Goal: Task Accomplishment & Management: Manage account settings

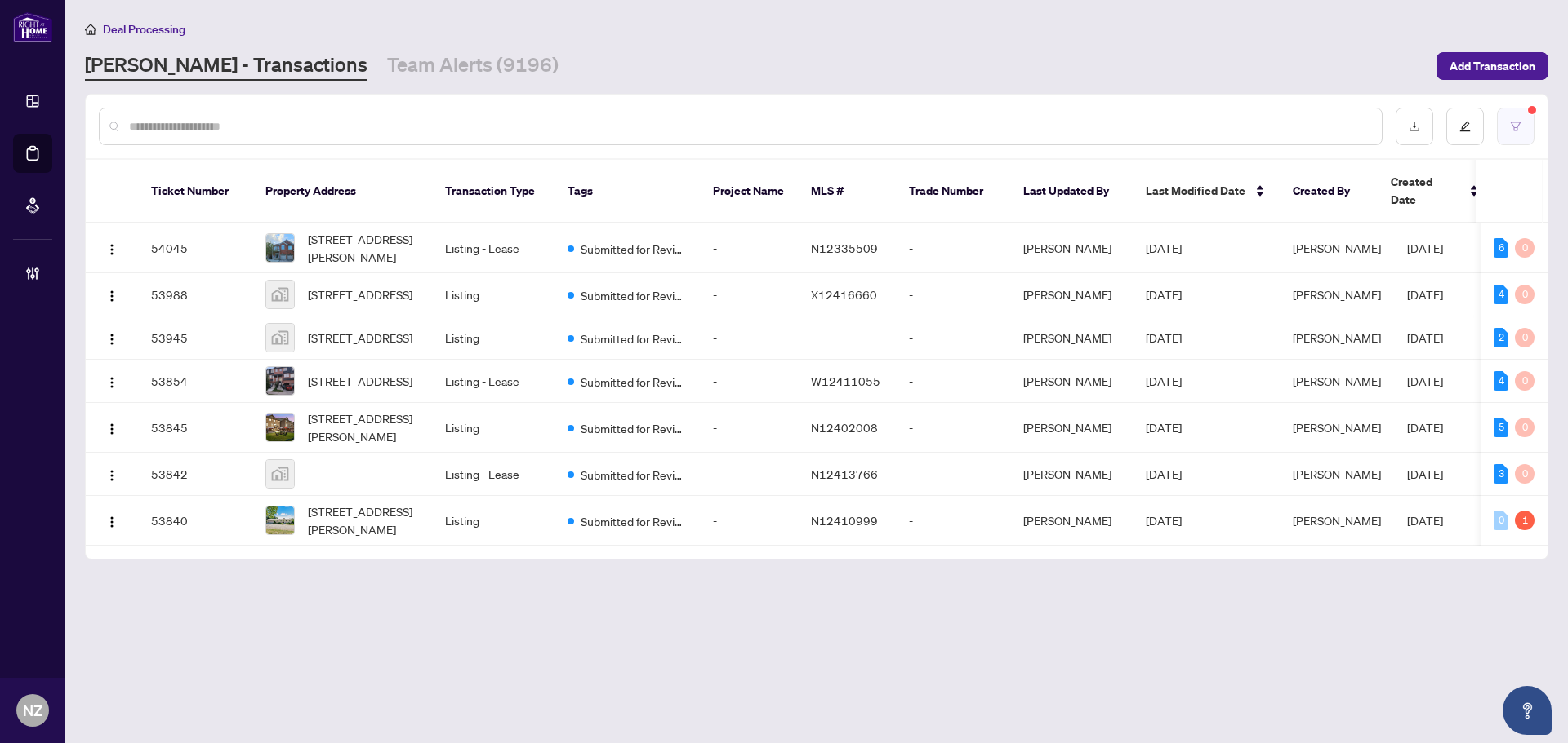
click at [1504, 136] on button "button" at bounding box center [1516, 127] width 37 height 37
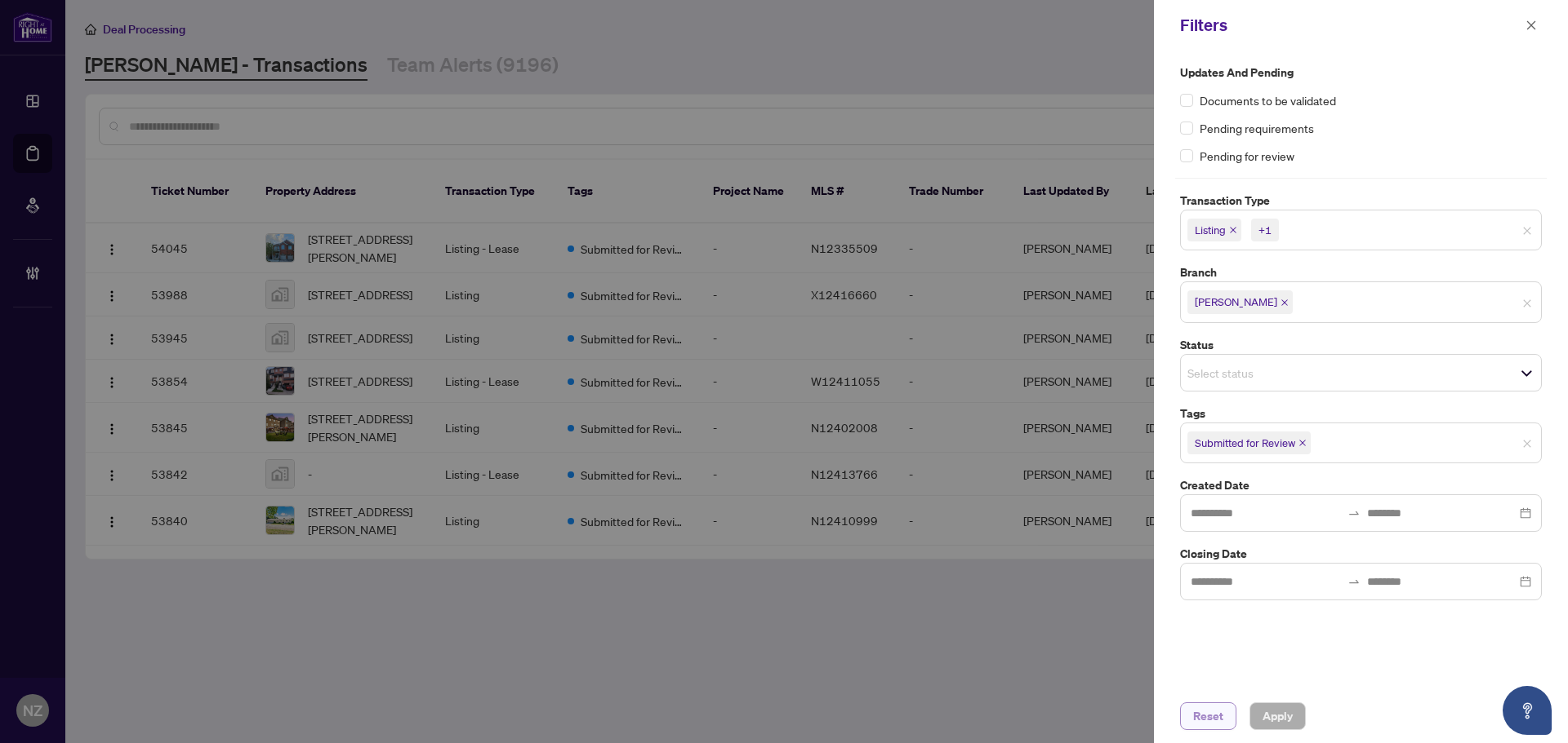
click at [1191, 709] on button "Reset" at bounding box center [1208, 717] width 56 height 28
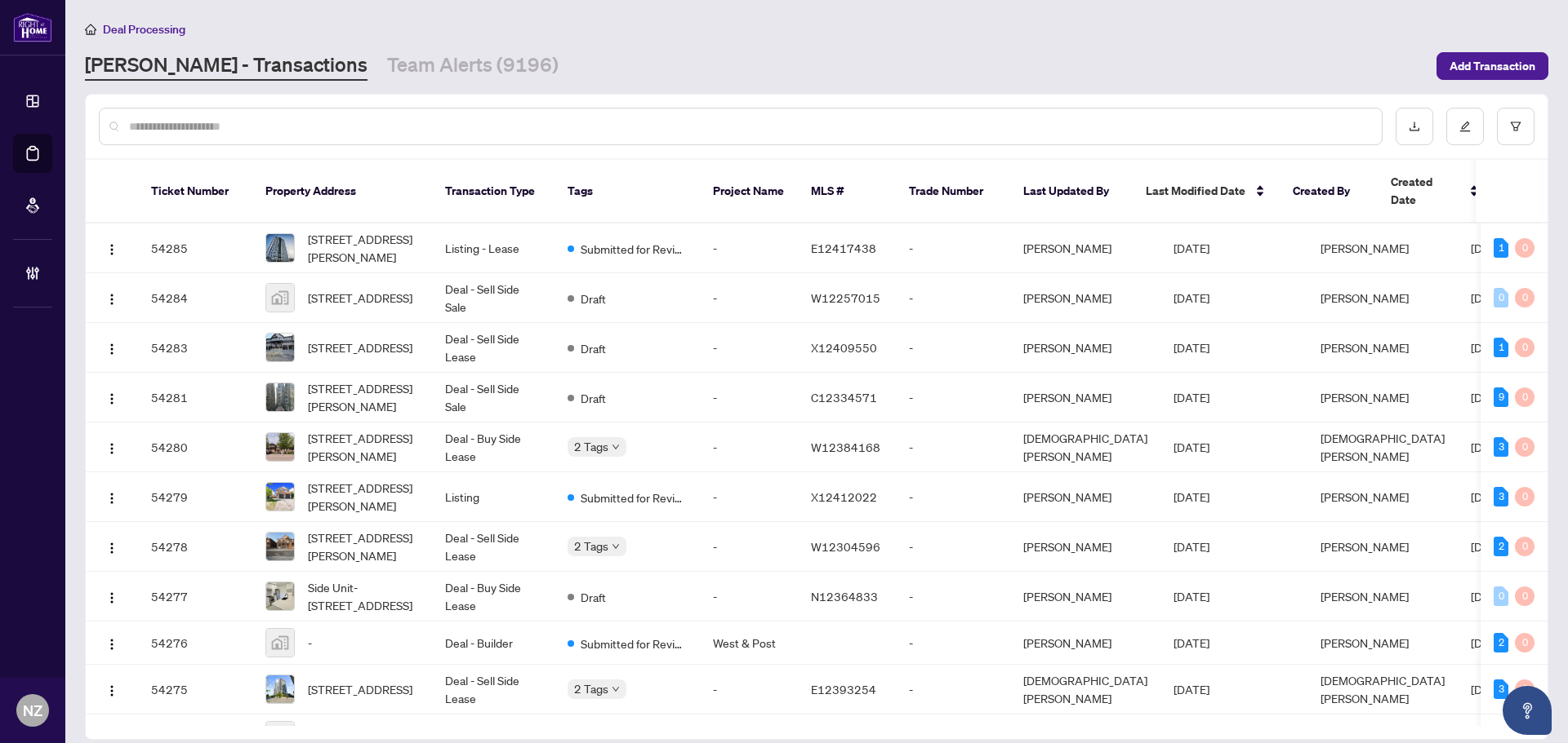
click at [321, 126] on input "text" at bounding box center [748, 126] width 1240 height 18
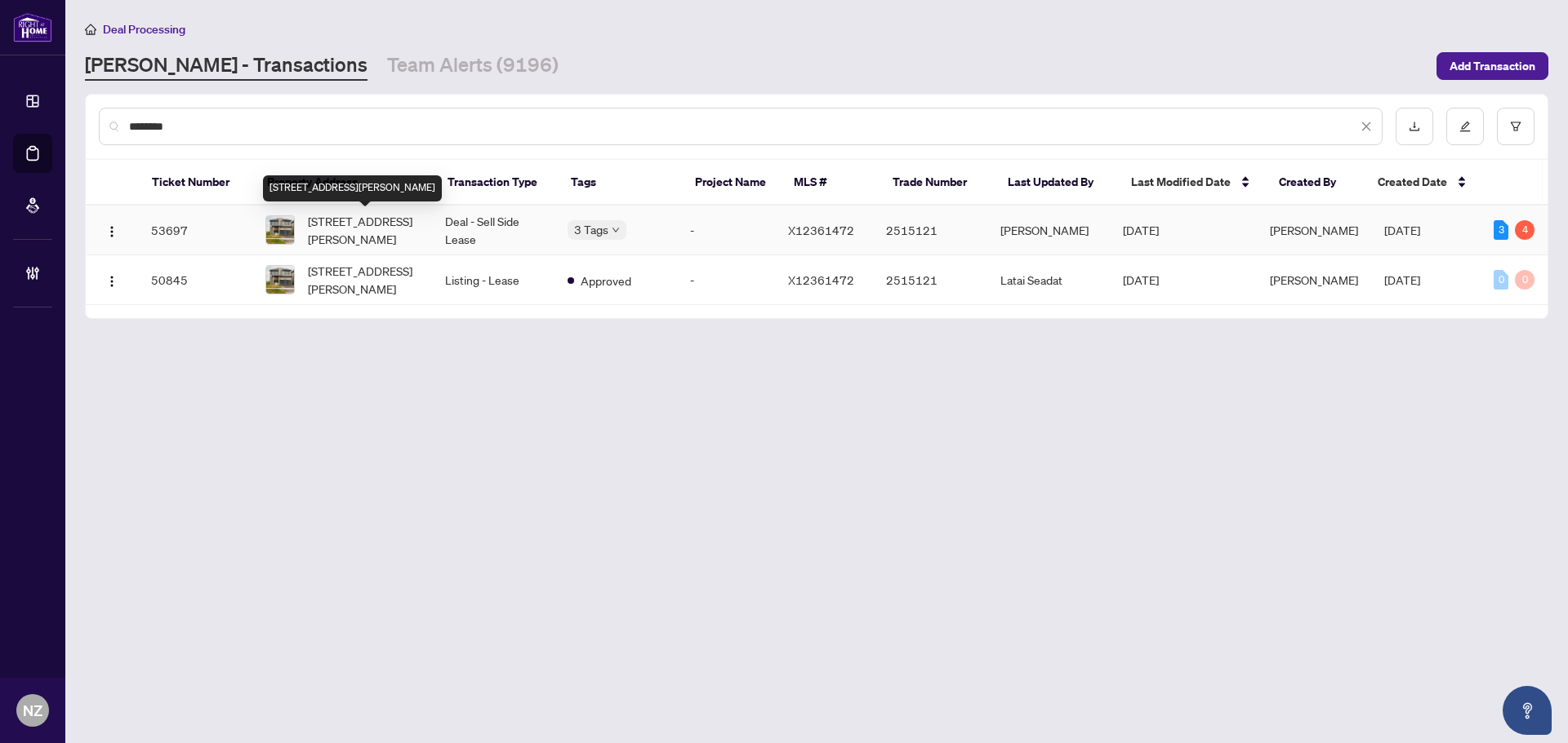
type input "********"
click at [375, 234] on span "180 Harwood Ave, Woodstock, Ontario N4T 0P9, Canada" at bounding box center [363, 230] width 111 height 36
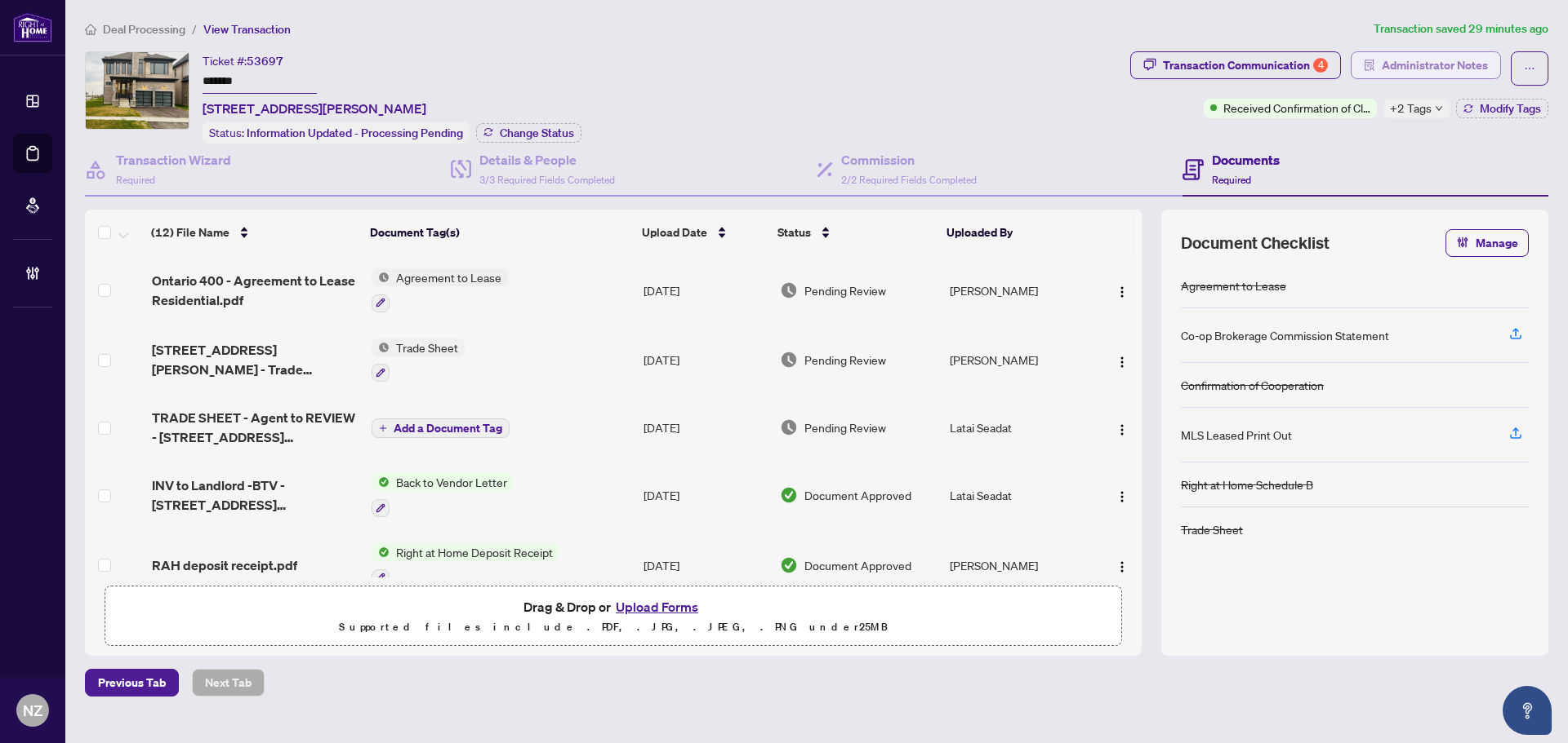
click at [1414, 66] on span "Administrator Notes" at bounding box center [1435, 65] width 106 height 26
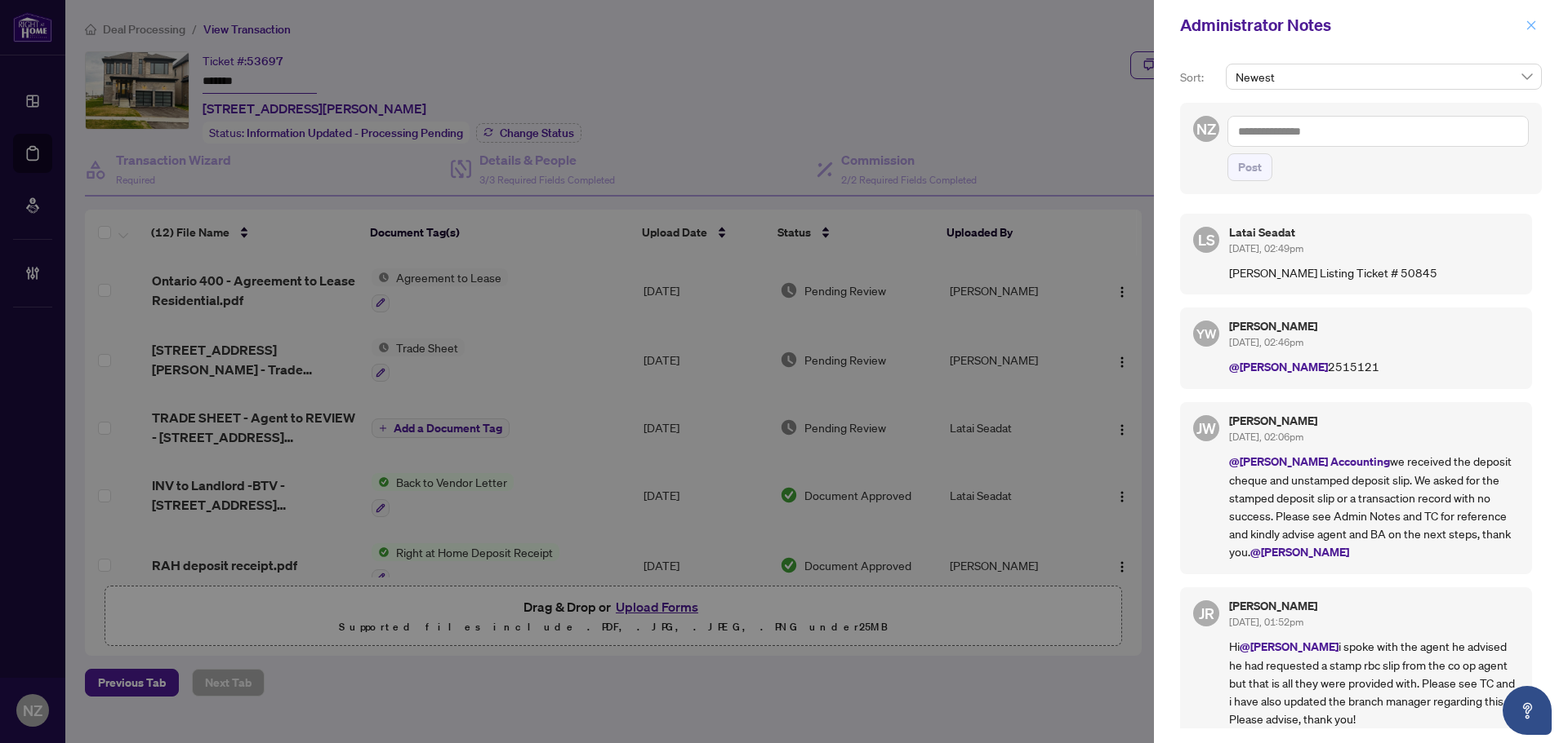
click at [1531, 20] on icon "close" at bounding box center [1531, 25] width 11 height 11
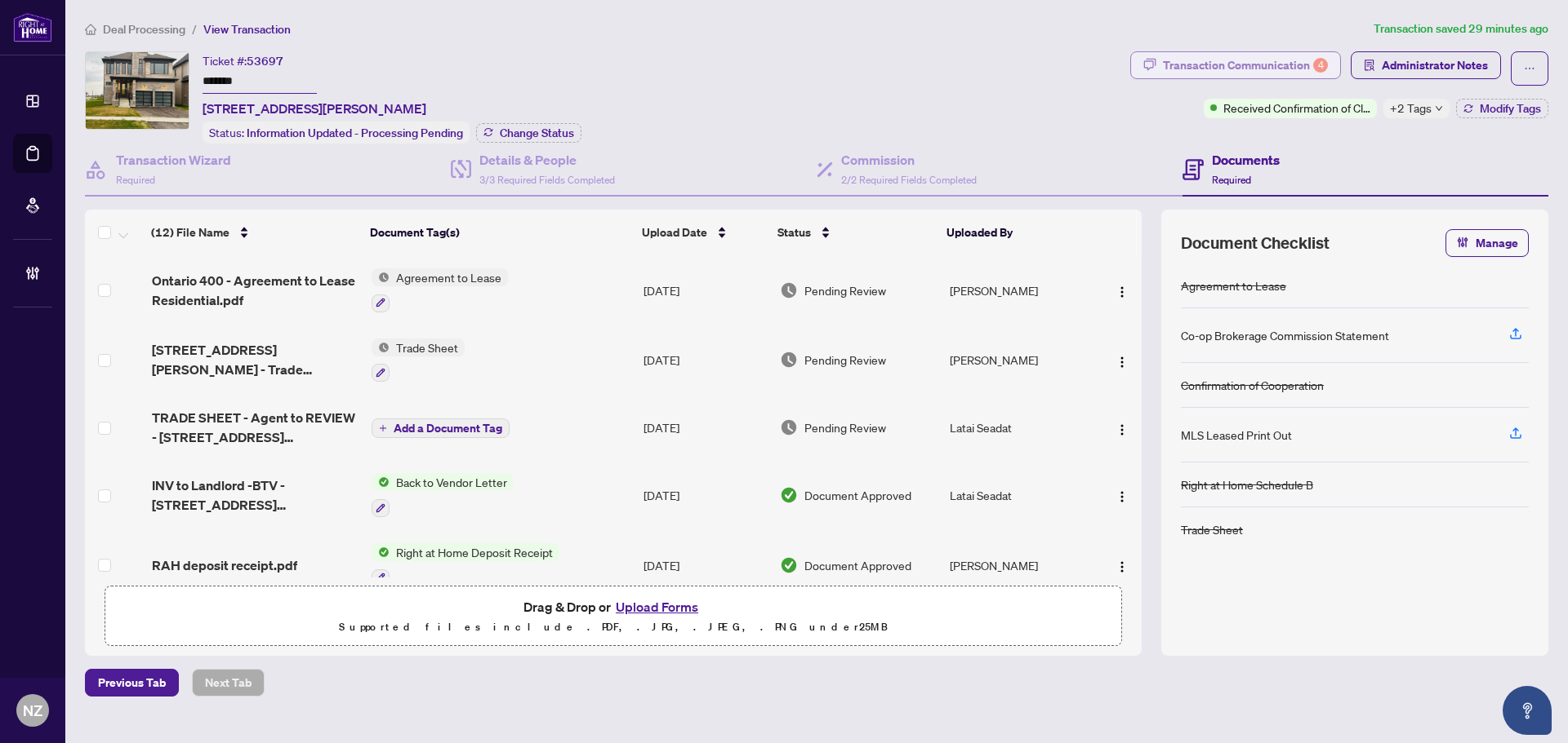
click at [1187, 67] on div "Transaction Communication 4" at bounding box center [1245, 65] width 165 height 26
type textarea "**********"
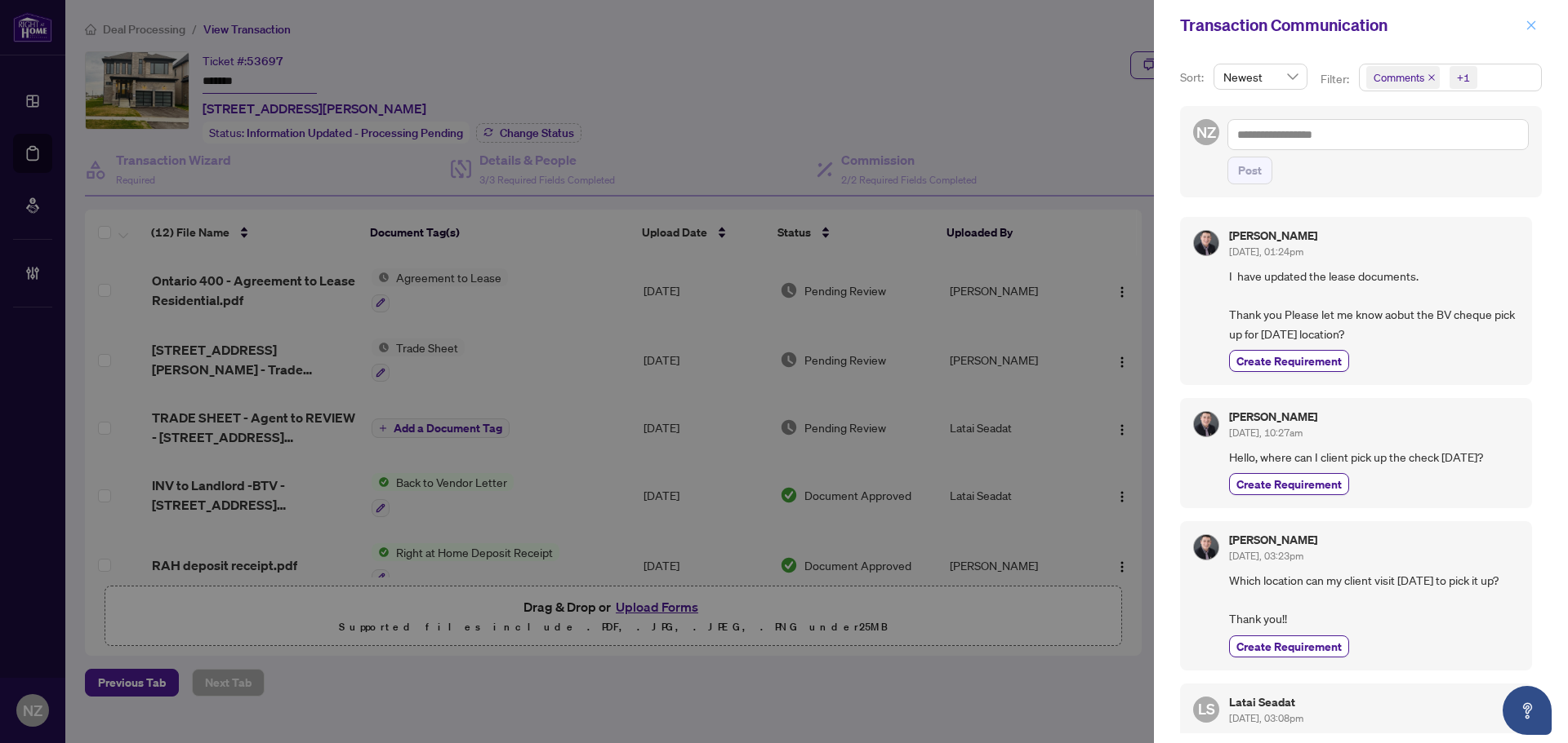
click at [1528, 22] on icon "close" at bounding box center [1532, 25] width 9 height 9
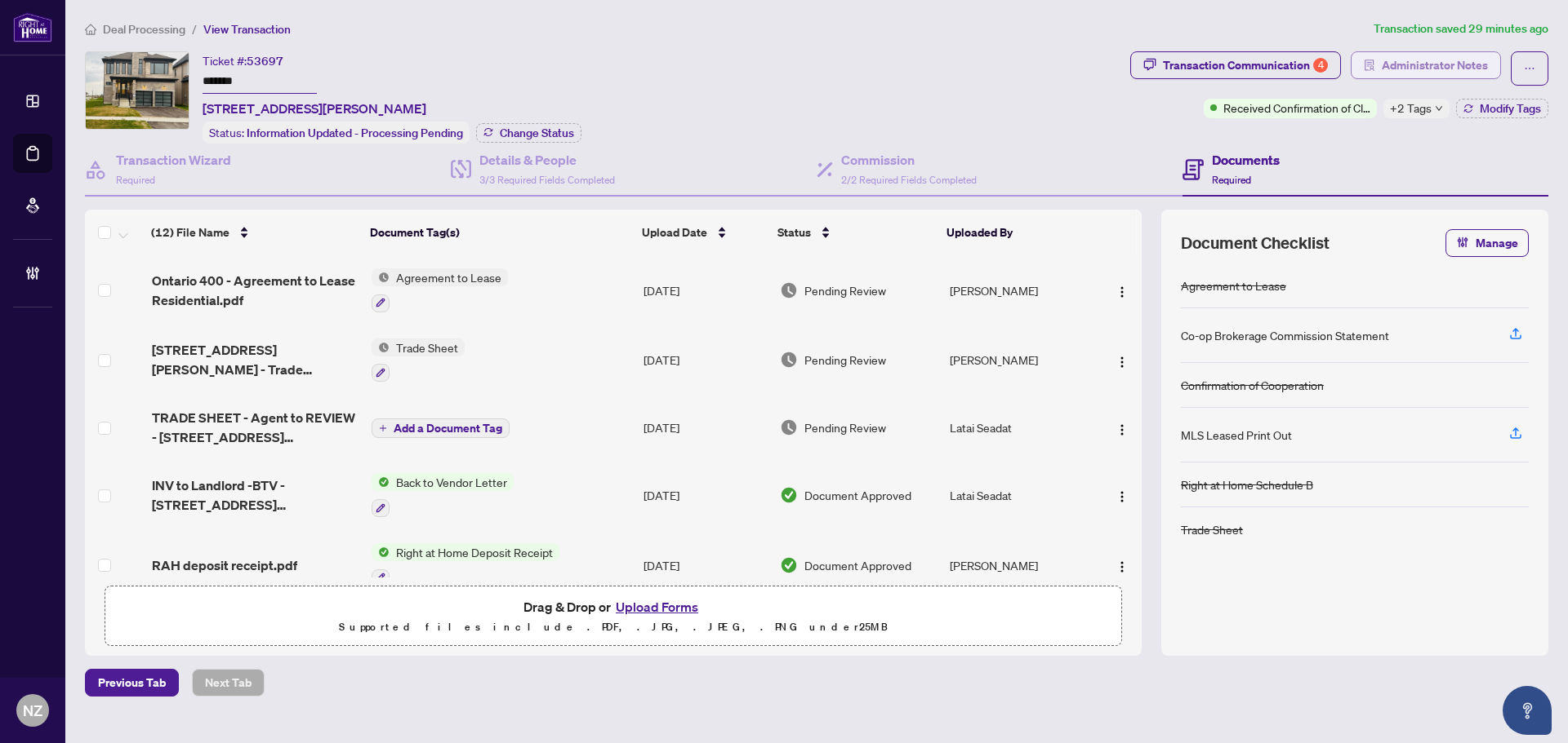
click at [1430, 55] on span "Administrator Notes" at bounding box center [1435, 65] width 106 height 26
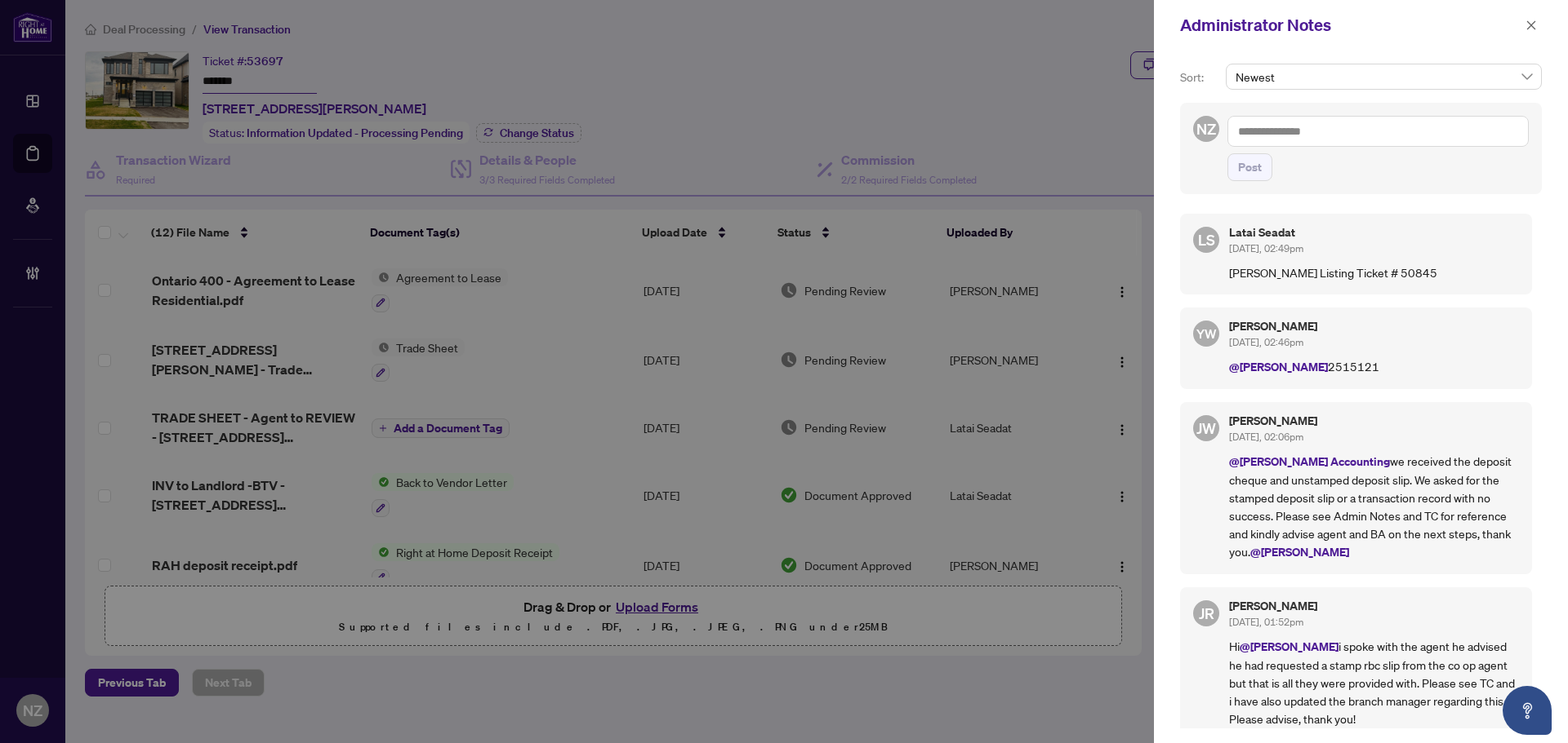
click at [1281, 128] on textarea at bounding box center [1378, 131] width 301 height 31
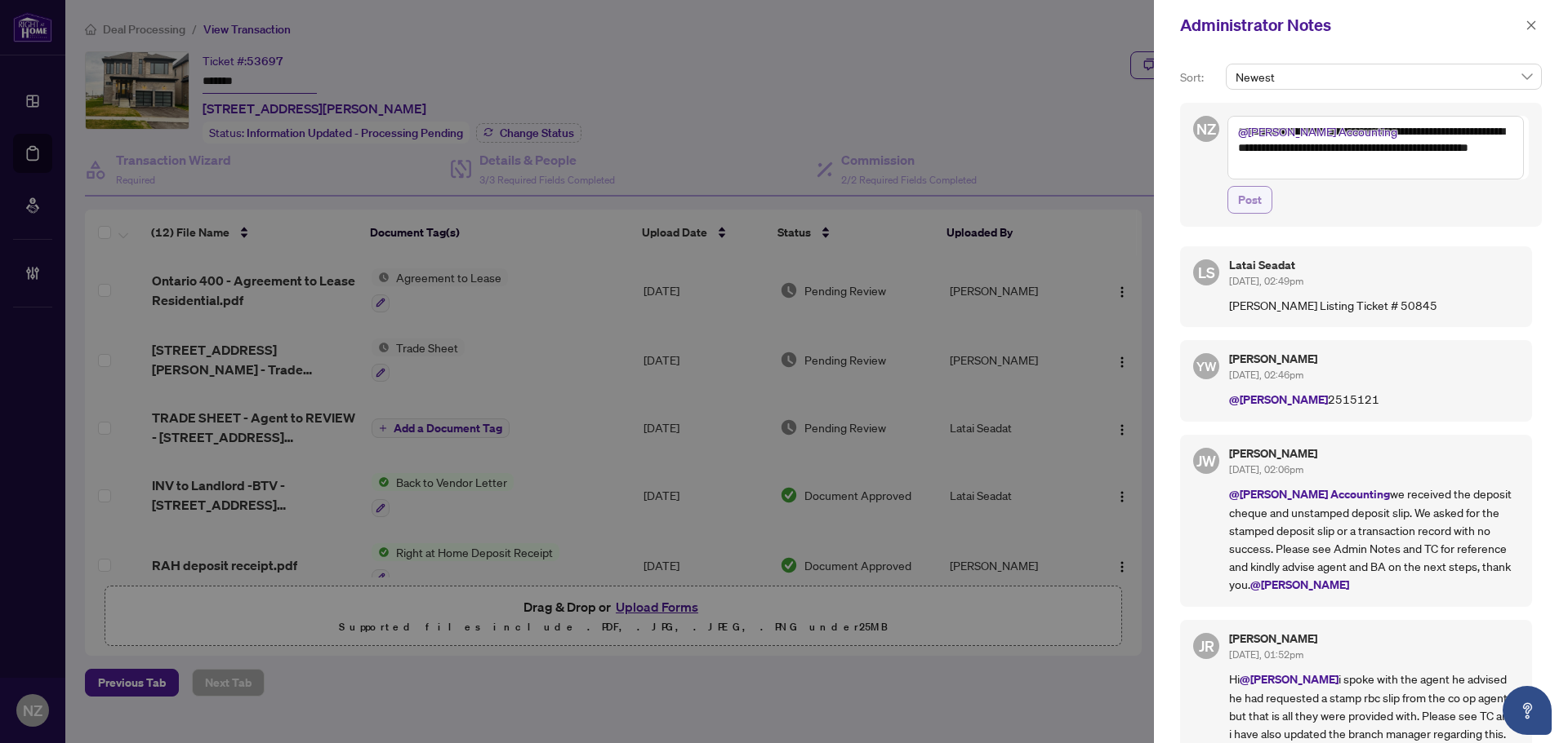
type textarea "**********"
click at [1255, 198] on span "Post" at bounding box center [1249, 200] width 23 height 26
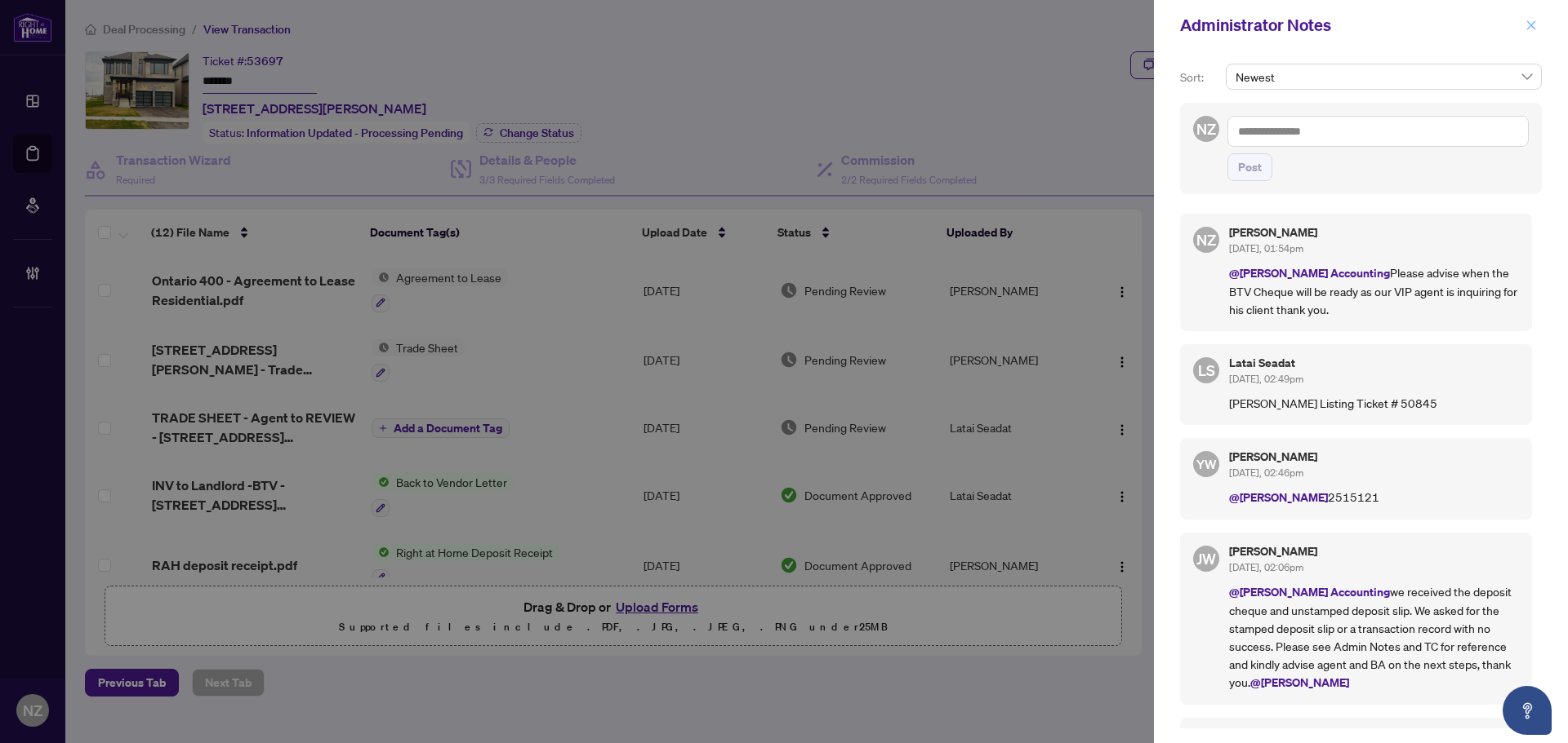
click at [1533, 25] on icon "close" at bounding box center [1531, 25] width 11 height 11
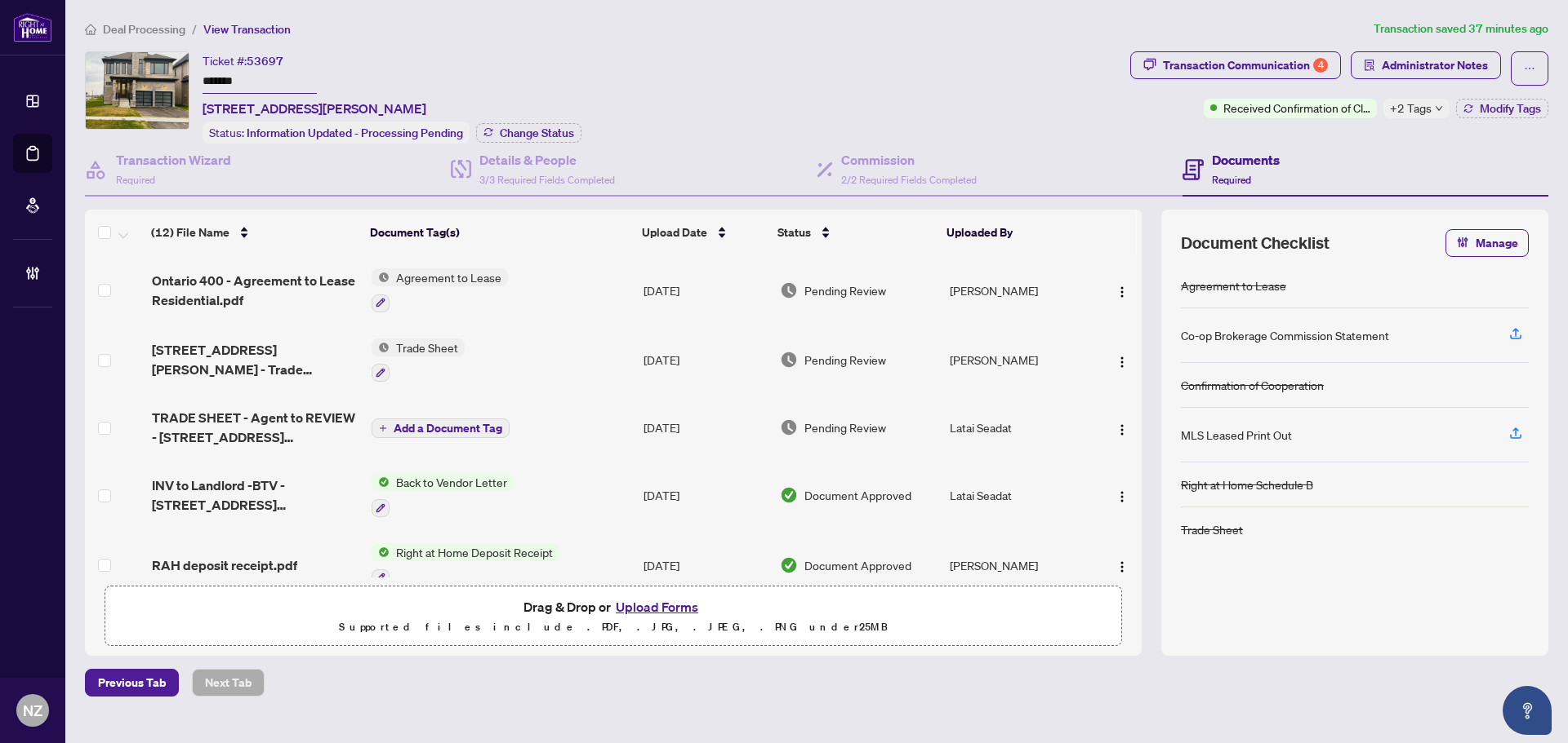
click at [132, 31] on span "Deal Processing" at bounding box center [144, 30] width 82 height 15
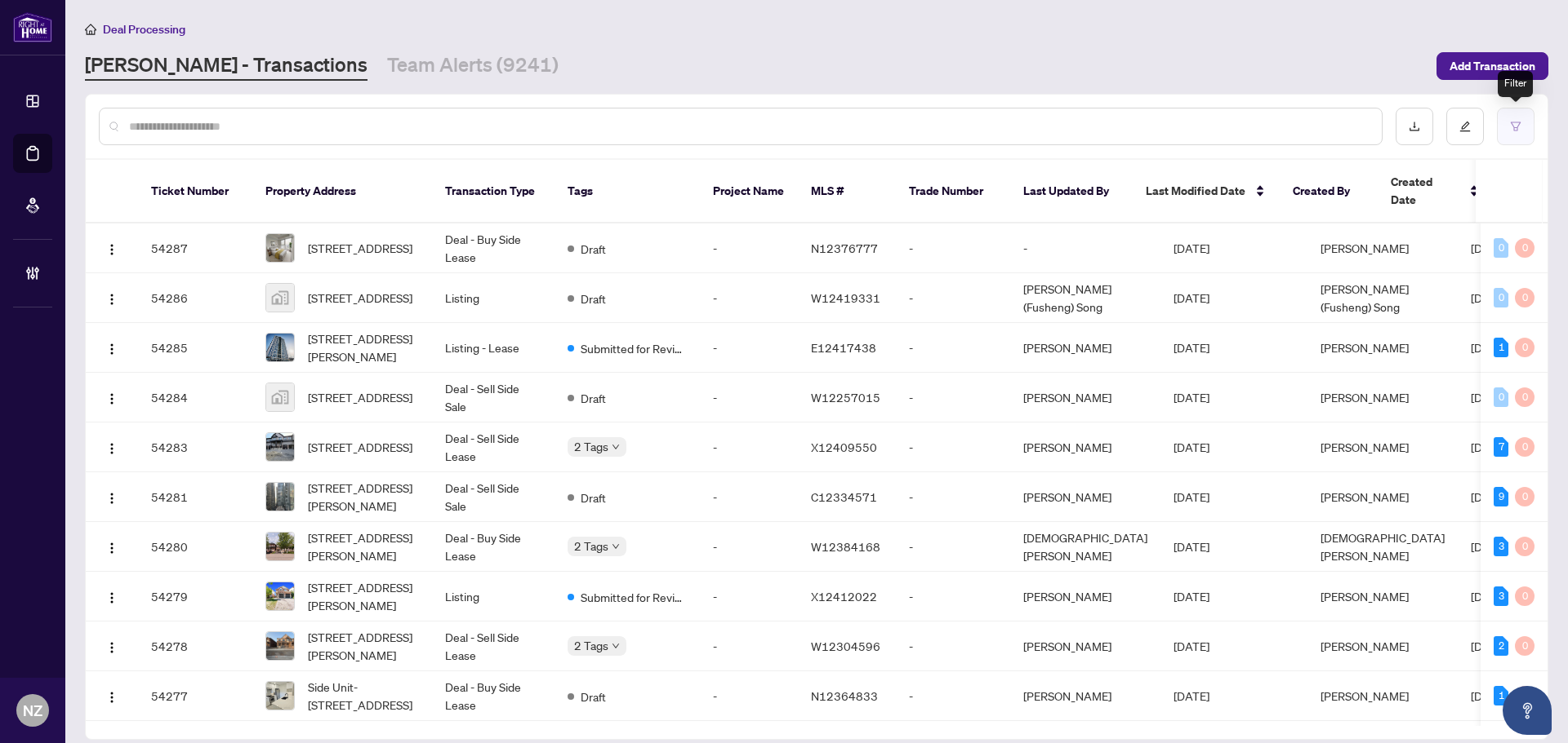
click at [1526, 121] on button "button" at bounding box center [1516, 127] width 37 height 37
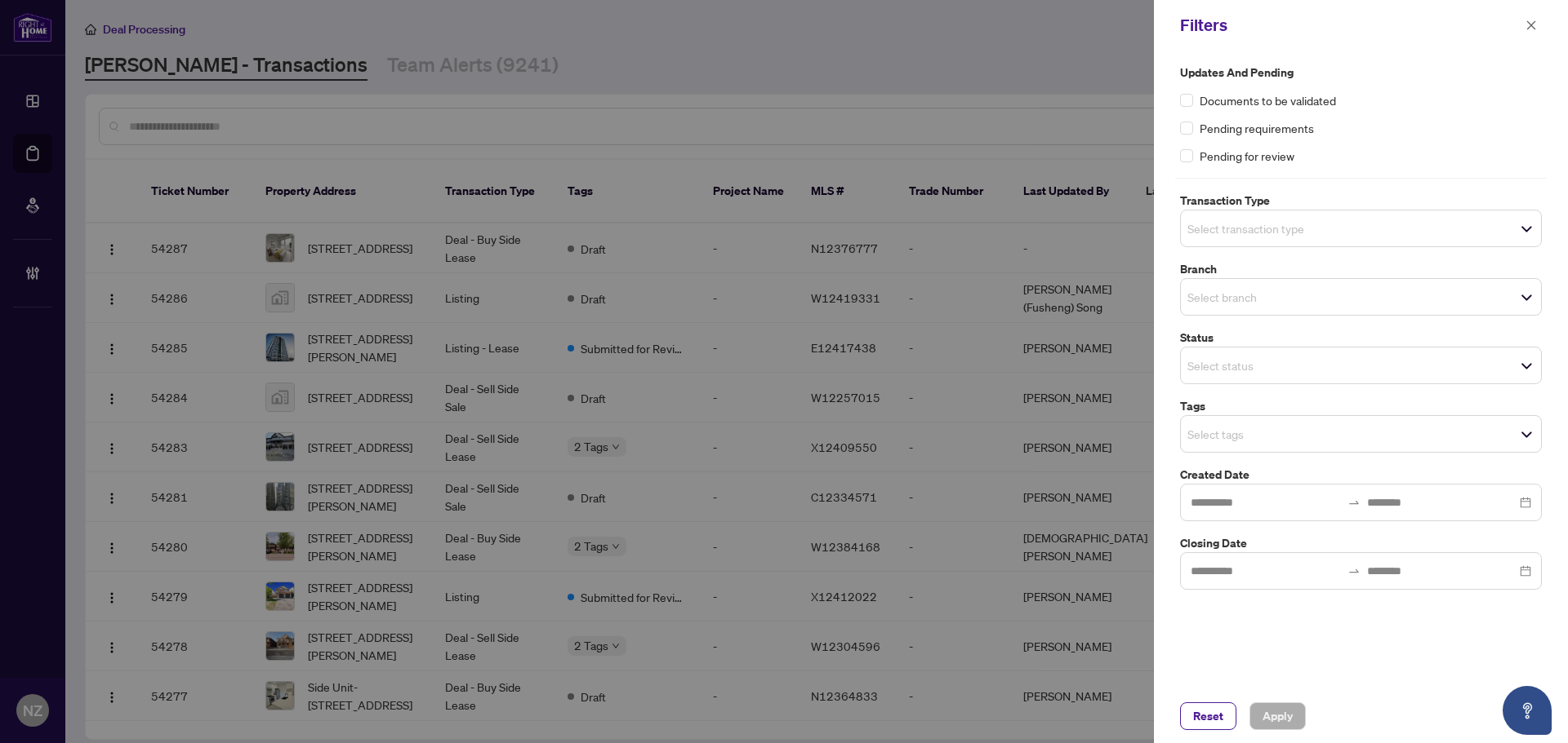
click at [1273, 232] on input "search" at bounding box center [1244, 228] width 115 height 20
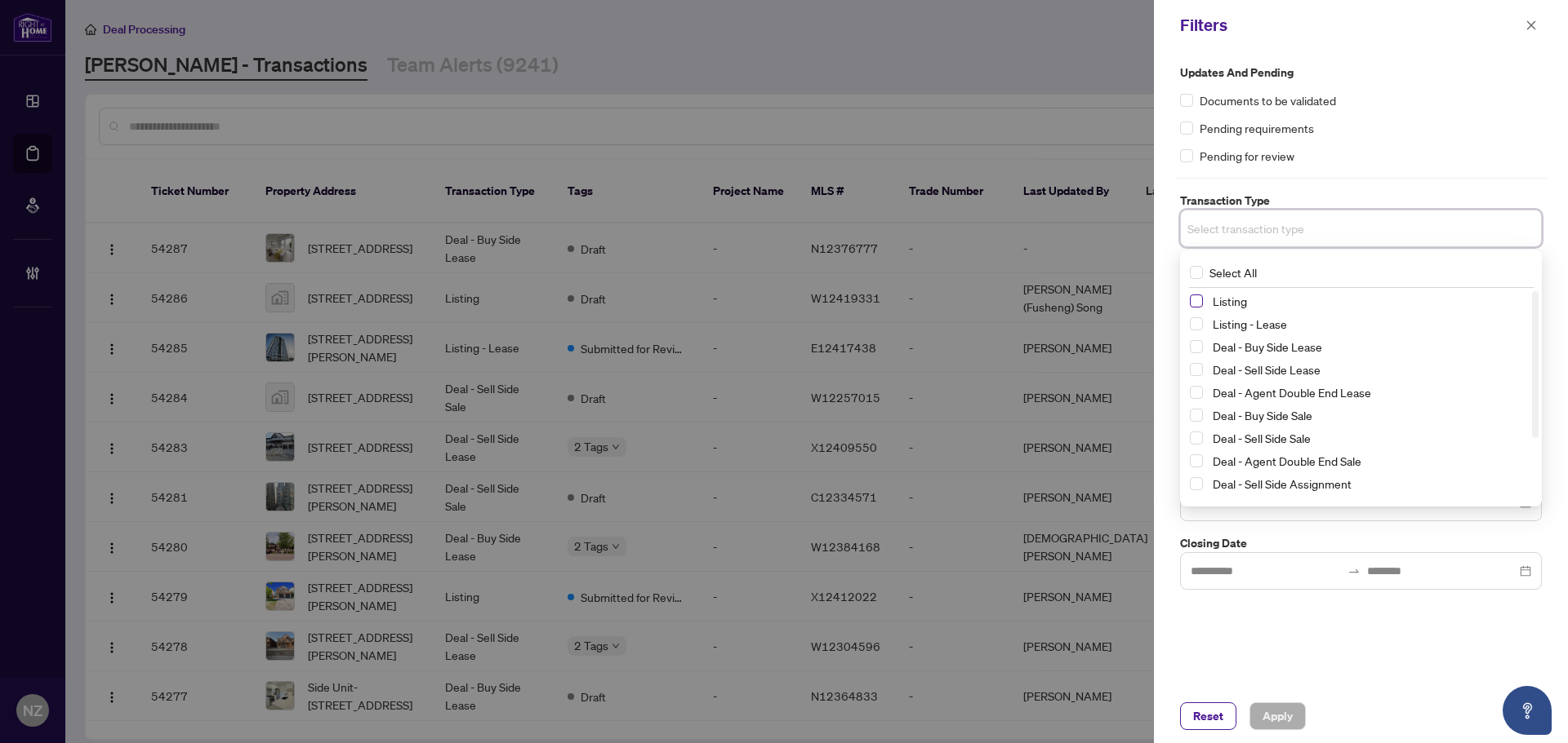
click at [1202, 297] on span "Select Listing" at bounding box center [1196, 301] width 13 height 13
click at [1196, 331] on span "Select Listing - Lease" at bounding box center [1196, 327] width 13 height 13
click at [1408, 122] on div "Pending requirements" at bounding box center [1361, 128] width 362 height 18
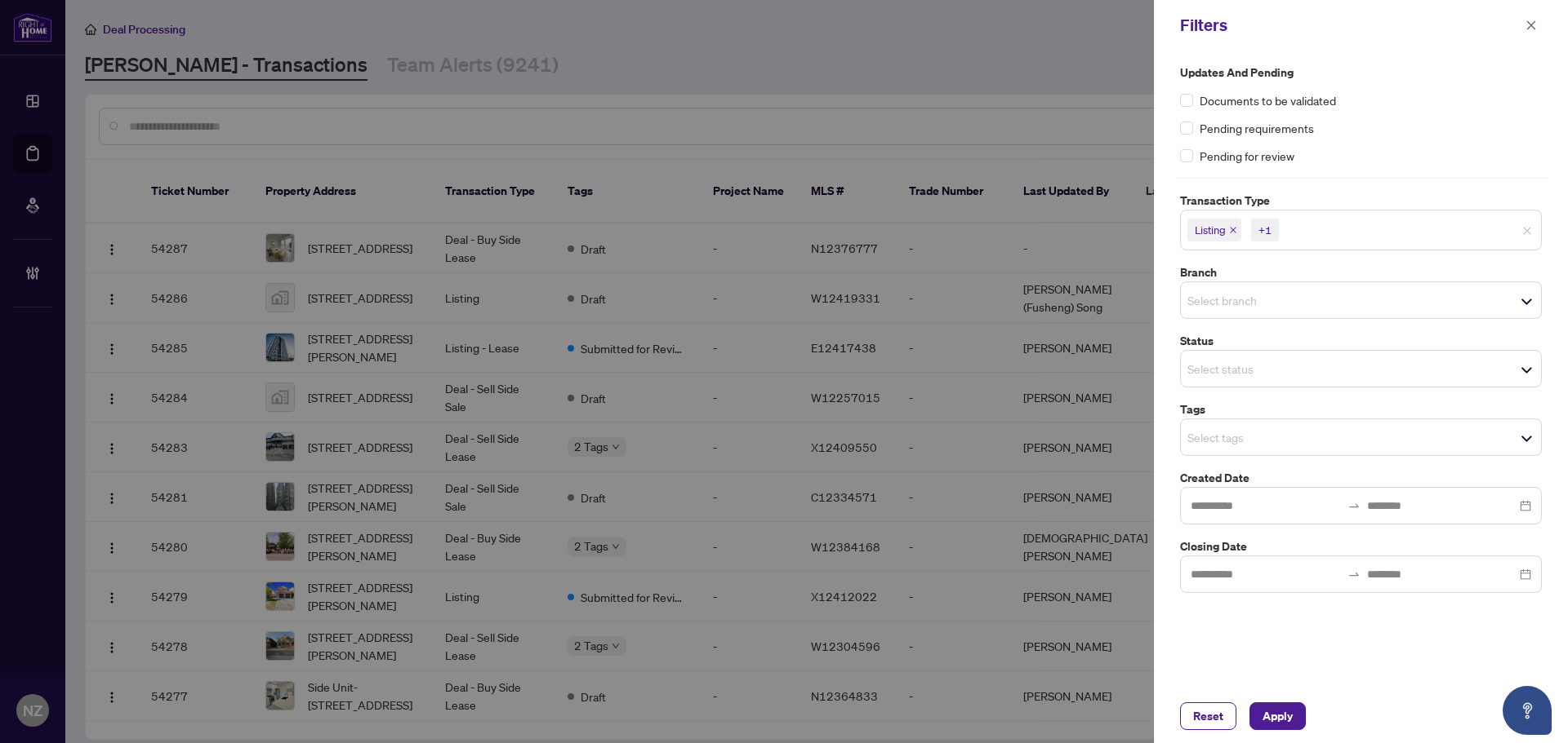
click at [1256, 311] on span "Select branch" at bounding box center [1361, 300] width 360 height 23
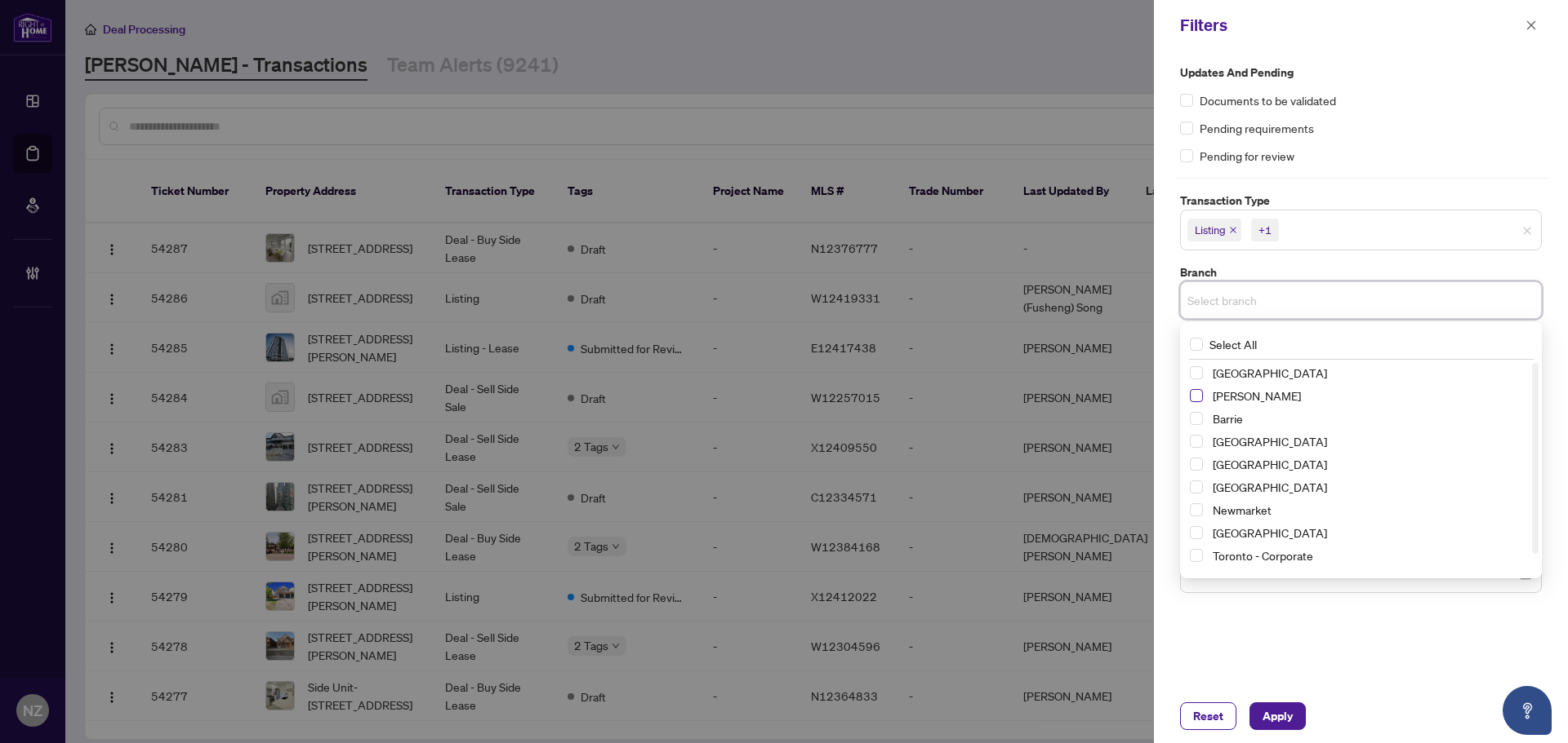
click at [1198, 392] on span "Select Vaughan" at bounding box center [1196, 396] width 13 height 13
click at [1409, 121] on div "Pending requirements" at bounding box center [1361, 128] width 362 height 18
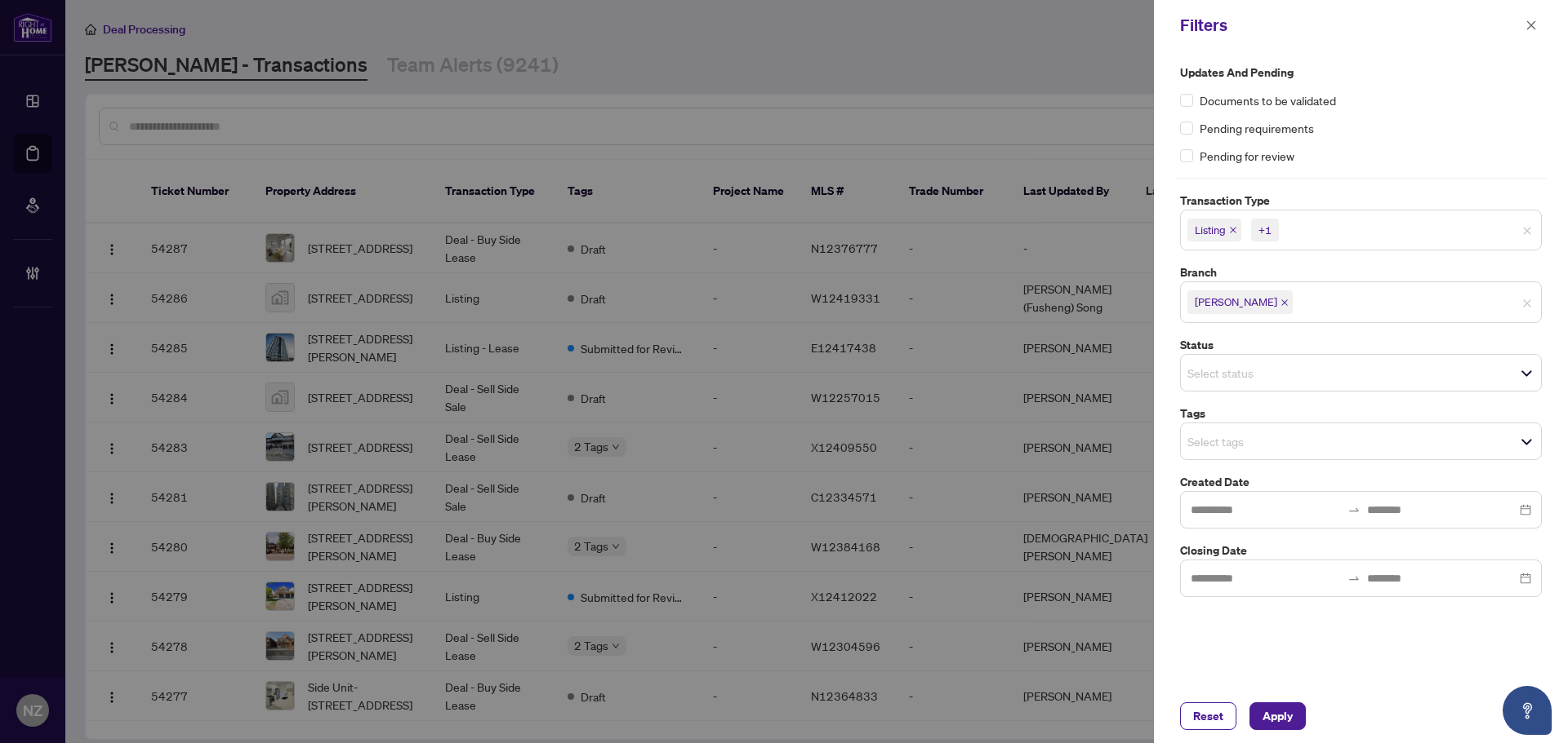
click at [1228, 444] on input "search" at bounding box center [1244, 441] width 115 height 20
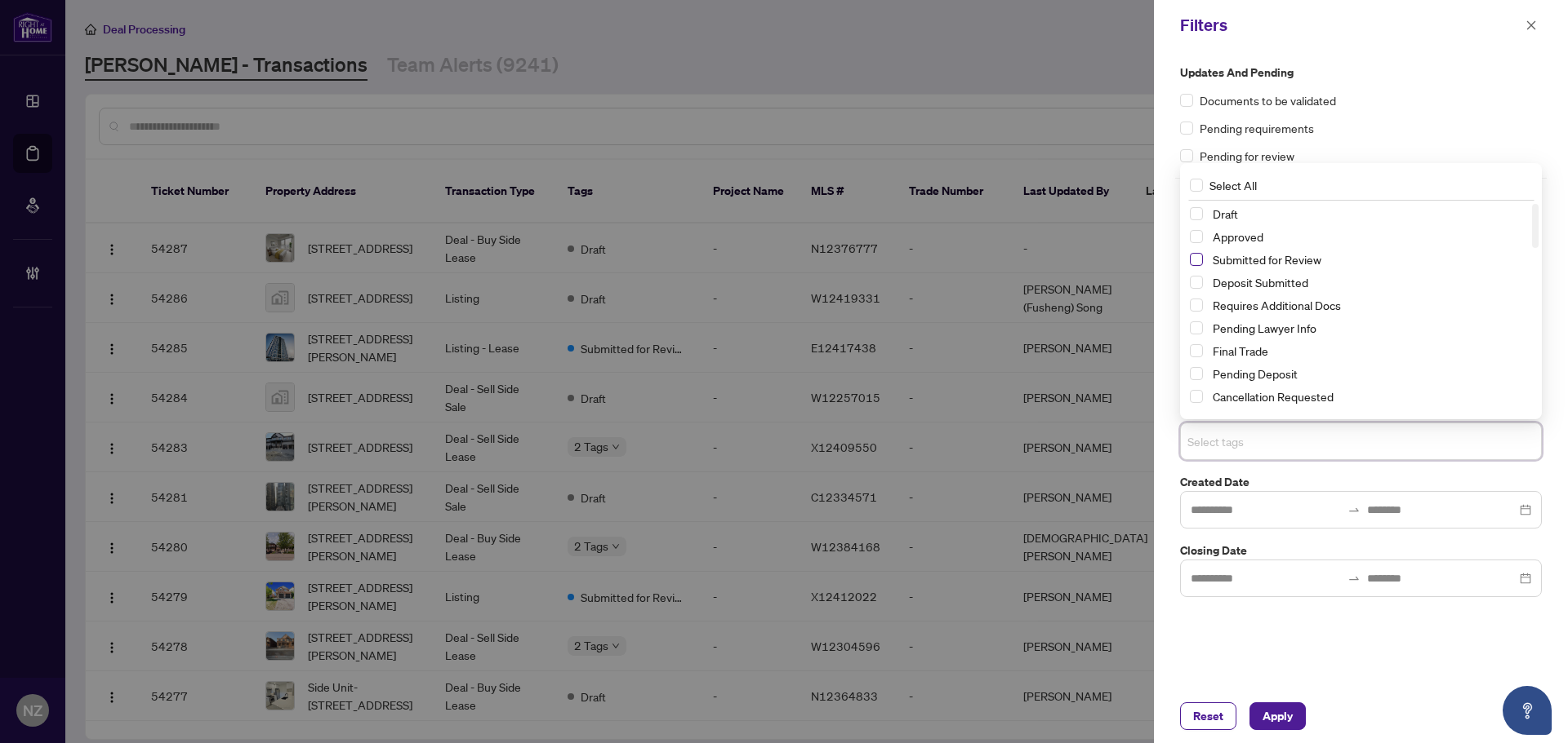
click at [1200, 258] on span "Select Submitted for Review" at bounding box center [1196, 259] width 13 height 13
click at [1256, 715] on button "Apply" at bounding box center [1277, 717] width 56 height 28
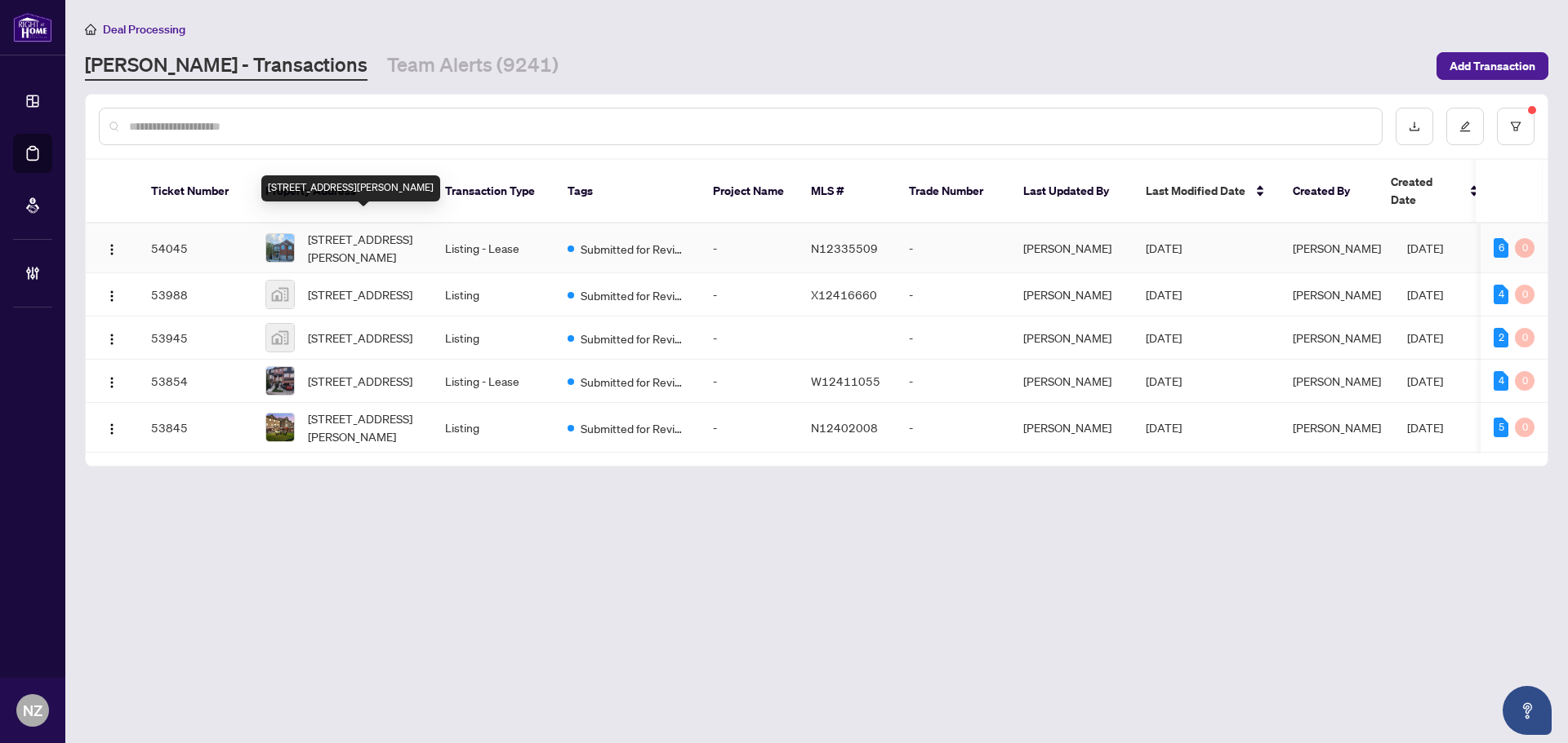
click at [364, 230] on span "24 Mediterra Dr, Vaughan, Ontario L4H 3B7, Canada" at bounding box center [363, 248] width 111 height 36
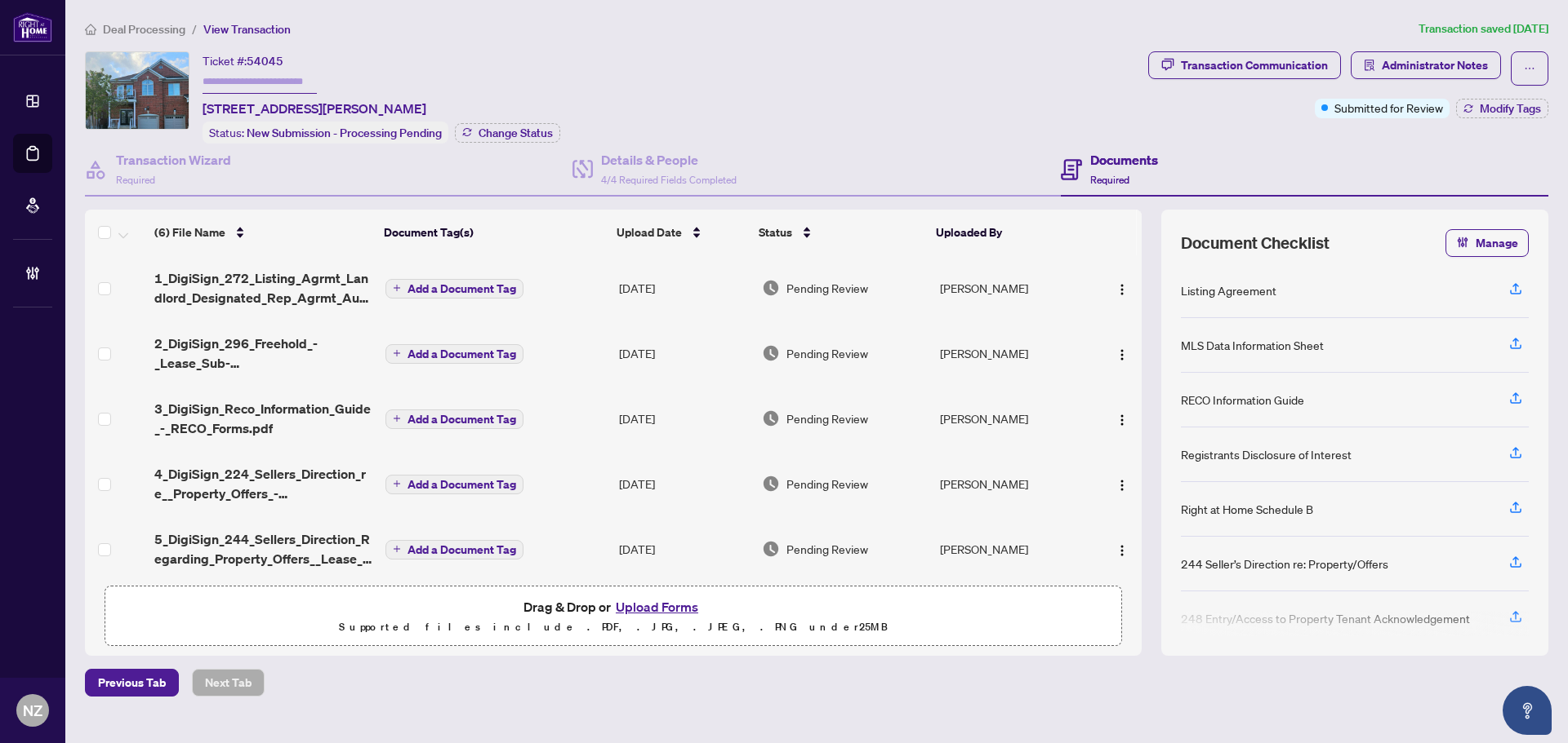
click at [160, 27] on span "Deal Processing" at bounding box center [144, 30] width 82 height 15
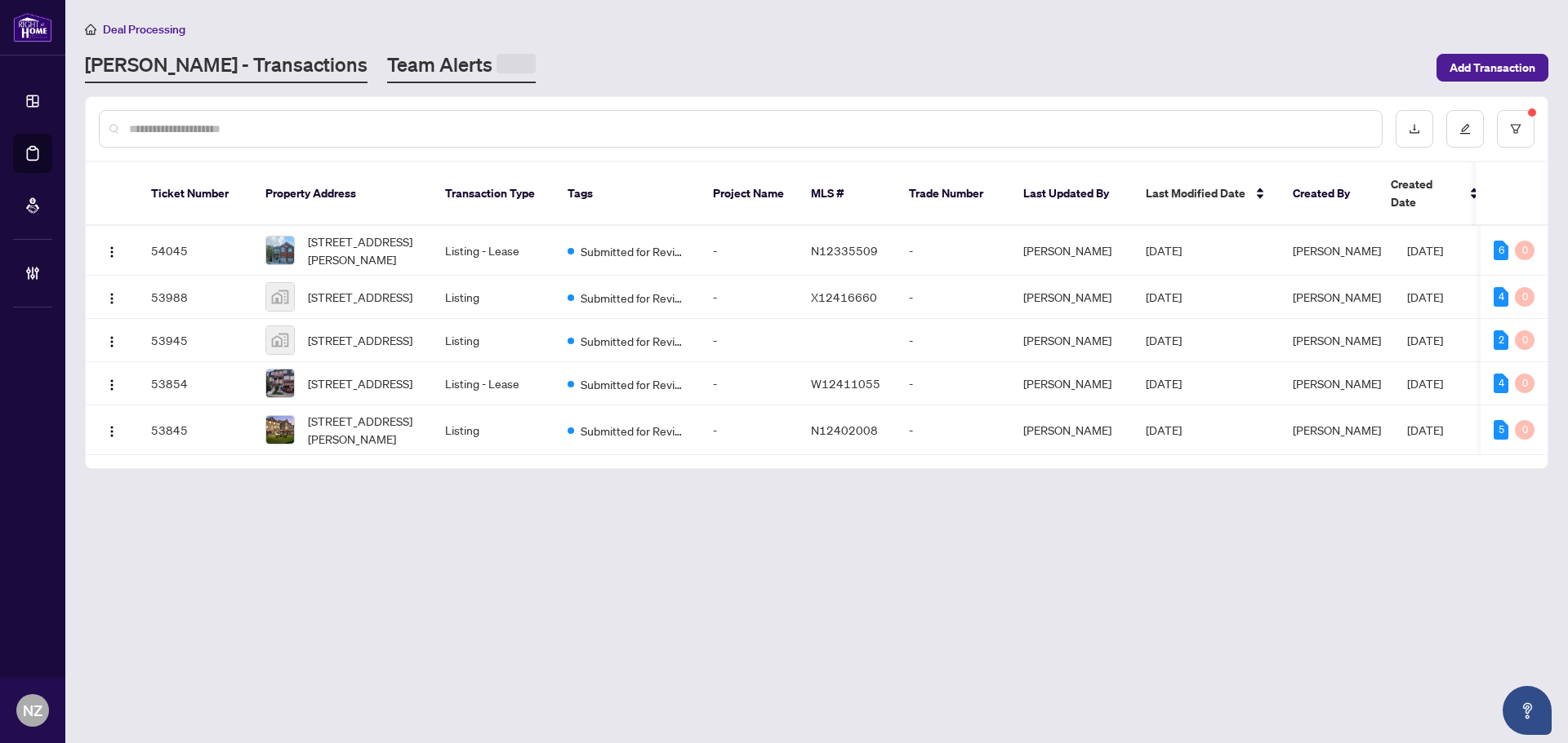
click at [387, 52] on link "Team Alerts" at bounding box center [461, 67] width 148 height 32
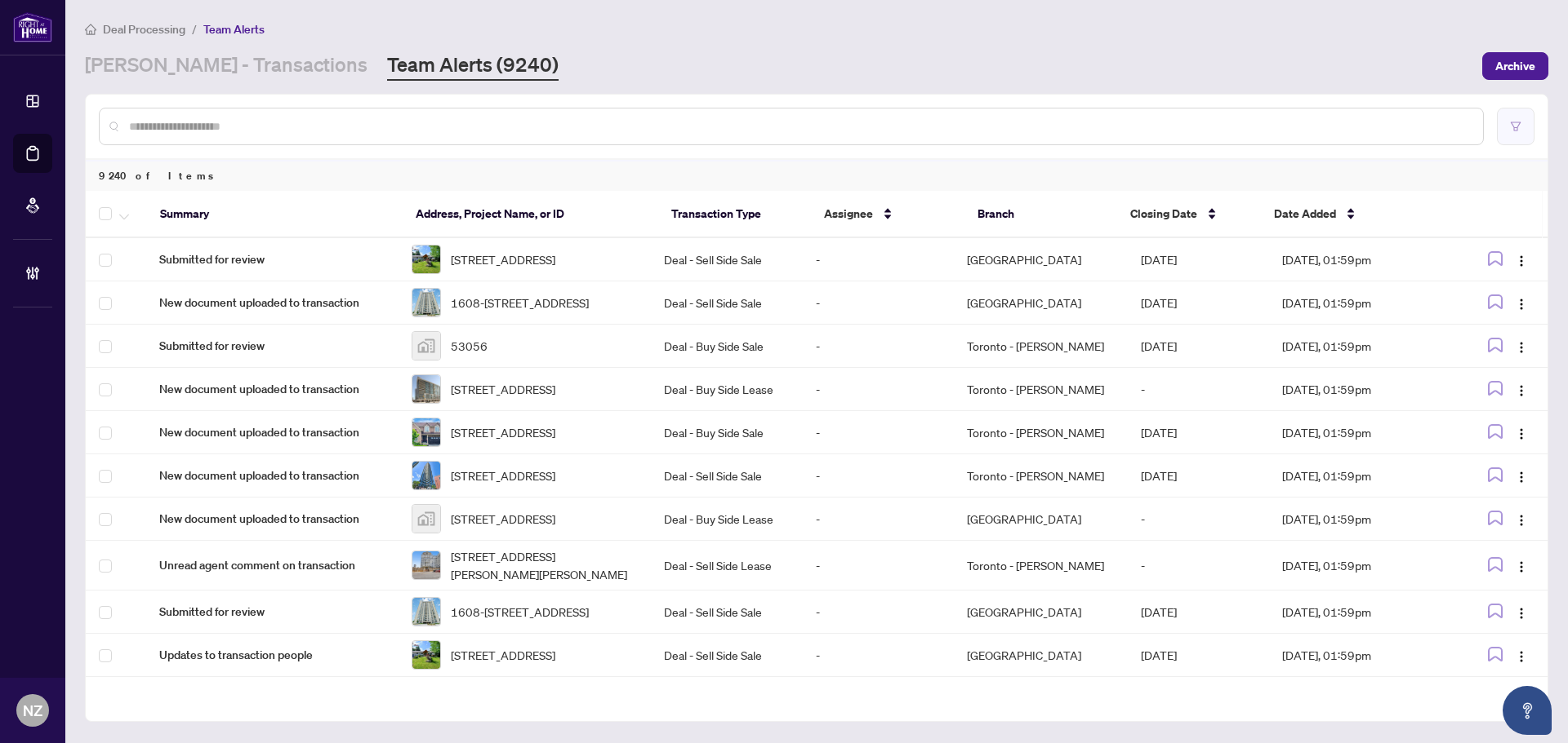
click at [1504, 126] on button "button" at bounding box center [1516, 127] width 37 height 37
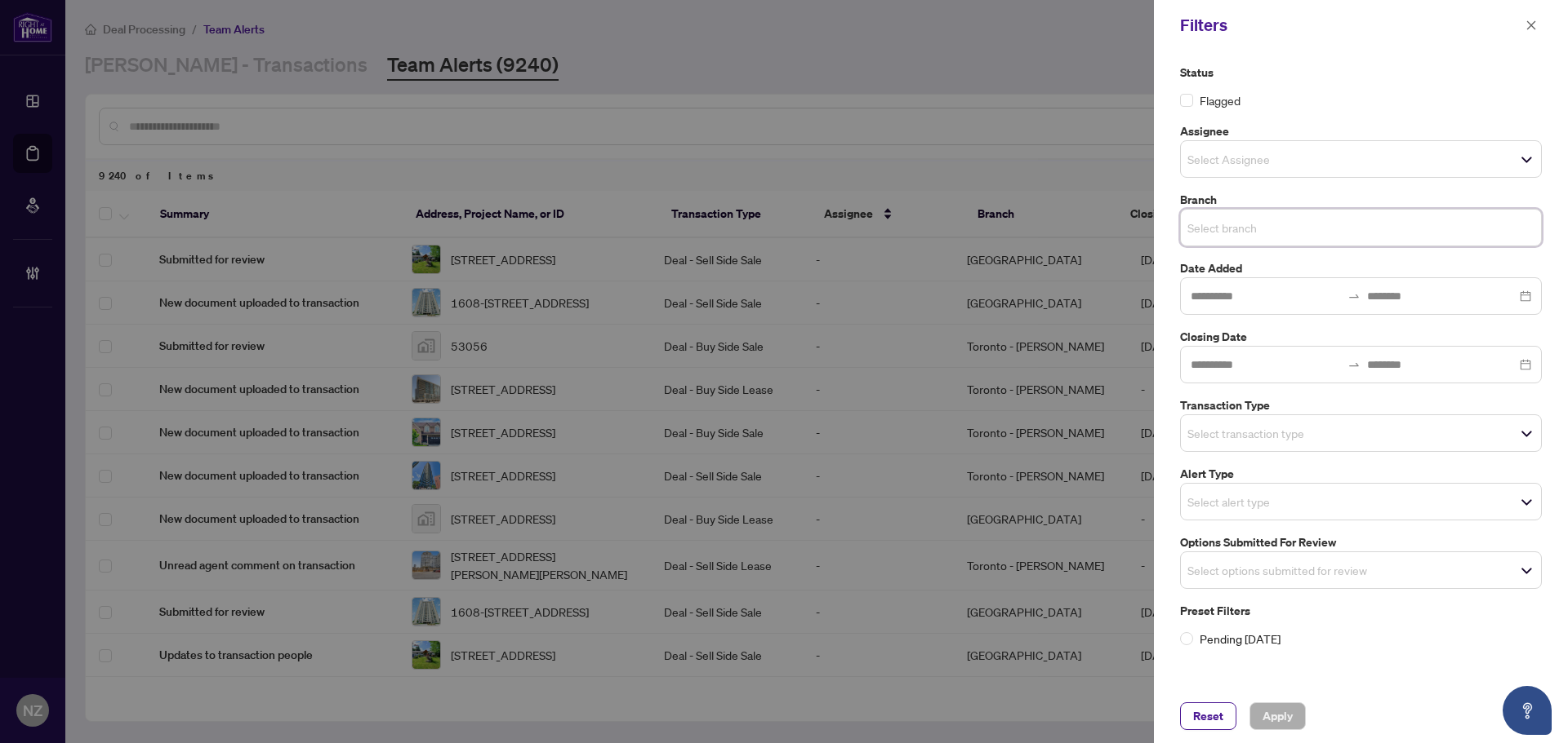
click at [1236, 226] on input "search" at bounding box center [1244, 227] width 115 height 20
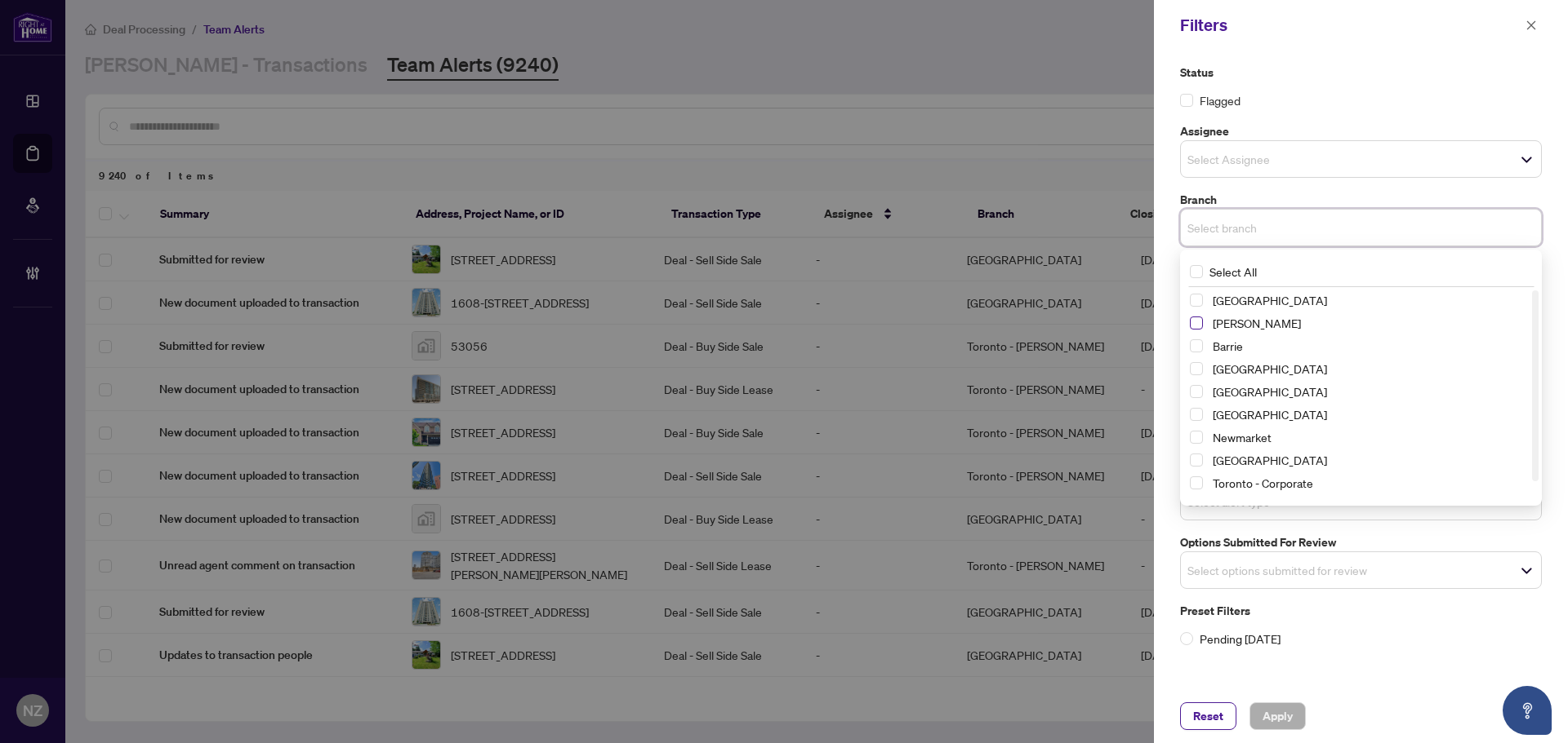
click at [1200, 319] on span "Select Vaughan" at bounding box center [1196, 323] width 13 height 13
click at [1386, 89] on div "Status Flagged" at bounding box center [1361, 86] width 362 height 46
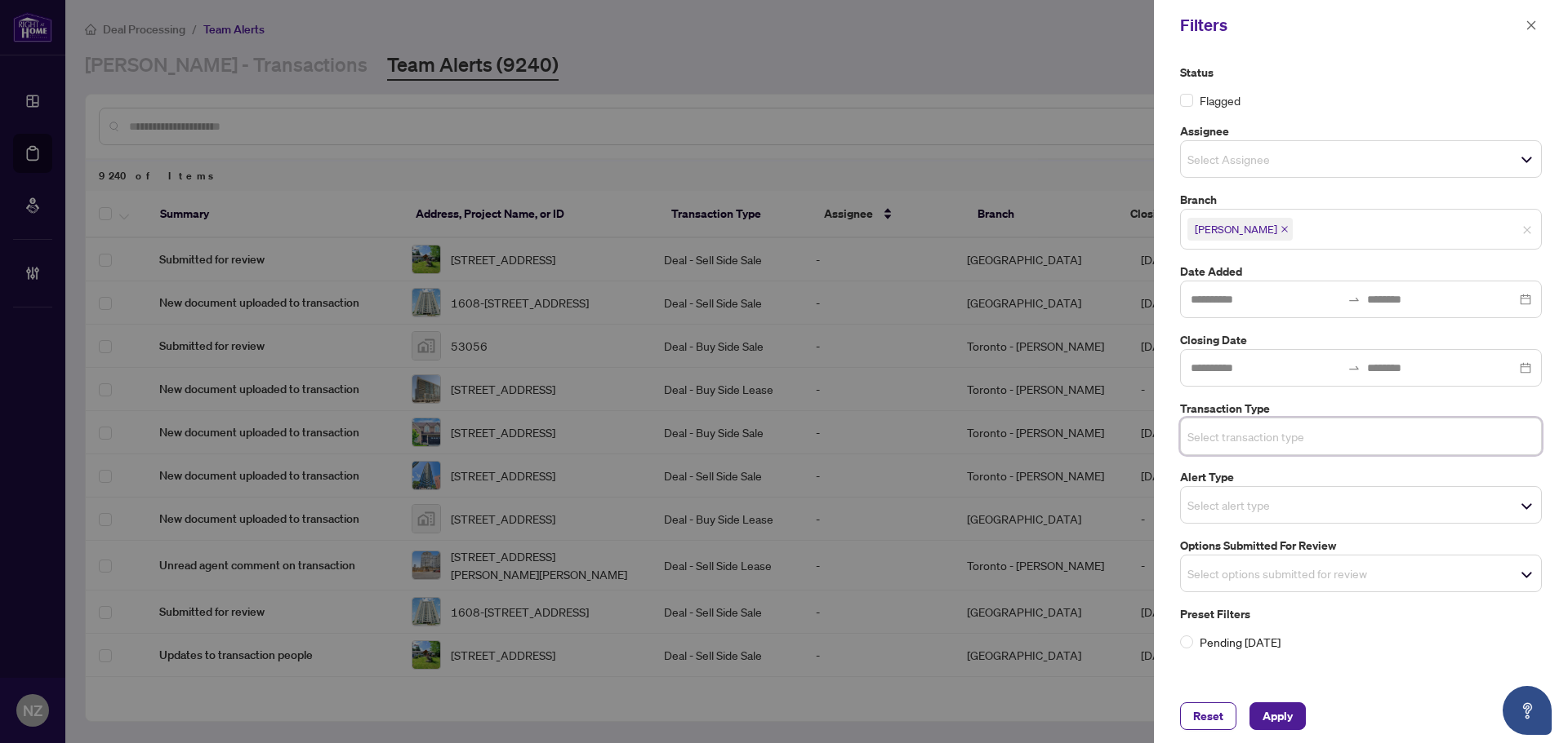
click at [1237, 437] on input "search" at bounding box center [1244, 436] width 115 height 20
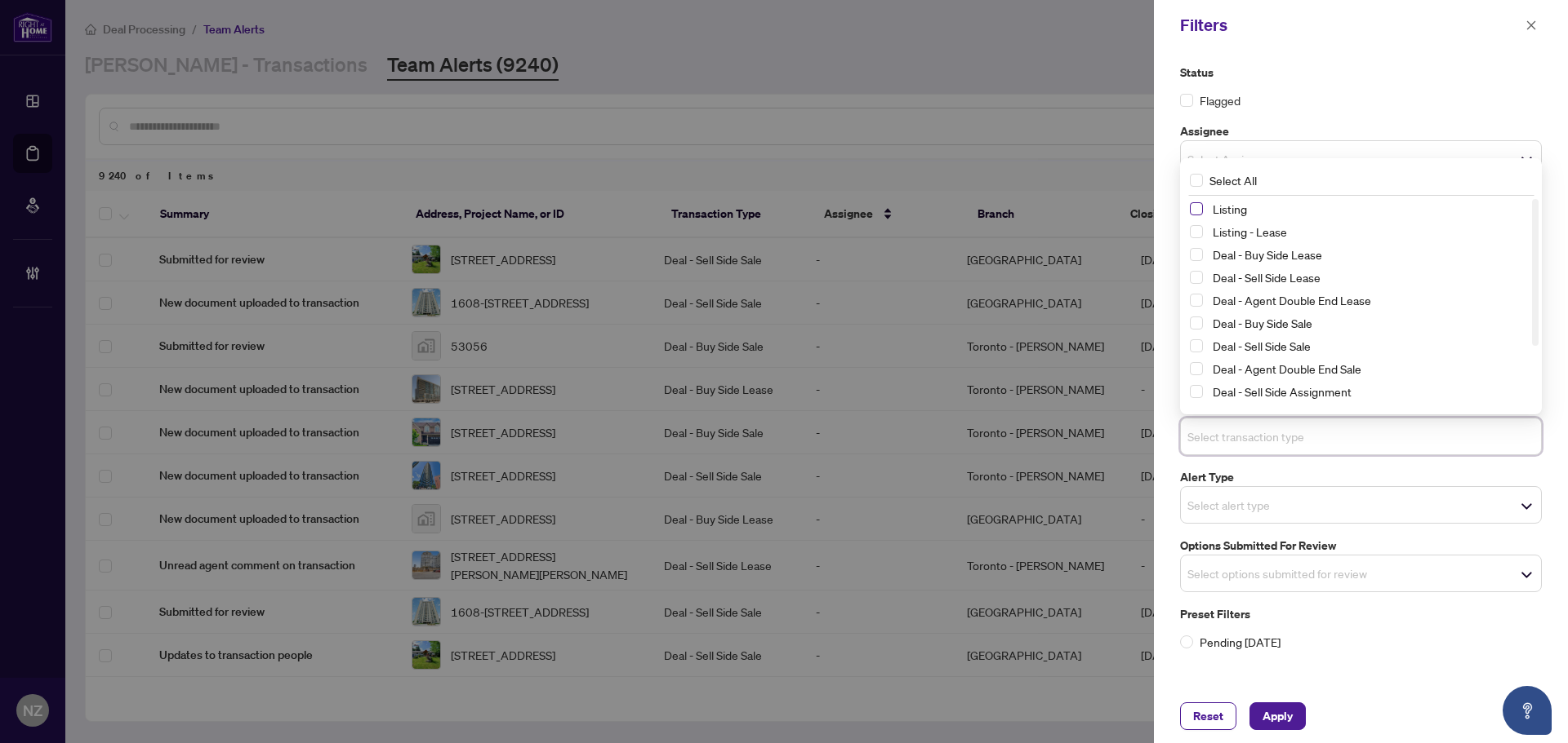
drag, startPoint x: 1199, startPoint y: 205, endPoint x: 1200, endPoint y: 219, distance: 14.0
click at [1200, 206] on span "Select Listing" at bounding box center [1196, 209] width 13 height 13
click at [1200, 232] on span "Select Listing - Lease" at bounding box center [1196, 232] width 13 height 13
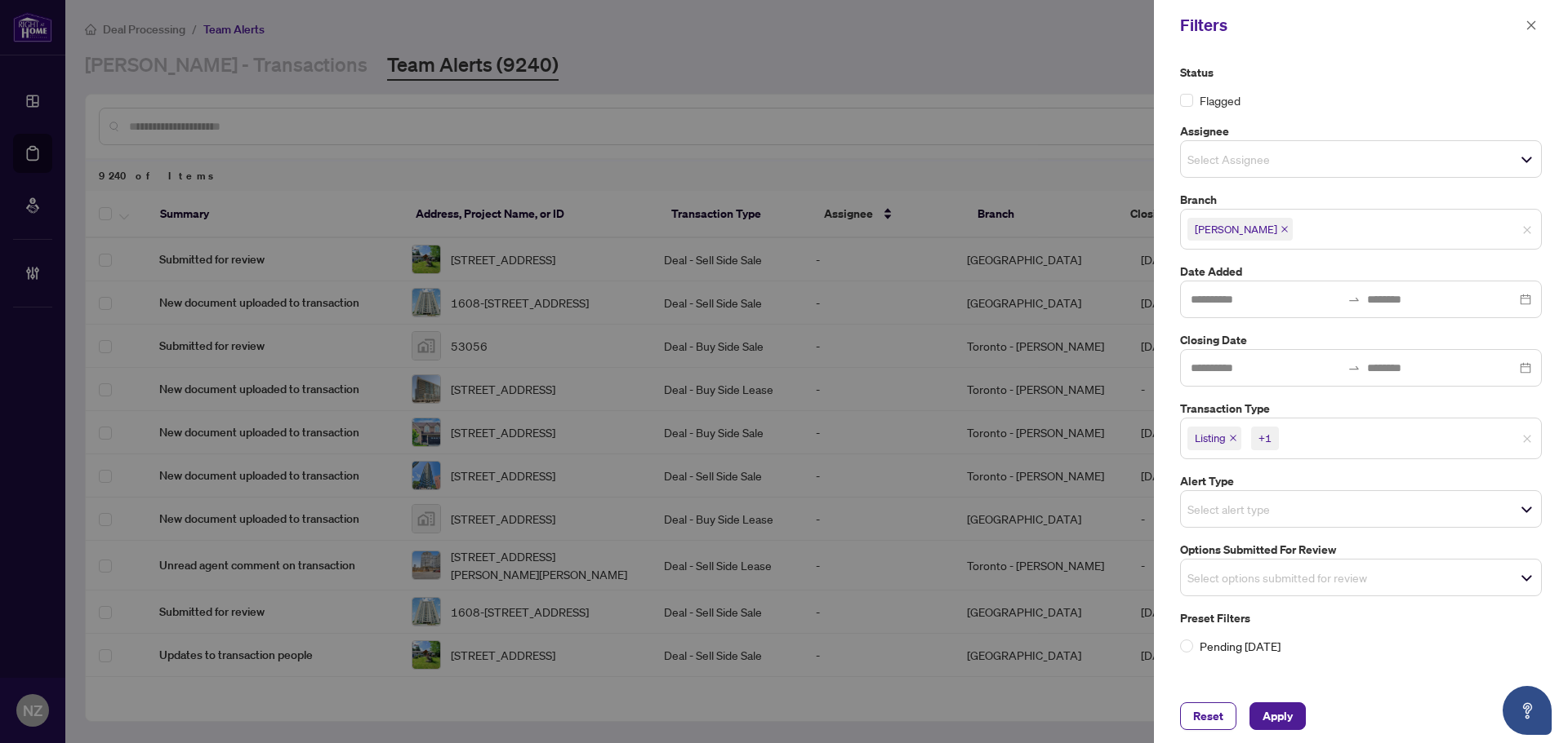
click at [1360, 95] on div "Flagged" at bounding box center [1361, 100] width 362 height 18
click at [1248, 500] on input "search" at bounding box center [1244, 509] width 115 height 20
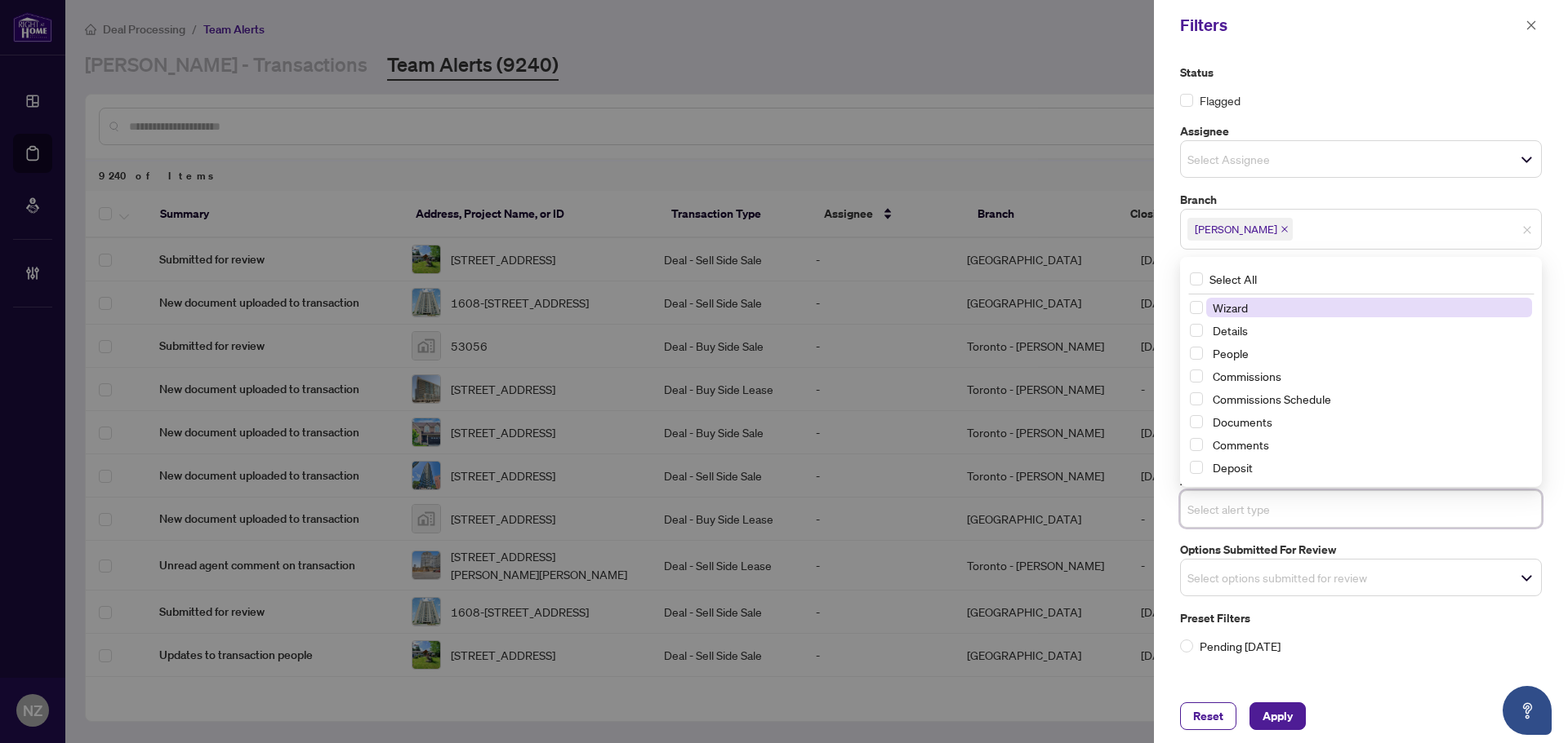
click at [1248, 500] on input "search" at bounding box center [1244, 509] width 115 height 20
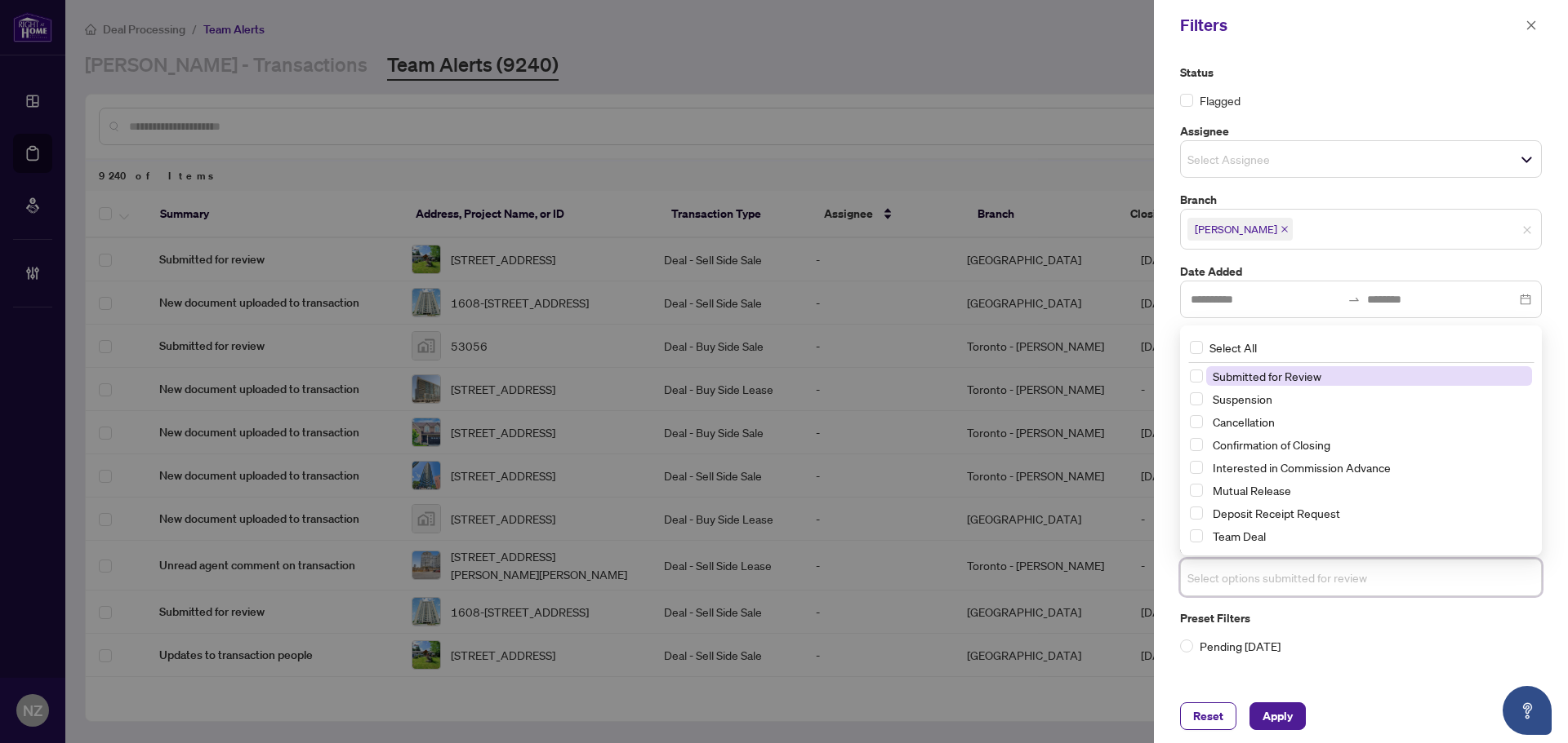
click at [1256, 585] on input "search" at bounding box center [1244, 577] width 115 height 20
click at [1350, 79] on label "Status" at bounding box center [1361, 72] width 362 height 18
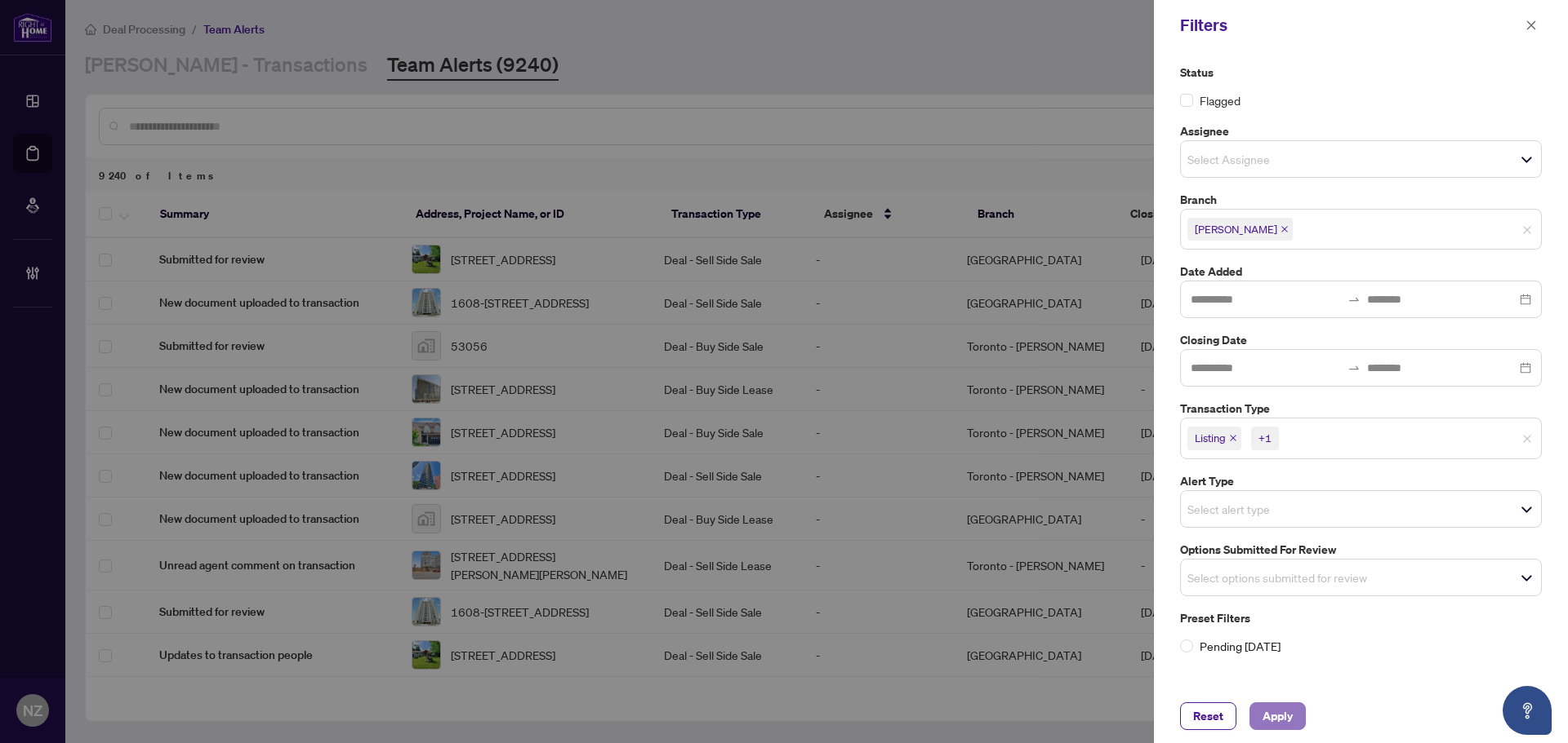
click at [1281, 709] on span "Apply" at bounding box center [1277, 717] width 30 height 26
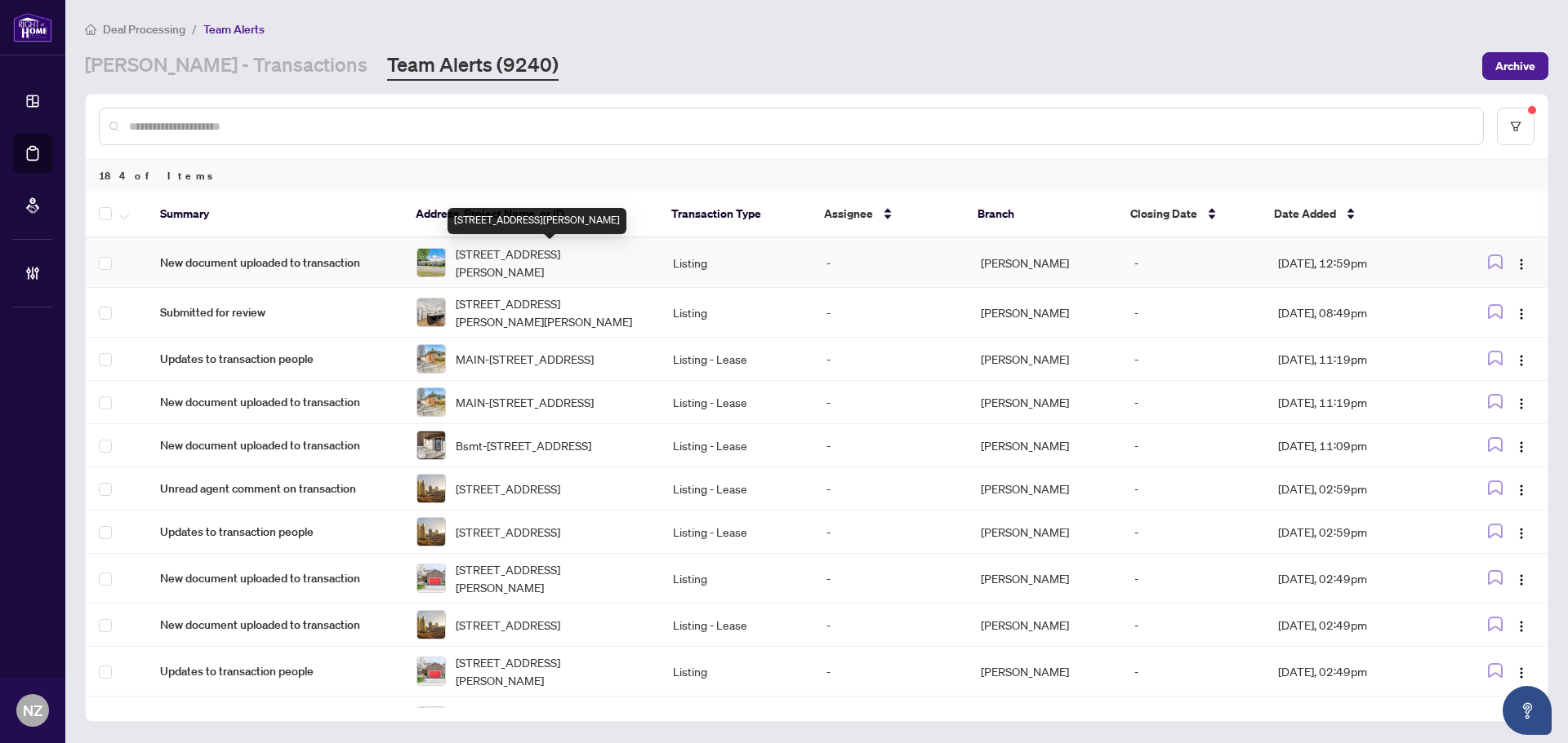
click at [520, 256] on span "1905 Lockhart Rd, Innisfil, Ontario L9S 3G1, Canada" at bounding box center [550, 263] width 191 height 36
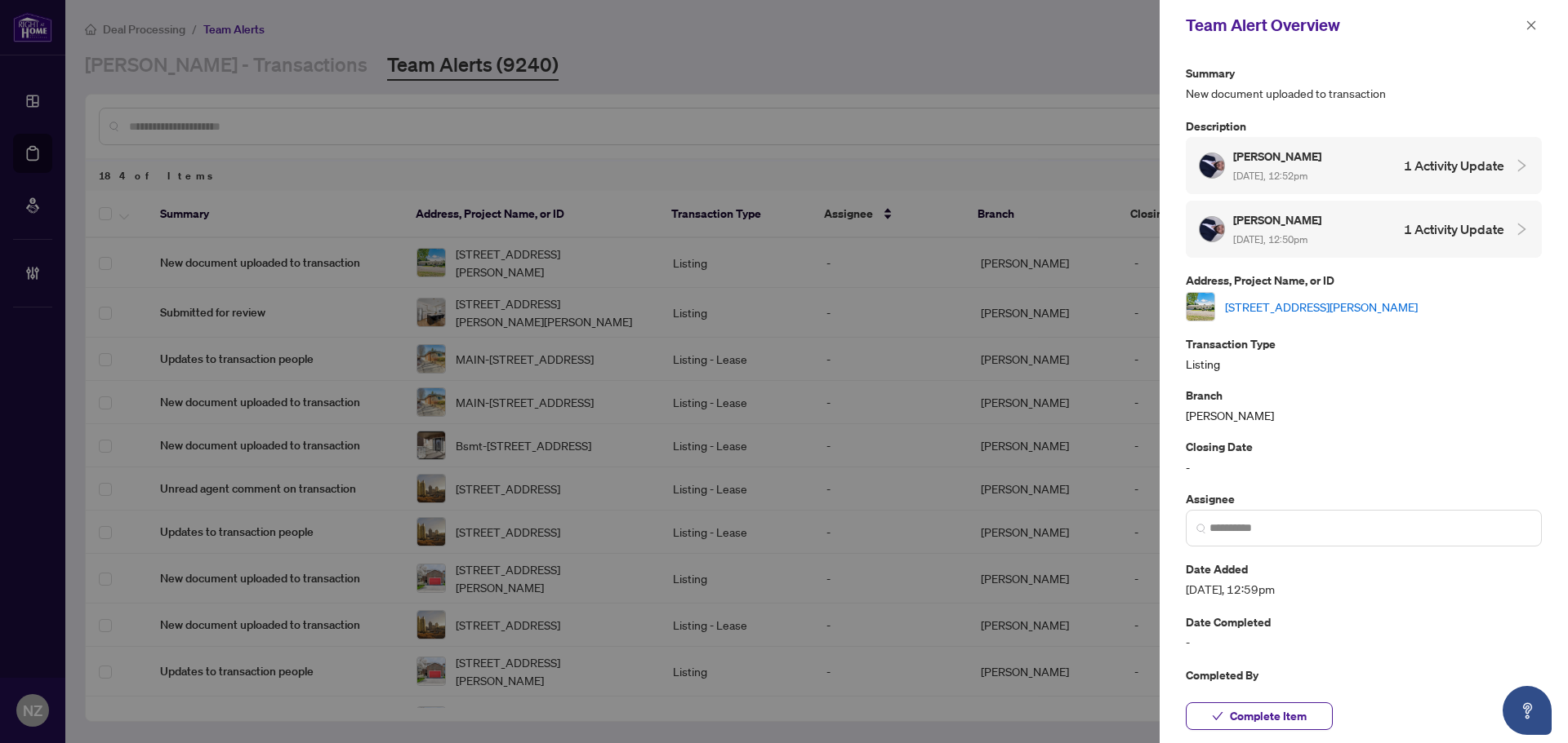
click at [1261, 307] on link "1905 Lockhart Rd, Innisfil, Ontario L9S 3G1, Canada" at bounding box center [1321, 307] width 193 height 18
click at [1261, 709] on span "Complete Item" at bounding box center [1268, 717] width 76 height 26
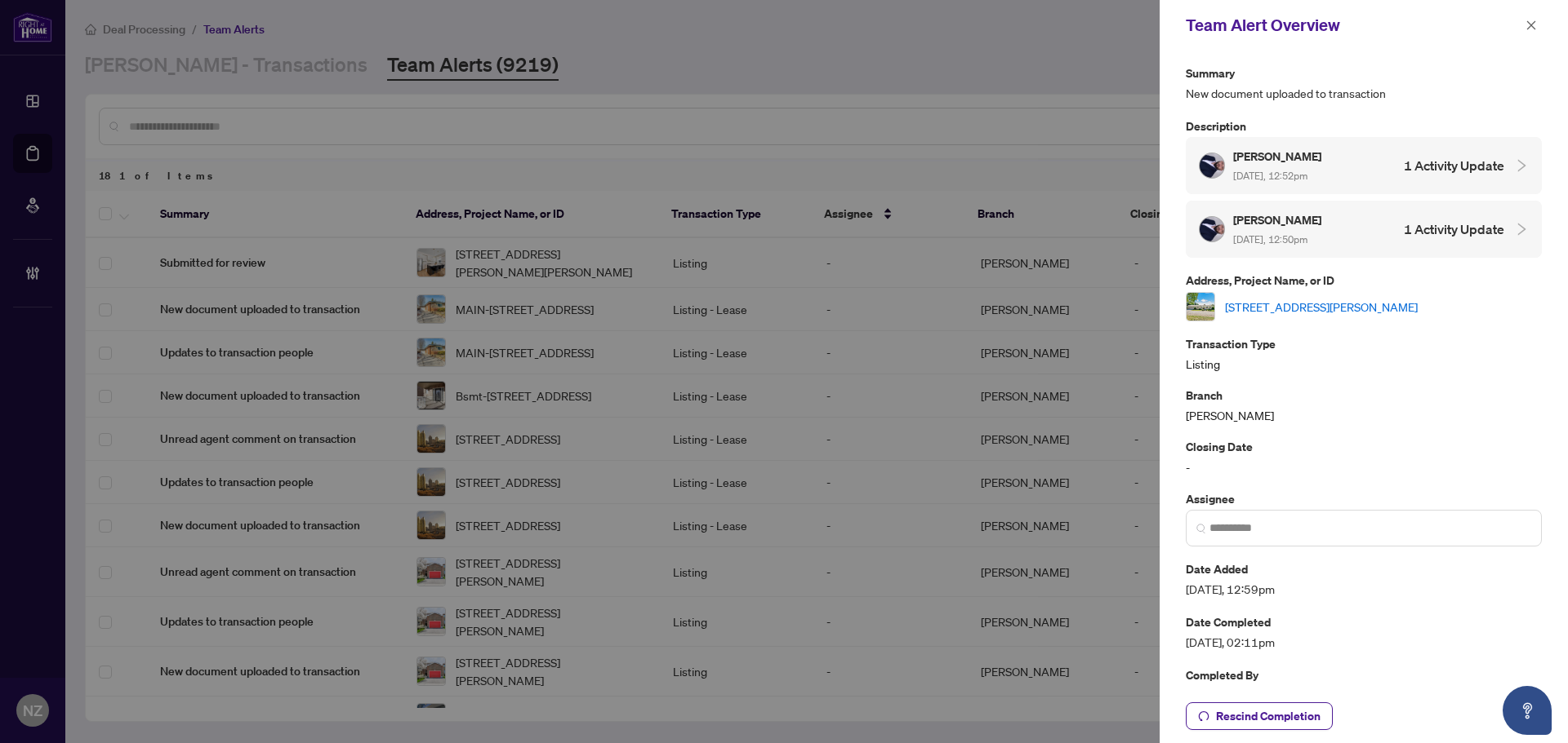
drag, startPoint x: 1536, startPoint y: 30, endPoint x: 1403, endPoint y: 75, distance: 140.4
click at [1536, 30] on icon "close" at bounding box center [1531, 25] width 11 height 11
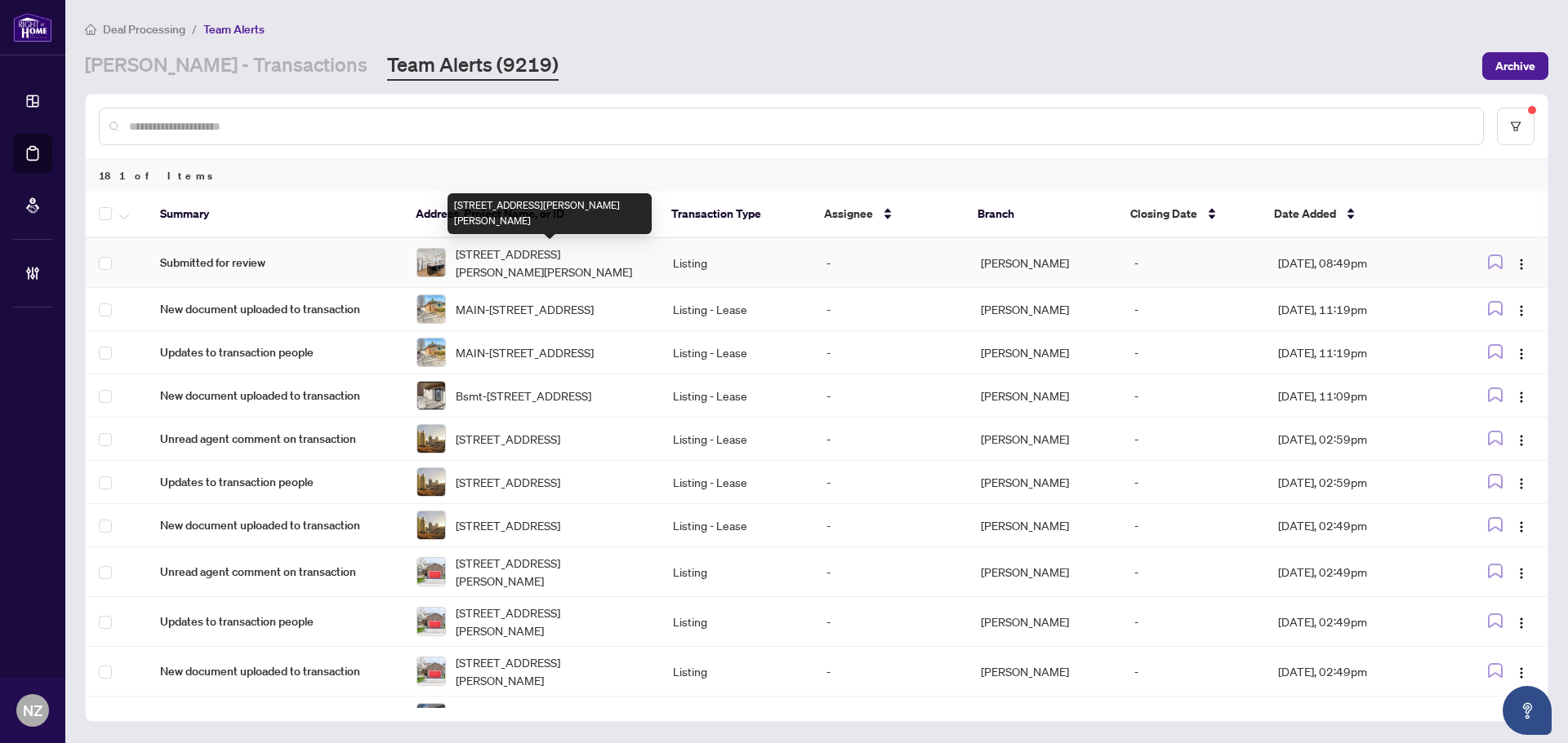
click at [523, 264] on span "8-50 Baynes Way, Bradford West Gwillimbury, Ontario L3Z 4M4, Canada" at bounding box center [550, 263] width 191 height 36
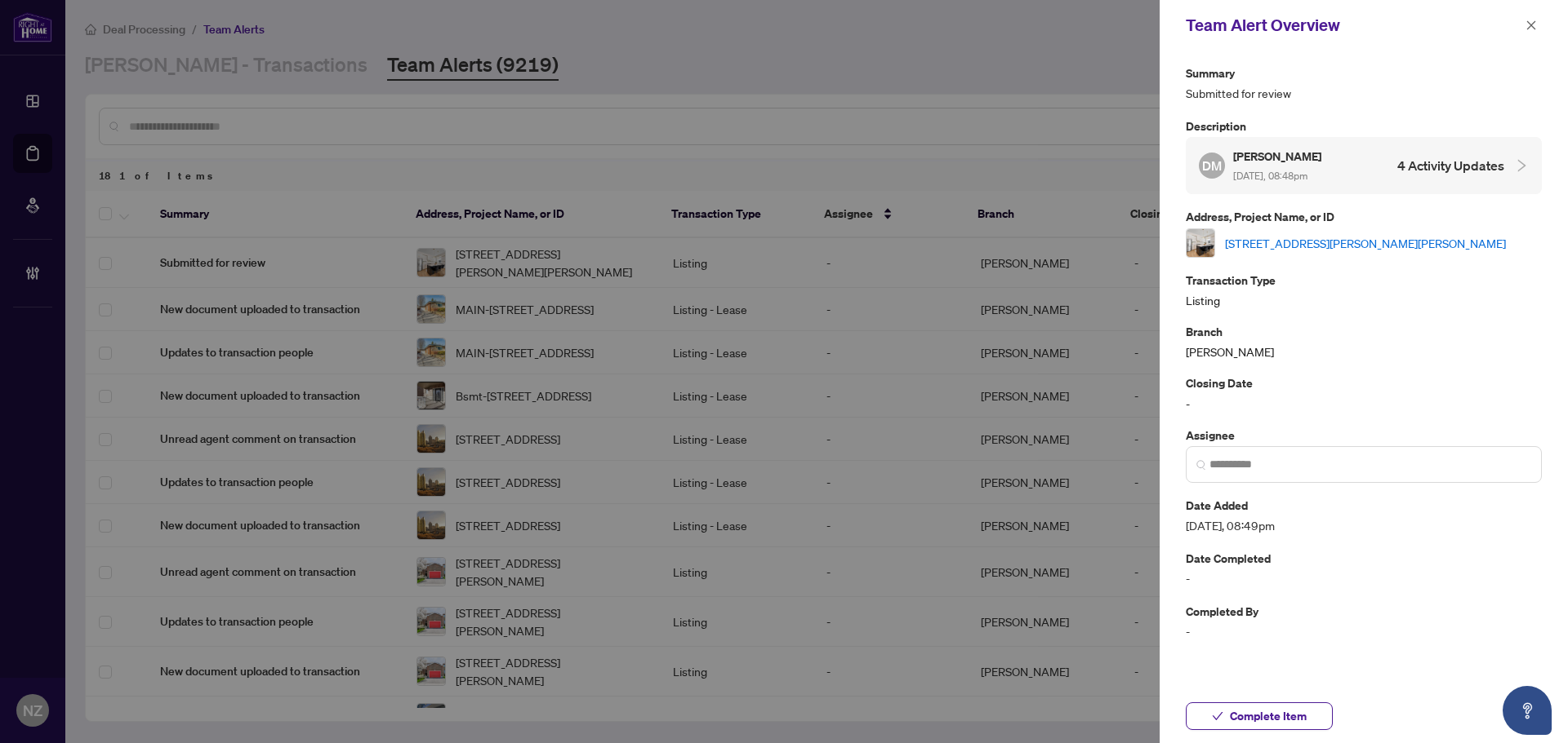
click at [1333, 234] on link "8-50 Baynes Way, Bradford West Gwillimbury, Ontario L3Z 4M4, Canada" at bounding box center [1365, 242] width 281 height 18
click at [1256, 717] on span "Complete Item" at bounding box center [1268, 717] width 76 height 26
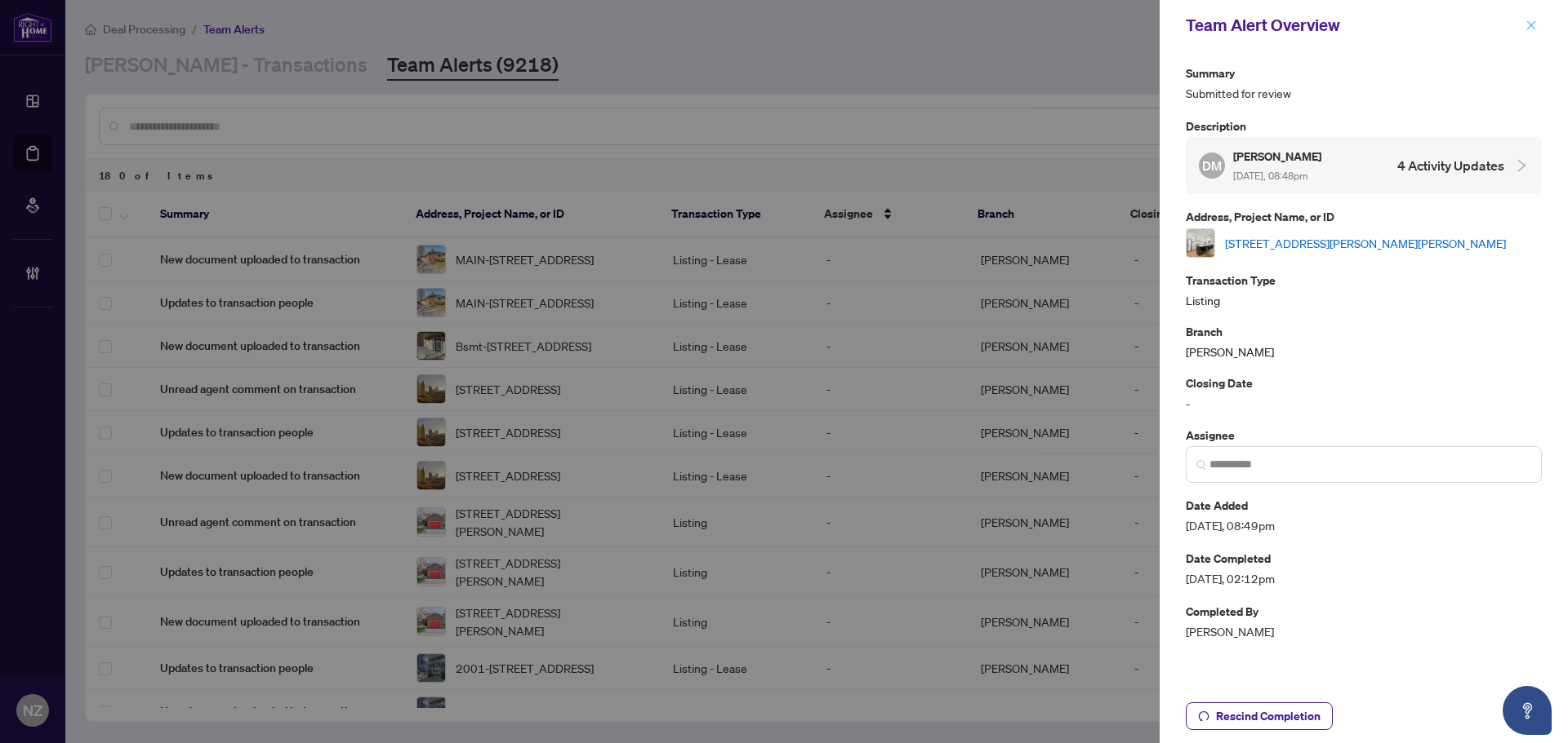
click at [1533, 24] on icon "close" at bounding box center [1531, 25] width 11 height 11
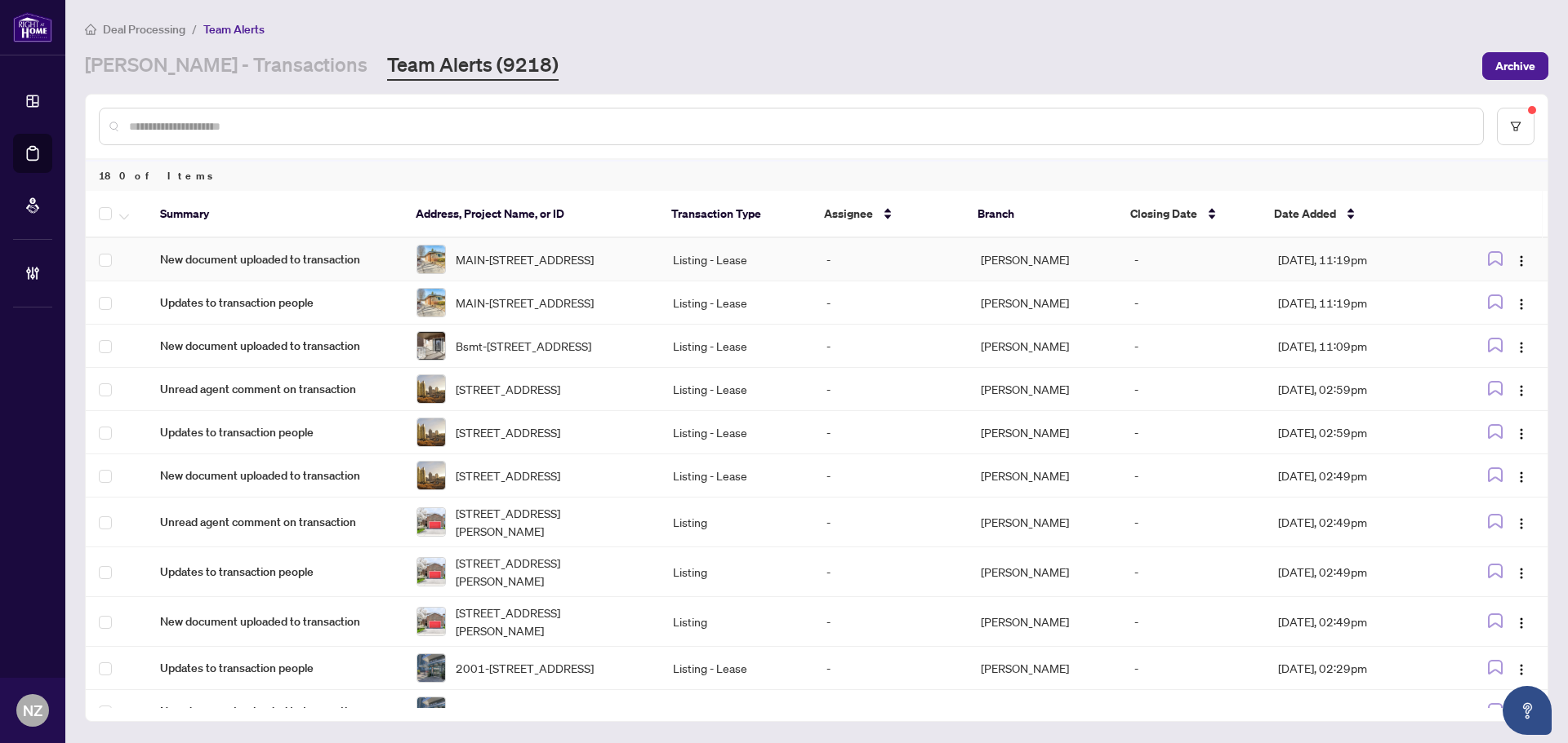
click at [481, 258] on span "MAIN-24 Ludgate Dr, Toronto, Ontario M9W 2Y3, Canada" at bounding box center [524, 259] width 138 height 18
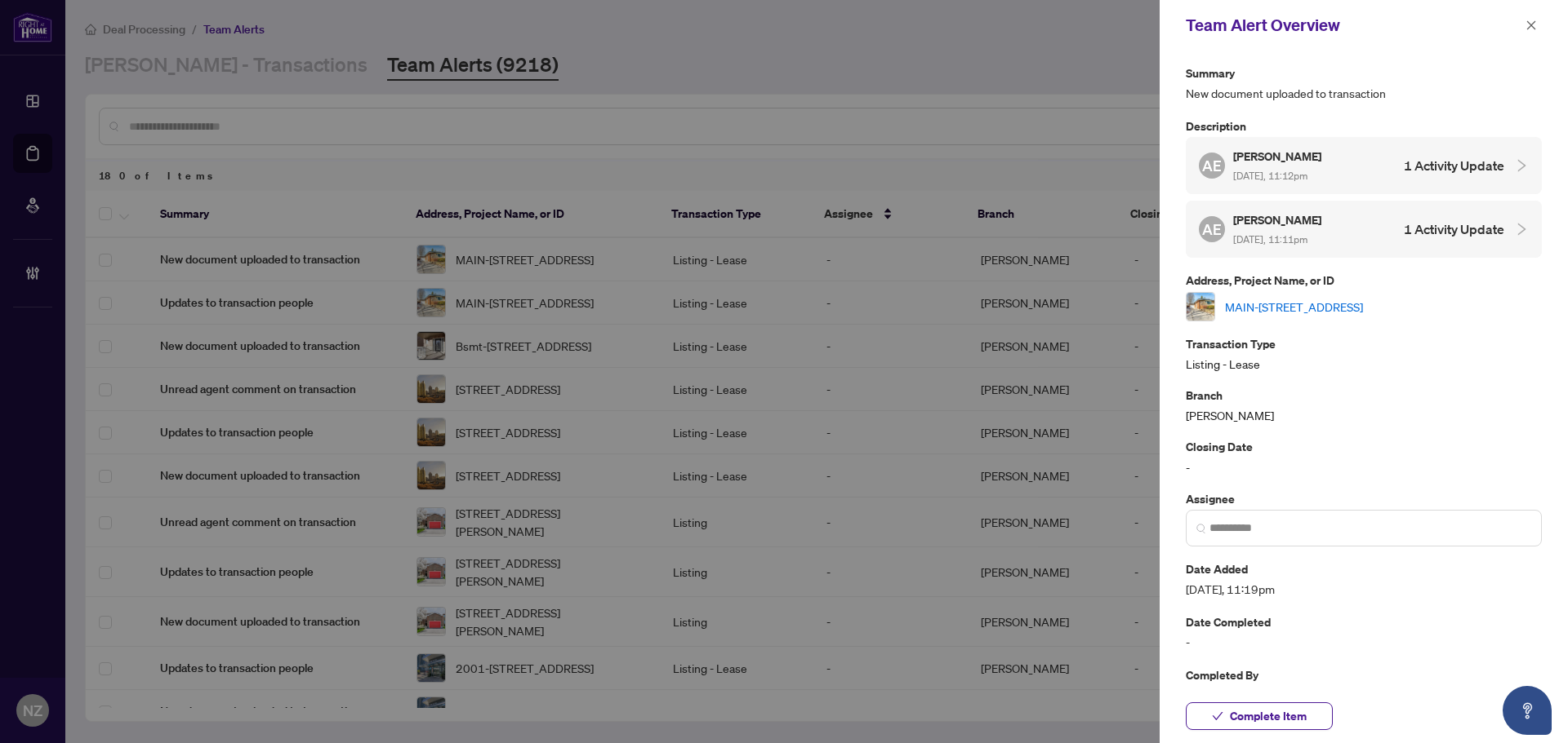
click at [1320, 312] on link "MAIN-24 Ludgate Dr, Toronto, Ontario M9W 2Y3, Canada" at bounding box center [1294, 307] width 138 height 18
click at [1530, 32] on span "button" at bounding box center [1531, 25] width 11 height 26
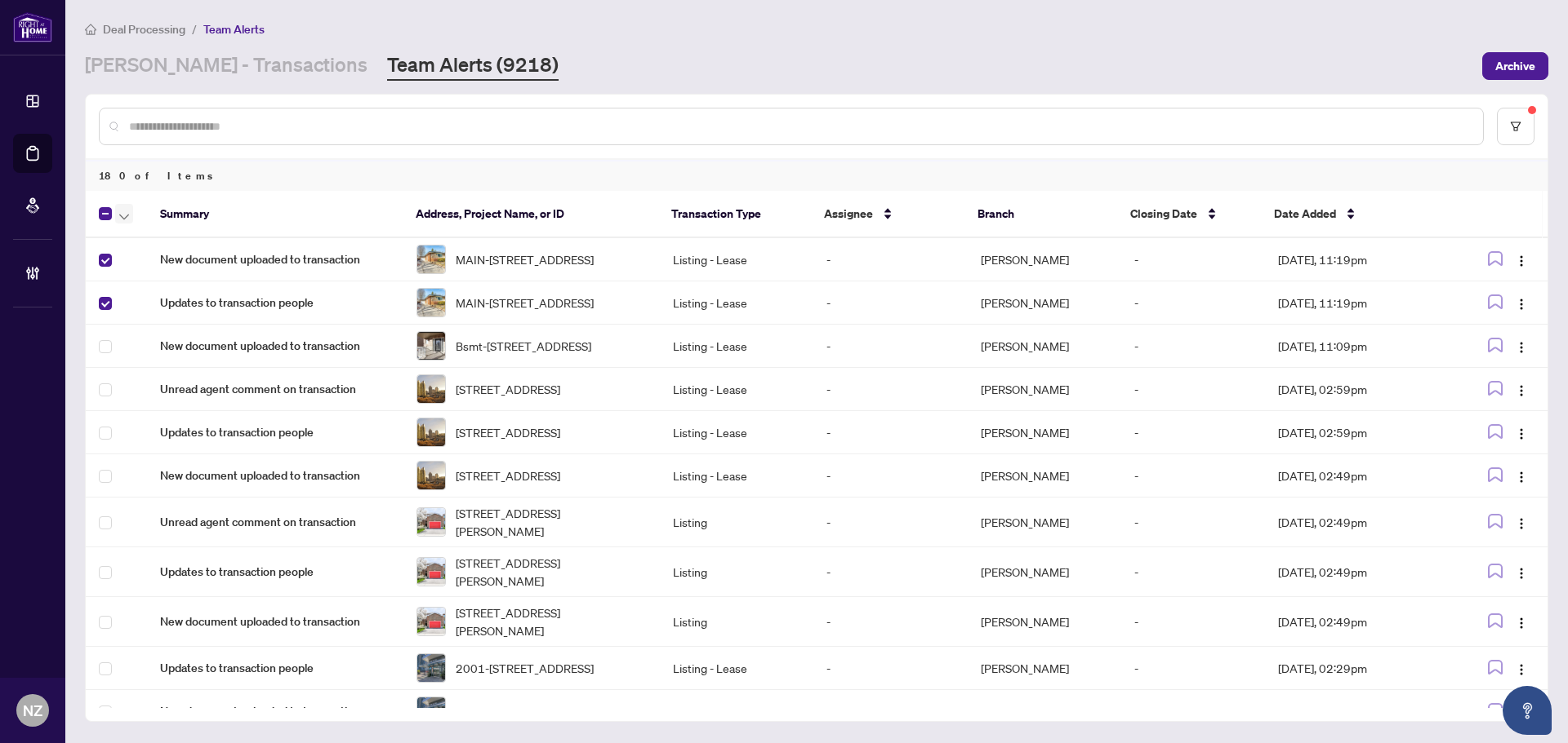
click at [129, 209] on button "button" at bounding box center [123, 213] width 18 height 20
click at [176, 347] on span "Complete Item" at bounding box center [178, 346] width 102 height 18
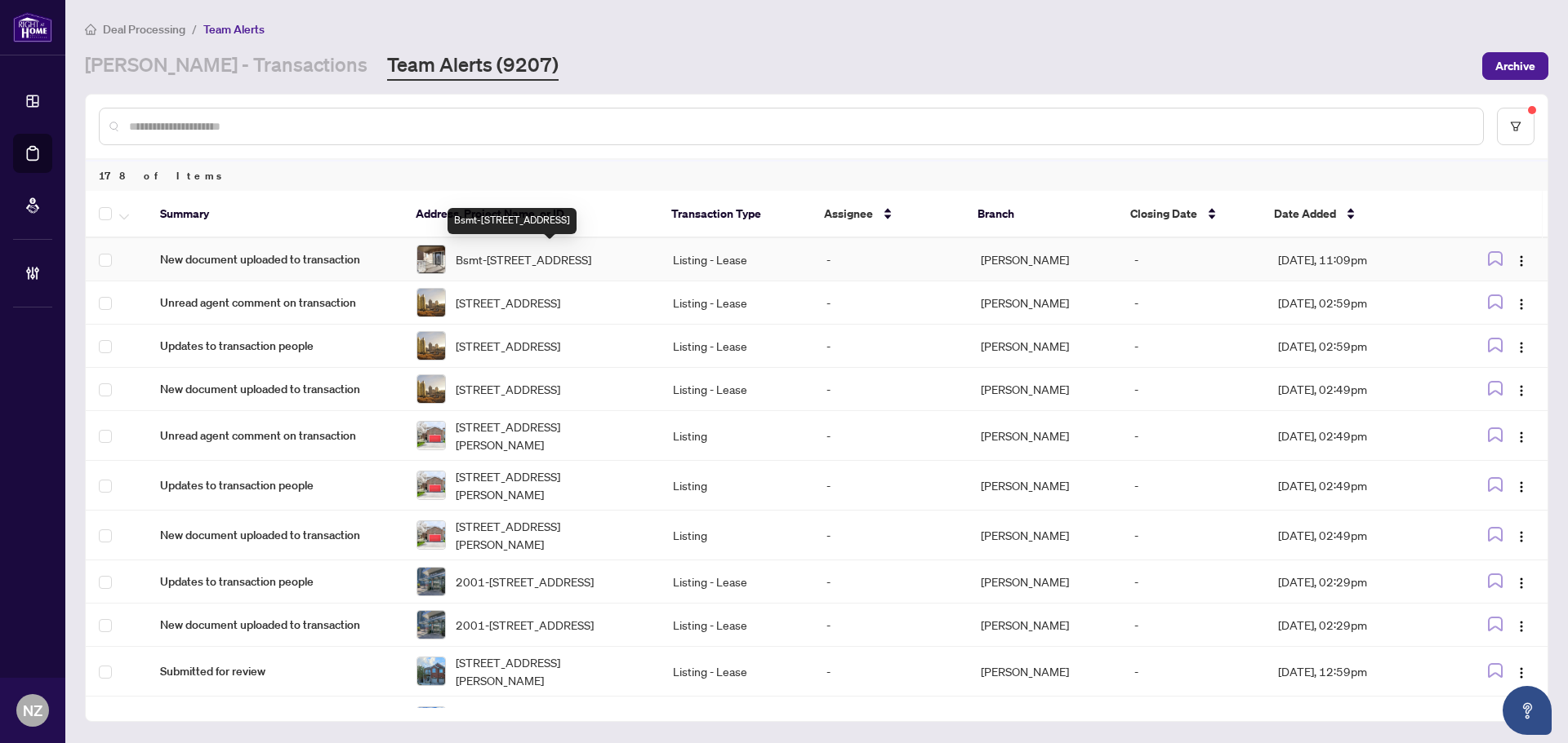
click at [537, 259] on span "Bsmt-868 Wrenwood Dr, Oshawa, Ontario L1K 0V8, Canada" at bounding box center [522, 259] width 135 height 18
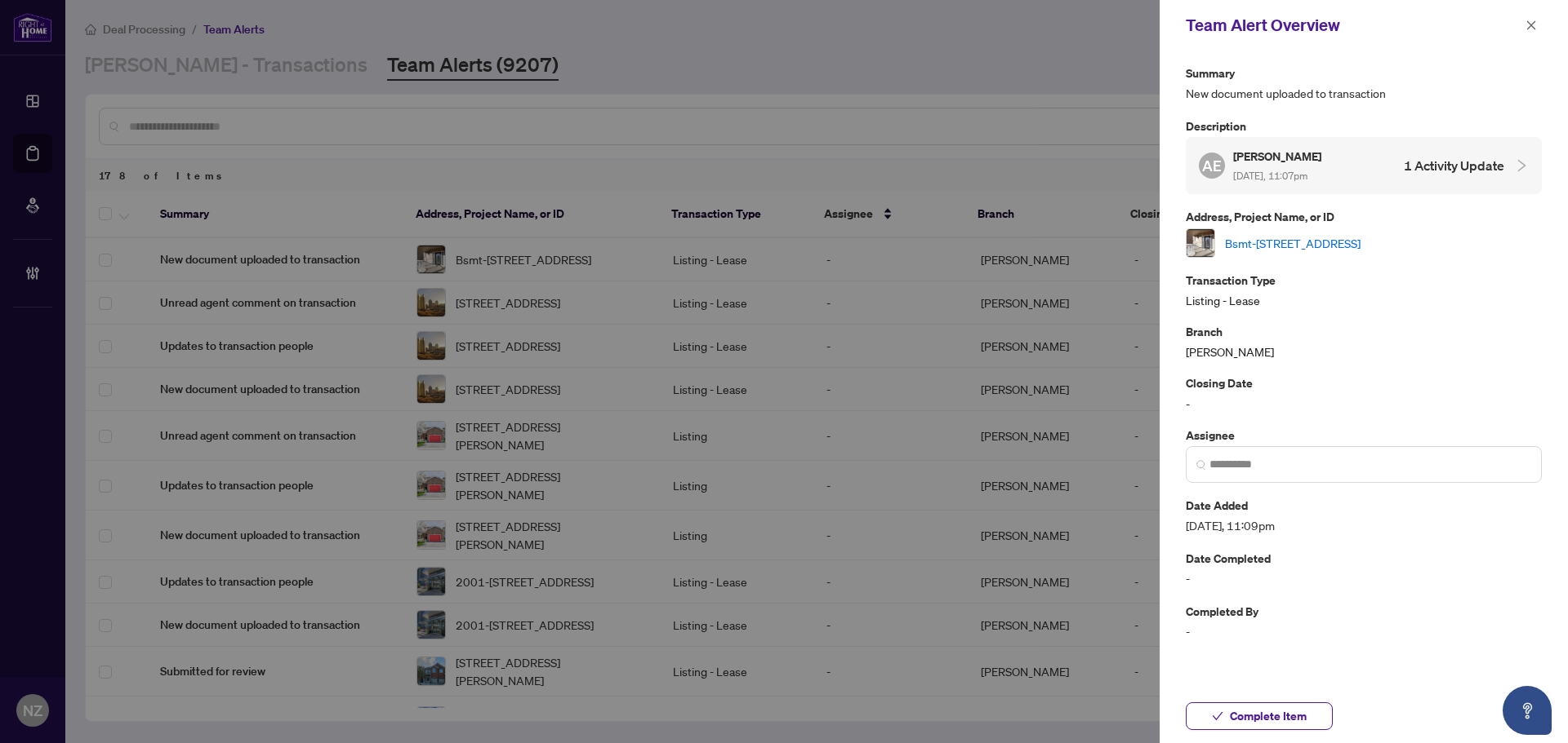
click at [1310, 249] on link "Bsmt-868 Wrenwood Dr, Oshawa, Ontario L1K 0V8, Canada" at bounding box center [1292, 242] width 135 height 18
click at [1287, 710] on span "Complete Item" at bounding box center [1268, 717] width 76 height 26
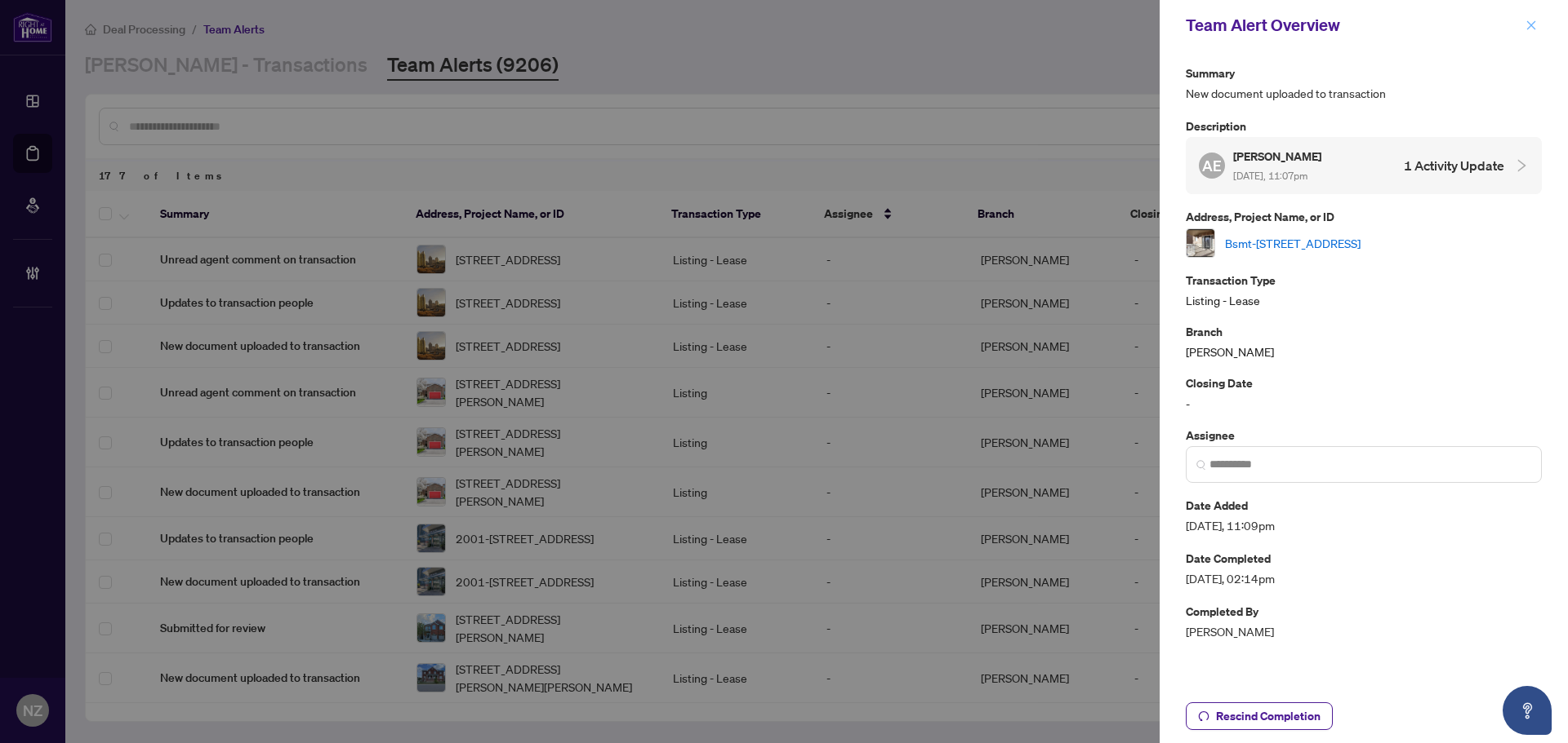
click at [1535, 23] on icon "close" at bounding box center [1531, 25] width 11 height 11
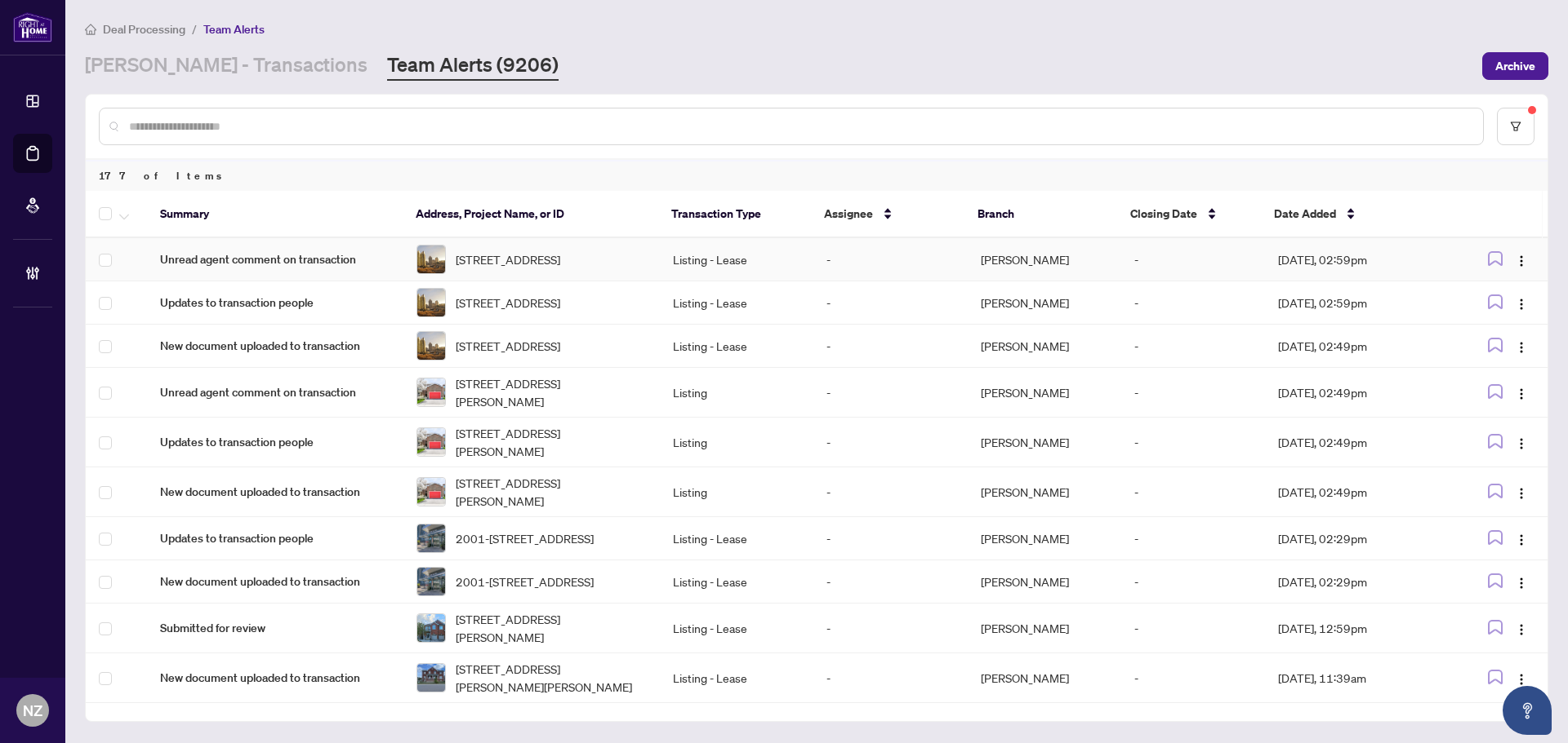
click at [500, 265] on span "1104-36 Park Lawn Rd, Toronto, Ontario M8Y 3H8, Canada" at bounding box center [507, 259] width 104 height 18
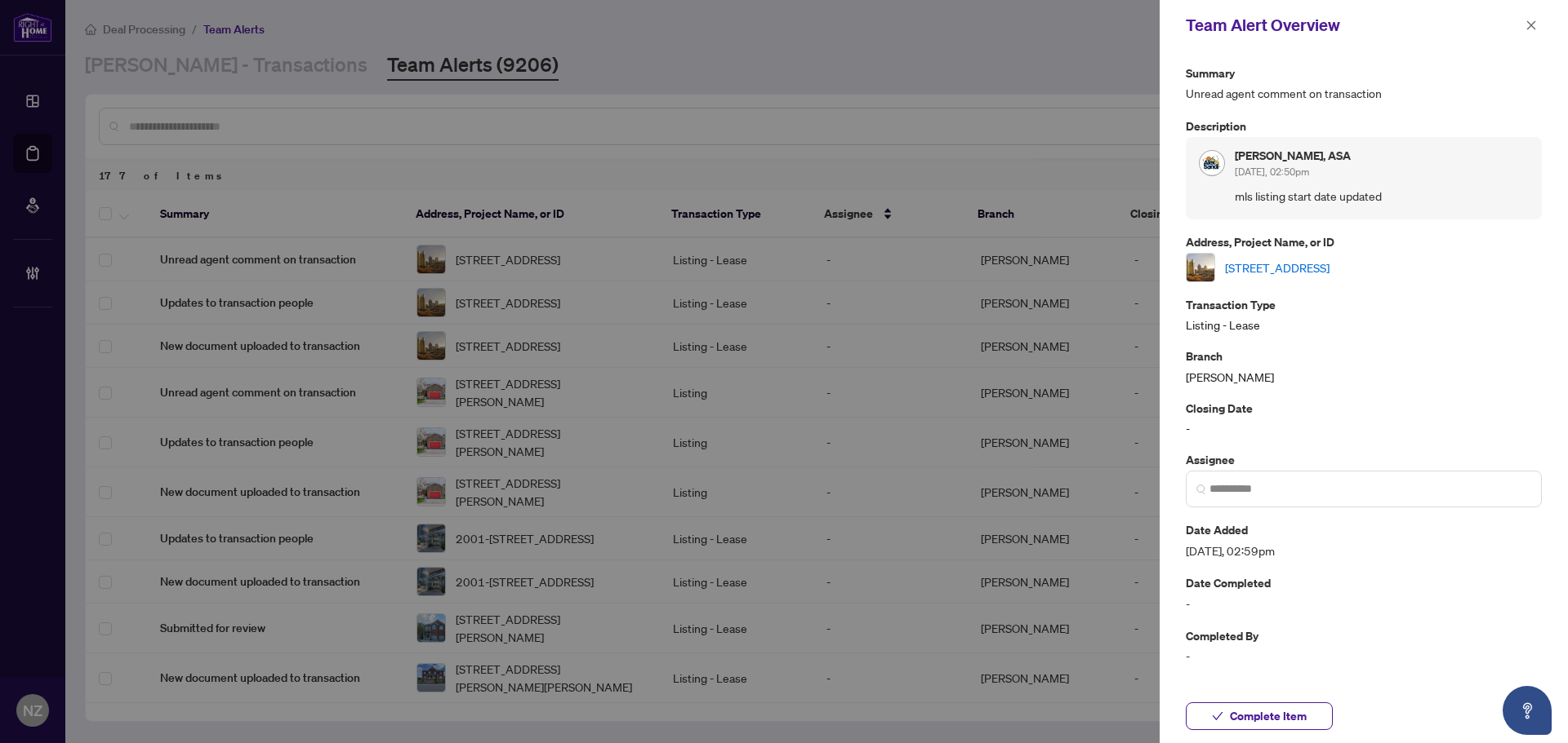
click at [1287, 268] on link "1104-36 Park Lawn Rd, Toronto, Ontario M8Y 3H8, Canada" at bounding box center [1277, 267] width 104 height 18
click at [1530, 23] on icon "close" at bounding box center [1531, 25] width 11 height 11
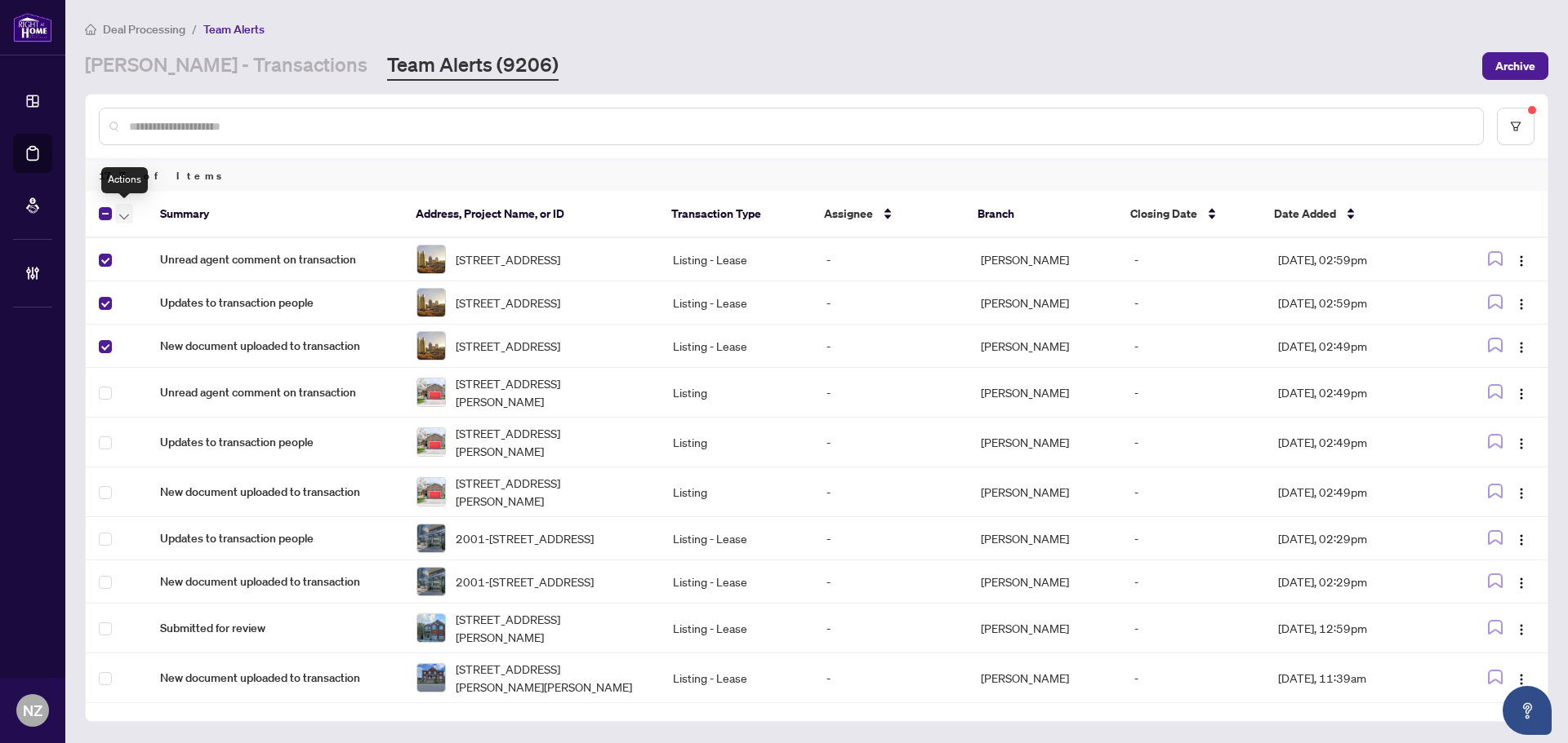
click at [127, 218] on icon "button" at bounding box center [124, 216] width 10 height 7
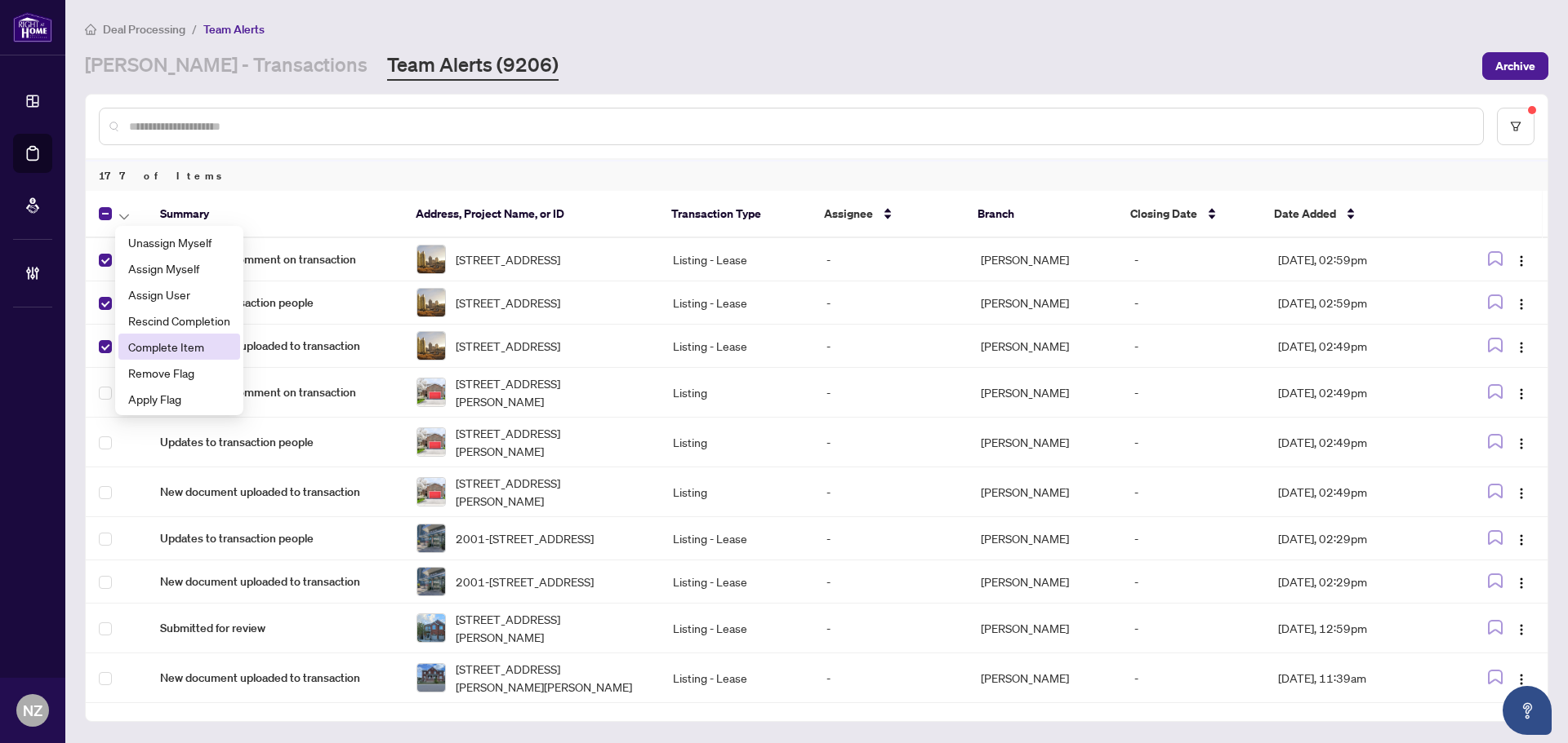
click at [150, 348] on span "Complete Item" at bounding box center [178, 346] width 102 height 18
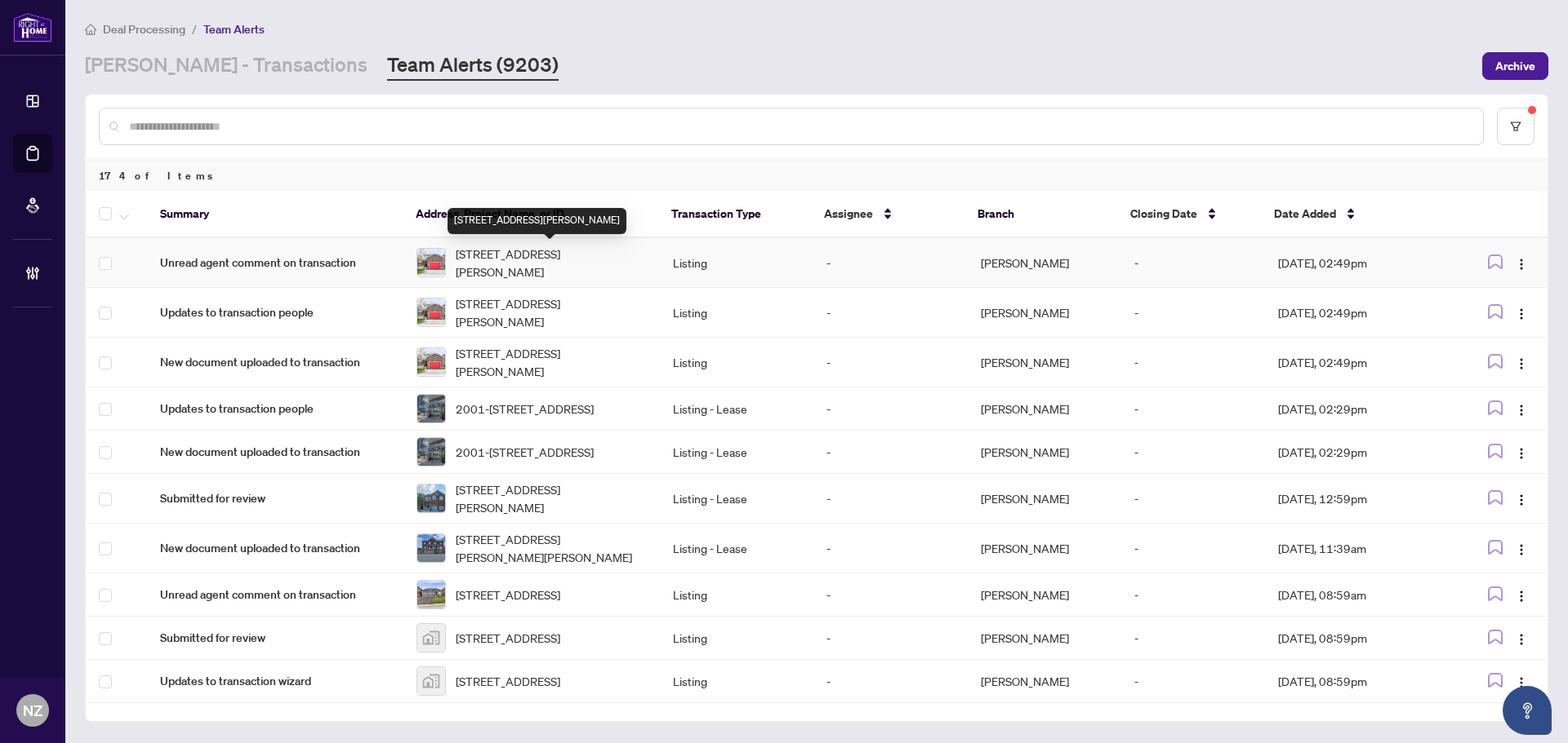
click at [519, 252] on span "195 Howard Cres, Orangeville, Ontario L9W 4W5, Canada" at bounding box center [550, 263] width 191 height 36
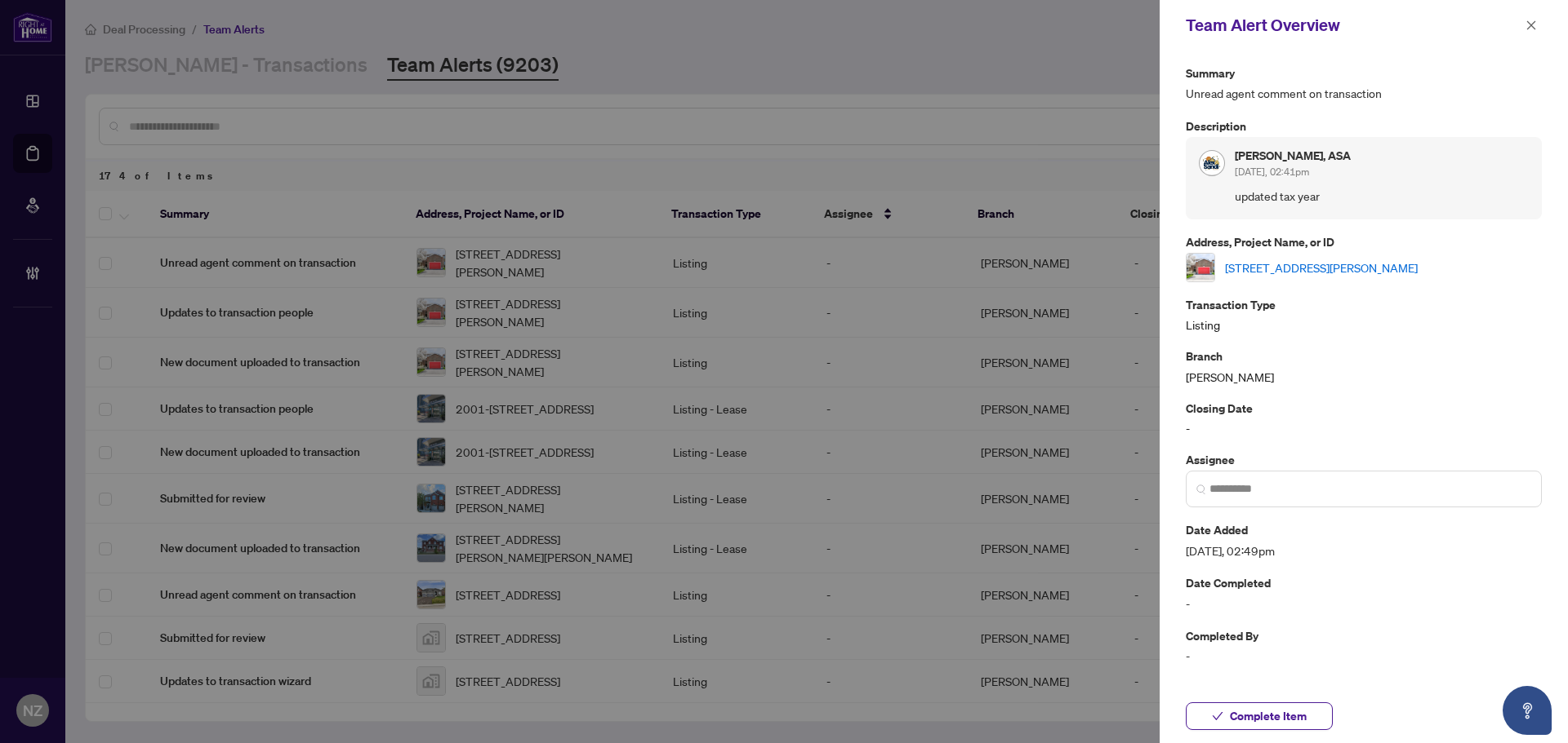
click at [1298, 270] on link "195 Howard Cres, Orangeville, Ontario L9W 4W5, Canada" at bounding box center [1321, 267] width 193 height 18
drag, startPoint x: 1525, startPoint y: 26, endPoint x: 1421, endPoint y: 90, distance: 122.1
click at [1525, 26] on icon "close" at bounding box center [1531, 25] width 11 height 11
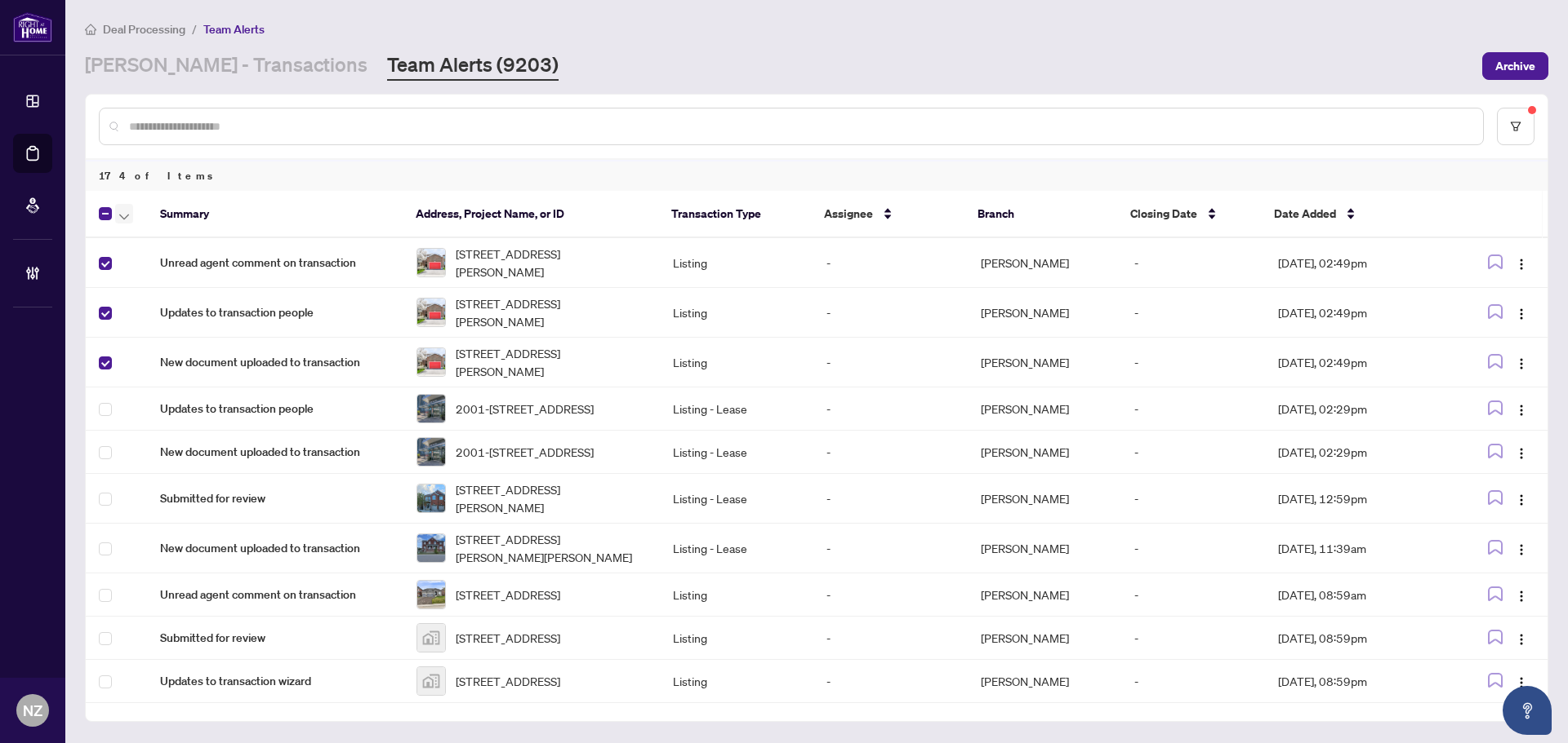
click at [123, 214] on icon "button" at bounding box center [124, 216] width 10 height 7
click at [139, 341] on span "Complete Item" at bounding box center [178, 346] width 102 height 18
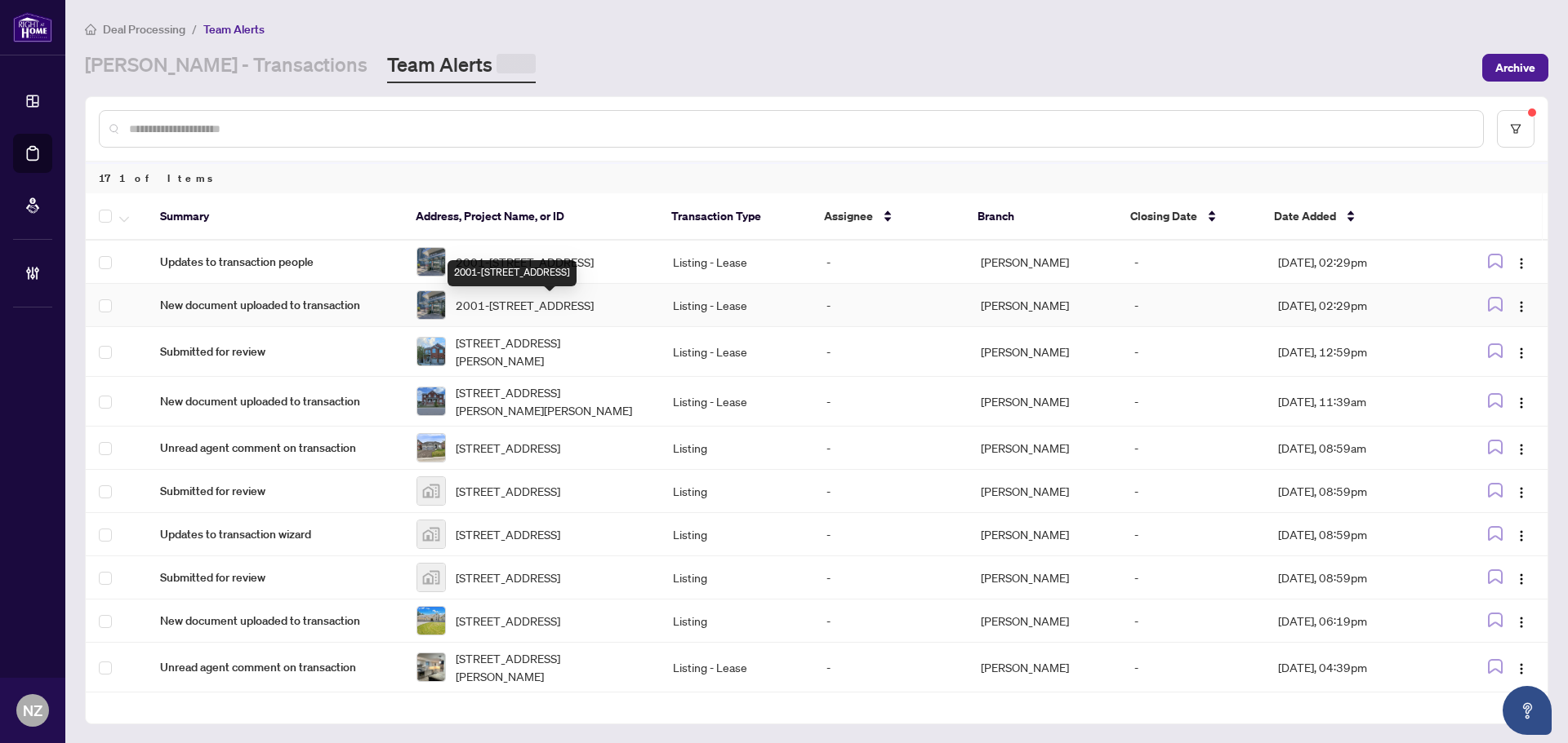
click at [548, 263] on div "2001-10 Park Lawn Rd, Toronto, Ontario M8V 0H9, Canada" at bounding box center [512, 273] width 129 height 26
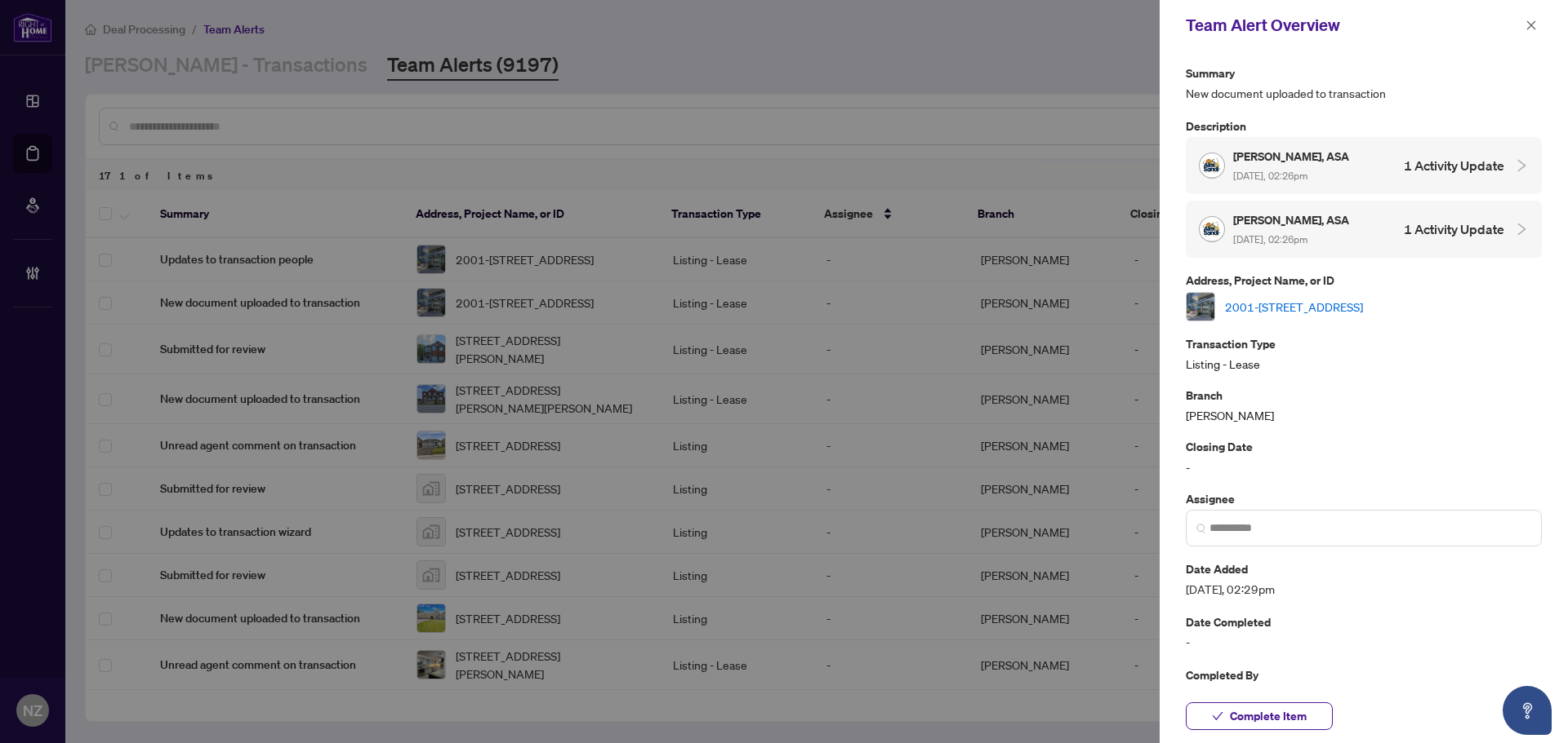
click at [1304, 305] on link "2001-10 Park Lawn Rd, Toronto, Ontario M8V 0H9, Canada" at bounding box center [1294, 307] width 138 height 18
click at [1531, 31] on icon "close" at bounding box center [1531, 25] width 11 height 11
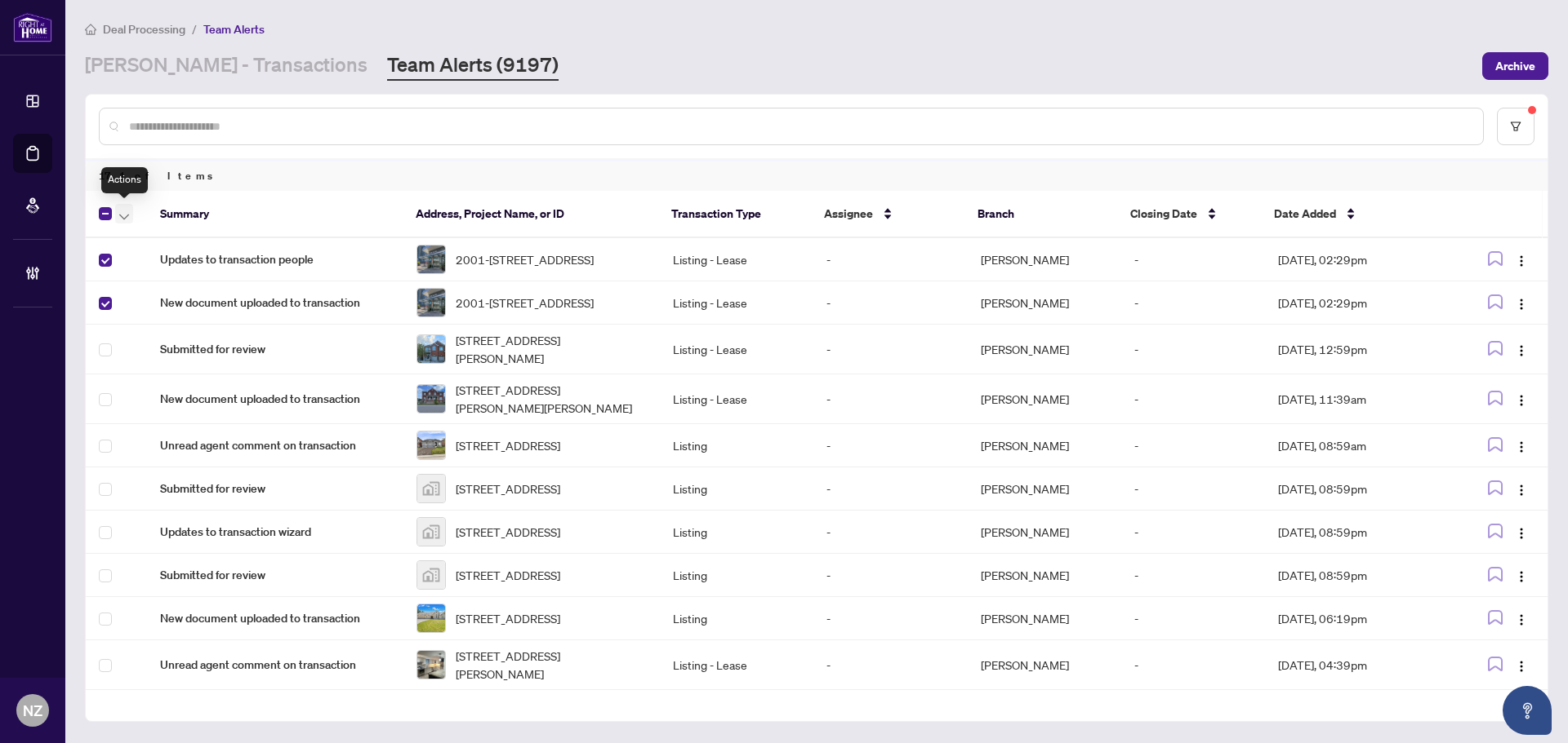
click at [126, 214] on icon "button" at bounding box center [124, 216] width 10 height 7
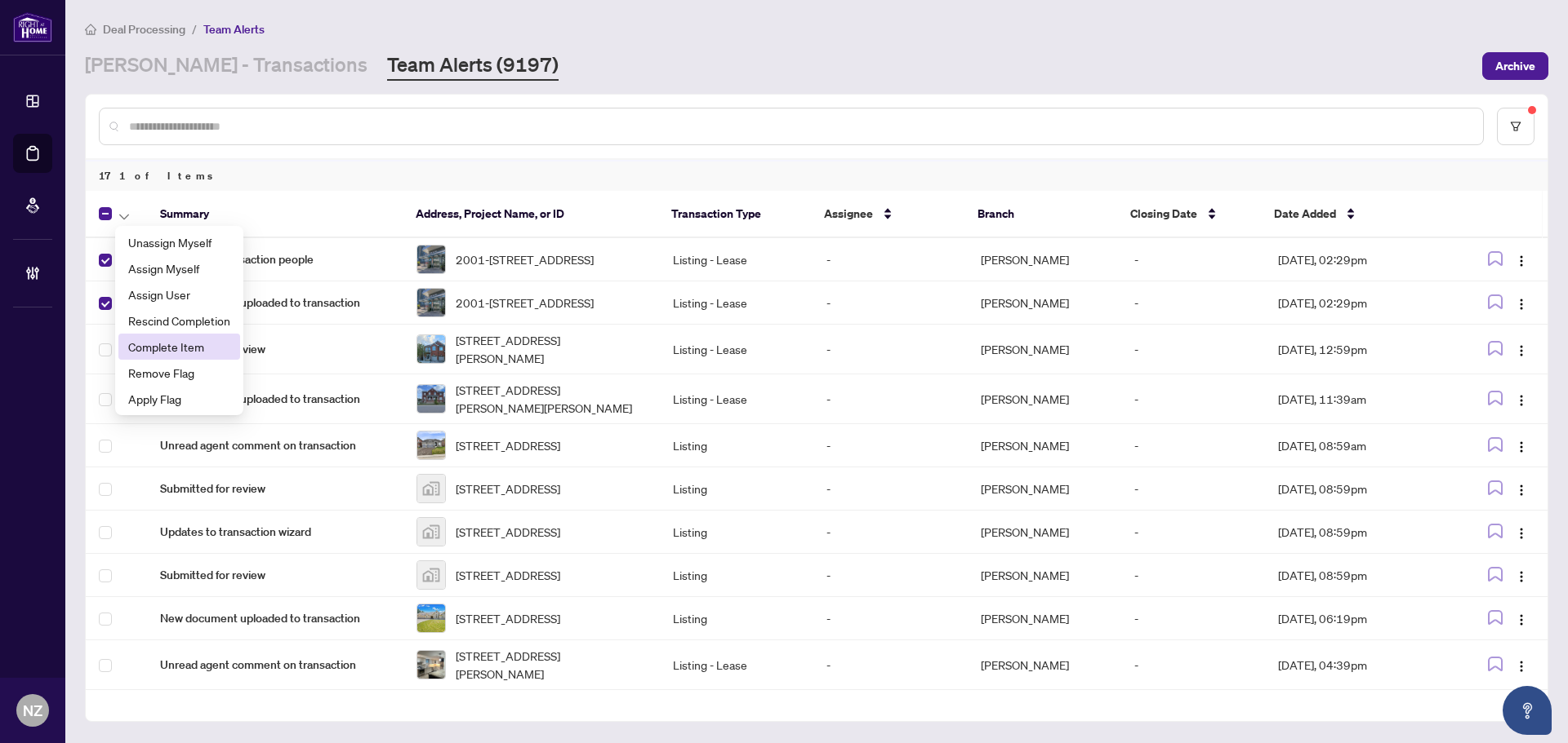
click at [139, 340] on span "Complete Item" at bounding box center [178, 346] width 102 height 18
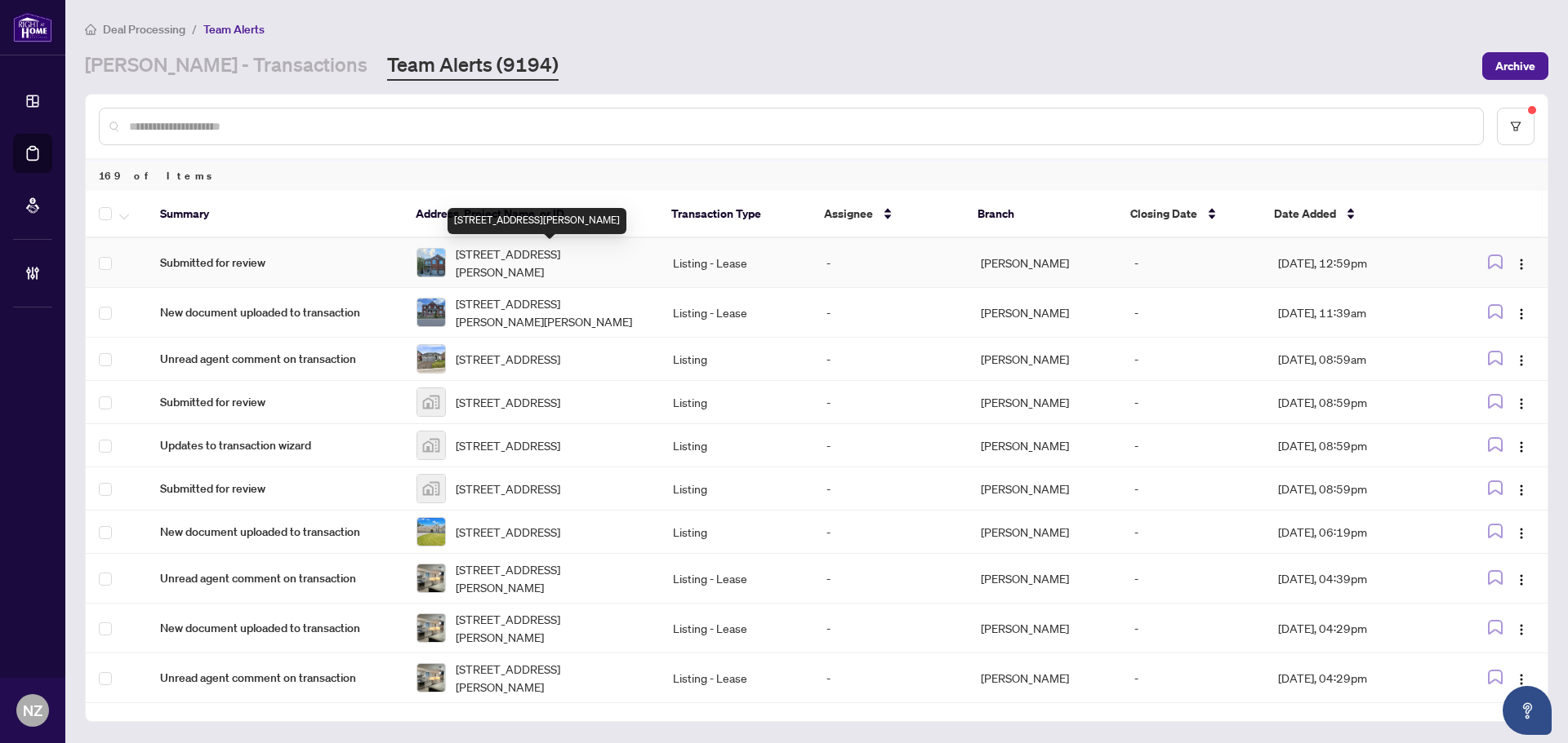
click at [520, 262] on span "24 Mediterra Dr, Vaughan, Ontario L4H 3B7, Canada" at bounding box center [550, 263] width 191 height 36
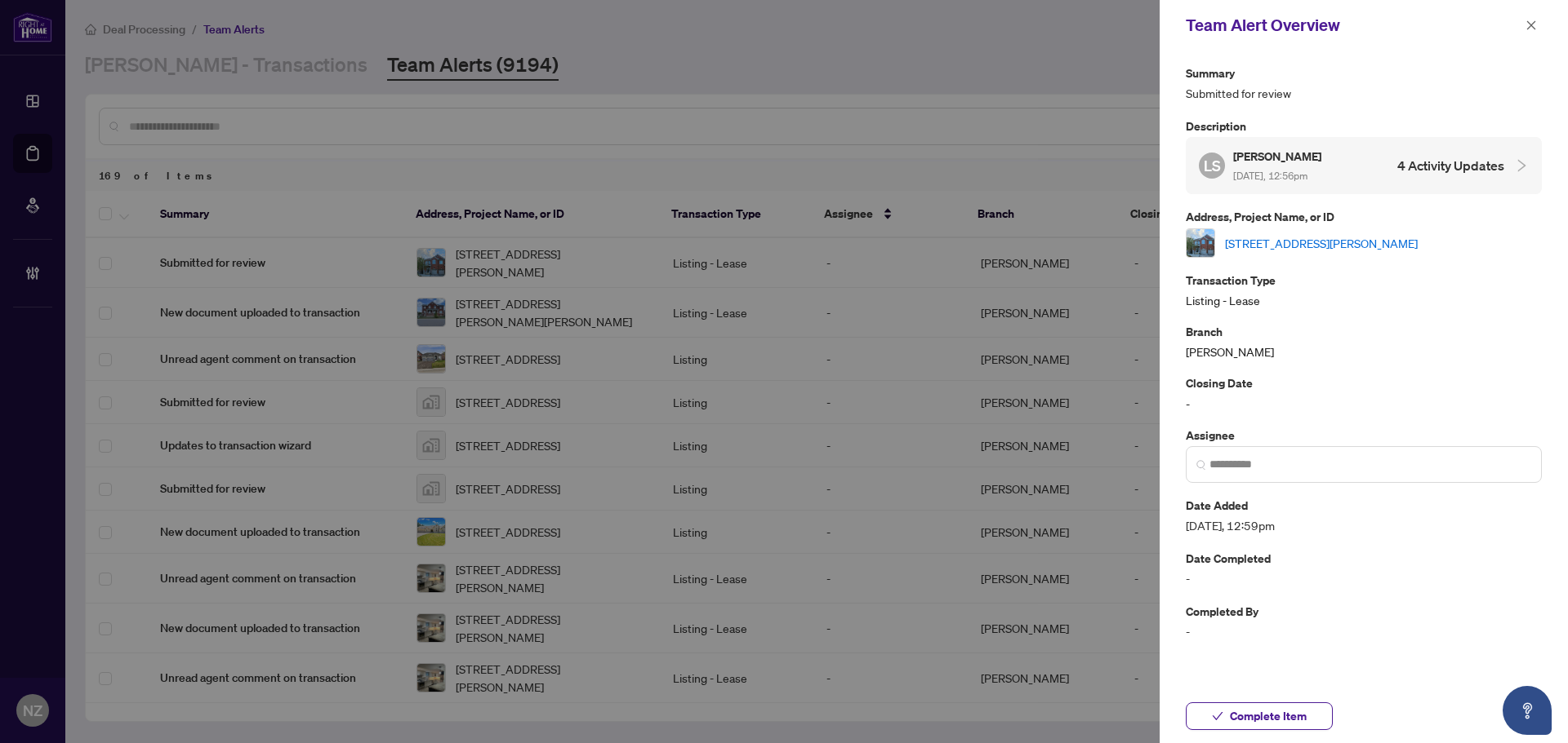
click at [1294, 239] on link "24 Mediterra Dr, Vaughan, Ontario L4H 3B7, Canada" at bounding box center [1321, 242] width 193 height 18
click at [1526, 30] on icon "close" at bounding box center [1531, 25] width 11 height 11
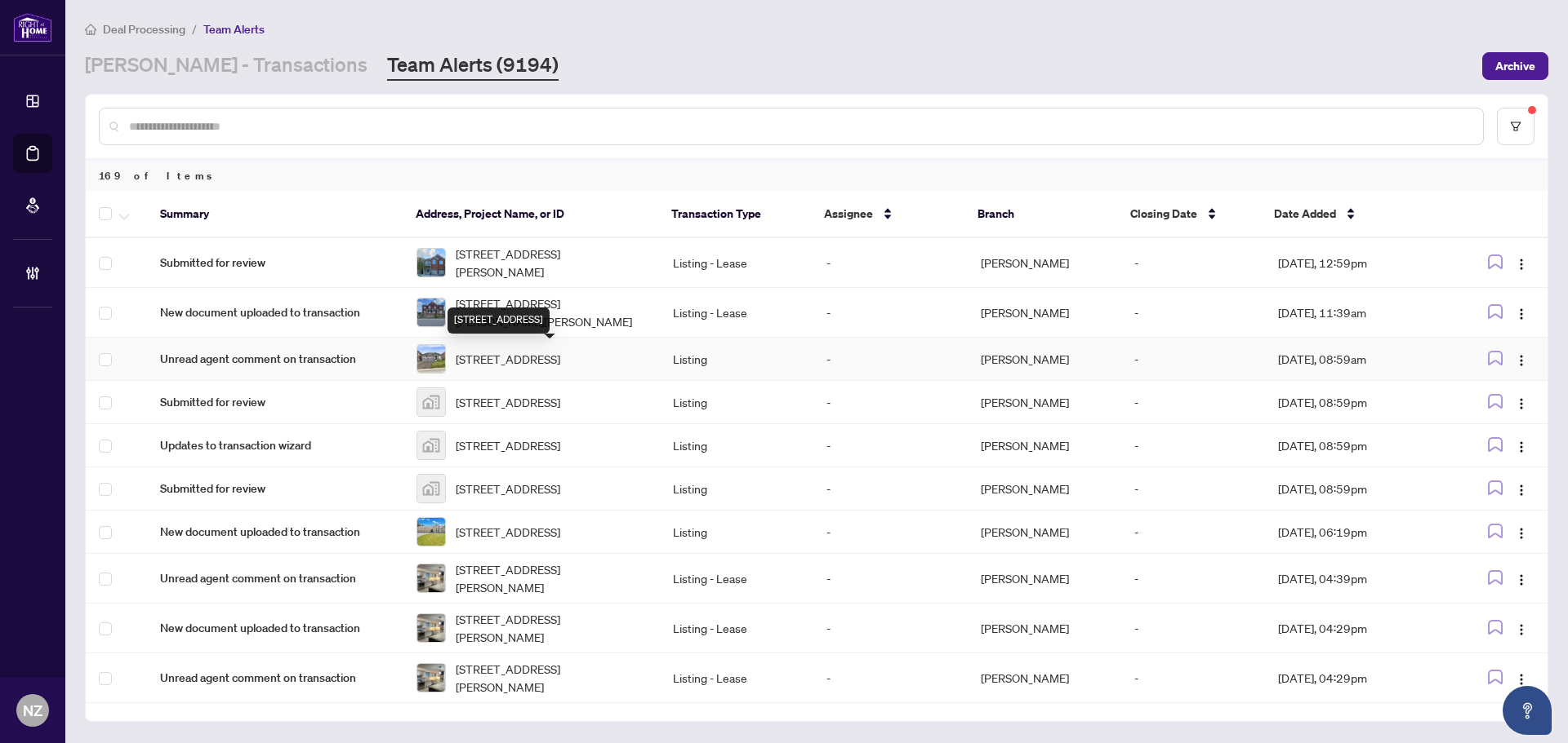
click at [488, 357] on span "96 MARIGOLD Blvd, Adjala-Tosorontio, Ontario L0G 1W0, Canada" at bounding box center [507, 359] width 104 height 18
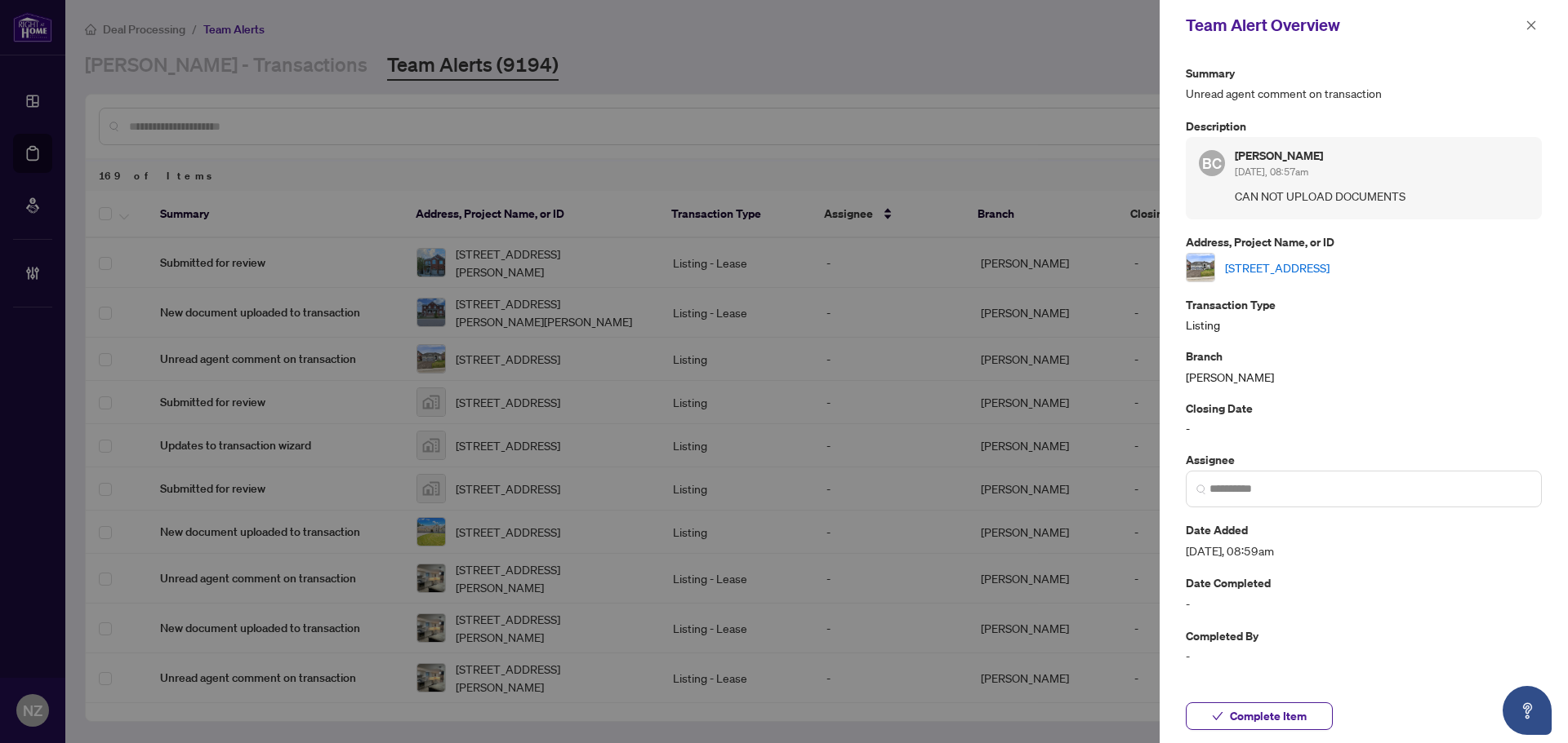
drag, startPoint x: 1534, startPoint y: 23, endPoint x: 1494, endPoint y: 36, distance: 42.1
click at [1534, 23] on icon "close" at bounding box center [1532, 25] width 9 height 9
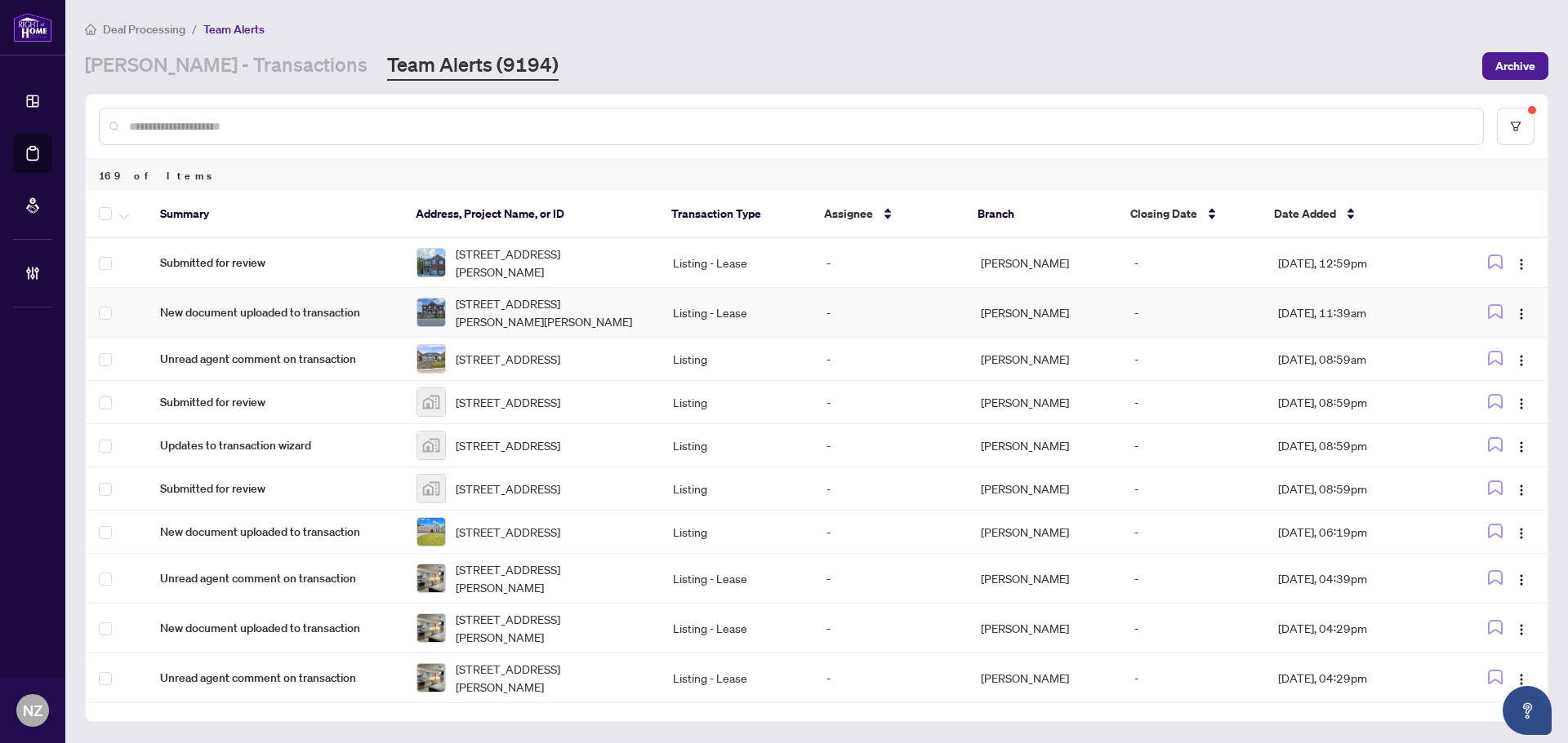
click at [514, 297] on span "2 Humphrey St, Hamilton, Ontario L0R 2H1, Canada" at bounding box center [550, 312] width 191 height 36
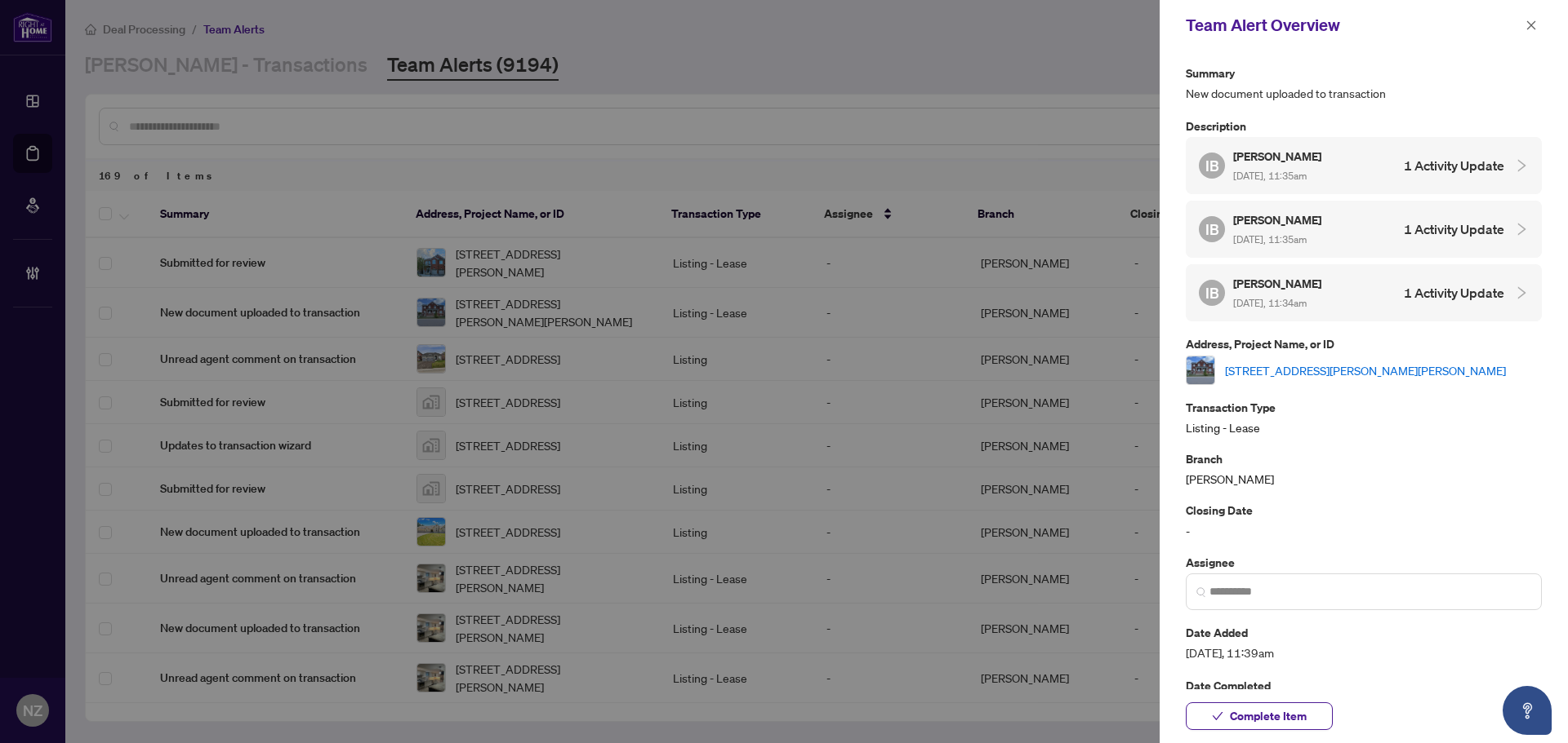
click at [1261, 366] on link "2 Humphrey St, Hamilton, Ontario L0R 2H1, Canada" at bounding box center [1365, 370] width 281 height 18
click at [1339, 722] on div "Complete Item" at bounding box center [1364, 717] width 356 height 28
click at [1294, 717] on span "Complete Item" at bounding box center [1268, 717] width 76 height 26
click at [1534, 20] on icon "close" at bounding box center [1531, 25] width 11 height 11
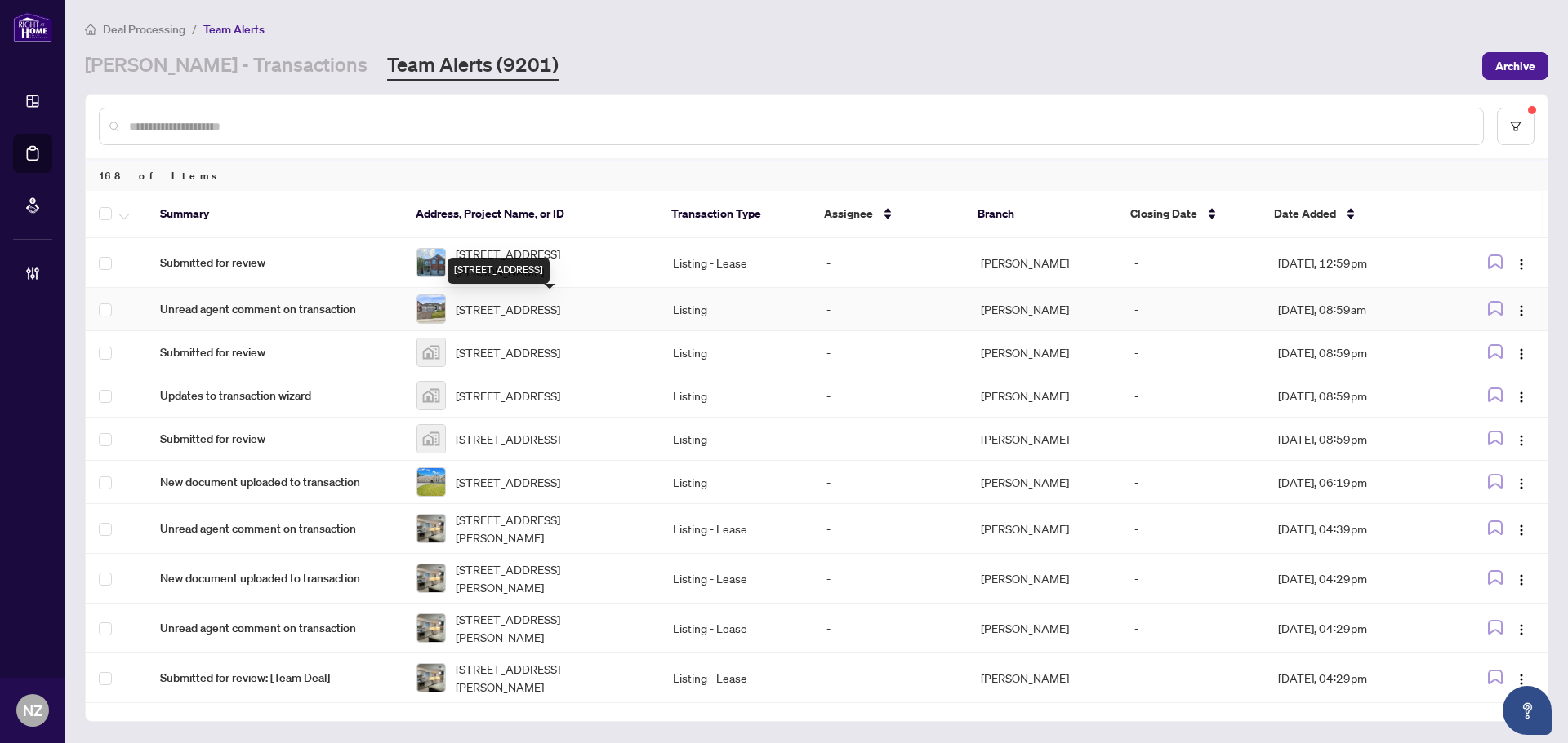
click at [493, 306] on span "96 MARIGOLD Blvd, Adjala-Tosorontio, Ontario L0G 1W0, Canada" at bounding box center [507, 309] width 104 height 18
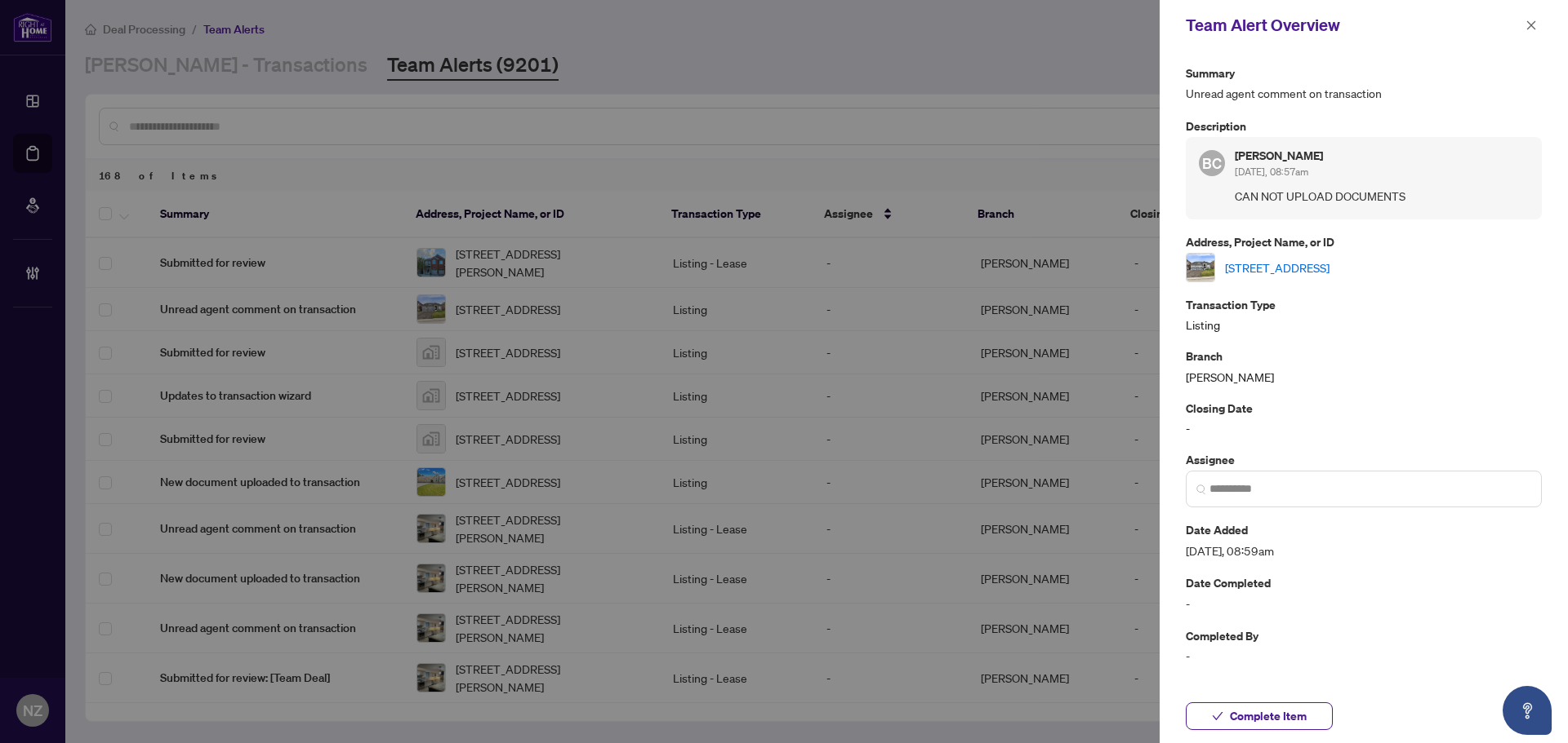
click at [1268, 263] on link "96 MARIGOLD Blvd, Adjala-Tosorontio, Ontario L0G 1W0, Canada" at bounding box center [1277, 267] width 104 height 18
click at [1529, 29] on icon "close" at bounding box center [1532, 25] width 9 height 9
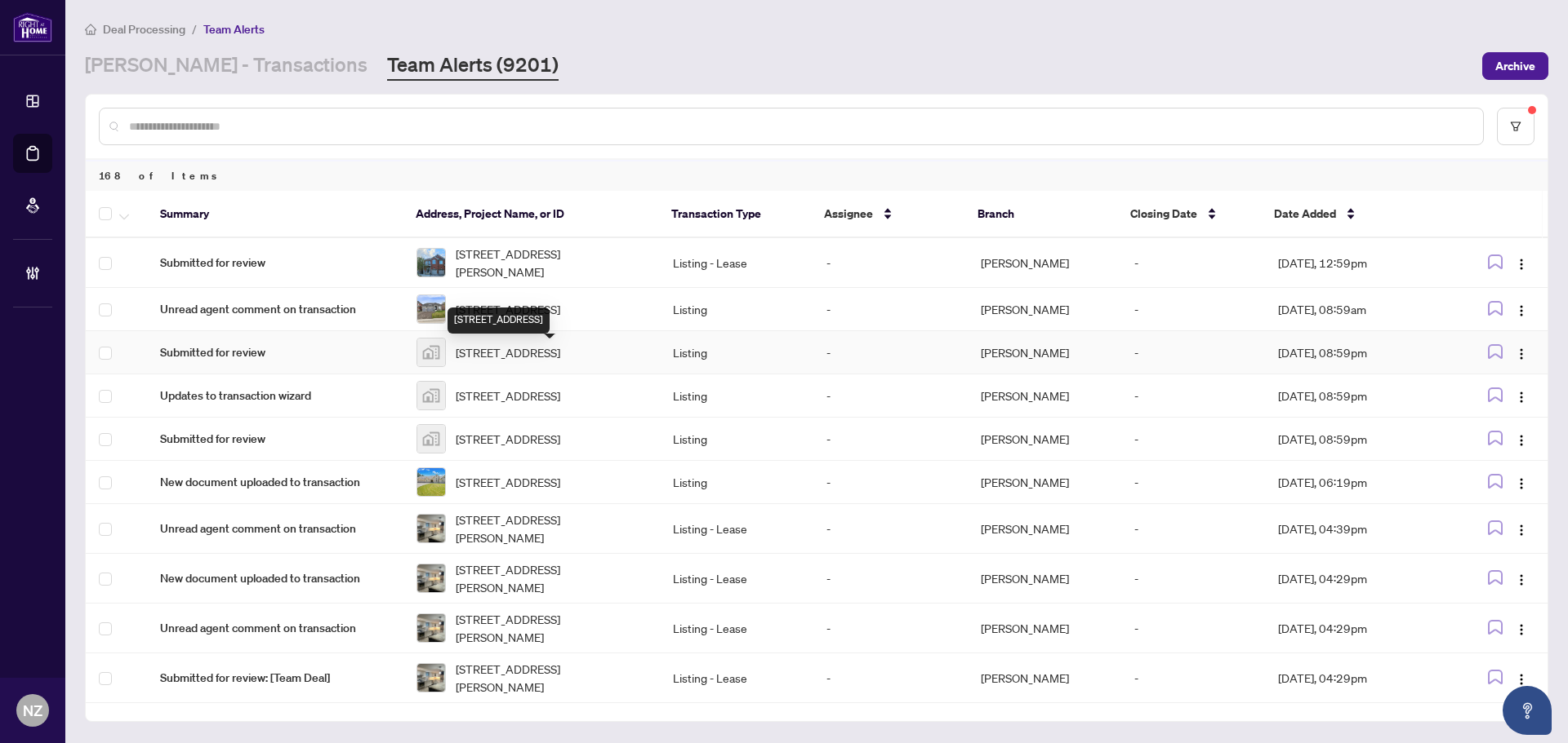
click at [537, 353] on span "140 Black Willow Crescent, The Blue Mountains, ON, Canada" at bounding box center [507, 352] width 104 height 18
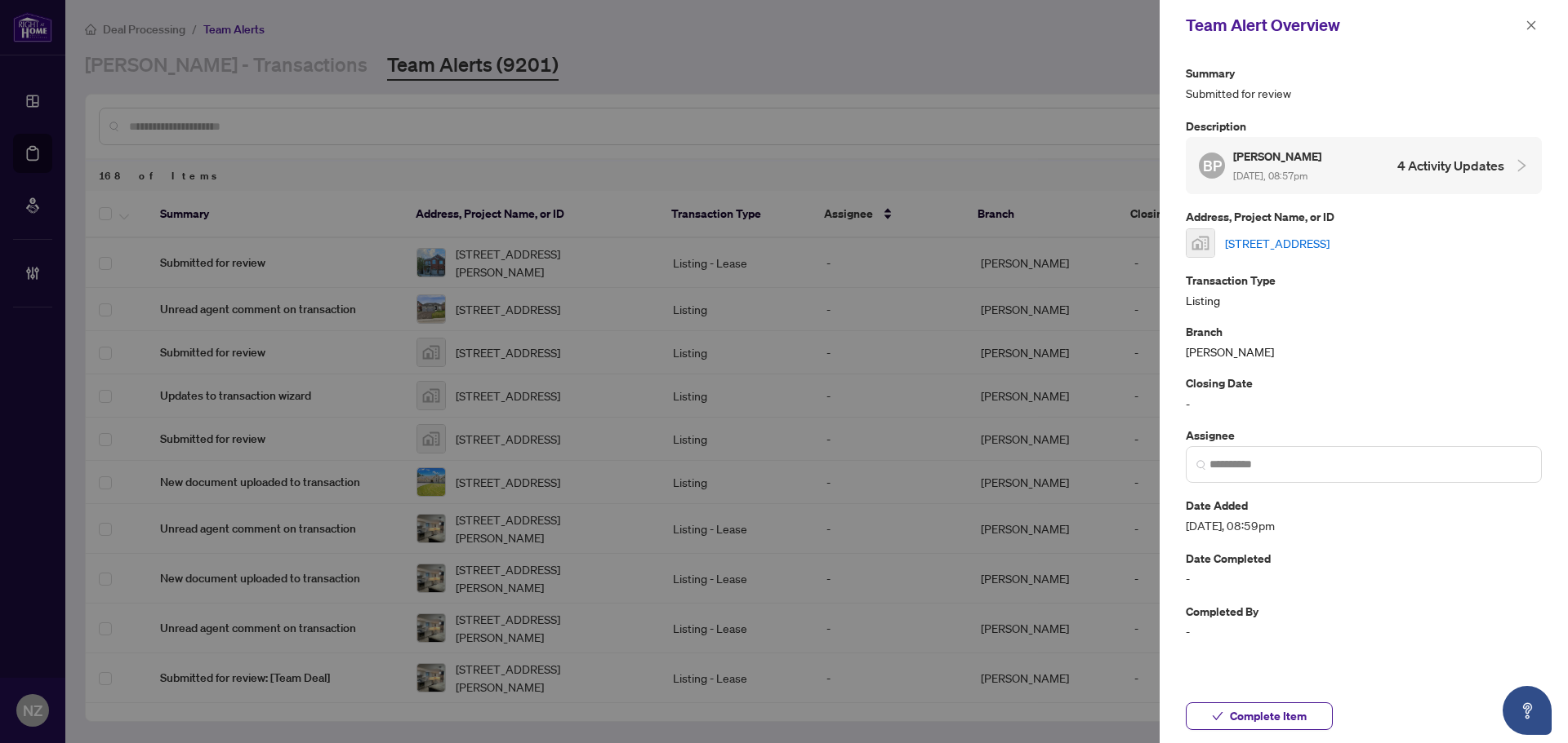
click at [1329, 234] on link "140 Black Willow Crescent, The Blue Mountains, ON, Canada" at bounding box center [1277, 242] width 104 height 18
click at [1524, 25] on button "button" at bounding box center [1531, 25] width 21 height 20
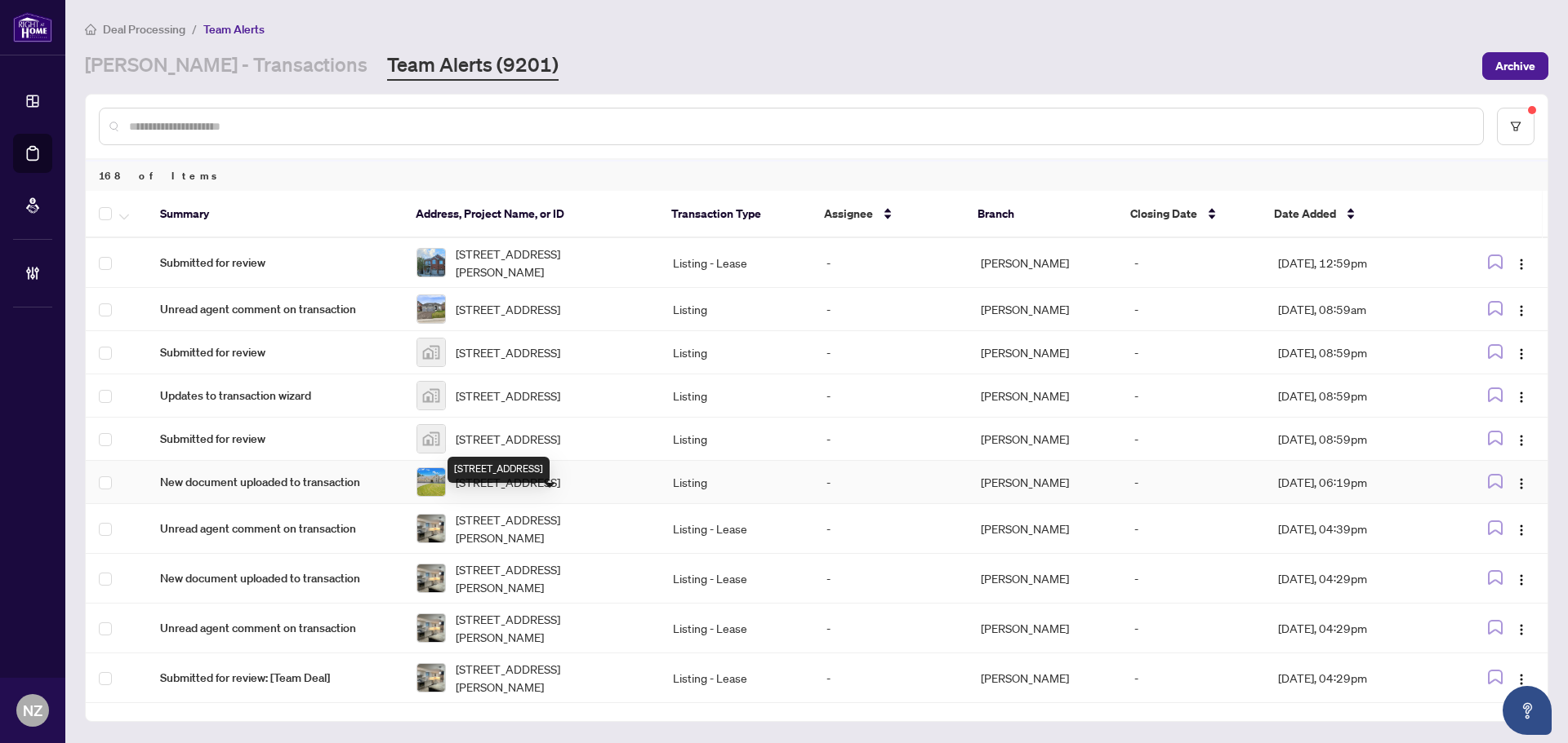
click at [514, 491] on span "15848 MOUNTAINVIEW Rd, Caledon, Ontario L7C 2V2, Canada" at bounding box center [507, 482] width 104 height 18
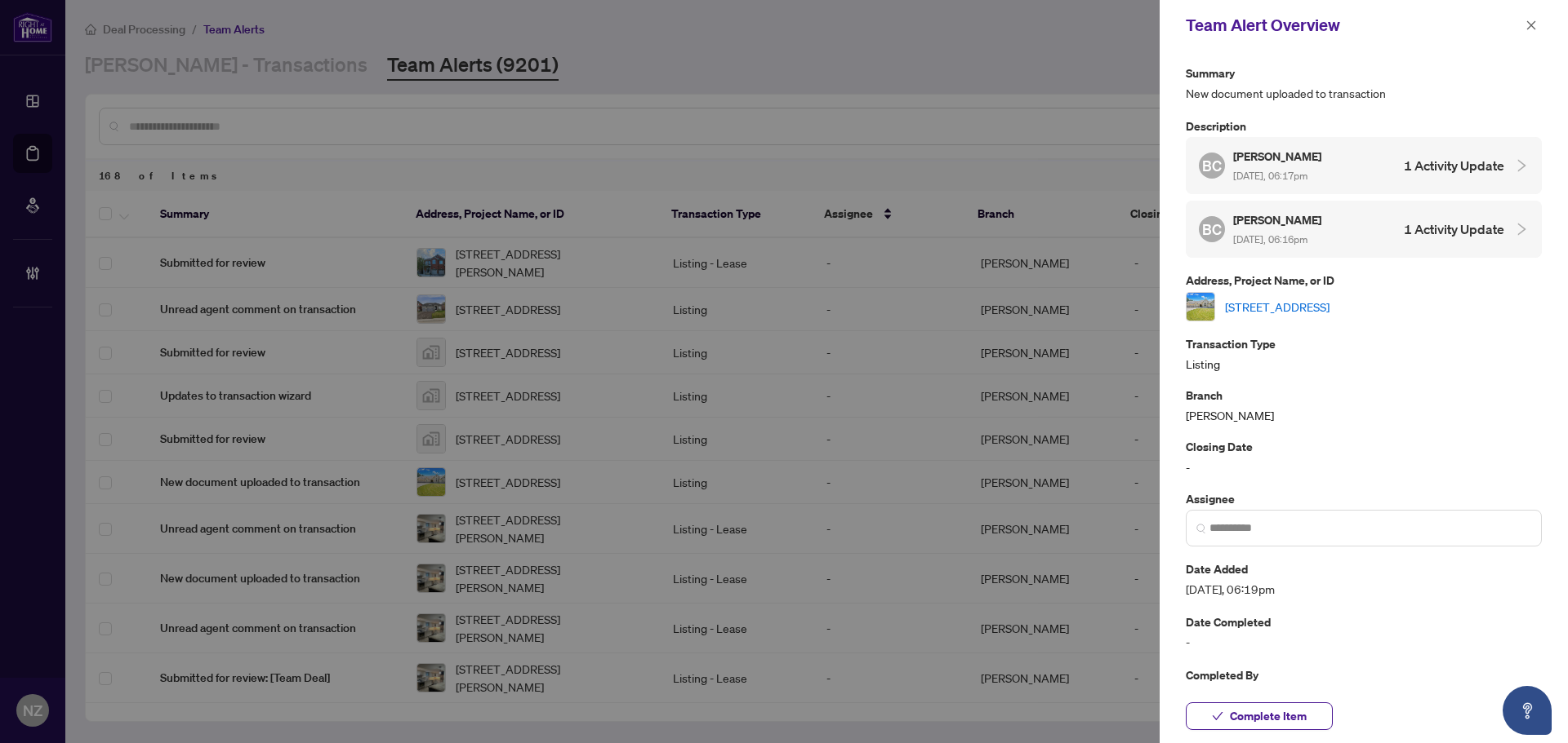
click at [1321, 303] on link "15848 MOUNTAINVIEW Rd, Caledon, Ontario L7C 2V2, Canada" at bounding box center [1277, 307] width 104 height 18
click at [1247, 723] on span "Complete Item" at bounding box center [1268, 717] width 76 height 26
click at [1530, 25] on icon "close" at bounding box center [1531, 25] width 11 height 11
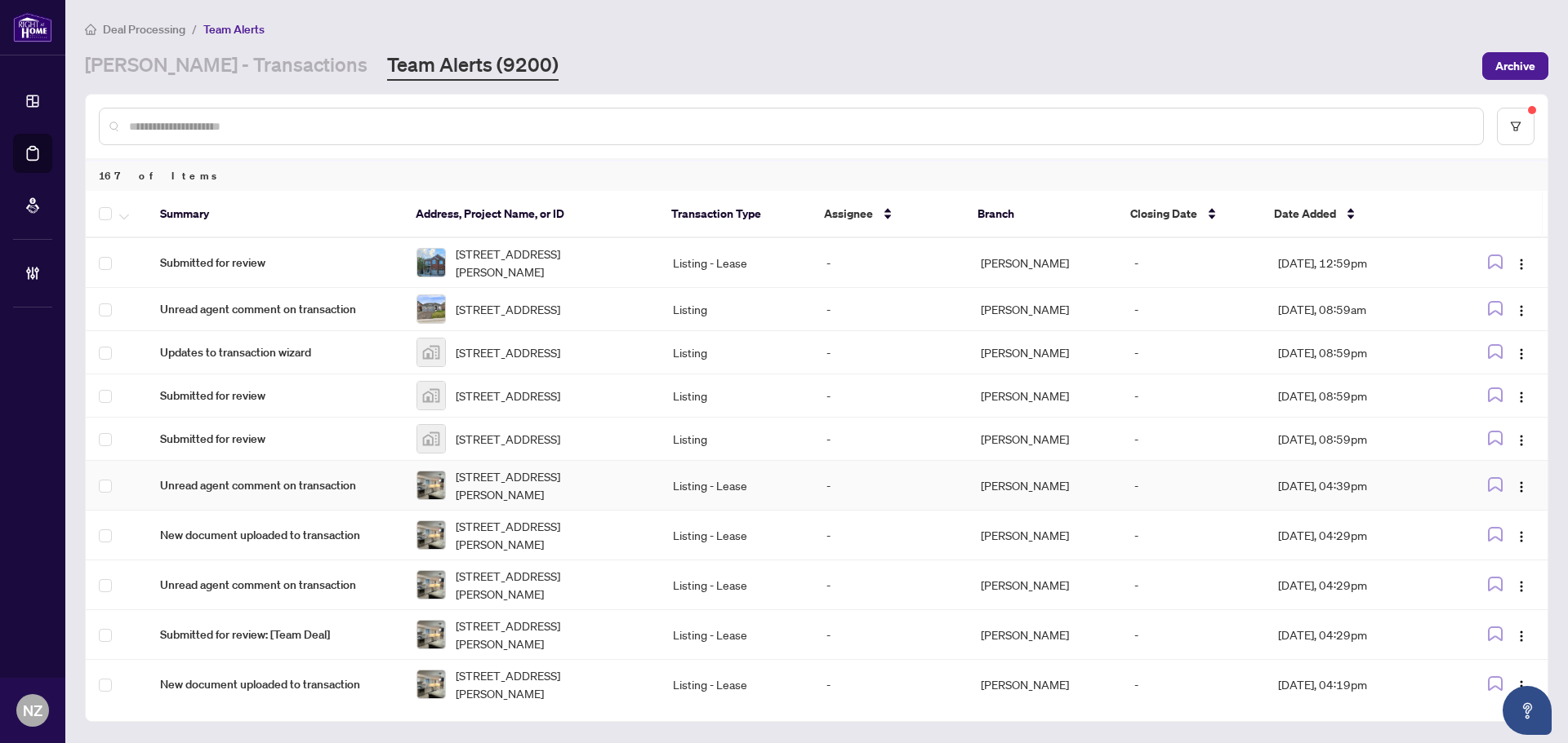
click at [501, 496] on span "31 Via Guardia Rd, Vaughan, Ontario L4H 0Y4, Canada" at bounding box center [550, 486] width 191 height 36
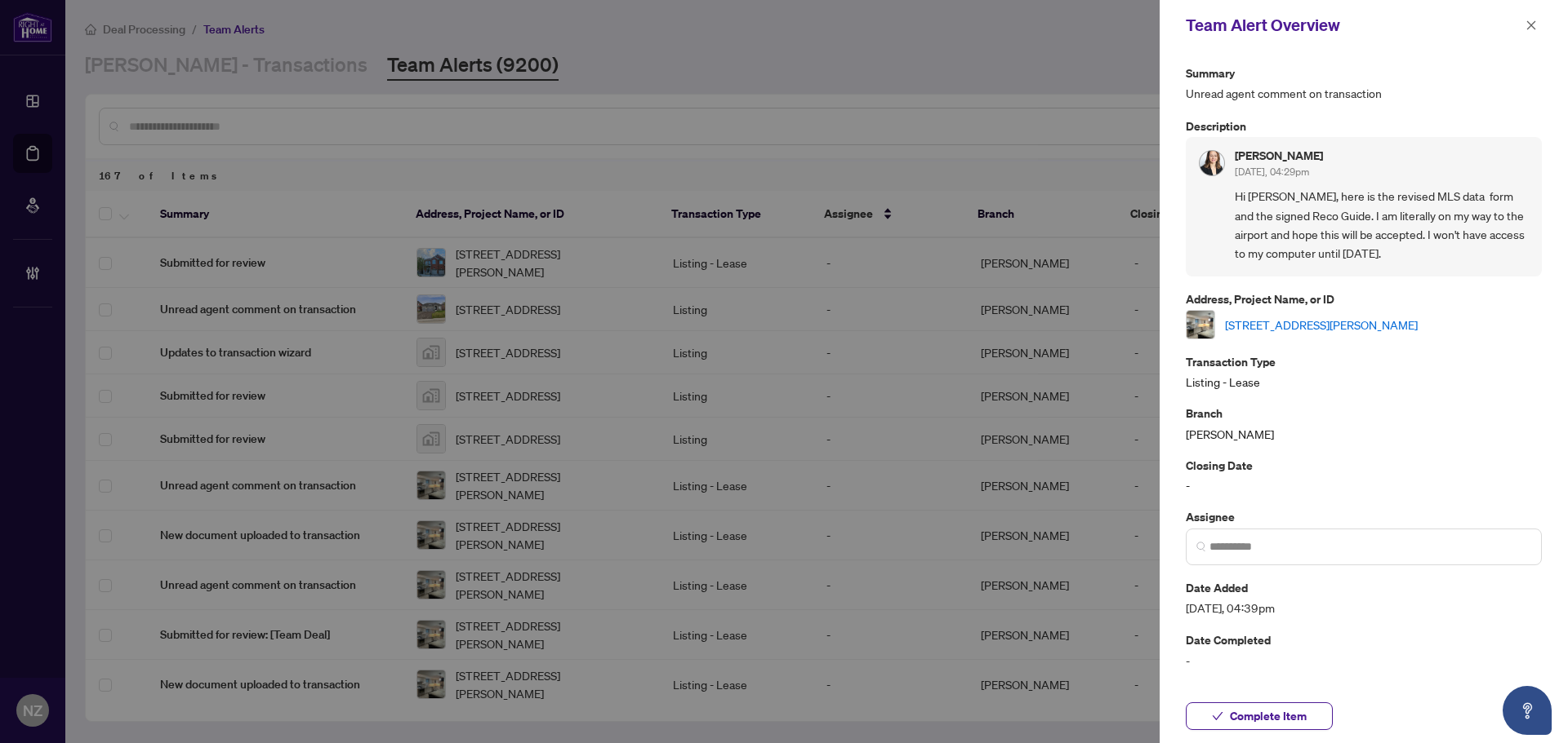
click at [1327, 323] on link "31 Via Guardia Rd, Vaughan, Ontario L4H 0Y4, Canada" at bounding box center [1321, 324] width 193 height 18
click at [1532, 27] on icon "close" at bounding box center [1532, 25] width 9 height 9
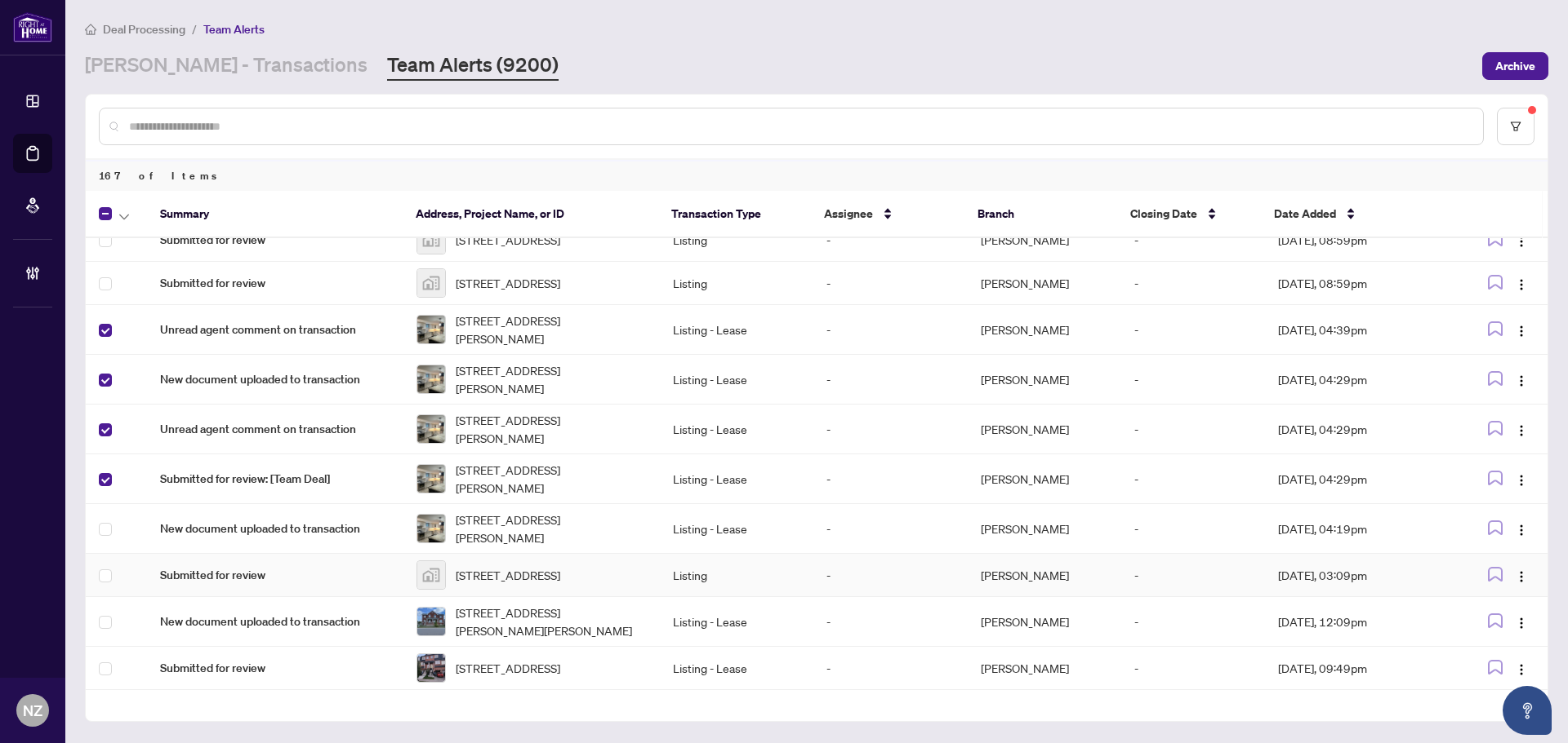
scroll to position [163, 0]
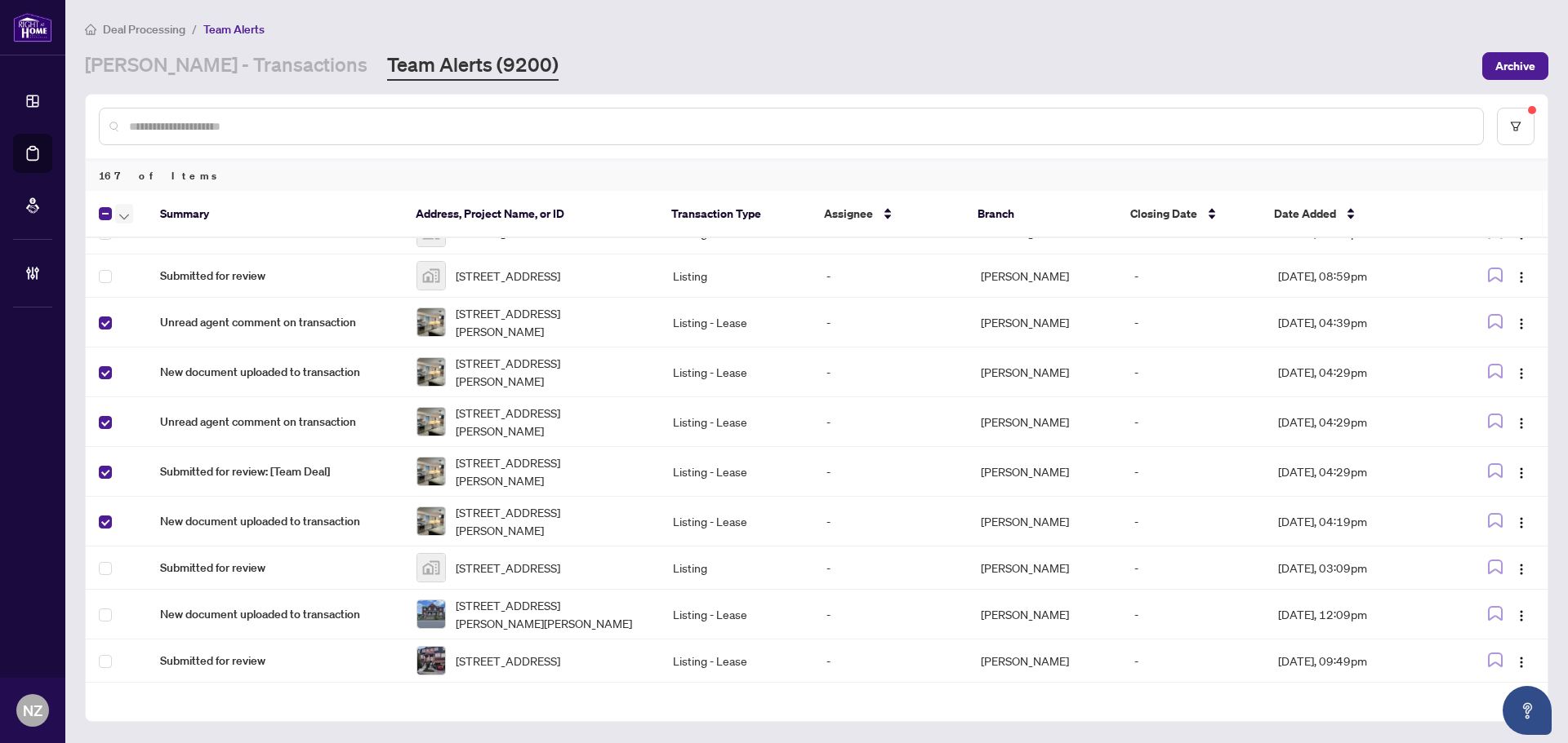
click at [119, 209] on span "button" at bounding box center [124, 213] width 10 height 18
click at [178, 344] on span "Complete Item" at bounding box center [178, 346] width 102 height 18
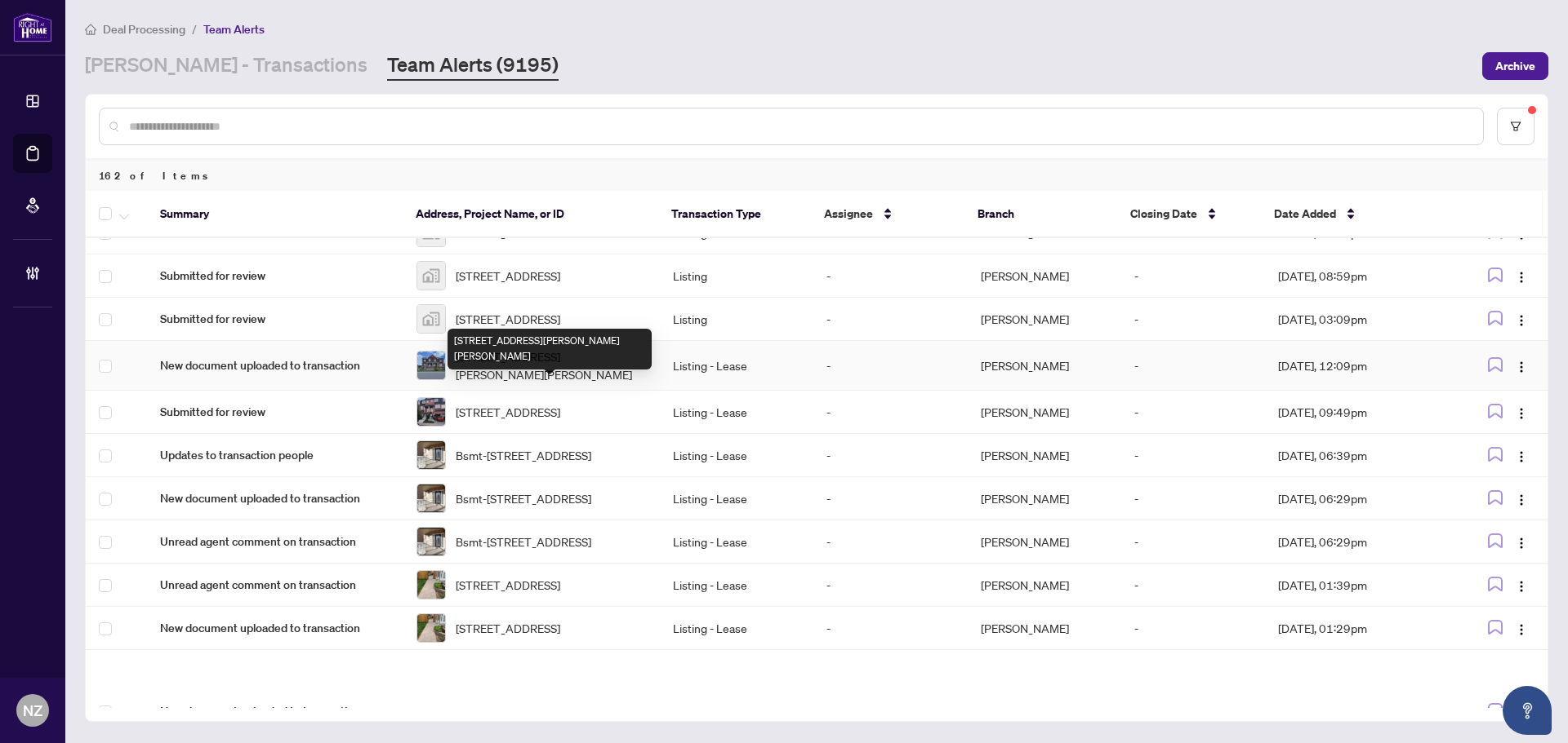
click at [534, 383] on span "2 Humphrey St, Hamilton, Ontario L0R 2H1, Canada" at bounding box center [550, 365] width 191 height 36
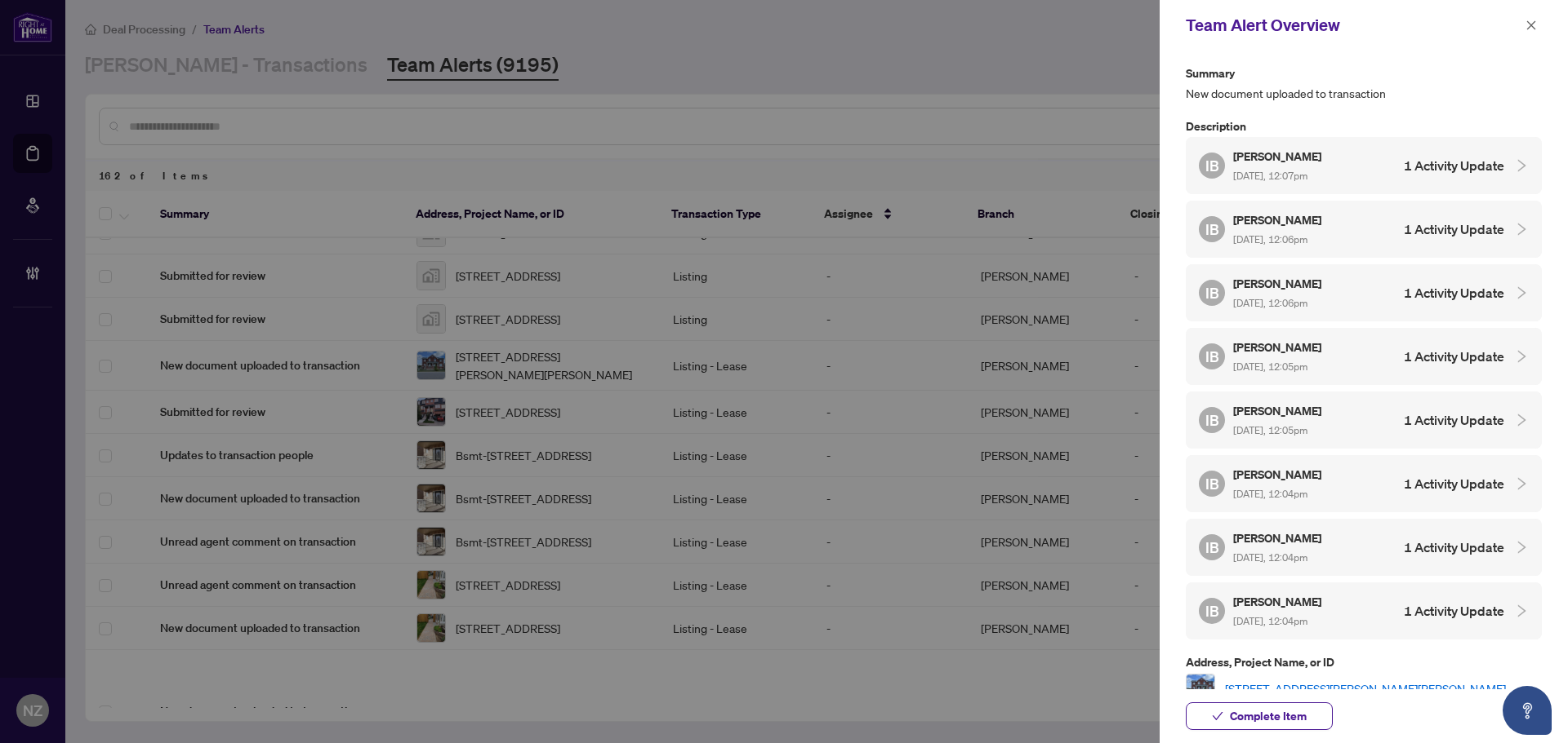
click at [1300, 684] on link "2 Humphrey St, Hamilton, Ontario L0R 2H1, Canada" at bounding box center [1365, 688] width 281 height 18
click at [1288, 710] on span "Complete Item" at bounding box center [1268, 717] width 76 height 26
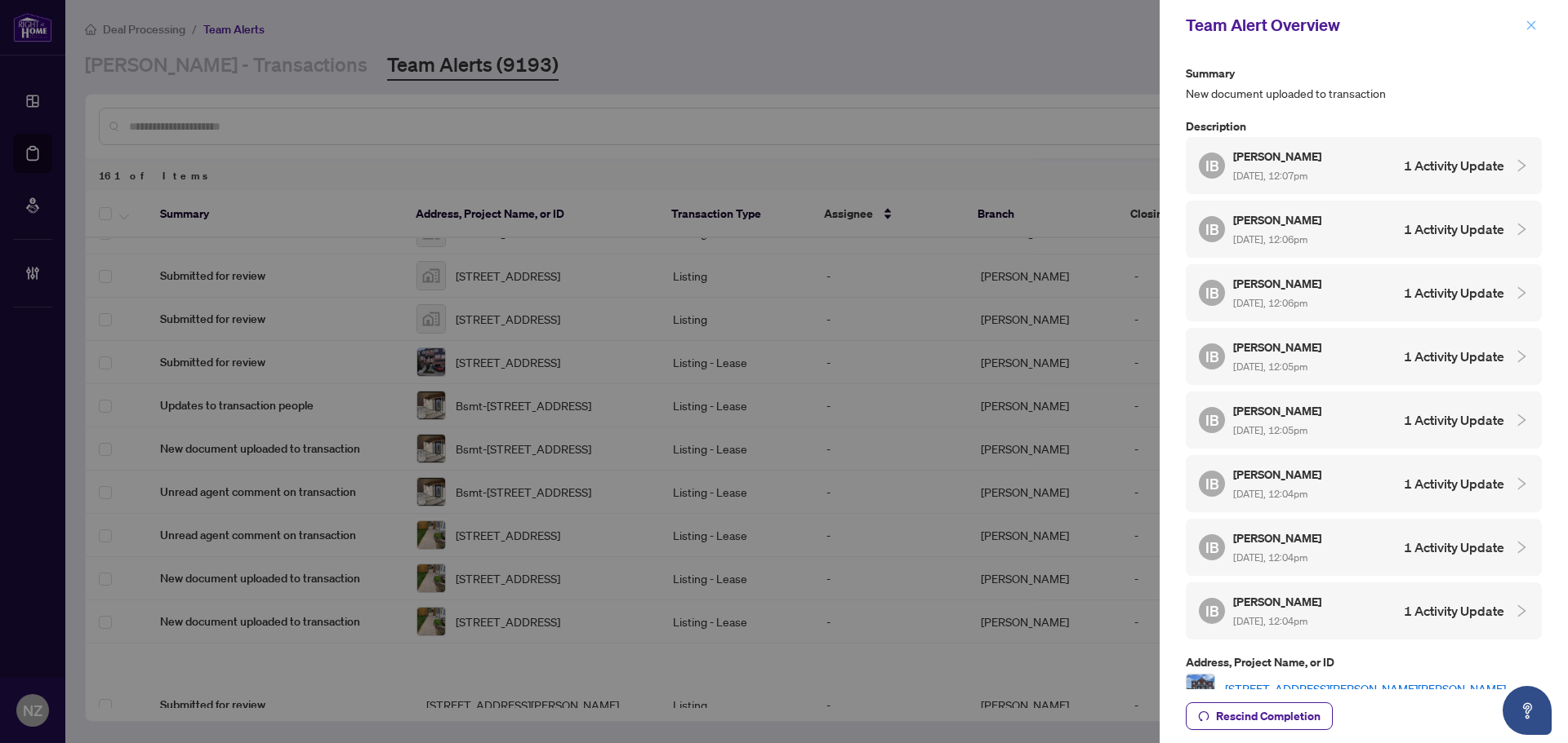
click at [1534, 27] on icon "close" at bounding box center [1531, 25] width 11 height 11
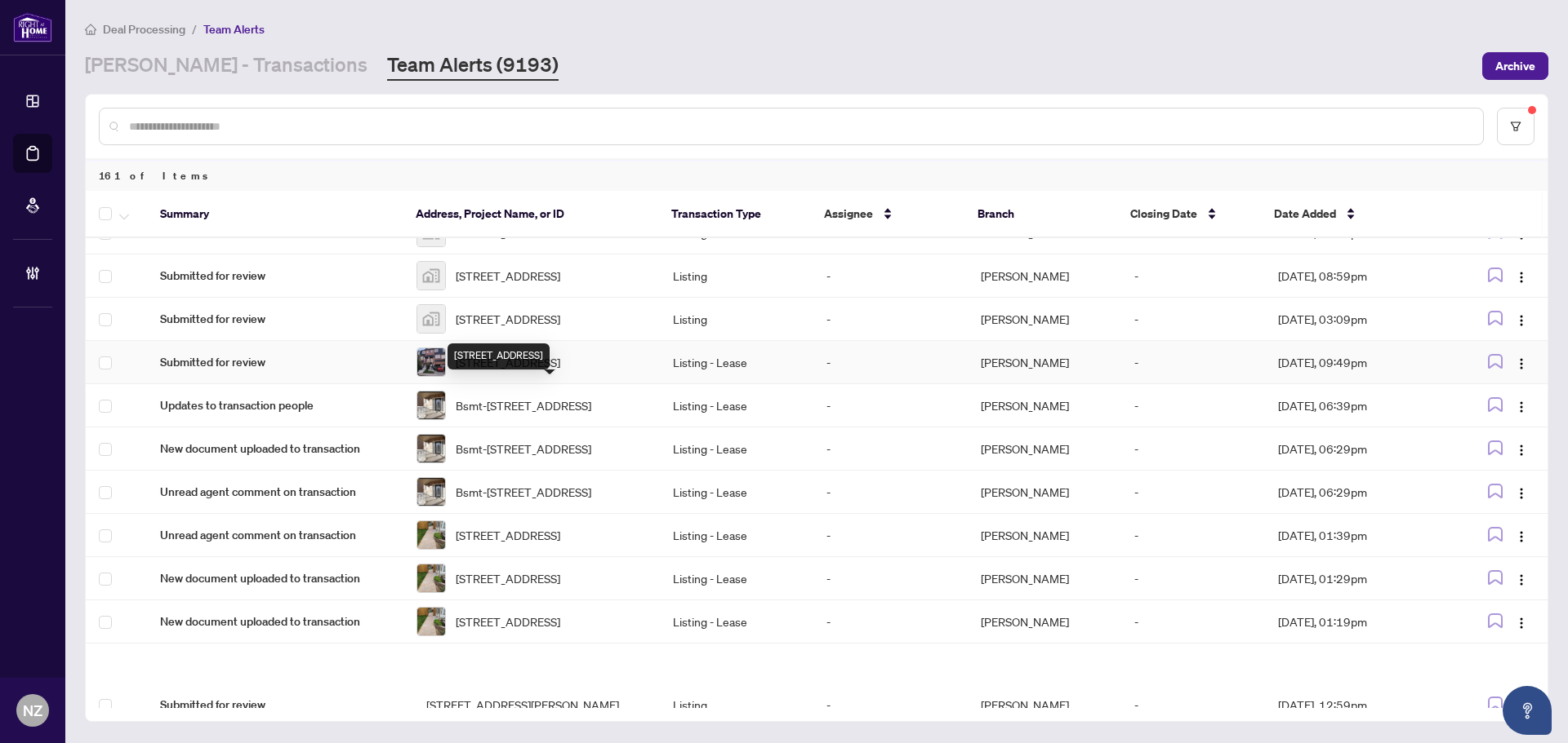
click at [534, 371] on span "60 New Pines Tr New Pines Tr, Brampton, Ontario L6Z 0B4, Canada" at bounding box center [507, 362] width 104 height 18
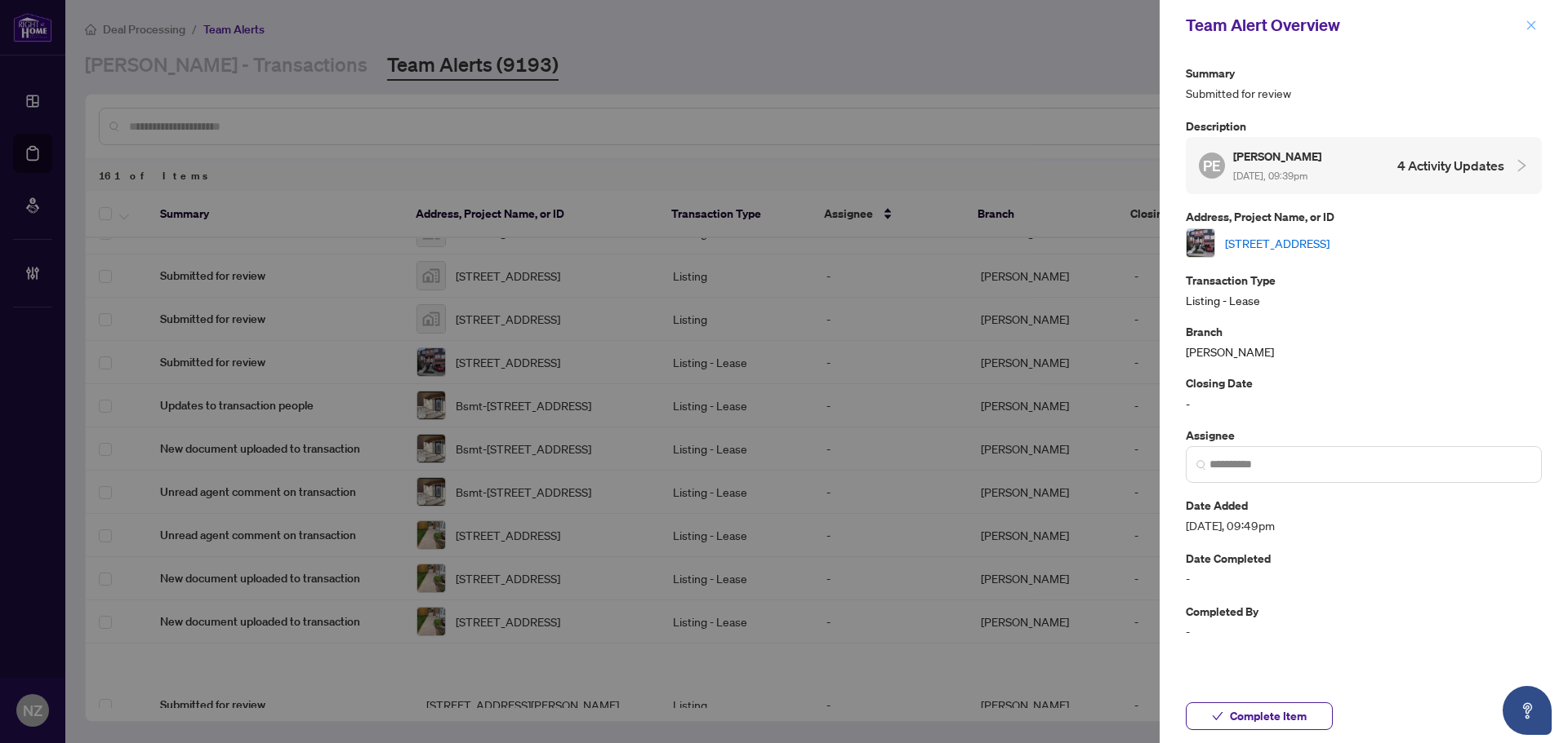
click at [1526, 26] on icon "close" at bounding box center [1531, 25] width 11 height 11
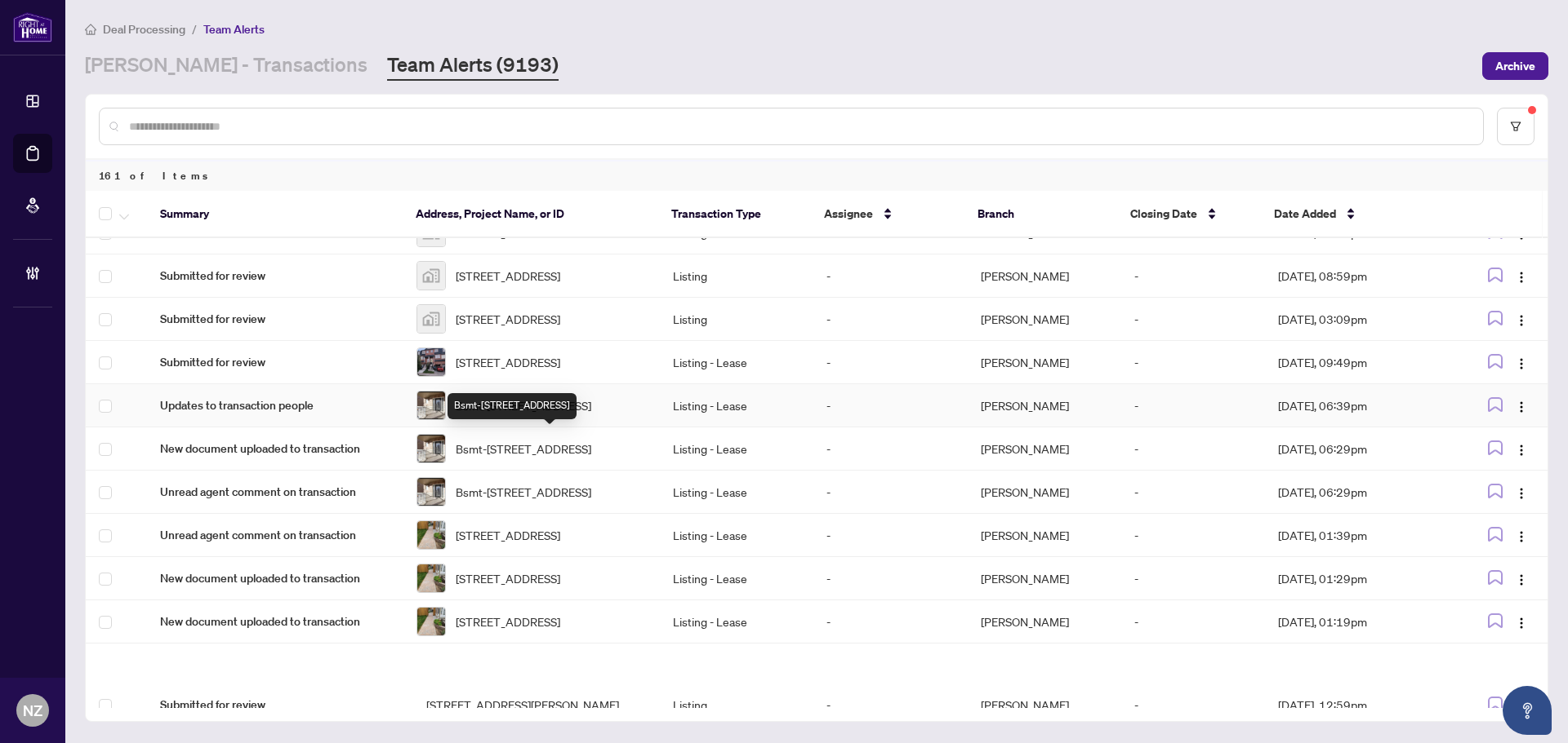
click at [534, 415] on span "Bsmt-868 Wrenwood Dr, Oshawa, Ontario L1K 0V8, Canada" at bounding box center [522, 405] width 135 height 18
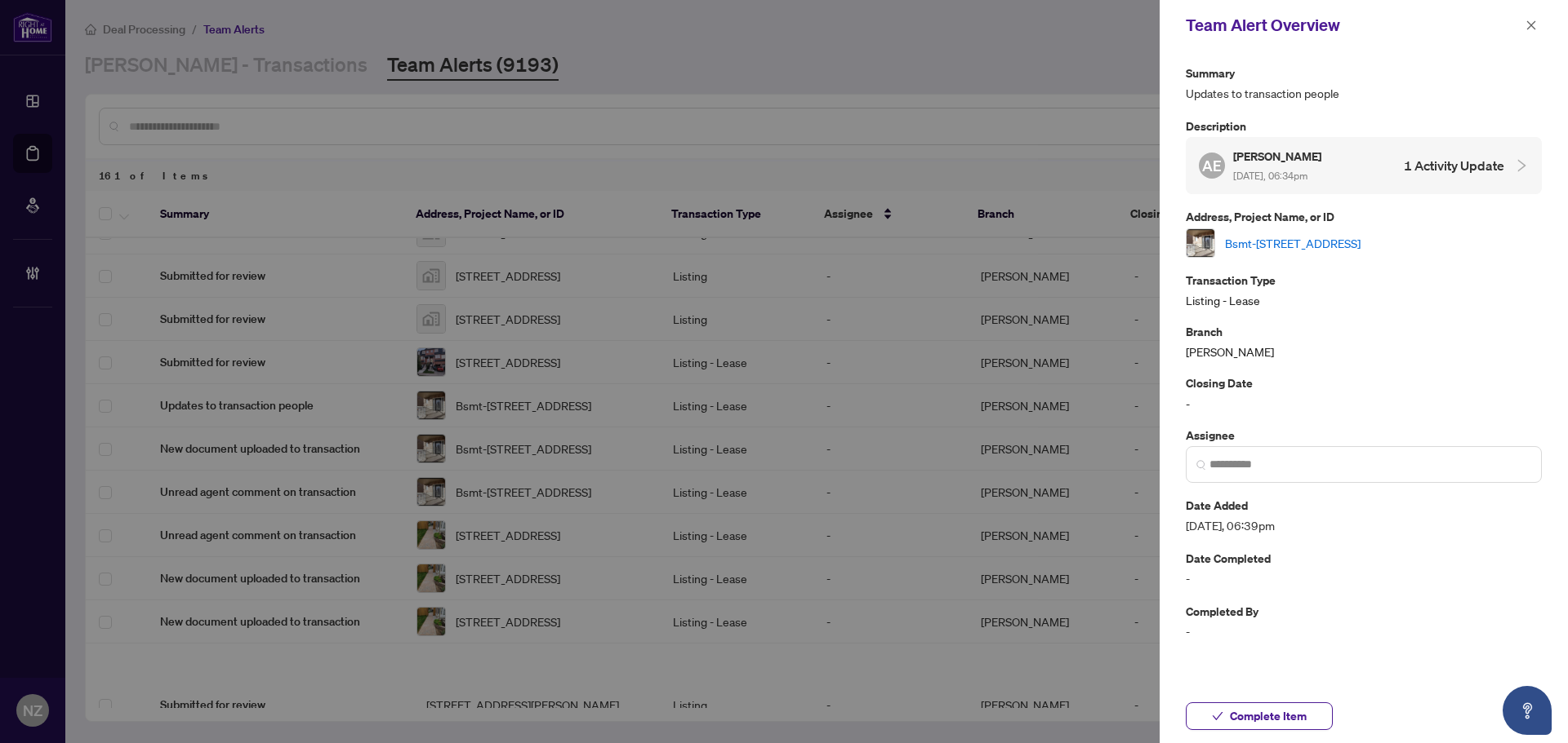
click at [1307, 239] on link "Bsmt-868 Wrenwood Dr, Oshawa, Ontario L1K 0V8, Canada" at bounding box center [1292, 242] width 135 height 18
click at [1533, 23] on icon "close" at bounding box center [1531, 25] width 11 height 11
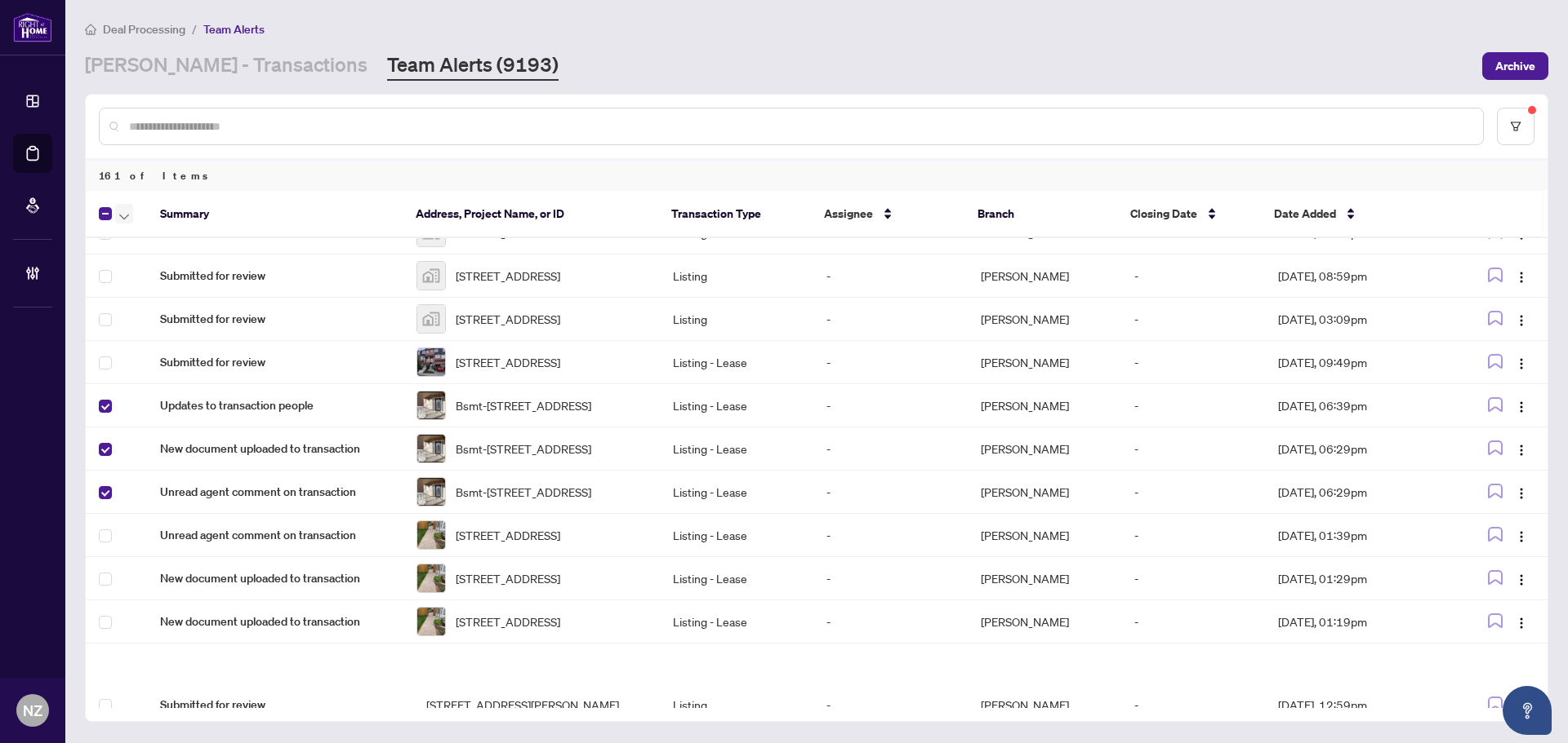
click at [122, 212] on span "button" at bounding box center [124, 213] width 10 height 18
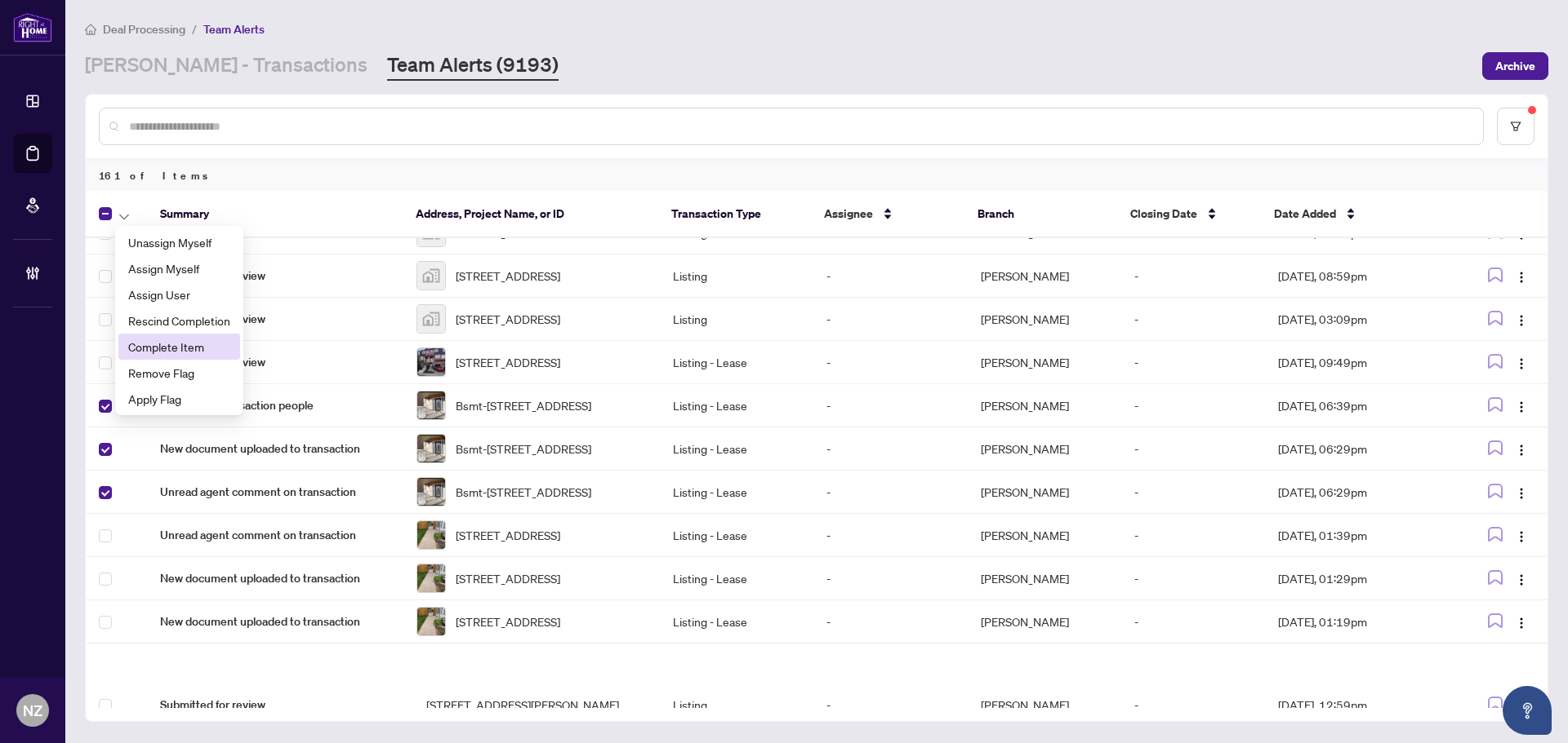
click at [158, 346] on span "Complete Item" at bounding box center [178, 346] width 102 height 18
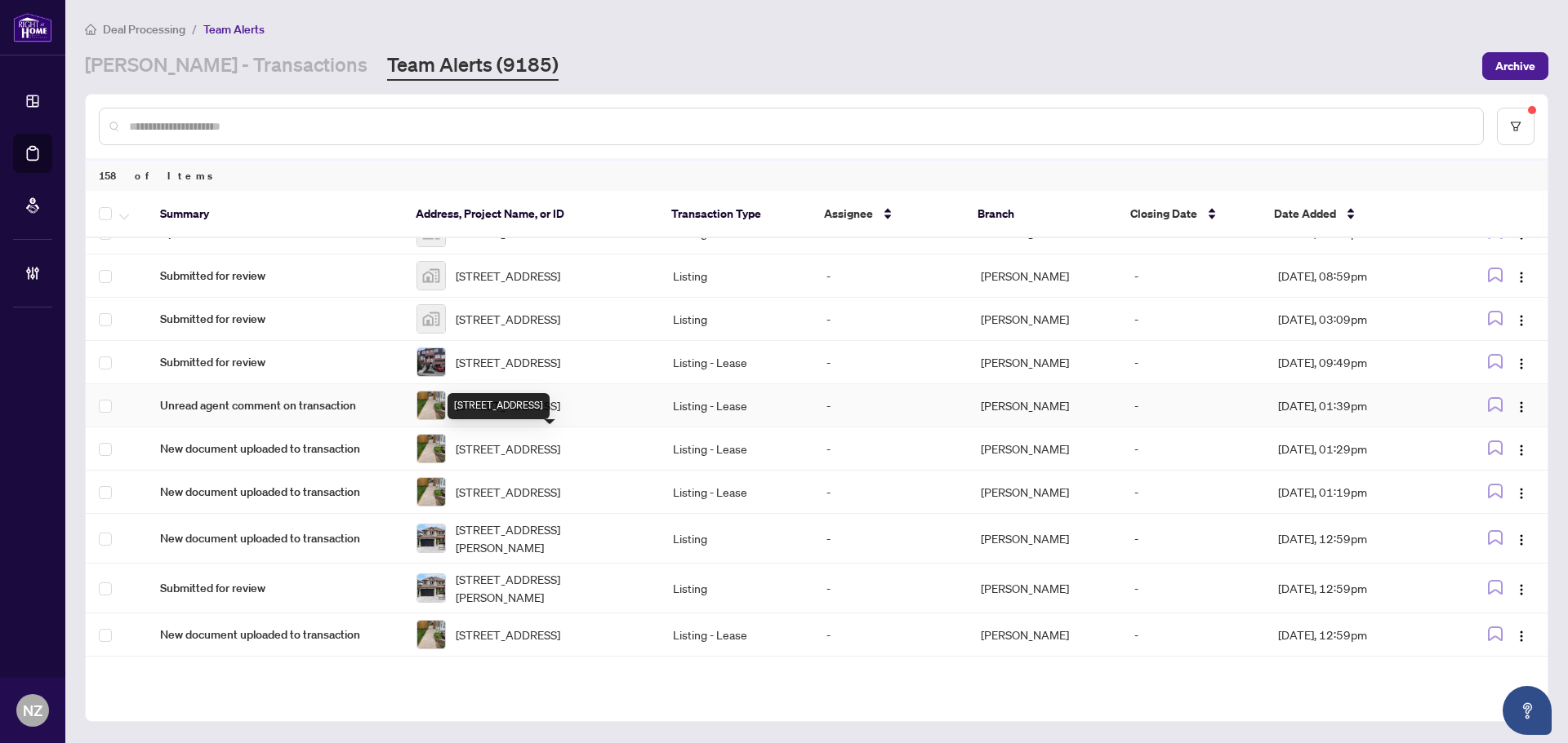
click at [513, 415] on span "[STREET_ADDRESS]" at bounding box center [507, 405] width 104 height 18
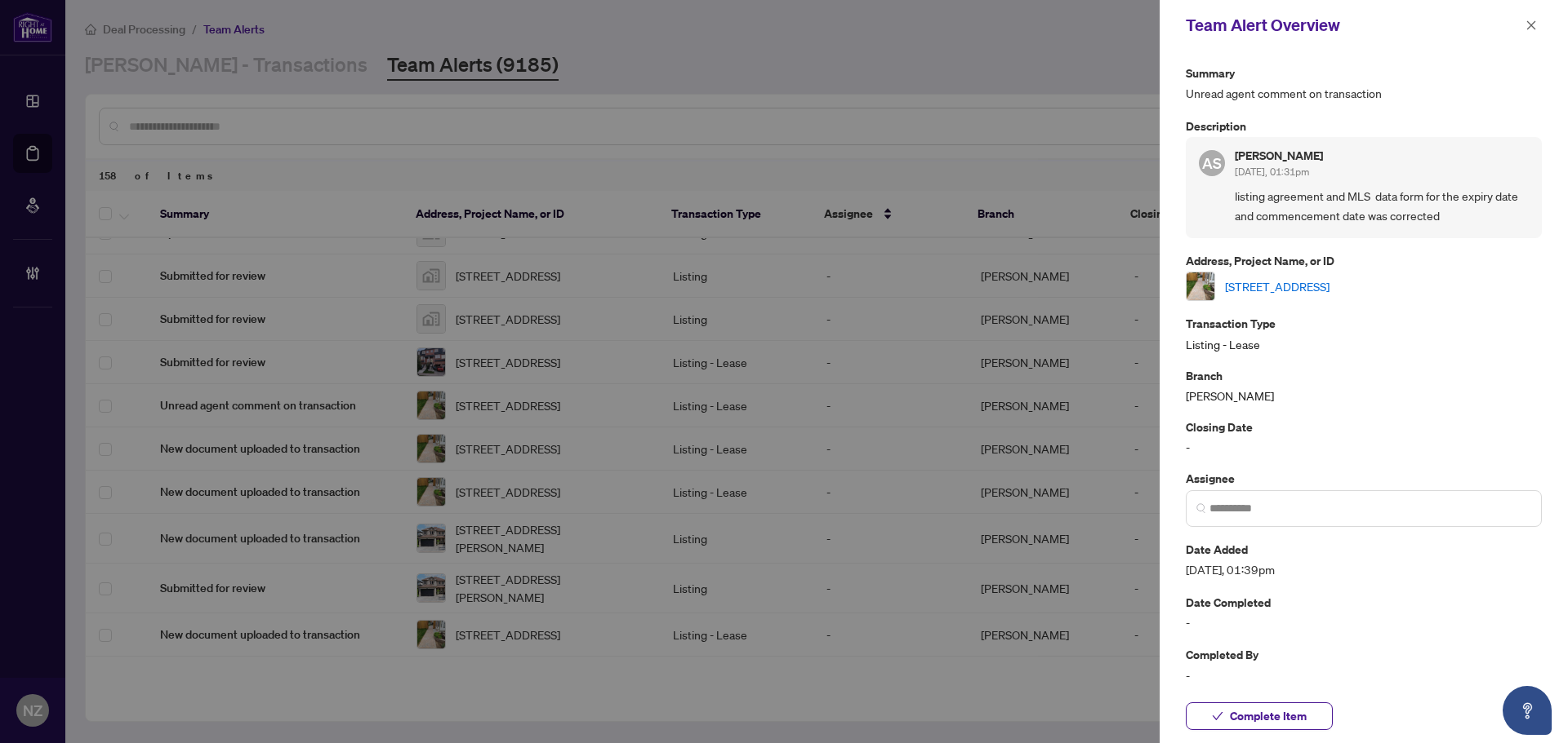
click at [1329, 279] on link "[STREET_ADDRESS]" at bounding box center [1277, 286] width 104 height 18
click at [1525, 23] on icon "close" at bounding box center [1531, 25] width 11 height 11
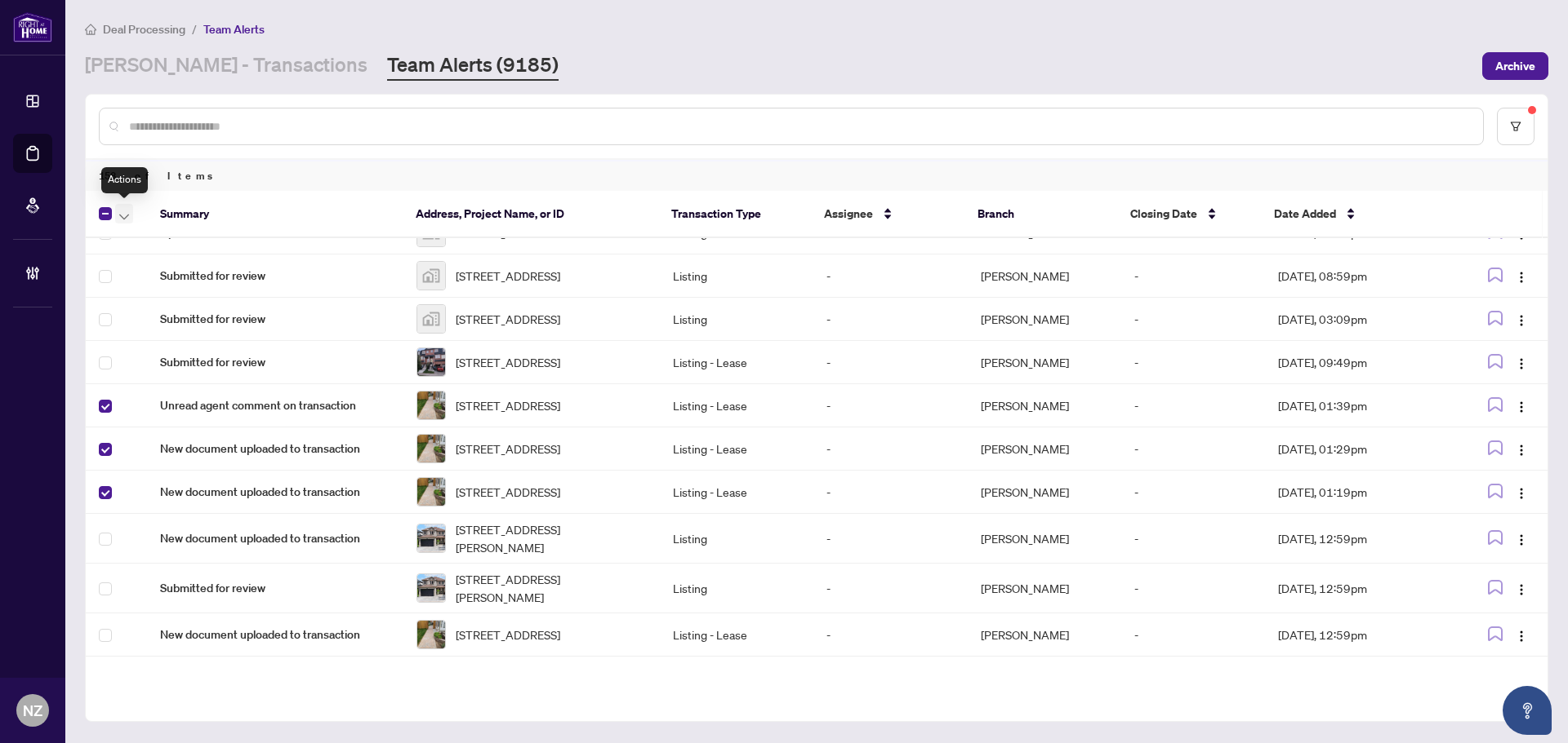
click at [121, 215] on icon "button" at bounding box center [124, 216] width 10 height 6
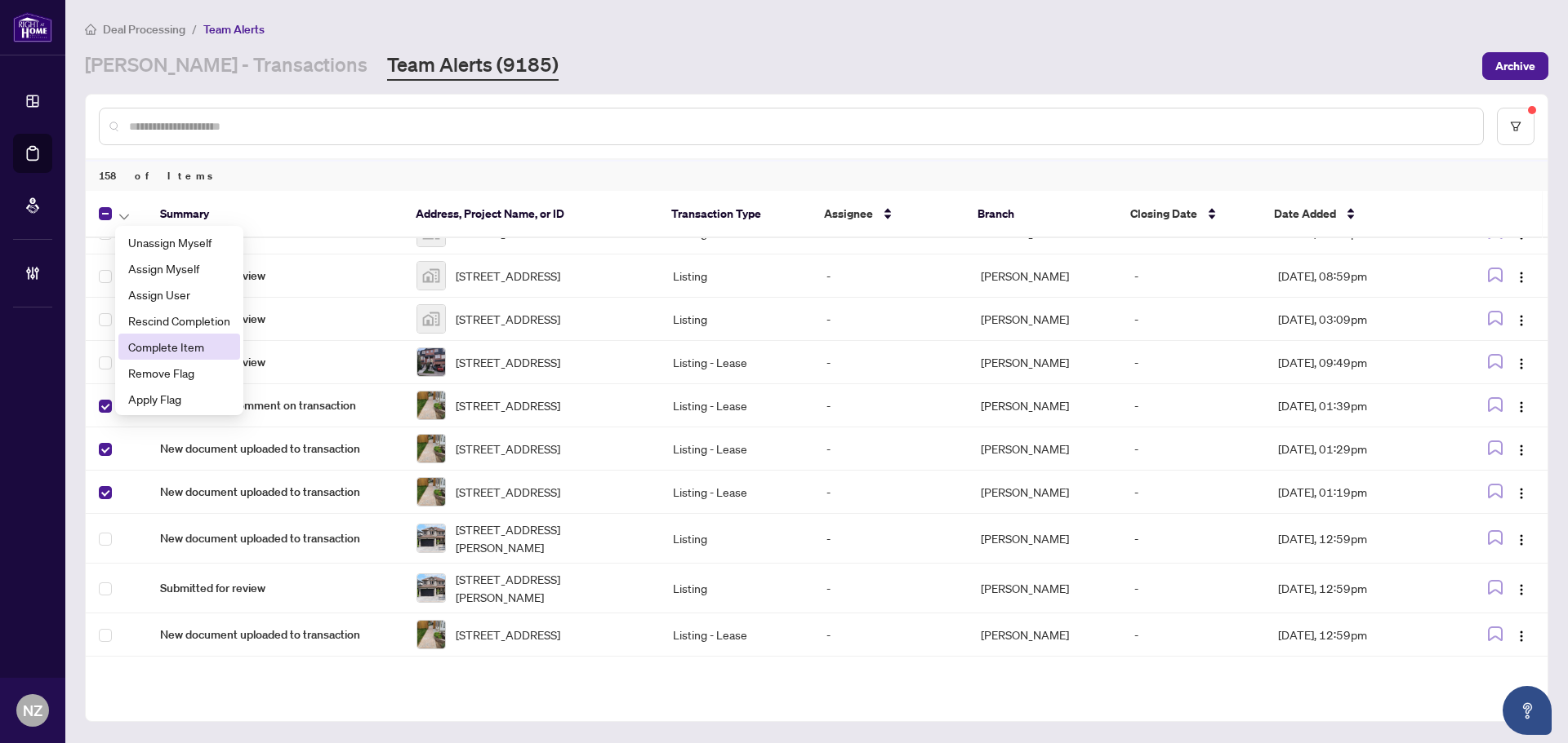
click at [146, 346] on span "Complete Item" at bounding box center [178, 346] width 102 height 18
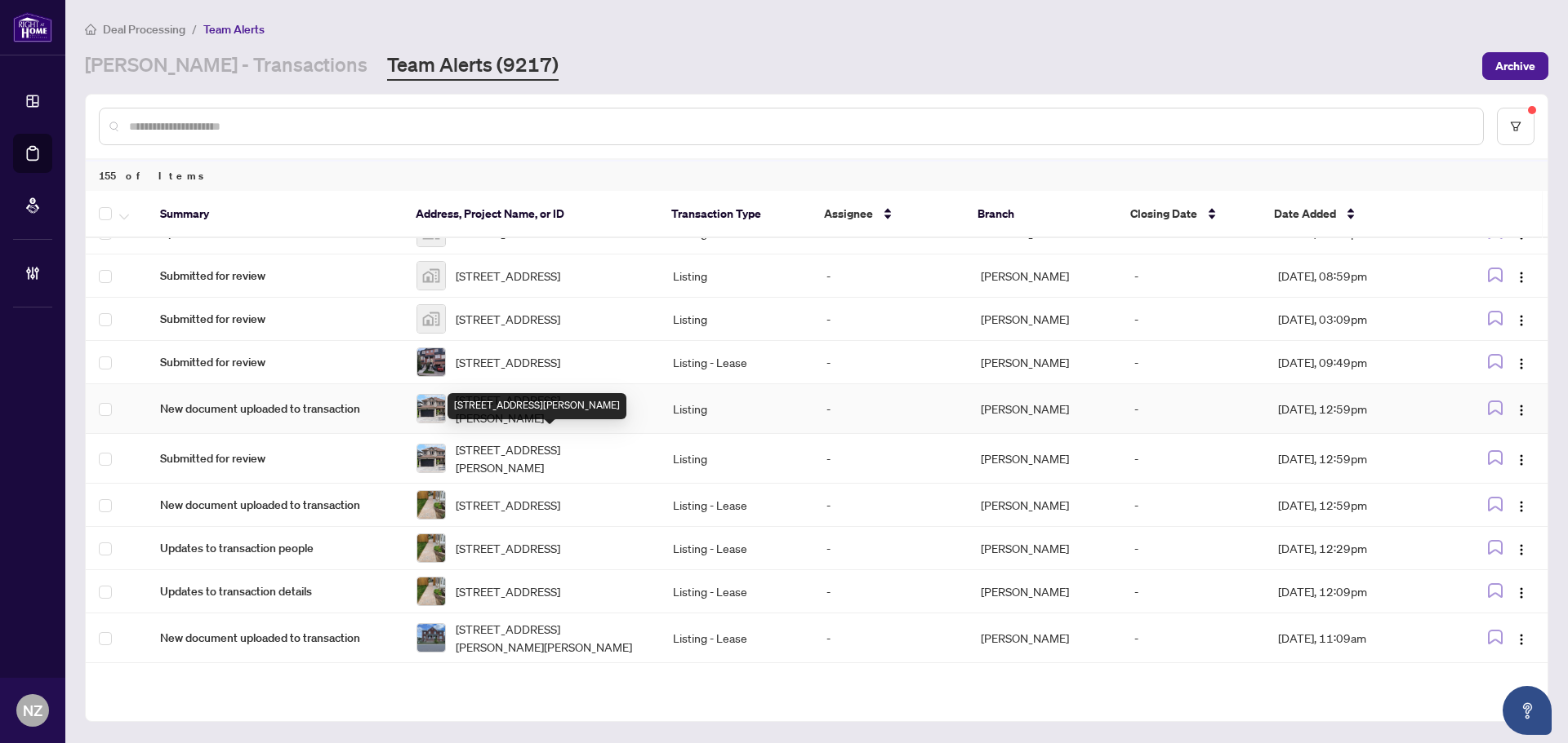
click at [507, 427] on span "166 Royalpark Way, Vaughan, Ontario L4H 1J7, Canada" at bounding box center [550, 408] width 191 height 36
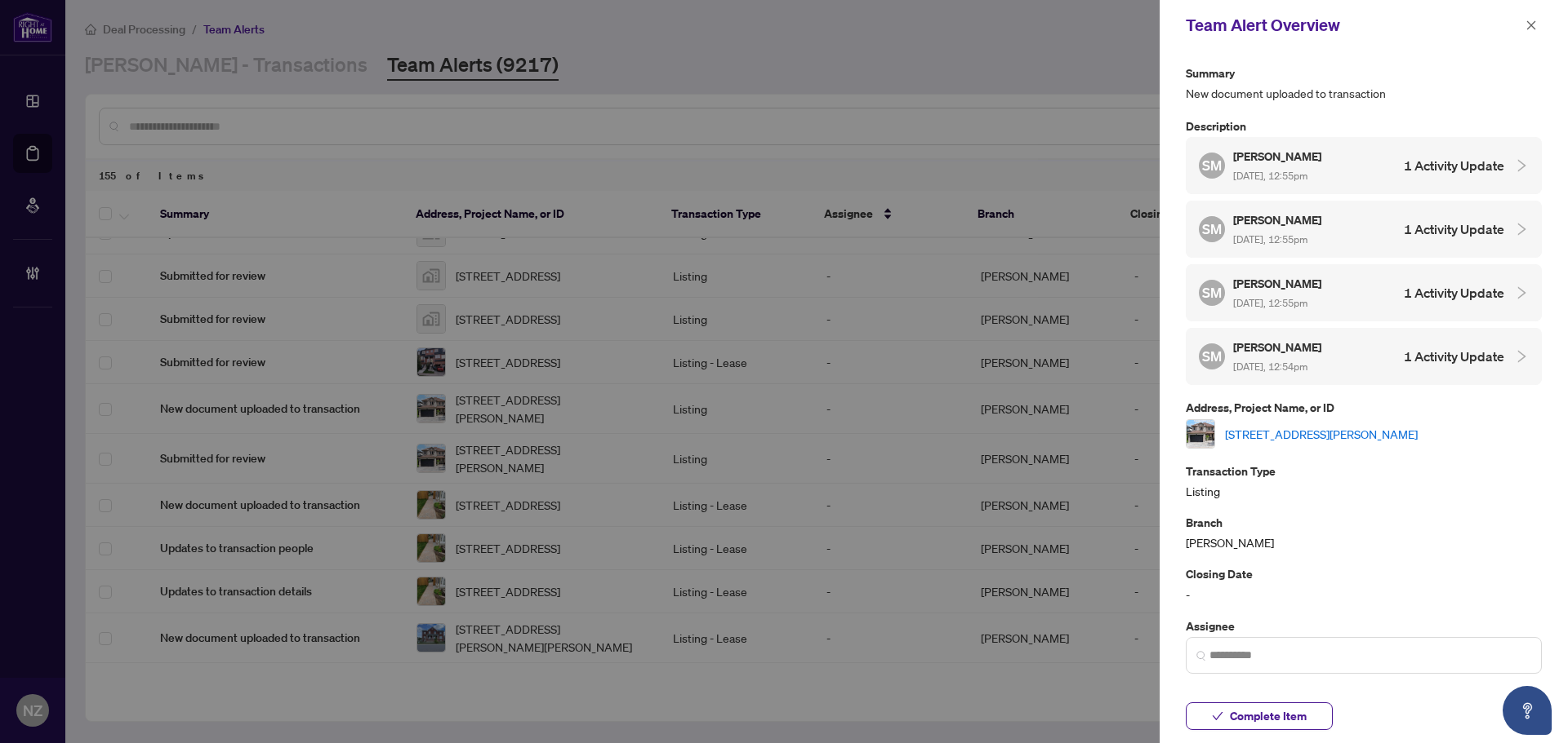
click at [1264, 425] on link "166 Royalpark Way, Vaughan, Ontario L4H 1J7, Canada" at bounding box center [1321, 433] width 193 height 18
click at [1532, 23] on icon "close" at bounding box center [1531, 25] width 11 height 11
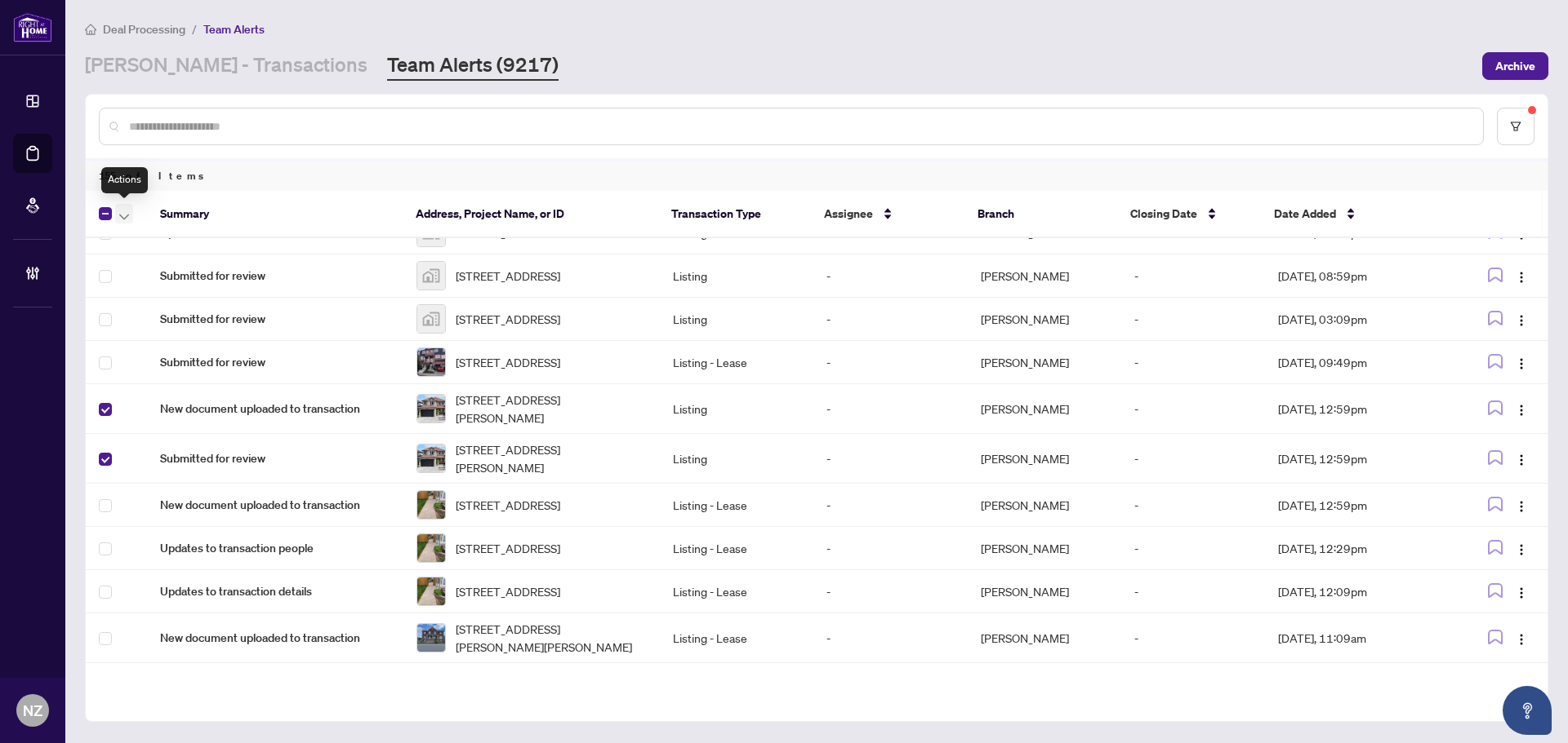
click at [128, 213] on icon "button" at bounding box center [124, 216] width 10 height 7
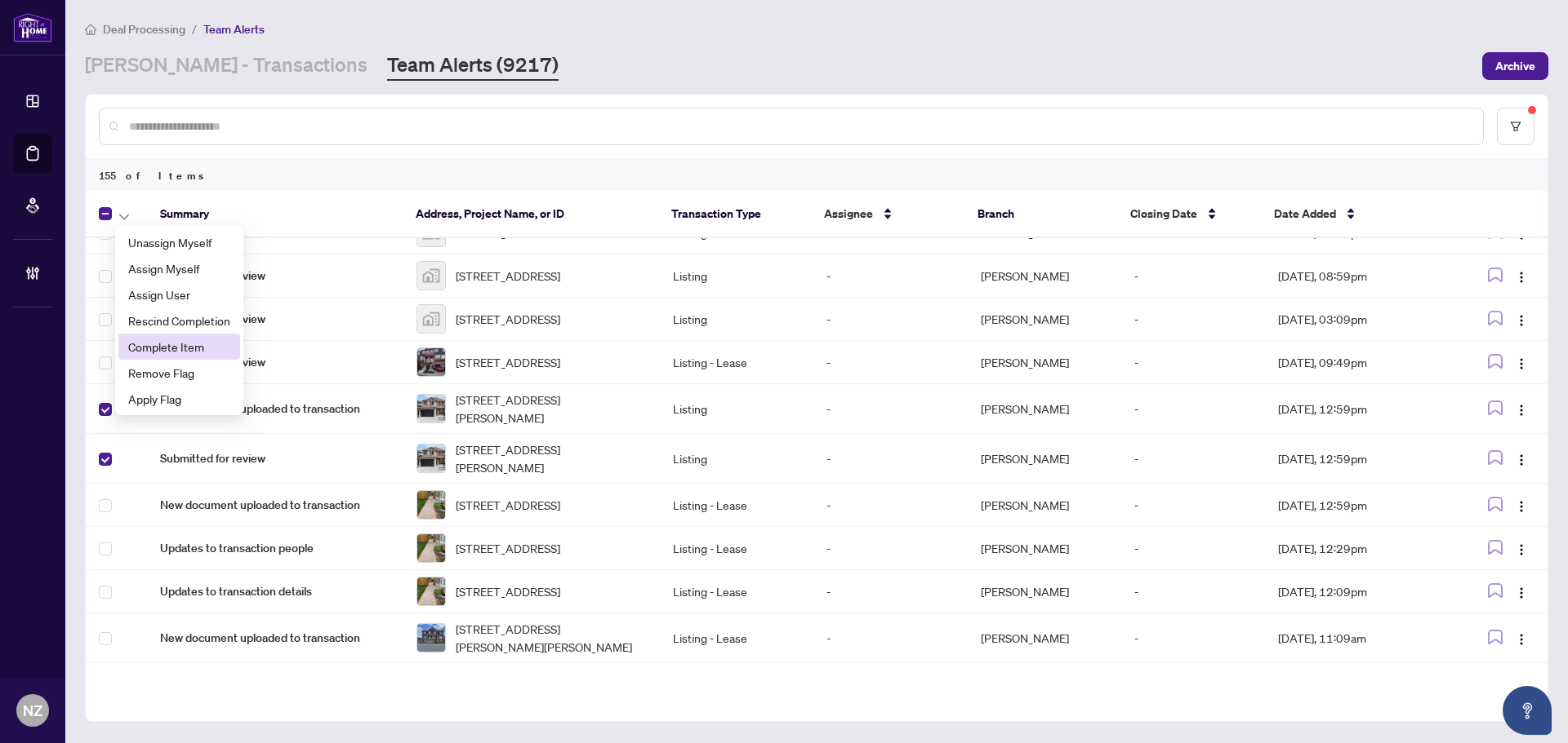
click at [167, 356] on li "Complete Item" at bounding box center [179, 347] width 121 height 26
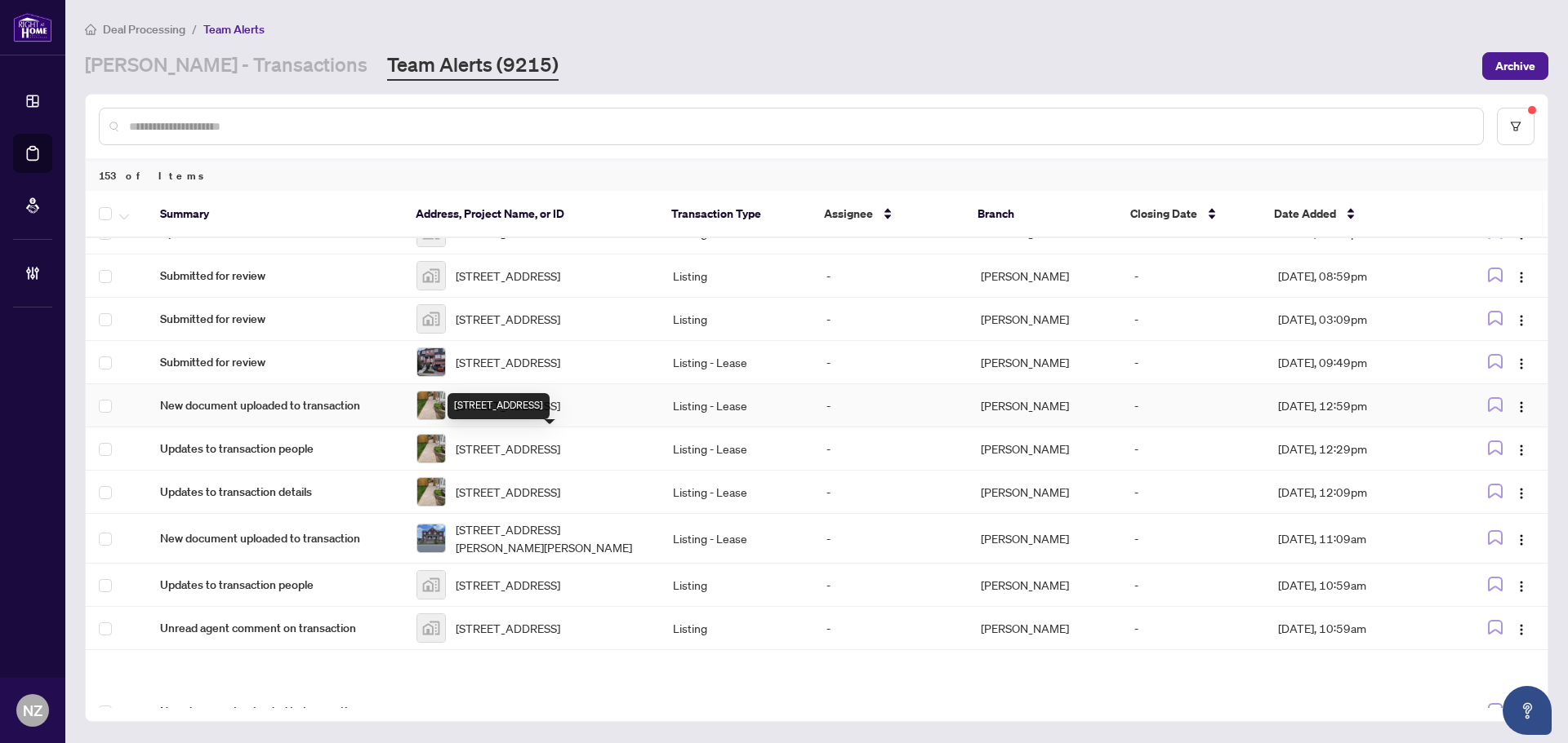
click at [536, 415] on span "83 Formosa Dr -83 Formosa Dr, Richmond Hill, Ontario L4S 1T1, Canada" at bounding box center [507, 405] width 104 height 18
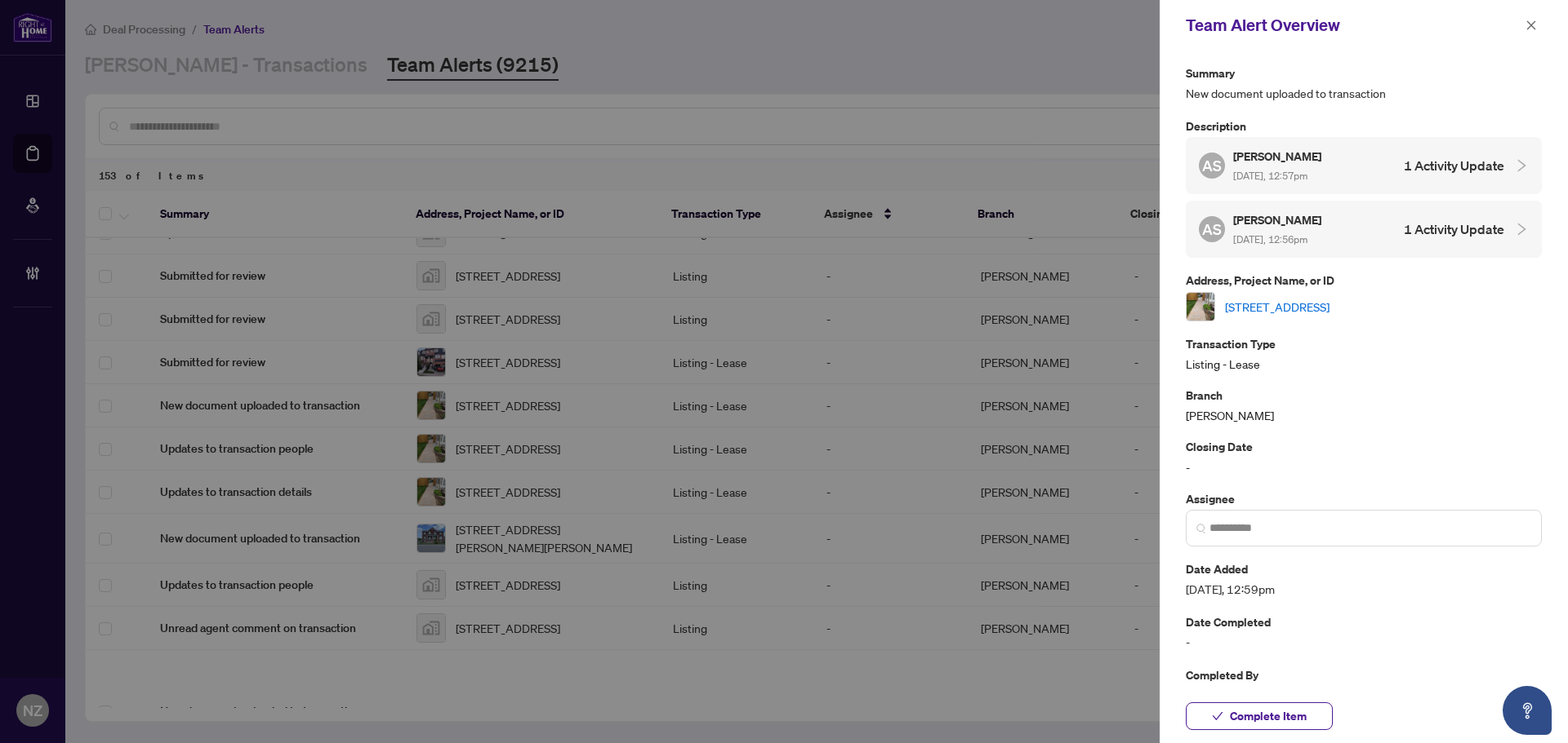
click at [1248, 304] on link "83 Formosa Dr -83 Formosa Dr, Richmond Hill, Ontario L4S 1T1, Canada" at bounding box center [1277, 307] width 104 height 18
click at [1533, 25] on icon "close" at bounding box center [1531, 25] width 11 height 11
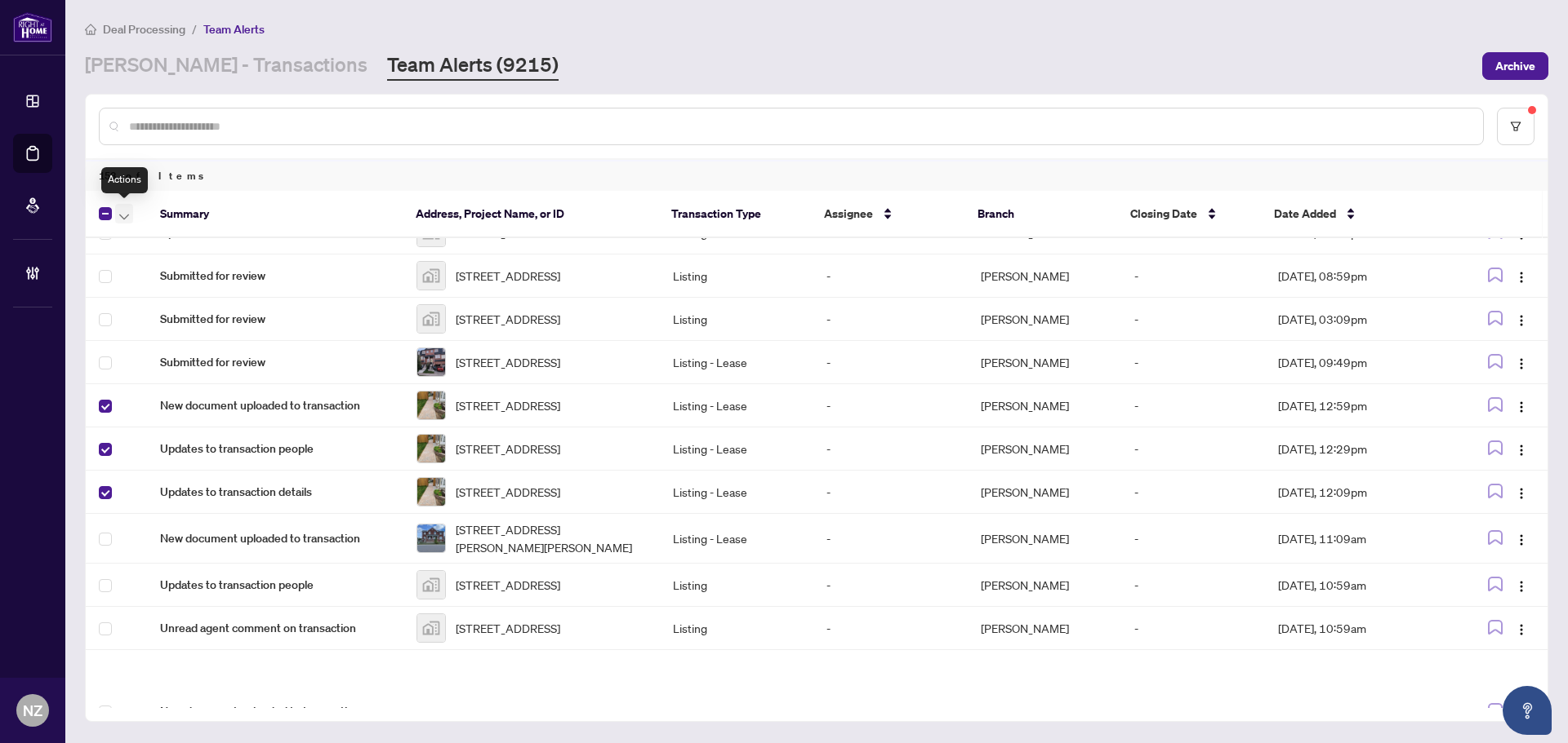
click at [129, 216] on button "button" at bounding box center [123, 213] width 18 height 20
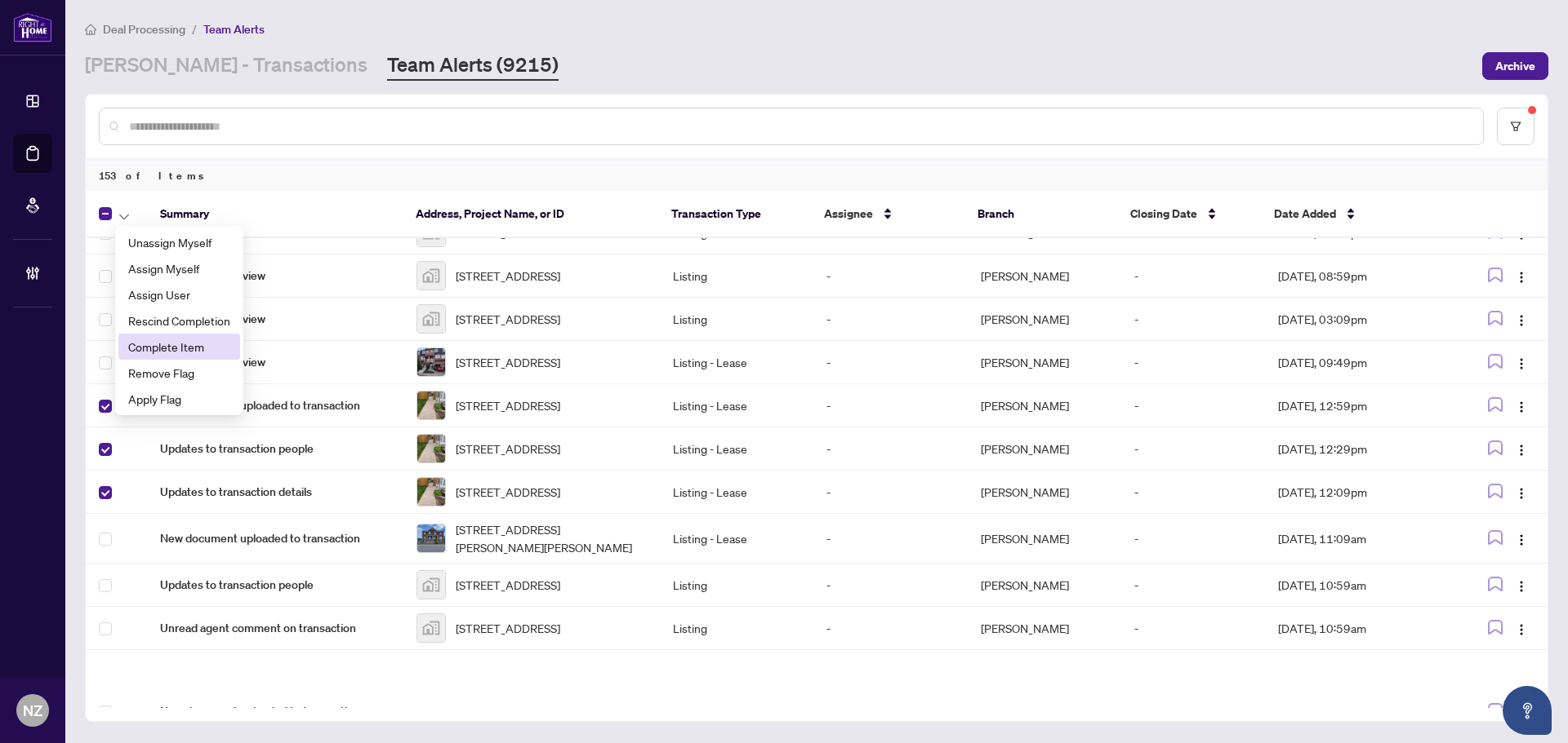
click at [171, 349] on span "Complete Item" at bounding box center [178, 346] width 102 height 18
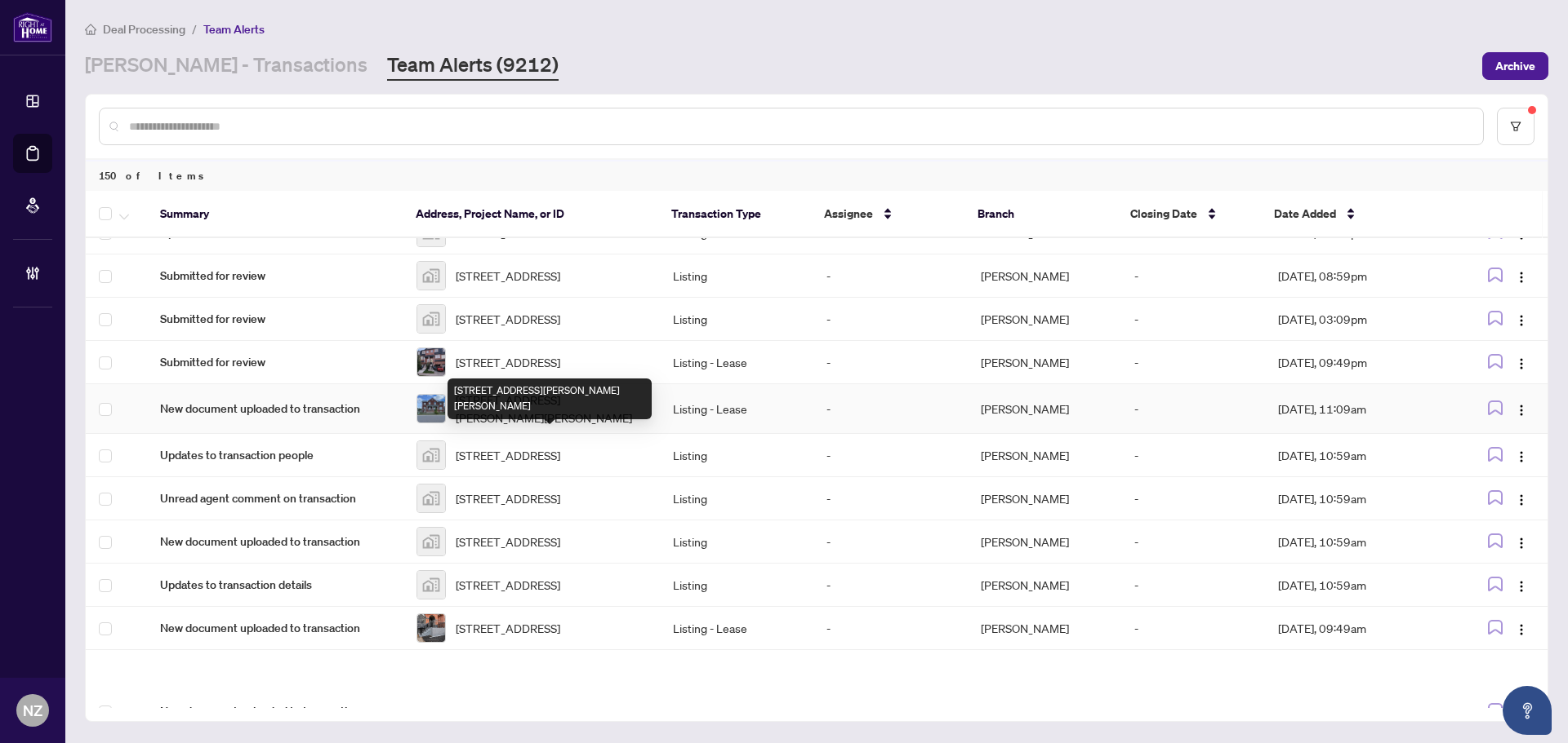
click at [503, 427] on span "2 Humphrey St, Hamilton, Ontario L0R 2H1, Canada" at bounding box center [550, 408] width 191 height 36
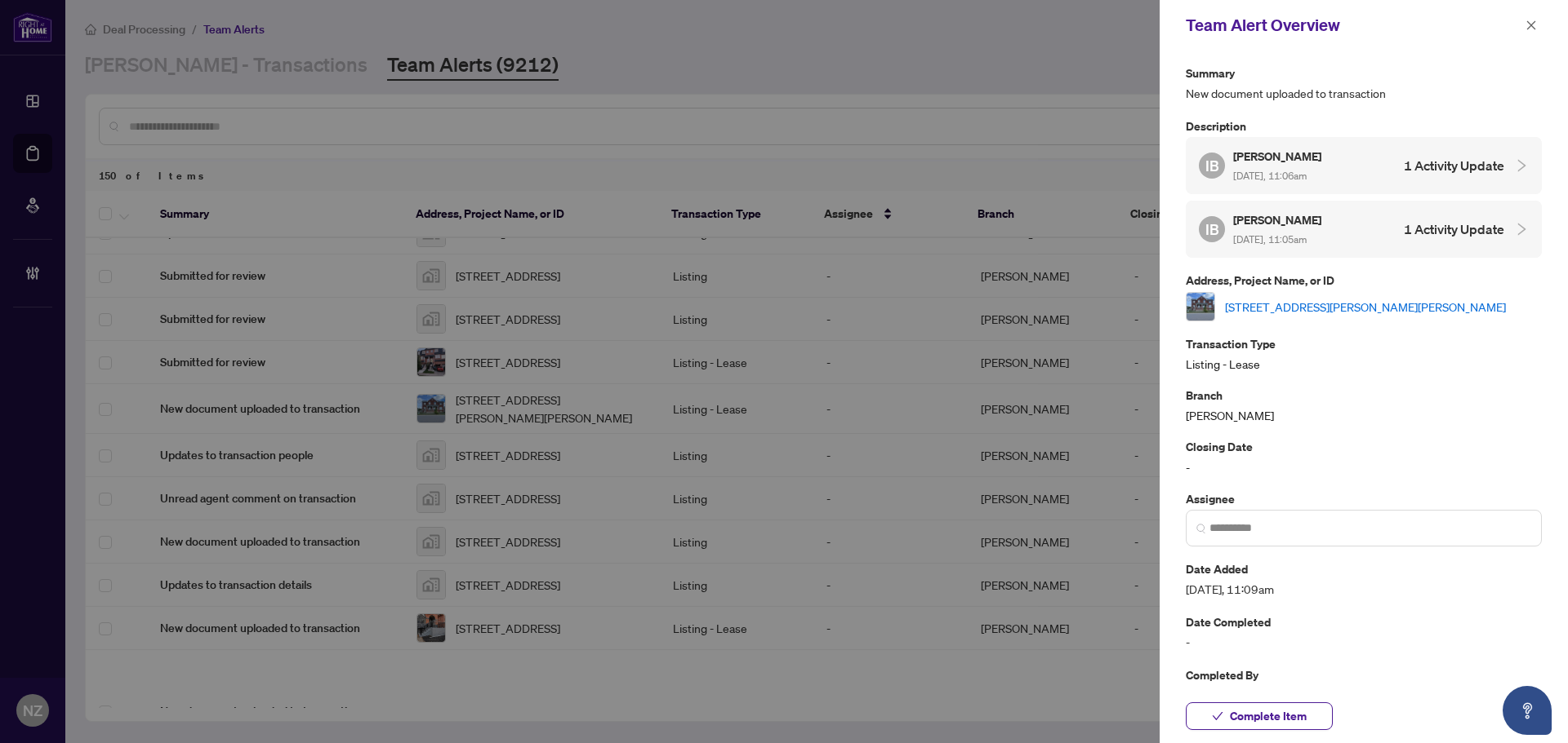
click at [1316, 312] on link "2 Humphrey St, Hamilton, Ontario L0R 2H1, Canada" at bounding box center [1365, 307] width 281 height 18
click at [1530, 23] on icon "close" at bounding box center [1532, 25] width 9 height 9
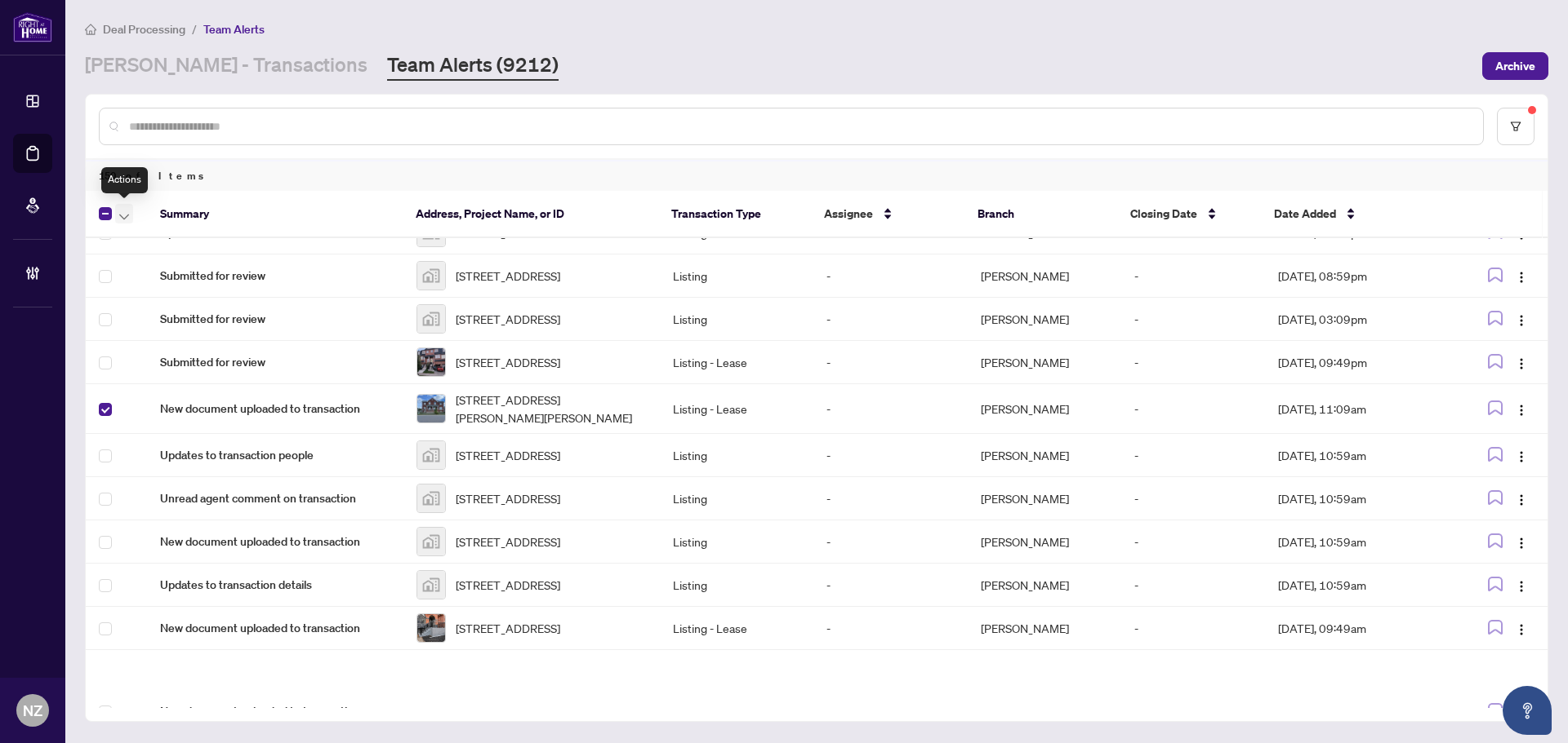
click at [127, 215] on icon "button" at bounding box center [124, 216] width 10 height 6
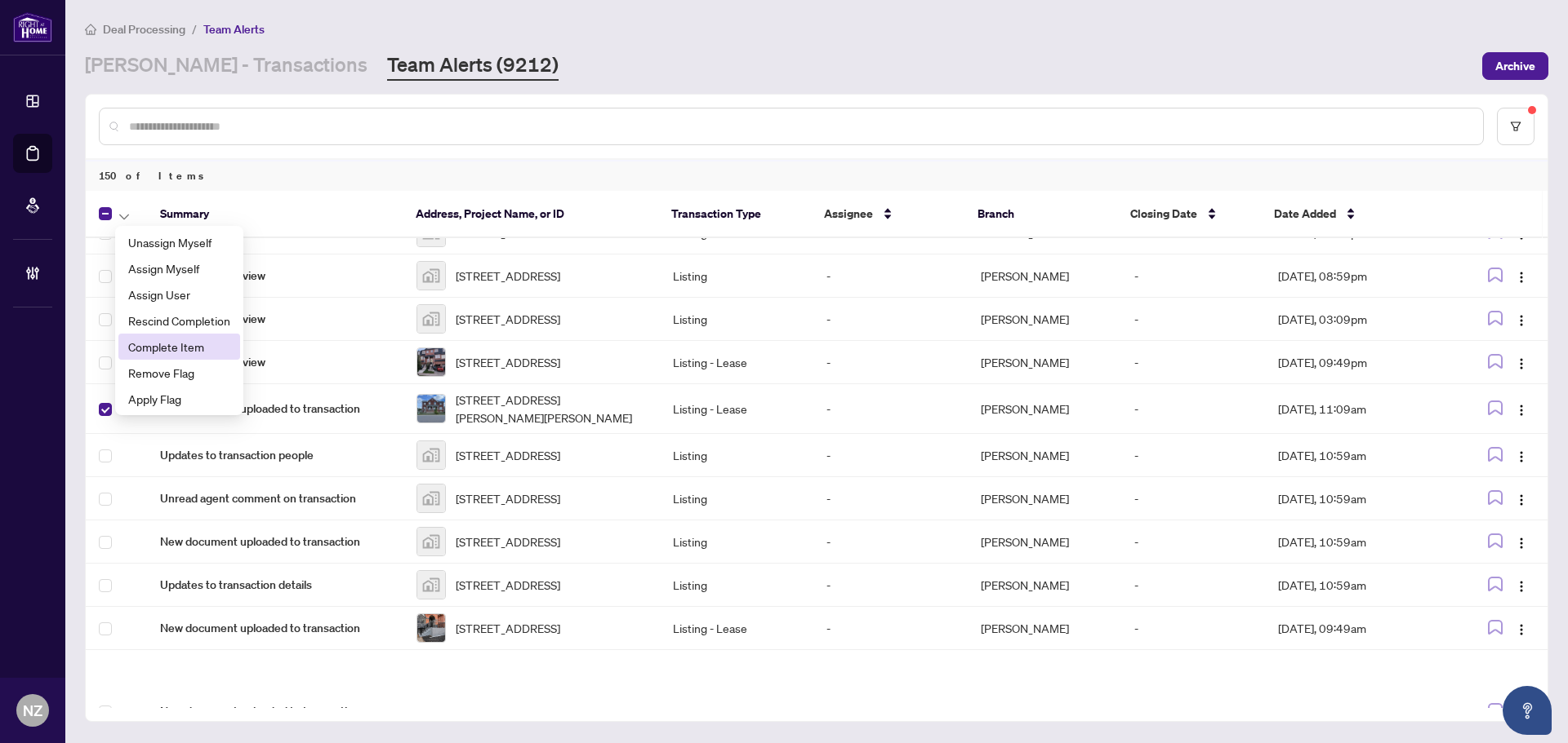
click at [154, 351] on span "Complete Item" at bounding box center [178, 346] width 102 height 18
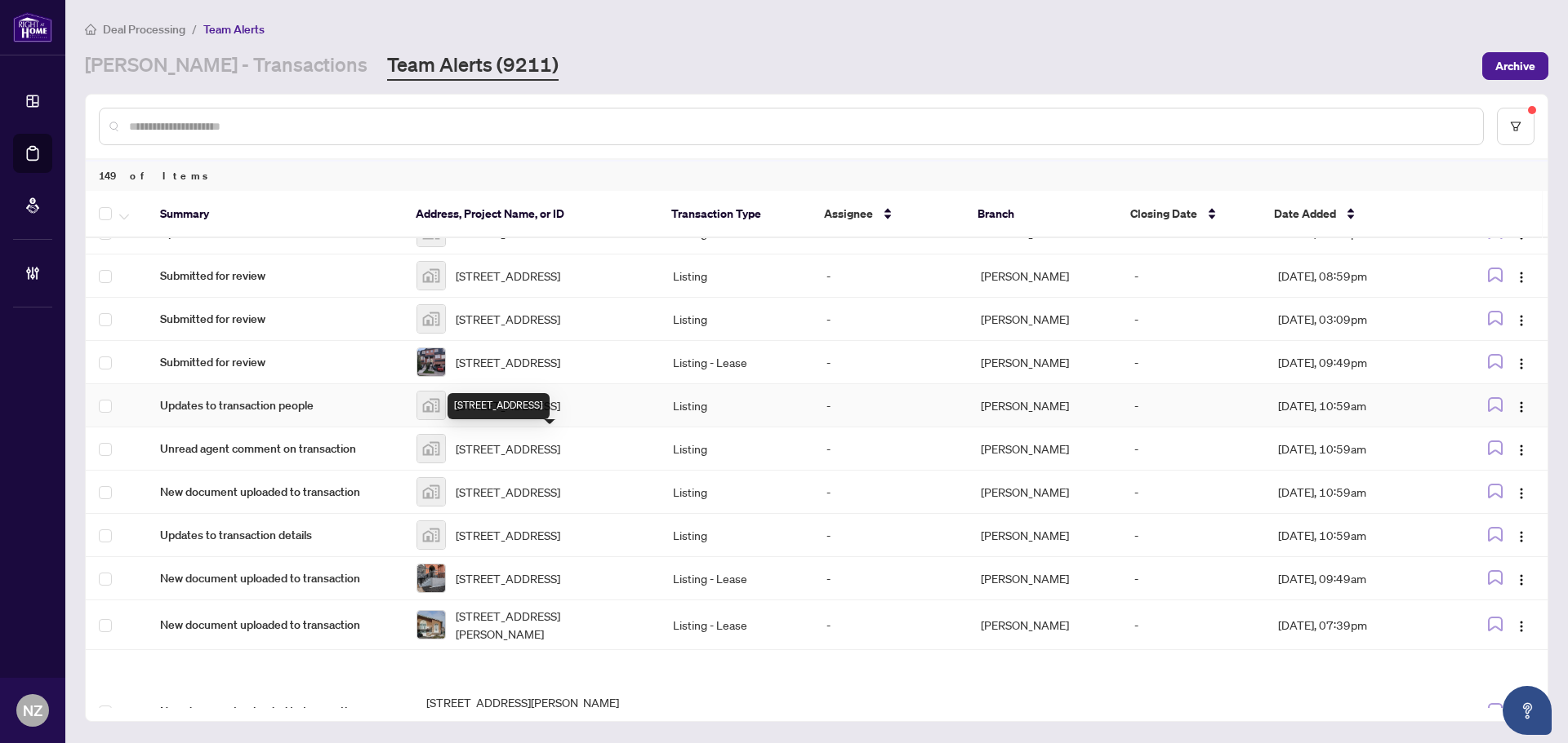
click at [519, 415] on span "355 Ritson Road South, Oshawa, ON, Canada" at bounding box center [507, 405] width 104 height 18
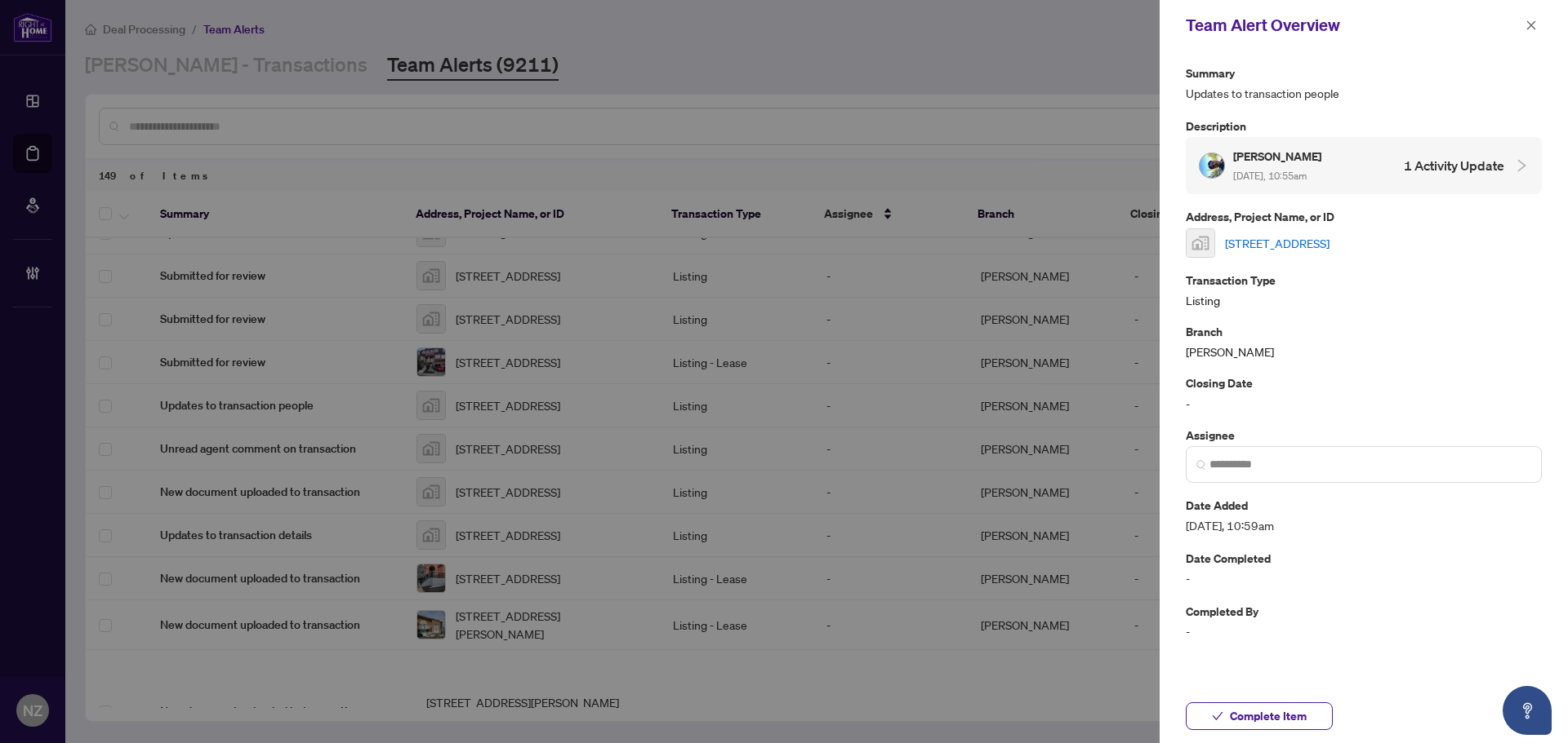
click at [1329, 244] on link "355 Ritson Road South, Oshawa, ON, Canada" at bounding box center [1277, 242] width 104 height 18
click at [1536, 24] on icon "close" at bounding box center [1531, 25] width 11 height 11
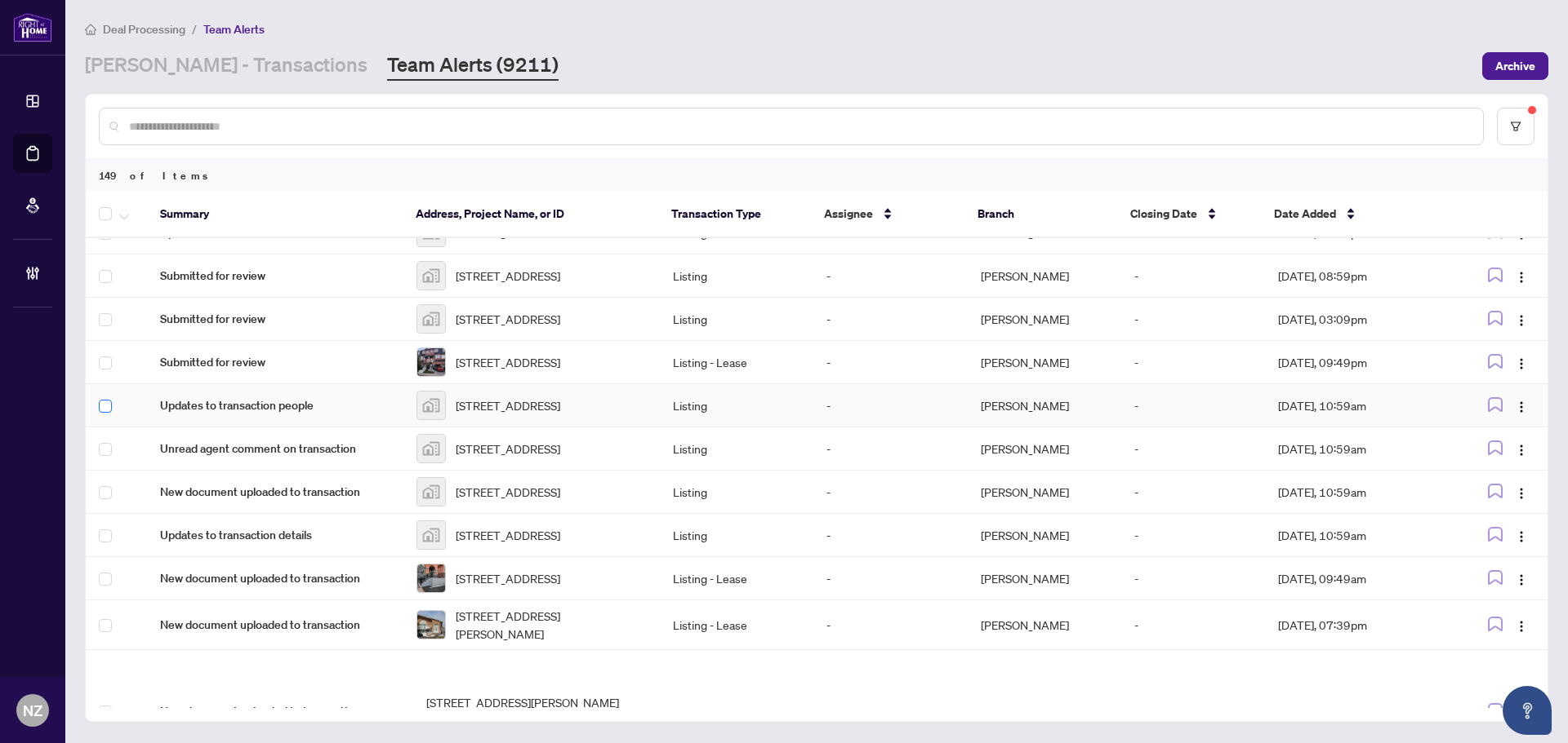
click at [104, 416] on label at bounding box center [105, 406] width 13 height 18
click at [112, 557] on td at bounding box center [117, 535] width 62 height 43
click at [119, 218] on icon "button" at bounding box center [124, 216] width 10 height 7
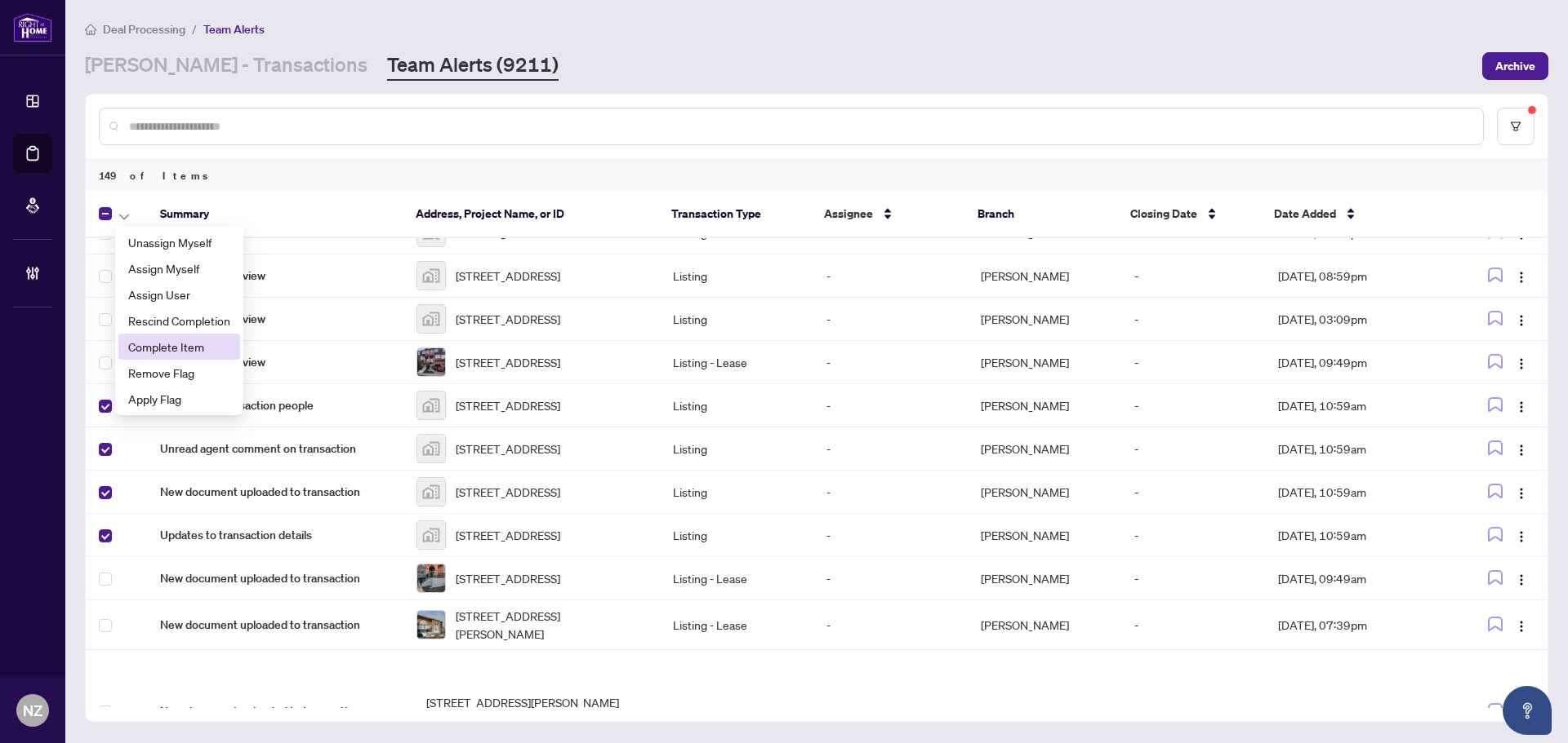
click at [153, 353] on span "Complete Item" at bounding box center [178, 346] width 102 height 18
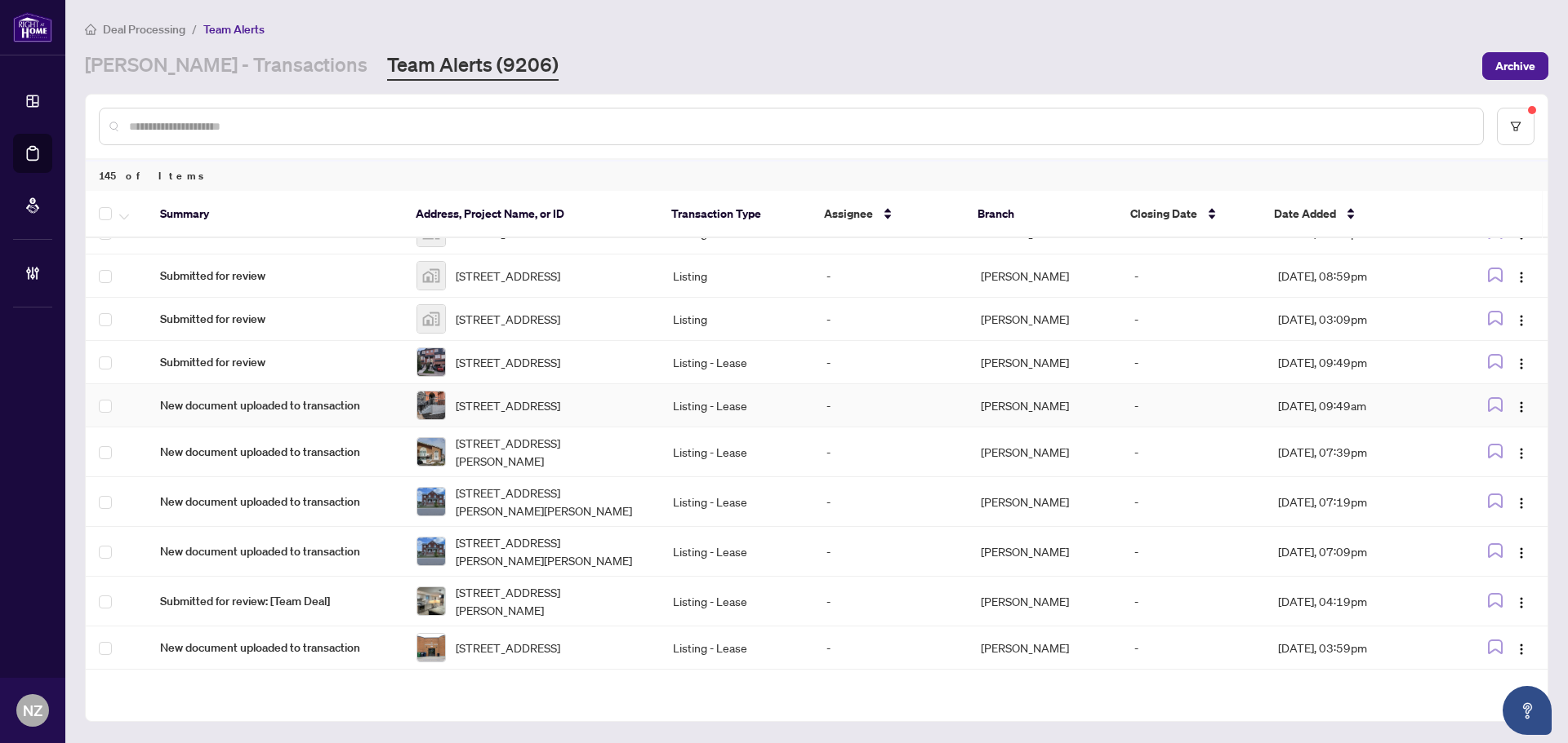
click at [522, 415] on span "Unit 1-94 Concord Ave, Toronto, Ontario M6H 2P3, Canada" at bounding box center [507, 405] width 104 height 18
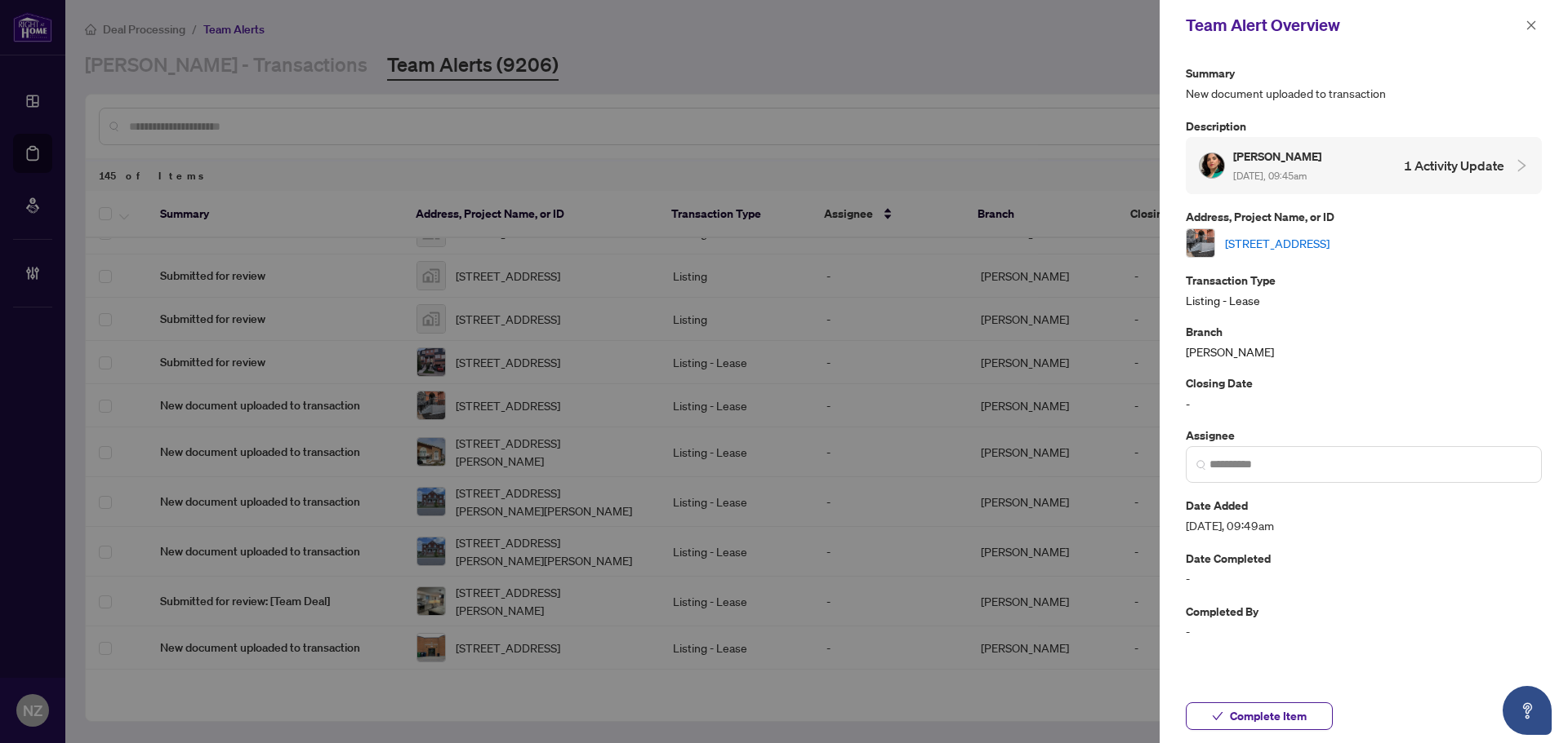
click at [1329, 250] on link "Unit 1-94 Concord Ave, Toronto, Ontario M6H 2P3, Canada" at bounding box center [1277, 242] width 104 height 18
click at [1256, 715] on span "Complete Item" at bounding box center [1268, 717] width 76 height 26
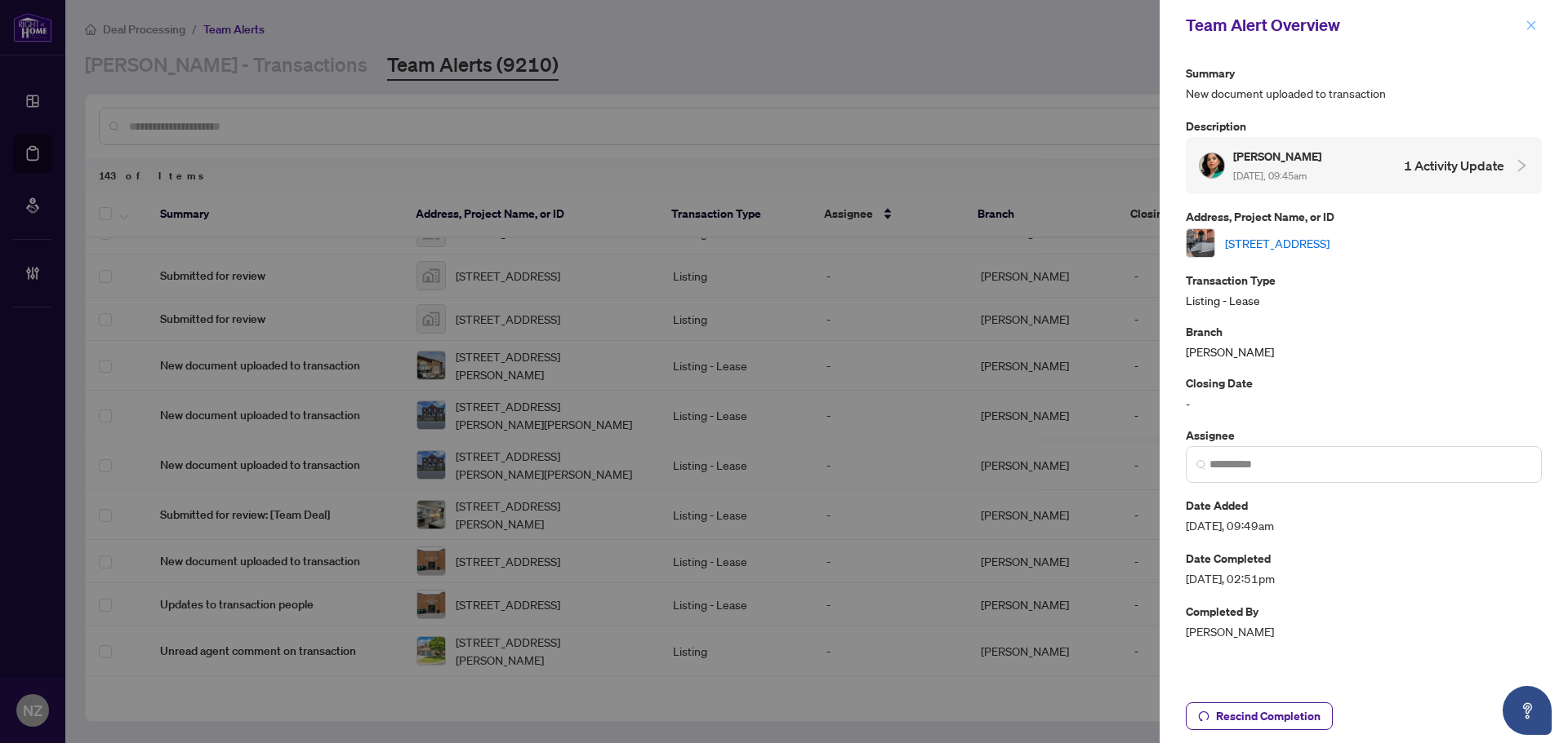
click at [1530, 21] on icon "close" at bounding box center [1531, 25] width 11 height 11
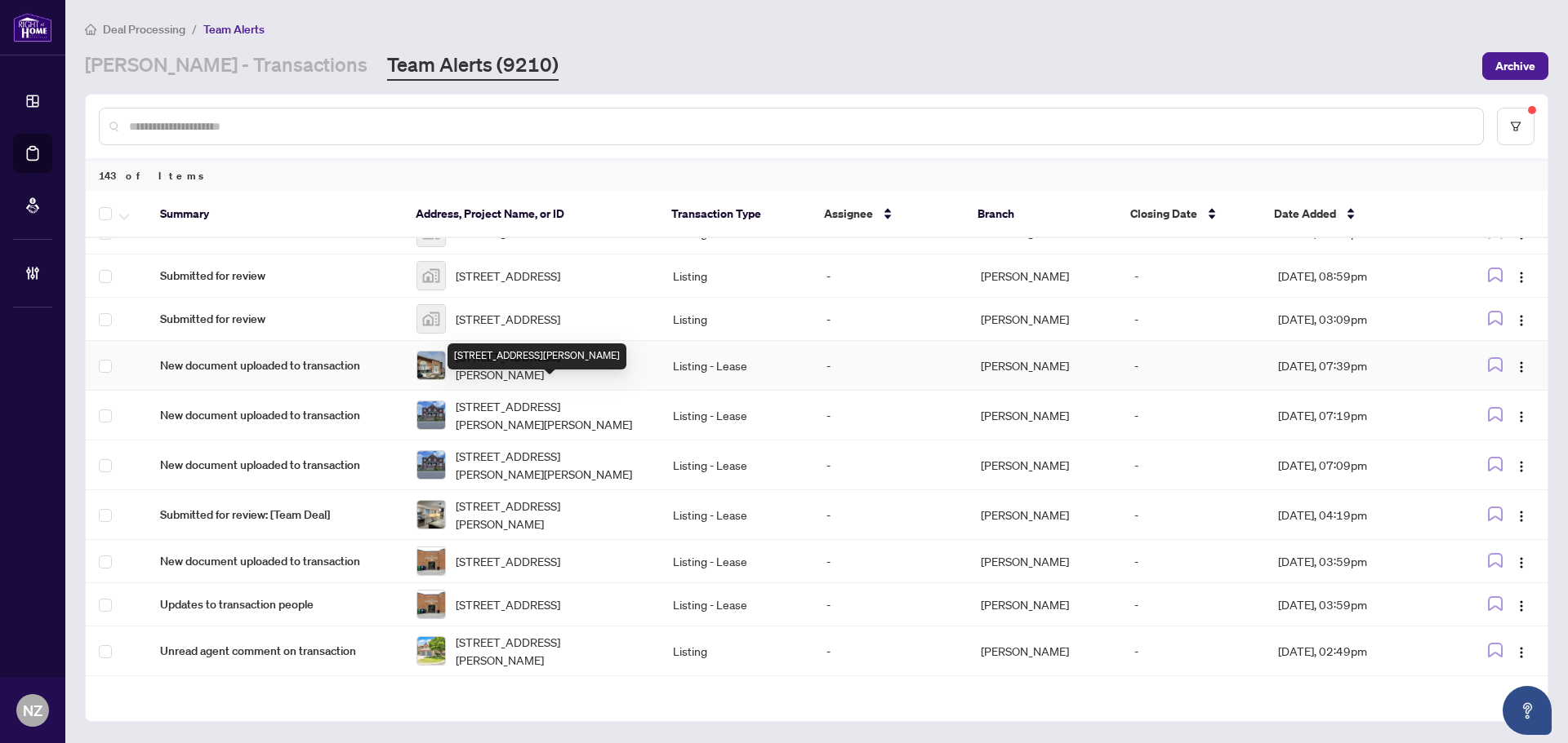
click at [520, 383] on span "46 Prouse Dr, Brampton, Ontario L6V 3A8, Canada" at bounding box center [550, 365] width 191 height 36
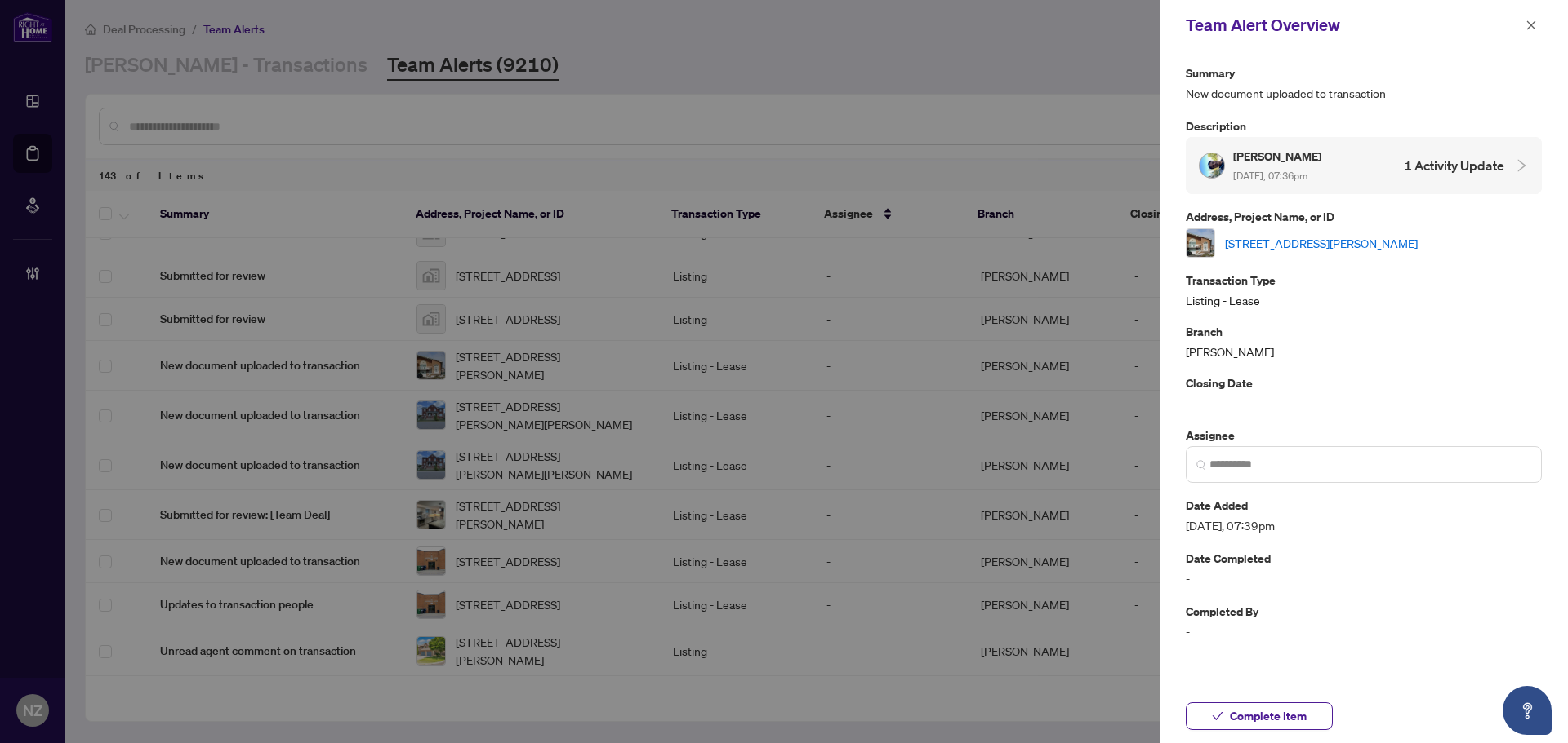
click at [1358, 243] on link "46 Prouse Dr, Brampton, Ontario L6V 3A8, Canada" at bounding box center [1321, 242] width 193 height 18
click at [1287, 710] on span "Complete Item" at bounding box center [1268, 717] width 76 height 26
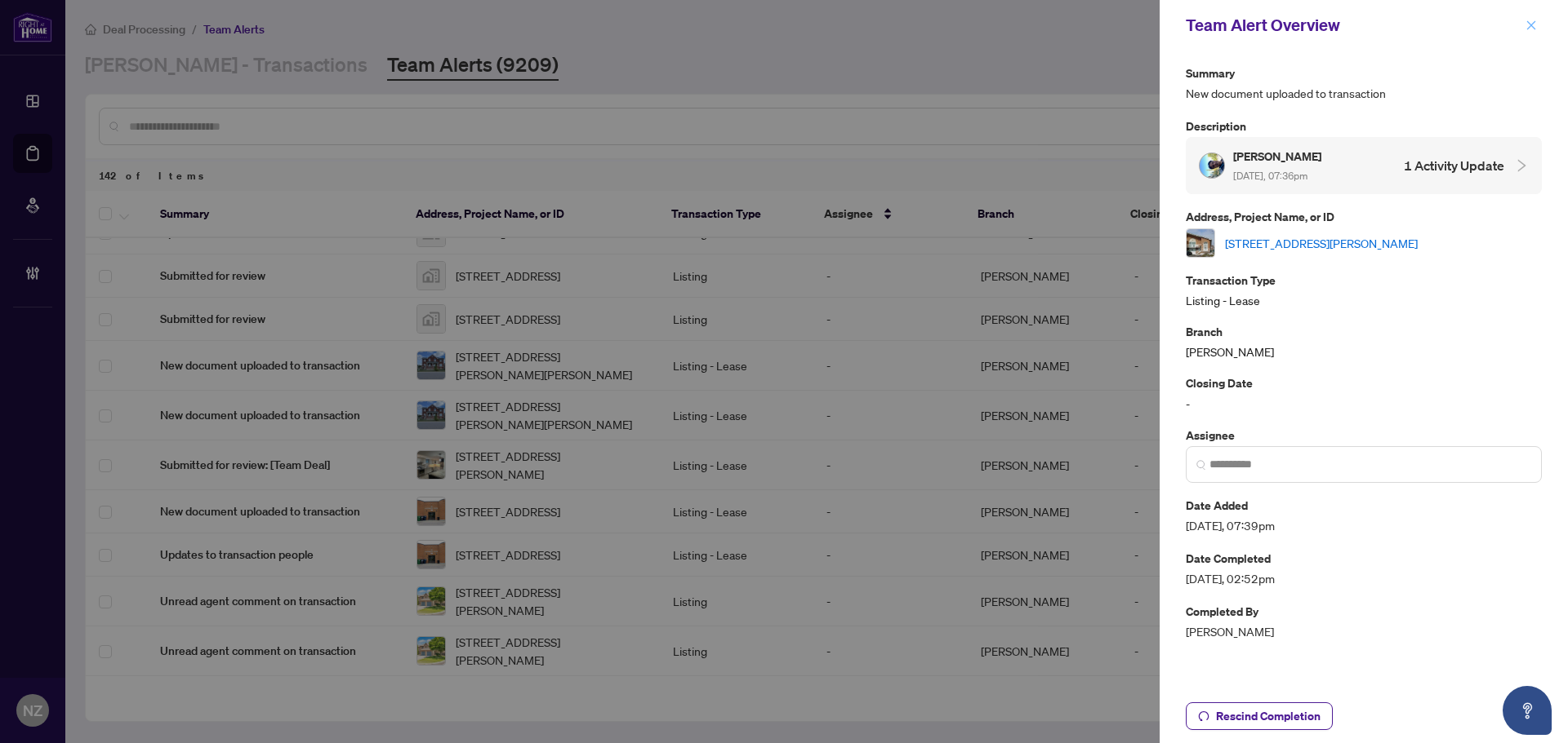
click at [1531, 24] on icon "close" at bounding box center [1531, 25] width 11 height 11
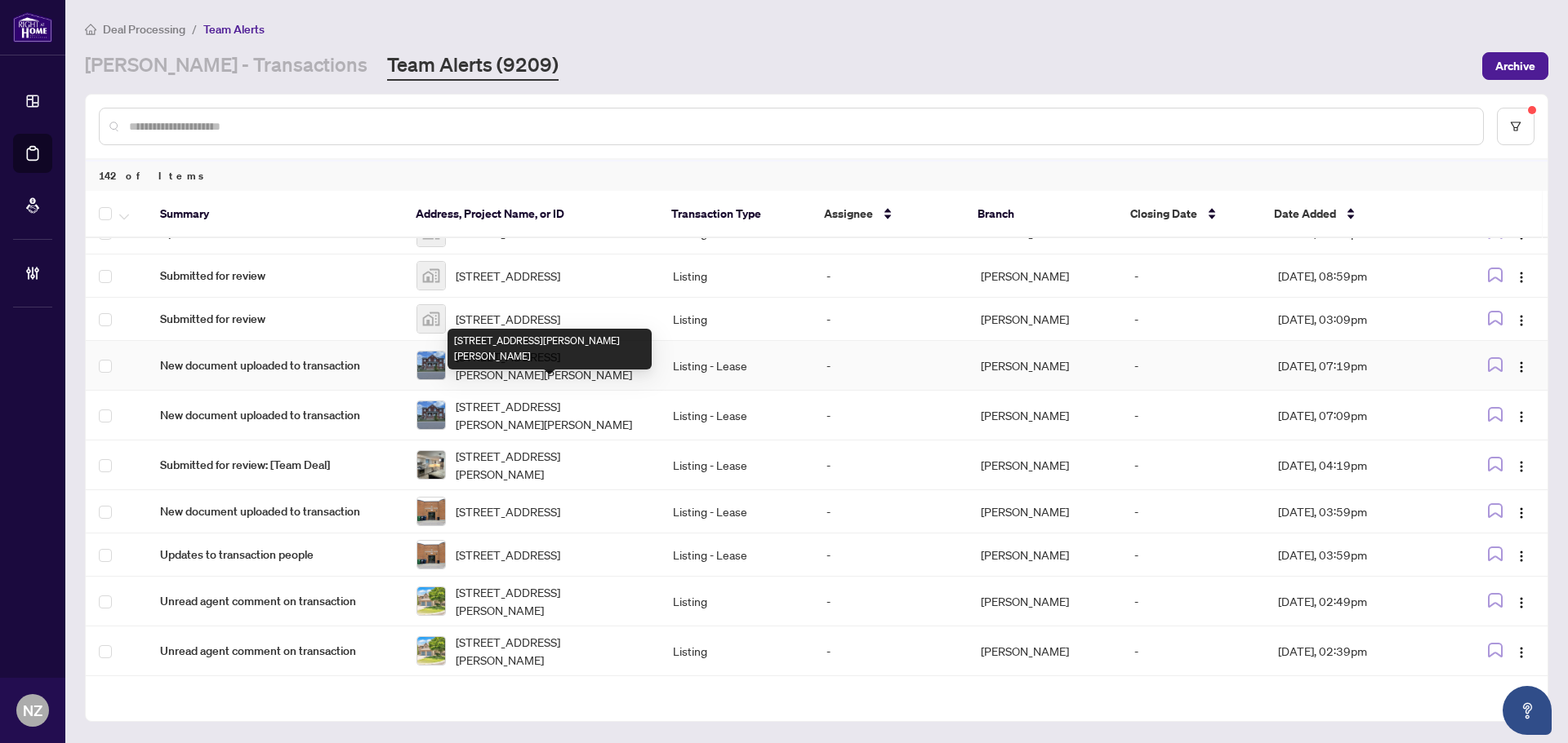
click at [515, 383] on span "2 Humphrey St, Hamilton, Ontario L0R 2H1, Canada" at bounding box center [550, 365] width 191 height 36
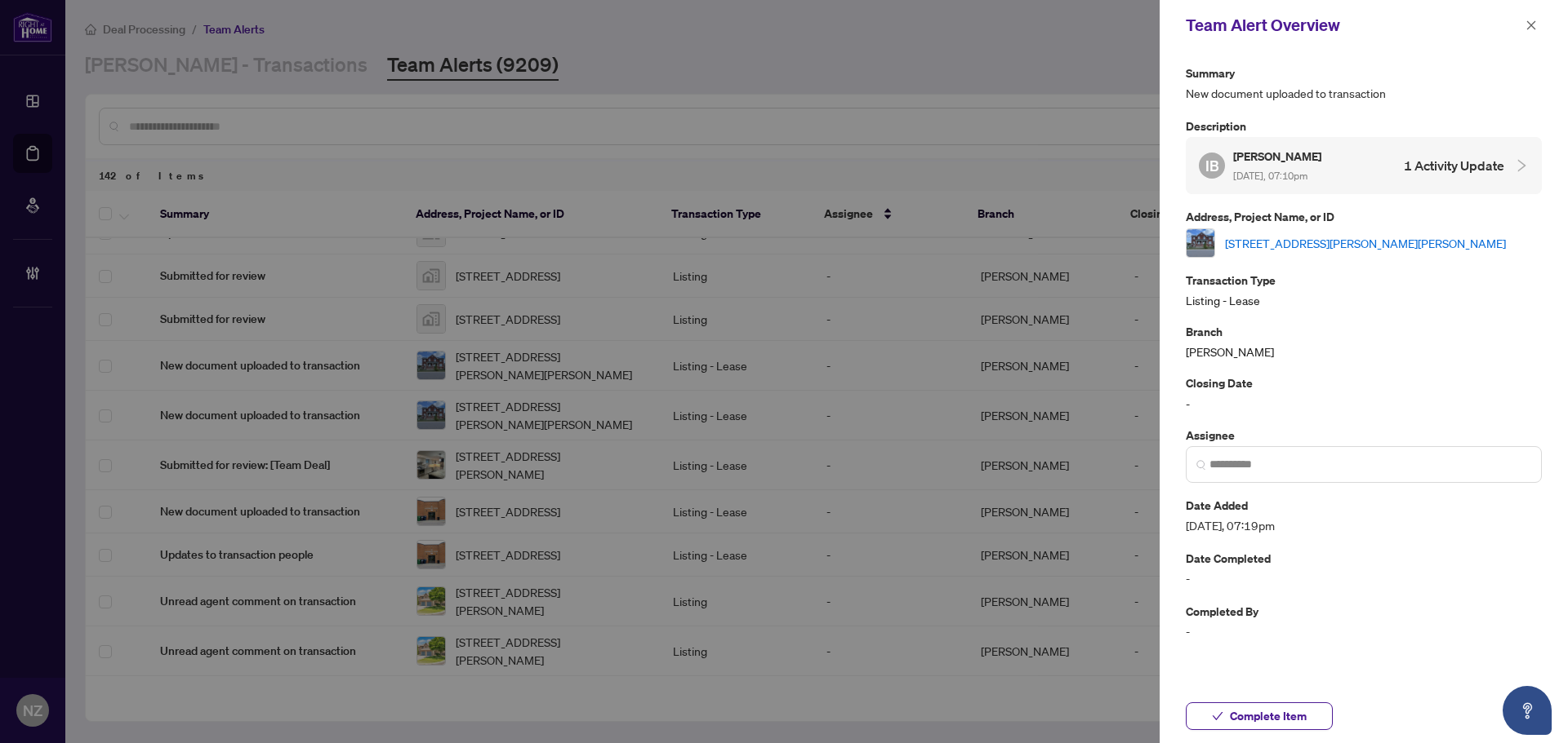
click at [1325, 243] on link "2 Humphrey St, Hamilton, Ontario L0R 2H1, Canada" at bounding box center [1365, 242] width 281 height 18
click at [1271, 729] on span "Complete Item" at bounding box center [1268, 717] width 76 height 26
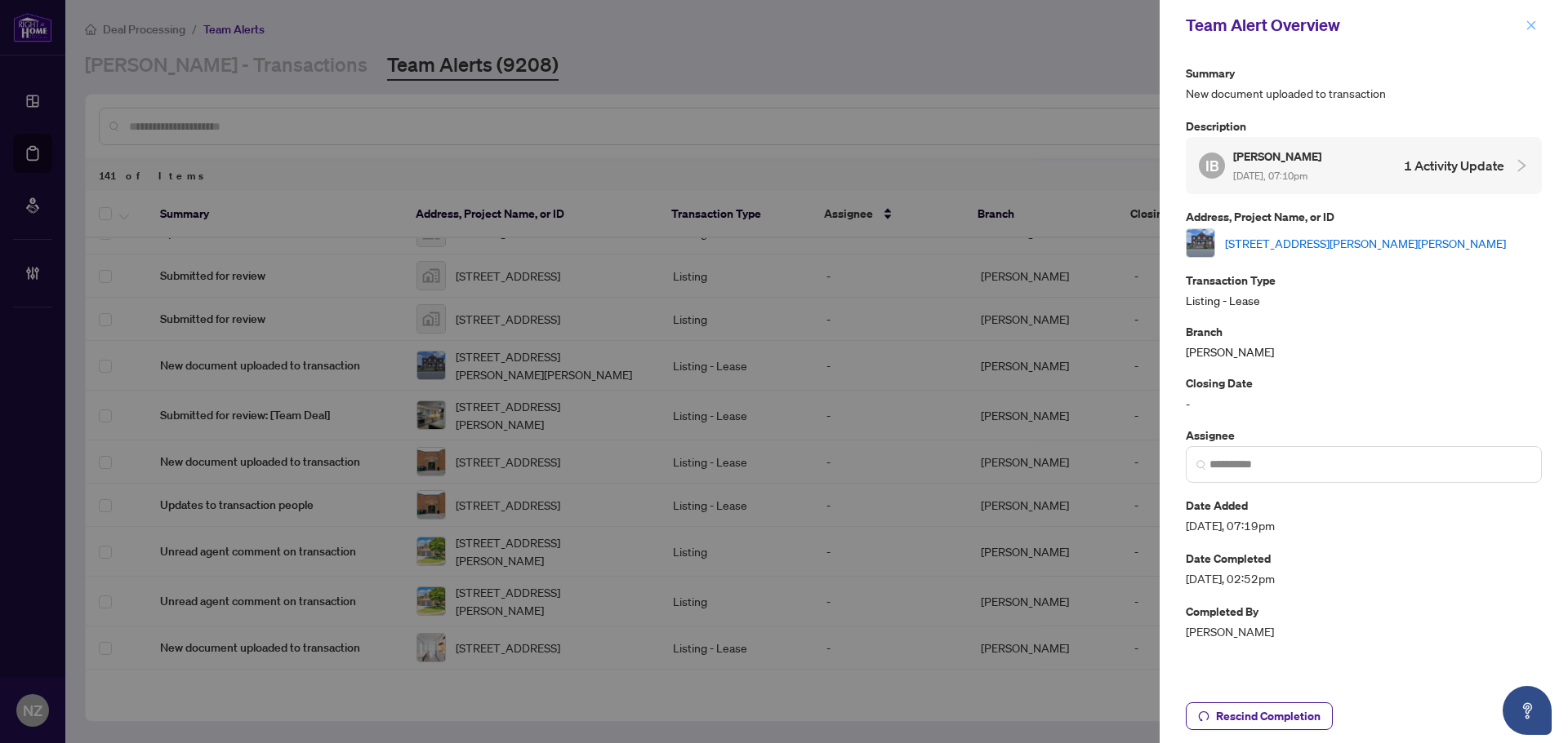
click at [1531, 32] on span "button" at bounding box center [1531, 25] width 11 height 26
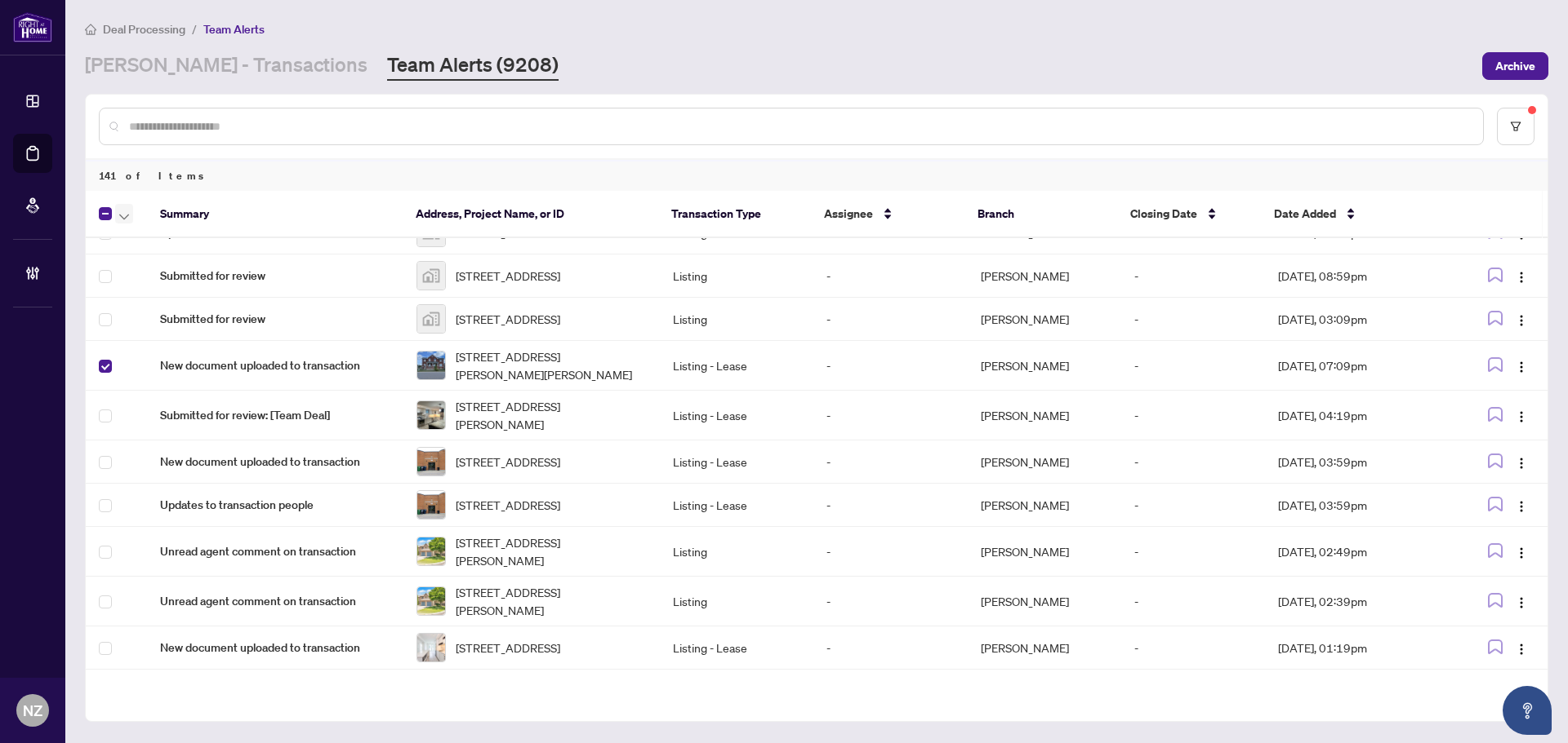
click at [126, 216] on icon "button" at bounding box center [124, 216] width 10 height 6
click at [166, 347] on span "Complete Item" at bounding box center [178, 346] width 102 height 18
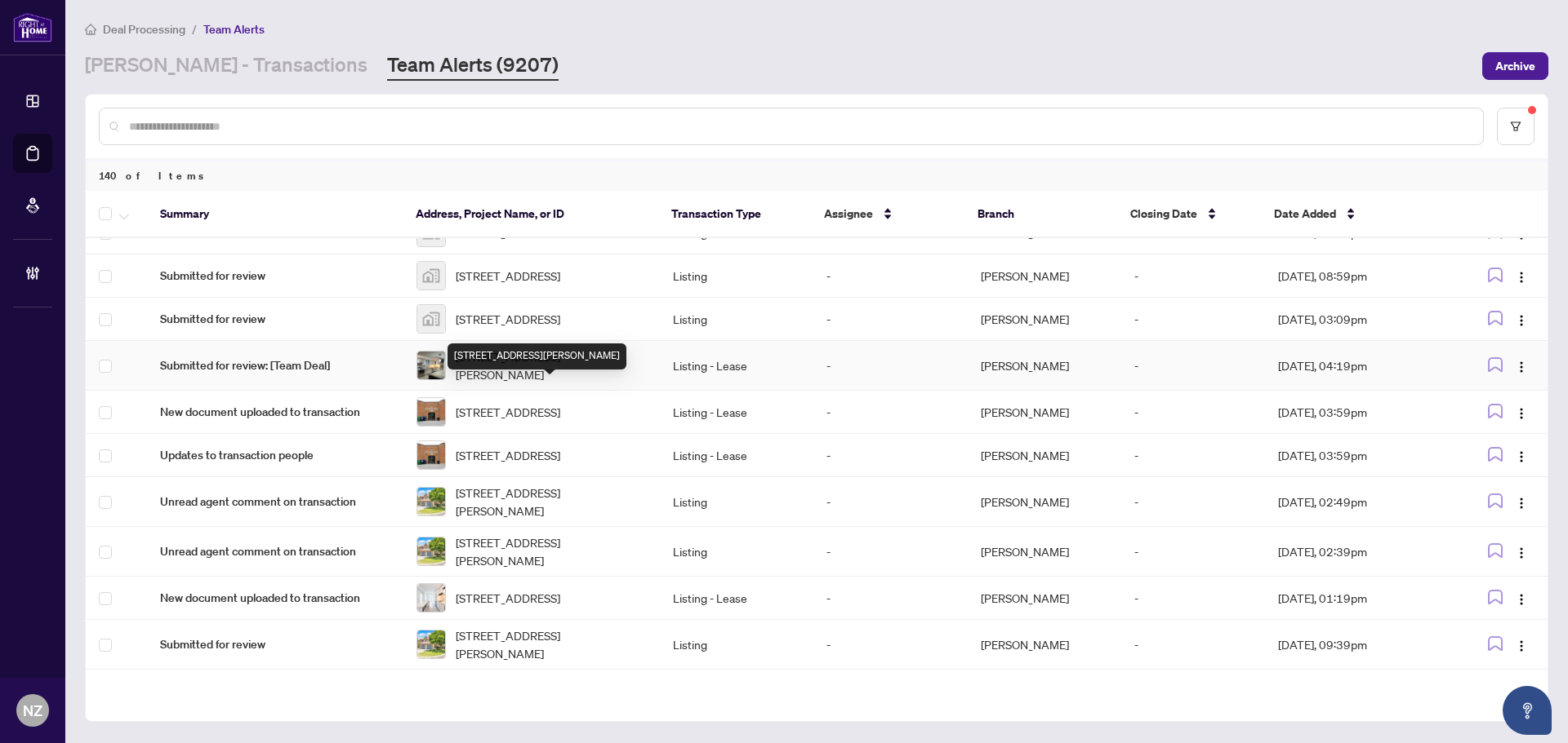
click at [507, 383] on span "31 Via Guardia Rd, Vaughan, Ontario L4H 0Y4, Canada" at bounding box center [550, 365] width 191 height 36
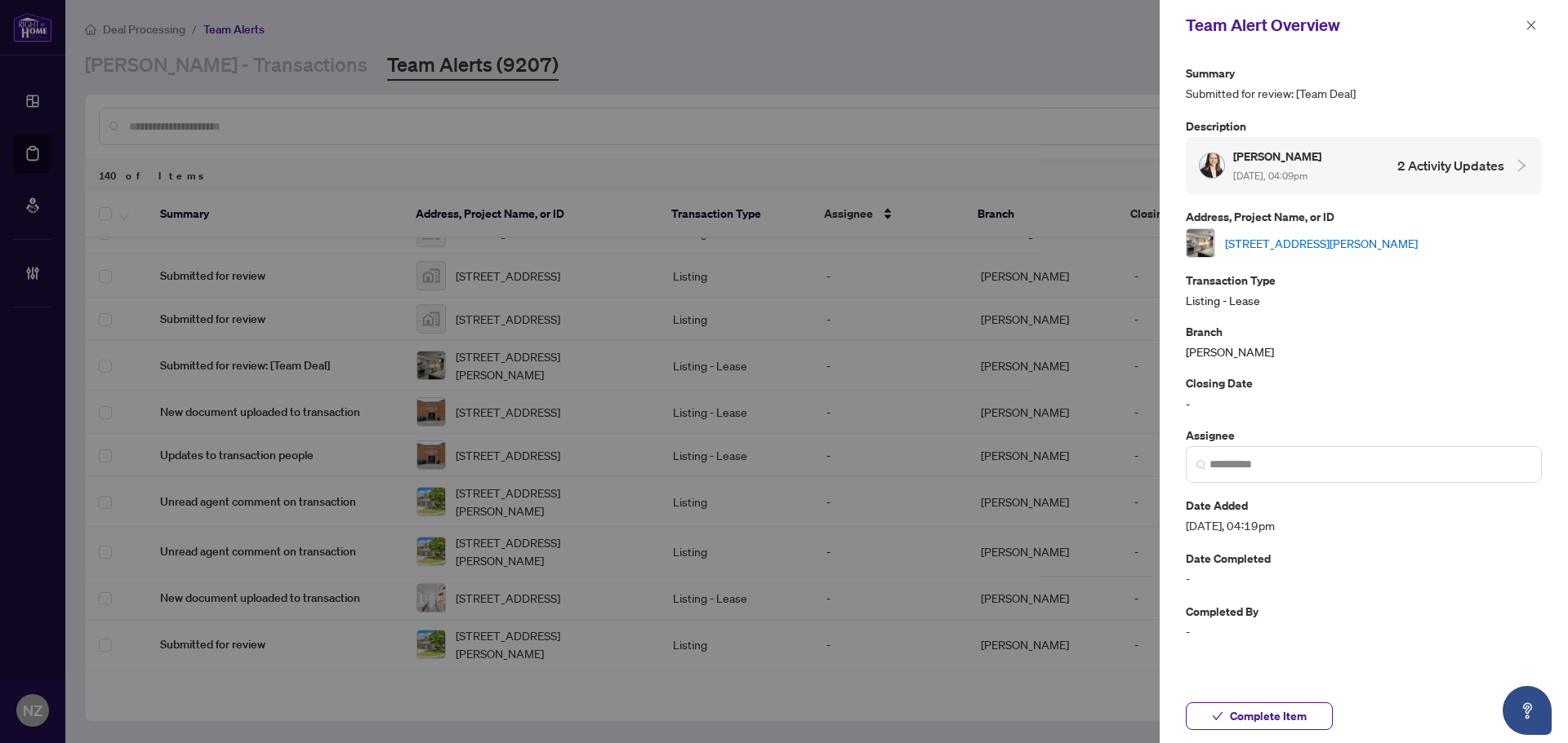
click at [1322, 247] on link "31 Via Guardia Rd, Vaughan, Ontario L4H 0Y4, Canada" at bounding box center [1321, 242] width 193 height 18
click at [1286, 723] on span "Complete Item" at bounding box center [1268, 717] width 76 height 26
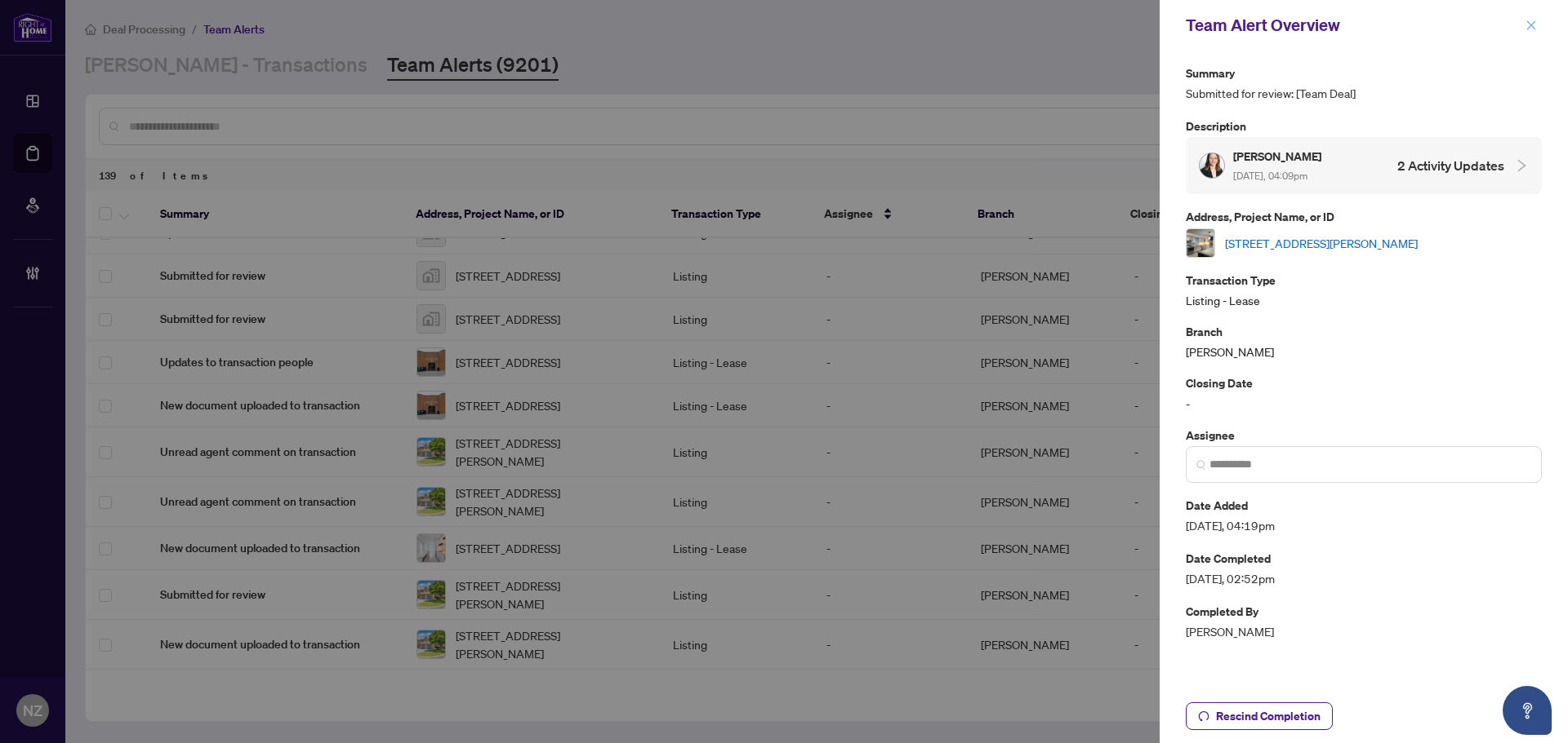
click at [1526, 25] on icon "close" at bounding box center [1531, 25] width 11 height 11
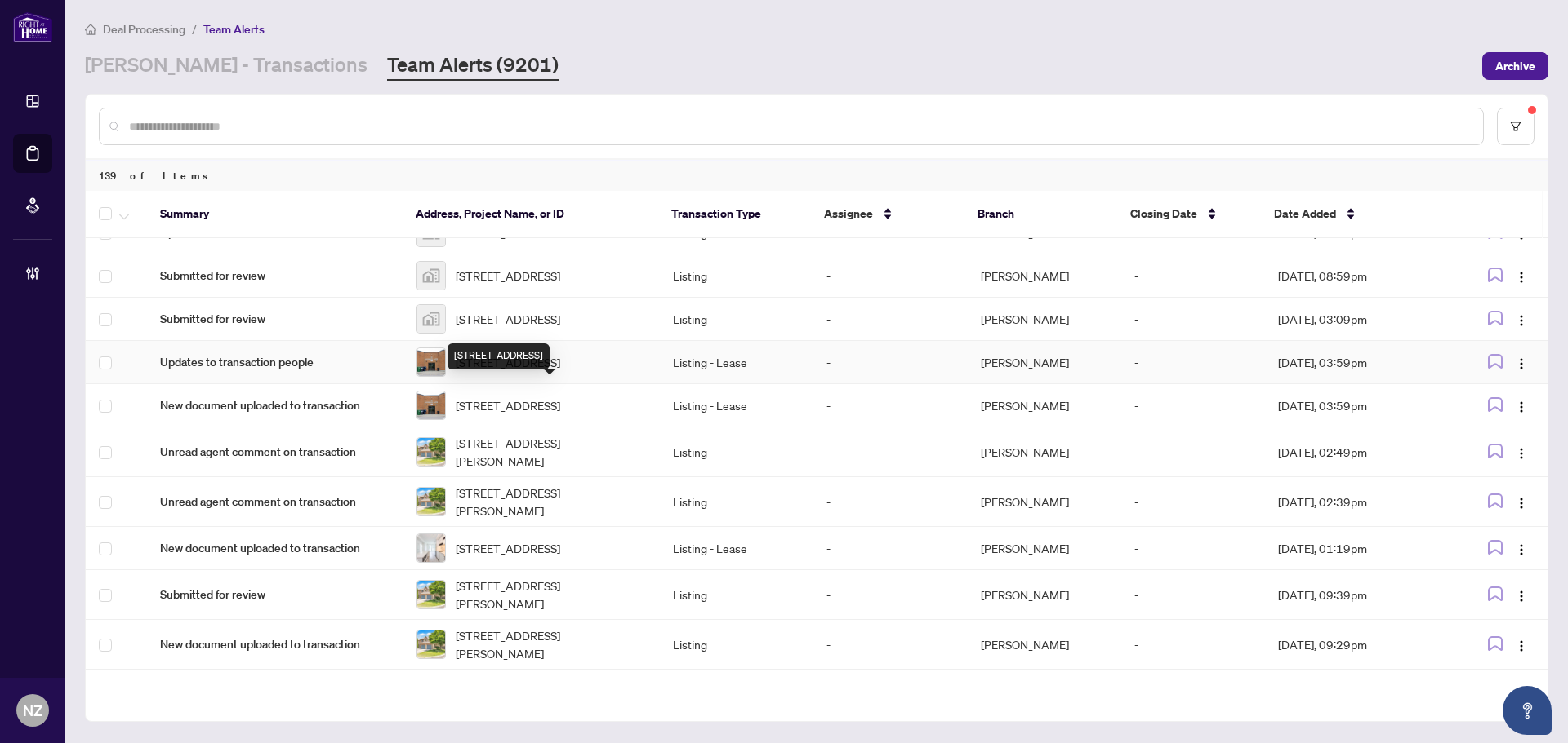
click at [512, 371] on span "18-32 Goodmark Pl, Toronto, Ontario M9W 6J4, Canada" at bounding box center [507, 362] width 104 height 18
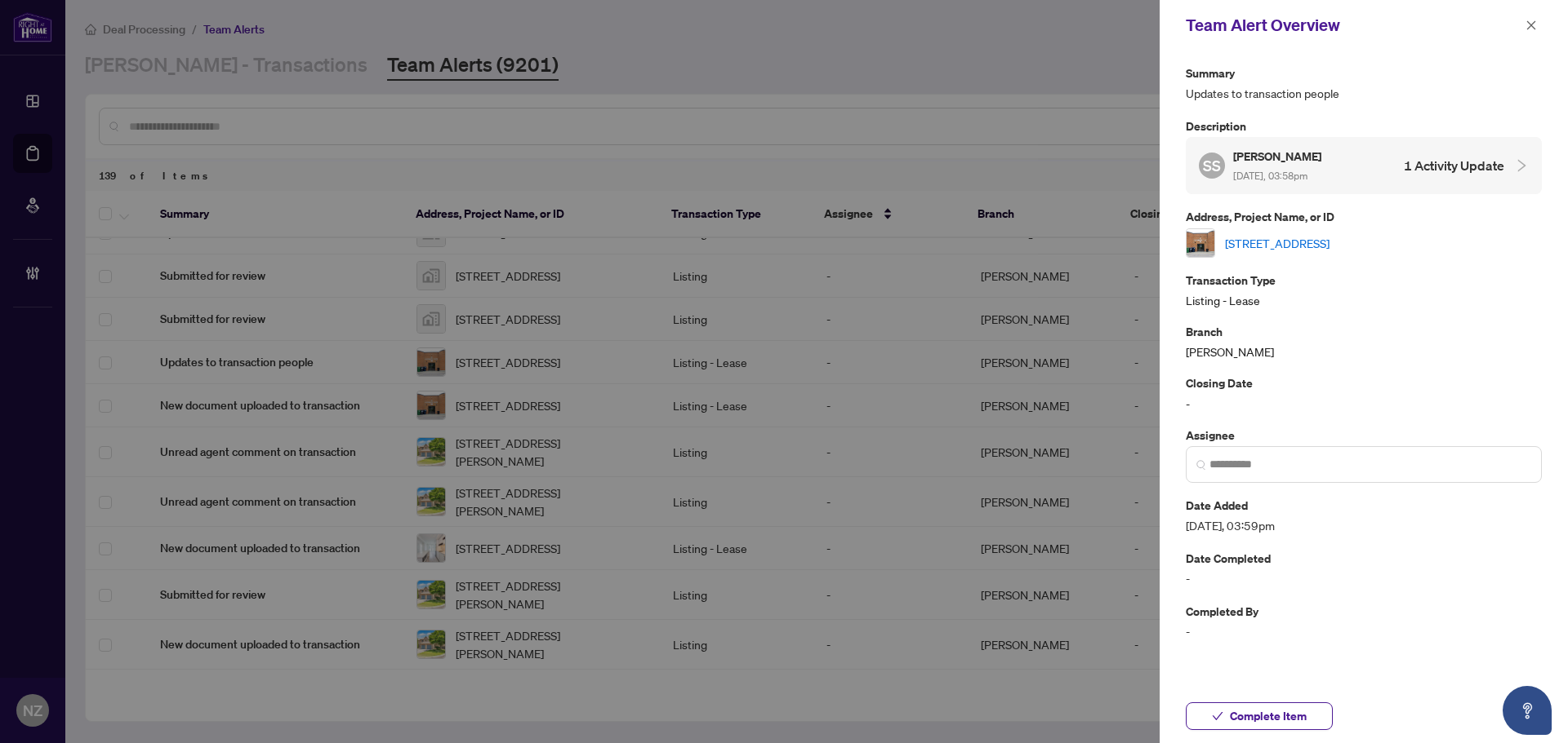
click at [1281, 240] on link "18-32 Goodmark Pl, Toronto, Ontario M9W 6J4, Canada" at bounding box center [1277, 242] width 104 height 18
click at [1540, 23] on button "button" at bounding box center [1531, 25] width 21 height 20
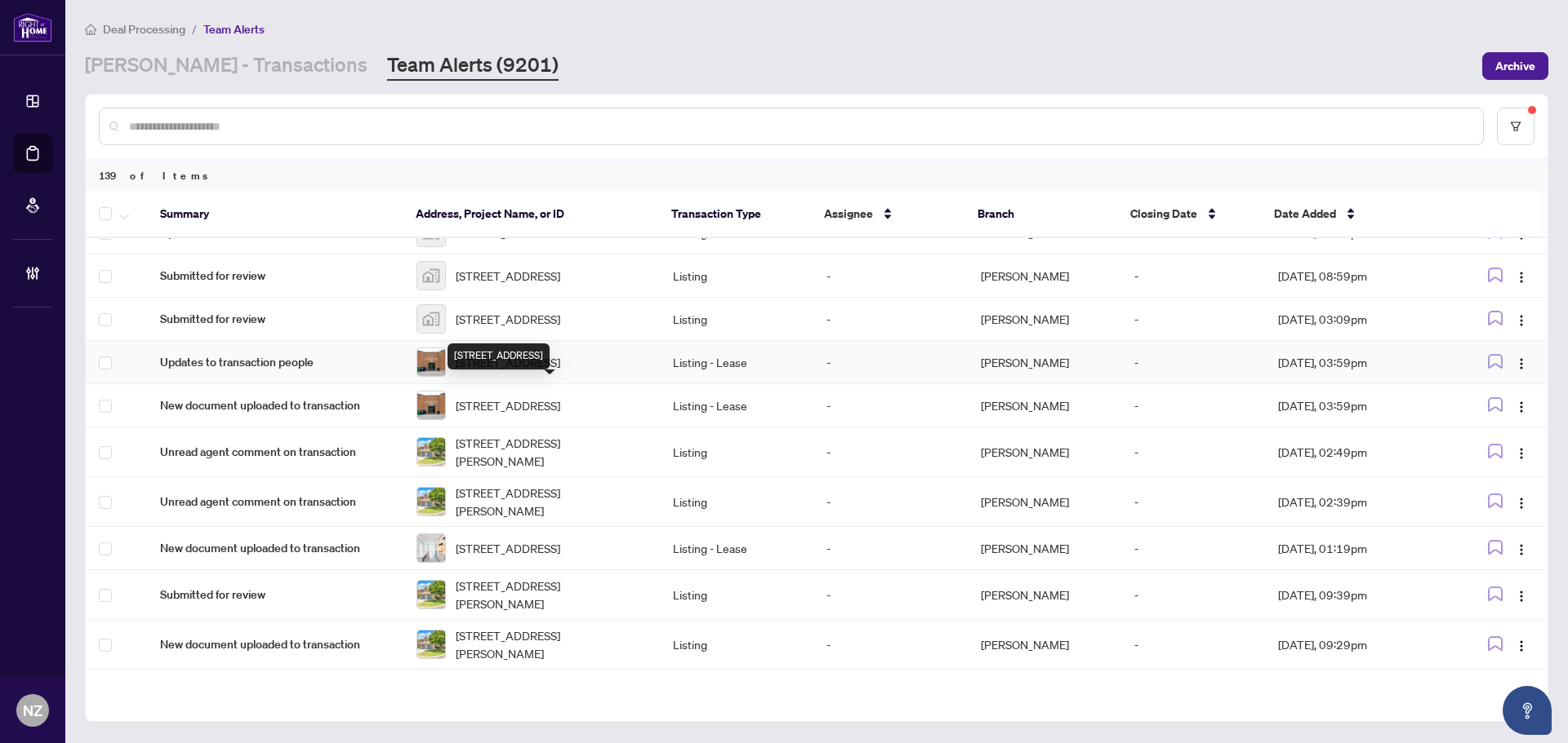
click at [497, 371] on span "18-32 Goodmark Pl, Toronto, Ontario M9W 6J4, Canada" at bounding box center [507, 362] width 104 height 18
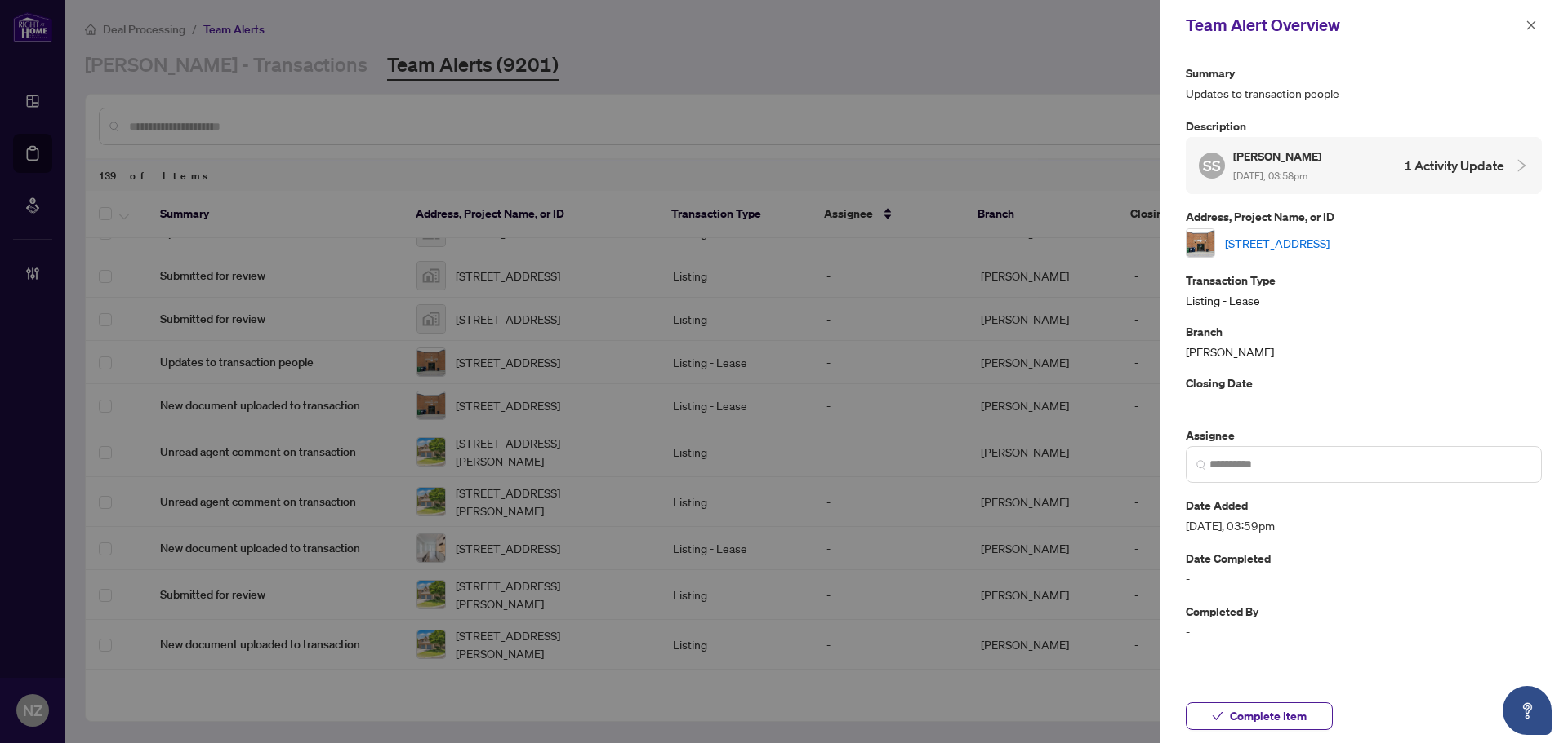
click at [1329, 239] on link "18-32 Goodmark Pl, Toronto, Ontario M9W 6J4, Canada" at bounding box center [1277, 242] width 104 height 18
click at [1531, 26] on icon "close" at bounding box center [1532, 25] width 9 height 9
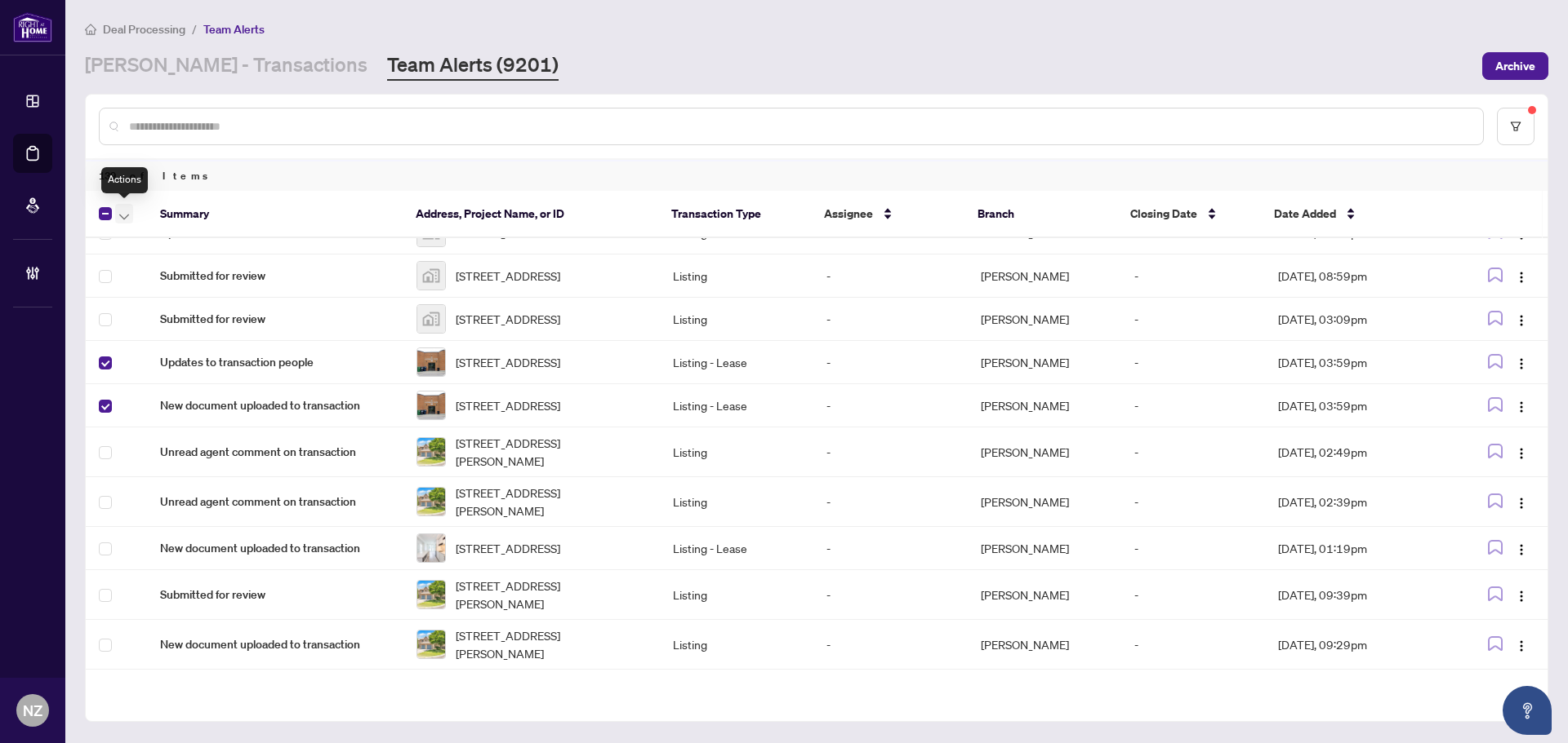
click at [125, 216] on icon "button" at bounding box center [124, 216] width 10 height 7
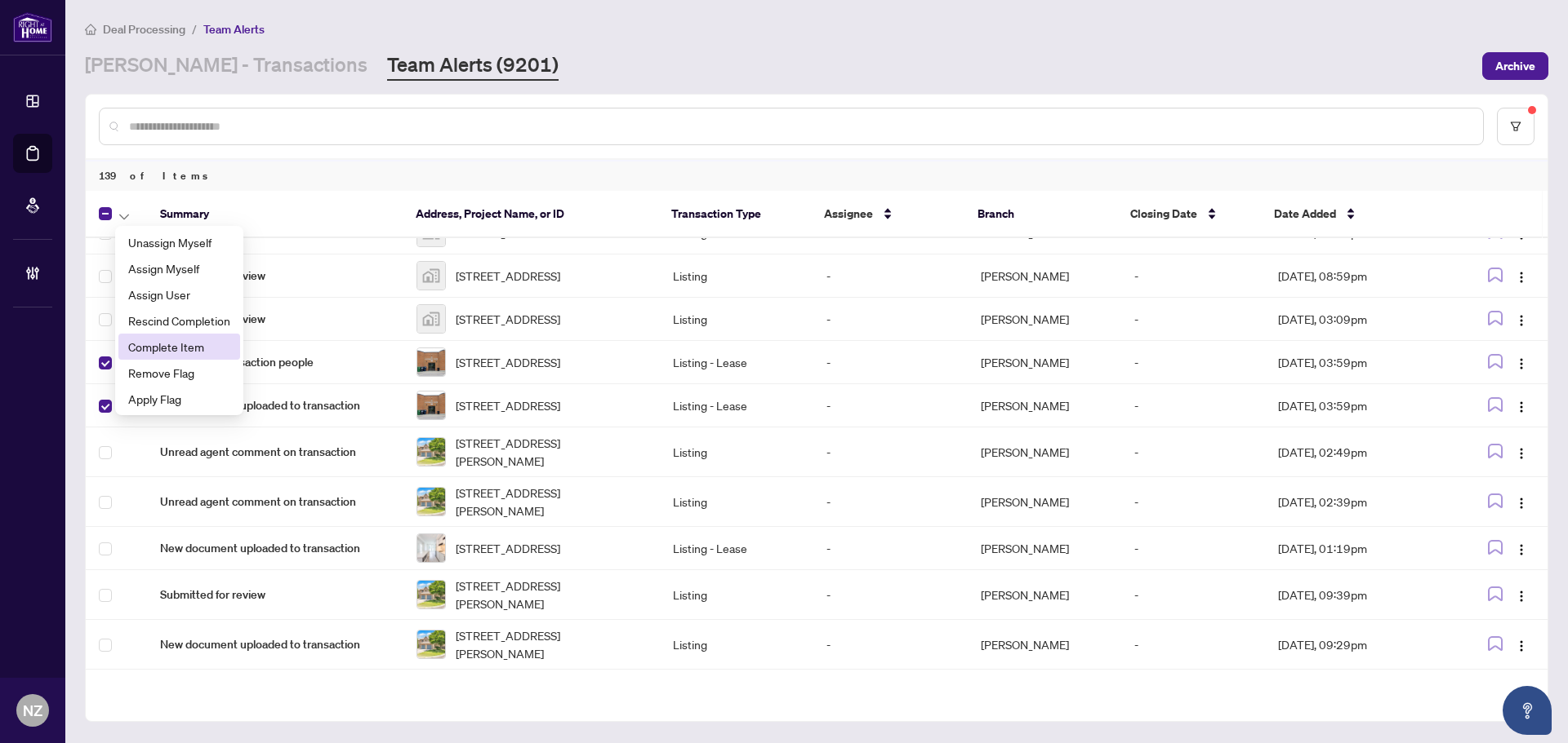
click at [142, 356] on li "Complete Item" at bounding box center [179, 347] width 121 height 26
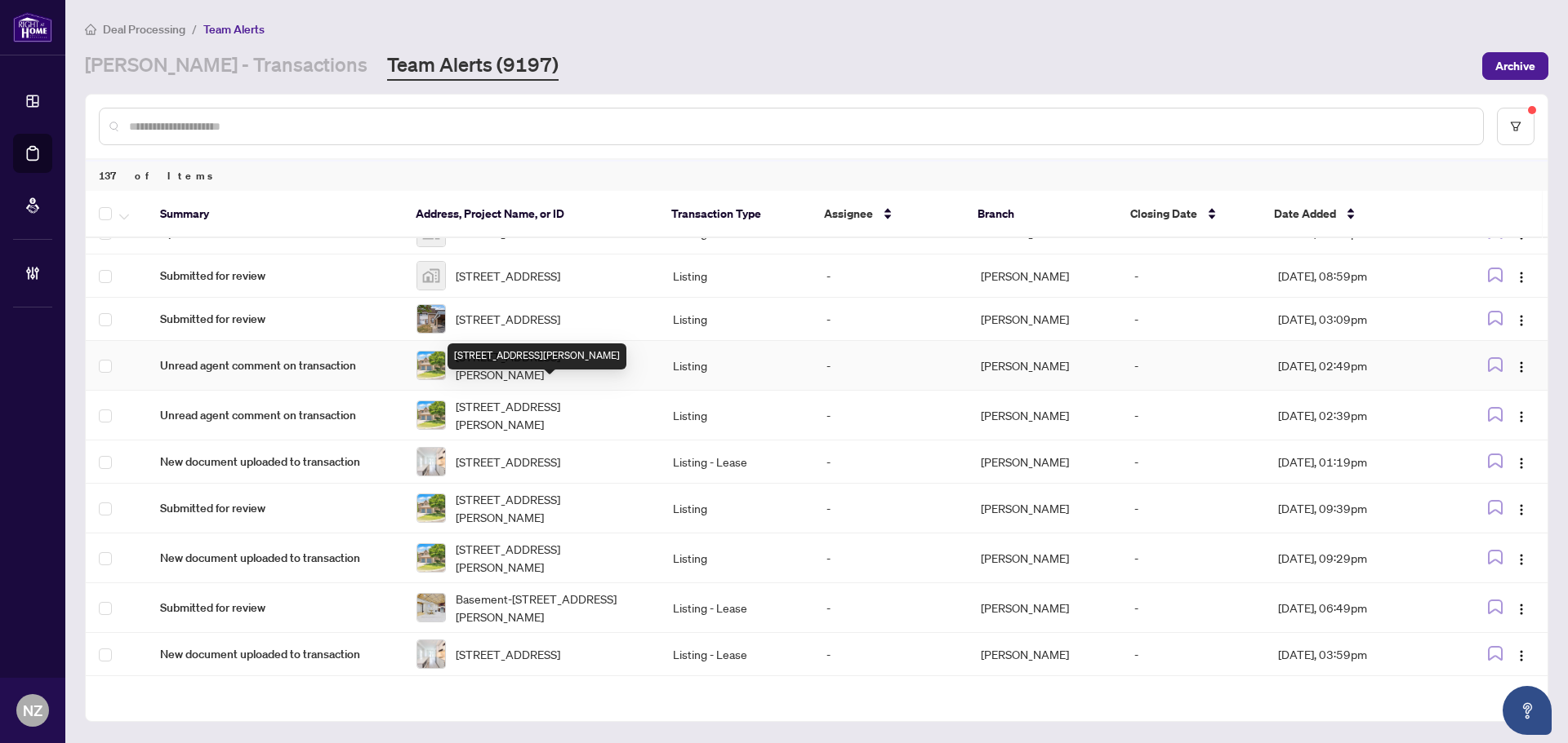
click at [503, 383] on span "[STREET_ADDRESS][PERSON_NAME]" at bounding box center [550, 365] width 191 height 36
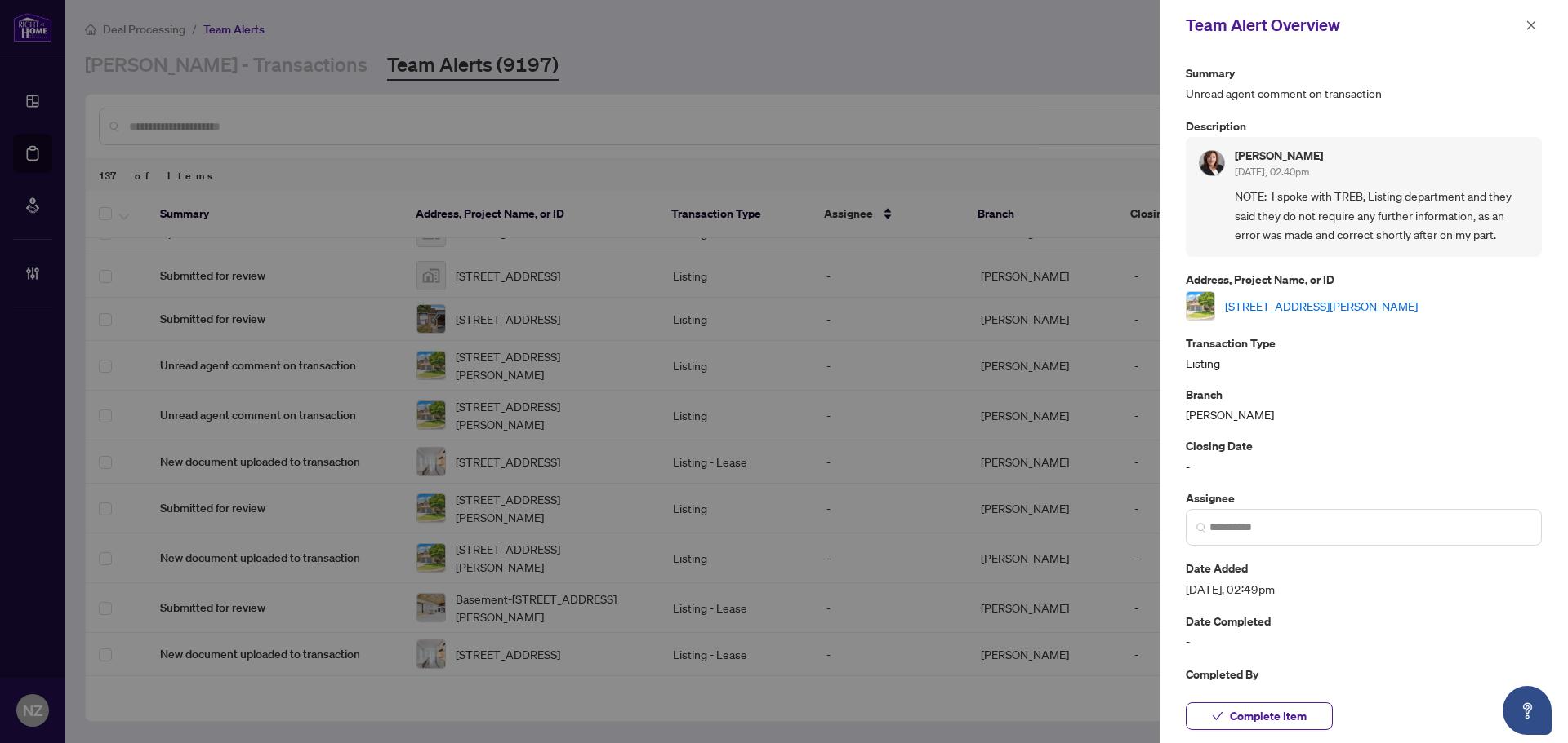
click at [1330, 309] on link "[STREET_ADDRESS][PERSON_NAME]" at bounding box center [1321, 306] width 193 height 18
click at [1537, 30] on button "button" at bounding box center [1531, 25] width 21 height 20
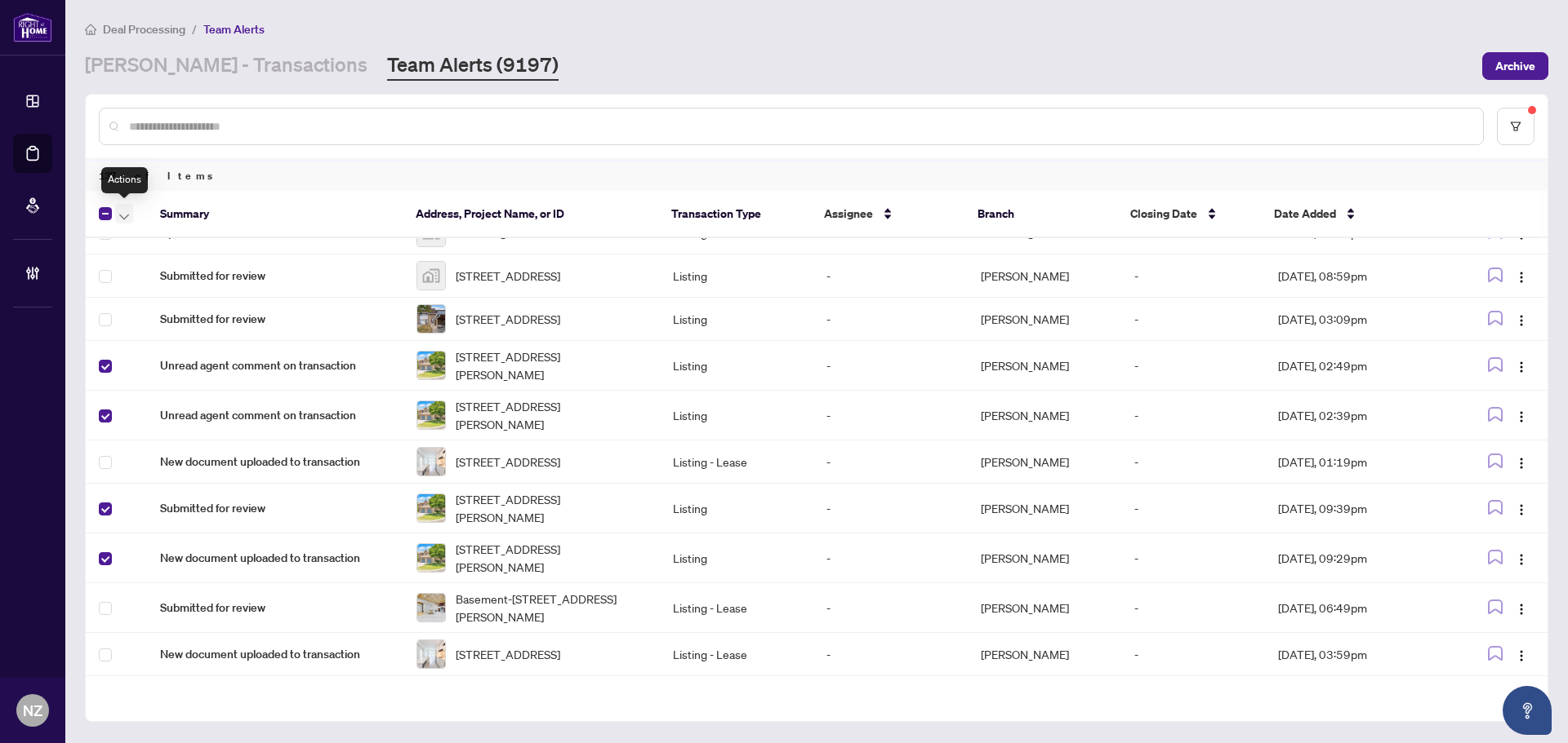
click at [129, 215] on button "button" at bounding box center [123, 213] width 18 height 20
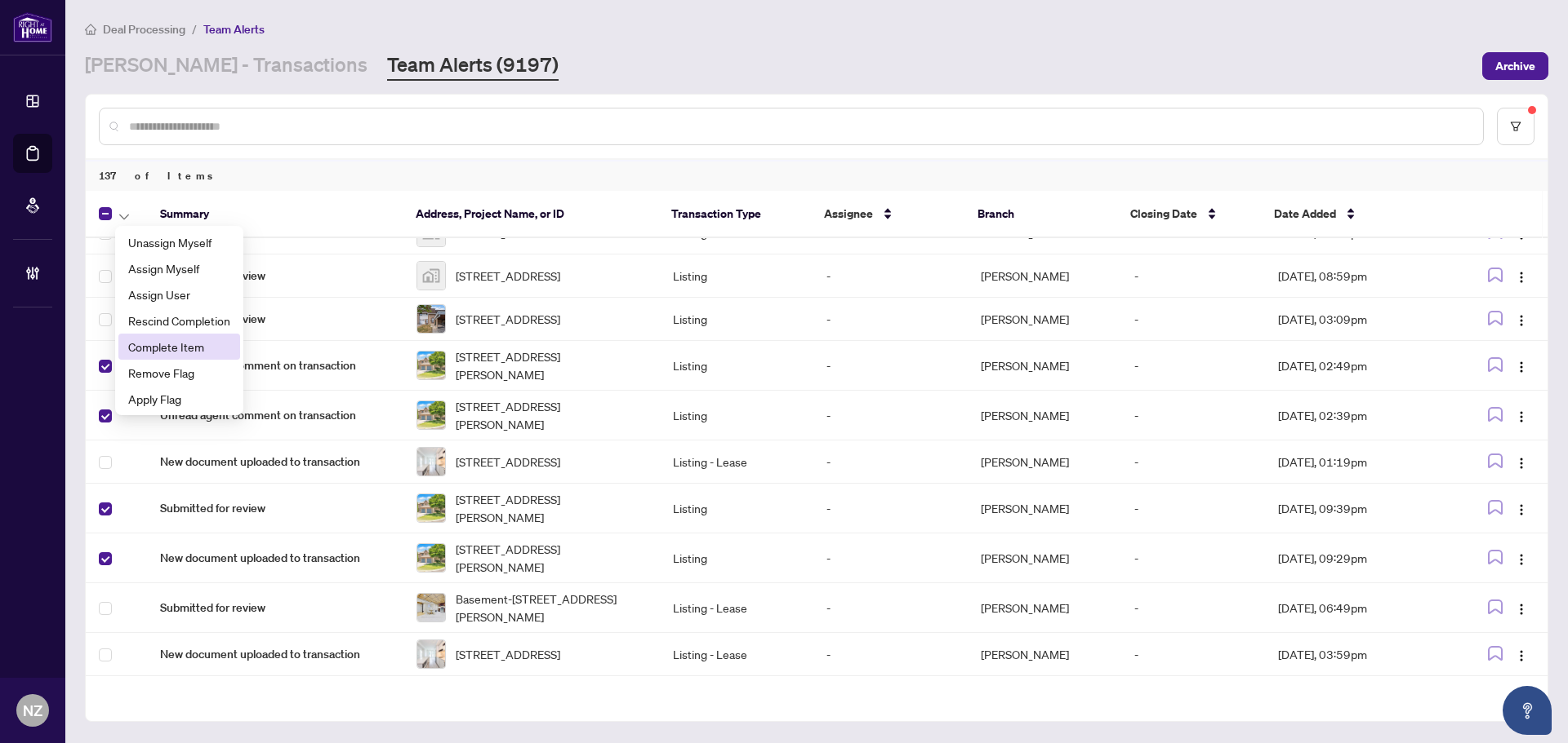
click at [177, 351] on span "Complete Item" at bounding box center [178, 346] width 102 height 18
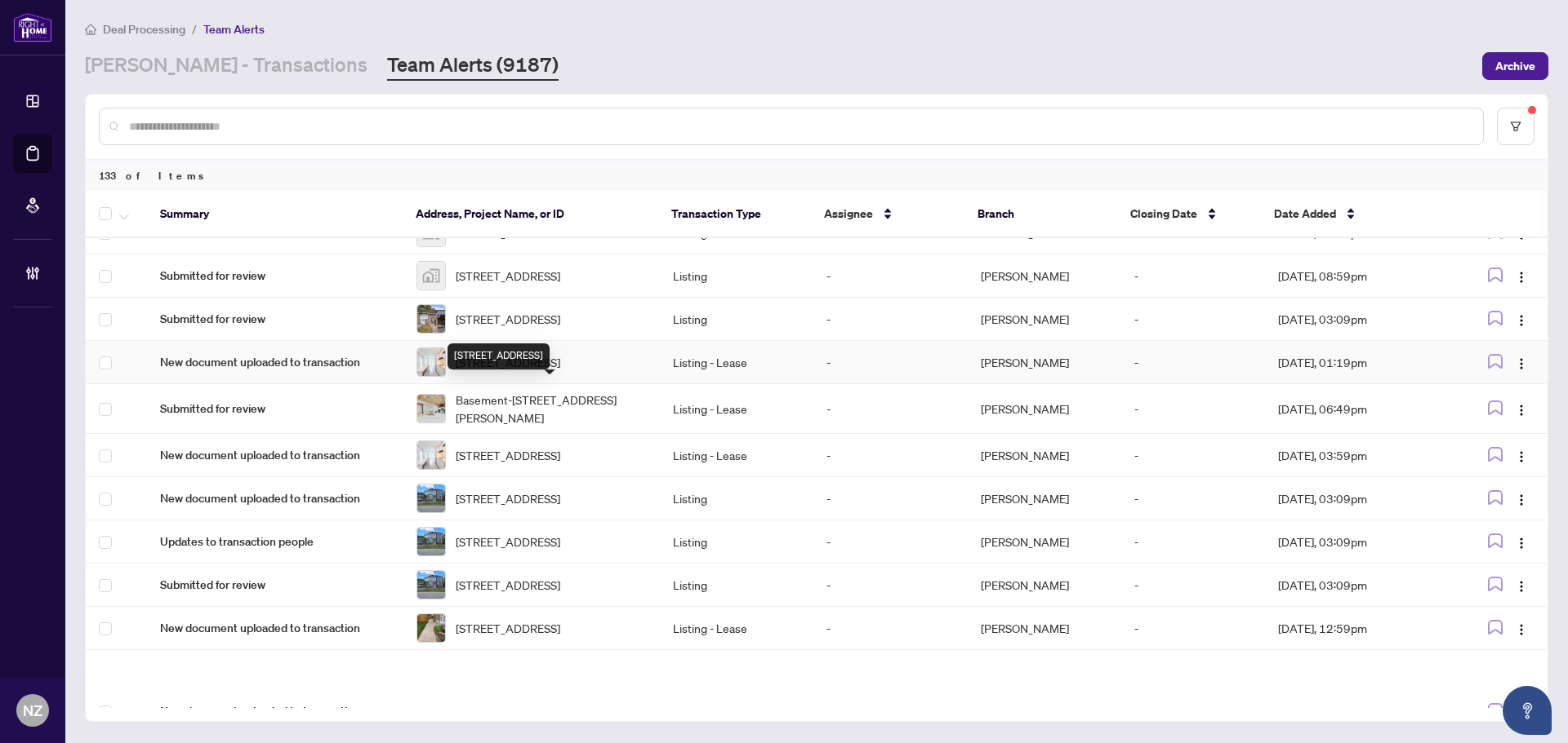
click at [529, 371] on span "701-4065 Confederation Pkwy, Mississauga, Ontario L5B 0L4, Canada" at bounding box center [507, 362] width 104 height 18
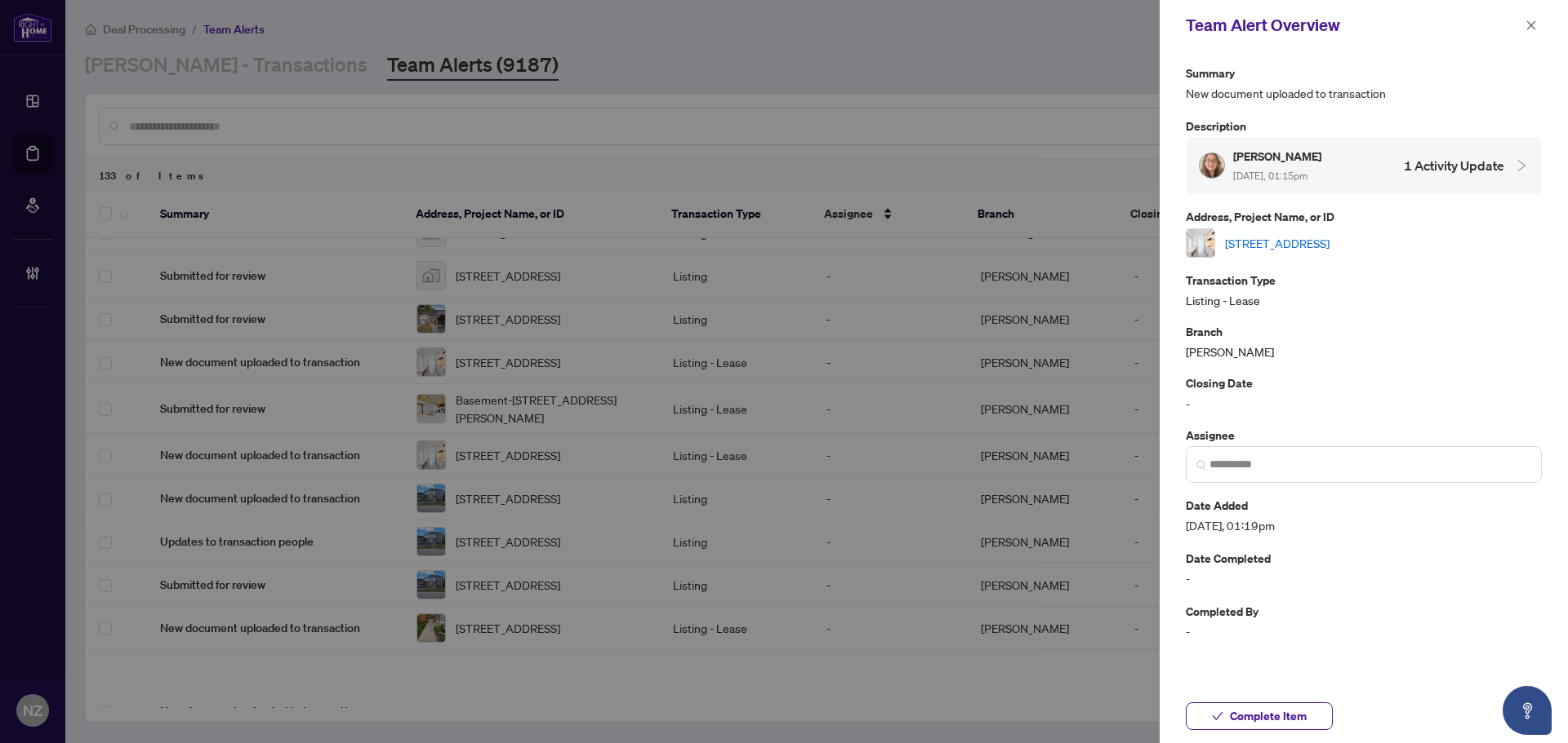
click at [1312, 243] on link "701-4065 Confederation Pkwy, Mississauga, Ontario L5B 0L4, Canada" at bounding box center [1277, 242] width 104 height 18
click at [1270, 718] on span "Complete Item" at bounding box center [1268, 717] width 76 height 26
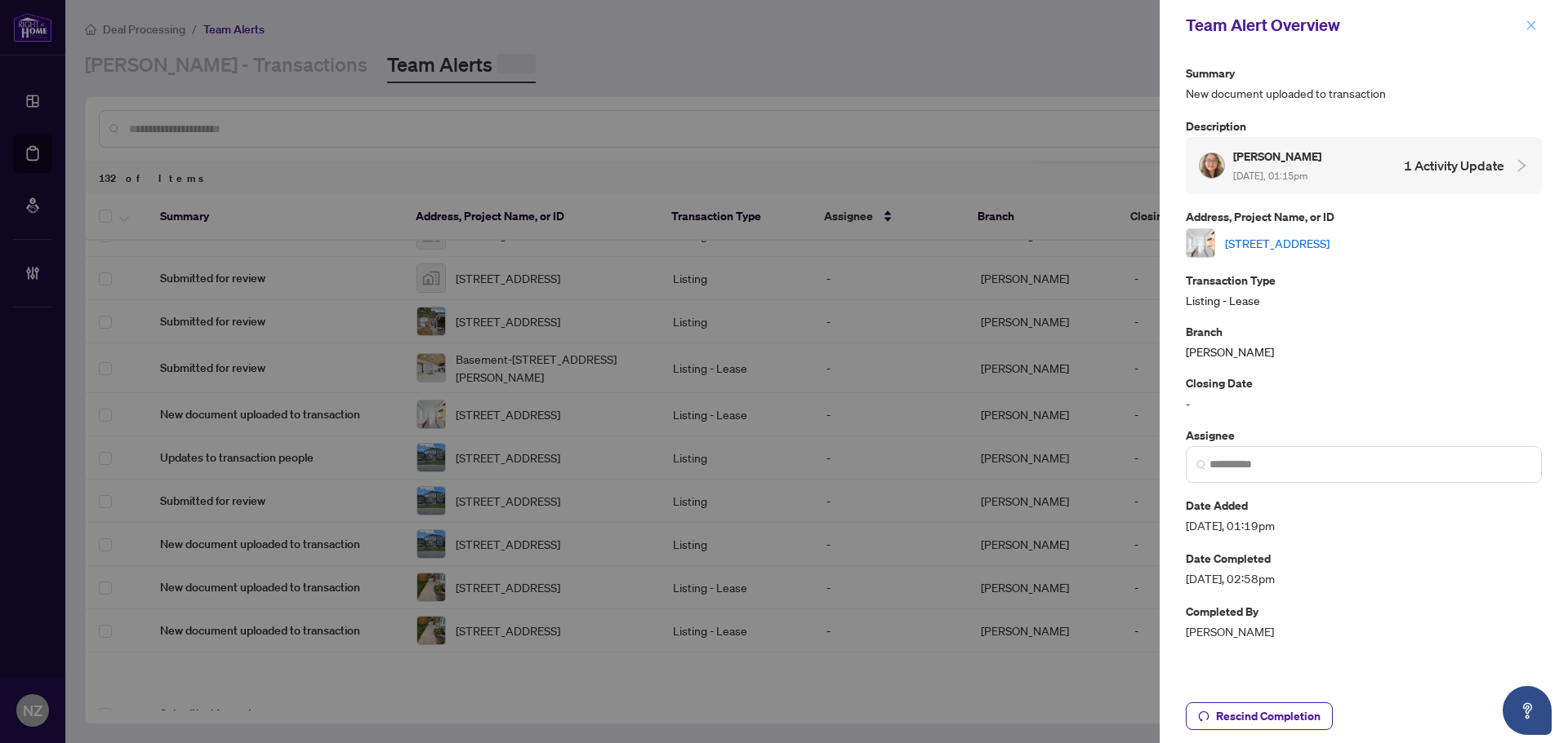
click at [1533, 23] on icon "close" at bounding box center [1532, 25] width 9 height 9
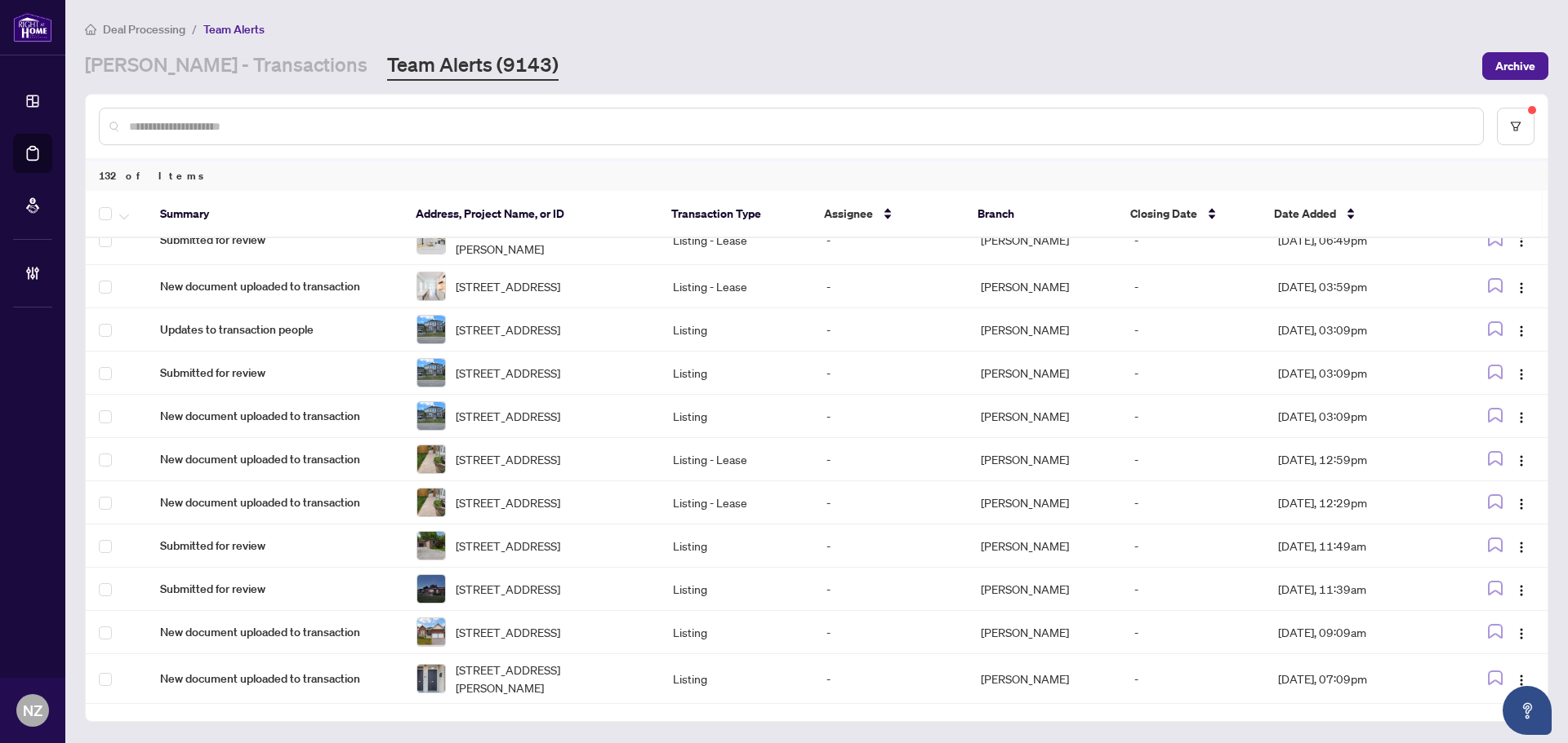
scroll to position [0, 0]
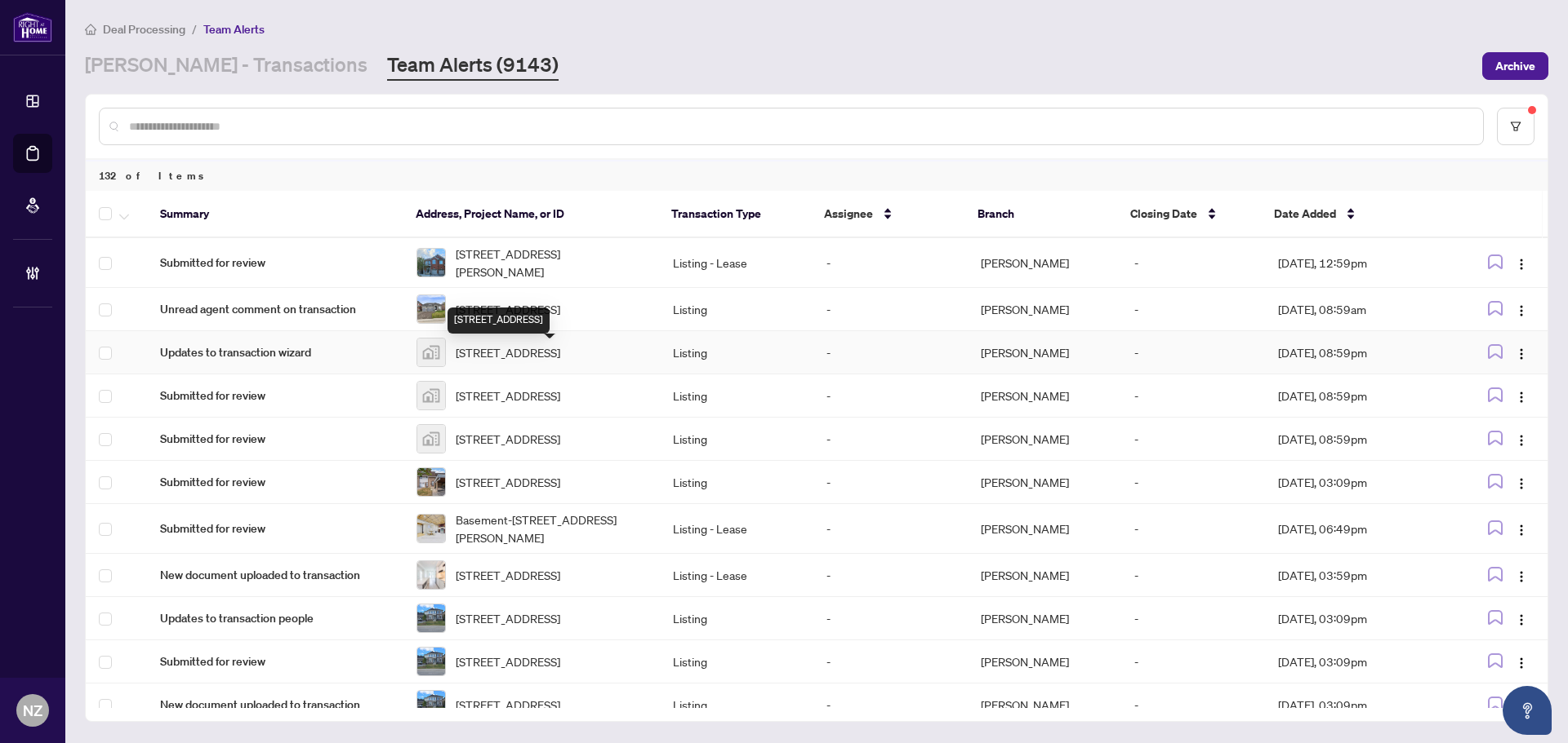
click at [511, 356] on span "140 Black Willow Crescent, The Blue Mountains, ON, Canada" at bounding box center [507, 352] width 104 height 18
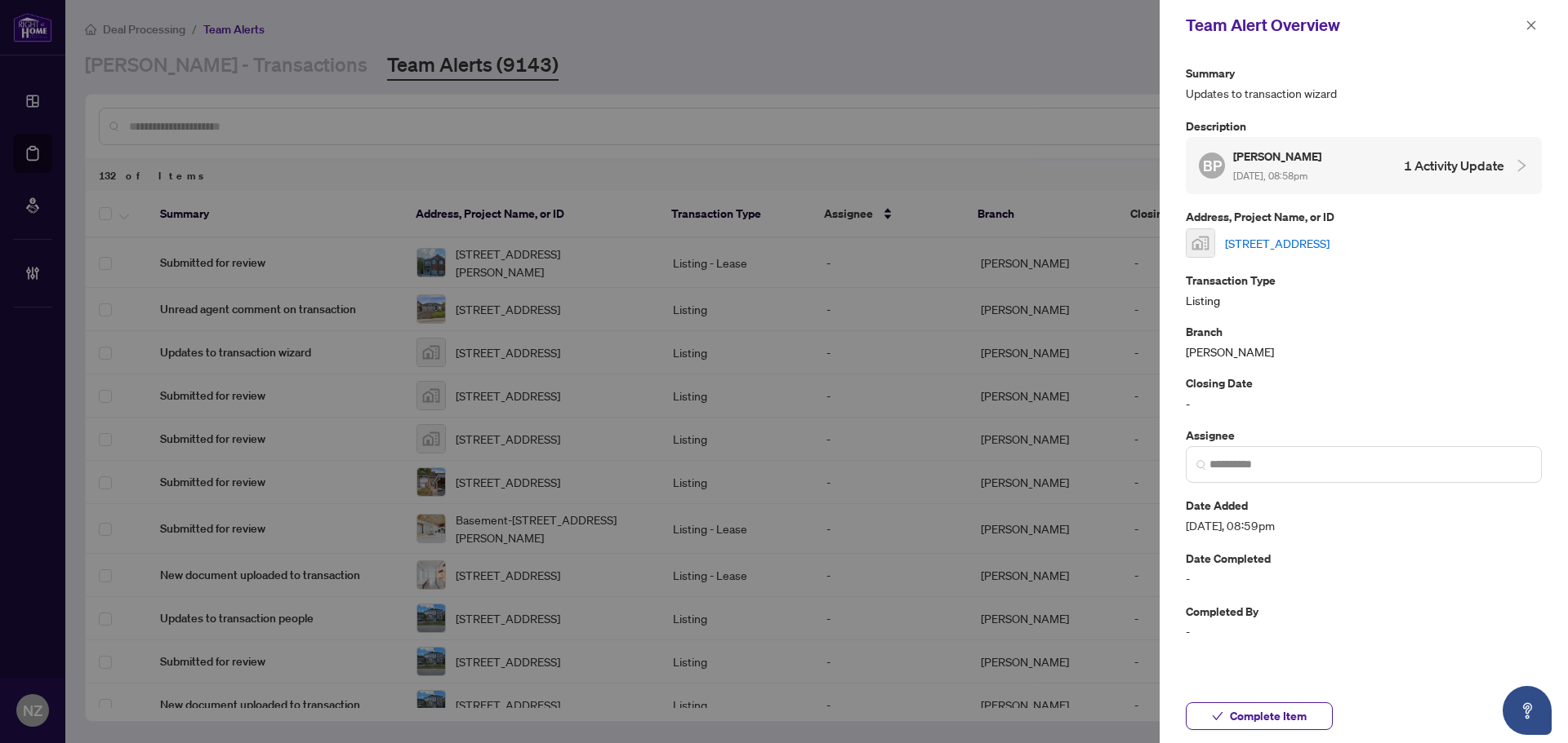
click at [1298, 250] on link "140 Black Willow Crescent, The Blue Mountains, ON, Canada" at bounding box center [1277, 242] width 104 height 18
click at [1535, 34] on span "button" at bounding box center [1531, 25] width 11 height 26
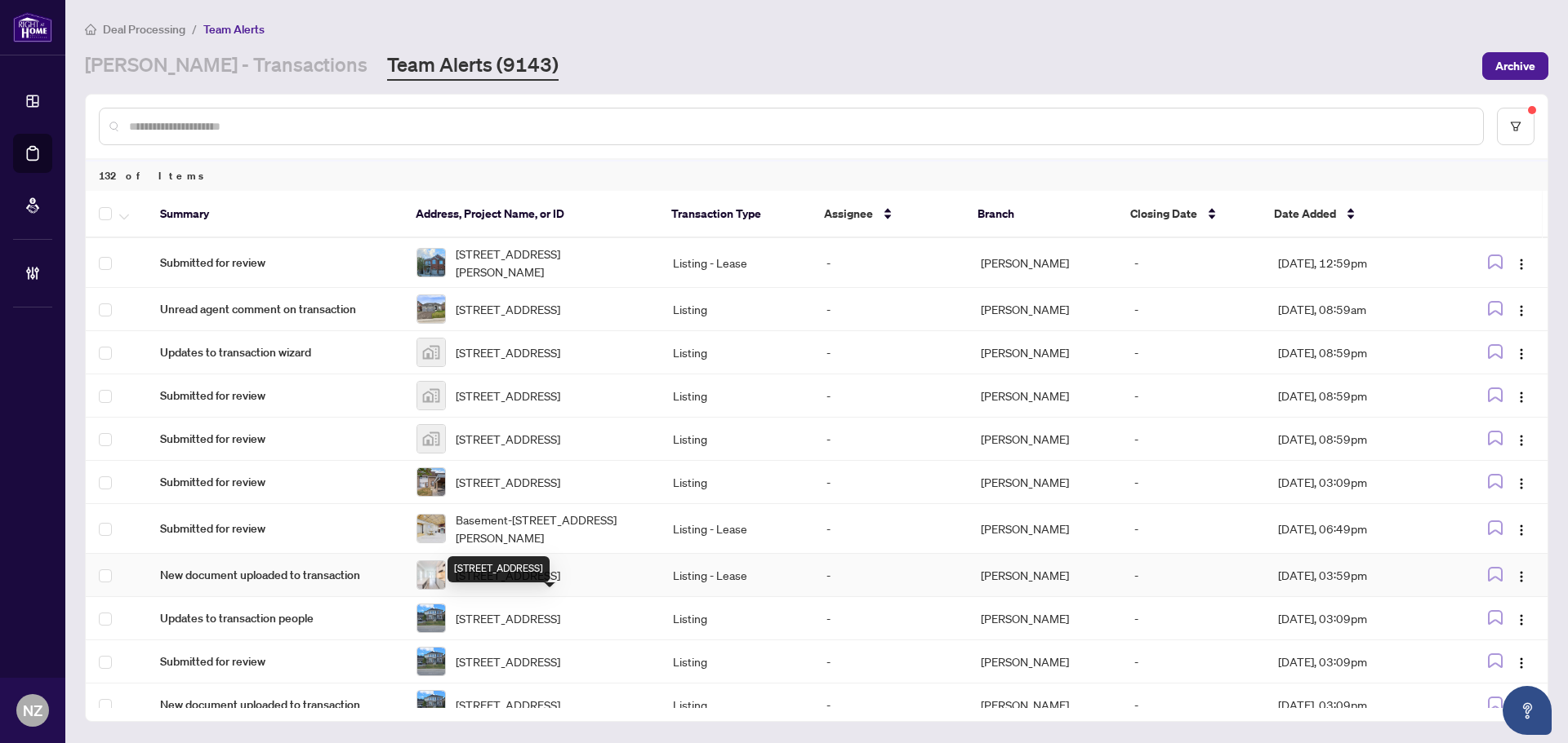
click at [500, 585] on span "701-4065 Confederation Pkwy, Mississauga, Ontario L5B 0L4, Canada" at bounding box center [507, 575] width 104 height 18
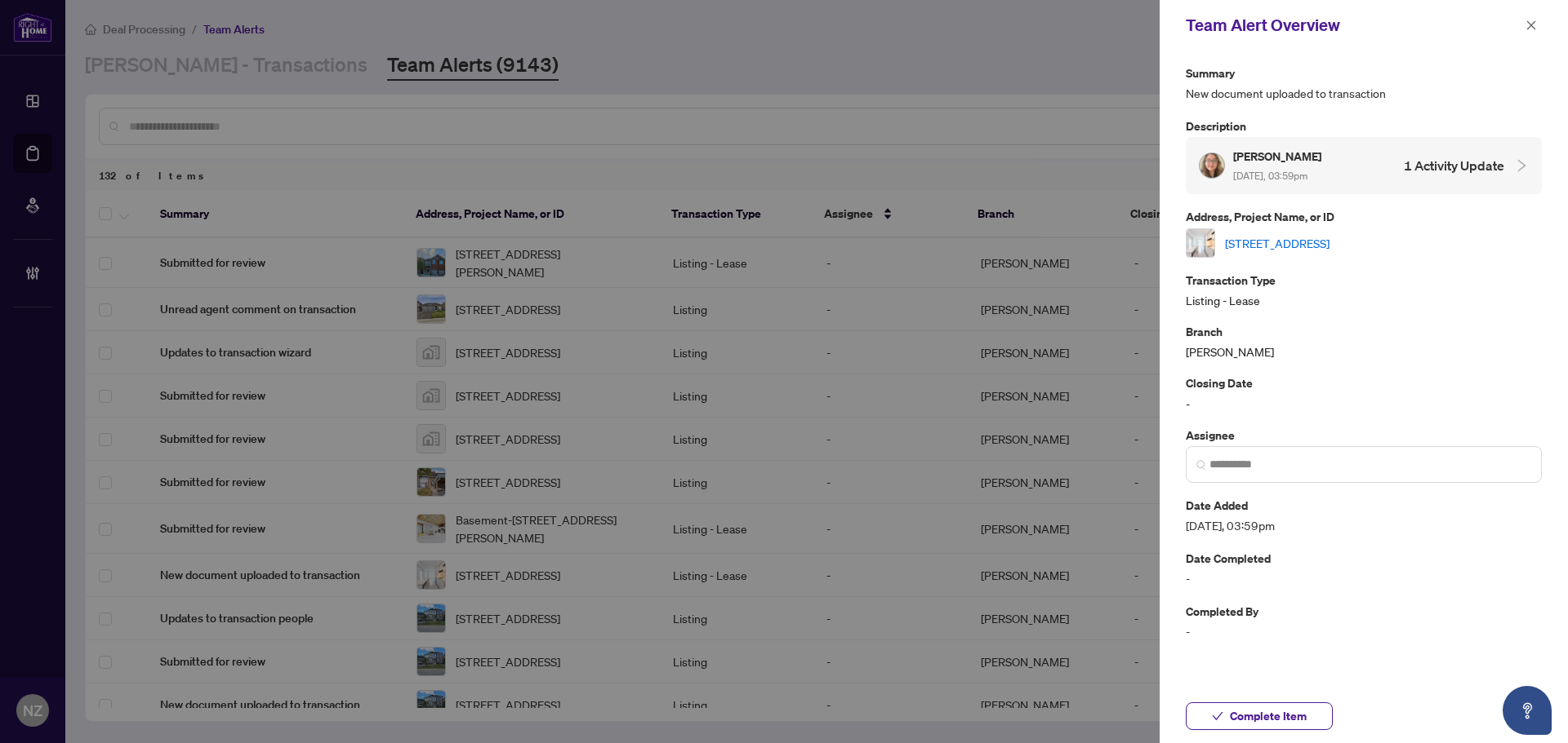
click at [1329, 237] on link "701-4065 Confederation Pkwy, Mississauga, Ontario L5B 0L4, Canada" at bounding box center [1277, 242] width 104 height 18
click at [1247, 710] on span "Complete Item" at bounding box center [1268, 717] width 76 height 26
click at [1533, 32] on span "button" at bounding box center [1531, 25] width 11 height 26
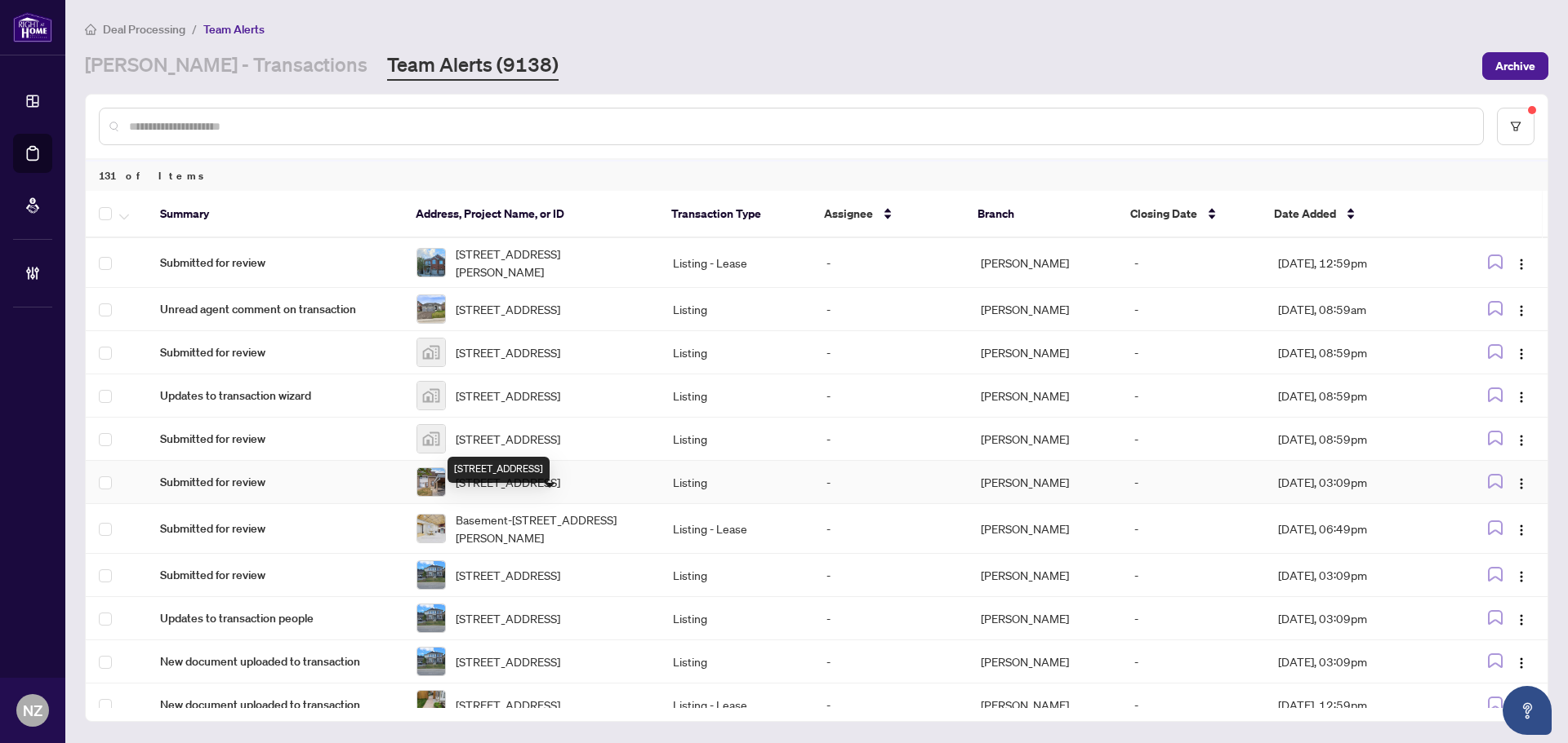
click at [532, 491] on span "78-475 Bramalea Rd, Brampton, Ontario L6T 2X2, Canada" at bounding box center [507, 482] width 104 height 18
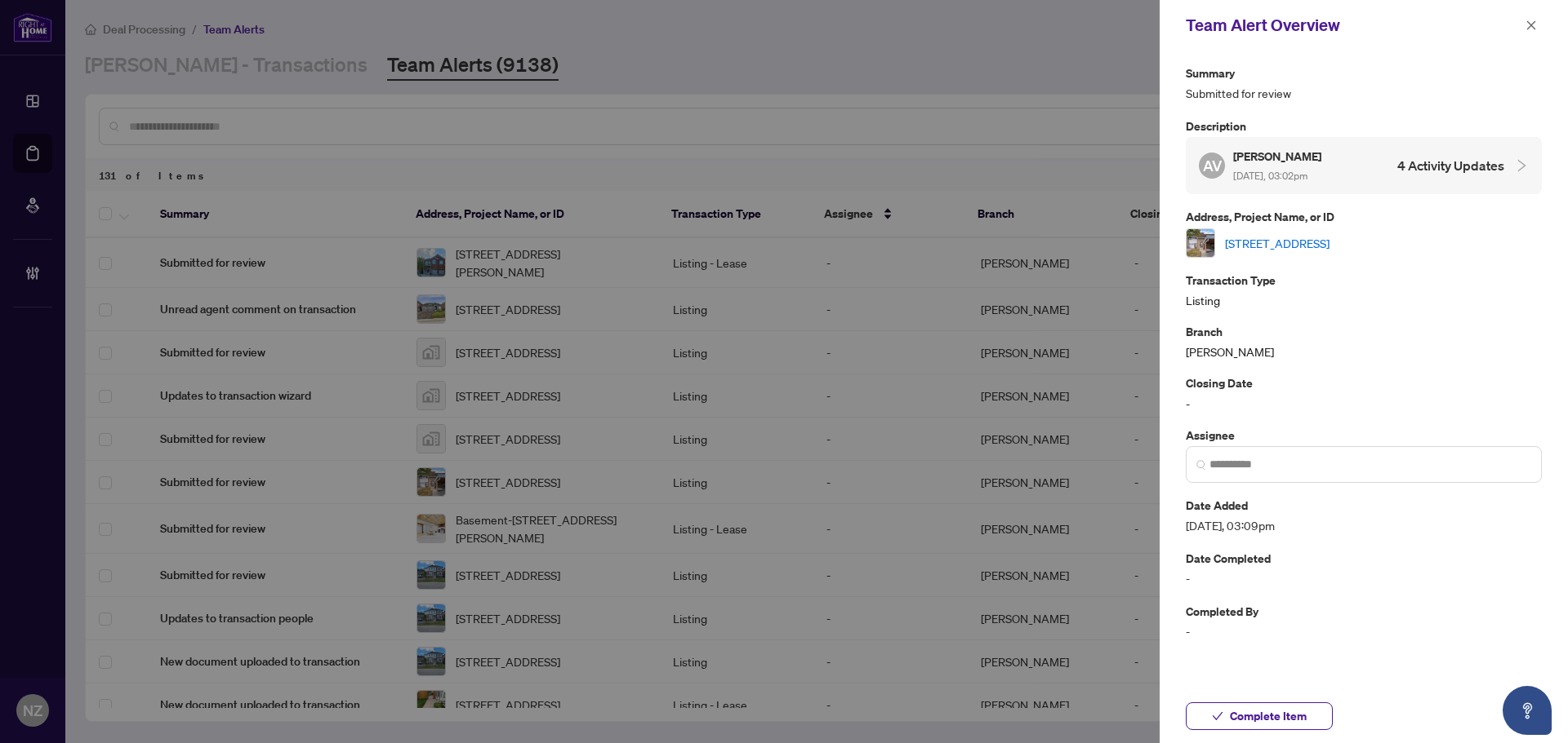
click at [1329, 244] on link "78-475 Bramalea Rd, Brampton, Ontario L6T 2X2, Canada" at bounding box center [1277, 242] width 104 height 18
click at [1527, 26] on icon "close" at bounding box center [1531, 25] width 11 height 11
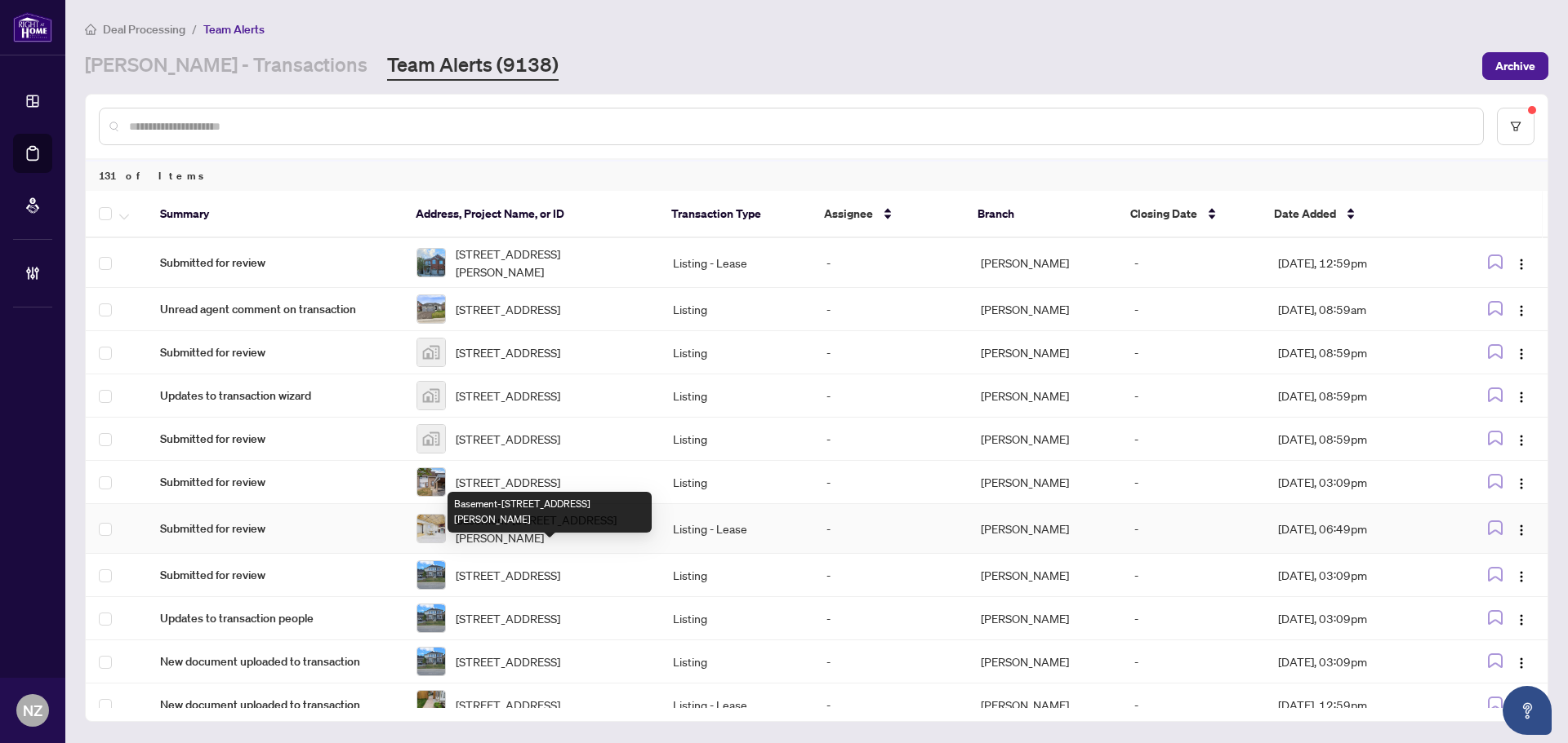
click at [580, 547] on span "Basement-106 Forest Fountain Dr, Vaughan, Ontario L4H 1S4, Canada" at bounding box center [550, 529] width 191 height 36
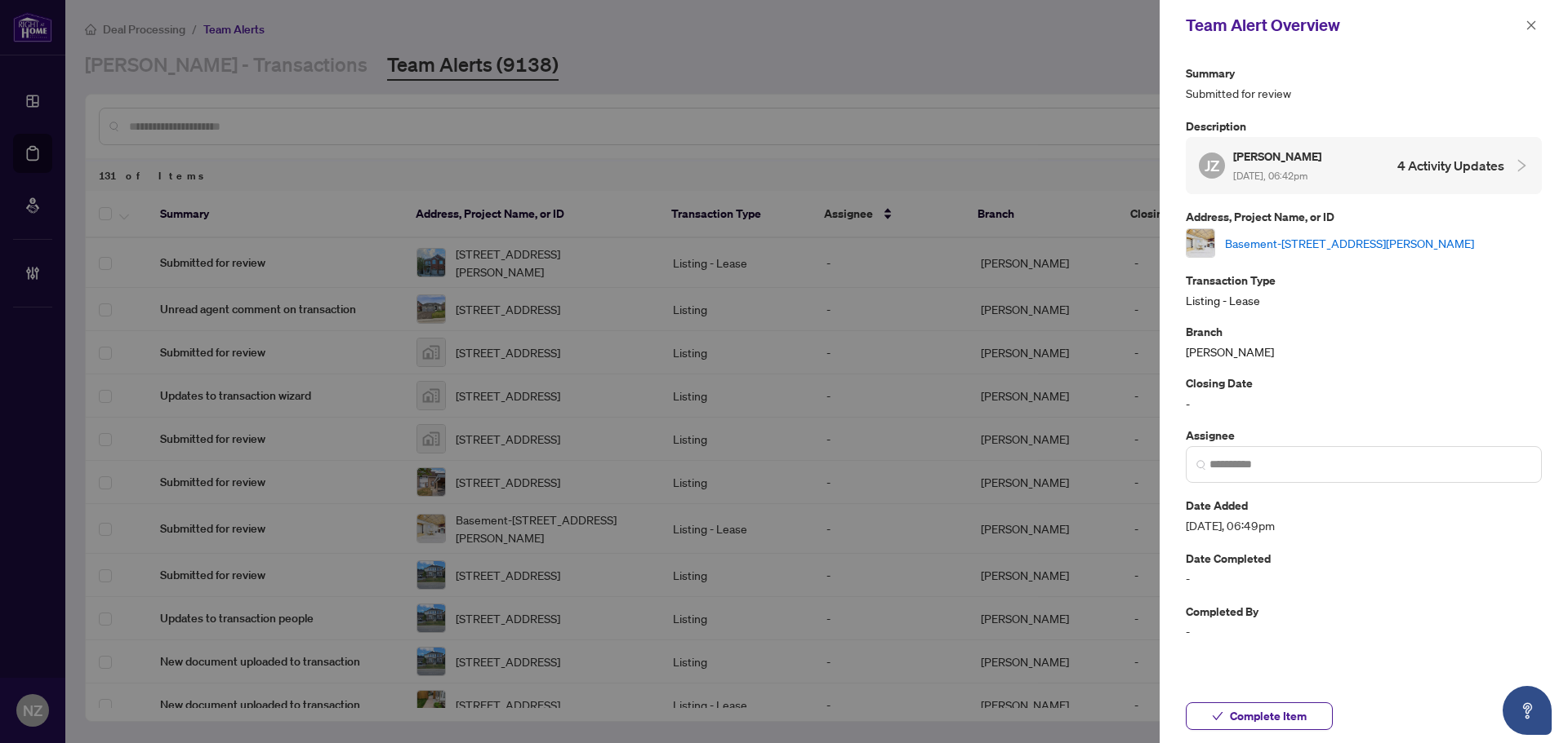
click at [1366, 234] on link "Basement-106 Forest Fountain Dr, Vaughan, Ontario L4H 1S4, Canada" at bounding box center [1349, 242] width 249 height 18
click at [1267, 716] on span "Complete Item" at bounding box center [1268, 717] width 76 height 26
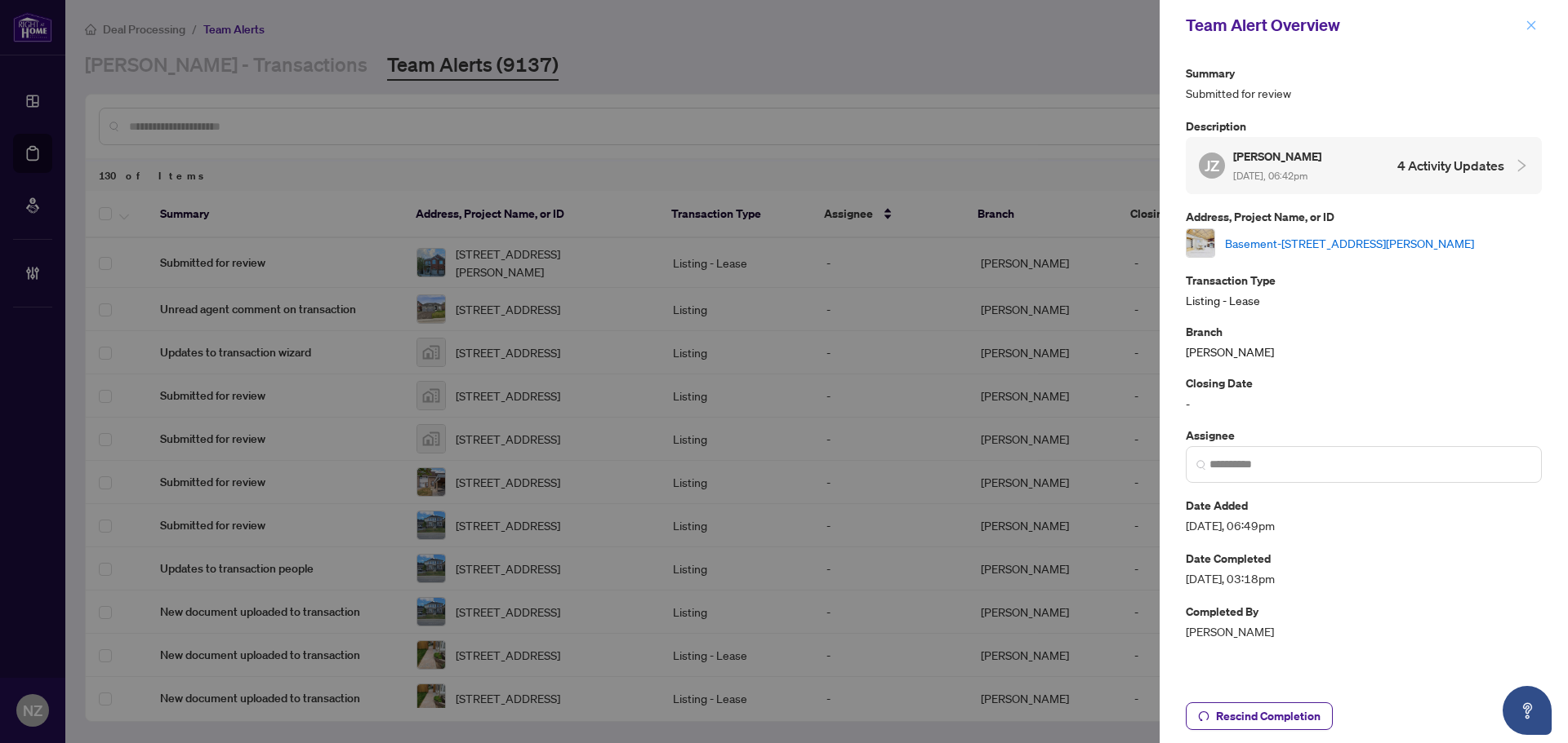
click at [1532, 19] on span "button" at bounding box center [1531, 25] width 11 height 26
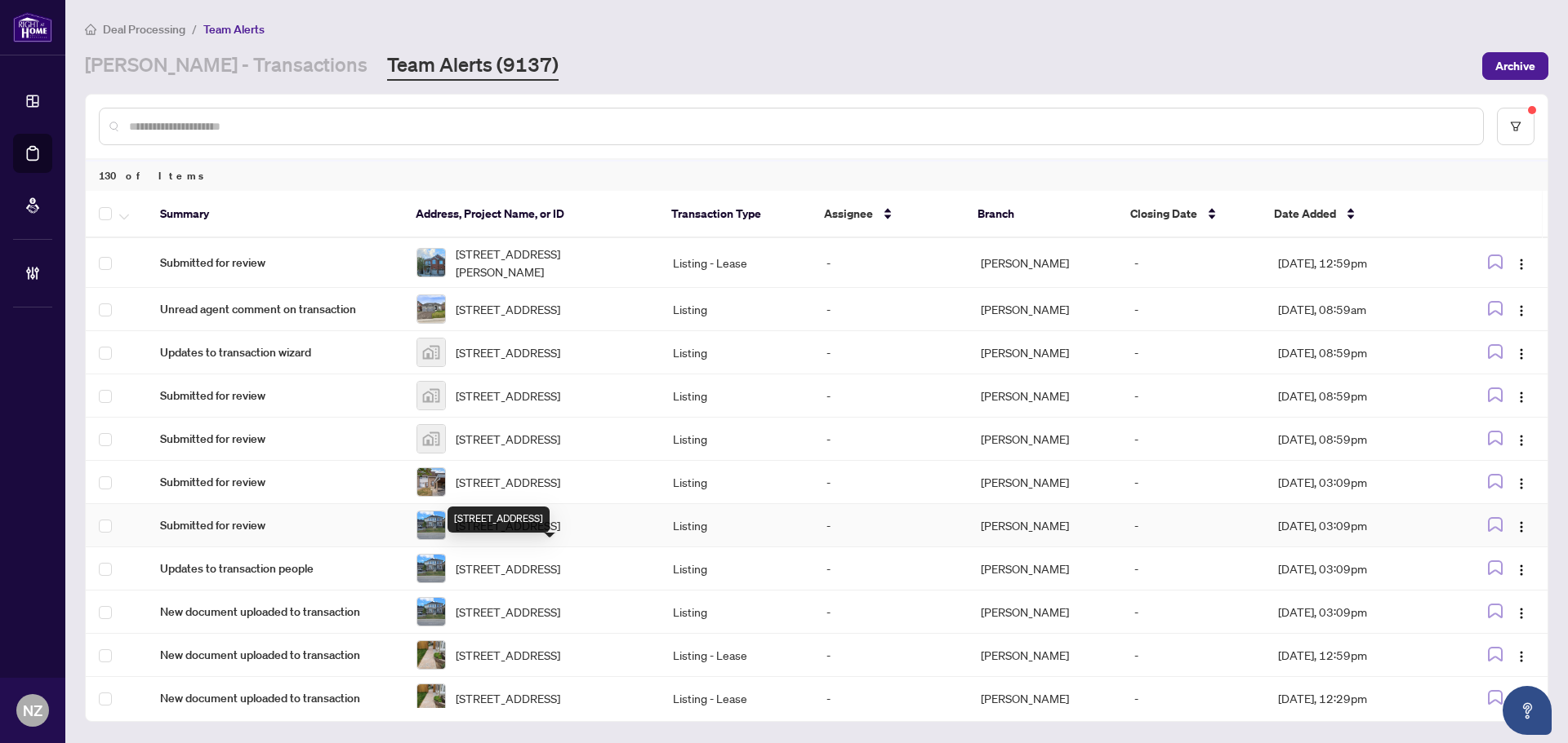
click at [514, 534] on span "20 Orchid Cres, Adjala-Tosorontio, Ontario L0G 1W0, Canada" at bounding box center [507, 525] width 104 height 18
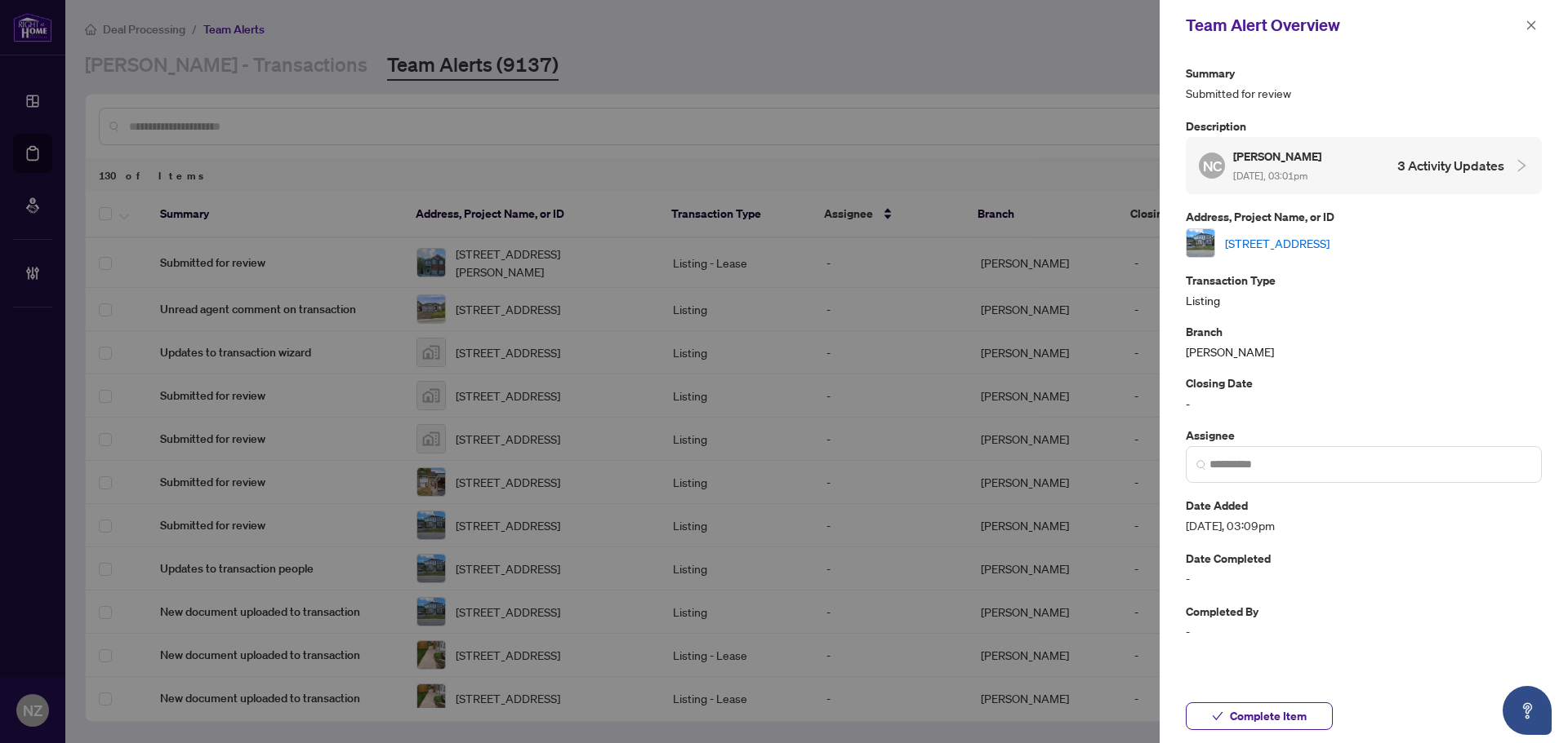
click at [1312, 244] on link "20 Orchid Cres, Adjala-Tosorontio, Ontario L0G 1W0, Canada" at bounding box center [1277, 242] width 104 height 18
click at [1530, 23] on icon "close" at bounding box center [1532, 25] width 9 height 9
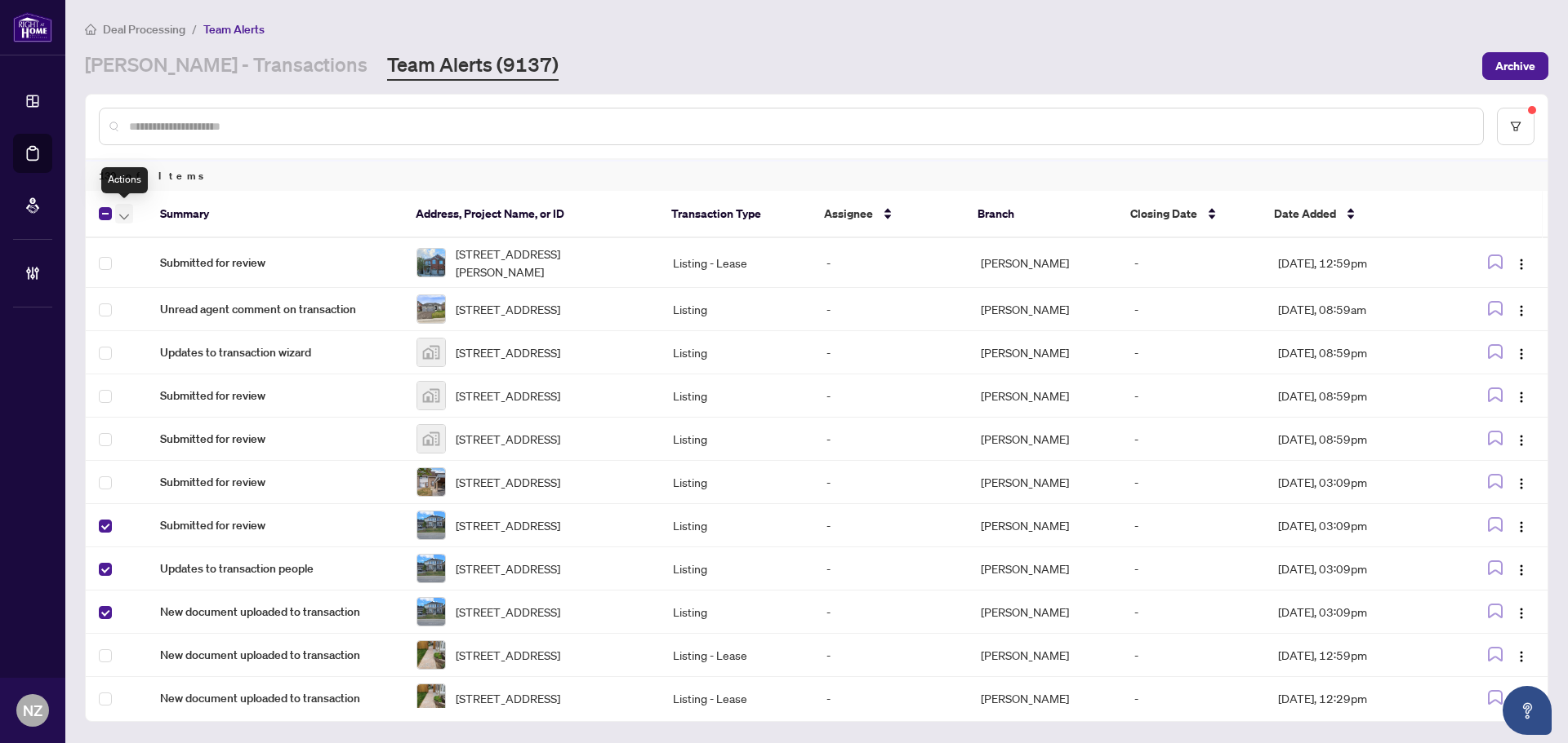
click at [125, 213] on icon "button" at bounding box center [124, 216] width 10 height 7
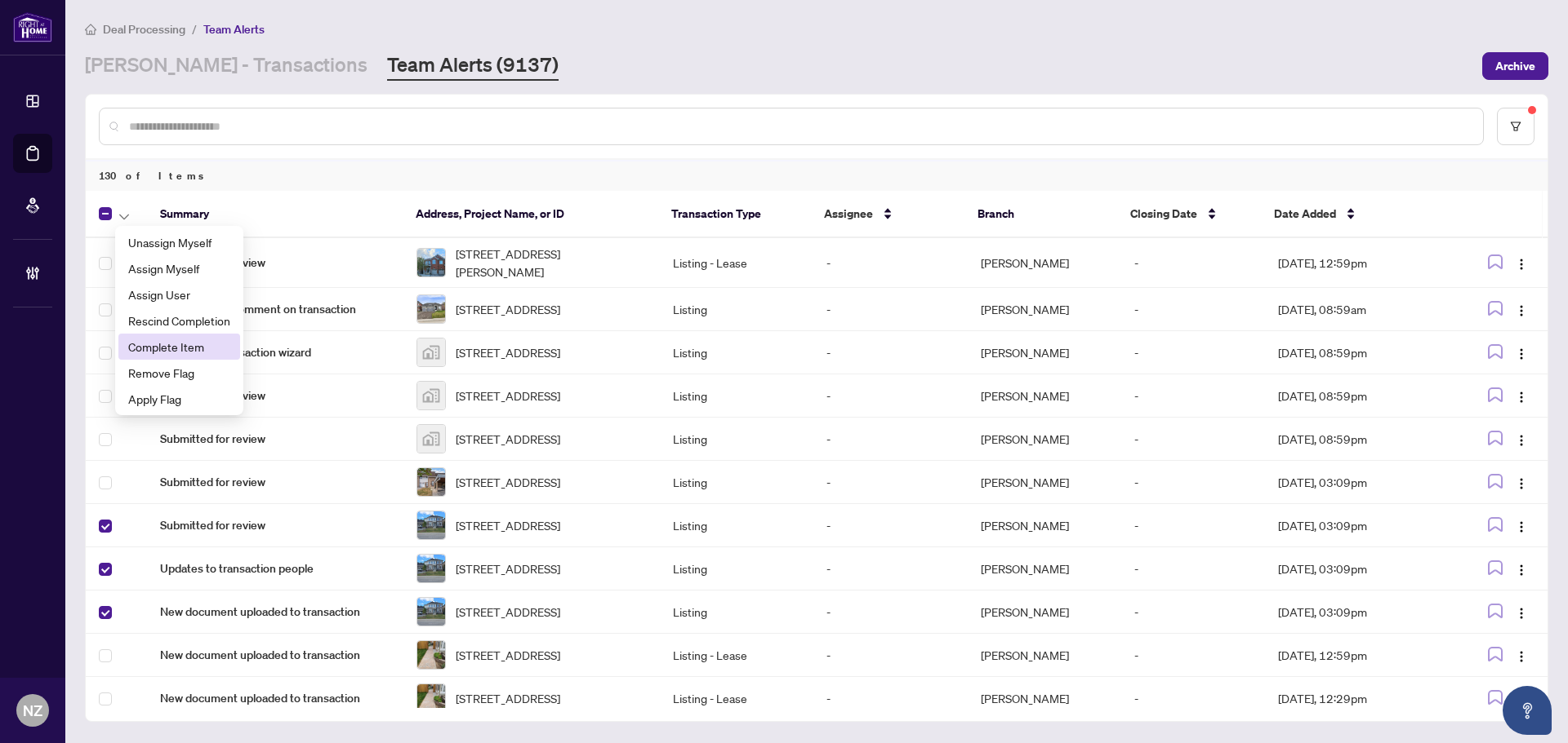
click at [148, 344] on span "Complete Item" at bounding box center [178, 346] width 102 height 18
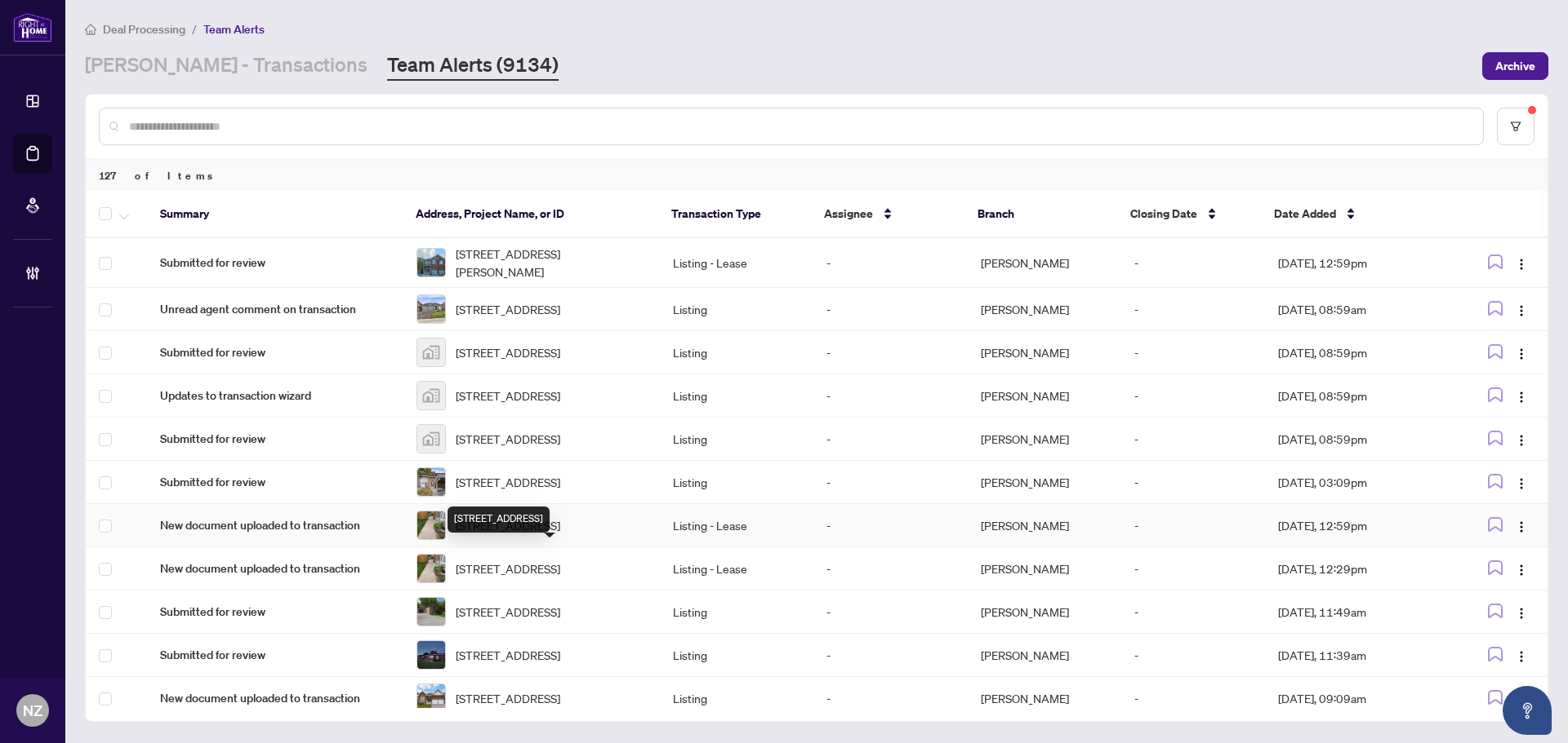
click at [502, 534] on span "83 Formosa Dr -83 Formosa Dr, Richmond Hill, Ontario L4S 1T1, Canada" at bounding box center [507, 525] width 104 height 18
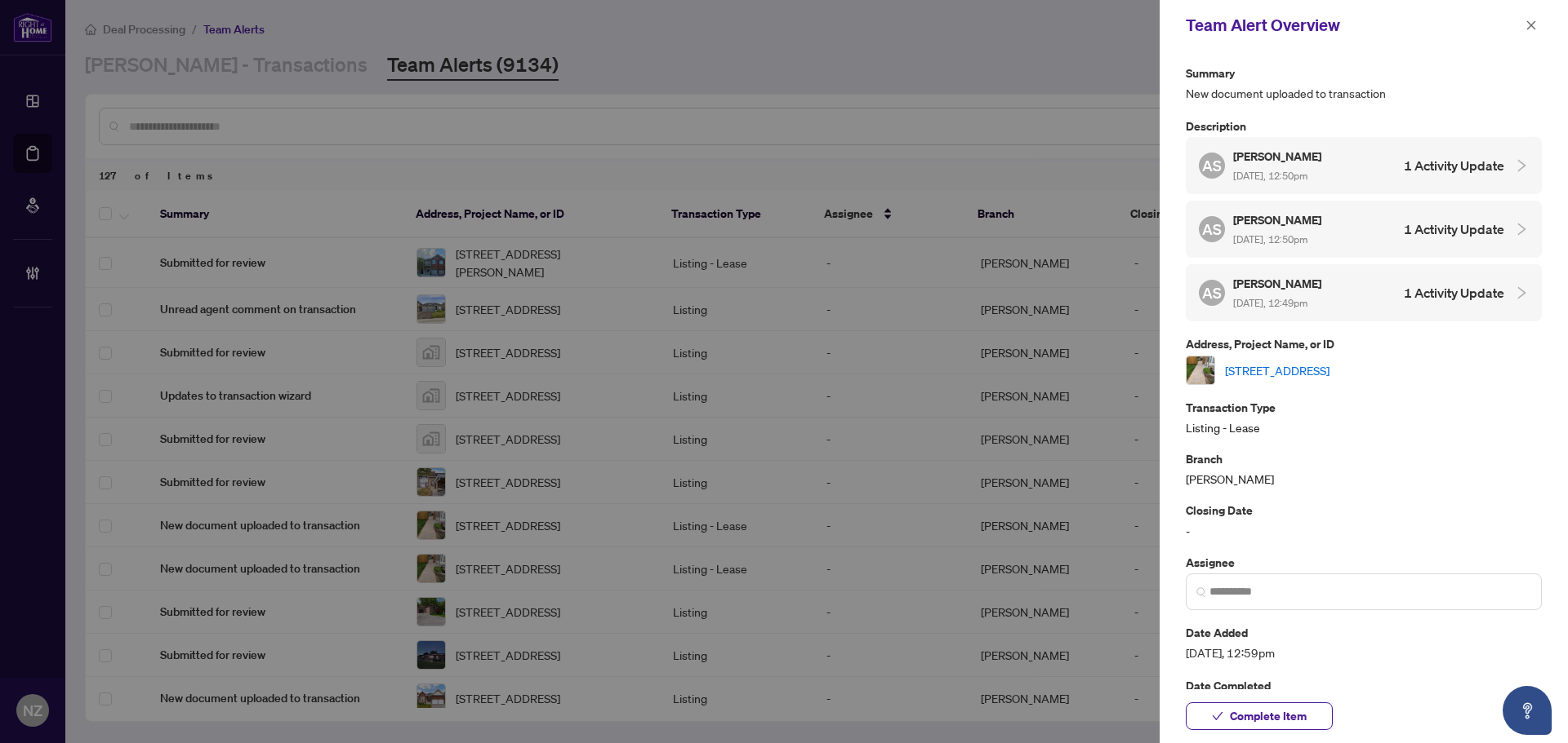
click at [1288, 366] on link "83 Formosa Dr -83 Formosa Dr, Richmond Hill, Ontario L4S 1T1, Canada" at bounding box center [1277, 370] width 104 height 18
click at [1528, 22] on icon "close" at bounding box center [1532, 25] width 9 height 9
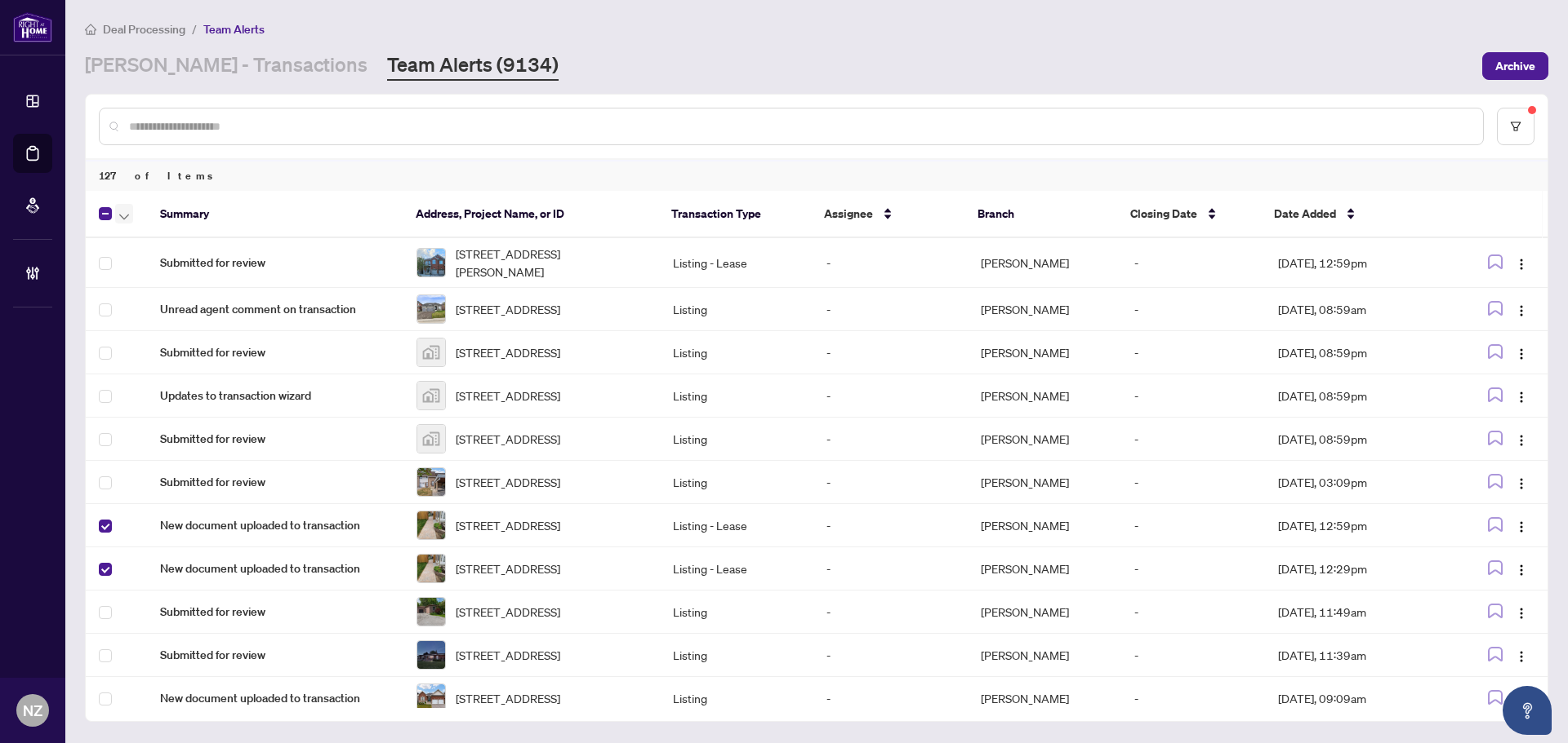
click at [120, 211] on span "button" at bounding box center [124, 213] width 10 height 18
click at [170, 352] on span "Complete Item" at bounding box center [178, 346] width 102 height 18
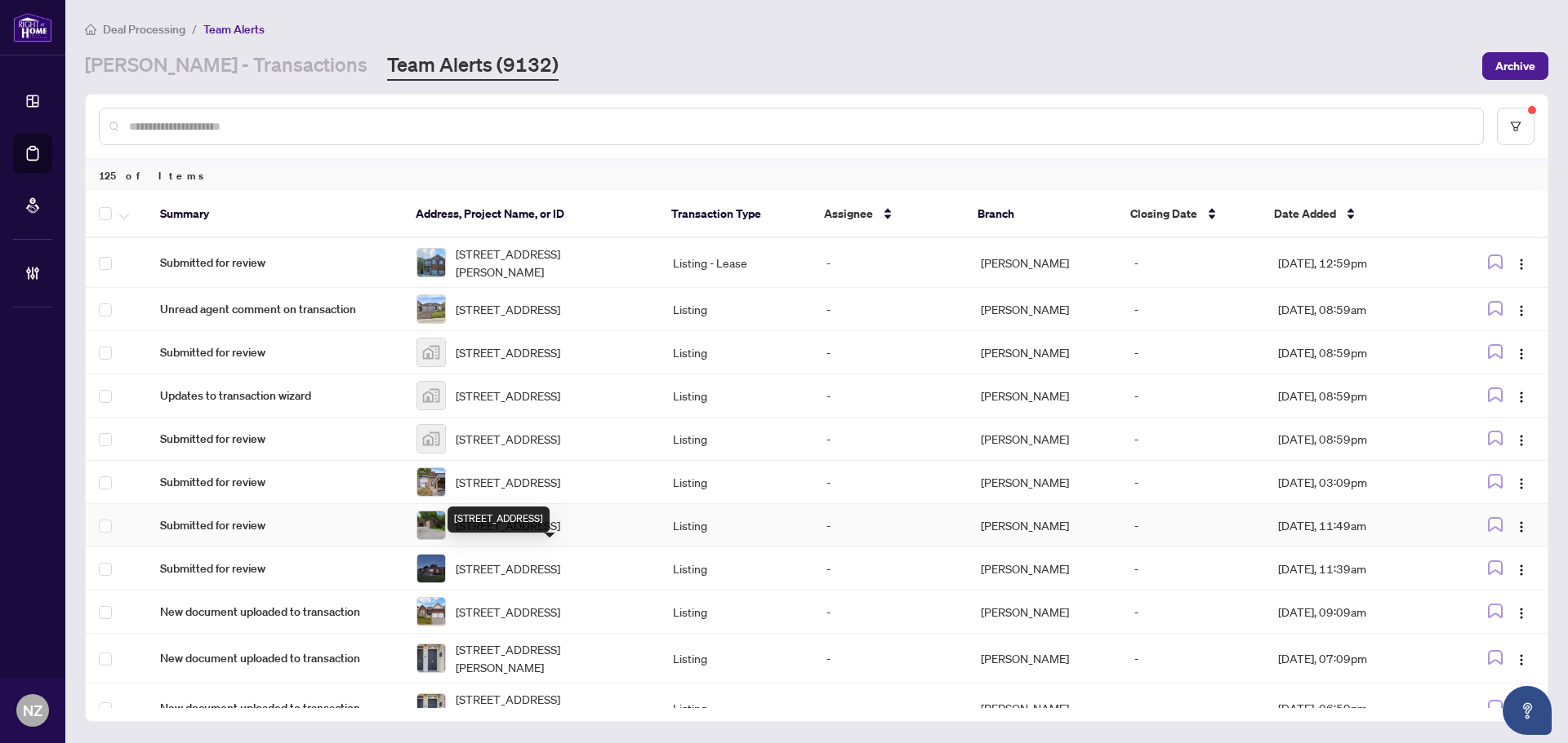
click at [533, 534] on span "70 metro Rd, Georgina, Ontario L4P 1W1, Canada" at bounding box center [507, 525] width 104 height 18
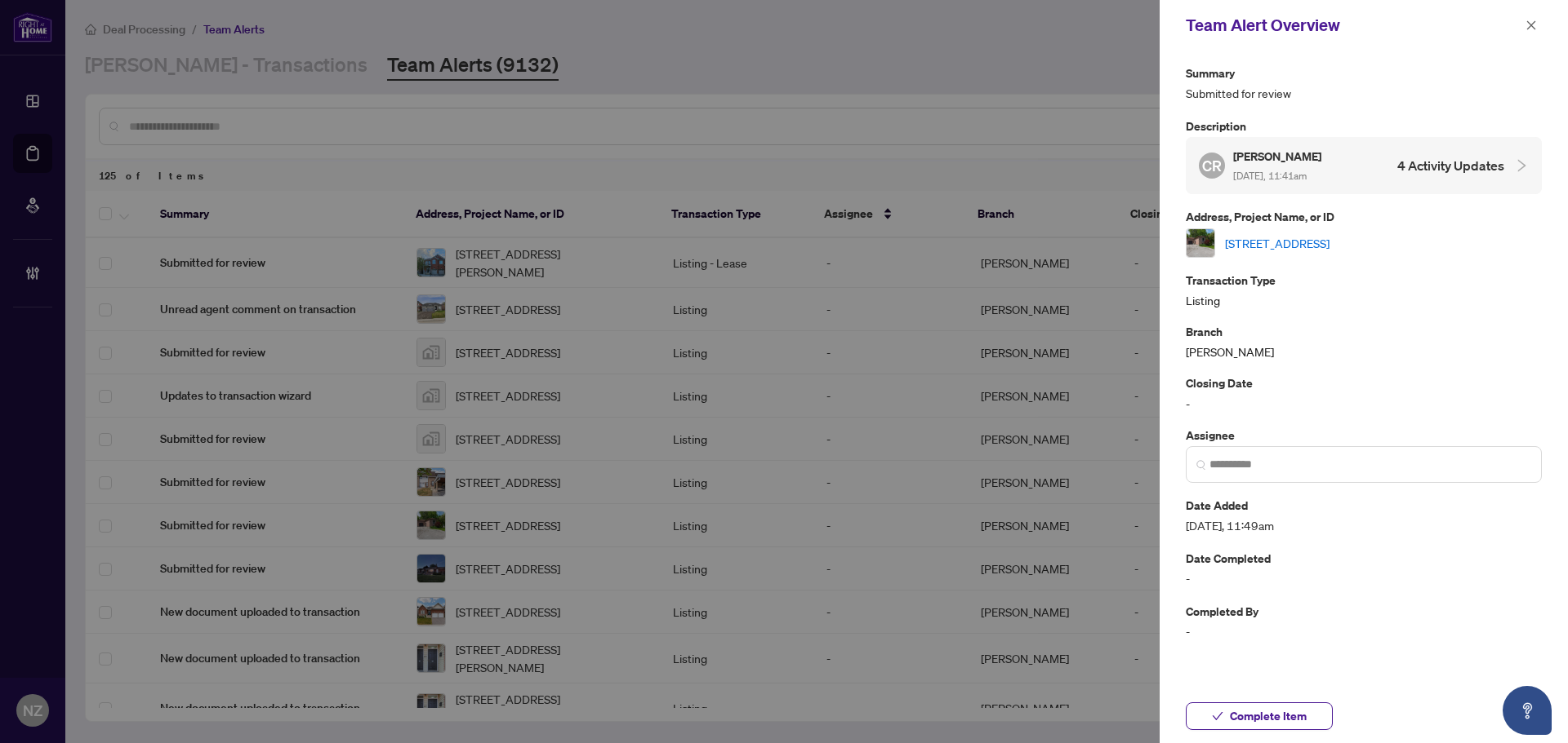
click at [1329, 236] on link "70 metro Rd, Georgina, Ontario L4P 1W1, Canada" at bounding box center [1277, 242] width 104 height 18
click at [1246, 708] on span "Complete Item" at bounding box center [1268, 717] width 76 height 26
click at [1534, 25] on icon "close" at bounding box center [1531, 25] width 11 height 11
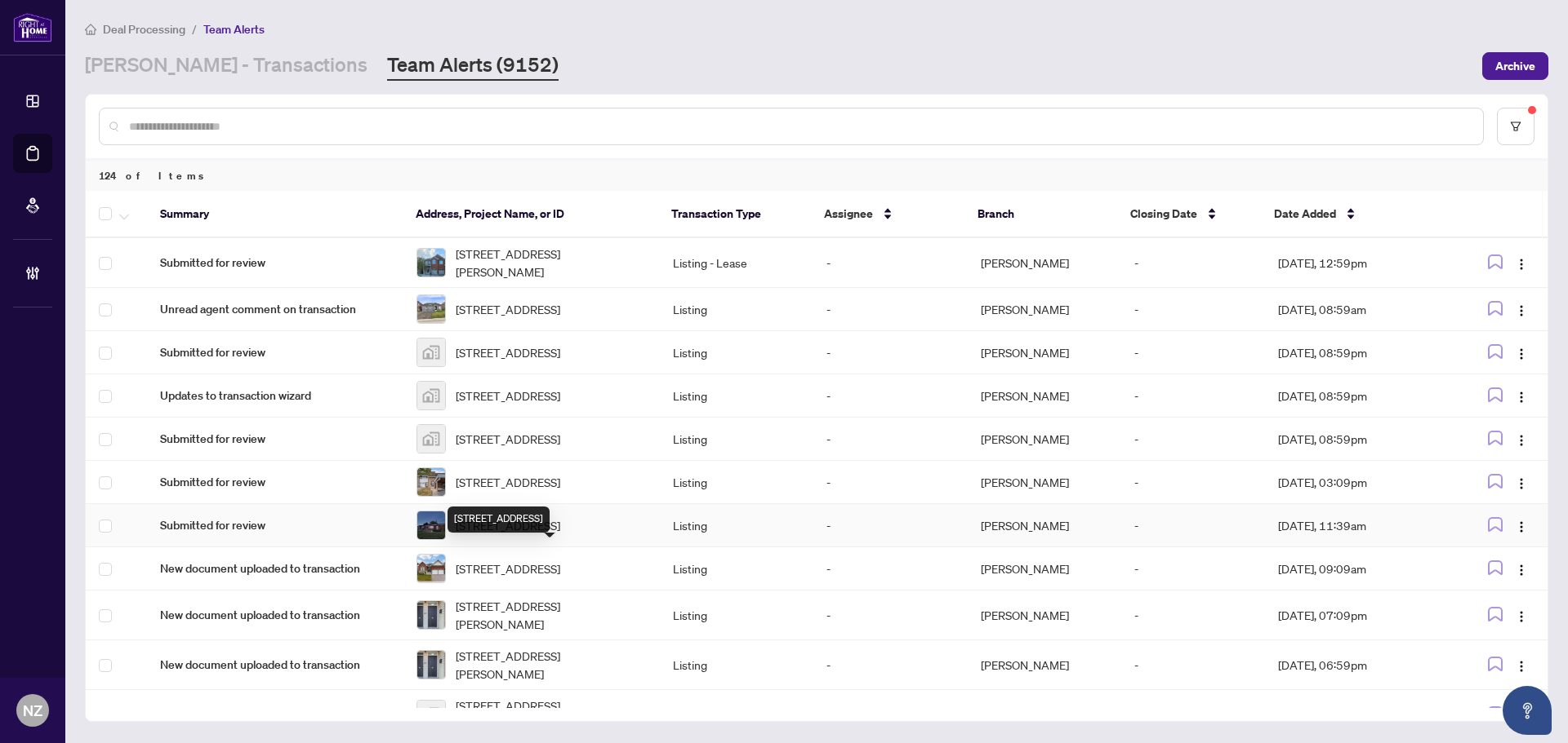
click at [524, 534] on span "138 Starr Blvd, Kawartha Lakes, Ontario K0M 2C0, Canada" at bounding box center [507, 525] width 104 height 18
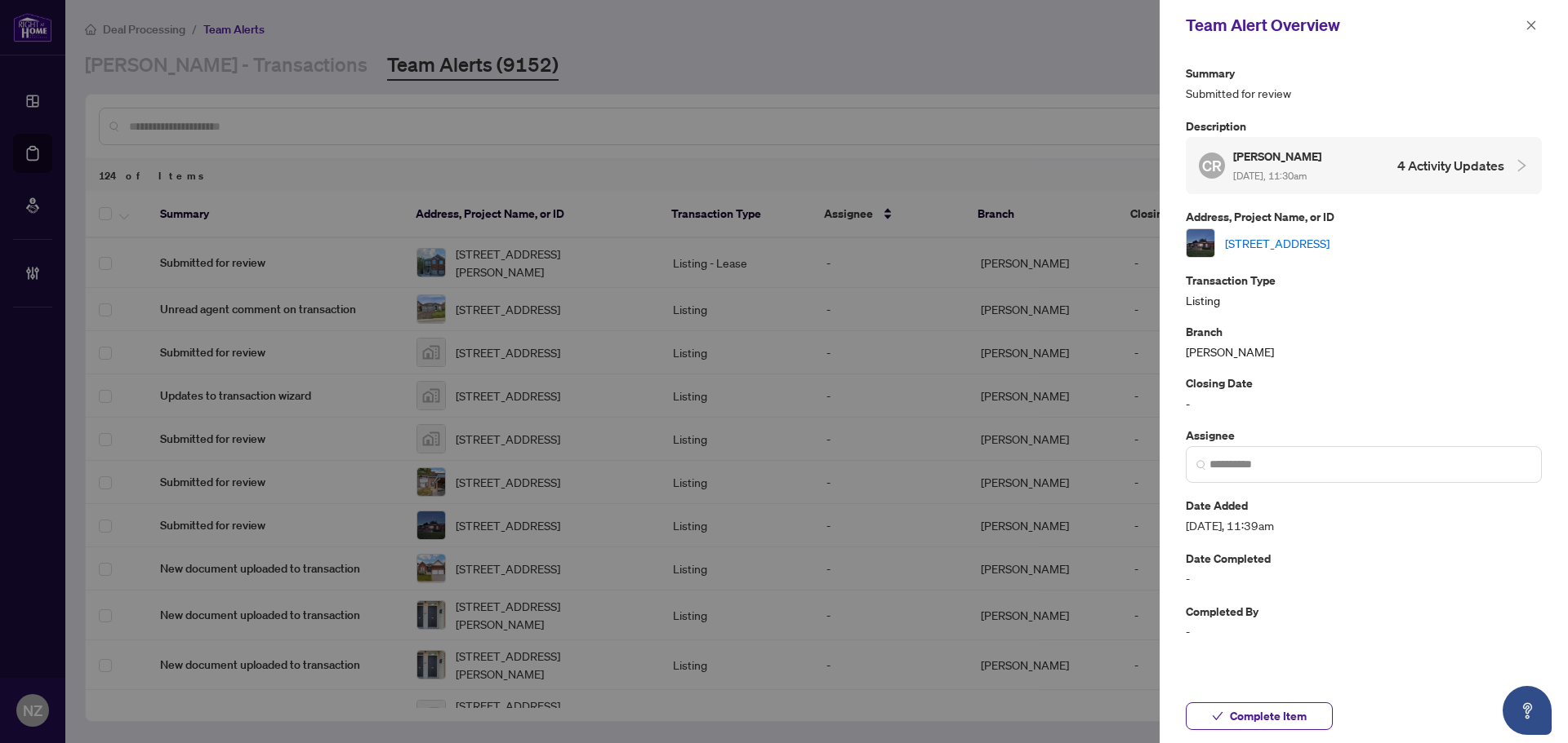
click at [1288, 244] on link "138 Starr Blvd, Kawartha Lakes, Ontario K0M 2C0, Canada" at bounding box center [1277, 242] width 104 height 18
click at [1292, 722] on span "Complete Item" at bounding box center [1268, 717] width 76 height 26
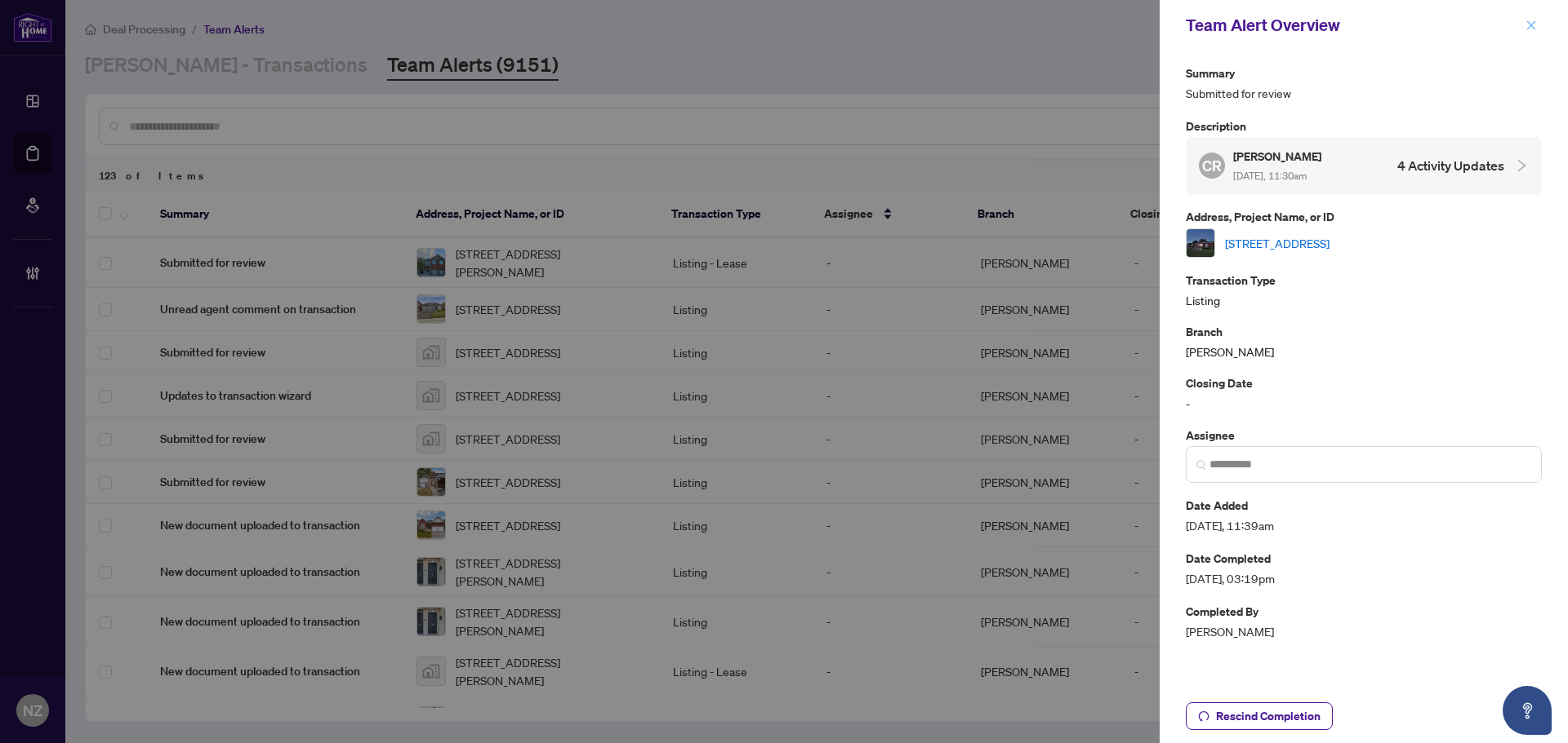
click at [1534, 28] on icon "close" at bounding box center [1531, 25] width 11 height 11
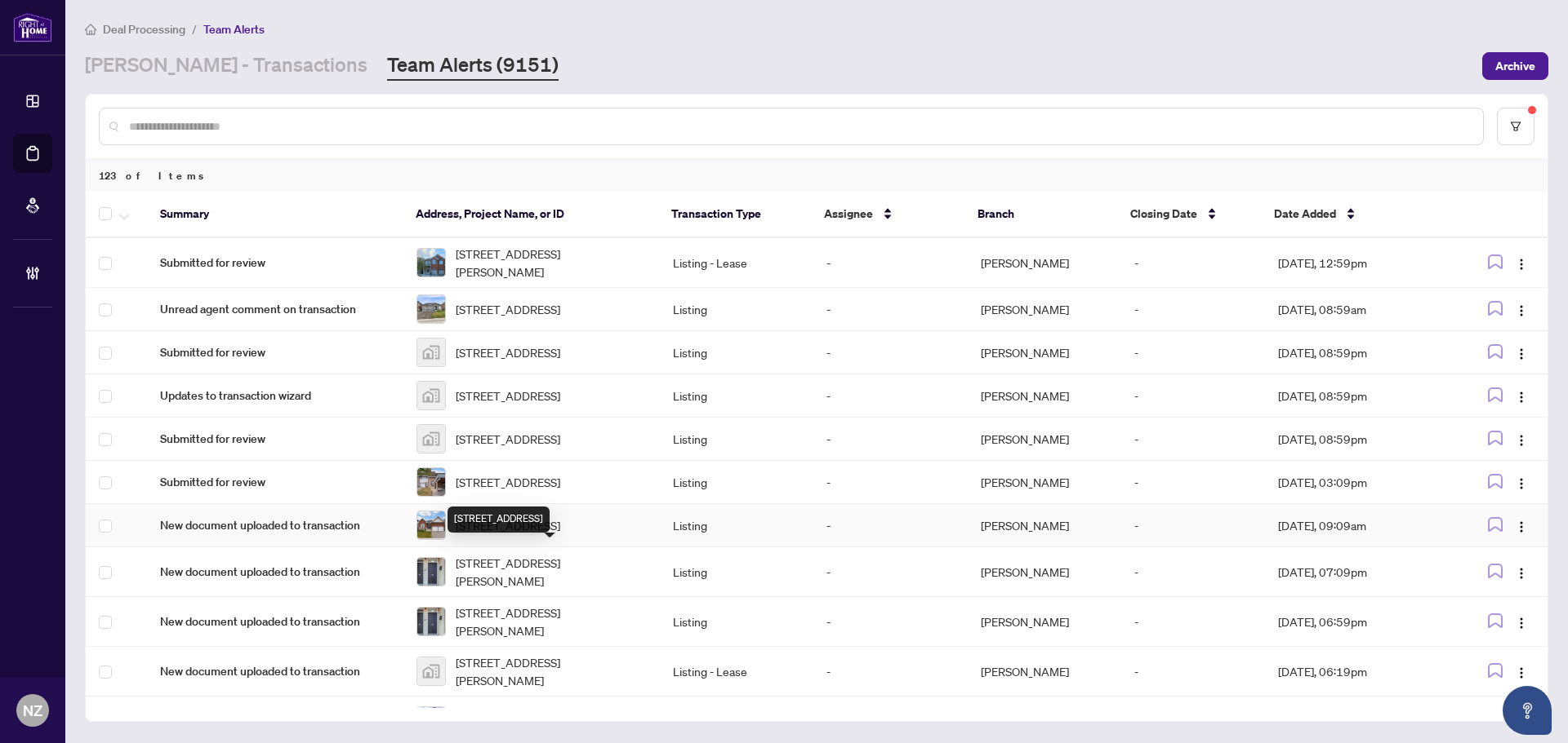
click at [533, 534] on span "3125 Monarch Dr, Orillia, Ontario L3V 8K3, Canada" at bounding box center [507, 525] width 104 height 18
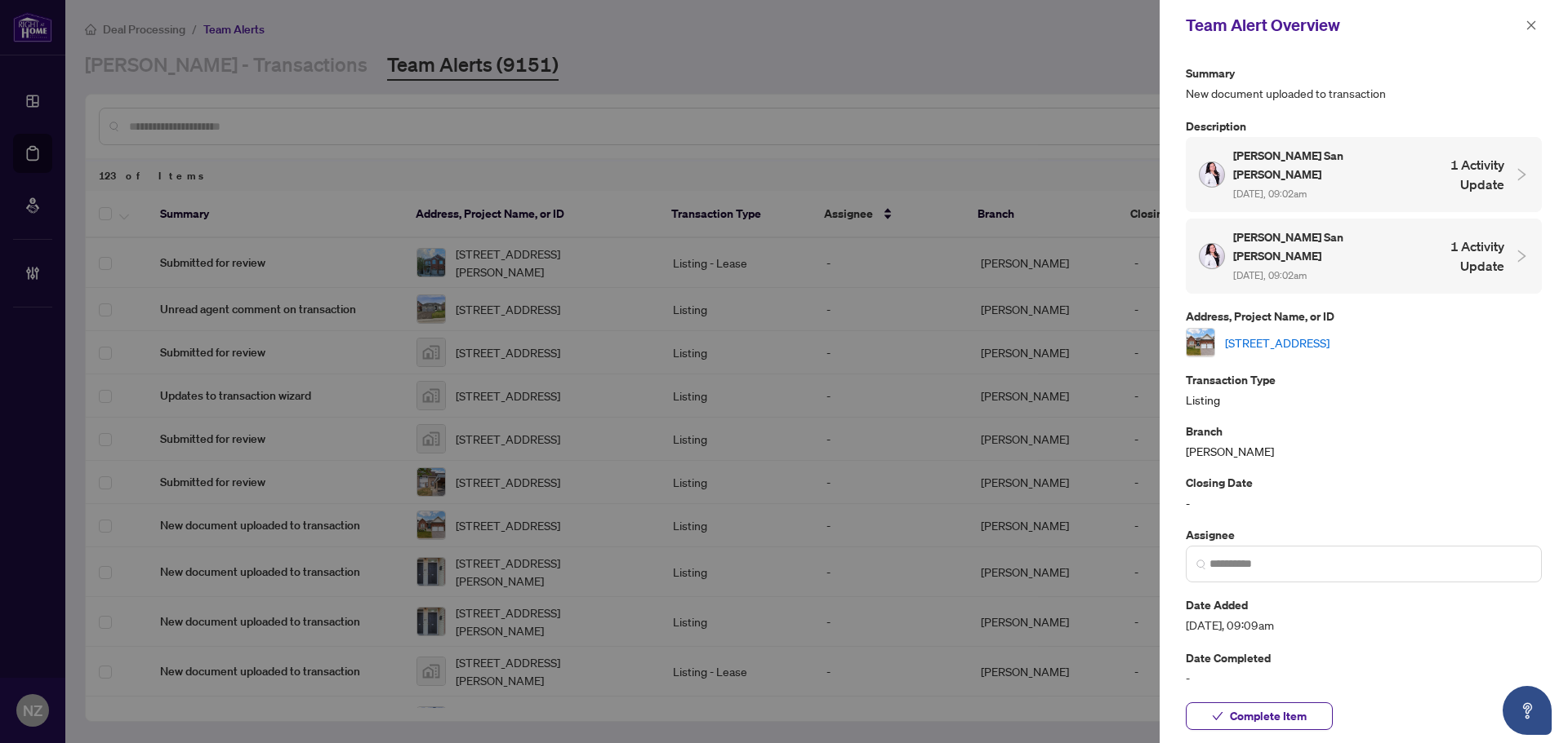
click at [1272, 334] on link "3125 Monarch Dr, Orillia, Ontario L3V 8K3, Canada" at bounding box center [1277, 342] width 104 height 18
click at [1303, 722] on span "Complete Item" at bounding box center [1268, 717] width 76 height 26
click at [1534, 29] on icon "close" at bounding box center [1532, 25] width 9 height 9
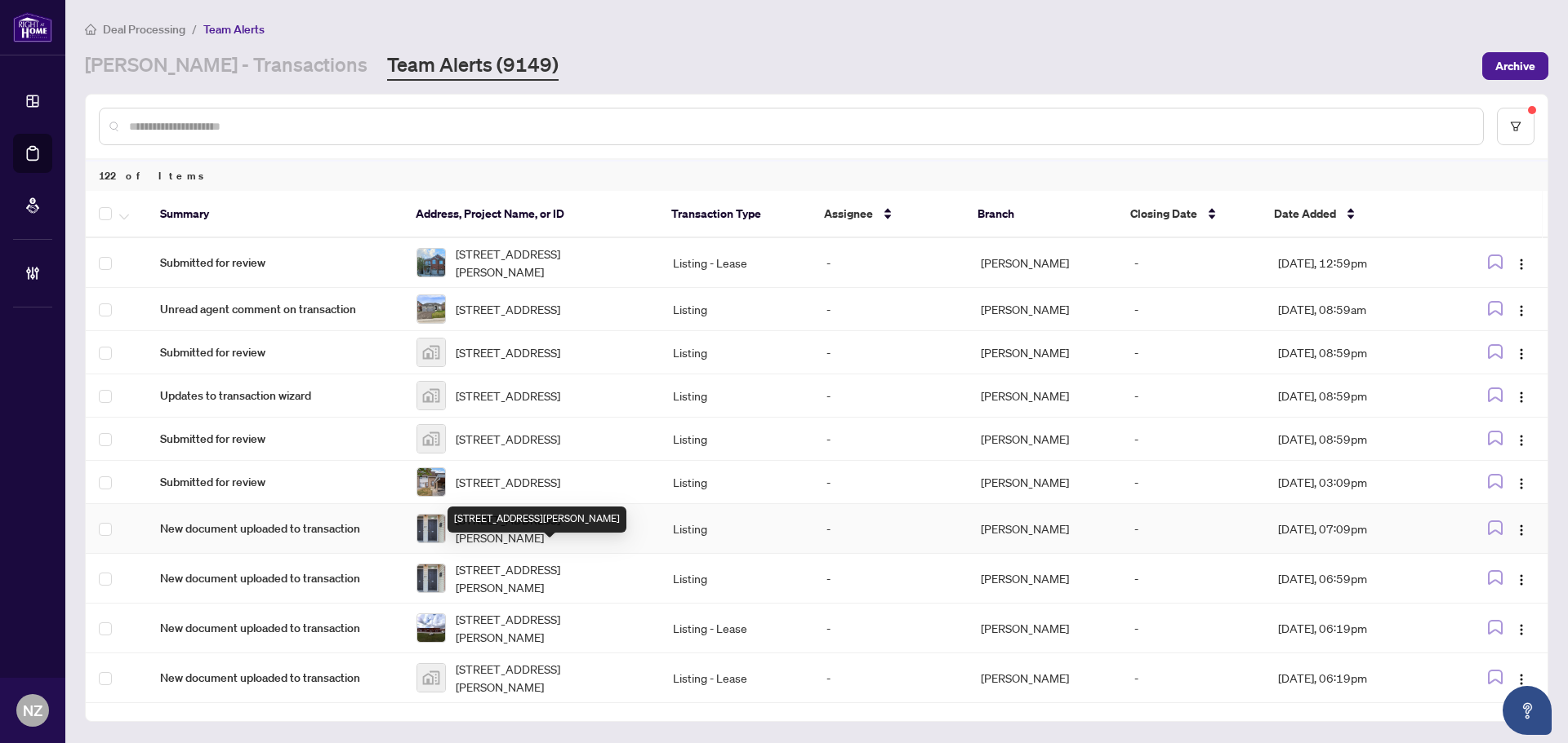
click at [540, 547] on span "78-760 Lawrence Ave, Toronto, Ontario M6A 3E7, Canada" at bounding box center [550, 529] width 191 height 36
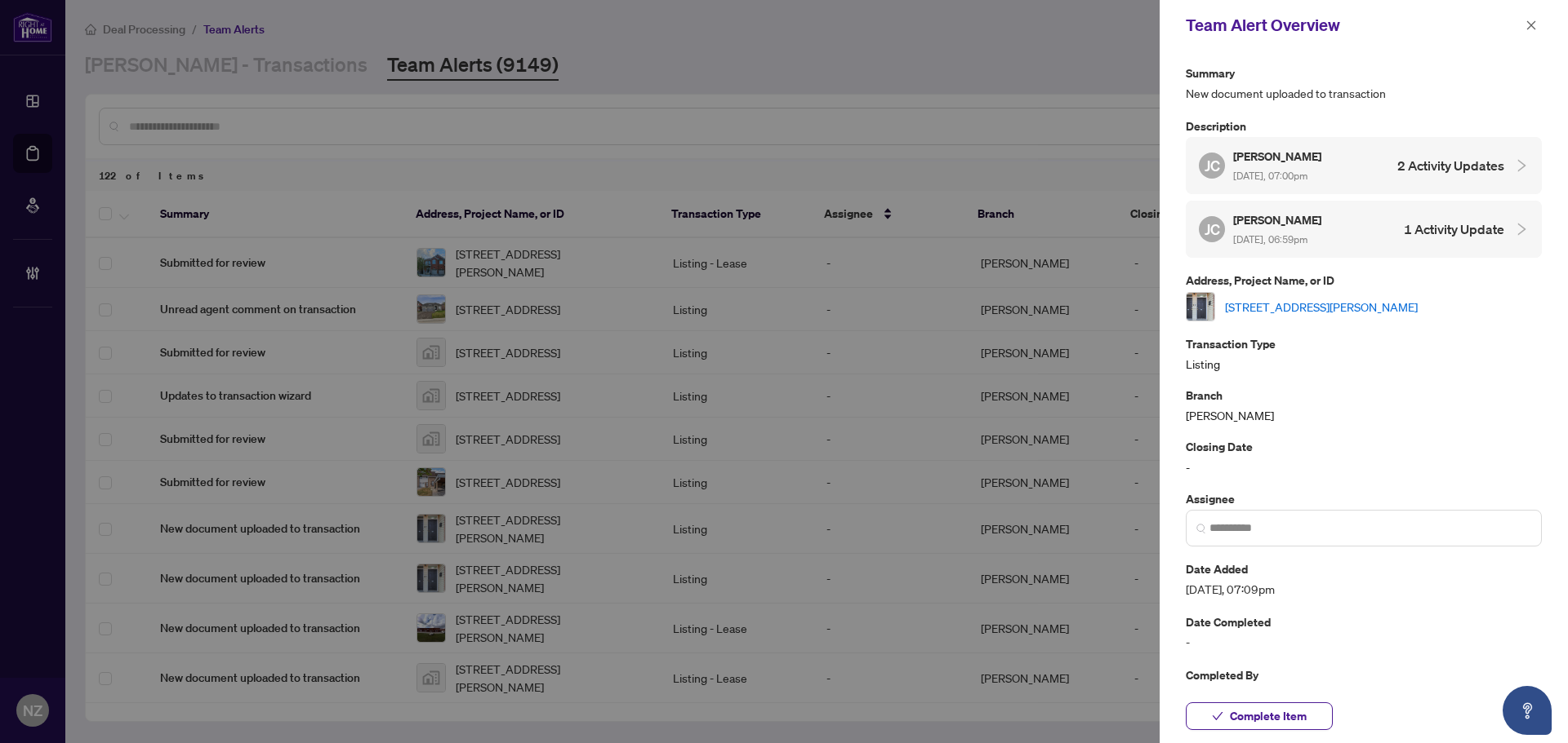
click at [1292, 301] on link "78-760 Lawrence Ave, Toronto, Ontario M6A 3E7, Canada" at bounding box center [1321, 307] width 193 height 18
drag, startPoint x: 1535, startPoint y: 30, endPoint x: 1034, endPoint y: 176, distance: 521.8
click at [1535, 30] on icon "close" at bounding box center [1532, 25] width 9 height 9
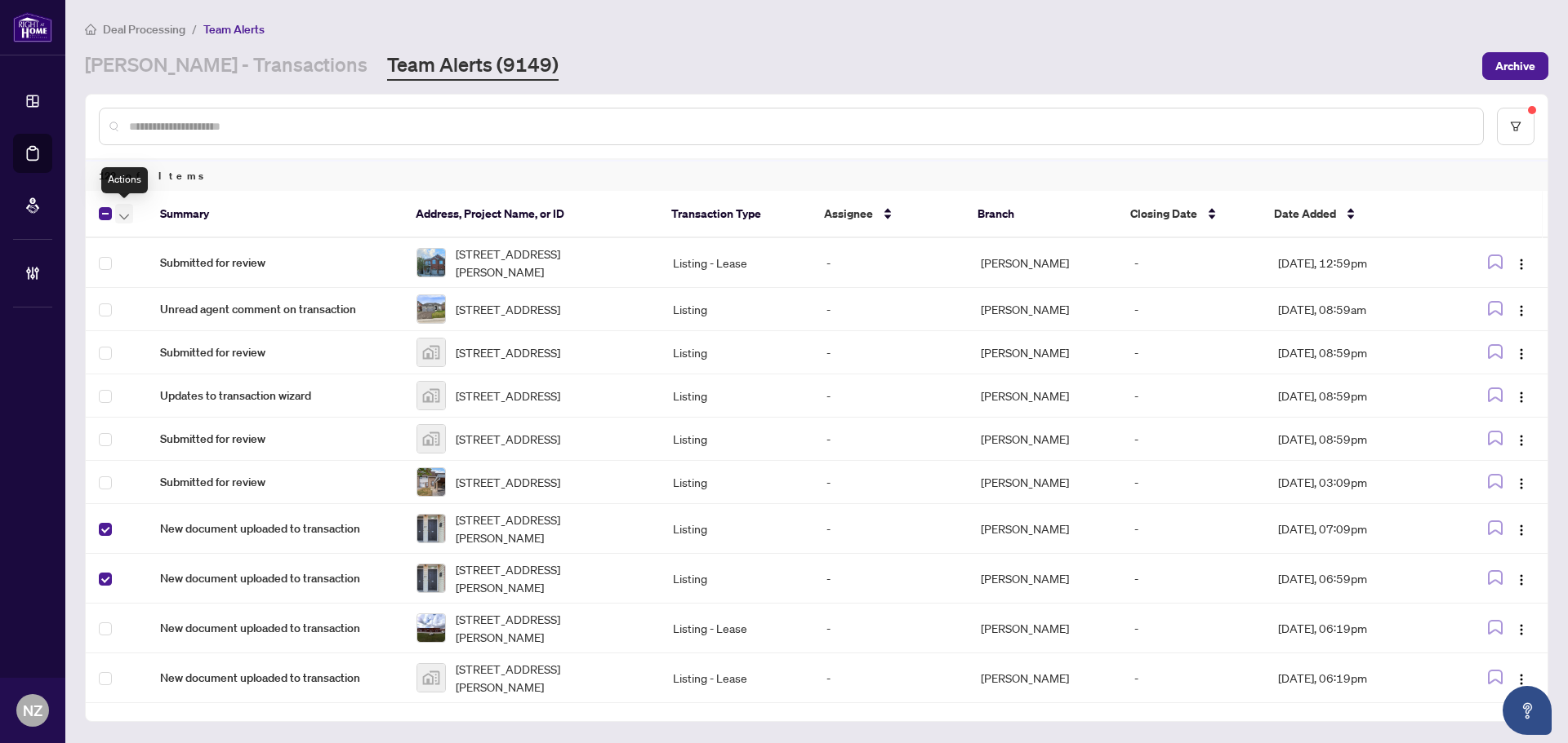
click at [129, 218] on button "button" at bounding box center [123, 213] width 18 height 20
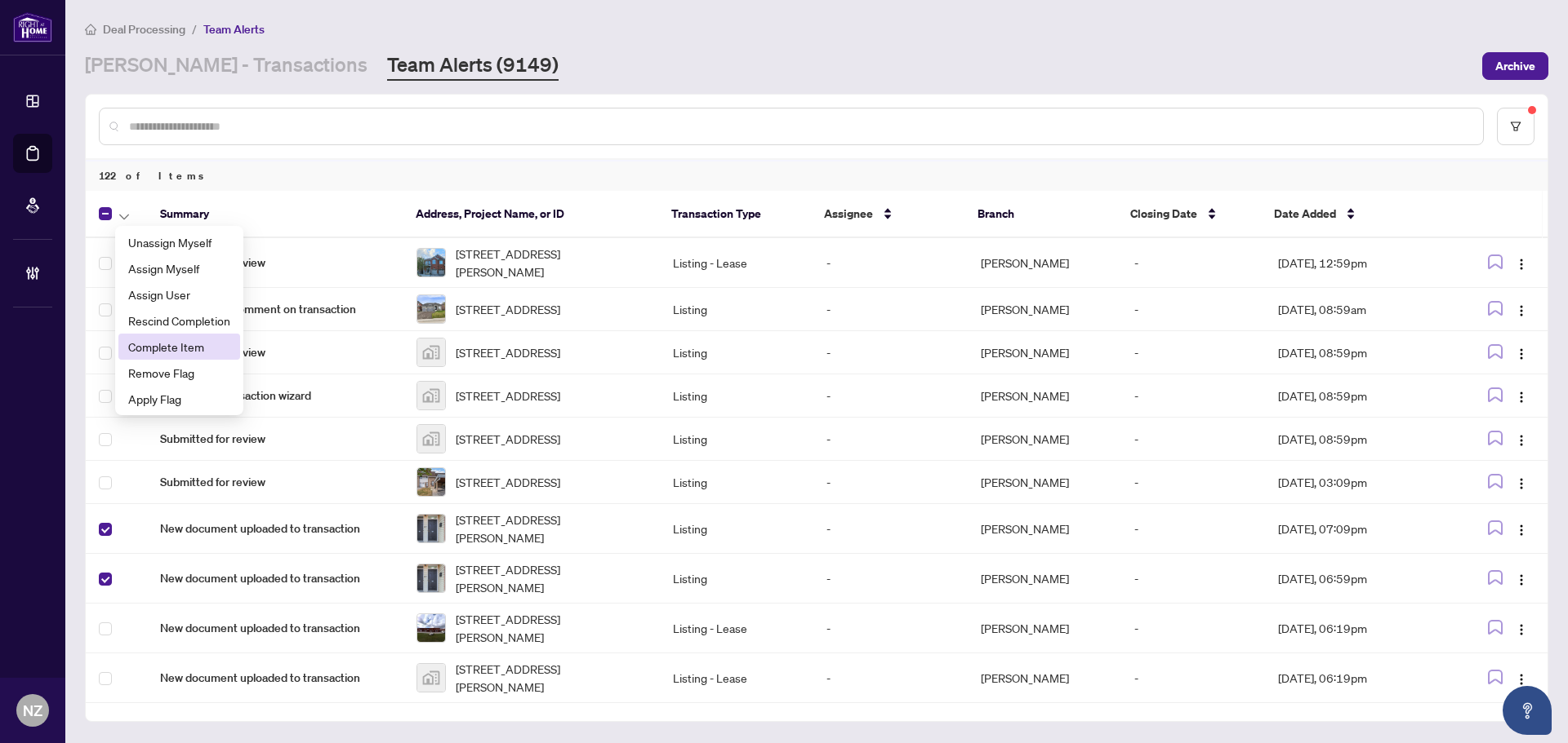
click at [160, 349] on span "Complete Item" at bounding box center [178, 346] width 102 height 18
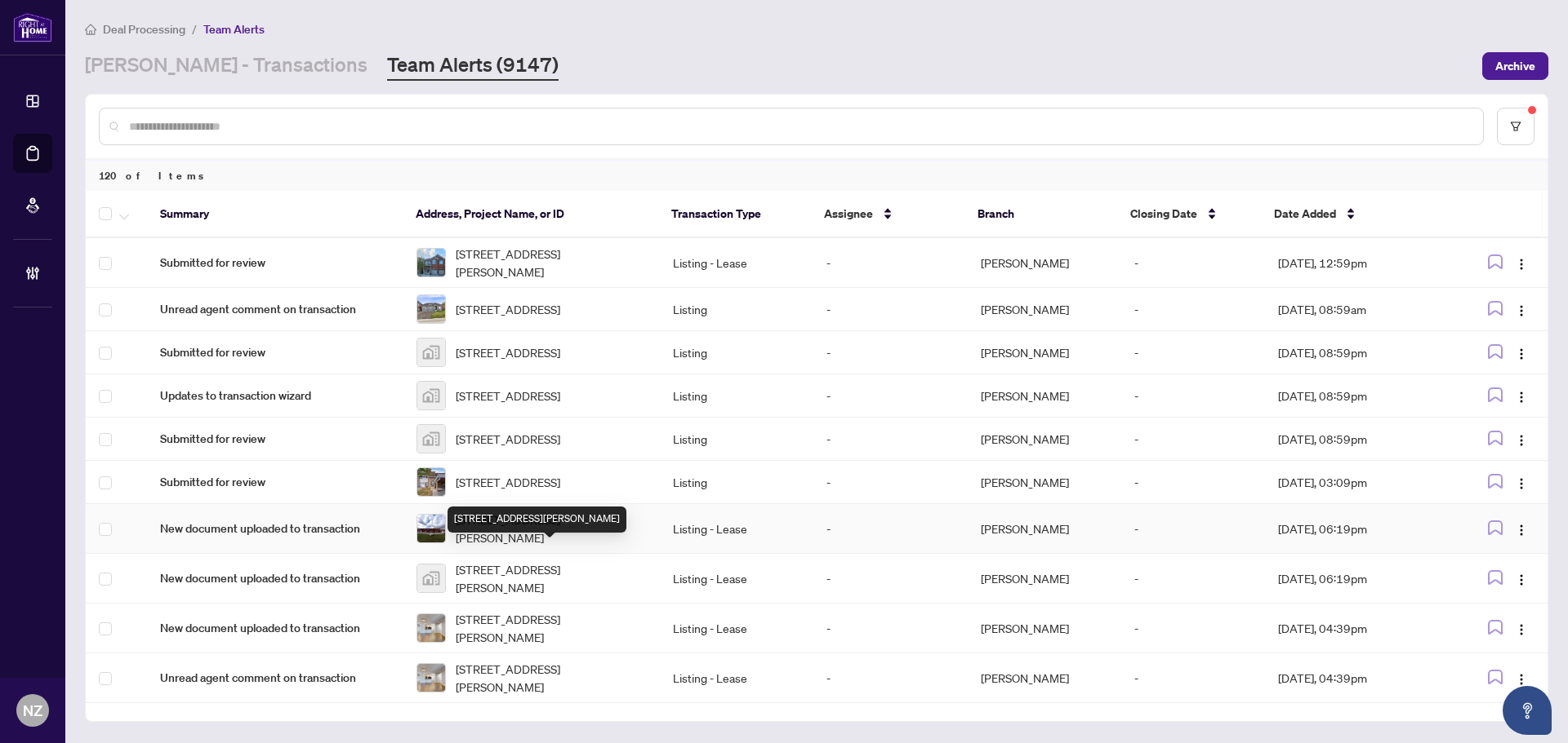
click at [540, 547] on span "12-60 Basaltic Rd, Vaughan, Ontario L4K 1G7, Canada" at bounding box center [550, 529] width 191 height 36
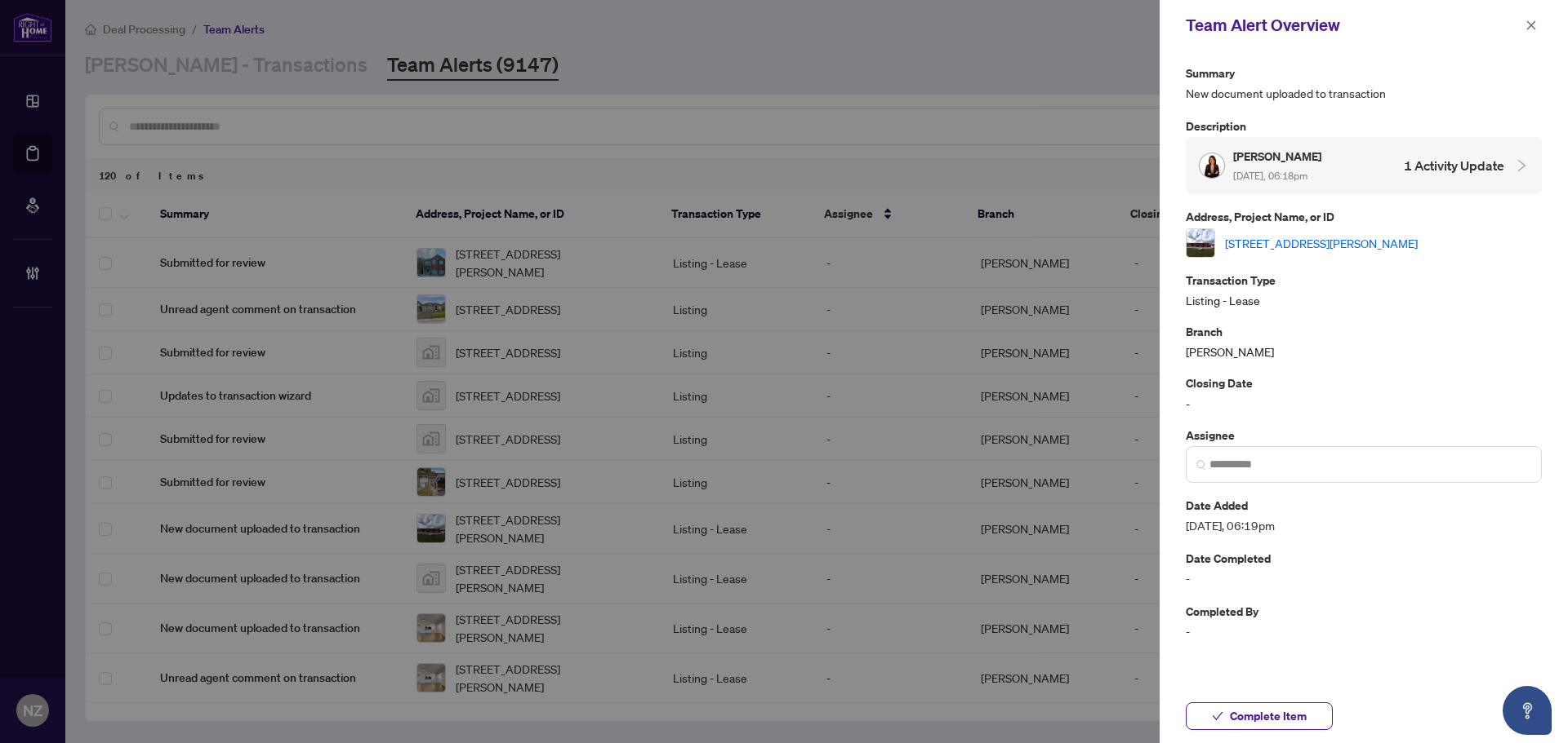
click at [1351, 238] on link "12-60 Basaltic Rd, Vaughan, Ontario L4K 1G7, Canada" at bounding box center [1321, 242] width 193 height 18
click at [1527, 26] on icon "close" at bounding box center [1531, 25] width 11 height 11
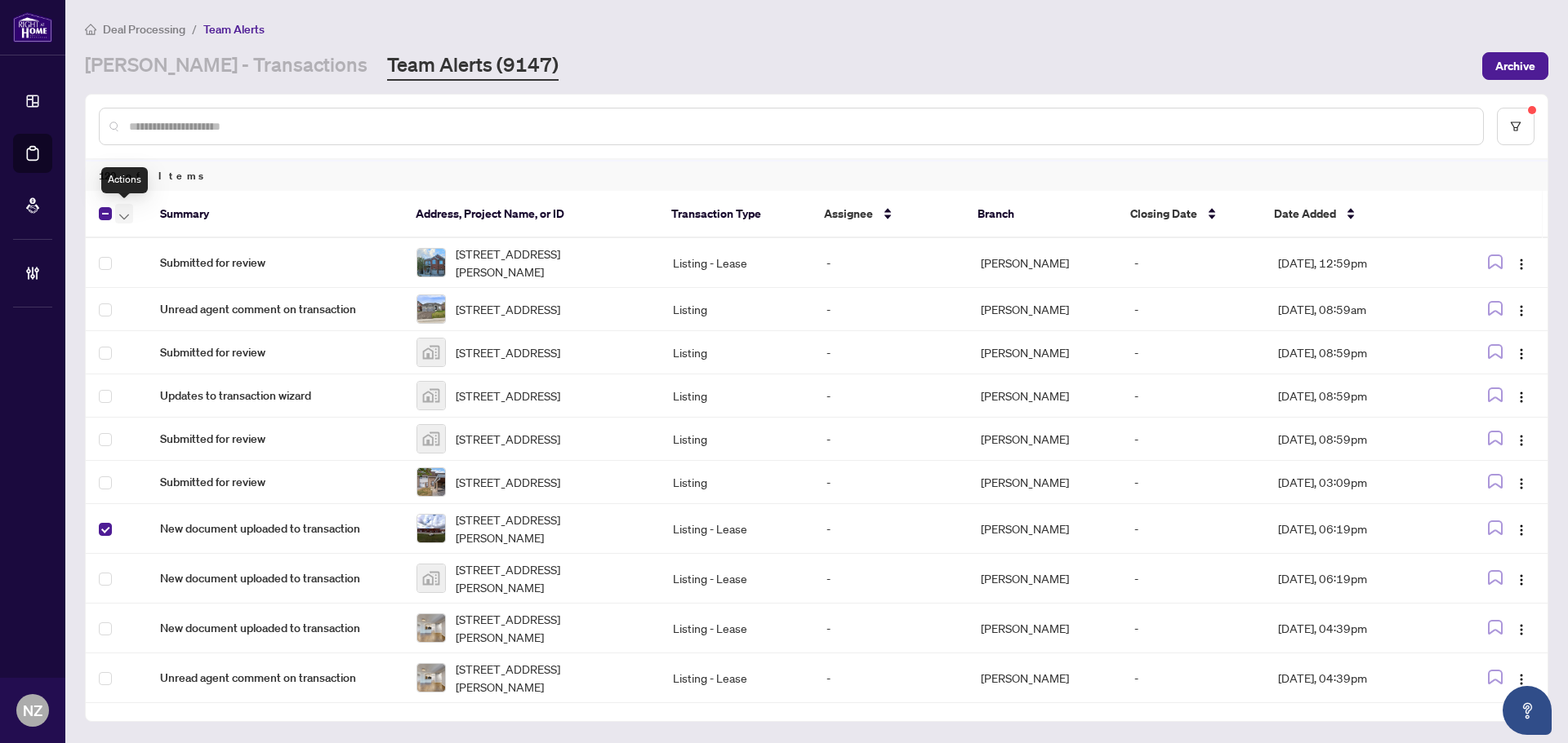
click at [121, 206] on span "button" at bounding box center [124, 213] width 10 height 18
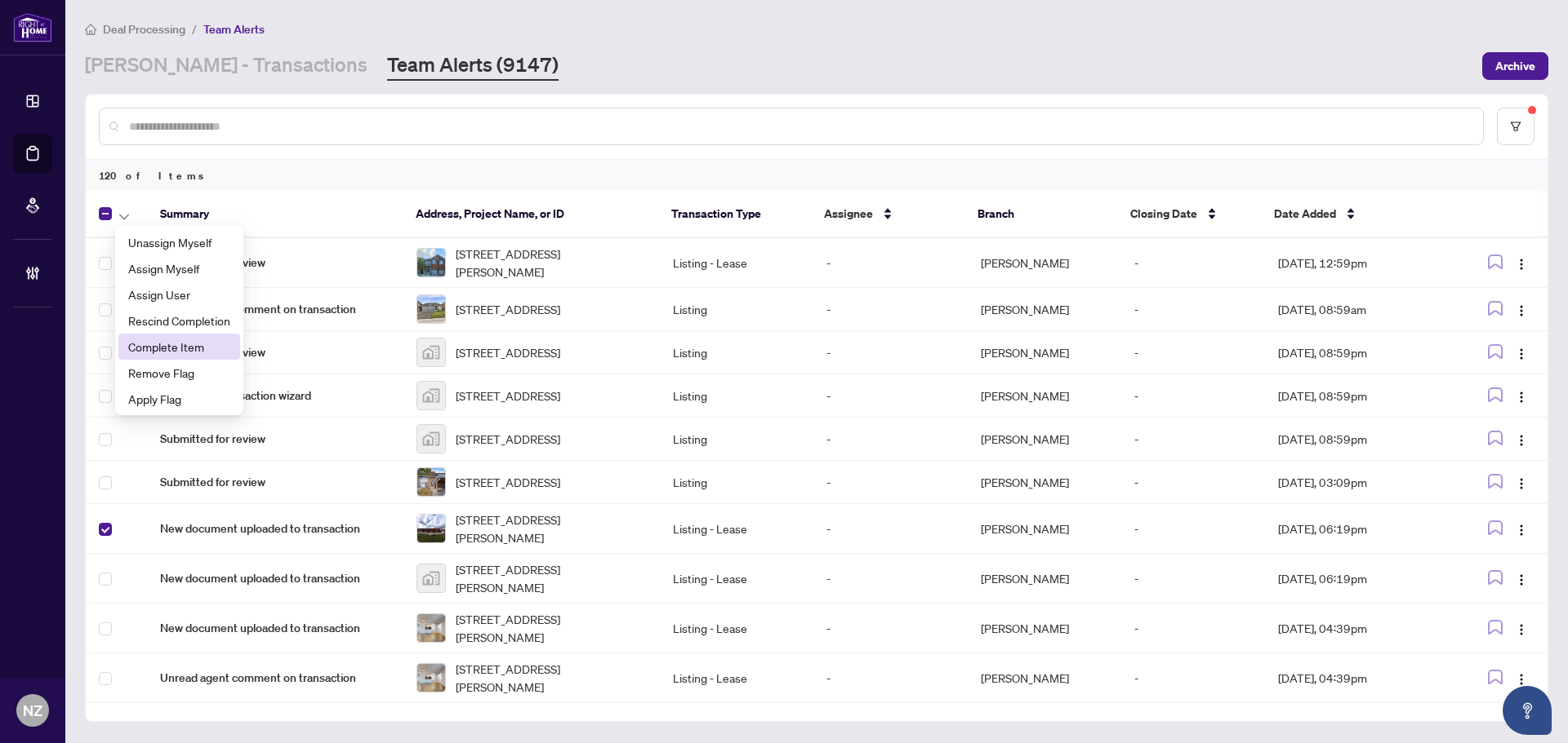
click at [171, 349] on span "Complete Item" at bounding box center [178, 346] width 102 height 18
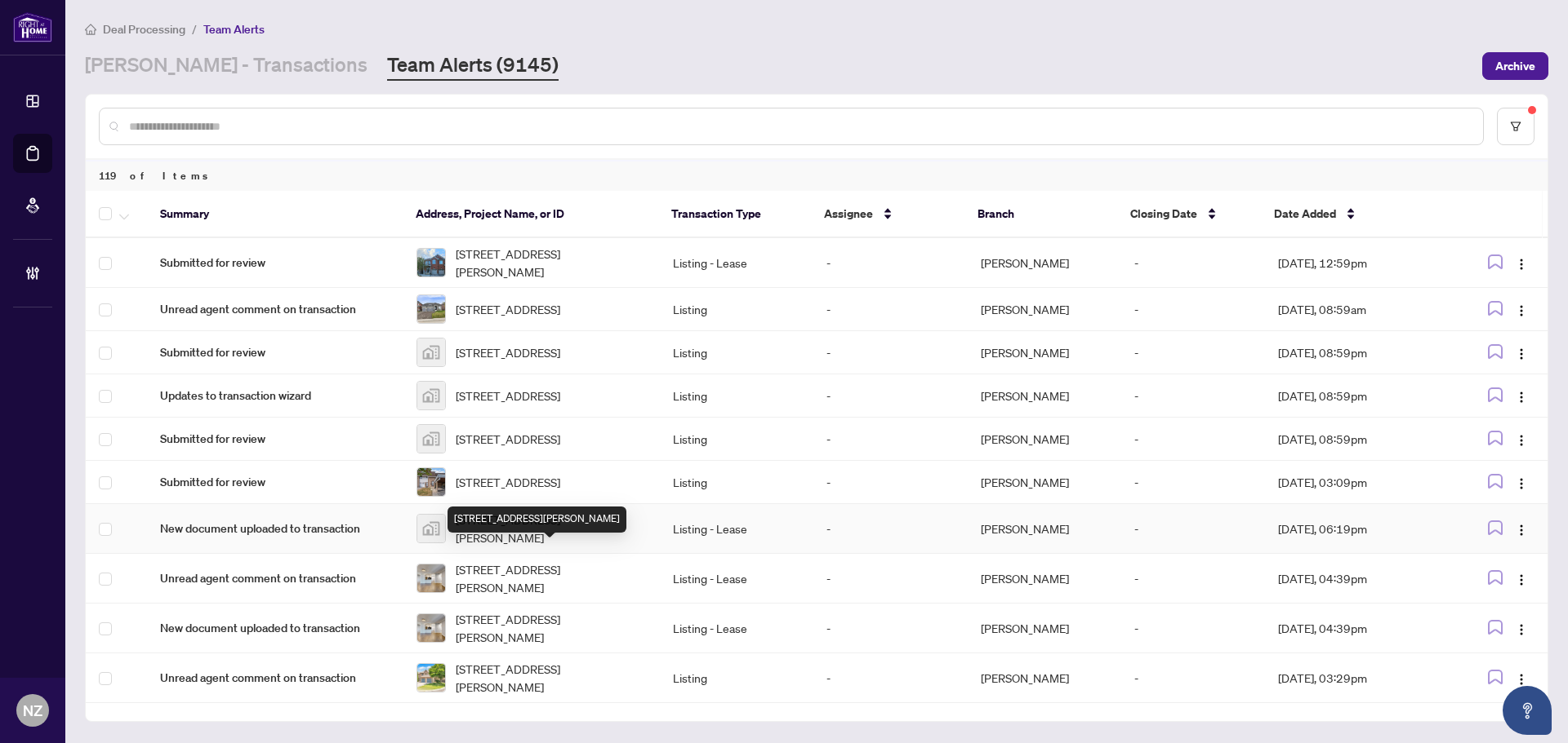
click at [513, 547] on span "1-36 Basaltic Rd, Vaughan, Ontario L4K 1G7, Canada" at bounding box center [550, 529] width 191 height 36
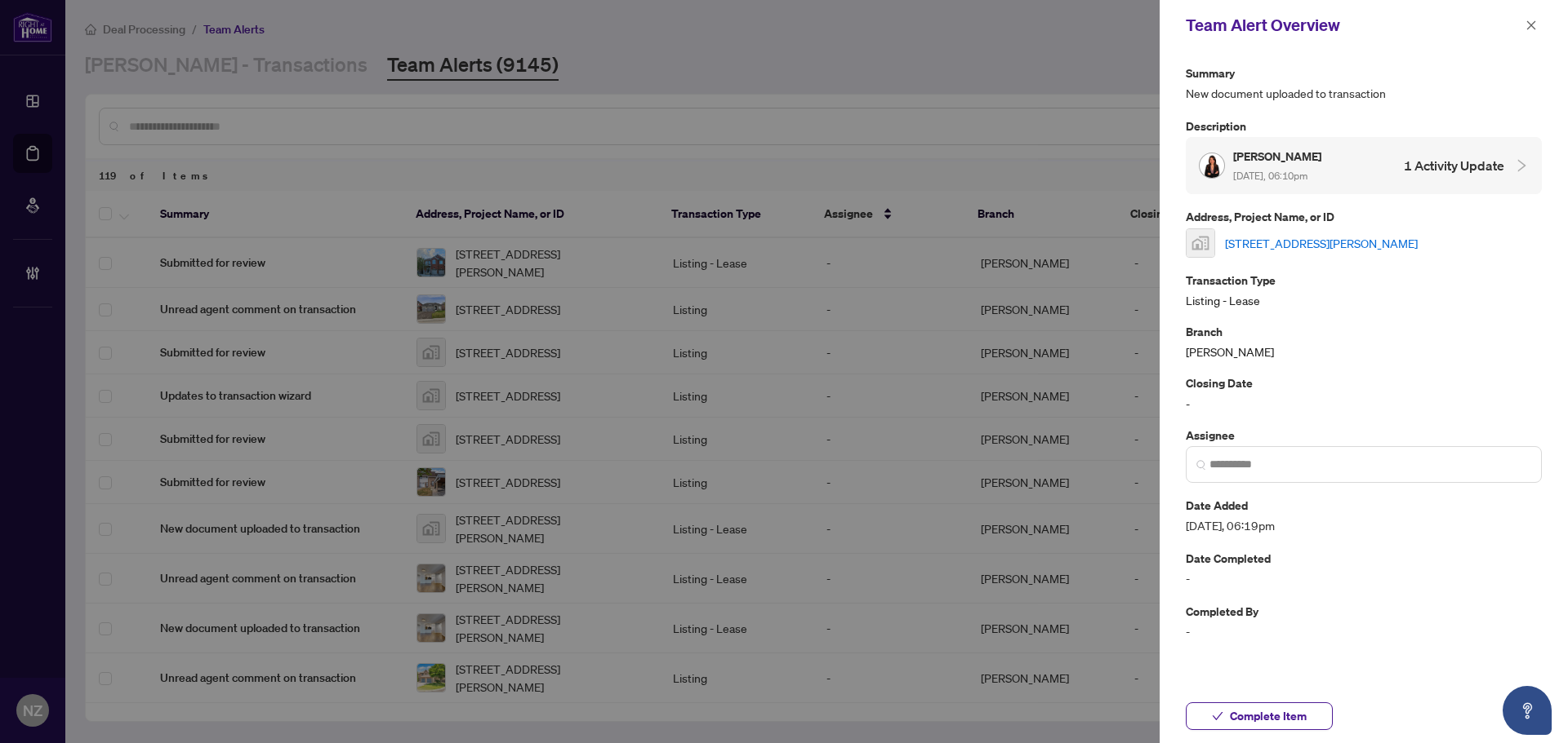
click at [1292, 245] on link "1-36 Basaltic Rd, Vaughan, Ontario L4K 1G7, Canada" at bounding box center [1321, 242] width 193 height 18
click at [1292, 717] on span "Complete Item" at bounding box center [1268, 717] width 76 height 26
click at [1533, 29] on icon "close" at bounding box center [1532, 25] width 9 height 9
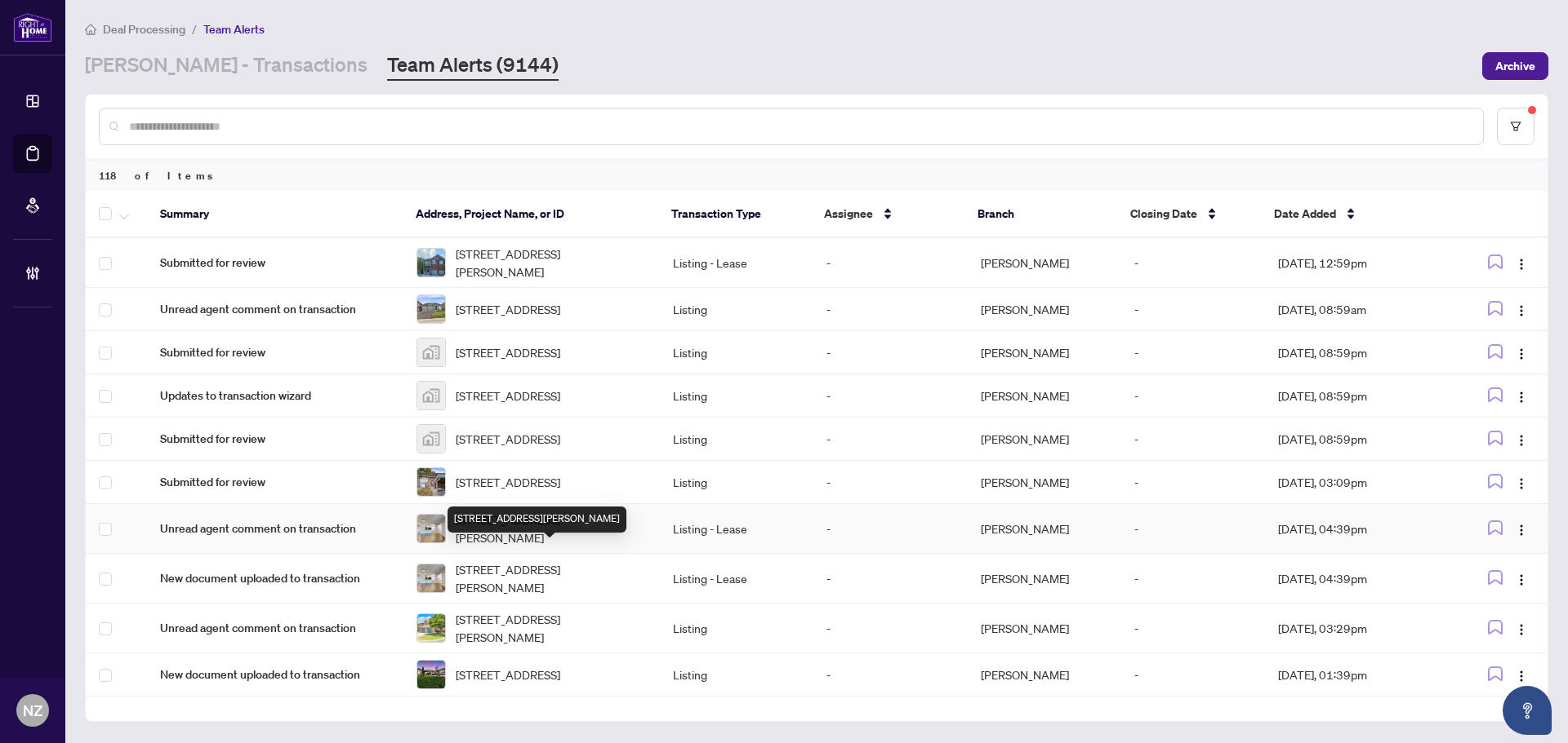
click at [509, 547] on span "709-10 Delisle Ave, Toronto, Ontario M4V 3C6, Canada" at bounding box center [550, 529] width 191 height 36
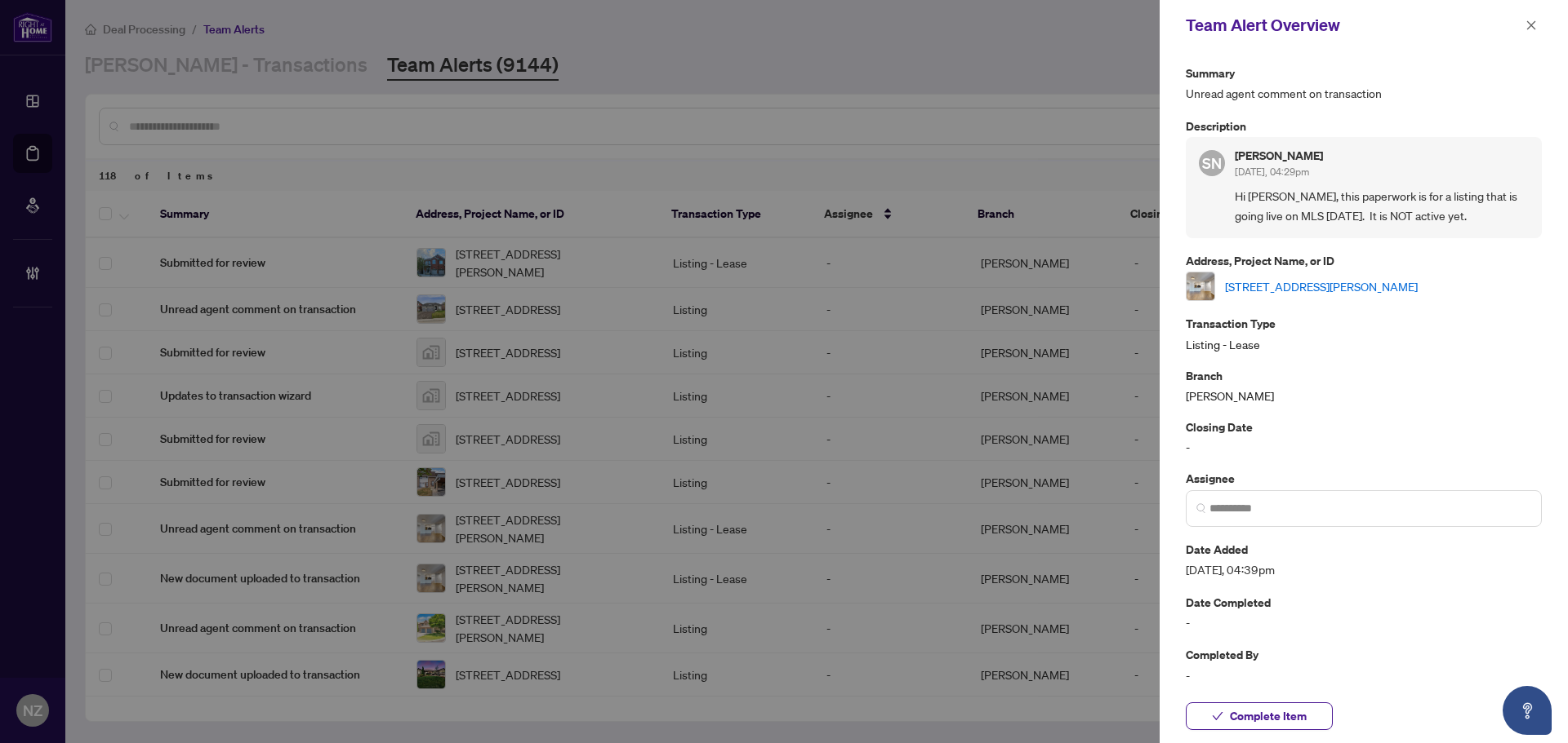
click at [1288, 283] on link "709-10 Delisle Ave, Toronto, Ontario M4V 3C6, Canada" at bounding box center [1321, 286] width 193 height 18
click at [1533, 30] on icon "close" at bounding box center [1531, 25] width 11 height 11
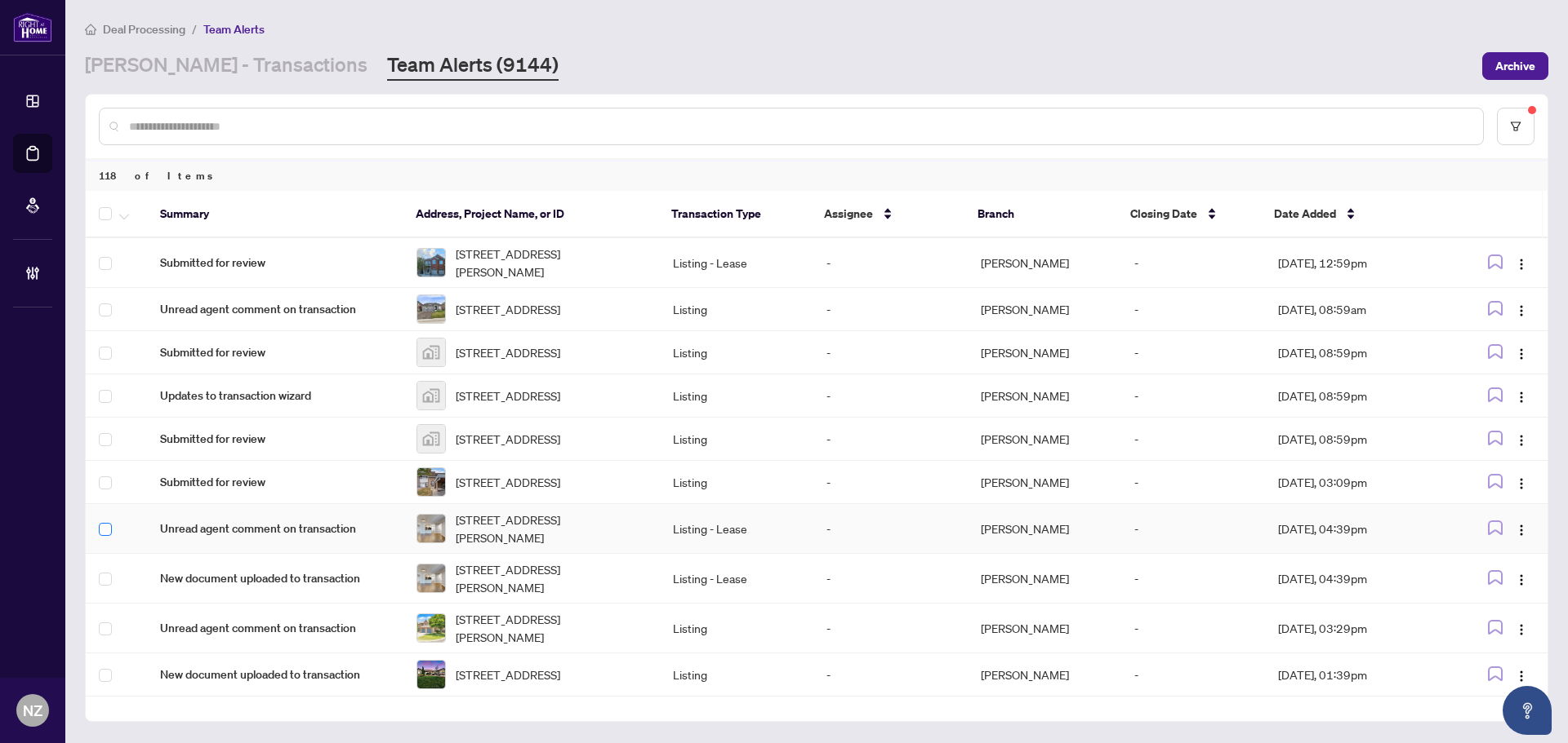
click at [107, 539] on label at bounding box center [105, 529] width 13 height 18
click at [119, 214] on icon "button" at bounding box center [124, 216] width 10 height 7
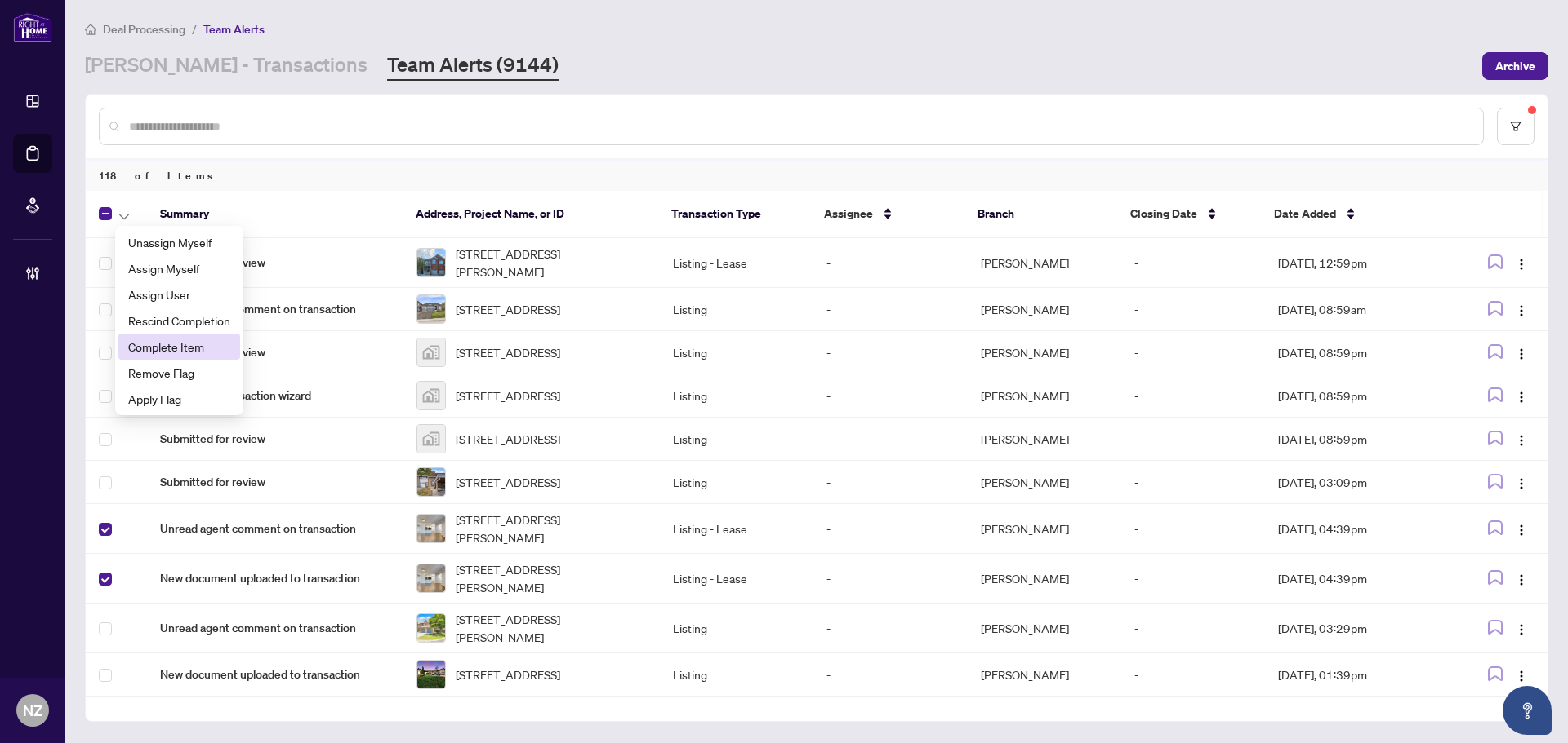
click at [167, 353] on span "Complete Item" at bounding box center [178, 346] width 102 height 18
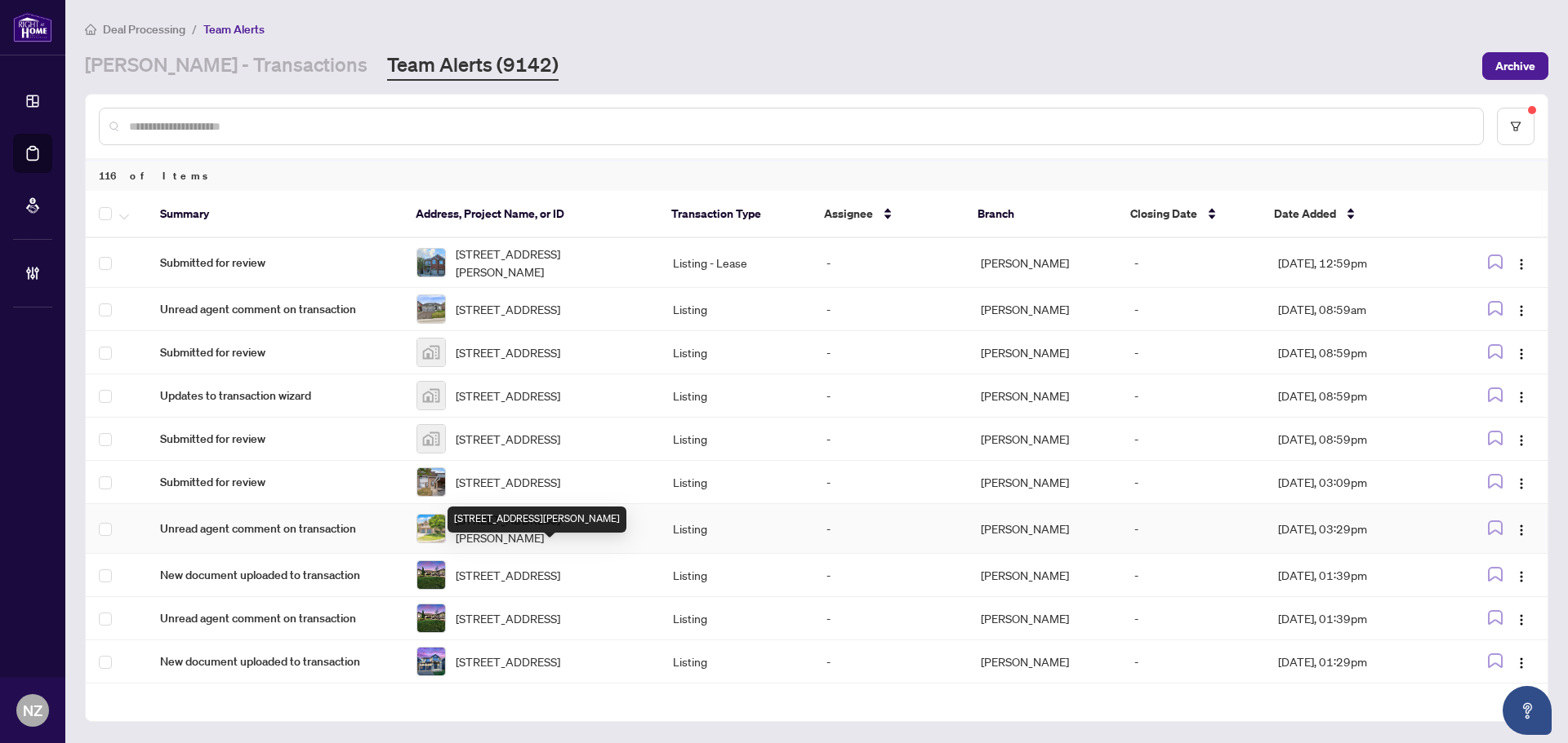
click at [475, 547] on span "64 Macintyre Lane, Ajax, Ontario L1T 3X3, Canada" at bounding box center [550, 529] width 191 height 36
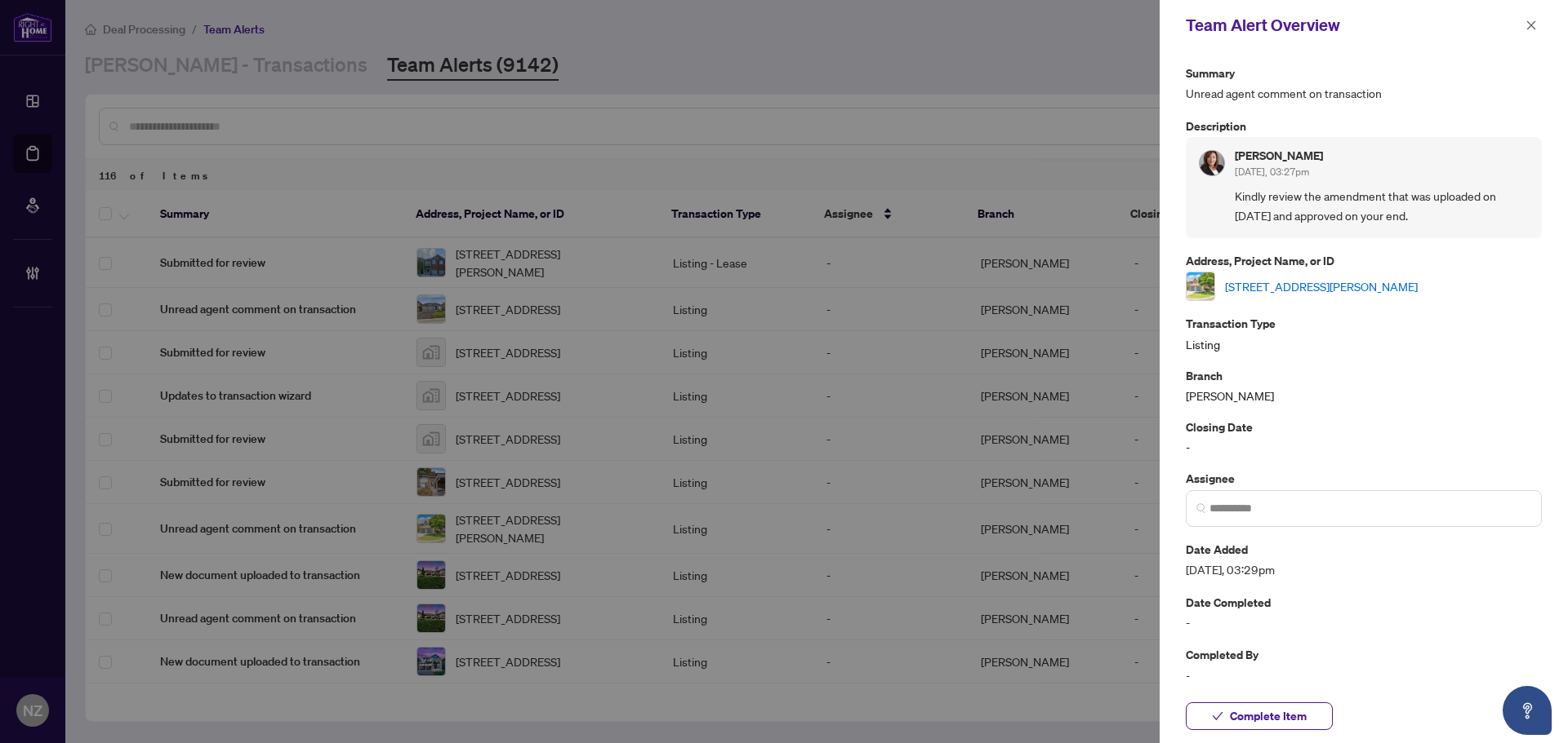
click at [1261, 284] on link "64 Macintyre Lane, Ajax, Ontario L1T 3X3, Canada" at bounding box center [1321, 286] width 193 height 18
click at [1304, 721] on span "Complete Item" at bounding box center [1268, 717] width 76 height 26
click at [1533, 29] on icon "close" at bounding box center [1531, 25] width 11 height 11
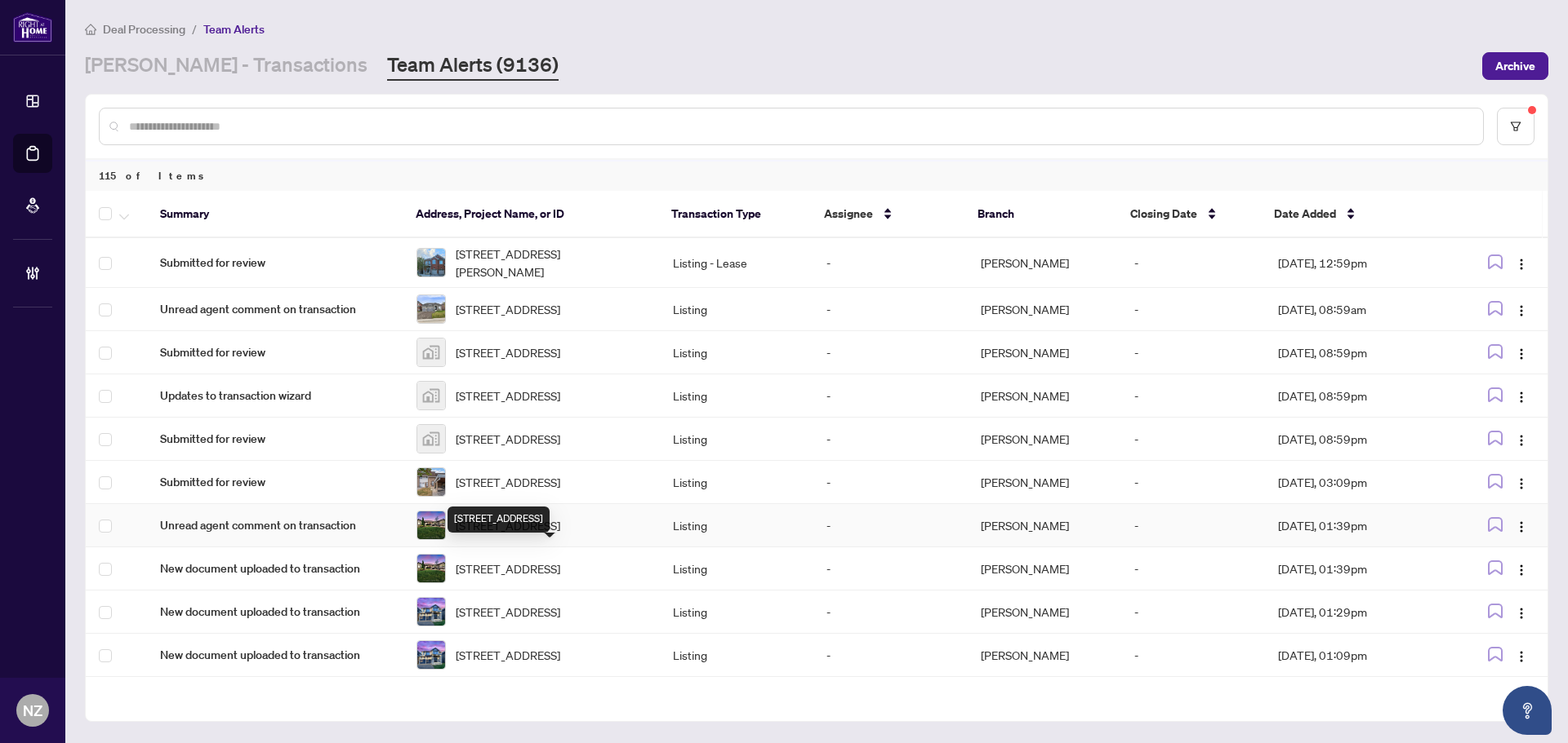
click at [547, 534] on span "2706 Shering Cres, Innisfil, Ontario L9S 1H1, Canada" at bounding box center [507, 525] width 104 height 18
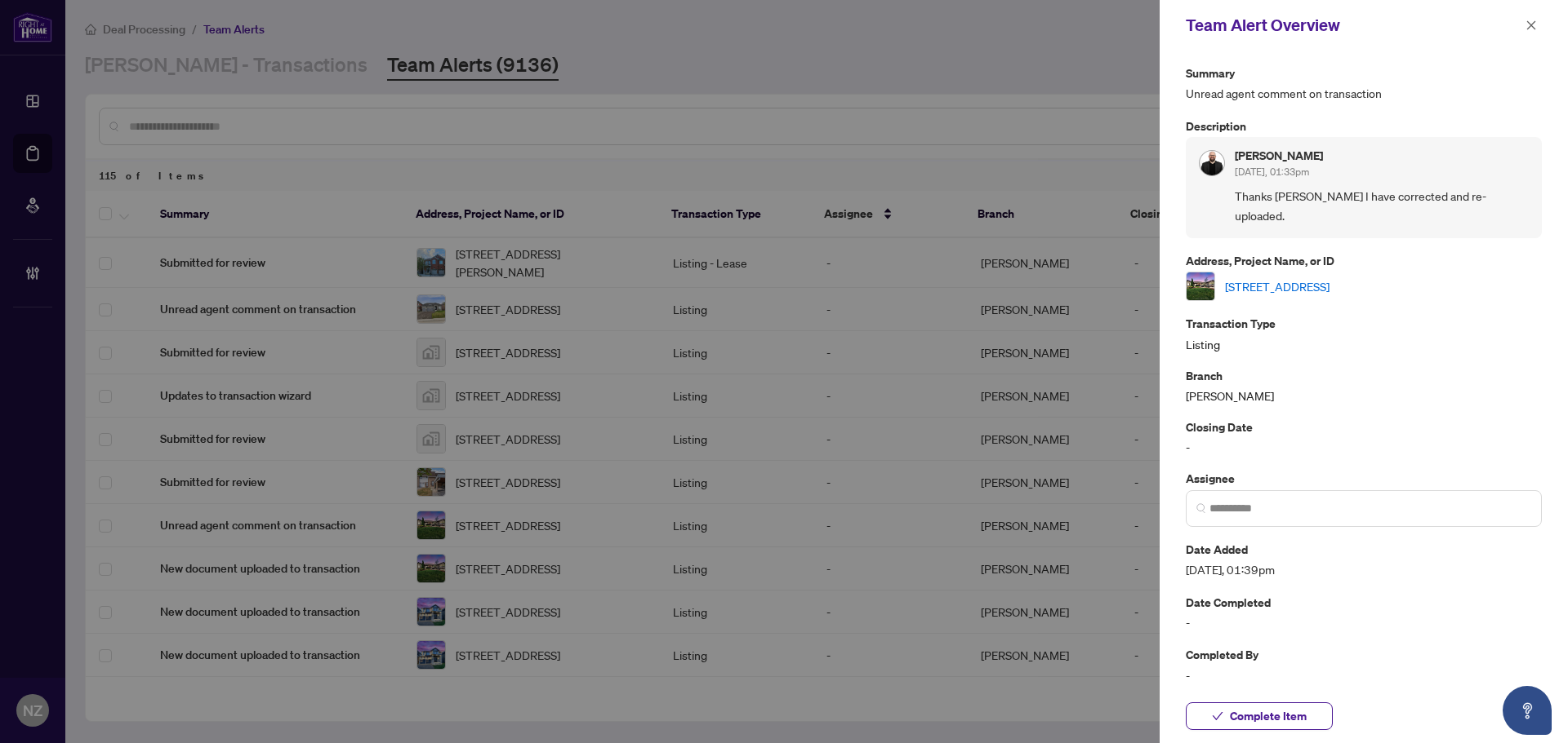
click at [1329, 278] on link "2706 Shering Cres, Innisfil, Ontario L9S 1H1, Canada" at bounding box center [1277, 286] width 104 height 18
click at [1532, 23] on icon "close" at bounding box center [1531, 25] width 11 height 11
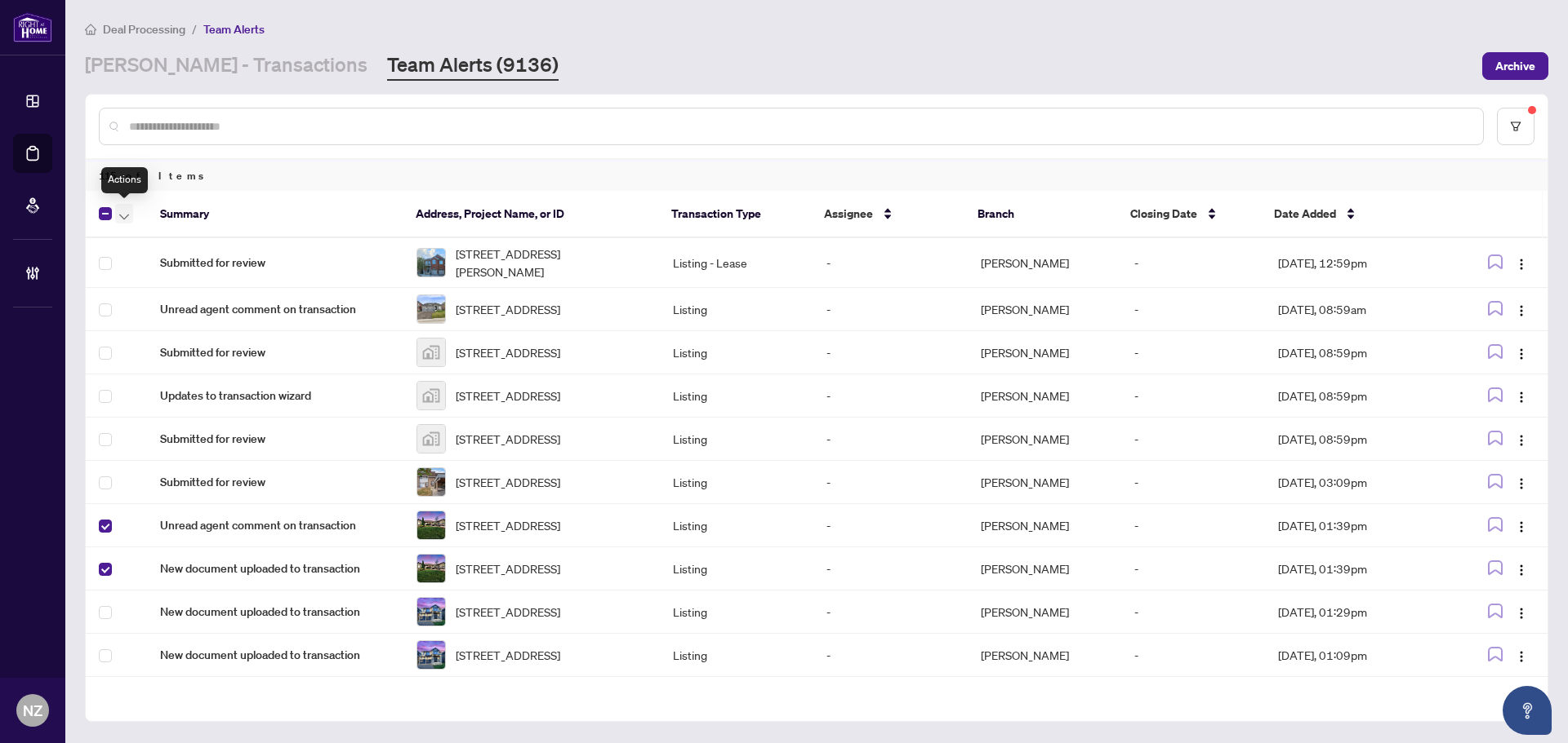
click at [125, 212] on span "button" at bounding box center [124, 213] width 10 height 18
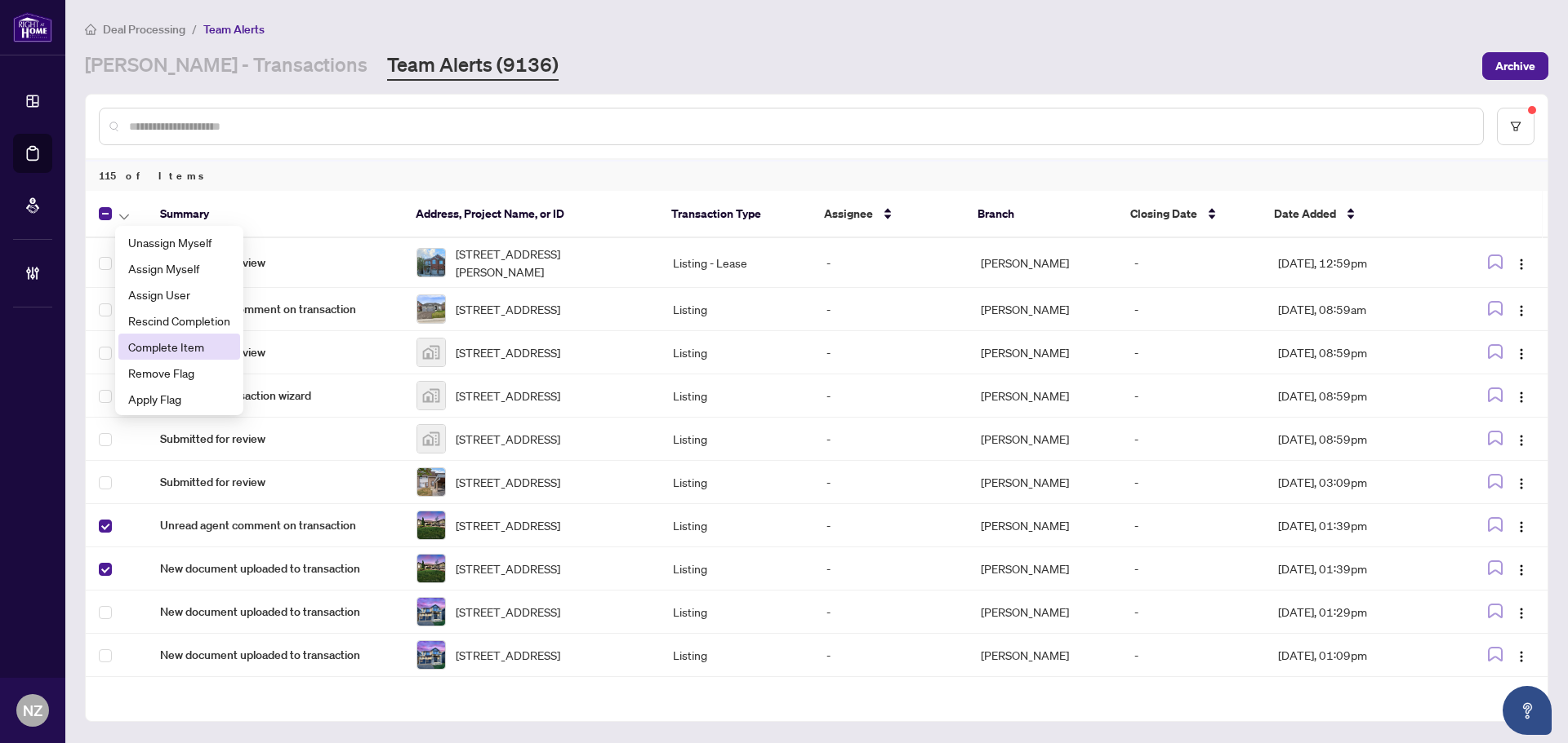
click at [163, 337] on span "Complete Item" at bounding box center [178, 346] width 102 height 18
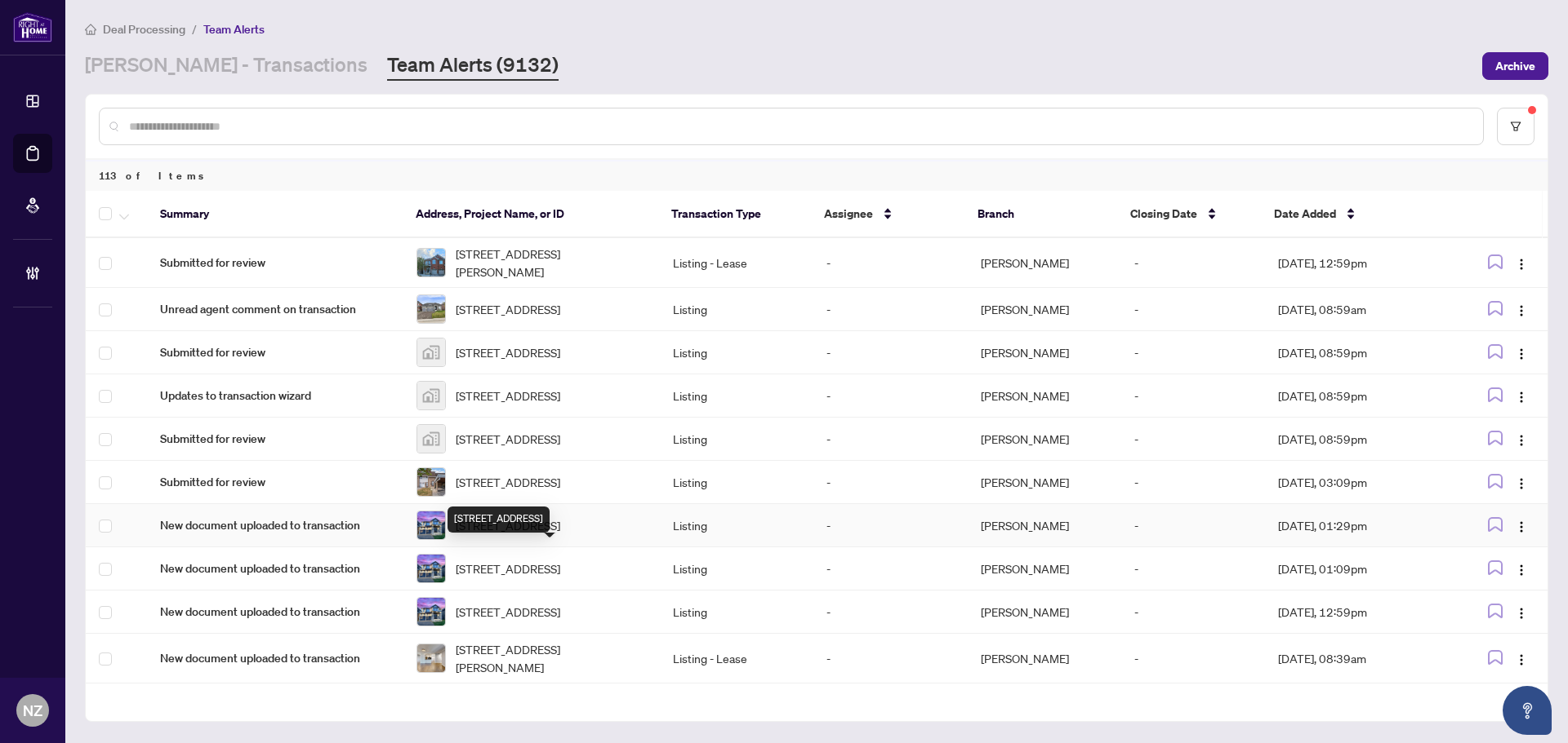
click at [508, 534] on span "101 Nottingham Rd, Barrie, Ontario L9J 0L3, Canada" at bounding box center [507, 525] width 104 height 18
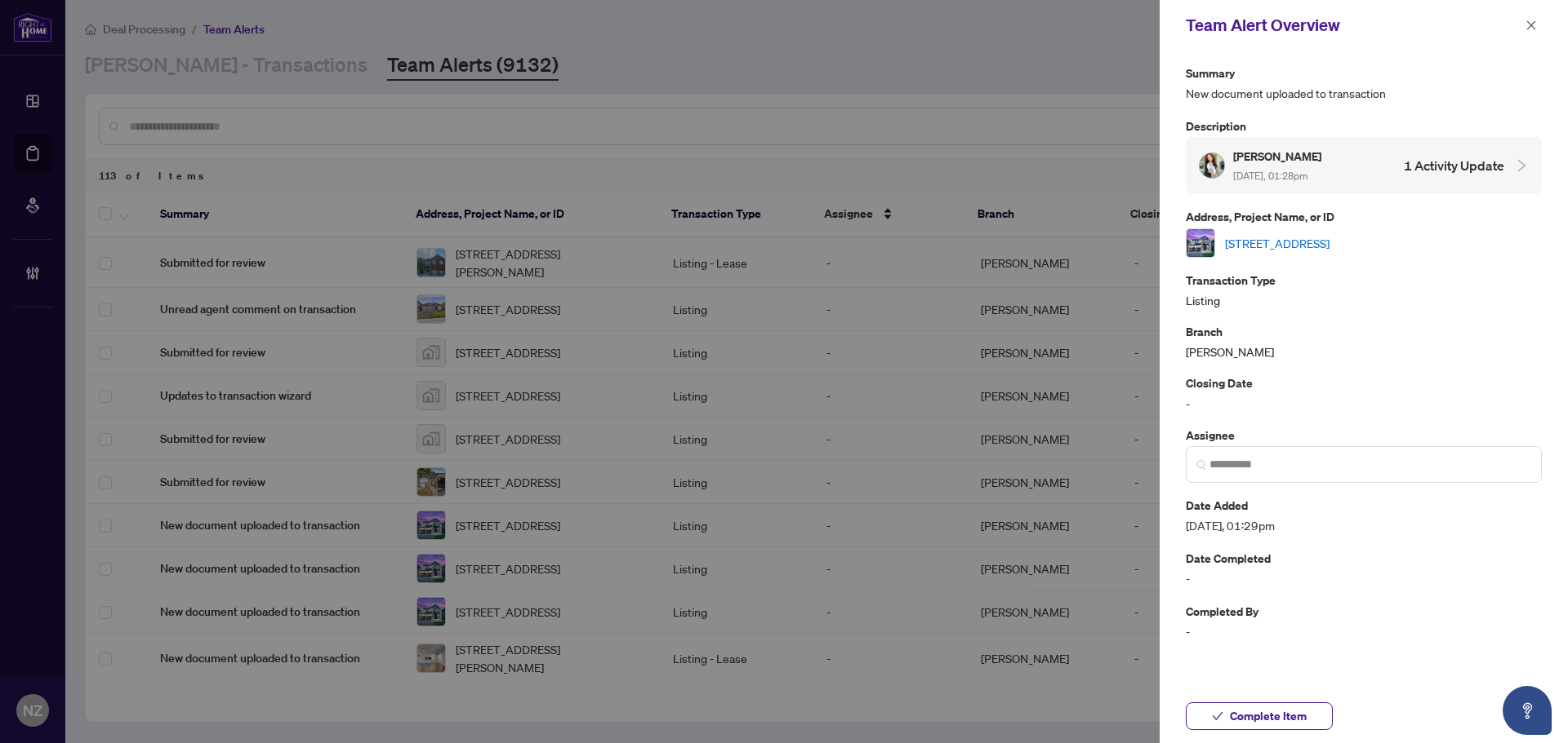
click at [1329, 245] on link "101 Nottingham Rd, Barrie, Ontario L9J 0L3, Canada" at bounding box center [1277, 242] width 104 height 18
click at [1525, 32] on span "button" at bounding box center [1531, 25] width 11 height 26
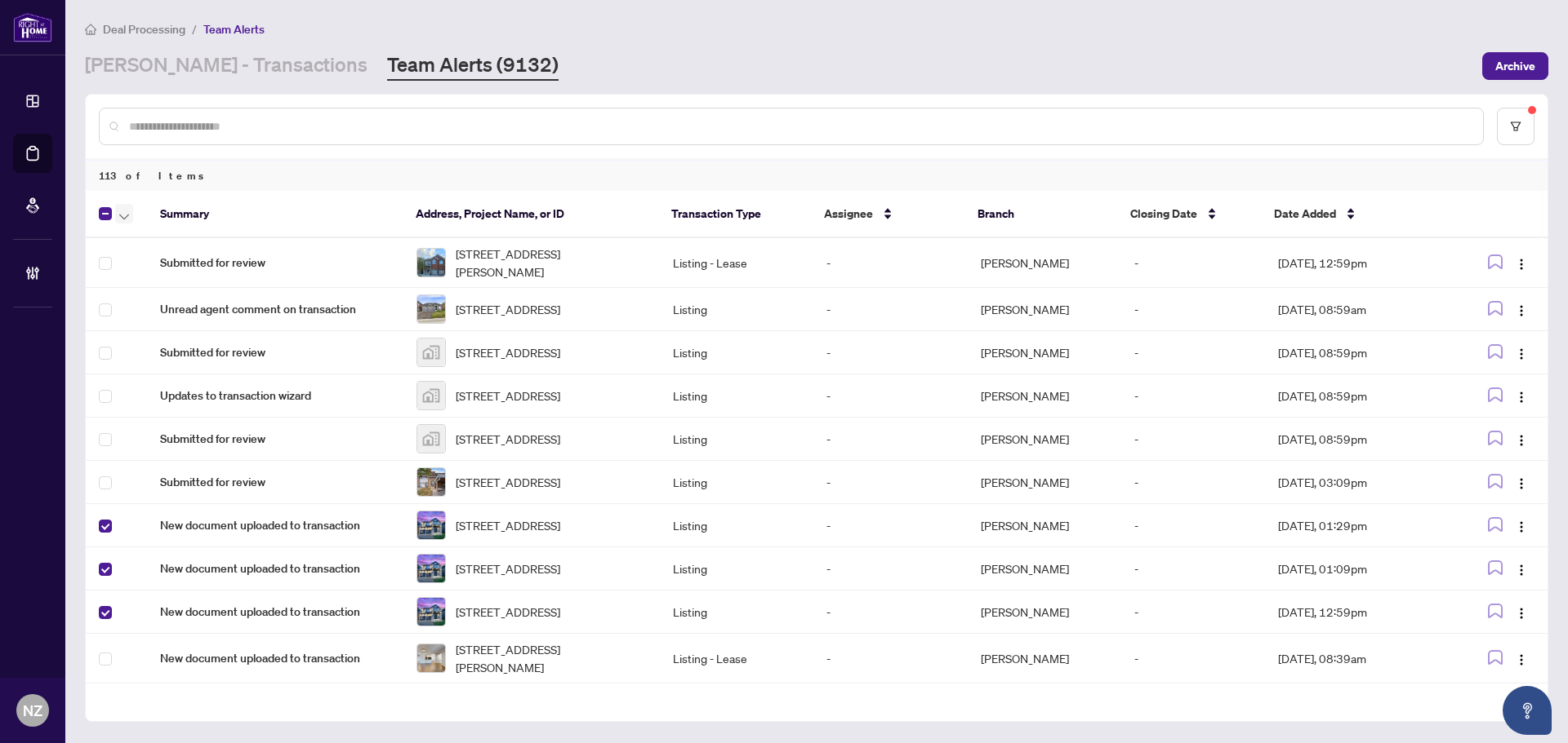
click at [126, 216] on icon "button" at bounding box center [124, 216] width 10 height 6
click at [156, 342] on span "Complete Item" at bounding box center [178, 346] width 102 height 18
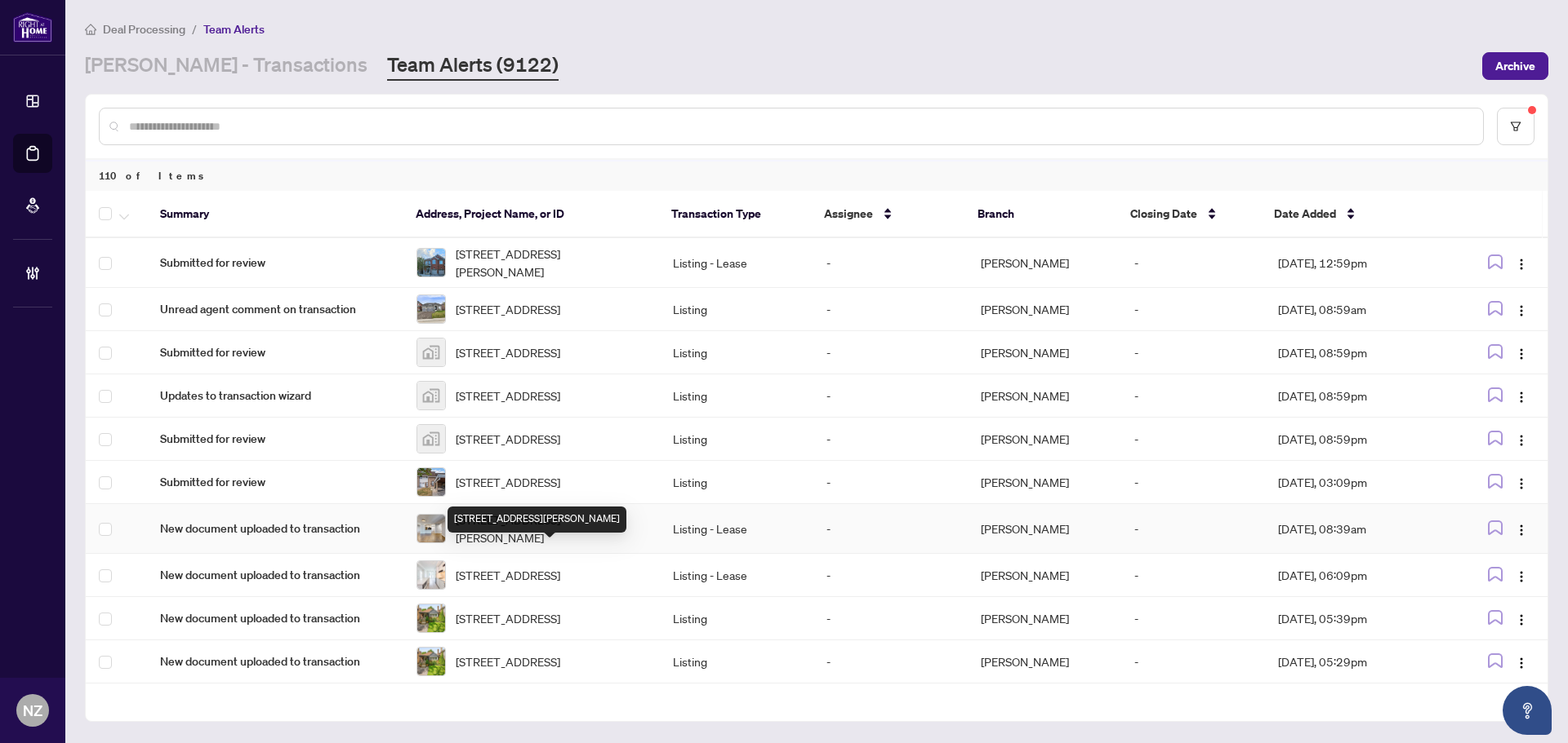
click at [514, 547] on span "709-10 Delisle Ave, Toronto, Ontario M4V 3C6, Canada" at bounding box center [550, 529] width 191 height 36
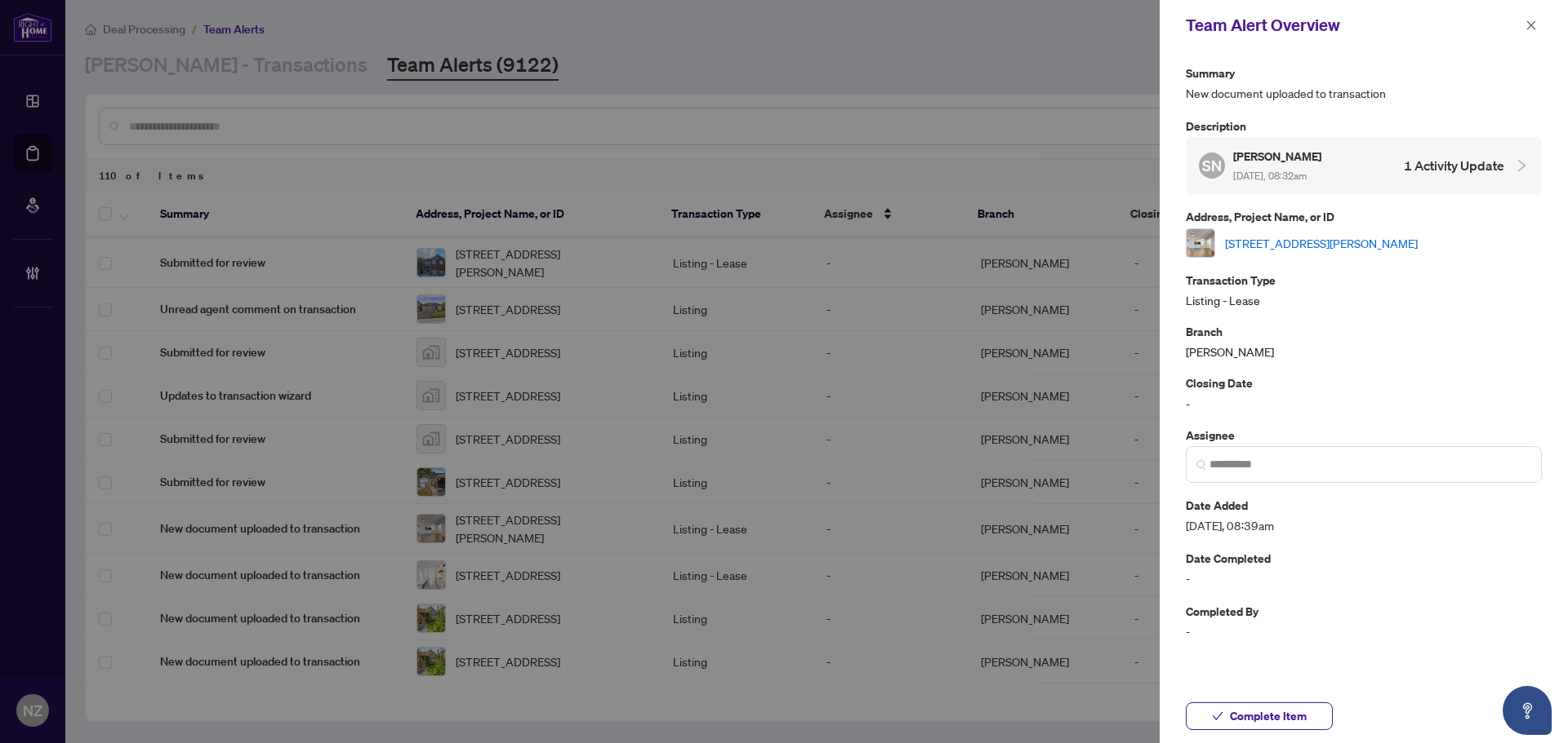
click at [1335, 244] on link "709-10 Delisle Ave, Toronto, Ontario M4V 3C6, Canada" at bounding box center [1321, 242] width 193 height 18
click at [1266, 718] on span "Complete Item" at bounding box center [1268, 717] width 76 height 26
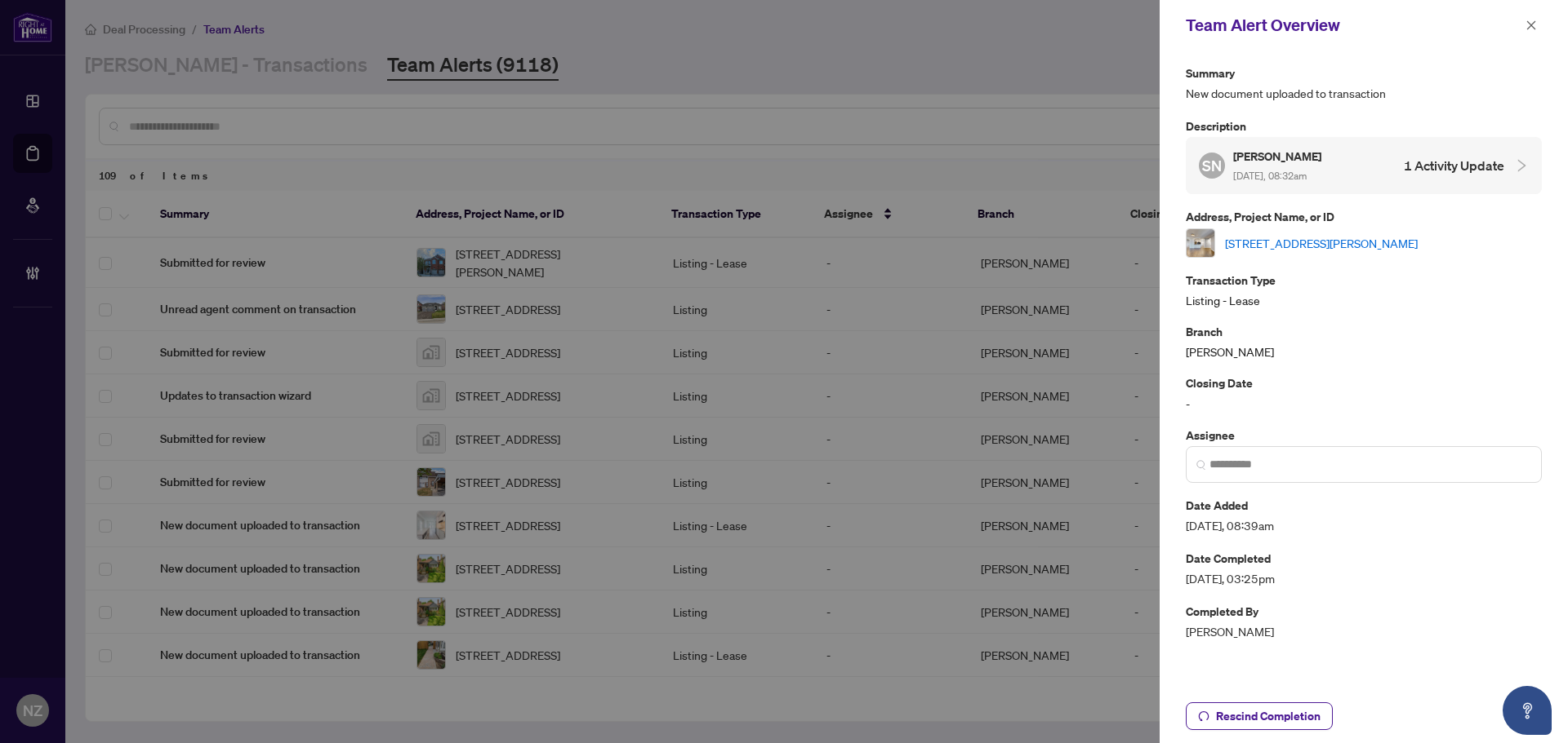
click at [1337, 244] on link "709-10 Delisle Ave, Toronto, Ontario M4V 3C6, Canada" at bounding box center [1321, 242] width 193 height 18
drag, startPoint x: 1529, startPoint y: 18, endPoint x: 1503, endPoint y: 42, distance: 35.4
click at [1529, 18] on span "button" at bounding box center [1531, 25] width 11 height 26
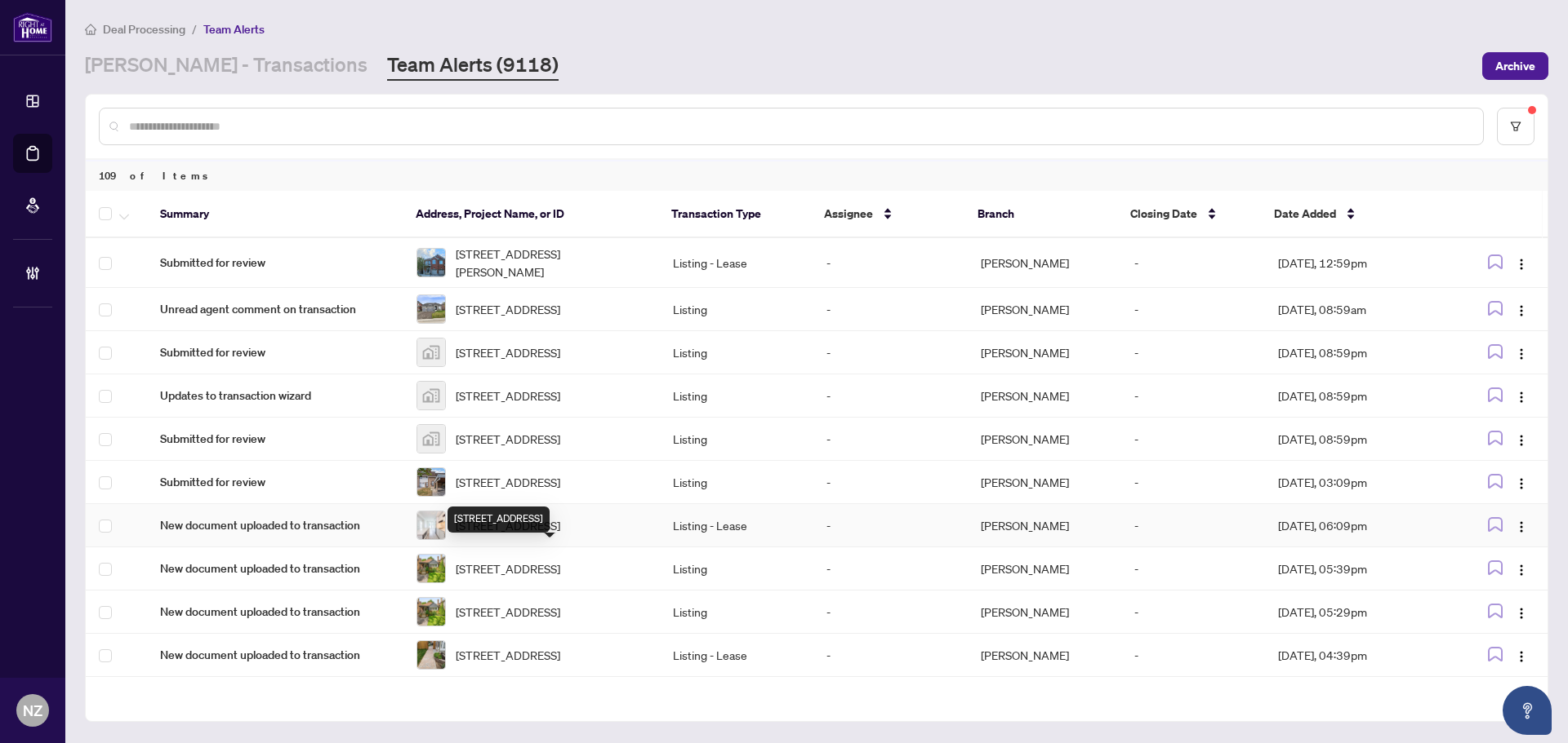
click at [520, 534] on span "701-4065 Confederation Pkwy, Mississauga, Ontario L5B 0L4, Canada" at bounding box center [507, 525] width 104 height 18
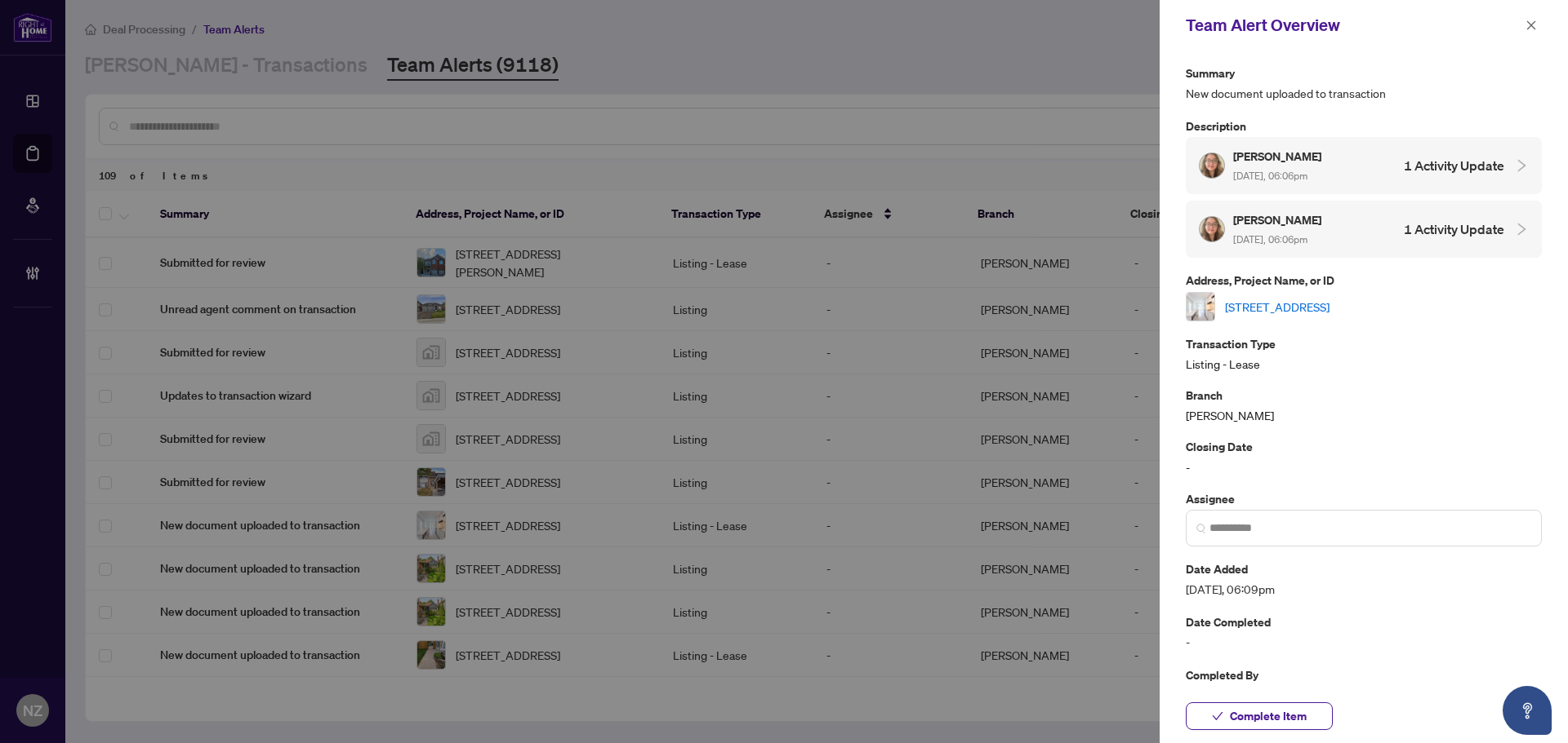
click at [1329, 303] on link "701-4065 Confederation Pkwy, Mississauga, Ontario L5B 0L4, Canada" at bounding box center [1277, 307] width 104 height 18
click at [1268, 709] on span "Complete Item" at bounding box center [1268, 717] width 76 height 26
click at [1528, 21] on icon "close" at bounding box center [1531, 25] width 11 height 11
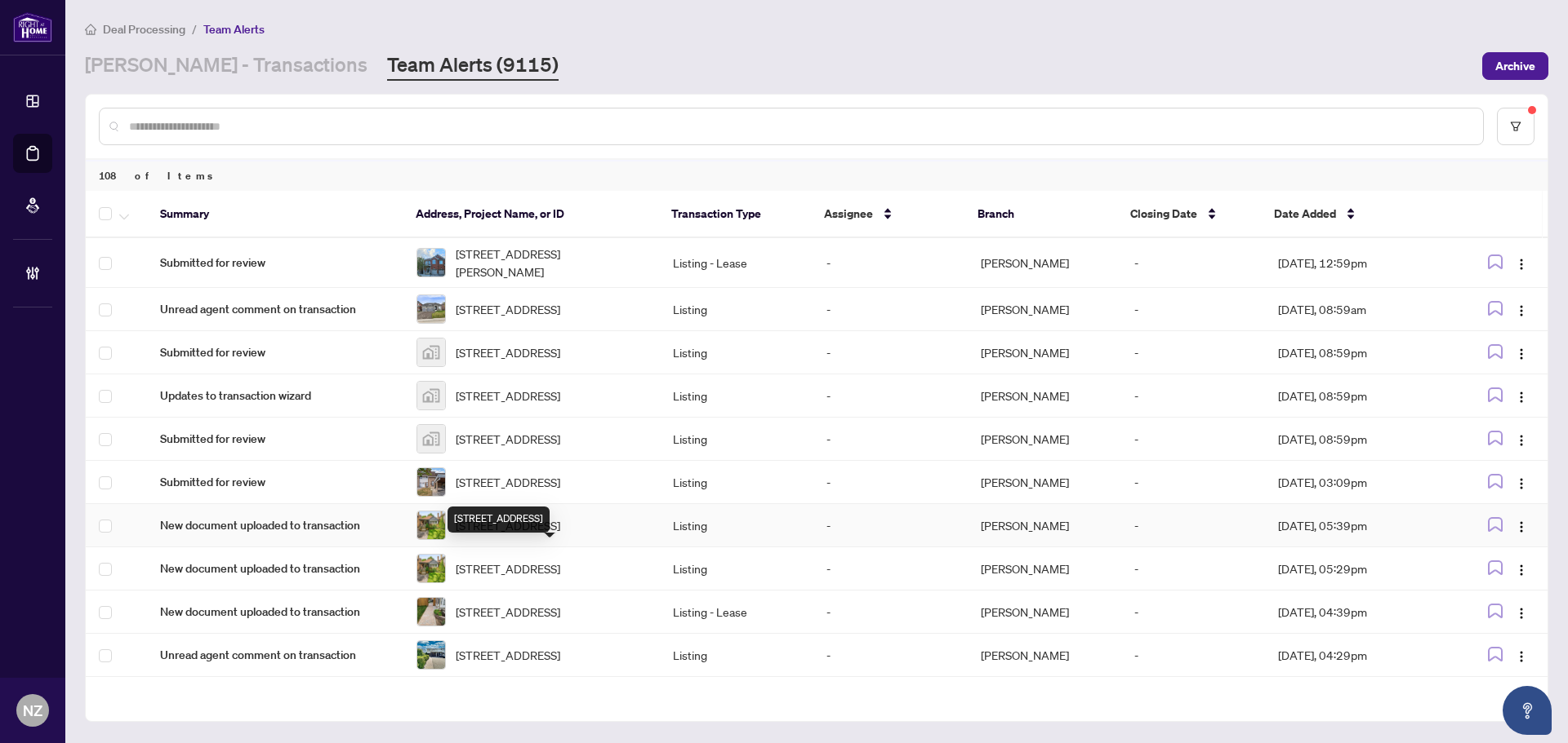
click at [477, 534] on span "66 CLIVEDEN Ave, Toronto, Ontario M8Z 3N1, Canada" at bounding box center [507, 525] width 104 height 18
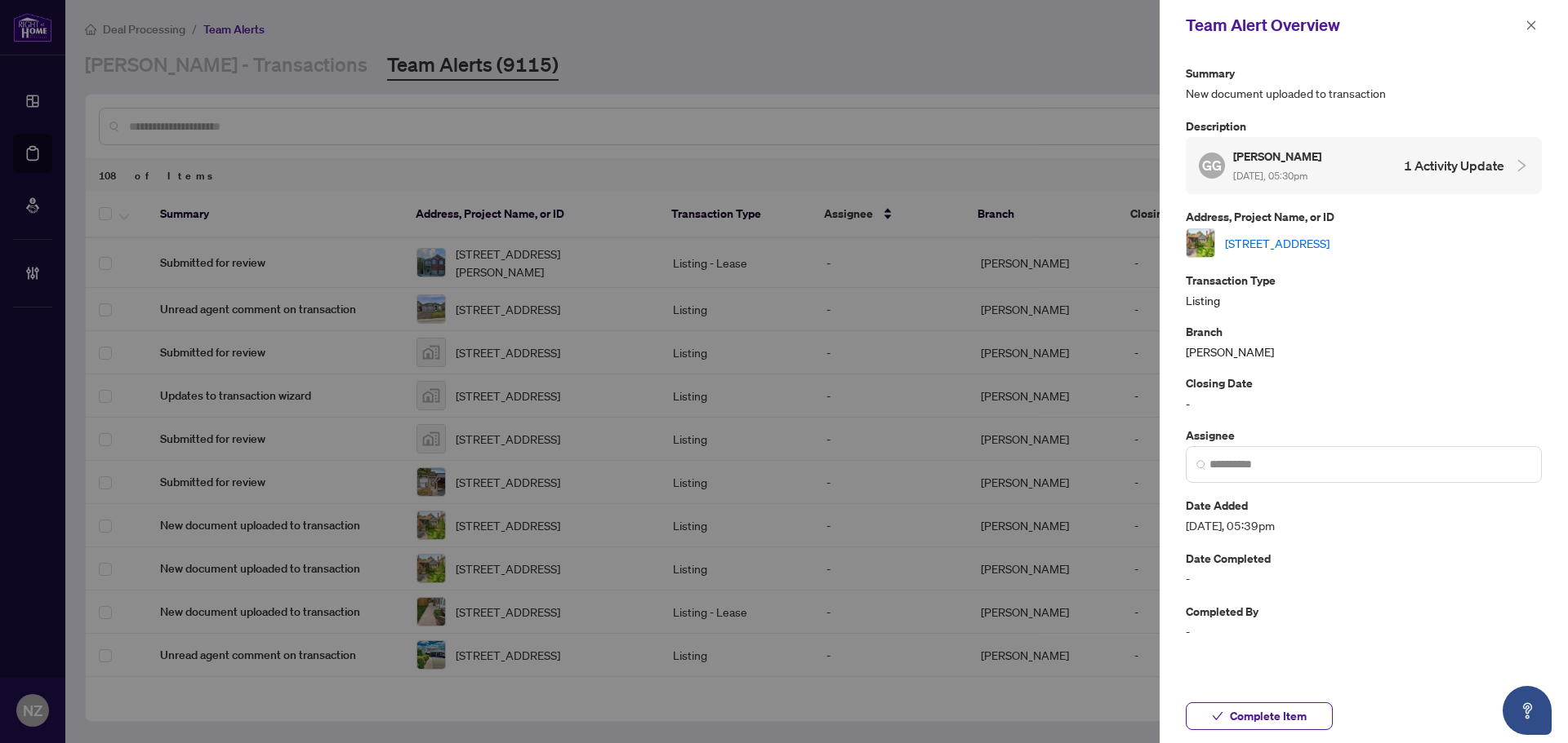
click at [1306, 244] on link "66 CLIVEDEN Ave, Toronto, Ontario M8Z 3N1, Canada" at bounding box center [1277, 242] width 104 height 18
click at [1533, 22] on icon "close" at bounding box center [1531, 25] width 11 height 11
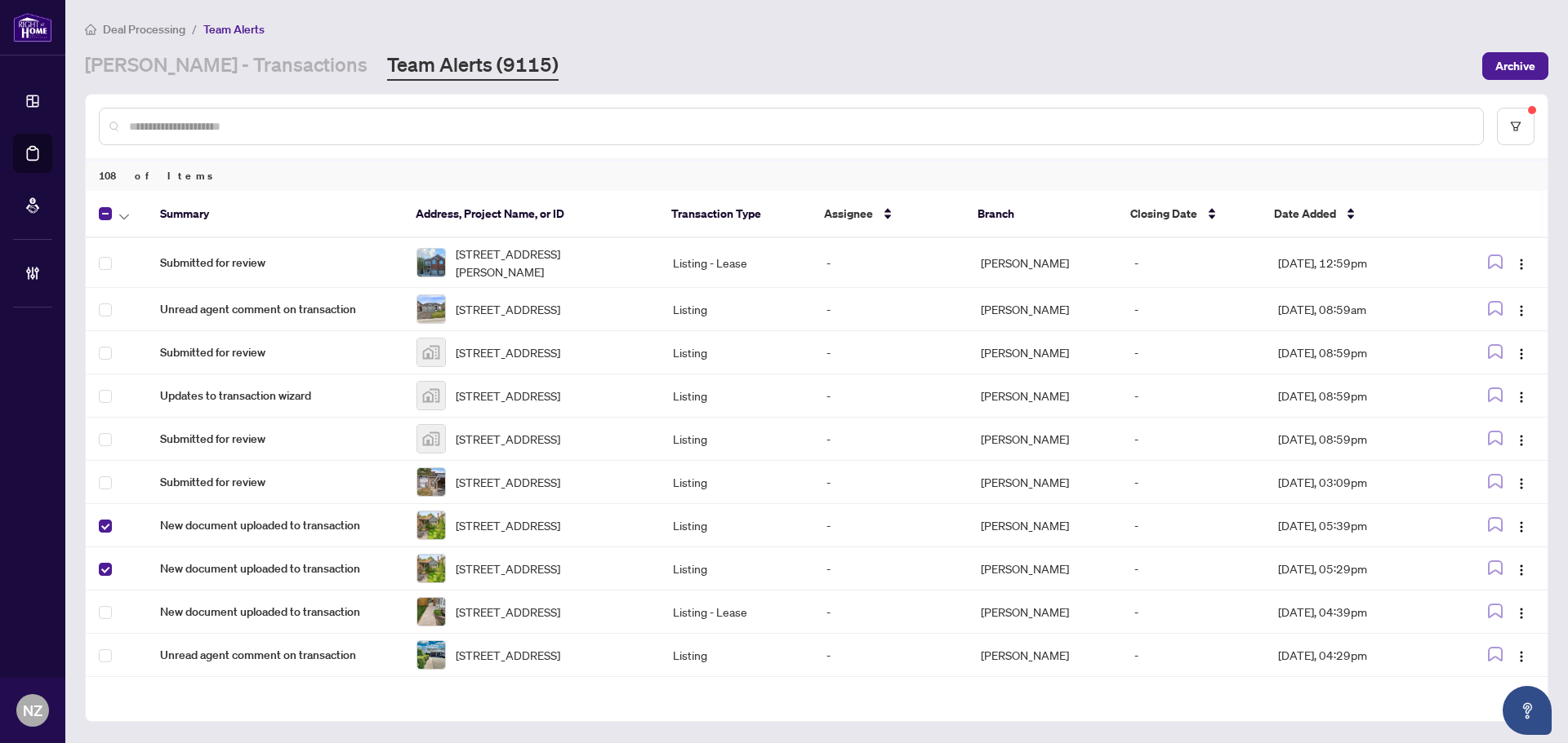
drag, startPoint x: 121, startPoint y: 215, endPoint x: 136, endPoint y: 299, distance: 85.3
click at [121, 216] on icon "button" at bounding box center [124, 216] width 10 height 6
click at [130, 353] on span "Complete Item" at bounding box center [178, 346] width 102 height 18
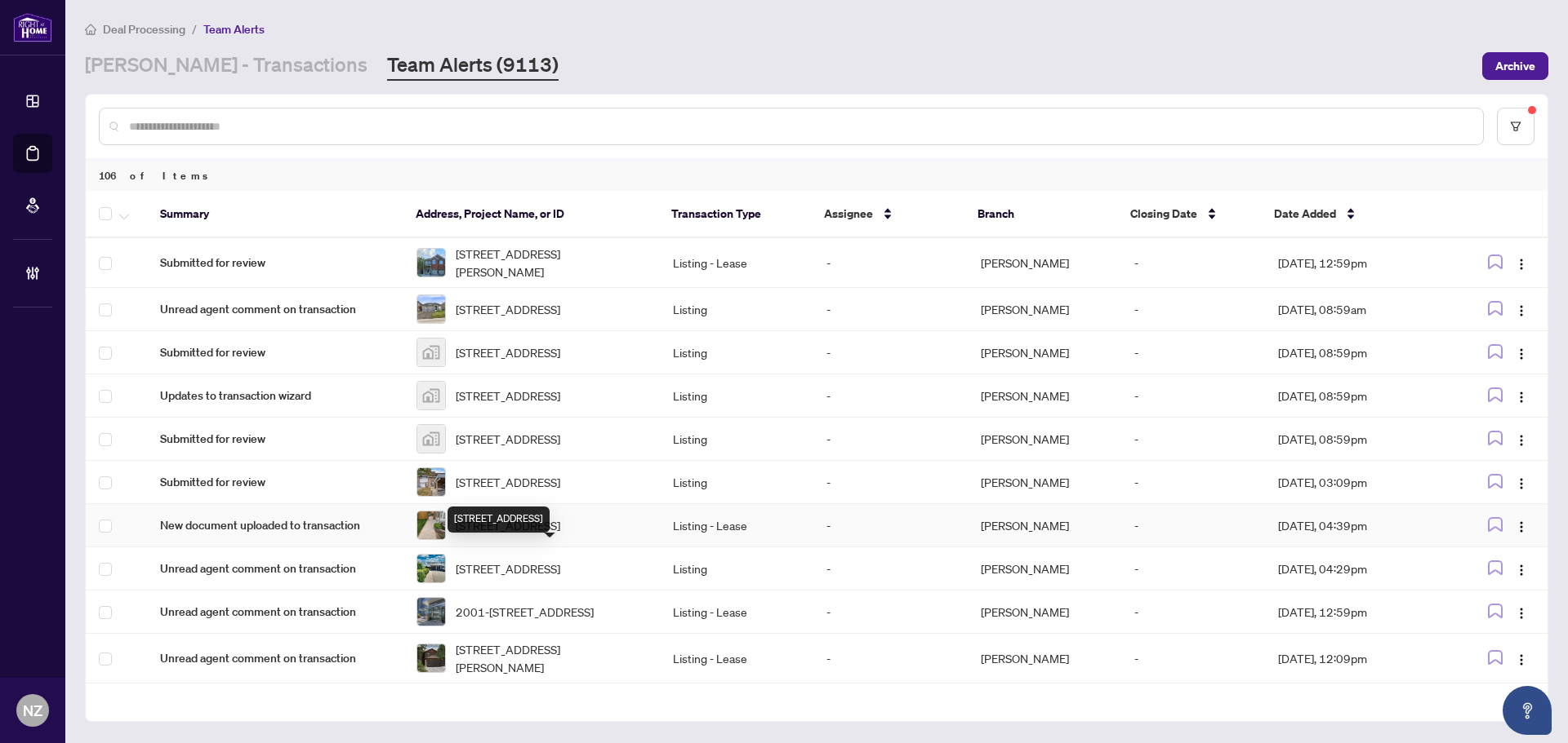
click at [560, 534] on span "83 Formosa Dr -83 Formosa Dr, Richmond Hill, Ontario L4S 1T1, Canada" at bounding box center [507, 525] width 104 height 18
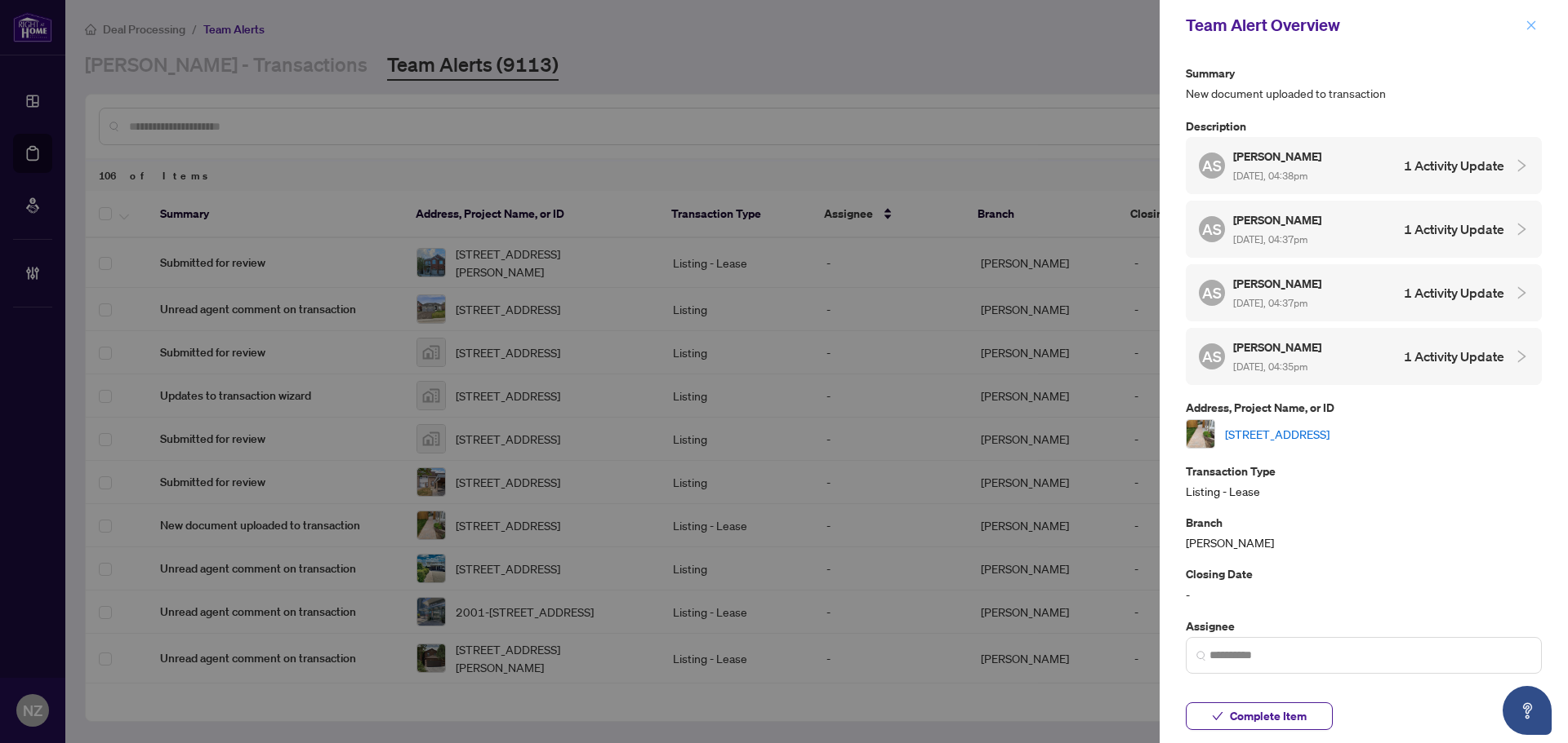
click at [1535, 28] on icon "close" at bounding box center [1531, 25] width 11 height 11
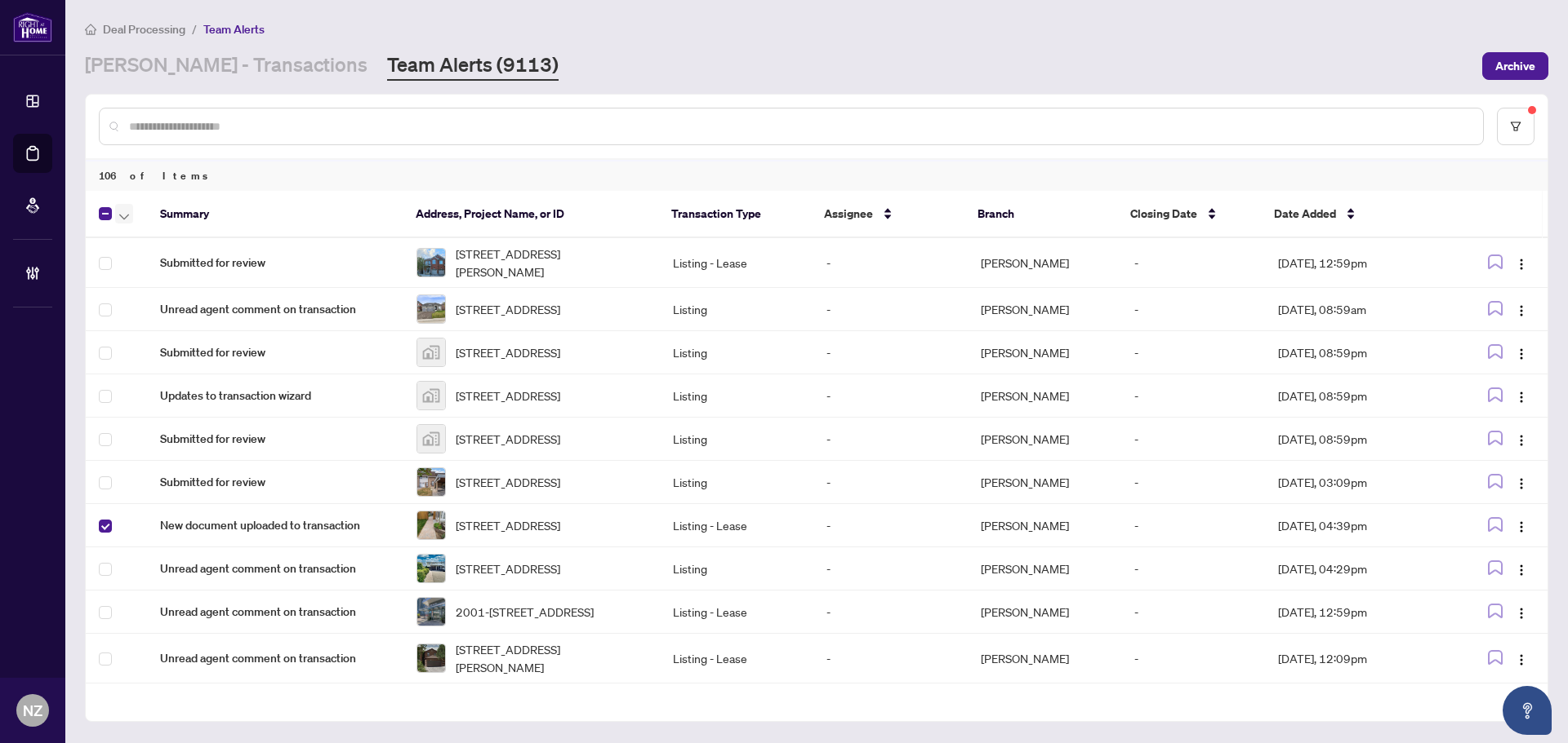
click at [119, 213] on icon "button" at bounding box center [124, 216] width 10 height 7
click at [163, 351] on span "Complete Item" at bounding box center [178, 346] width 102 height 18
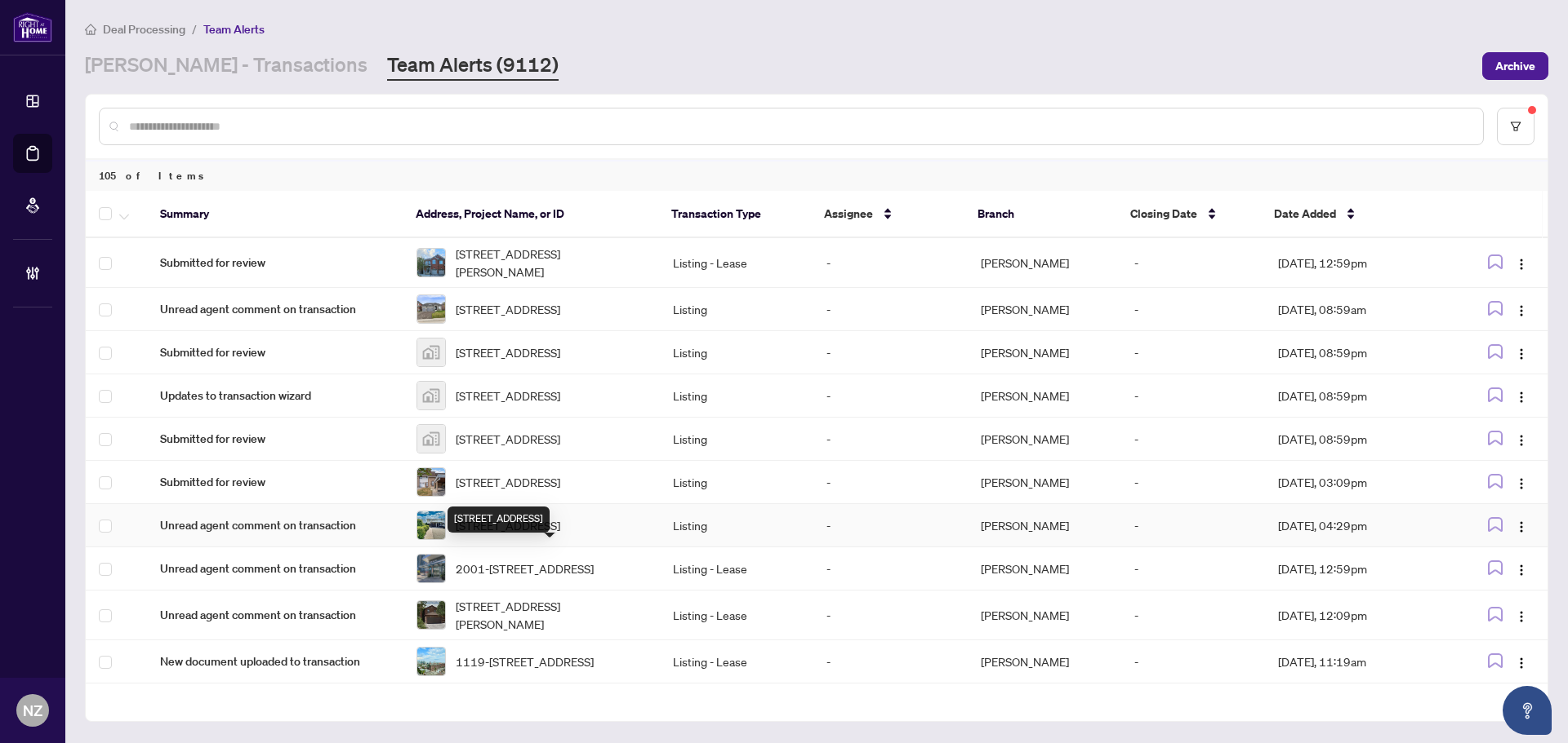
click at [525, 534] on span "191 Royal Salisbury Way, Brampton, Ontario L6V 3J5, Canada" at bounding box center [507, 525] width 104 height 18
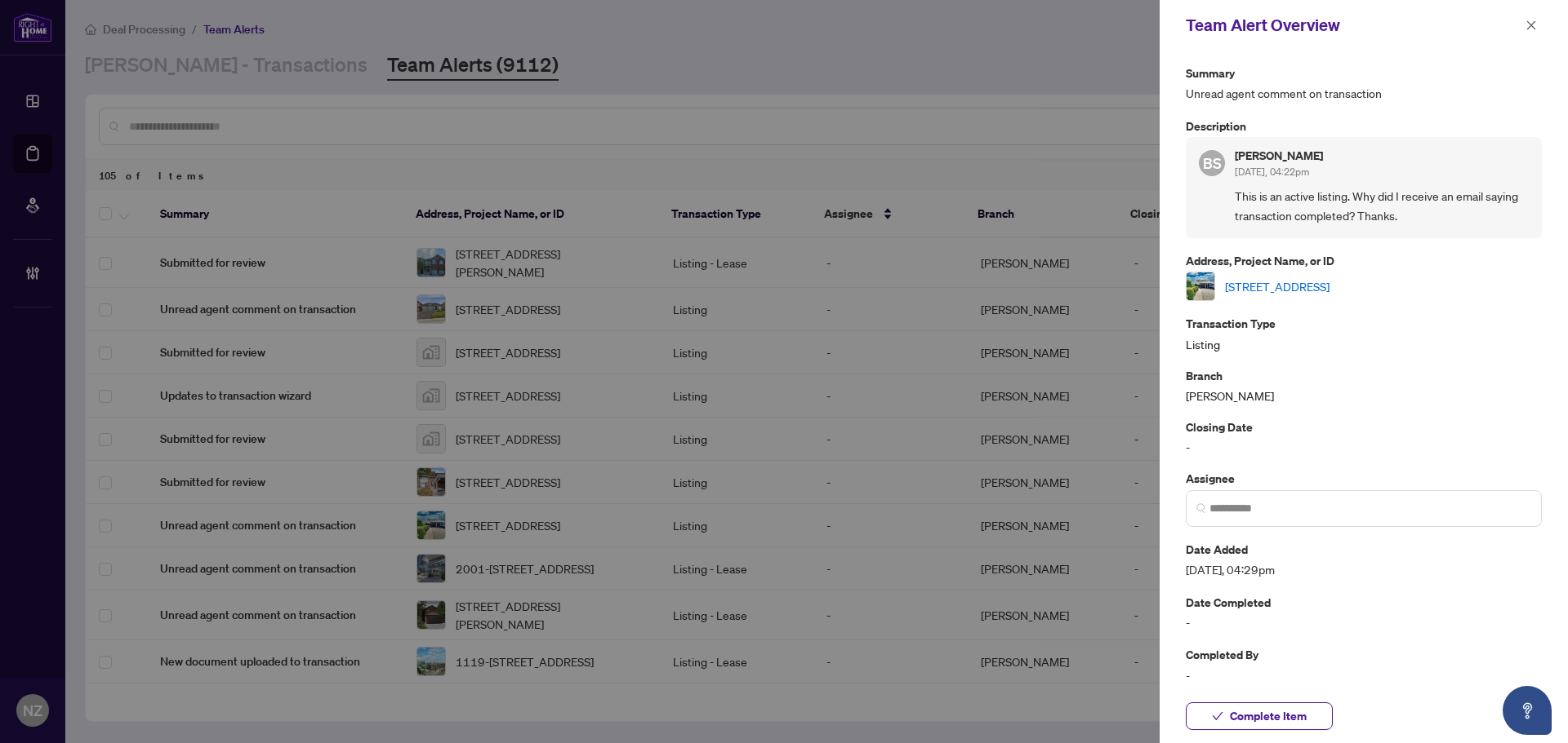
click at [1287, 288] on link "191 Royal Salisbury Way, Brampton, Ontario L6V 3J5, Canada" at bounding box center [1277, 286] width 104 height 18
click at [1277, 708] on span "Complete Item" at bounding box center [1268, 717] width 76 height 26
click at [1534, 27] on icon "close" at bounding box center [1531, 25] width 11 height 11
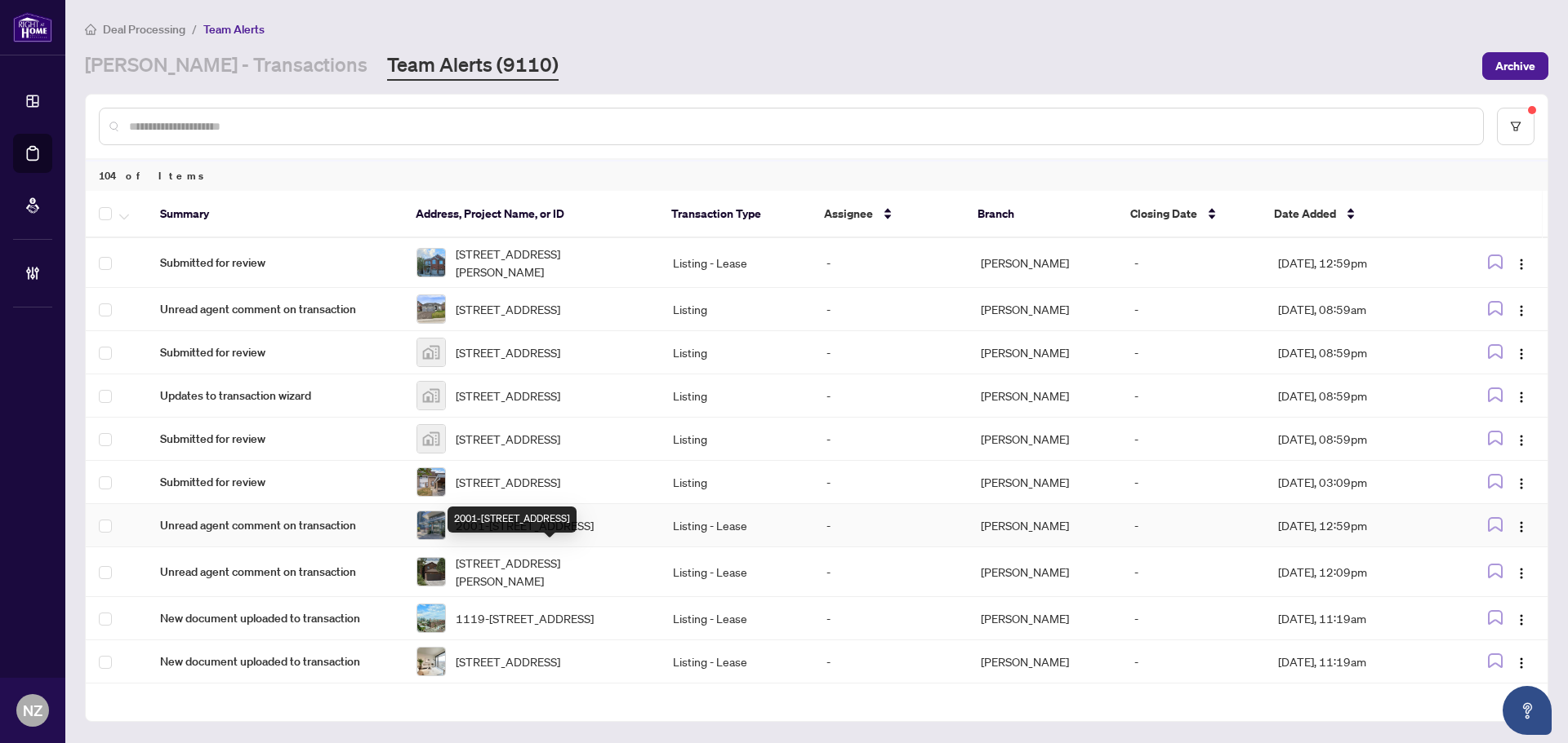
click at [520, 534] on span "2001-[STREET_ADDRESS]" at bounding box center [524, 525] width 138 height 18
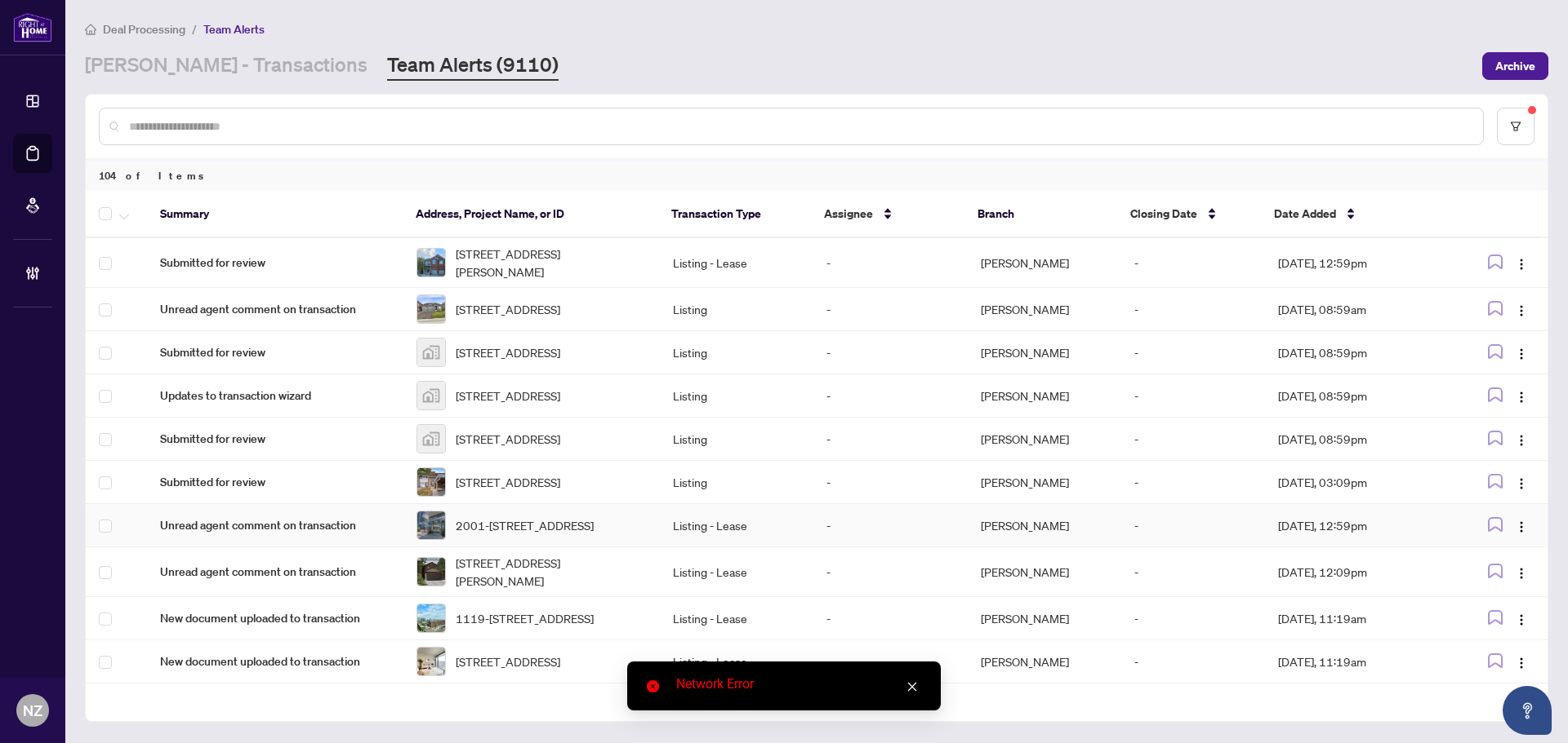
click at [527, 534] on span "2001-[STREET_ADDRESS]" at bounding box center [524, 525] width 138 height 18
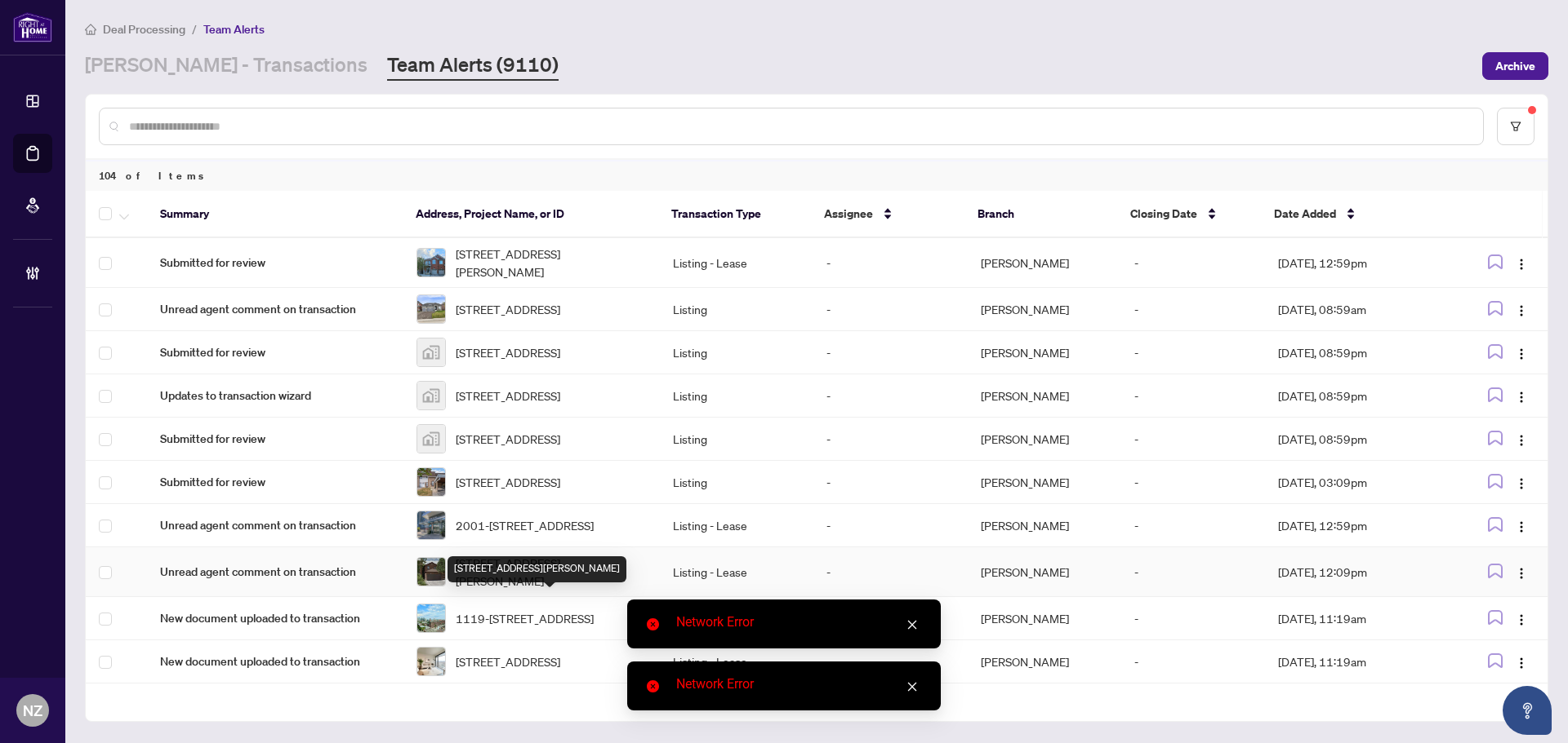
click at [539, 590] on span "344 York Hill Blvd, Vaughan, Ontario L4J 3B6, Canada" at bounding box center [550, 571] width 191 height 36
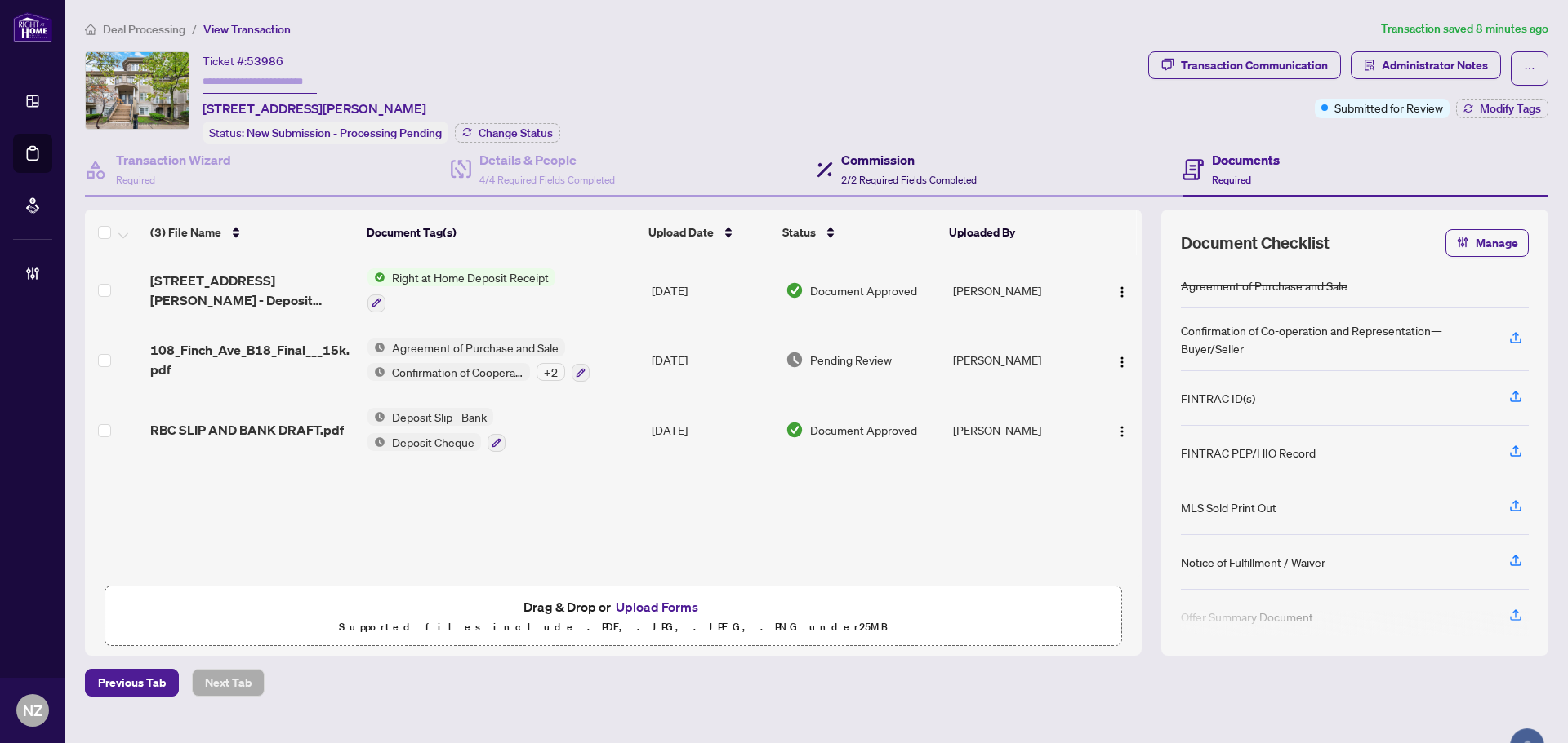
drag, startPoint x: 895, startPoint y: 166, endPoint x: 905, endPoint y: 200, distance: 35.4
click at [895, 166] on h4 "Commission" at bounding box center [909, 159] width 135 height 20
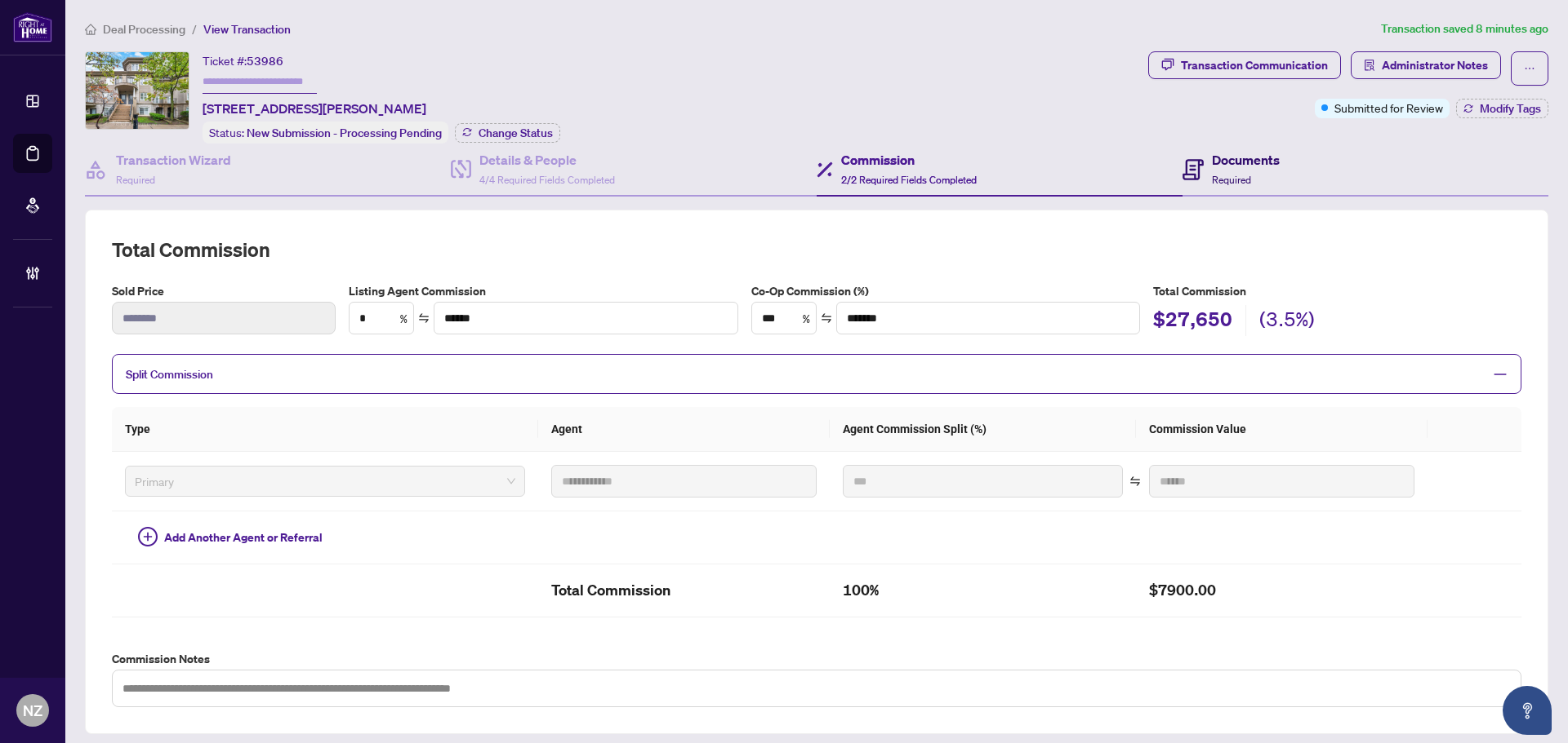
click at [1214, 185] on div "Documents Required" at bounding box center [1245, 169] width 68 height 38
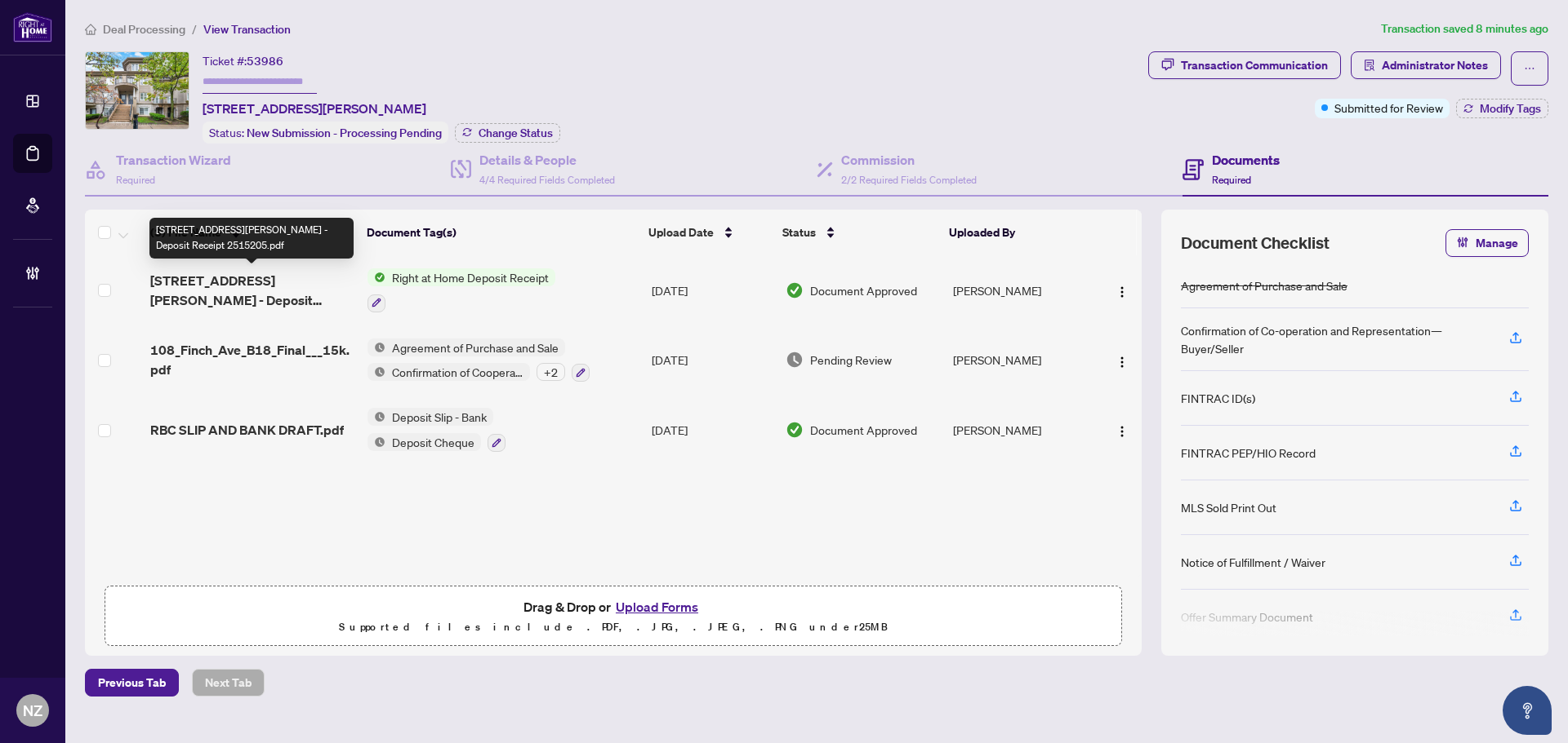
click at [262, 286] on span "108 Finch Ave W Ave B18 - Deposit Receipt 2515205.pdf" at bounding box center [252, 291] width 204 height 39
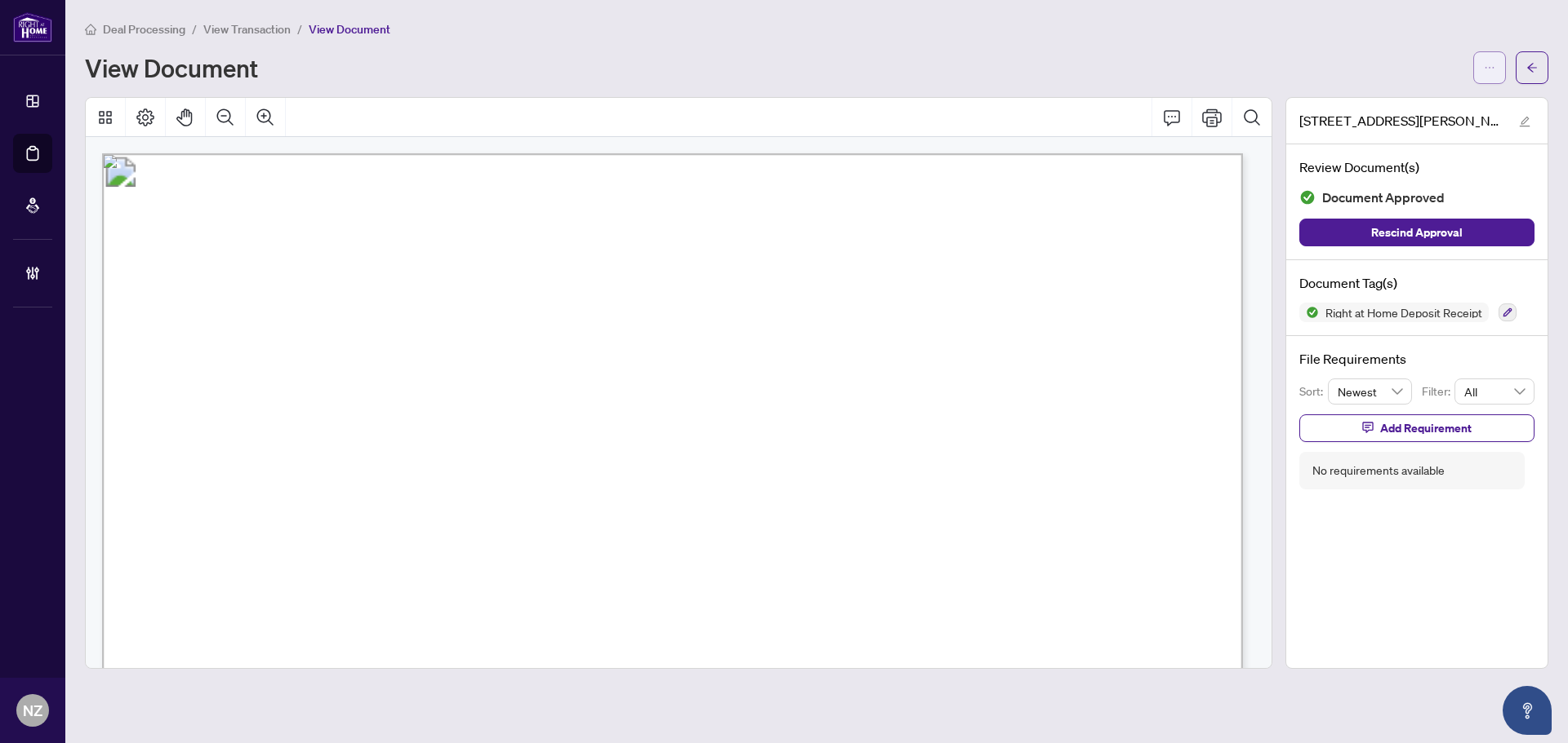
click at [1491, 64] on icon "ellipsis" at bounding box center [1490, 68] width 11 height 11
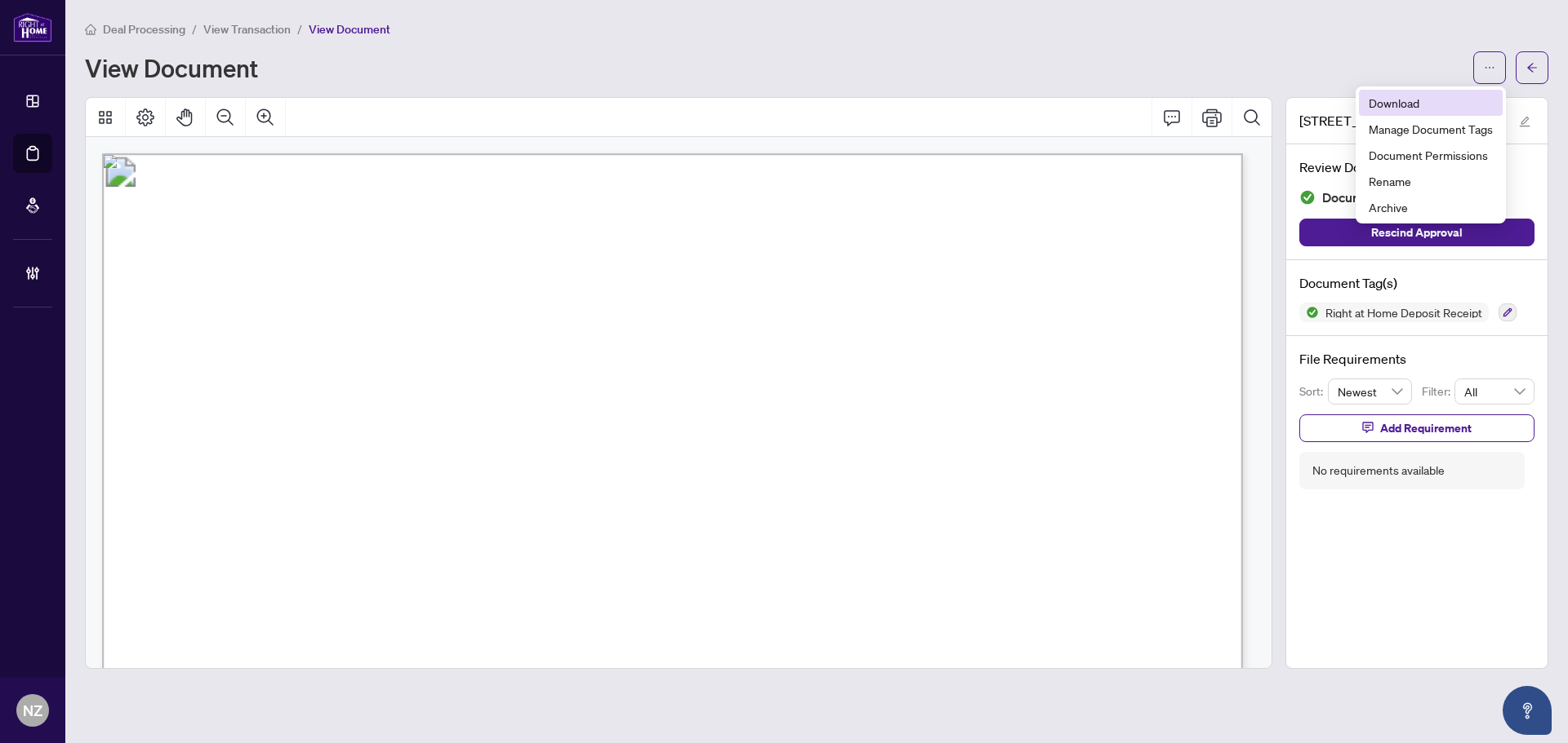
click at [1404, 98] on span "Download" at bounding box center [1430, 103] width 124 height 18
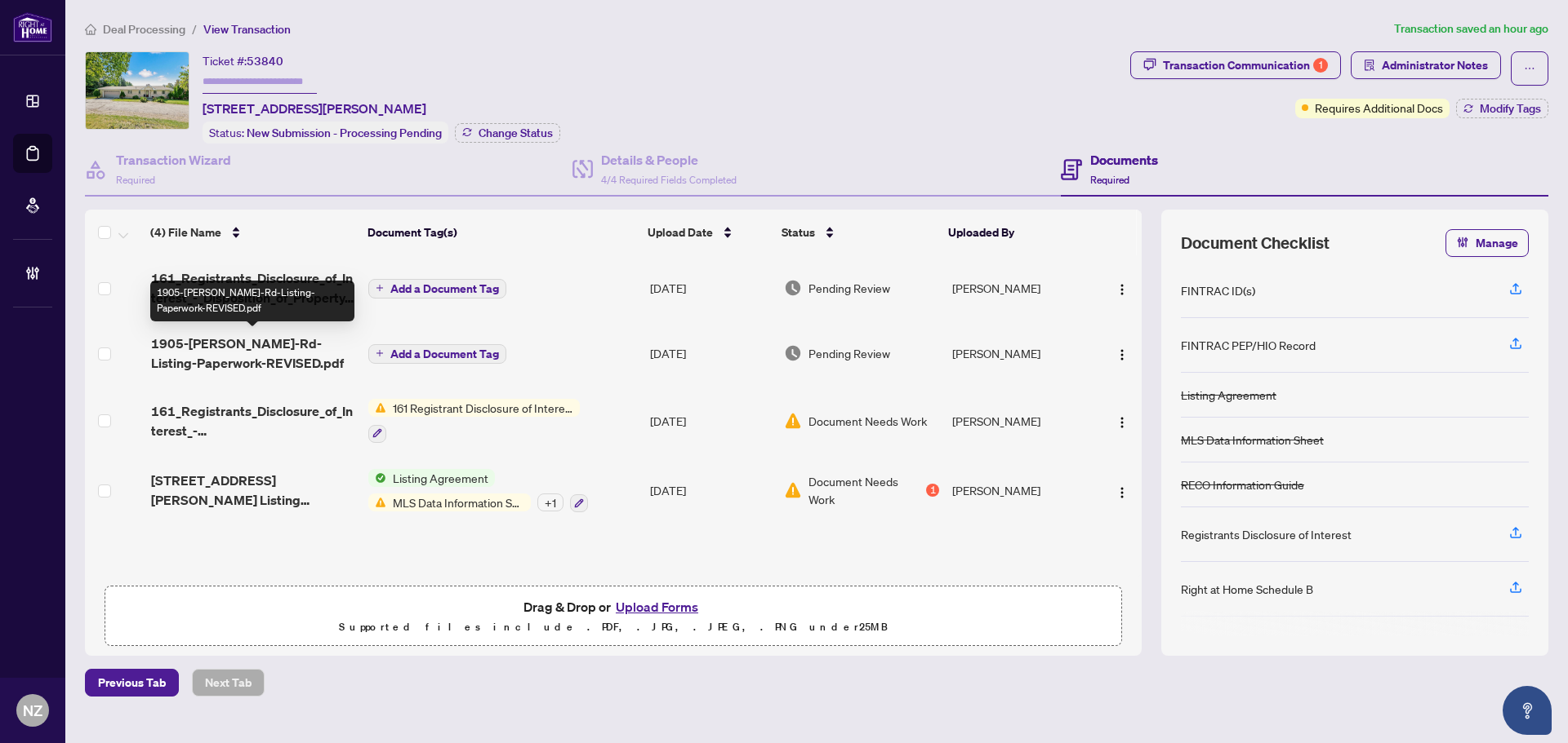
click at [265, 338] on span "1905-Lockhart-Rd-Listing-Paperwork-REVISED.pdf" at bounding box center [253, 353] width 204 height 39
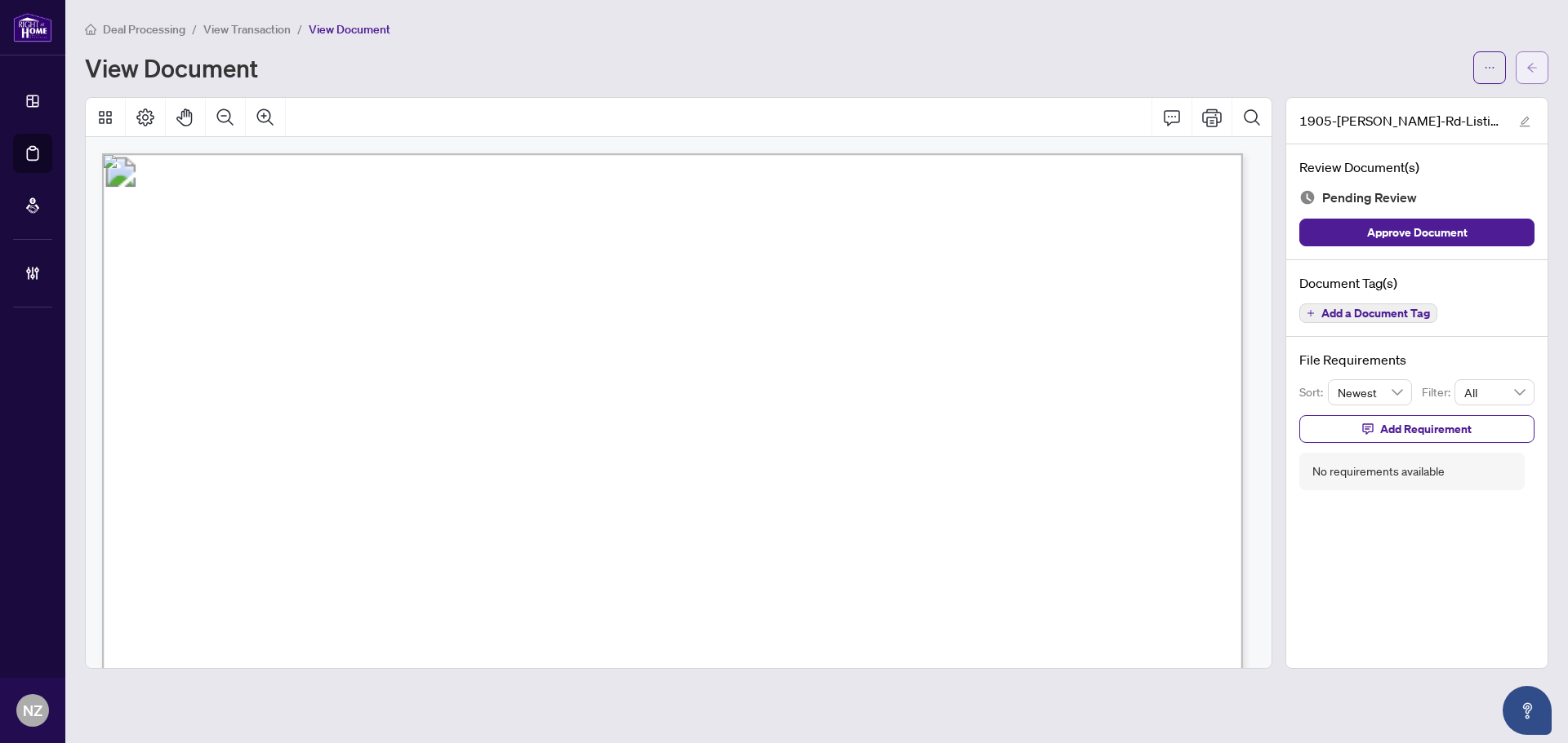
click at [1530, 70] on icon "arrow-left" at bounding box center [1532, 68] width 11 height 11
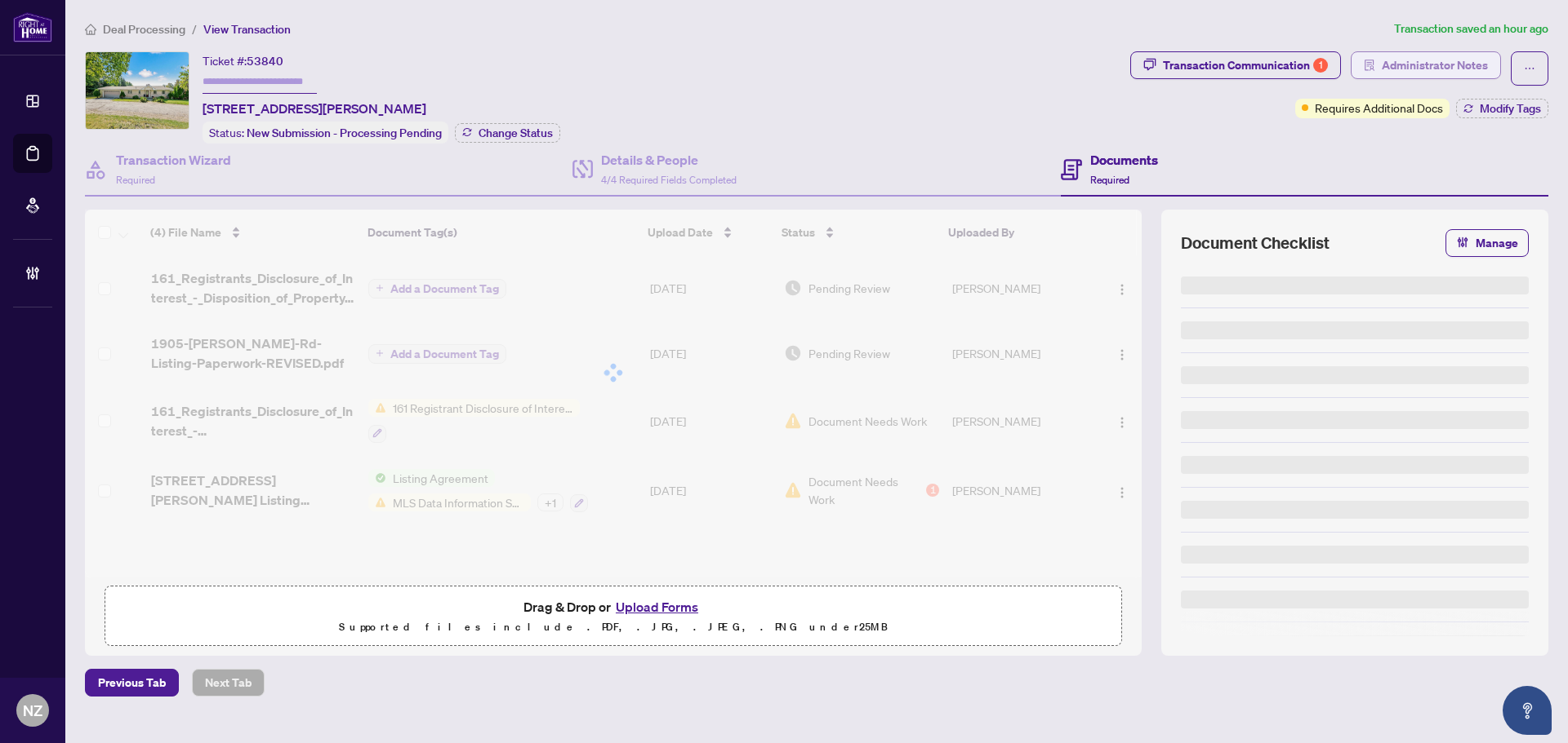
click at [1402, 65] on span "Administrator Notes" at bounding box center [1435, 65] width 106 height 26
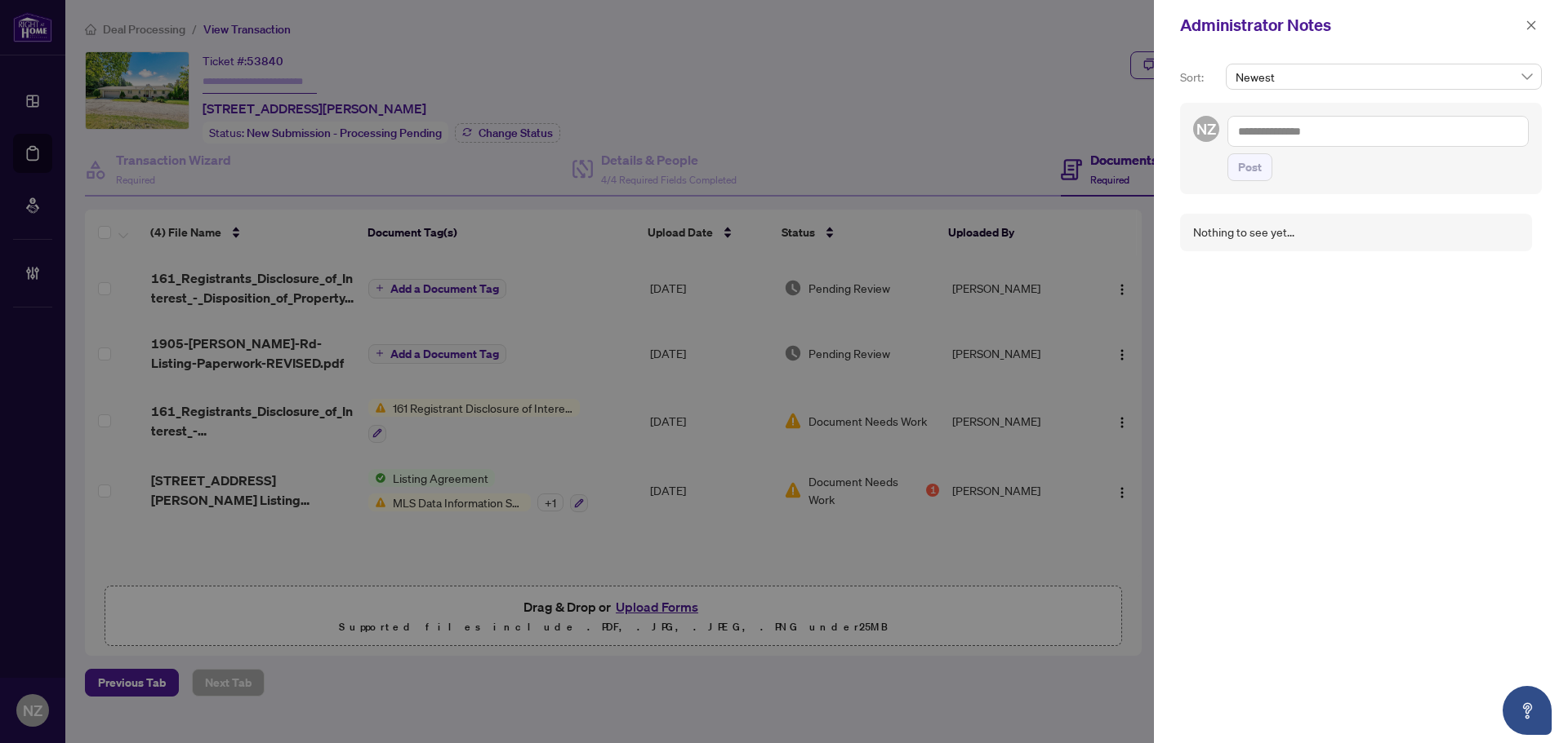
drag, startPoint x: 1534, startPoint y: 19, endPoint x: 1343, endPoint y: 80, distance: 200.5
click at [1533, 20] on span "button" at bounding box center [1531, 25] width 11 height 26
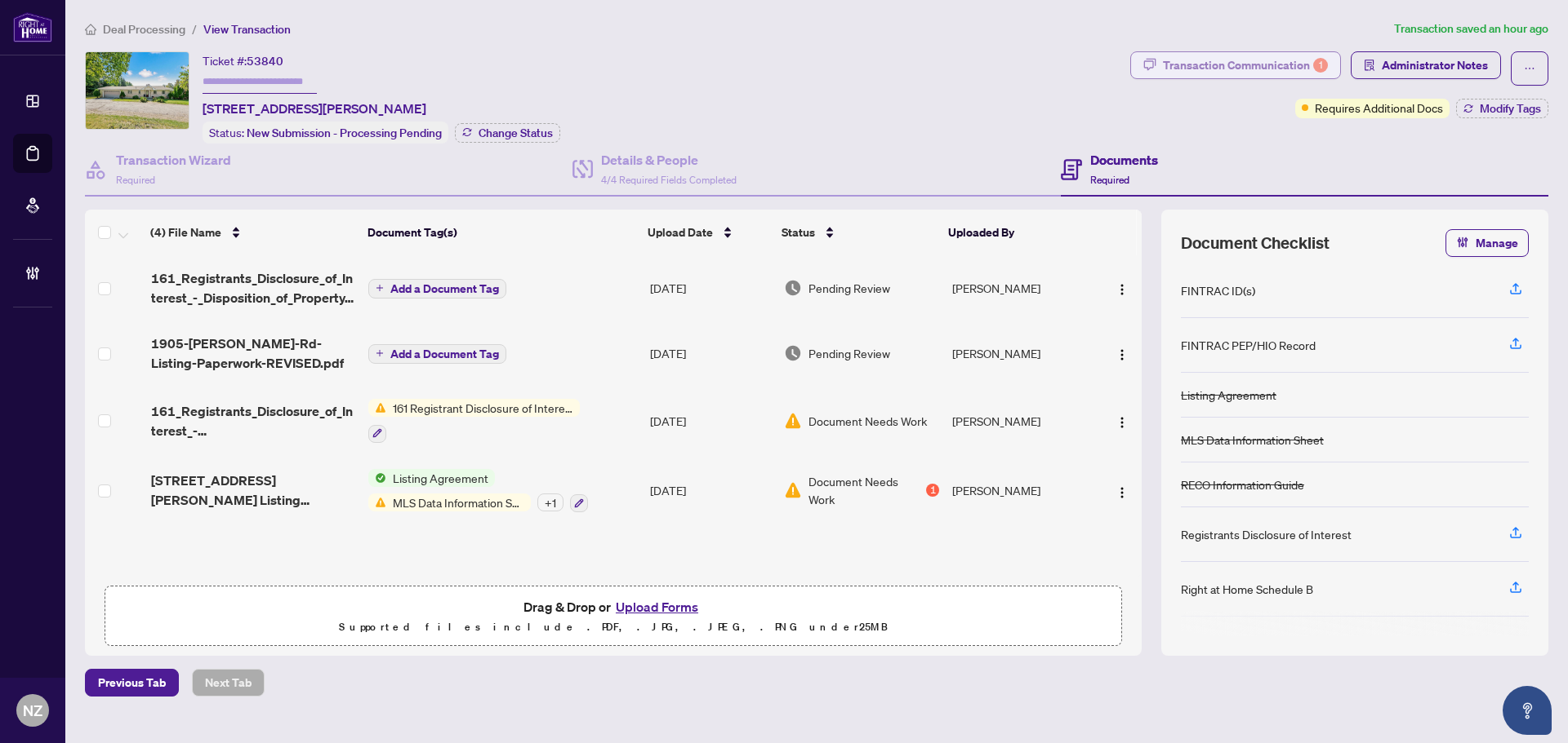
click at [1252, 71] on div "Transaction Communication 1" at bounding box center [1245, 65] width 165 height 26
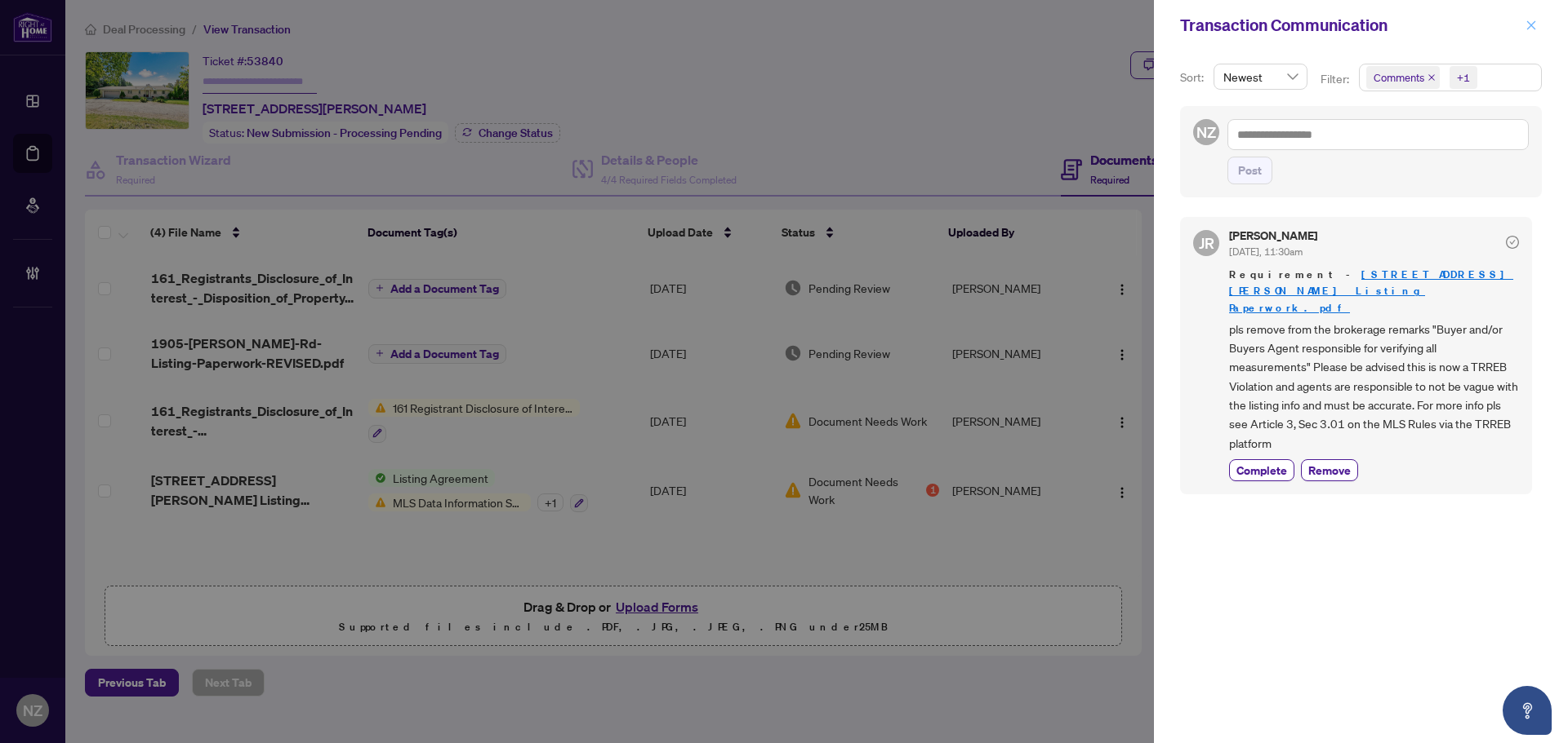
click at [1533, 19] on span "button" at bounding box center [1531, 25] width 11 height 26
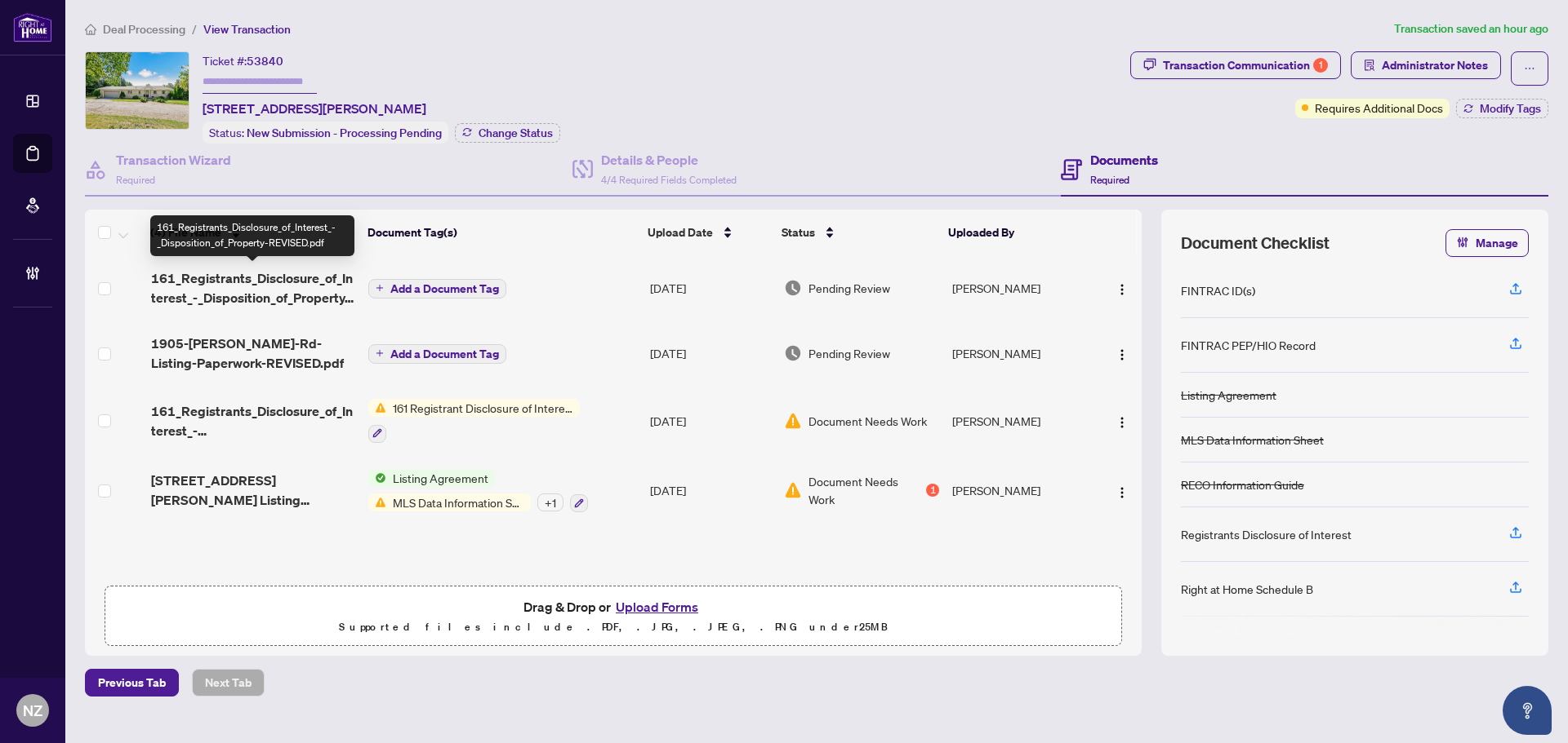
click at [265, 282] on span "161_Registrants_Disclosure_of_Interest_-_Disposition_of_Property-REVISED.pdf" at bounding box center [253, 288] width 204 height 39
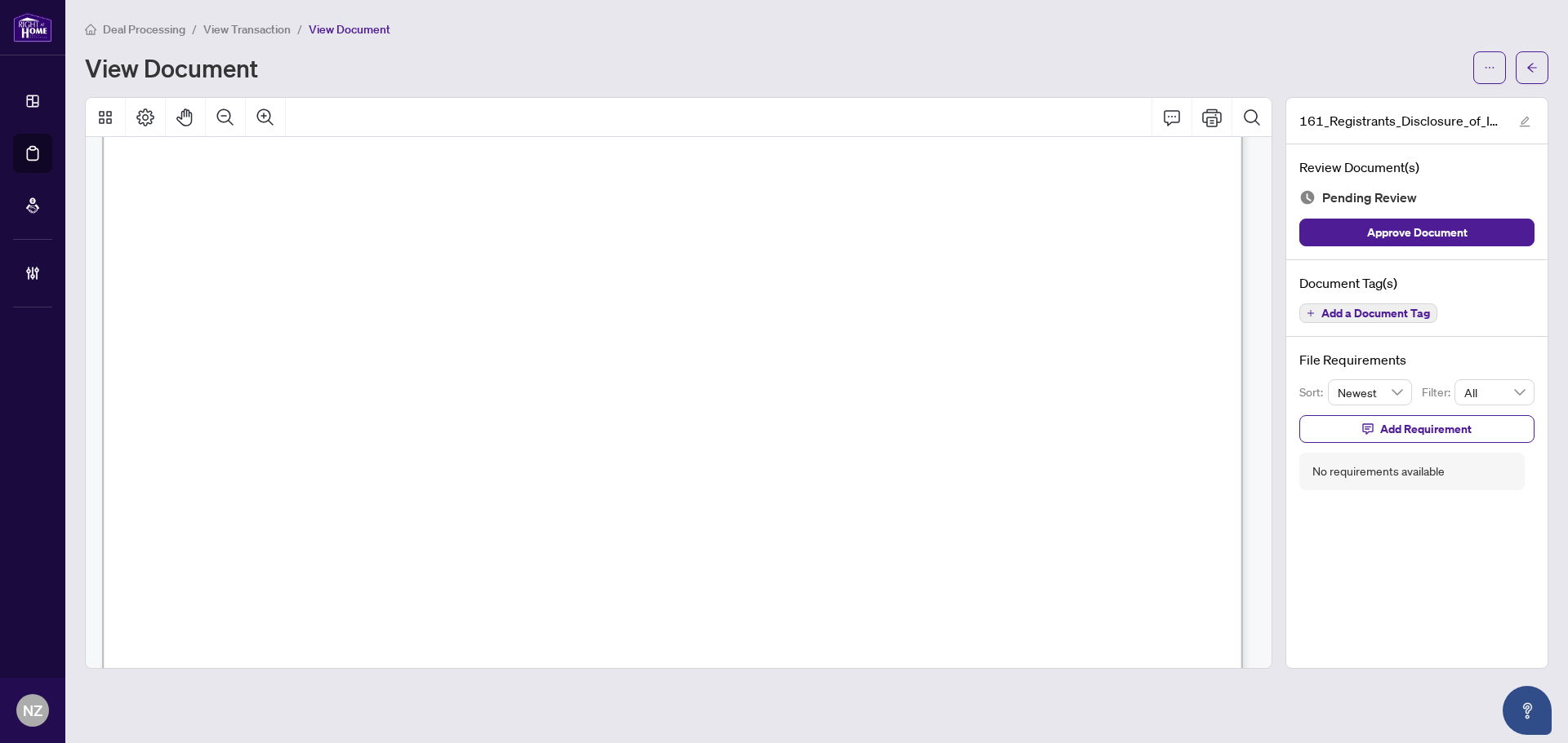
scroll to position [245, 0]
click at [1484, 68] on icon "ellipsis" at bounding box center [1490, 68] width 11 height 11
click at [1388, 102] on span "Download" at bounding box center [1430, 103] width 124 height 18
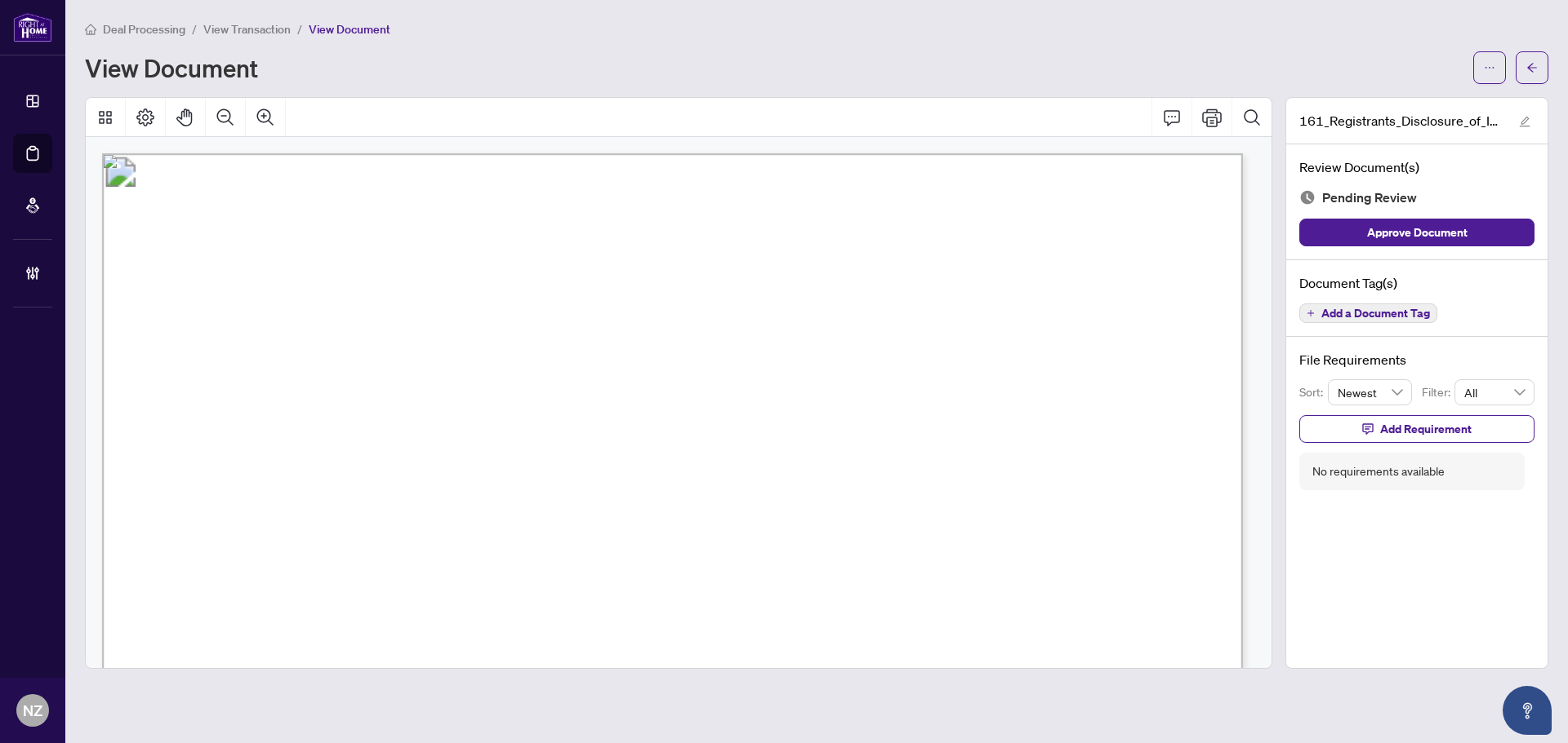
click at [1346, 308] on span "Add a Document Tag" at bounding box center [1375, 313] width 108 height 11
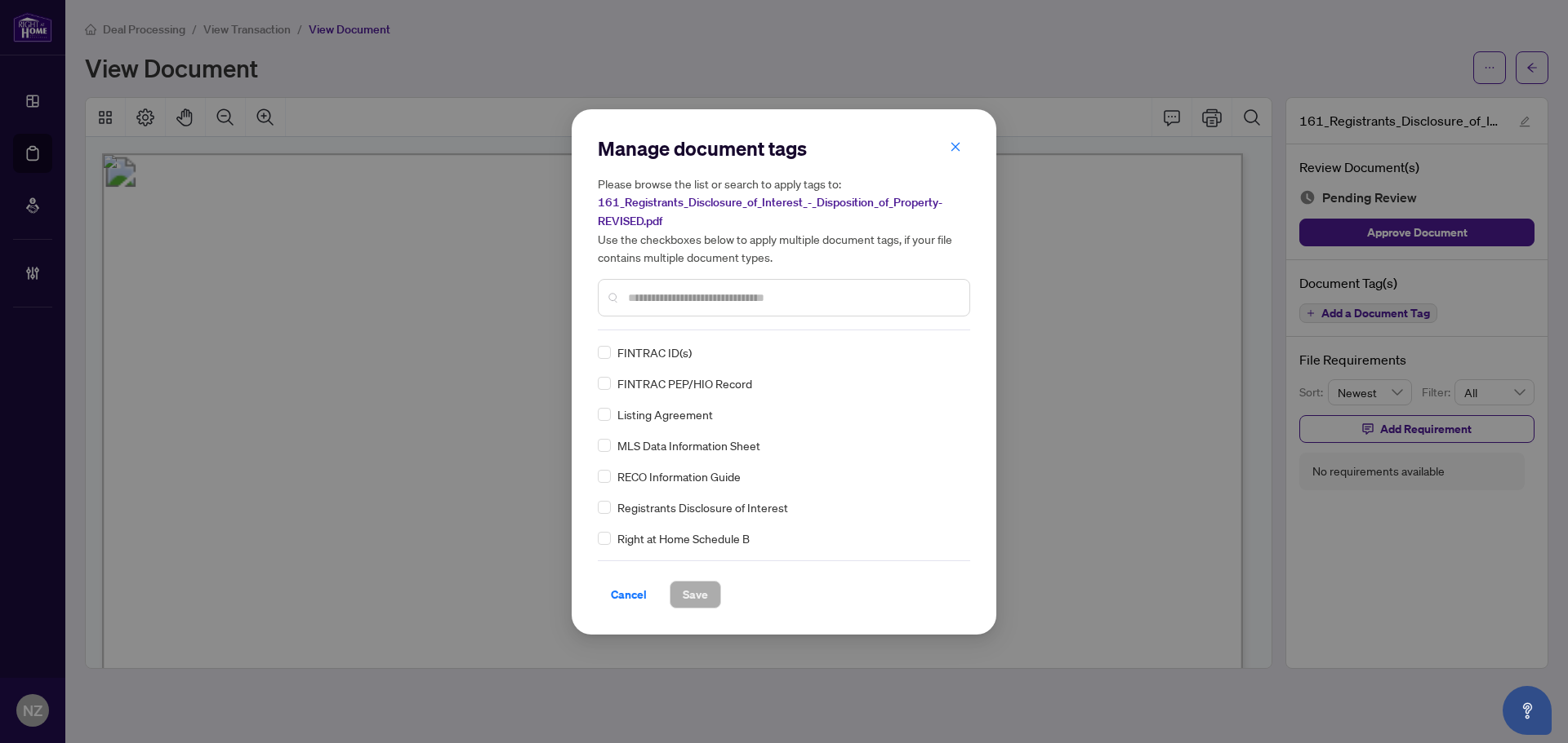
click at [674, 292] on input "text" at bounding box center [792, 297] width 328 height 18
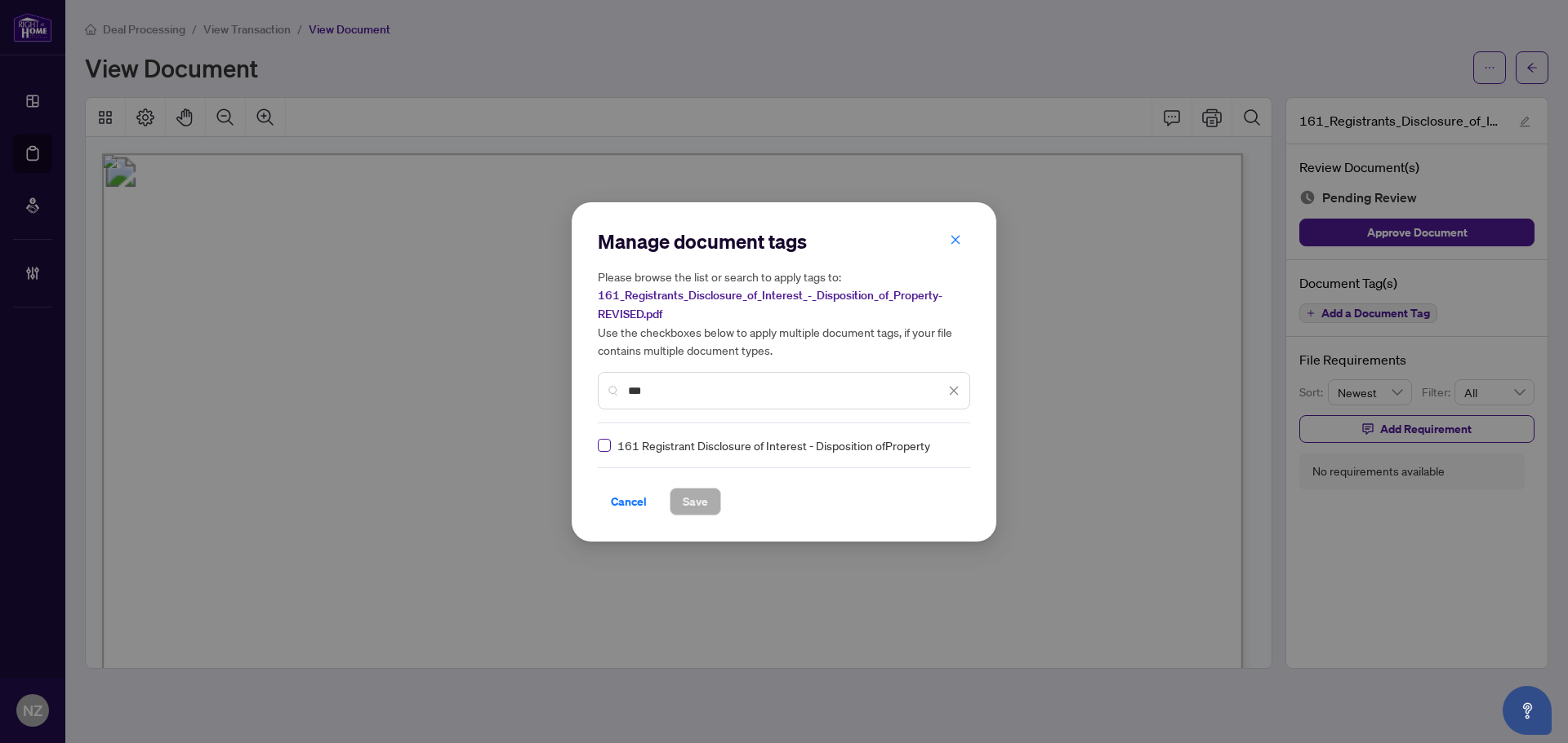
type input "***"
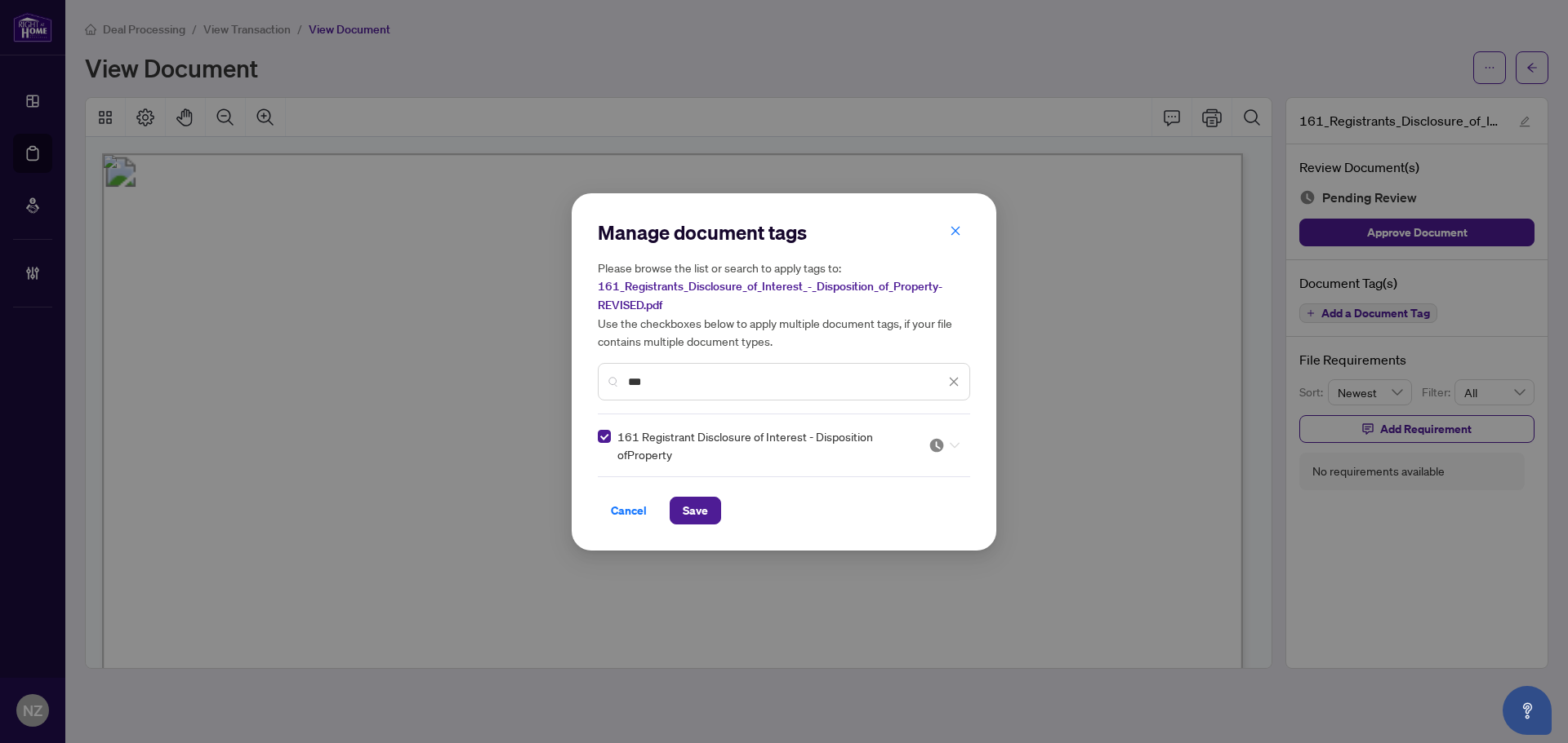
click at [957, 443] on icon at bounding box center [954, 445] width 10 height 7
click at [896, 527] on div "Approved" at bounding box center [895, 524] width 104 height 18
drag, startPoint x: 950, startPoint y: 440, endPoint x: 883, endPoint y: 498, distance: 88.6
click at [951, 440] on div at bounding box center [943, 446] width 31 height 17
click at [875, 502] on div "Needs Work" at bounding box center [895, 498] width 104 height 18
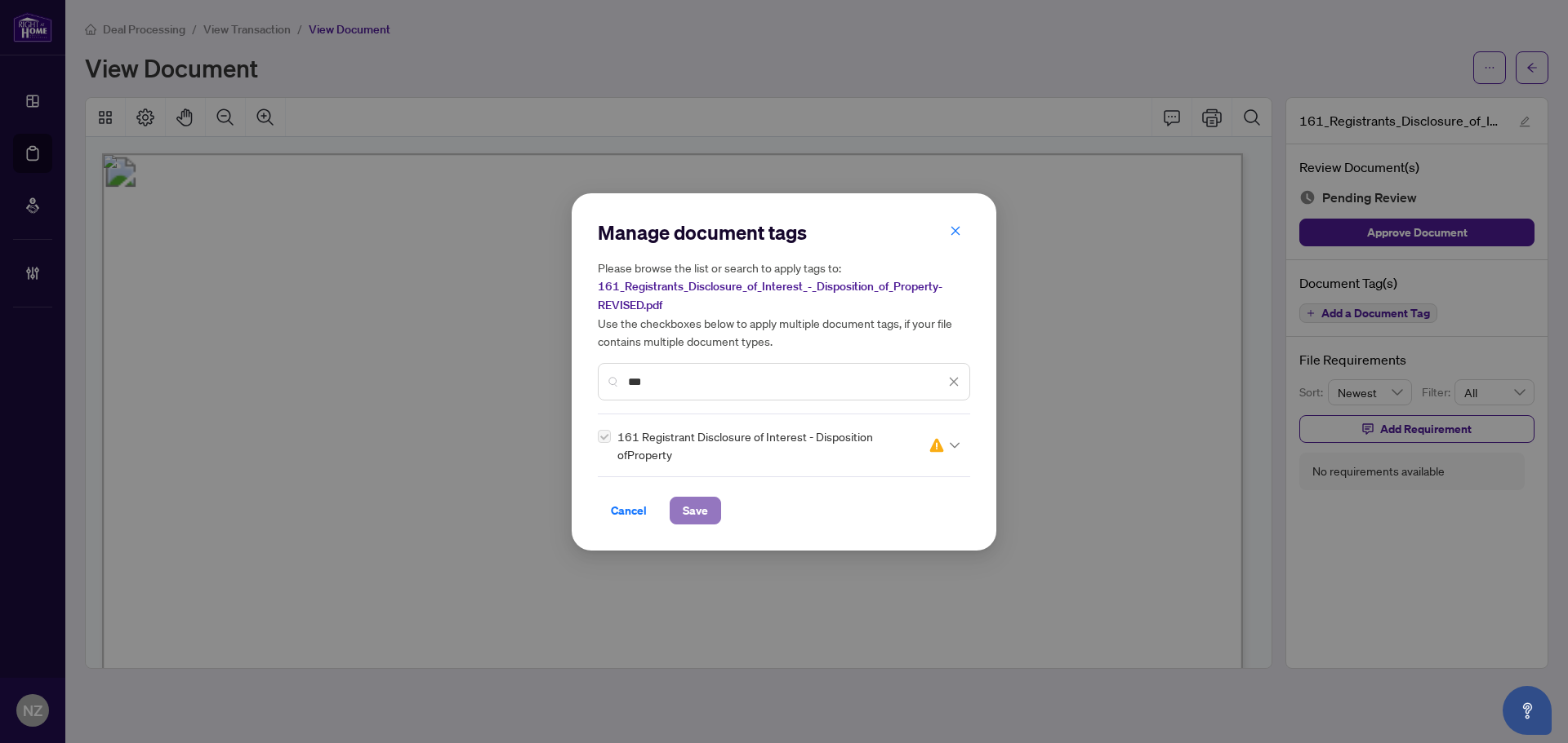
click at [712, 516] on button "Save" at bounding box center [695, 511] width 51 height 28
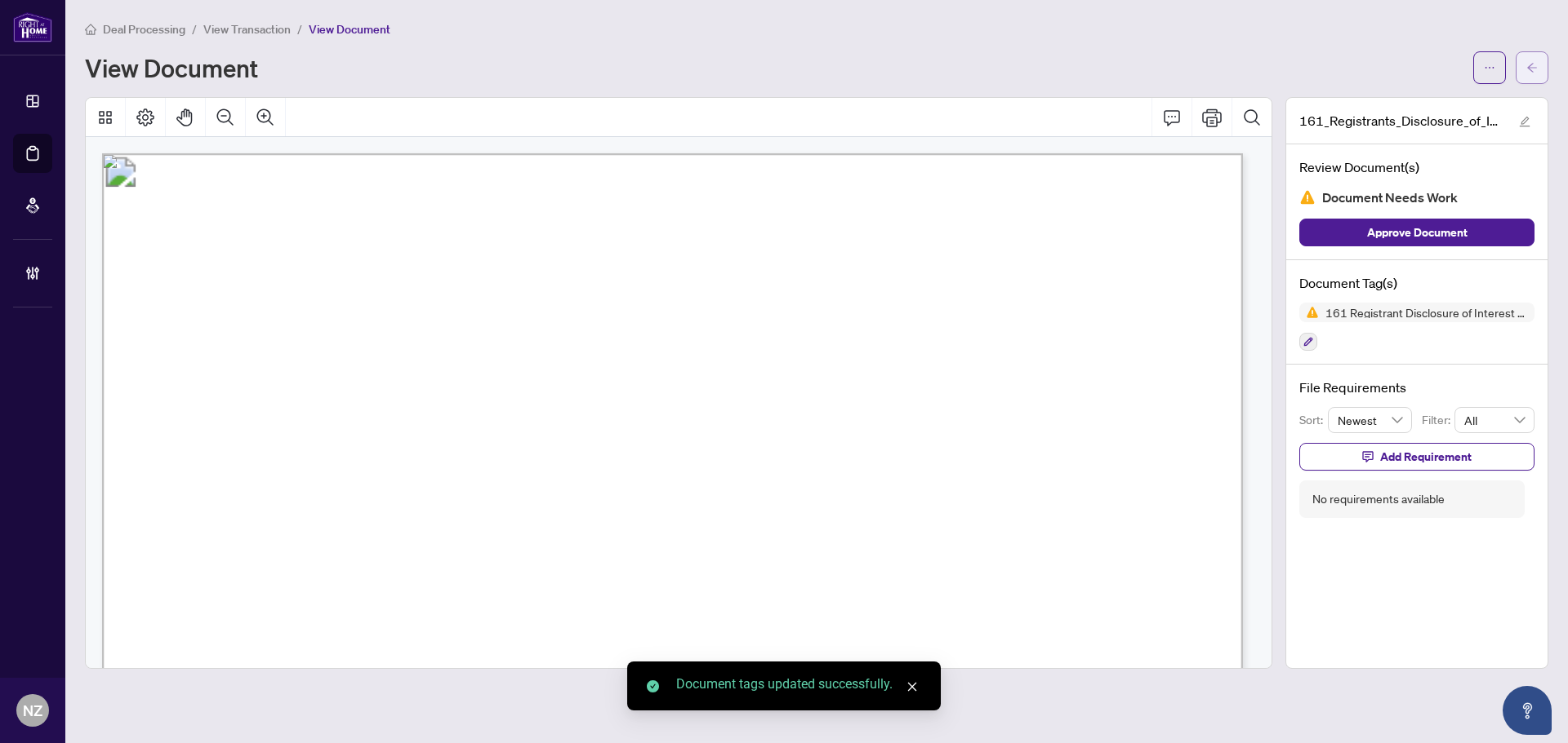
click at [1528, 76] on span "button" at bounding box center [1532, 68] width 11 height 26
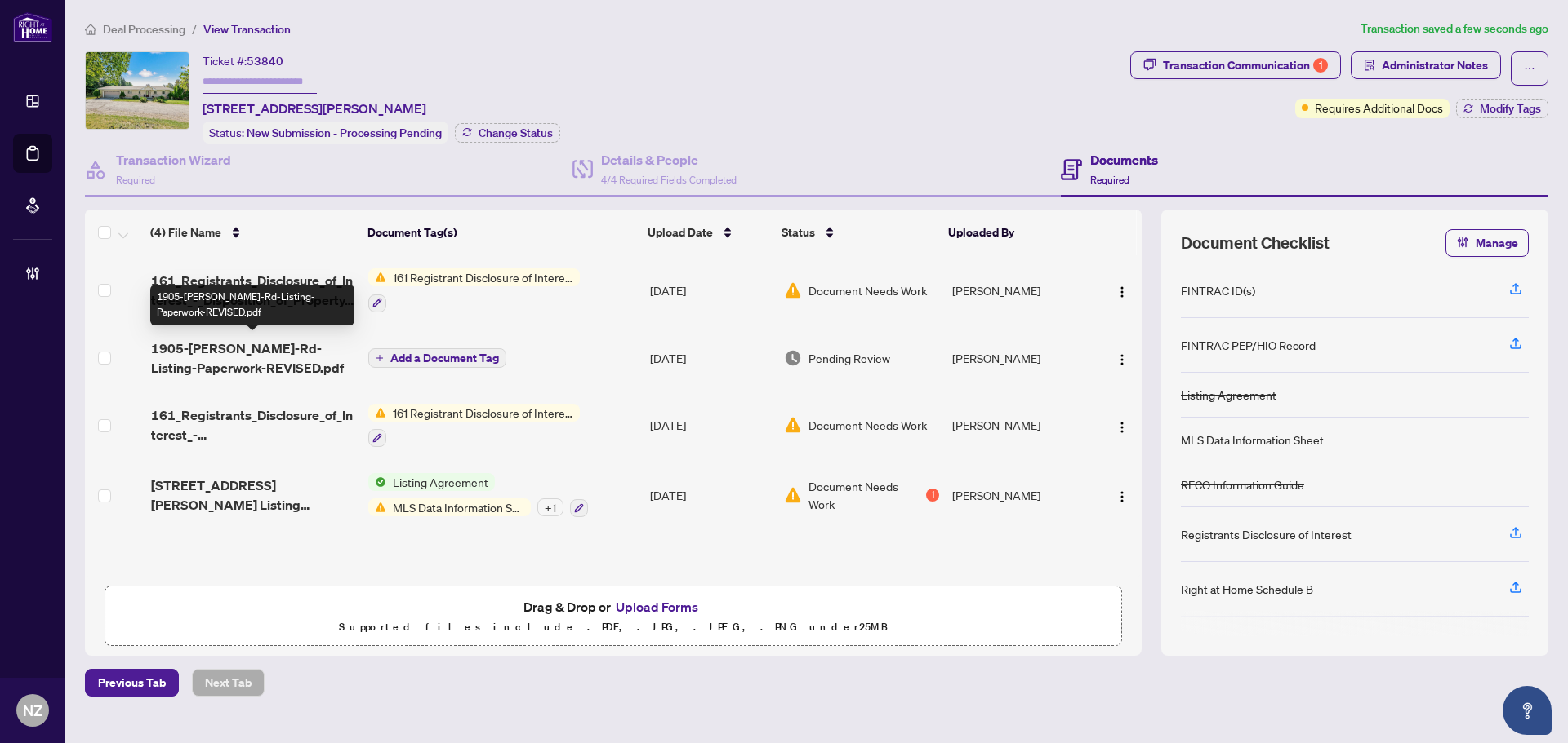
click at [237, 365] on span "1905-Lockhart-Rd-Listing-Paperwork-REVISED.pdf" at bounding box center [253, 358] width 204 height 39
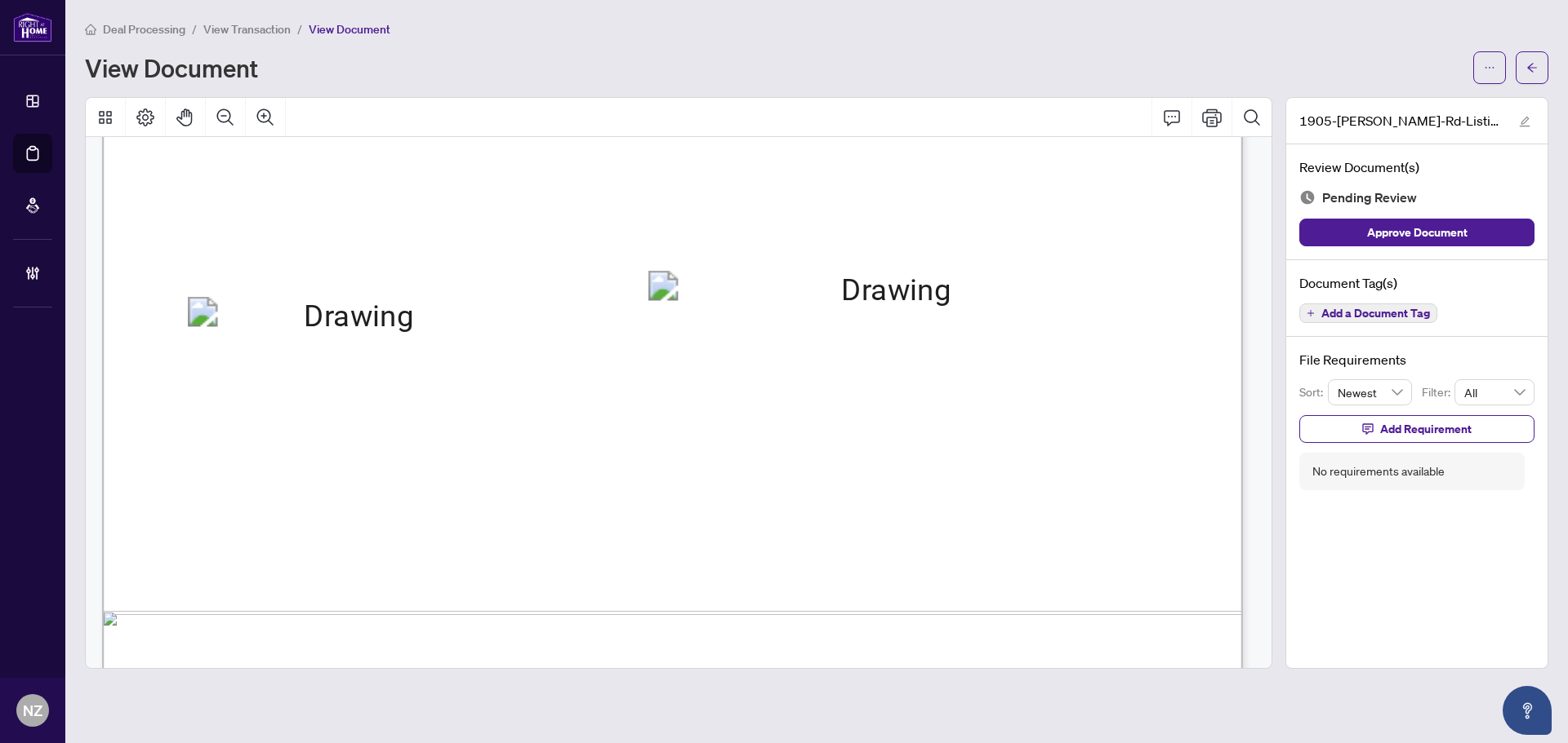
scroll to position [20320, 0]
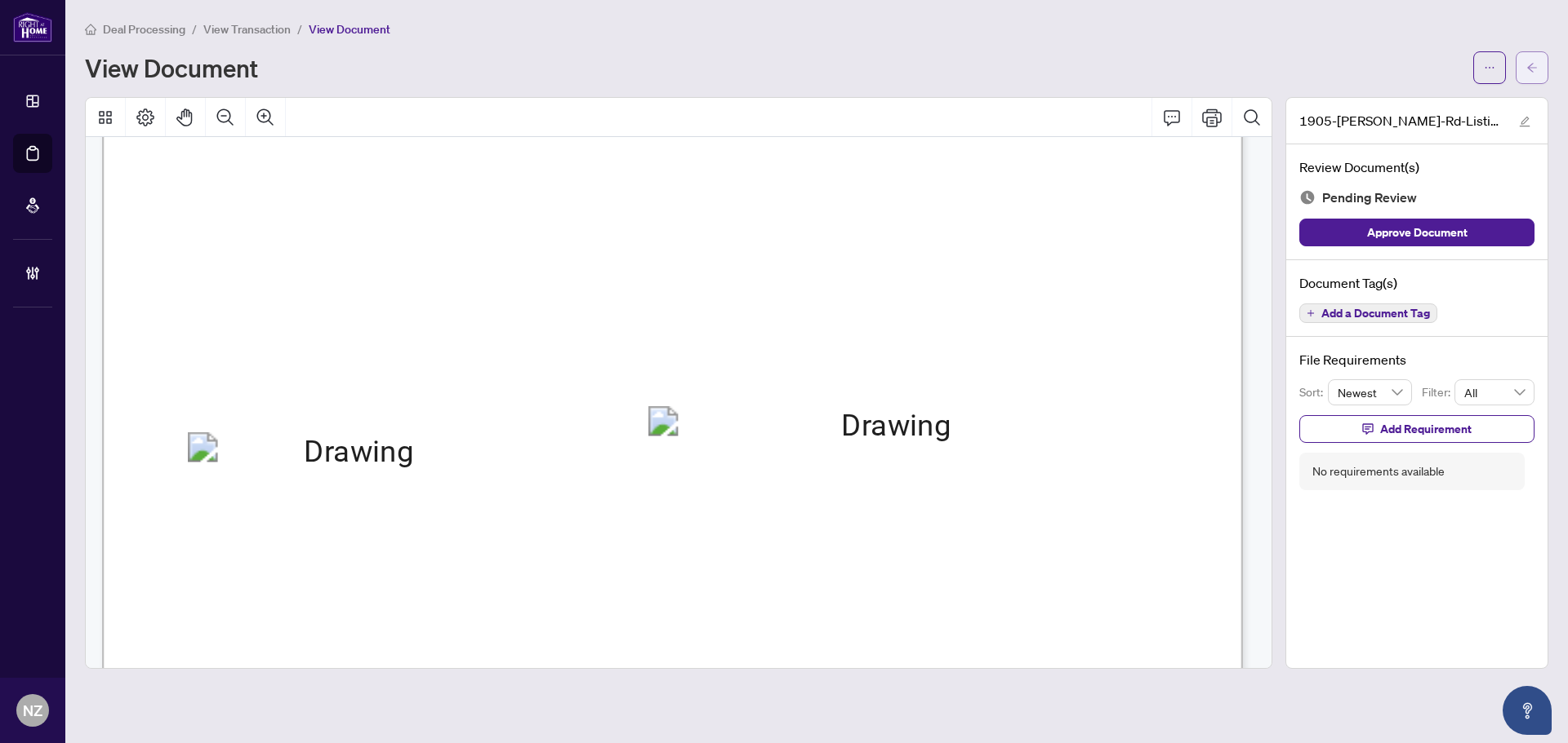
click at [1526, 71] on icon "arrow-left" at bounding box center [1532, 68] width 11 height 11
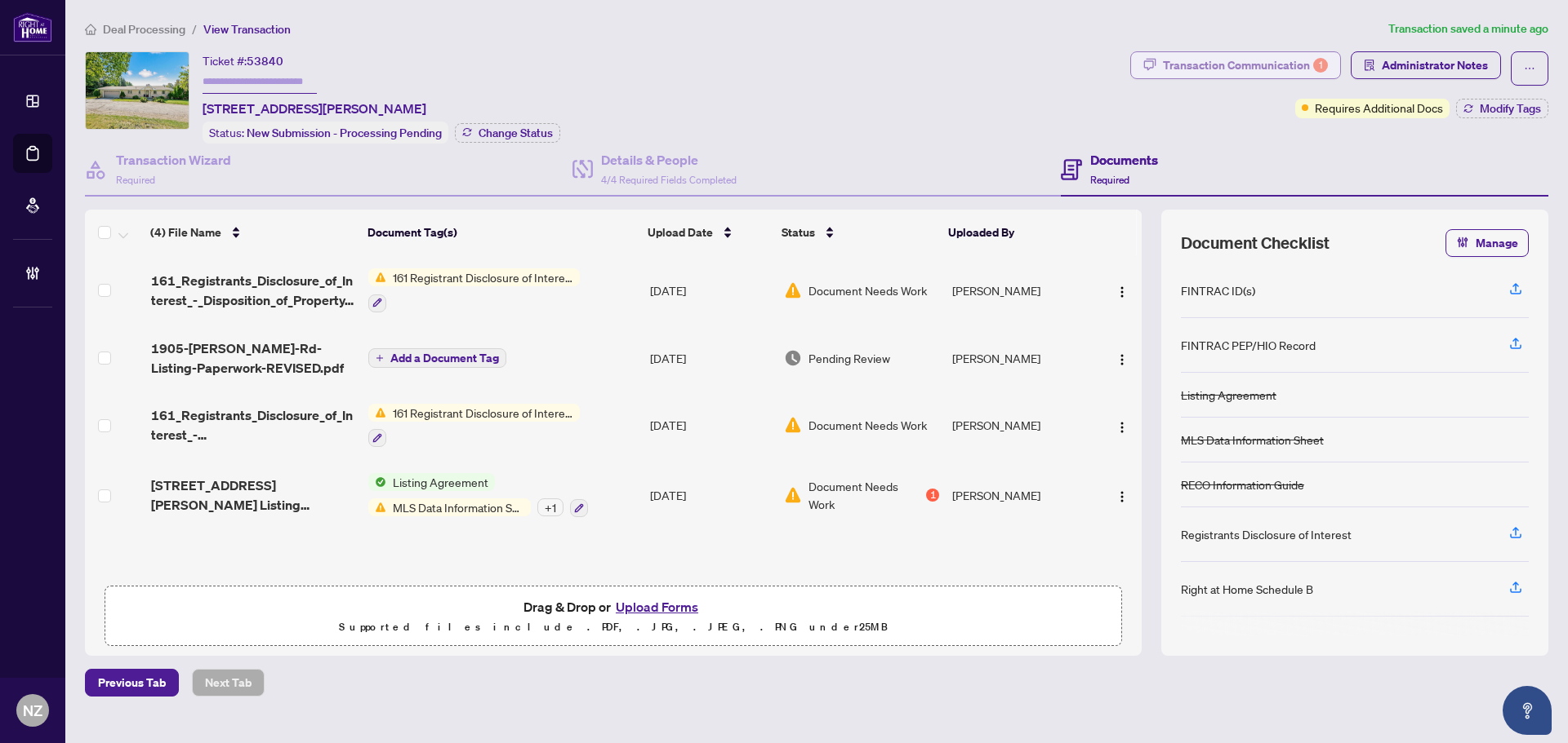
click at [1242, 75] on div "Transaction Communication 1" at bounding box center [1245, 65] width 165 height 26
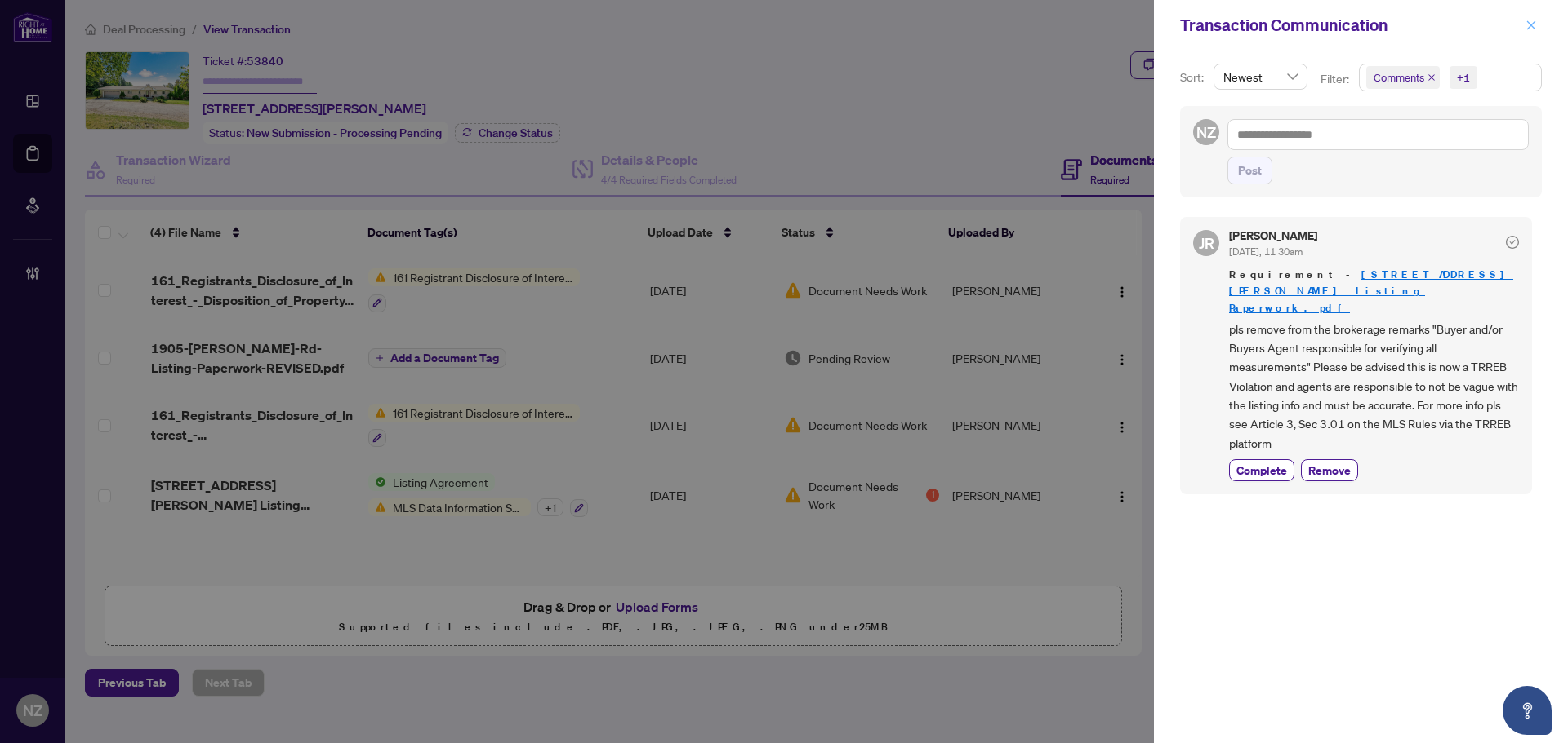
drag, startPoint x: 1535, startPoint y: 25, endPoint x: 1567, endPoint y: 199, distance: 176.9
click at [1536, 24] on icon "close" at bounding box center [1531, 25] width 11 height 11
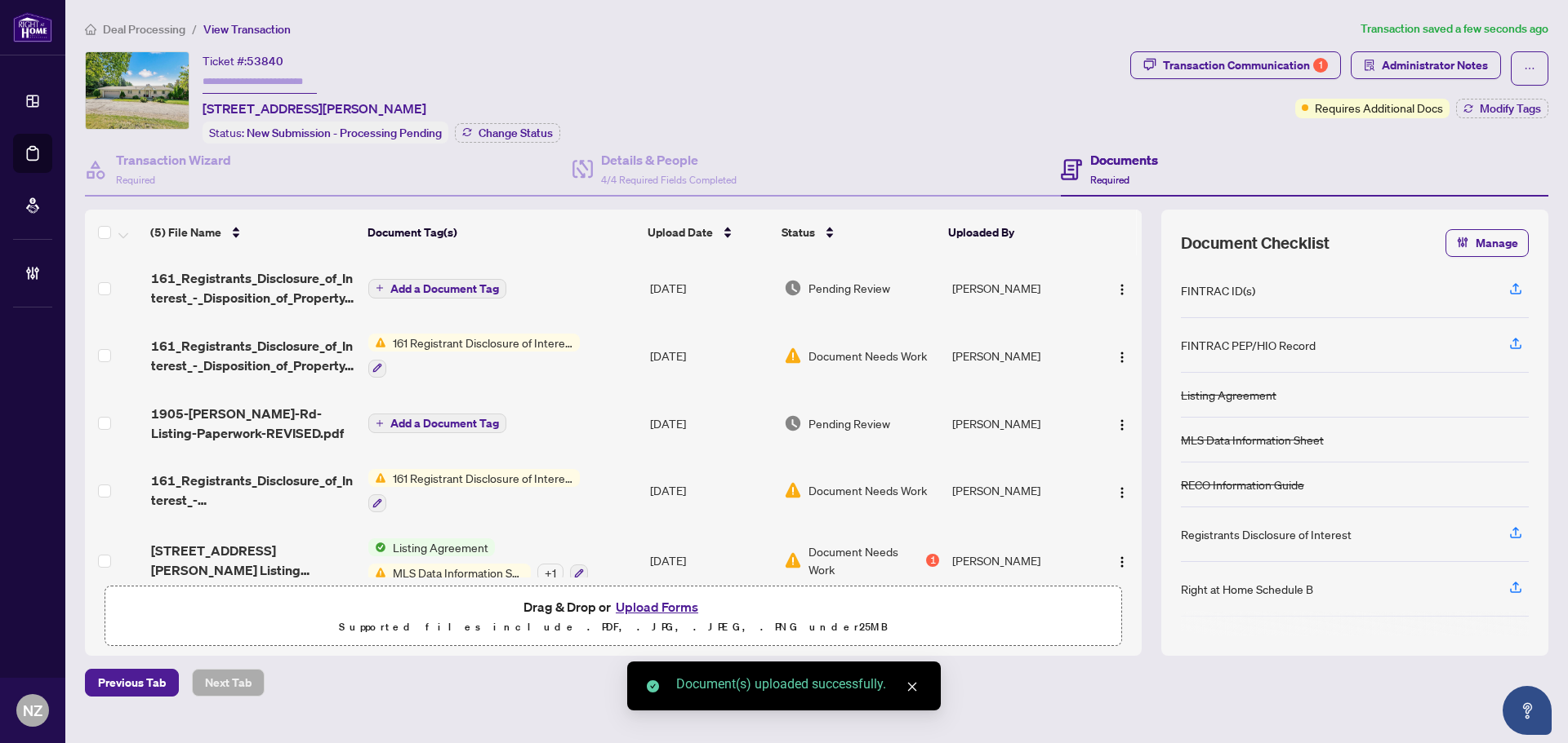
click at [291, 276] on span "161_Registrants_Disclosure_of_Interest_-_Disposition_of_Property-REVISED EXECUT…" at bounding box center [253, 288] width 204 height 39
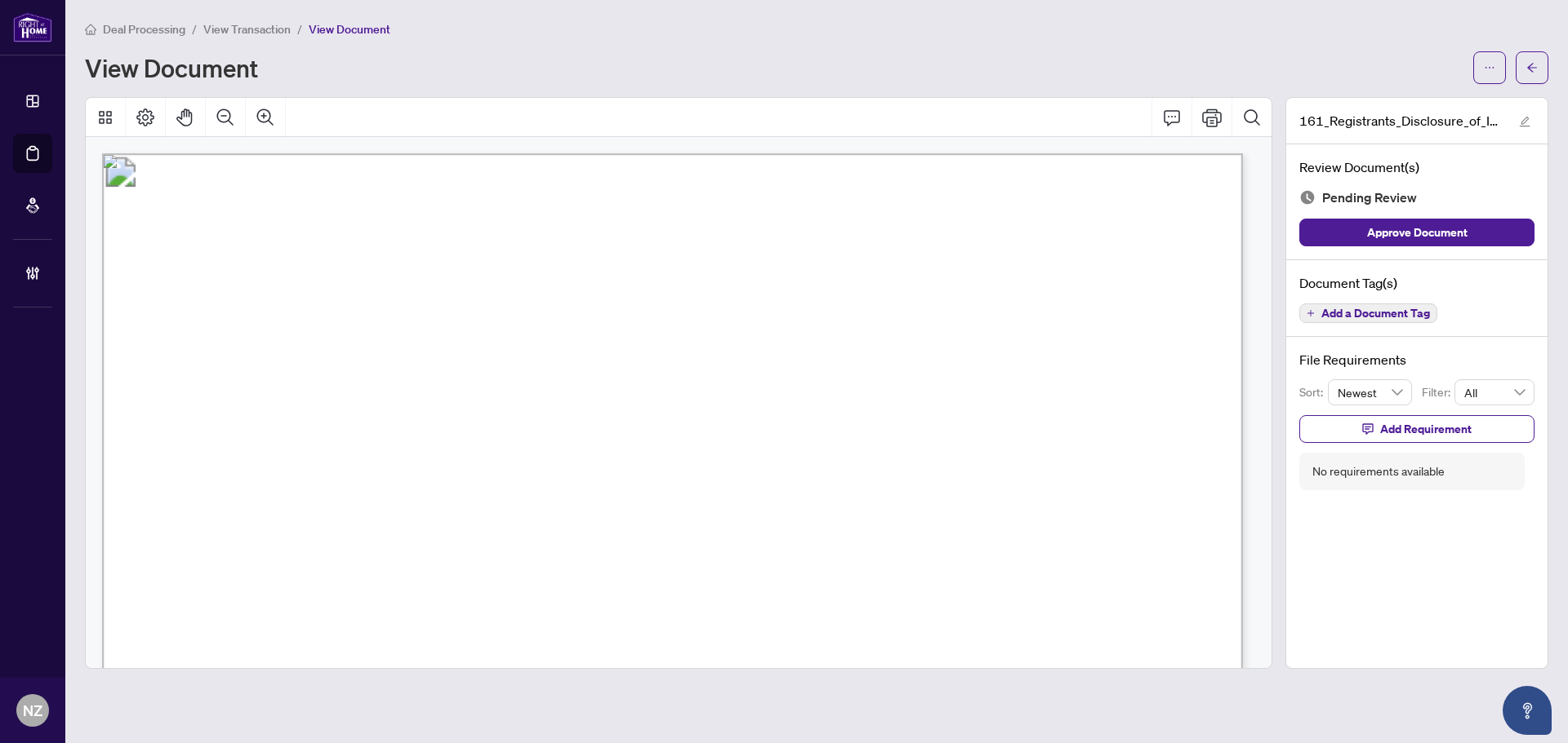
click at [1384, 315] on span "Add a Document Tag" at bounding box center [1375, 313] width 108 height 11
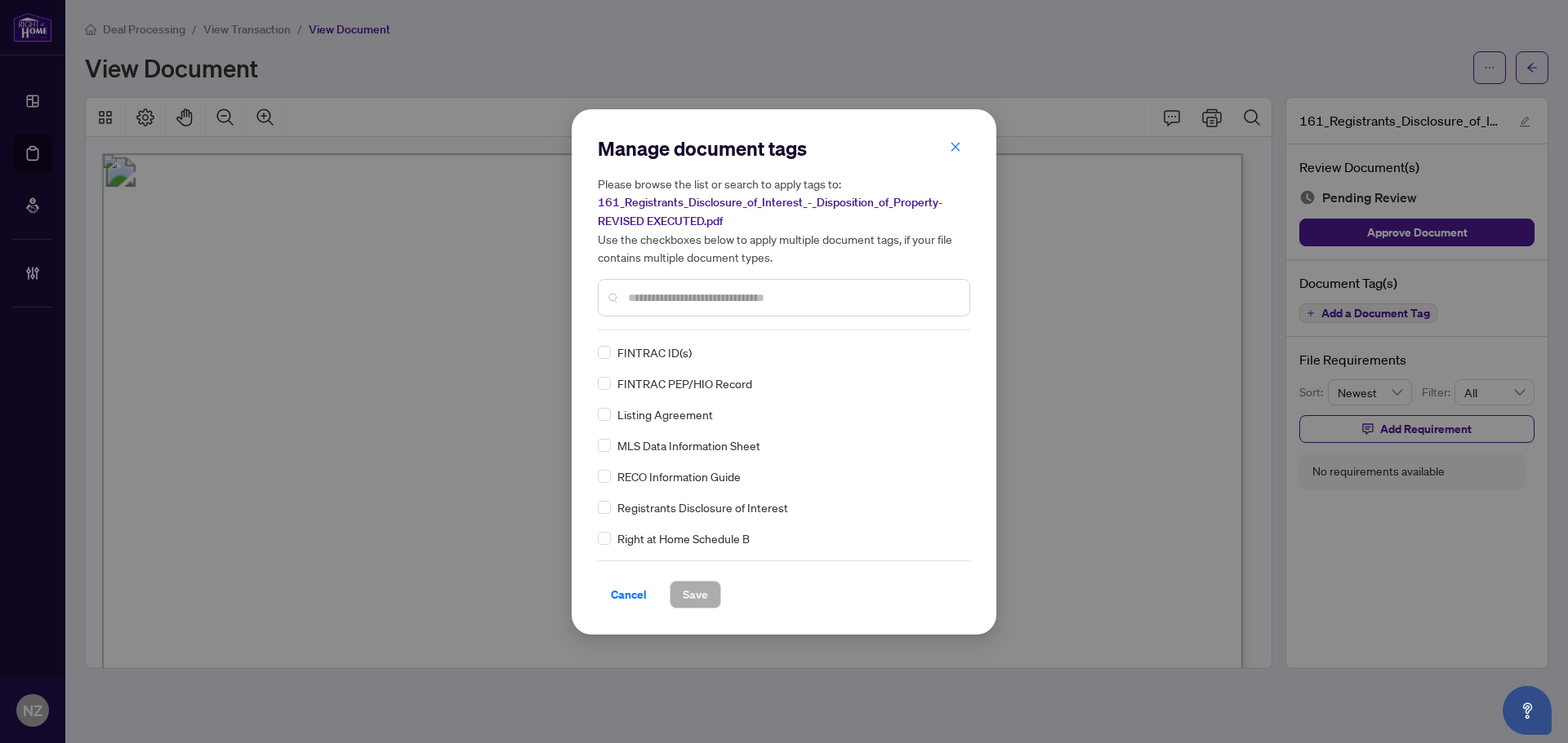
click at [683, 300] on input "text" at bounding box center [792, 297] width 328 height 18
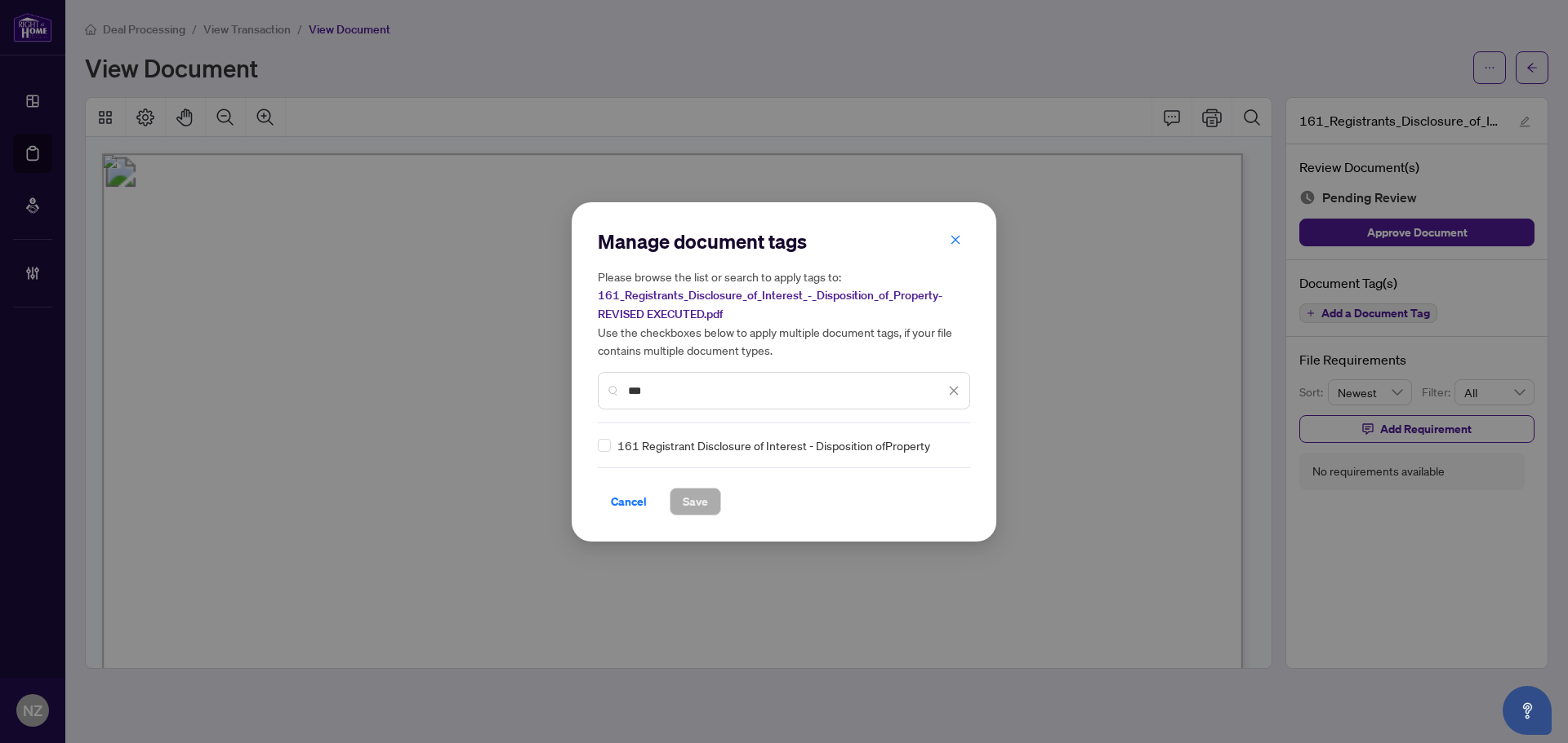
type input "***"
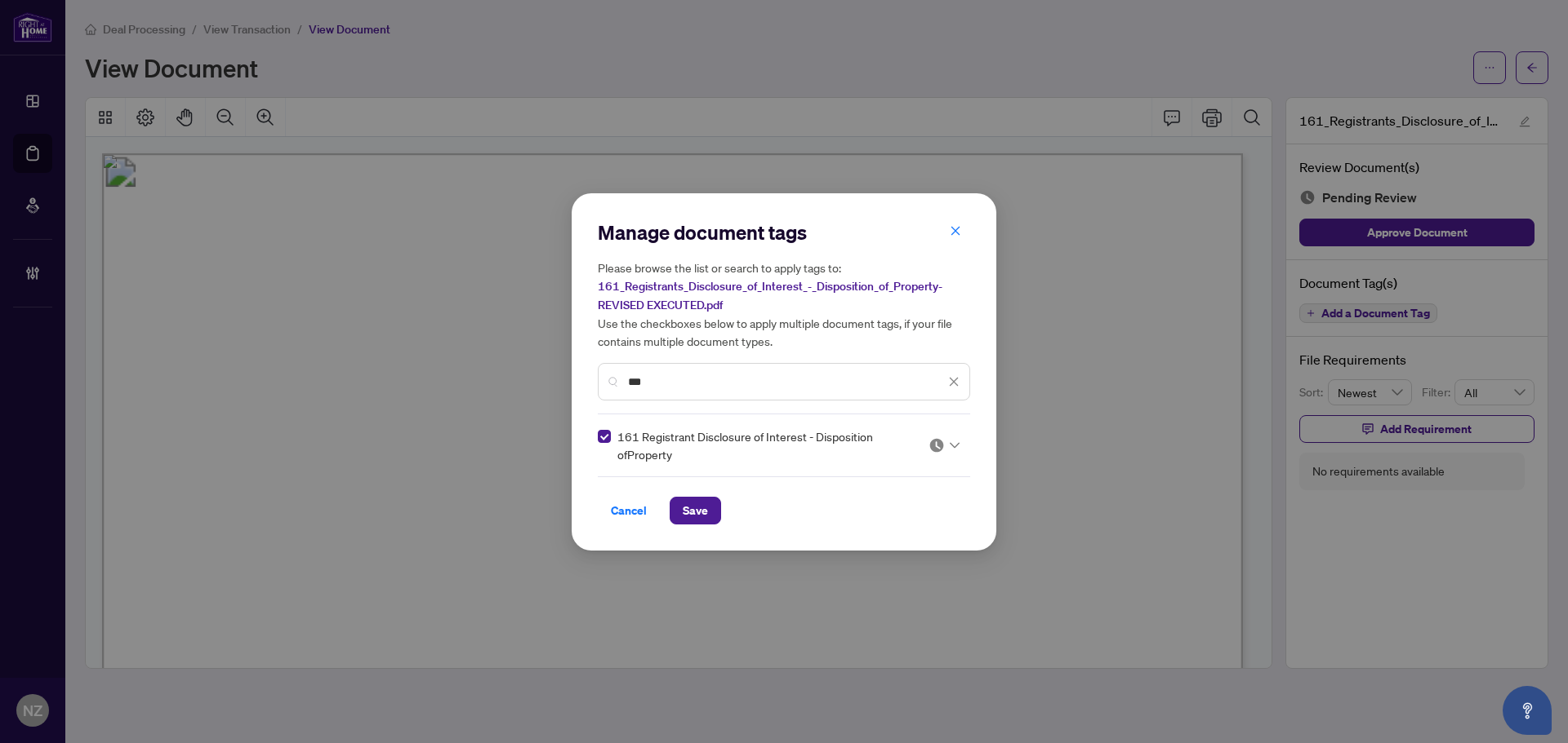
drag, startPoint x: 956, startPoint y: 442, endPoint x: 941, endPoint y: 454, distance: 19.2
click at [950, 444] on icon at bounding box center [954, 445] width 10 height 7
click at [873, 529] on div "Approved" at bounding box center [895, 524] width 104 height 18
click at [707, 507] on span "Save" at bounding box center [695, 511] width 25 height 26
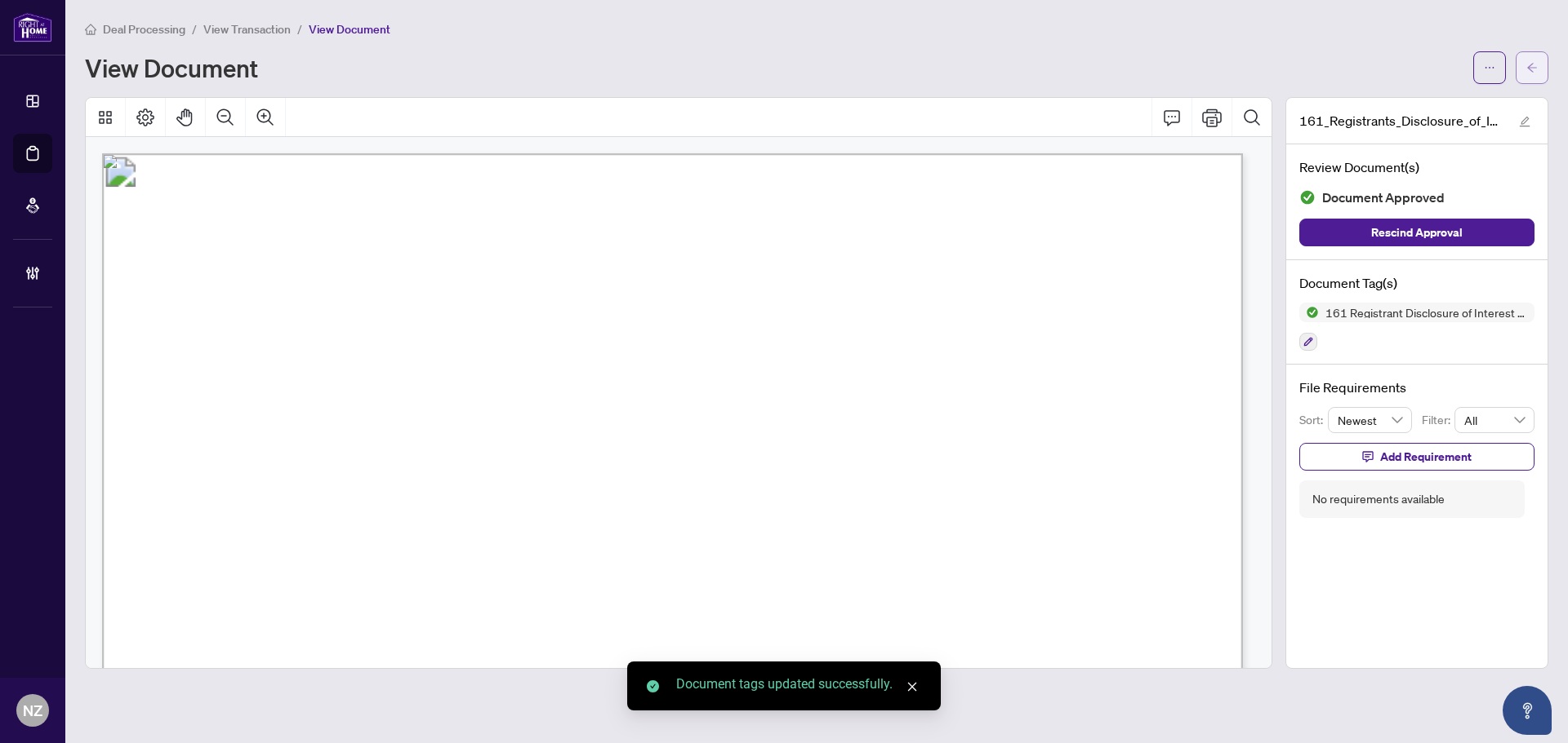
click at [1526, 67] on icon "arrow-left" at bounding box center [1532, 68] width 11 height 11
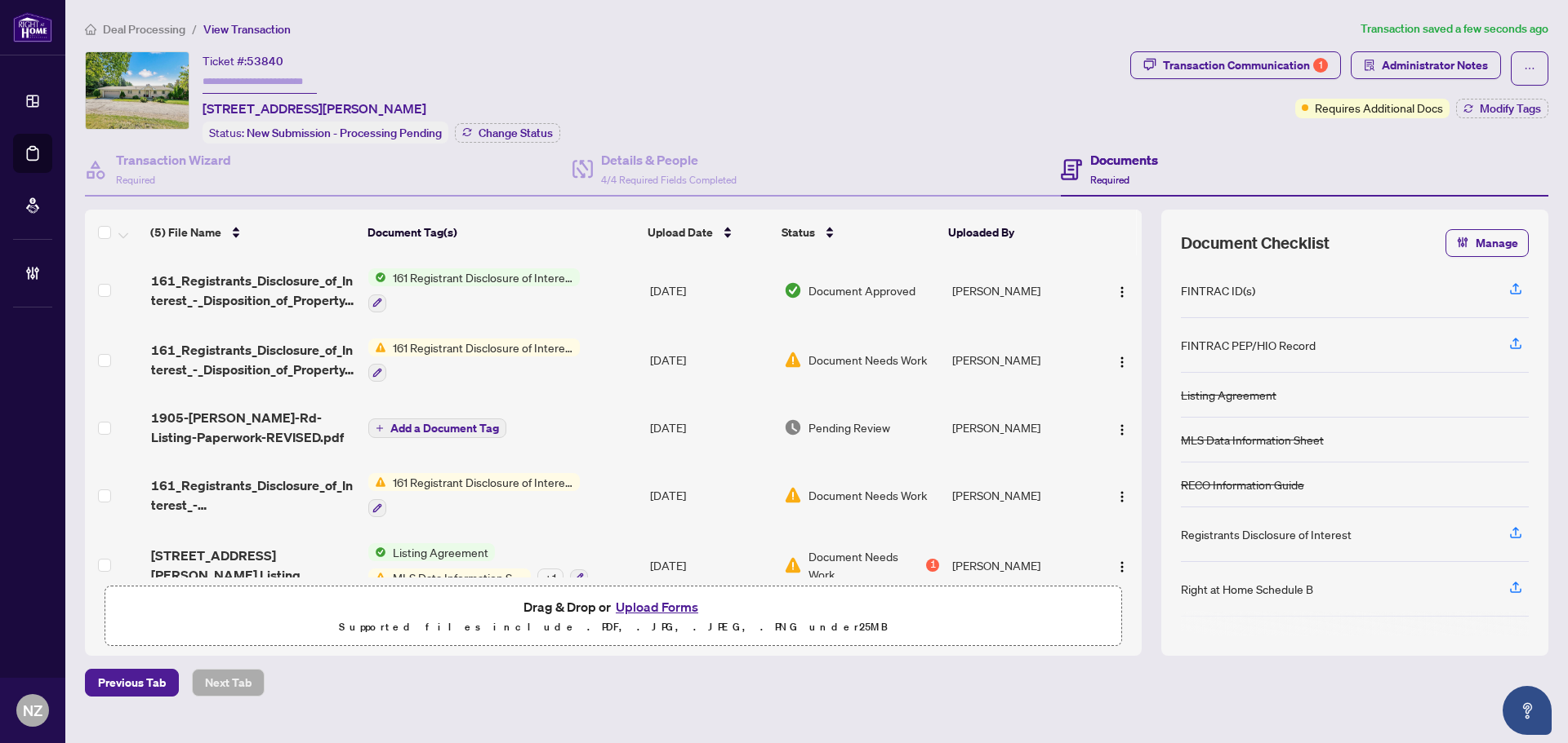
click at [312, 284] on span "161_Registrants_Disclosure_of_Interest_-_Disposition_of_Property-REVISED EXECUT…" at bounding box center [253, 291] width 204 height 39
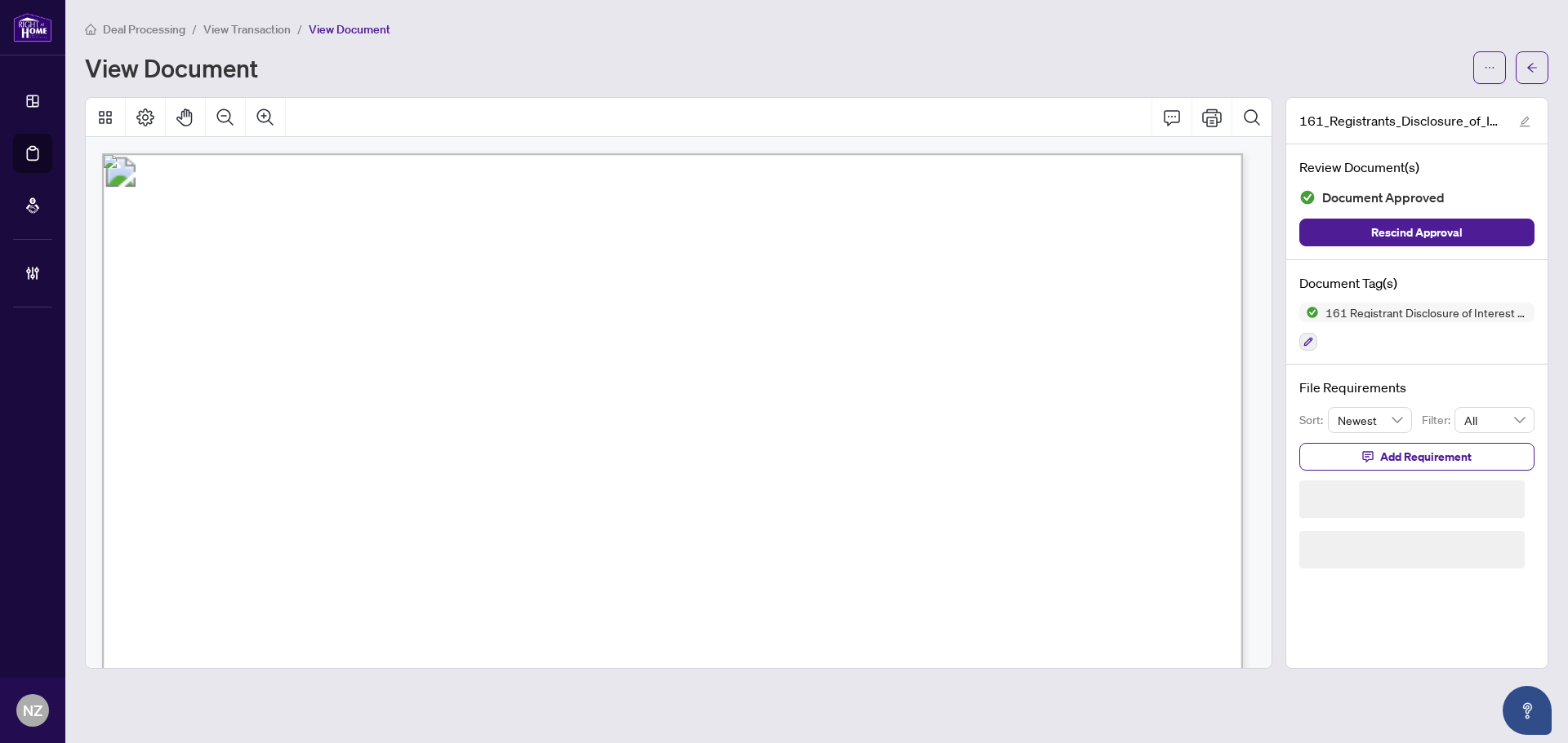
click at [1491, 45] on div "Deal Processing / View Transaction / View Document View Document" at bounding box center [816, 51] width 1464 height 64
click at [1495, 69] on button "button" at bounding box center [1489, 67] width 33 height 33
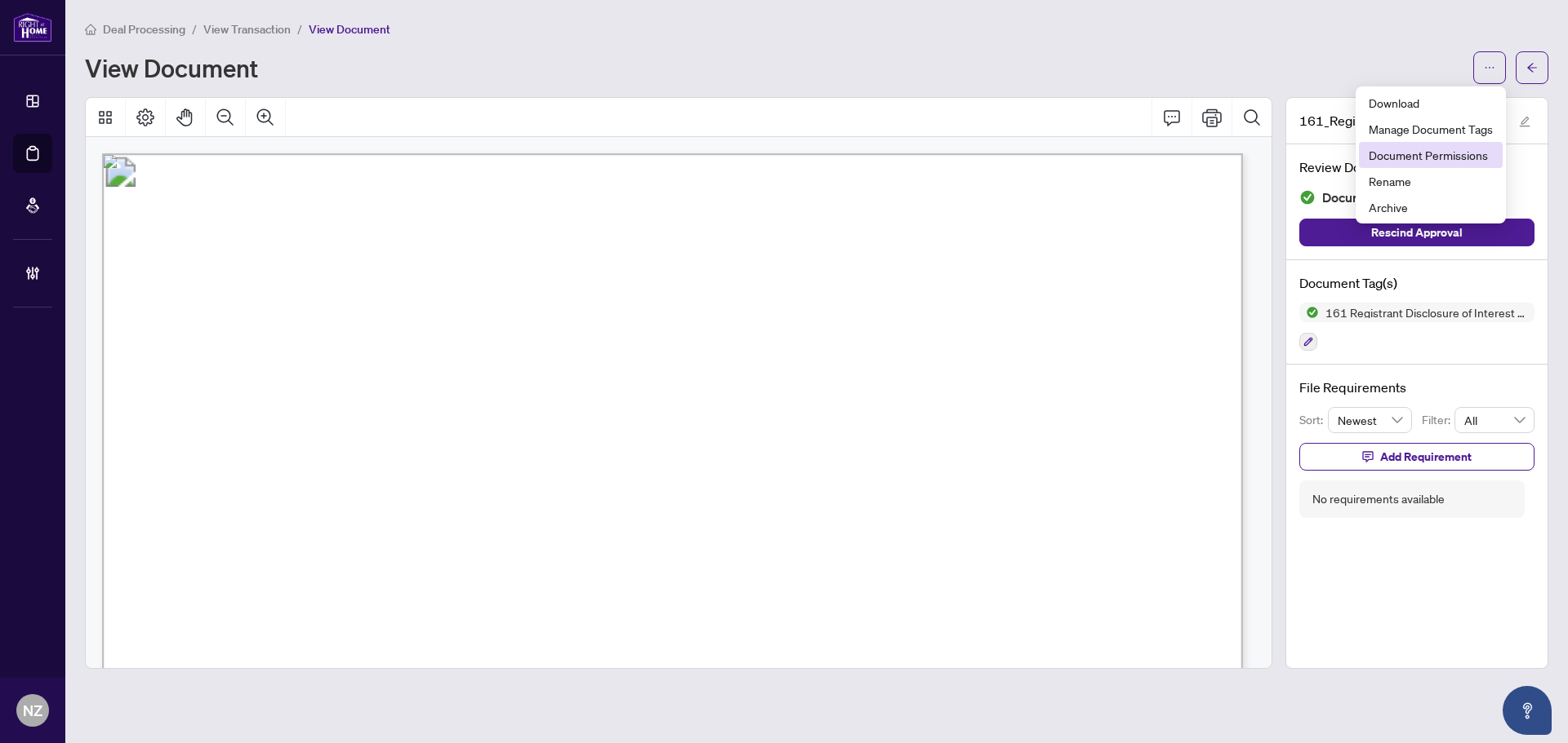
click at [1406, 158] on span "Document Permissions" at bounding box center [1430, 155] width 124 height 18
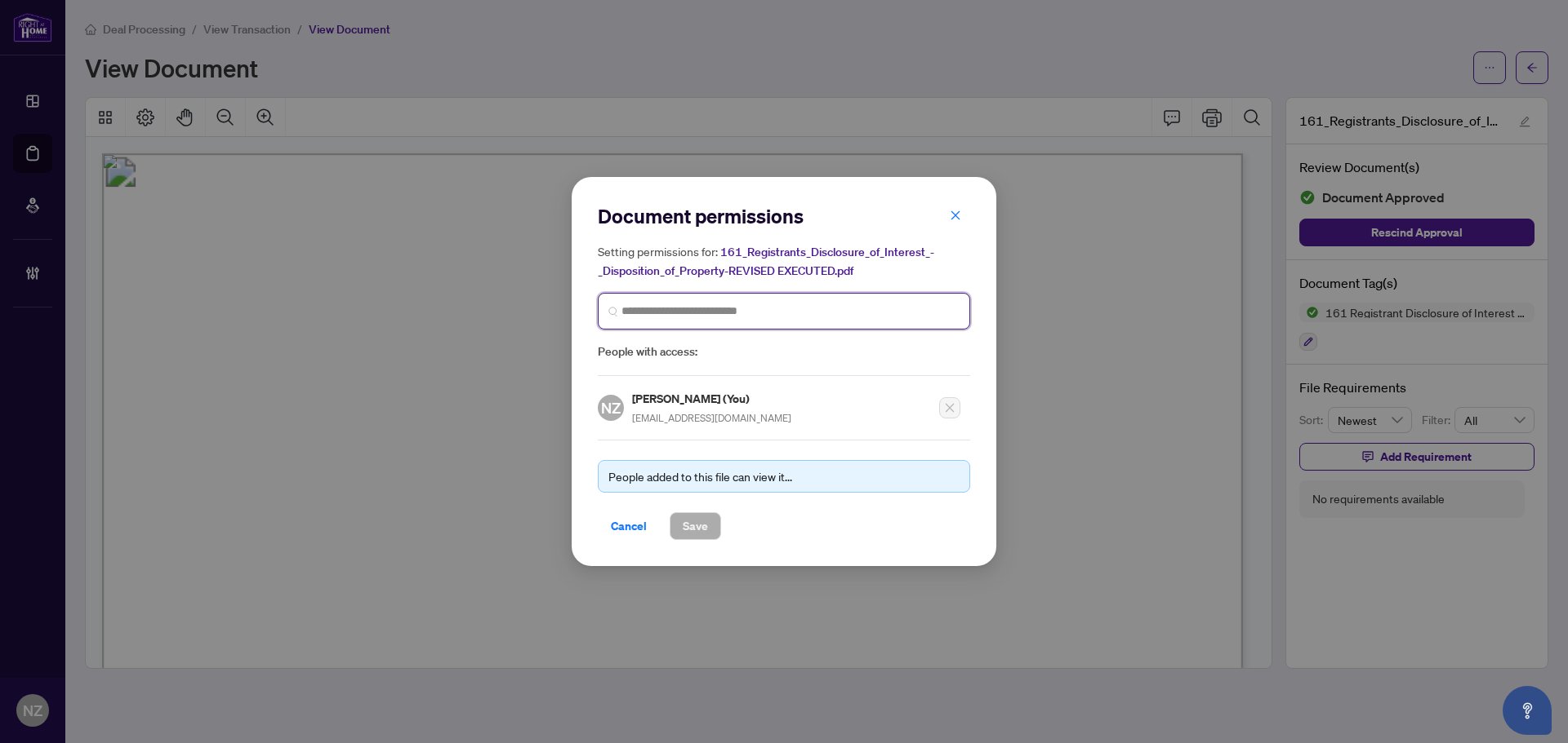
click at [693, 311] on input "search" at bounding box center [790, 311] width 338 height 17
type input "*********"
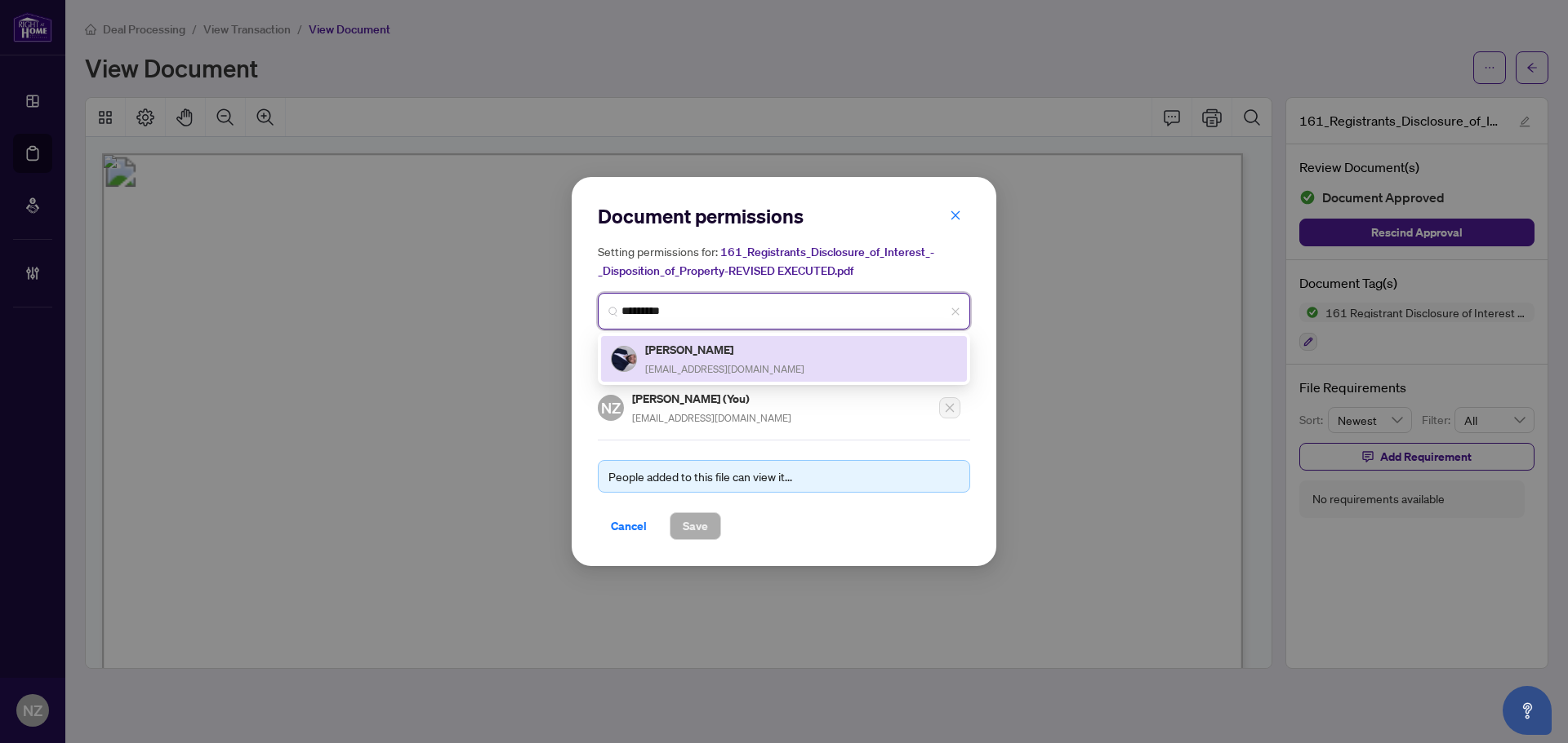
click at [681, 357] on h5 "Steve Panacci" at bounding box center [725, 350] width 160 height 19
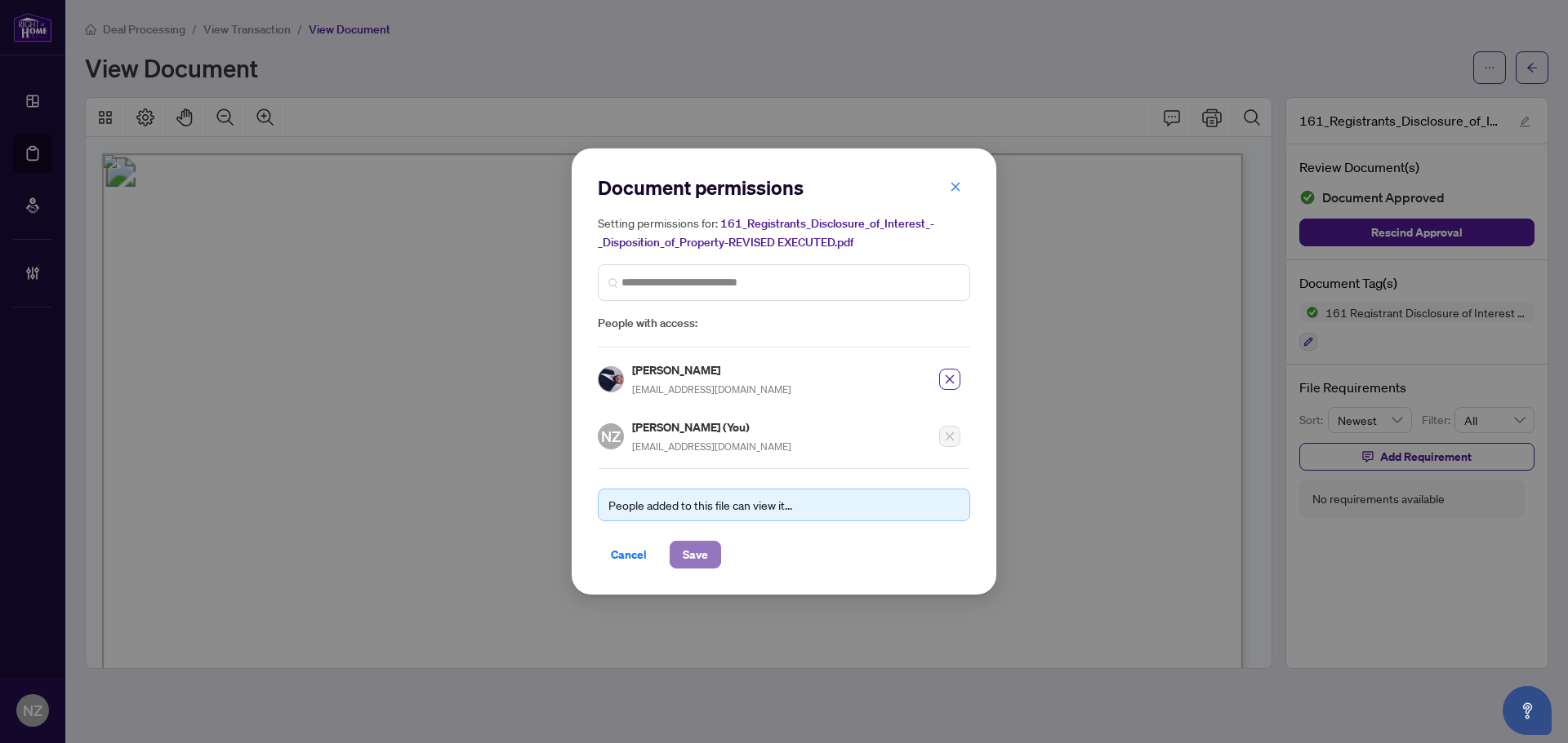
click at [687, 549] on span "Save" at bounding box center [695, 555] width 25 height 26
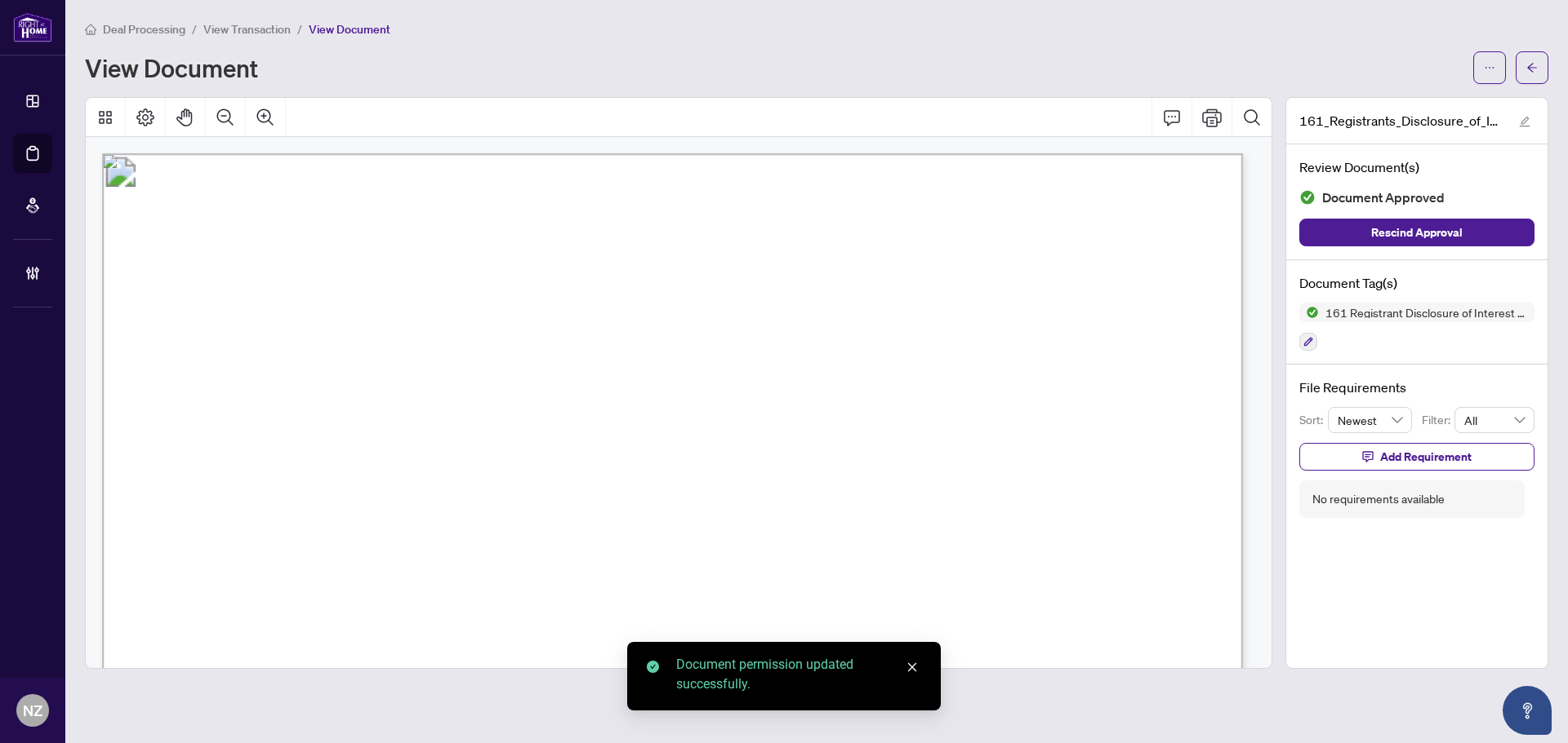
click at [1533, 68] on icon "arrow-left" at bounding box center [1532, 67] width 10 height 9
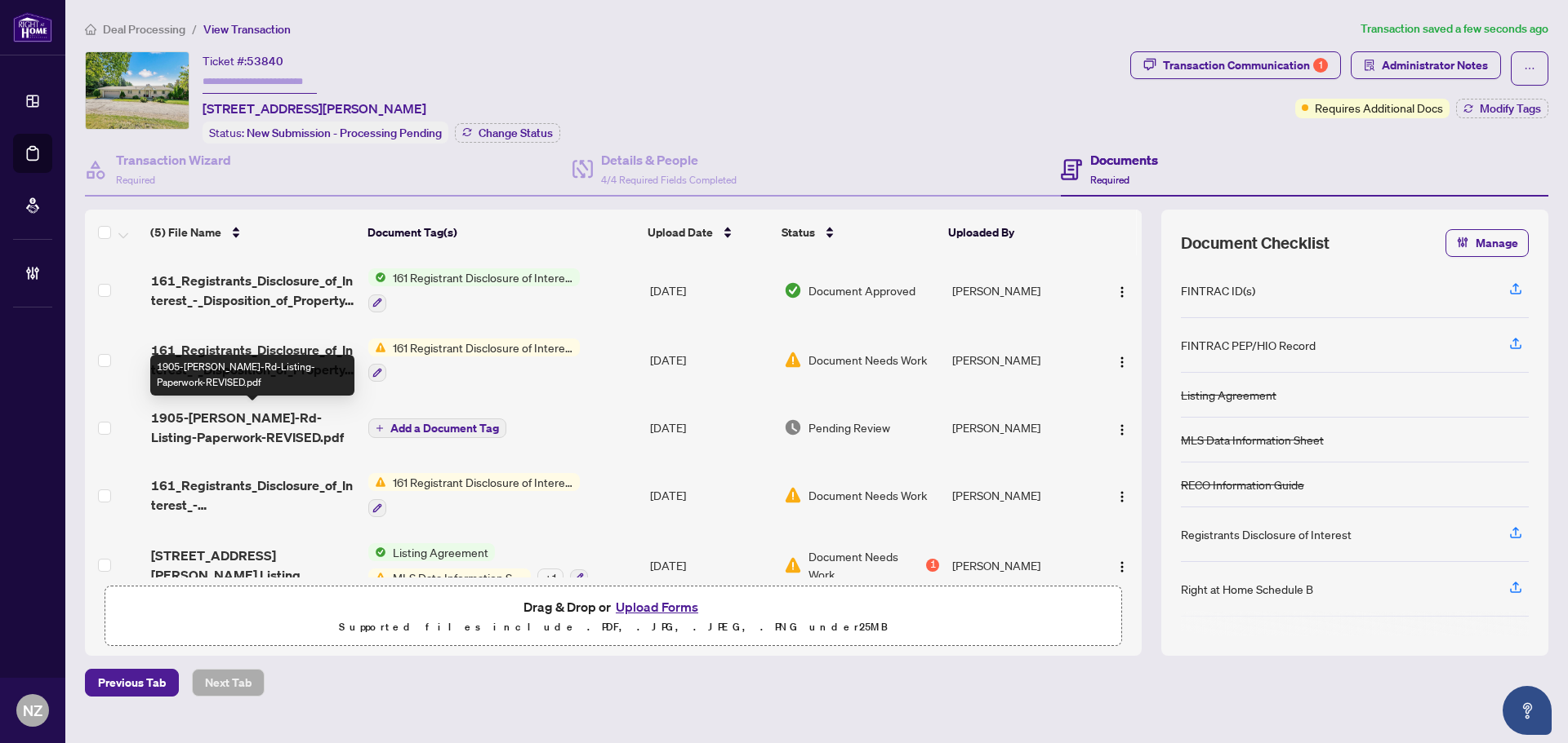
click at [251, 420] on span "1905-Lockhart-Rd-Listing-Paperwork-REVISED.pdf" at bounding box center [253, 428] width 204 height 39
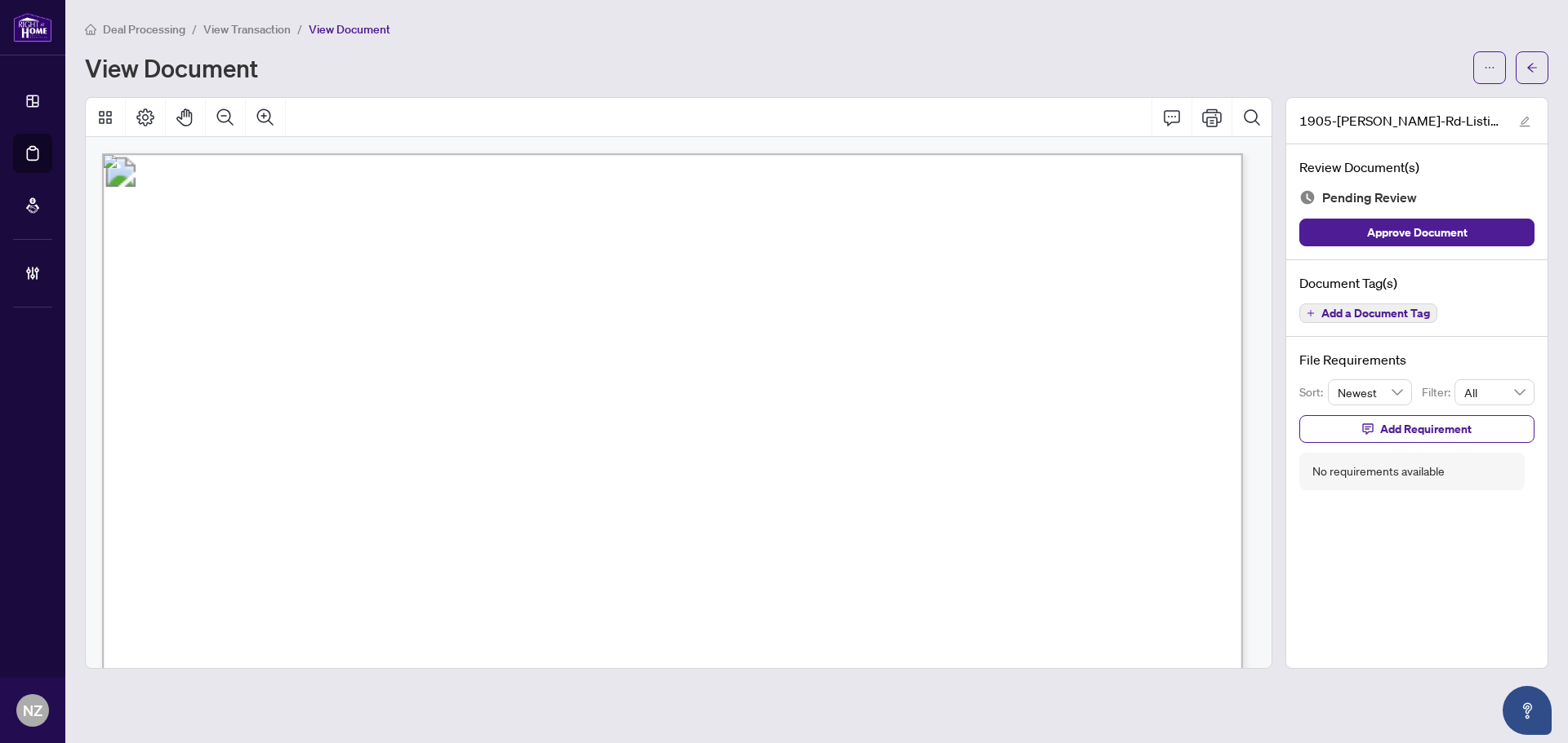
click at [1387, 310] on span "Add a Document Tag" at bounding box center [1375, 313] width 108 height 11
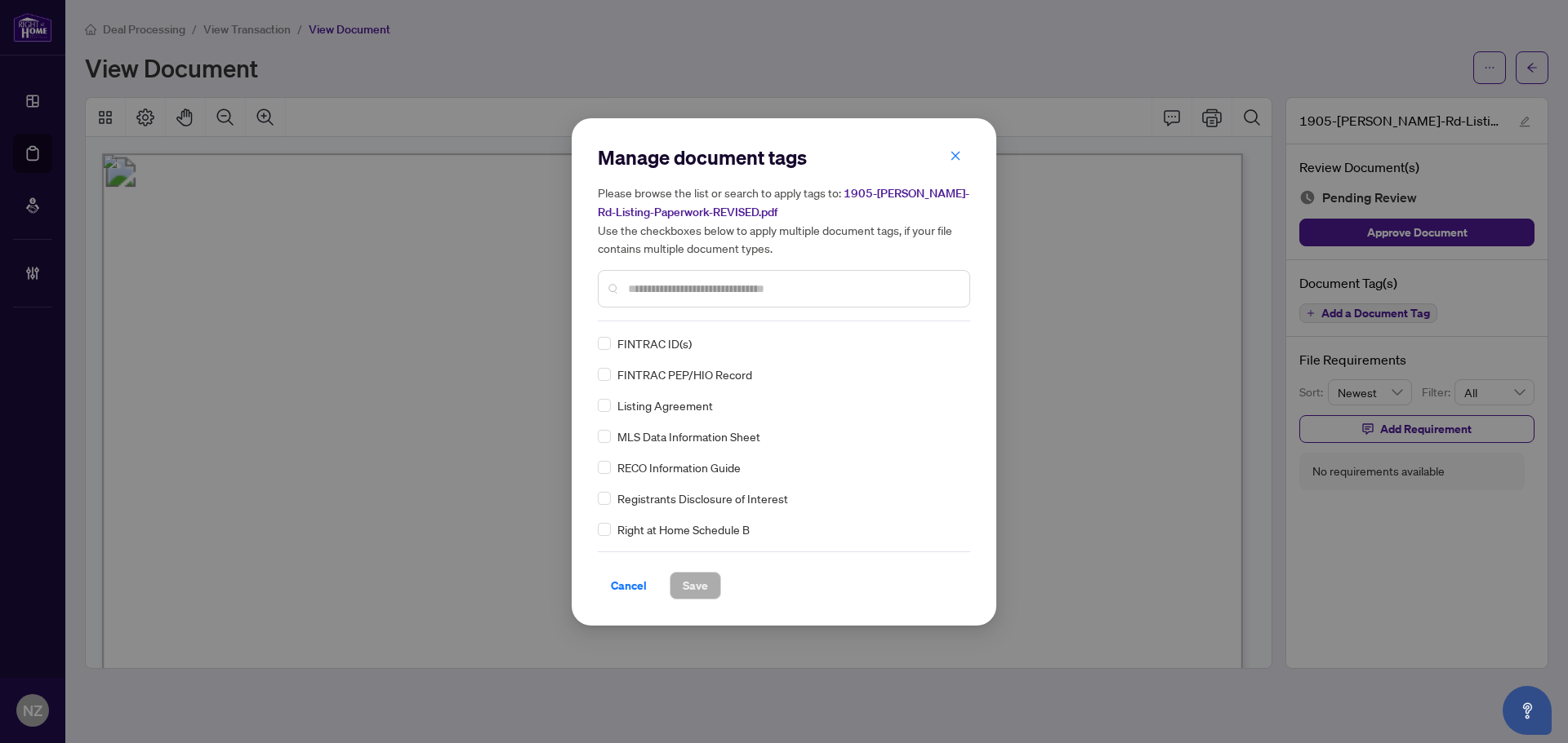
click at [701, 296] on input "text" at bounding box center [792, 288] width 328 height 18
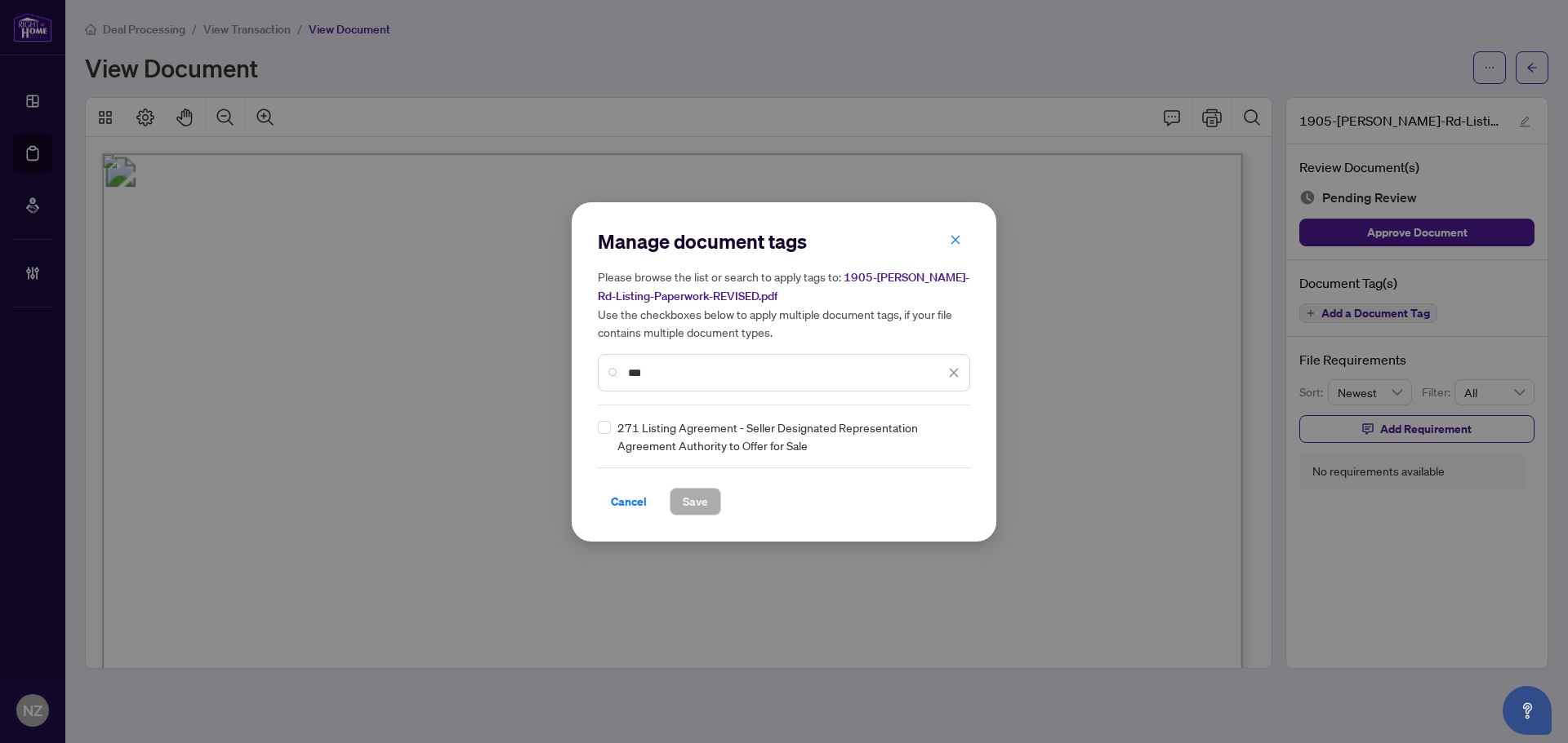
type input "***"
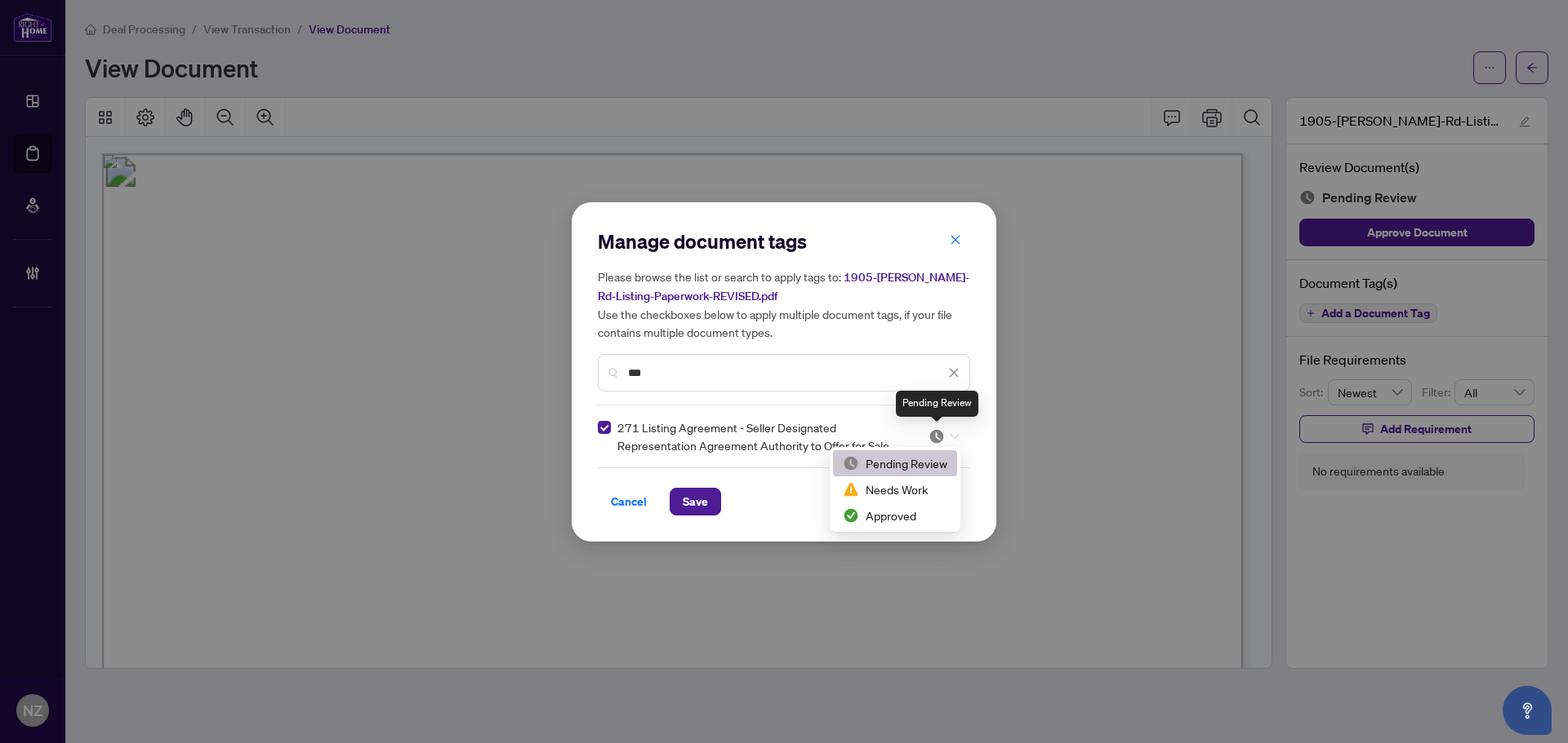
click at [940, 432] on img at bounding box center [937, 437] width 17 height 17
drag, startPoint x: 881, startPoint y: 517, endPoint x: 783, endPoint y: 506, distance: 98.6
click at [877, 517] on div "Approved" at bounding box center [895, 516] width 104 height 18
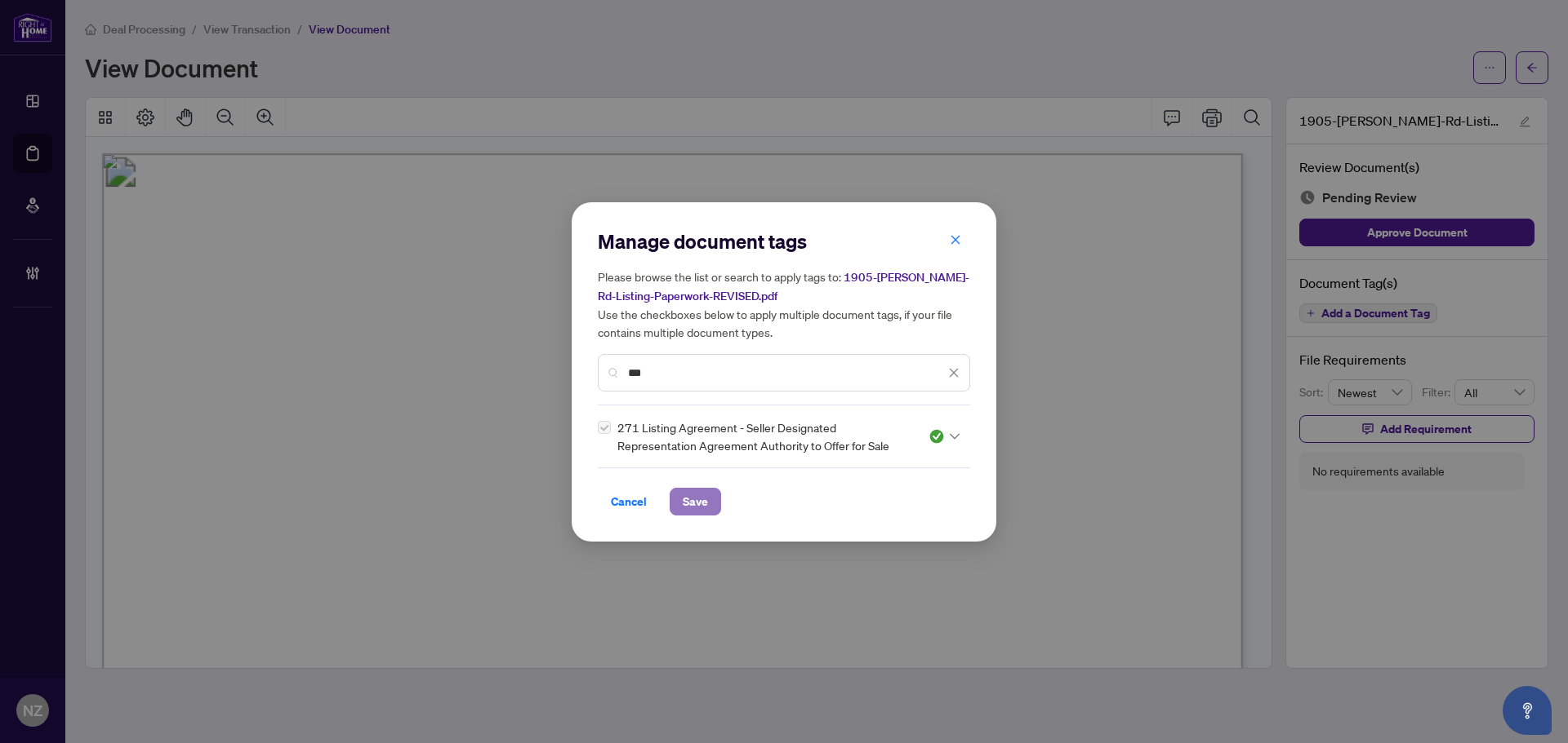
click at [673, 490] on button "Save" at bounding box center [695, 502] width 51 height 28
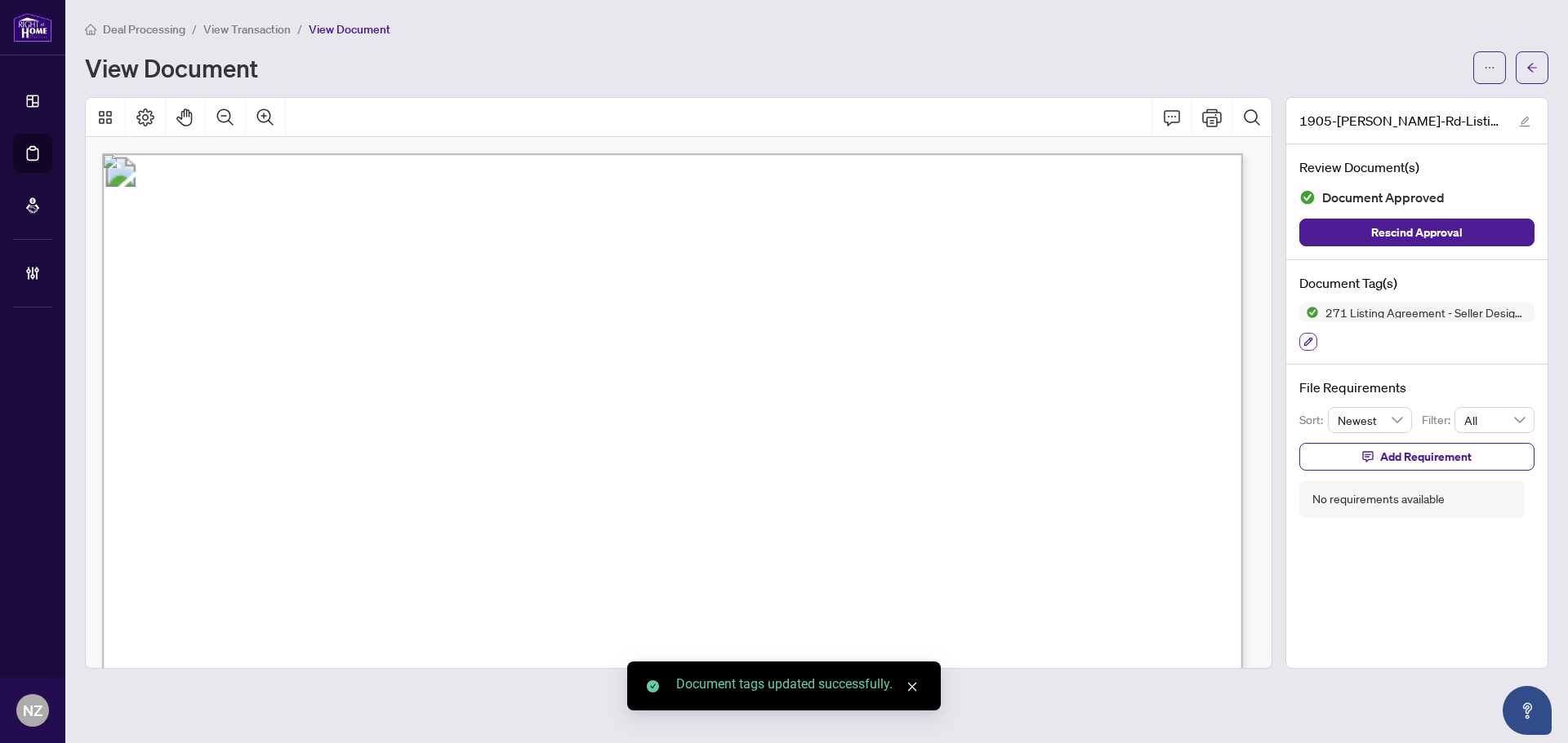
click at [1303, 341] on icon "button" at bounding box center [1308, 342] width 10 height 10
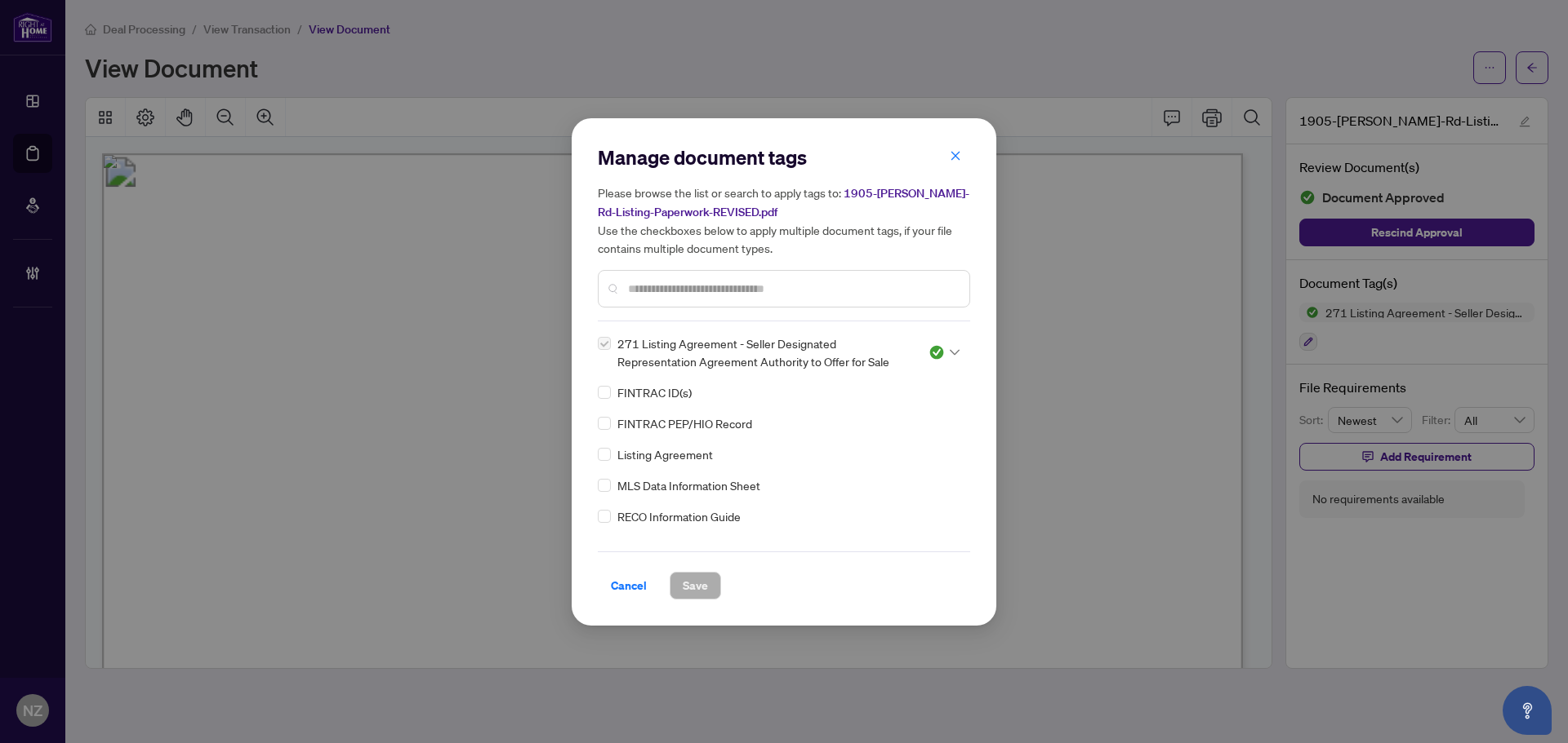
click at [756, 284] on input "text" at bounding box center [792, 288] width 328 height 18
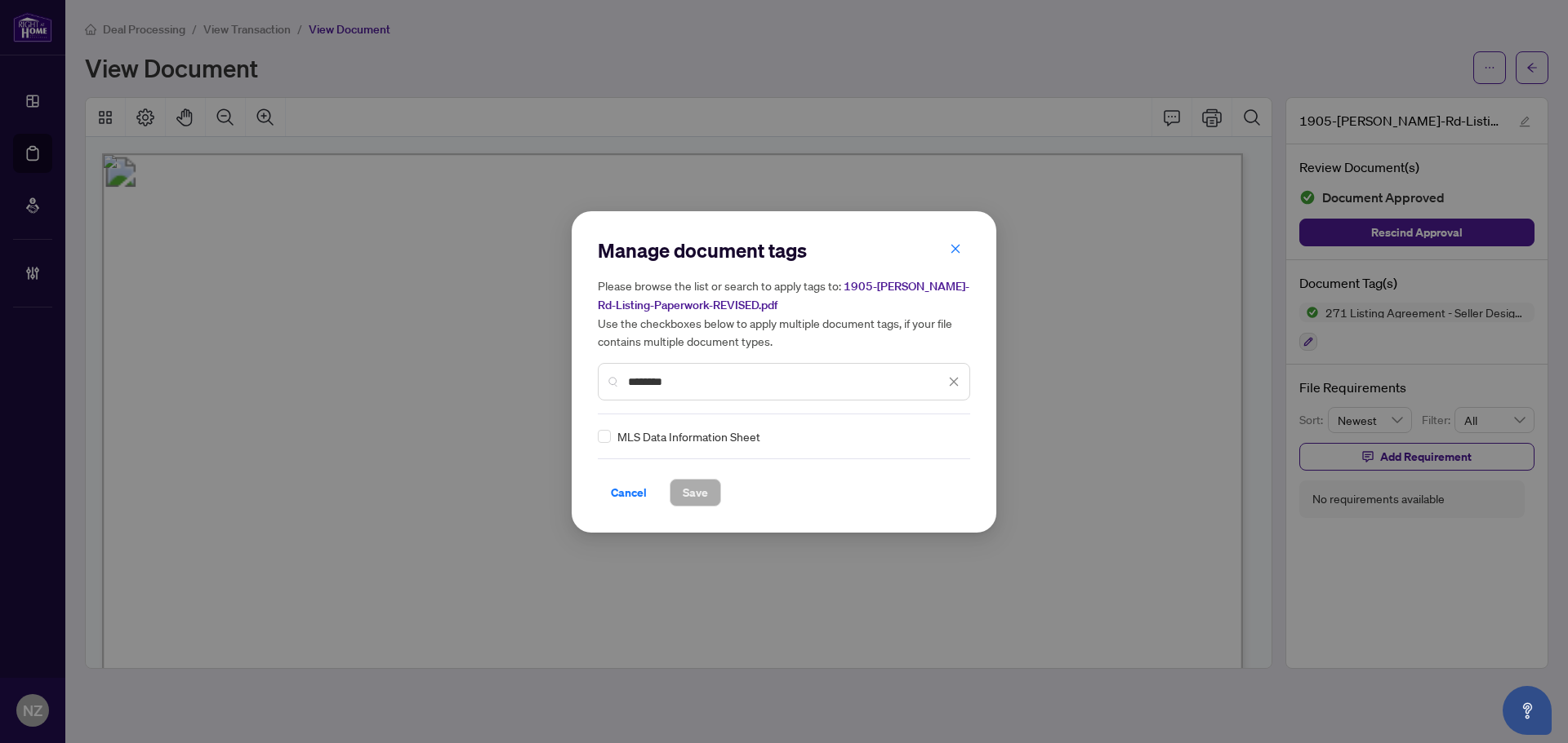
type input "********"
click at [950, 433] on icon at bounding box center [954, 436] width 10 height 7
click at [873, 488] on div "Needs Work" at bounding box center [890, 489] width 104 height 18
click at [687, 491] on span "Save" at bounding box center [695, 493] width 25 height 26
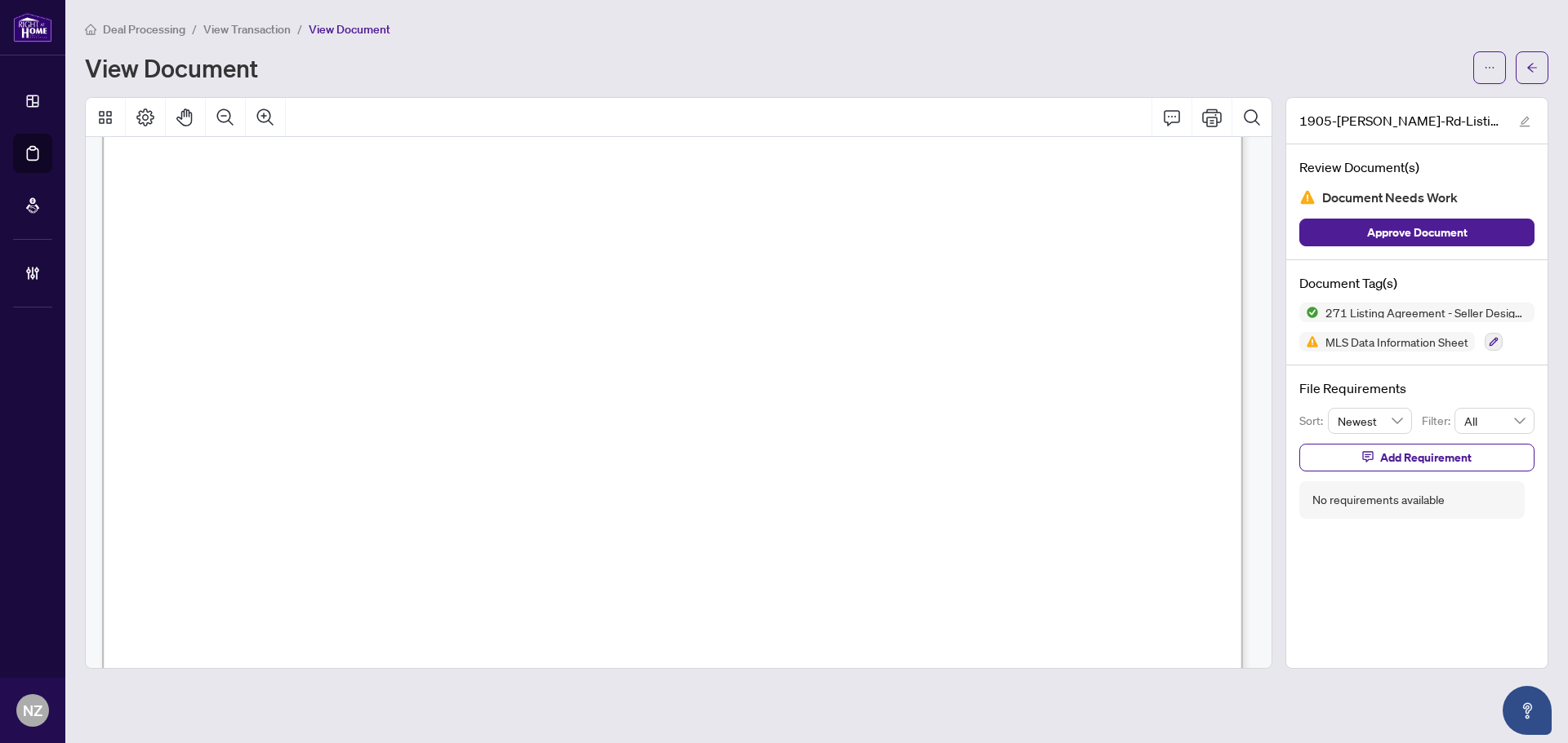
scroll to position [20421, 0]
click at [1167, 118] on icon "Comment" at bounding box center [1172, 117] width 20 height 20
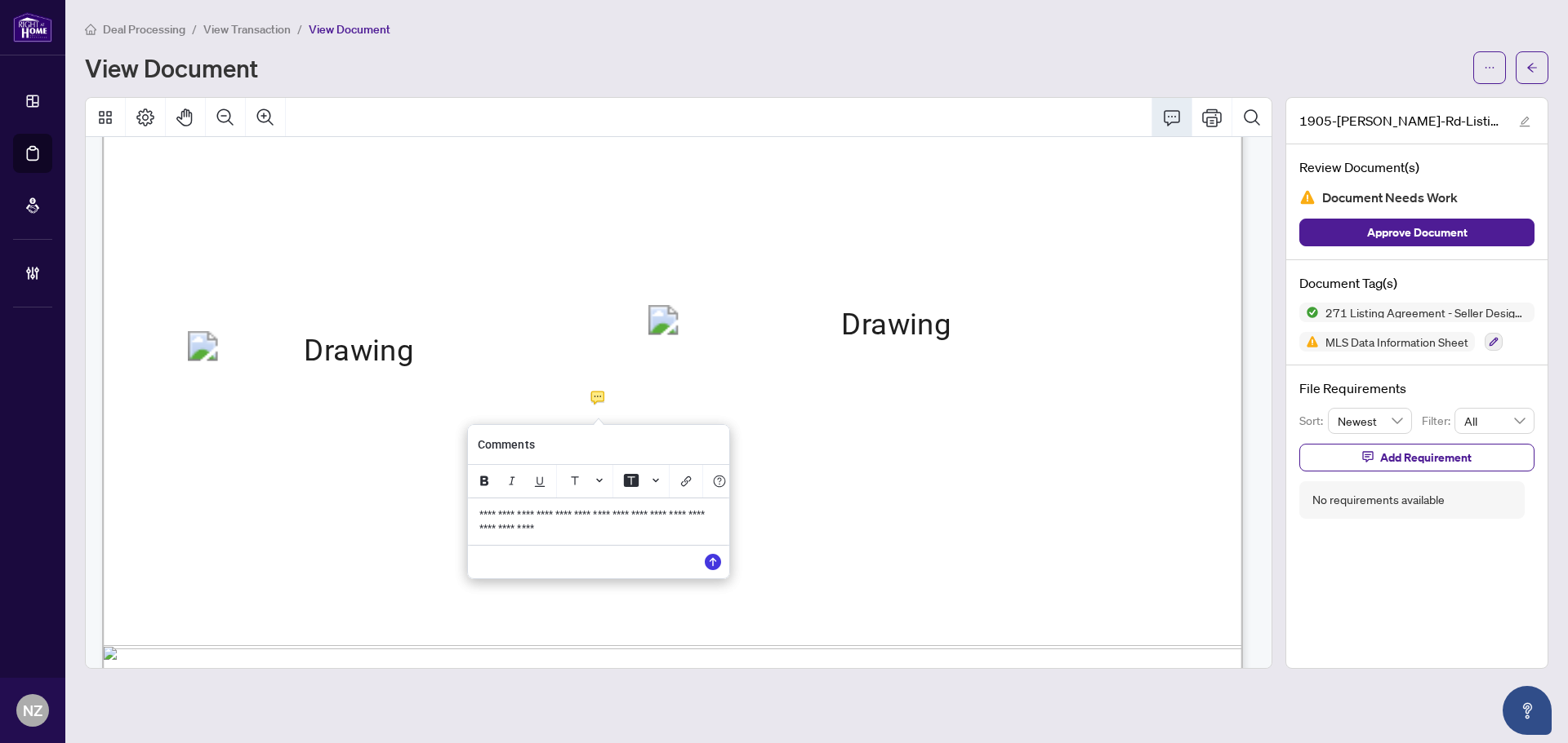
drag, startPoint x: 585, startPoint y: 534, endPoint x: 469, endPoint y: 509, distance: 118.7
click at [469, 509] on div "**********" at bounding box center [598, 522] width 258 height 47
click at [716, 565] on icon "Save" at bounding box center [713, 562] width 17 height 17
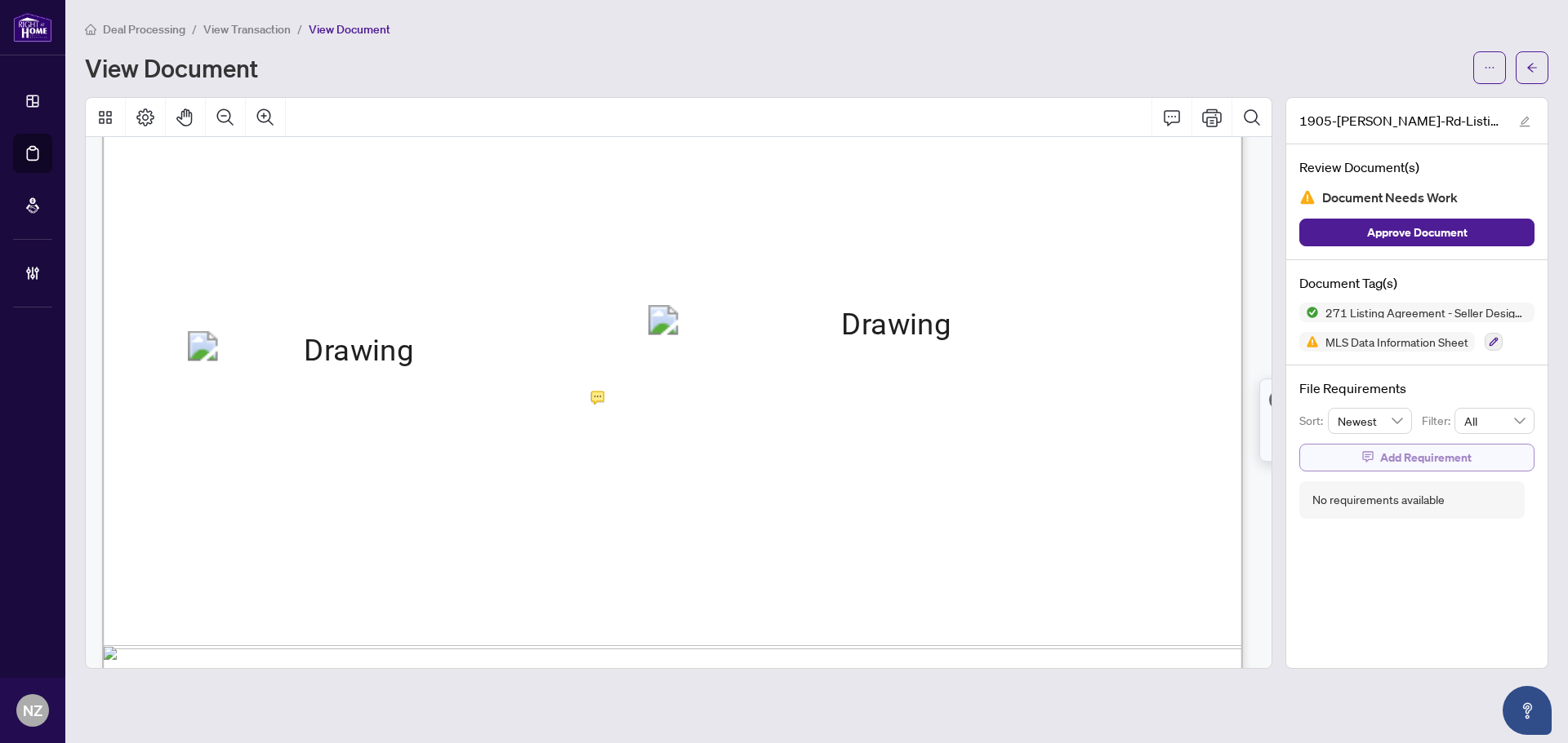
click at [1412, 460] on span "Add Requirement" at bounding box center [1425, 458] width 91 height 26
click at [1388, 471] on textarea at bounding box center [1433, 472] width 174 height 31
paste textarea "**********"
type textarea "**********"
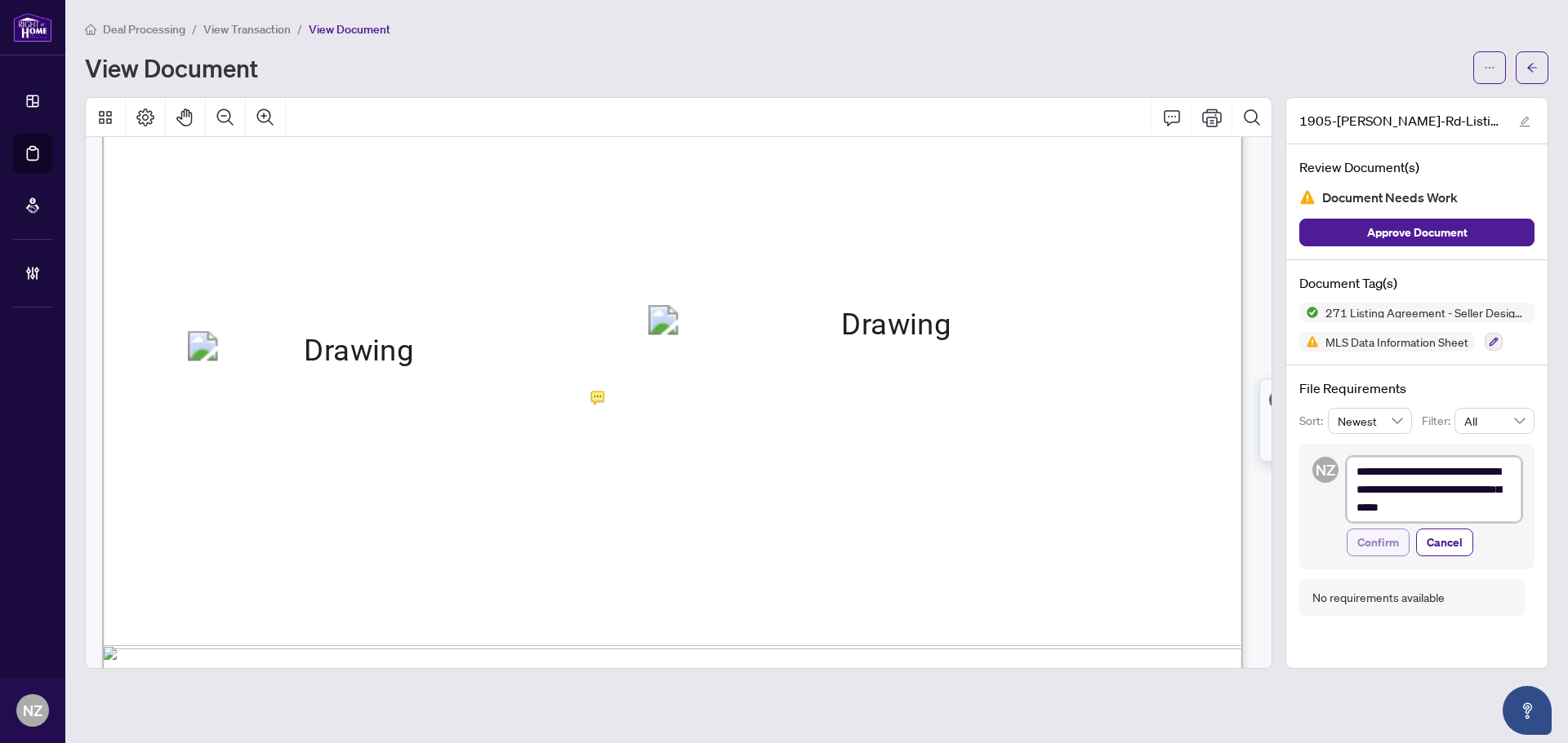
scroll to position [0, 0]
type textarea "**********"
click at [1371, 535] on span "Confirm" at bounding box center [1378, 544] width 42 height 26
type textarea "**********"
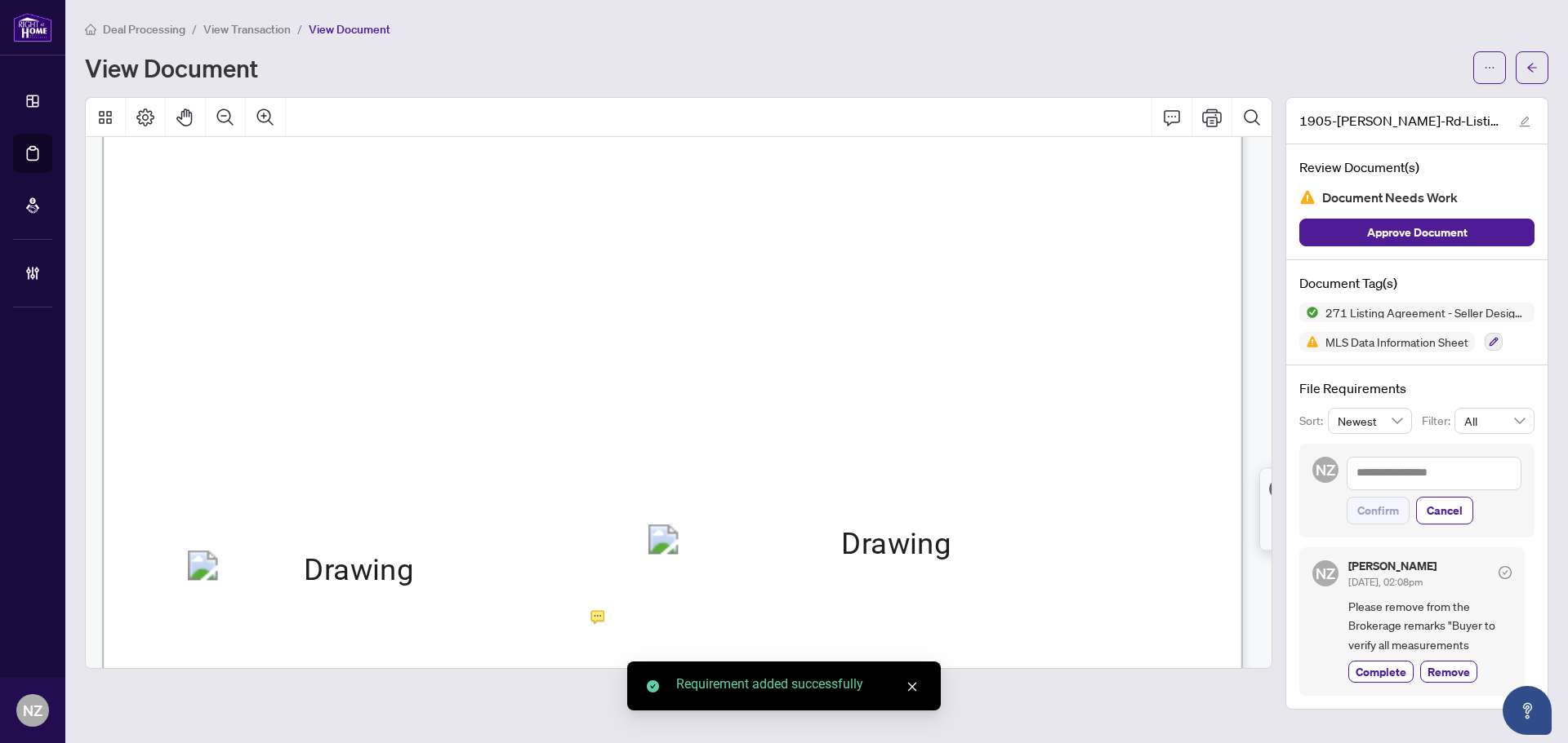
scroll to position [20421, 0]
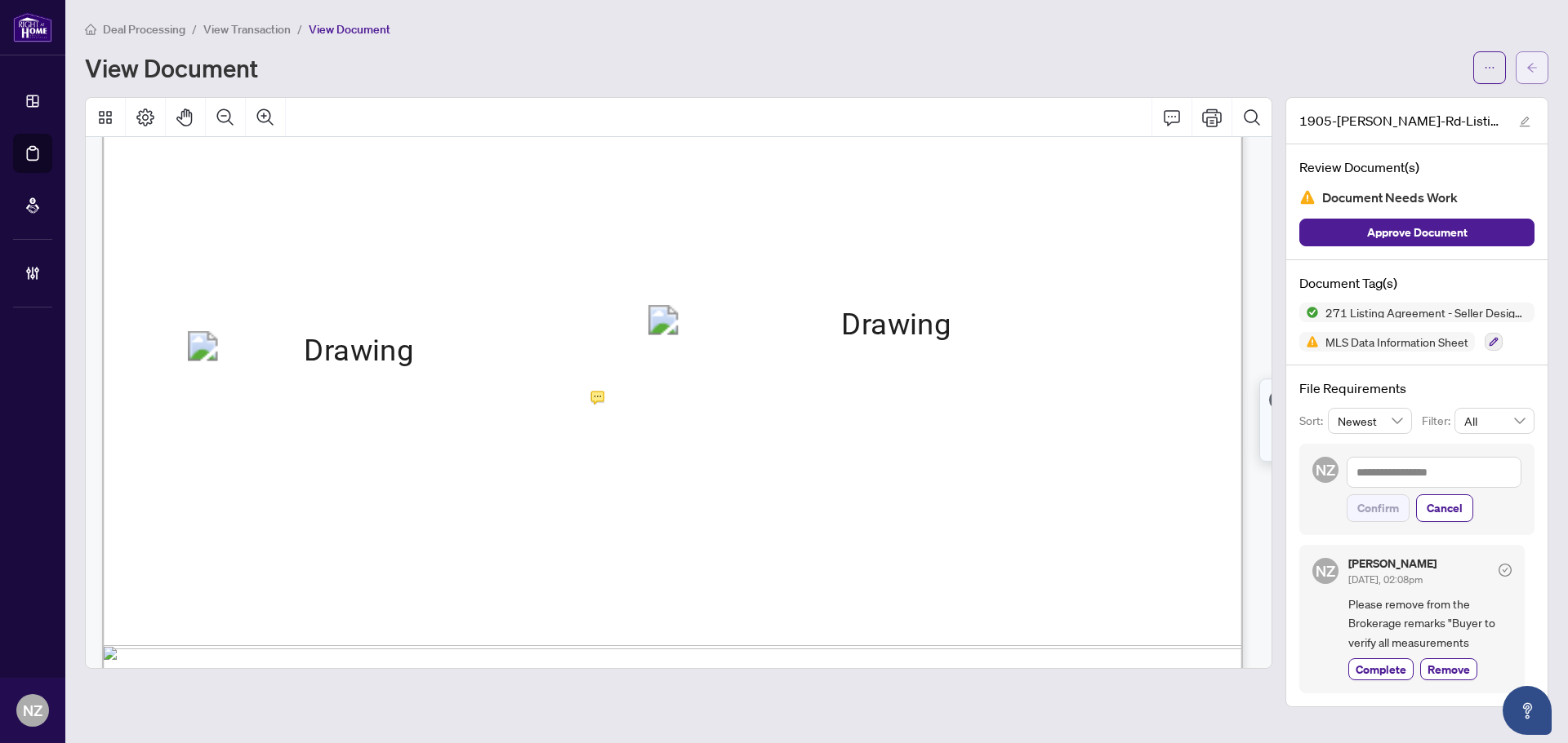
click at [1536, 66] on icon "arrow-left" at bounding box center [1532, 68] width 11 height 11
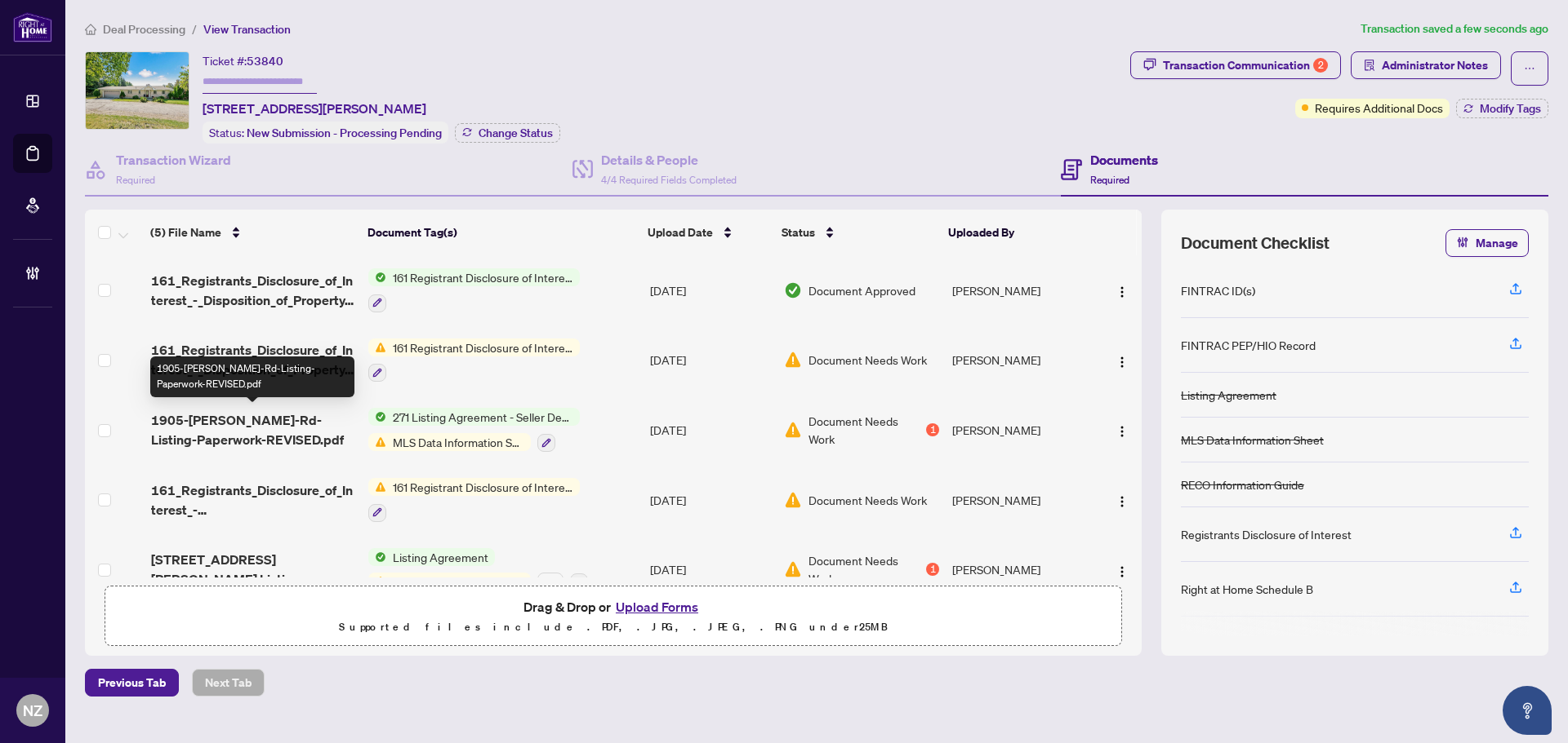
click at [265, 432] on span "1905-Lockhart-Rd-Listing-Paperwork-REVISED.pdf" at bounding box center [253, 430] width 204 height 39
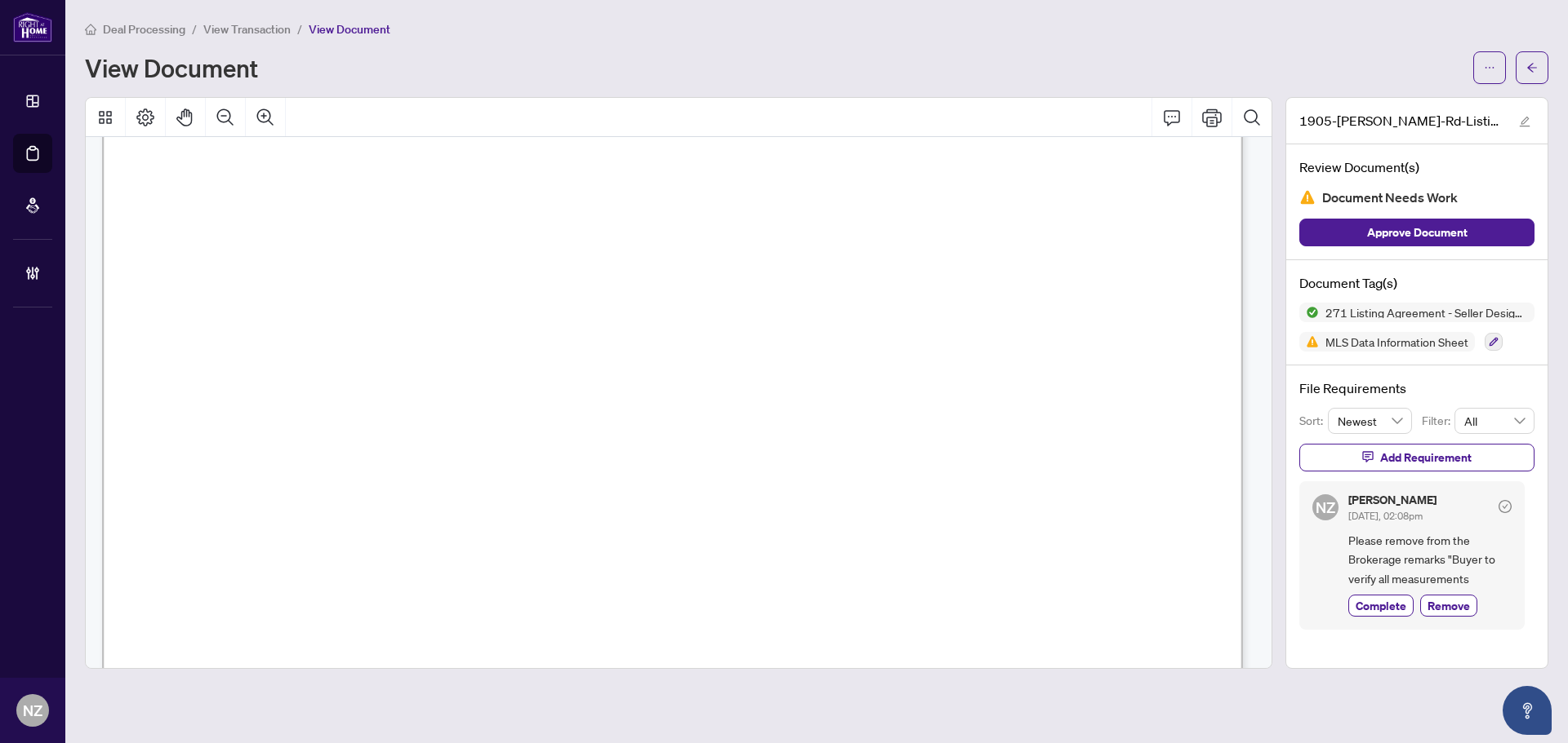
scroll to position [45666, 0]
click at [1492, 348] on button "button" at bounding box center [1492, 341] width 18 height 18
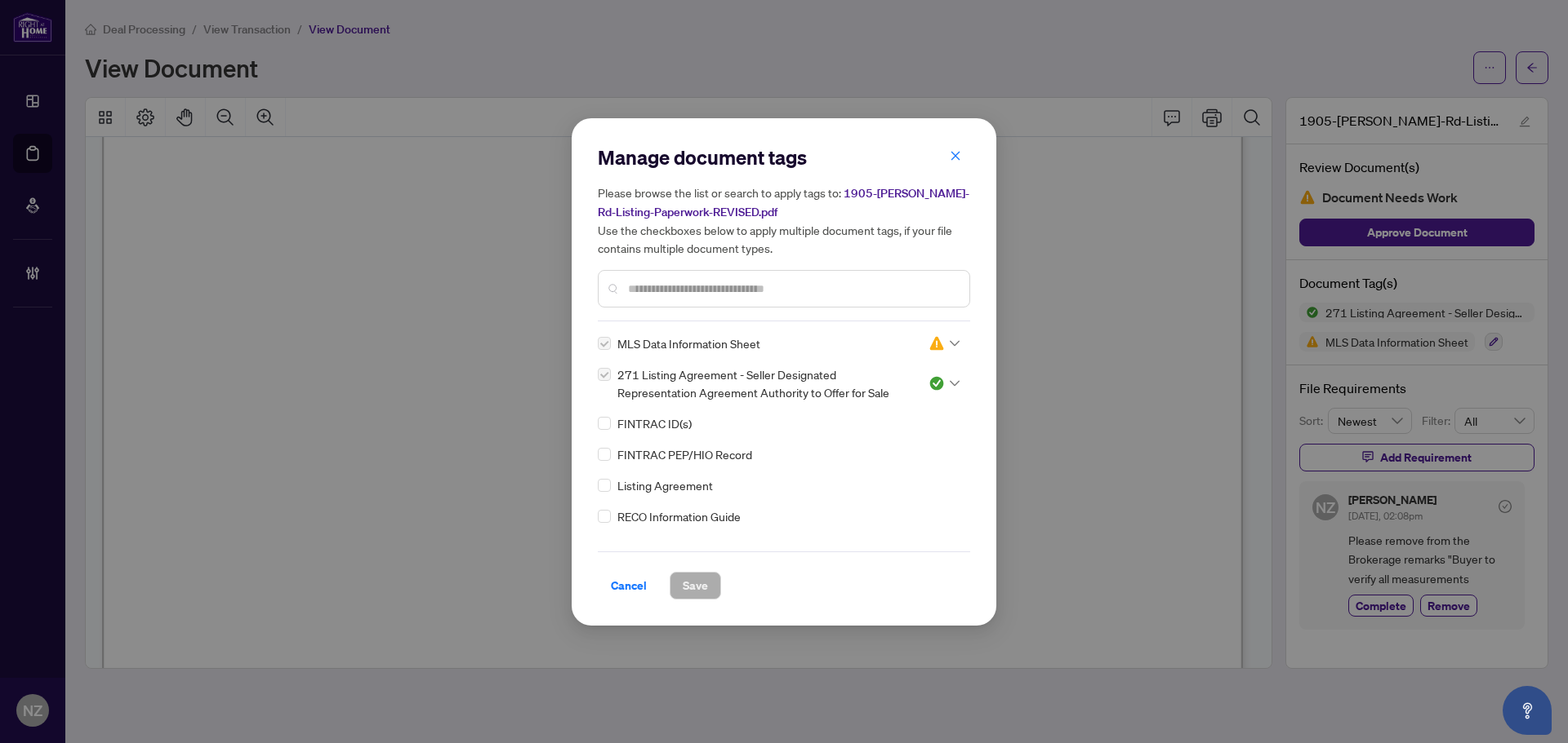
click at [680, 292] on input "text" at bounding box center [792, 288] width 328 height 18
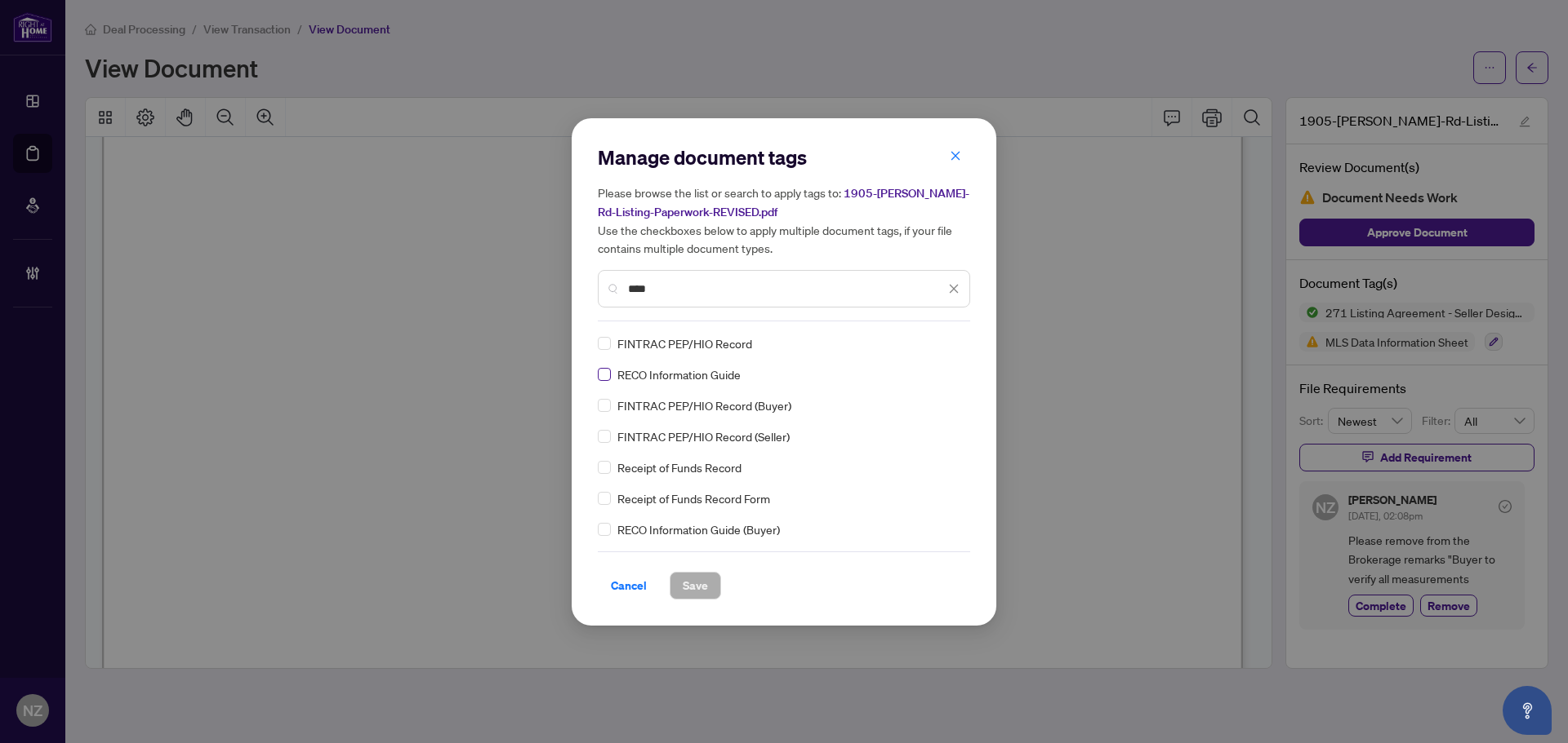
type input "****"
click at [953, 332] on div "Manage document tags Please browse the list or search to apply tags to: 1905-Lo…" at bounding box center [784, 372] width 372 height 455
click at [950, 340] on icon at bounding box center [954, 343] width 10 height 7
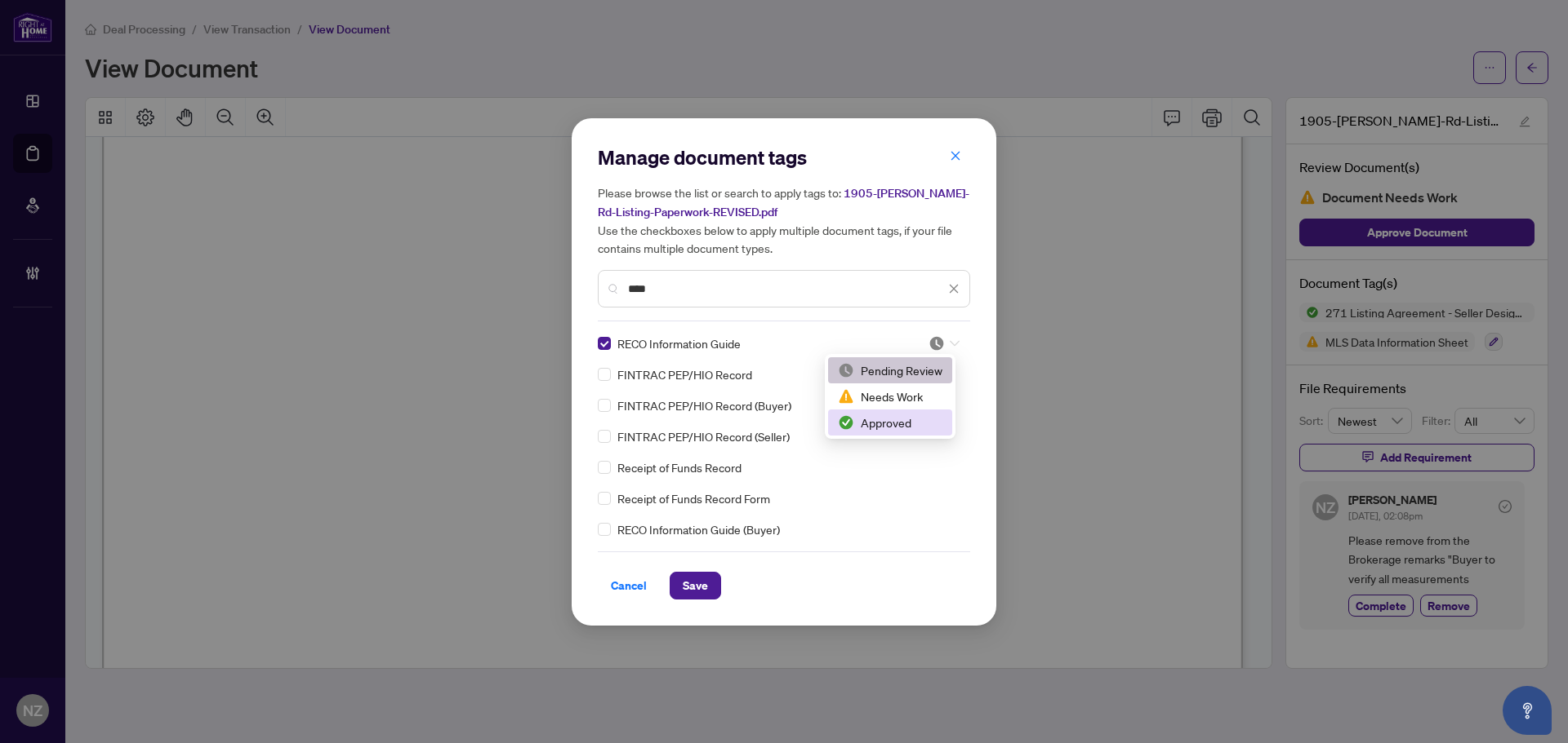
click at [900, 420] on div "Approved" at bounding box center [890, 422] width 104 height 18
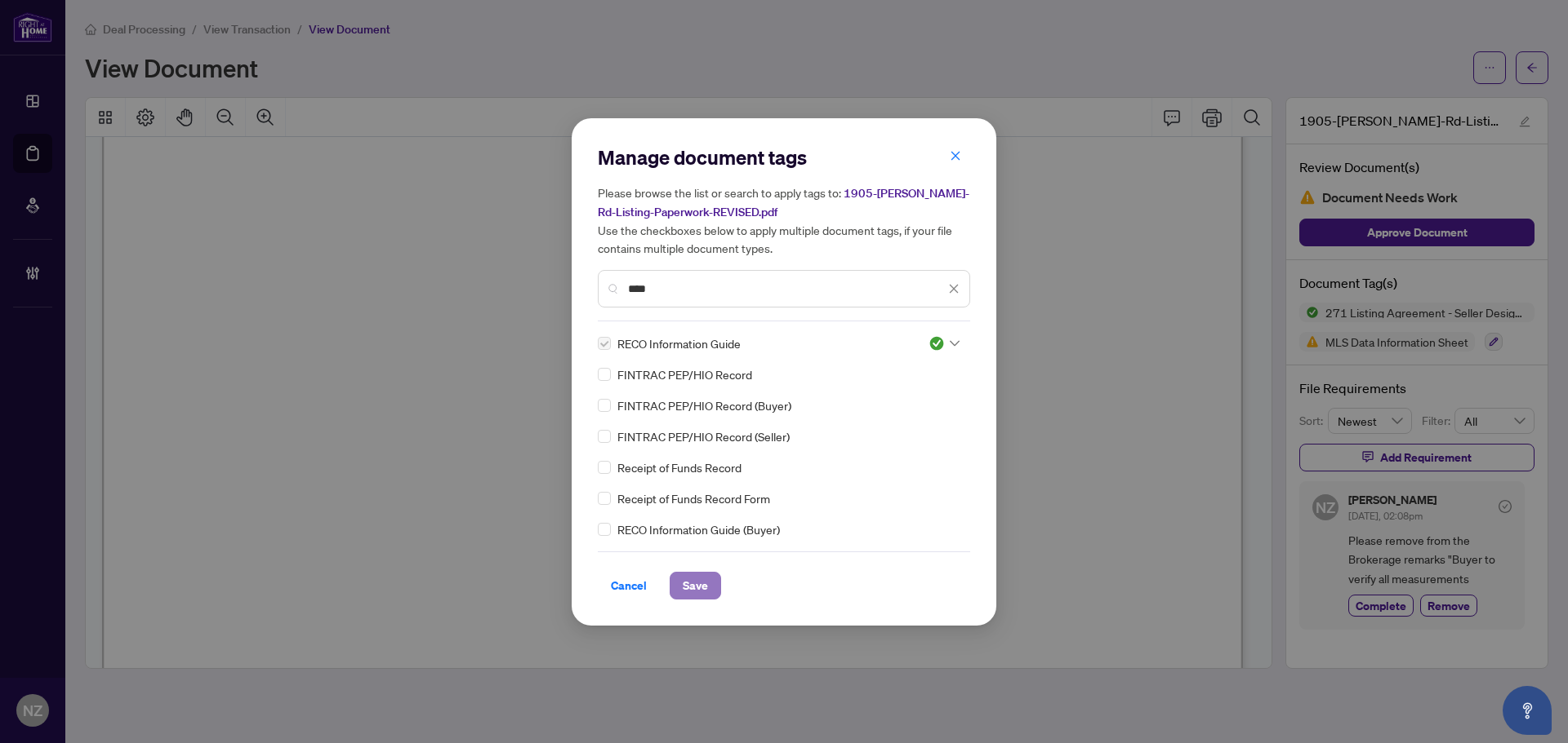
click at [699, 589] on span "Save" at bounding box center [695, 586] width 25 height 26
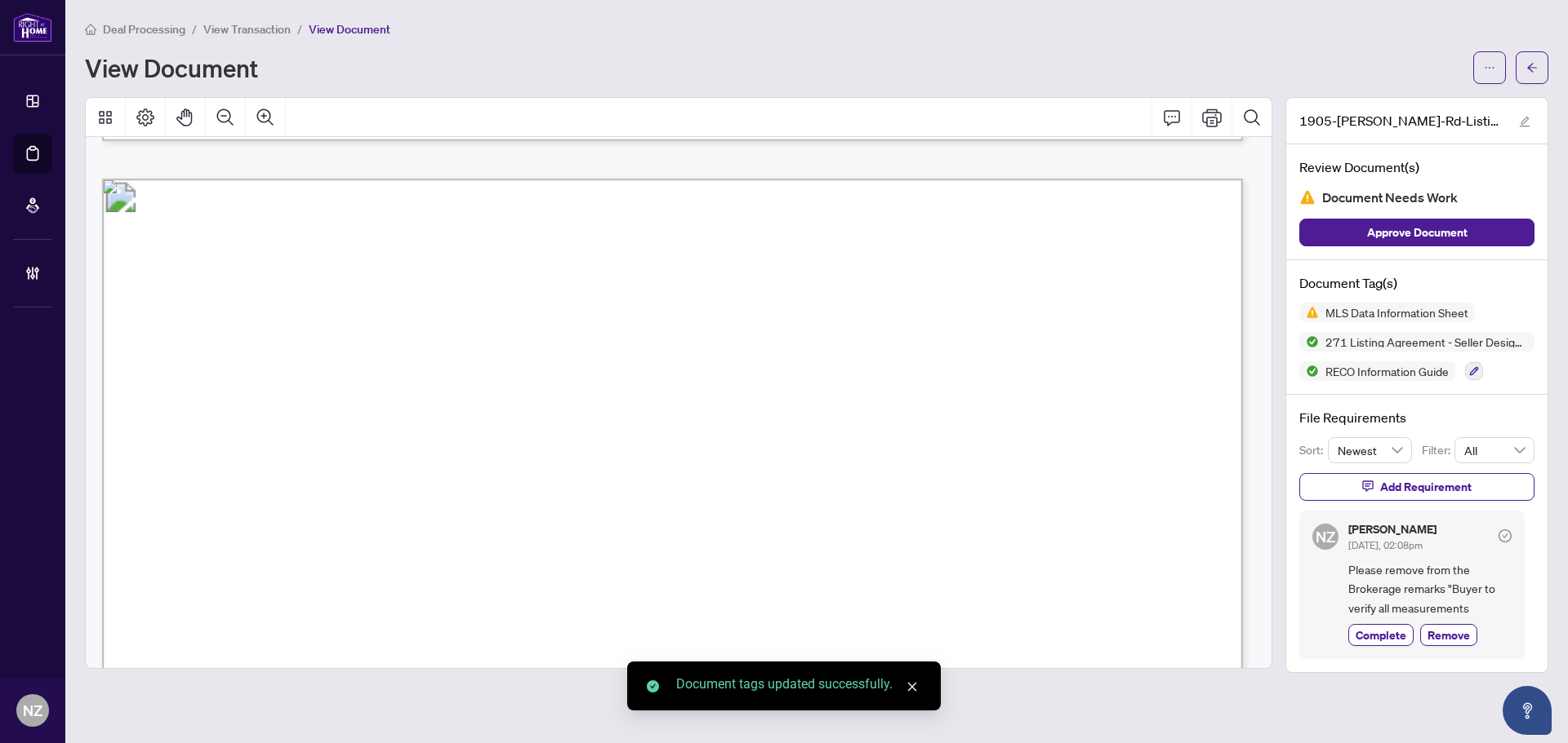
scroll to position [46809, 0]
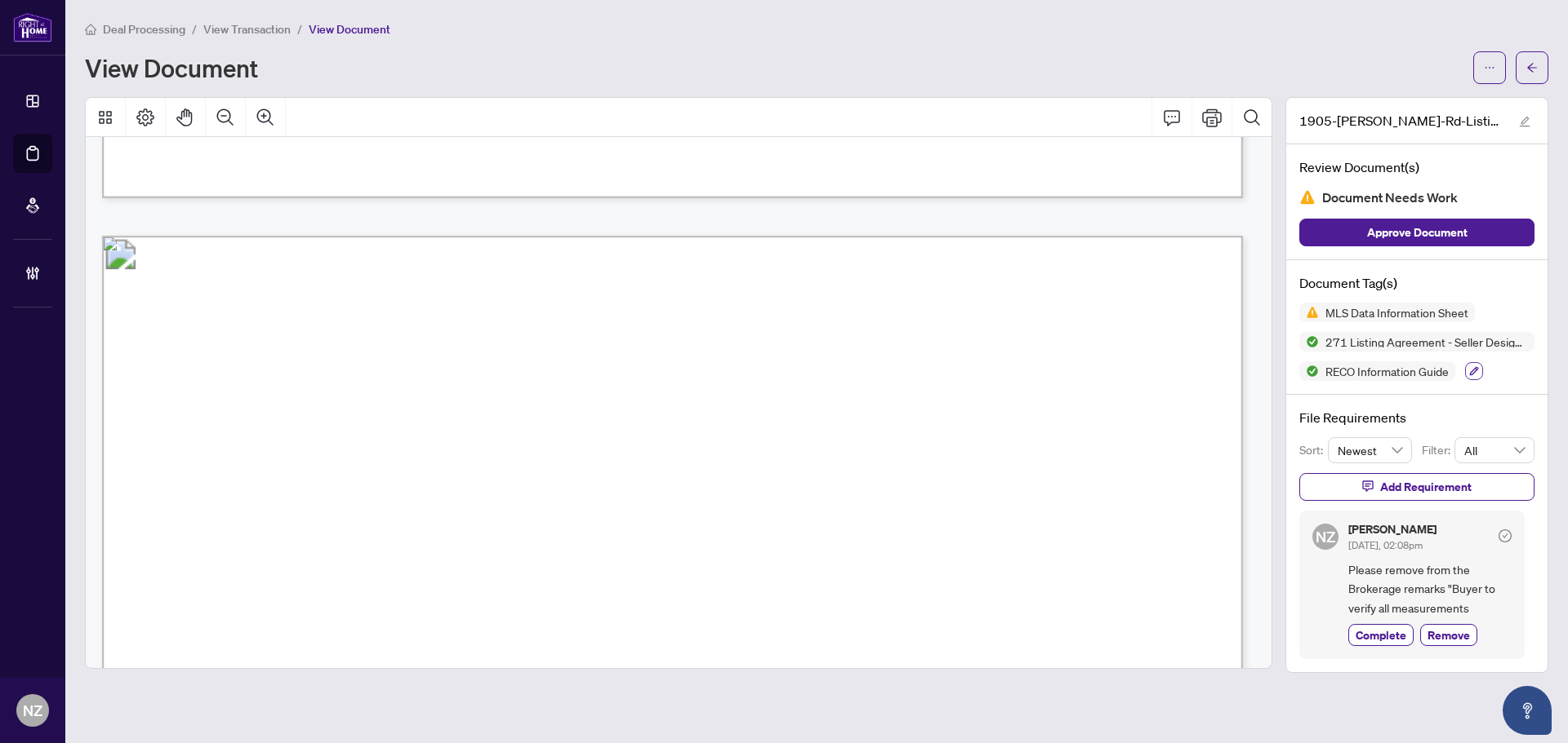
click at [1478, 367] on icon "button" at bounding box center [1475, 372] width 9 height 9
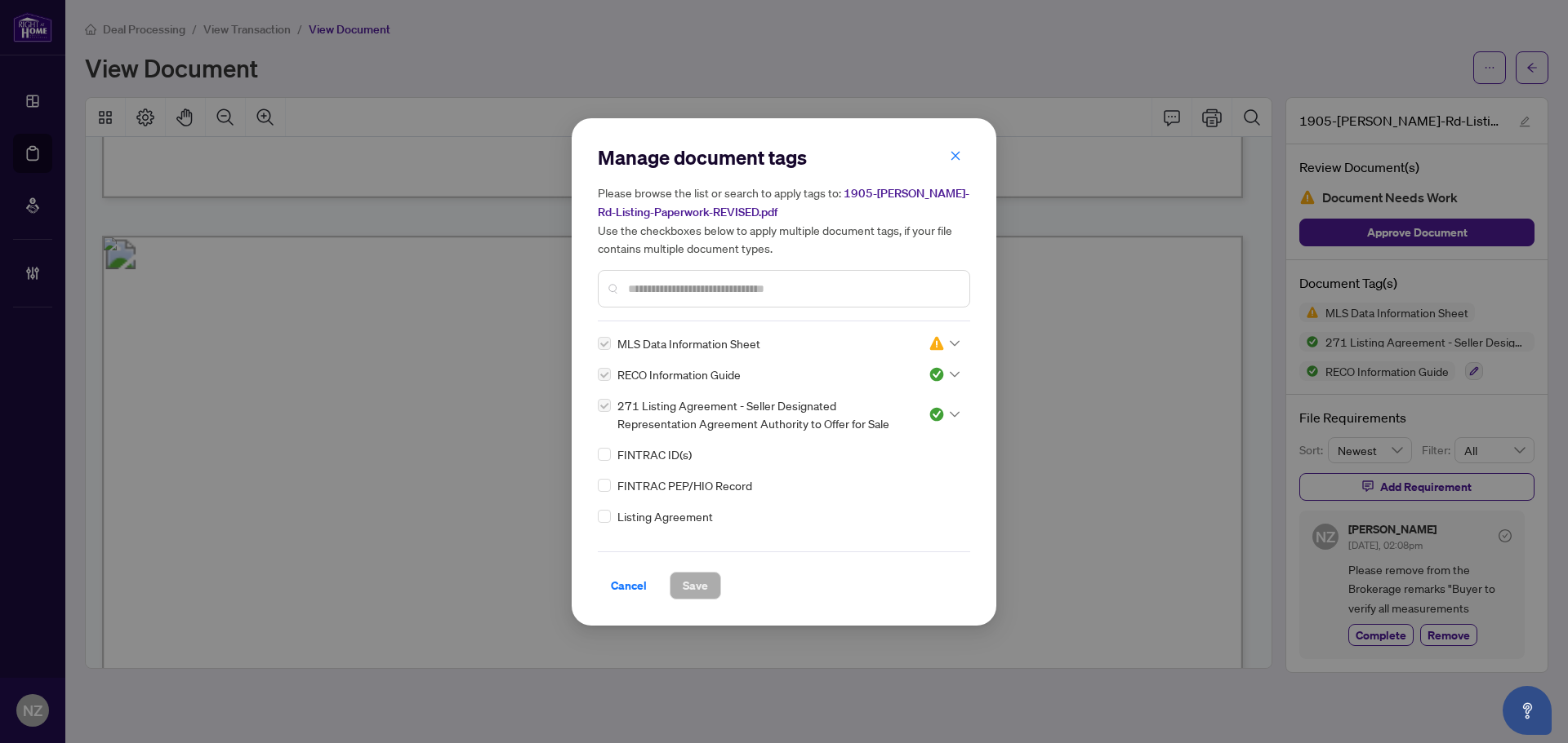
click at [698, 282] on input "text" at bounding box center [792, 288] width 328 height 18
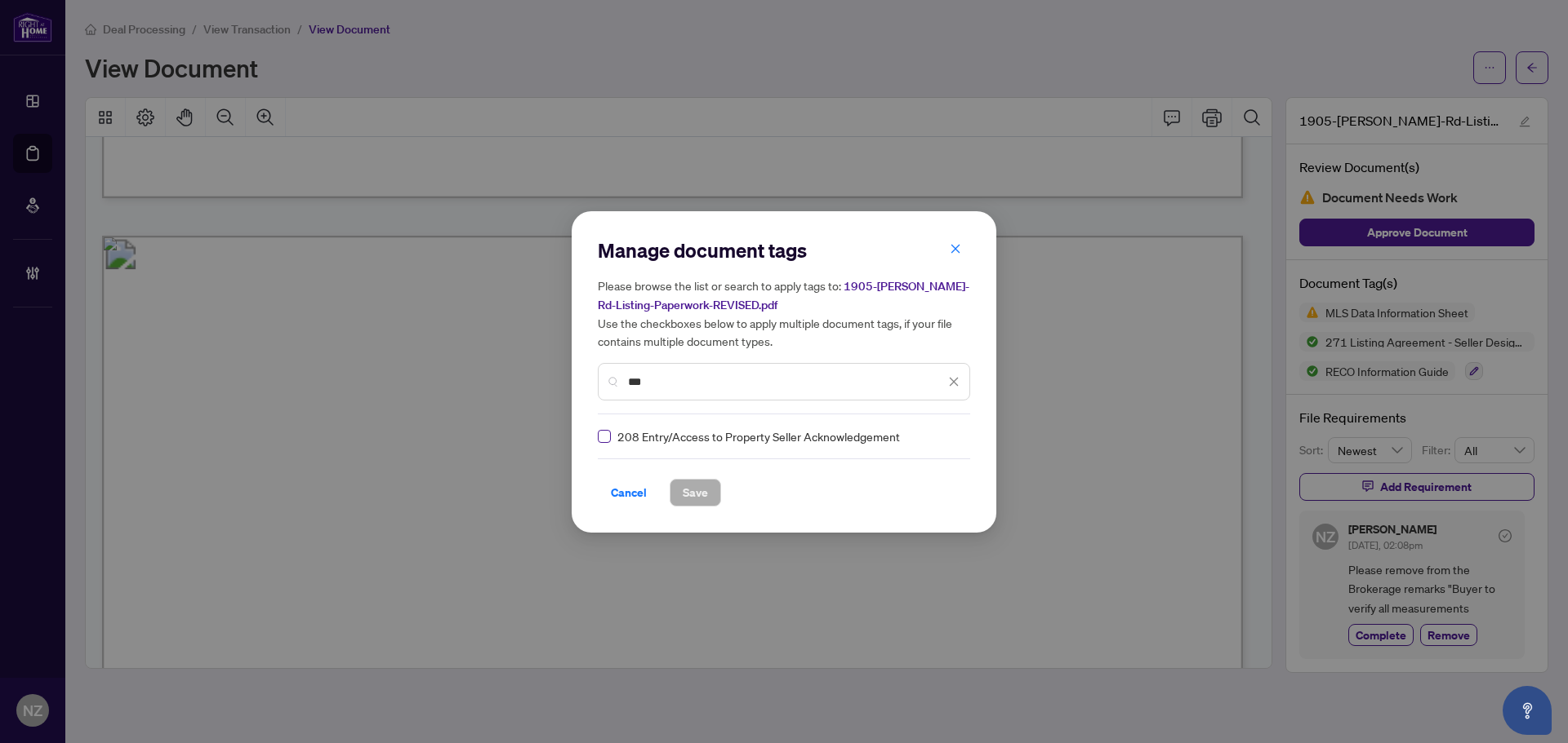
type input "***"
click at [941, 430] on div at bounding box center [943, 437] width 31 height 17
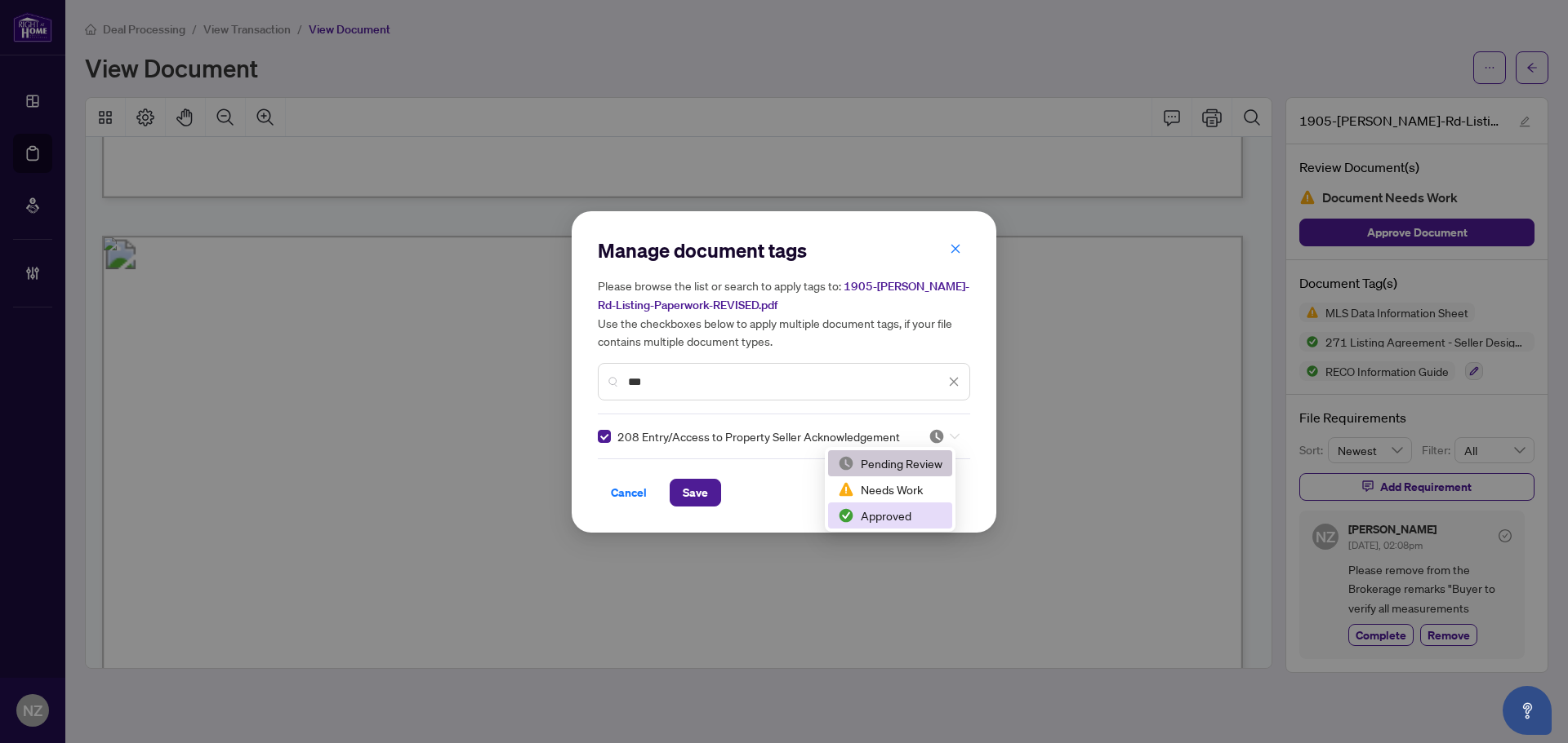
click at [882, 509] on div "Approved" at bounding box center [890, 516] width 104 height 18
click at [712, 498] on button "Save" at bounding box center [695, 493] width 51 height 28
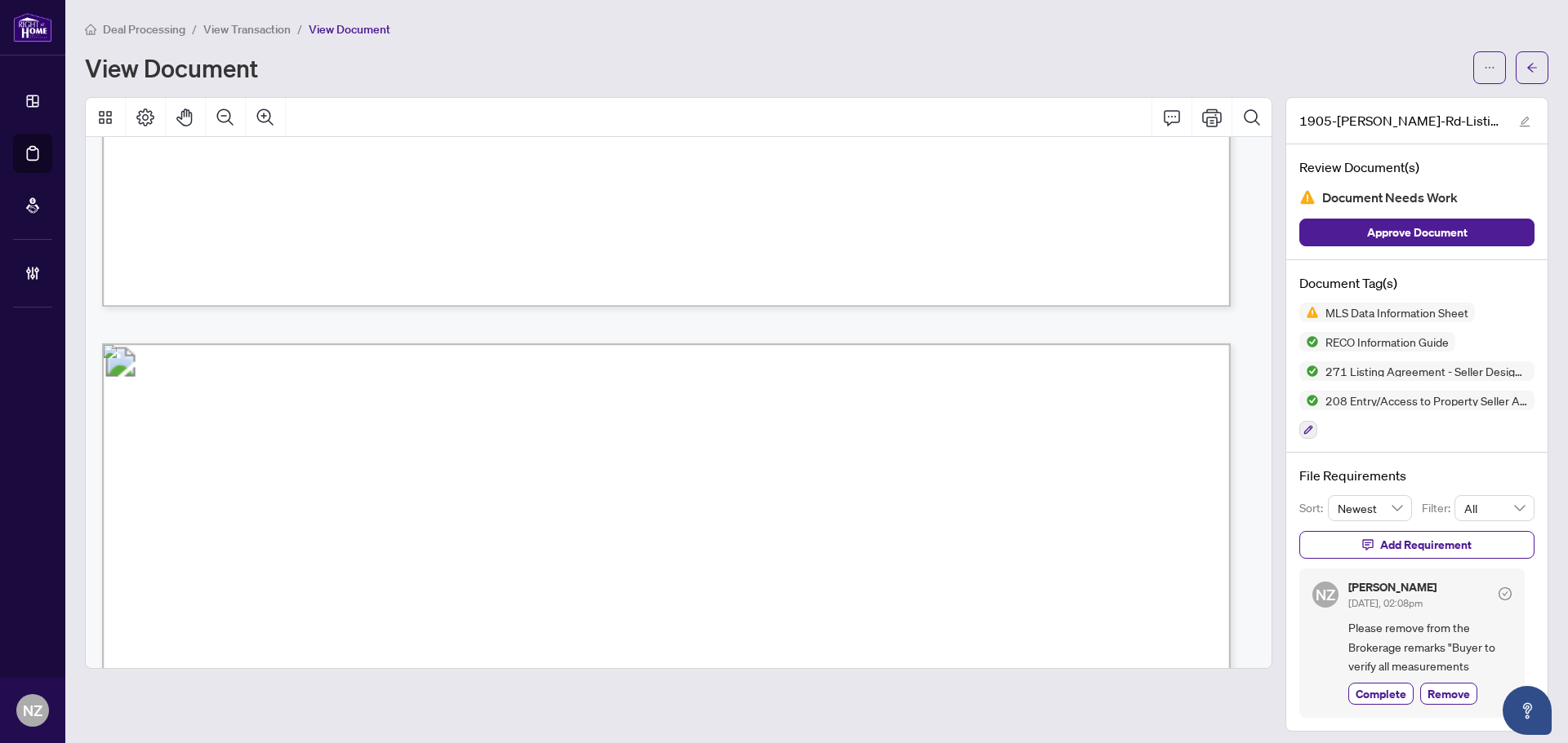
scroll to position [47938, 0]
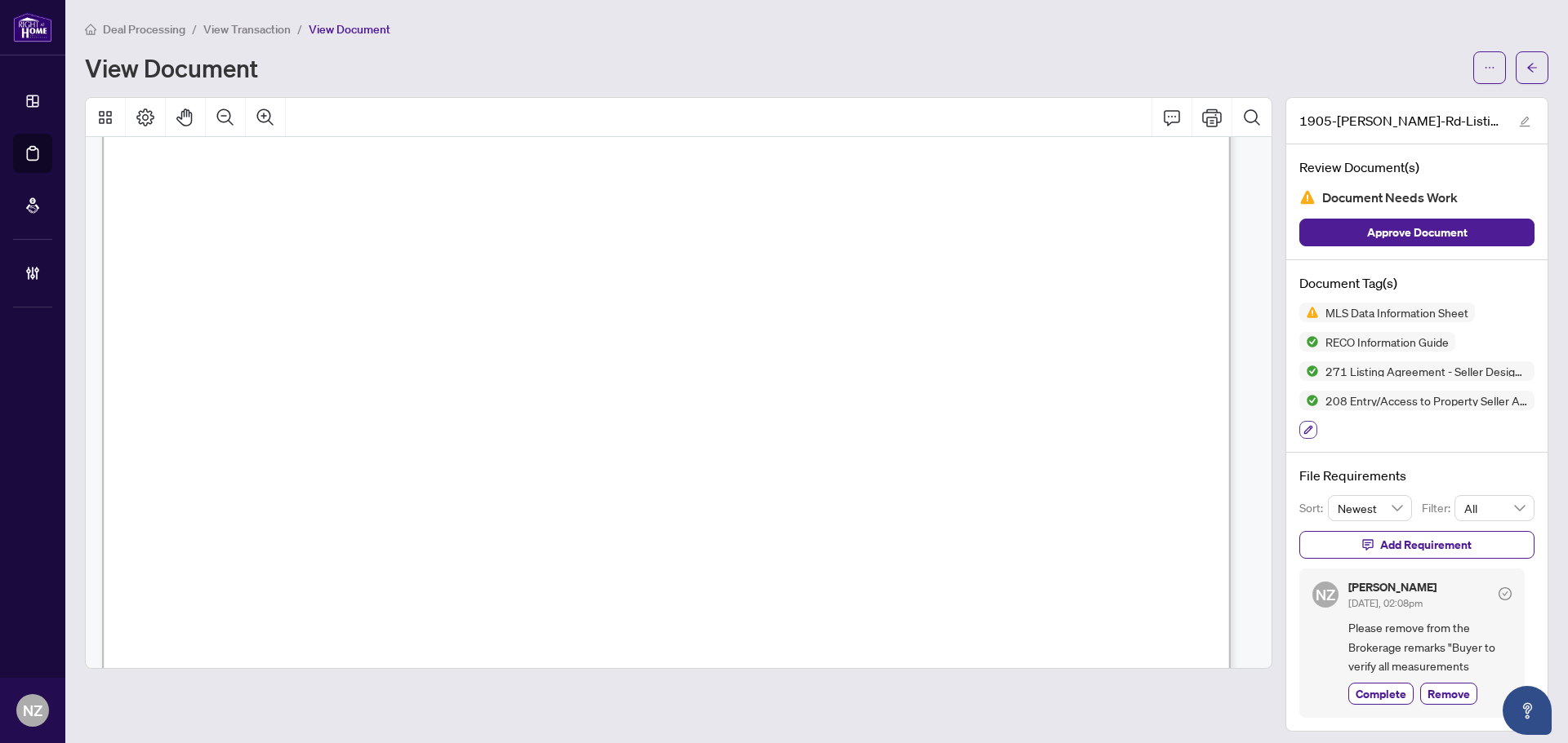
click at [1304, 429] on icon "button" at bounding box center [1309, 431] width 9 height 9
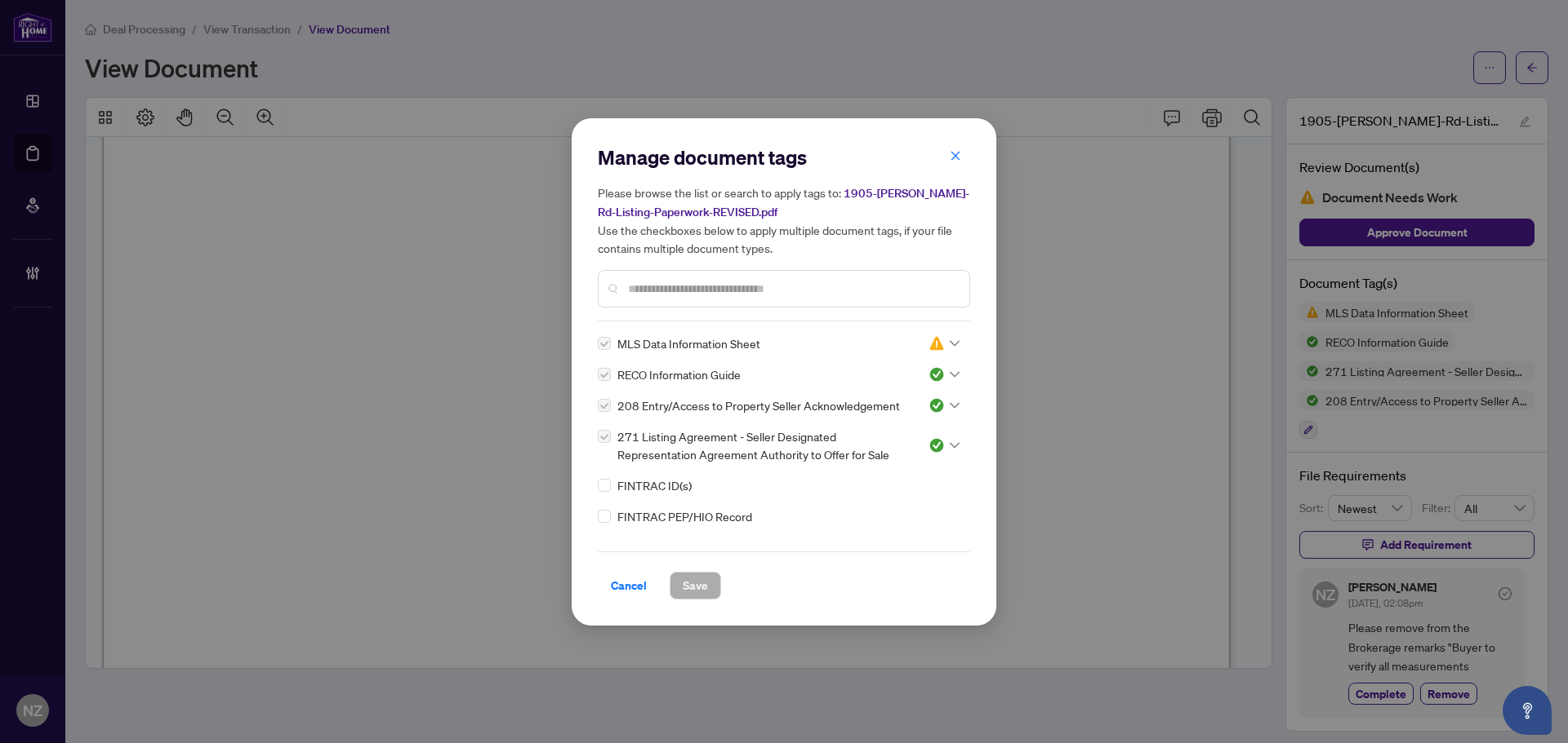
click at [678, 285] on input "text" at bounding box center [792, 288] width 328 height 18
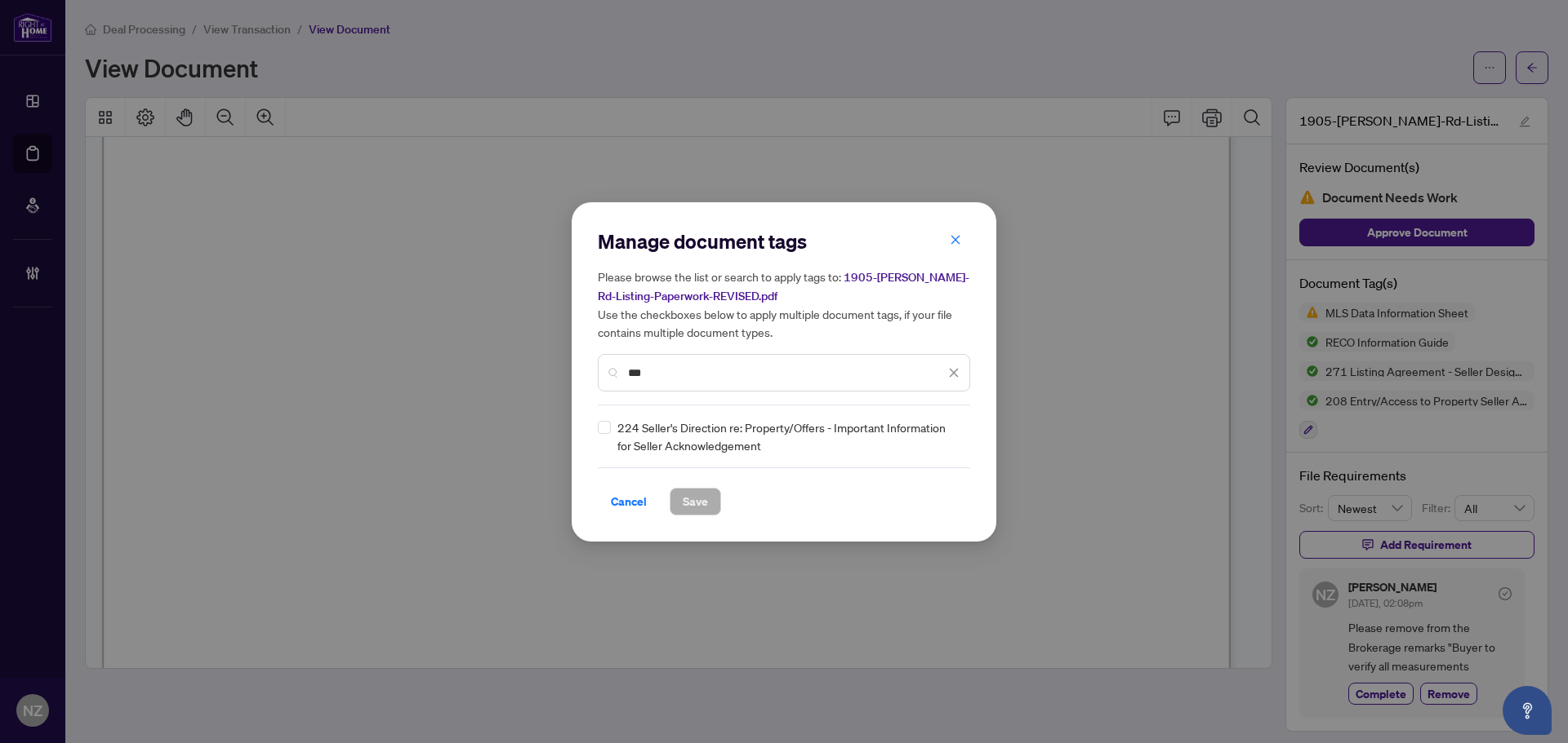
type input "***"
click at [951, 433] on icon at bounding box center [954, 436] width 10 height 7
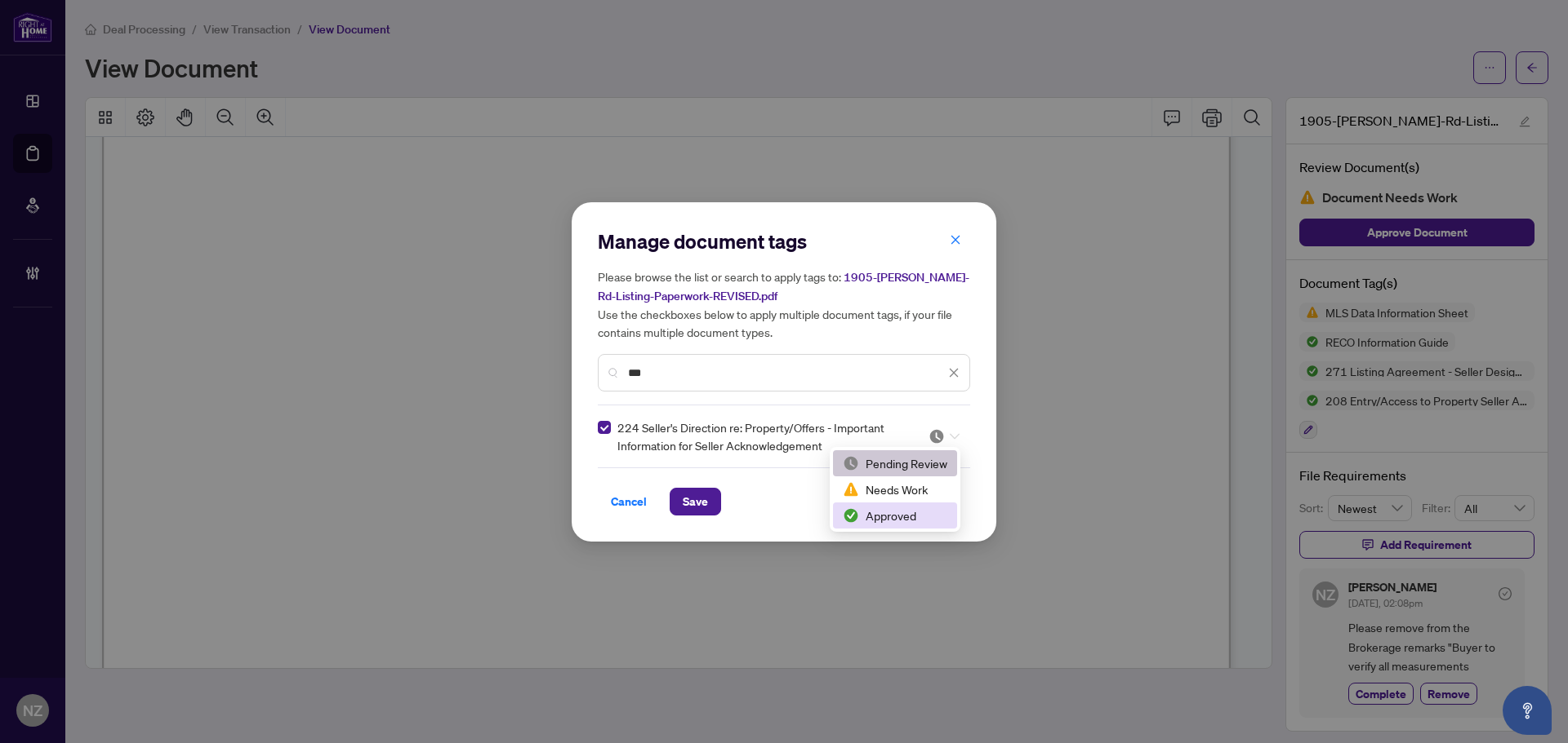
click at [895, 514] on div "Approved" at bounding box center [895, 516] width 104 height 18
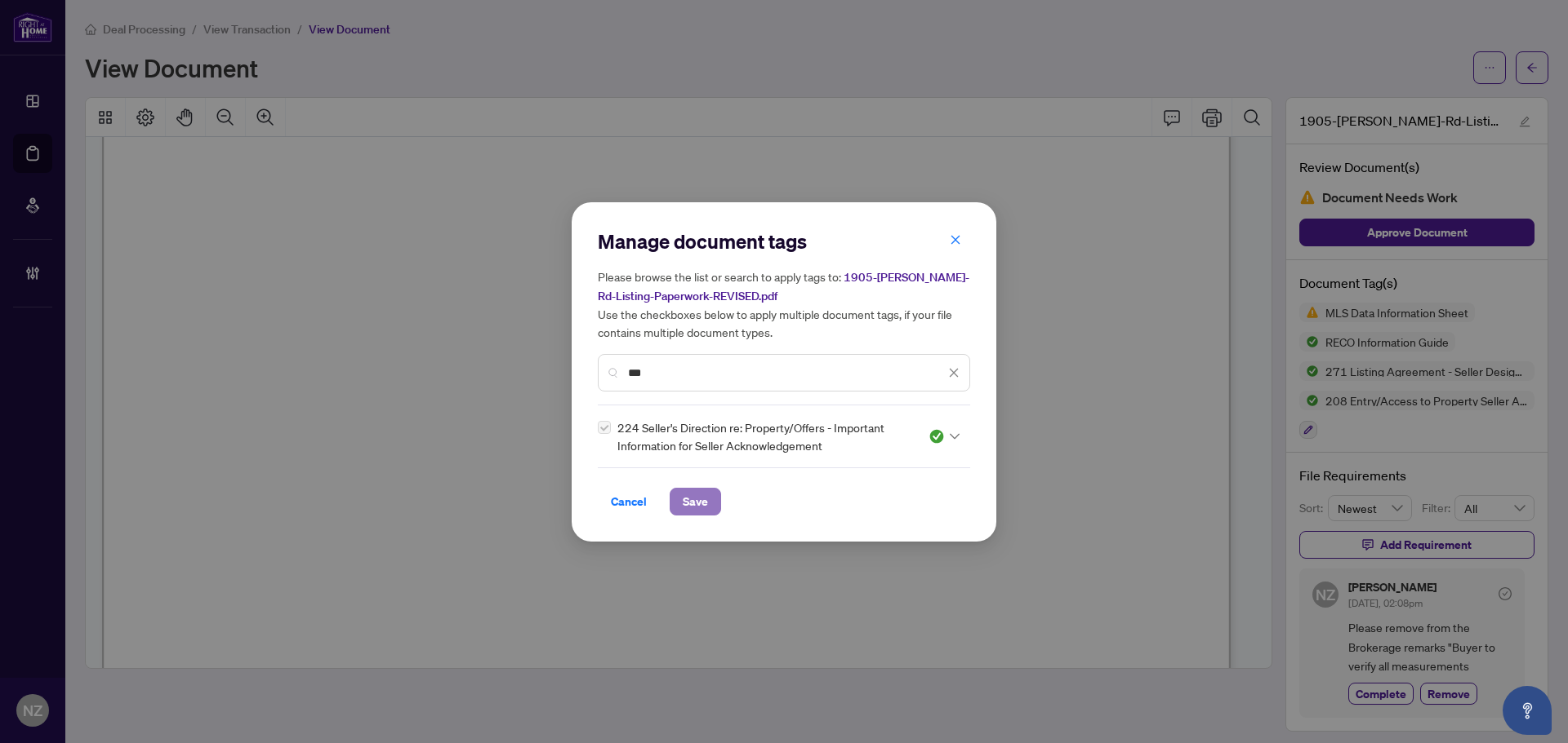
click at [699, 495] on span "Save" at bounding box center [695, 502] width 25 height 26
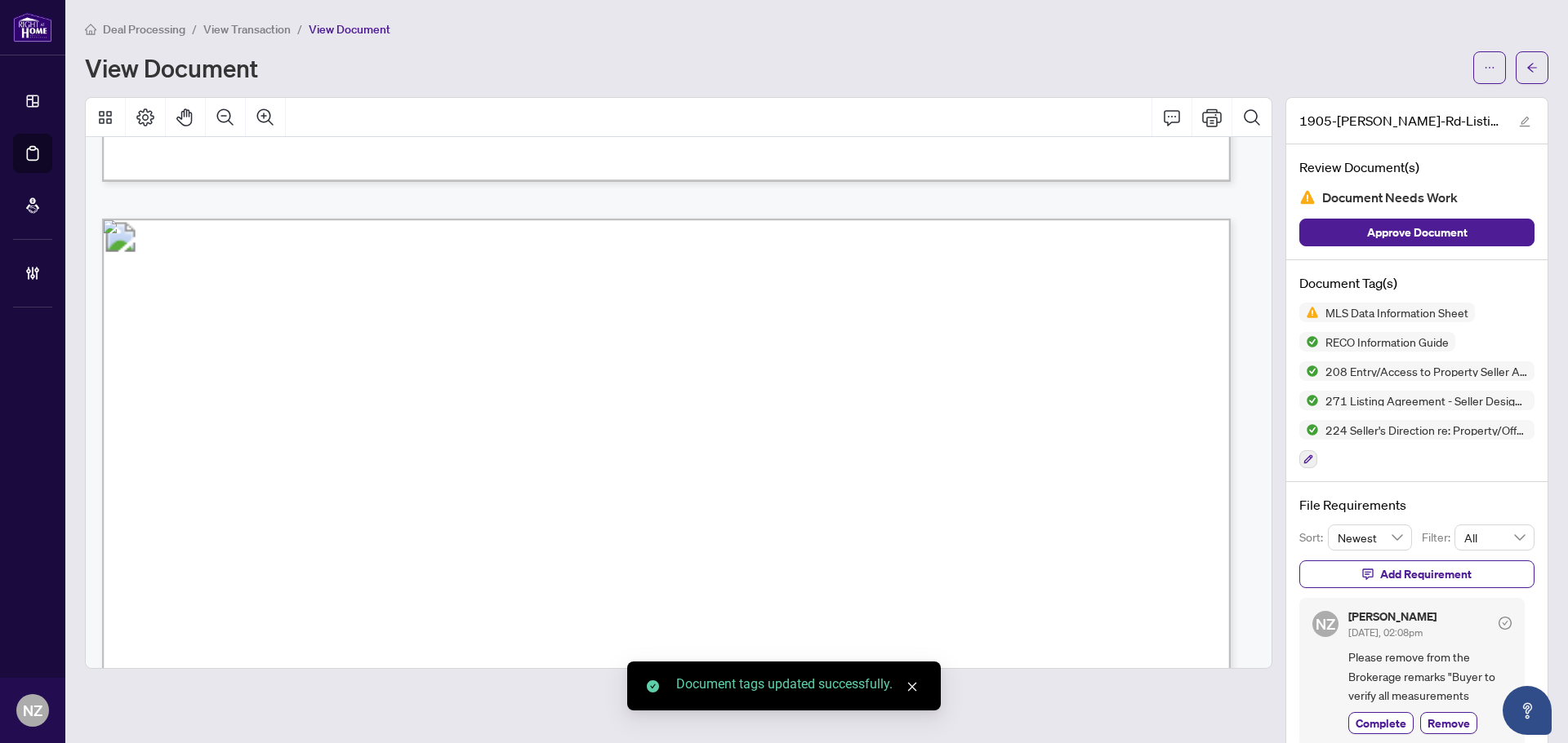
scroll to position [49325, 0]
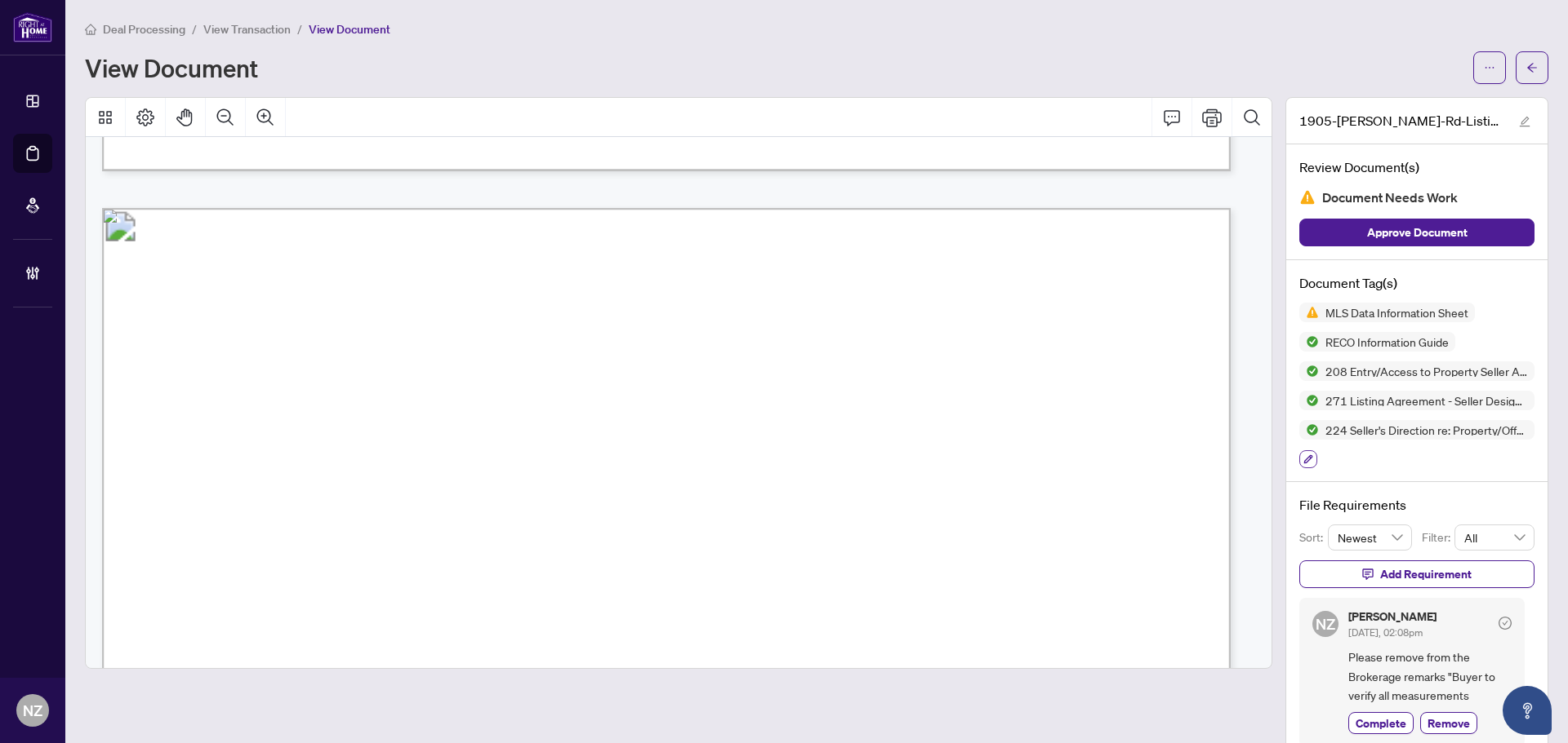
click at [1303, 455] on icon "button" at bounding box center [1308, 460] width 10 height 10
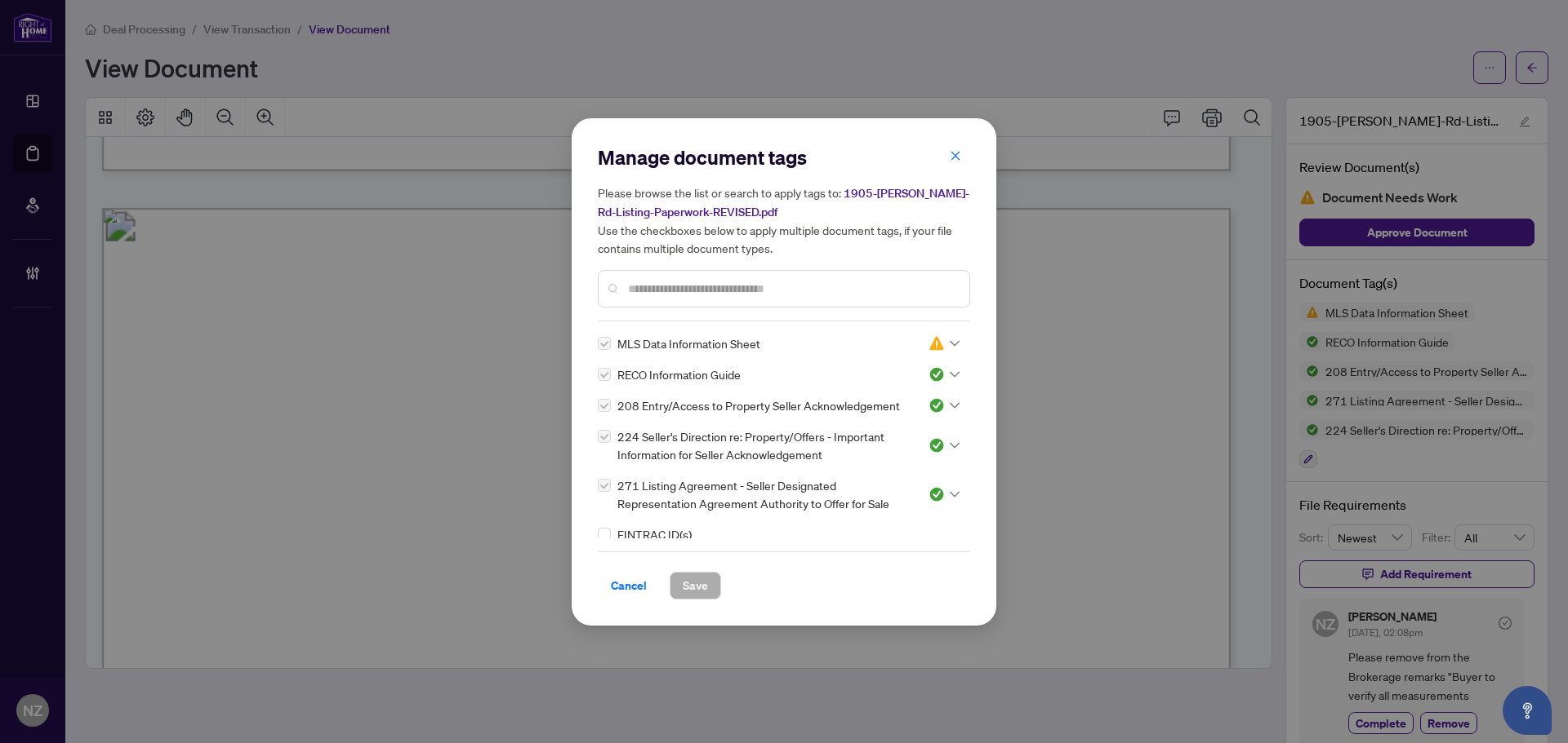
click at [673, 280] on input "text" at bounding box center [792, 288] width 328 height 18
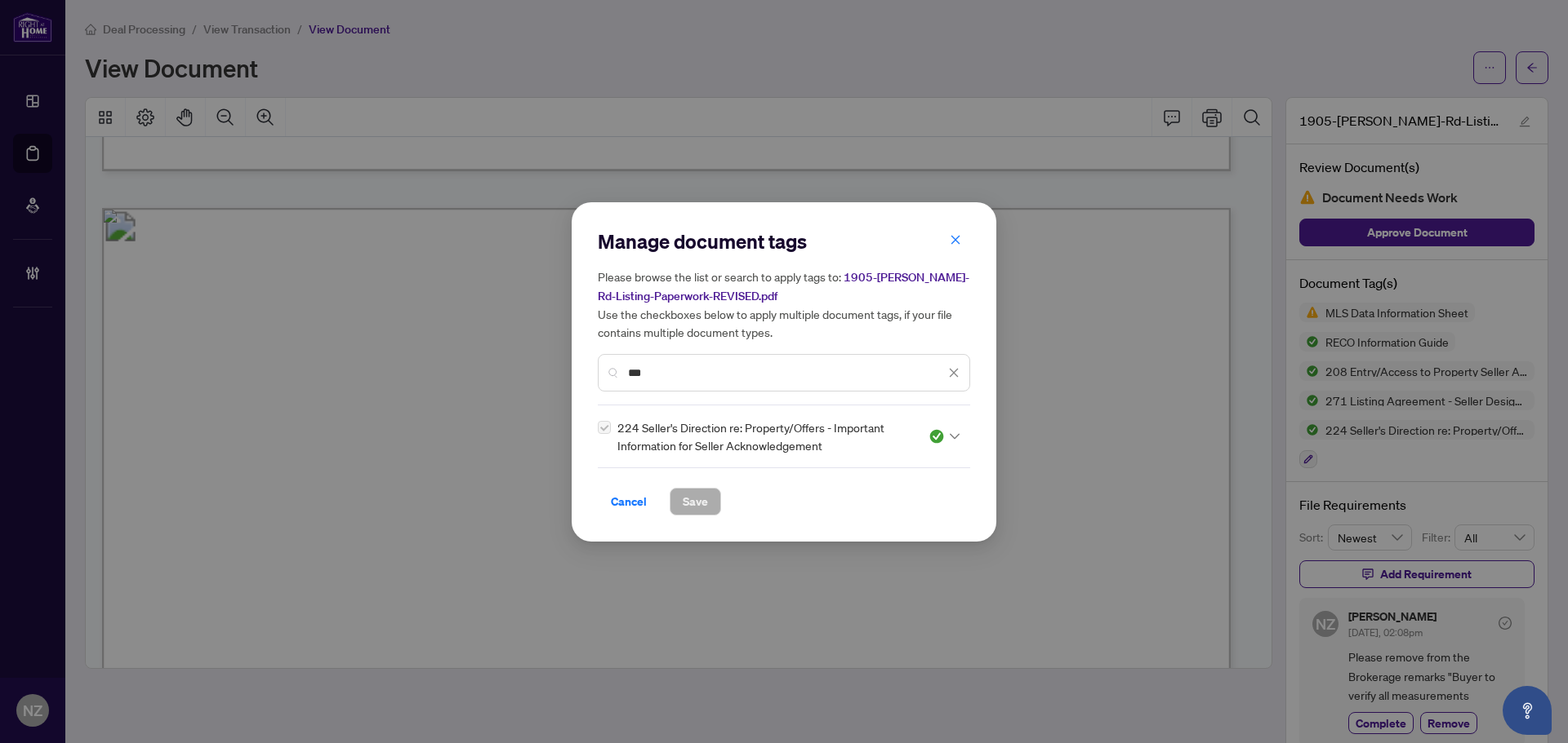
click at [665, 371] on input "***" at bounding box center [786, 372] width 317 height 18
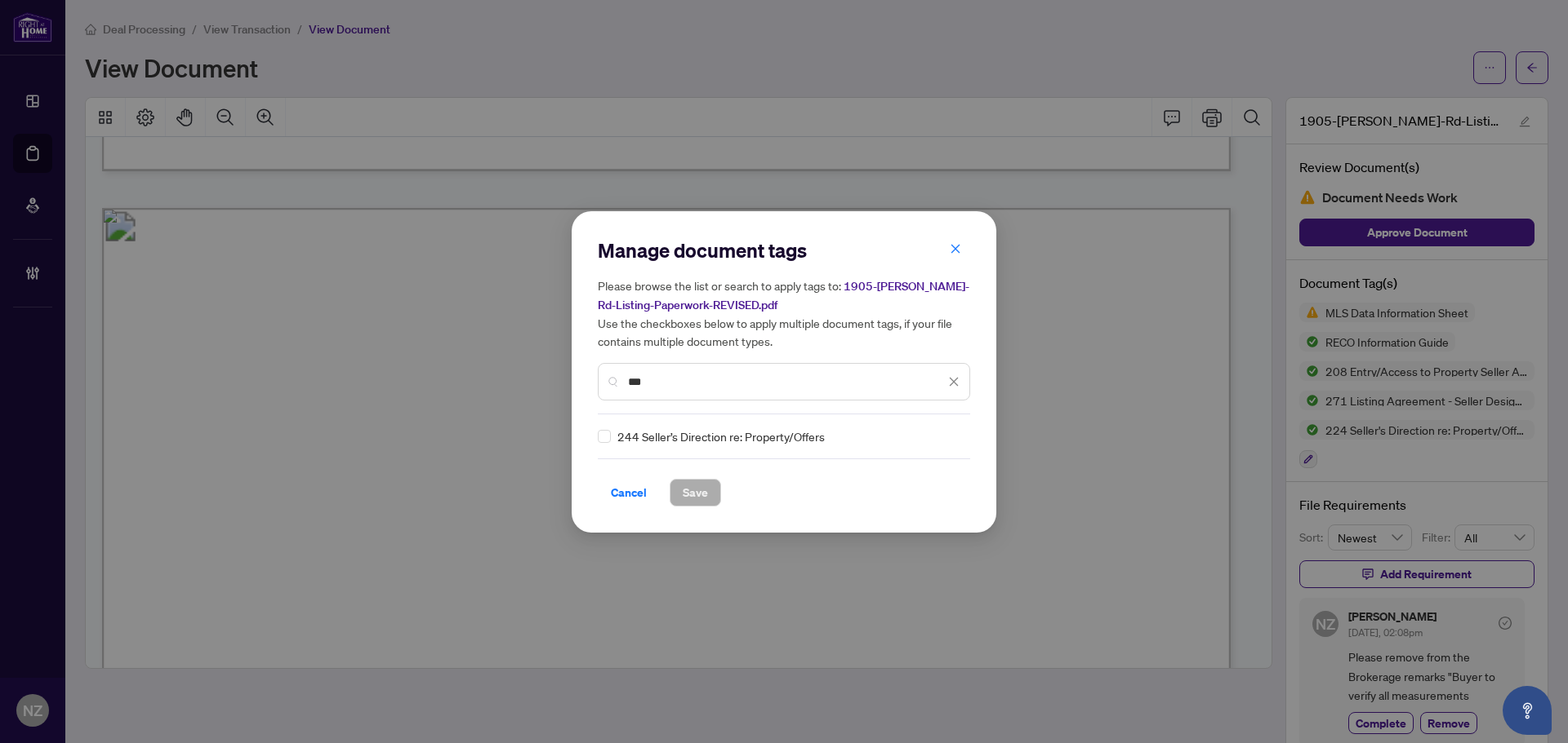
type input "***"
click at [950, 433] on icon at bounding box center [954, 436] width 10 height 7
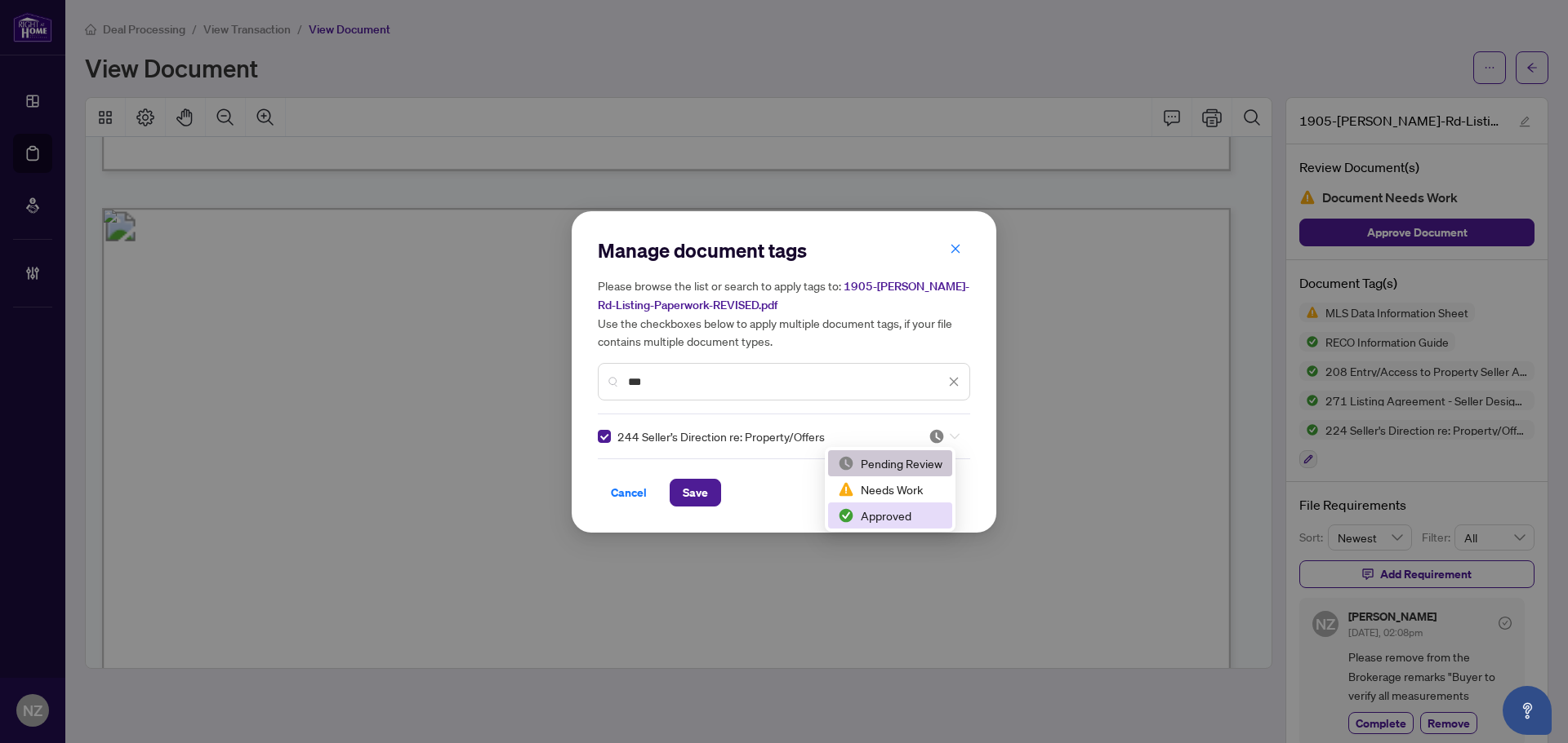
click at [869, 514] on div "Approved" at bounding box center [890, 516] width 104 height 18
click at [708, 499] on button "Save" at bounding box center [695, 493] width 51 height 28
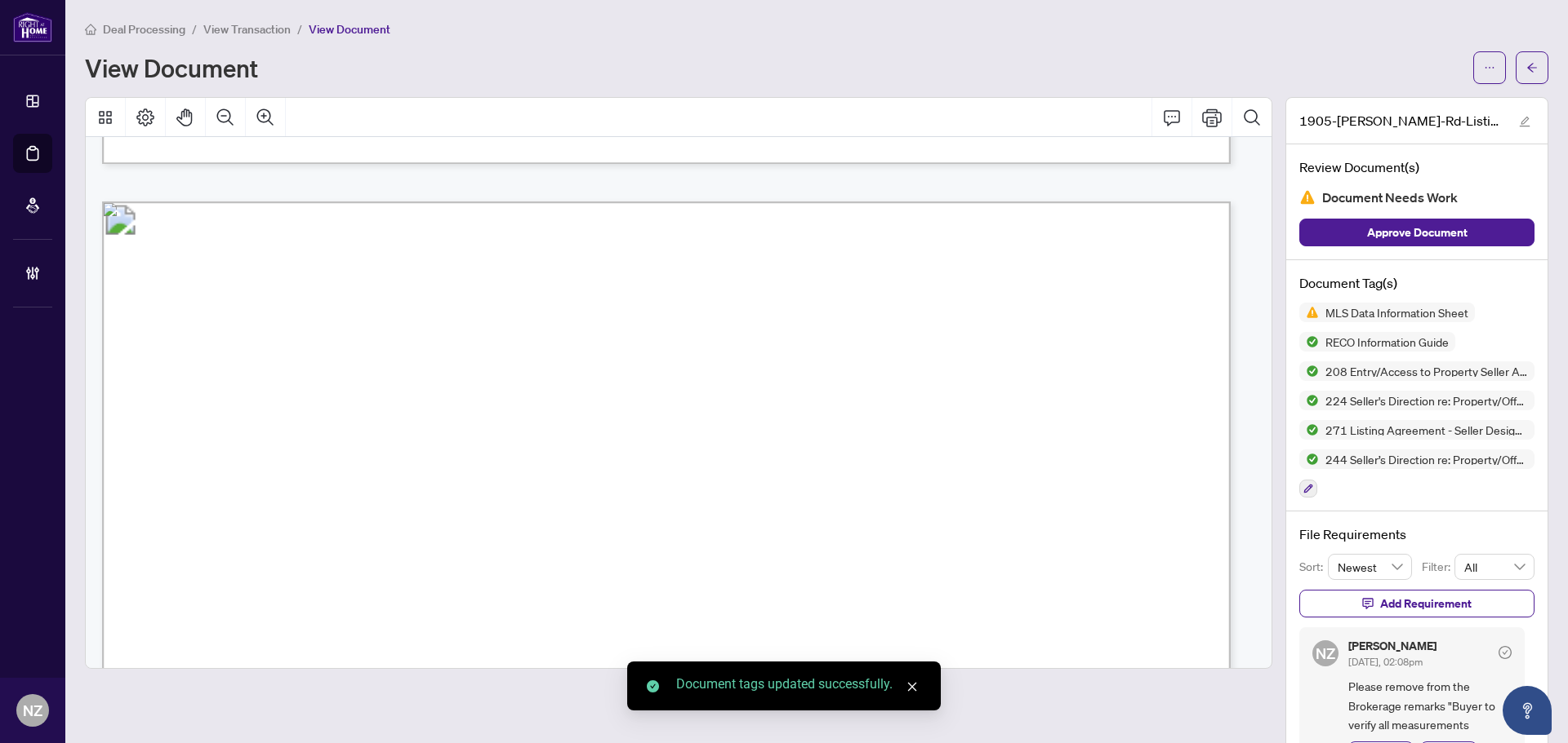
scroll to position [50875, 0]
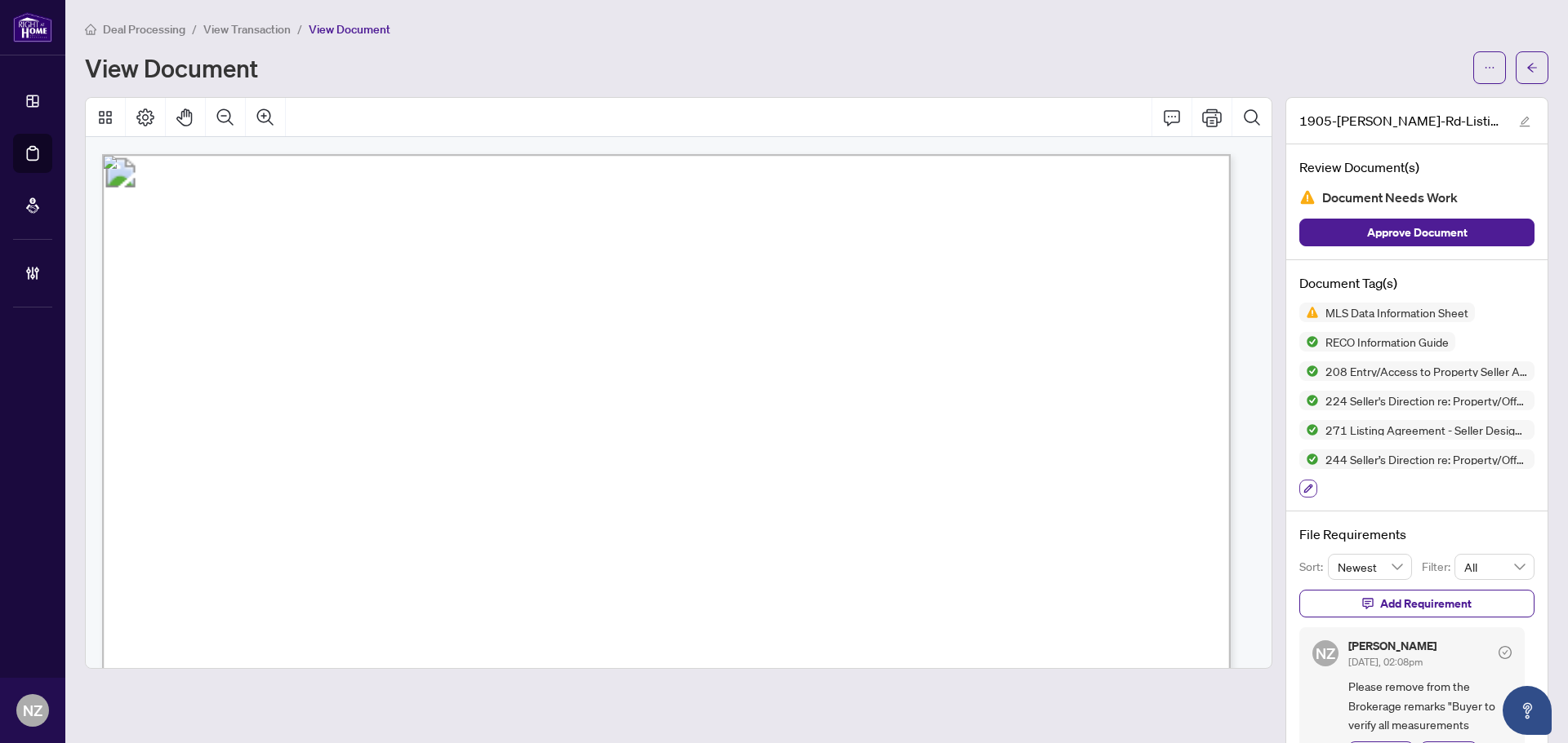
click at [1304, 488] on icon "button" at bounding box center [1309, 489] width 9 height 9
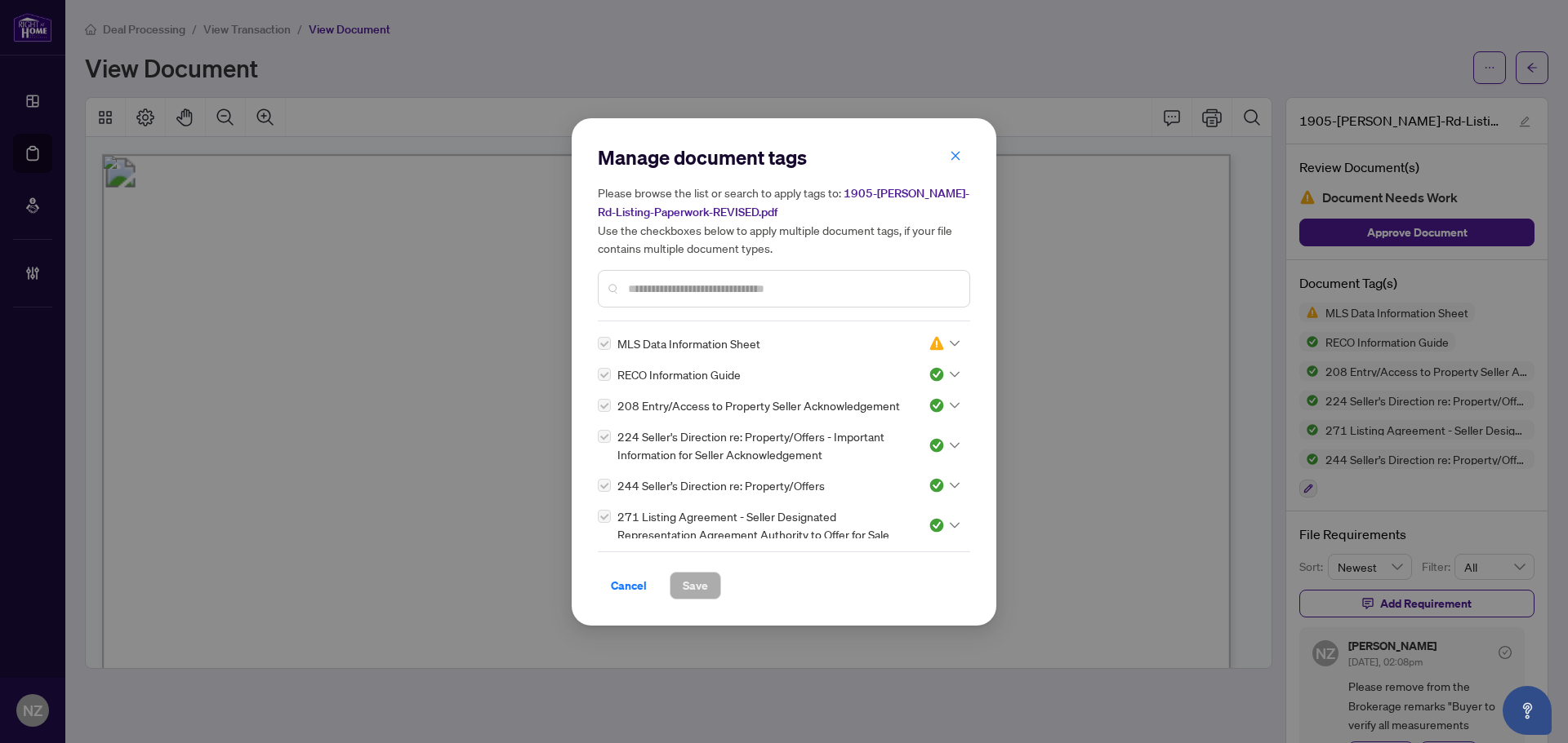
click at [665, 285] on input "text" at bounding box center [792, 288] width 328 height 18
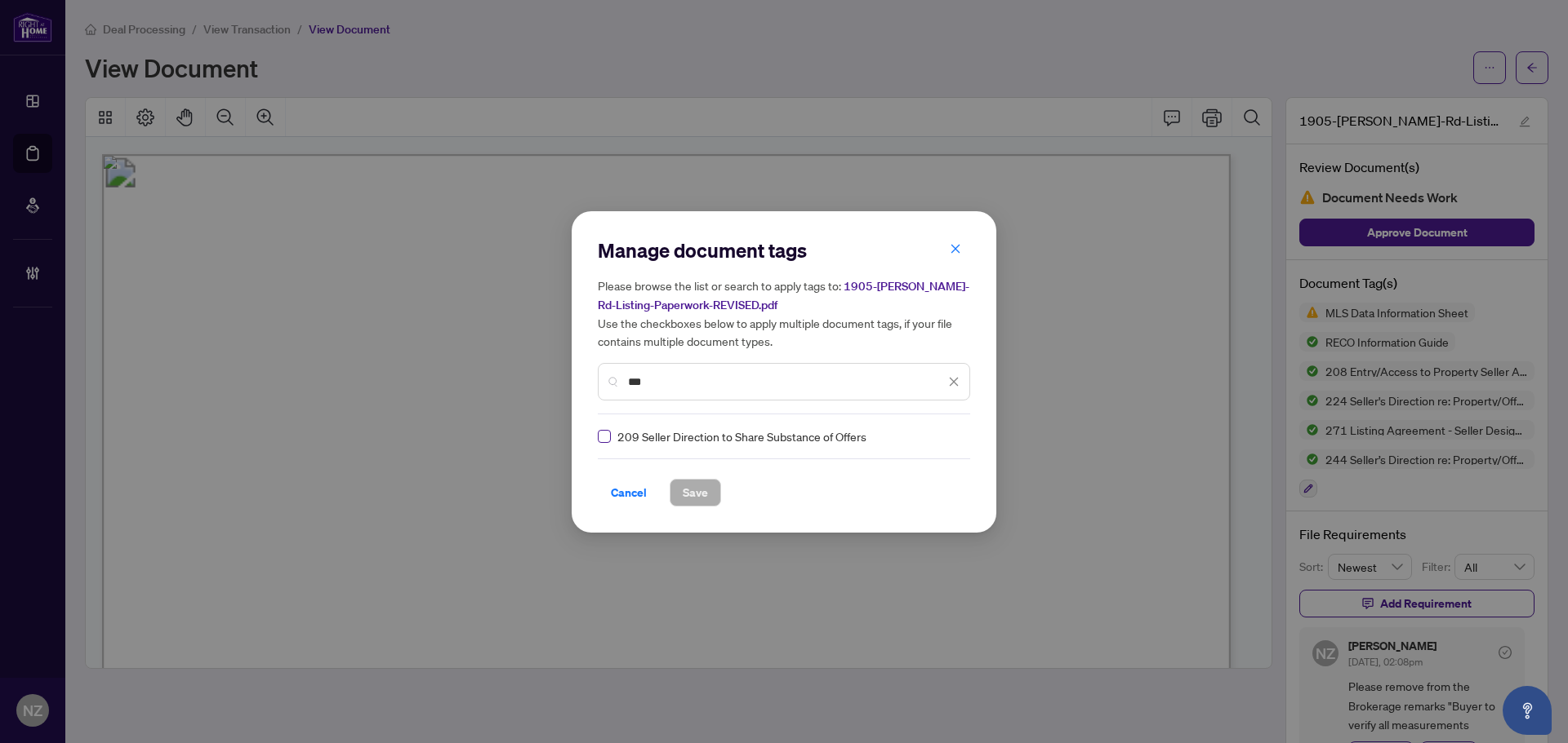
type input "***"
click at [950, 429] on div at bounding box center [943, 437] width 31 height 17
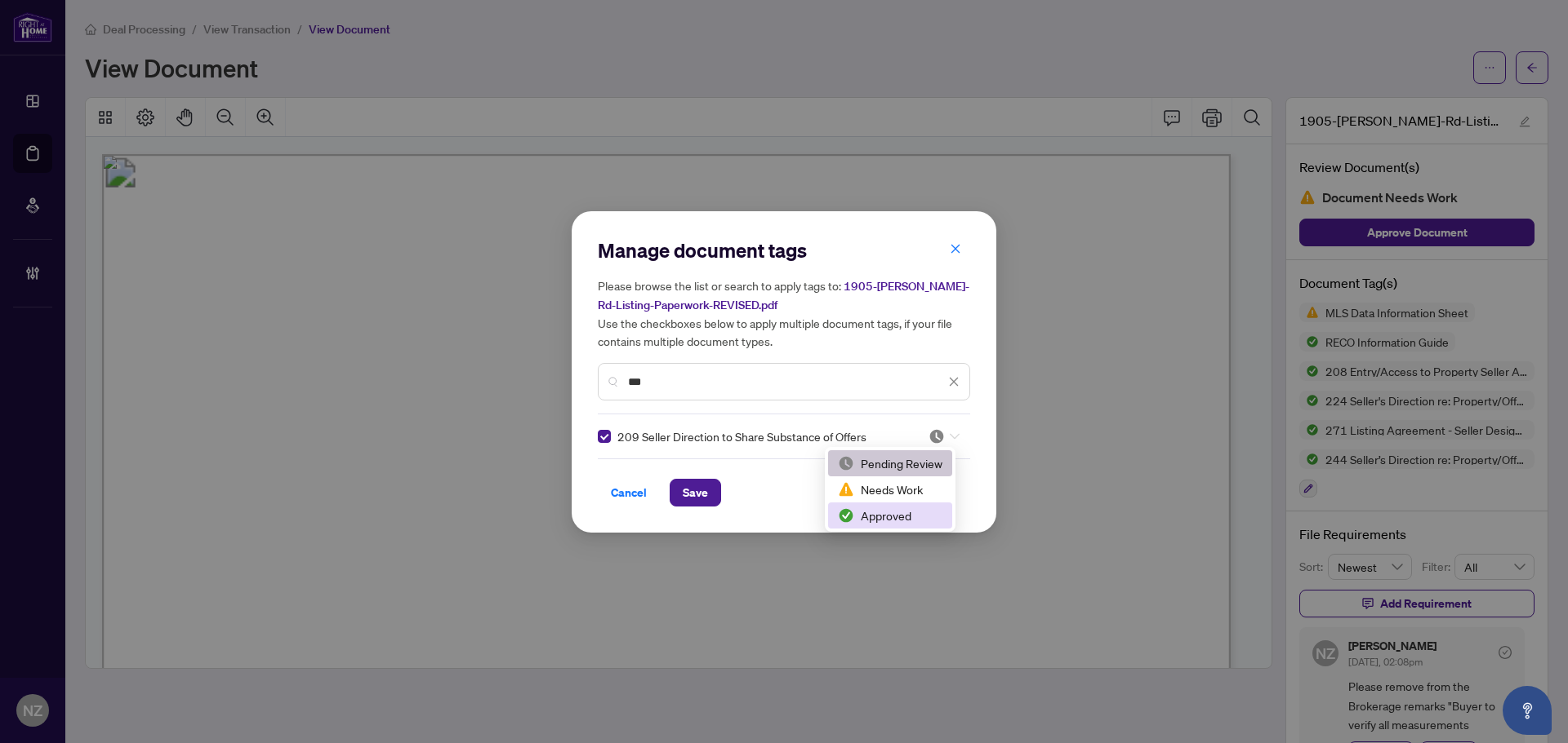
click at [883, 512] on div "Approved" at bounding box center [890, 516] width 104 height 18
click at [696, 492] on span "Save" at bounding box center [695, 493] width 25 height 26
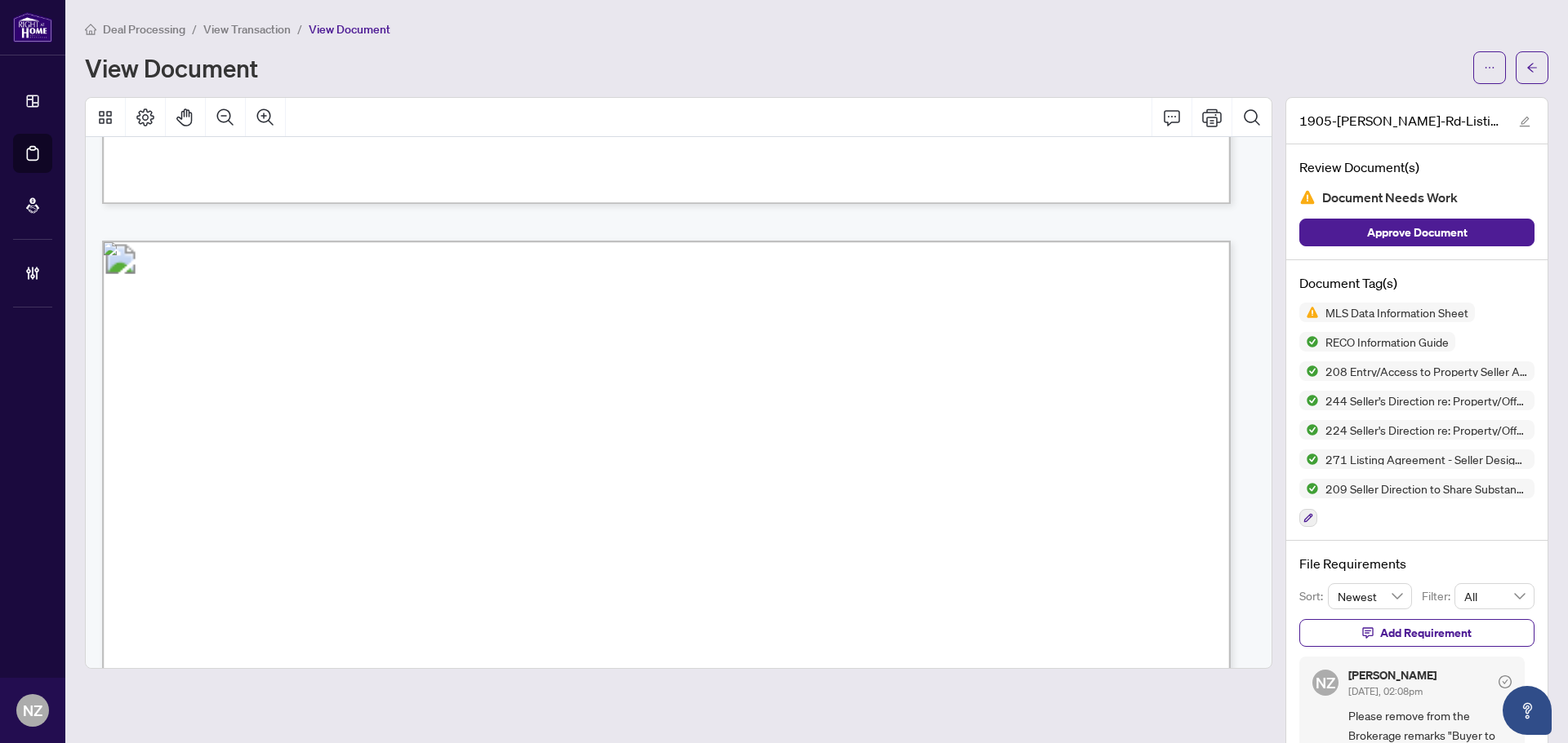
scroll to position [52345, 0]
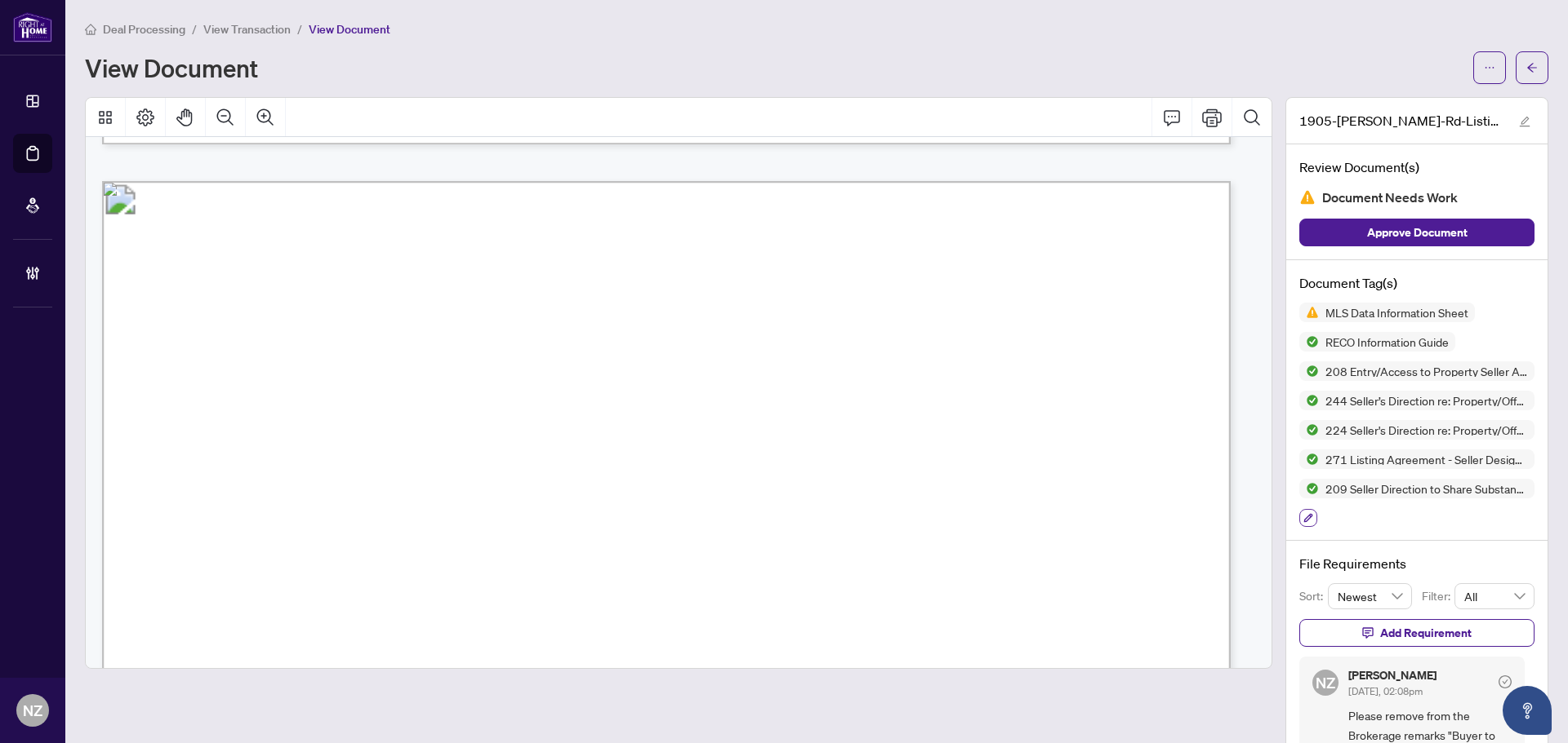
click at [1303, 518] on icon "button" at bounding box center [1308, 518] width 10 height 10
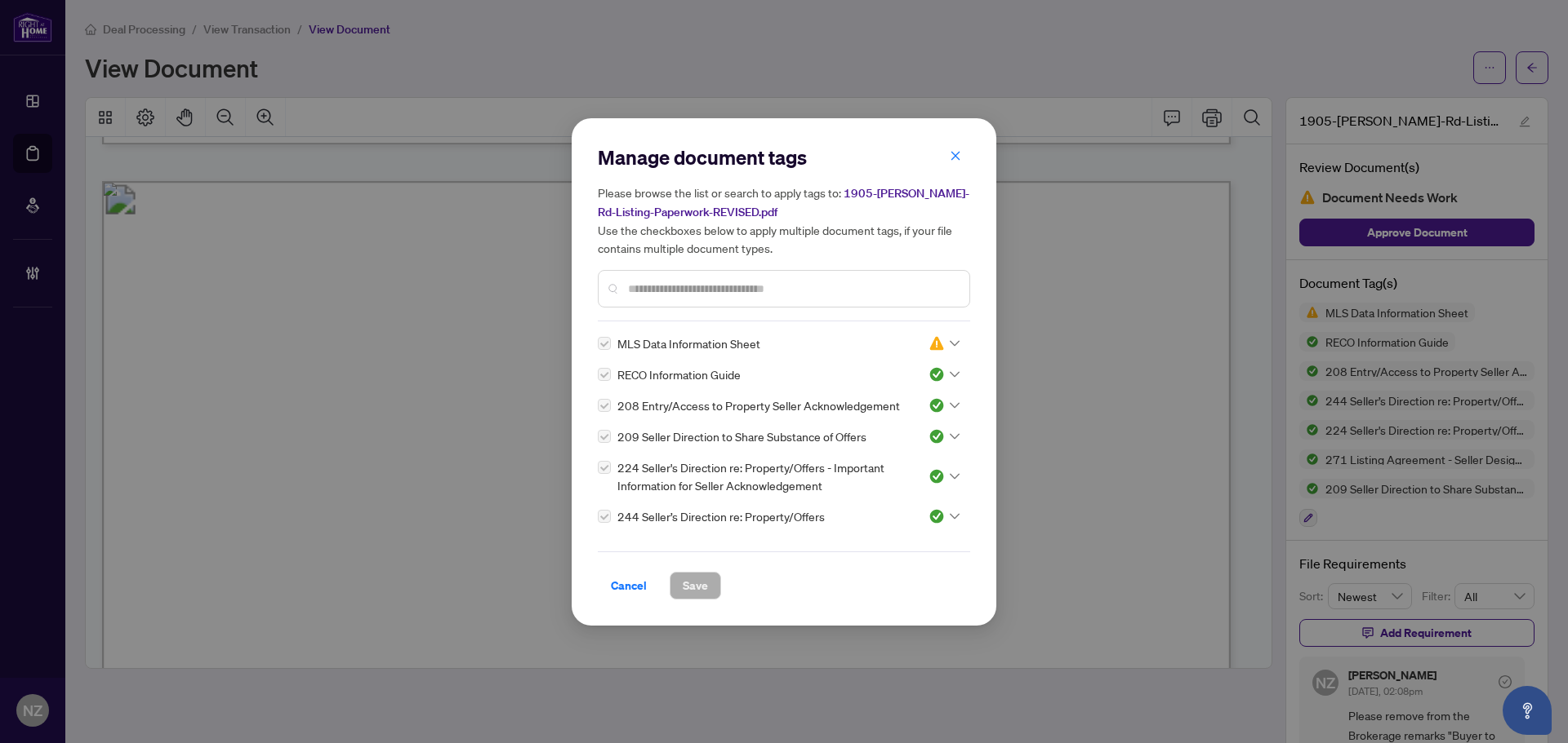
click at [670, 287] on input "text" at bounding box center [792, 288] width 328 height 18
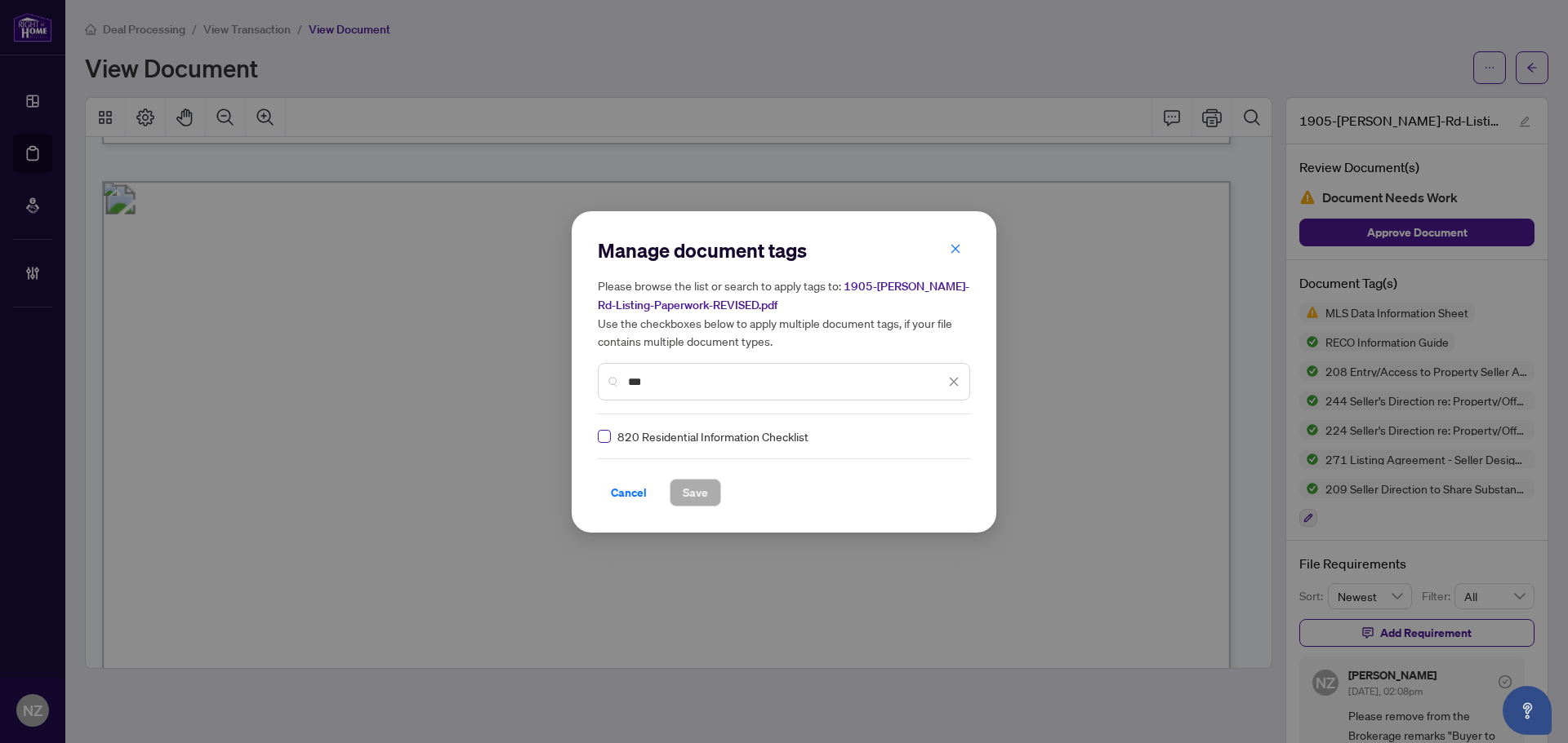
type input "***"
click at [606, 444] on label at bounding box center [604, 436] width 13 height 18
drag, startPoint x: 944, startPoint y: 436, endPoint x: 927, endPoint y: 447, distance: 20.2
click at [942, 436] on div at bounding box center [943, 437] width 31 height 17
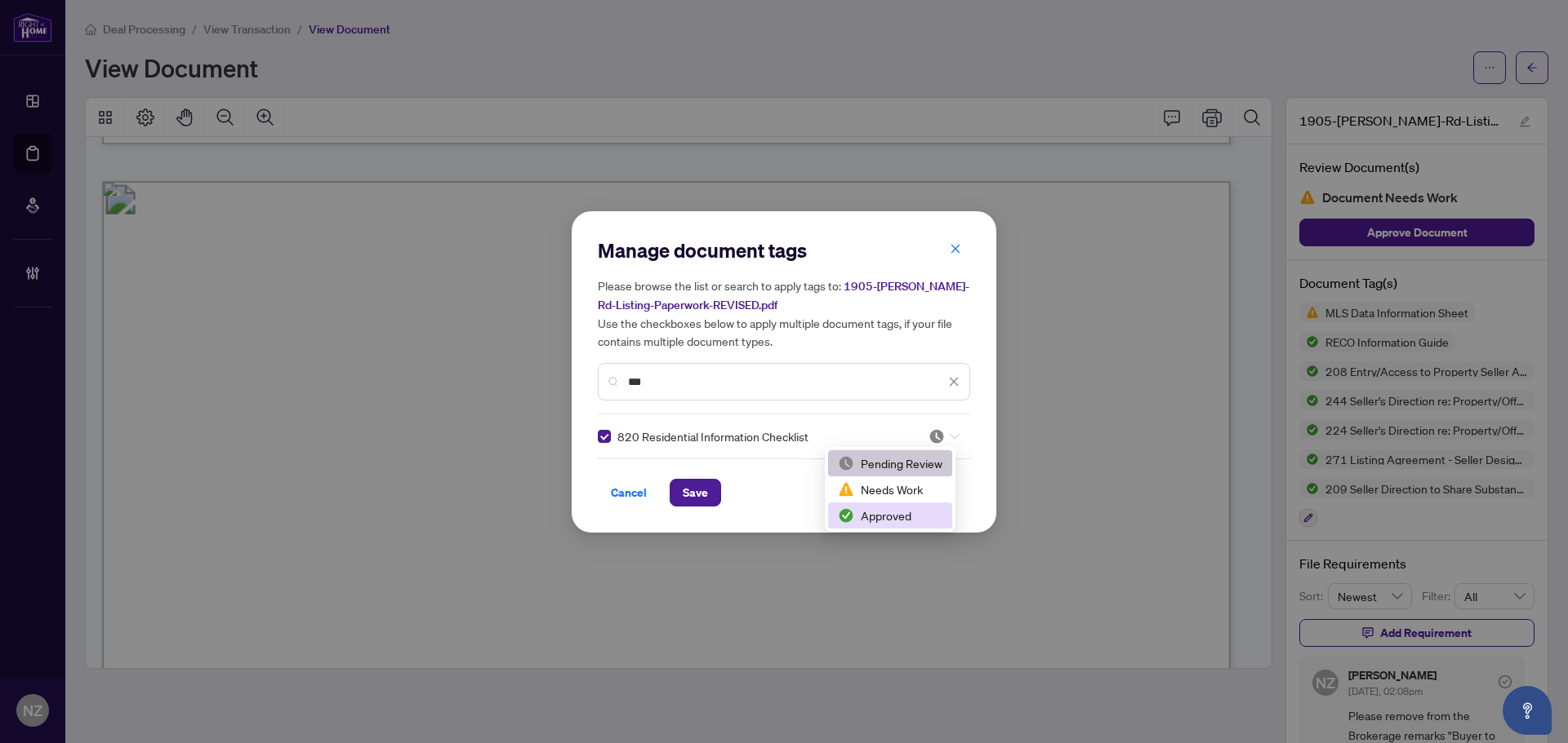
click at [874, 517] on div "Approved" at bounding box center [890, 516] width 104 height 18
click at [713, 494] on button "Save" at bounding box center [695, 493] width 51 height 28
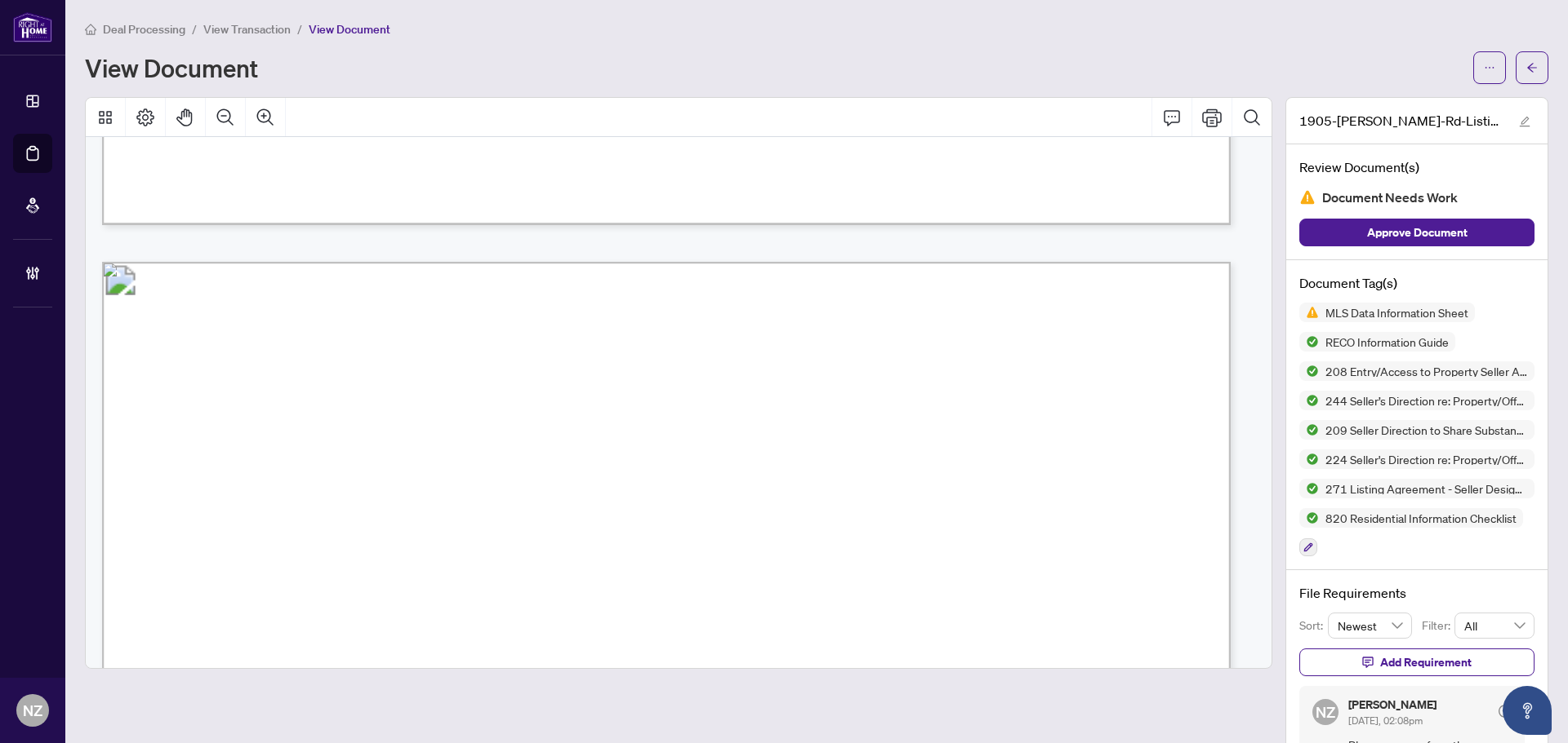
scroll to position [58221, 0]
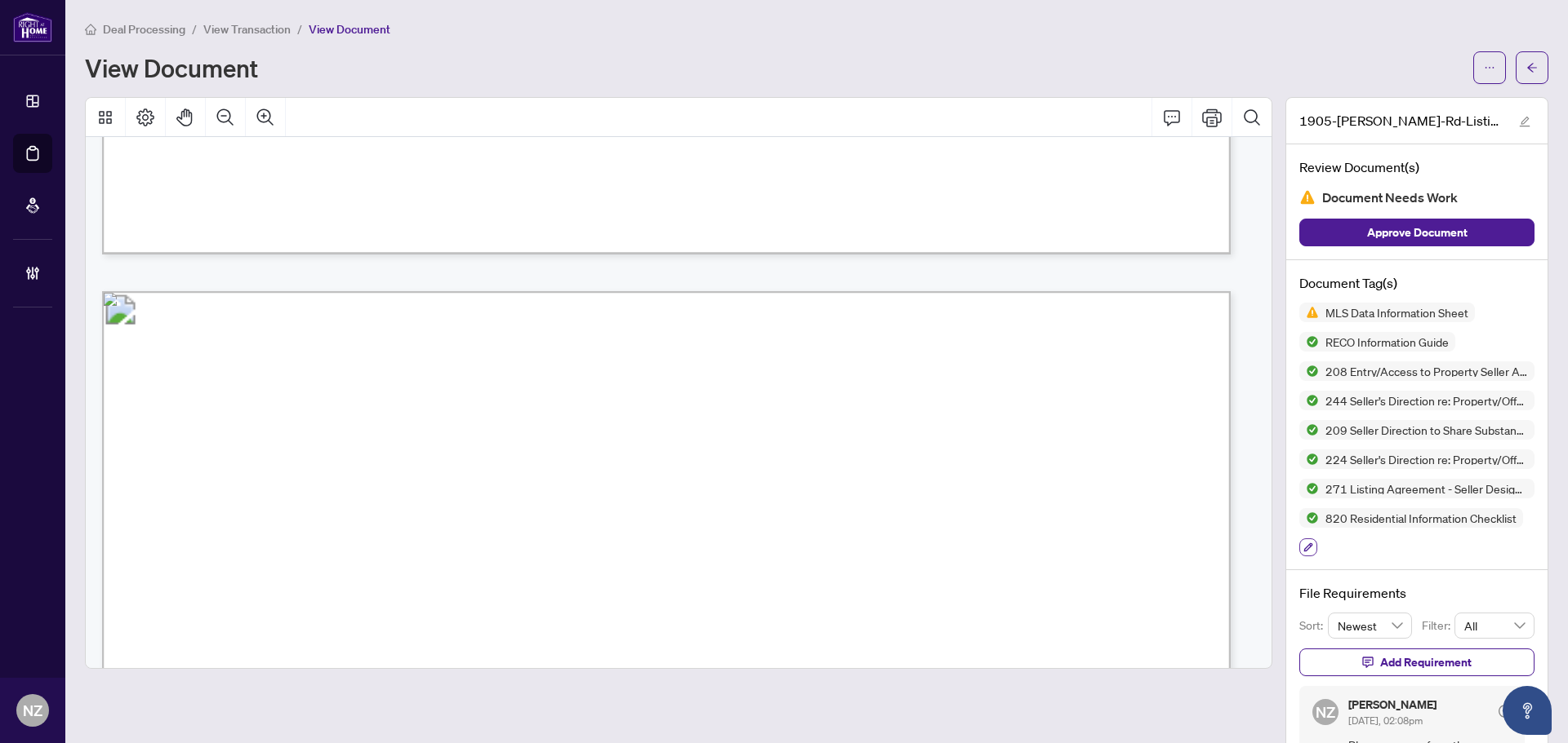
click at [1301, 550] on button "button" at bounding box center [1308, 547] width 18 height 18
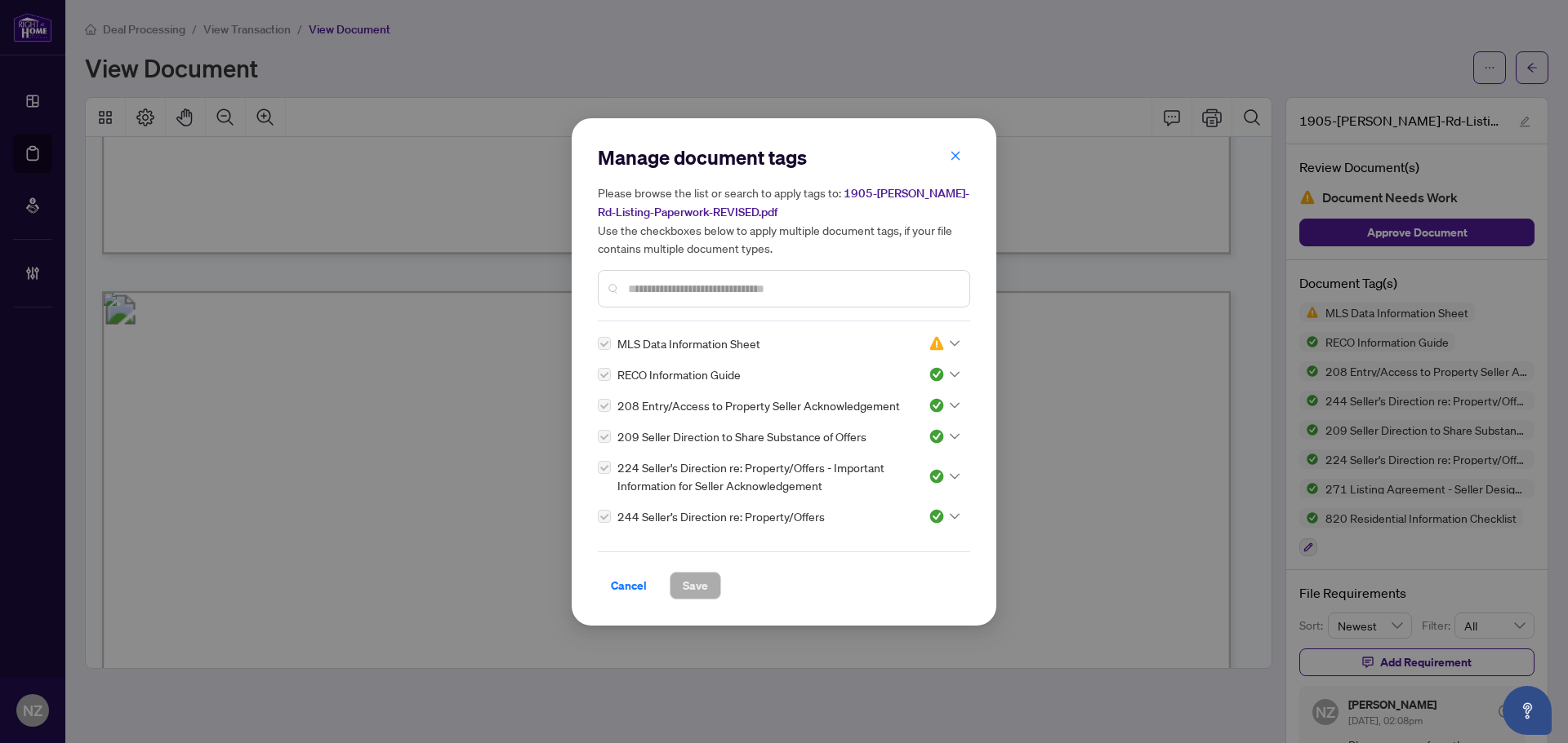
click at [679, 281] on input "text" at bounding box center [792, 288] width 328 height 18
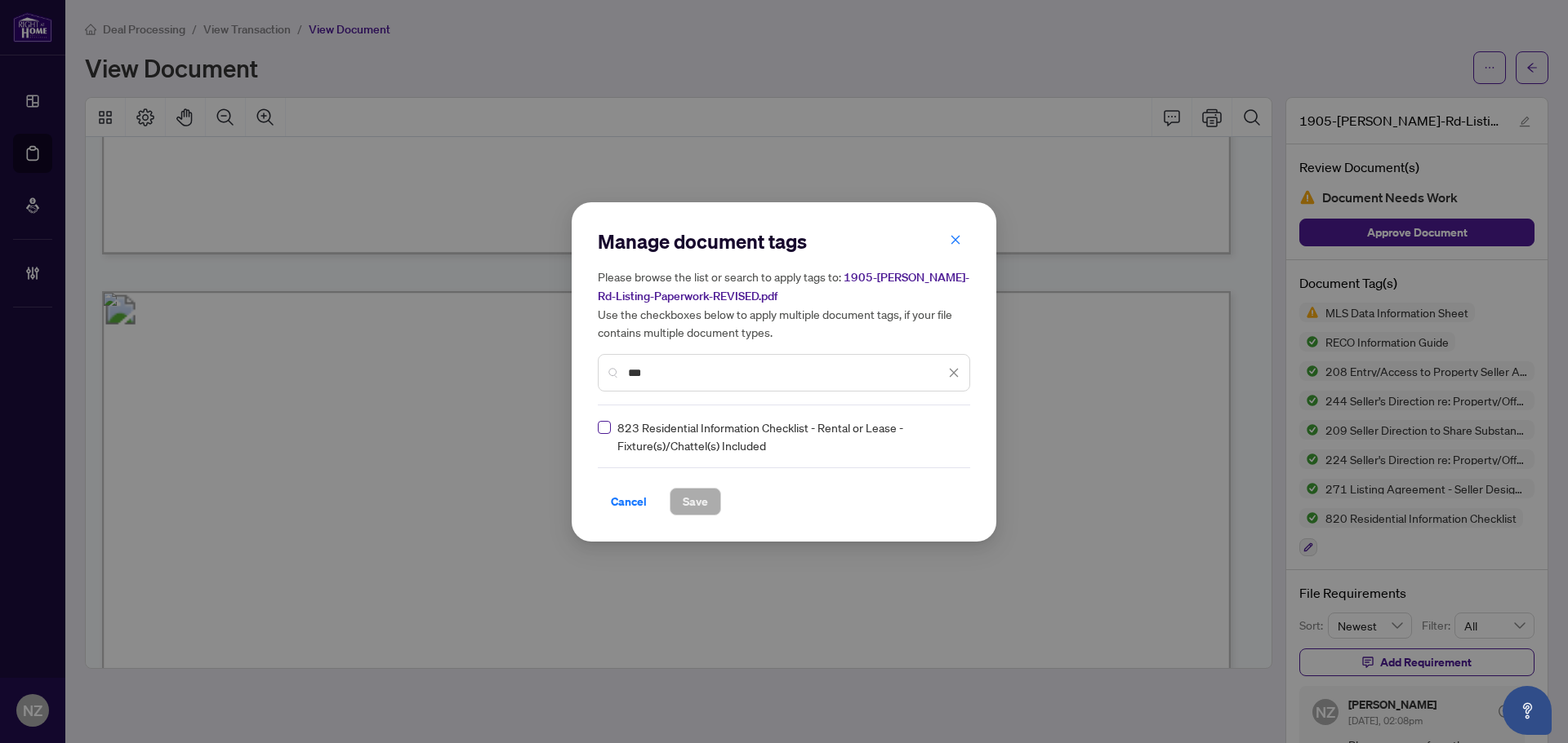
type input "***"
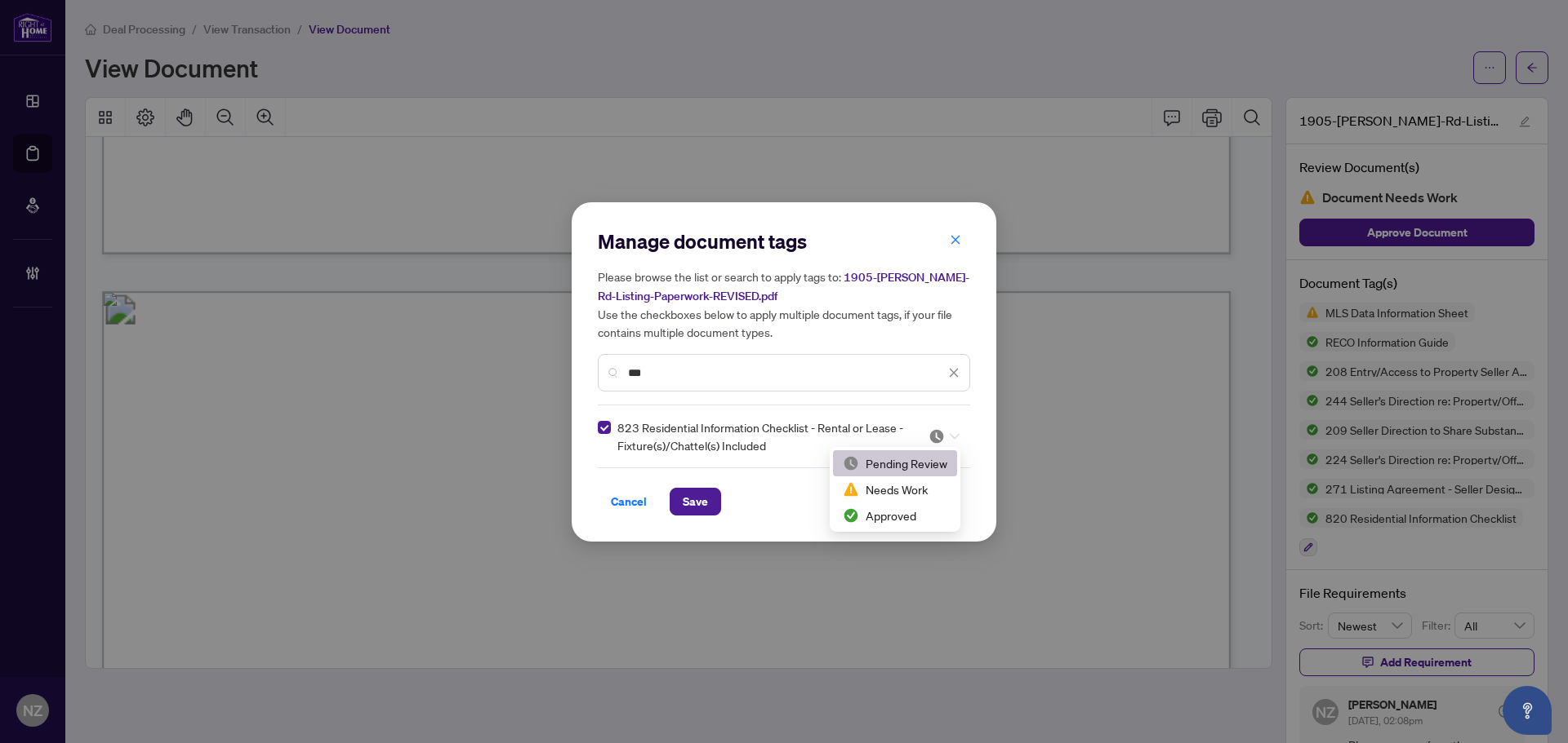
click at [941, 439] on img at bounding box center [937, 437] width 17 height 17
click at [875, 520] on div "Approved" at bounding box center [895, 516] width 104 height 18
click at [691, 502] on span "Save" at bounding box center [695, 502] width 25 height 26
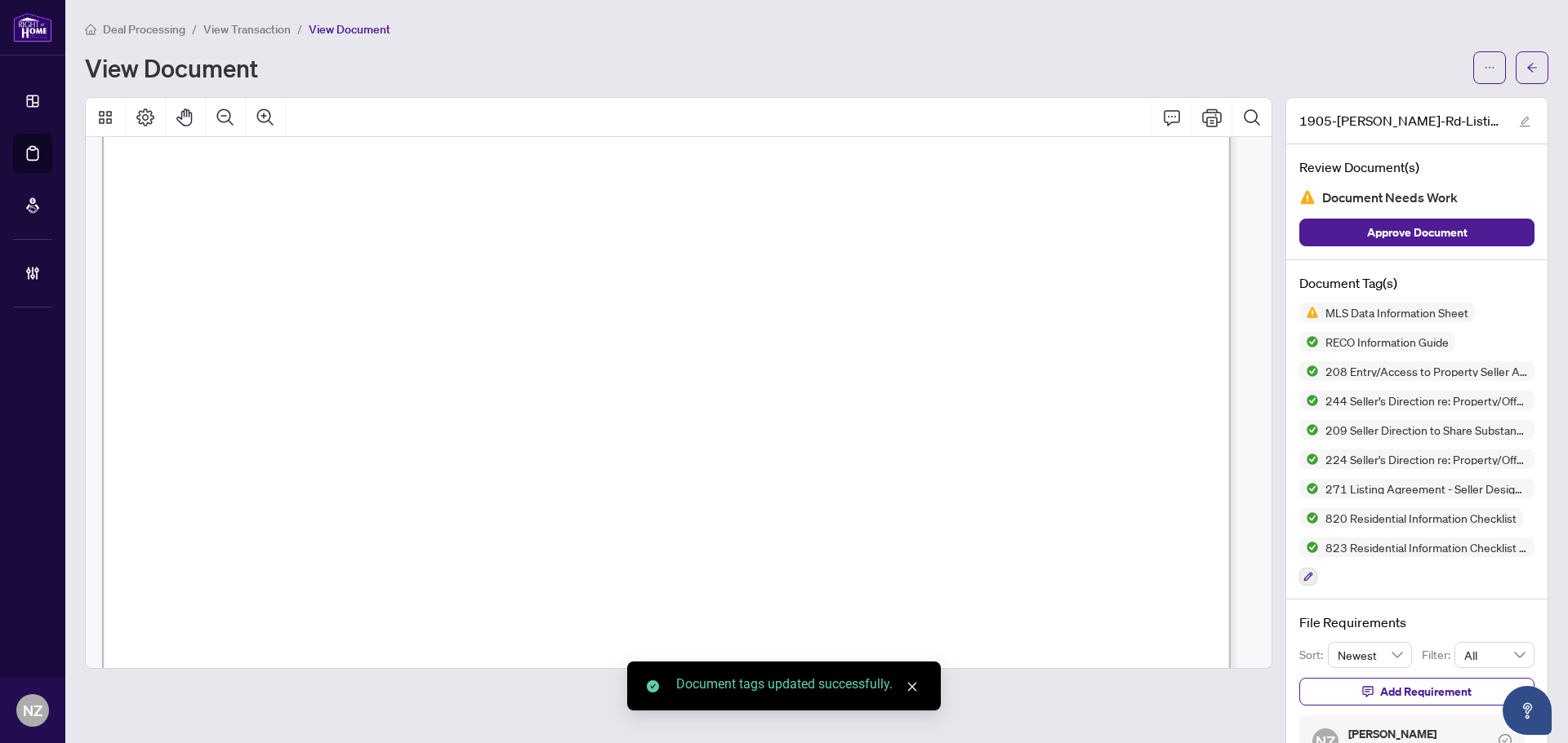
scroll to position [58923, 0]
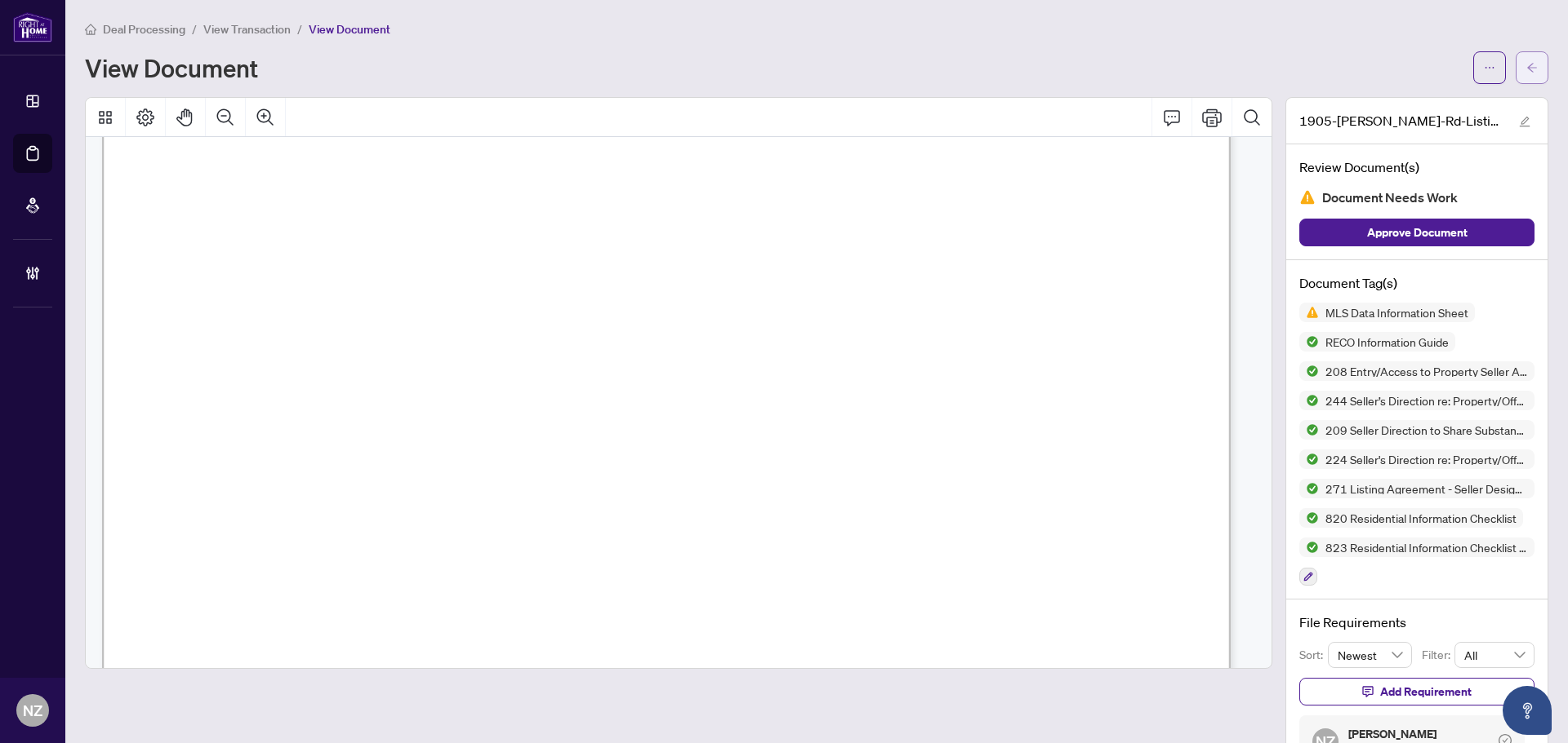
click at [1526, 67] on icon "arrow-left" at bounding box center [1532, 68] width 11 height 11
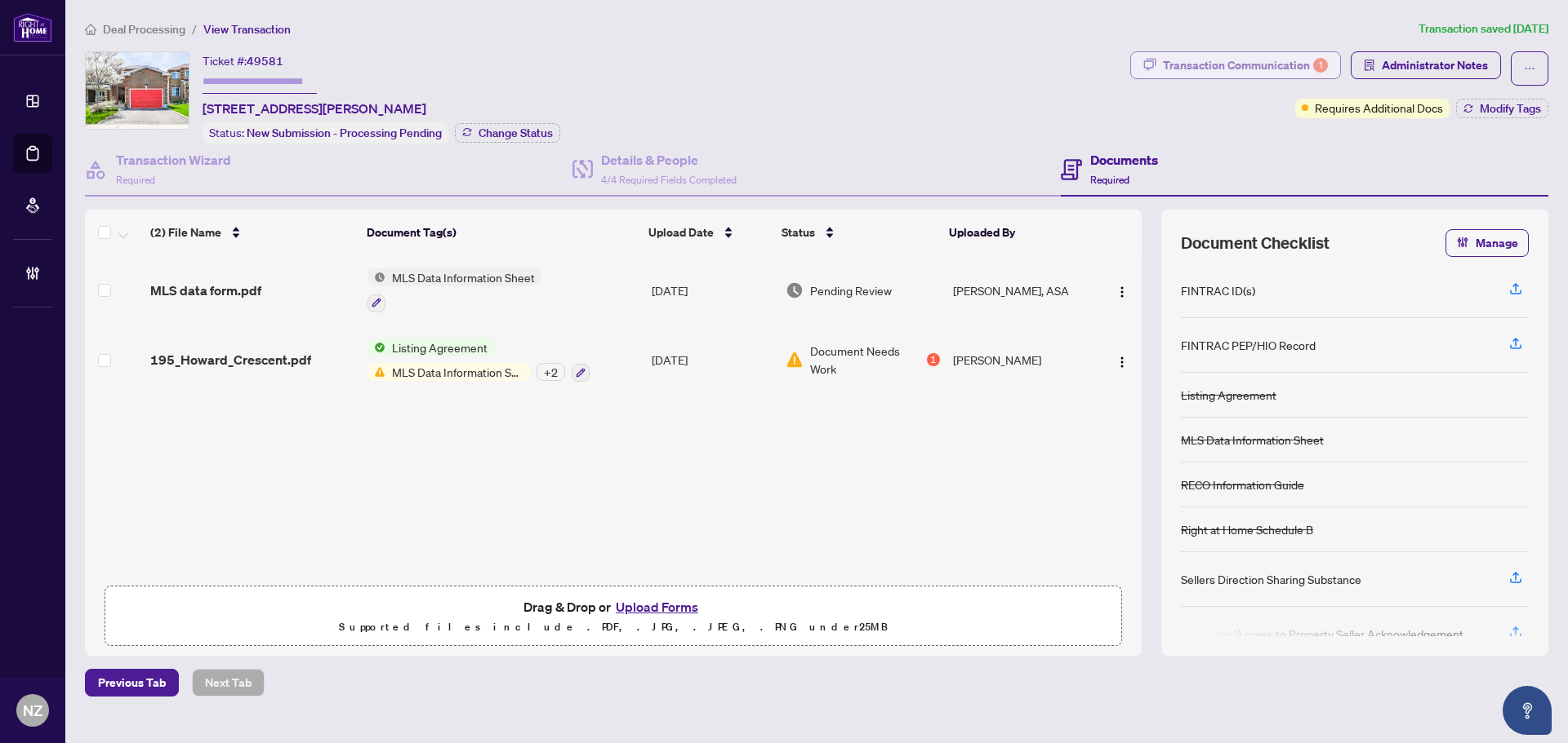
click at [1183, 72] on div "Transaction Communication 1" at bounding box center [1245, 65] width 165 height 26
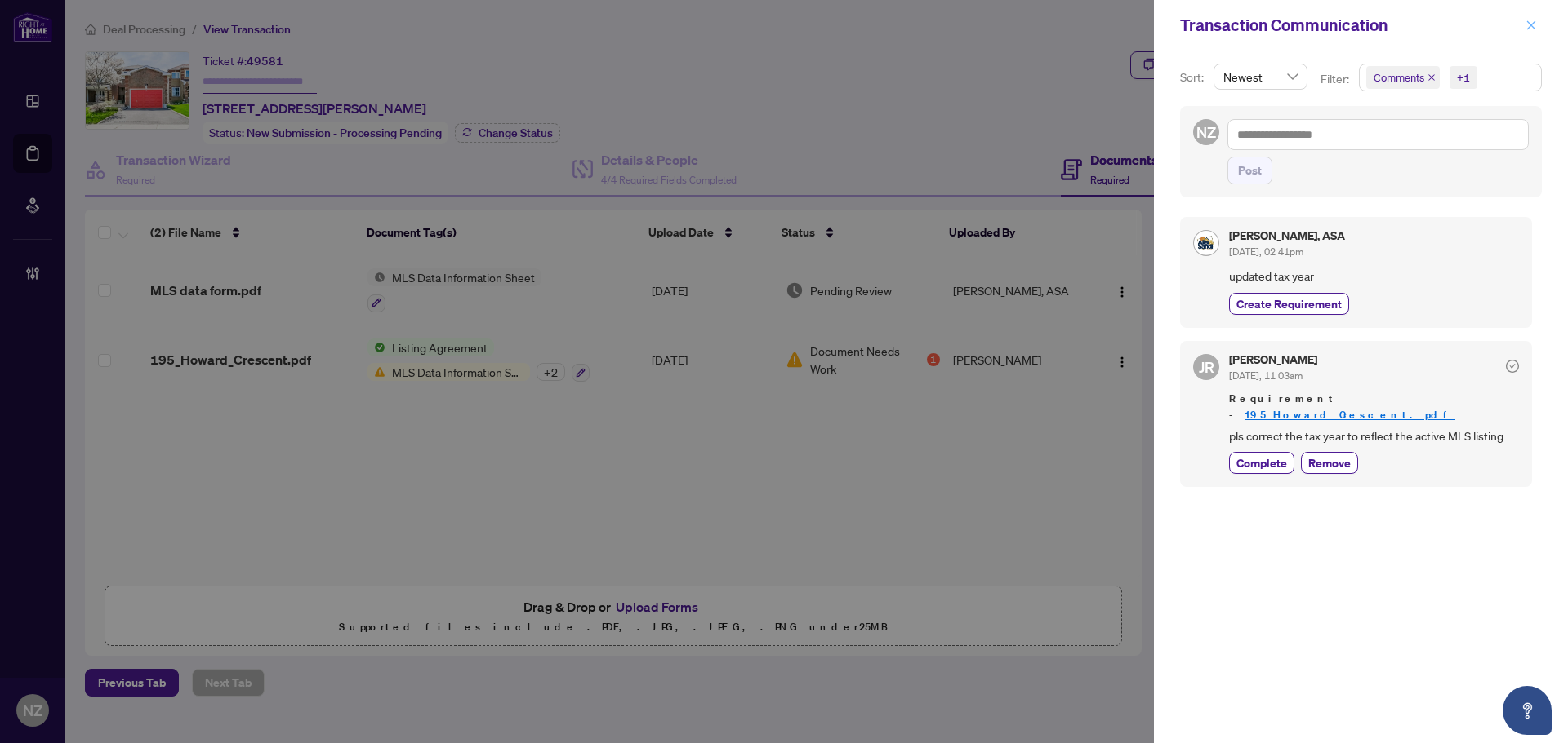
click at [1520, 26] on button "button" at bounding box center [1531, 25] width 21 height 20
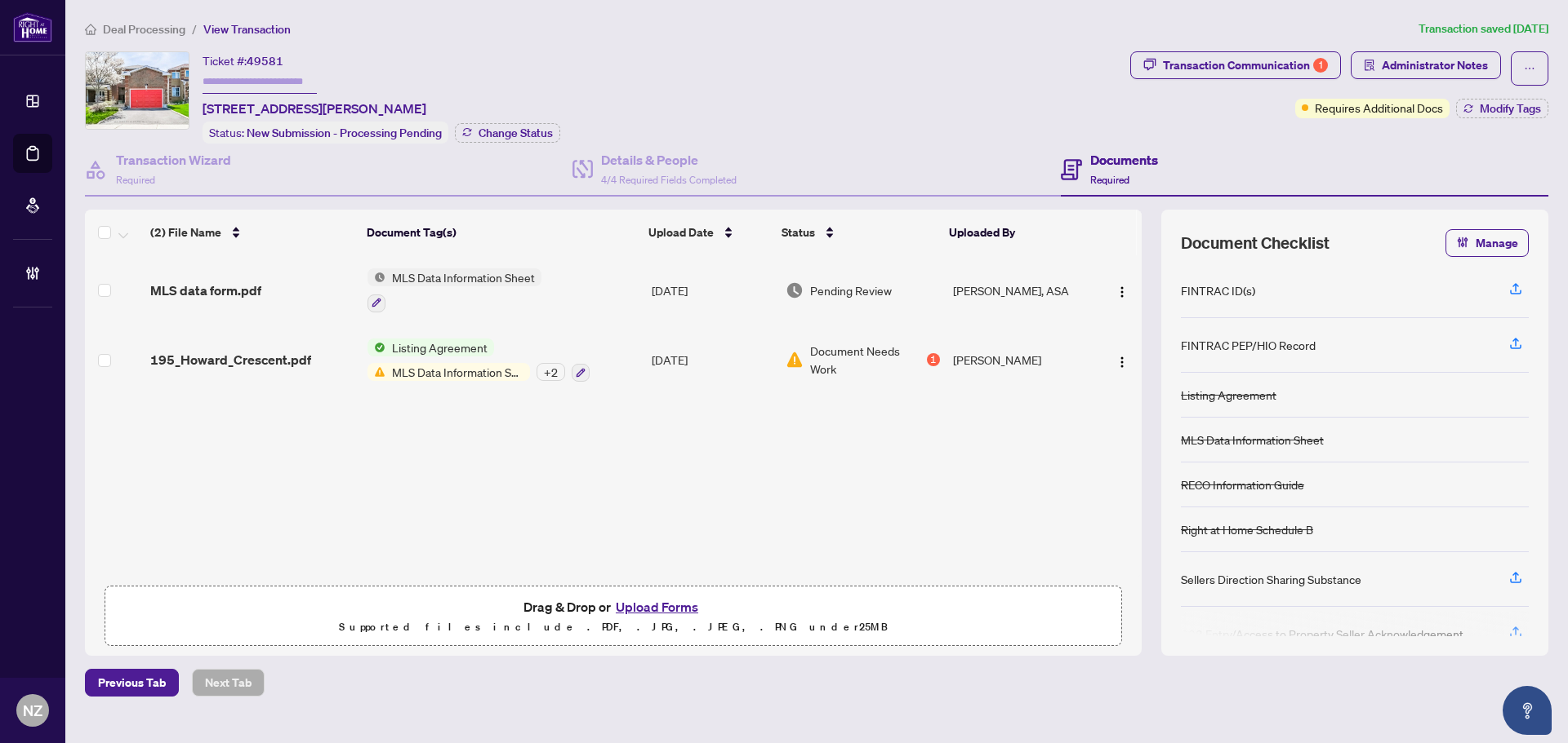
click at [225, 293] on span "MLS data form.pdf" at bounding box center [205, 290] width 111 height 20
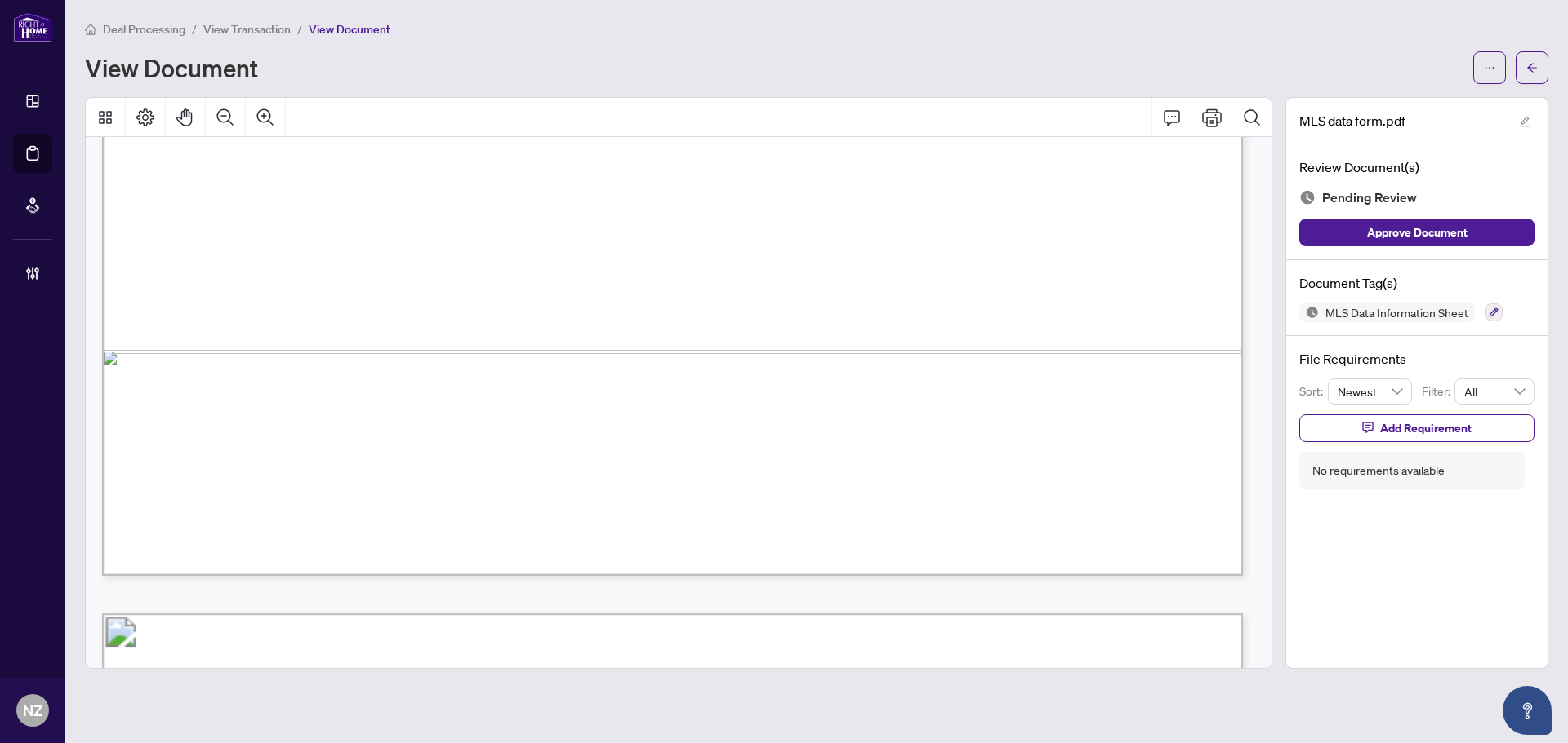
scroll to position [1061, 0]
click at [1497, 311] on icon "button" at bounding box center [1493, 312] width 10 height 10
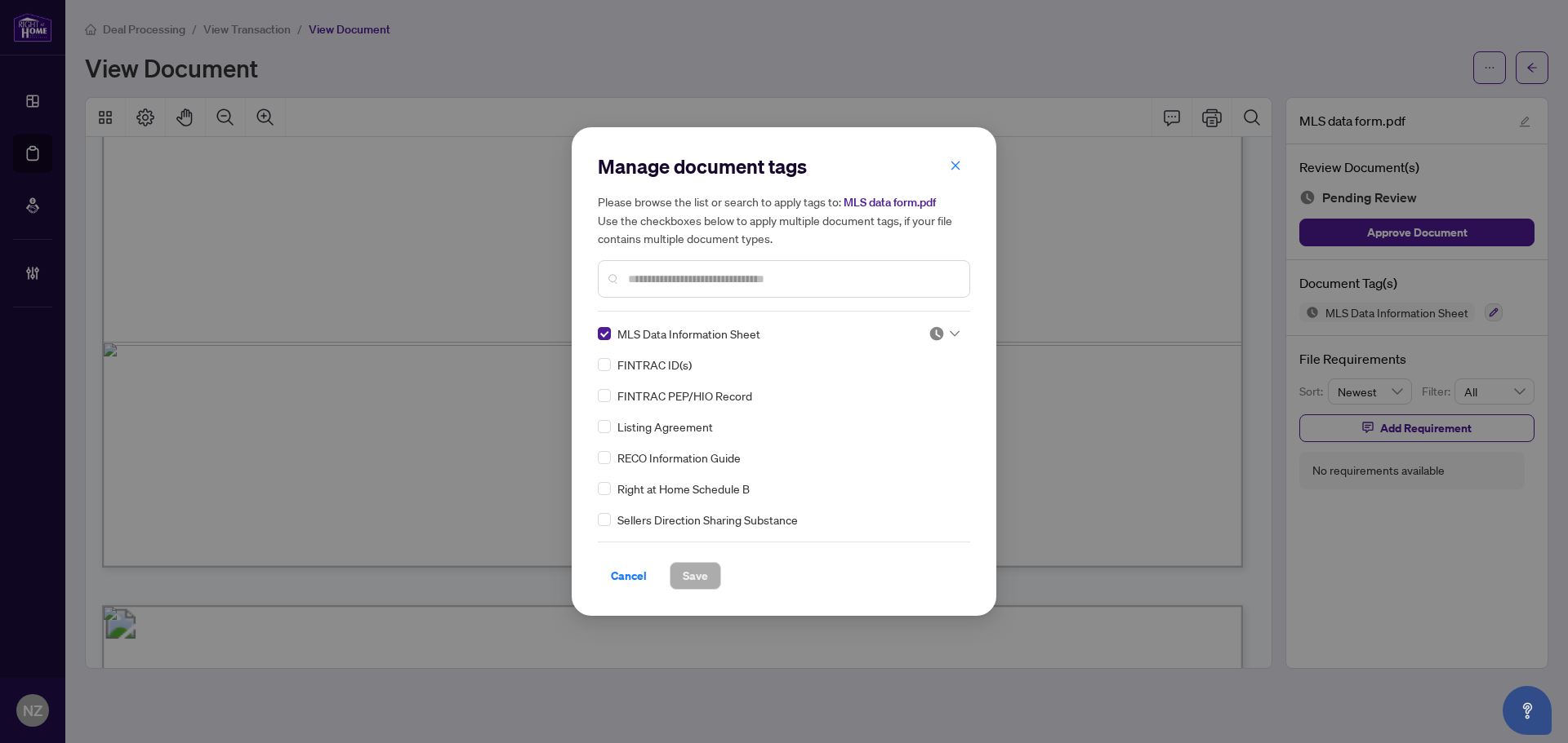
click at [947, 325] on div at bounding box center [943, 334] width 31 height 17
click at [888, 389] on div "Needs Work" at bounding box center [890, 387] width 104 height 18
click at [686, 573] on span "Save" at bounding box center [695, 576] width 25 height 26
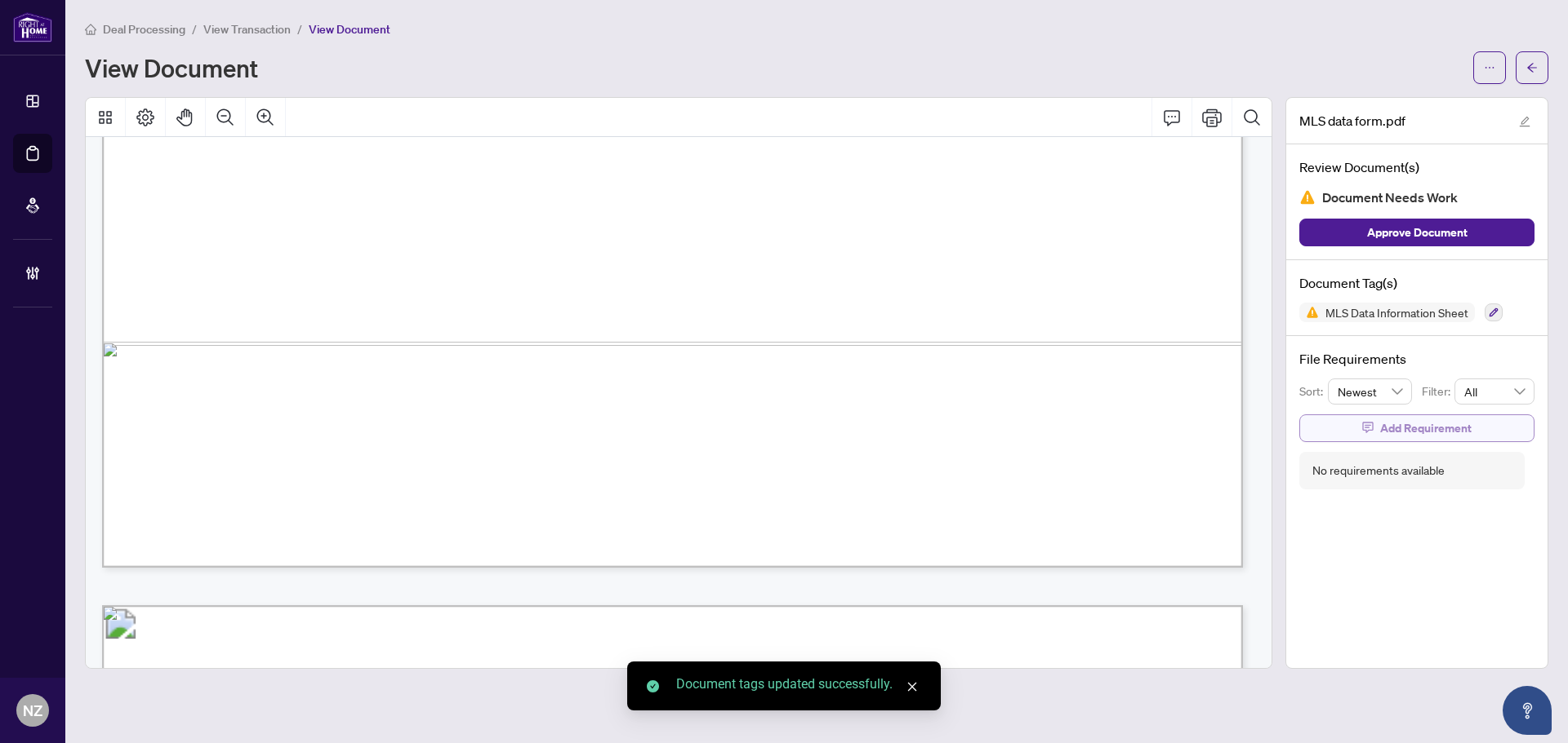
click at [1375, 422] on button "Add Requirement" at bounding box center [1417, 429] width 235 height 28
click at [1386, 453] on textarea at bounding box center [1433, 443] width 174 height 31
type textarea "*"
type textarea "**"
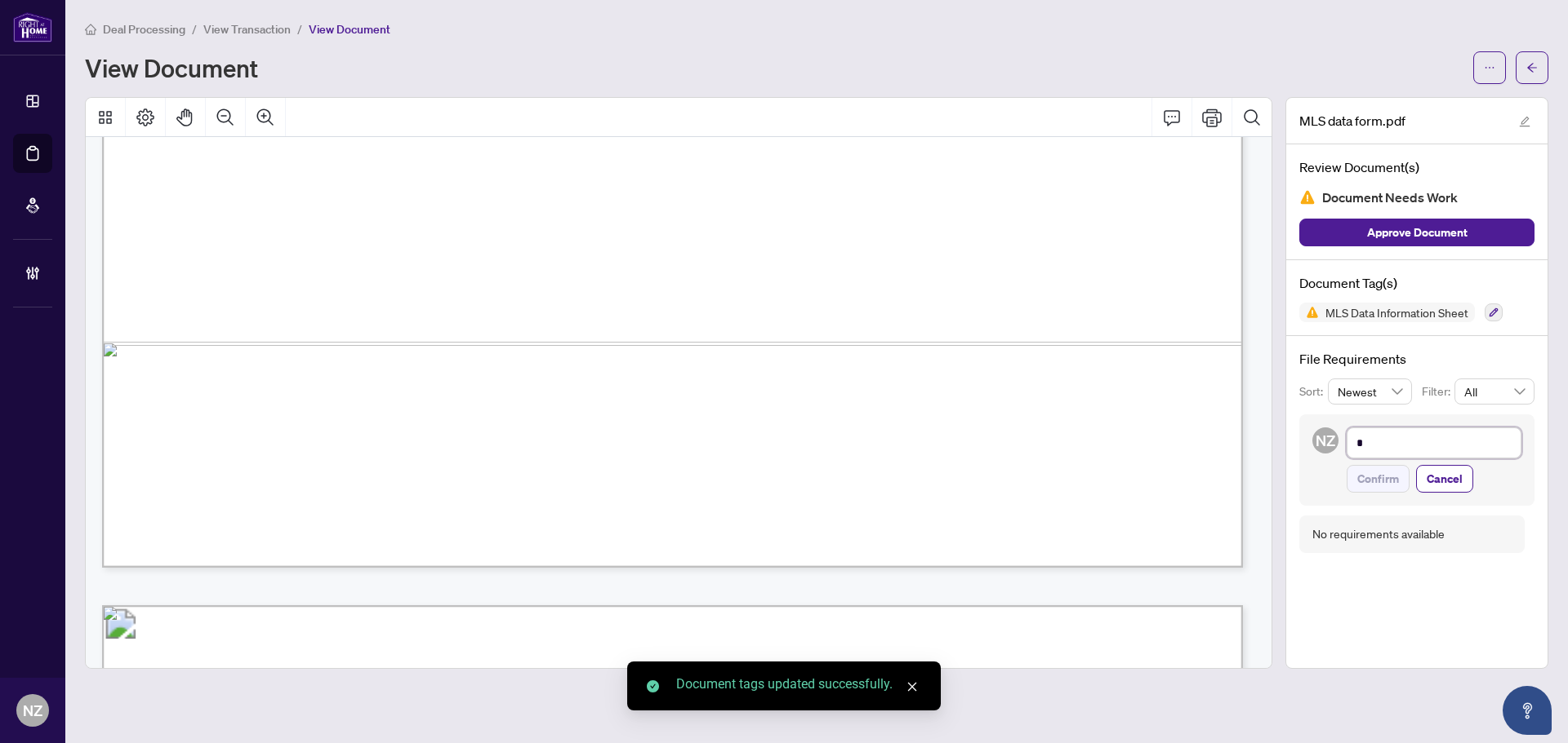
type textarea "**"
type textarea "***"
type textarea "****"
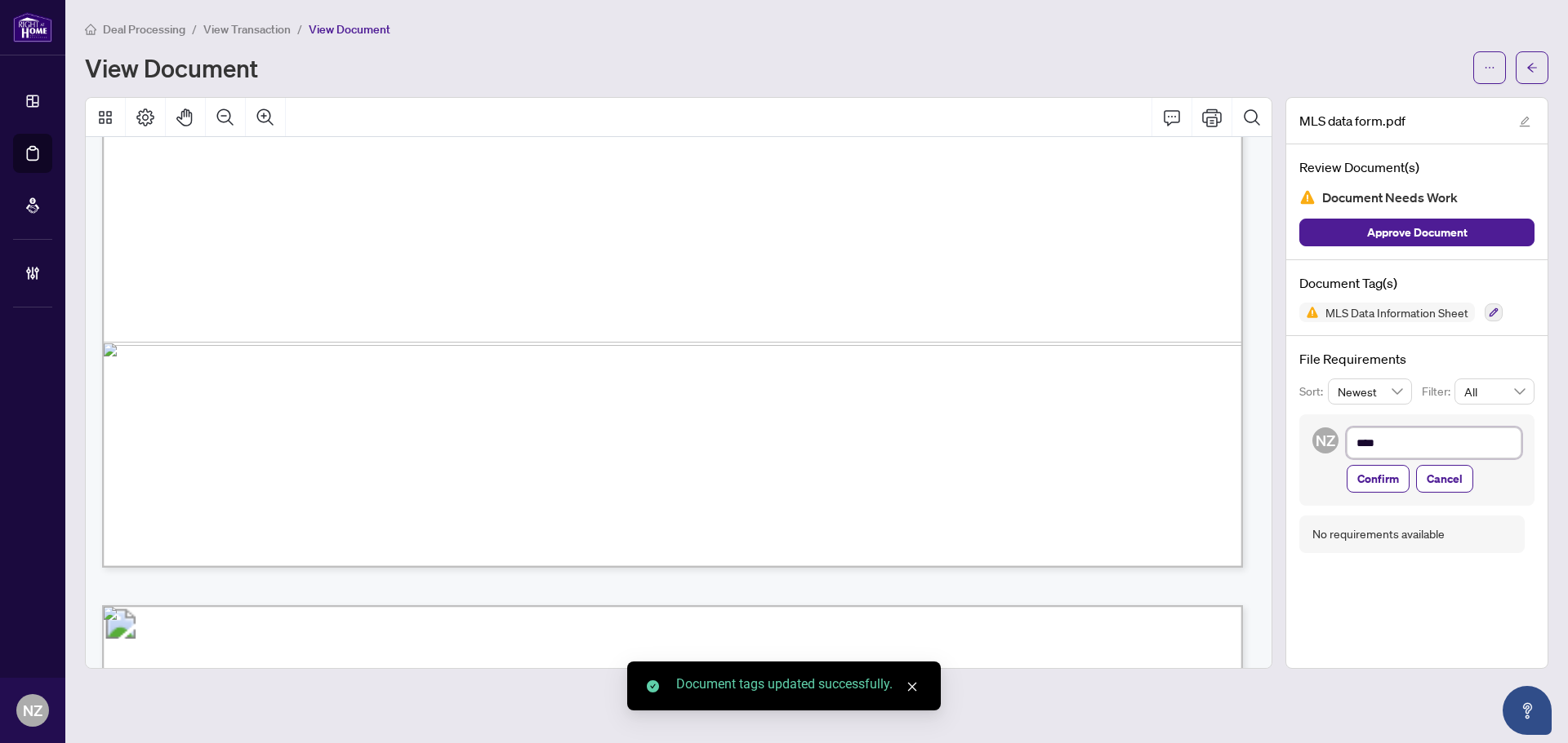
type textarea "*****"
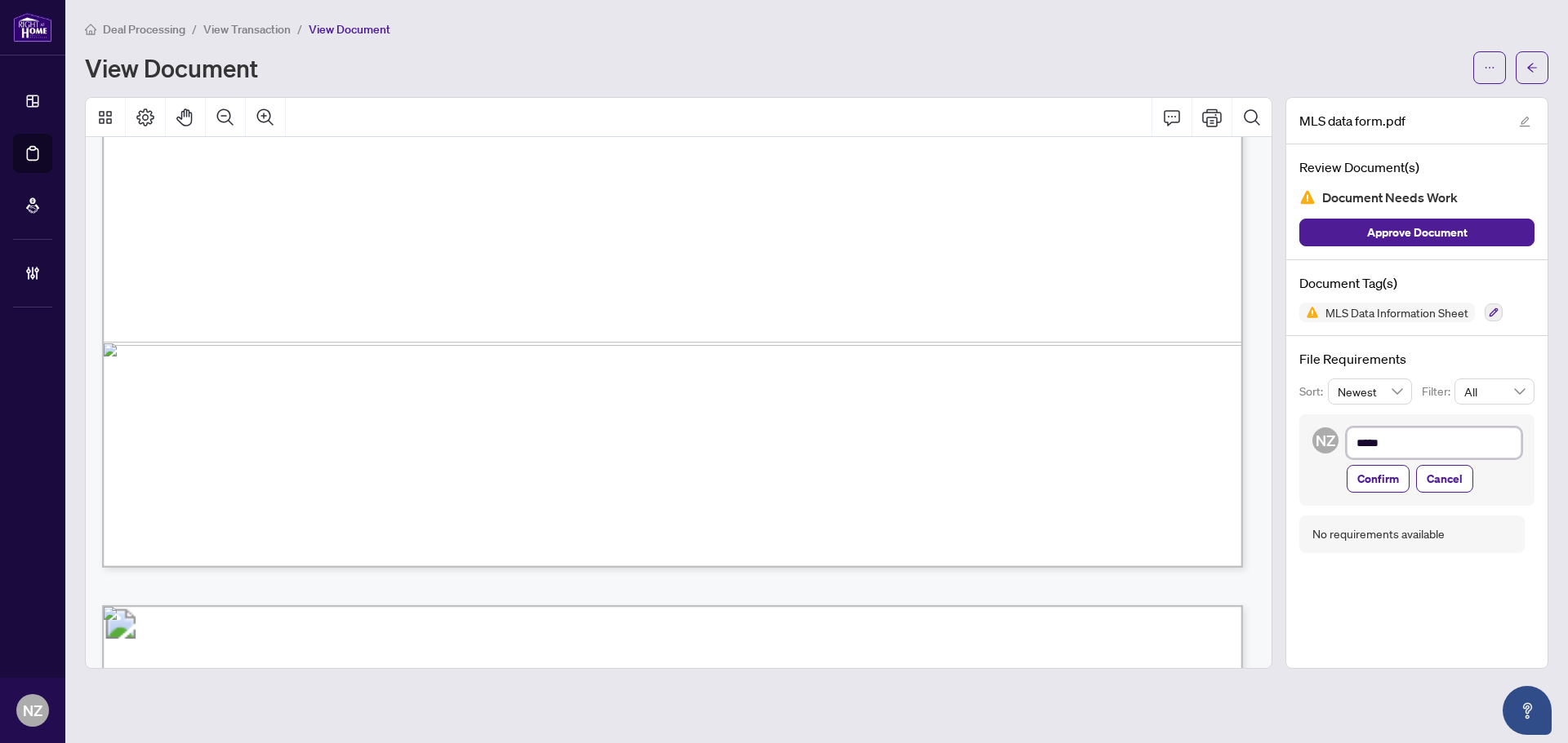
type textarea "******"
type textarea "********"
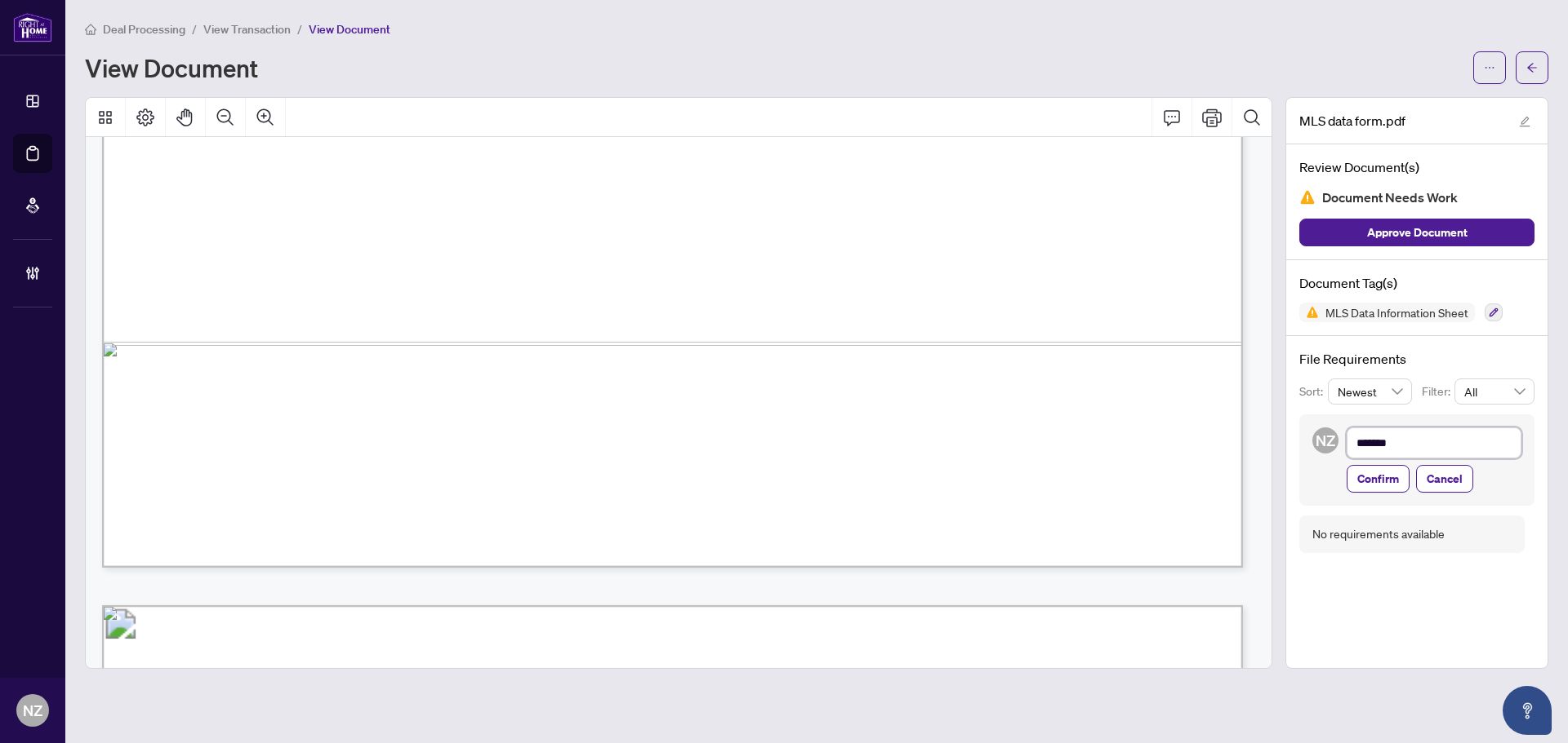
type textarea "********"
type textarea "*********"
type textarea "**********"
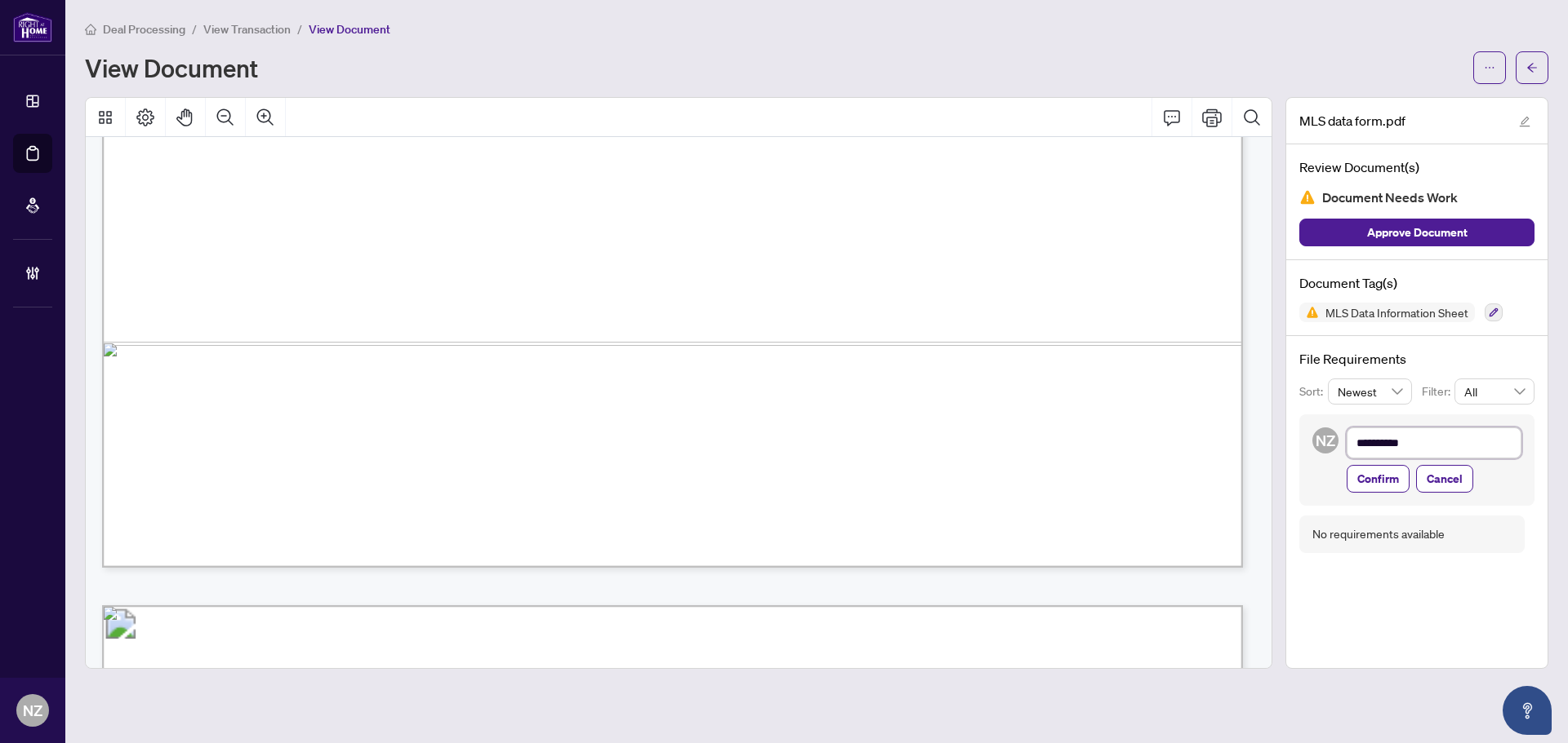
type textarea "**********"
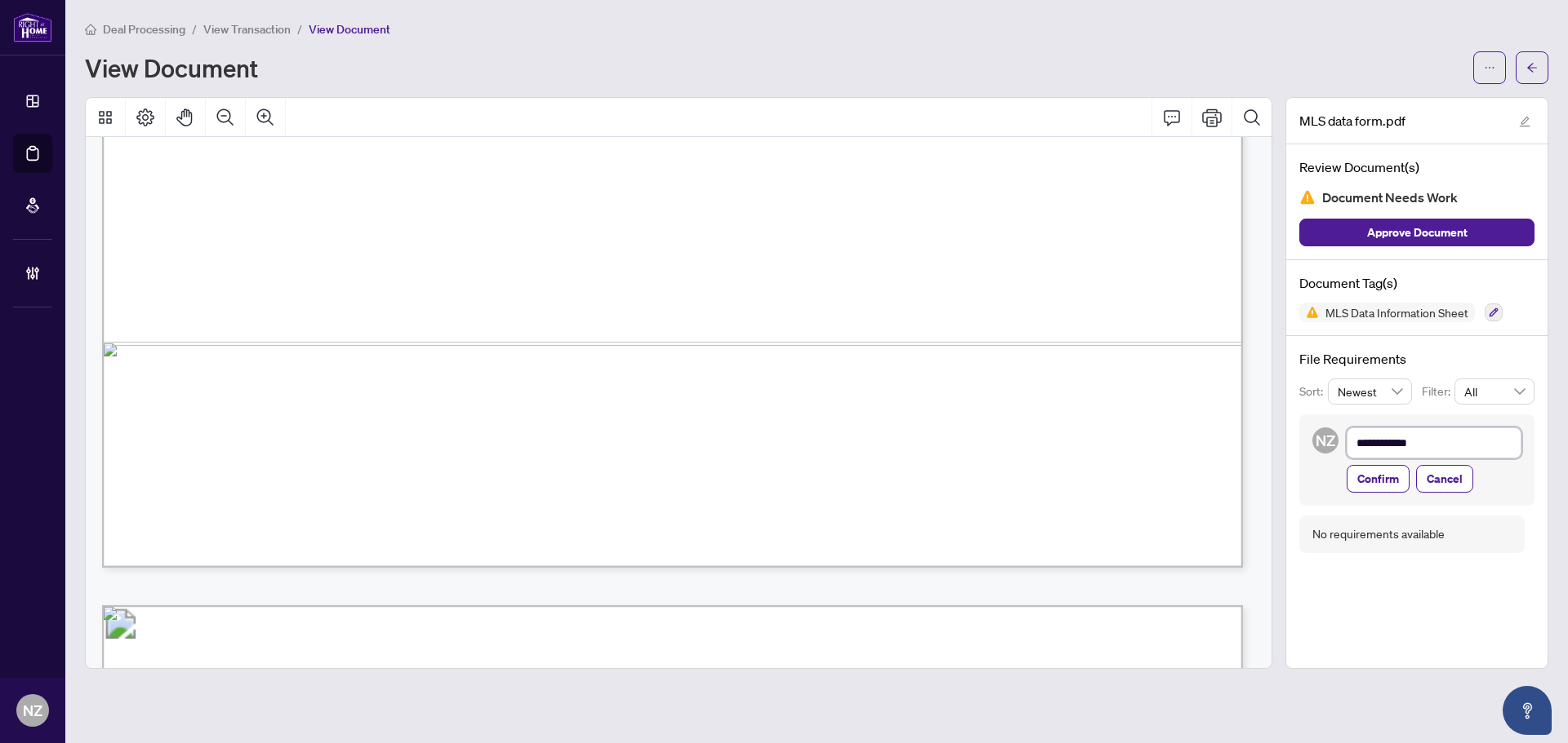
type textarea "**********"
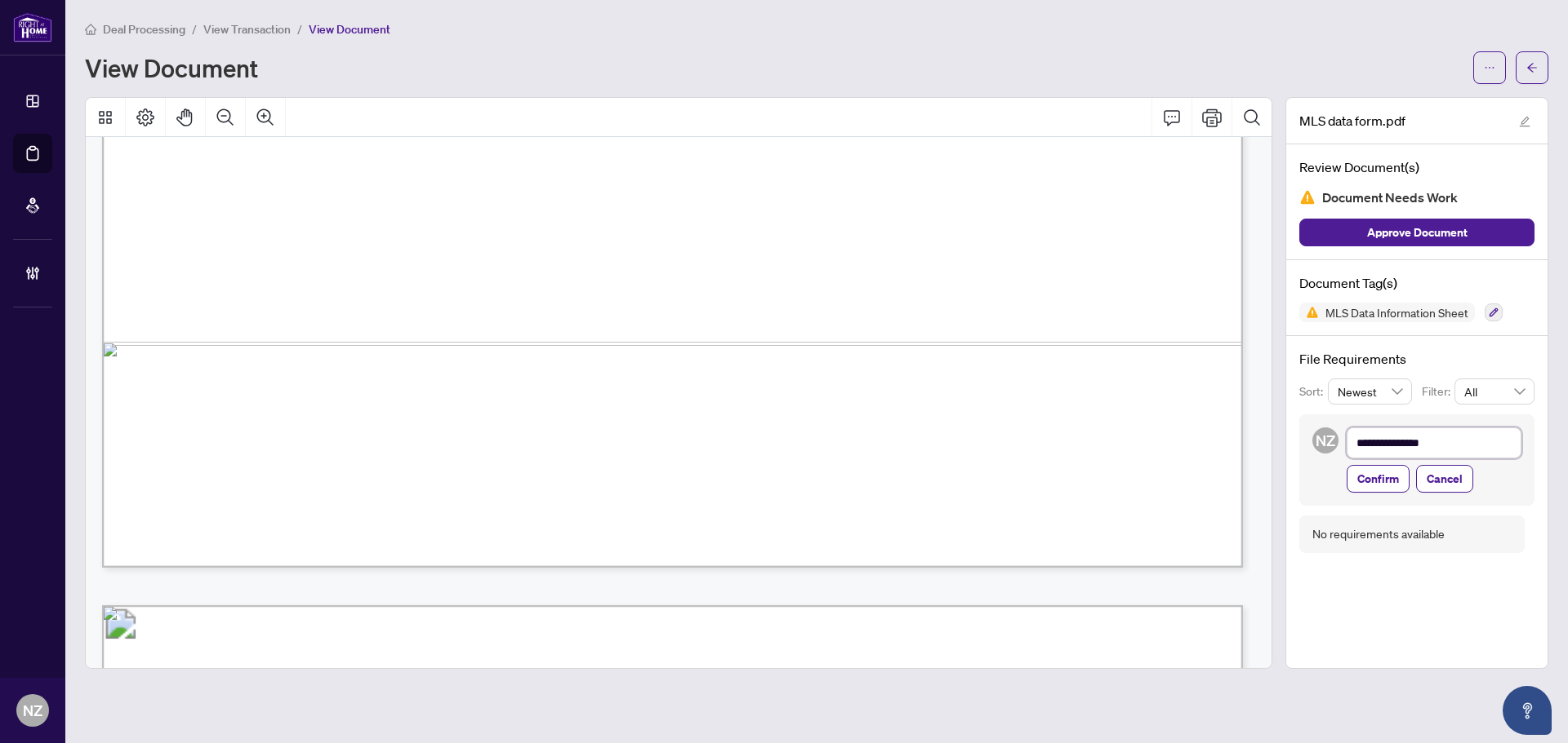
type textarea "**********"
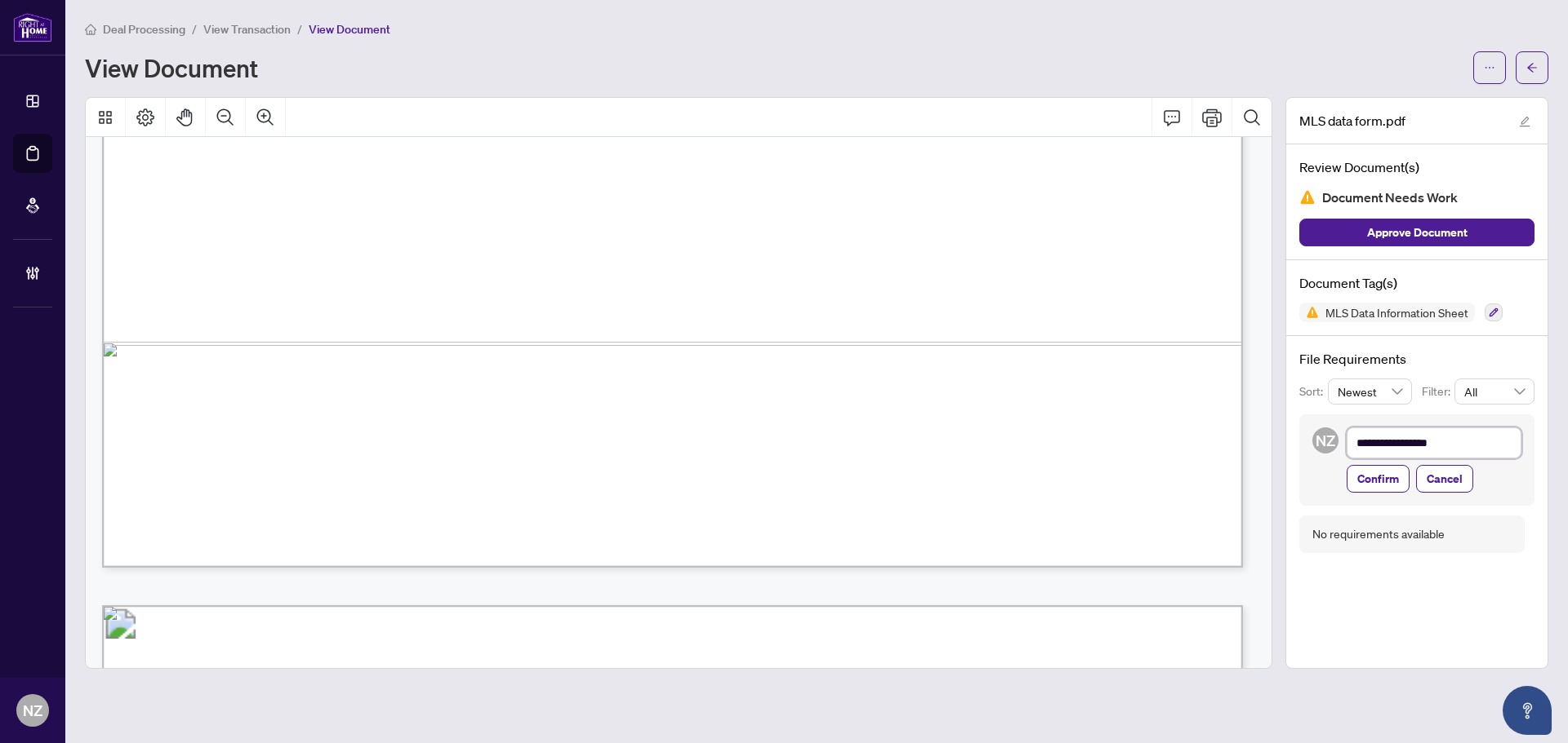
type textarea "**********"
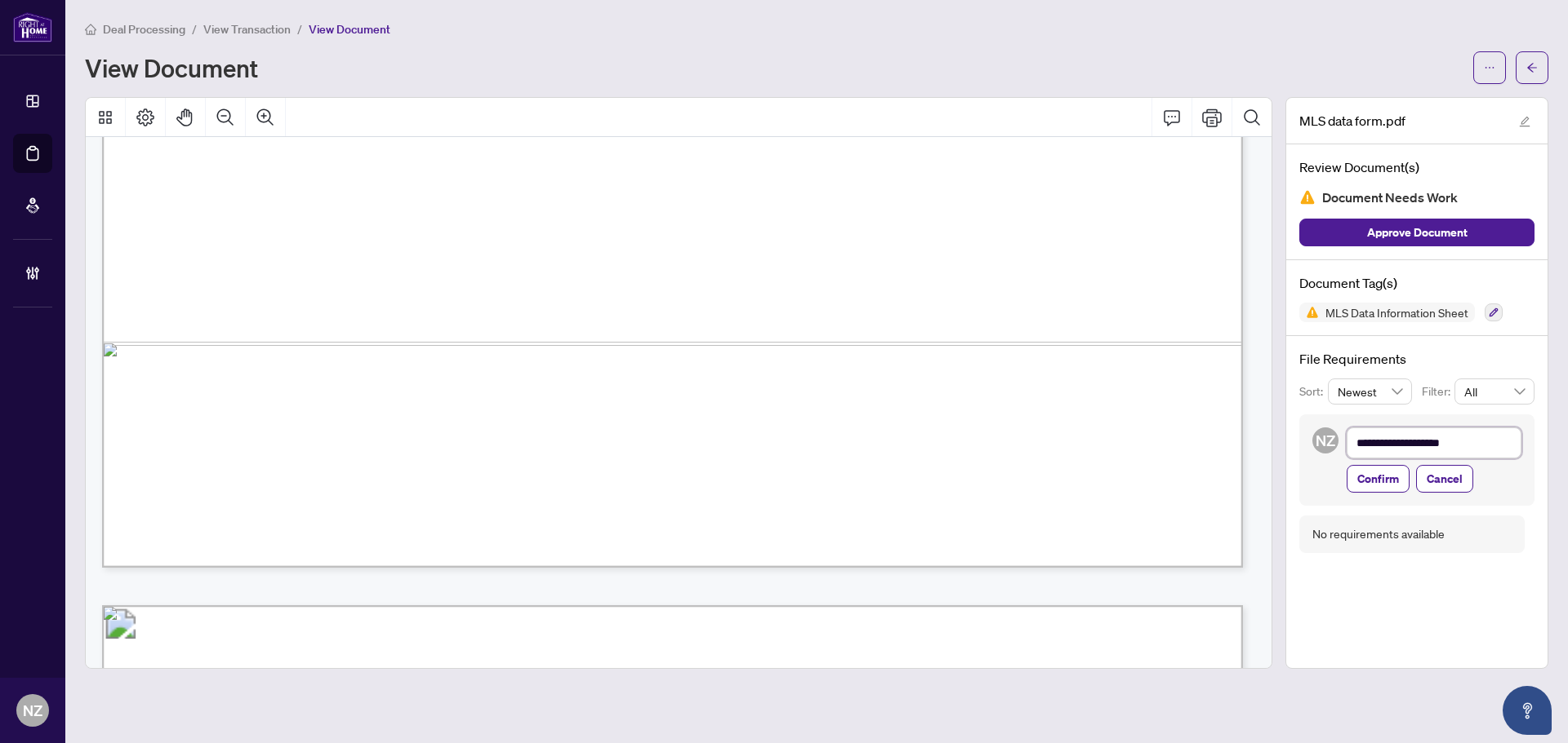
type textarea "**********"
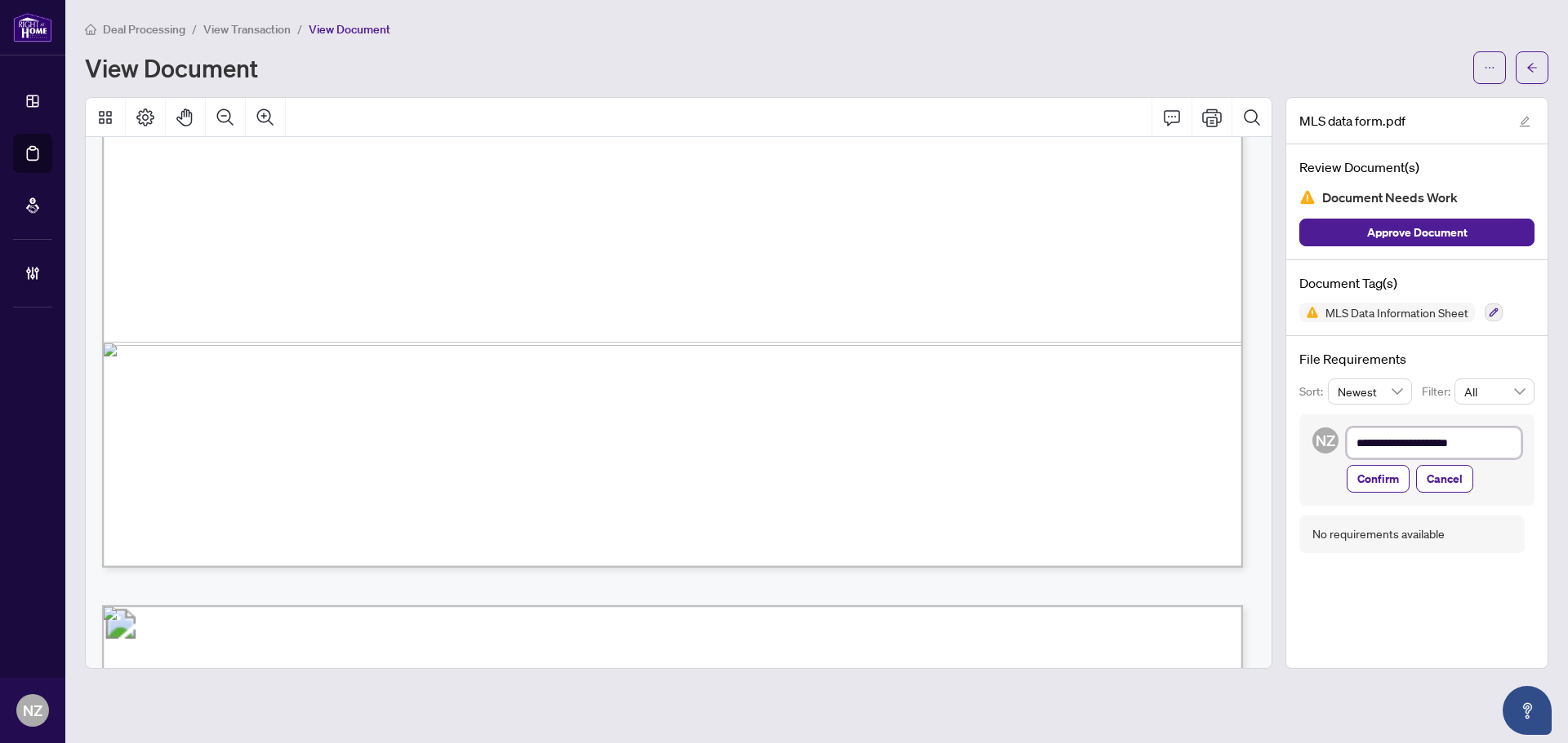
type textarea "**********"
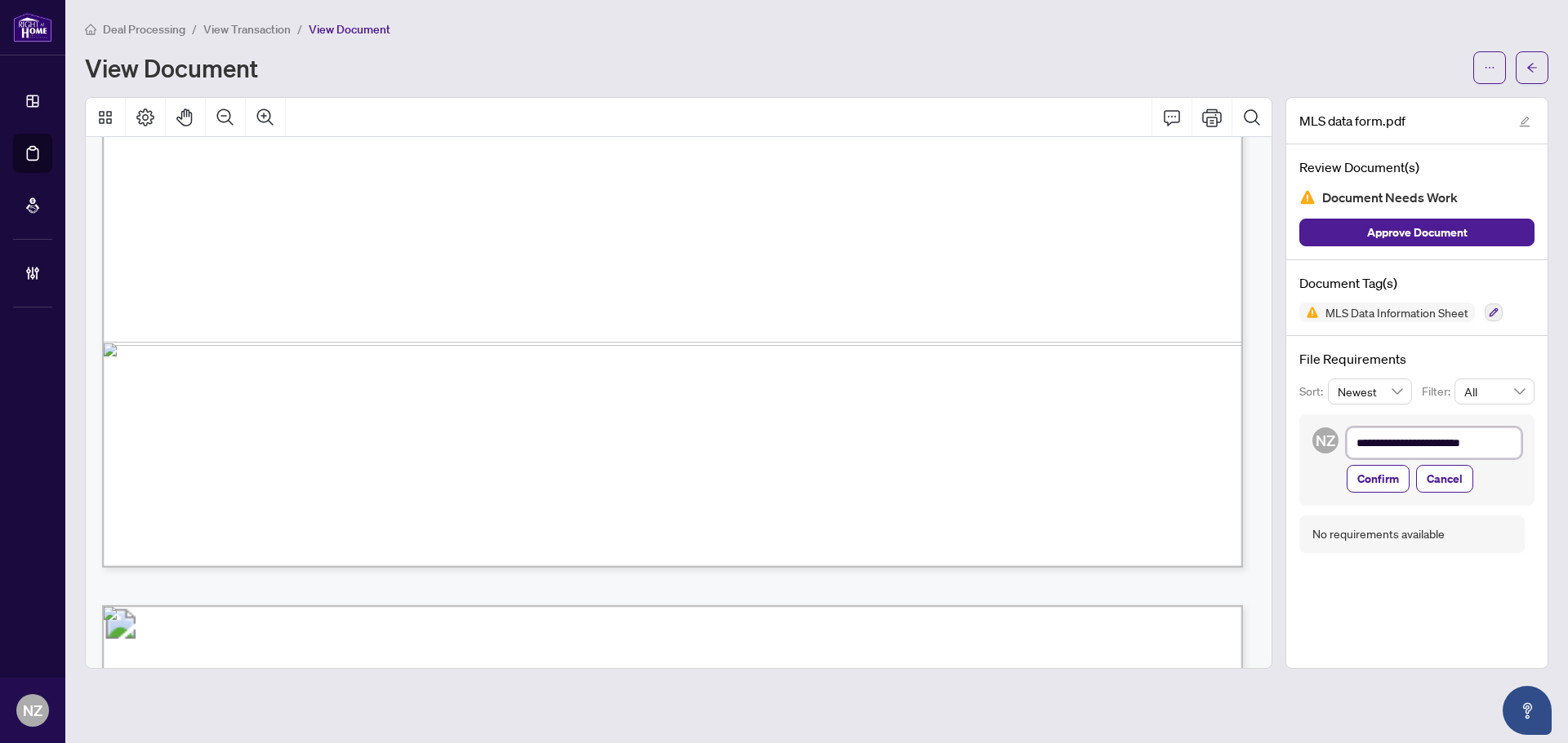
type textarea "**********"
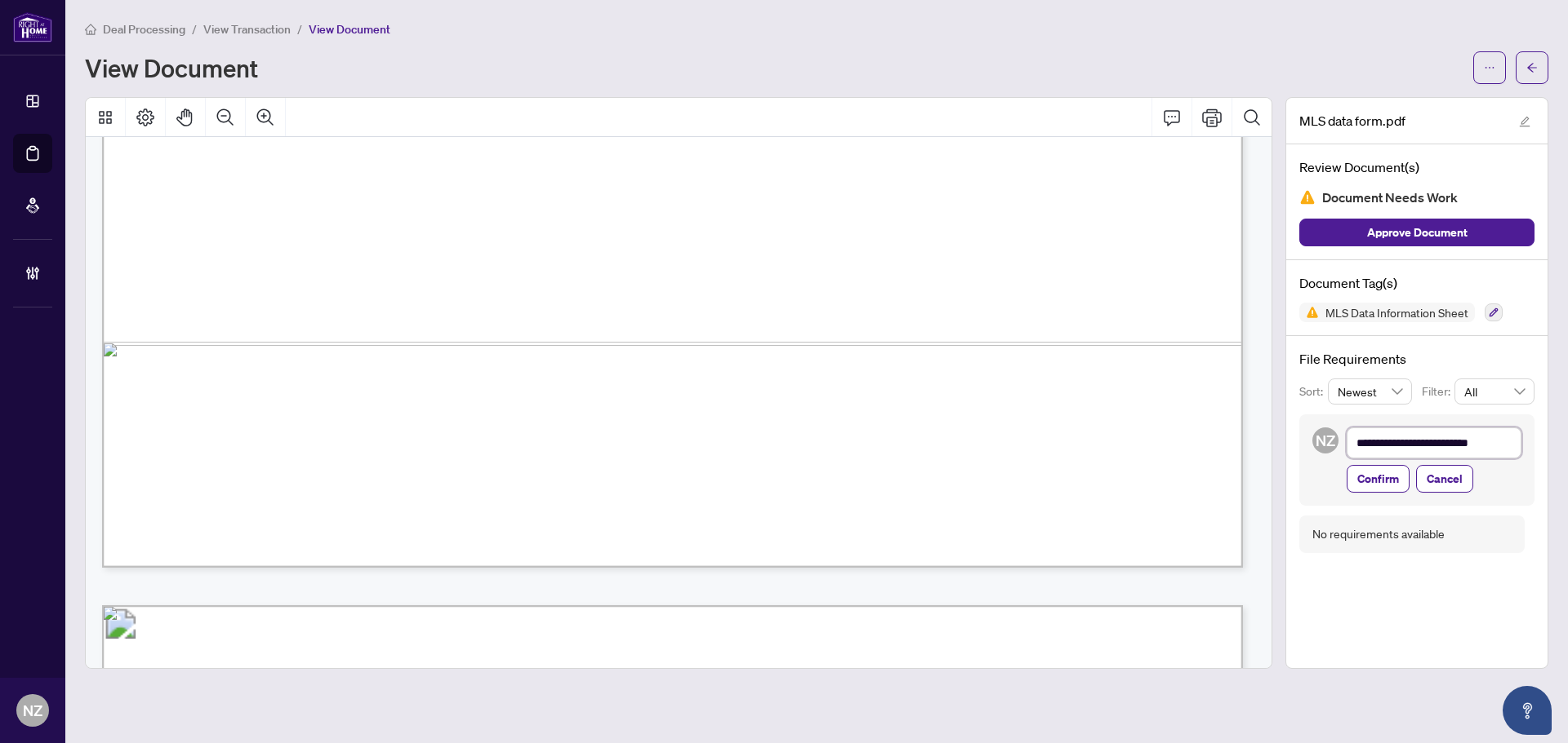
type textarea "**********"
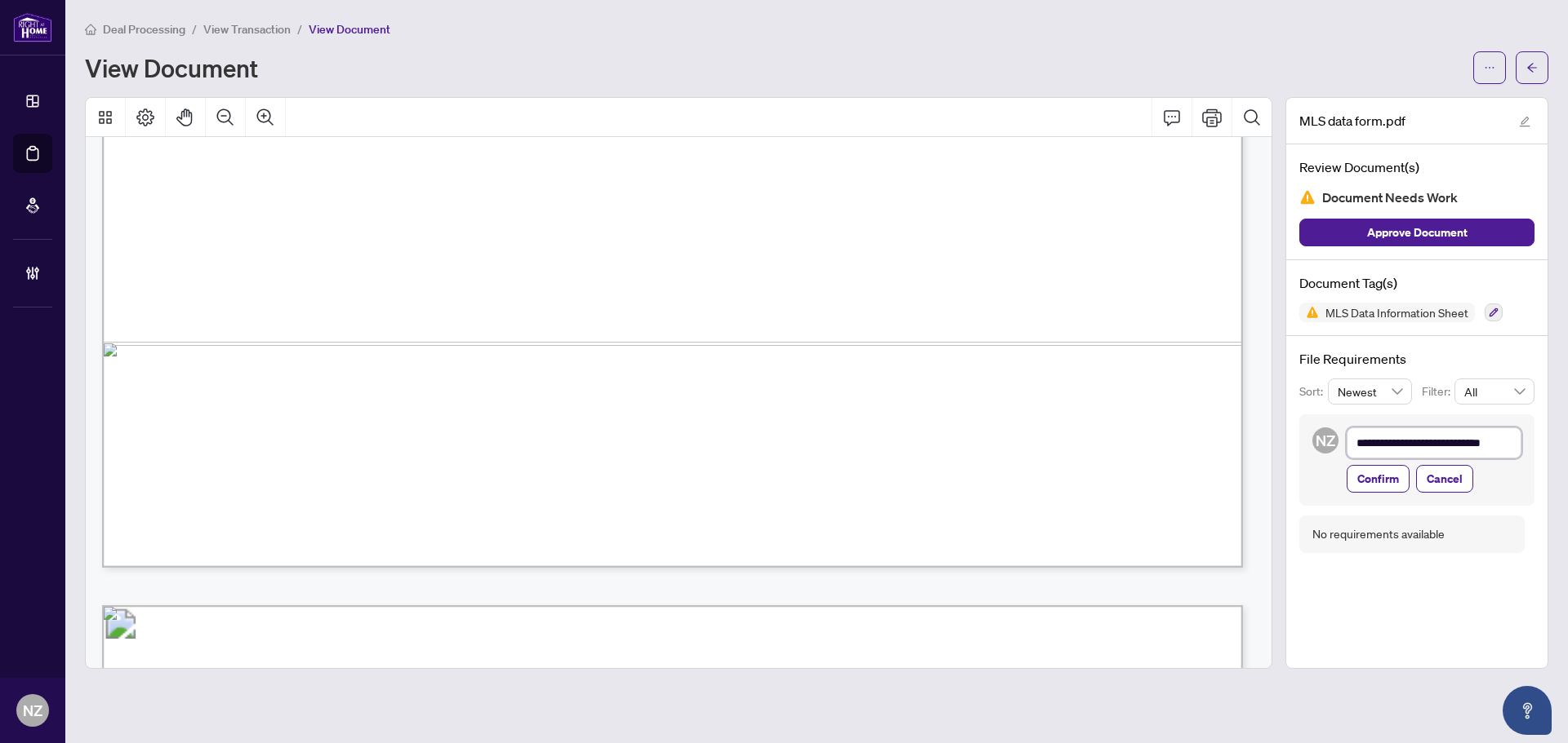
type textarea "**********"
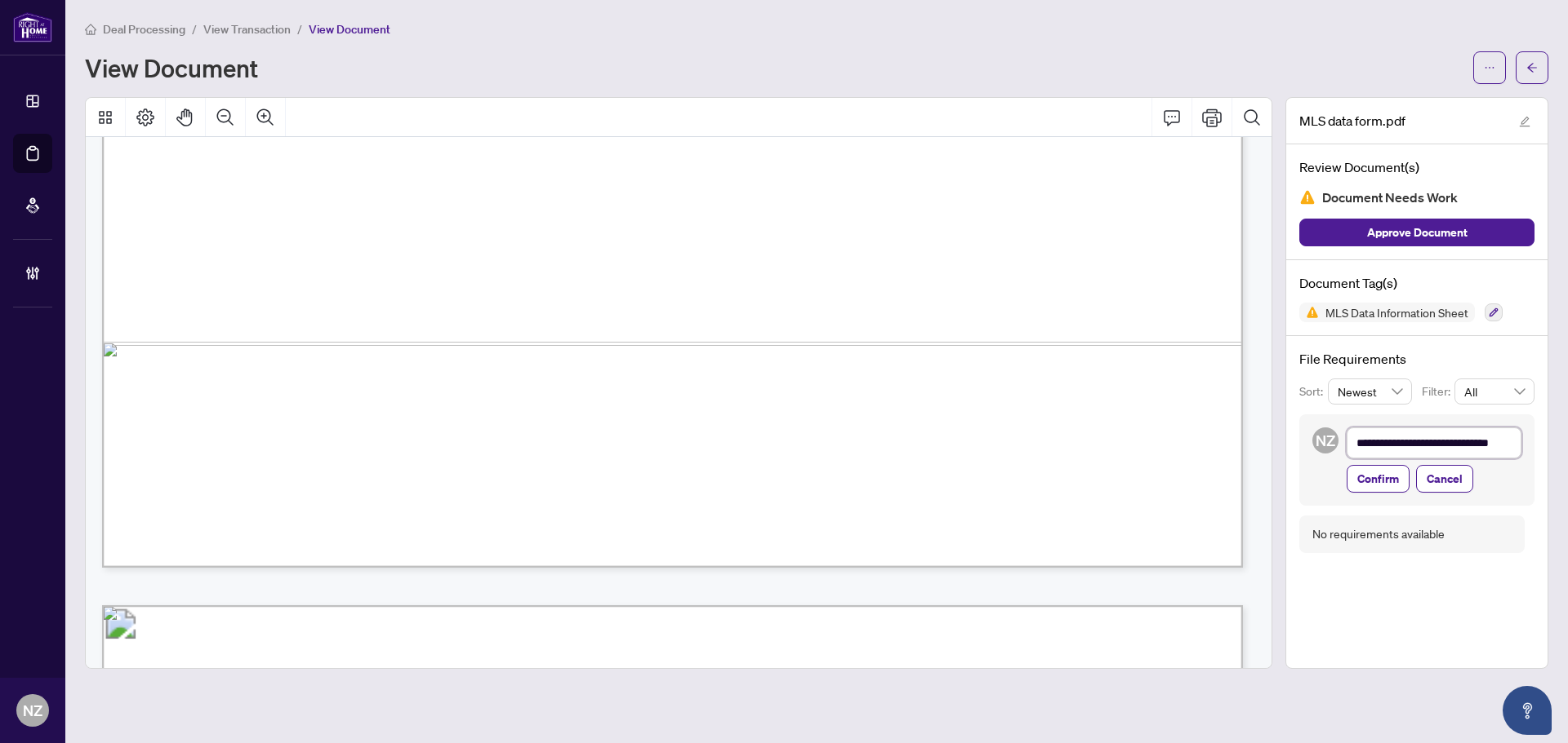
type textarea "**********"
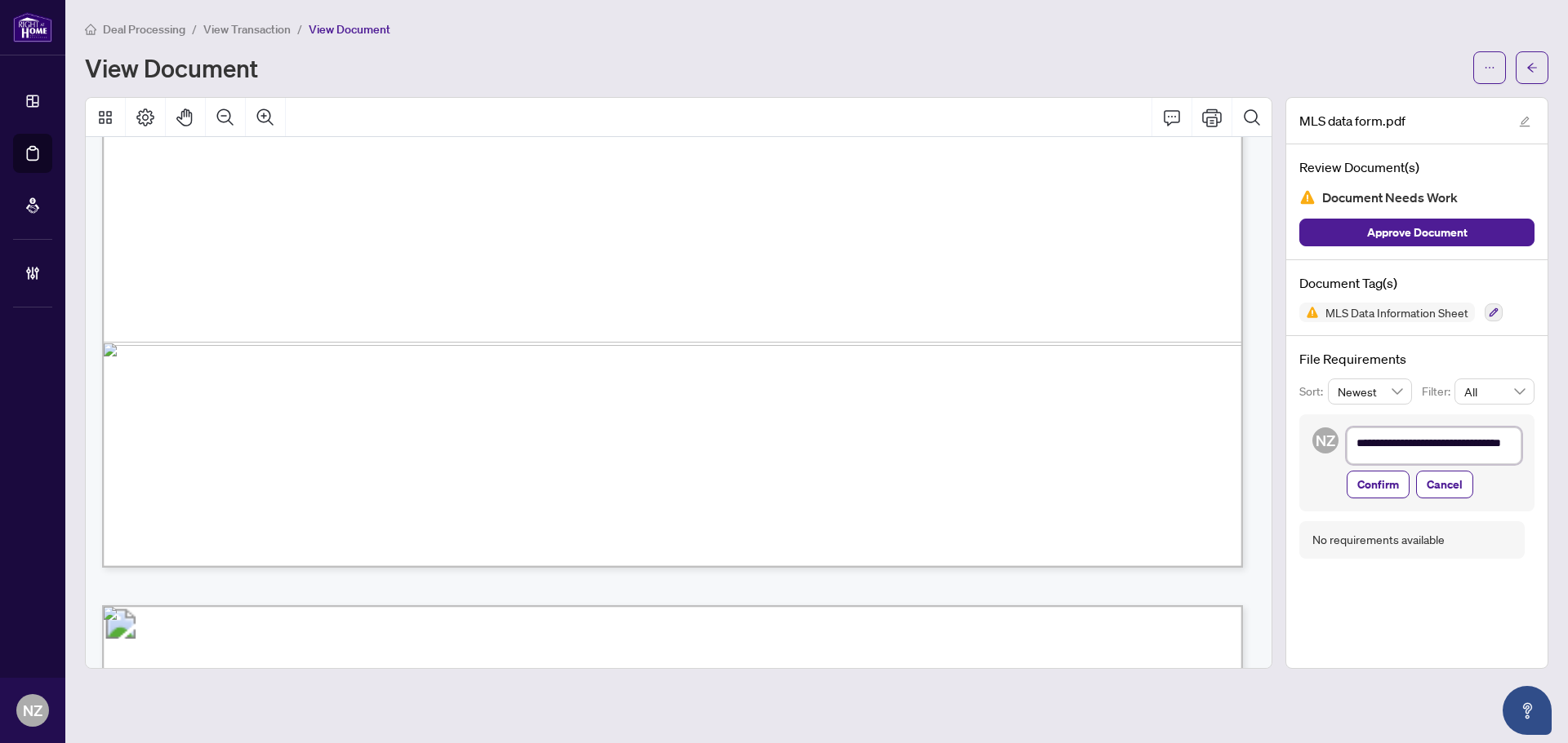
scroll to position [1, 0]
type textarea "**********"
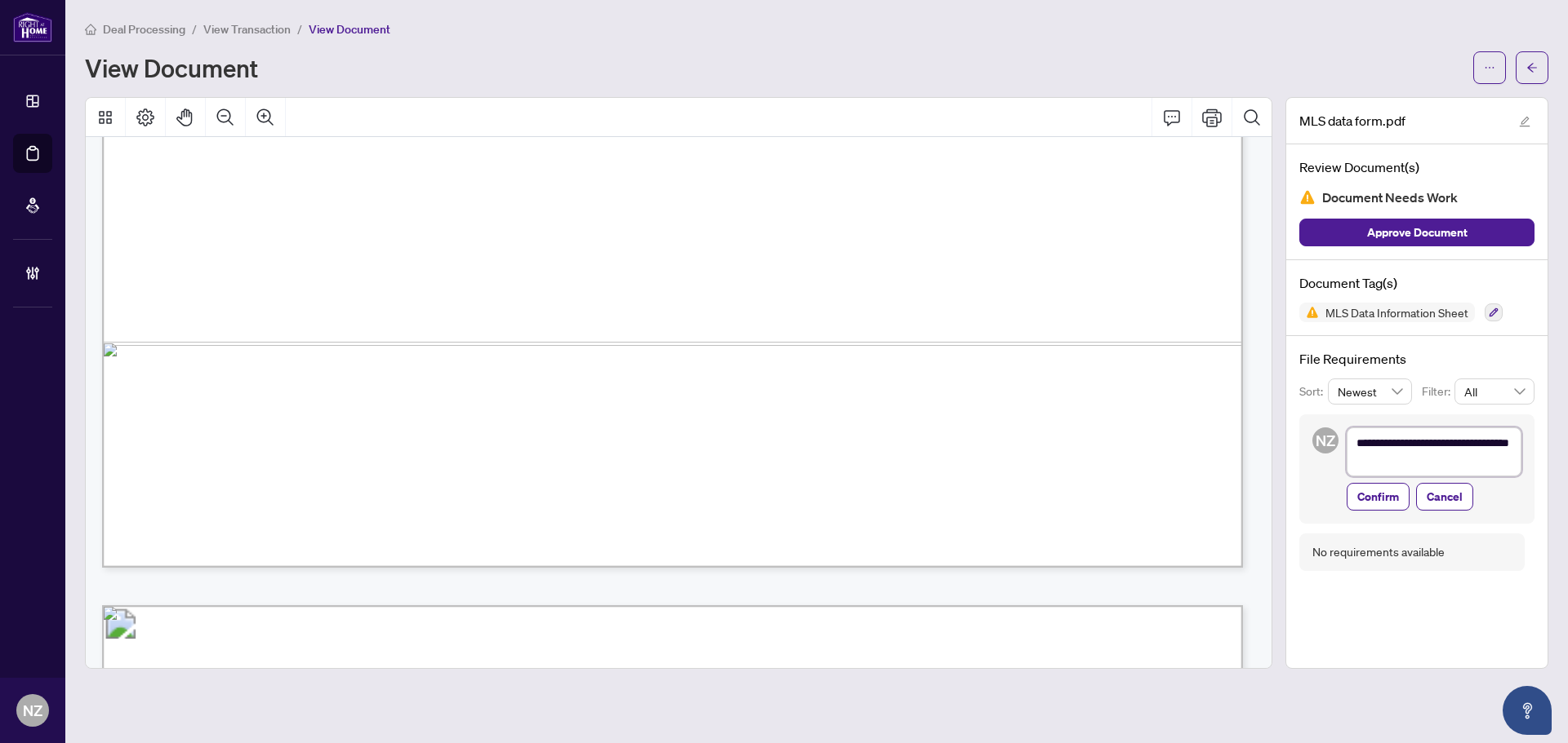
scroll to position [0, 0]
type textarea "**********"
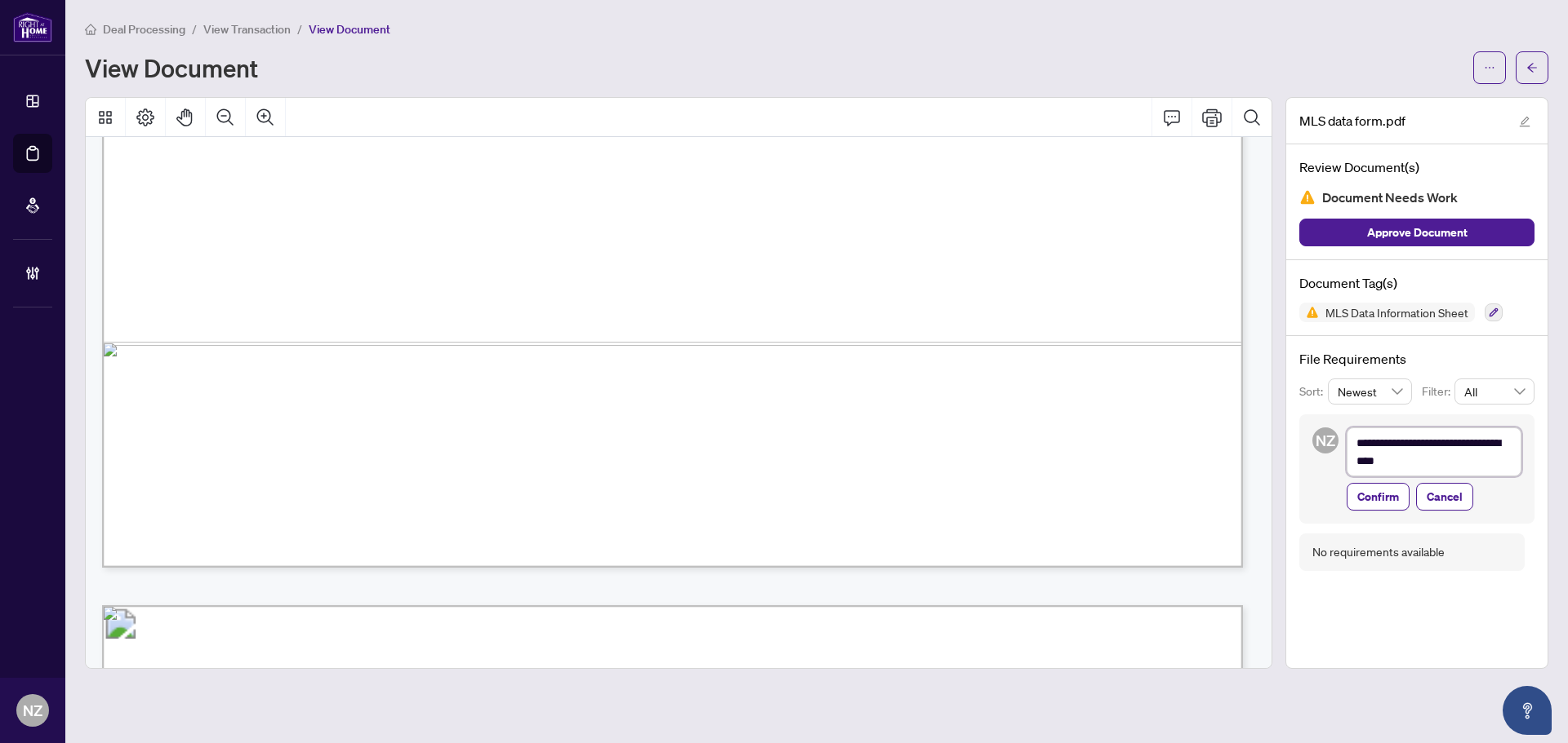
type textarea "**********"
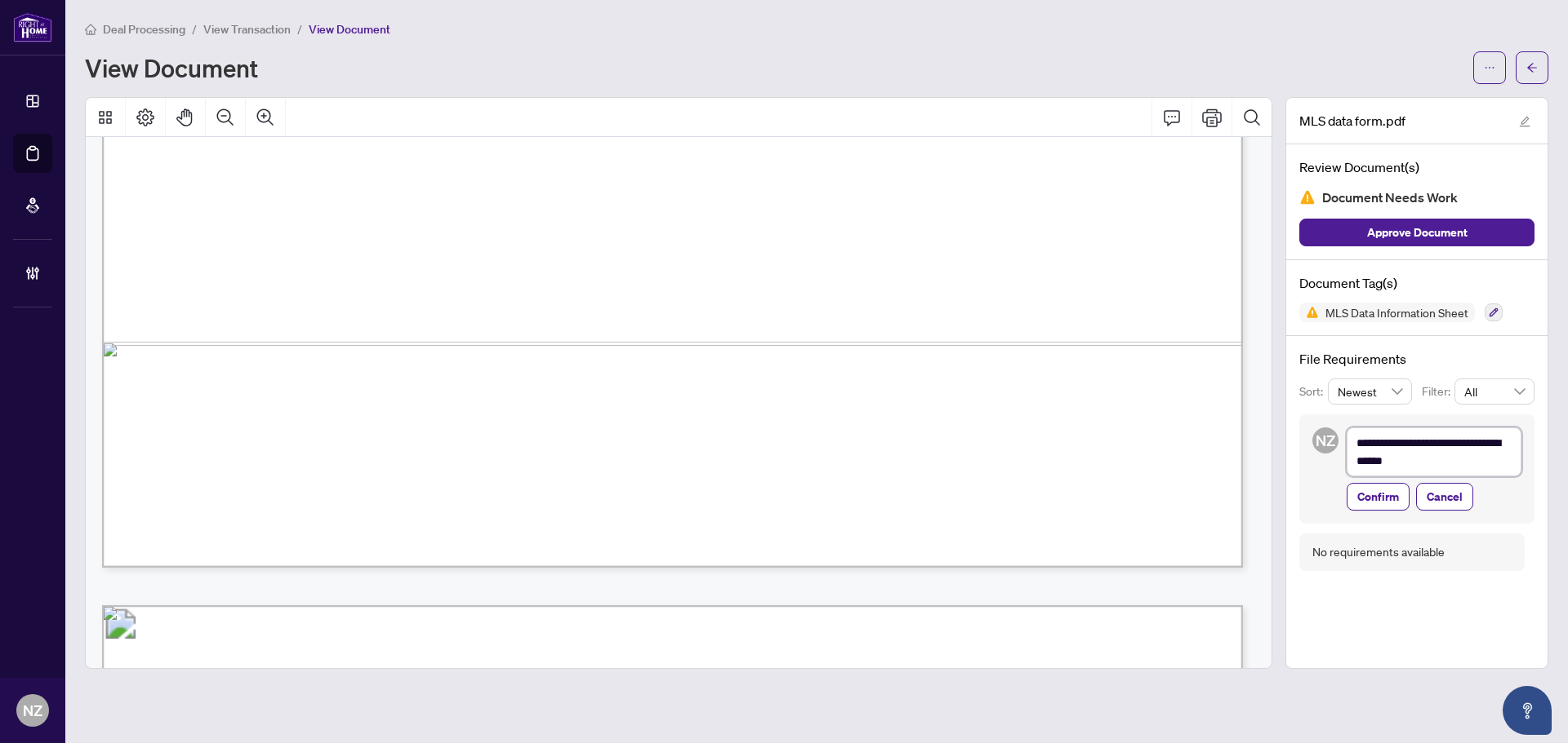
type textarea "**********"
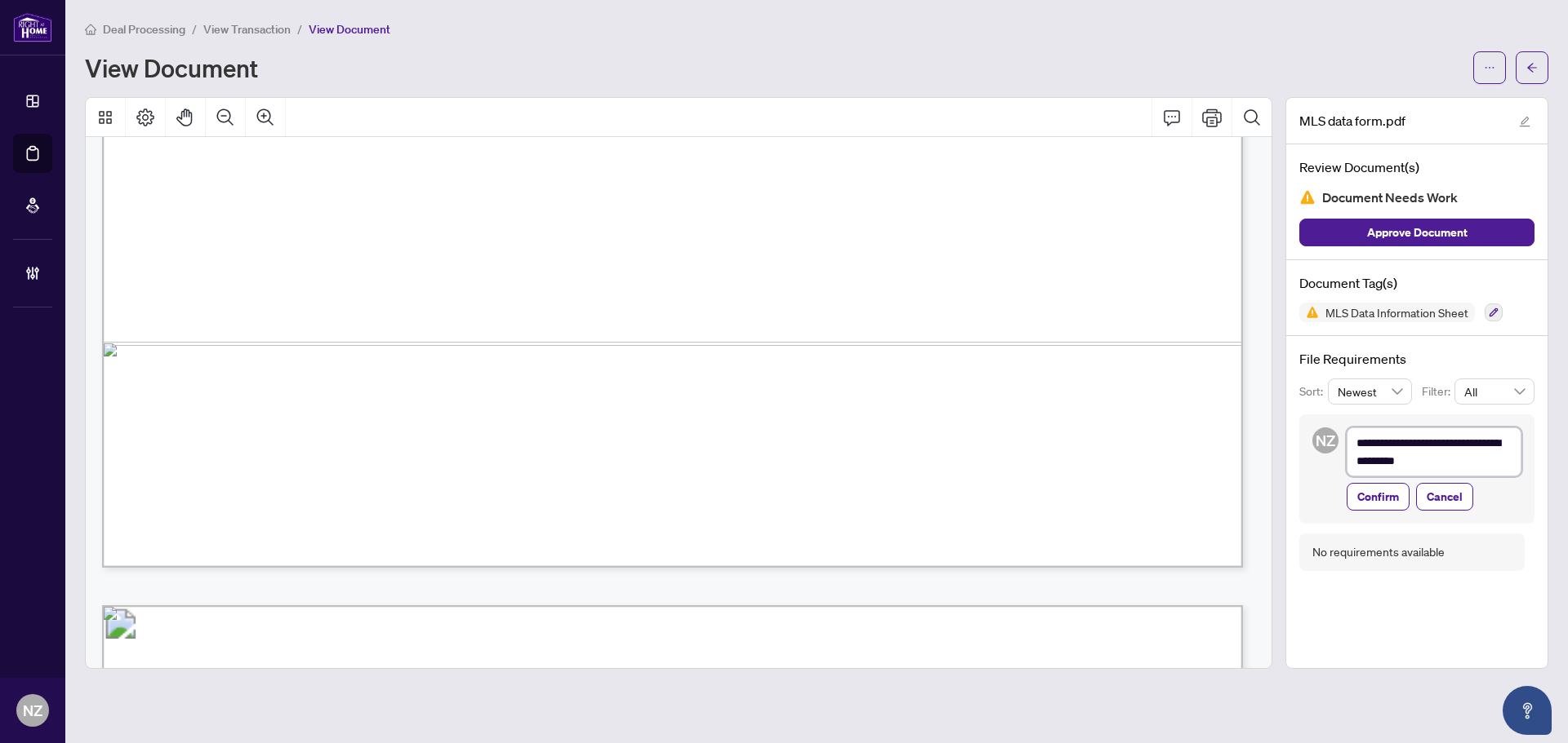
type textarea "**********"
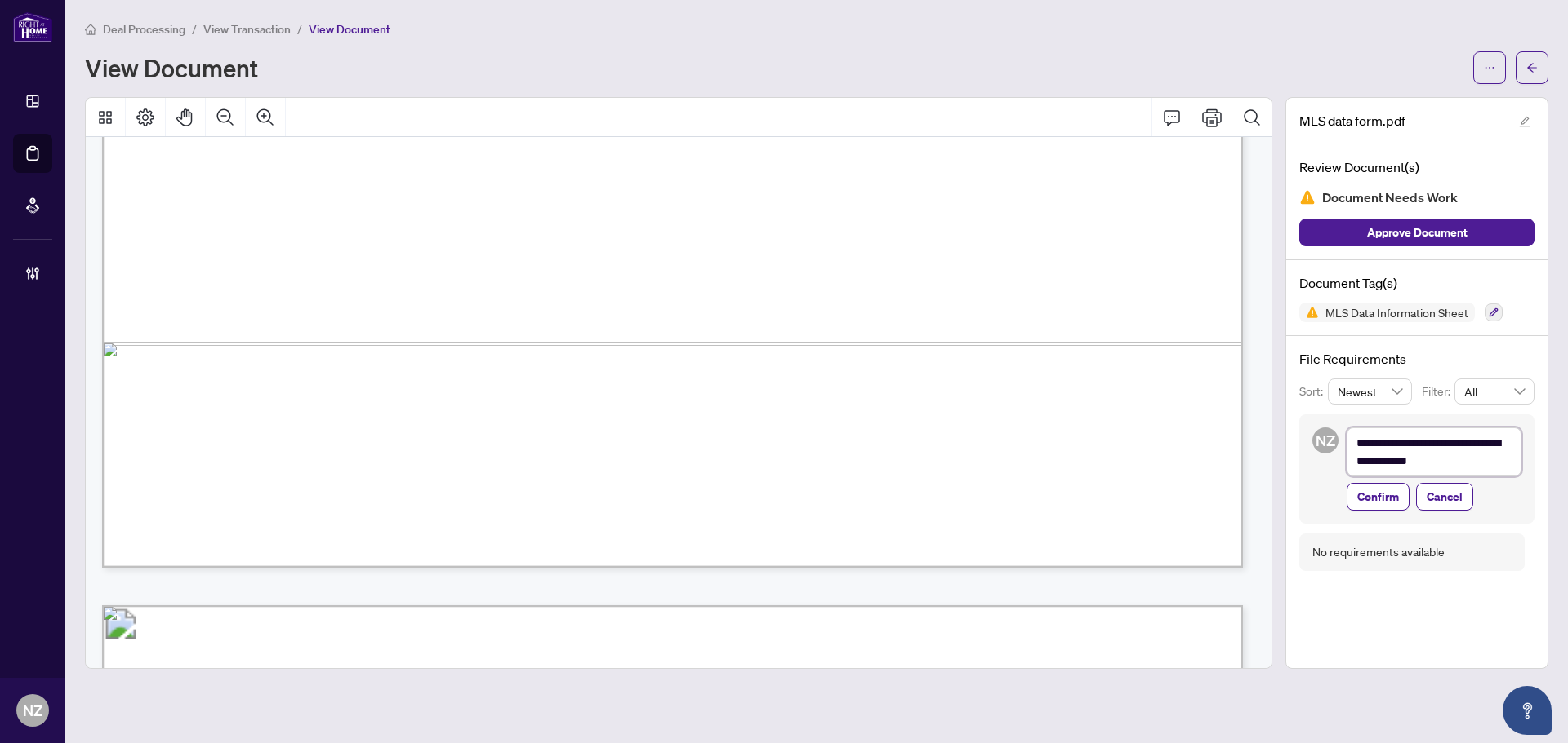
type textarea "**********"
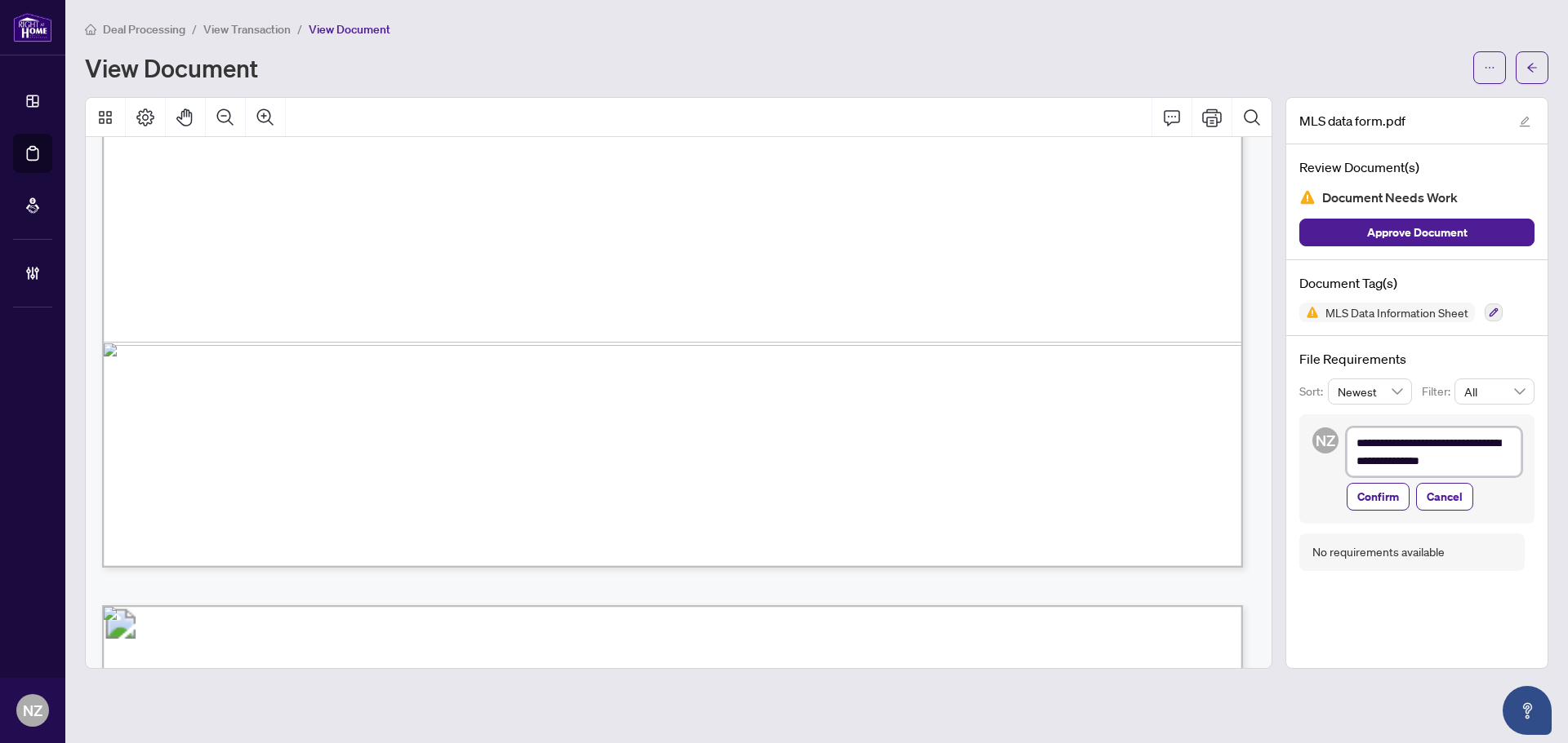
type textarea "**********"
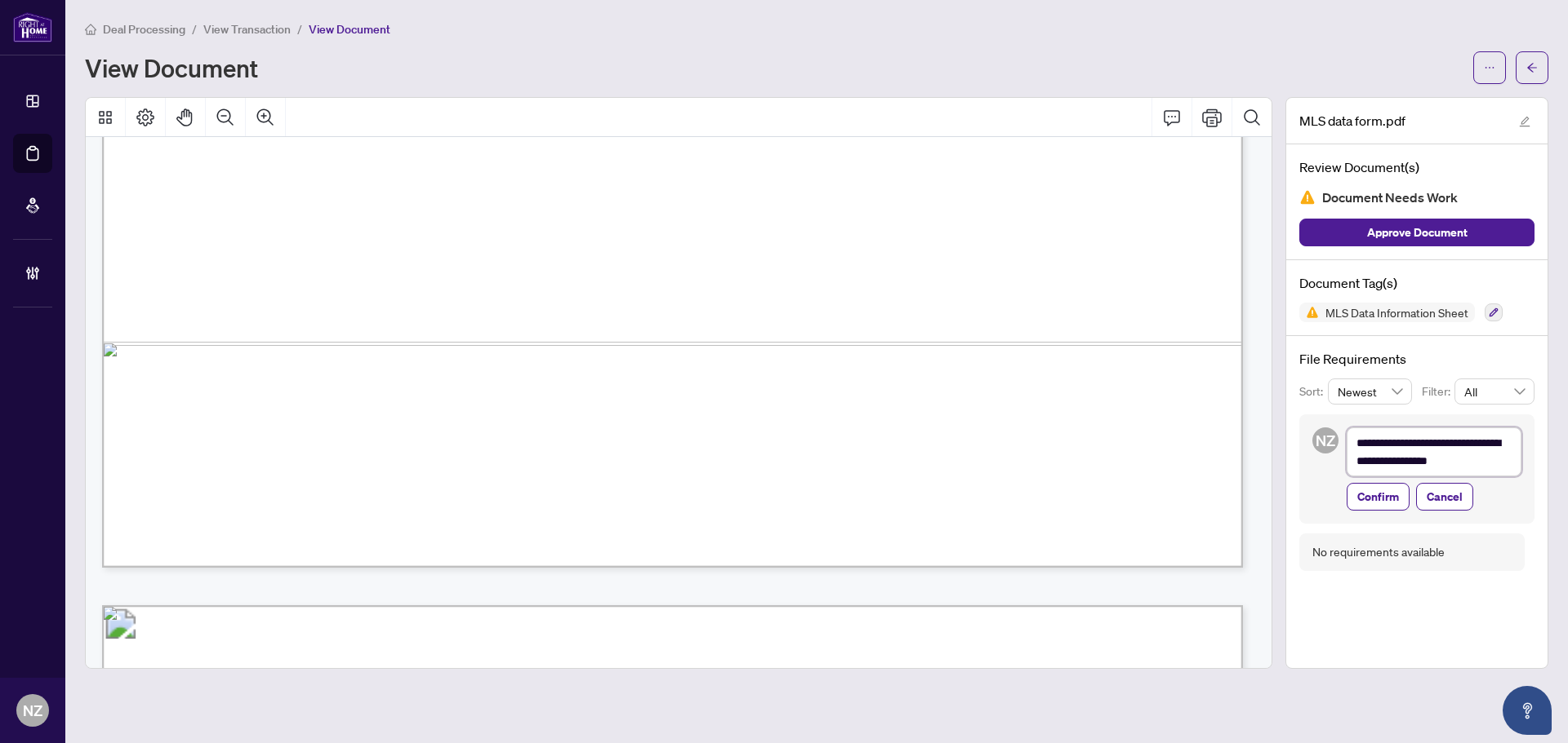
type textarea "**********"
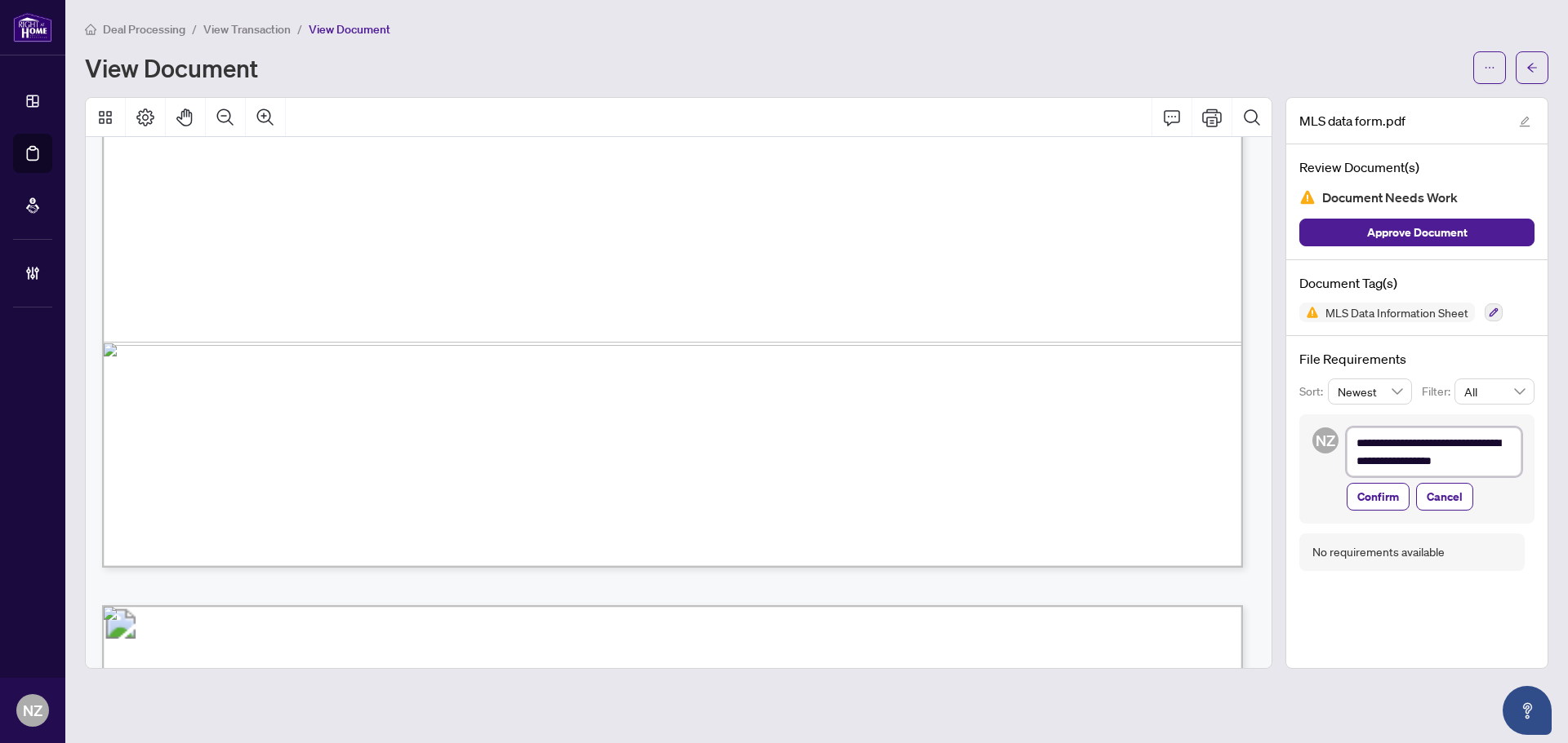
type textarea "**********"
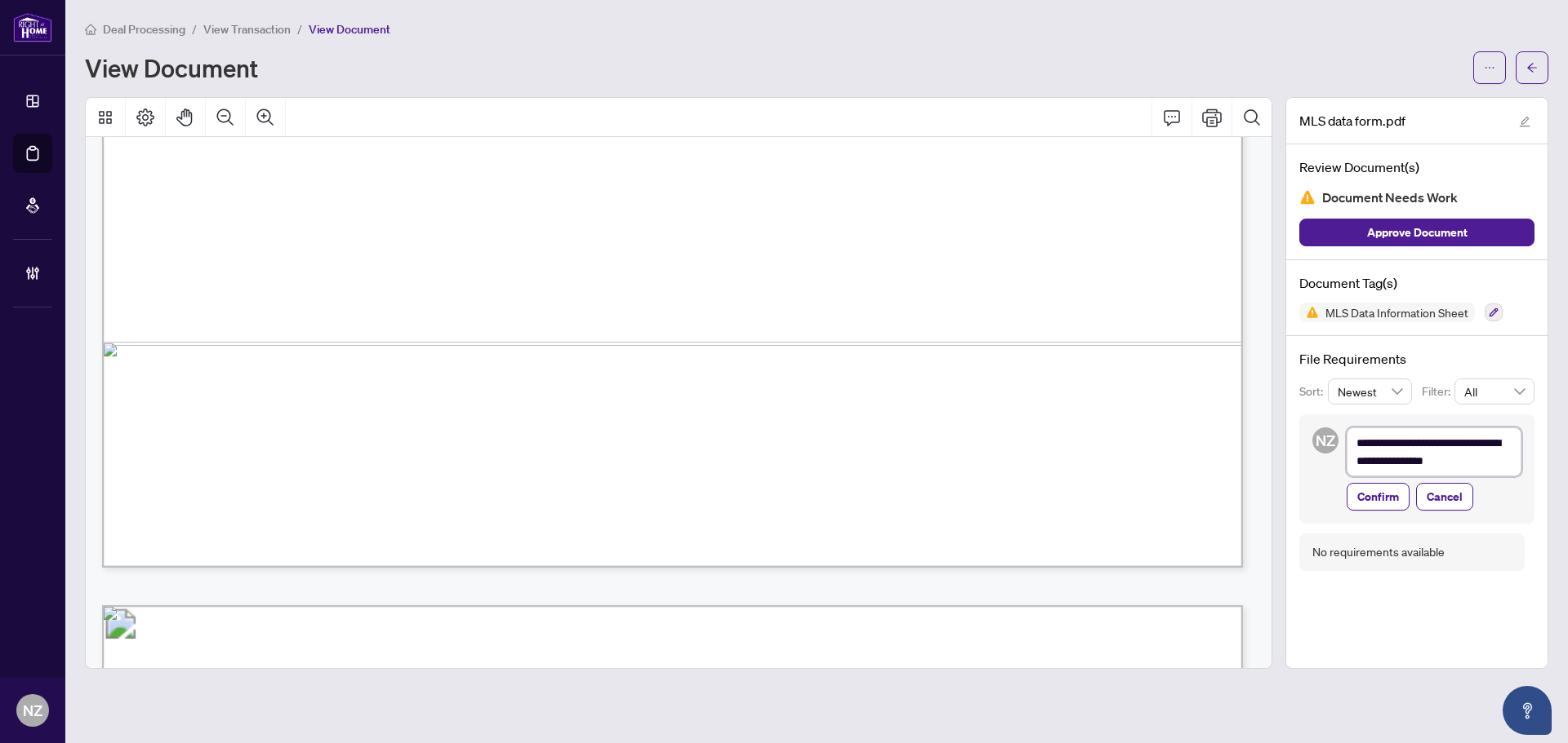
type textarea "**********"
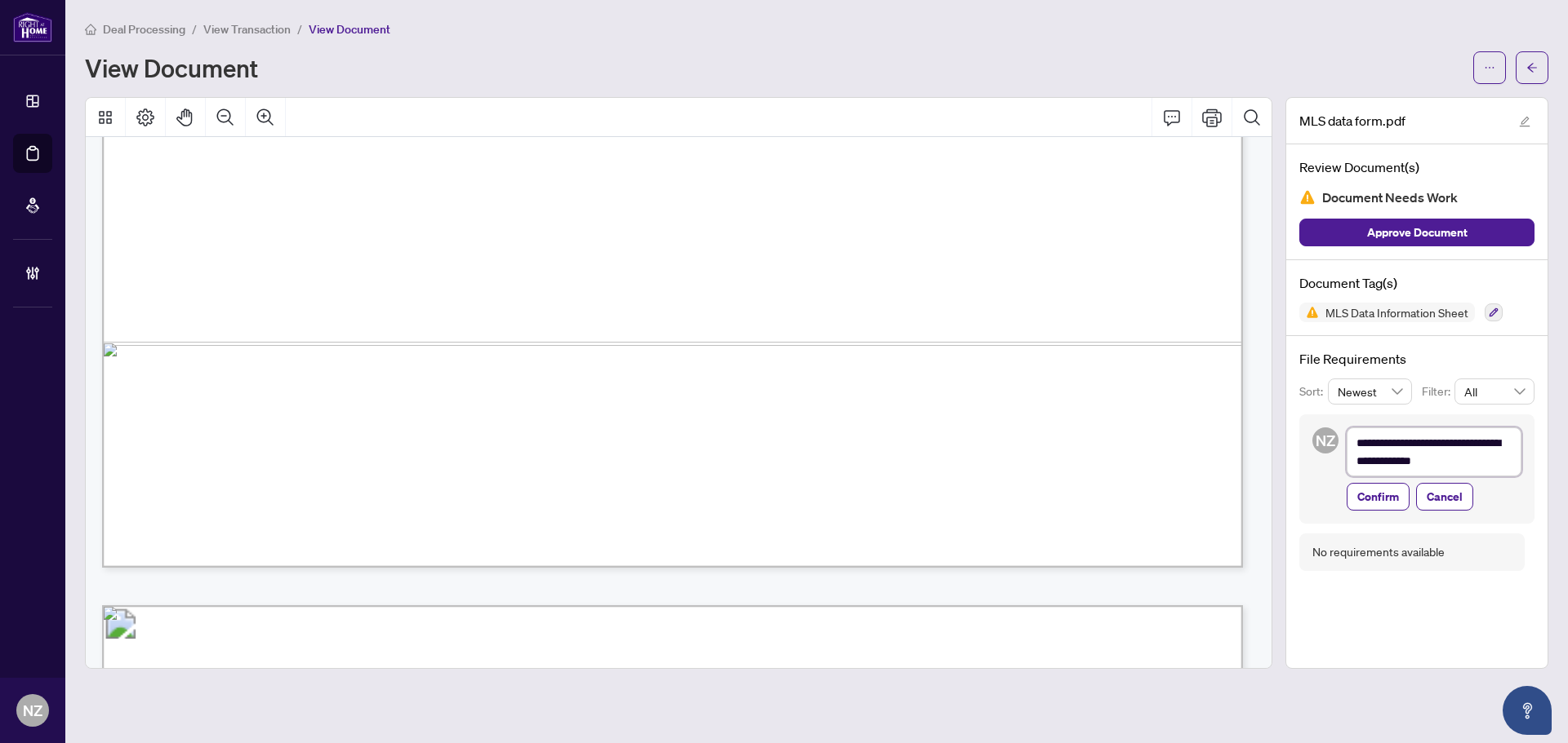
type textarea "**********"
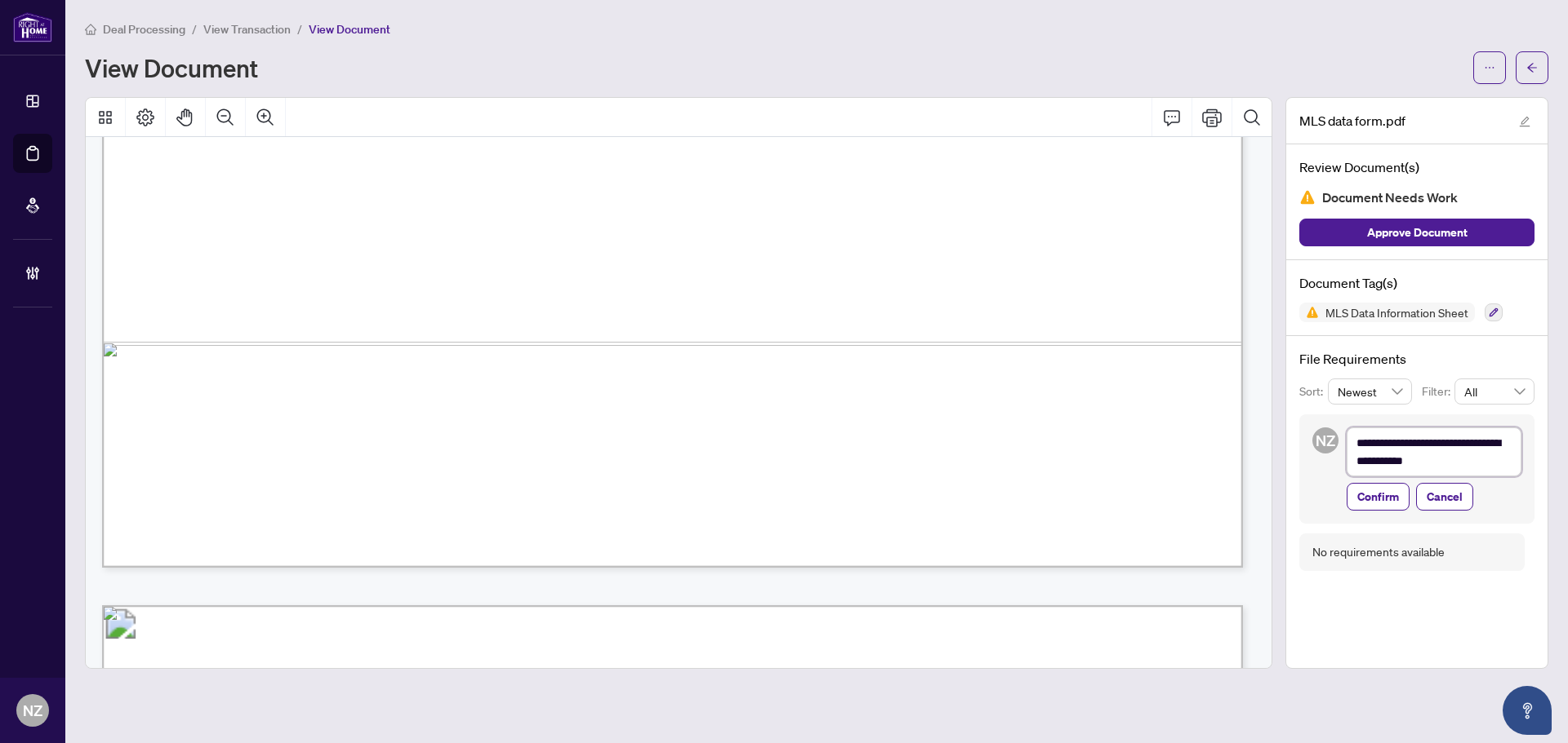
type textarea "**********"
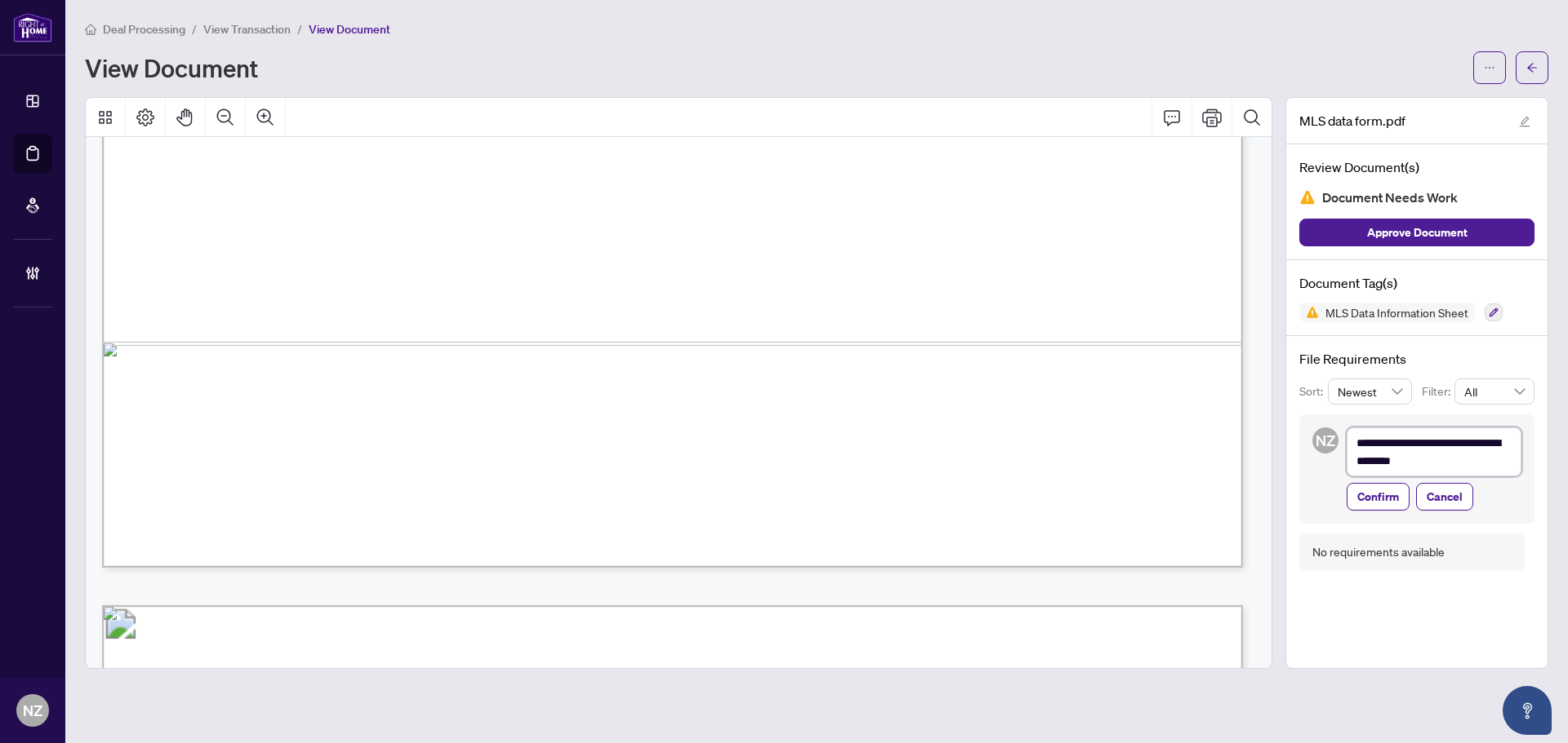
type textarea "**********"
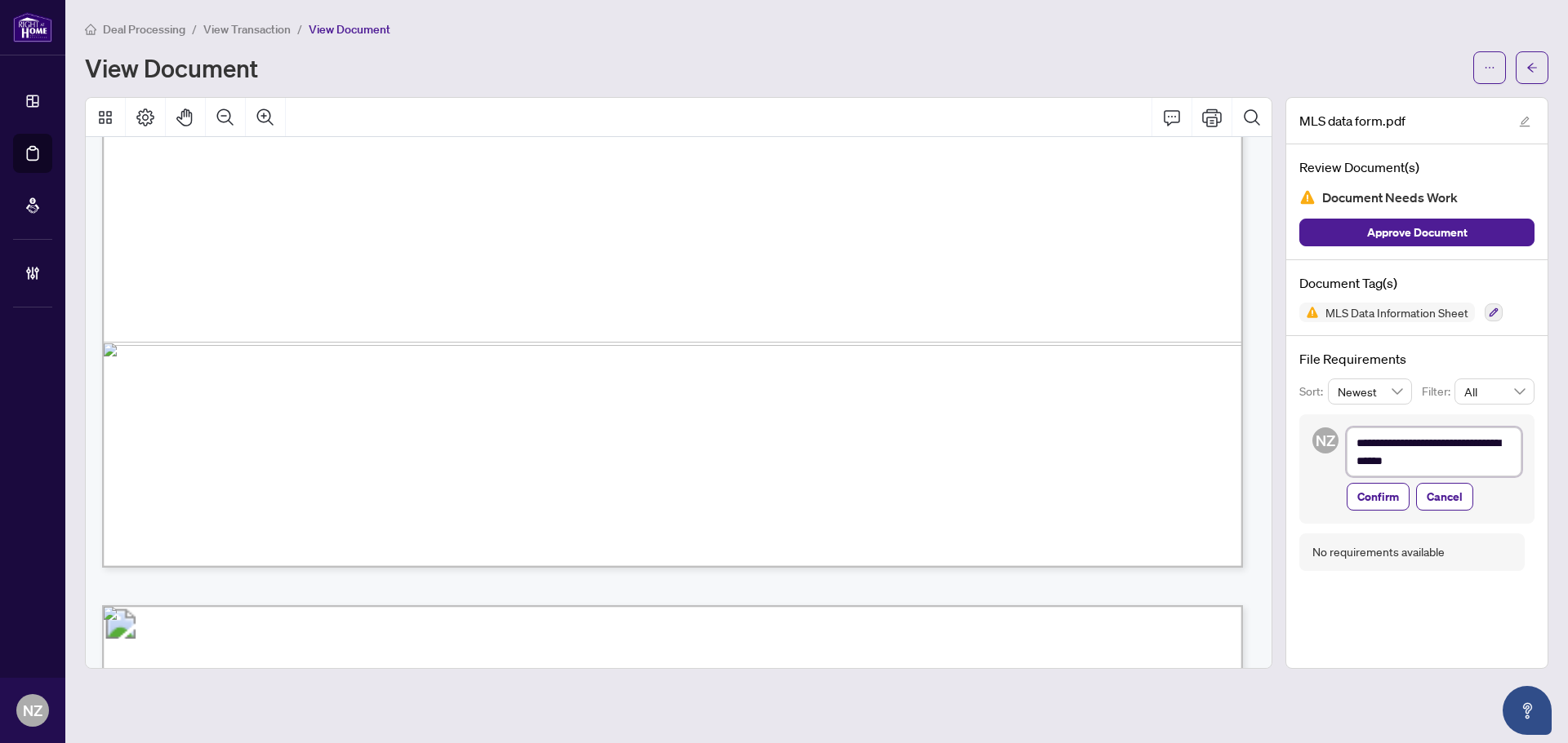
type textarea "**********"
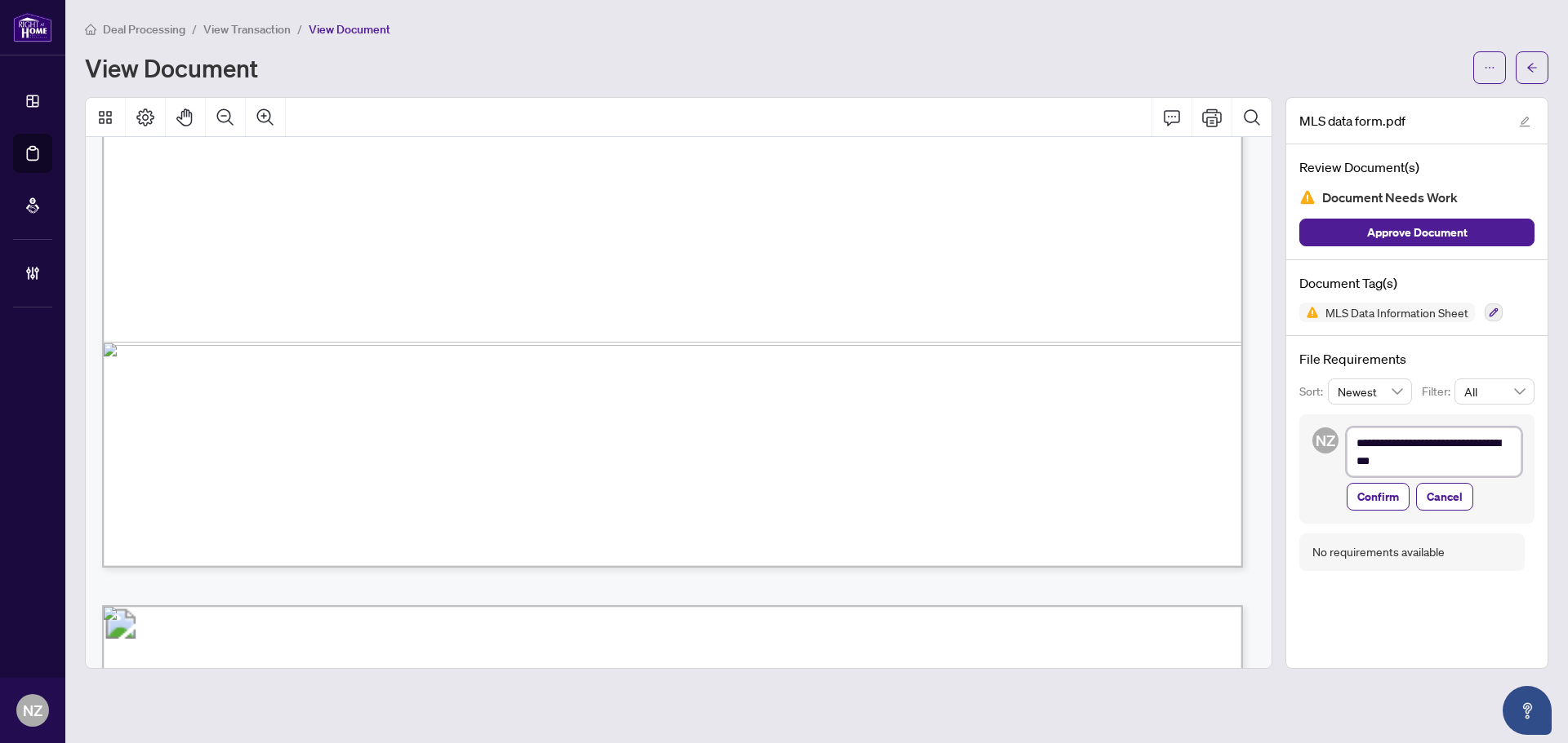
type textarea "**********"
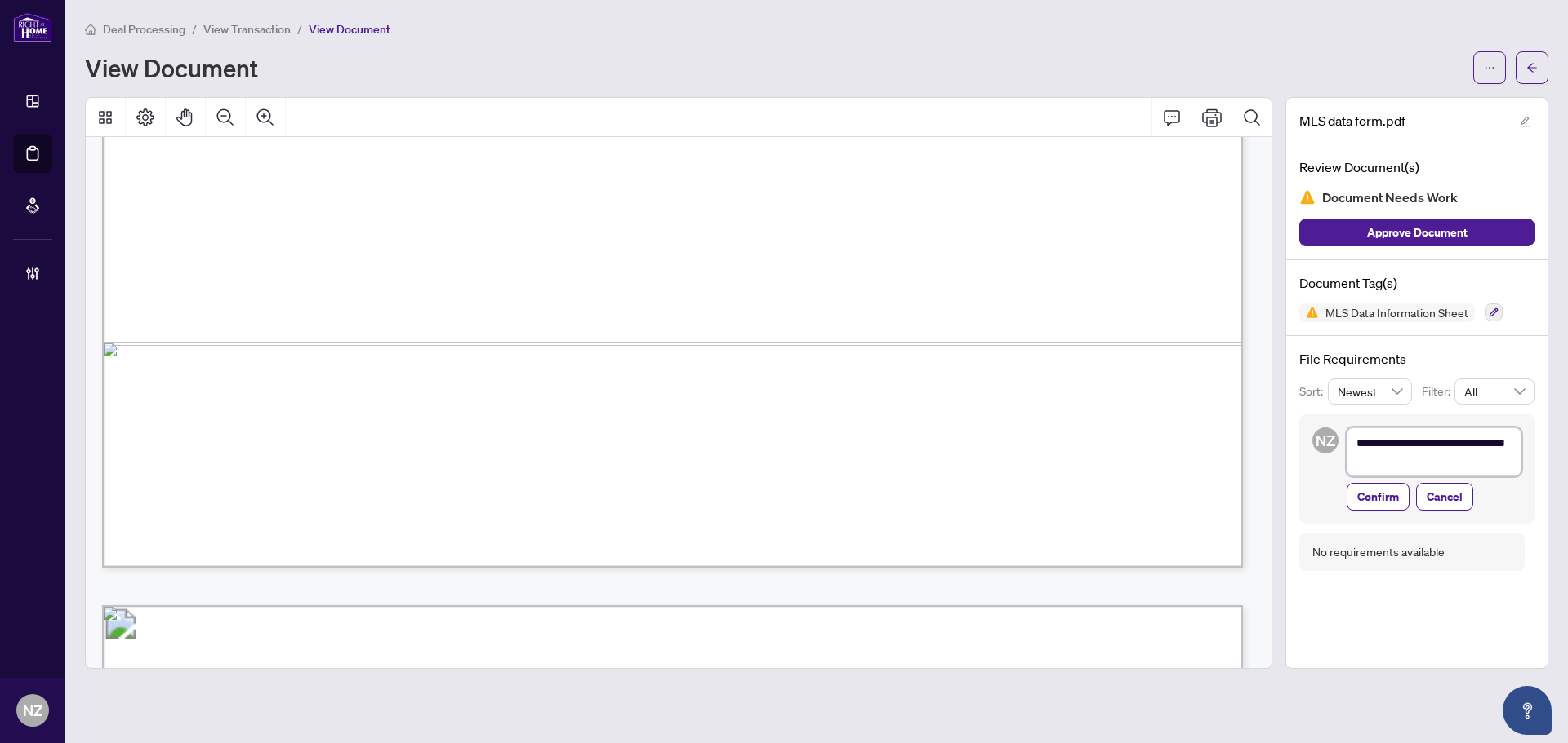
type textarea "**********"
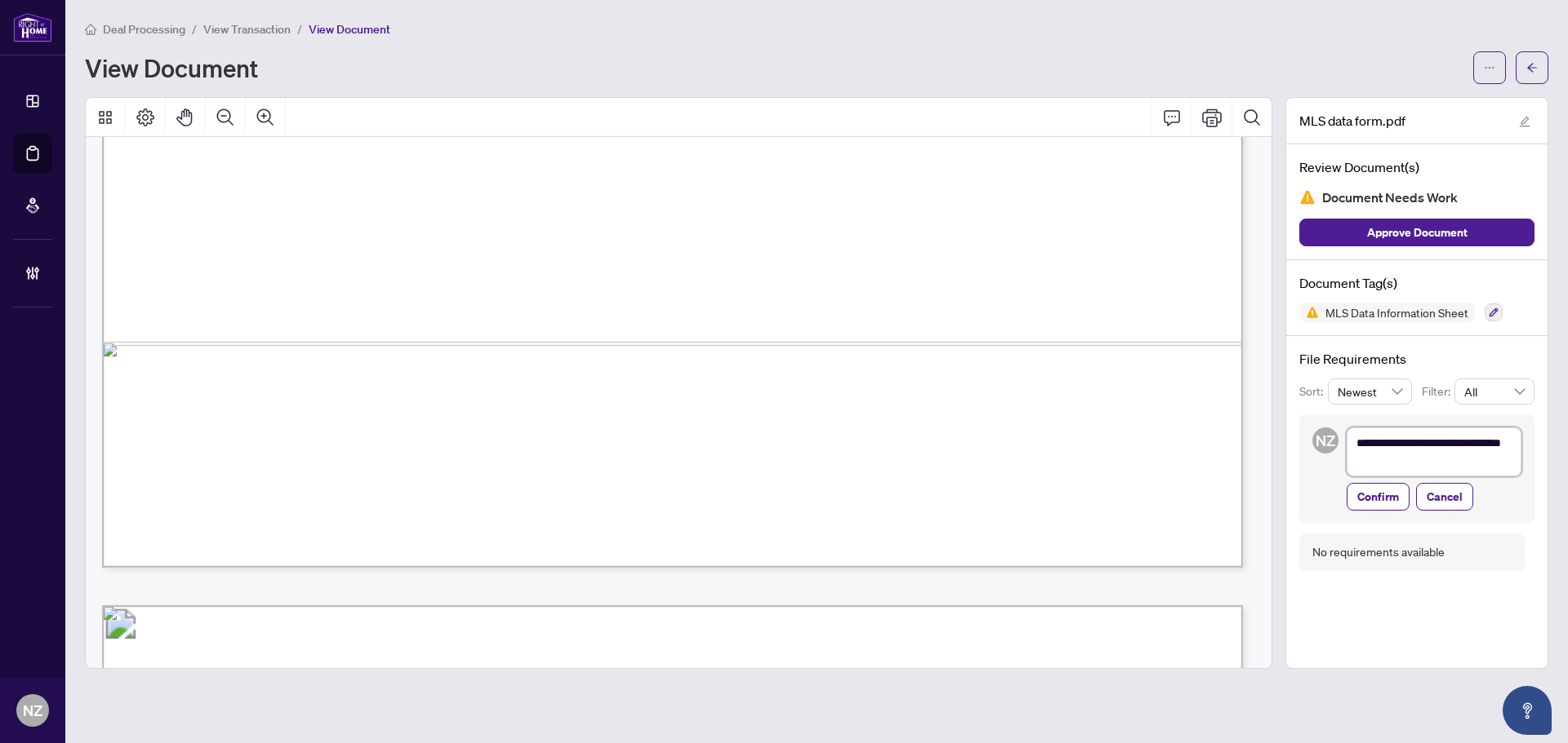
type textarea "**********"
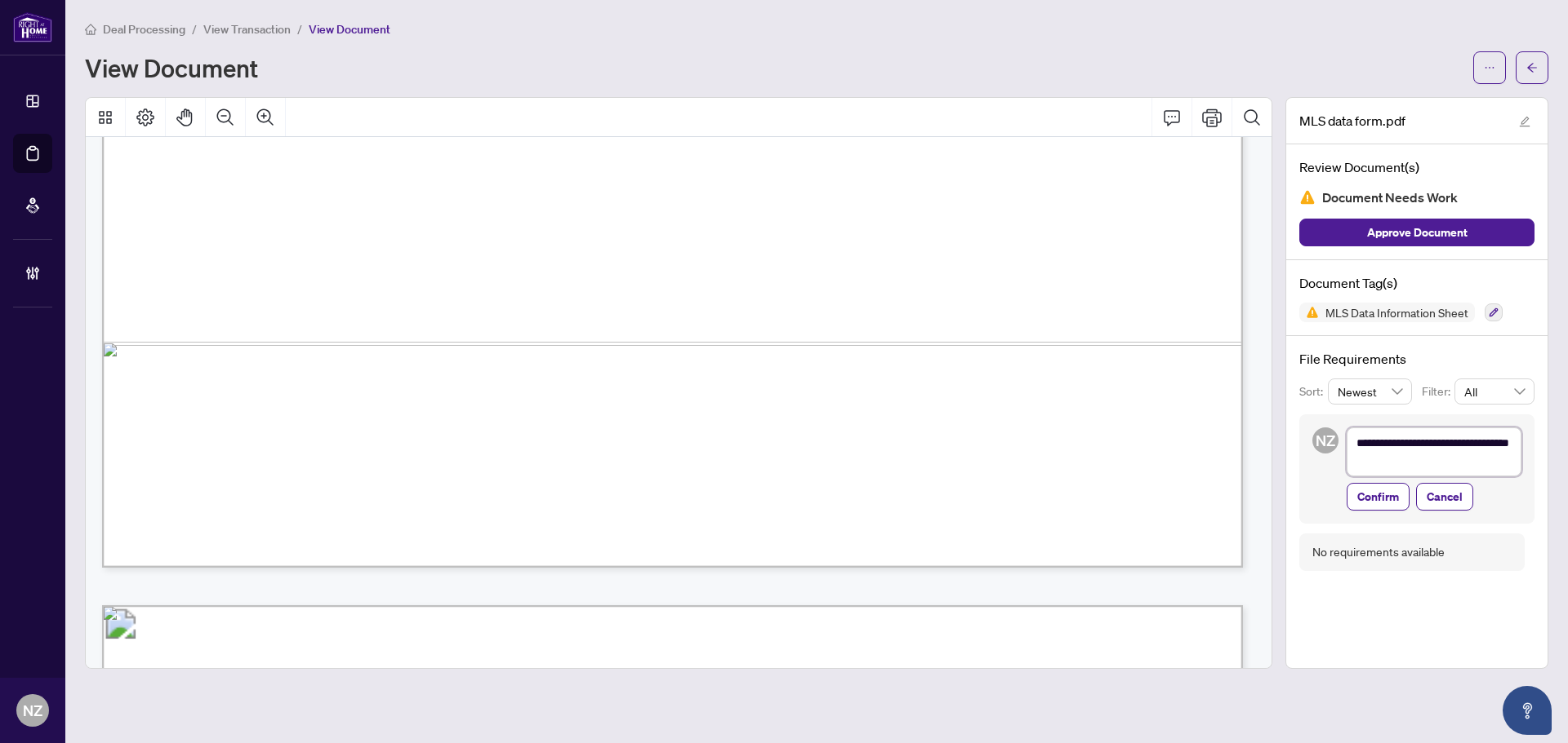
type textarea "**********"
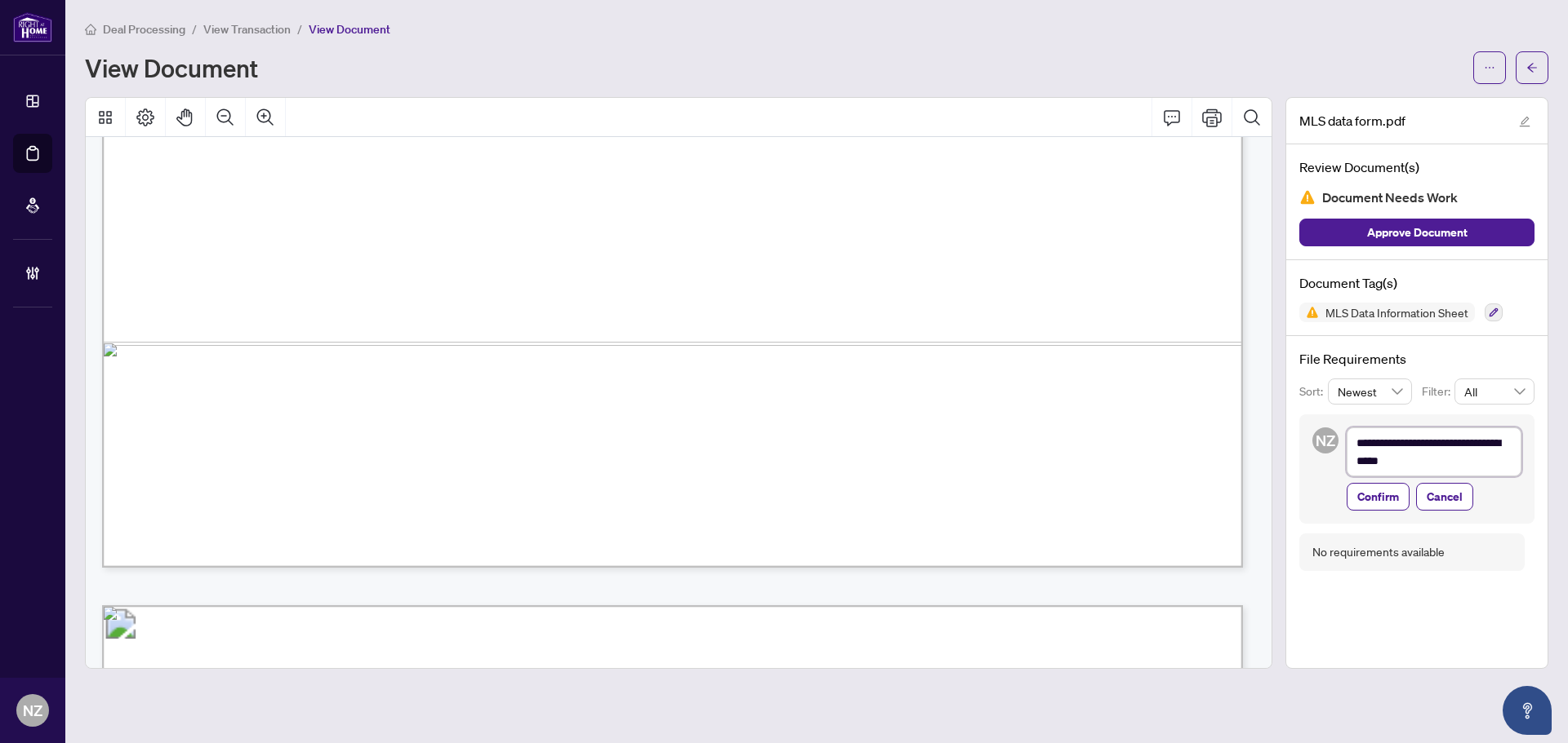
type textarea "**********"
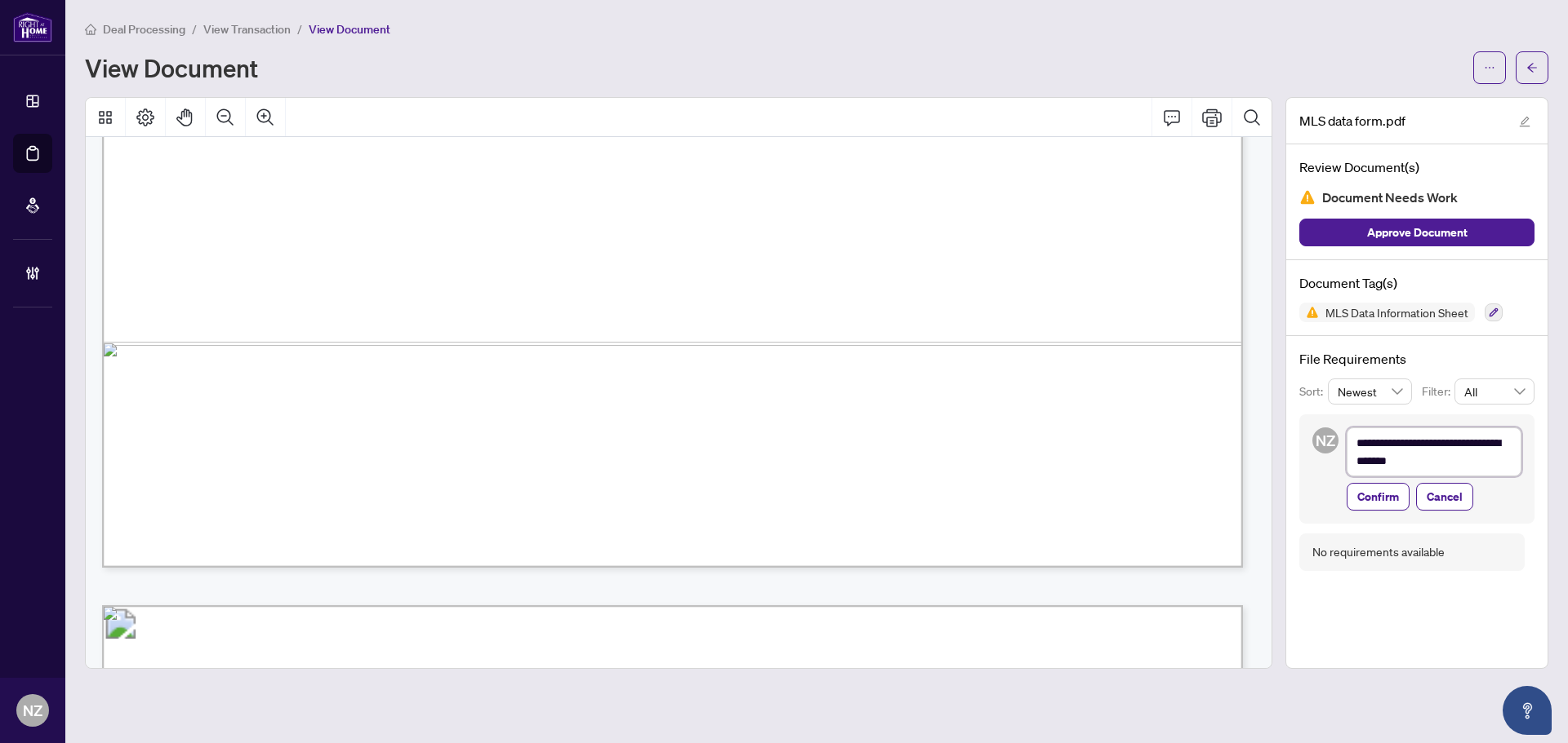
type textarea "**********"
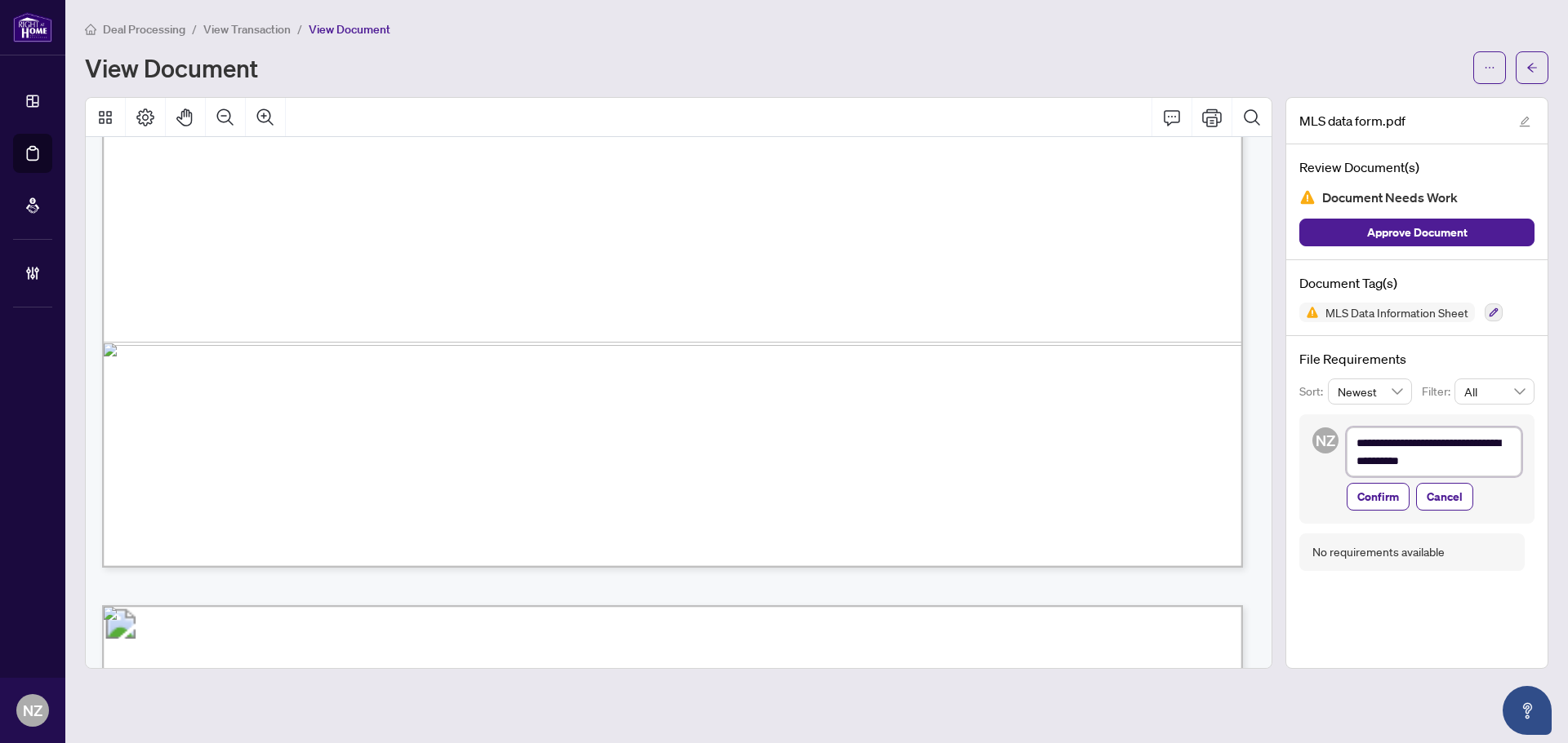
type textarea "**********"
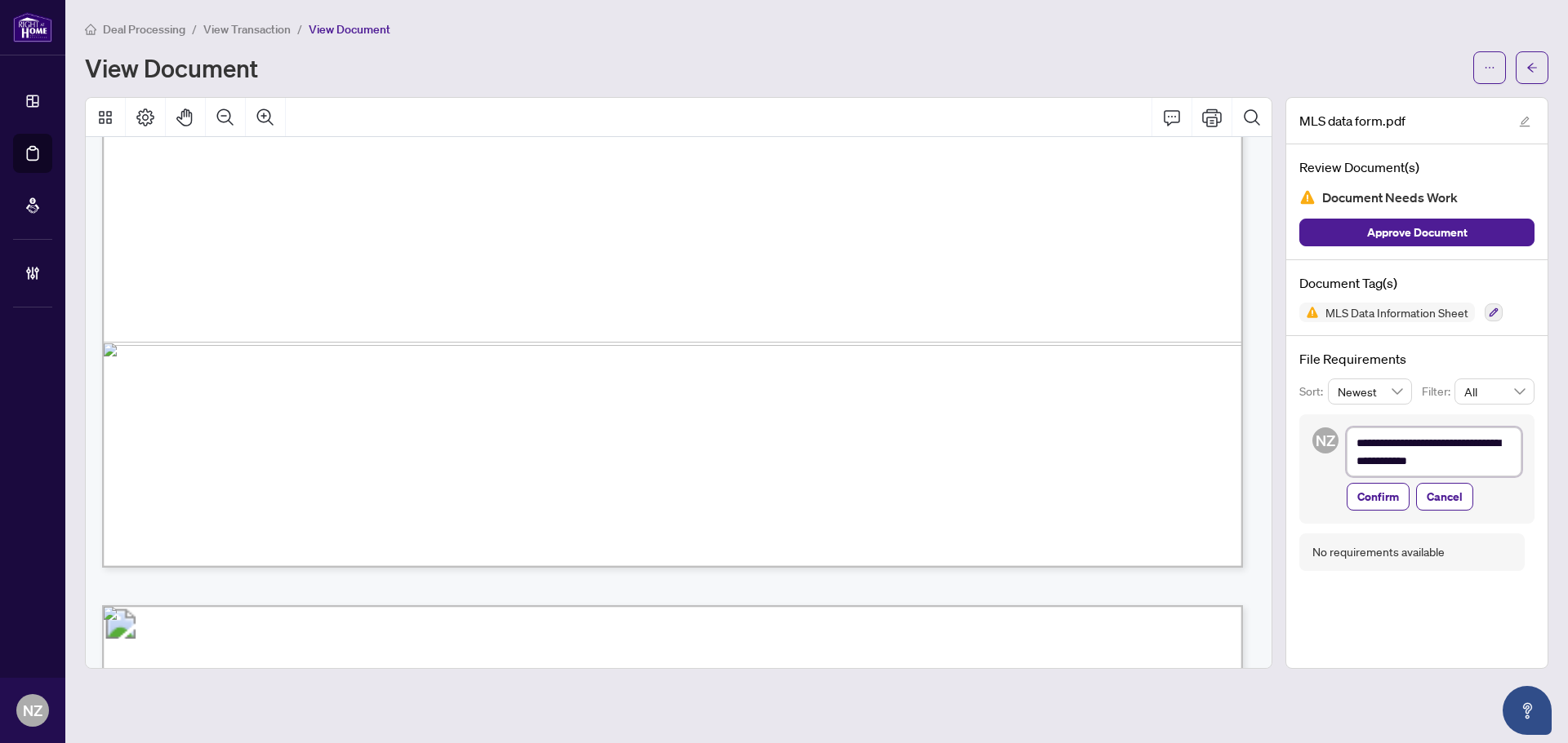
type textarea "**********"
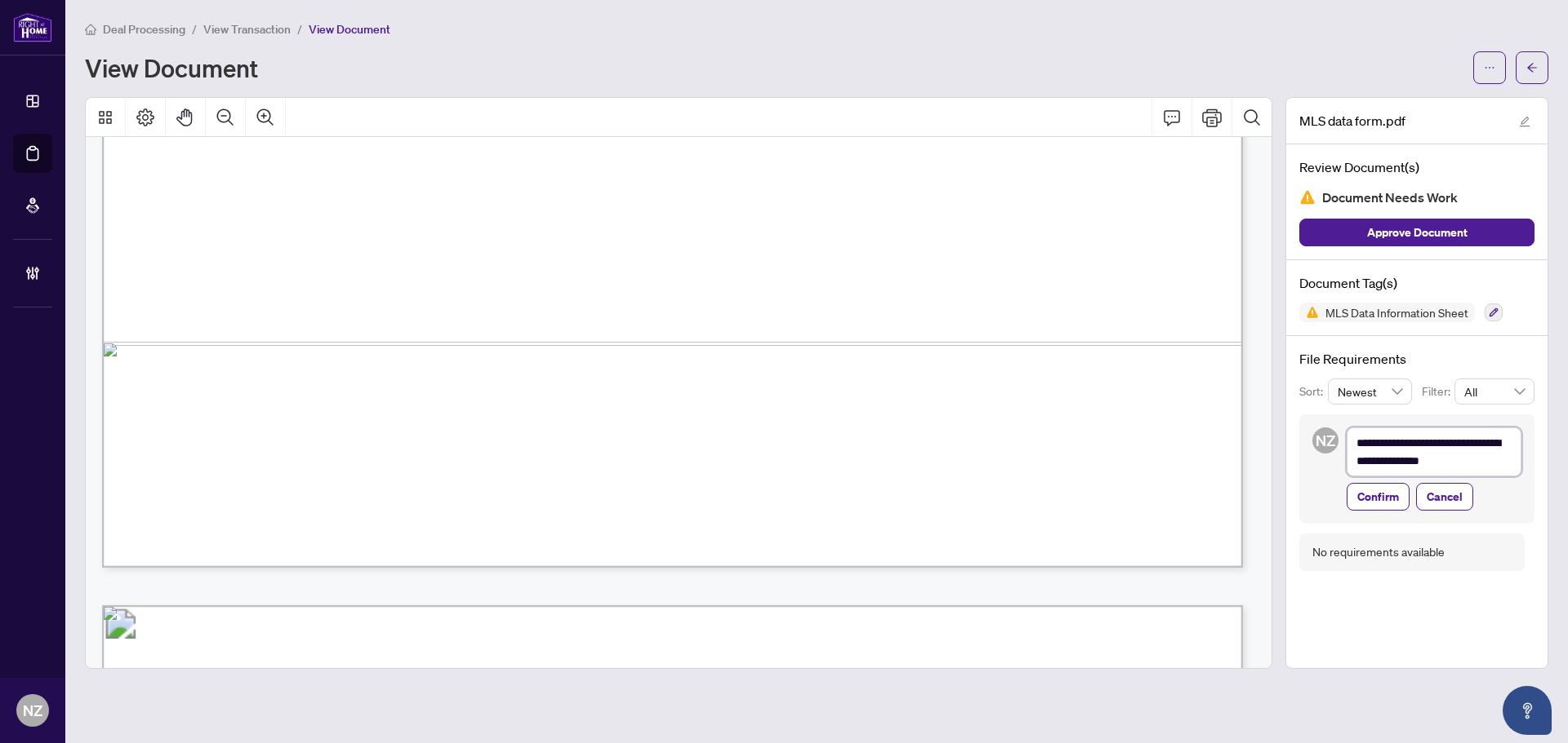
type textarea "**********"
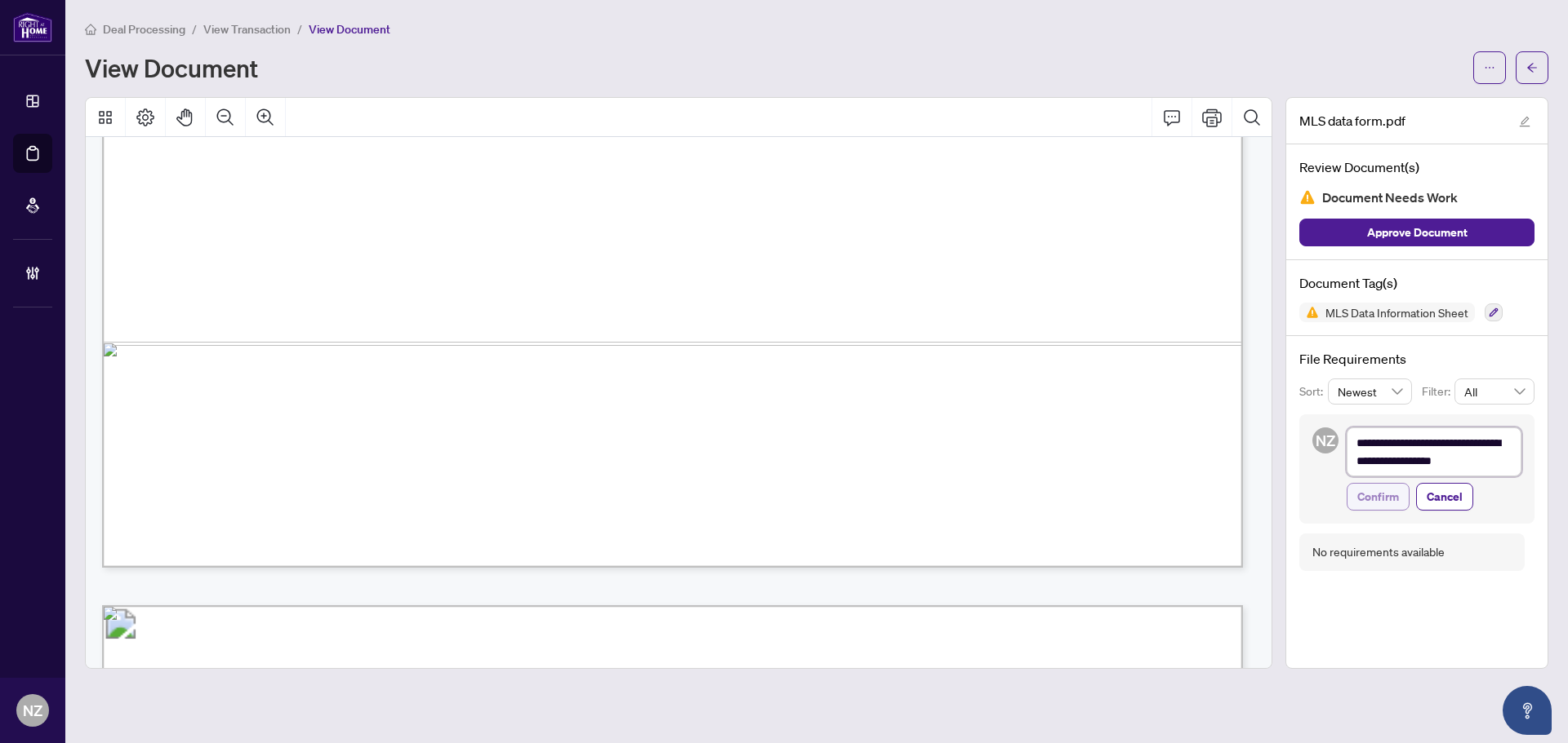
type textarea "**********"
click at [1367, 497] on span "Confirm" at bounding box center [1378, 497] width 42 height 26
type textarea "**********"
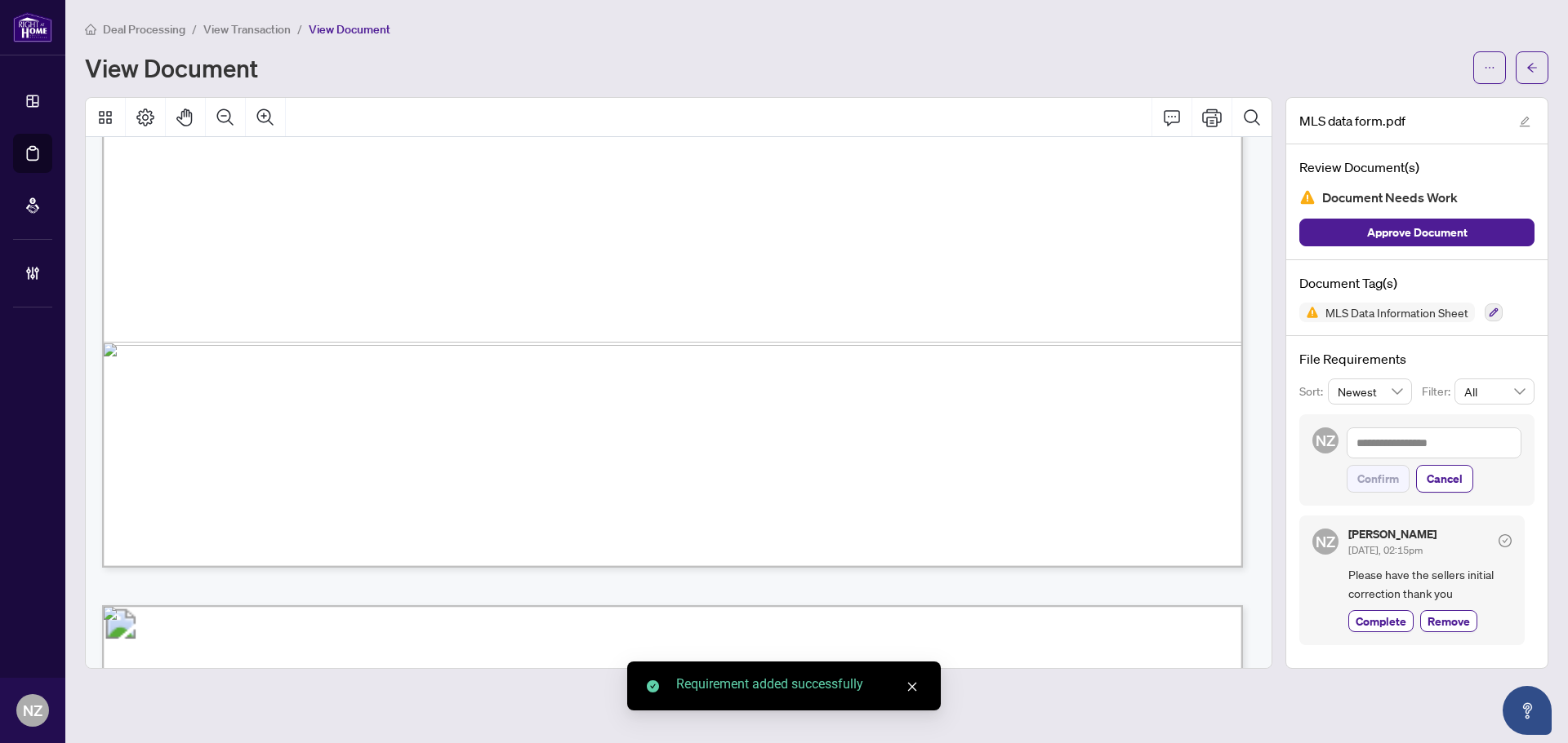
click at [1533, 67] on icon "arrow-left" at bounding box center [1532, 68] width 11 height 11
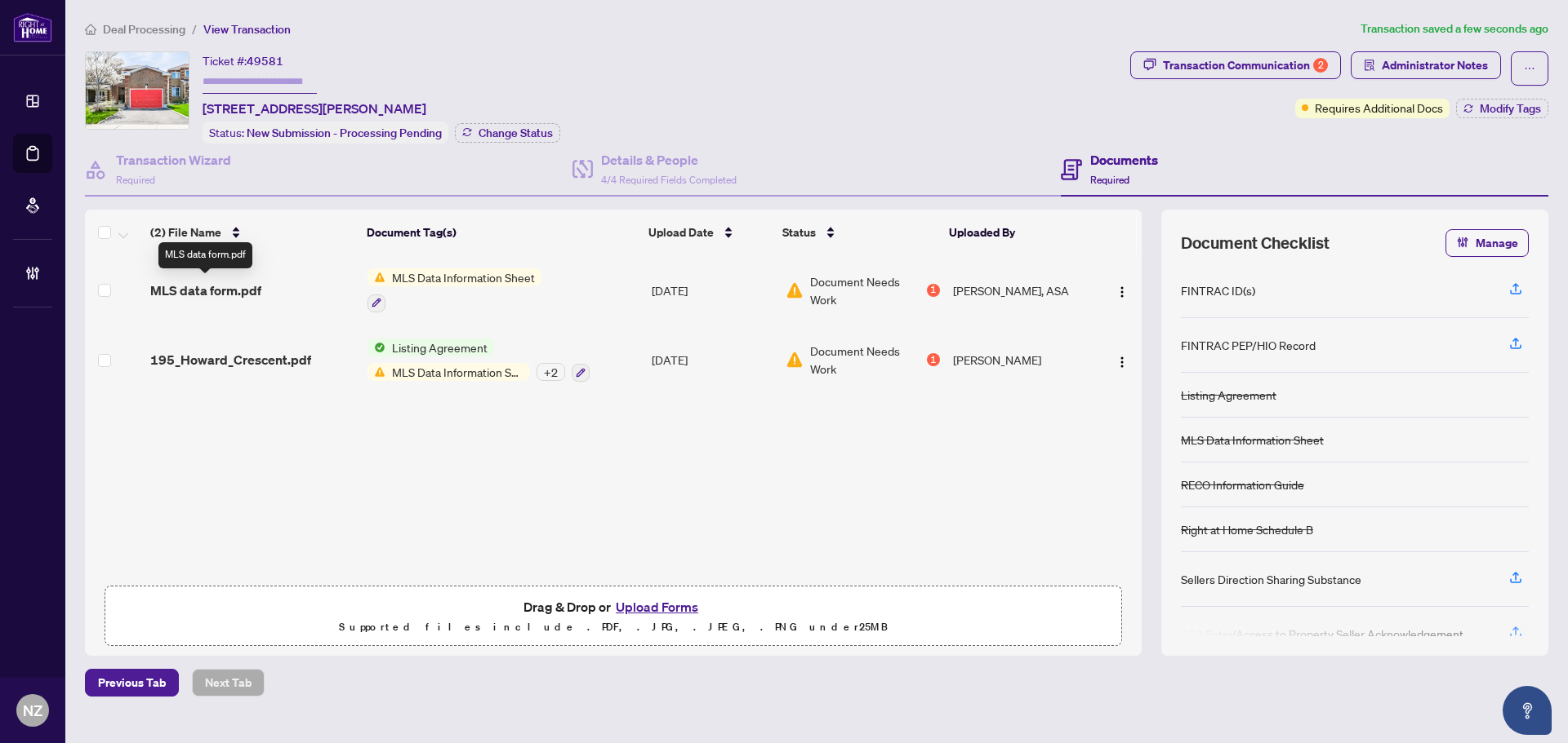
click at [227, 288] on span "MLS data form.pdf" at bounding box center [205, 290] width 111 height 20
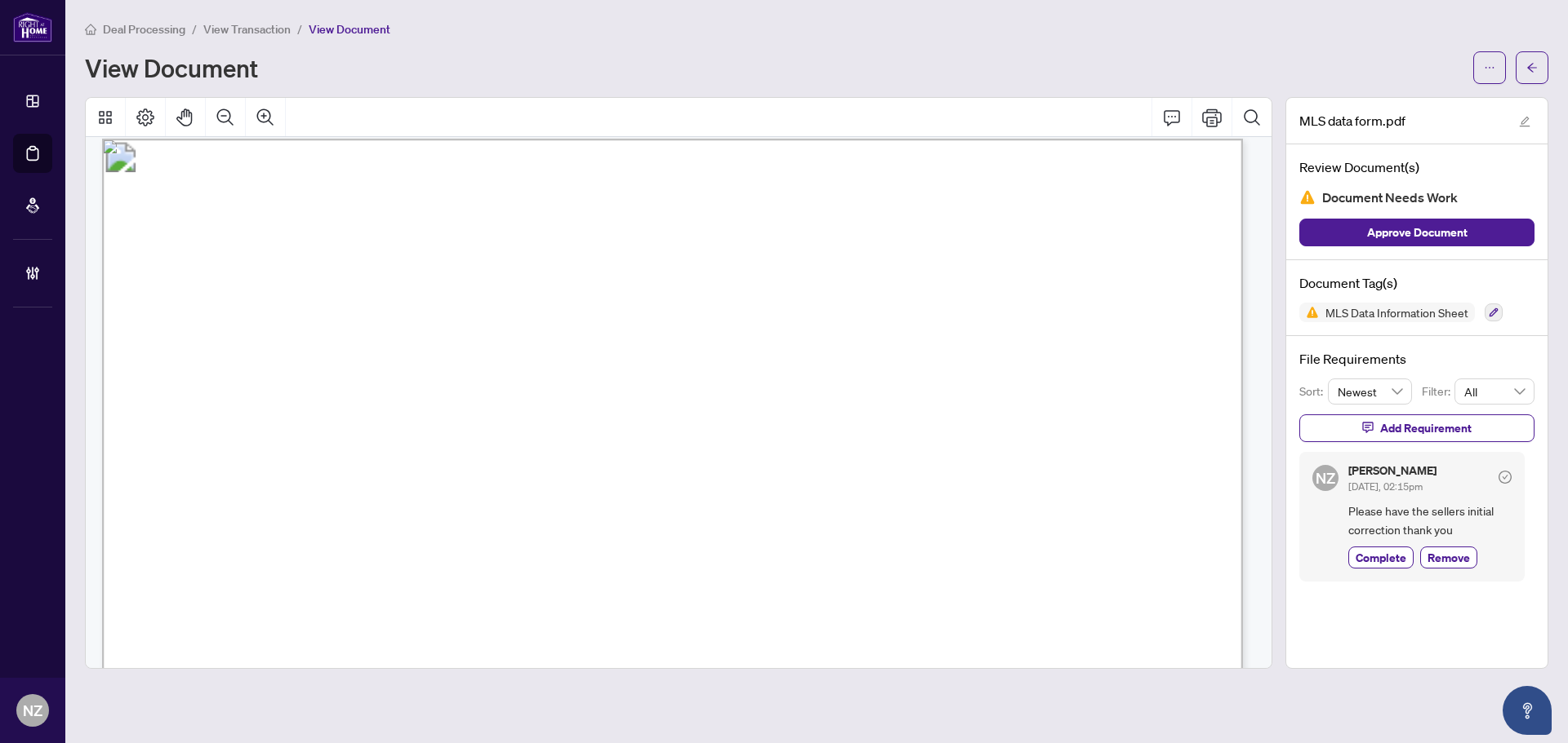
scroll to position [15195, 0]
click at [1533, 63] on icon "arrow-left" at bounding box center [1532, 68] width 11 height 11
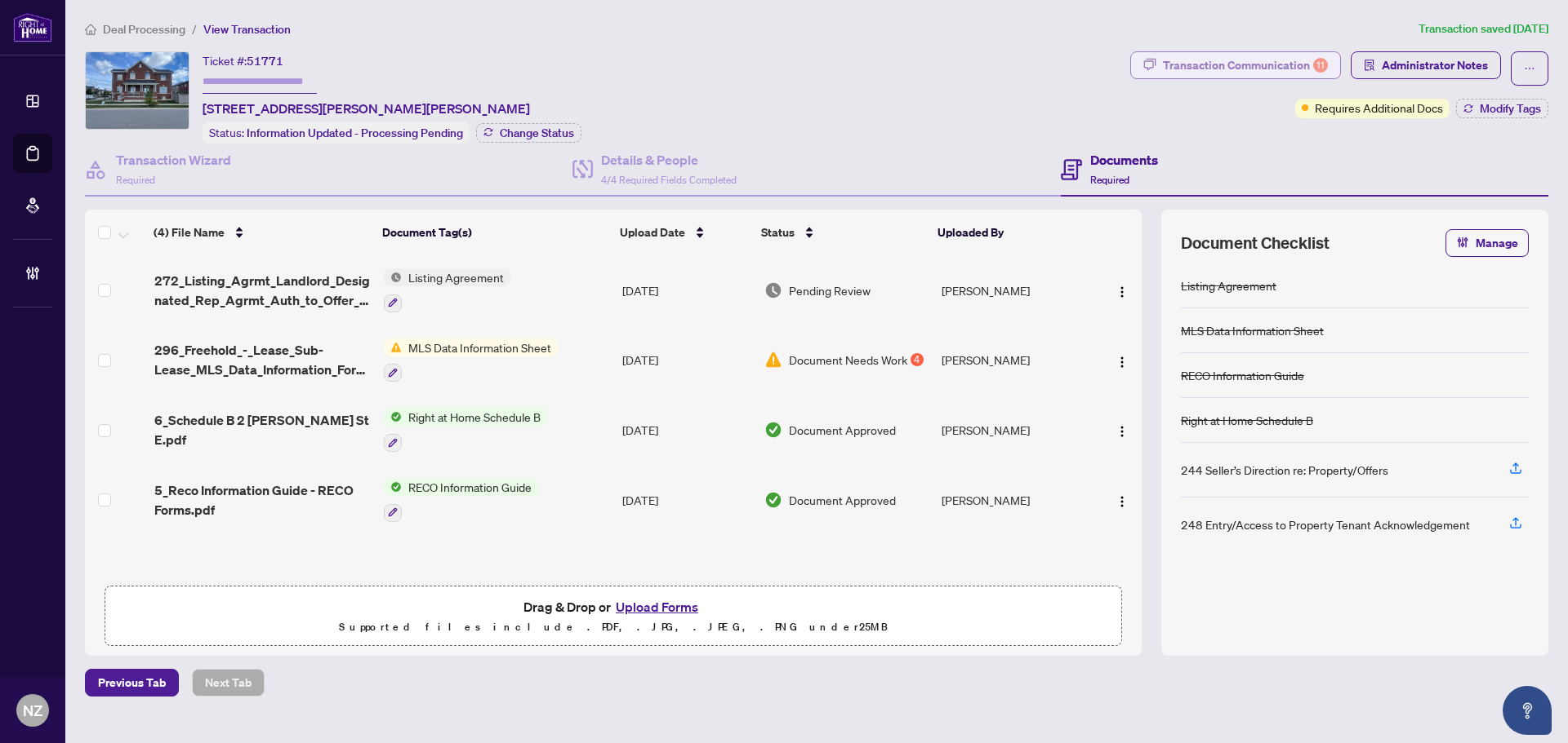
click at [1210, 59] on div "Transaction Communication 11" at bounding box center [1245, 65] width 165 height 26
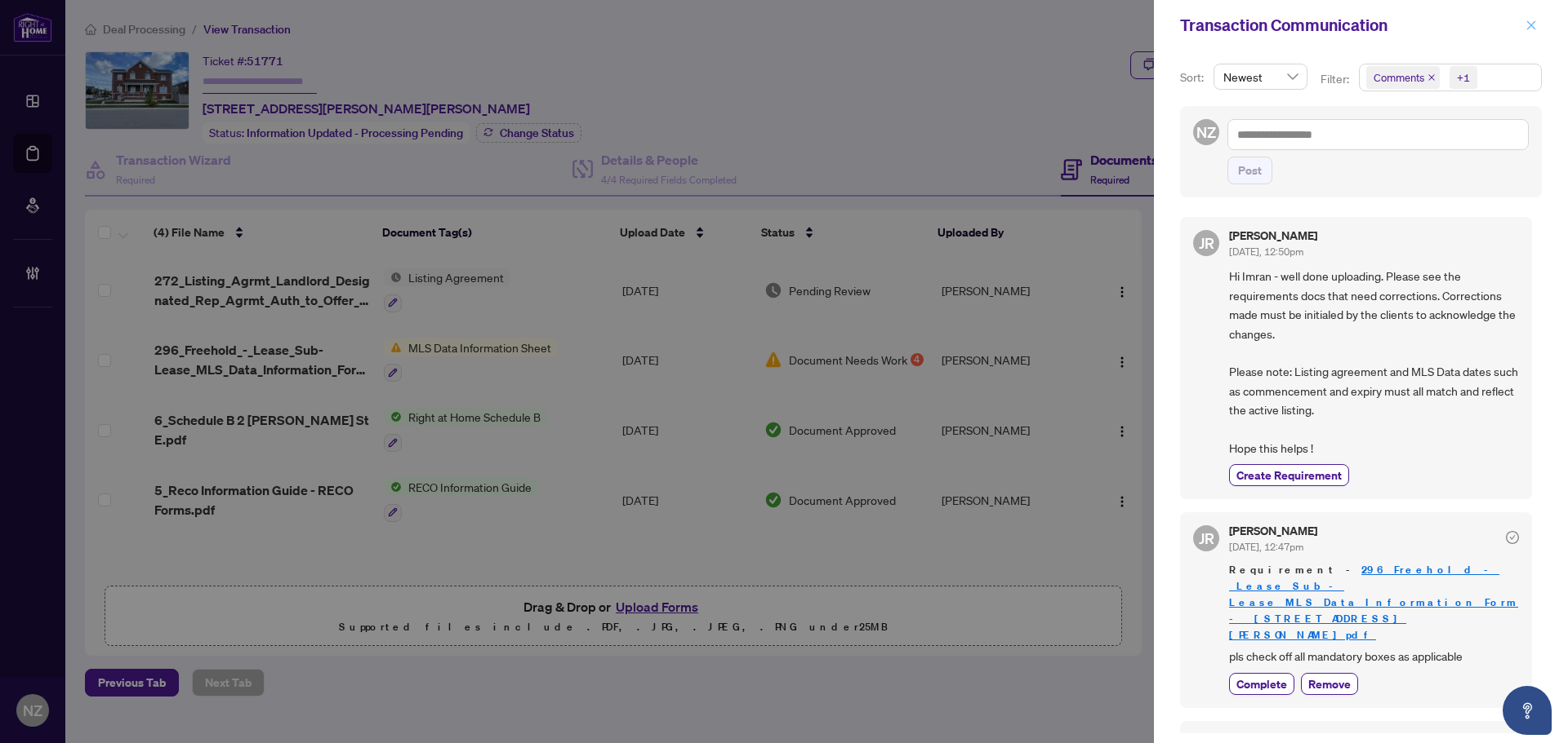
click at [1526, 24] on icon "close" at bounding box center [1531, 25] width 11 height 11
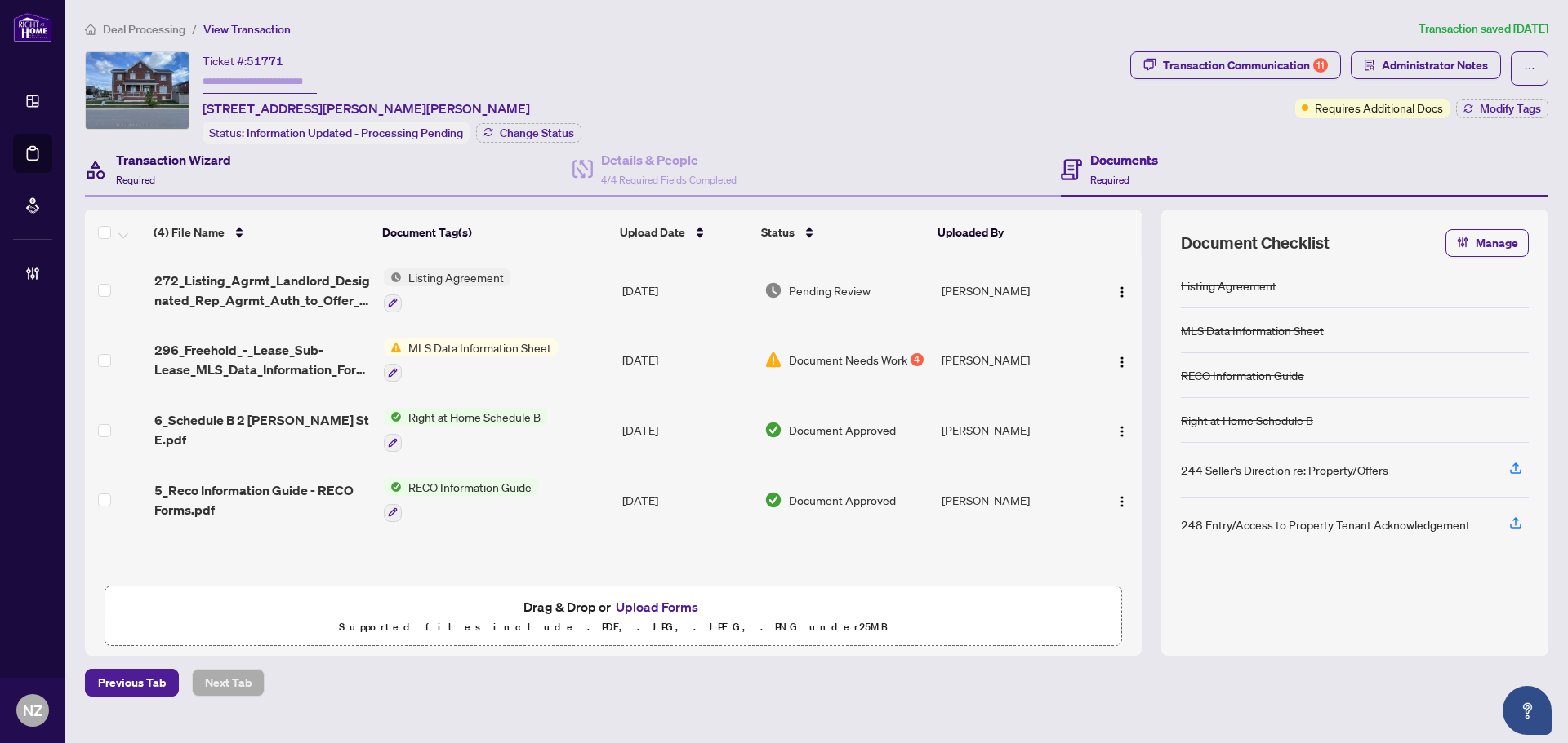
click at [187, 172] on div "Transaction Wizard Required" at bounding box center [173, 169] width 115 height 38
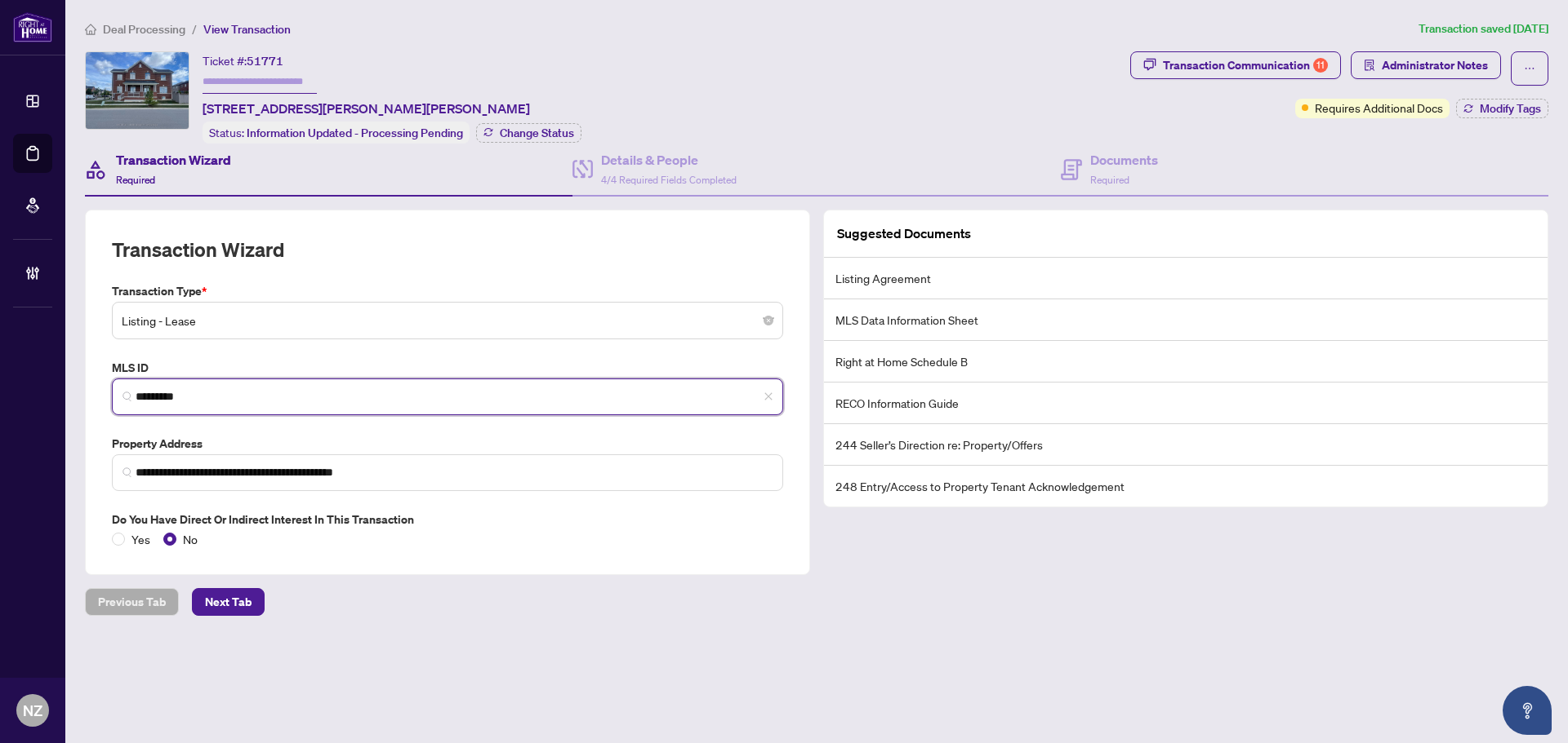
drag, startPoint x: 200, startPoint y: 393, endPoint x: 76, endPoint y: 389, distance: 124.1
click at [76, 389] on main "**********" at bounding box center [816, 371] width 1503 height 743
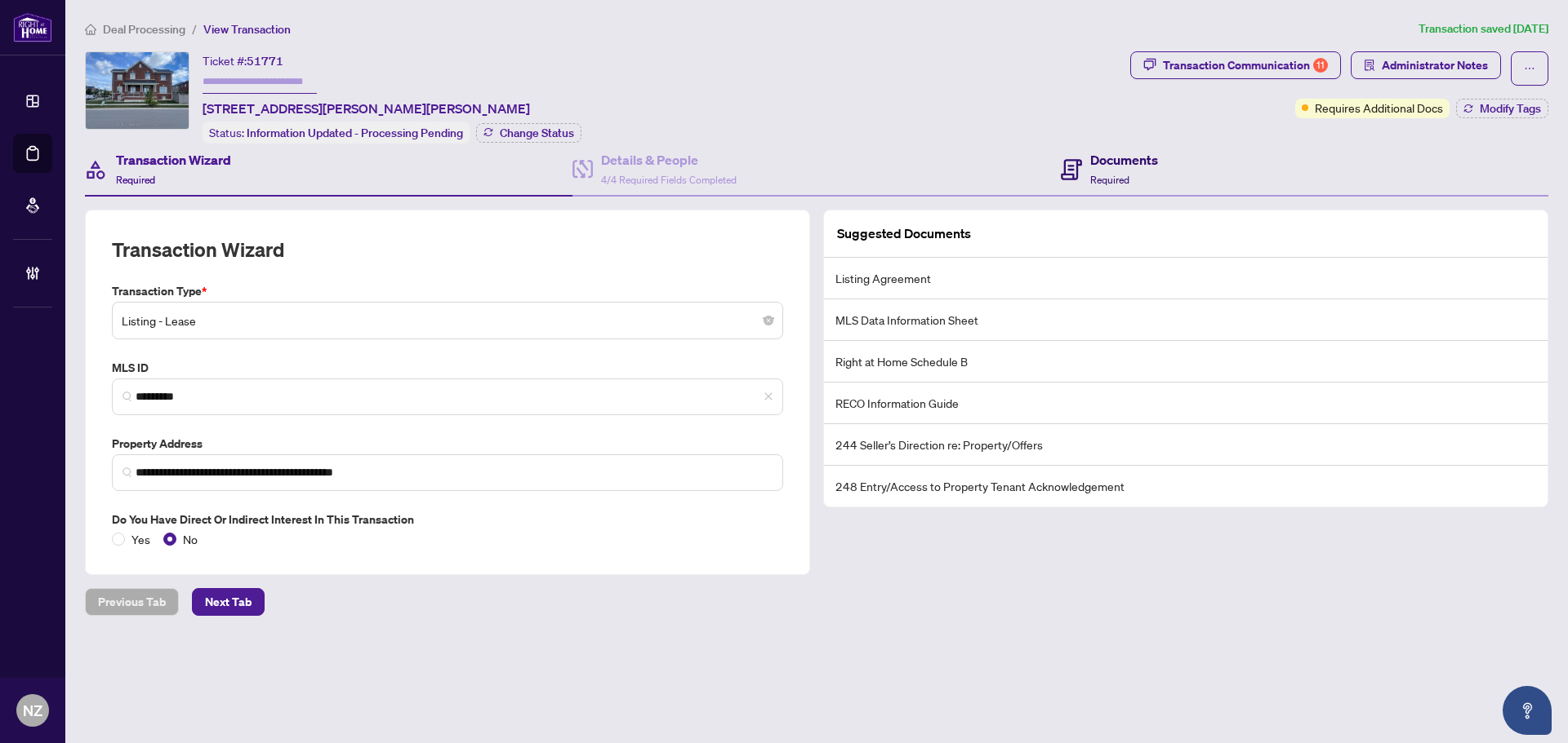
drag, startPoint x: 1121, startPoint y: 167, endPoint x: 1098, endPoint y: 200, distance: 40.2
click at [1121, 167] on h4 "Documents" at bounding box center [1124, 159] width 68 height 20
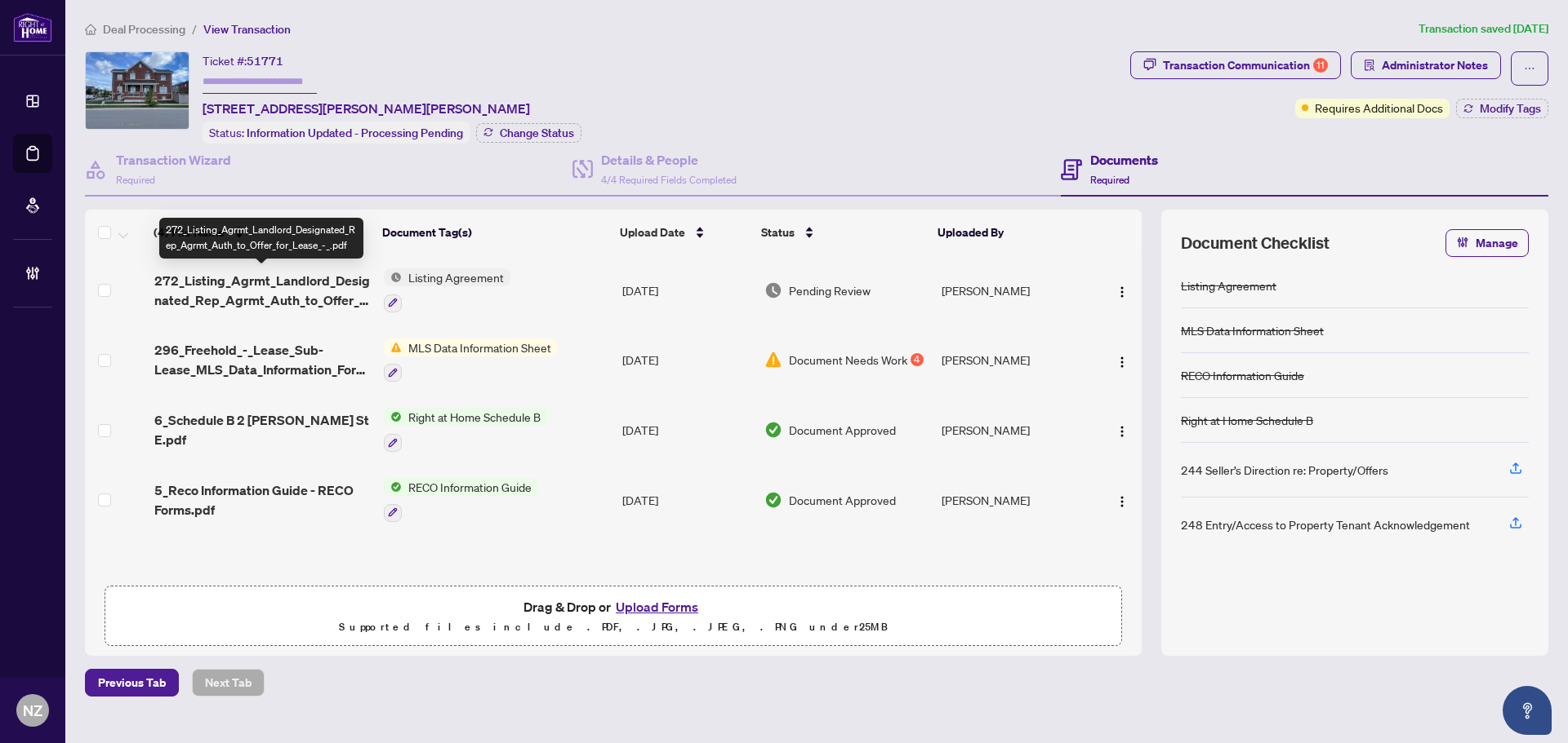
click at [280, 291] on span "272_Listing_Agrmt_Landlord_Designated_Rep_Agrmt_Auth_to_Offer_for_Lease_-_.pdf" at bounding box center [262, 291] width 216 height 39
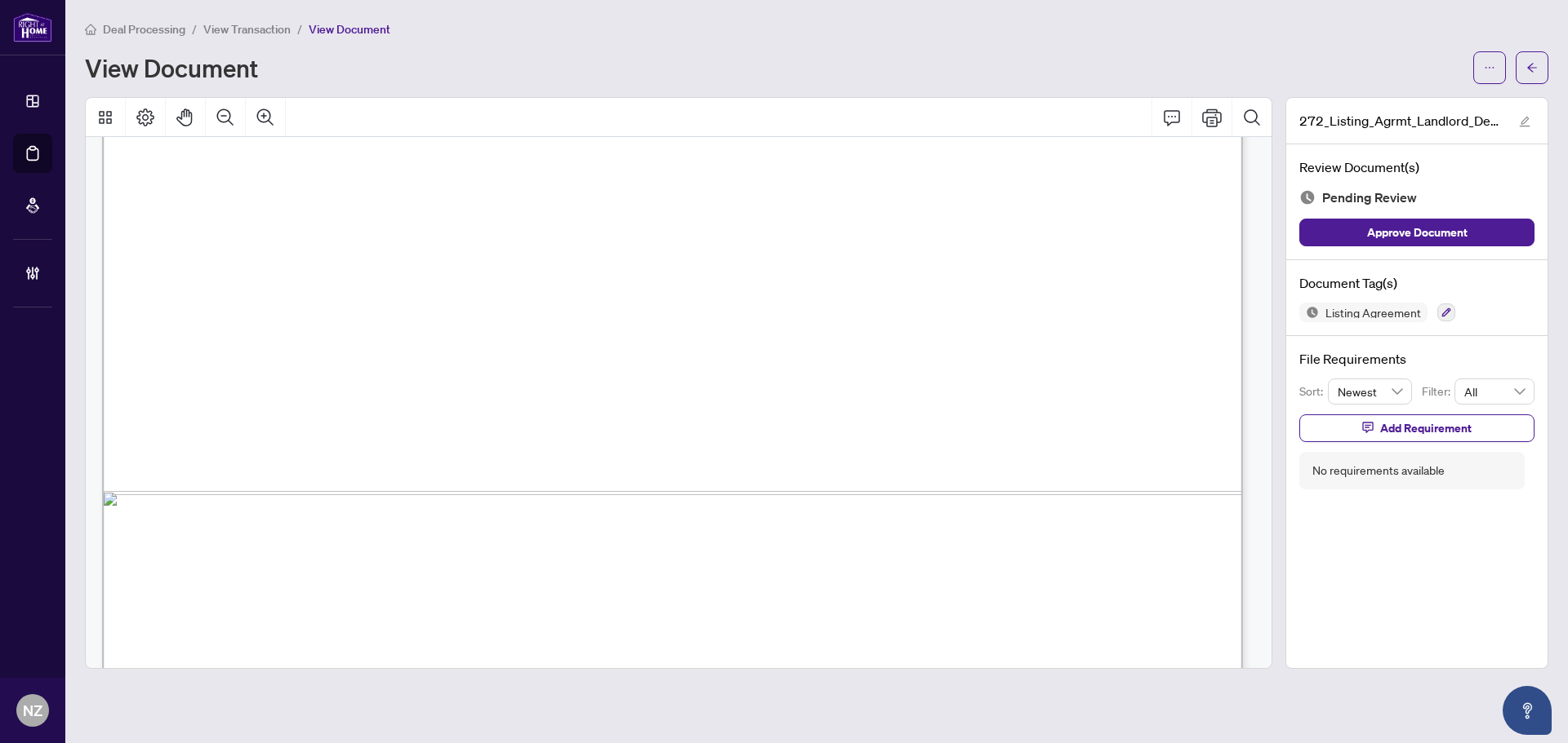
scroll to position [979, 0]
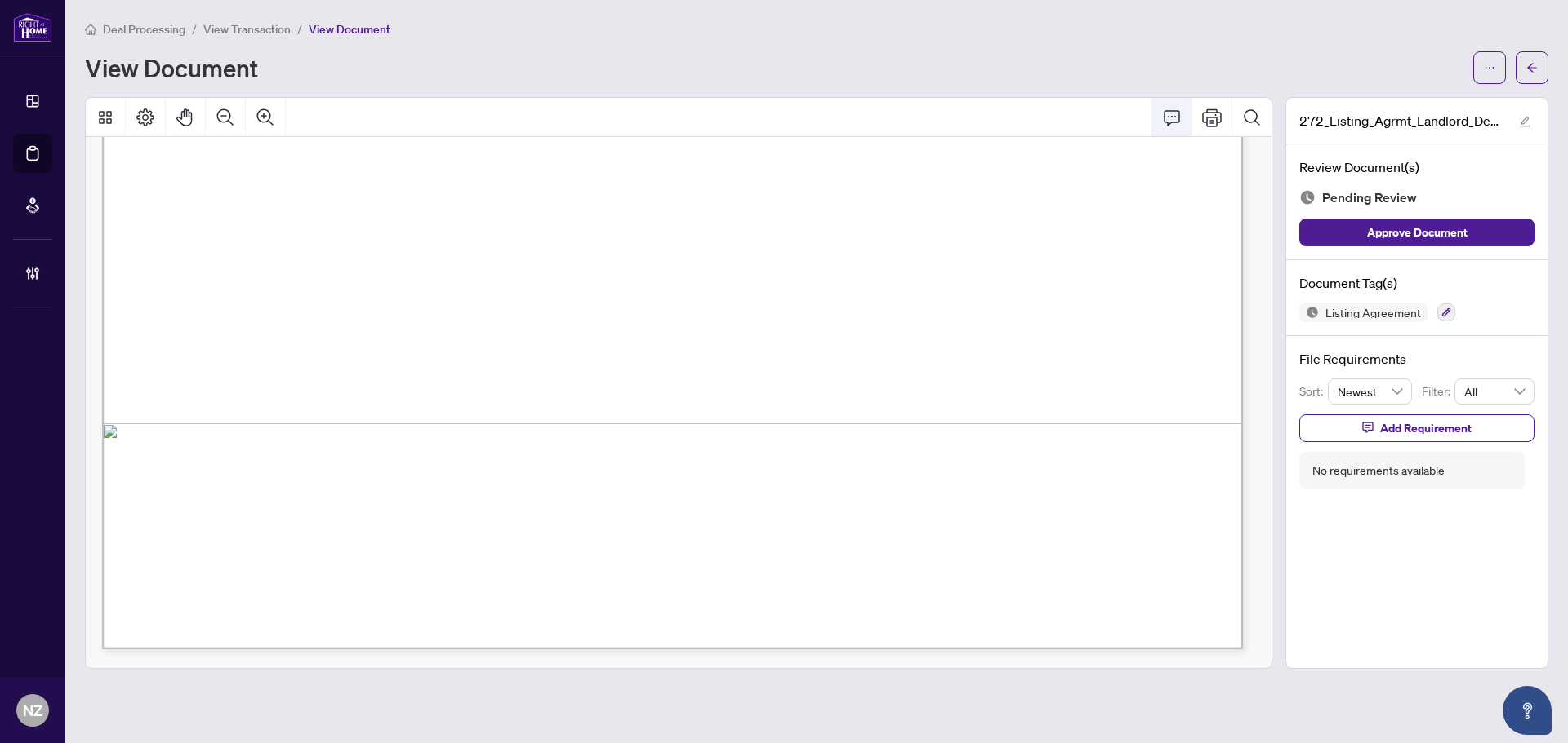
click at [1166, 120] on icon "Comment" at bounding box center [1172, 117] width 20 height 20
click at [656, 391] on p "**********" at bounding box center [599, 388] width 239 height 14
drag, startPoint x: 669, startPoint y: 408, endPoint x: 422, endPoint y: 408, distance: 247.0
click at [0, 0] on div "**********" at bounding box center [0, 0] width 0 height 0
click at [708, 427] on icon "Save" at bounding box center [711, 422] width 17 height 17
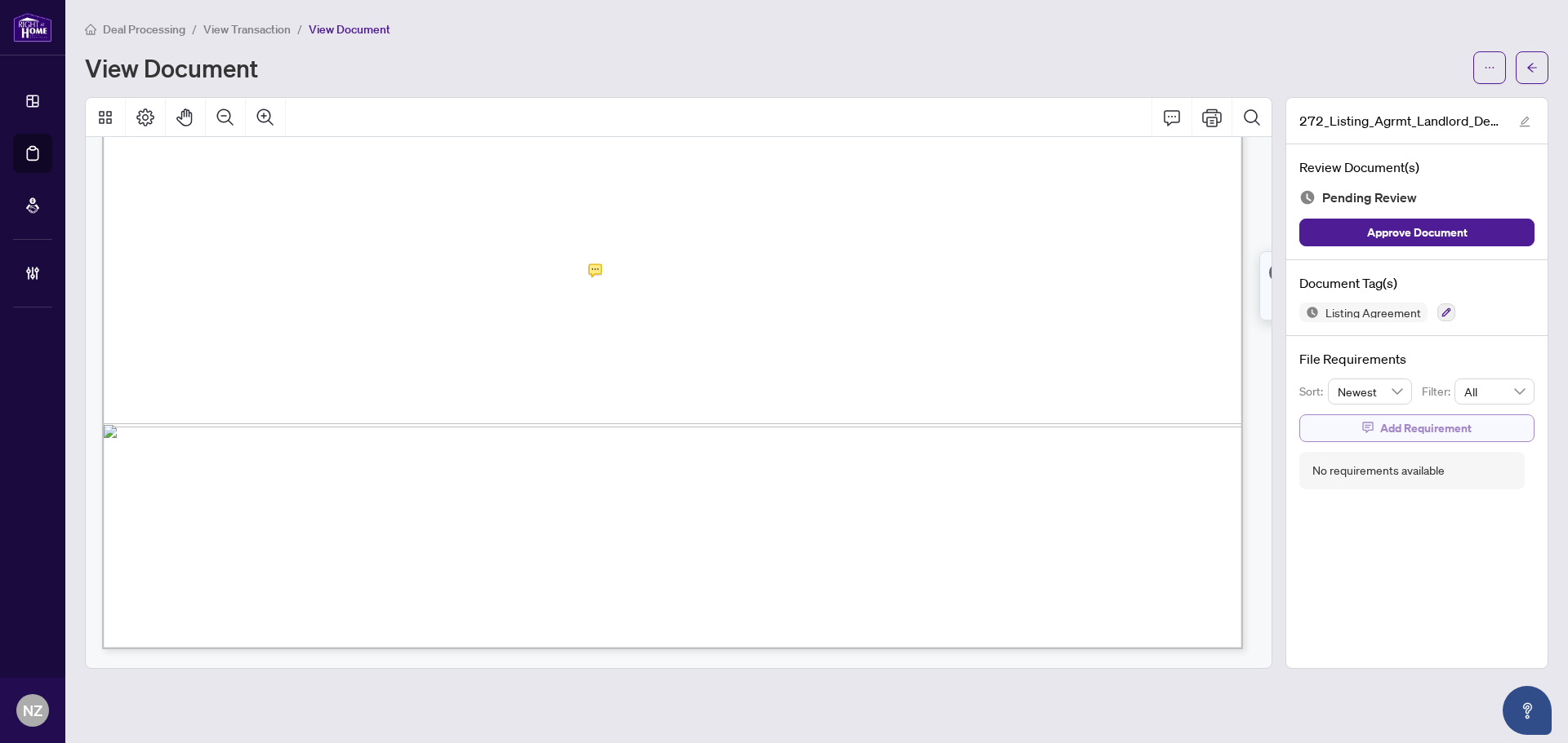
click at [1399, 433] on span "Add Requirement" at bounding box center [1425, 429] width 91 height 26
click at [1378, 443] on textarea at bounding box center [1433, 443] width 174 height 31
paste textarea "**********"
type textarea "**********"
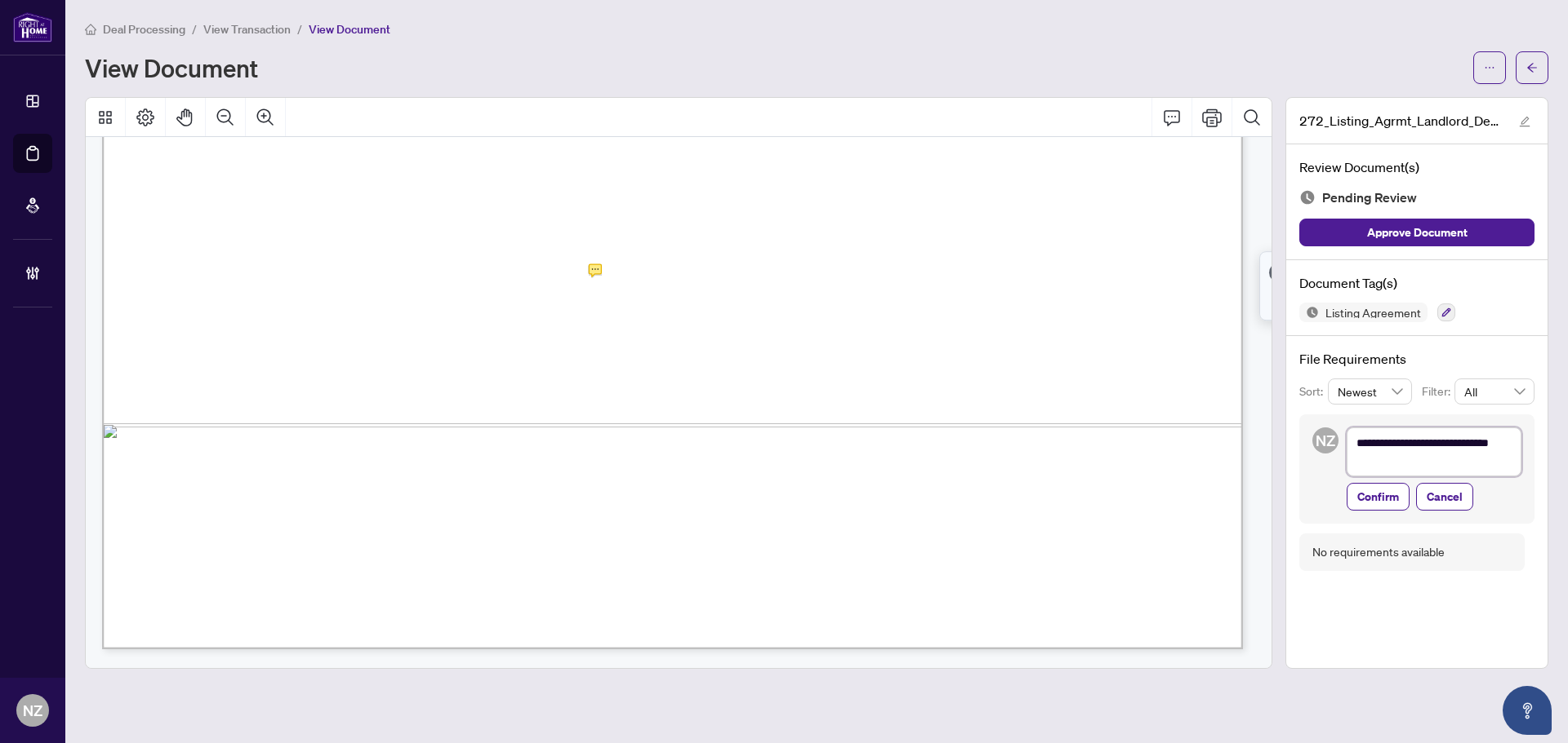
scroll to position [0, 0]
type textarea "**********"
click at [1385, 496] on span "Confirm" at bounding box center [1378, 497] width 42 height 26
type textarea "**********"
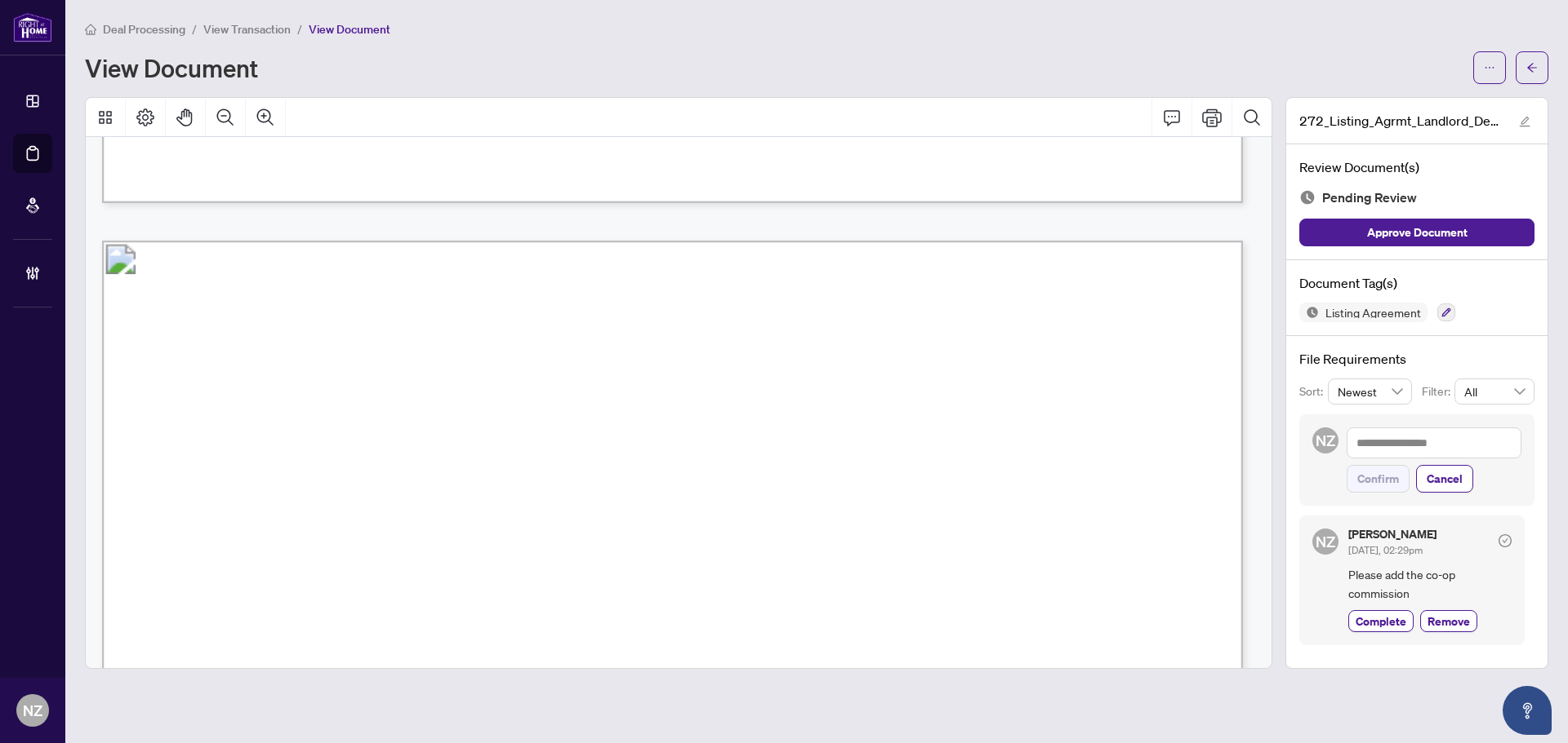
scroll to position [4570, 0]
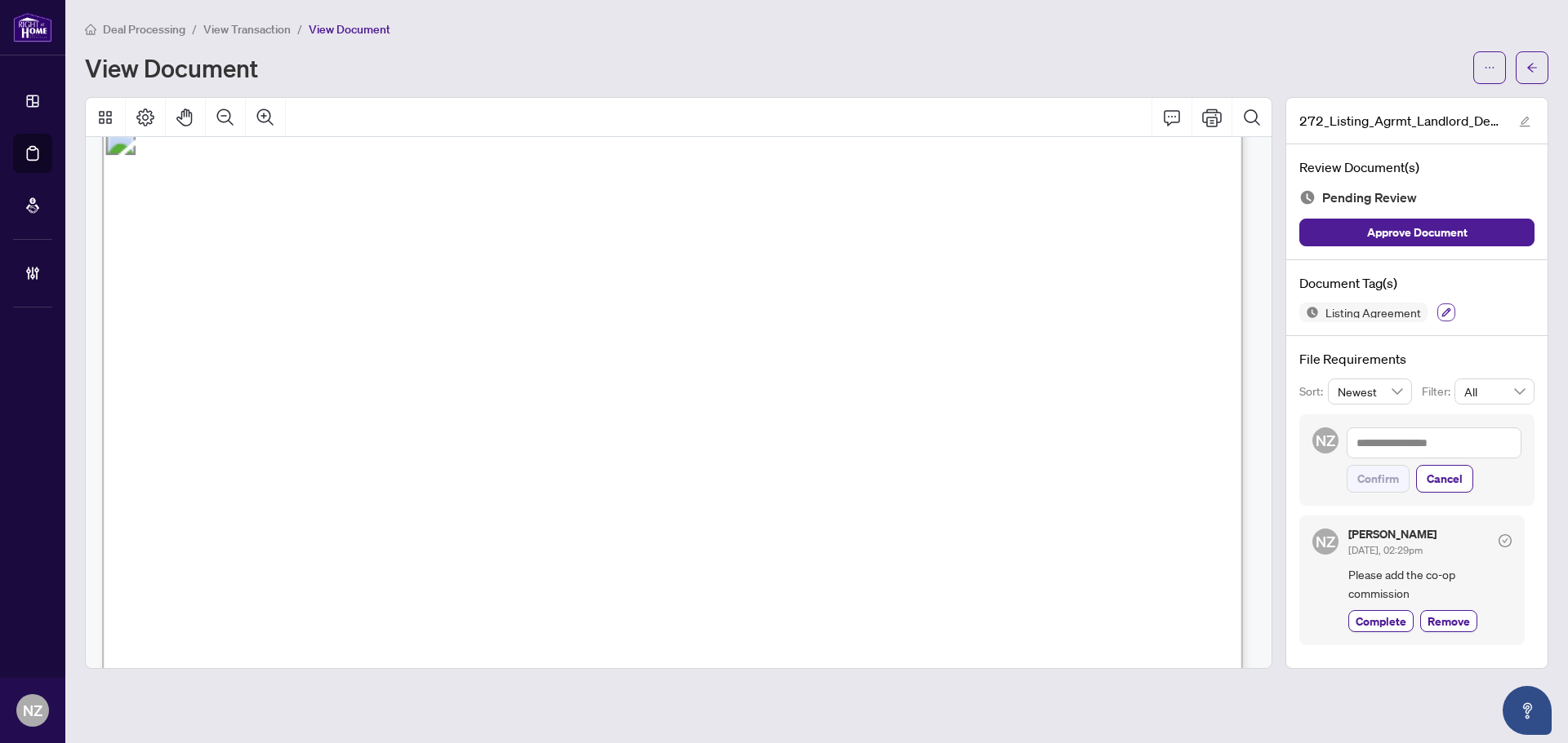
click at [1438, 315] on button "button" at bounding box center [1446, 312] width 18 height 18
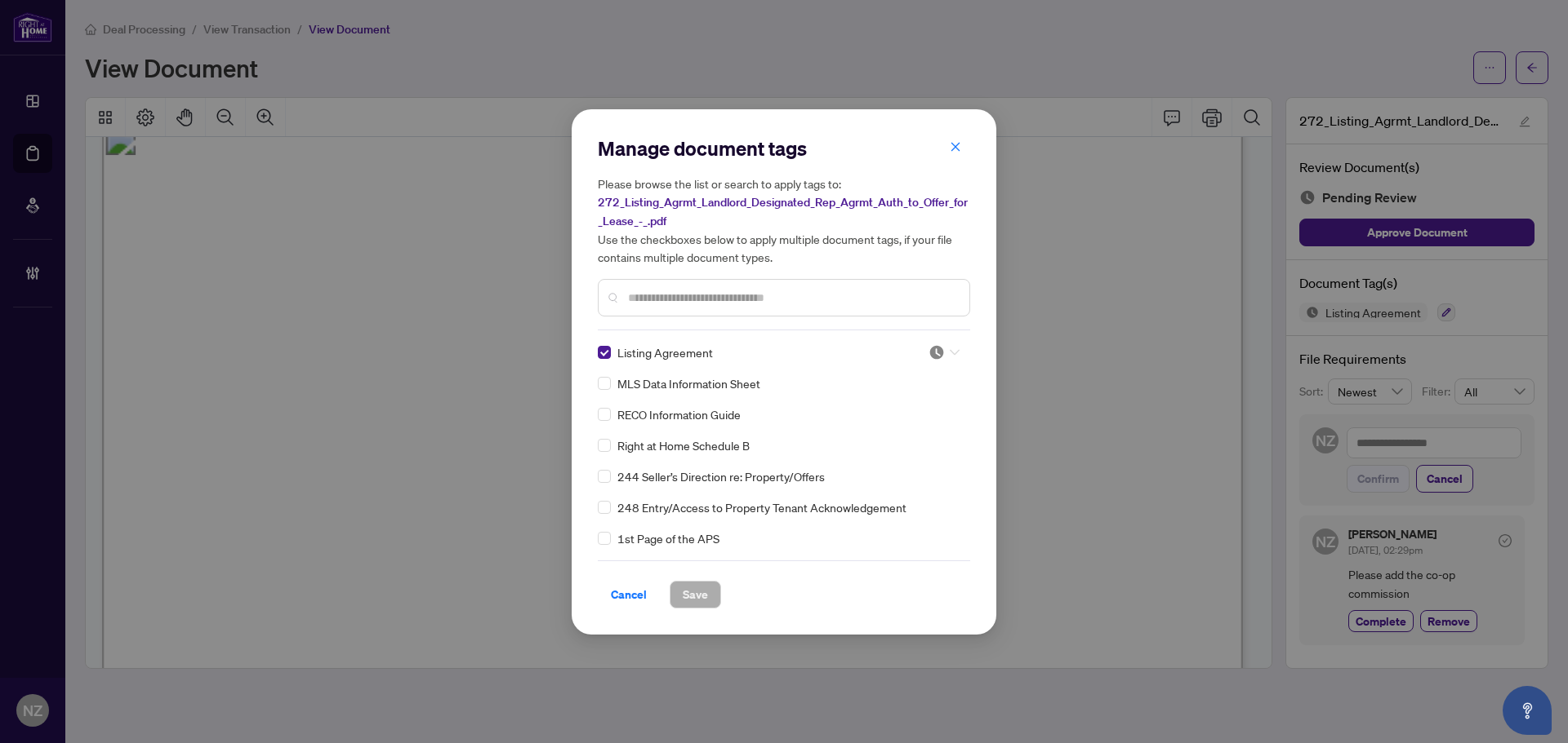
click at [951, 351] on icon at bounding box center [954, 352] width 10 height 7
click at [925, 407] on div "Needs Work" at bounding box center [890, 405] width 104 height 18
click at [698, 593] on span "Save" at bounding box center [695, 595] width 25 height 26
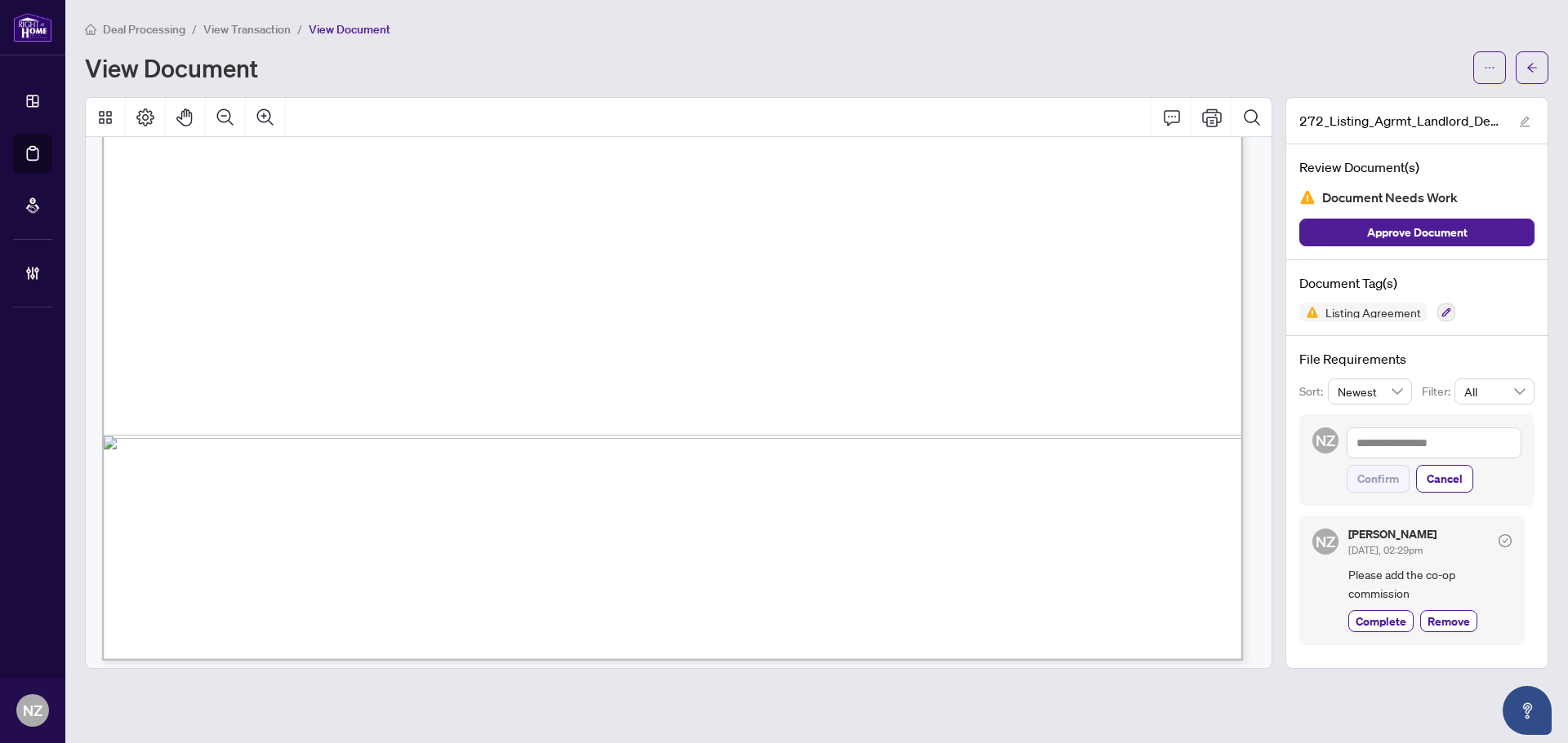
scroll to position [7039, 0]
drag, startPoint x: 1444, startPoint y: 311, endPoint x: 1223, endPoint y: 403, distance: 239.4
click at [1444, 316] on icon "button" at bounding box center [1446, 312] width 10 height 10
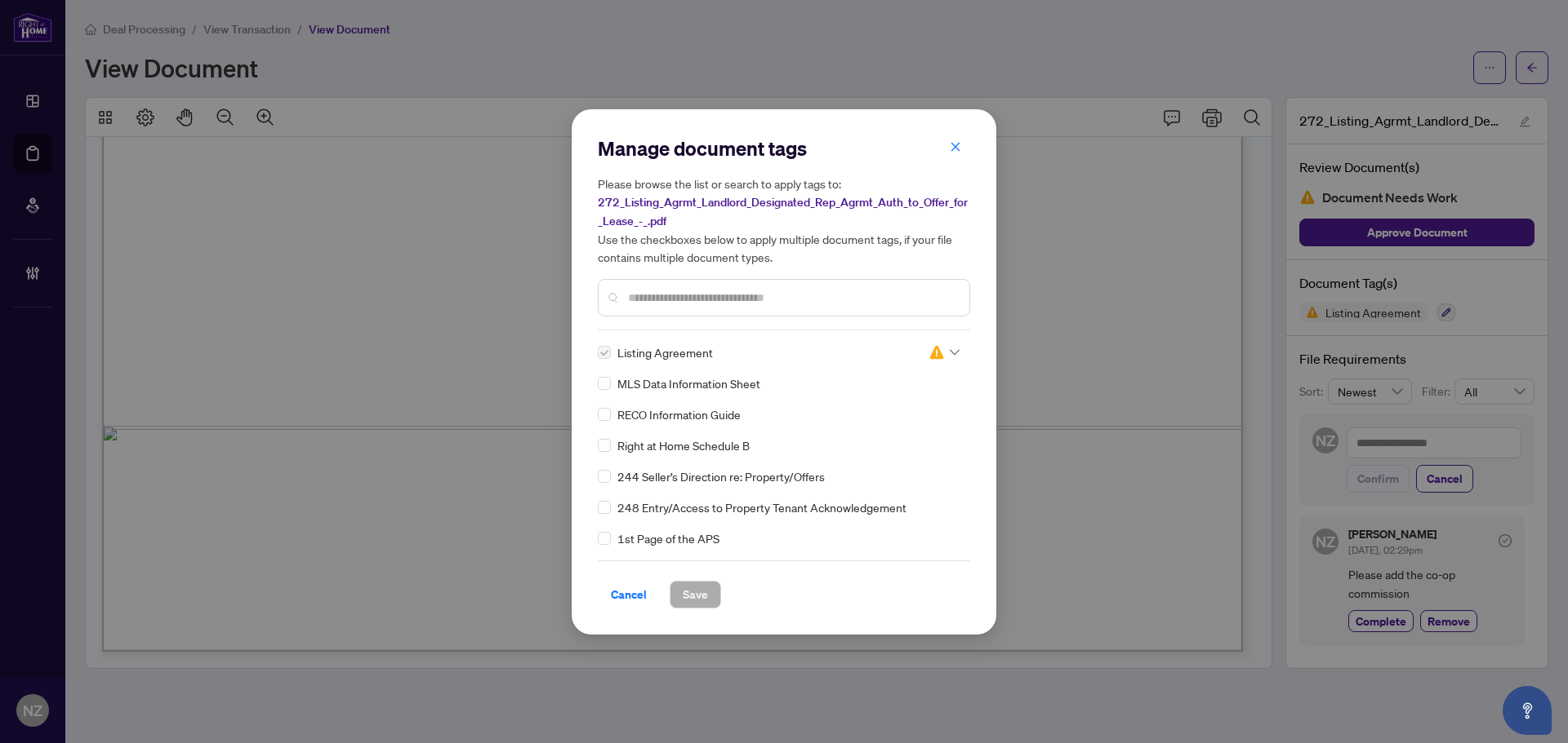
click at [645, 301] on input "text" at bounding box center [792, 297] width 328 height 18
type input "******"
click at [950, 350] on icon at bounding box center [954, 352] width 10 height 7
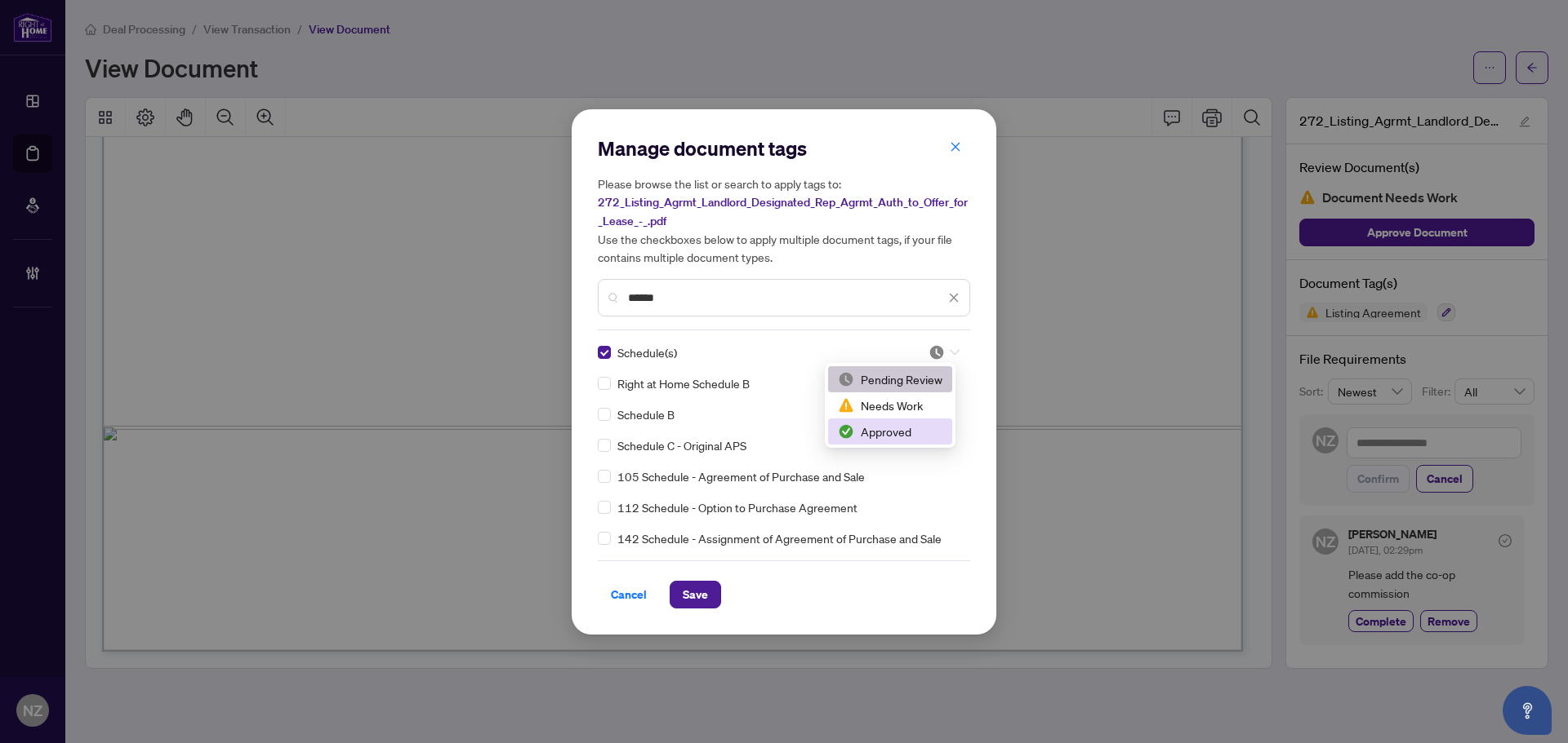
click at [859, 429] on div "Approved" at bounding box center [890, 431] width 104 height 18
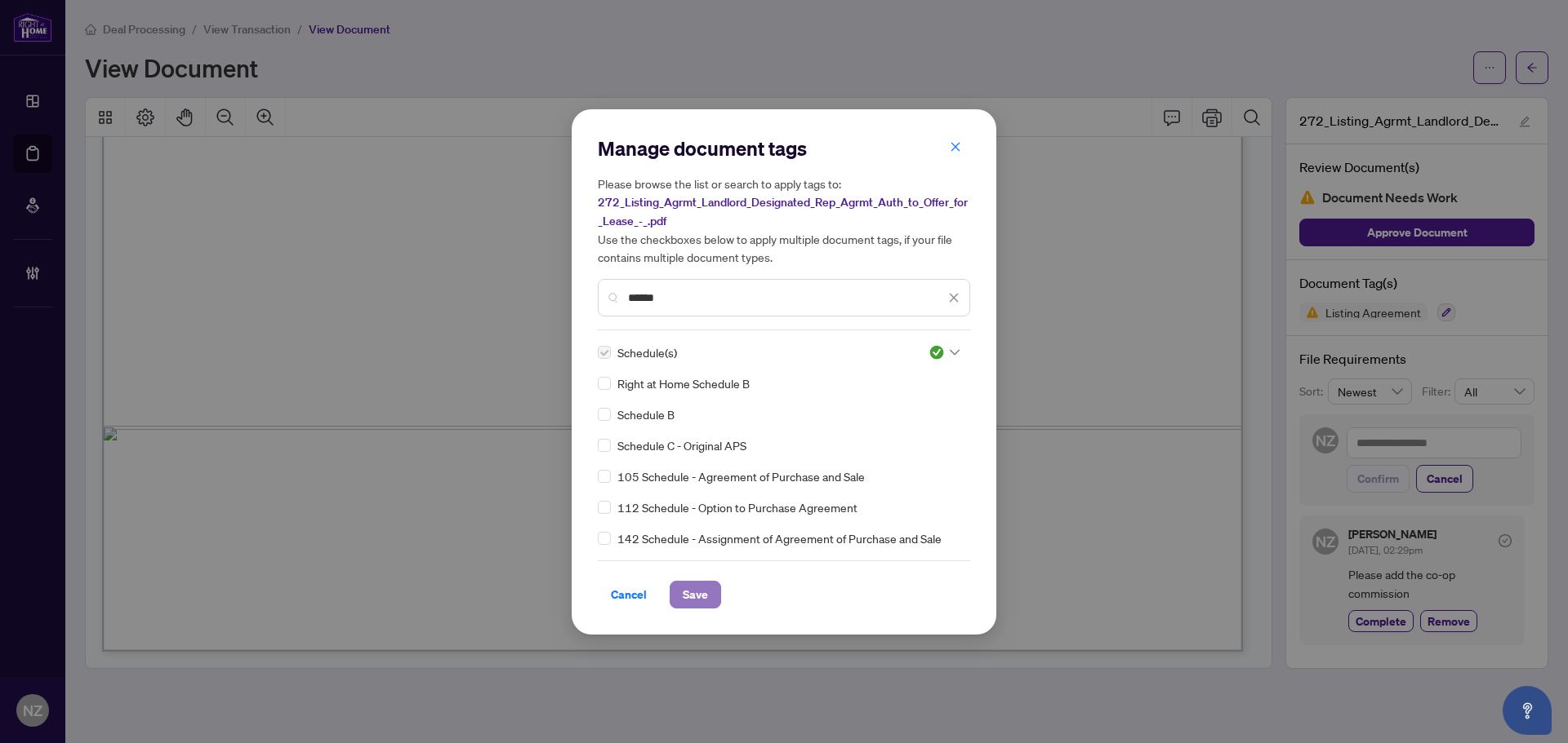
click at [703, 591] on span "Save" at bounding box center [695, 595] width 25 height 26
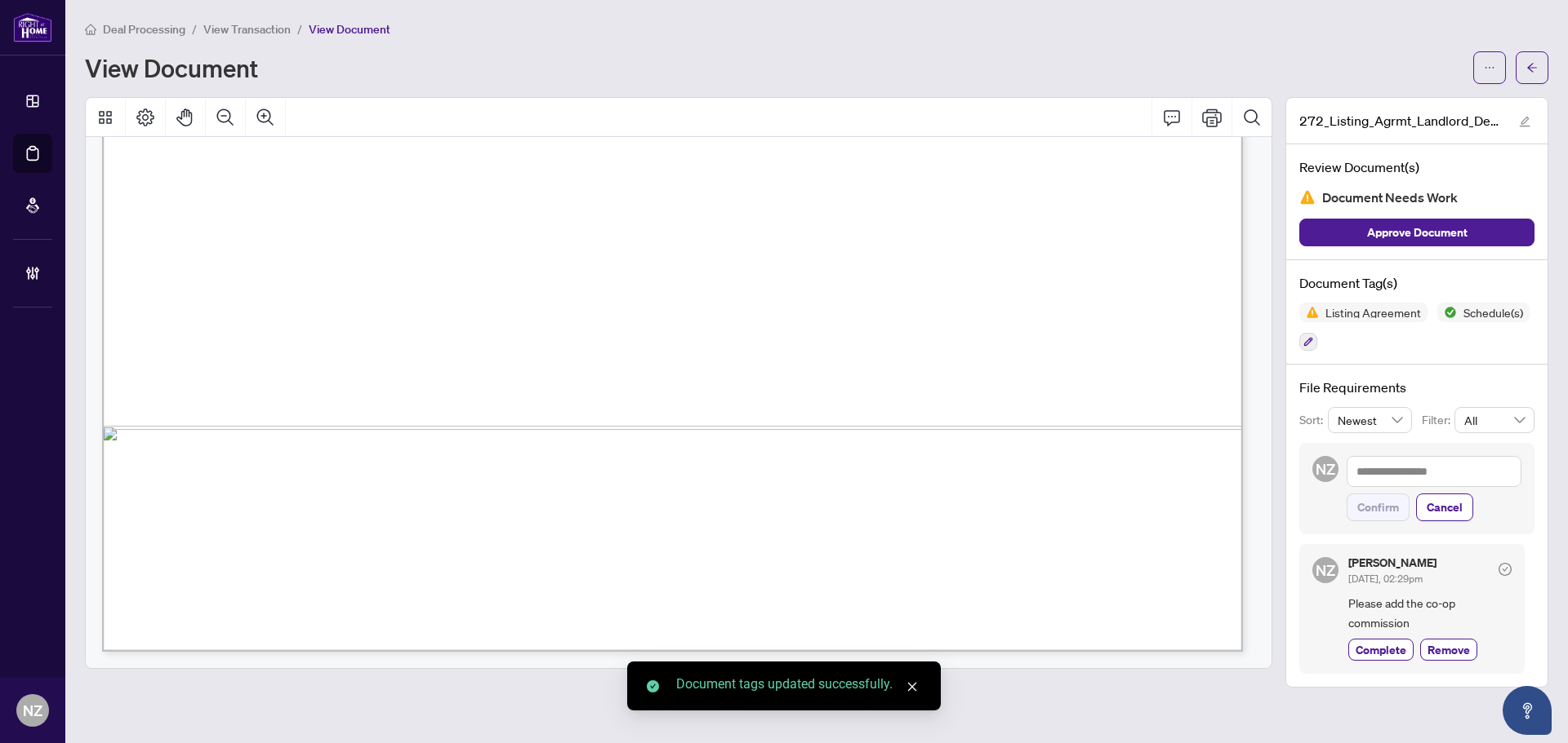
click at [1533, 69] on icon "arrow-left" at bounding box center [1532, 68] width 11 height 11
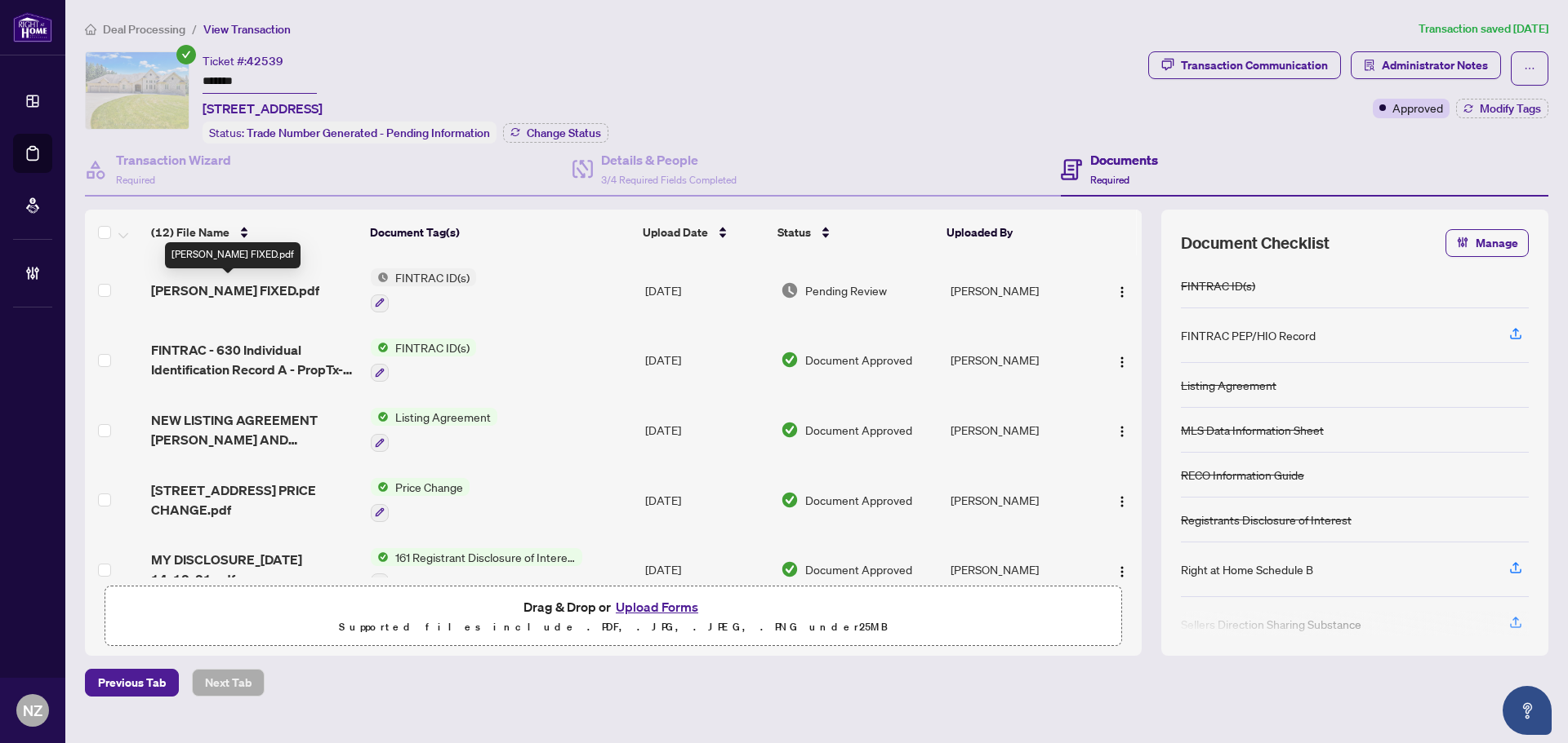
click at [236, 285] on span "[PERSON_NAME] FIXED.pdf" at bounding box center [235, 290] width 168 height 20
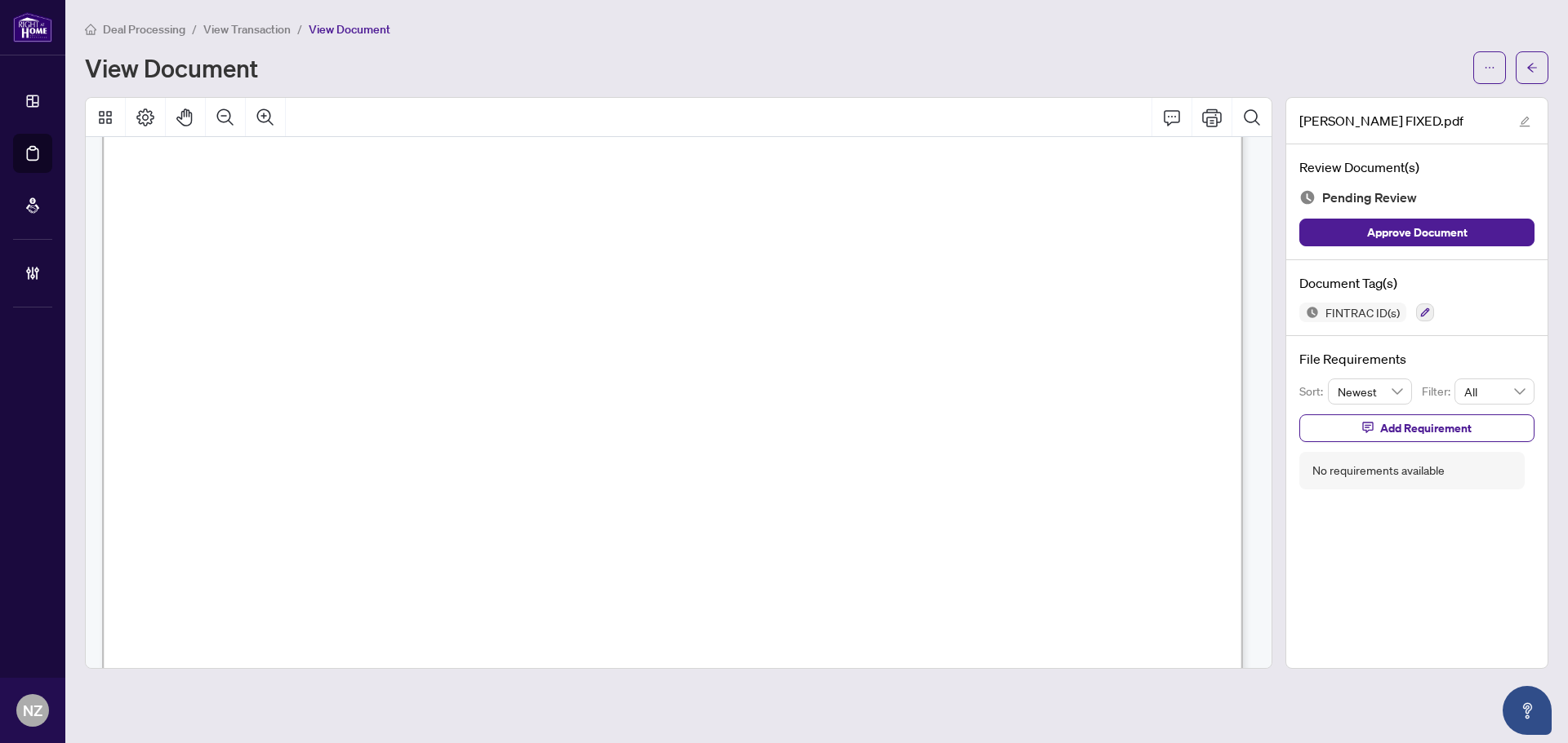
scroll to position [5222, 0]
click at [1425, 311] on icon "button" at bounding box center [1424, 312] width 10 height 10
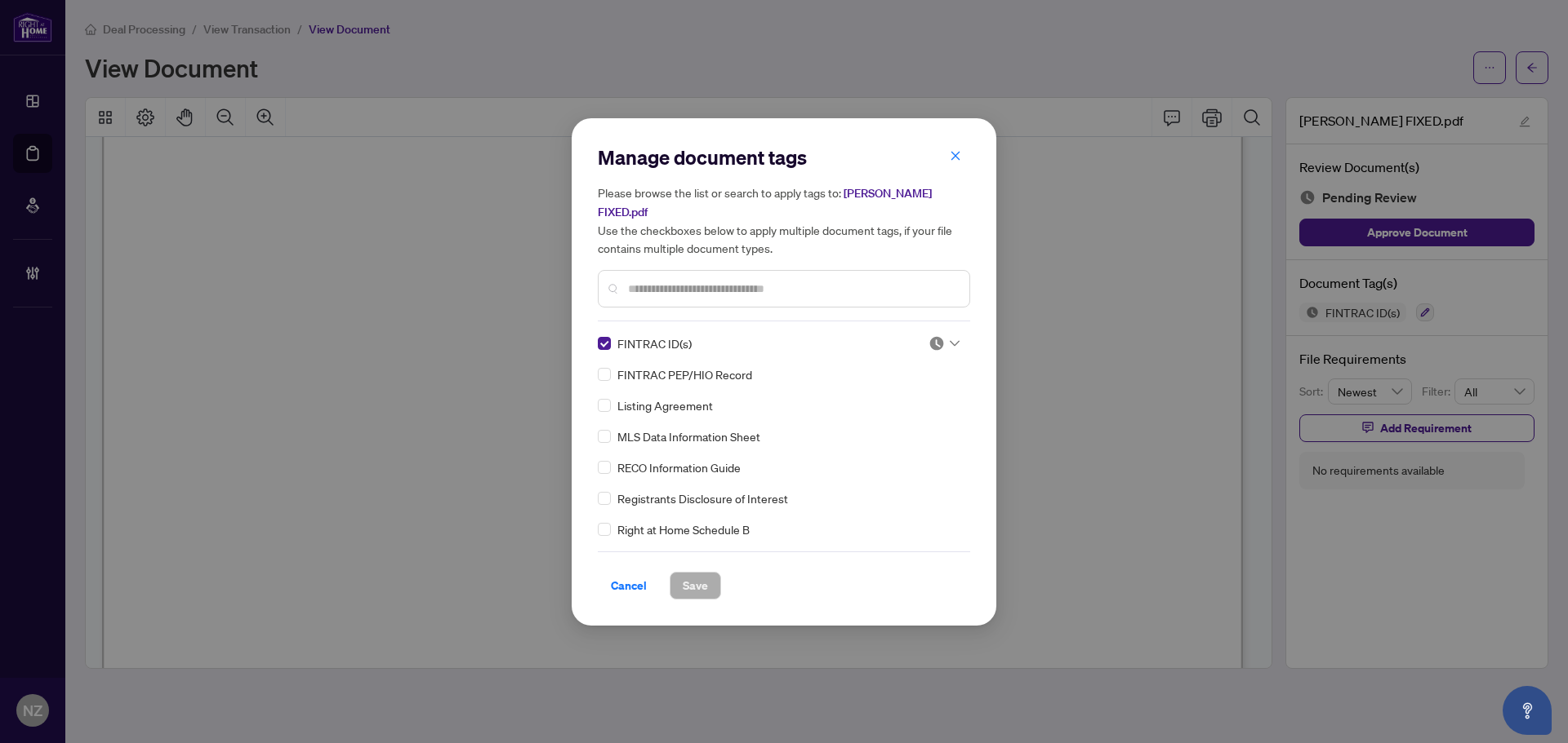
click at [951, 347] on div at bounding box center [943, 344] width 31 height 17
click at [885, 441] on div "MLS Data Information Sheet" at bounding box center [779, 436] width 363 height 18
click at [940, 345] on div at bounding box center [943, 344] width 31 height 17
drag, startPoint x: 885, startPoint y: 422, endPoint x: 745, endPoint y: 488, distance: 154.8
click at [884, 423] on div "Approved" at bounding box center [890, 422] width 104 height 18
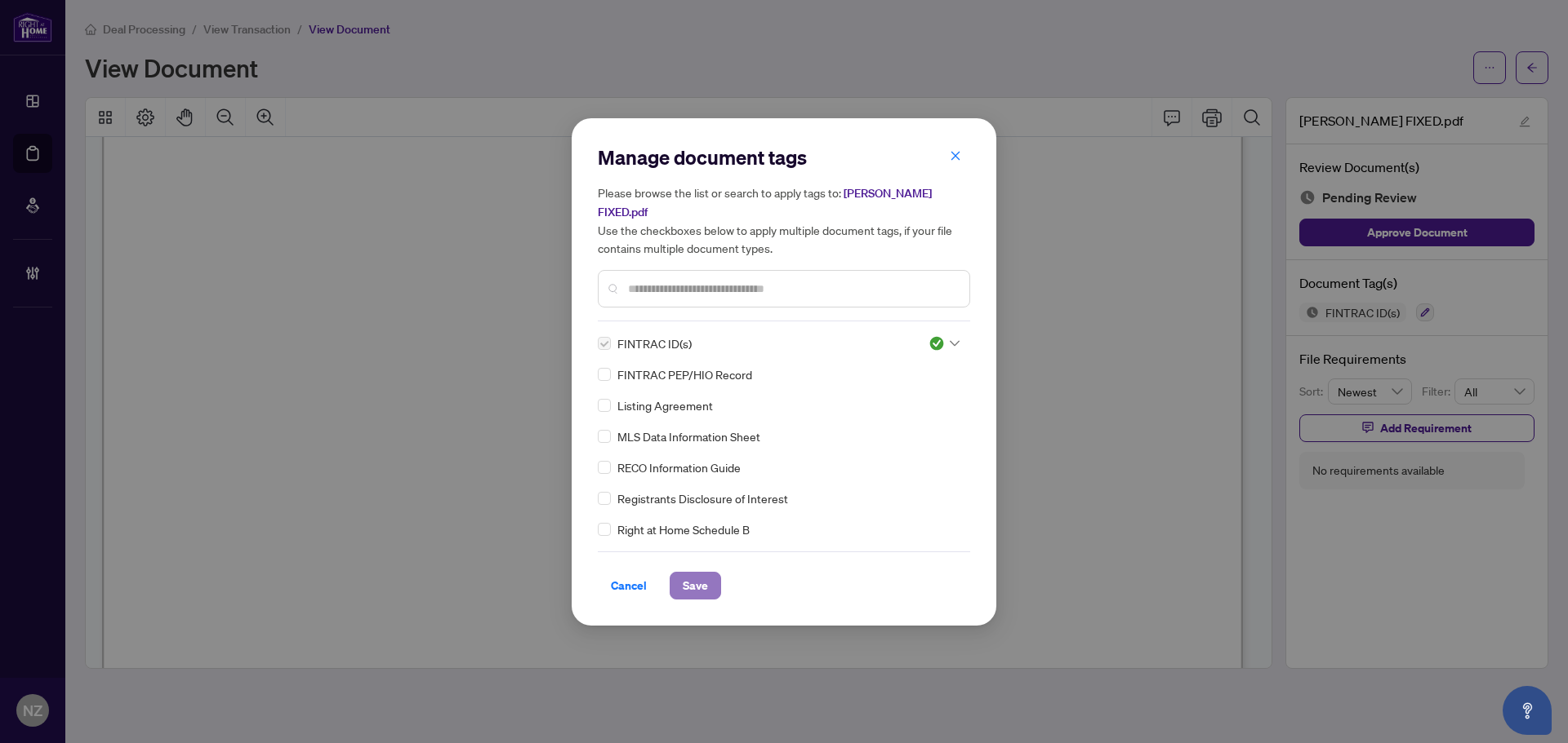
click at [681, 586] on button "Save" at bounding box center [695, 586] width 51 height 28
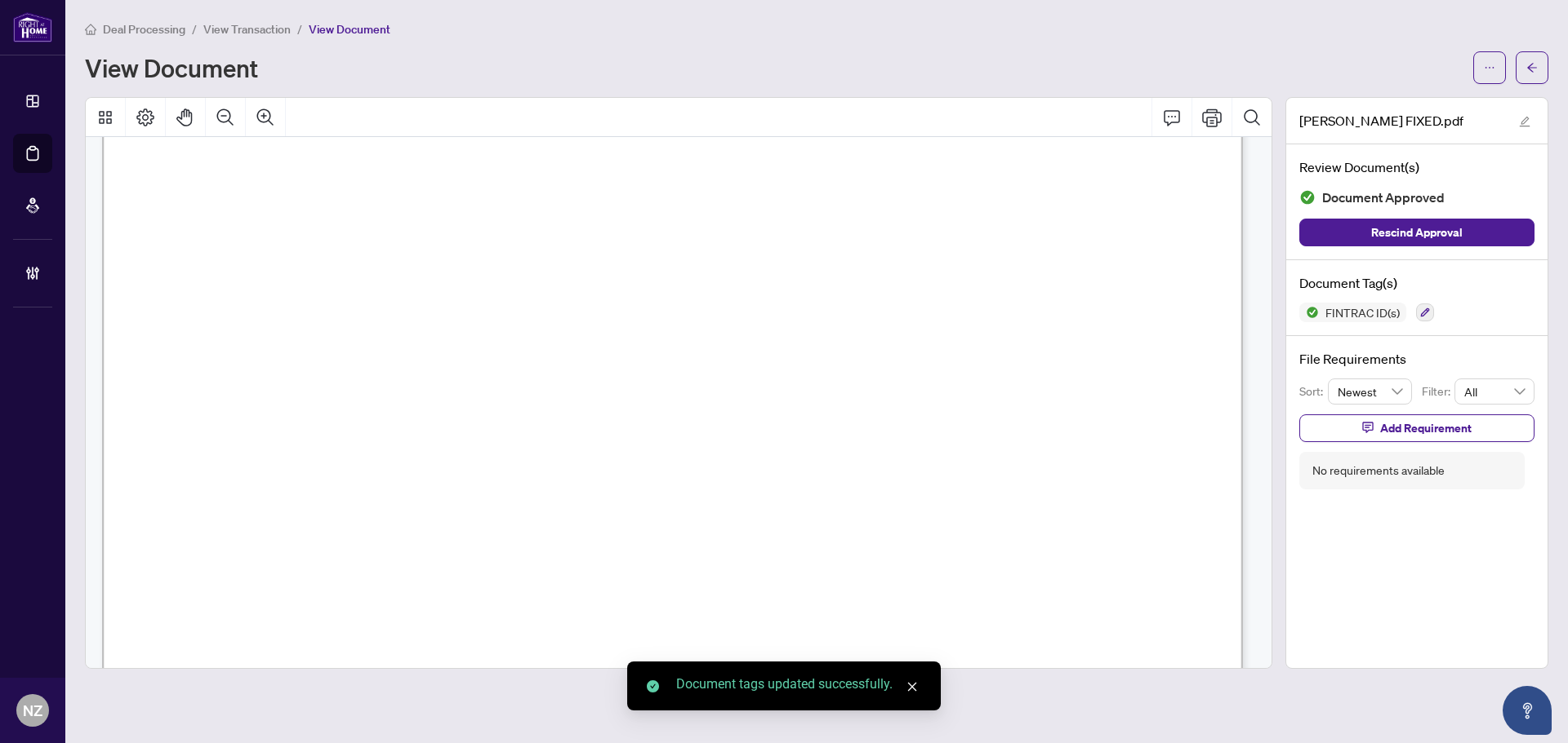
click at [1523, 64] on button "button" at bounding box center [1532, 67] width 33 height 33
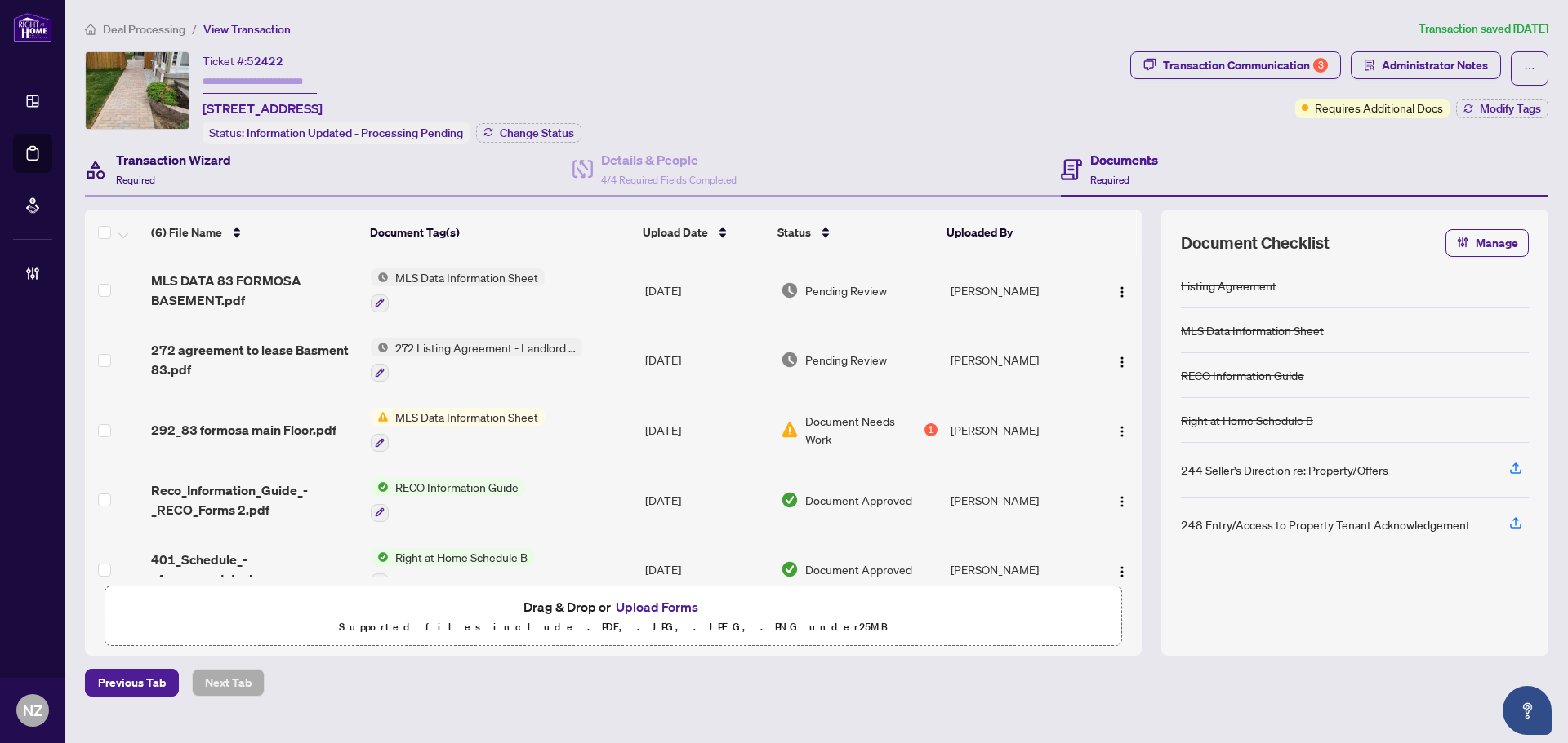
click at [141, 171] on div "Transaction Wizard Required" at bounding box center [173, 169] width 115 height 38
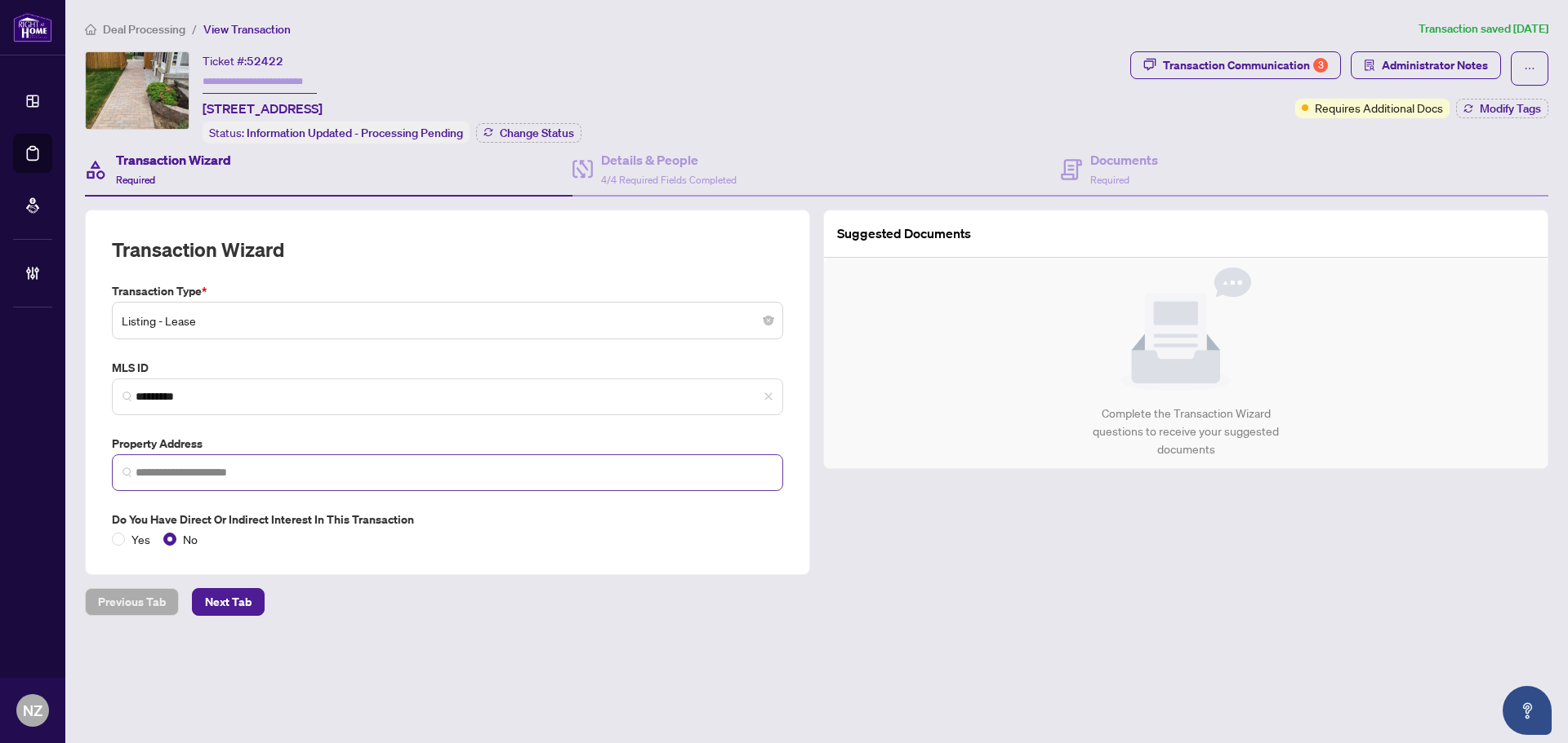
type input "**********"
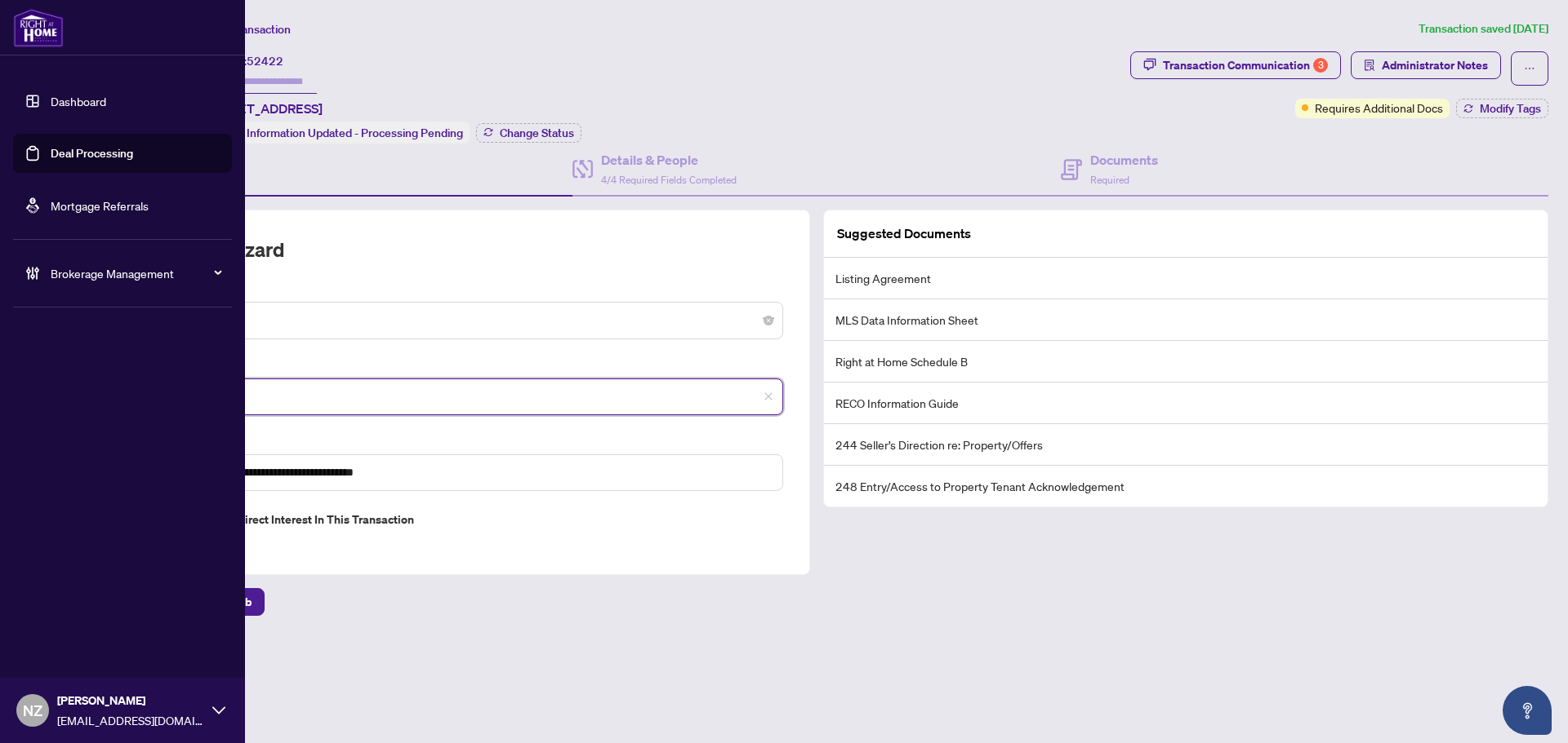
drag, startPoint x: 204, startPoint y: 392, endPoint x: -30, endPoint y: 383, distance: 234.2
click at [0, 383] on html "**********" at bounding box center [784, 371] width 1568 height 743
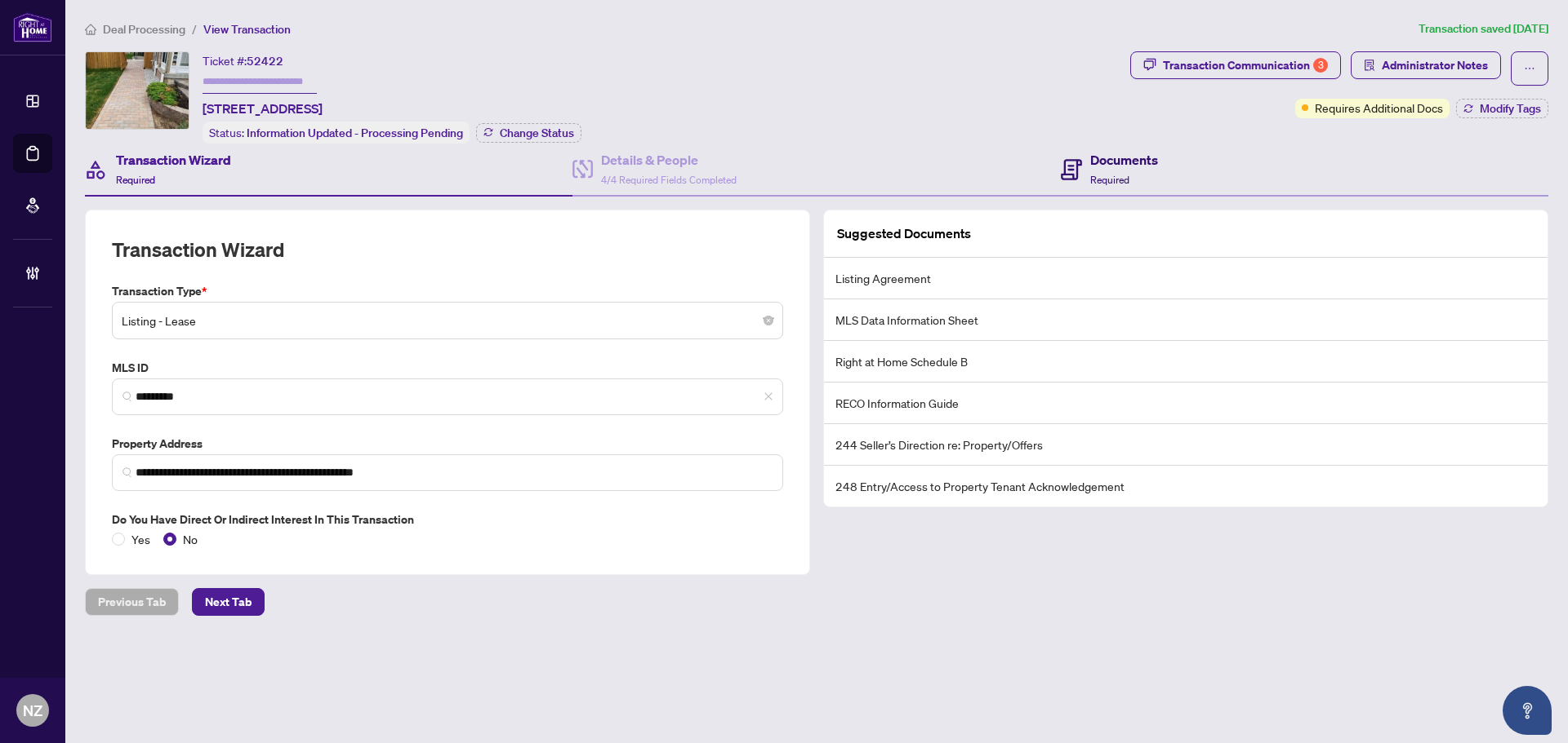
drag, startPoint x: 1134, startPoint y: 152, endPoint x: 1124, endPoint y: 181, distance: 30.7
click at [1135, 151] on h4 "Documents" at bounding box center [1124, 159] width 68 height 20
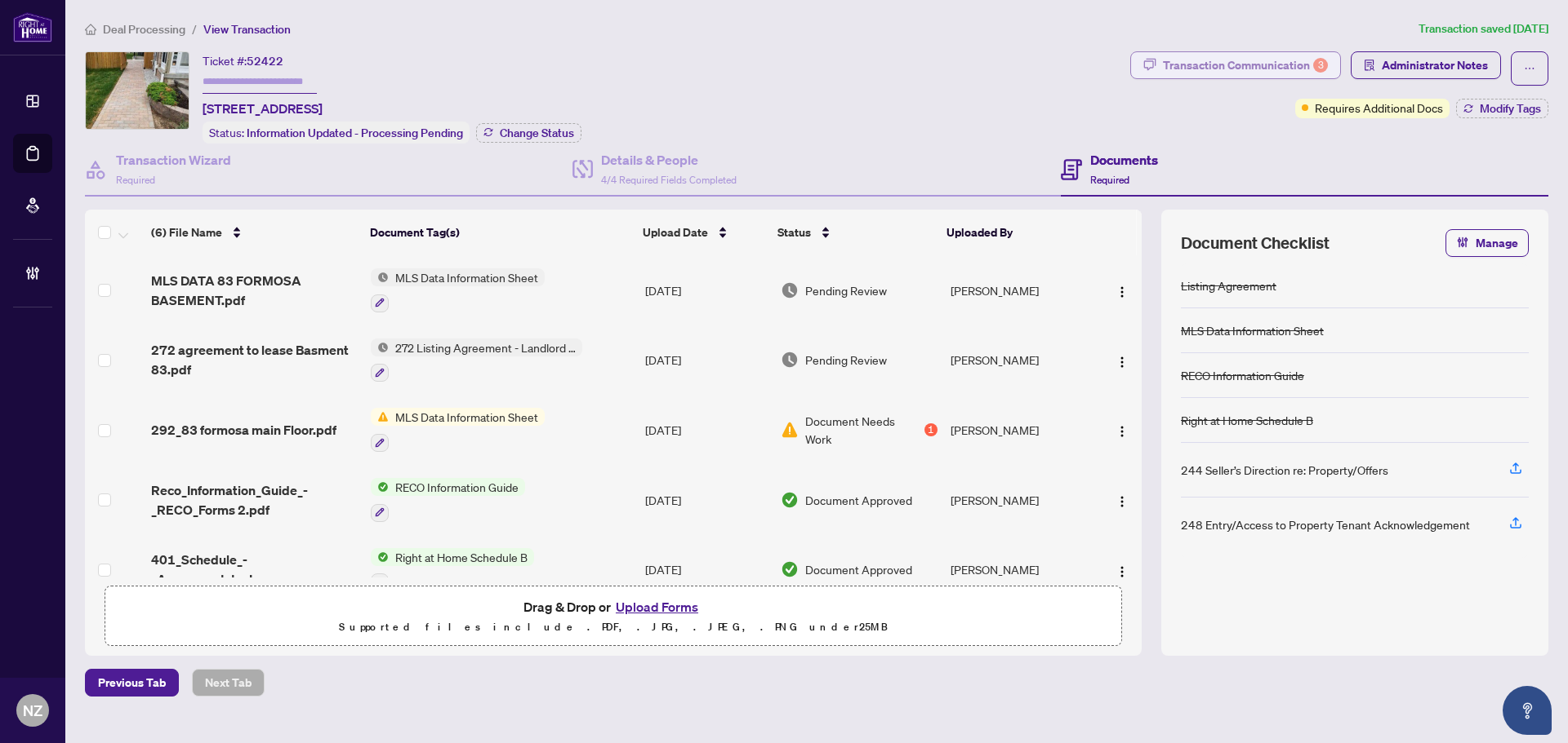
click at [1189, 65] on div "Transaction Communication 3" at bounding box center [1245, 65] width 165 height 26
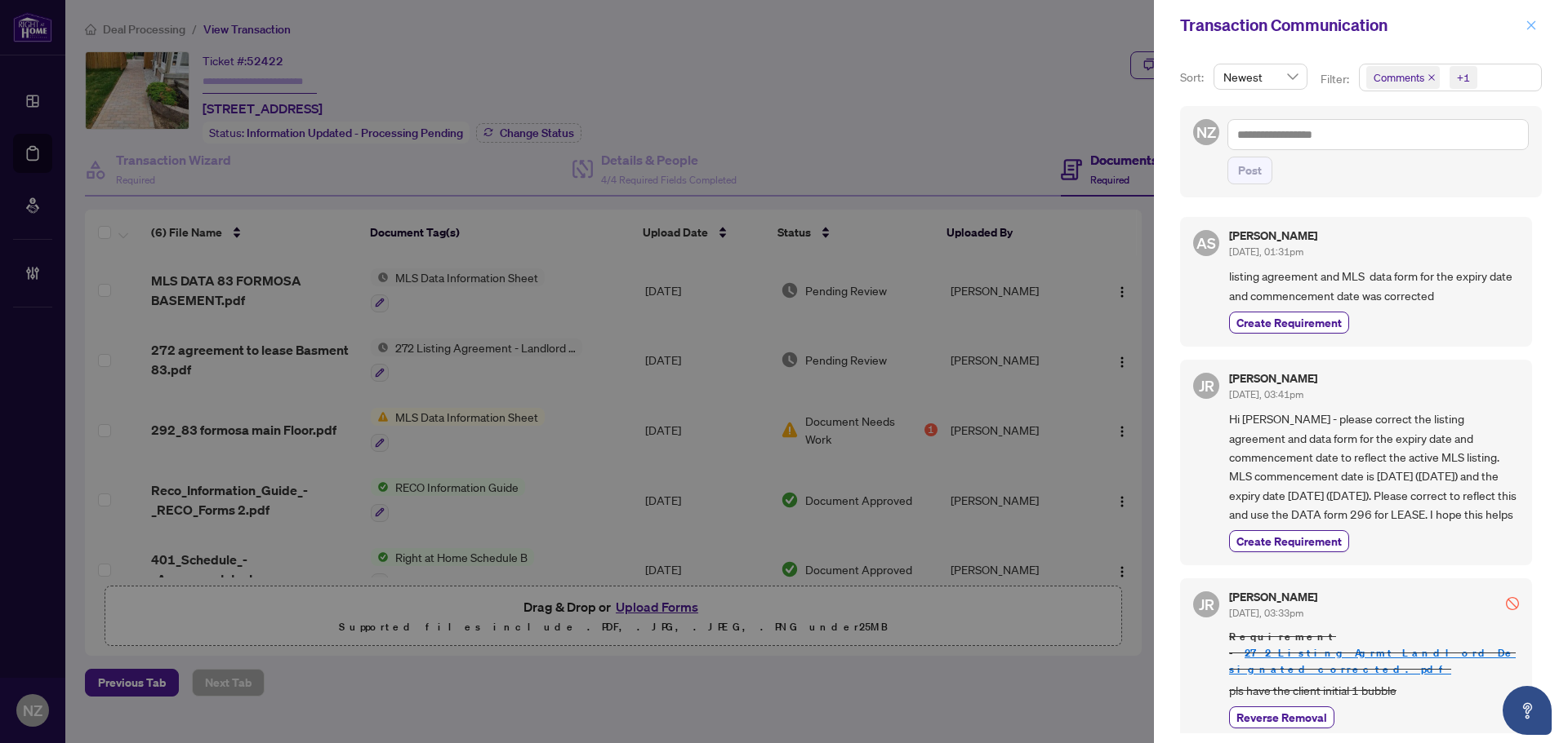
click at [1523, 27] on button "button" at bounding box center [1531, 25] width 21 height 20
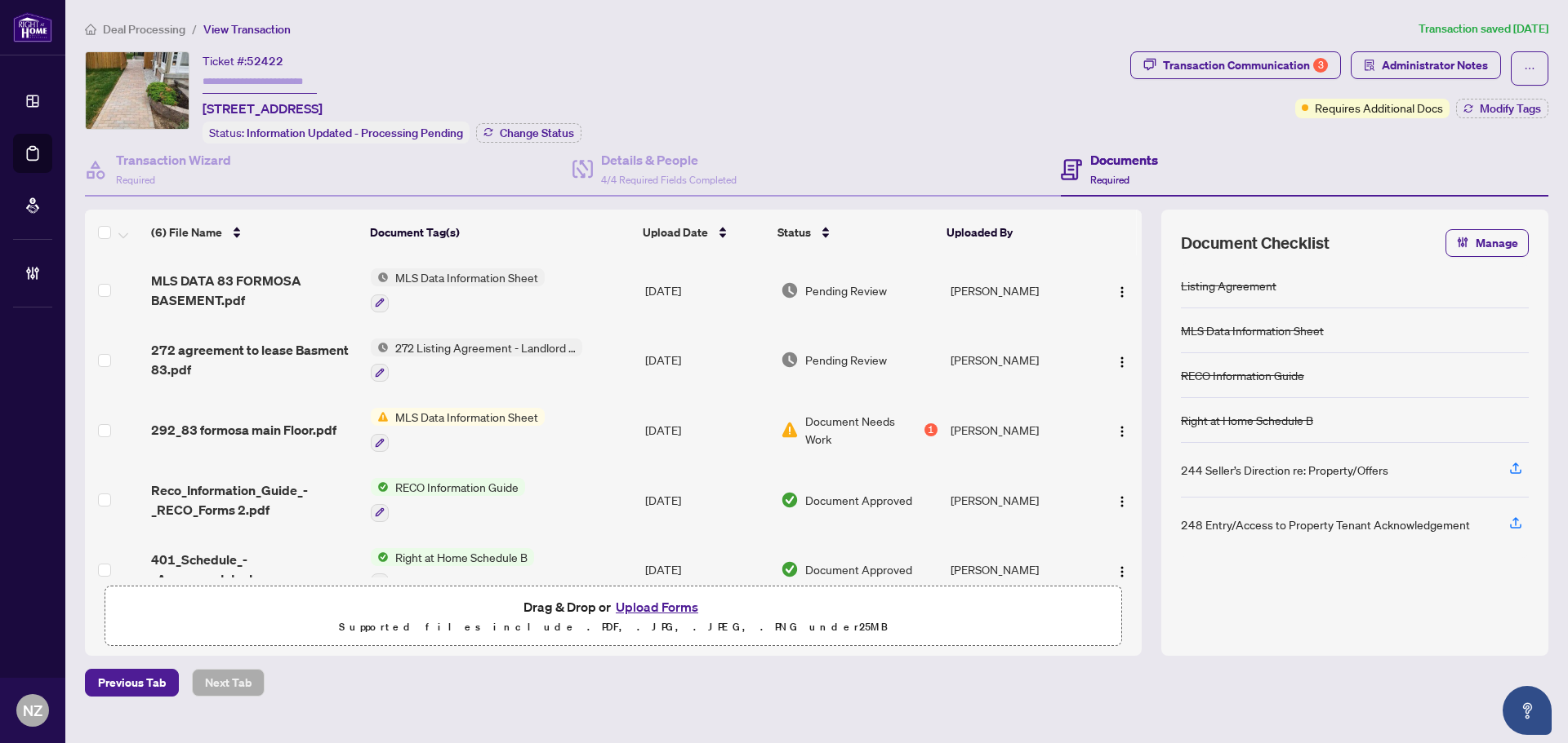
click at [224, 345] on span "272 agreement to lease Basment 83.pdf" at bounding box center [254, 360] width 206 height 39
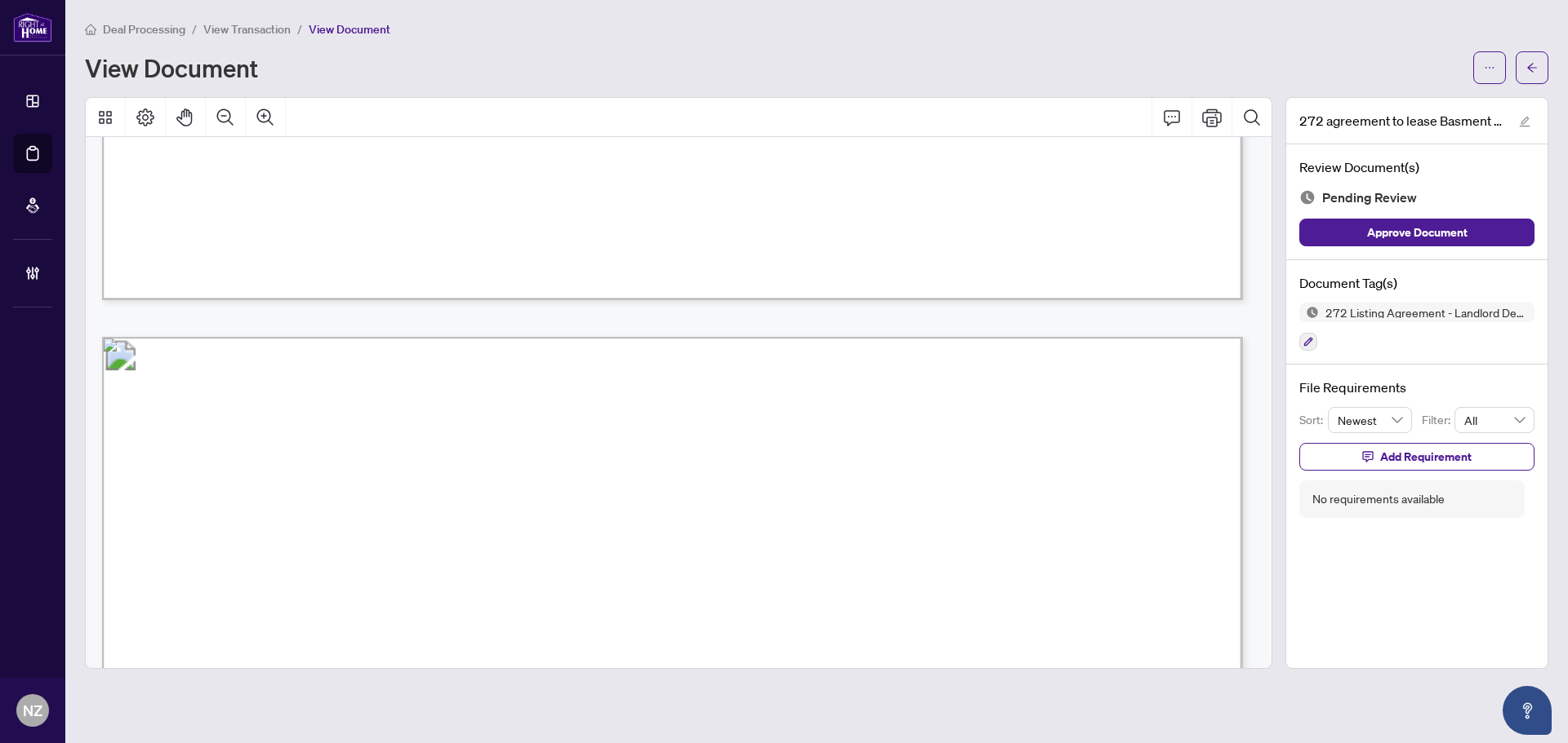
scroll to position [4570, 0]
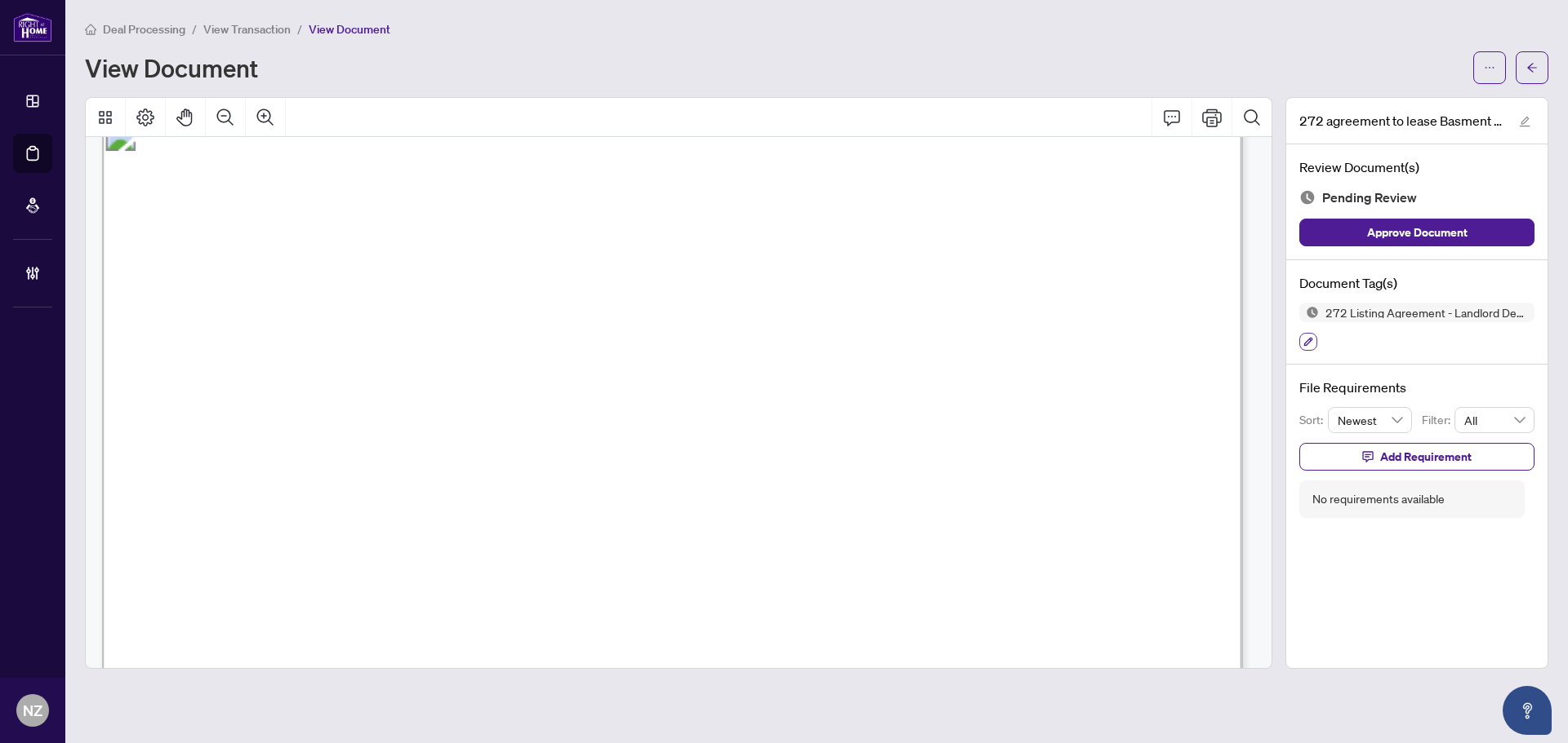
click at [1307, 343] on icon "button" at bounding box center [1308, 342] width 10 height 10
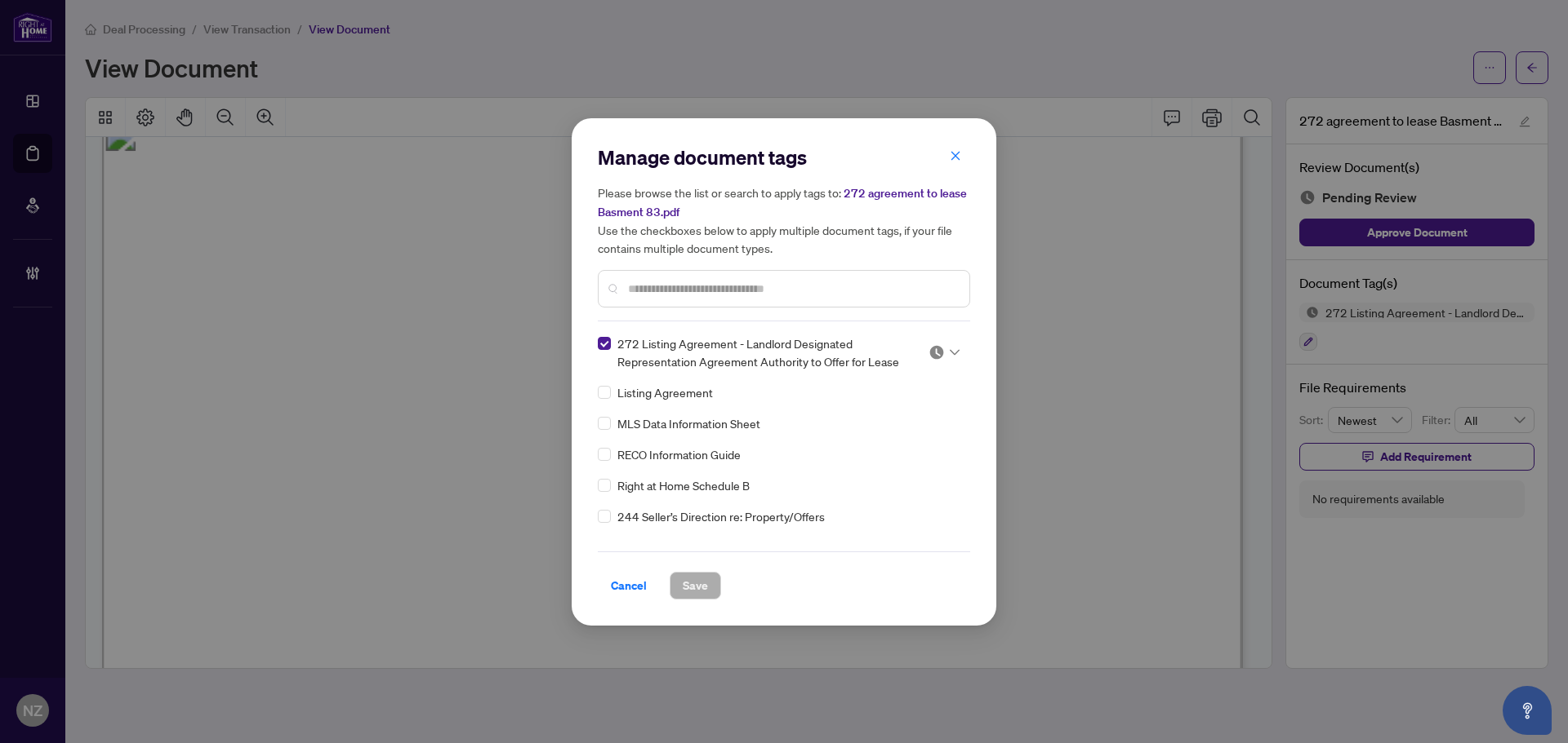
click at [943, 355] on div at bounding box center [943, 352] width 31 height 17
click at [896, 427] on div "Approved" at bounding box center [890, 431] width 104 height 18
click at [678, 583] on button "Save" at bounding box center [695, 586] width 51 height 28
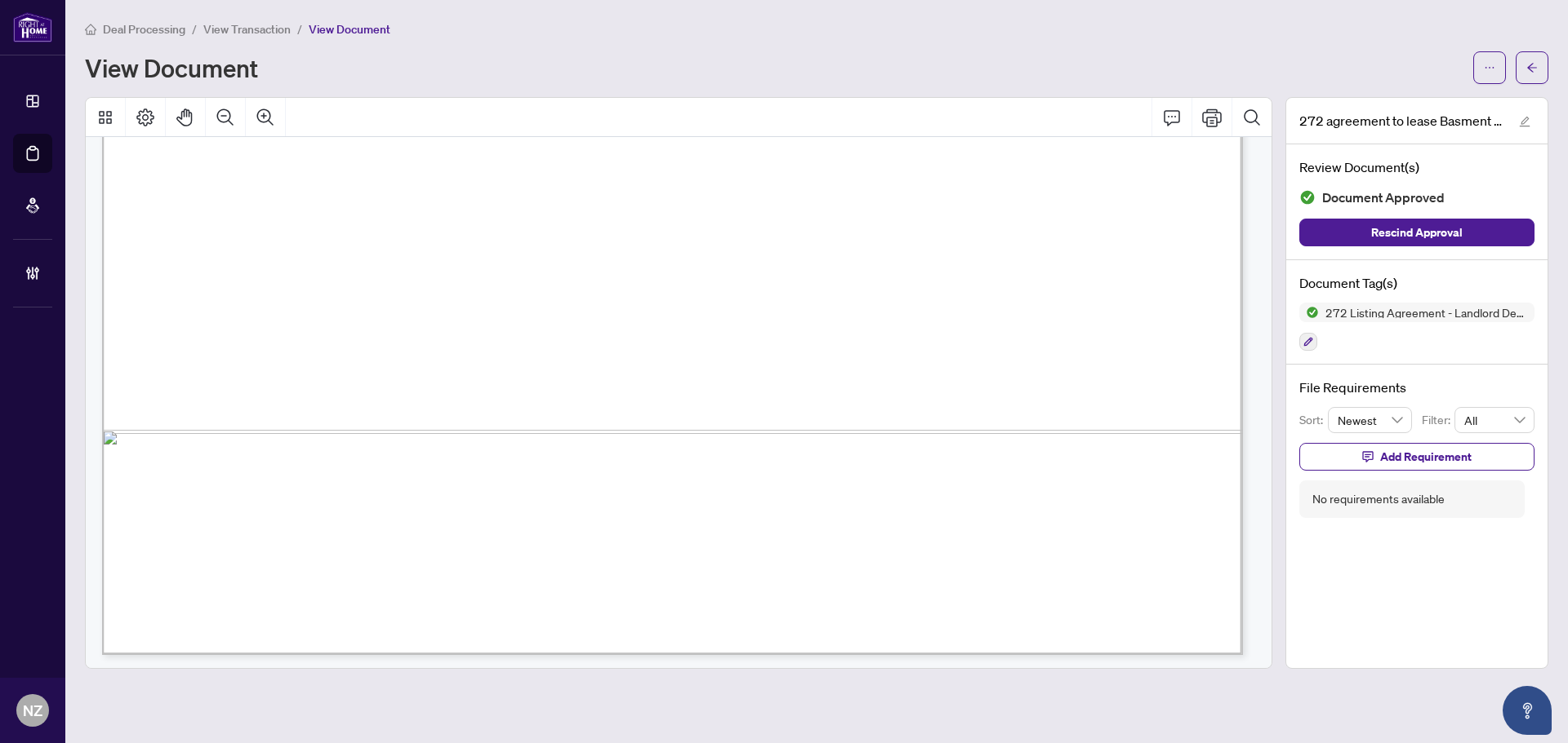
scroll to position [7022, 0]
click at [1523, 66] on button "button" at bounding box center [1532, 67] width 33 height 33
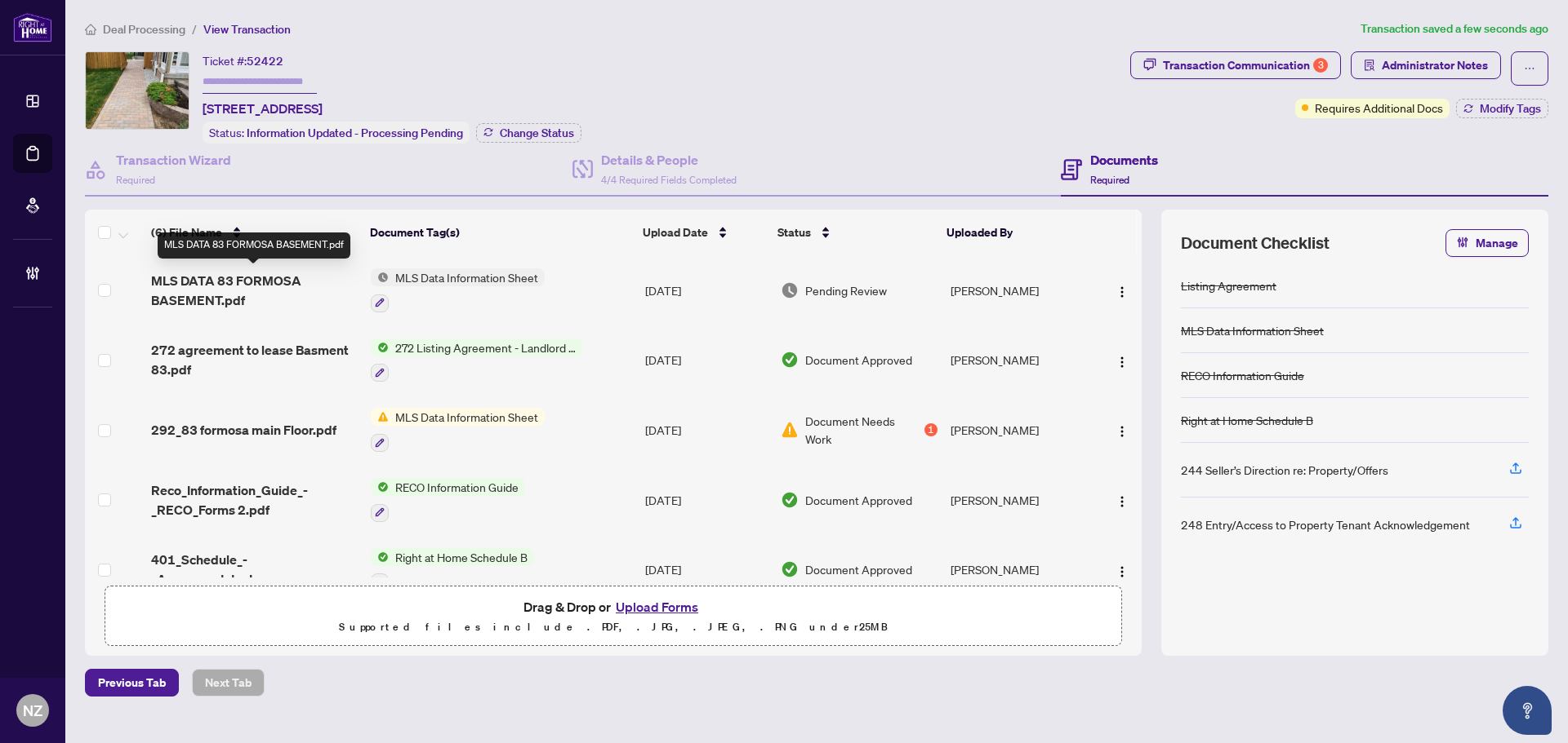
click at [252, 282] on span "MLS DATA 83 FORMOSA BASEMENT.pdf" at bounding box center [254, 291] width 206 height 39
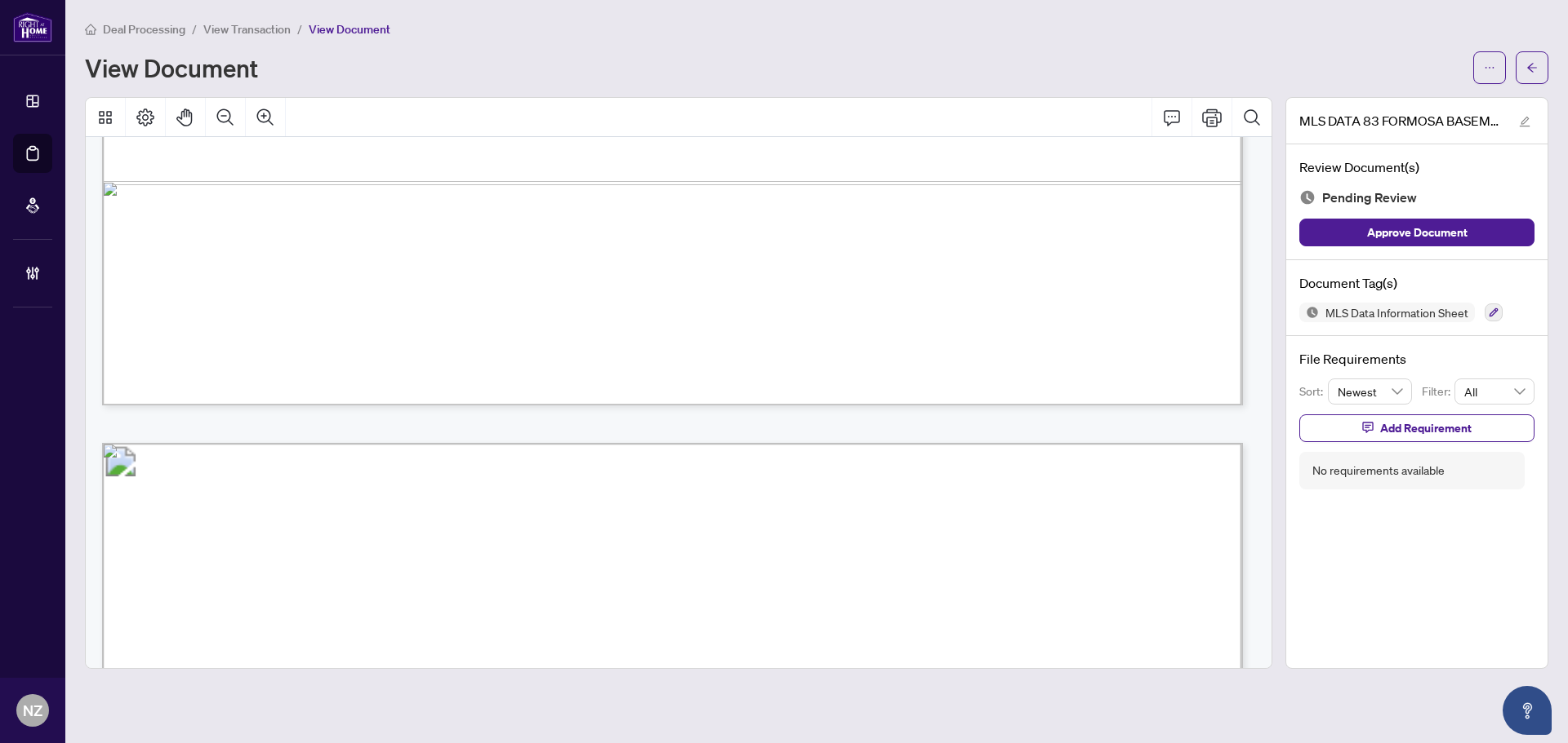
scroll to position [1224, 0]
click at [1497, 310] on icon "button" at bounding box center [1493, 312] width 10 height 10
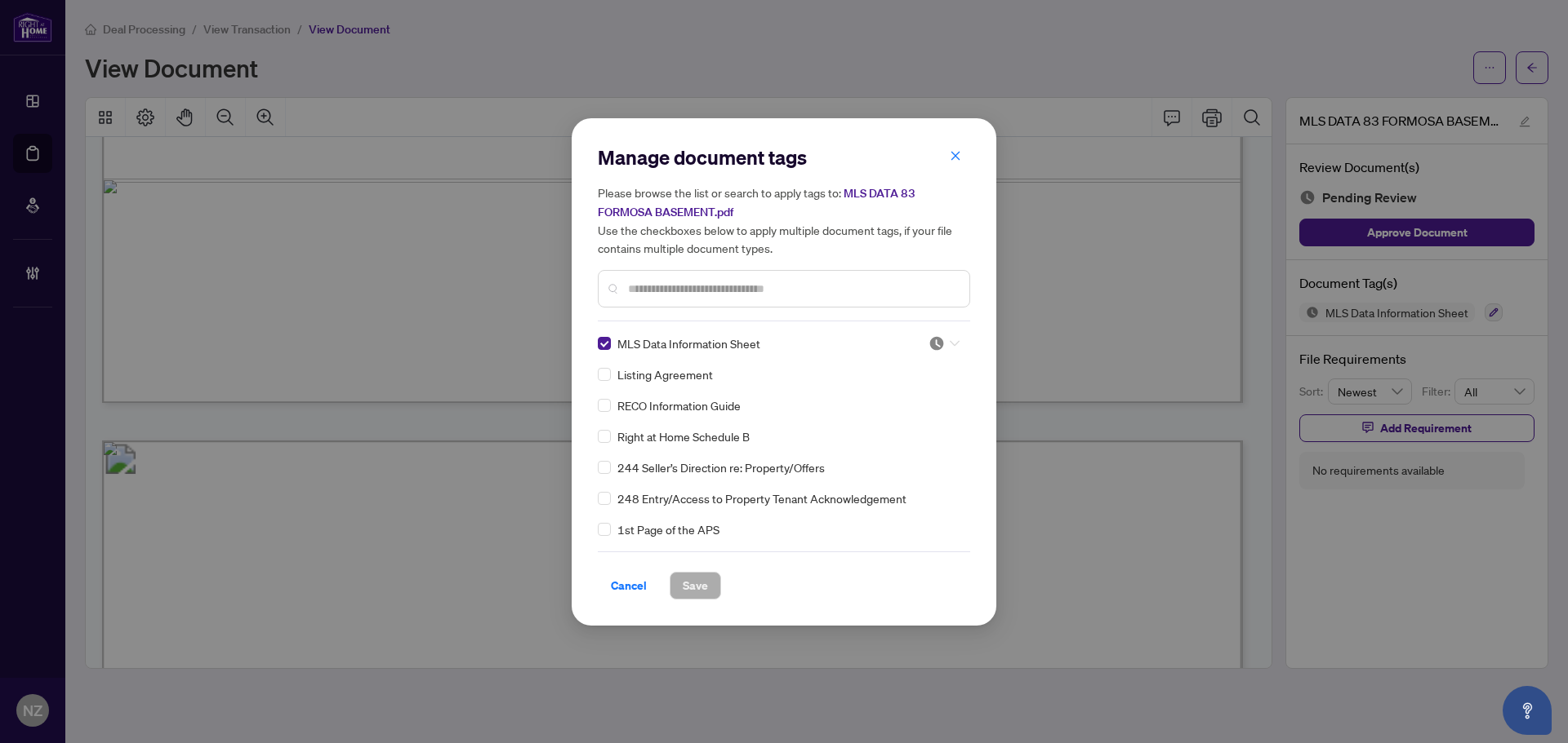
click at [946, 337] on div at bounding box center [943, 344] width 31 height 17
click at [887, 420] on div "Approved" at bounding box center [890, 422] width 104 height 18
click at [688, 582] on span "Save" at bounding box center [695, 586] width 25 height 26
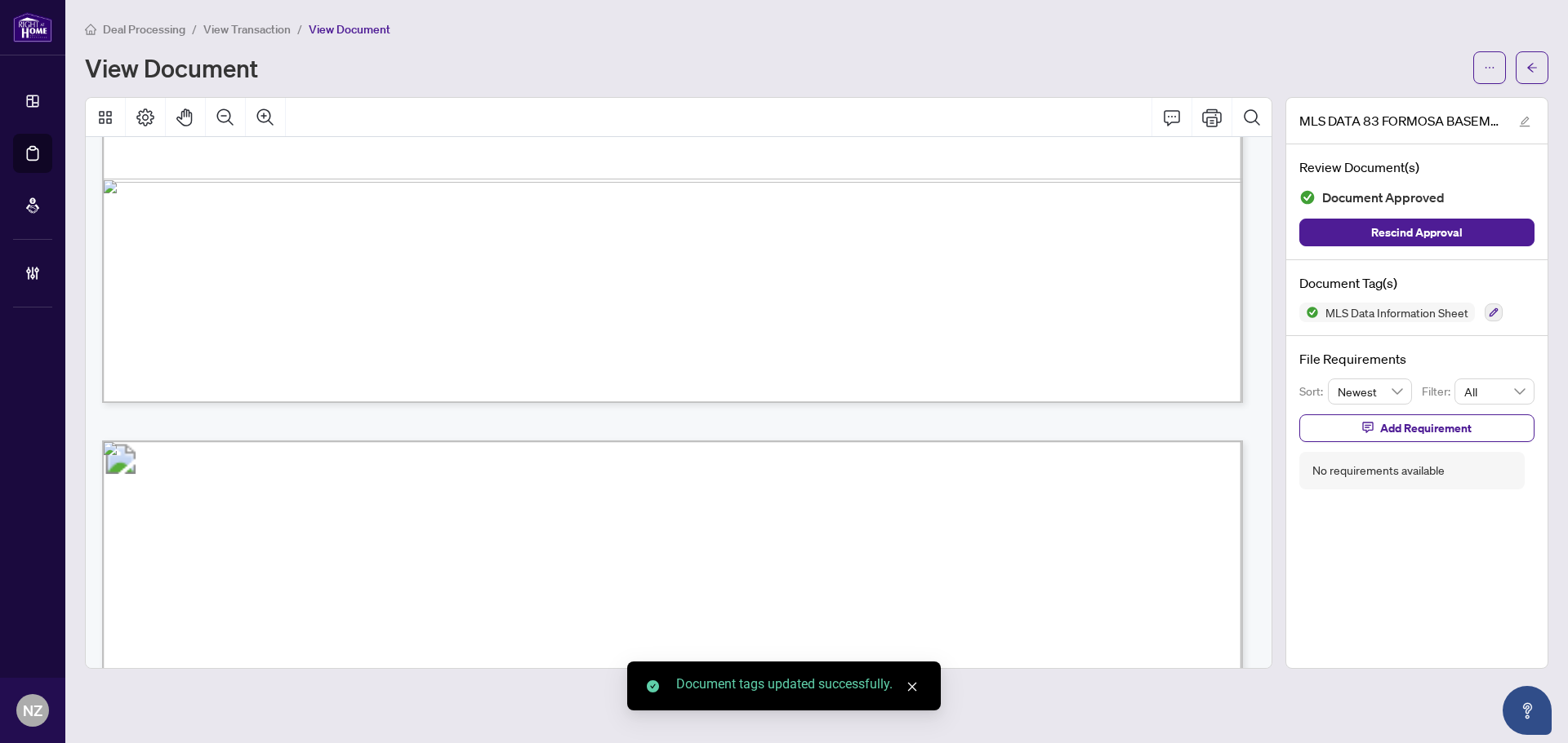
click at [1537, 65] on button "button" at bounding box center [1532, 67] width 33 height 33
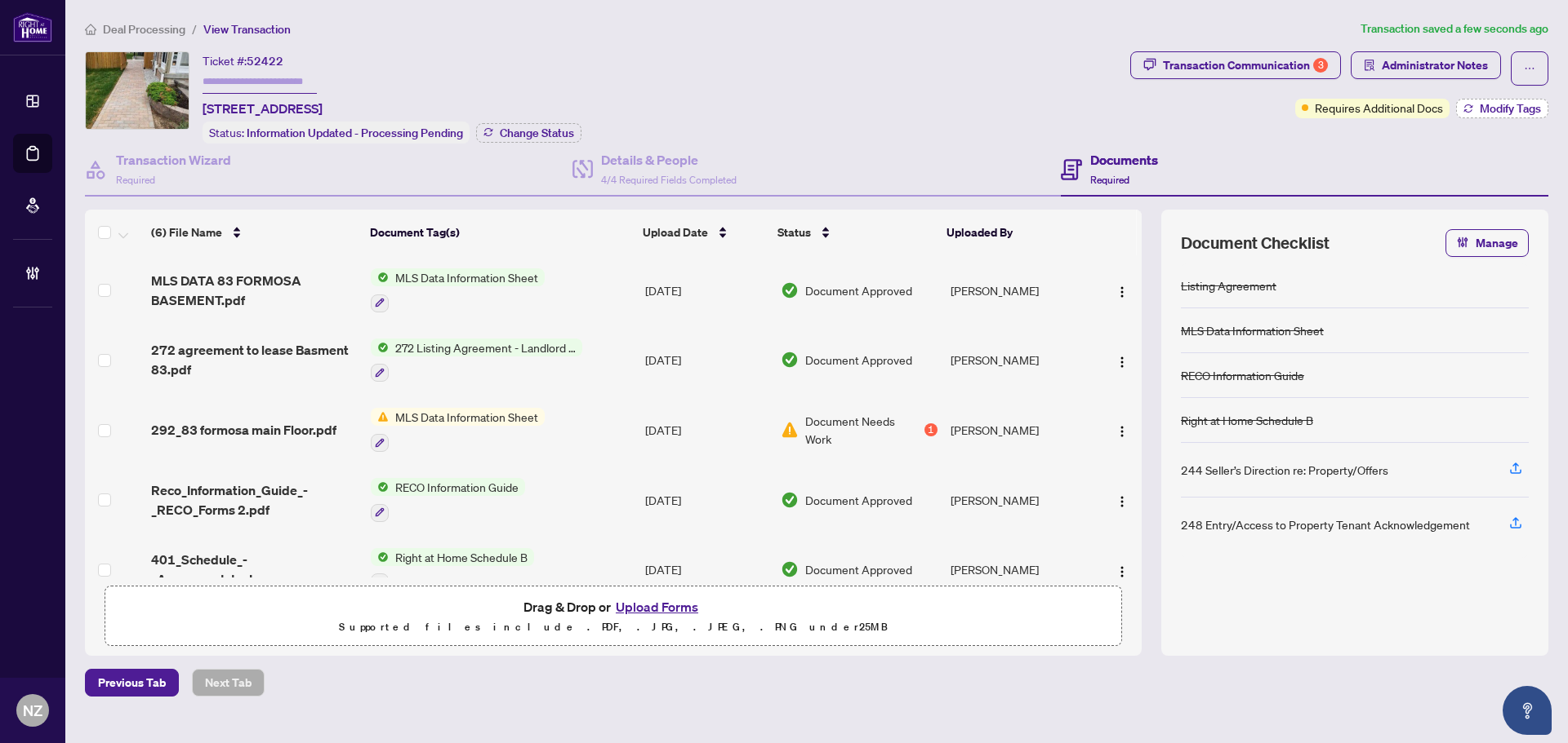
click at [1492, 107] on span "Modify Tags" at bounding box center [1510, 108] width 62 height 11
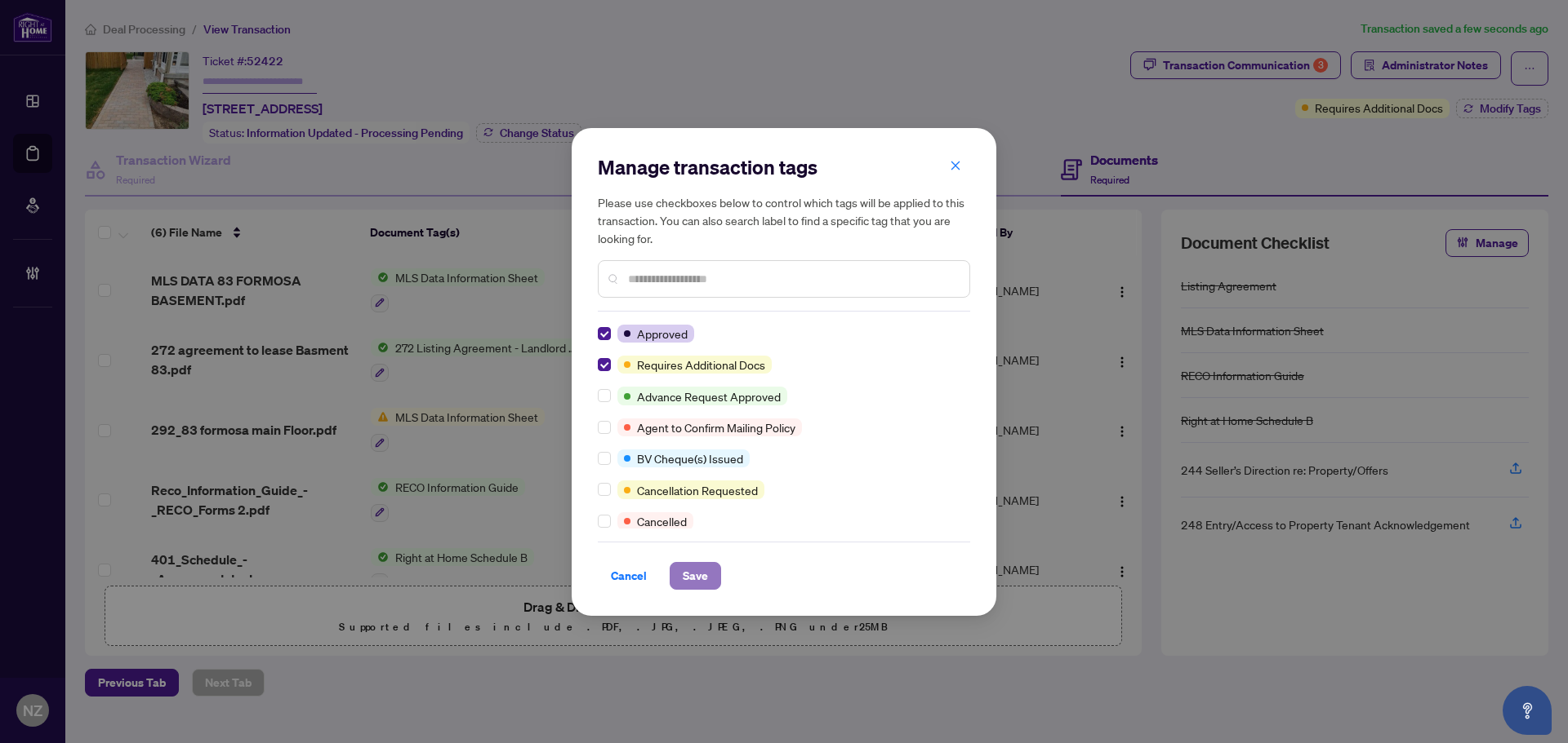
click at [691, 580] on span "Save" at bounding box center [695, 576] width 25 height 26
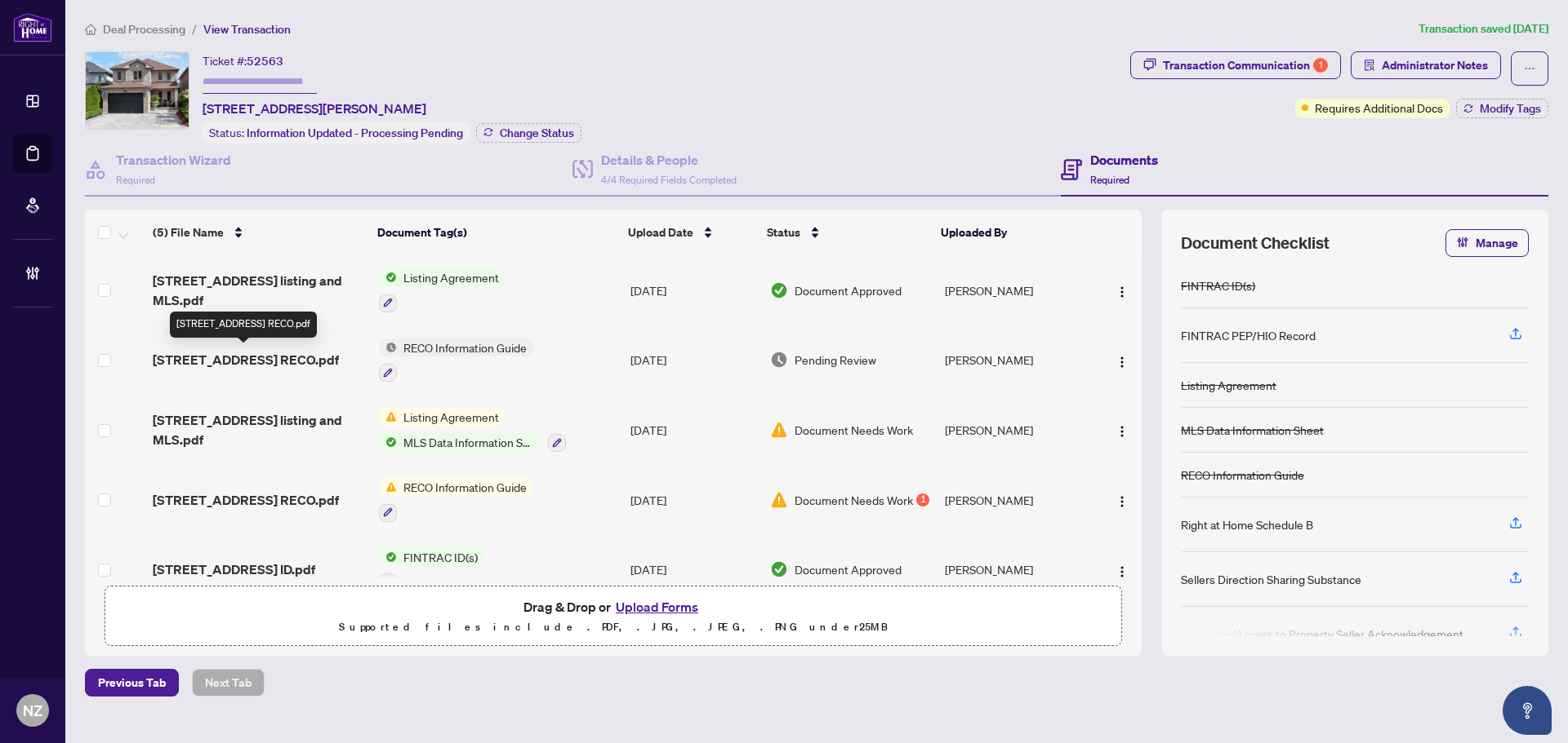
click at [265, 354] on span "[STREET_ADDRESS] RECO.pdf" at bounding box center [246, 360] width 187 height 20
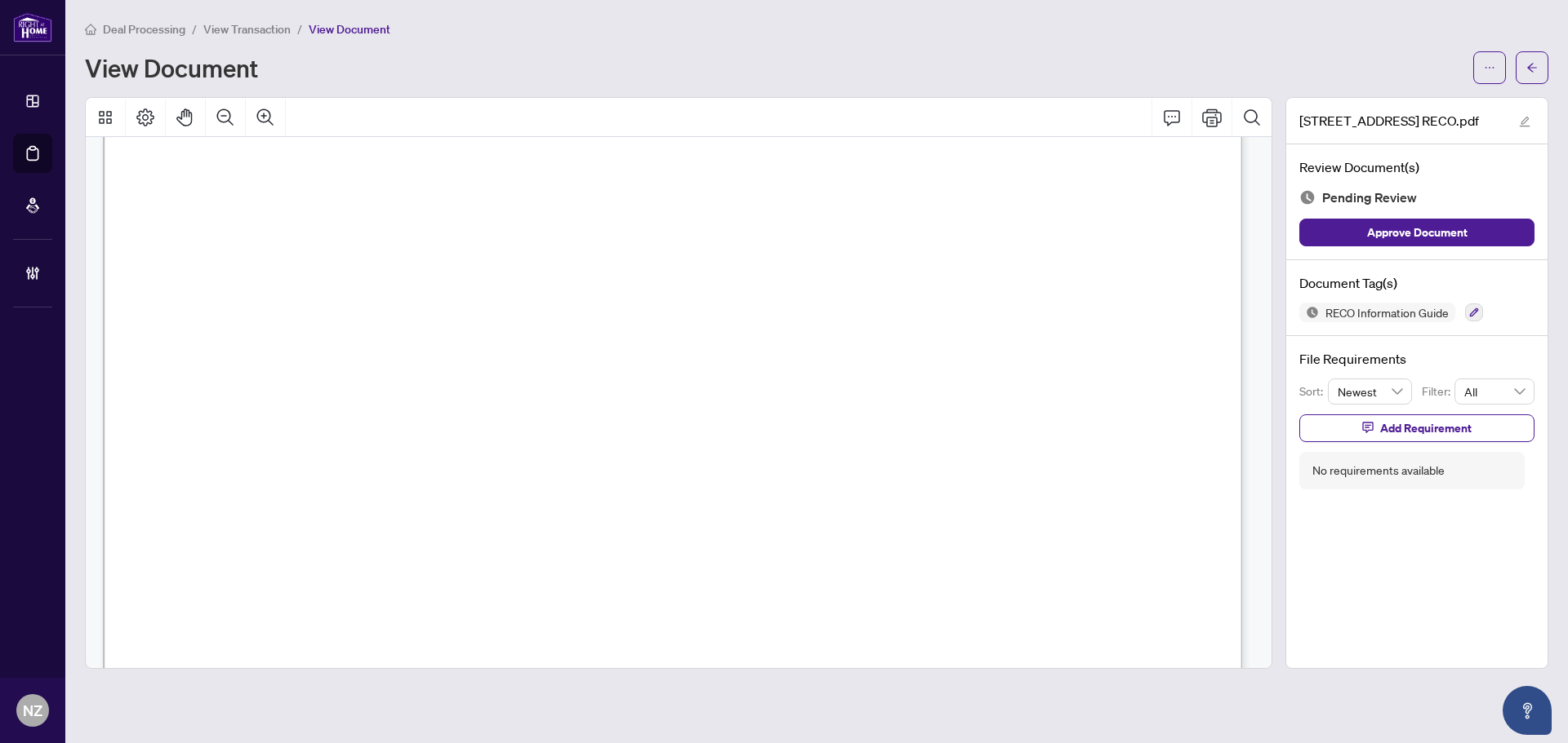
scroll to position [18706, 0]
click at [1473, 315] on icon "button" at bounding box center [1475, 313] width 9 height 9
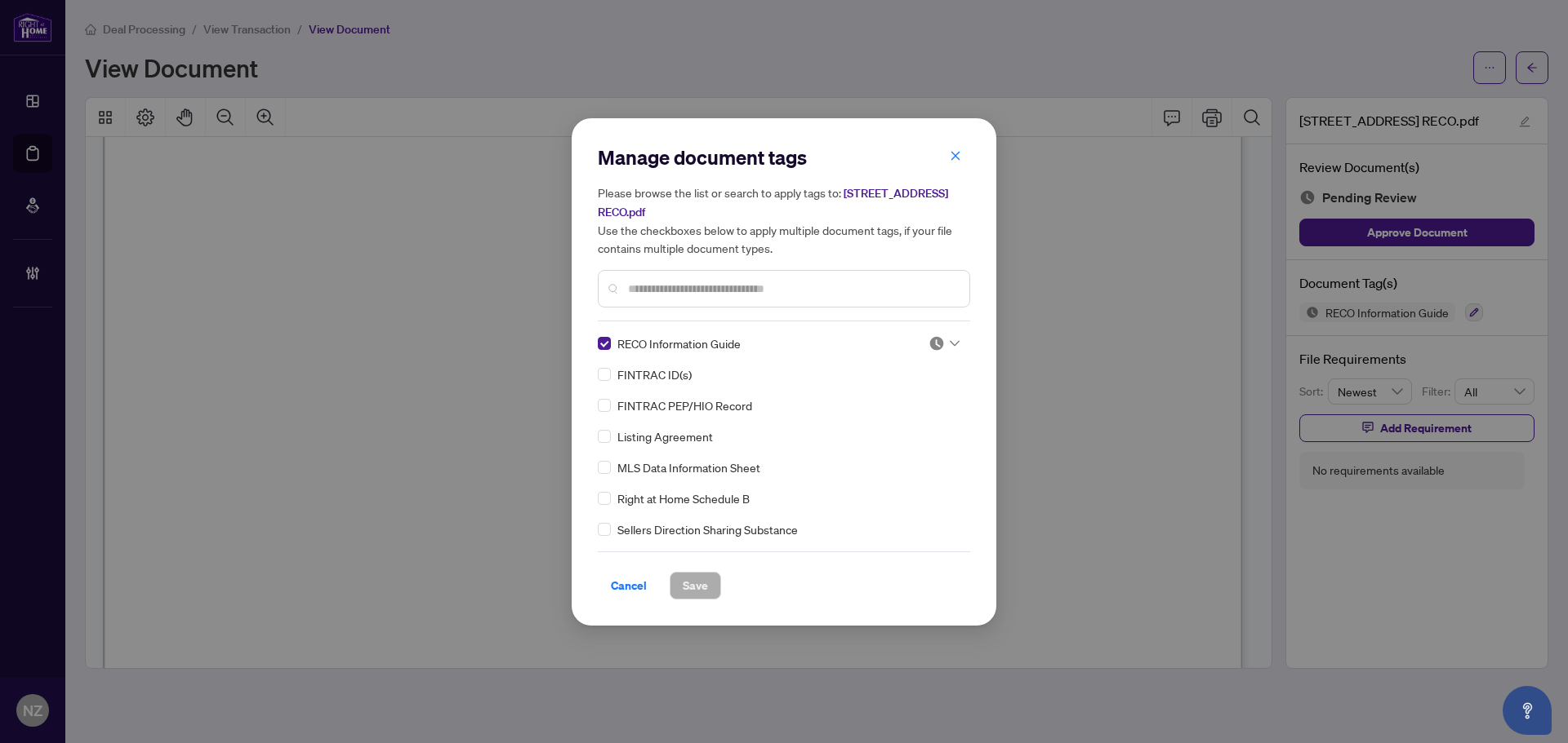
click at [955, 337] on div "RECO Information Guide FINTRAC ID(s) FINTRAC PEP/HIO Record Listing Agreement M…" at bounding box center [784, 436] width 372 height 204
click at [948, 350] on div at bounding box center [943, 344] width 31 height 17
click at [914, 420] on div "Approved" at bounding box center [890, 422] width 104 height 18
click at [699, 580] on span "Save" at bounding box center [695, 586] width 25 height 26
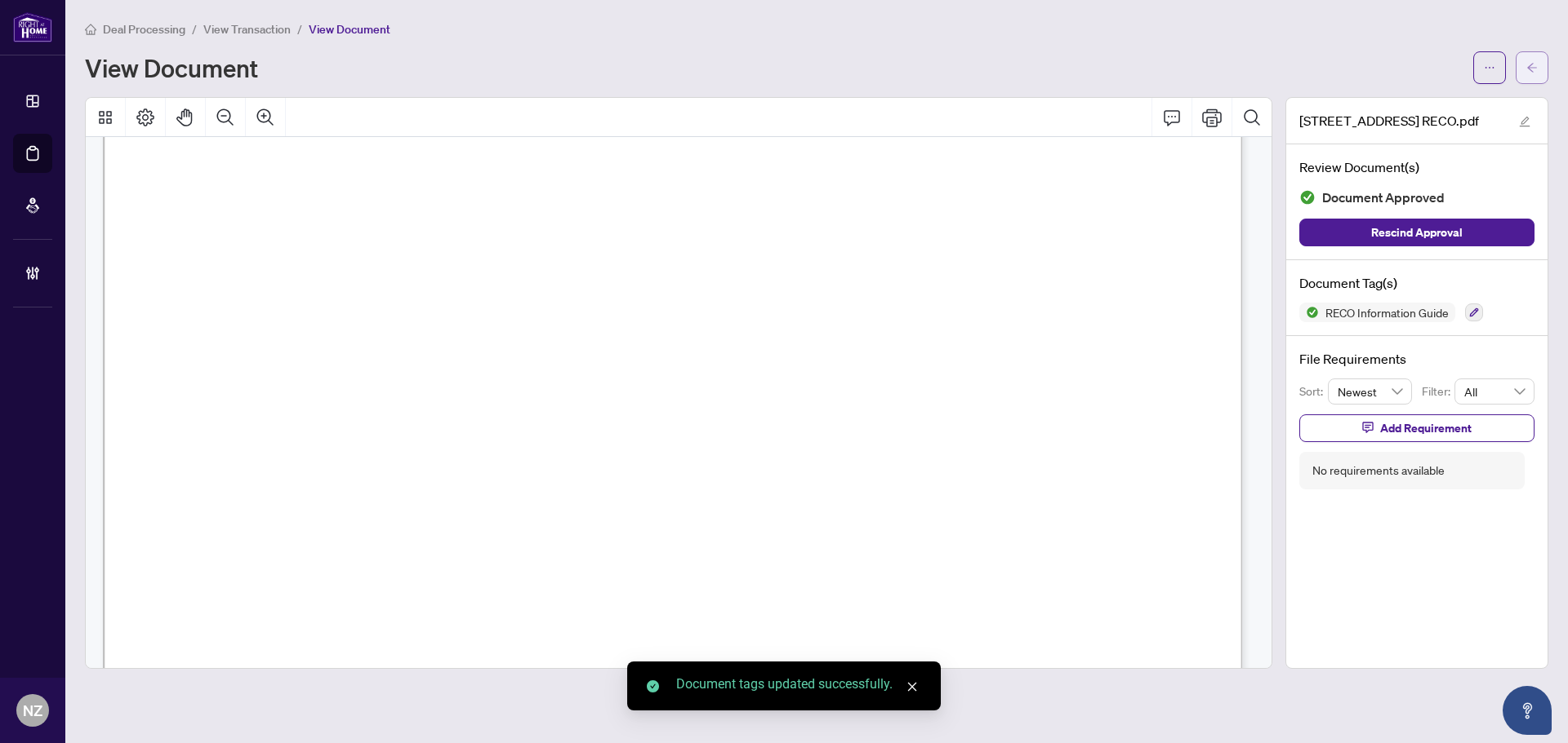
click at [1519, 69] on button "button" at bounding box center [1532, 67] width 33 height 33
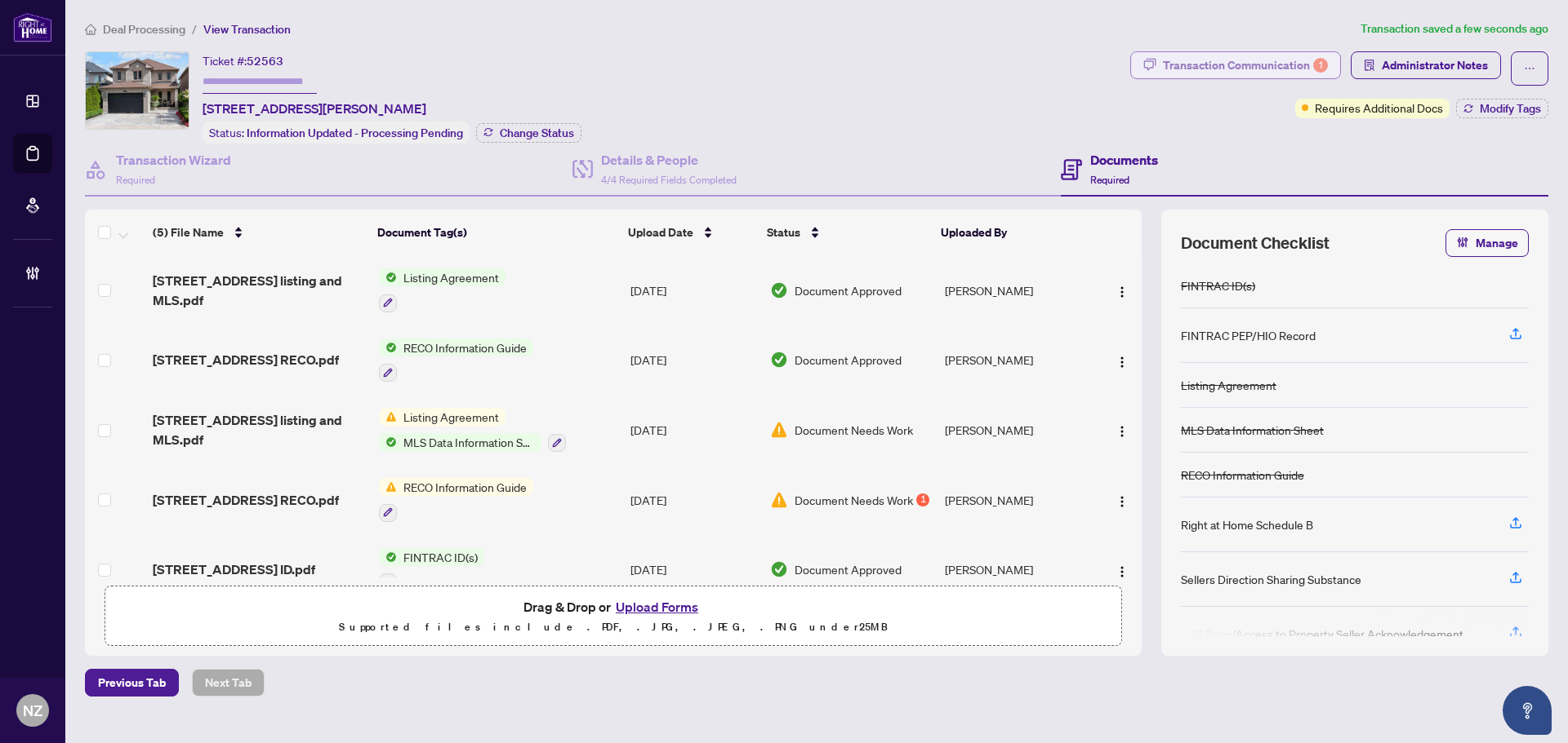
click at [1223, 67] on div "Transaction Communication 1" at bounding box center [1245, 65] width 165 height 26
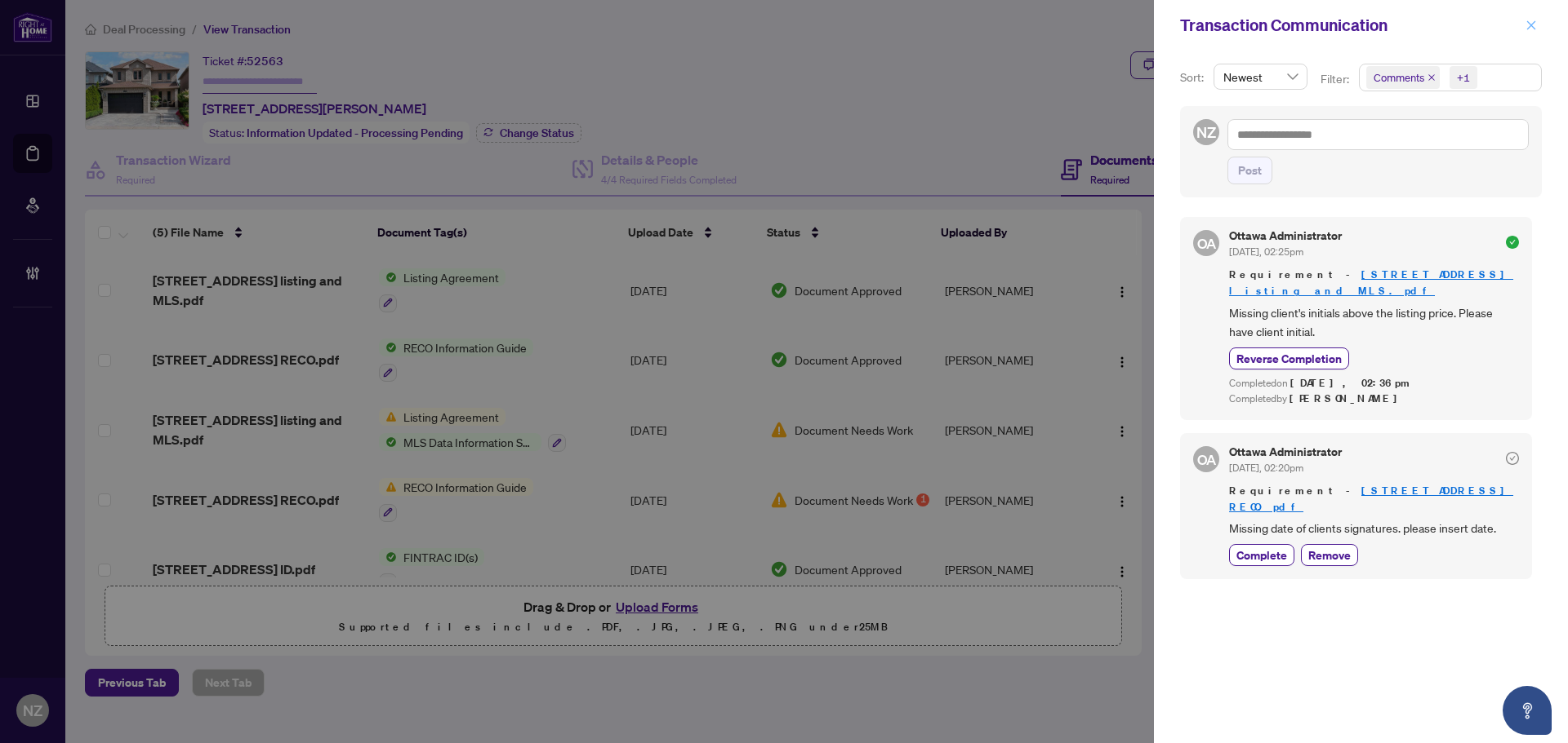
click at [1540, 26] on button "button" at bounding box center [1531, 25] width 21 height 20
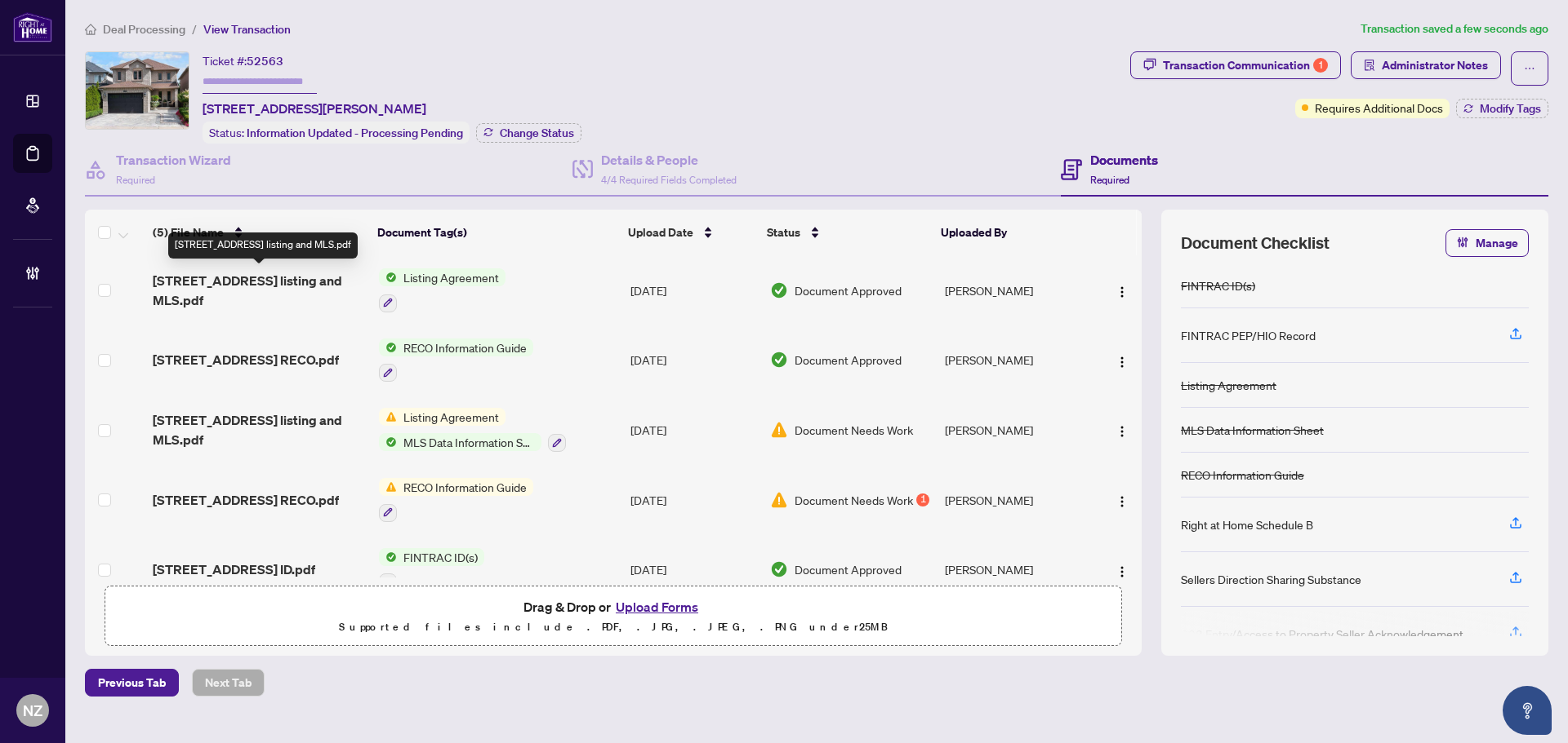
click at [293, 280] on span "166 Royalpark way listing and MLS.pdf" at bounding box center [259, 291] width 213 height 39
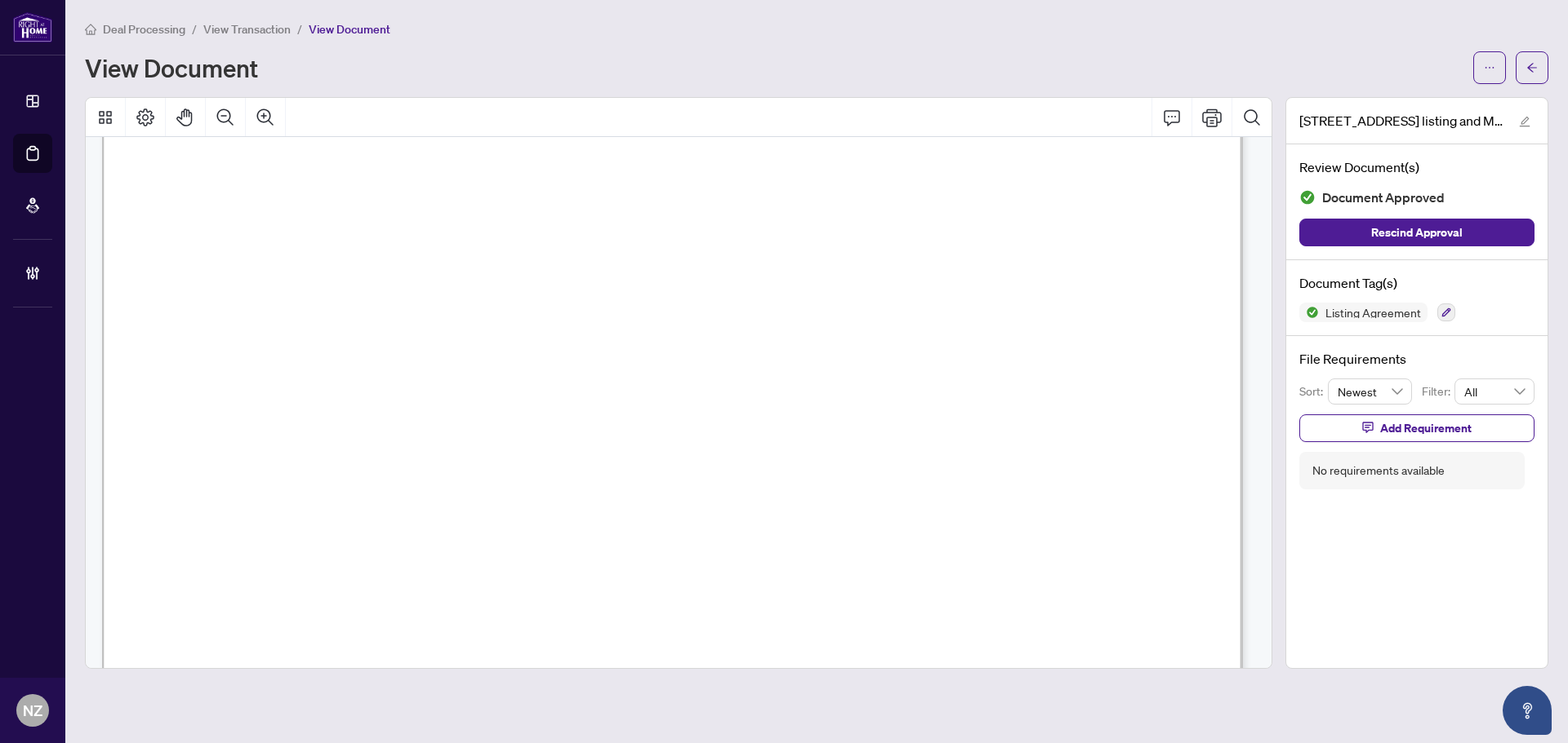
scroll to position [571, 0]
click at [1530, 65] on icon "arrow-left" at bounding box center [1532, 67] width 10 height 9
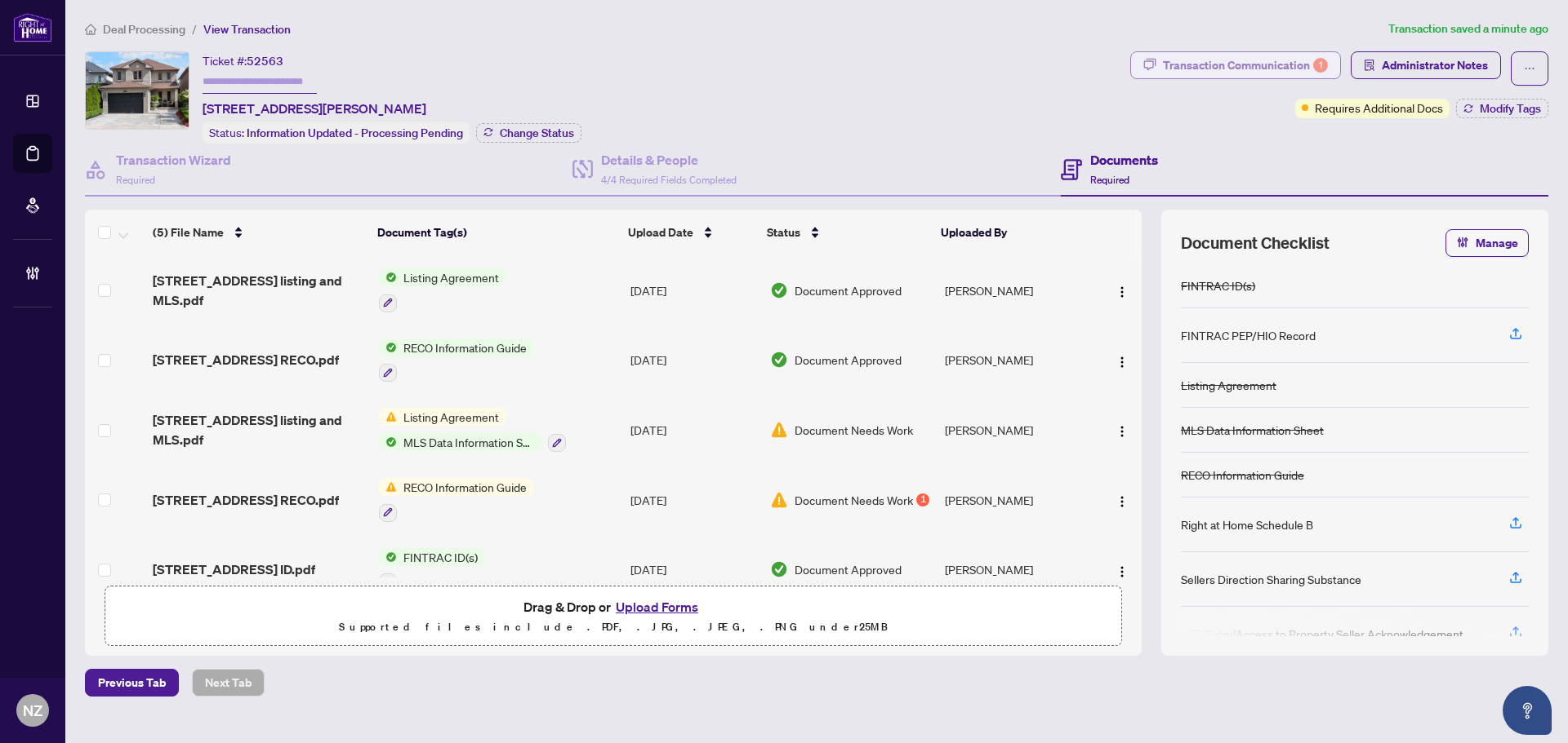
click at [1270, 63] on div "Transaction Communication 1" at bounding box center [1245, 65] width 165 height 26
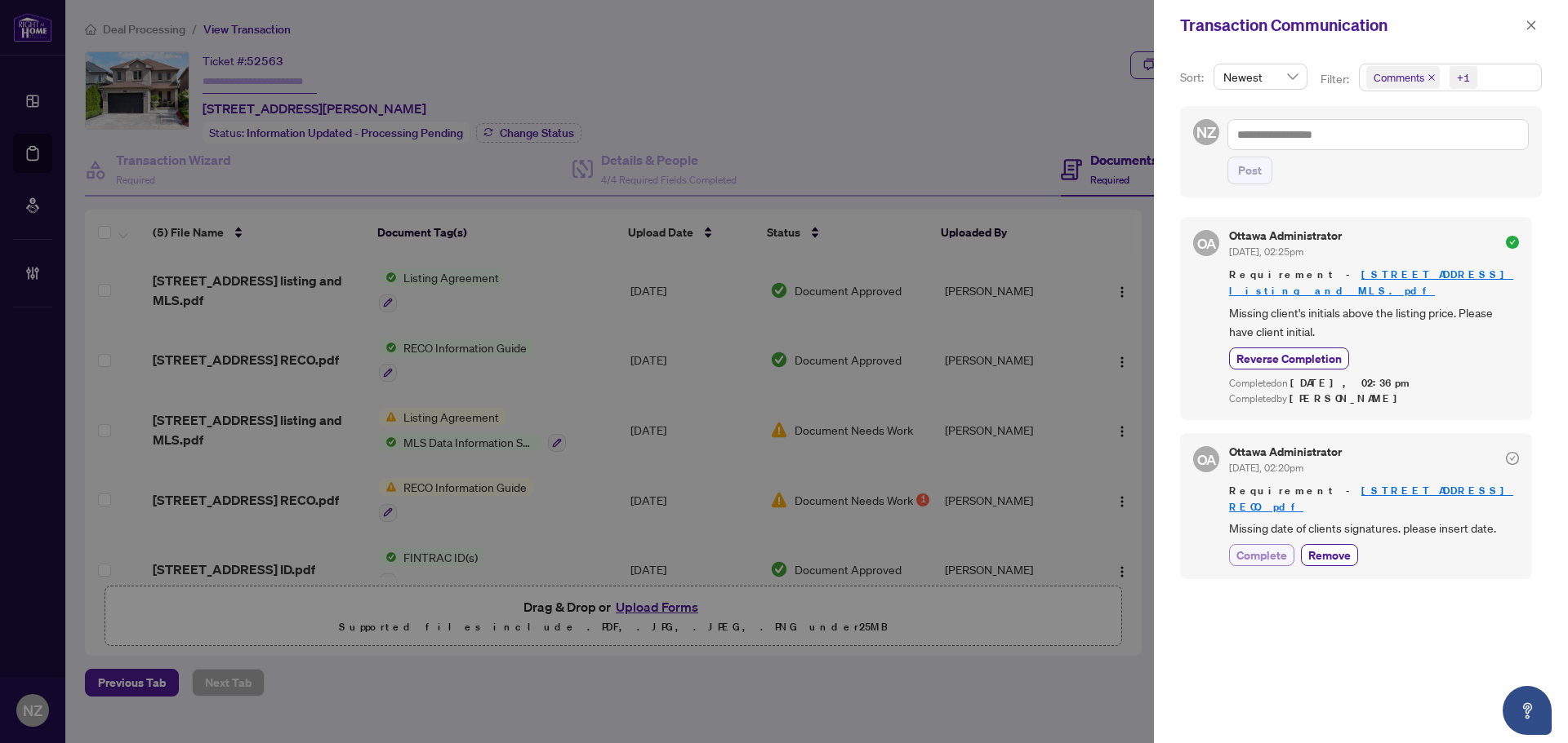
click at [1273, 547] on span "Complete" at bounding box center [1261, 556] width 50 height 17
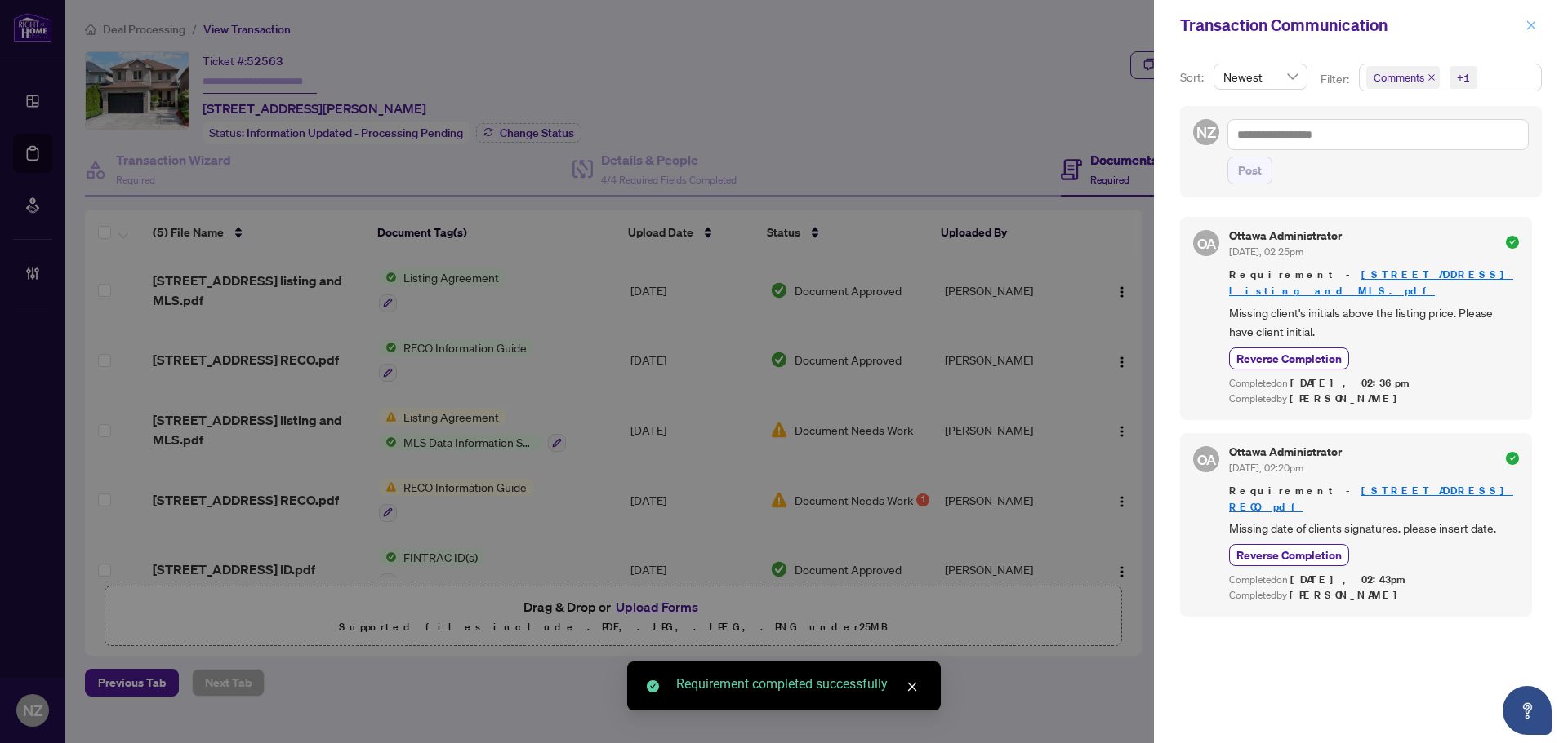
click at [1530, 27] on icon "close" at bounding box center [1532, 25] width 9 height 9
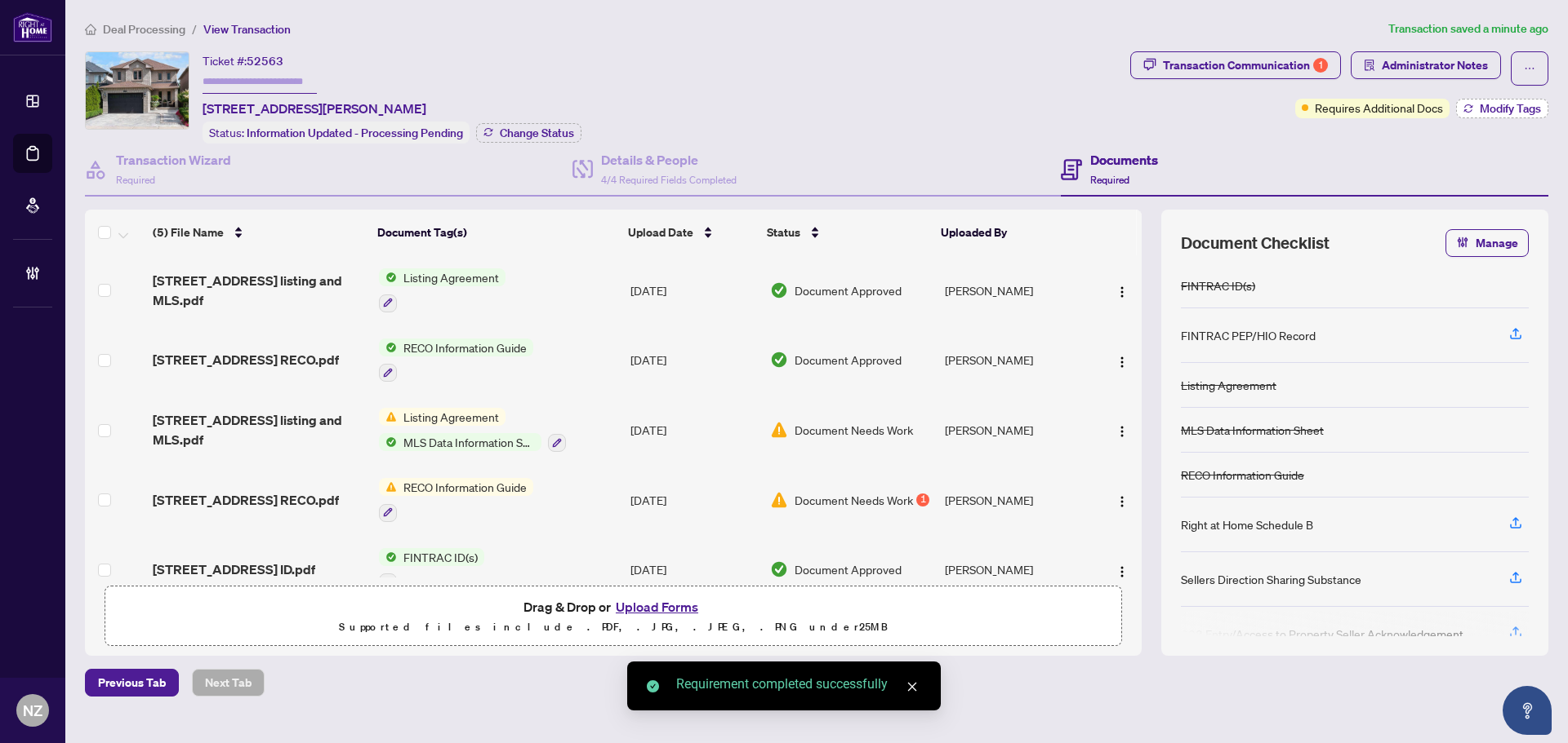
click at [1497, 103] on span "Modify Tags" at bounding box center [1510, 108] width 62 height 11
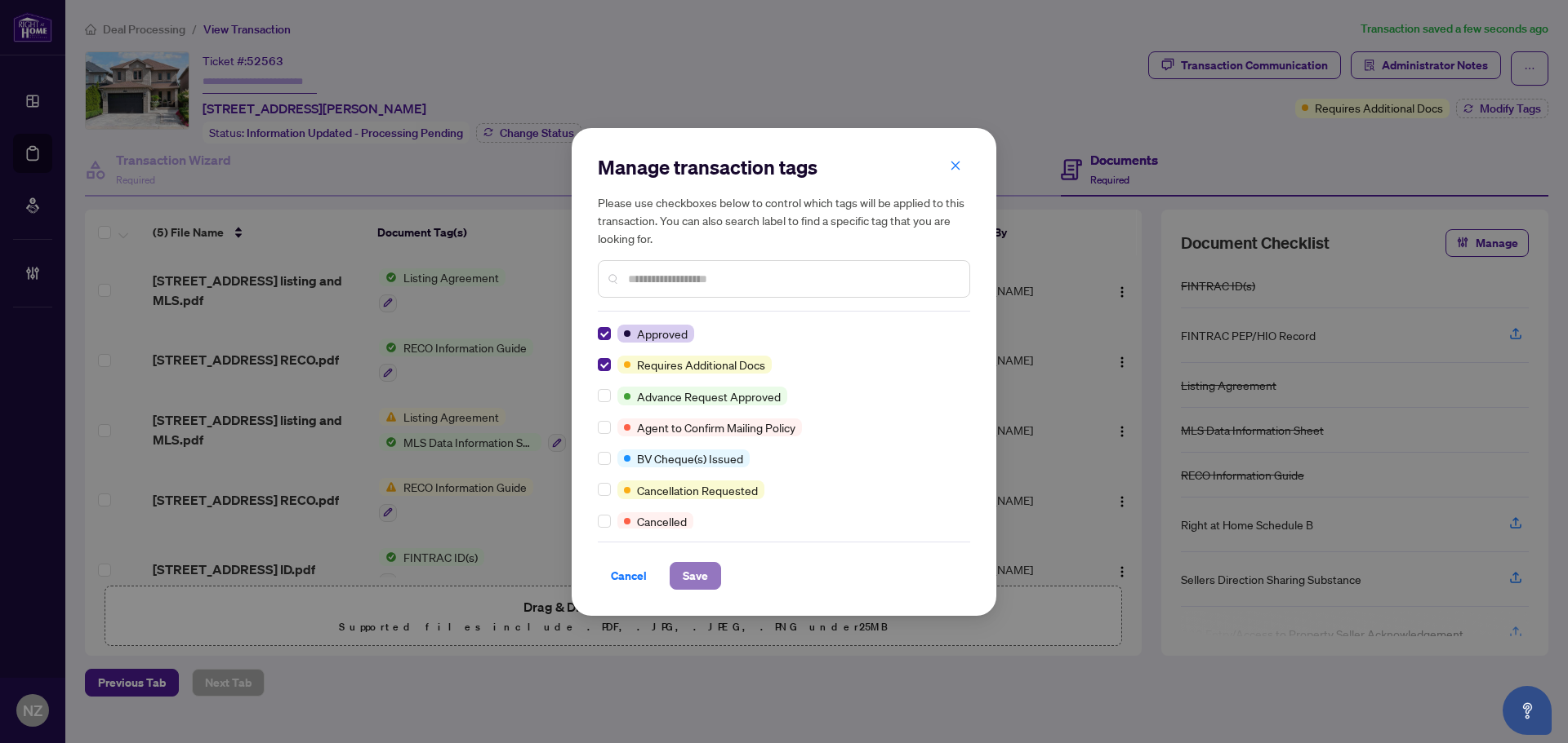
click at [691, 574] on span "Save" at bounding box center [695, 576] width 25 height 26
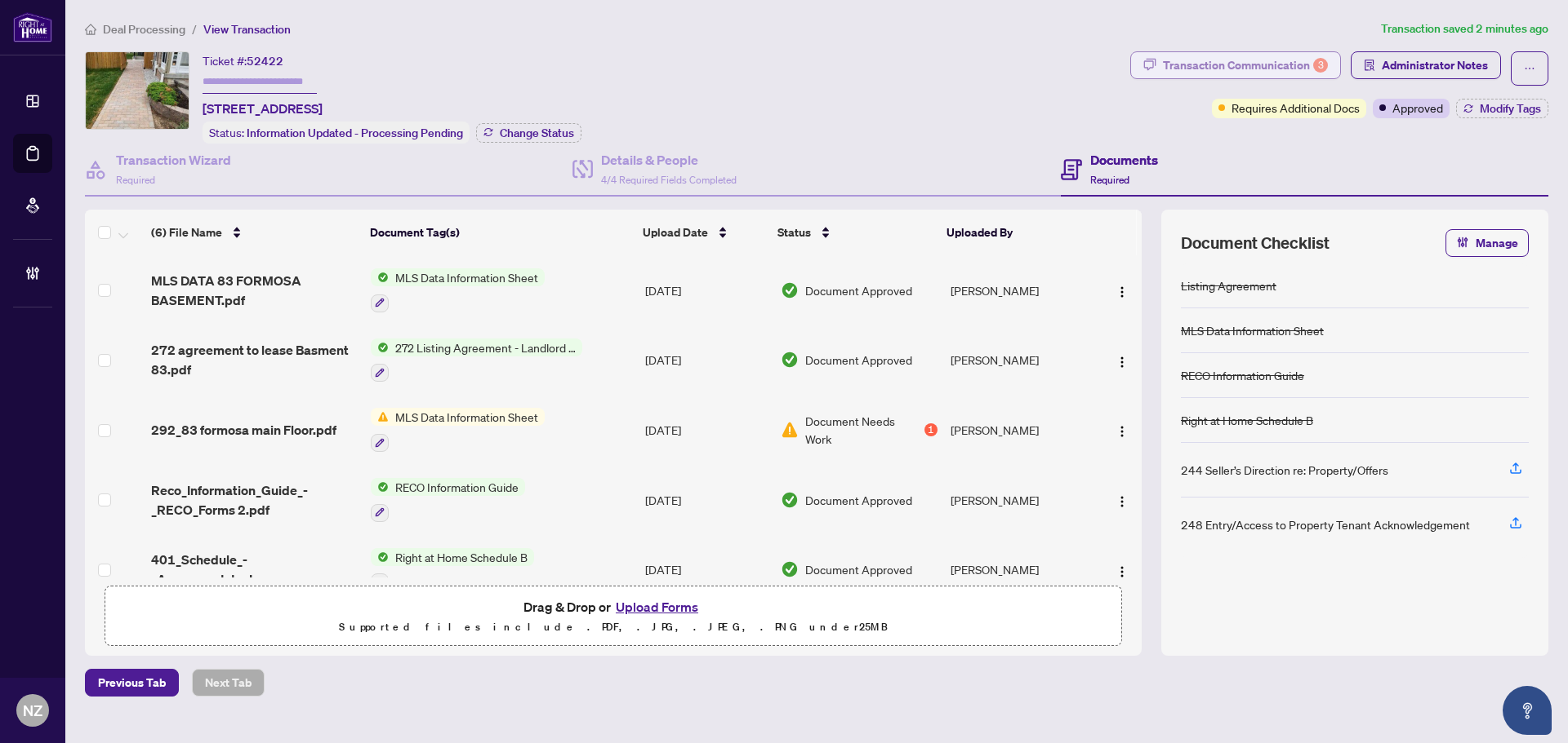
click at [1294, 69] on div "Transaction Communication 3" at bounding box center [1245, 65] width 165 height 26
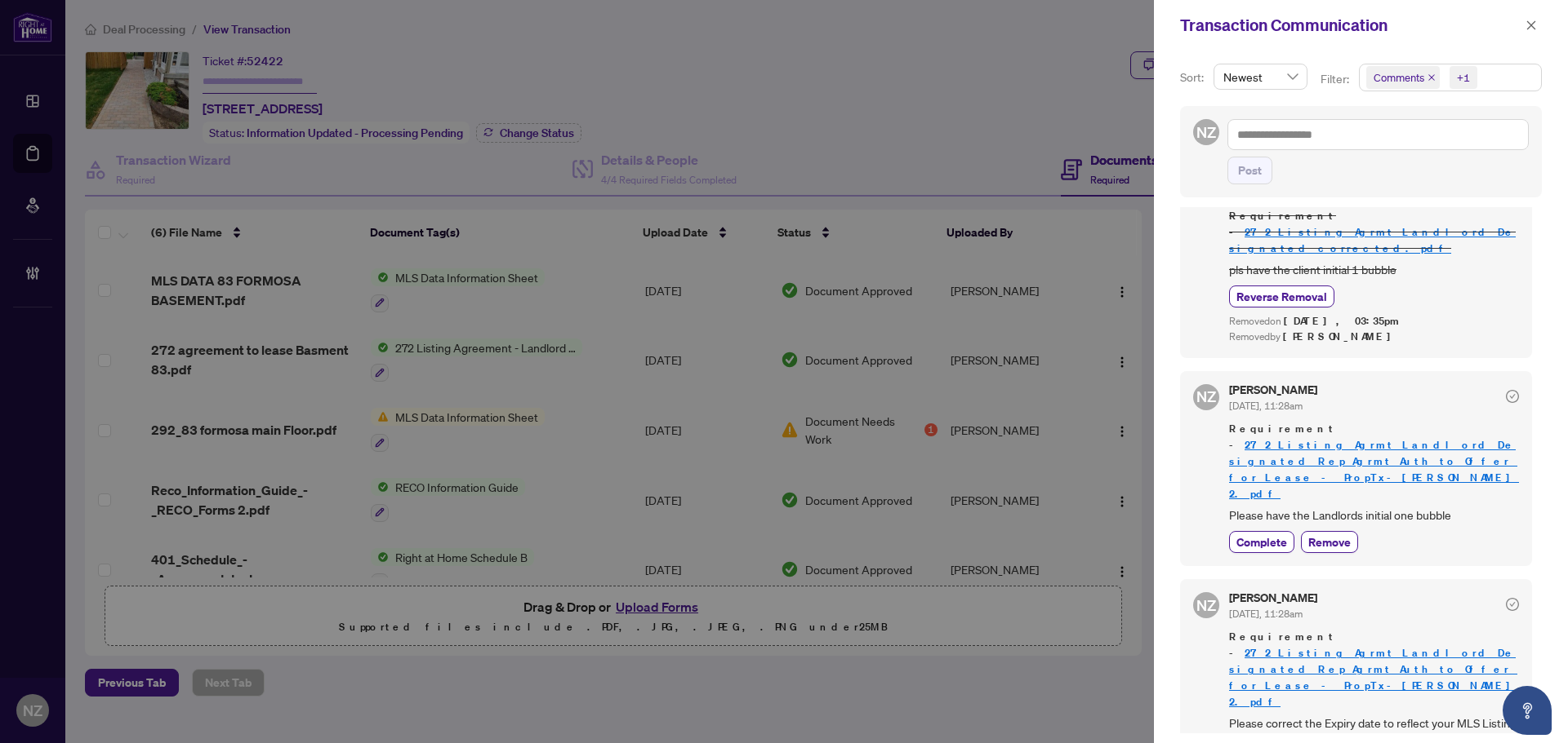
scroll to position [571, 0]
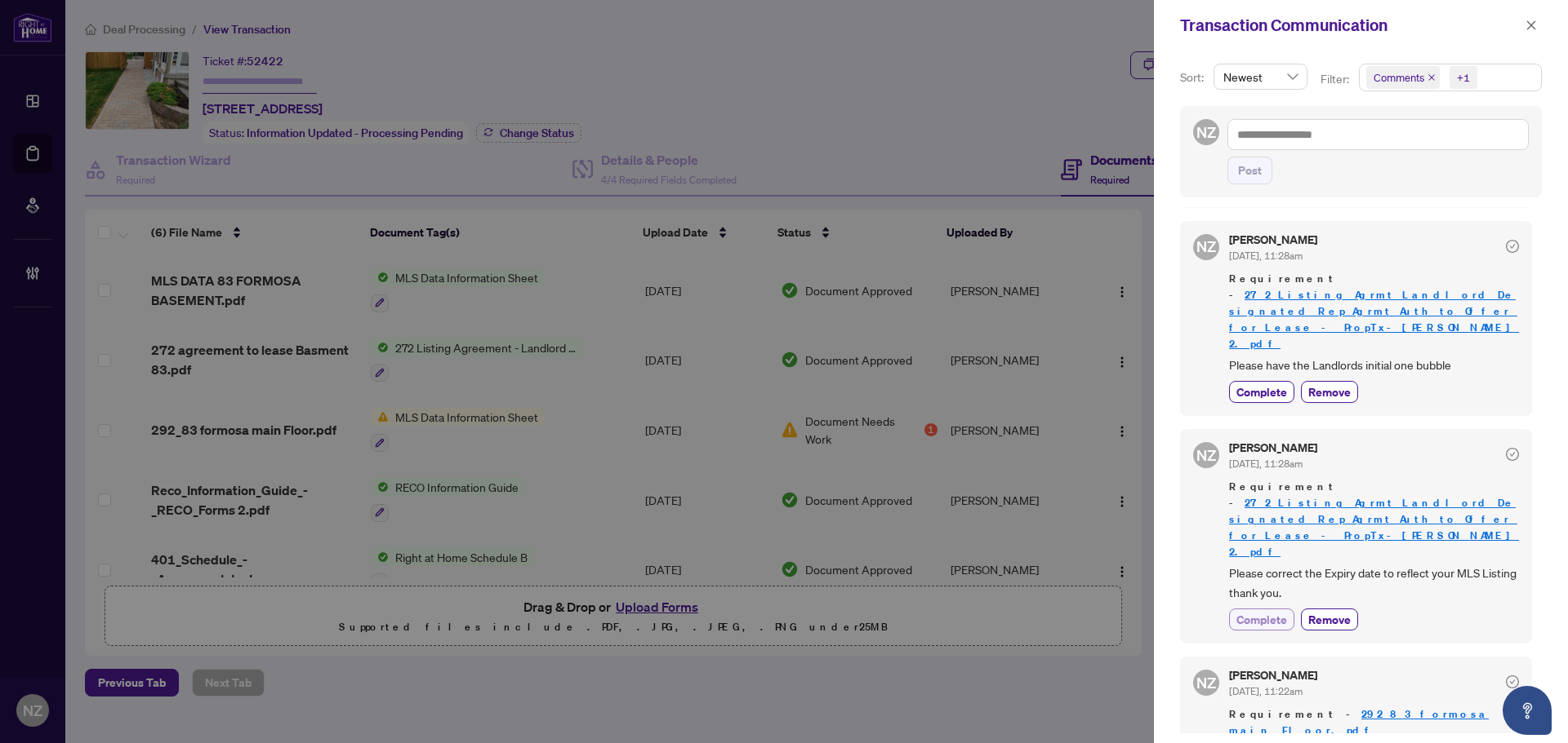
click at [1274, 612] on span "Complete" at bounding box center [1261, 620] width 50 height 17
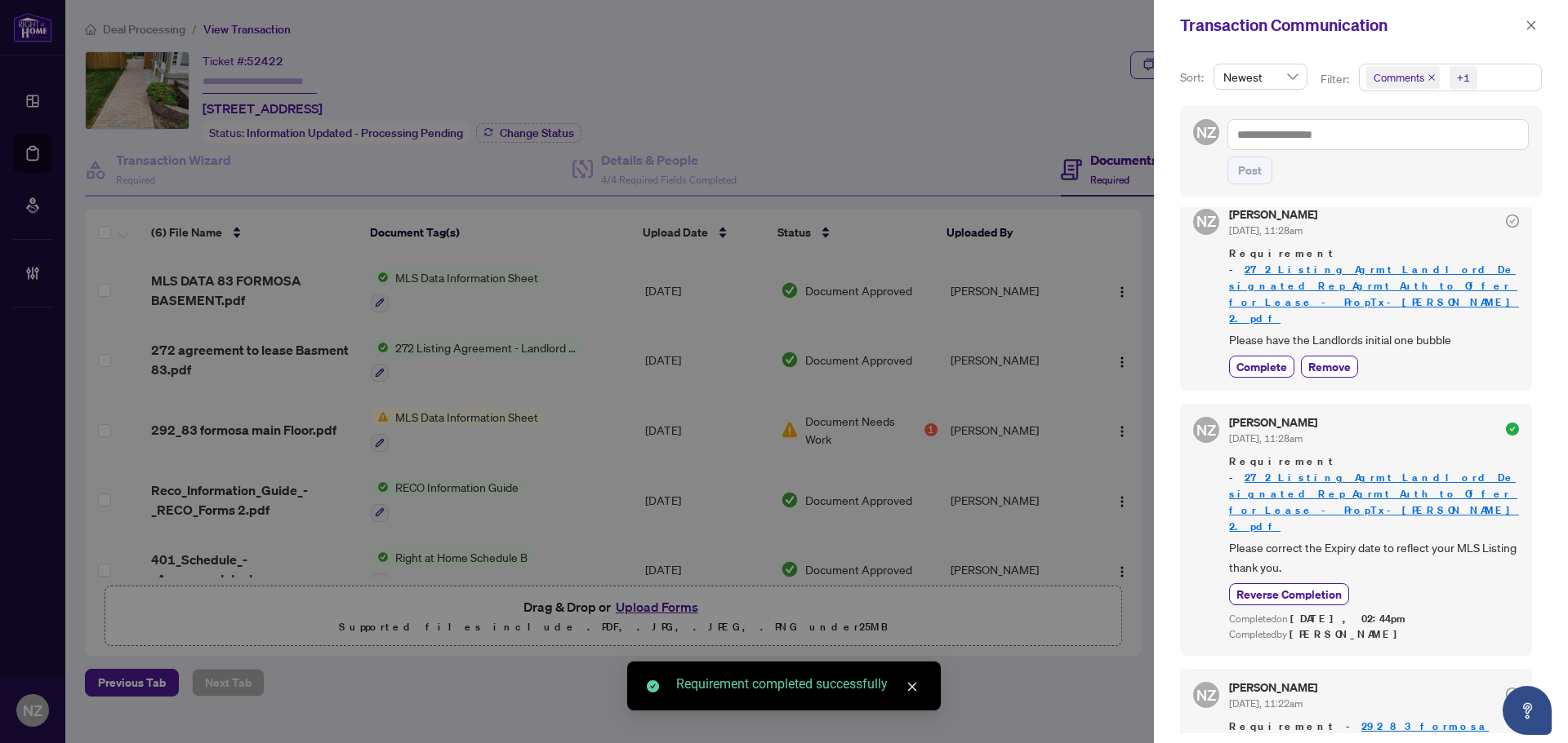
scroll to position [618, 0]
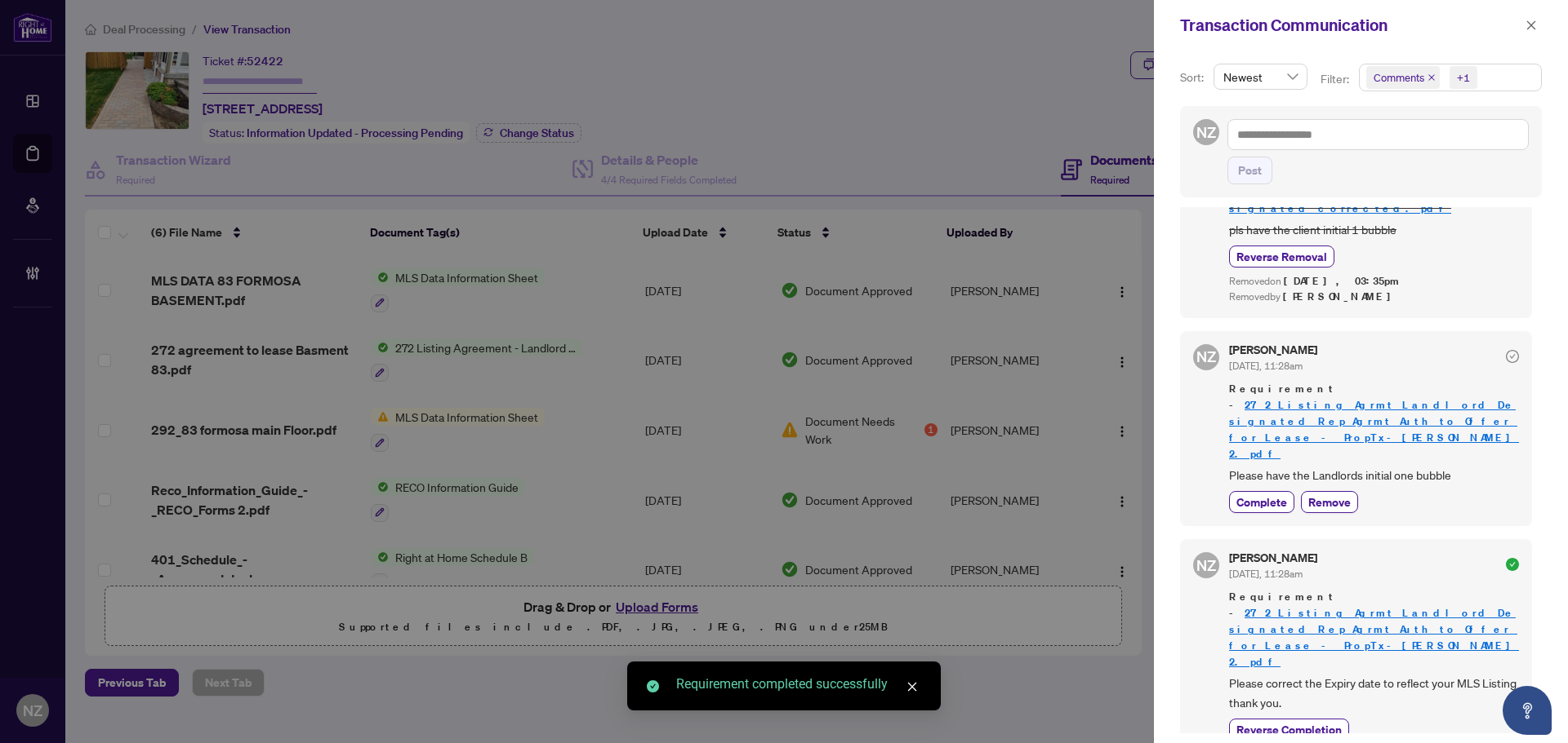
scroll to position [455, 0]
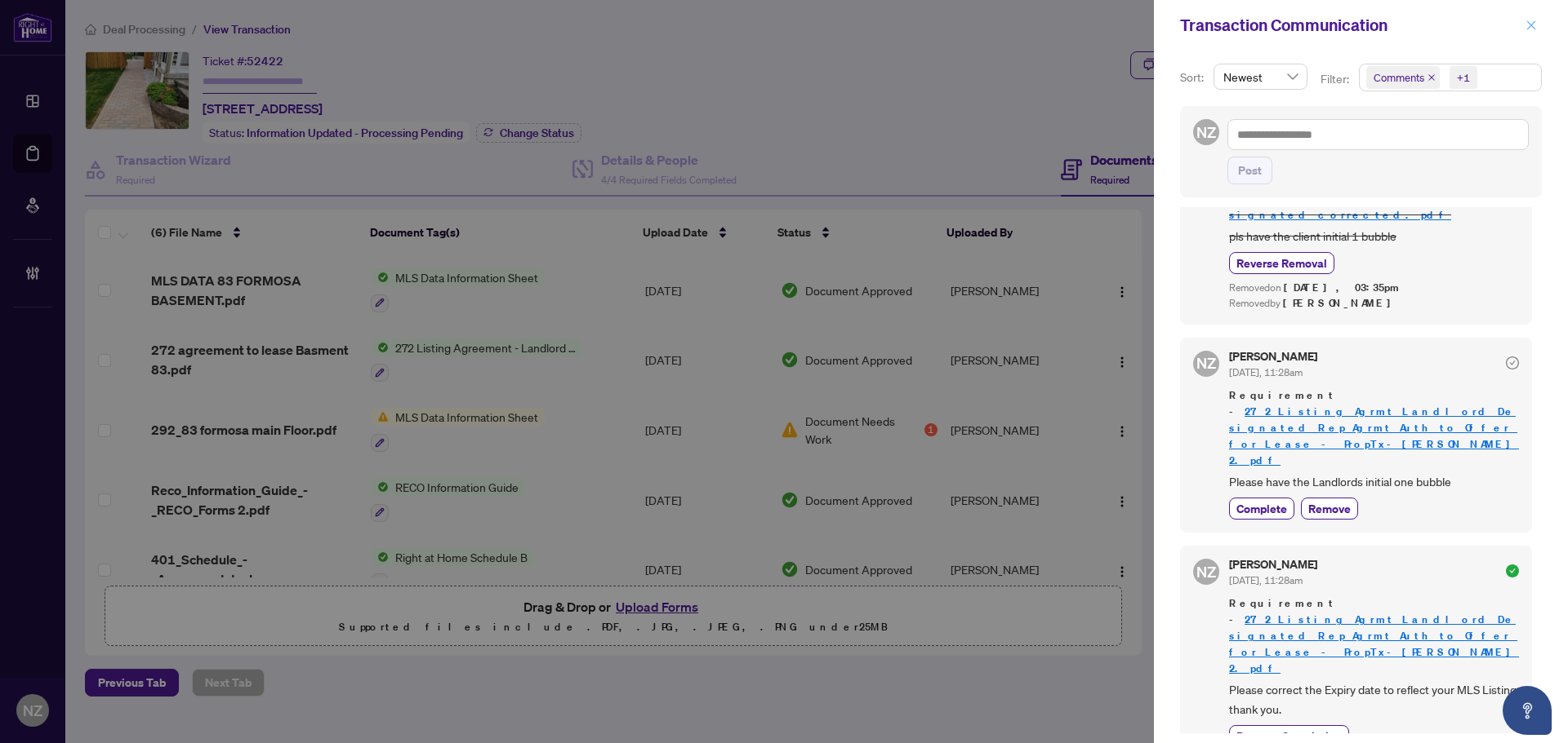
click at [1534, 24] on icon "close" at bounding box center [1531, 25] width 11 height 11
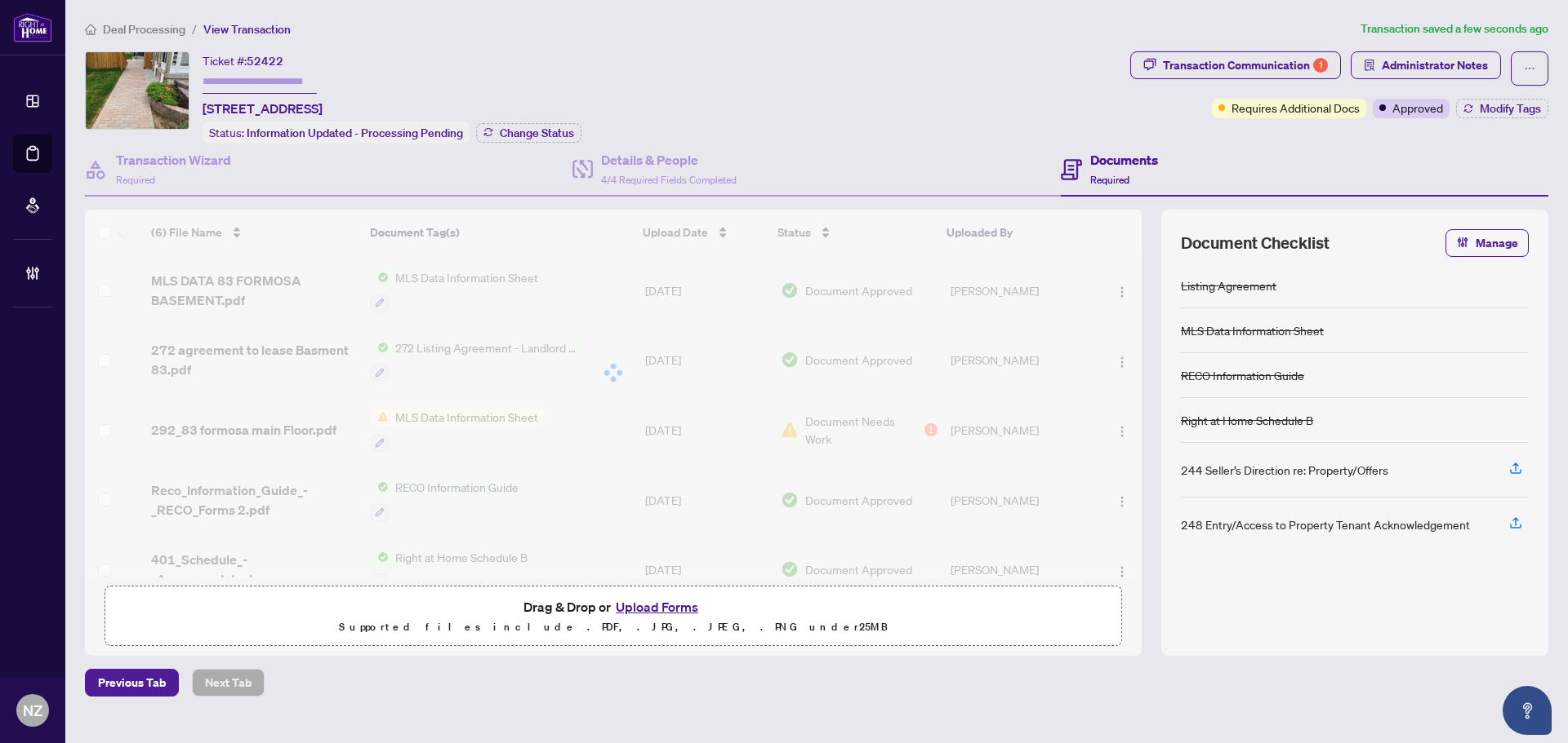
click at [265, 351] on div at bounding box center [613, 373] width 1057 height 326
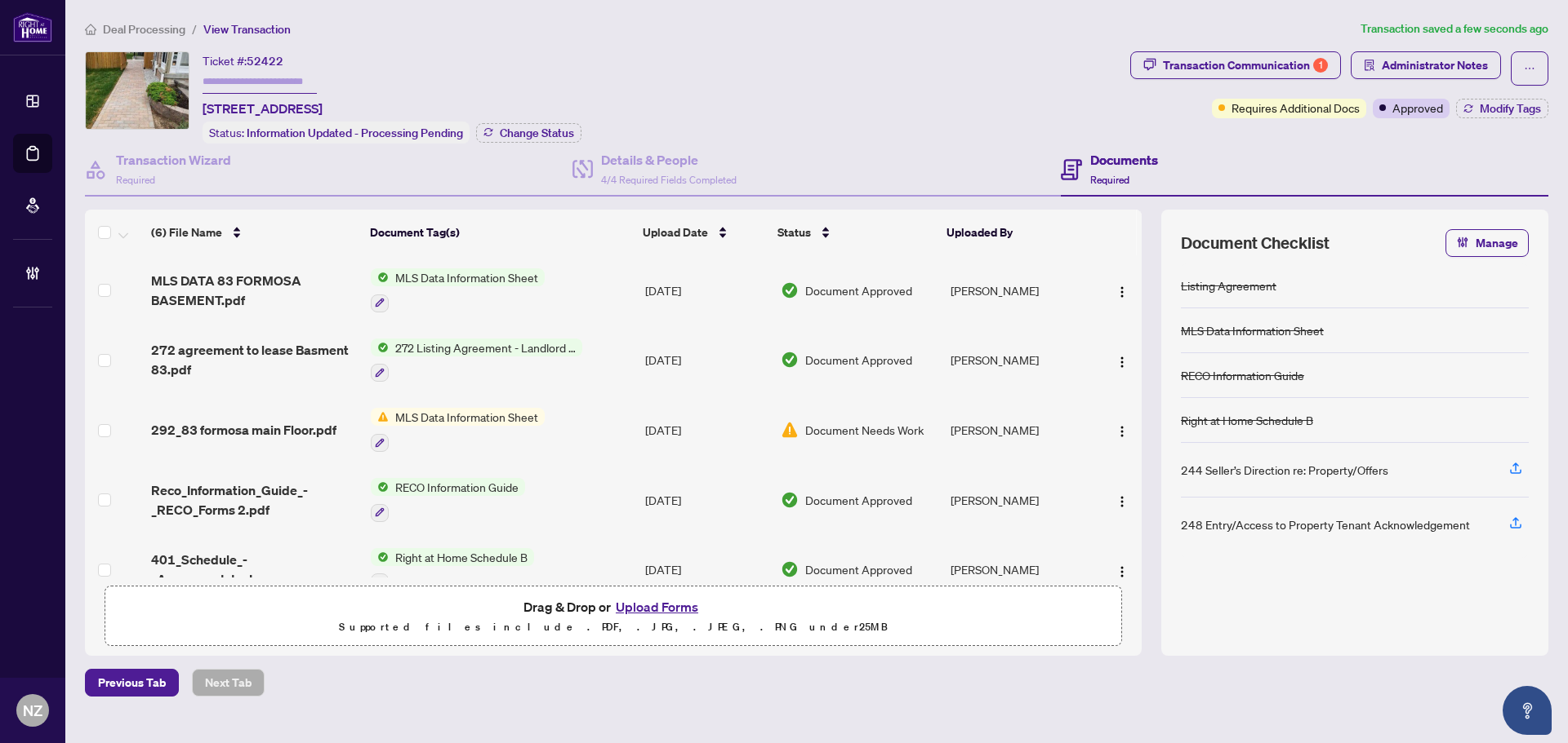
click at [265, 351] on span "272 agreement to lease Basment 83.pdf" at bounding box center [254, 360] width 206 height 39
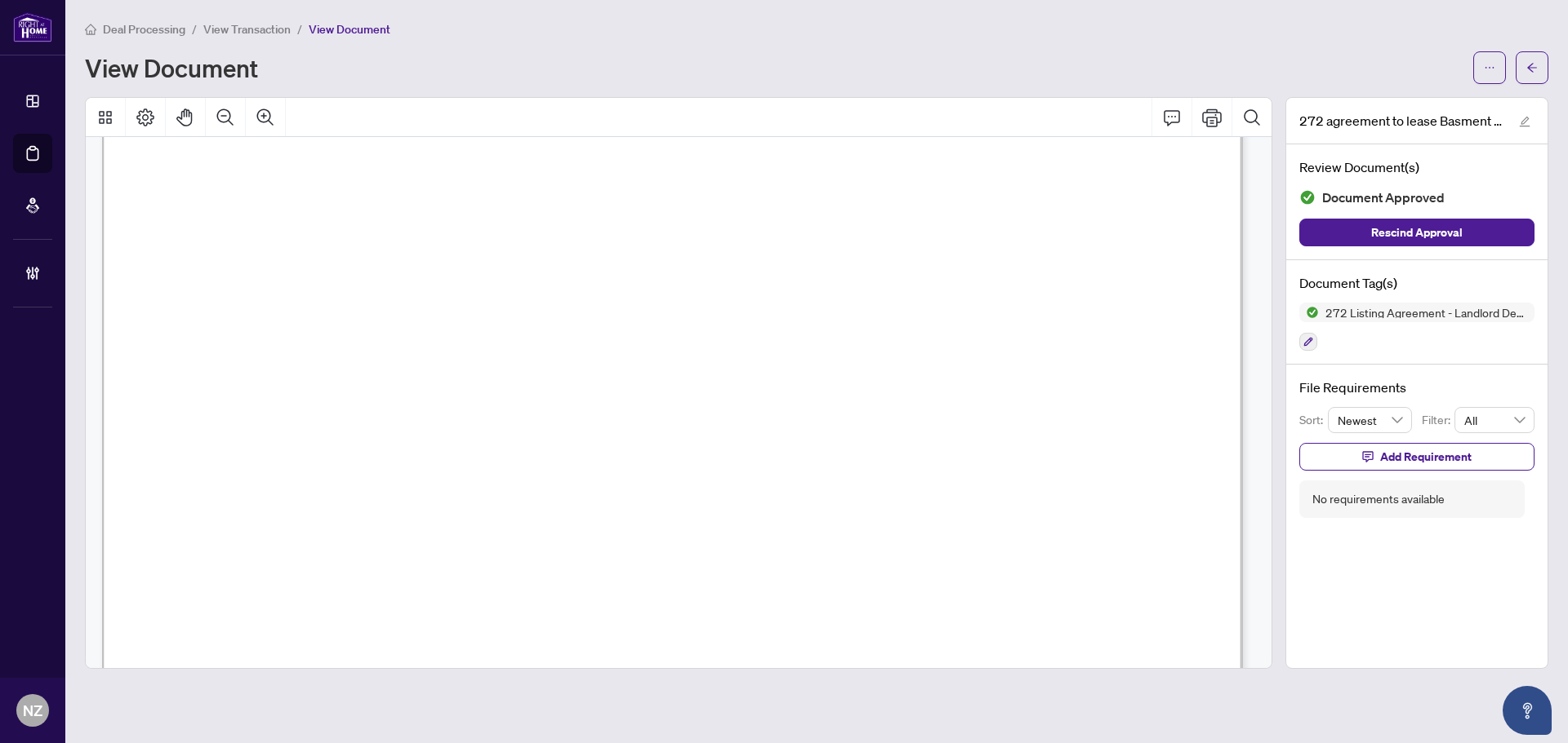
scroll to position [3591, 0]
click at [1534, 69] on icon "arrow-left" at bounding box center [1532, 68] width 11 height 11
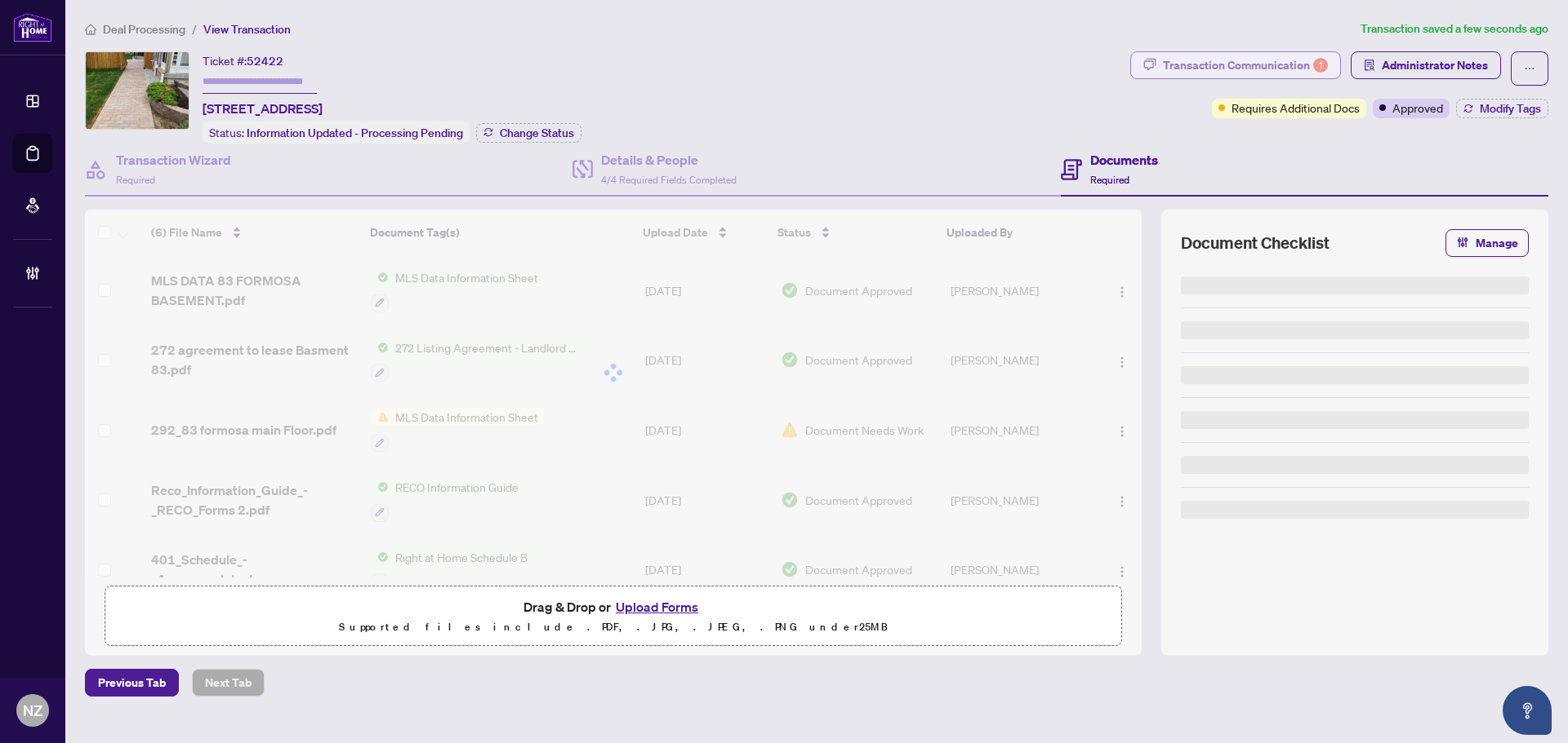
click at [1278, 62] on div "Transaction Communication 1" at bounding box center [1245, 65] width 165 height 26
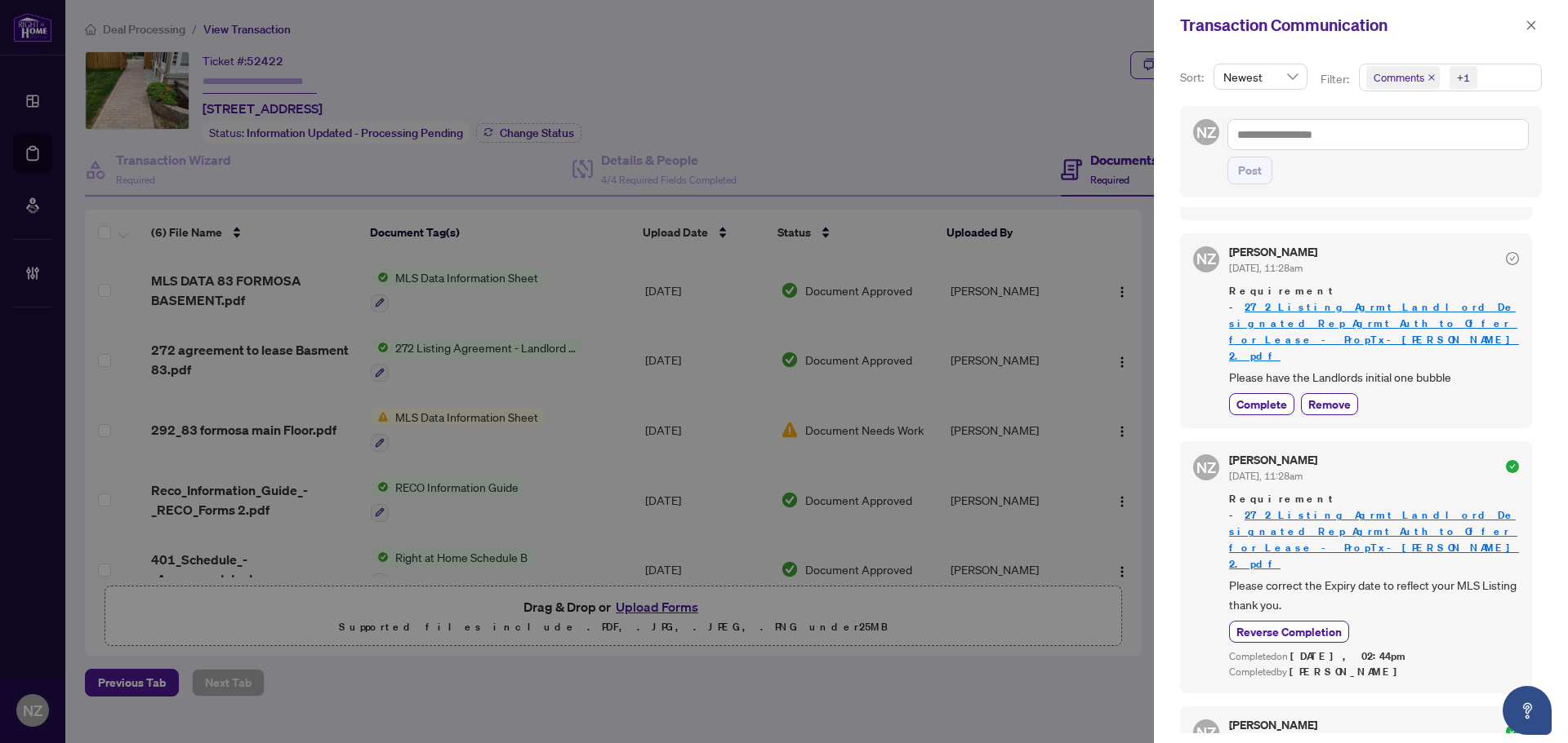
scroll to position [571, 0]
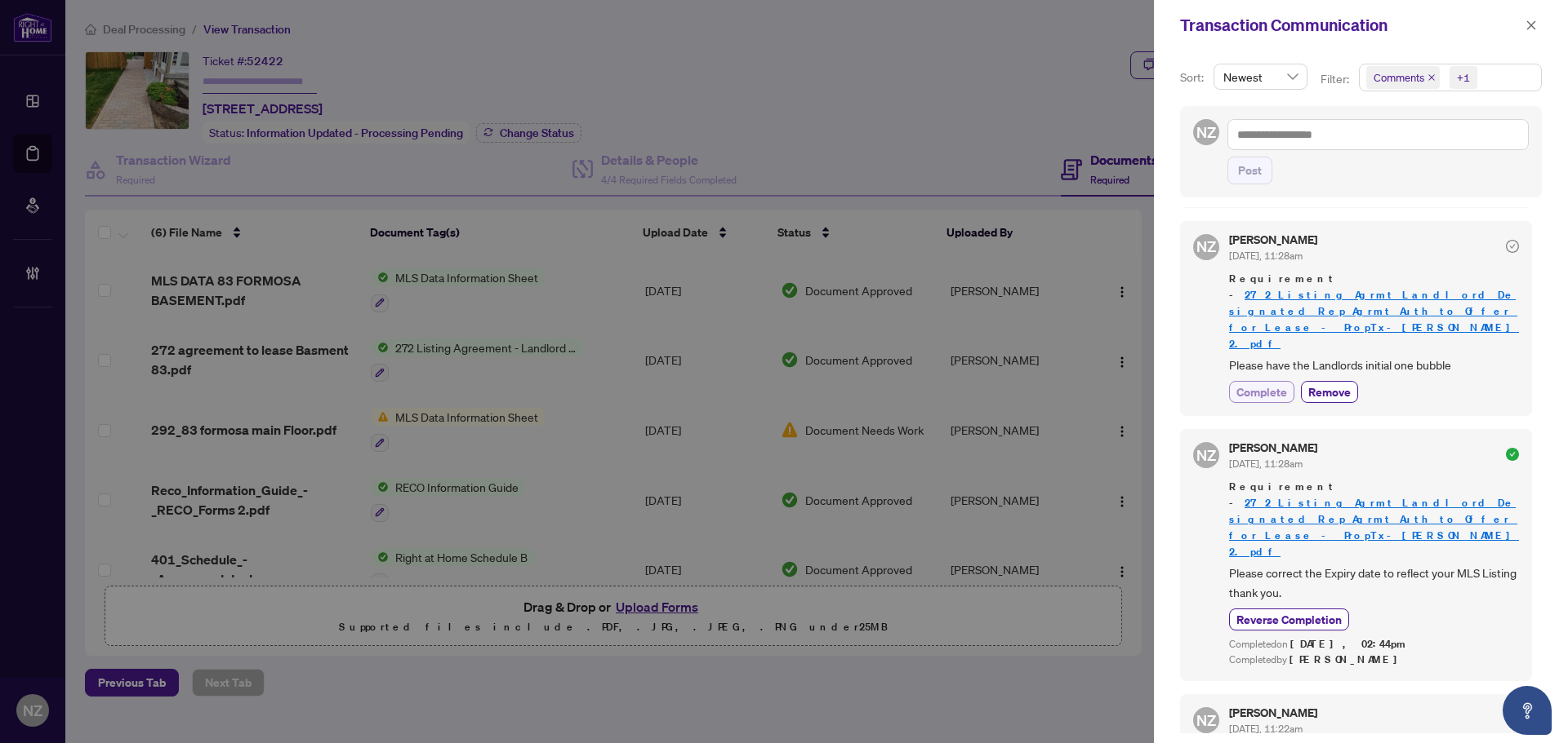
click at [1274, 383] on span "Complete" at bounding box center [1261, 392] width 50 height 17
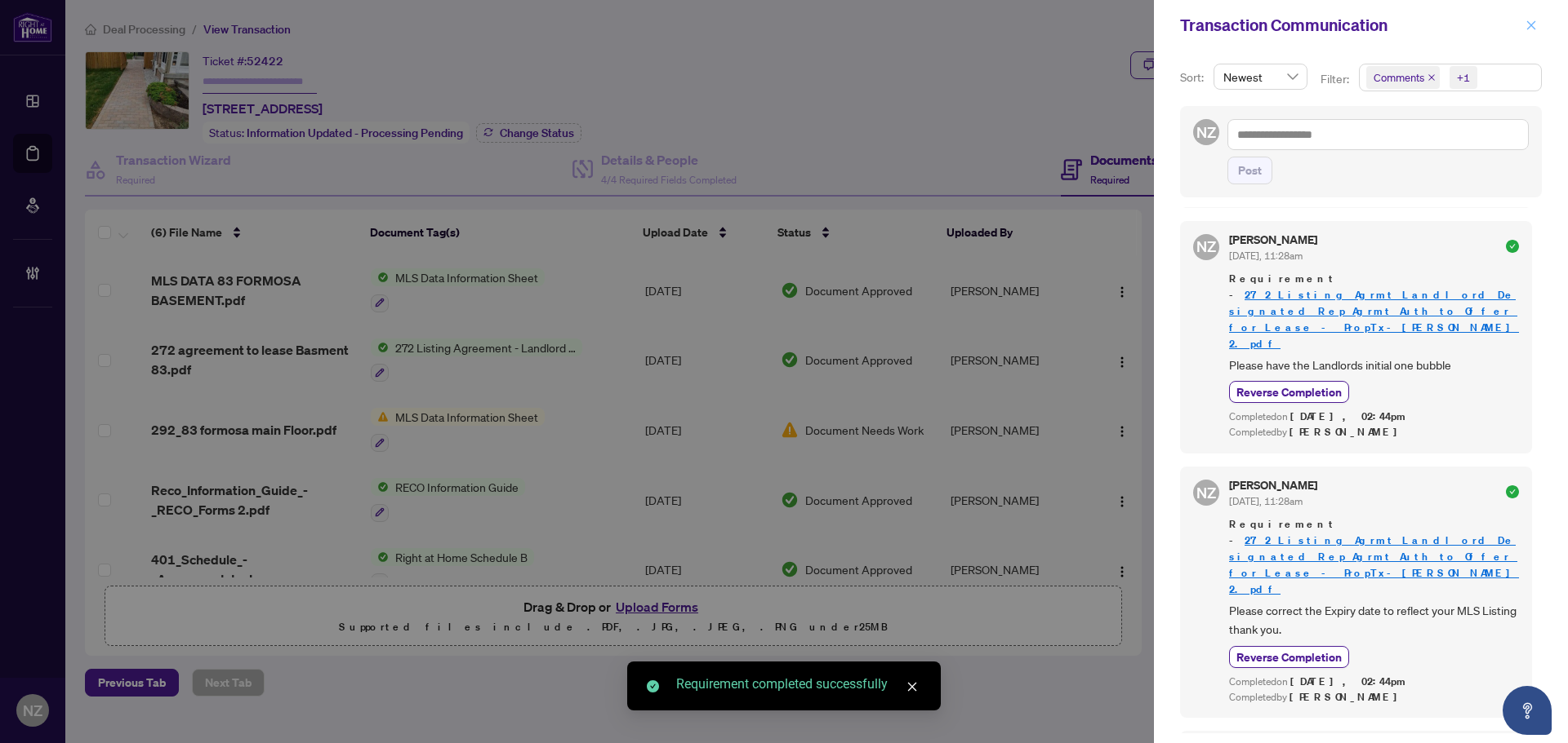
click at [1527, 23] on icon "close" at bounding box center [1531, 25] width 11 height 11
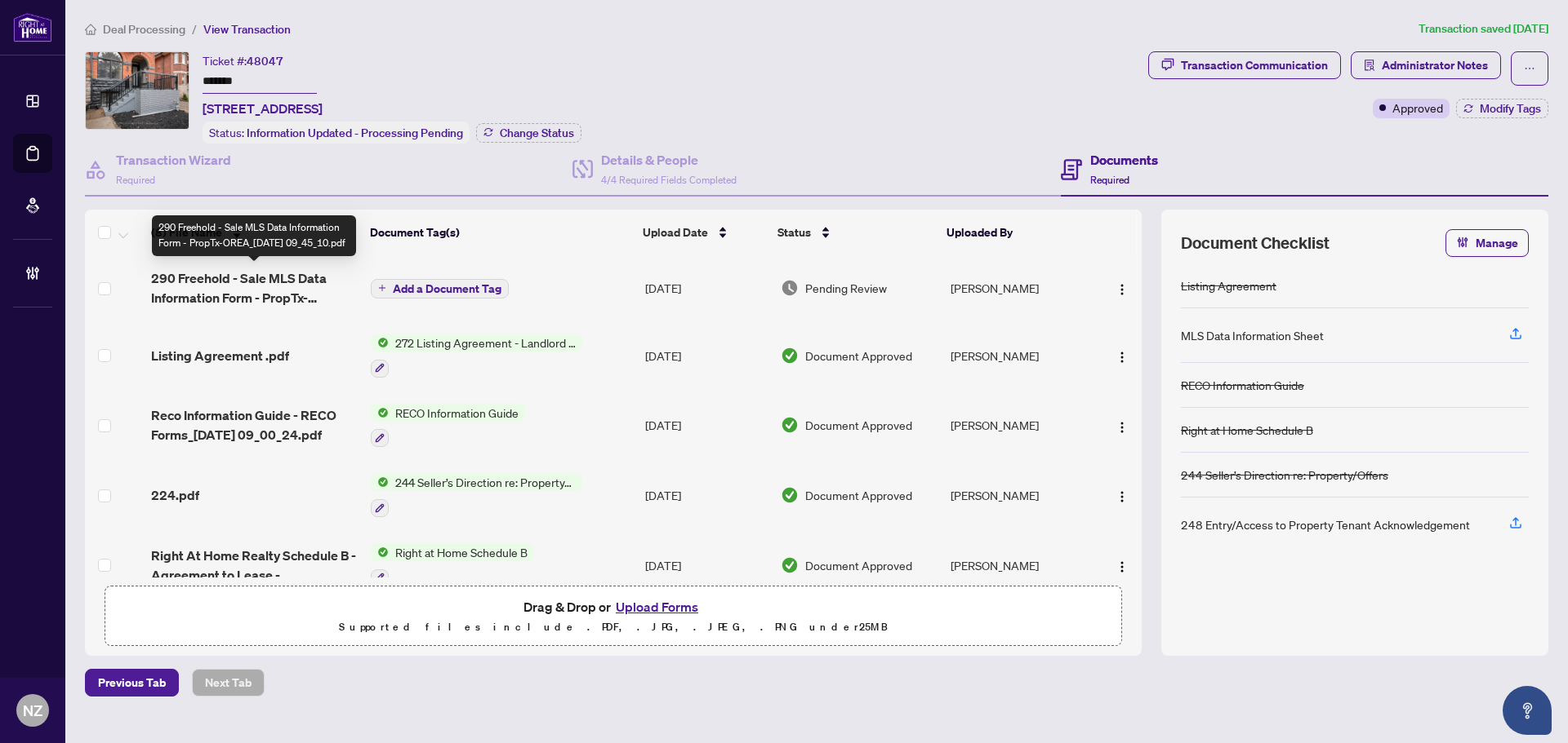
click at [274, 278] on span "290 Freehold - Sale MLS Data Information Form - PropTx-OREA_2025-09-18 09_45_10…" at bounding box center [254, 288] width 206 height 39
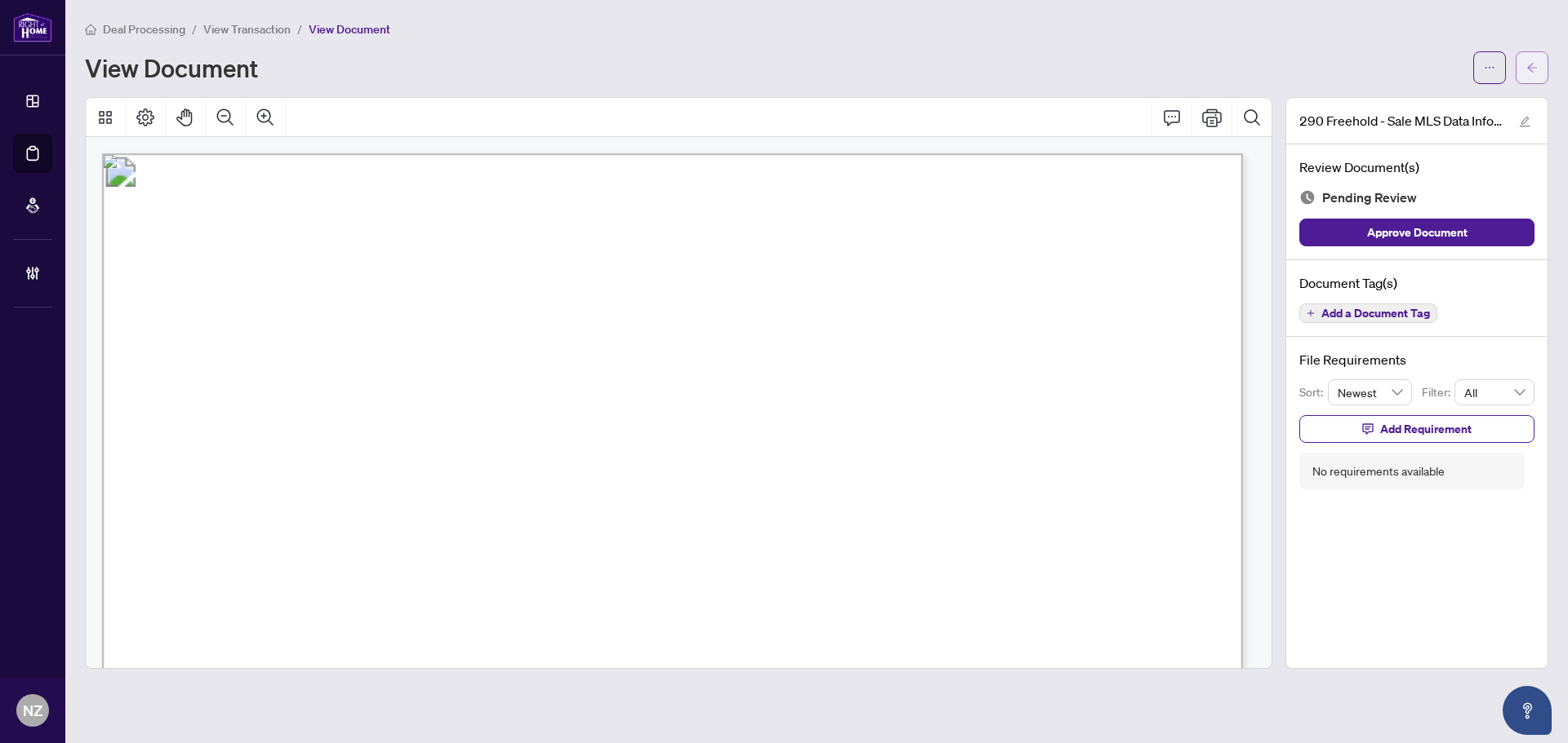
click at [1538, 62] on button "button" at bounding box center [1532, 67] width 33 height 33
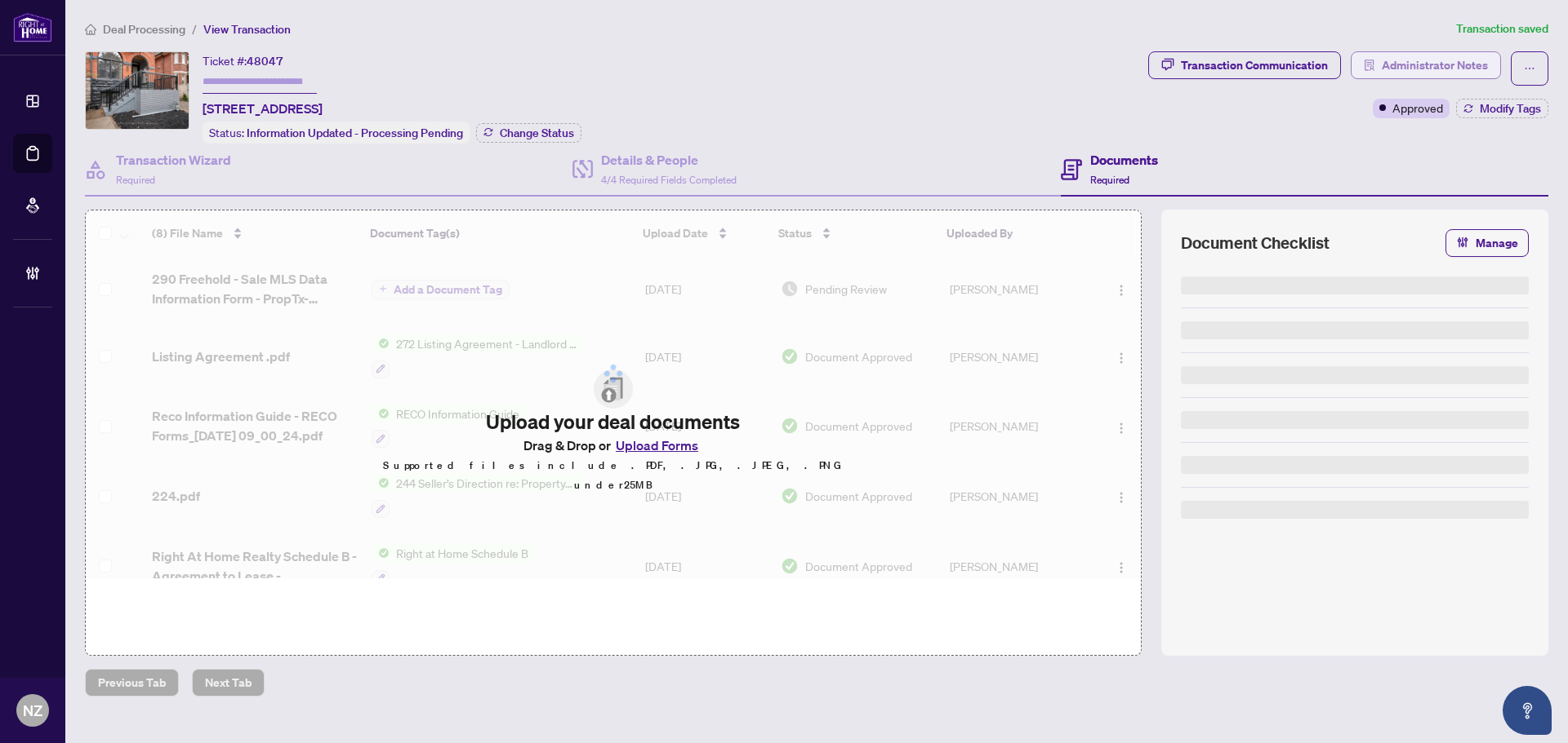
type input "*******"
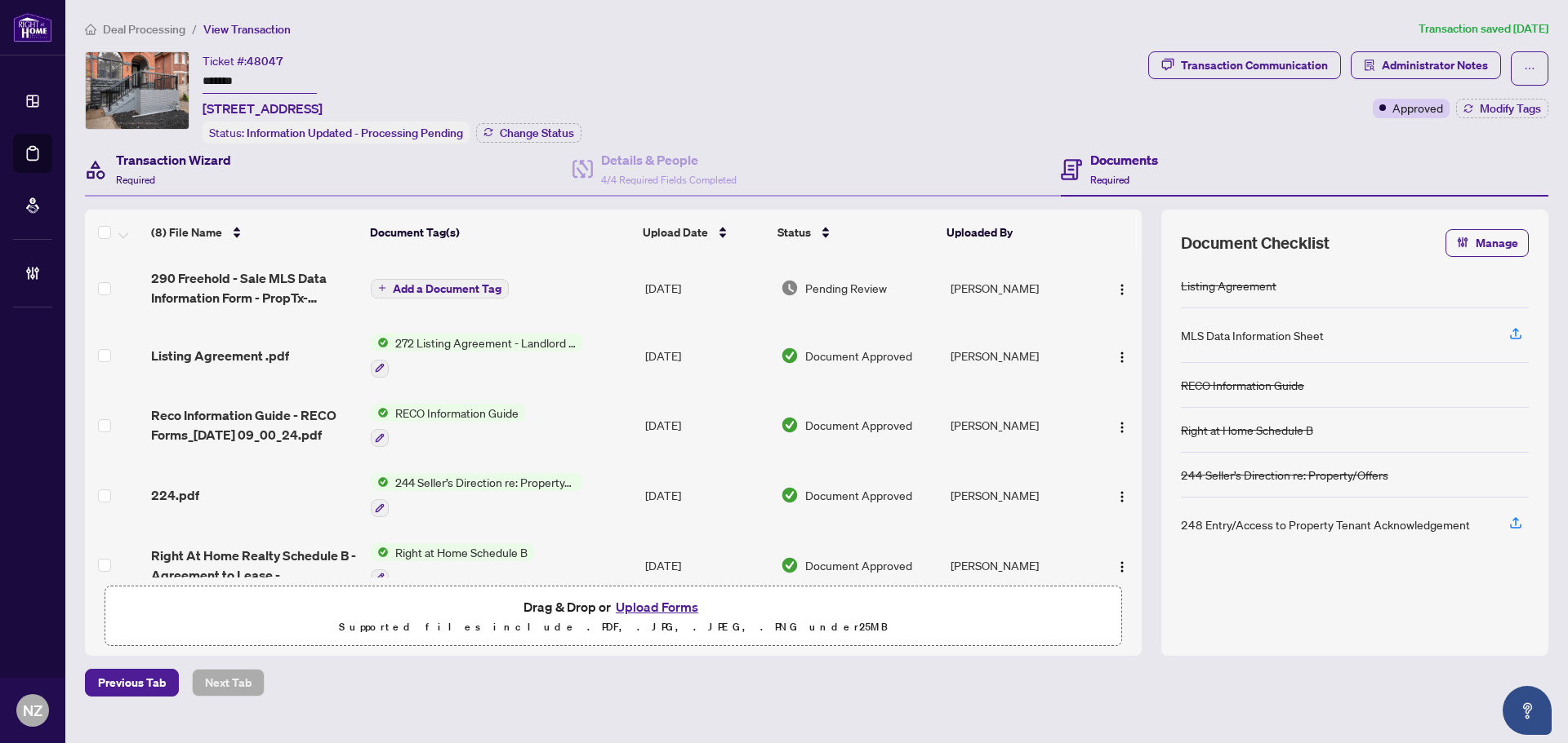
click at [146, 169] on div "Transaction Wizard Required" at bounding box center [173, 169] width 115 height 38
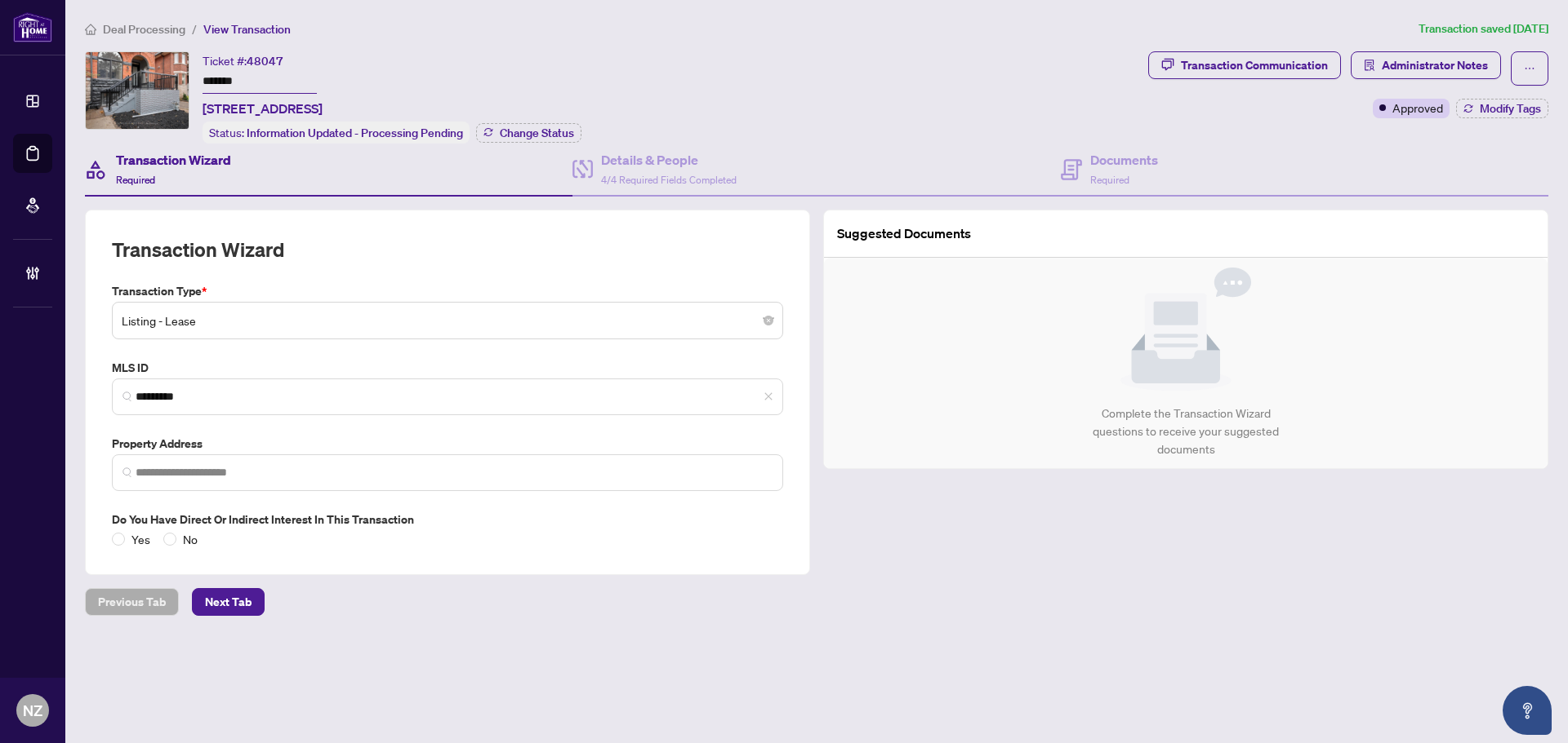
type input "**********"
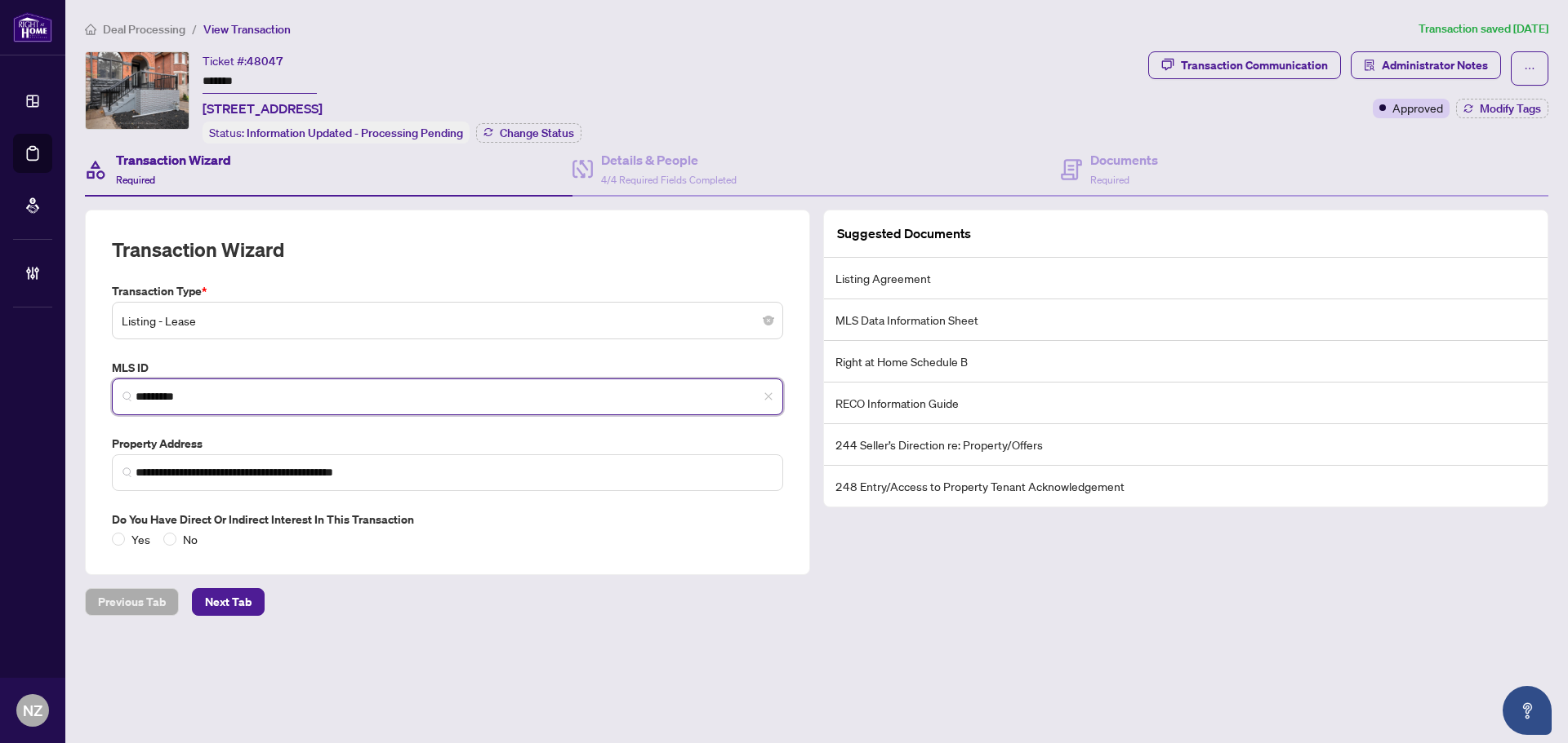
drag, startPoint x: 202, startPoint y: 390, endPoint x: 5, endPoint y: 361, distance: 199.1
click at [5, 361] on div "**********" at bounding box center [784, 371] width 1568 height 743
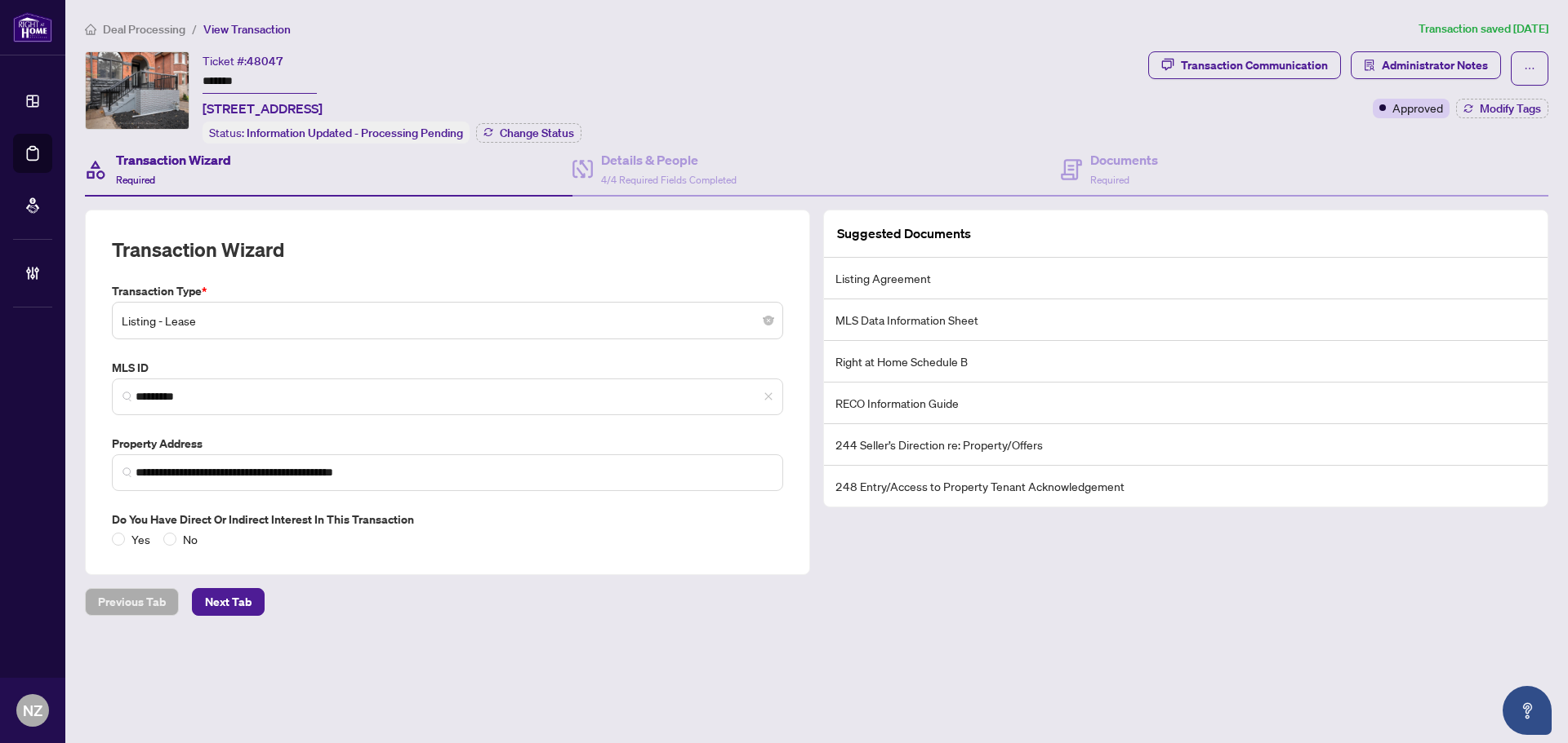
click at [1097, 140] on div "Ticket #: 48047 ******* Unit 1-94 Concord Ave, Toronto, Ontario M6H 2P3, Canada…" at bounding box center [613, 97] width 1057 height 92
click at [1111, 179] on span "Required" at bounding box center [1110, 179] width 39 height 12
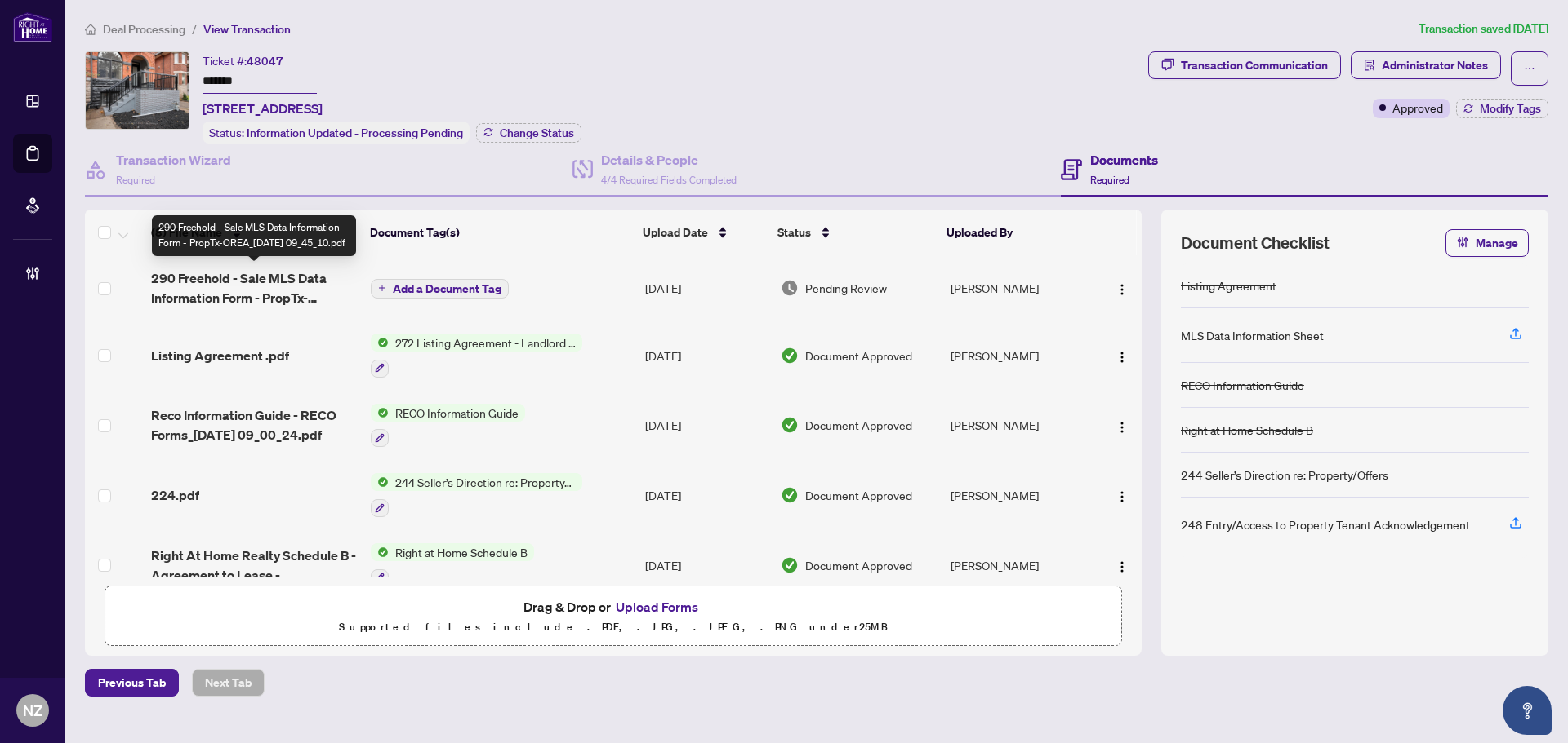
click at [229, 285] on span "290 Freehold - Sale MLS Data Information Form - PropTx-OREA_2025-09-18 09_45_10…" at bounding box center [254, 288] width 206 height 39
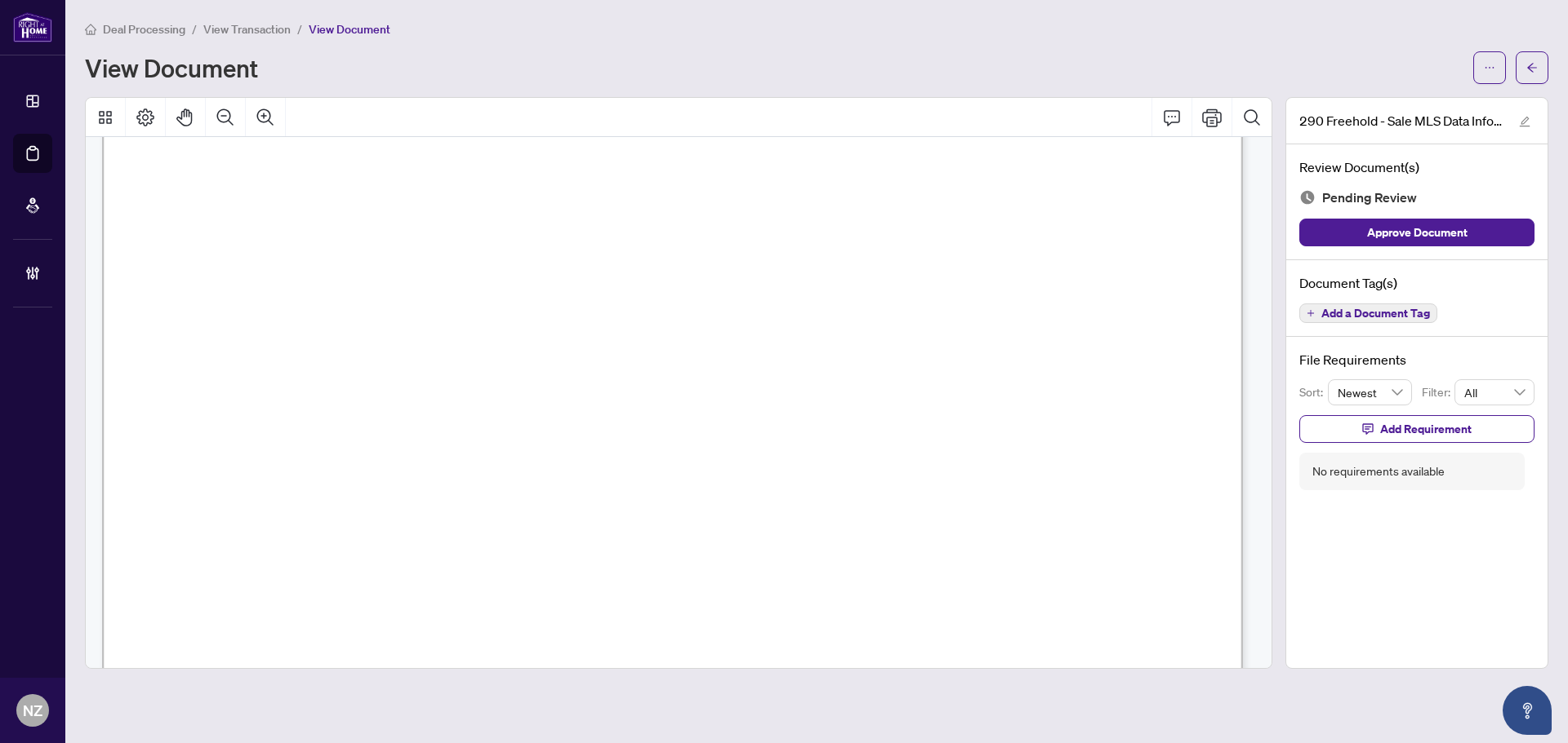
scroll to position [408, 0]
click at [1177, 111] on icon "Comment" at bounding box center [1172, 117] width 20 height 20
click at [853, 460] on p "**********" at bounding box center [858, 452] width 239 height 14
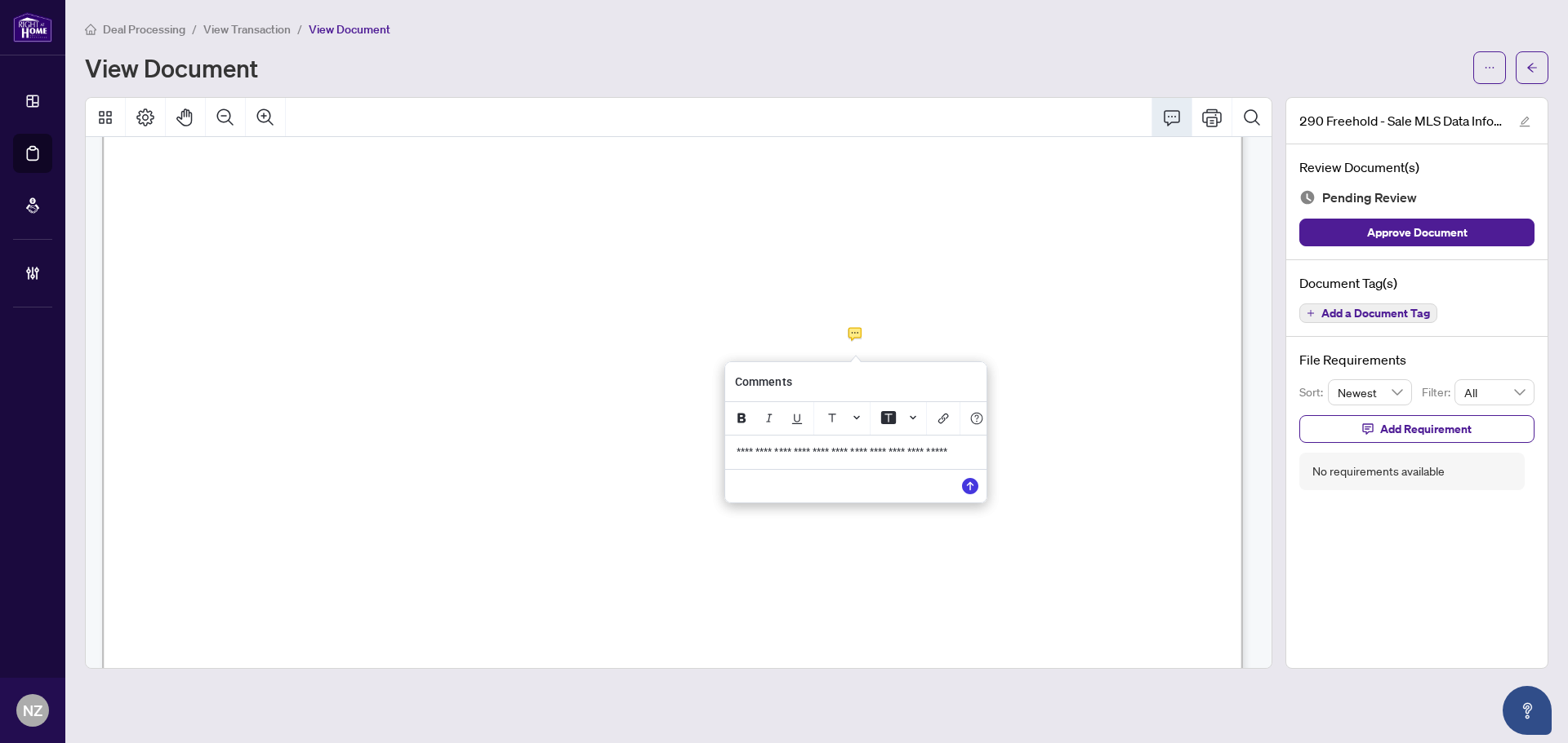
drag, startPoint x: 971, startPoint y: 464, endPoint x: 610, endPoint y: 416, distance: 364.2
click at [0, 0] on div "**********" at bounding box center [0, 0] width 0 height 0
click at [968, 494] on icon "Save" at bounding box center [970, 487] width 17 height 17
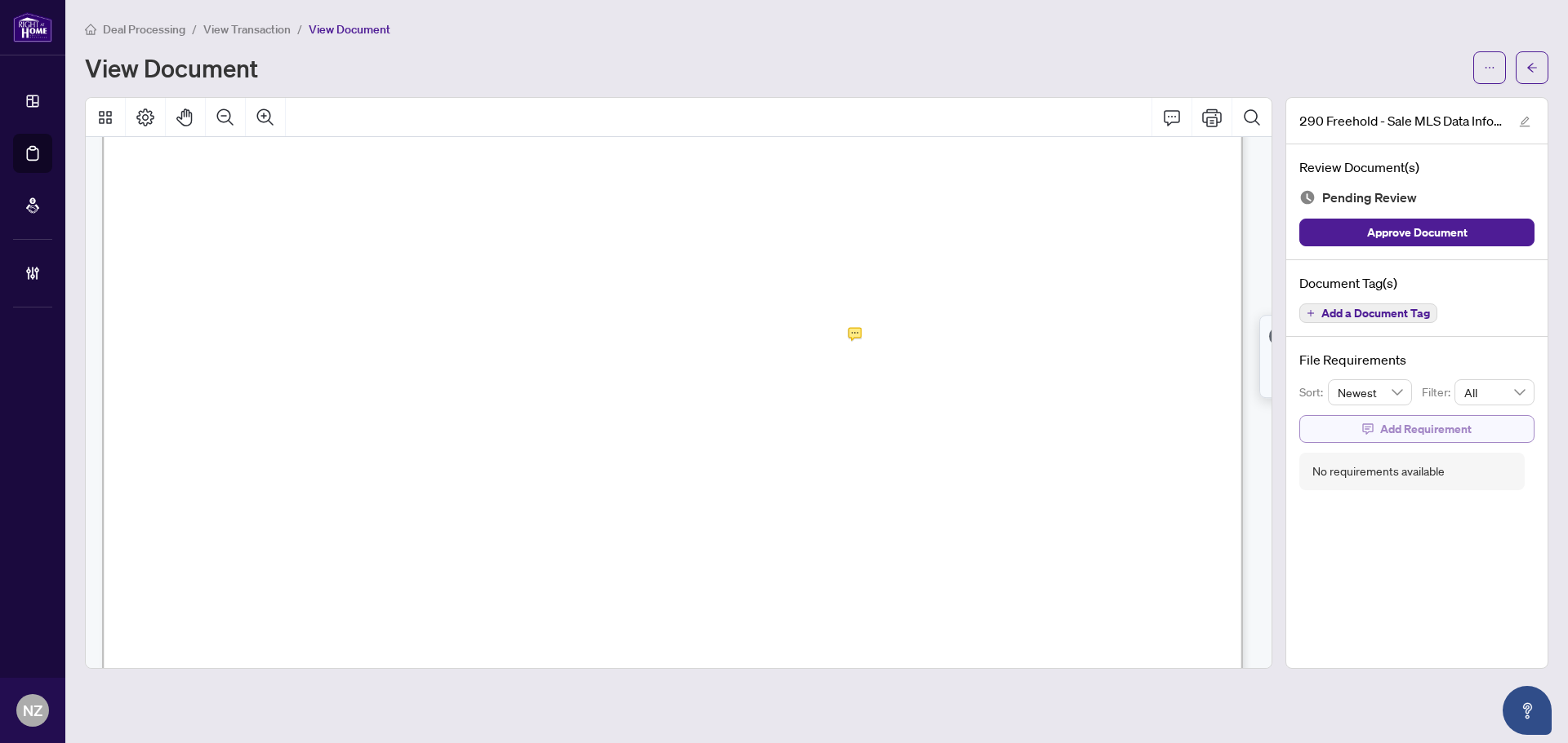
click at [1400, 428] on span "Add Requirement" at bounding box center [1425, 429] width 91 height 26
click at [1387, 448] on textarea at bounding box center [1433, 444] width 174 height 31
paste textarea "**********"
type textarea "**********"
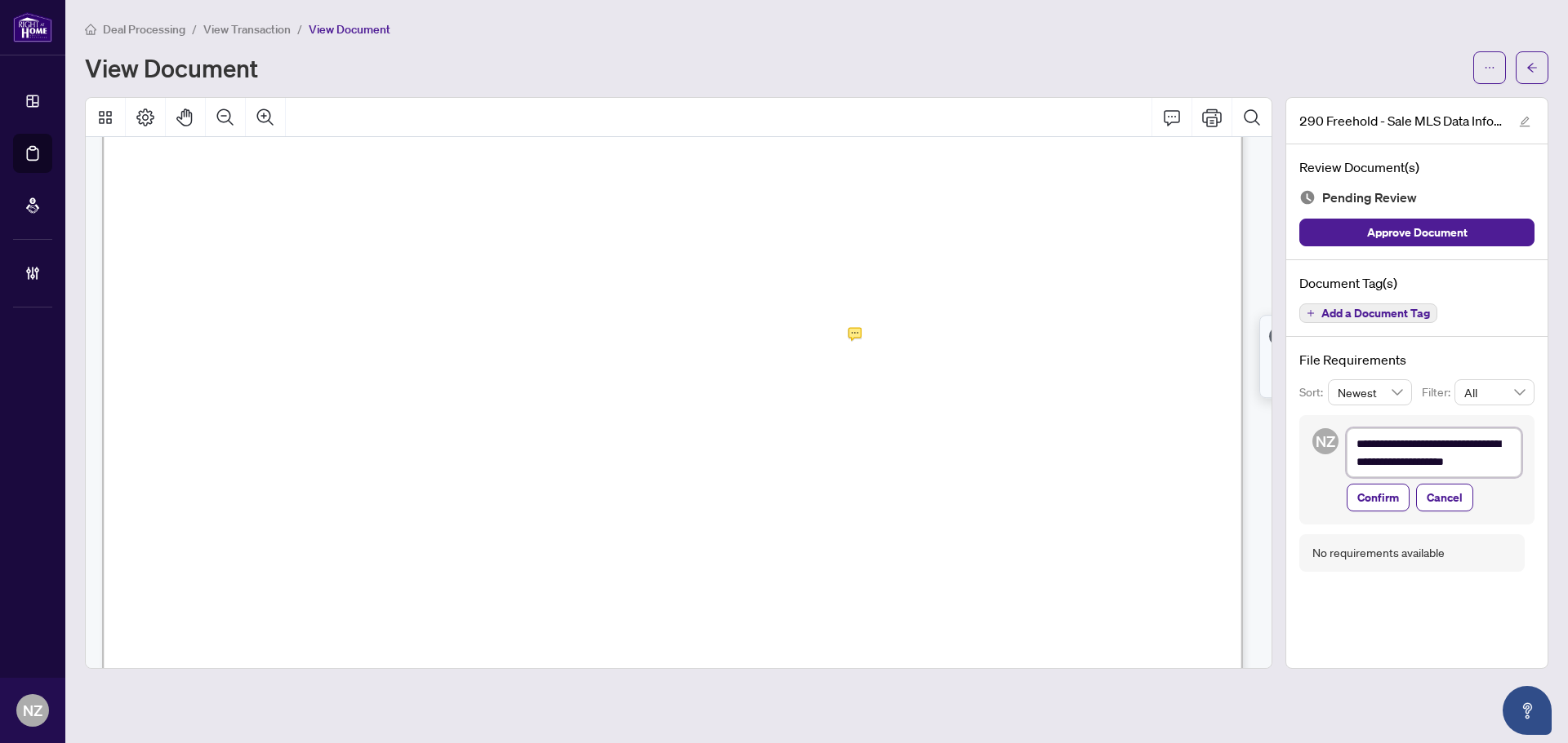
scroll to position [0, 0]
type textarea "**********"
click at [1368, 504] on span "Confirm" at bounding box center [1378, 498] width 42 height 26
type textarea "**********"
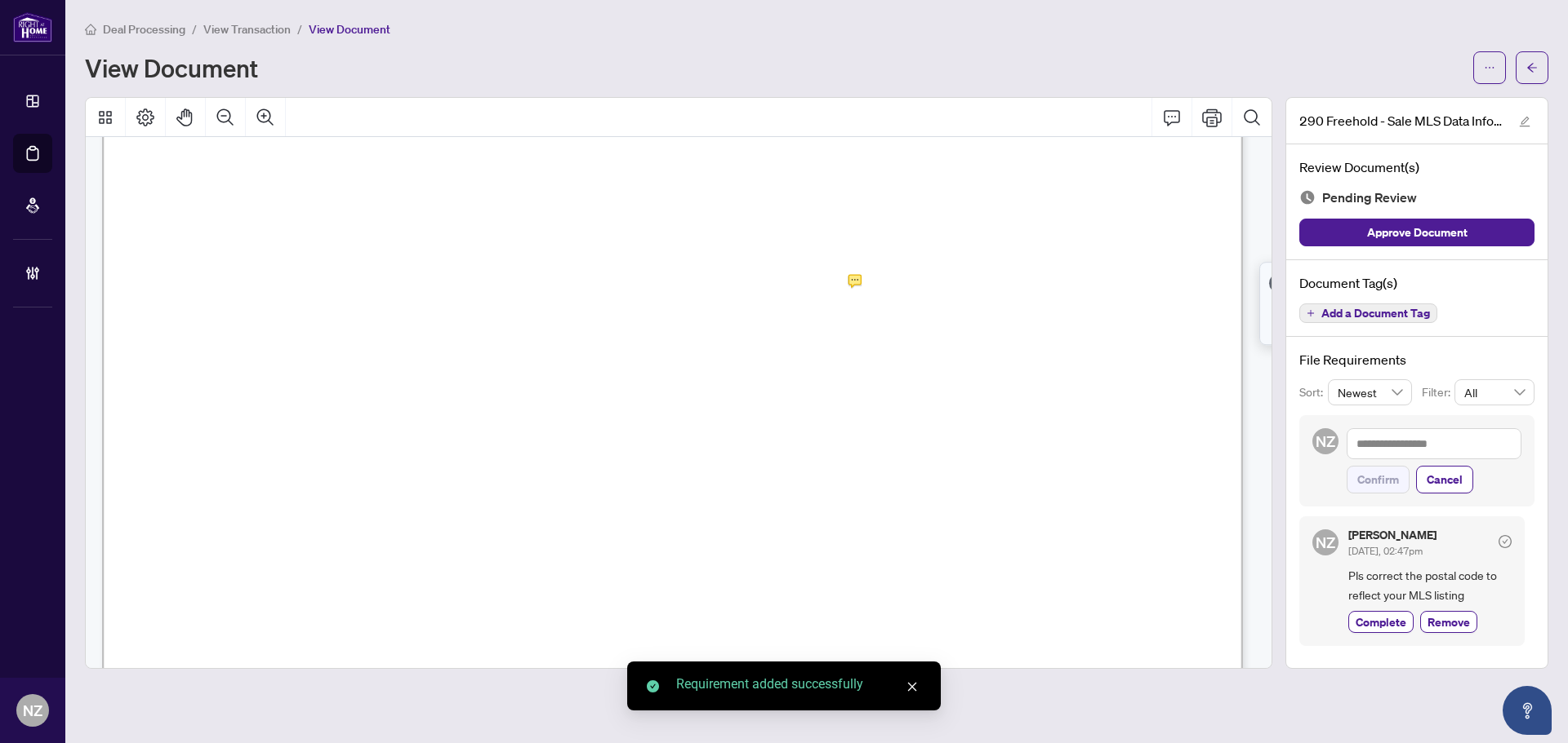
scroll to position [489, 0]
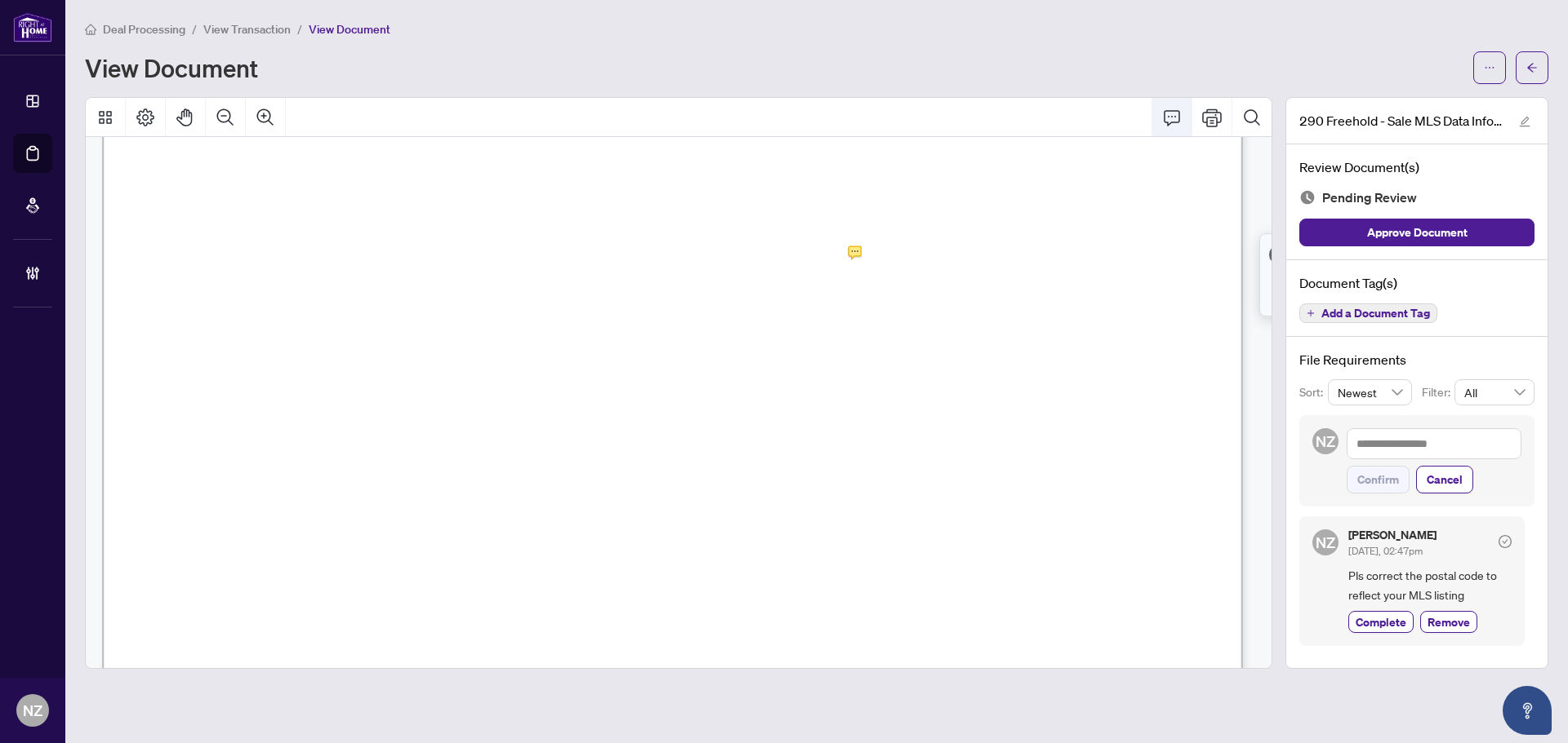
click at [1175, 116] on icon "Comment" at bounding box center [1172, 117] width 17 height 16
click at [1098, 448] on div "**********" at bounding box center [1090, 433] width 258 height 34
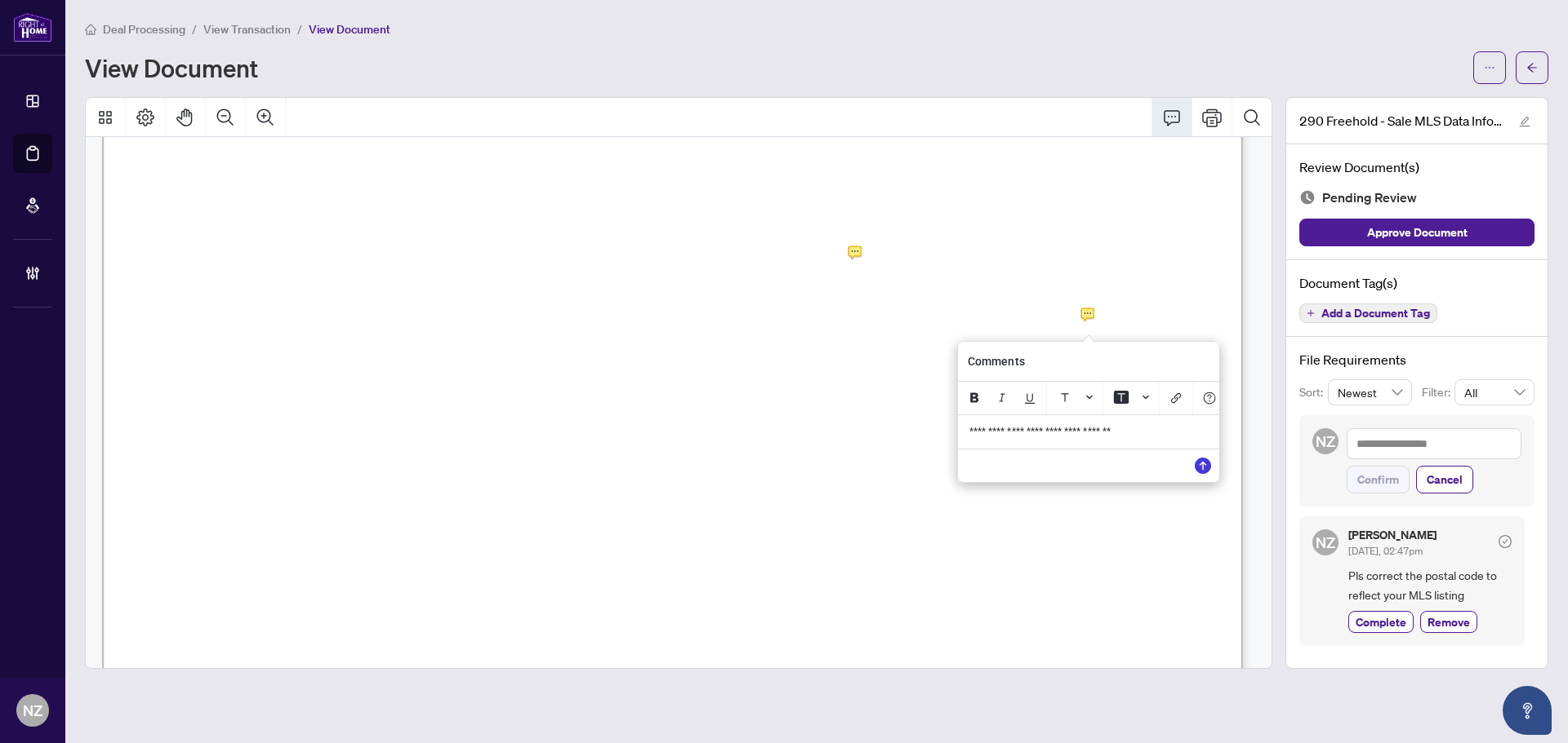
drag, startPoint x: 1158, startPoint y: 442, endPoint x: 748, endPoint y: 436, distance: 410.0
click at [0, 0] on div "**********" at bounding box center [0, 0] width 0 height 0
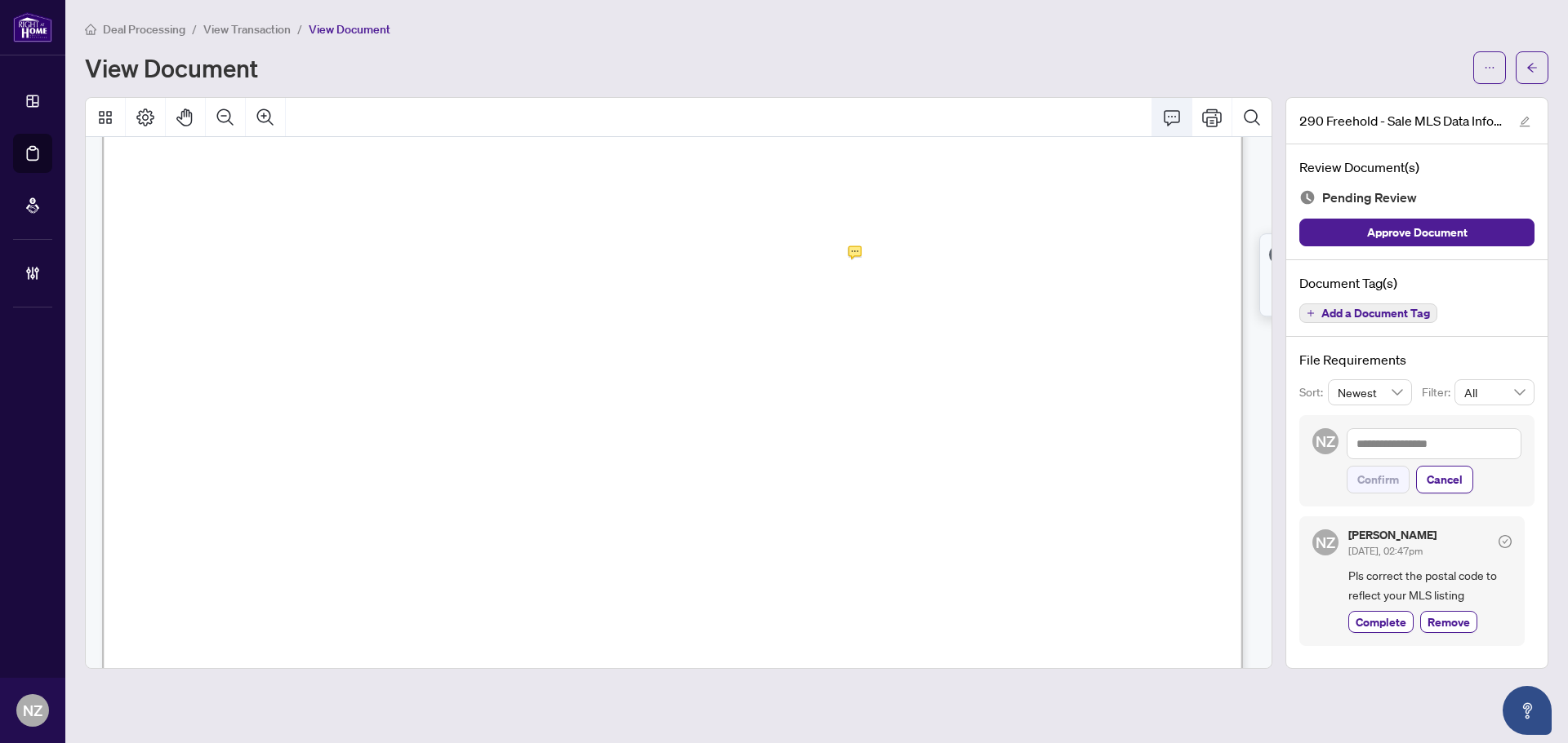
click at [1163, 118] on icon "Comment" at bounding box center [1172, 117] width 20 height 20
click at [1170, 112] on icon "Comment" at bounding box center [1172, 117] width 20 height 20
click at [1168, 133] on button "Comment" at bounding box center [1172, 117] width 39 height 39
click at [1026, 425] on p "**********" at bounding box center [1042, 420] width 239 height 14
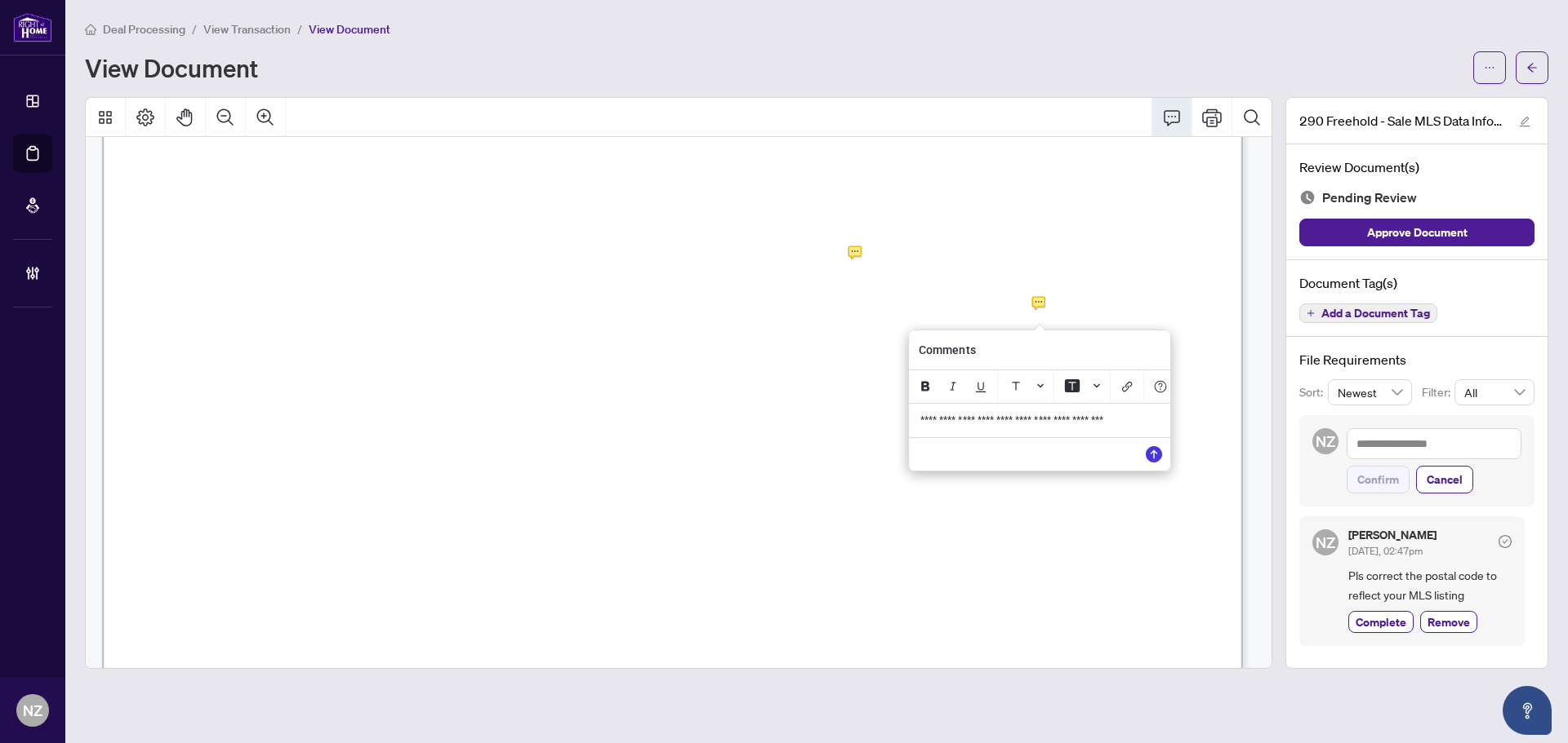
drag, startPoint x: 1165, startPoint y: 429, endPoint x: 784, endPoint y: 421, distance: 381.1
click at [0, 0] on div "**********" at bounding box center [0, 0] width 0 height 0
click at [1157, 461] on icon "Save" at bounding box center [1154, 455] width 17 height 17
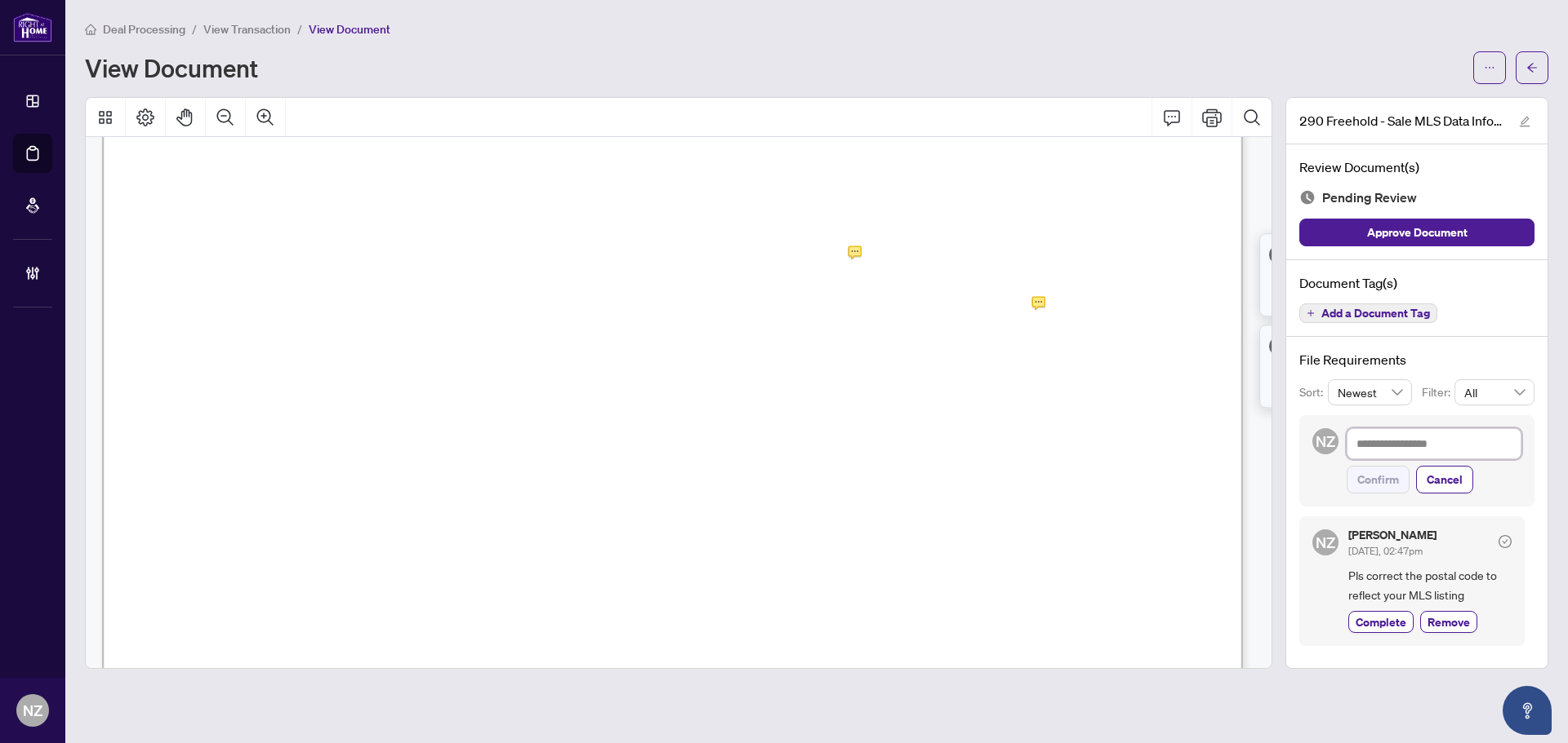
click at [1406, 439] on textarea at bounding box center [1433, 444] width 174 height 31
click at [1404, 443] on textarea at bounding box center [1433, 444] width 174 height 31
paste textarea "**********"
type textarea "**********"
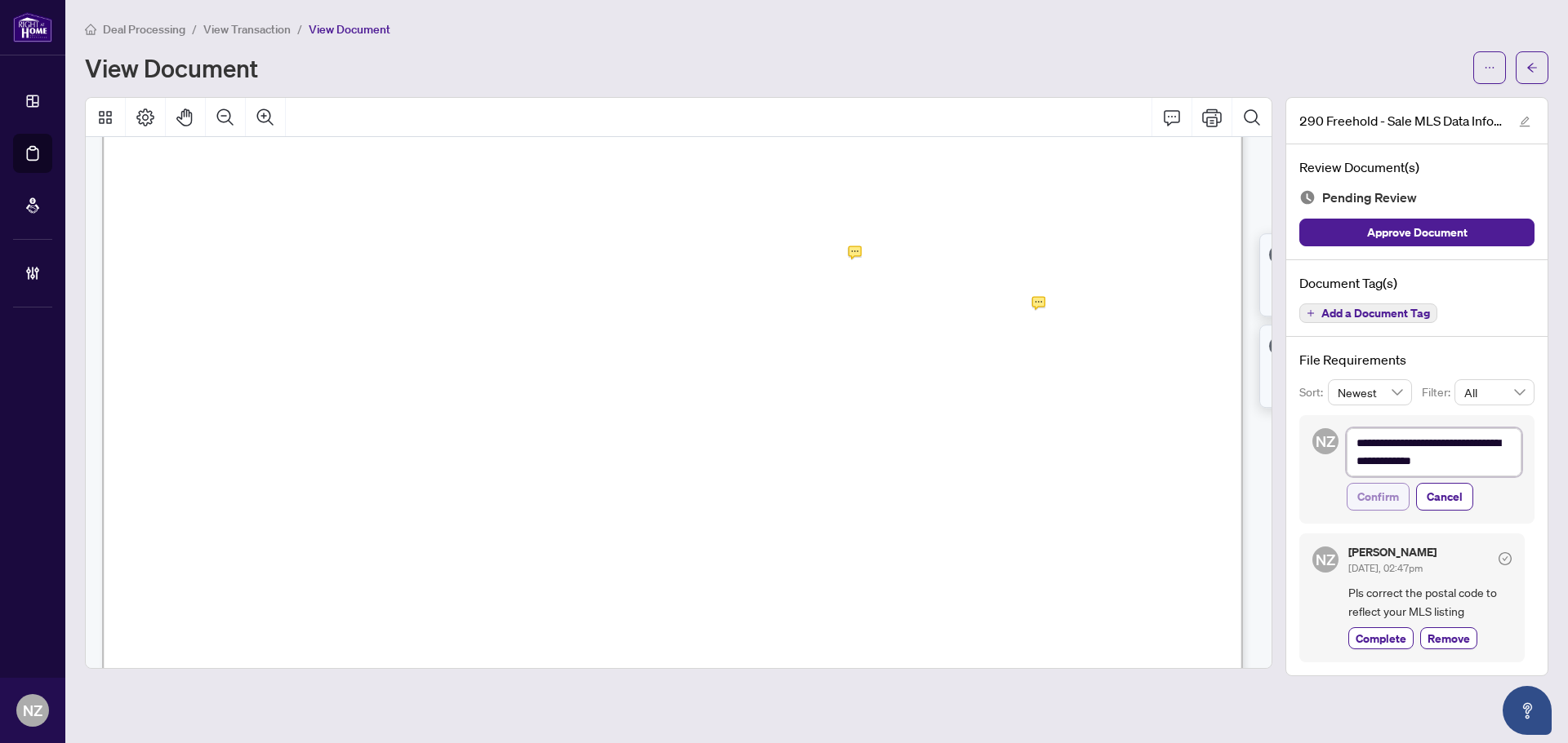
scroll to position [0, 0]
type textarea "**********"
click at [1392, 503] on span "Confirm" at bounding box center [1378, 498] width 42 height 26
type textarea "**********"
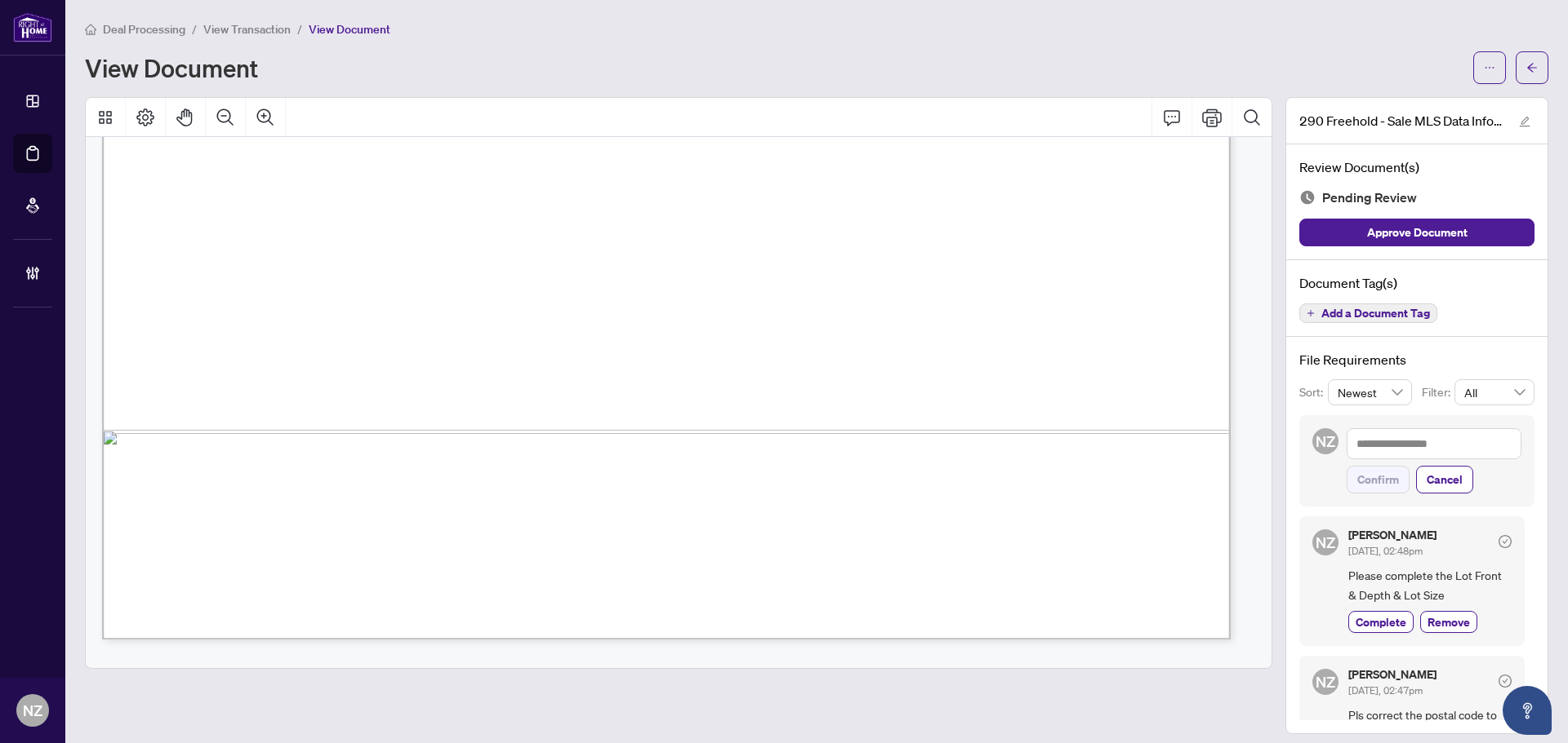
scroll to position [974, 0]
click at [1162, 121] on icon "Comment" at bounding box center [1172, 117] width 20 height 20
click at [743, 326] on p "**********" at bounding box center [770, 322] width 239 height 14
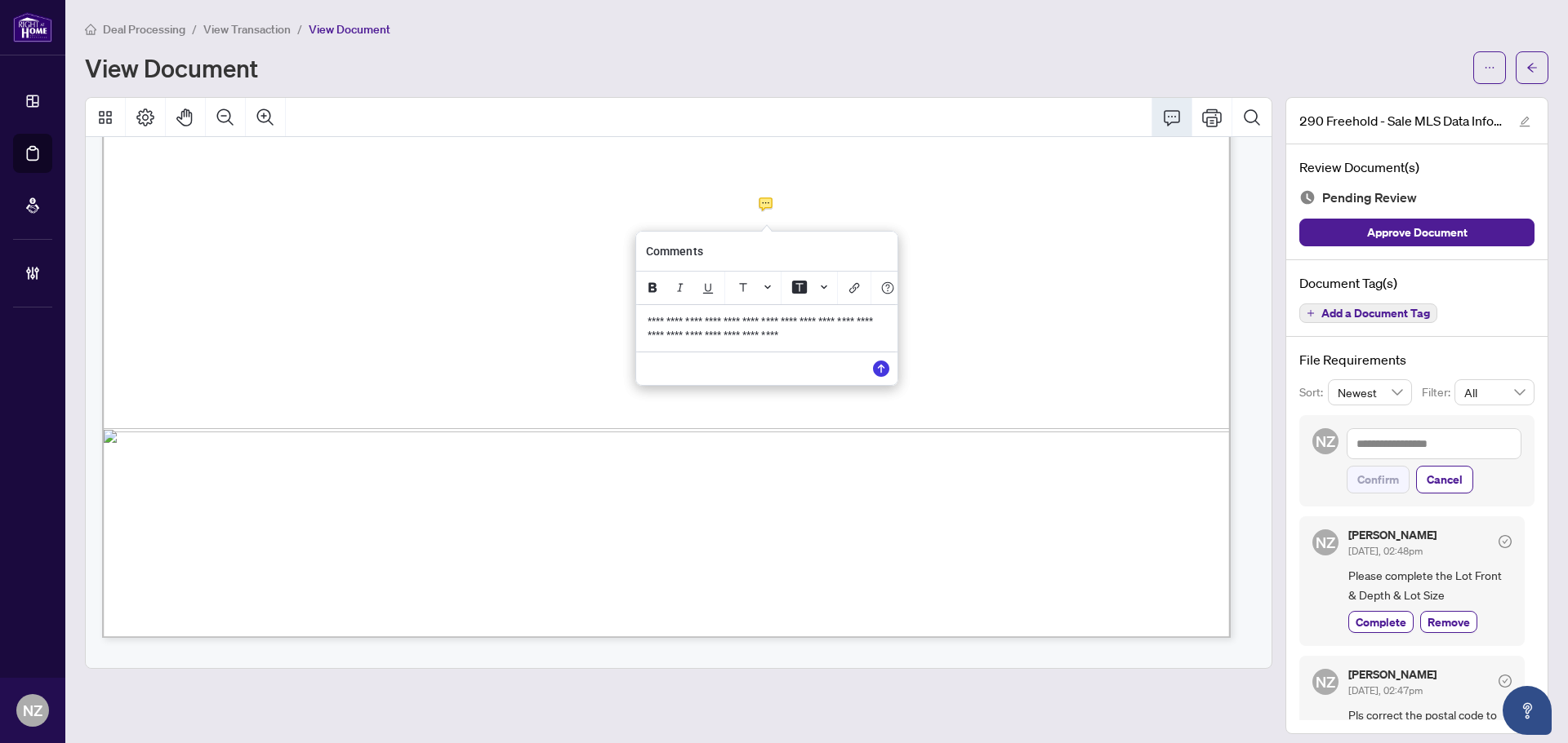
click at [772, 326] on span "**********" at bounding box center [761, 328] width 228 height 25
click at [830, 331] on span "**********" at bounding box center [761, 328] width 228 height 25
drag, startPoint x: 853, startPoint y: 346, endPoint x: 613, endPoint y: 332, distance: 240.4
click at [0, 0] on div "**********" at bounding box center [0, 0] width 0 height 0
click at [884, 377] on icon "Save" at bounding box center [881, 369] width 17 height 17
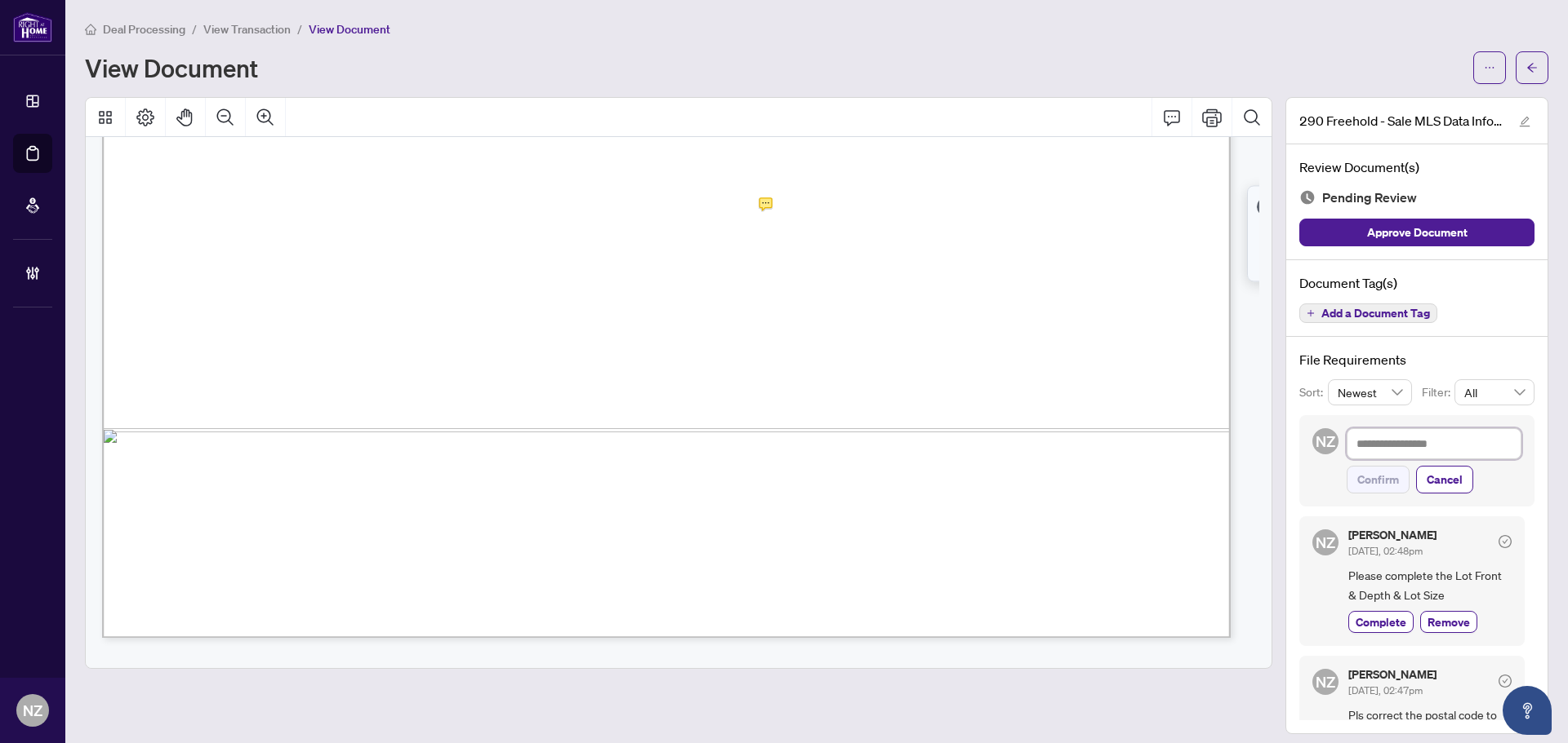
click at [1353, 452] on textarea at bounding box center [1433, 444] width 174 height 31
paste textarea "**********"
type textarea "**********"
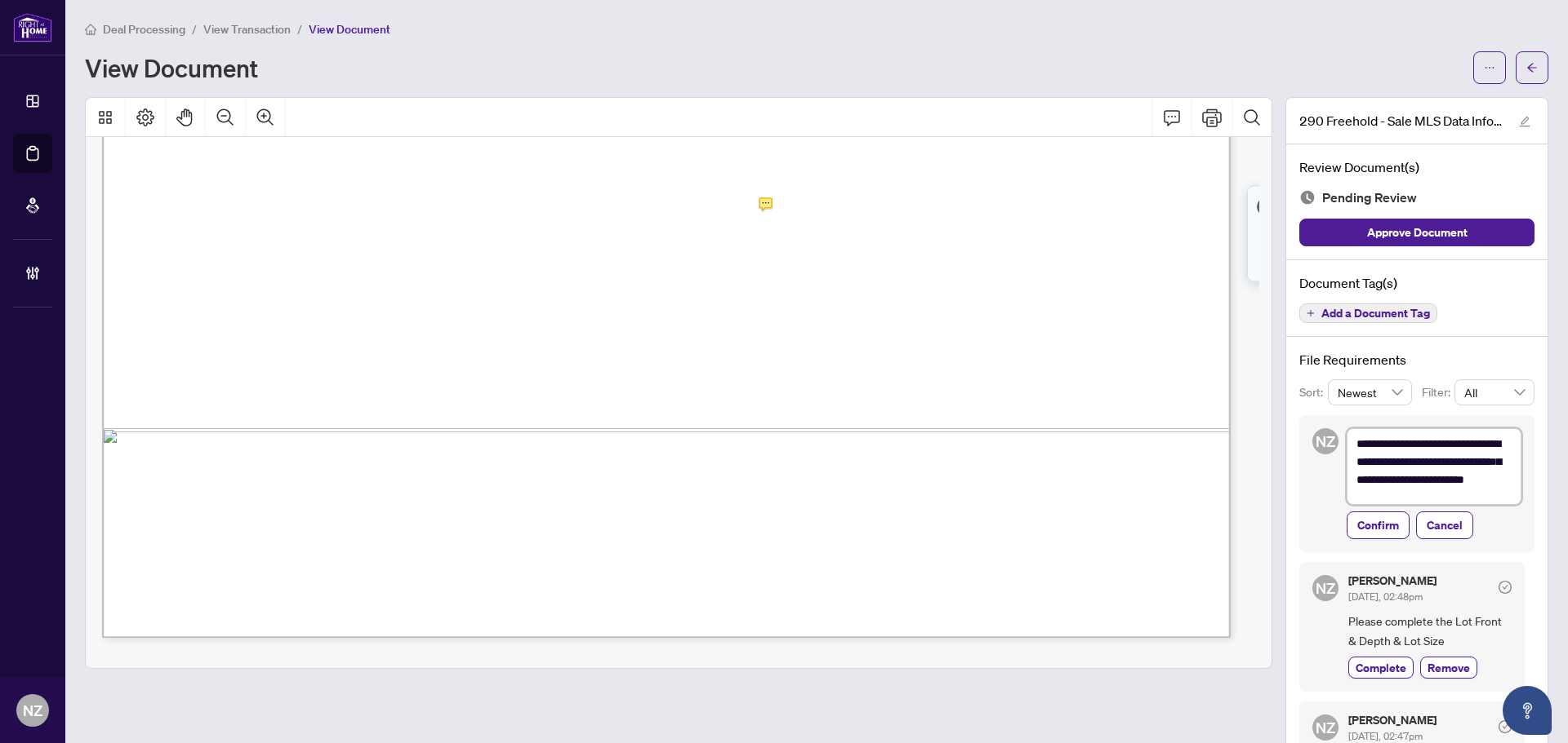
scroll to position [0, 0]
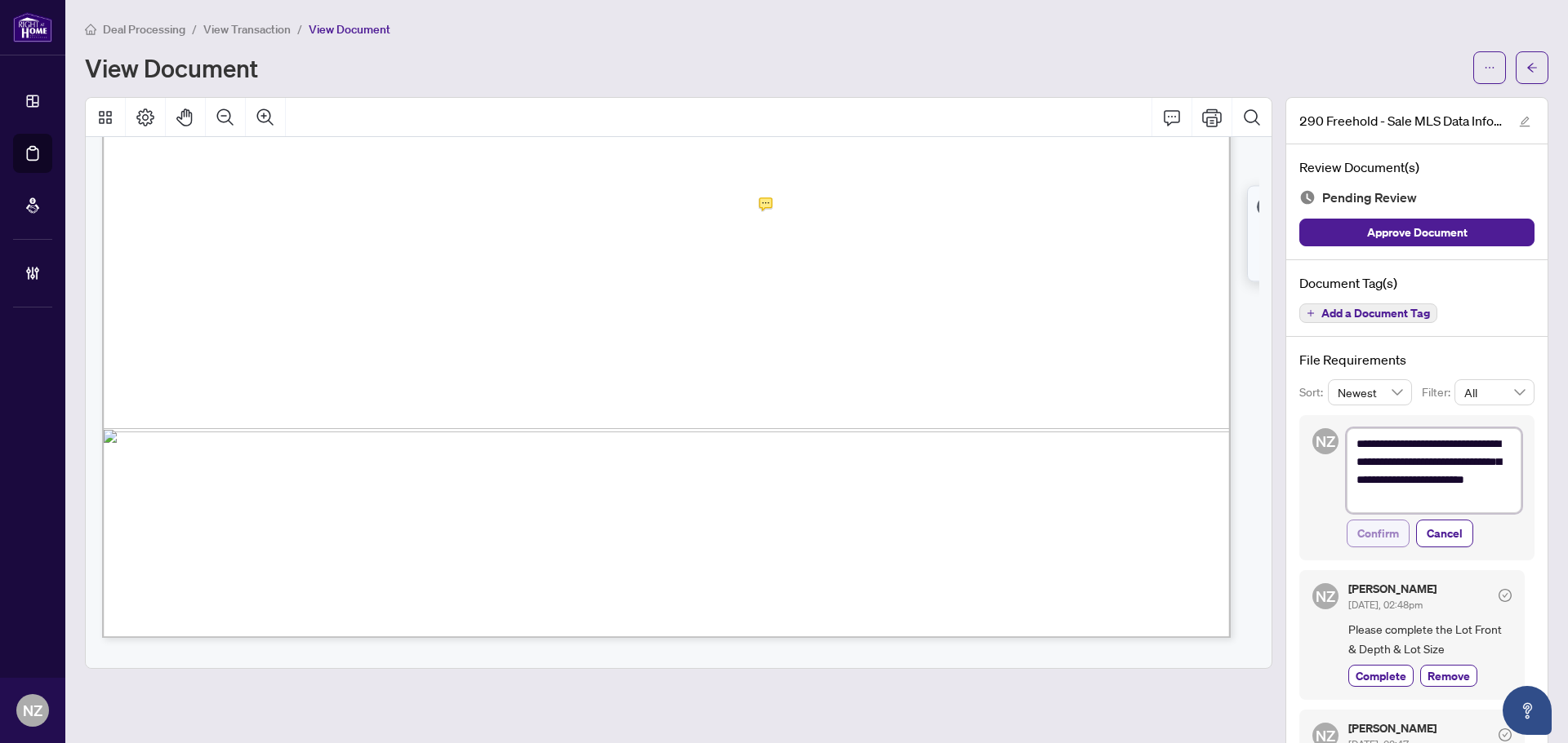
type textarea "**********"
click at [1361, 535] on span "Confirm" at bounding box center [1378, 533] width 42 height 26
type textarea "**********"
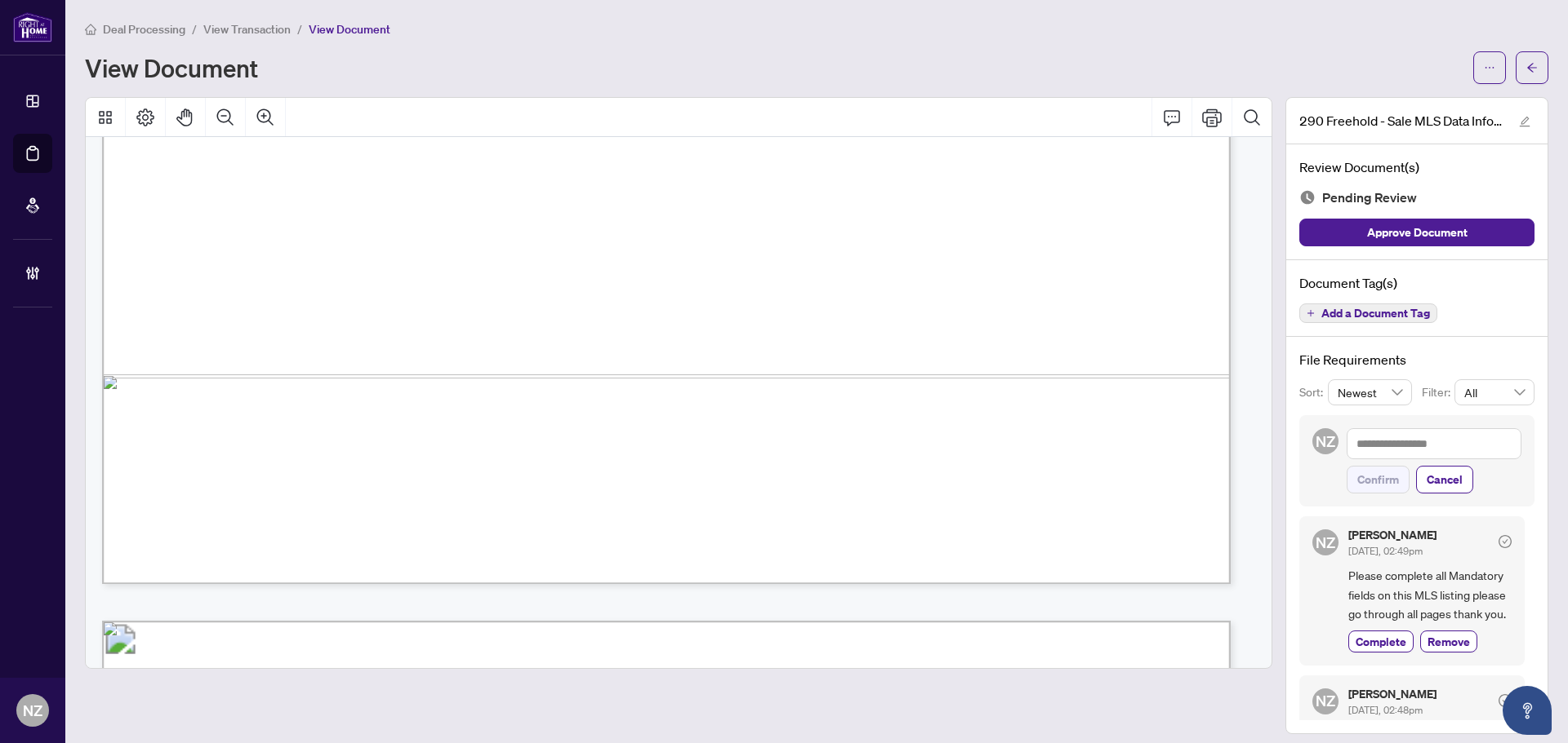
scroll to position [2607, 0]
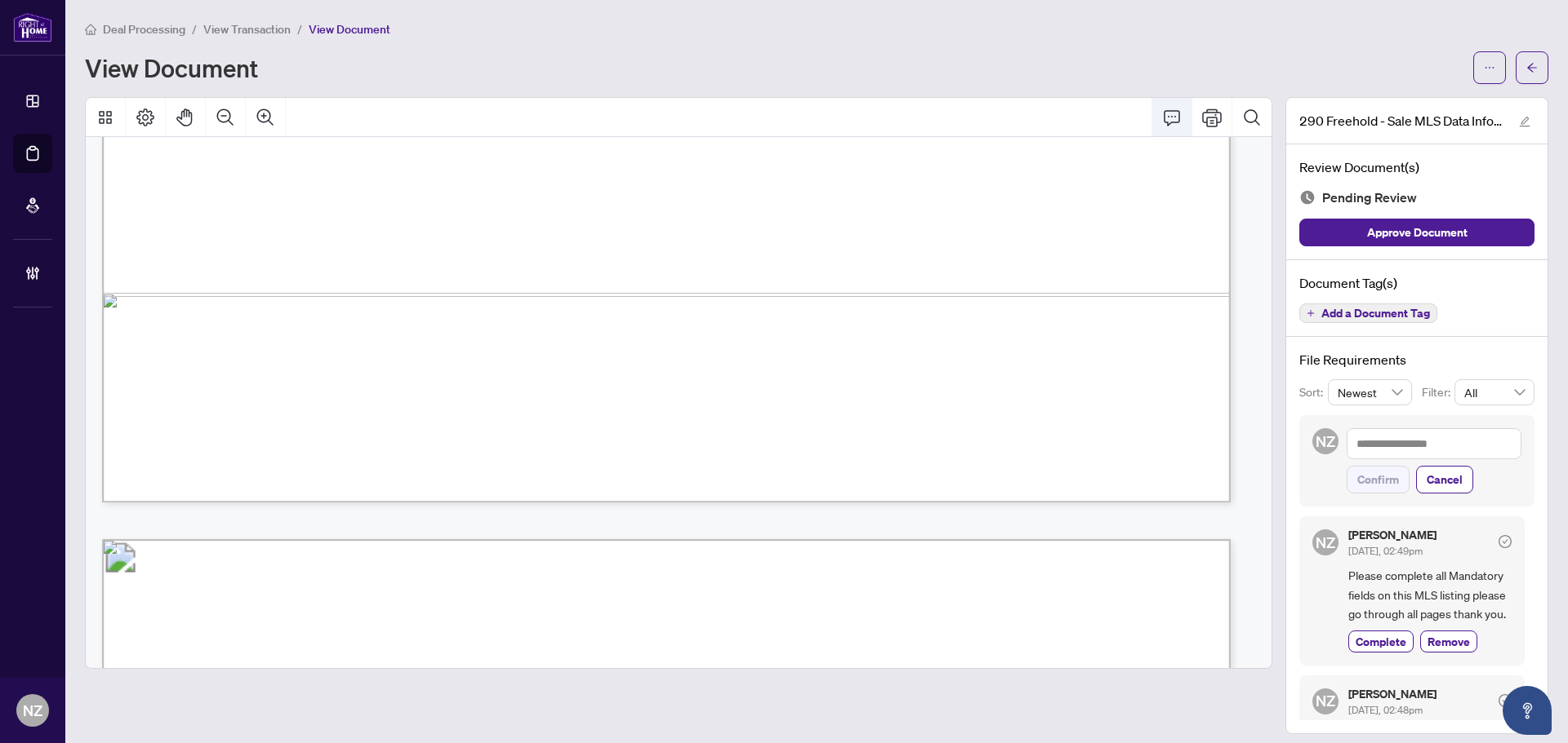
click at [1152, 117] on button "Comment" at bounding box center [1172, 117] width 39 height 39
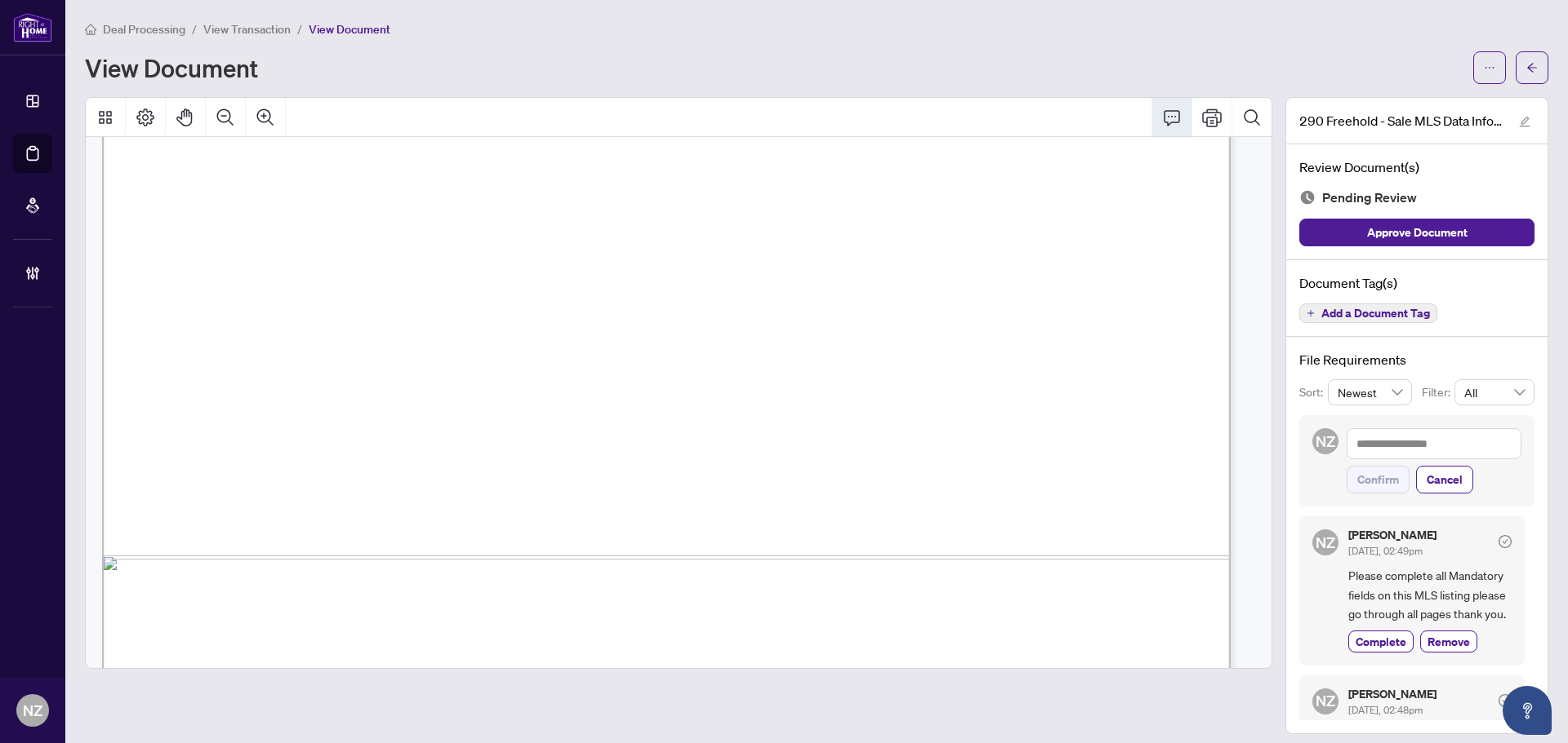
scroll to position [15725, 0]
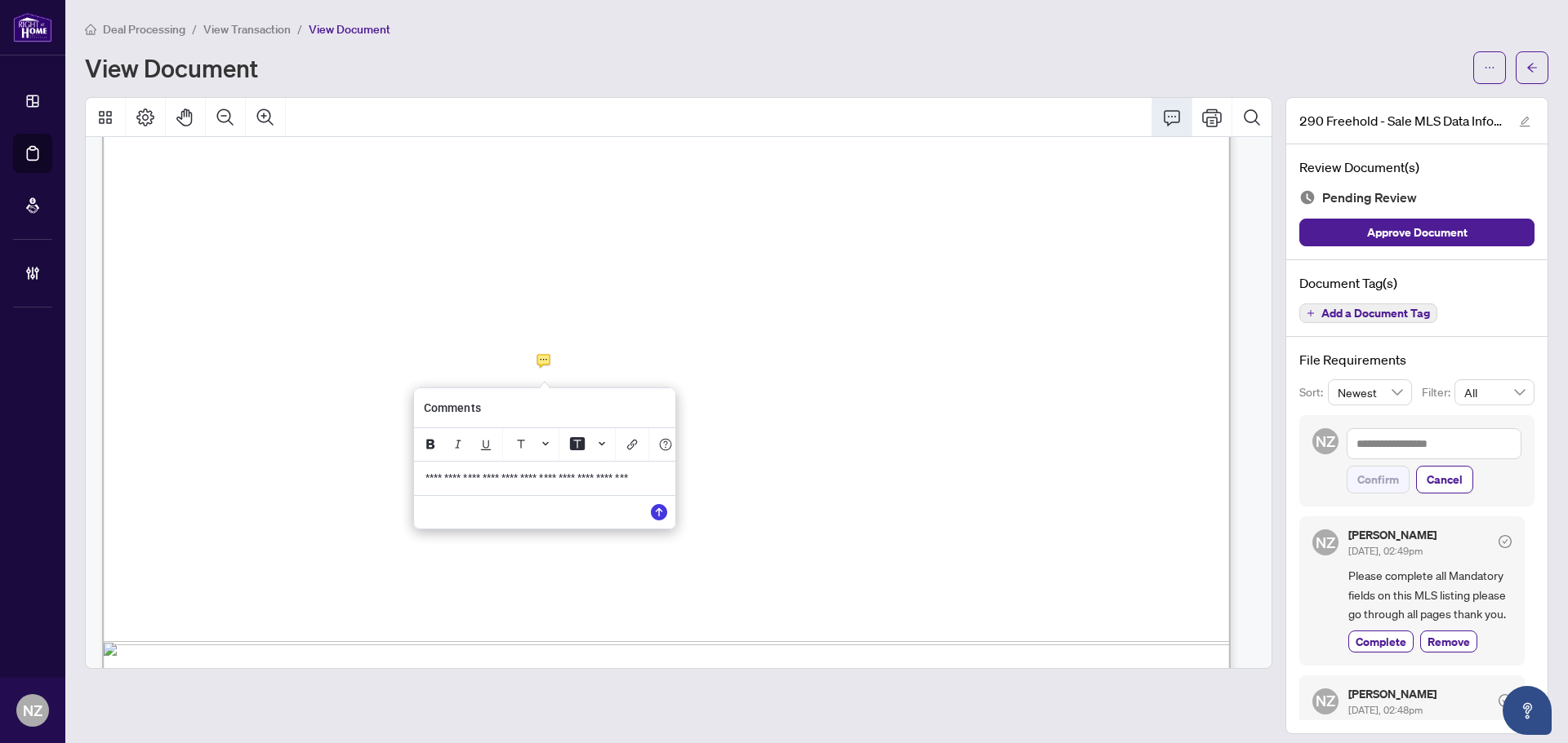
drag, startPoint x: 659, startPoint y: 484, endPoint x: 327, endPoint y: 483, distance: 332.0
click at [0, 0] on div "**********" at bounding box center [0, 0] width 0 height 0
click at [659, 518] on icon "Save" at bounding box center [659, 513] width 17 height 17
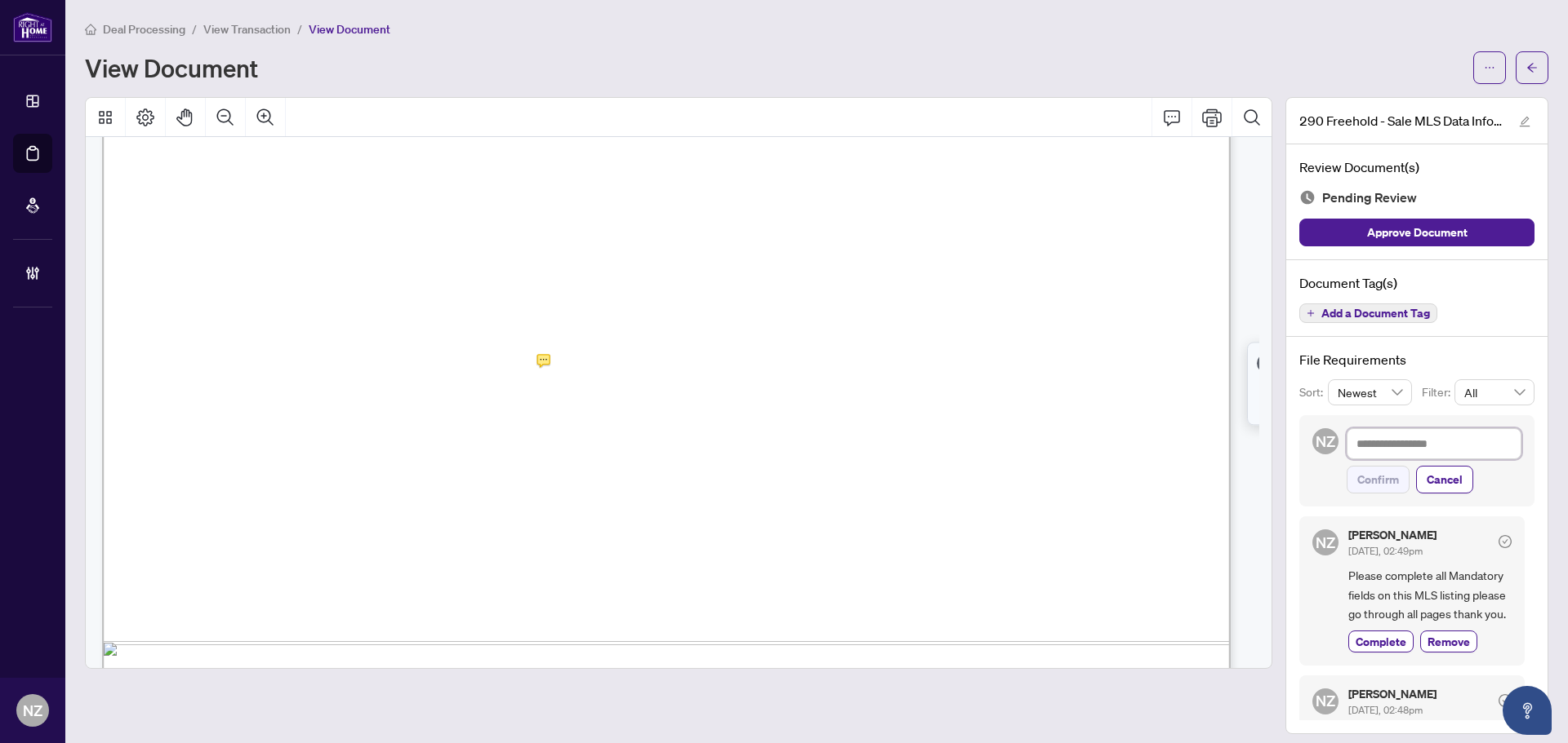
click at [1410, 447] on textarea at bounding box center [1433, 444] width 174 height 31
paste textarea "**********"
type textarea "**********"
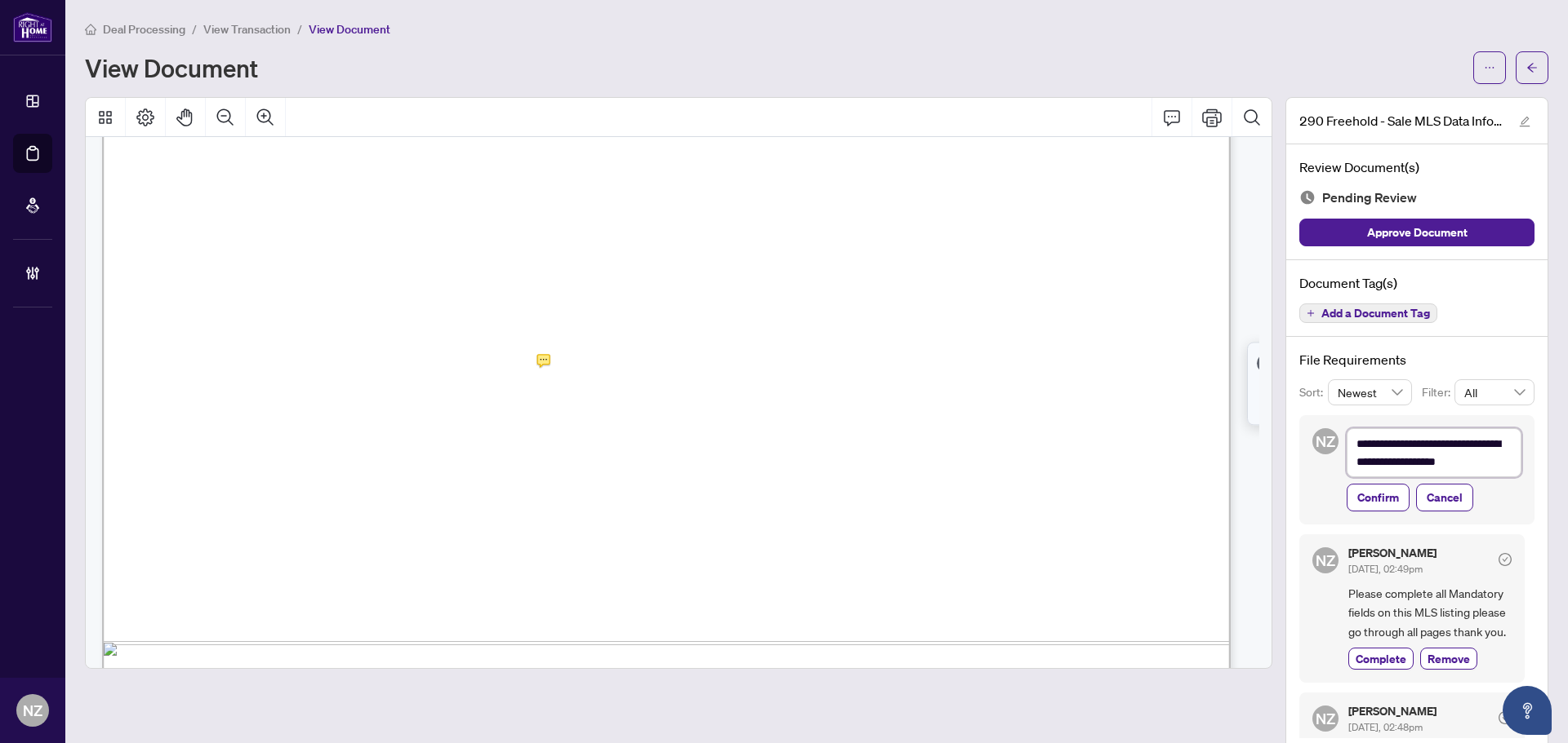
scroll to position [0, 0]
type textarea "**********"
click at [1369, 498] on span "Confirm" at bounding box center [1378, 498] width 42 height 26
type textarea "**********"
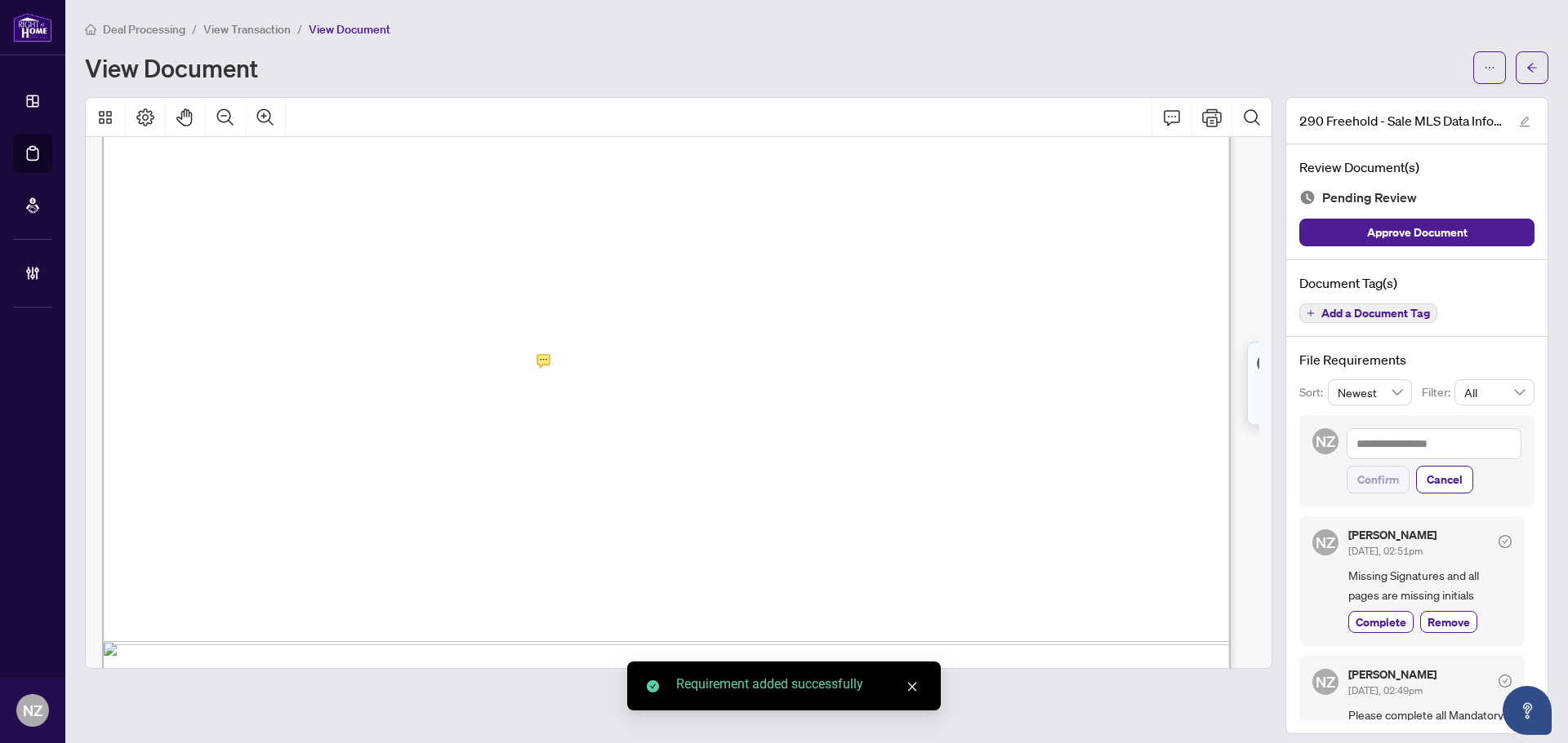
click at [1526, 64] on icon "arrow-left" at bounding box center [1532, 68] width 11 height 11
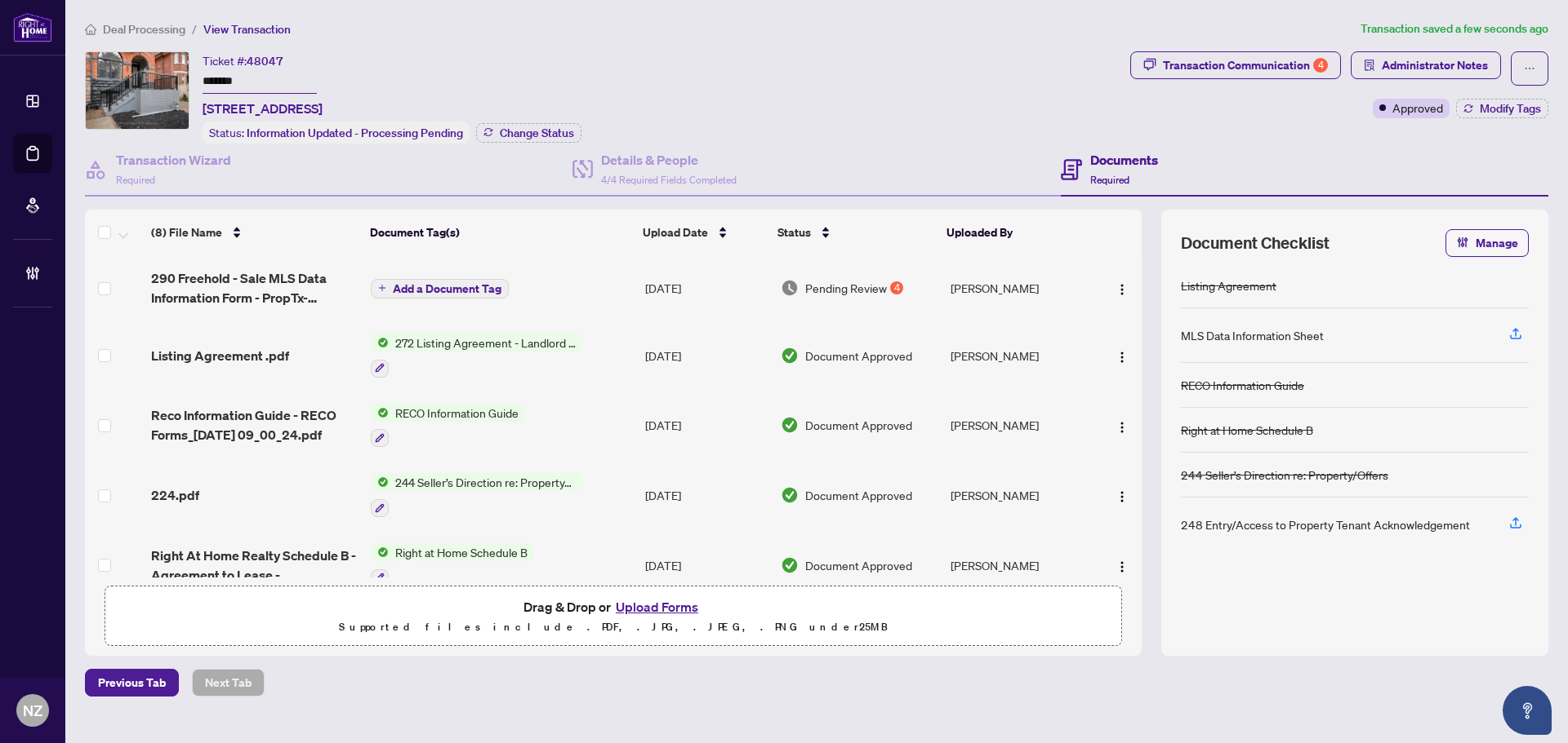
click at [455, 285] on span "Add a Document Tag" at bounding box center [447, 289] width 108 height 11
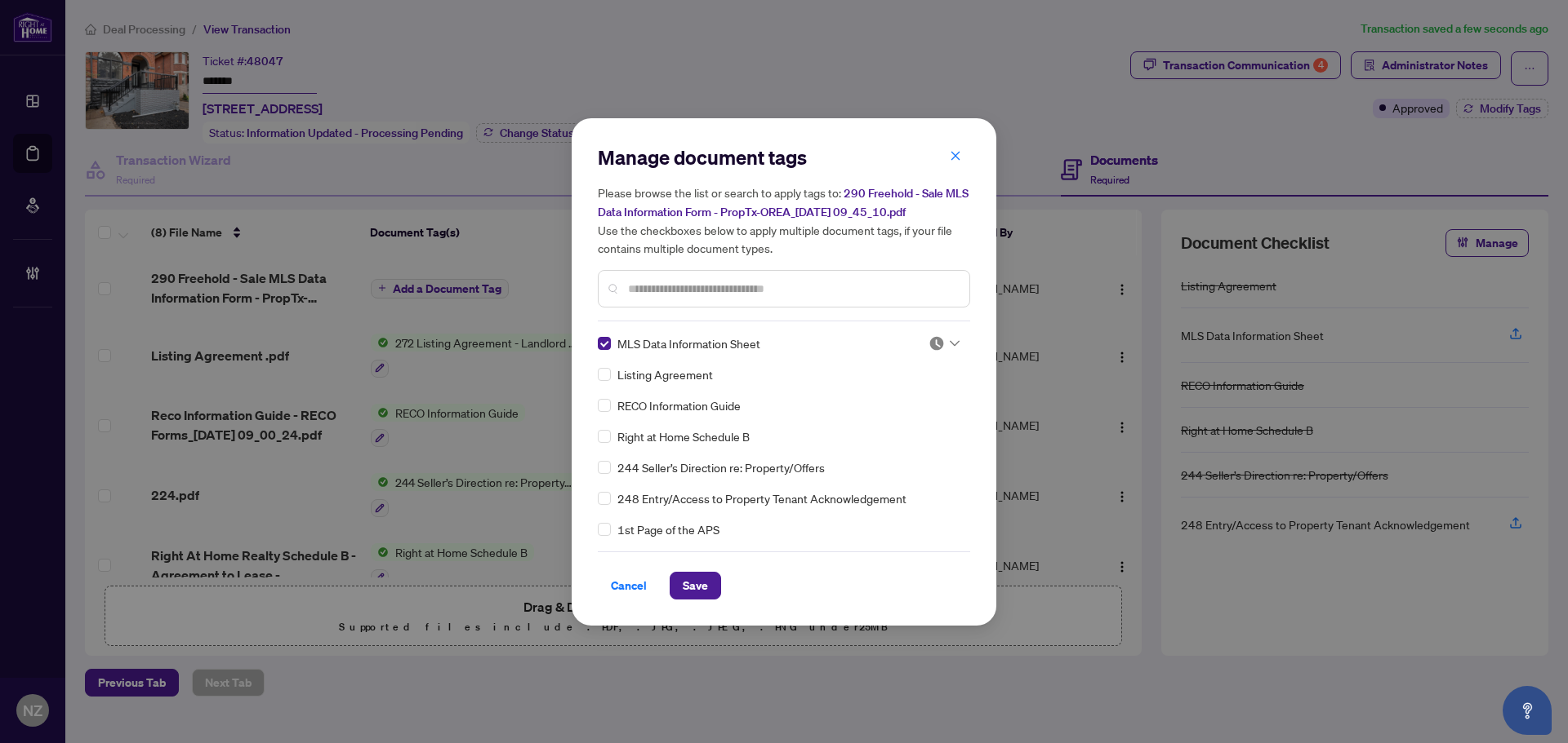
click at [940, 343] on div at bounding box center [943, 344] width 31 height 17
click at [924, 402] on div "Needs Work" at bounding box center [890, 396] width 104 height 18
click at [701, 583] on span "Save" at bounding box center [695, 586] width 25 height 26
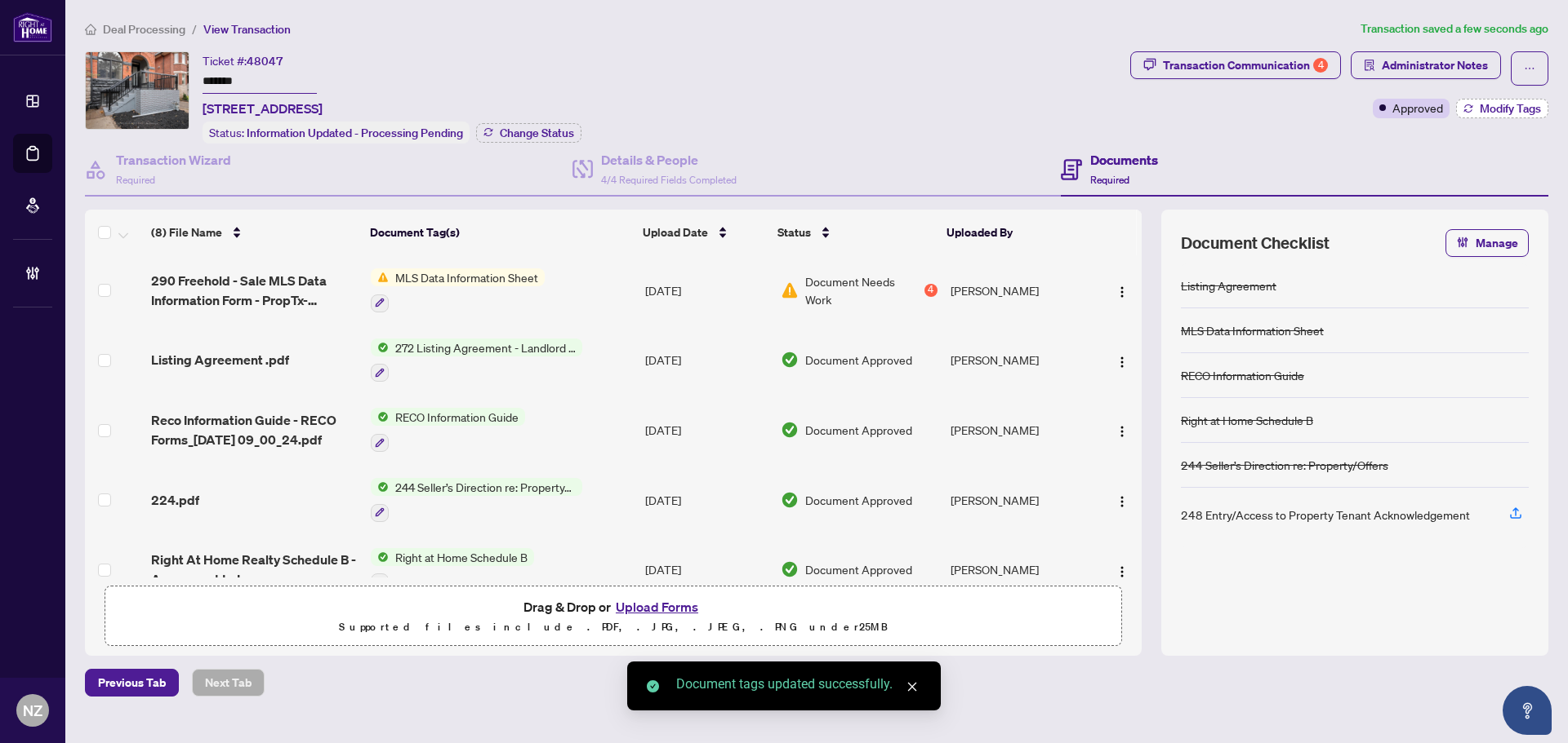
click at [1484, 106] on span "Modify Tags" at bounding box center [1510, 108] width 62 height 11
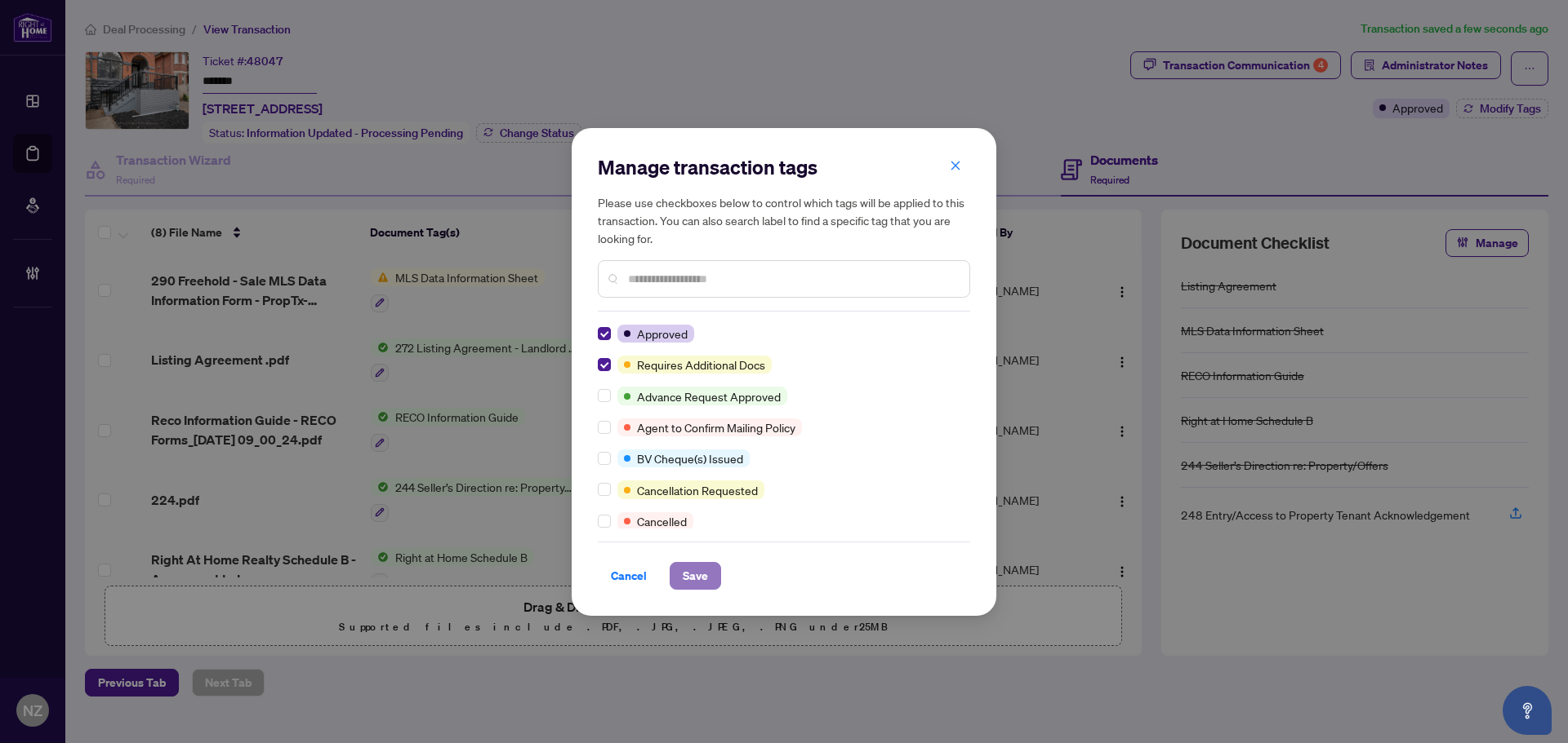
click at [698, 581] on span "Save" at bounding box center [695, 576] width 25 height 26
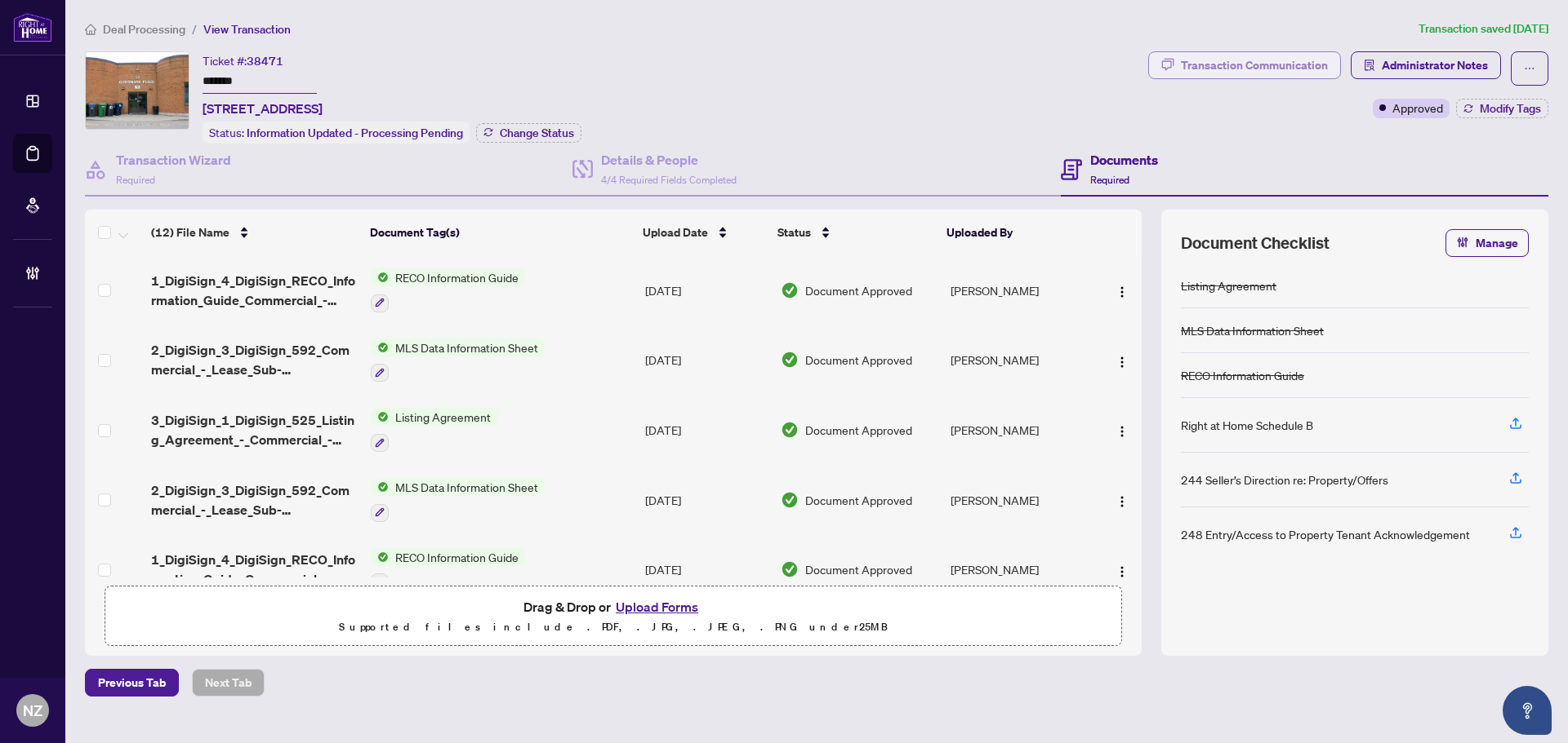
click at [1271, 66] on div "Transaction Communication" at bounding box center [1255, 65] width 147 height 26
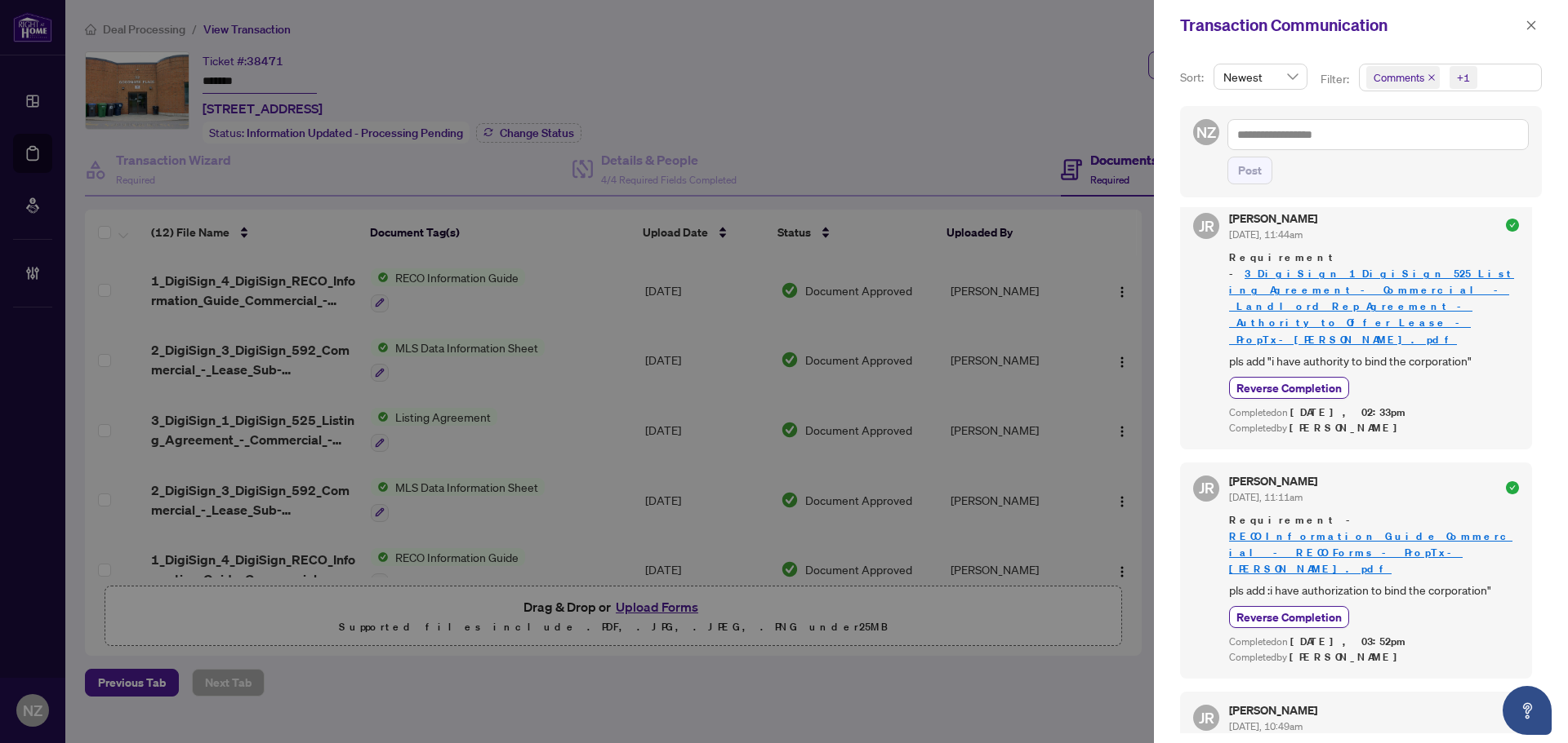
scroll to position [326, 0]
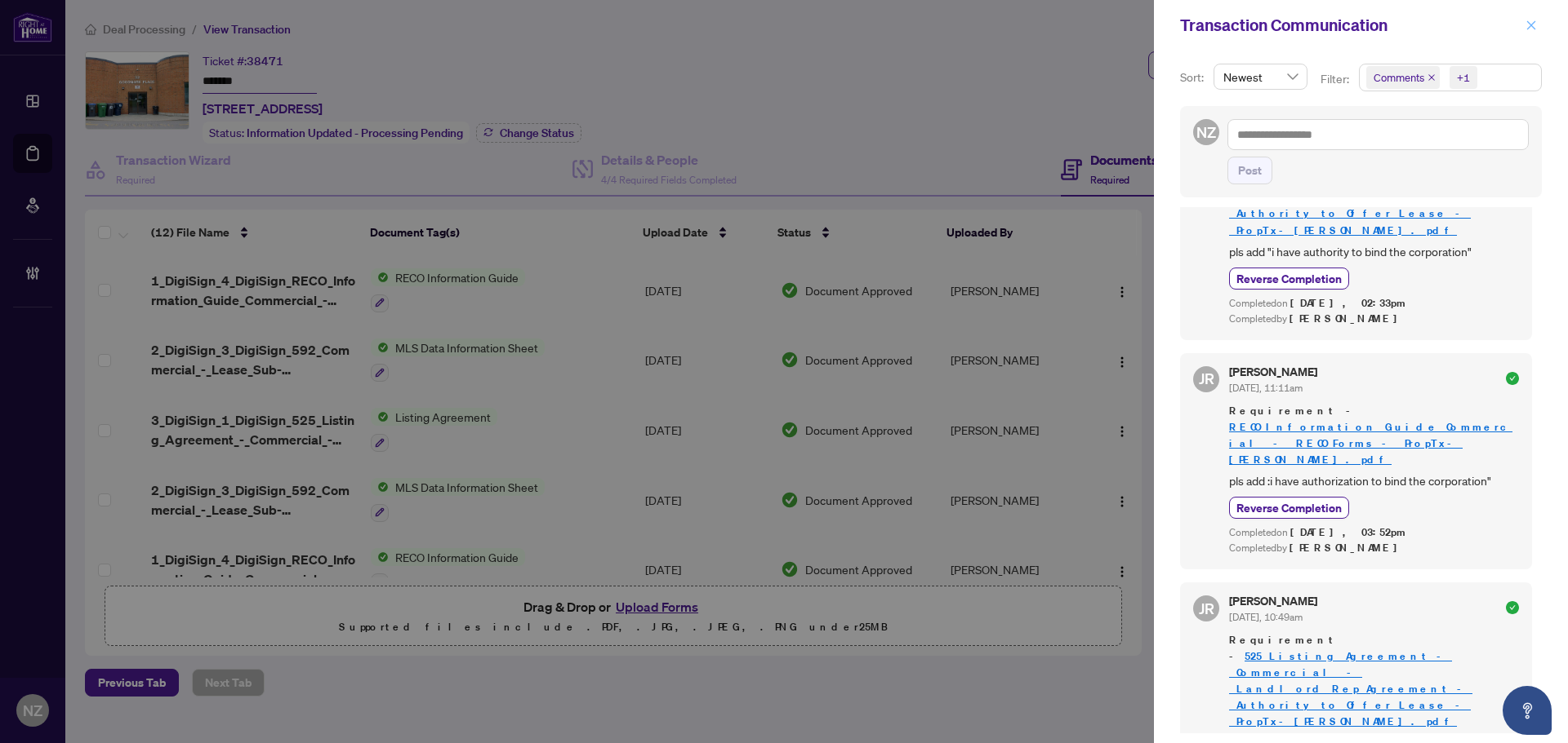
click at [1533, 15] on span "button" at bounding box center [1531, 25] width 11 height 26
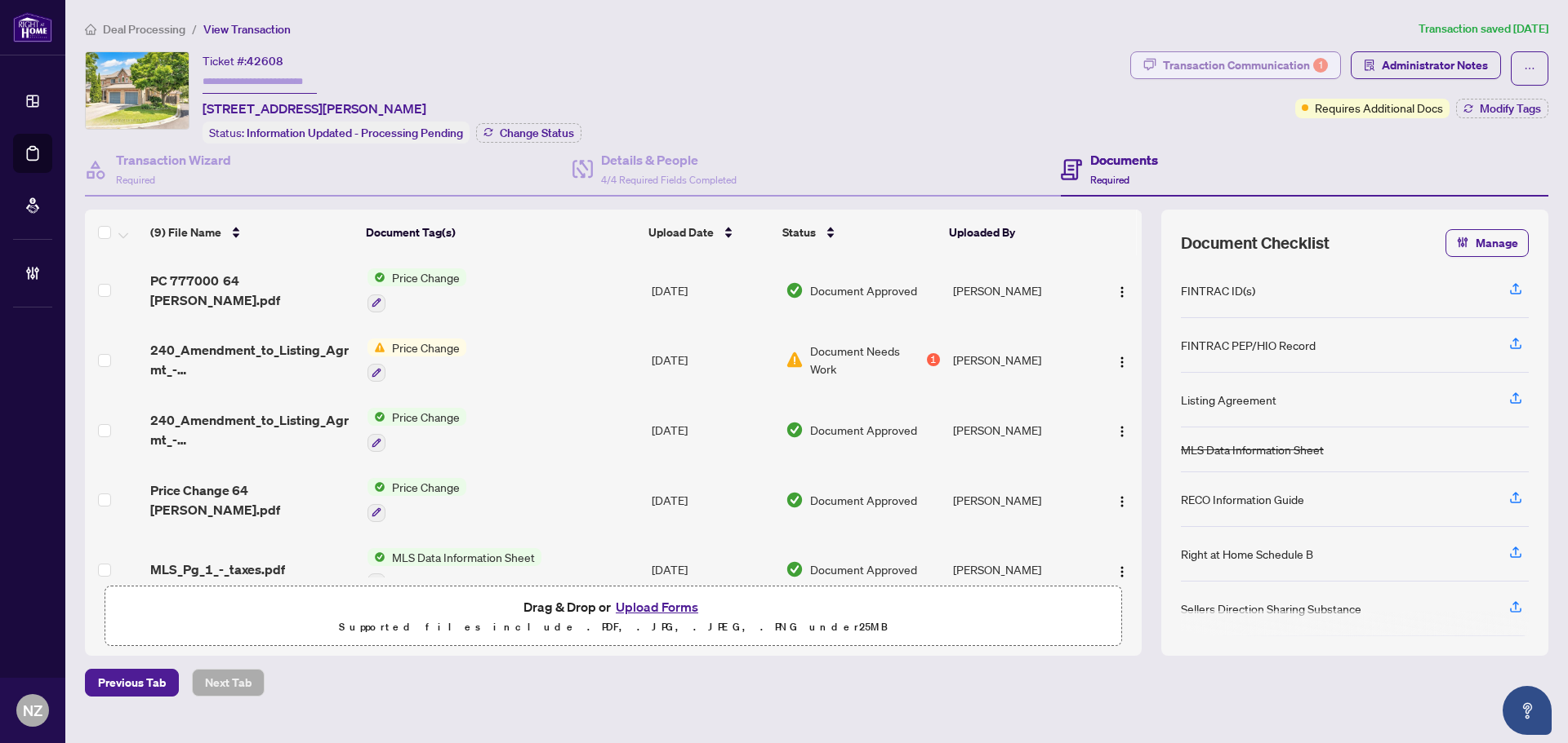
click at [1245, 63] on div "Transaction Communication 1" at bounding box center [1245, 65] width 165 height 26
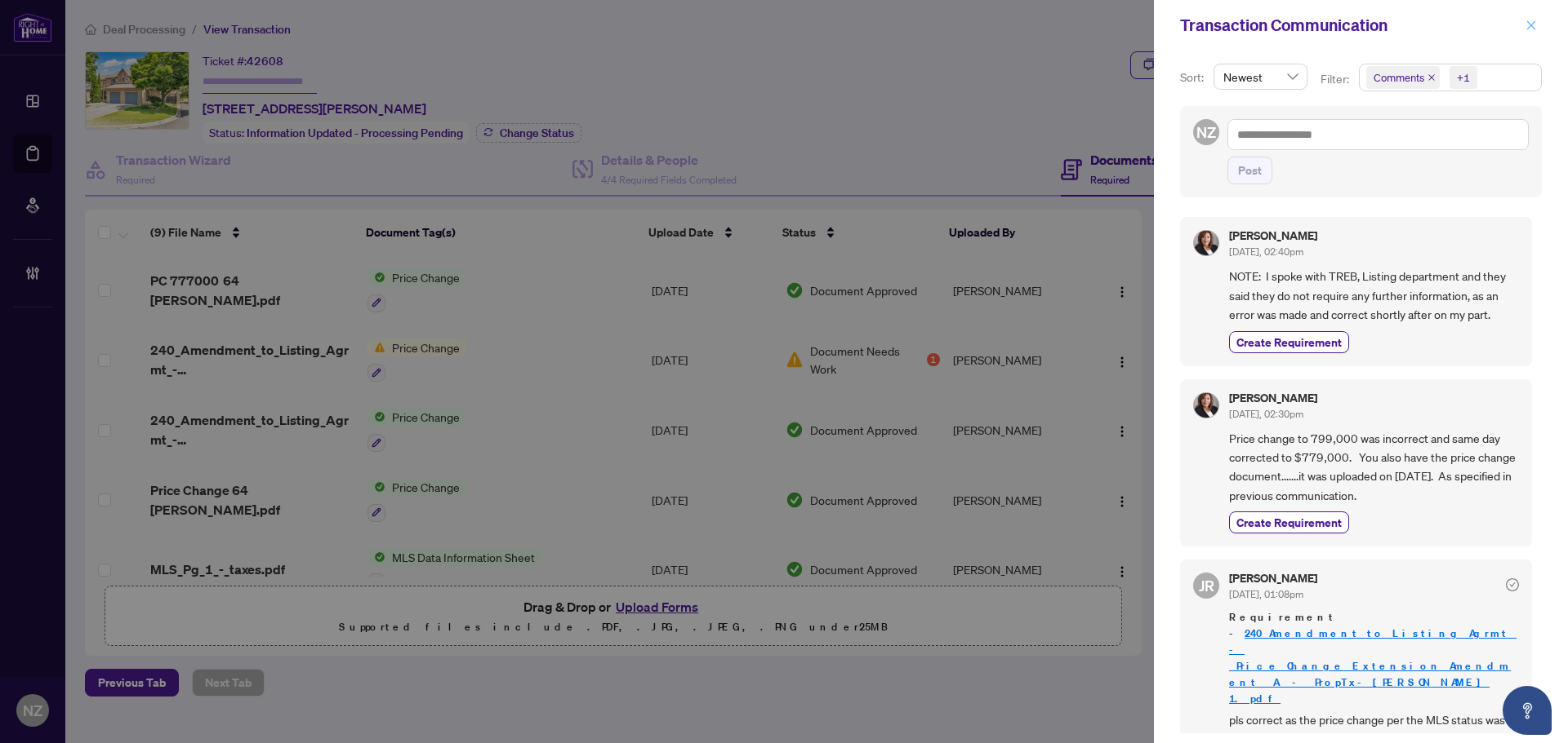
click at [1534, 23] on icon "close" at bounding box center [1531, 25] width 11 height 11
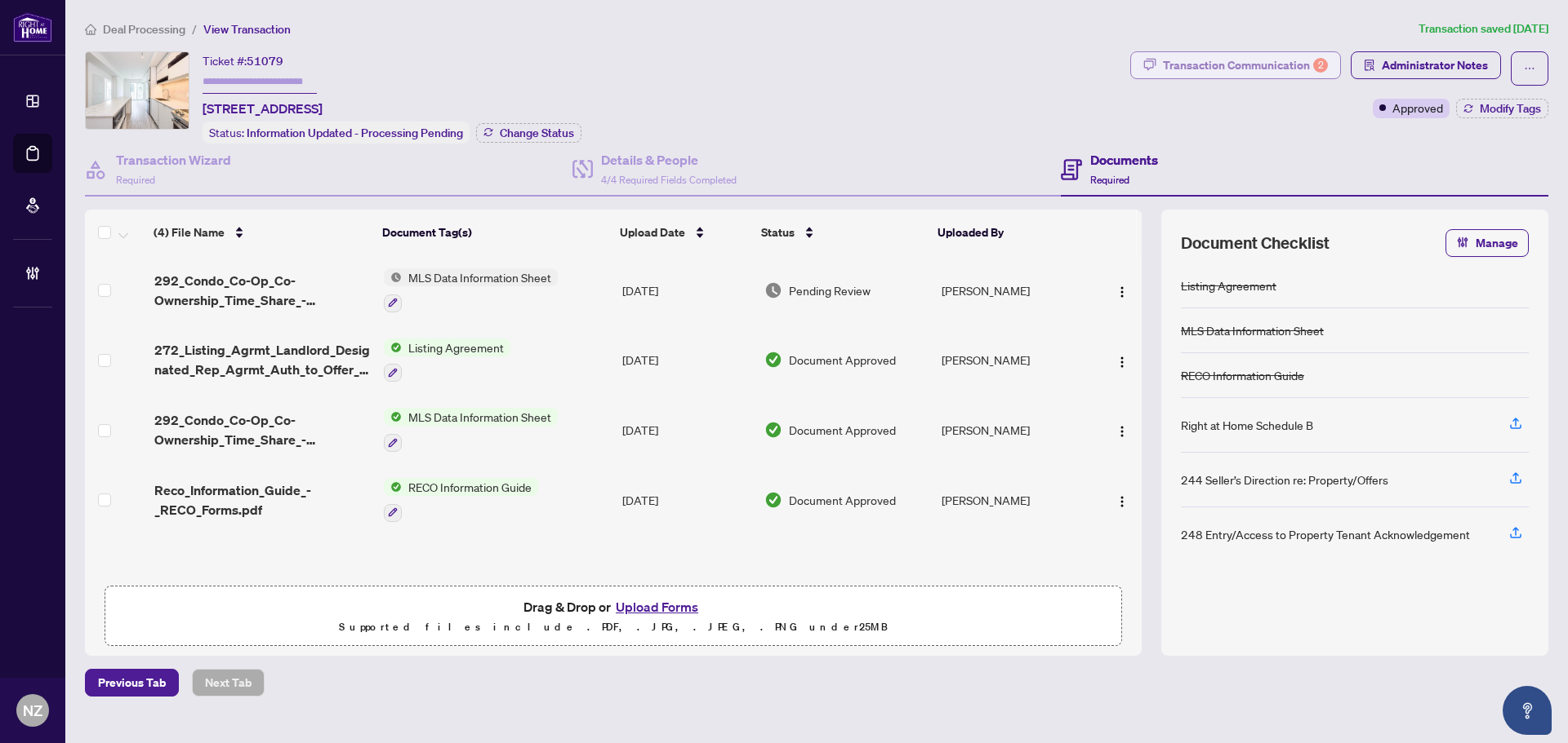
click at [1261, 67] on div "Transaction Communication 2" at bounding box center [1245, 65] width 165 height 26
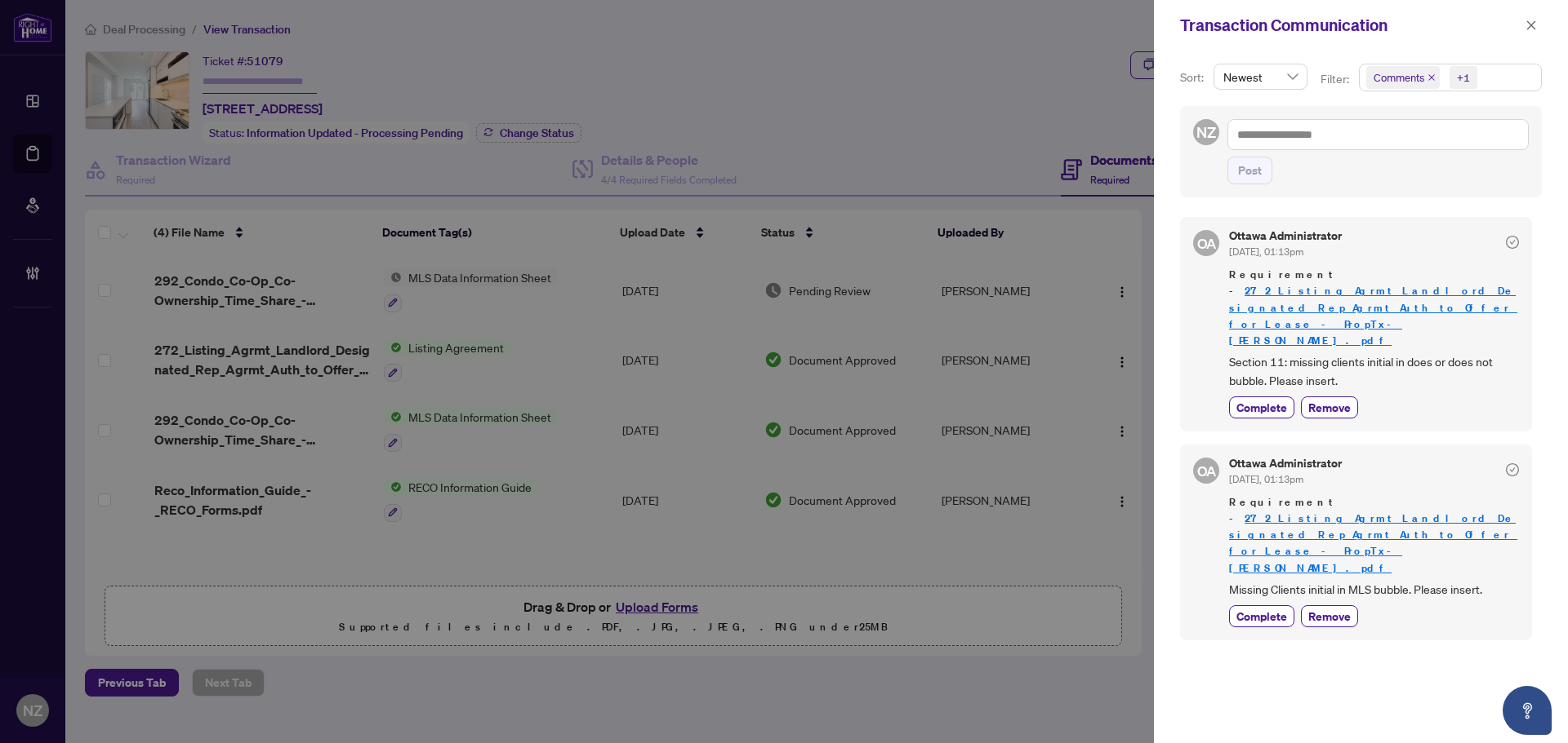
drag, startPoint x: 1534, startPoint y: 23, endPoint x: 1337, endPoint y: 77, distance: 204.3
click at [1534, 23] on icon "close" at bounding box center [1531, 25] width 11 height 11
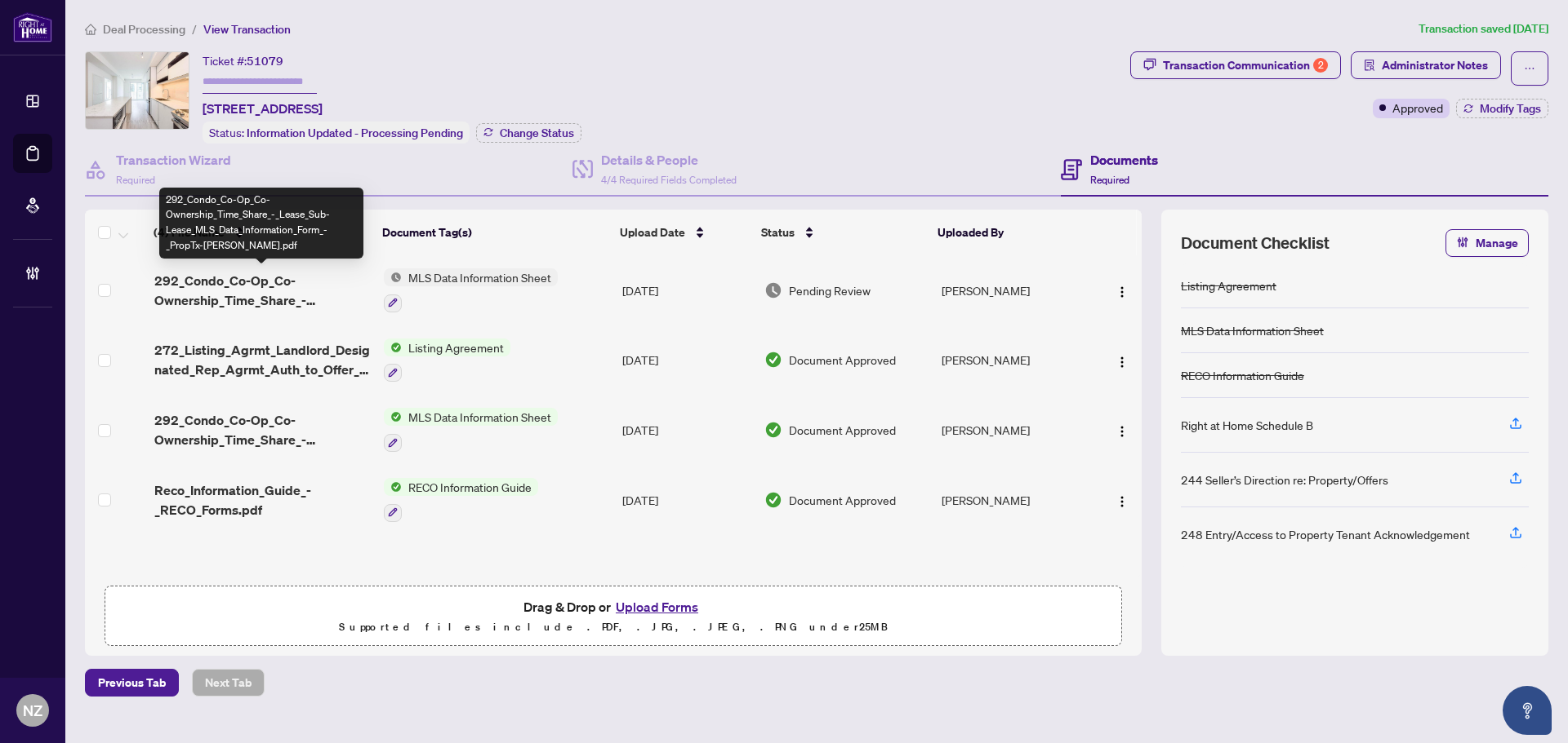
click at [208, 284] on span "292_Condo_Co-Op_Co-Ownership_Time_Share_-_Lease_Sub-Lease_MLS_Data_Information_…" at bounding box center [262, 291] width 216 height 39
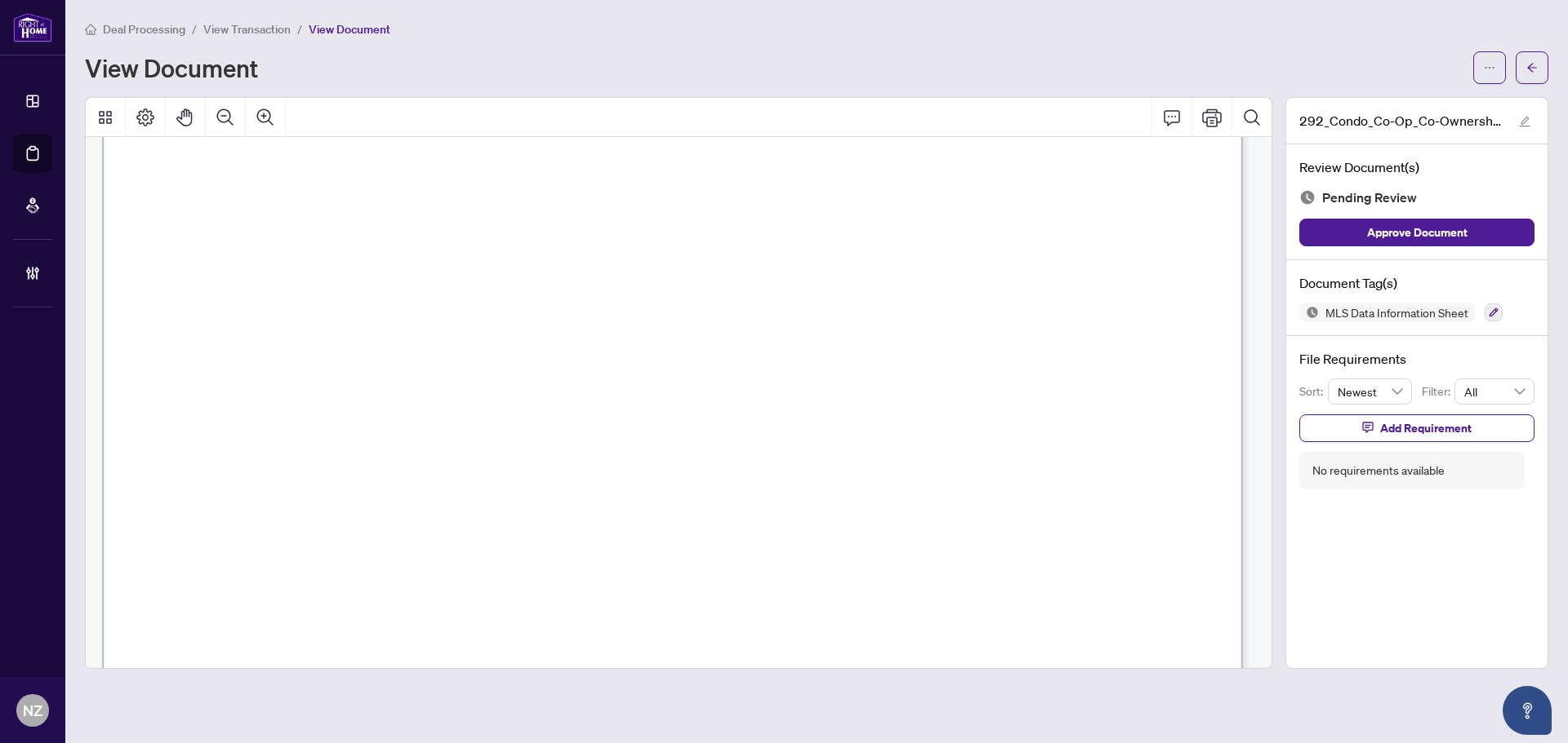
scroll to position [245, 0]
click at [1524, 59] on button "button" at bounding box center [1532, 67] width 33 height 33
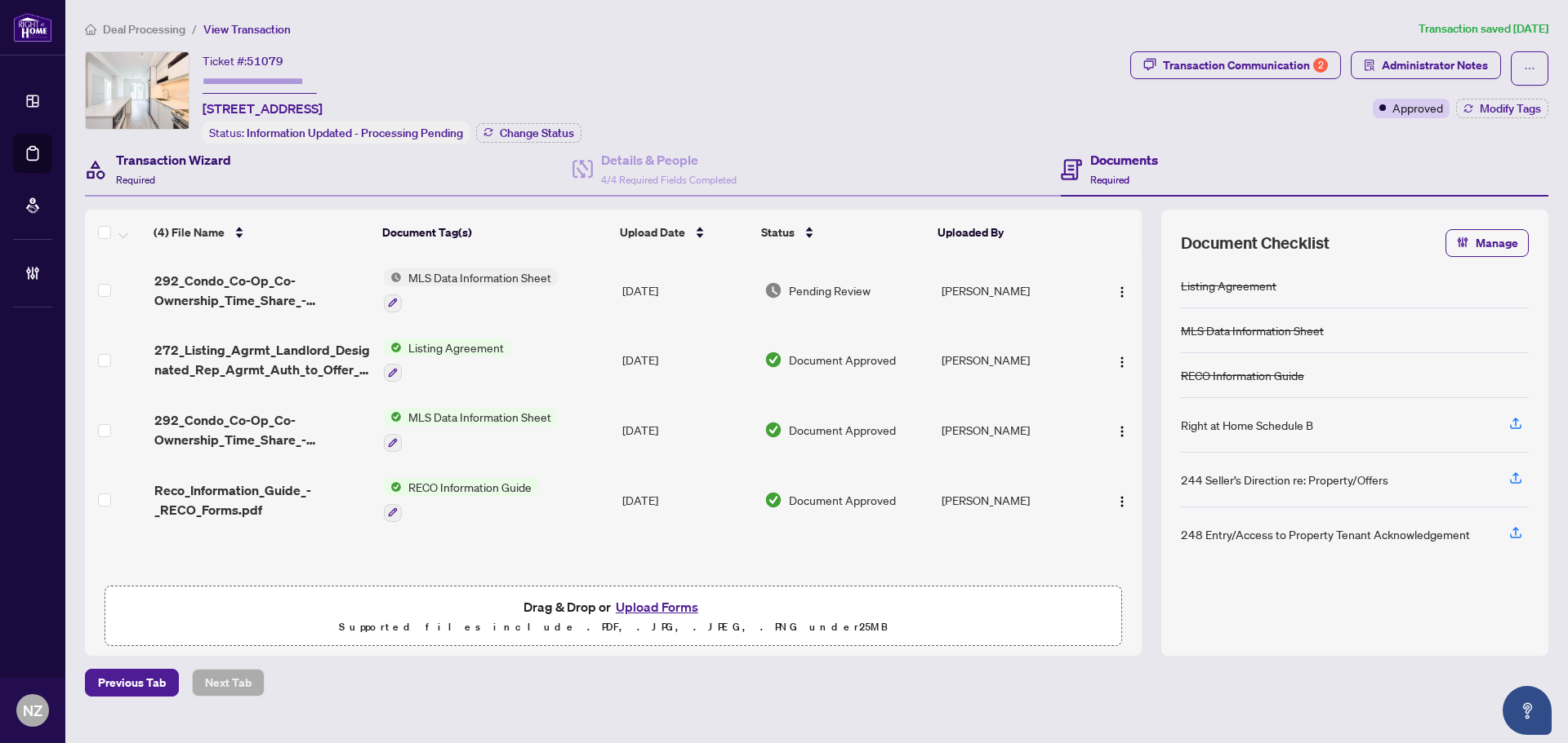
click at [142, 167] on h4 "Transaction Wizard" at bounding box center [173, 159] width 115 height 20
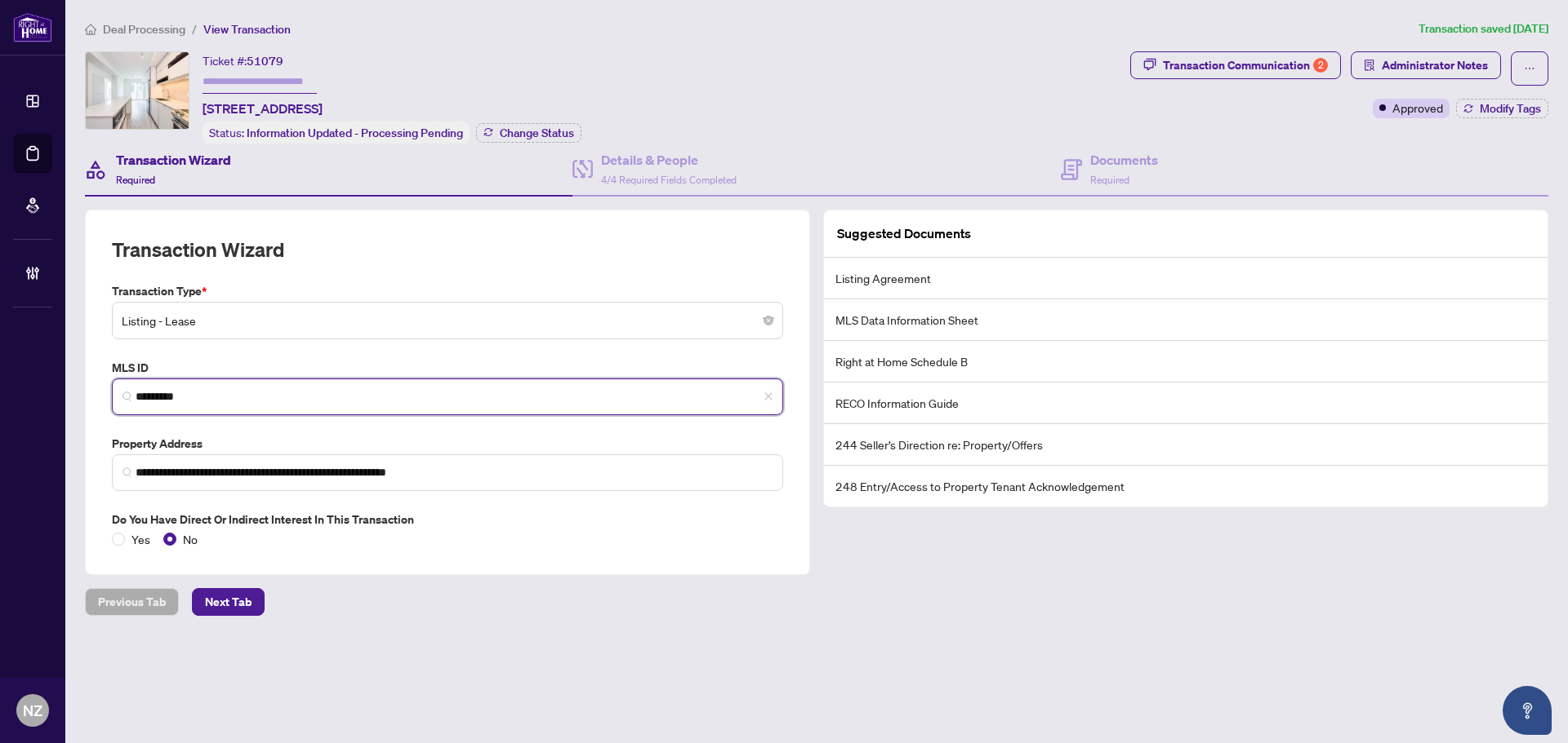
drag, startPoint x: 201, startPoint y: 396, endPoint x: 24, endPoint y: 377, distance: 178.0
click at [24, 377] on div "**********" at bounding box center [784, 371] width 1568 height 743
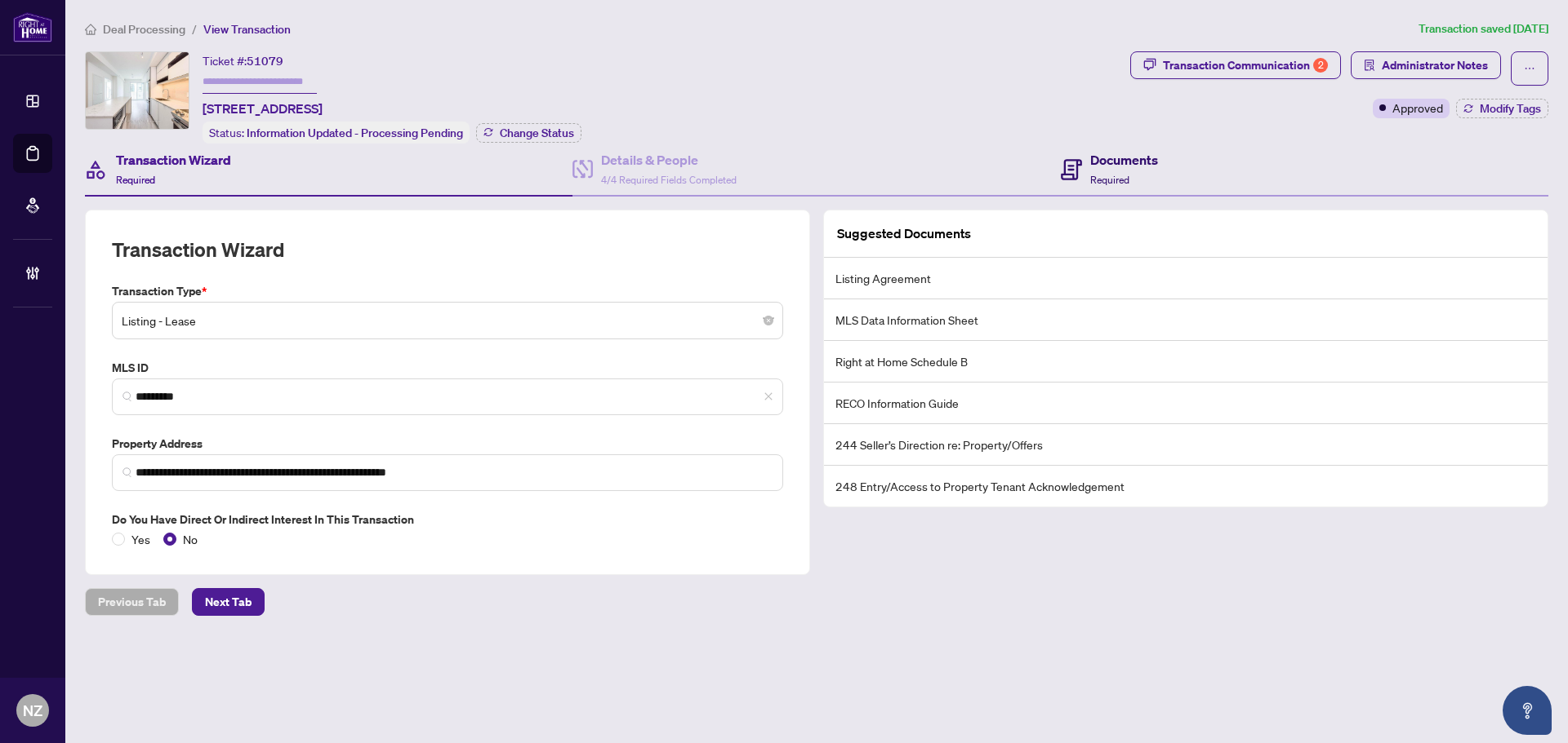
click at [1101, 167] on h4 "Documents" at bounding box center [1124, 159] width 68 height 20
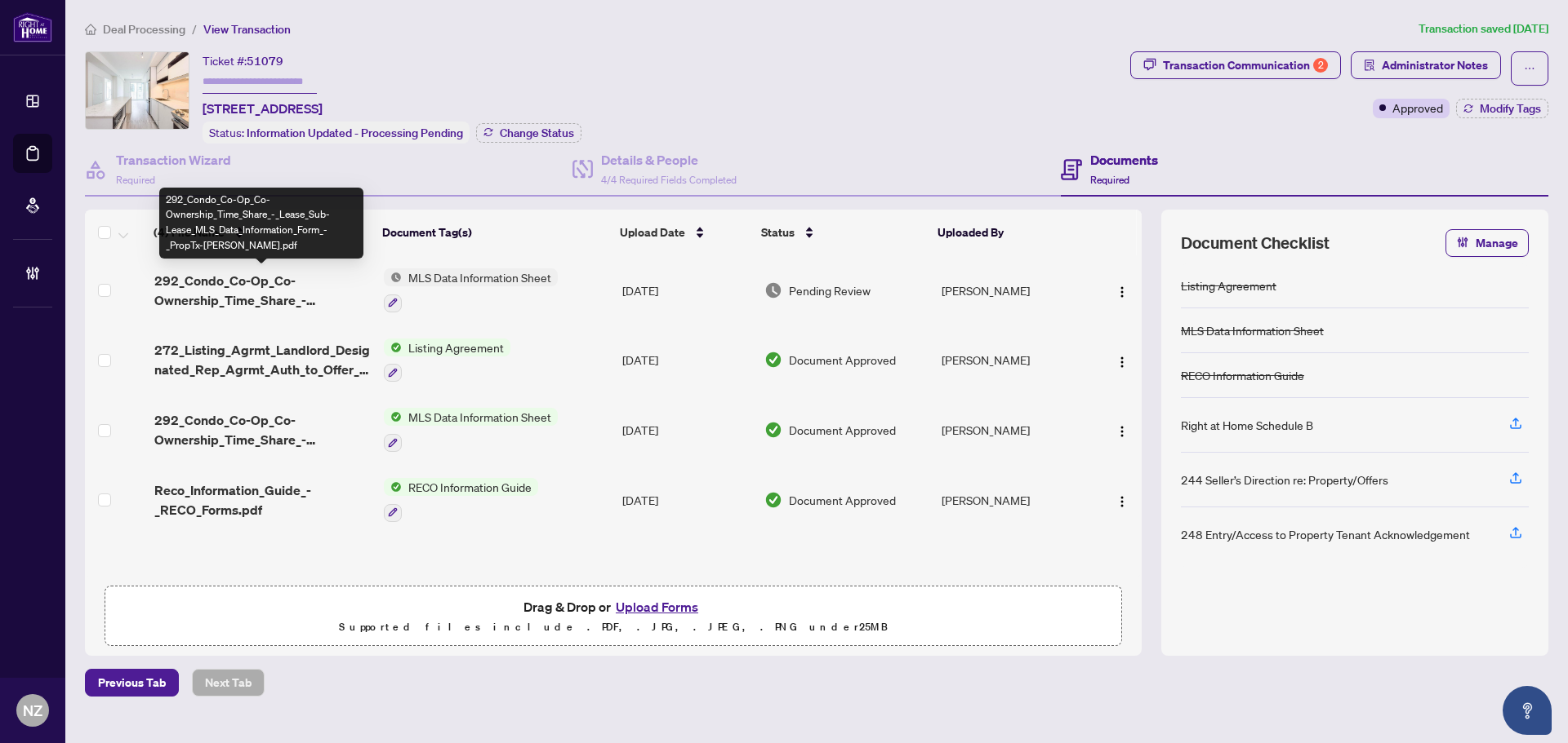
click at [227, 289] on span "292_Condo_Co-Op_Co-Ownership_Time_Share_-_Lease_Sub-Lease_MLS_Data_Information_…" at bounding box center [262, 291] width 216 height 39
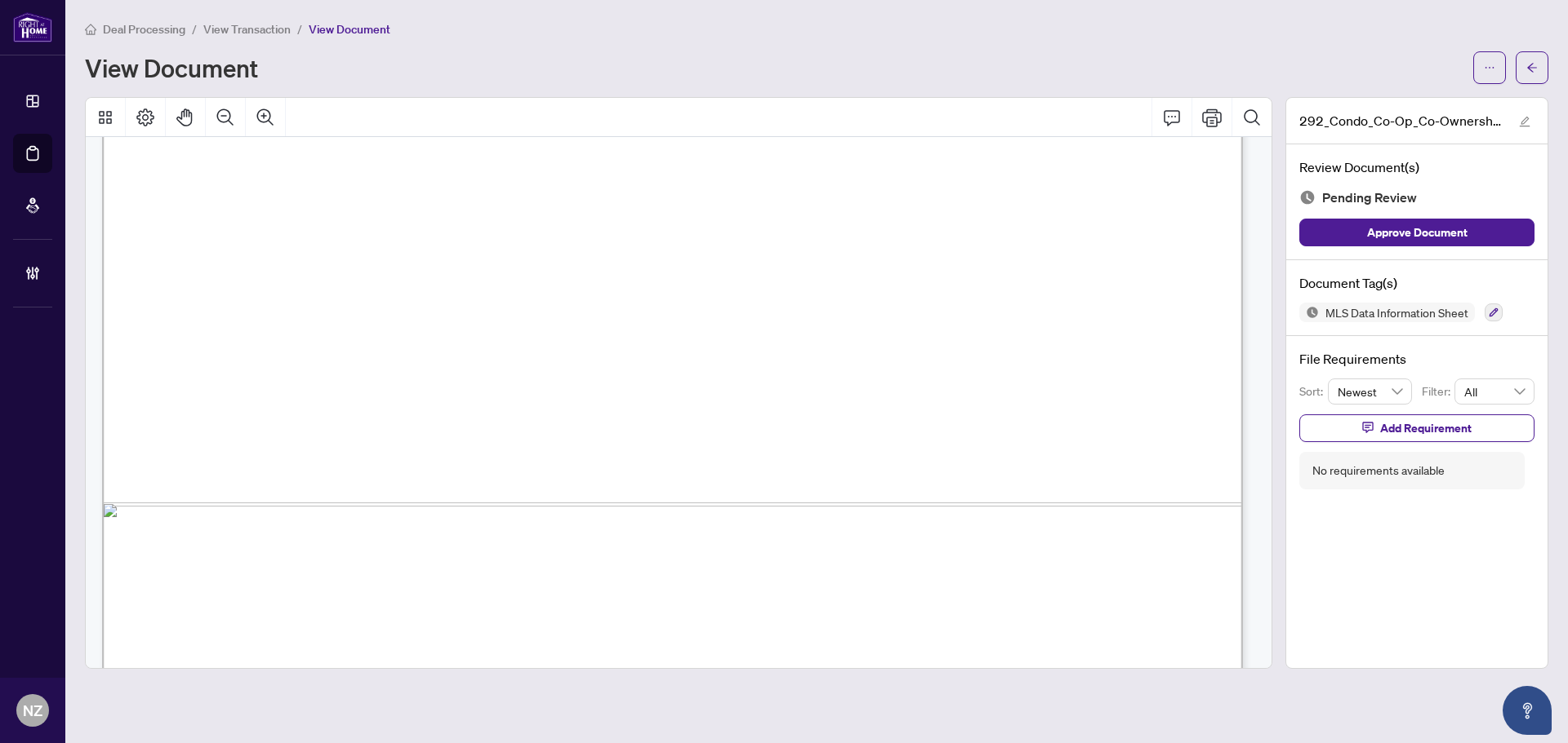
scroll to position [16077, 0]
click at [1494, 309] on icon "button" at bounding box center [1494, 313] width 9 height 9
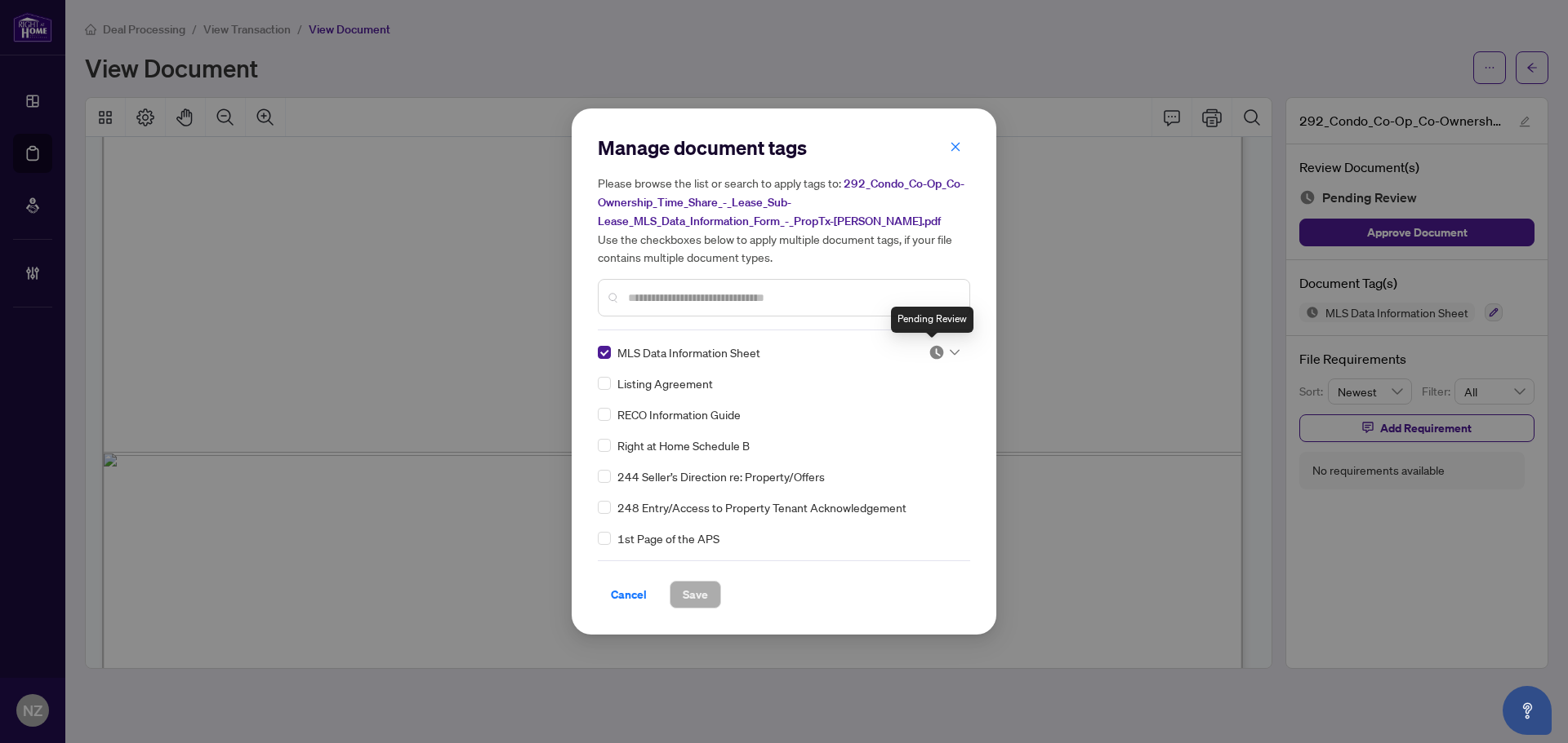
click at [938, 344] on img at bounding box center [937, 352] width 17 height 17
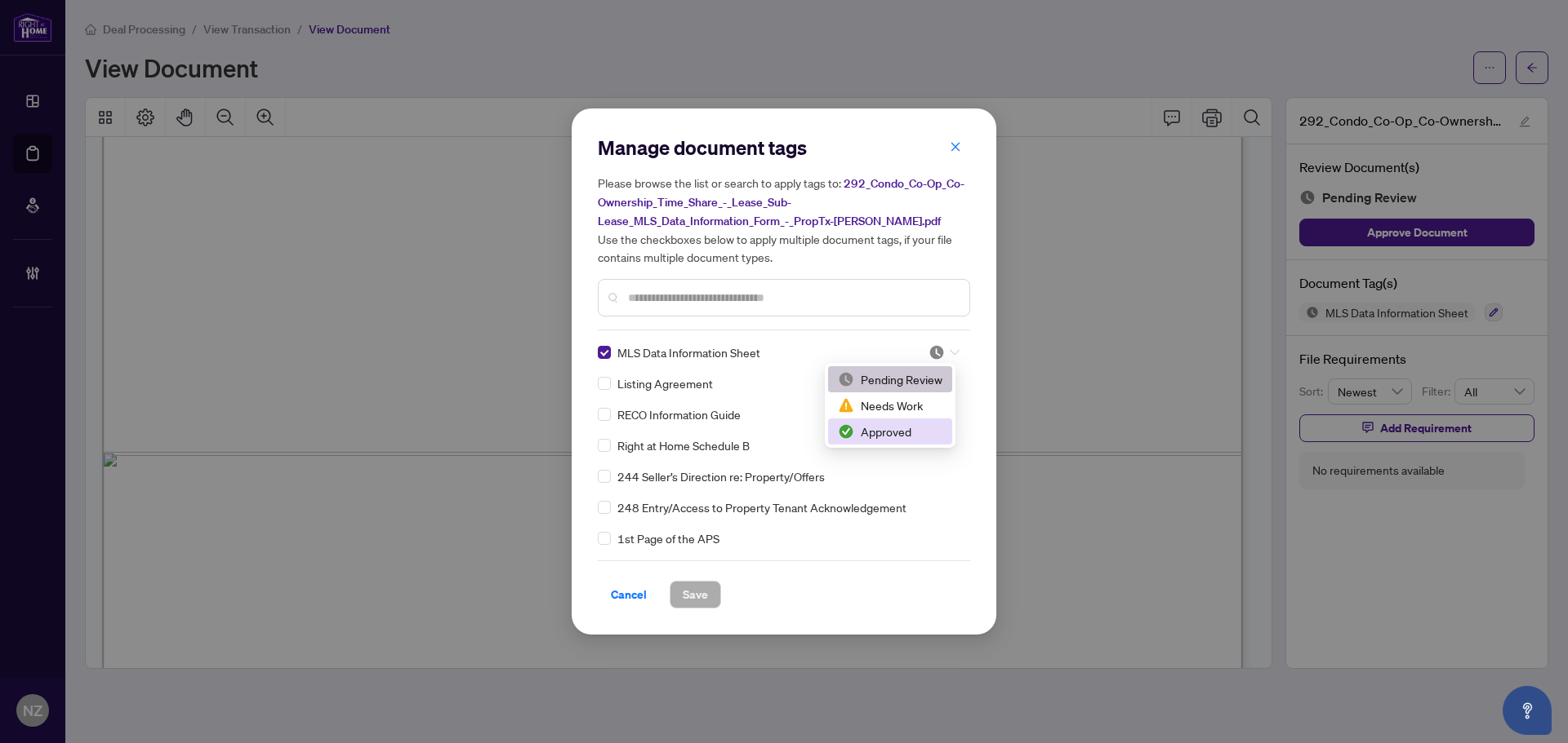
click at [862, 437] on div "Approved" at bounding box center [890, 431] width 104 height 18
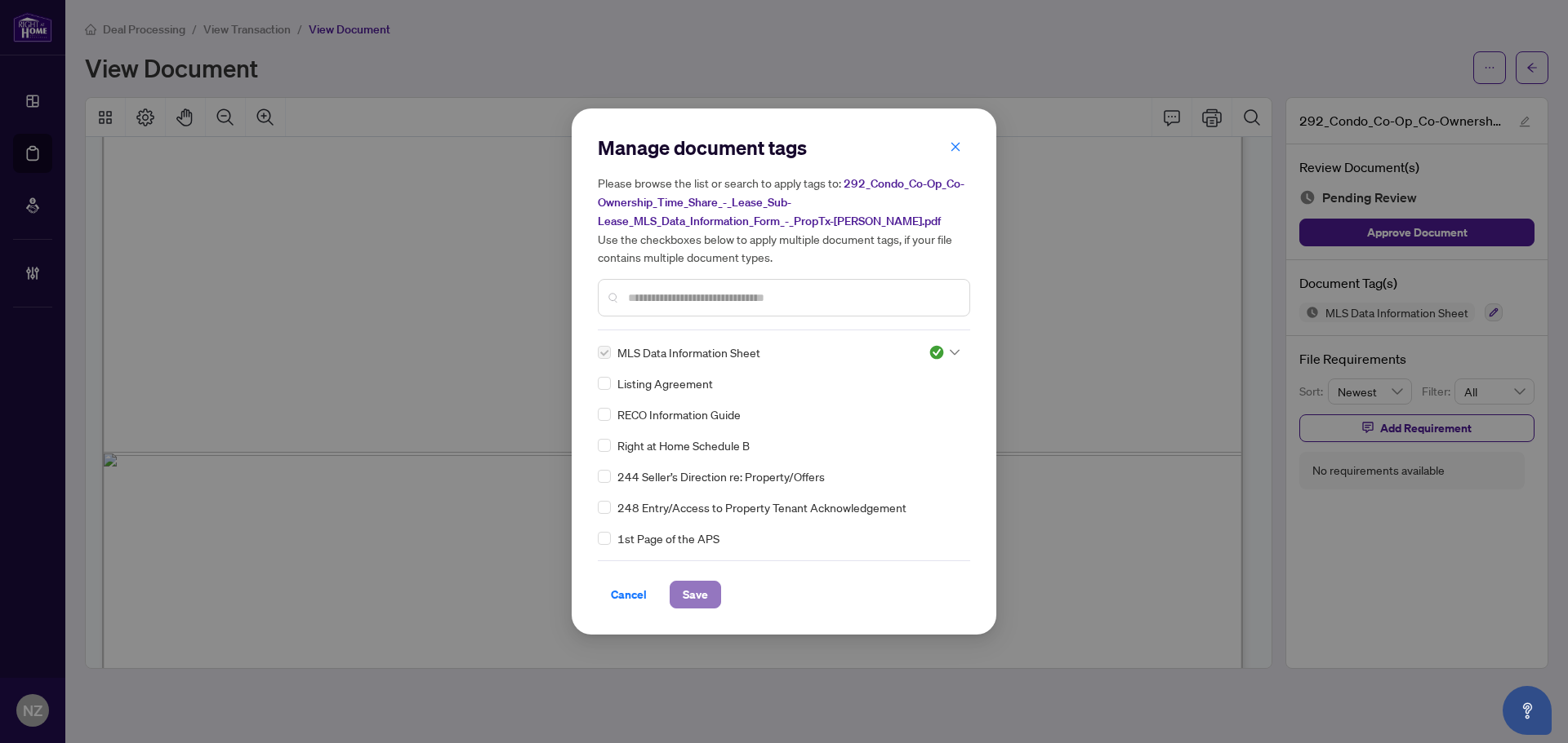
drag, startPoint x: 691, startPoint y: 595, endPoint x: 987, endPoint y: 530, distance: 303.1
click at [700, 595] on span "Save" at bounding box center [695, 595] width 25 height 26
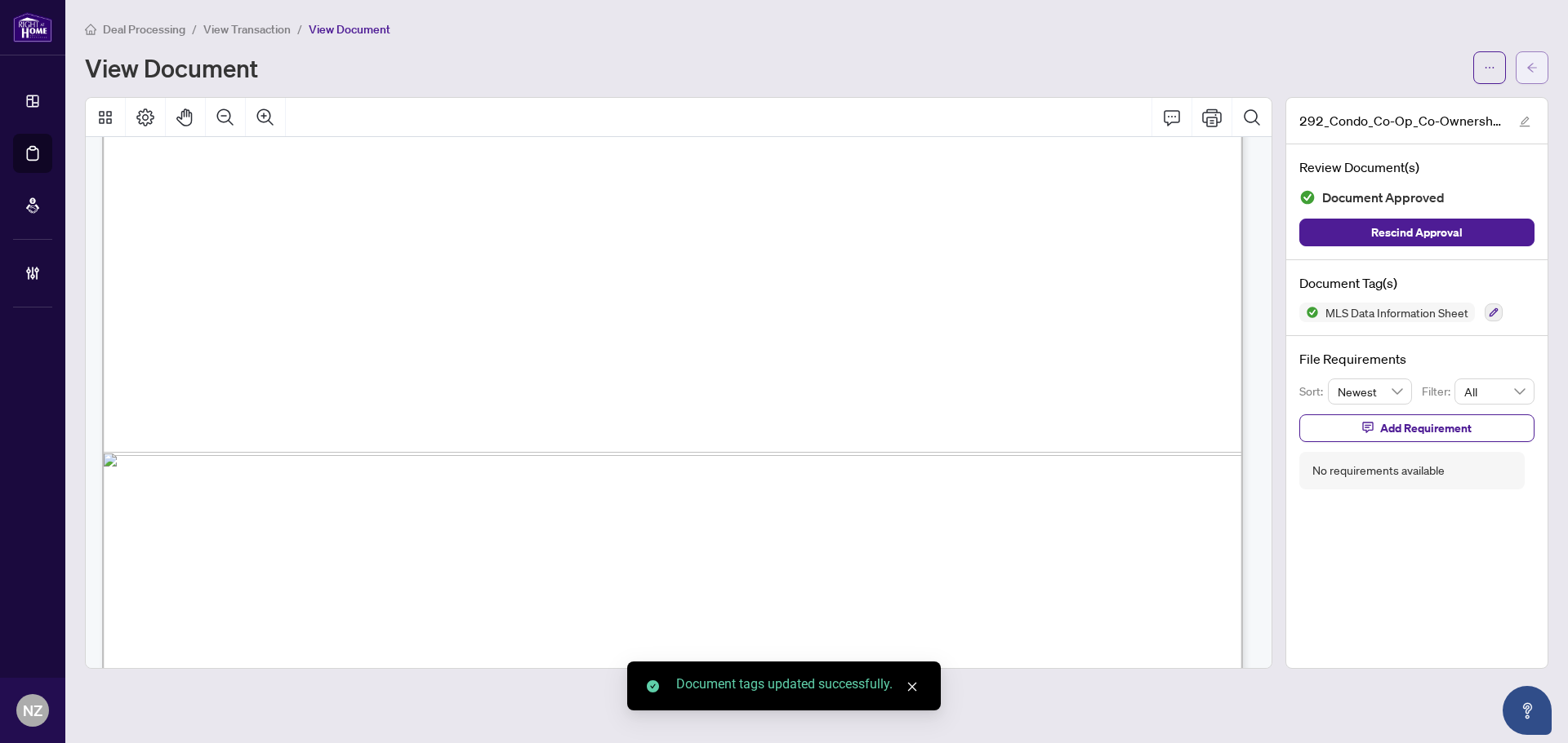
click at [1529, 69] on icon "arrow-left" at bounding box center [1532, 67] width 10 height 9
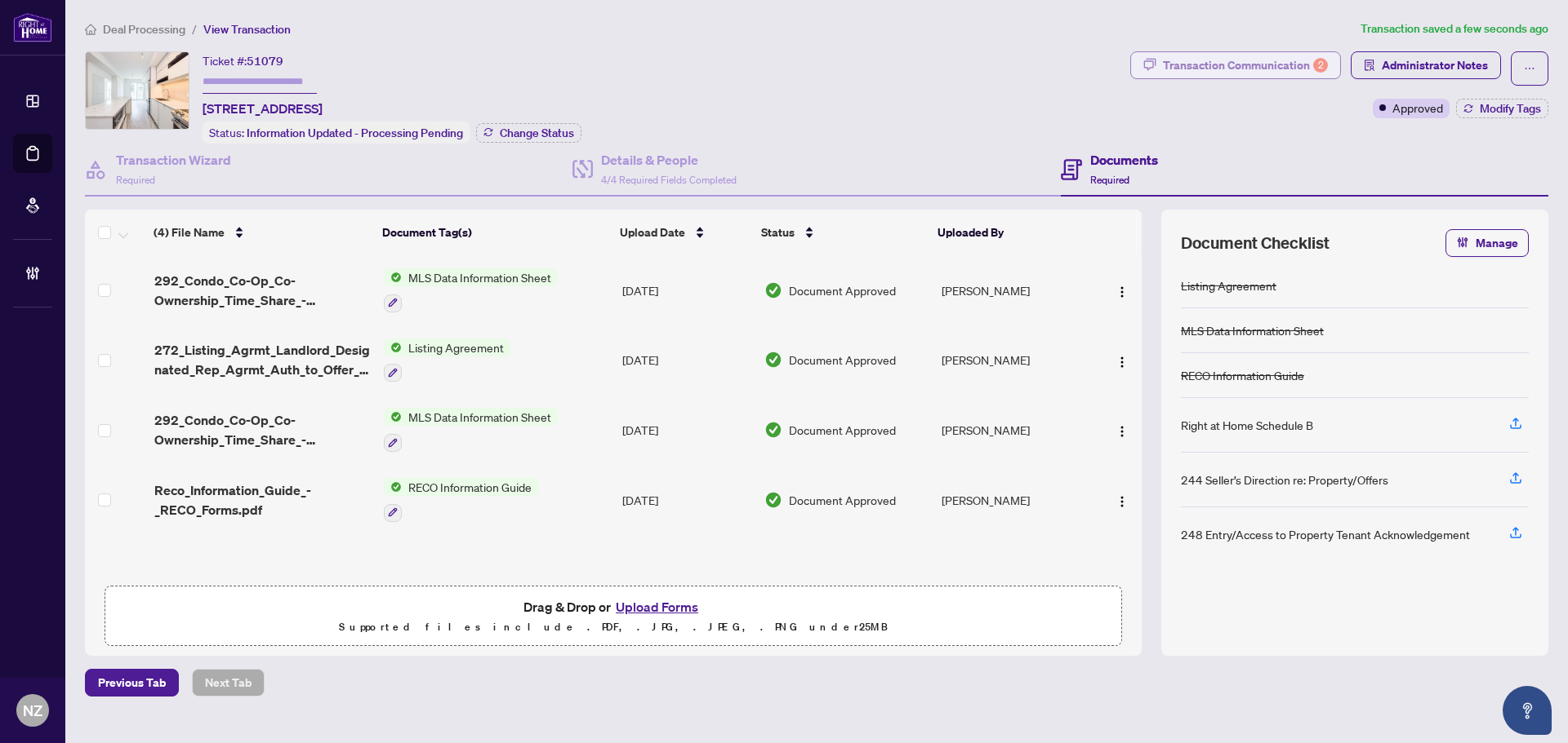
click at [1294, 57] on div "Transaction Communication 2" at bounding box center [1245, 65] width 165 height 26
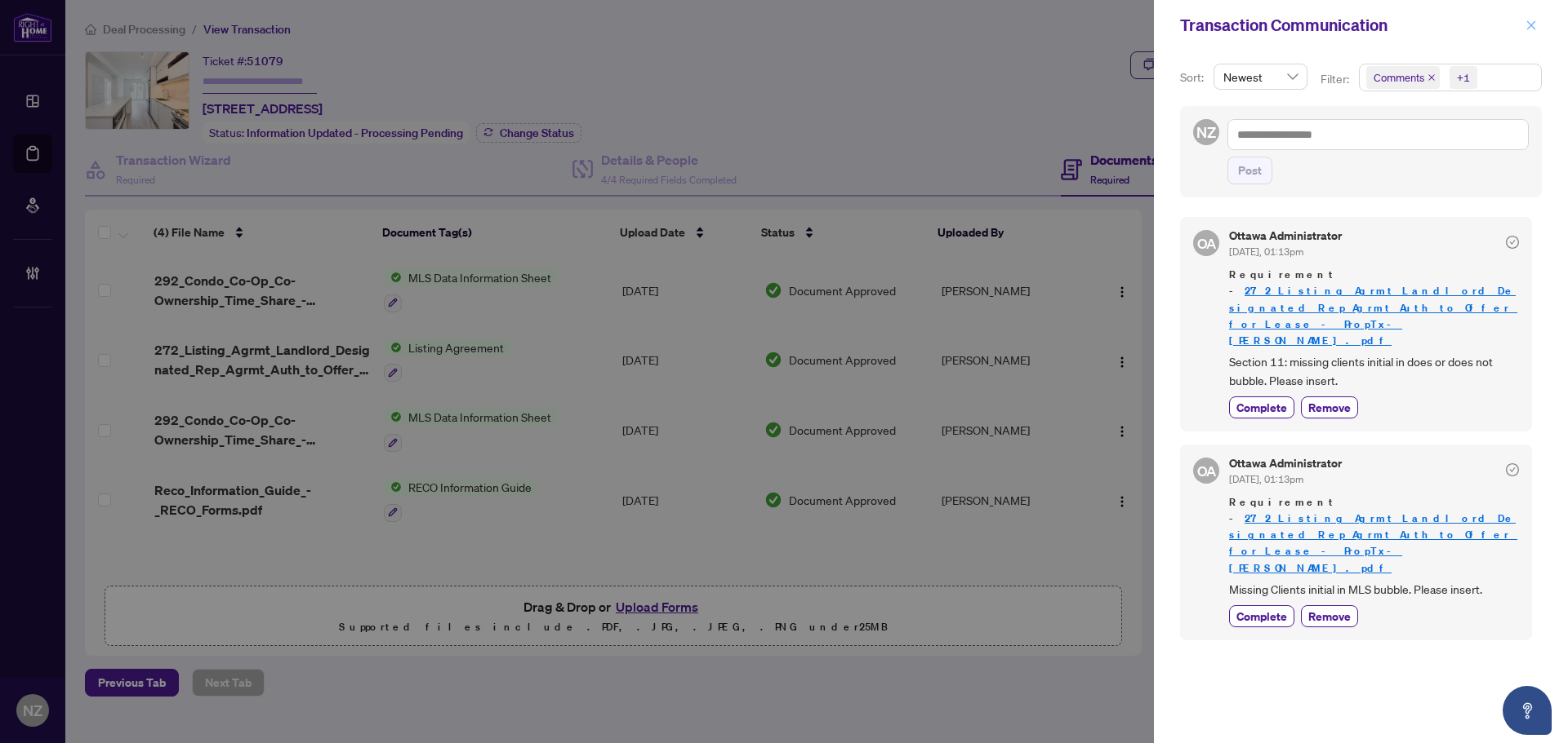
click at [1541, 26] on button "button" at bounding box center [1531, 25] width 21 height 20
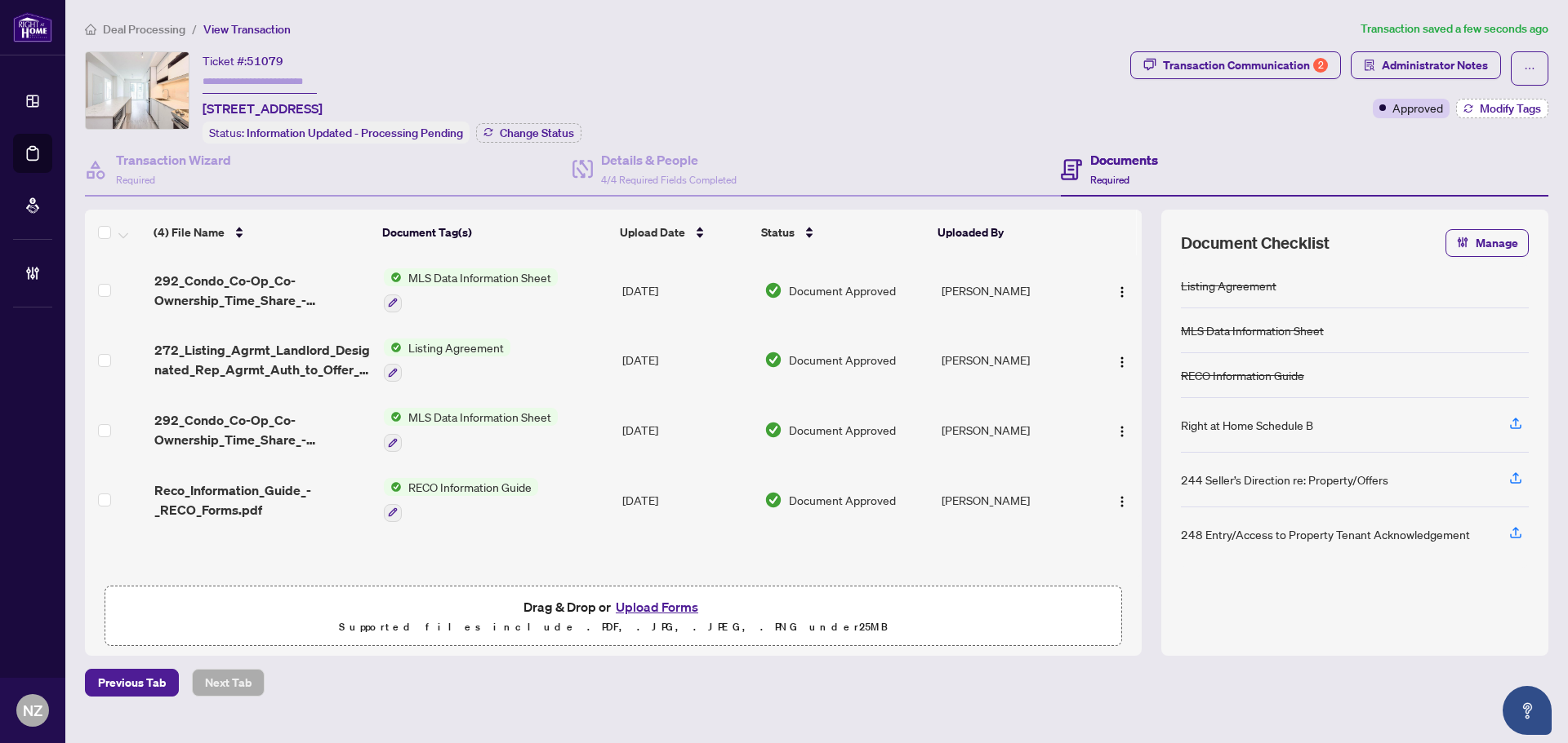
click at [1483, 108] on span "Modify Tags" at bounding box center [1510, 108] width 62 height 11
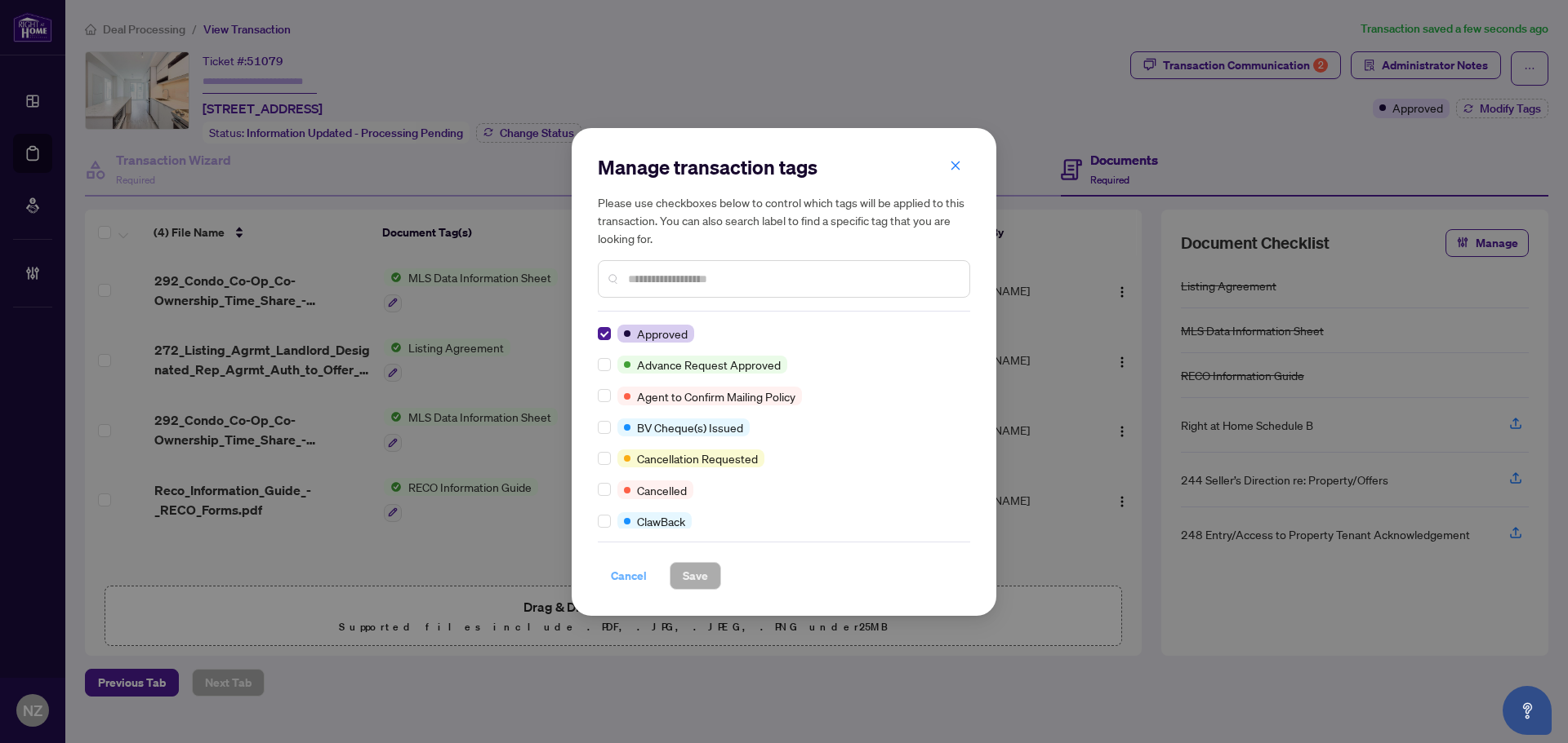
click at [625, 576] on span "Cancel" at bounding box center [629, 576] width 36 height 26
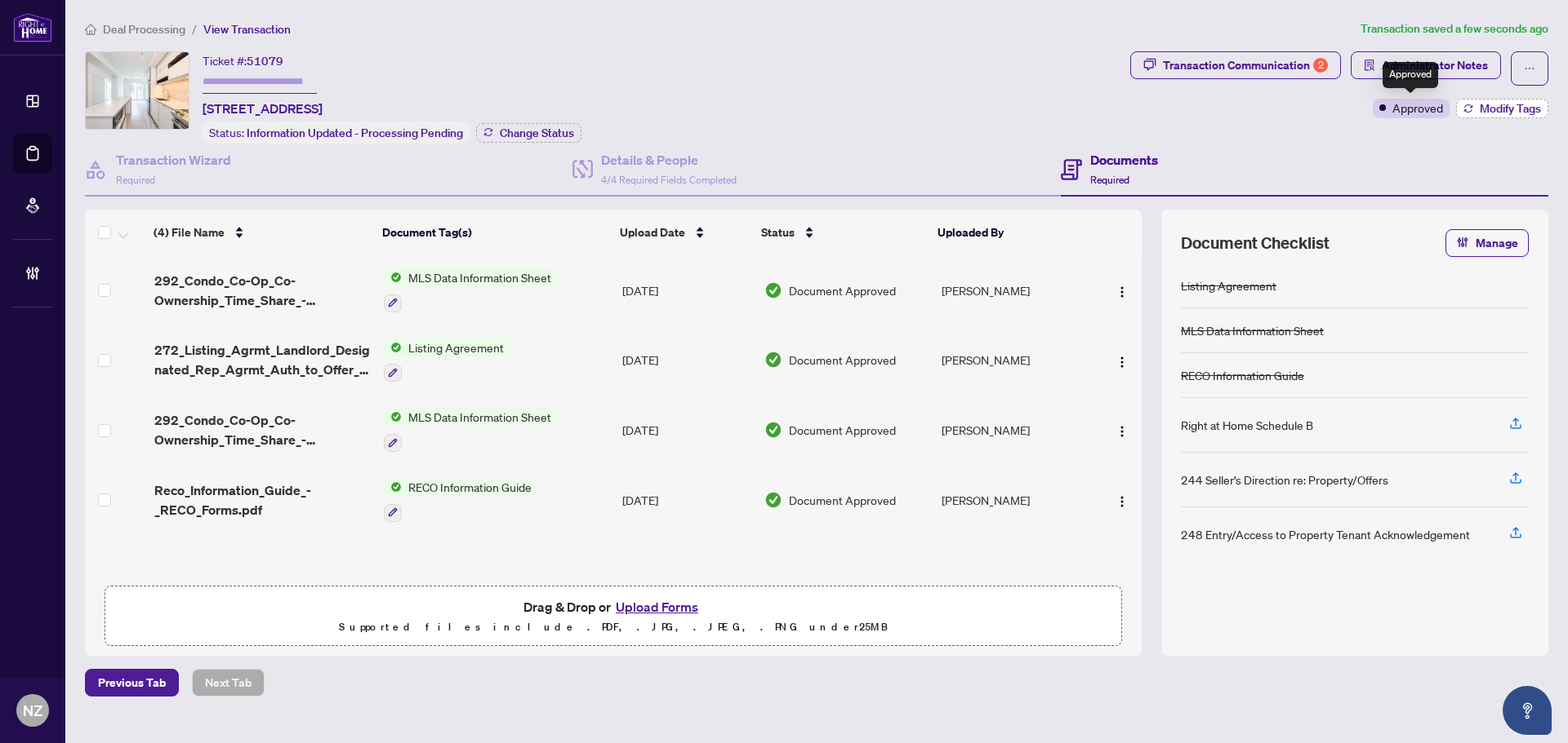
click at [1461, 109] on button "Modify Tags" at bounding box center [1502, 108] width 92 height 20
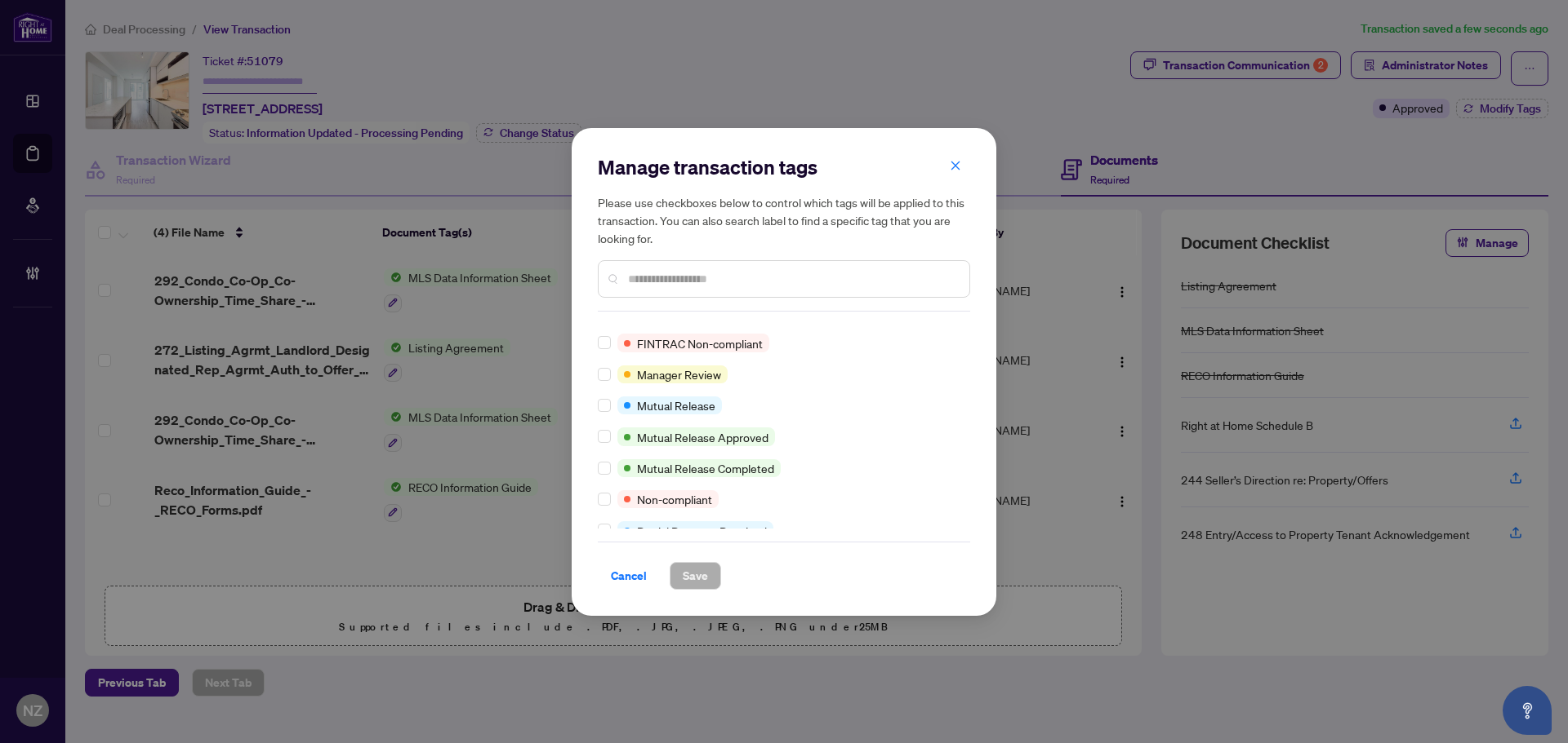
scroll to position [489, 0]
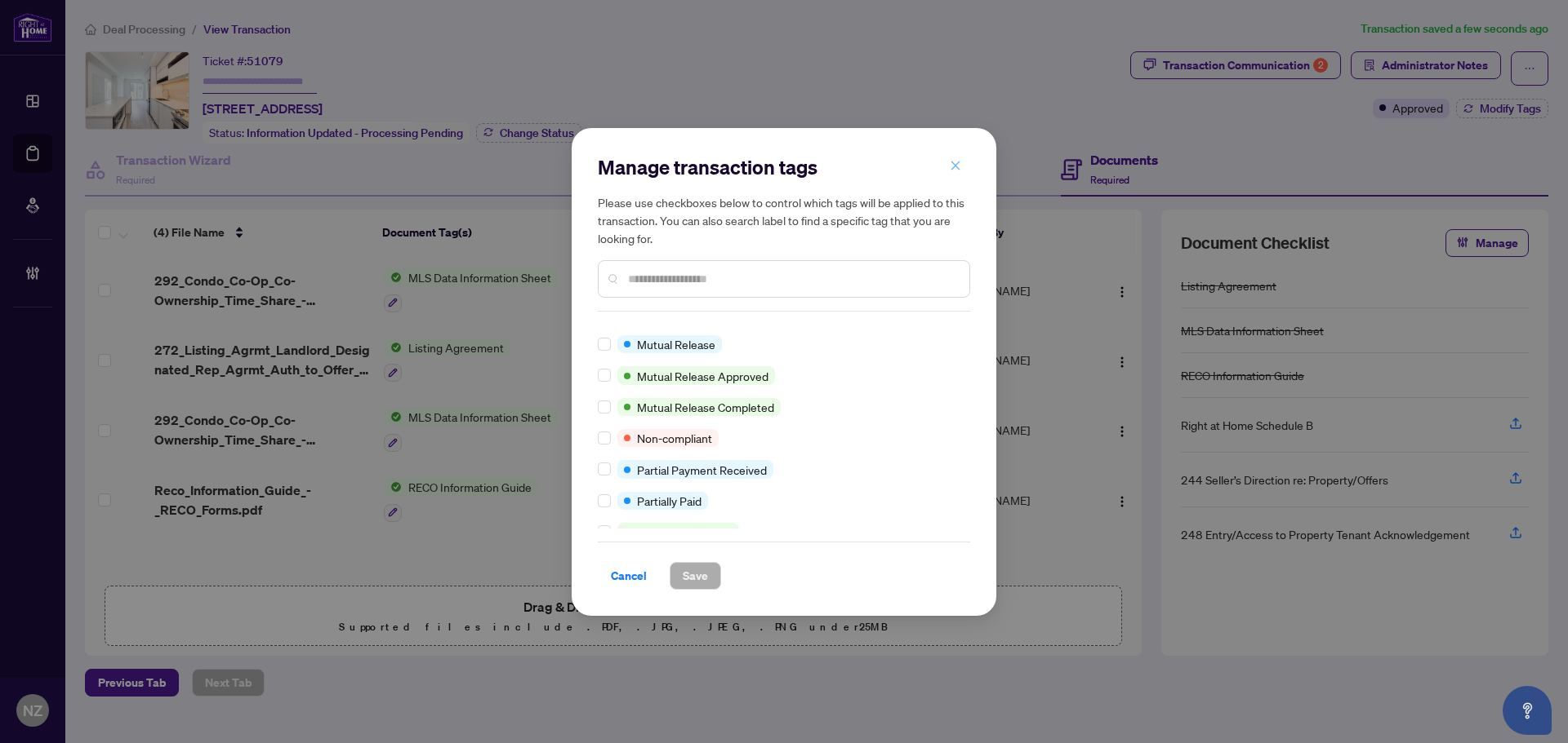
click at [958, 166] on icon "close" at bounding box center [955, 166] width 11 height 11
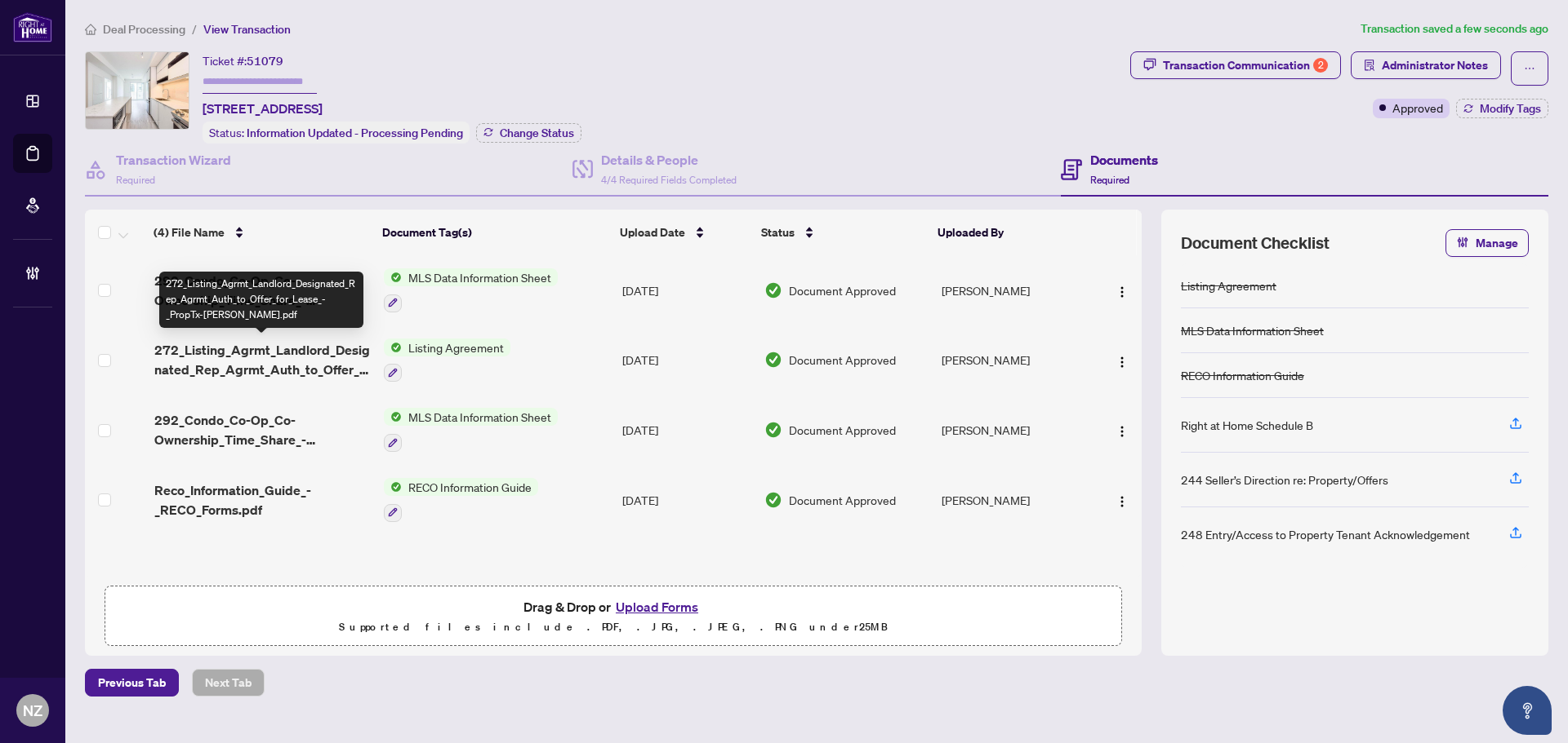
click at [253, 344] on span "272_Listing_Agrmt_Landlord_Designated_Rep_Agrmt_Auth_to_Offer_for_Lease_-_PropT…" at bounding box center [262, 360] width 216 height 39
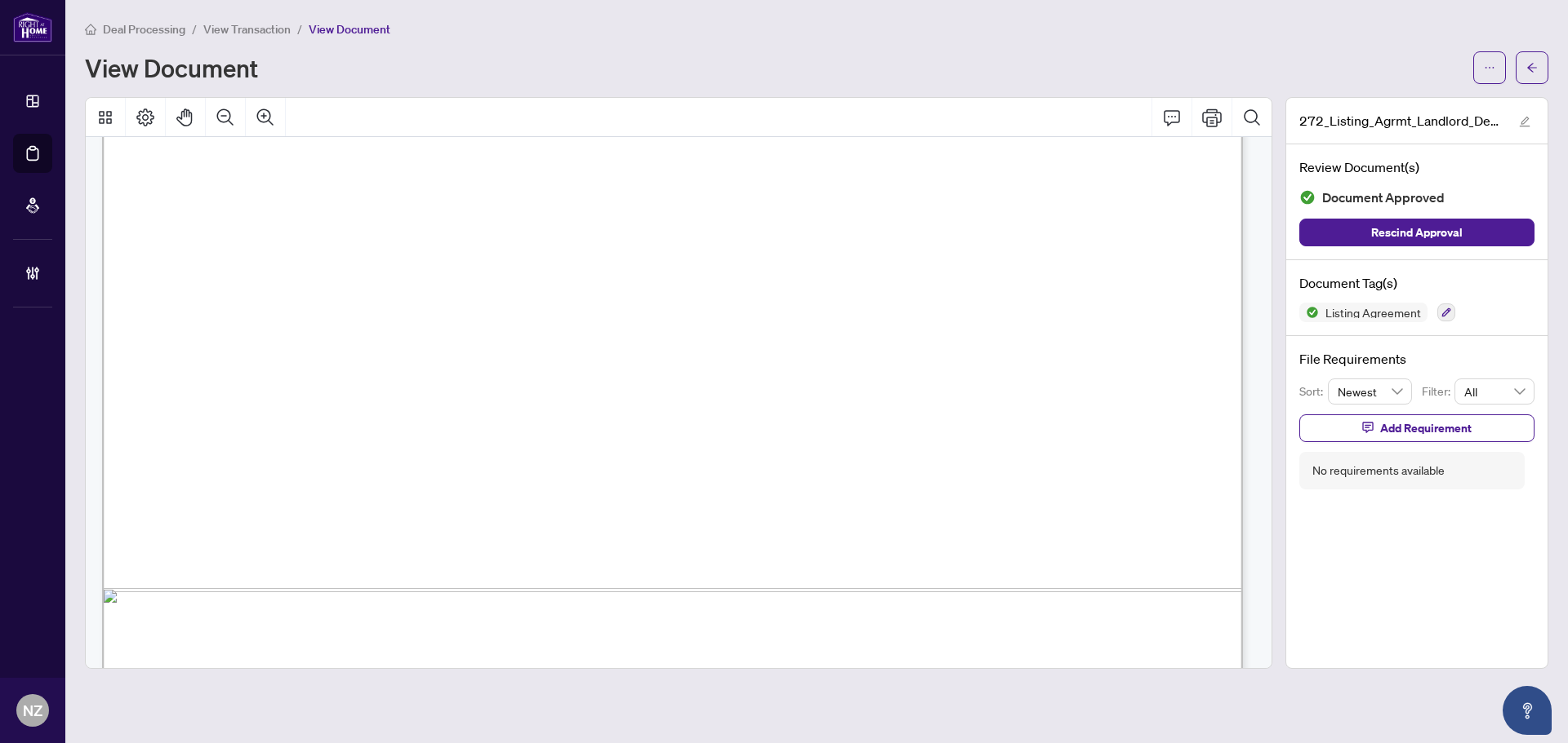
scroll to position [3917, 0]
click at [1522, 68] on button "button" at bounding box center [1532, 67] width 33 height 33
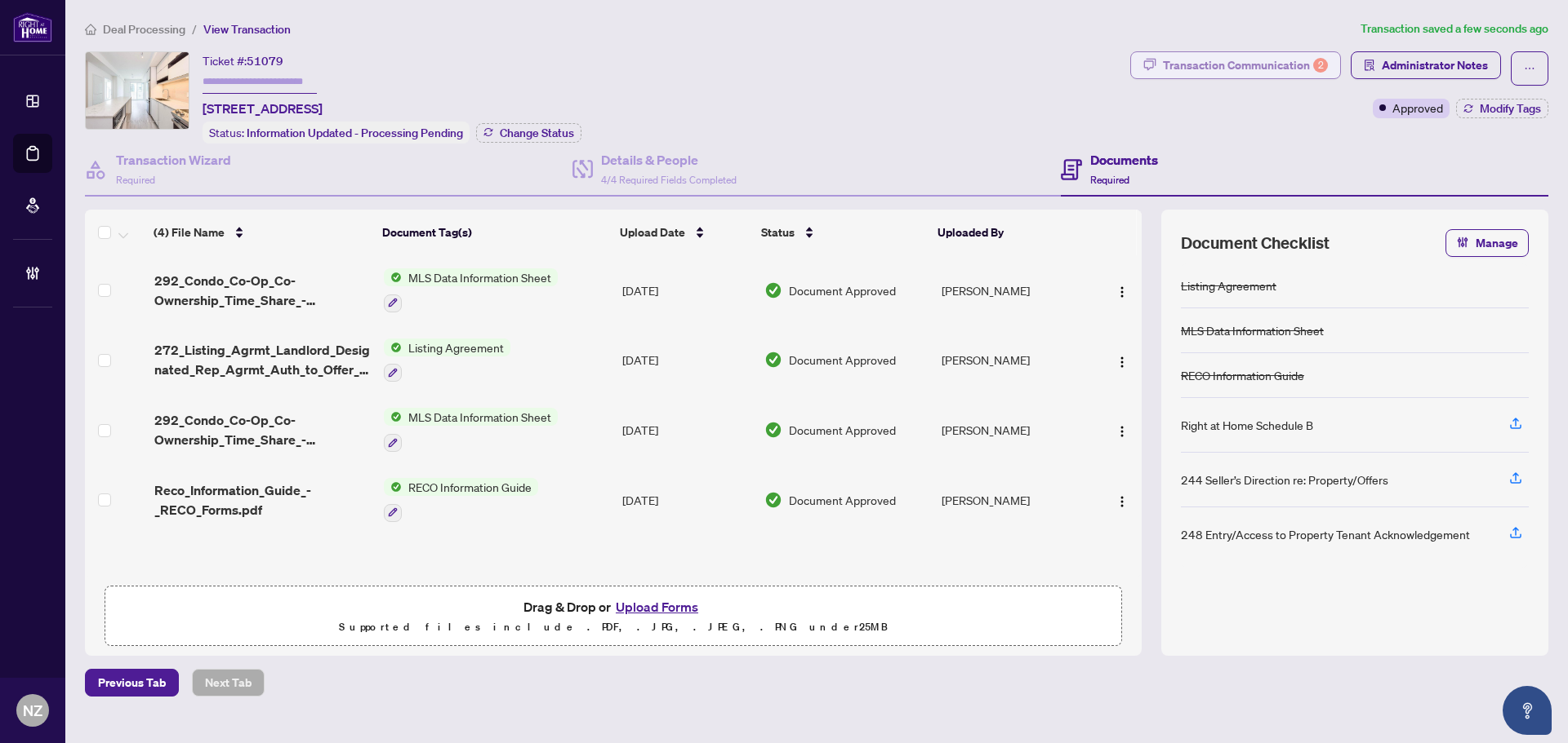
click at [1280, 62] on div "Transaction Communication 2" at bounding box center [1245, 65] width 165 height 26
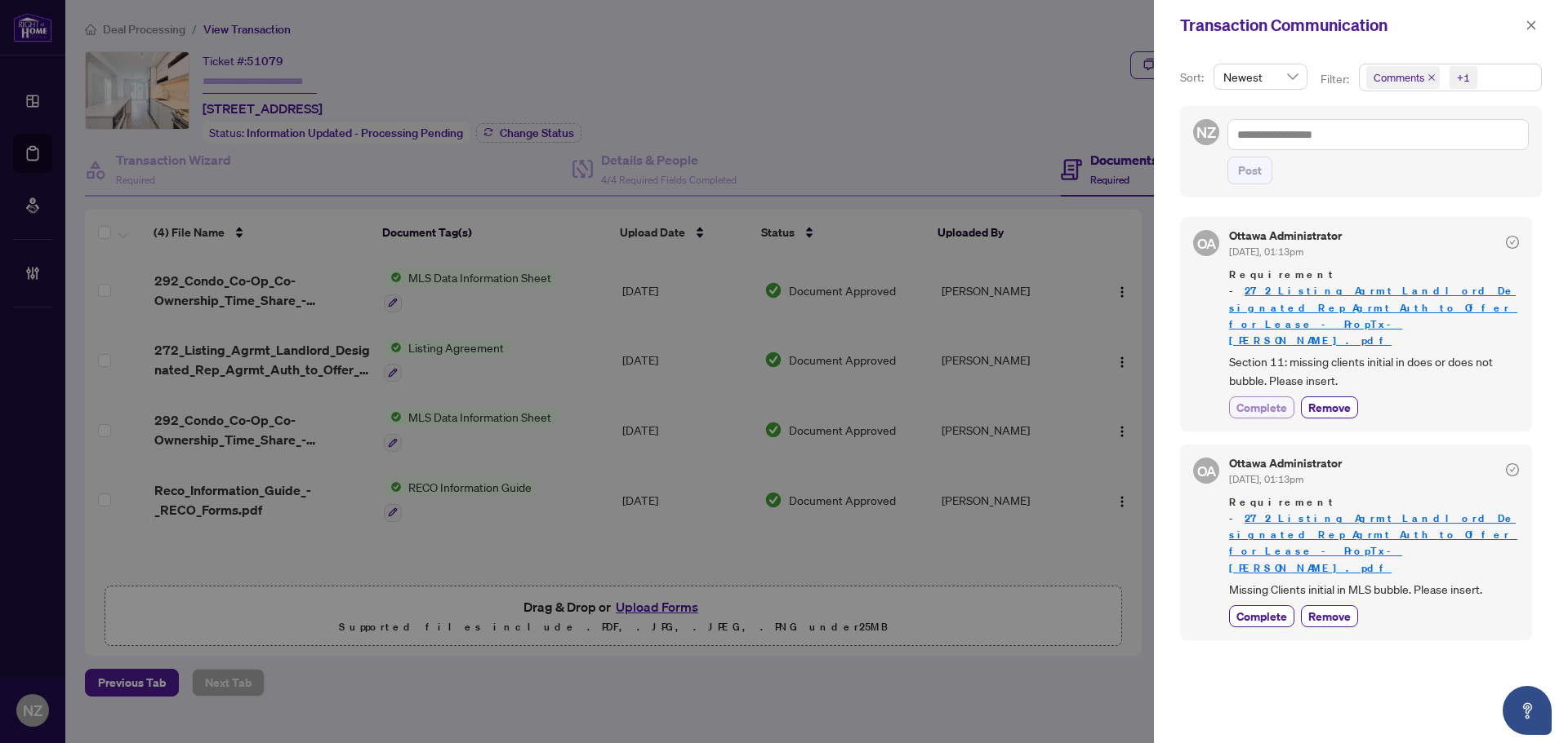
click at [1280, 399] on span "Complete" at bounding box center [1261, 407] width 50 height 17
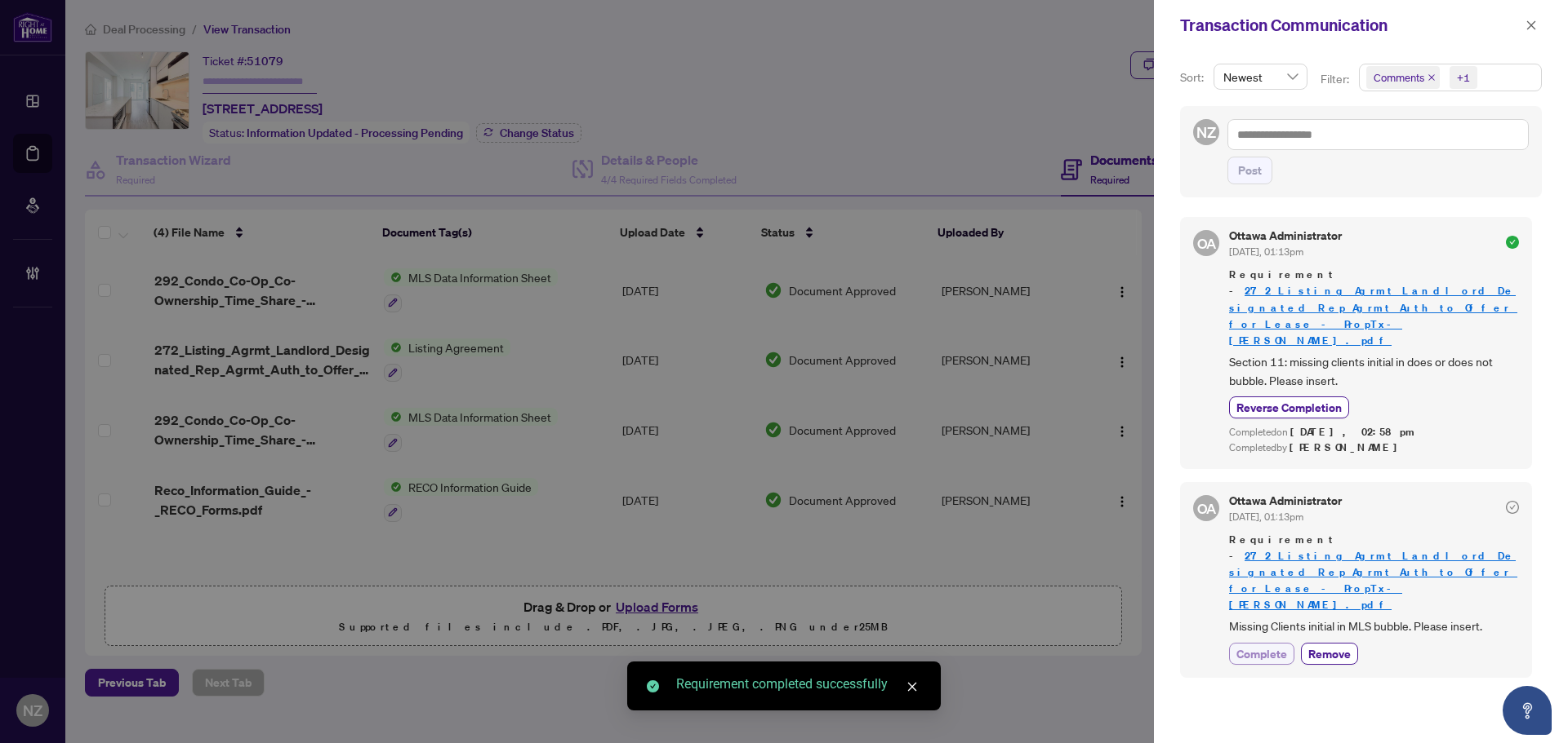
click at [1268, 645] on span "Complete" at bounding box center [1261, 654] width 50 height 17
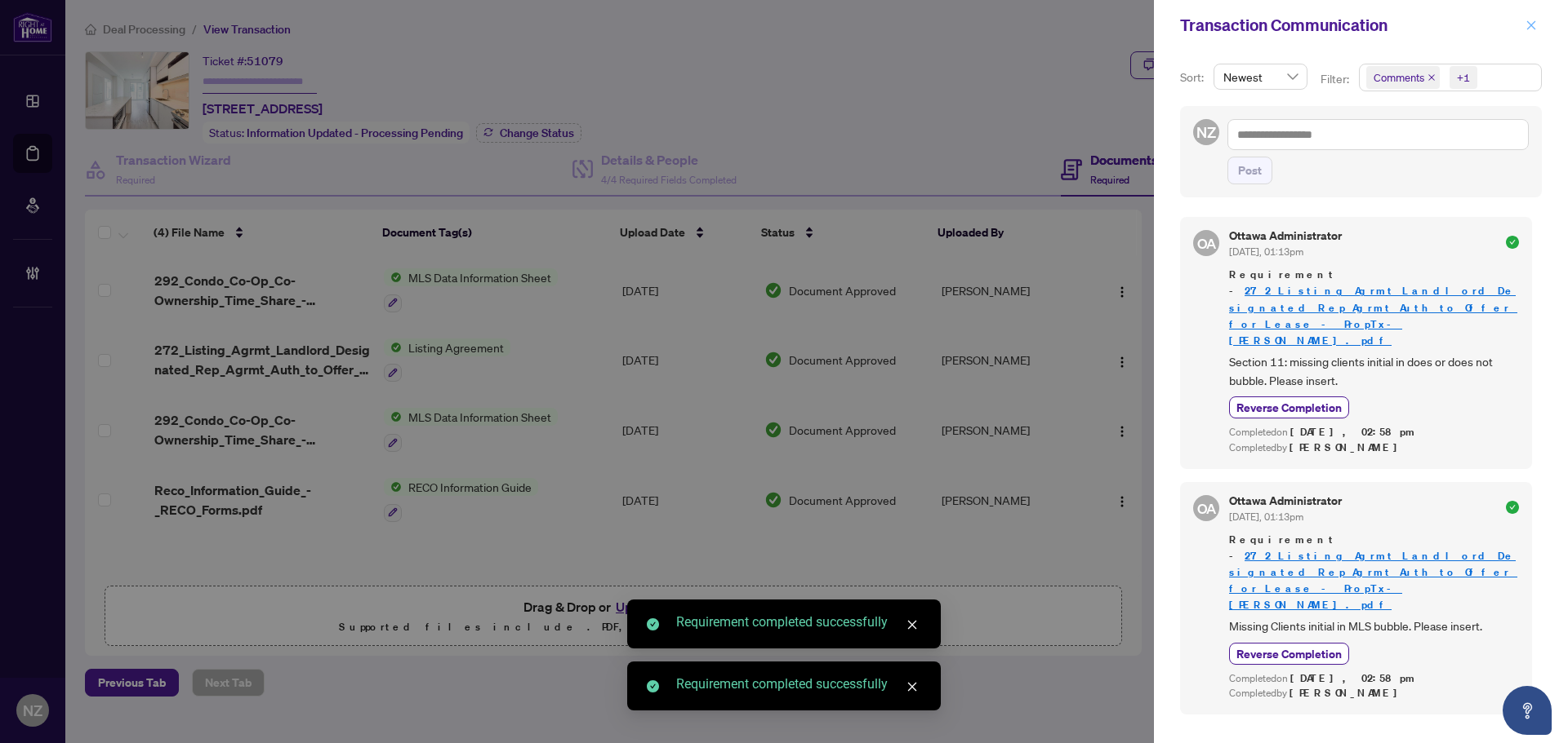
click at [1527, 23] on icon "close" at bounding box center [1531, 25] width 11 height 11
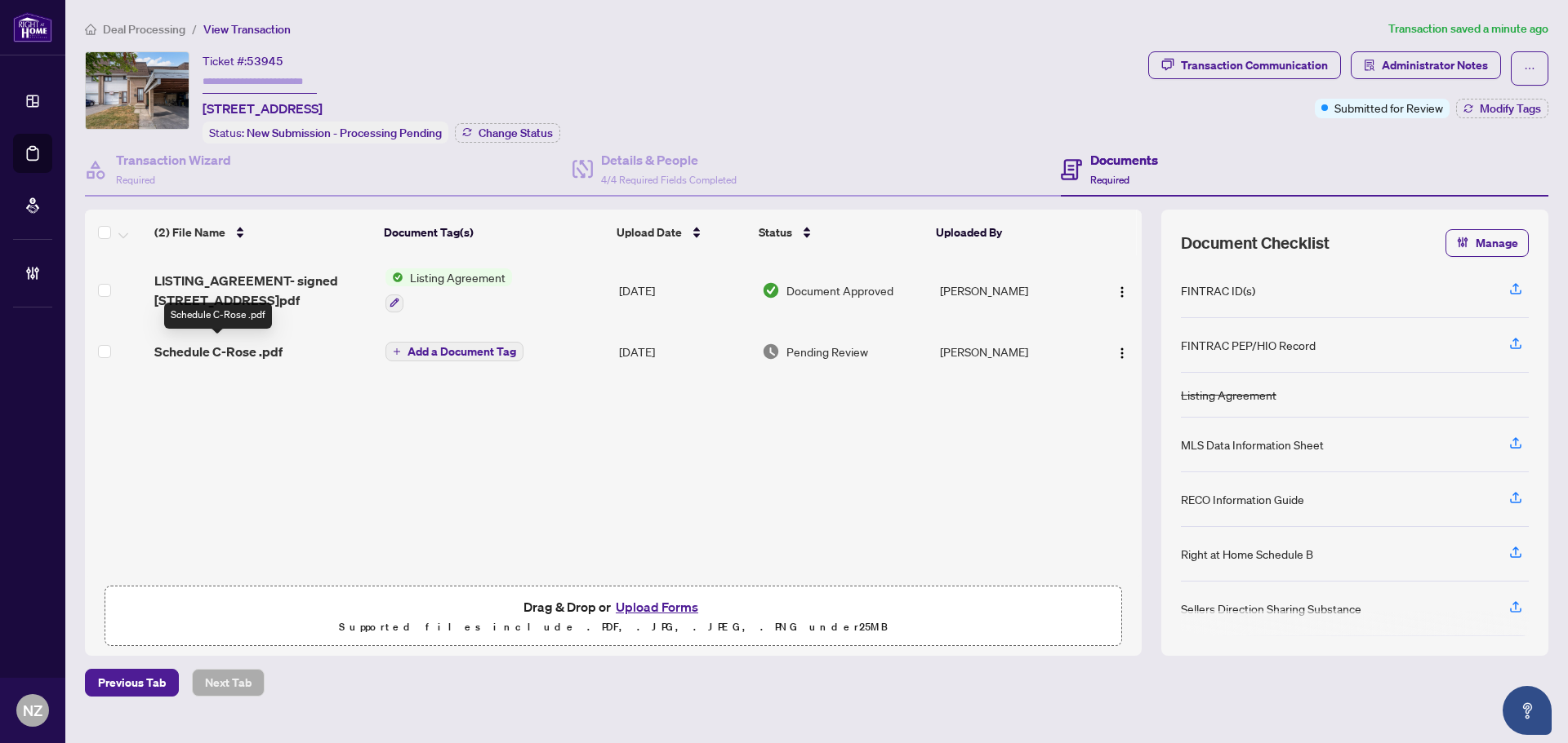
click at [184, 351] on span "Schedule C-Rose .pdf" at bounding box center [217, 351] width 128 height 20
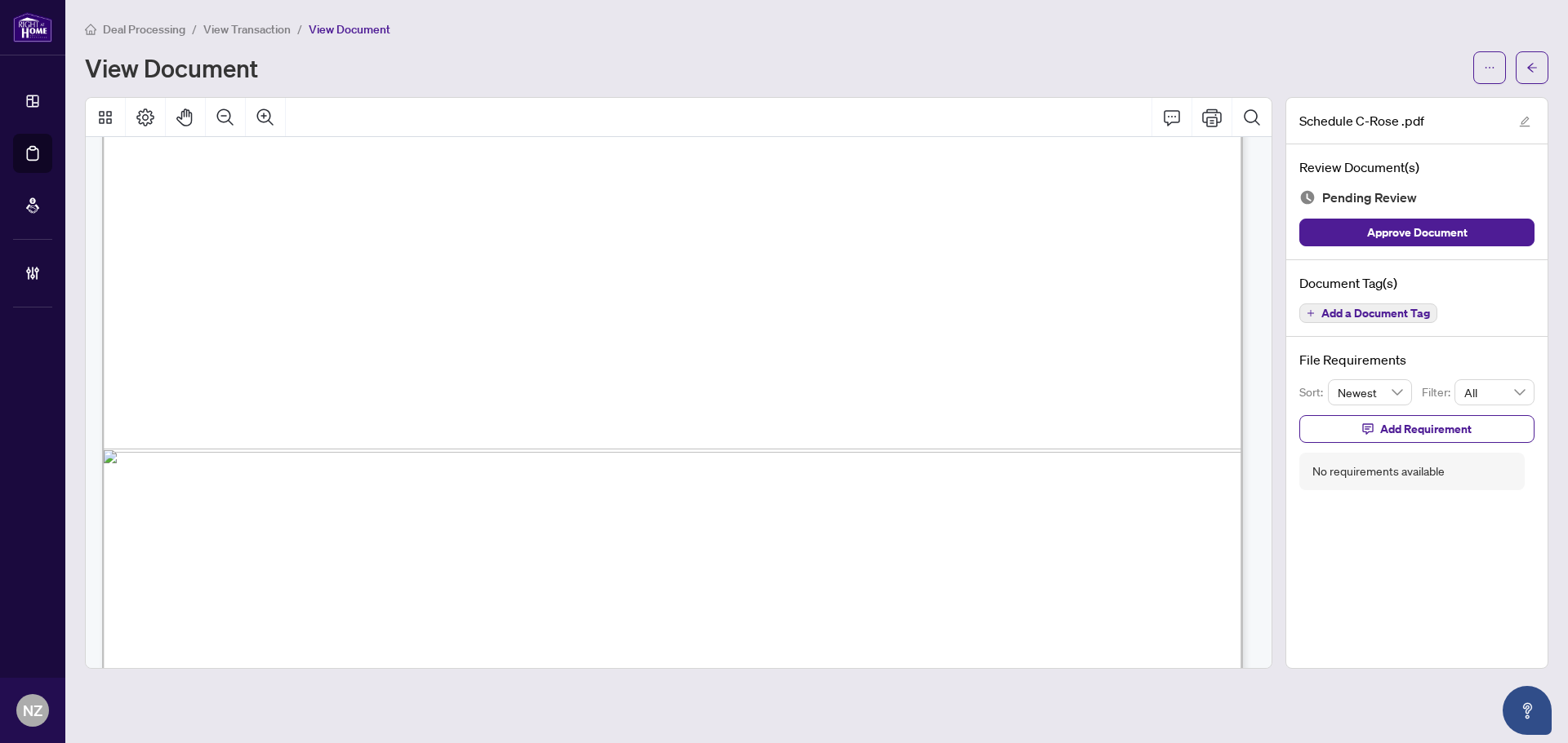
scroll to position [1224, 0]
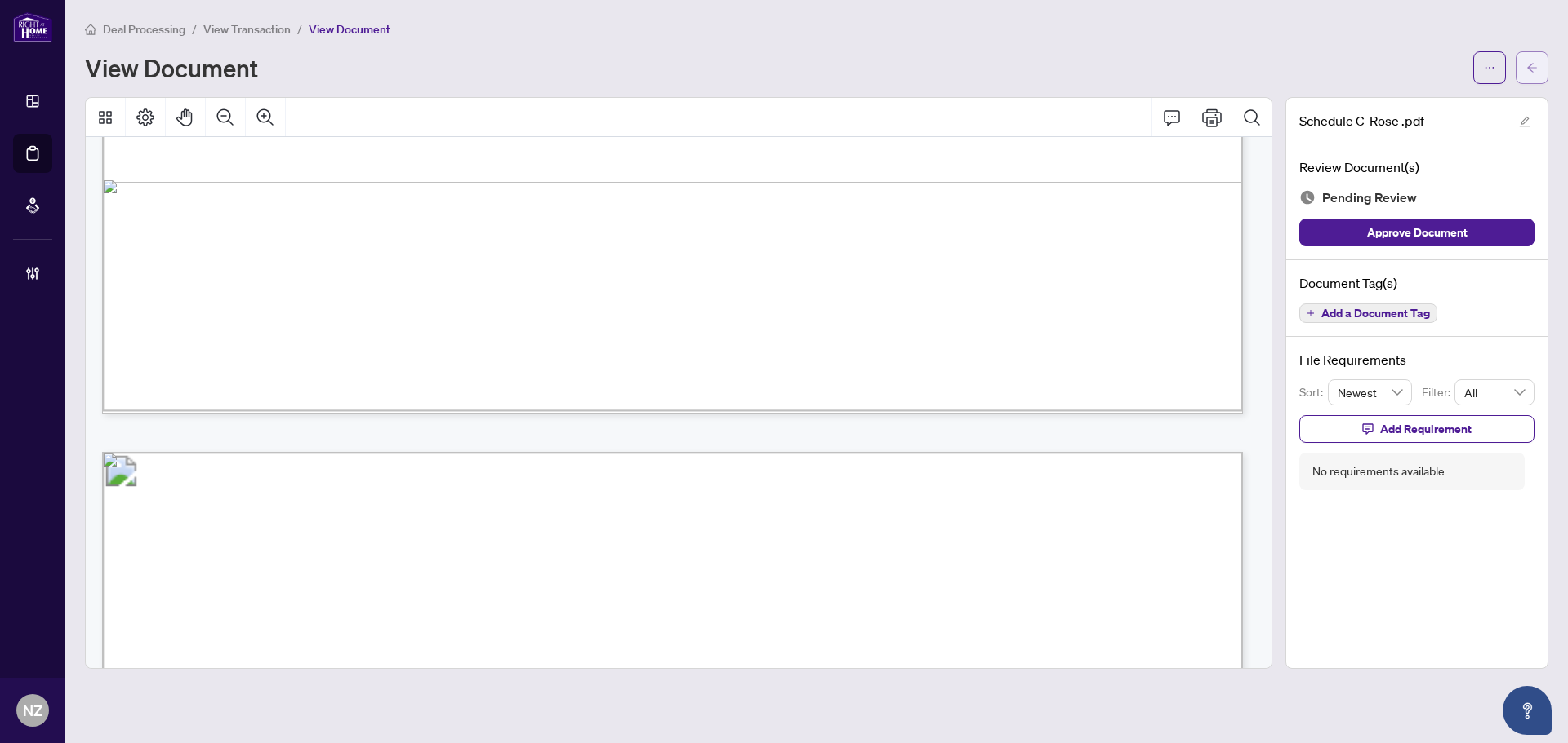
click at [1530, 69] on icon "arrow-left" at bounding box center [1532, 68] width 11 height 11
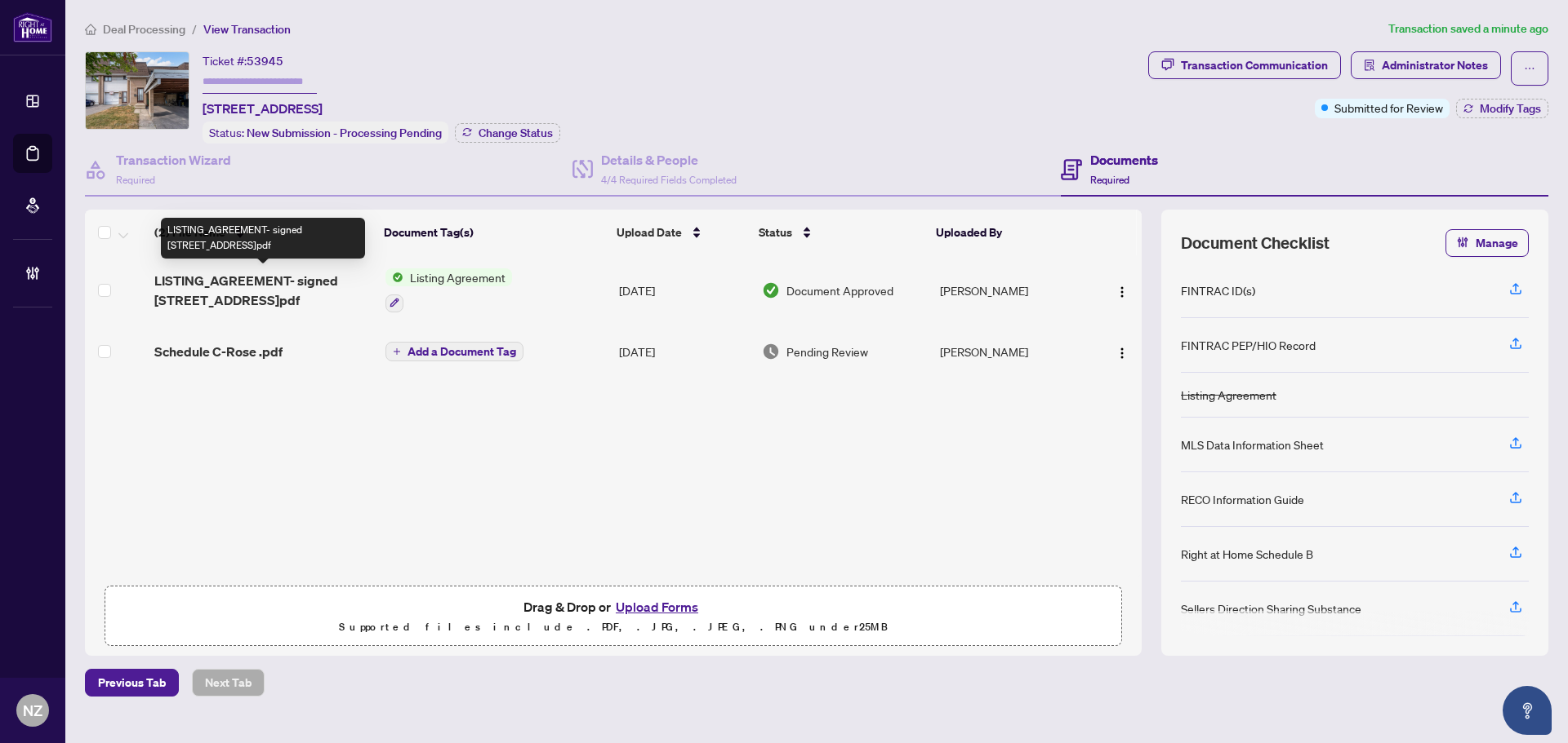
click at [295, 292] on span "LISTING_AGREEMENT- signed [STREET_ADDRESS]pdf" at bounding box center [263, 291] width 218 height 39
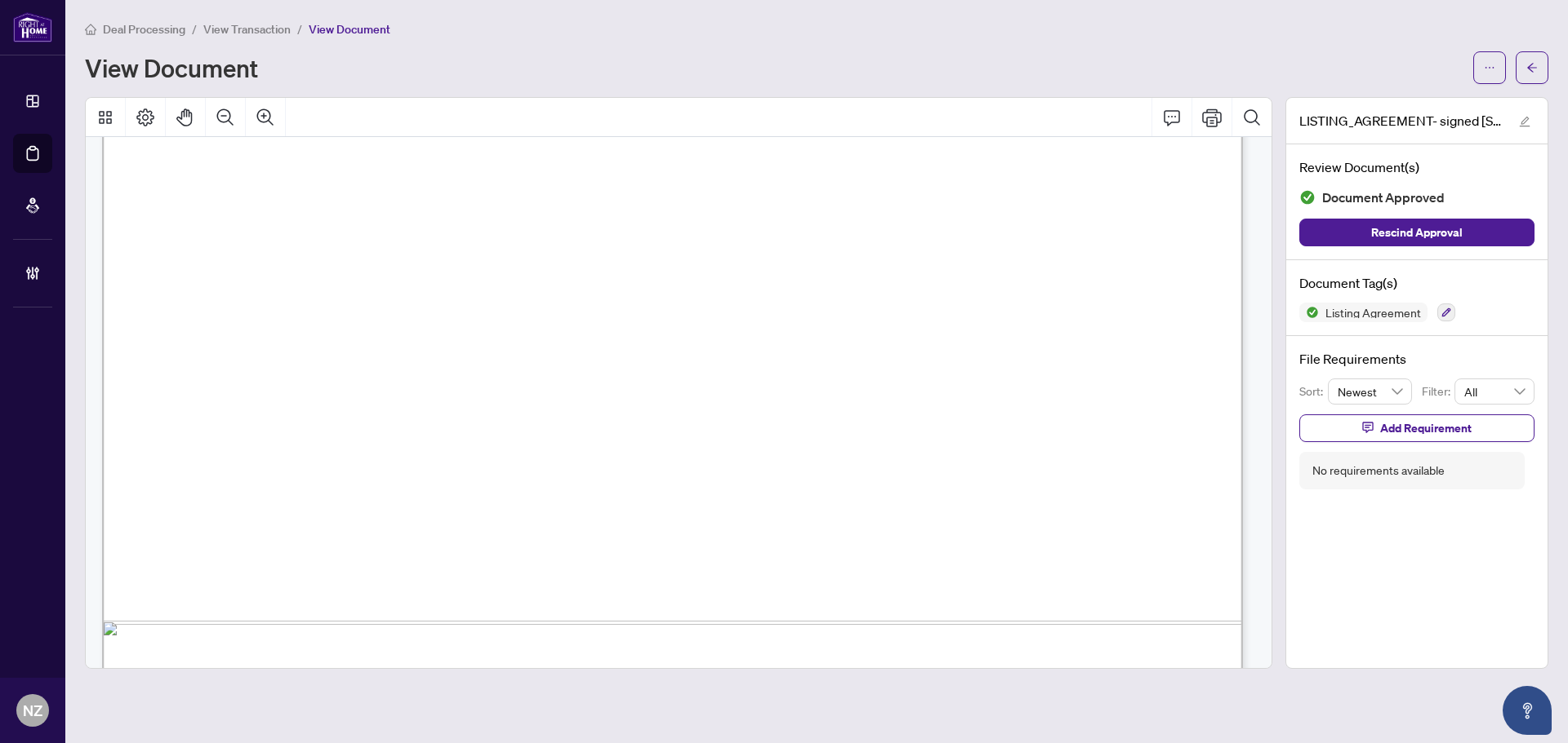
scroll to position [7027, 0]
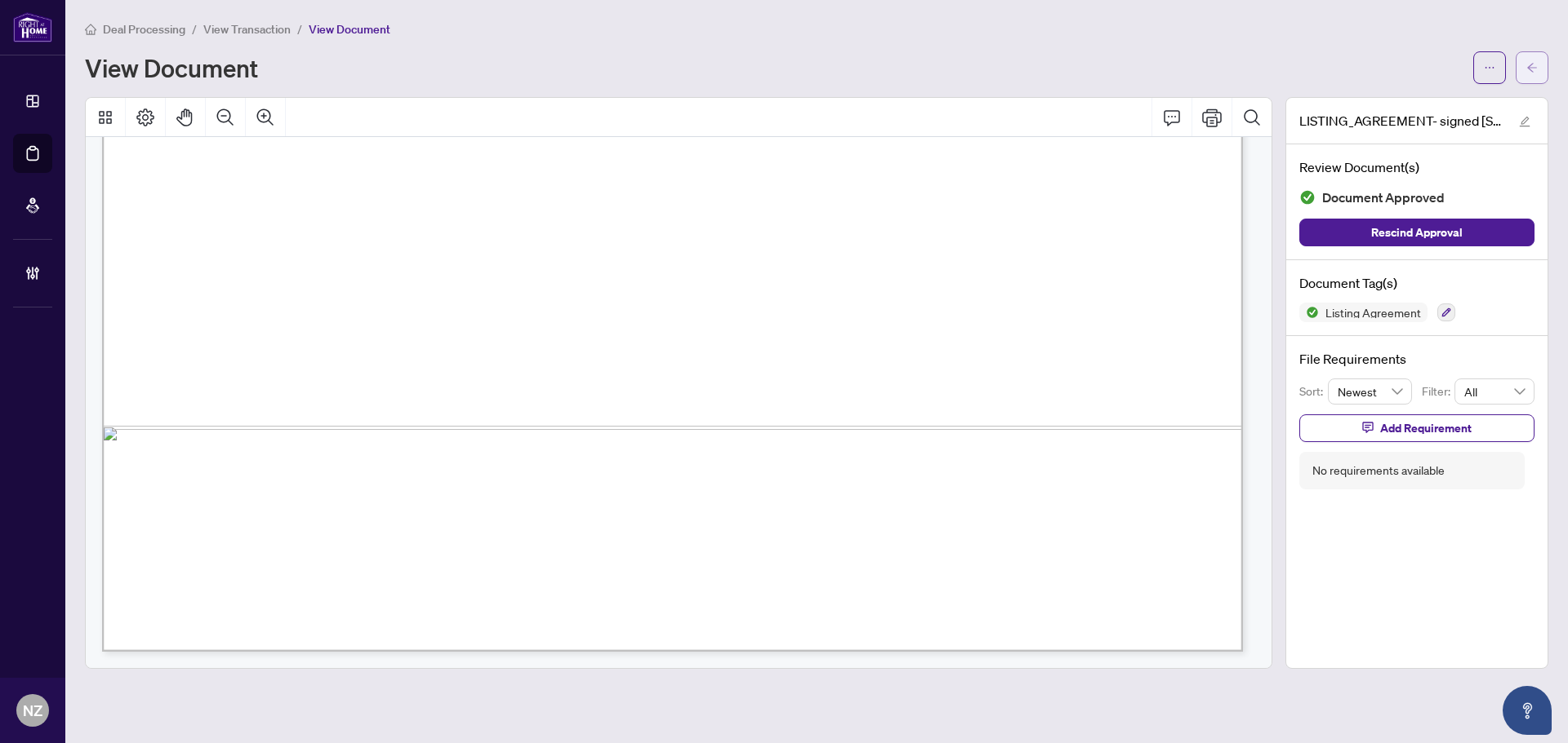
click at [1527, 72] on icon "arrow-left" at bounding box center [1532, 68] width 11 height 11
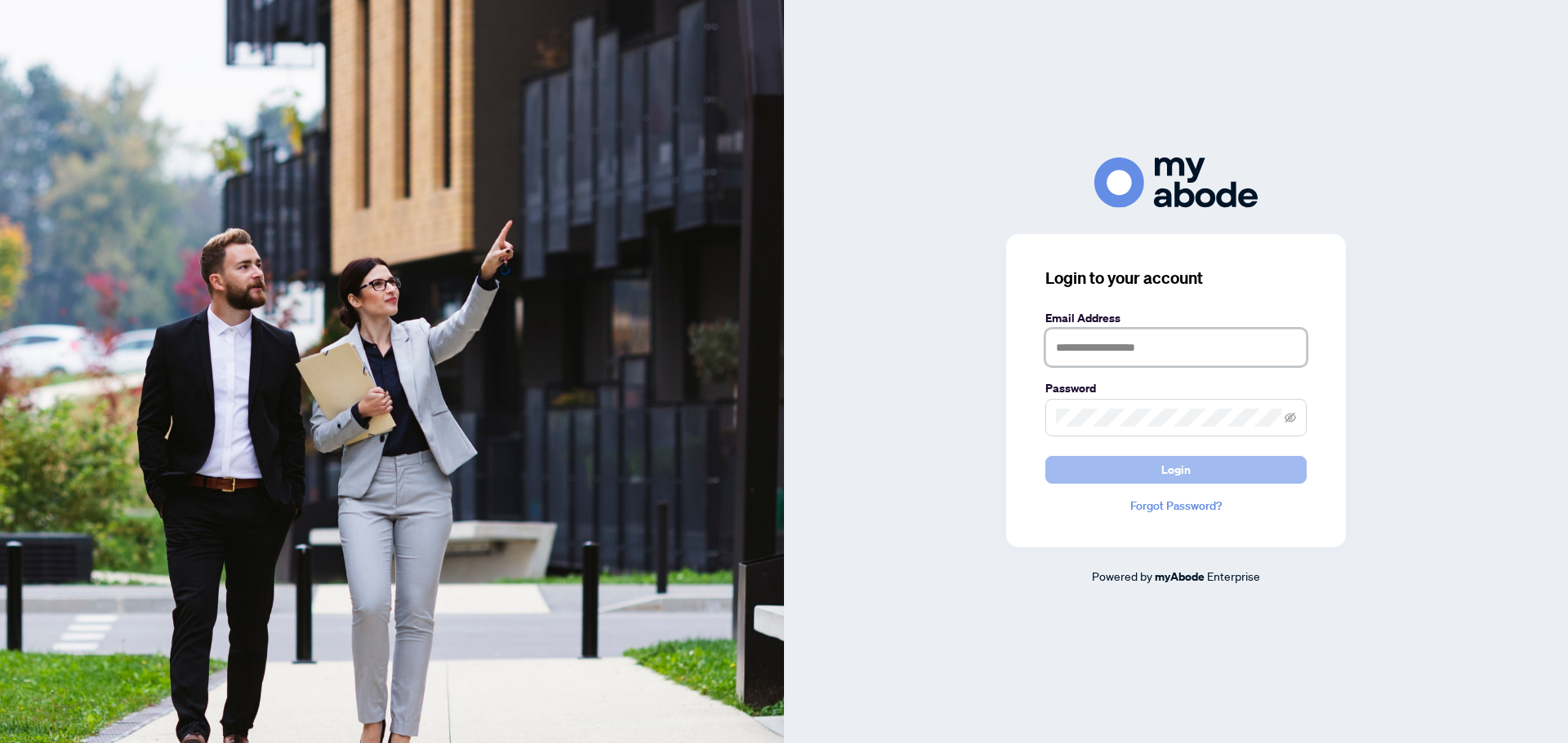
type input "**********"
click at [1206, 468] on button "Login" at bounding box center [1175, 470] width 261 height 28
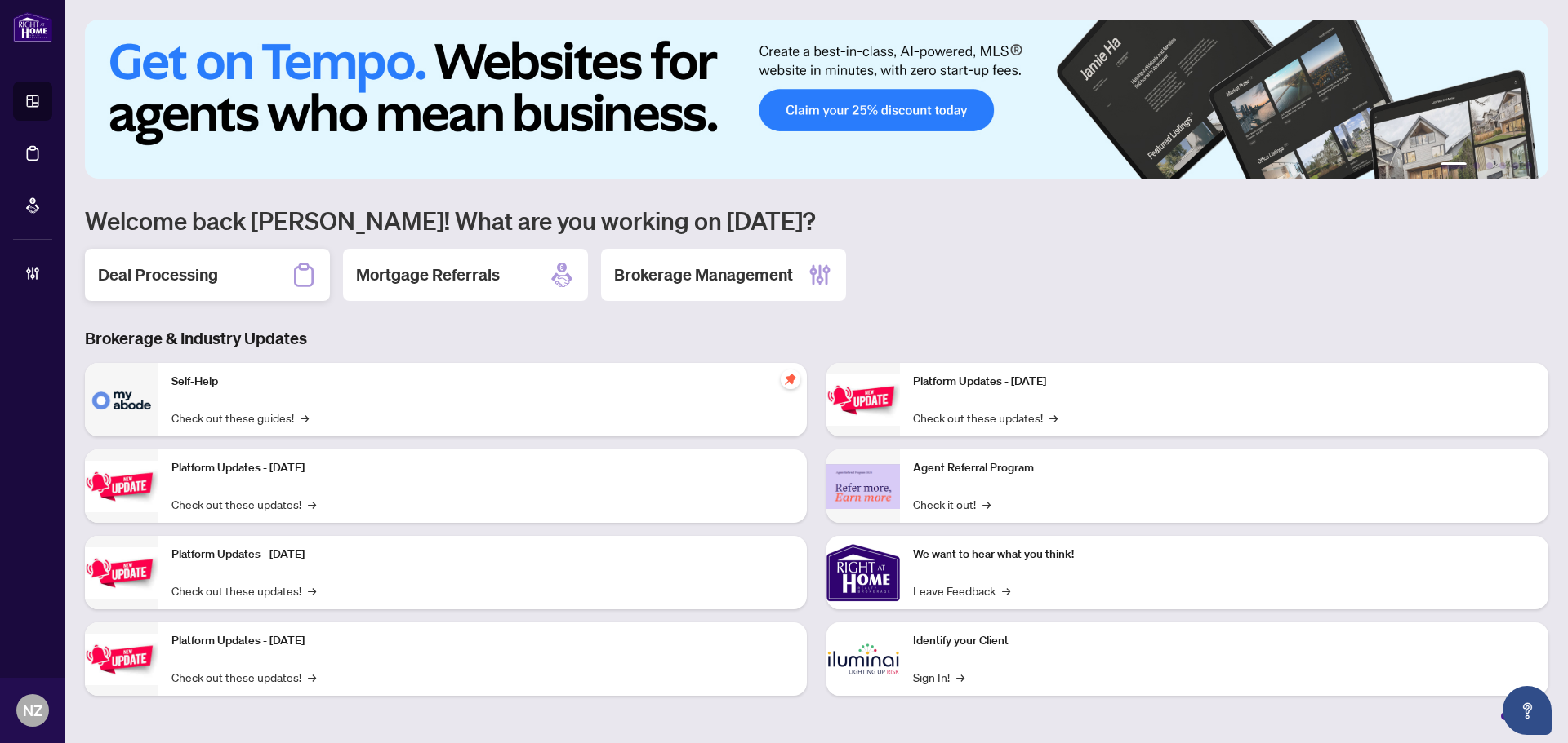
click at [224, 278] on div "Deal Processing" at bounding box center [207, 275] width 245 height 52
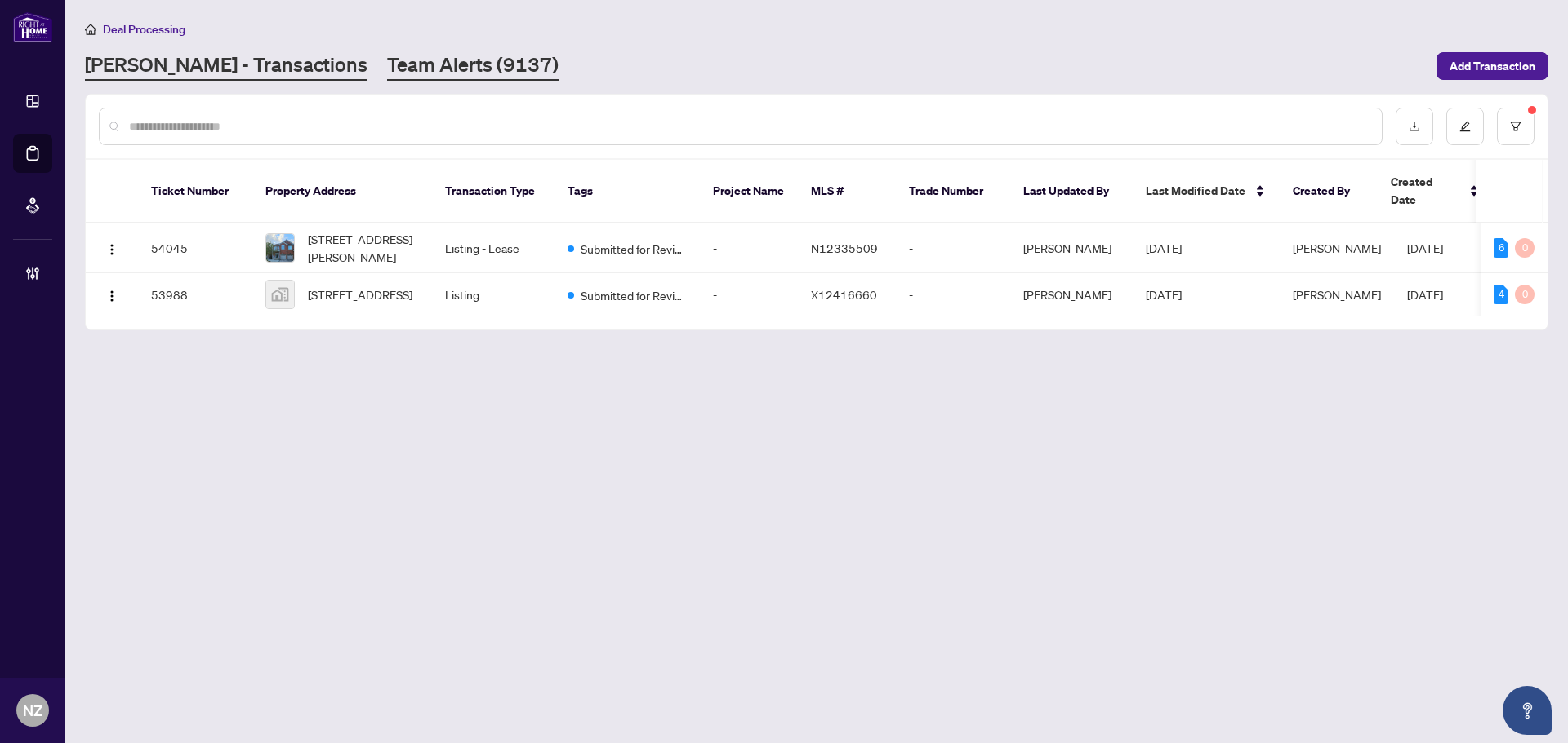
click at [387, 67] on link "Team Alerts (9137)" at bounding box center [473, 66] width 172 height 30
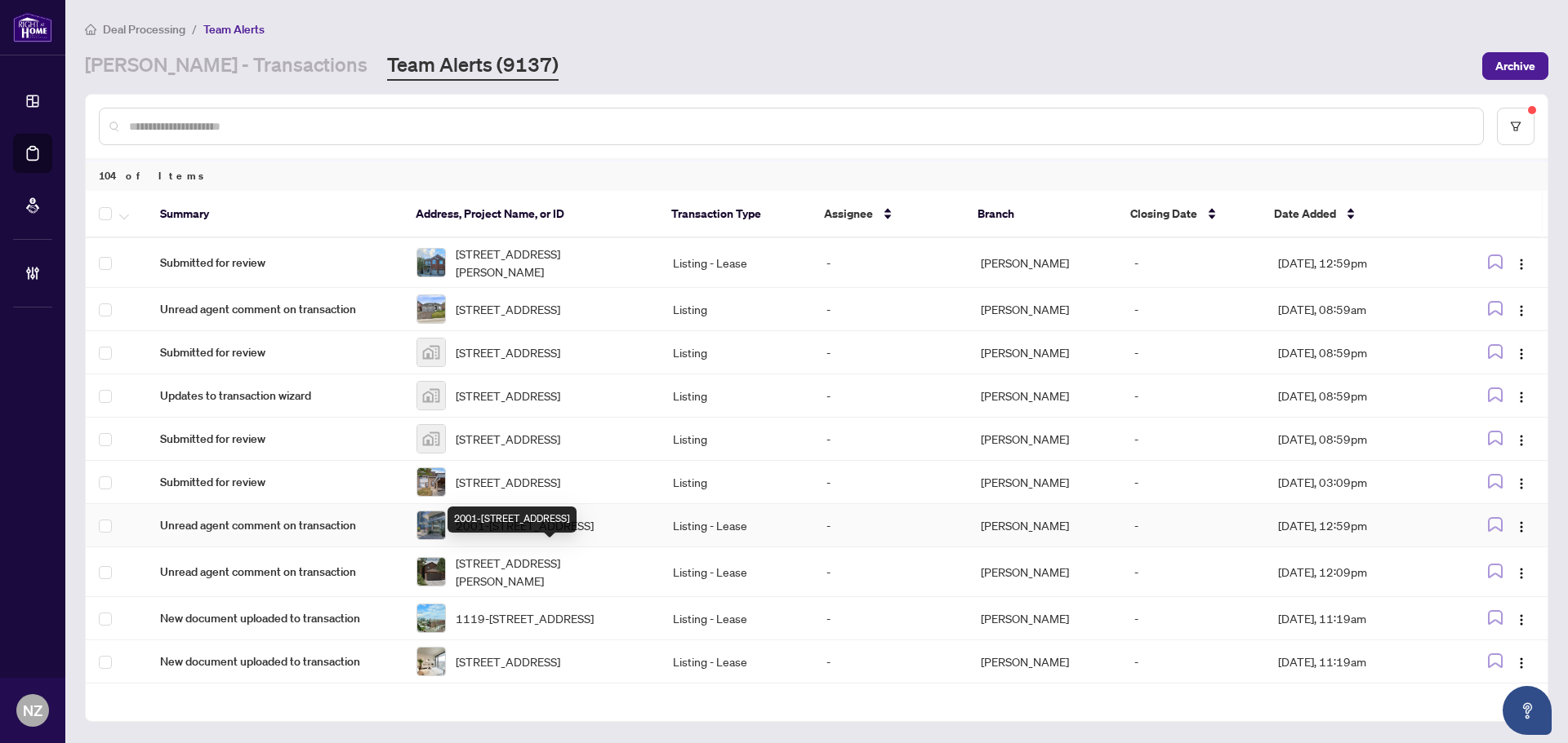
click at [525, 534] on span "2001-[STREET_ADDRESS]" at bounding box center [524, 525] width 138 height 18
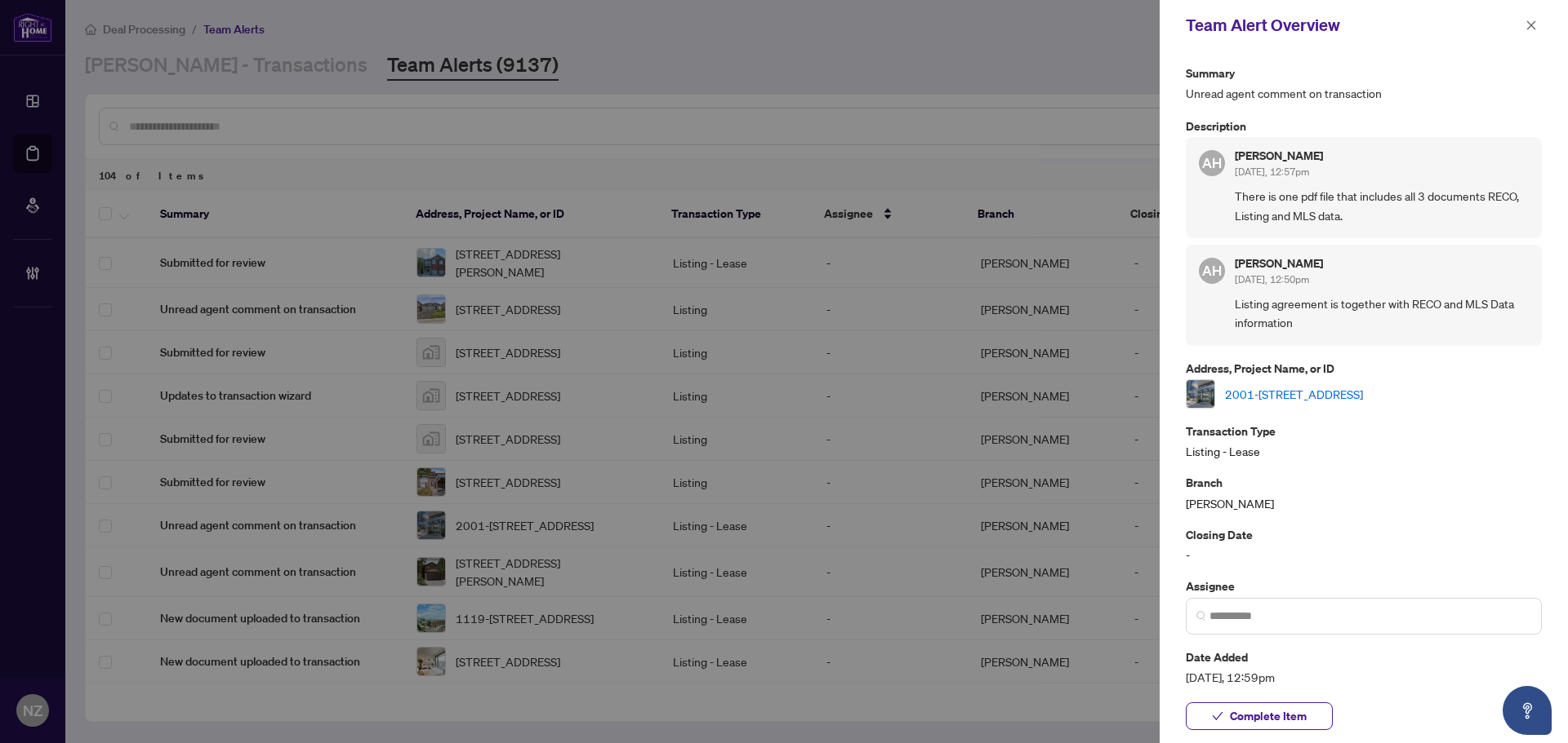
click at [1327, 386] on link "2001-10 Park Lawn Rd, Toronto, Ontario M8V 0H9, Canada" at bounding box center [1294, 393] width 138 height 18
click at [1270, 714] on span "Complete Item" at bounding box center [1268, 717] width 76 height 26
click at [1530, 30] on icon "close" at bounding box center [1531, 25] width 11 height 11
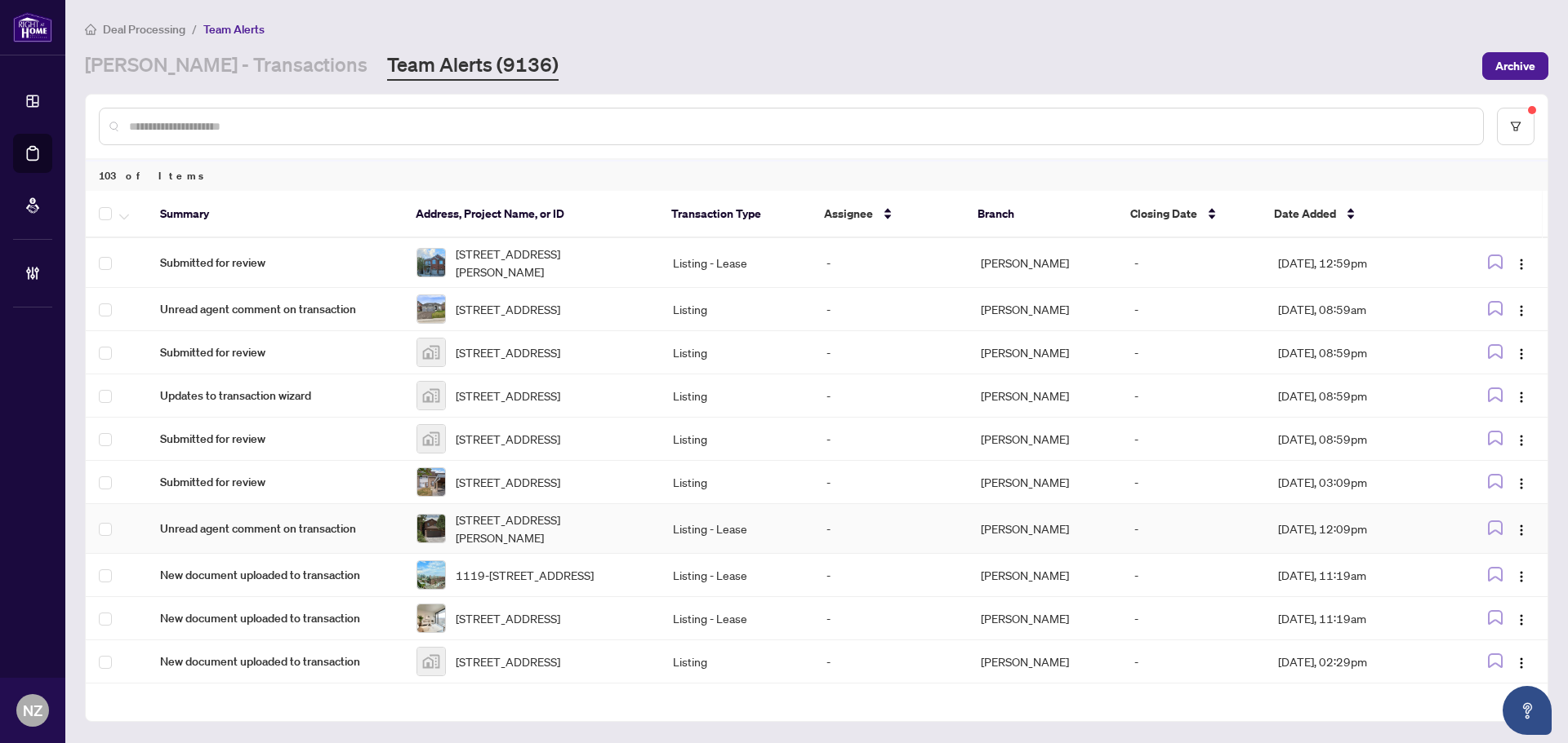
click at [515, 547] on span "344 York Hill Blvd, Vaughan, Ontario L4J 3B6, Canada" at bounding box center [550, 529] width 191 height 36
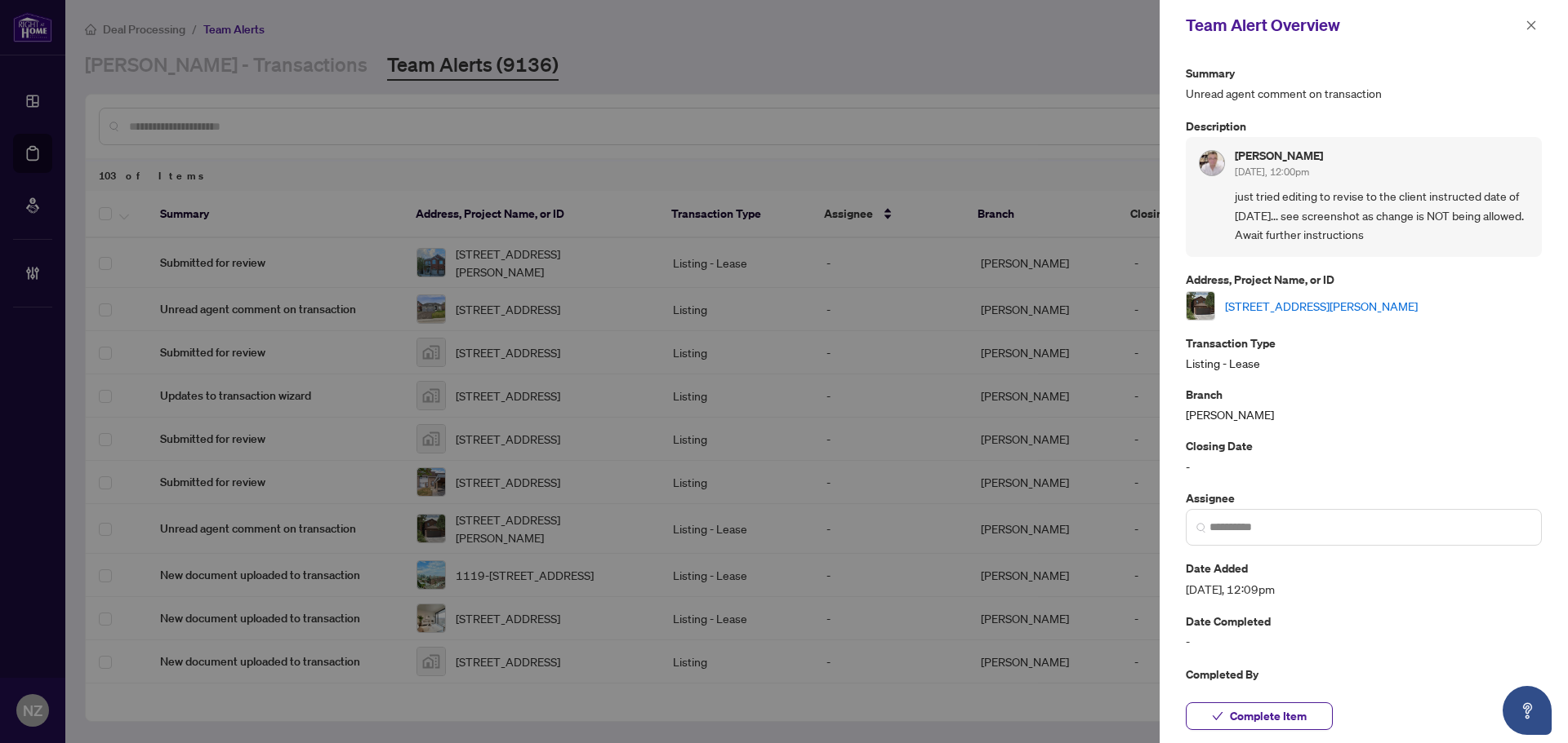
click at [1263, 297] on link "344 York Hill Blvd, Vaughan, Ontario L4J 3B6, Canada" at bounding box center [1321, 306] width 193 height 18
click at [1251, 726] on span "Complete Item" at bounding box center [1268, 717] width 76 height 26
click at [1534, 21] on icon "close" at bounding box center [1531, 25] width 11 height 11
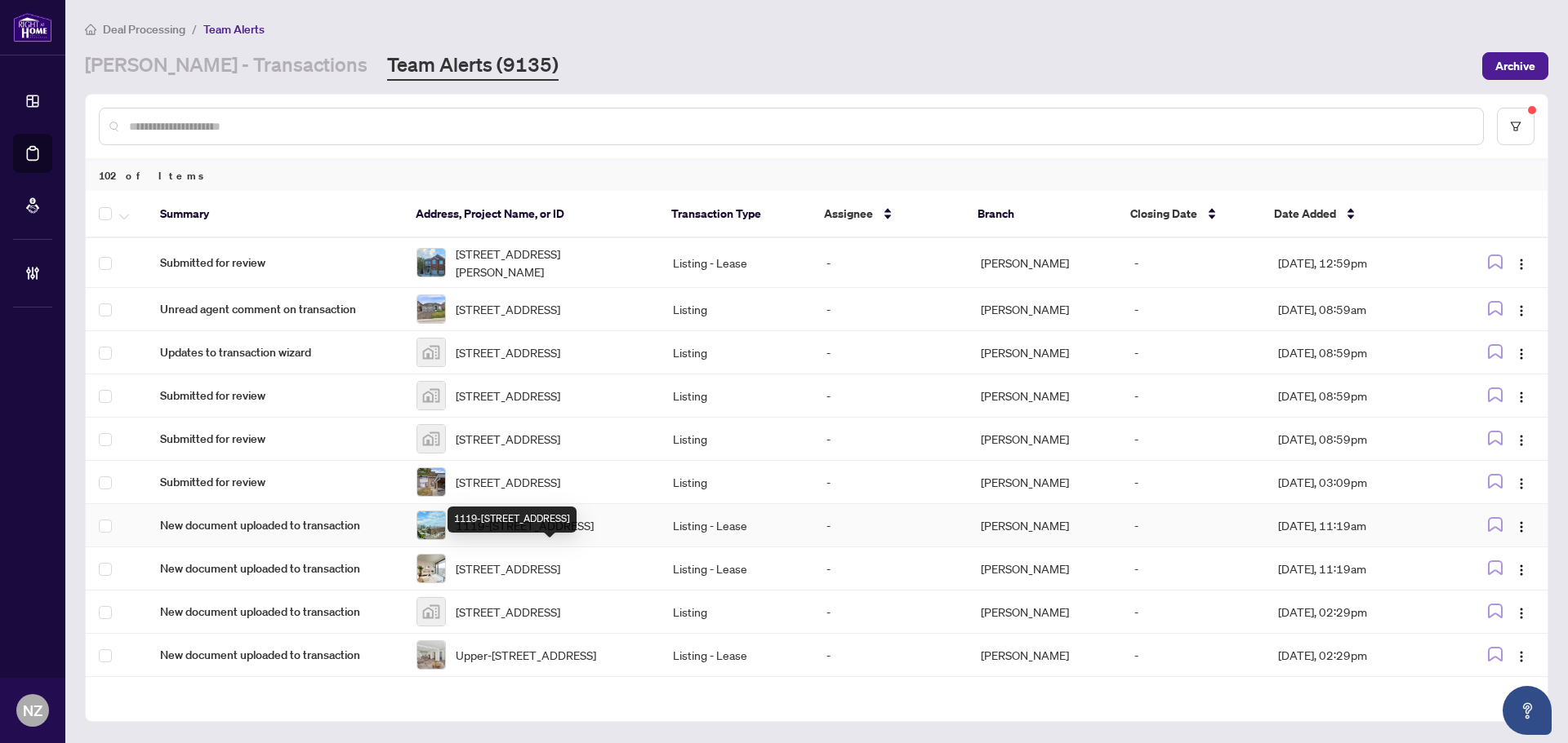
click at [515, 534] on span "1119-285 Dufferin St, Toronto, Ontario M6K 0J2, Canada" at bounding box center [524, 525] width 138 height 18
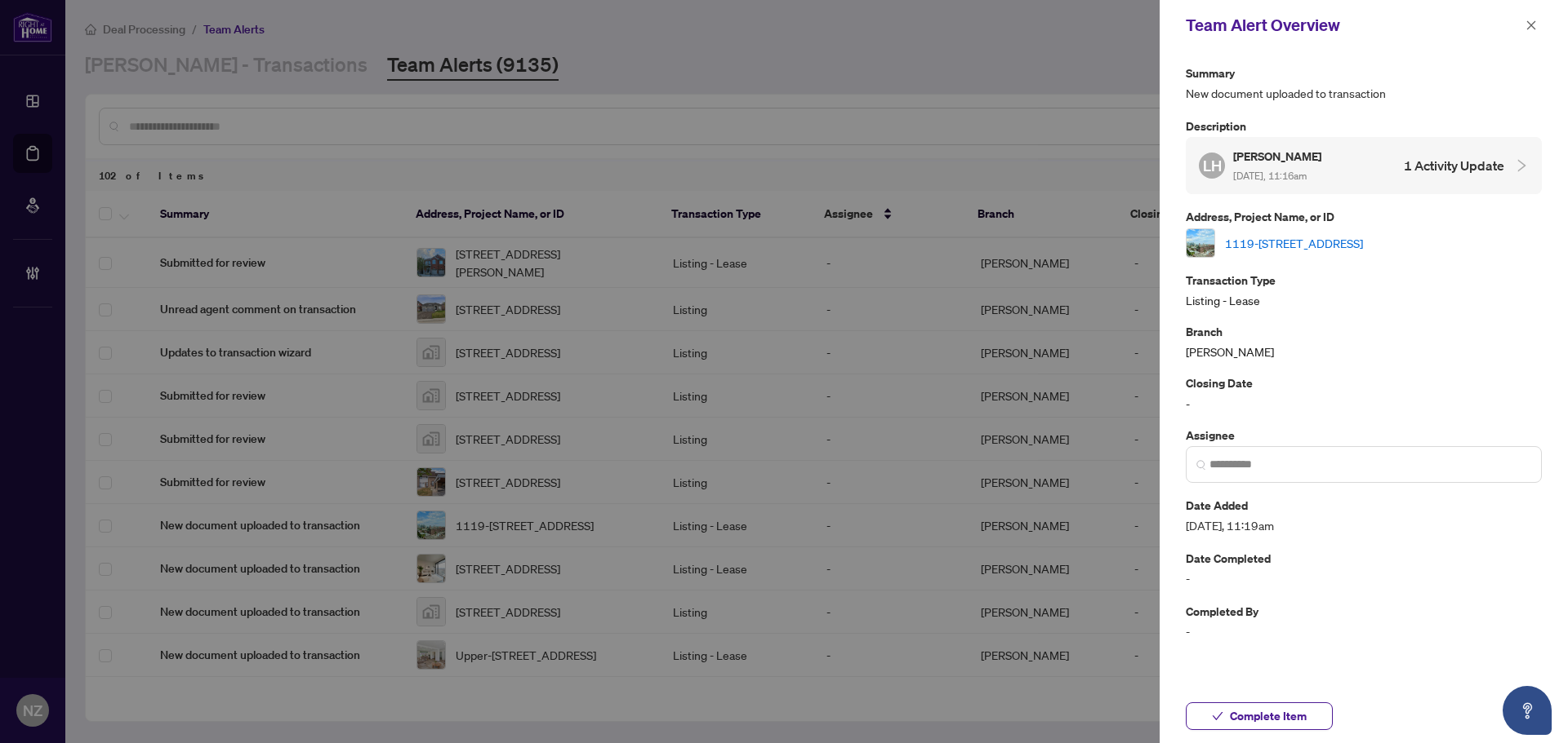
click at [1317, 245] on link "1119-285 Dufferin St, Toronto, Ontario M6K 0J2, Canada" at bounding box center [1294, 242] width 138 height 18
click at [1268, 721] on span "Complete Item" at bounding box center [1268, 717] width 76 height 26
click at [1538, 30] on button "button" at bounding box center [1531, 25] width 21 height 20
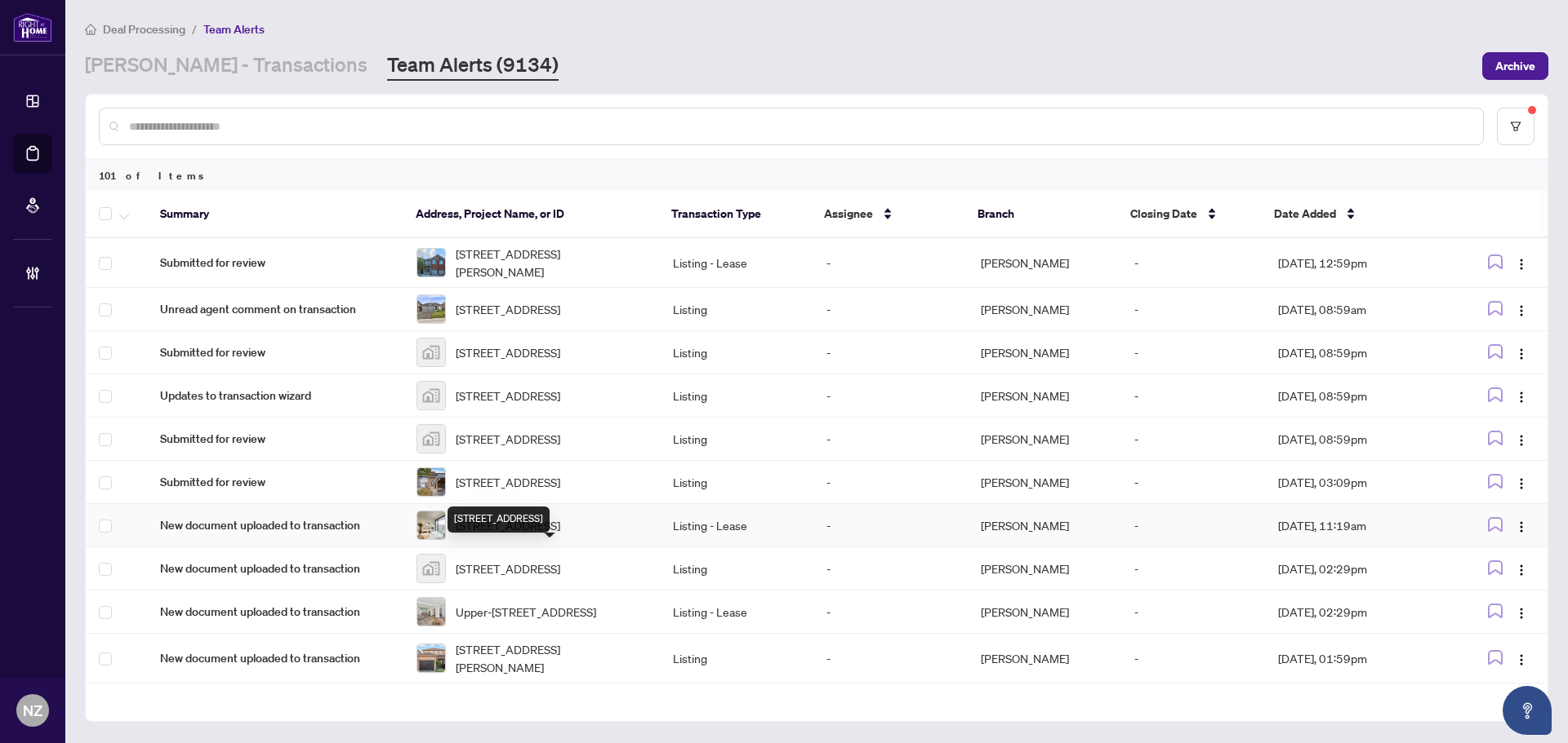
click at [498, 534] on span "2506-8 Cumberland St, Toronto, Ontario M4W 0B6, Canada" at bounding box center [507, 525] width 104 height 18
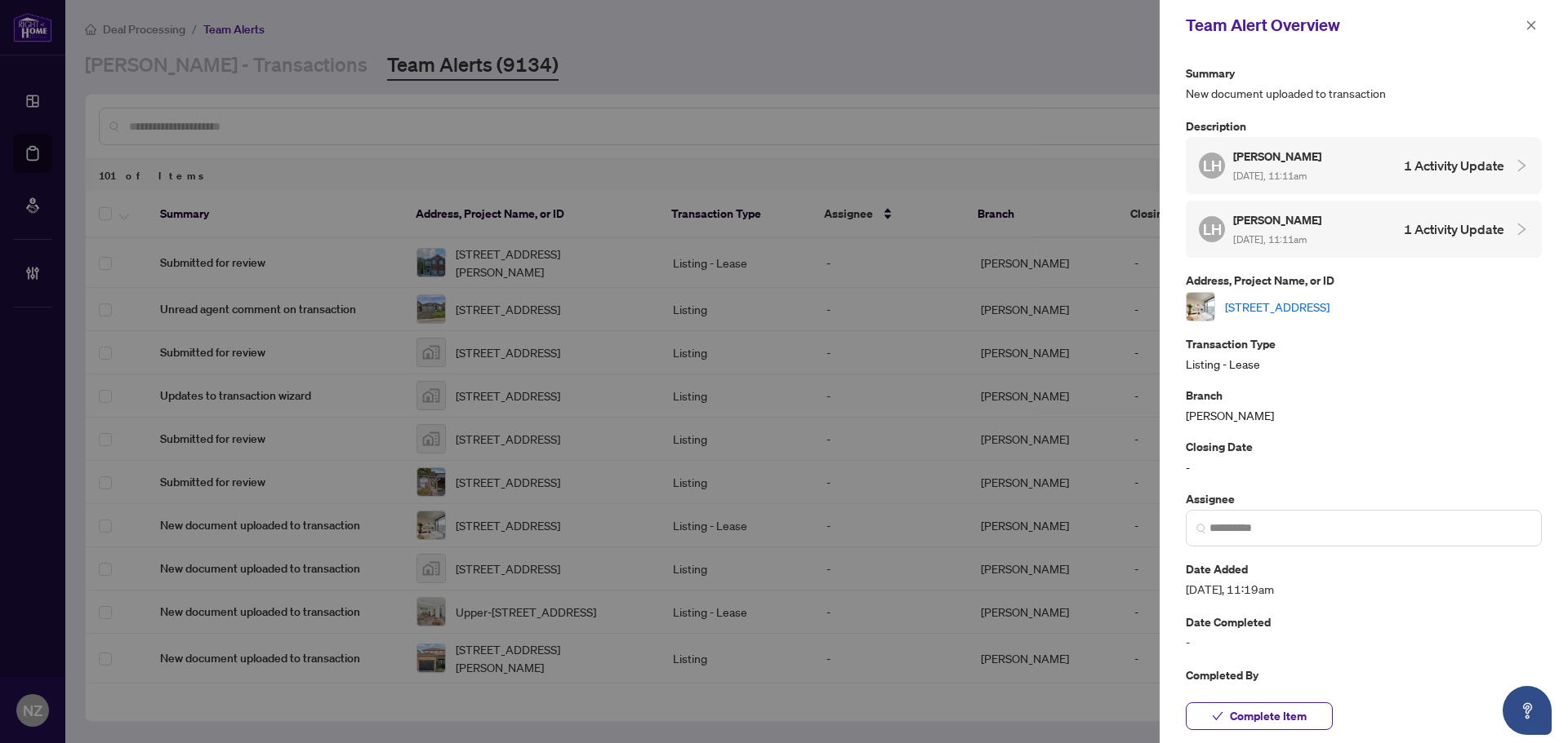
click at [1284, 311] on link "2506-8 Cumberland St, Toronto, Ontario M4W 0B6, Canada" at bounding box center [1277, 307] width 104 height 18
click at [1253, 715] on span "Complete Item" at bounding box center [1268, 717] width 76 height 26
click at [1533, 24] on icon "close" at bounding box center [1532, 25] width 9 height 9
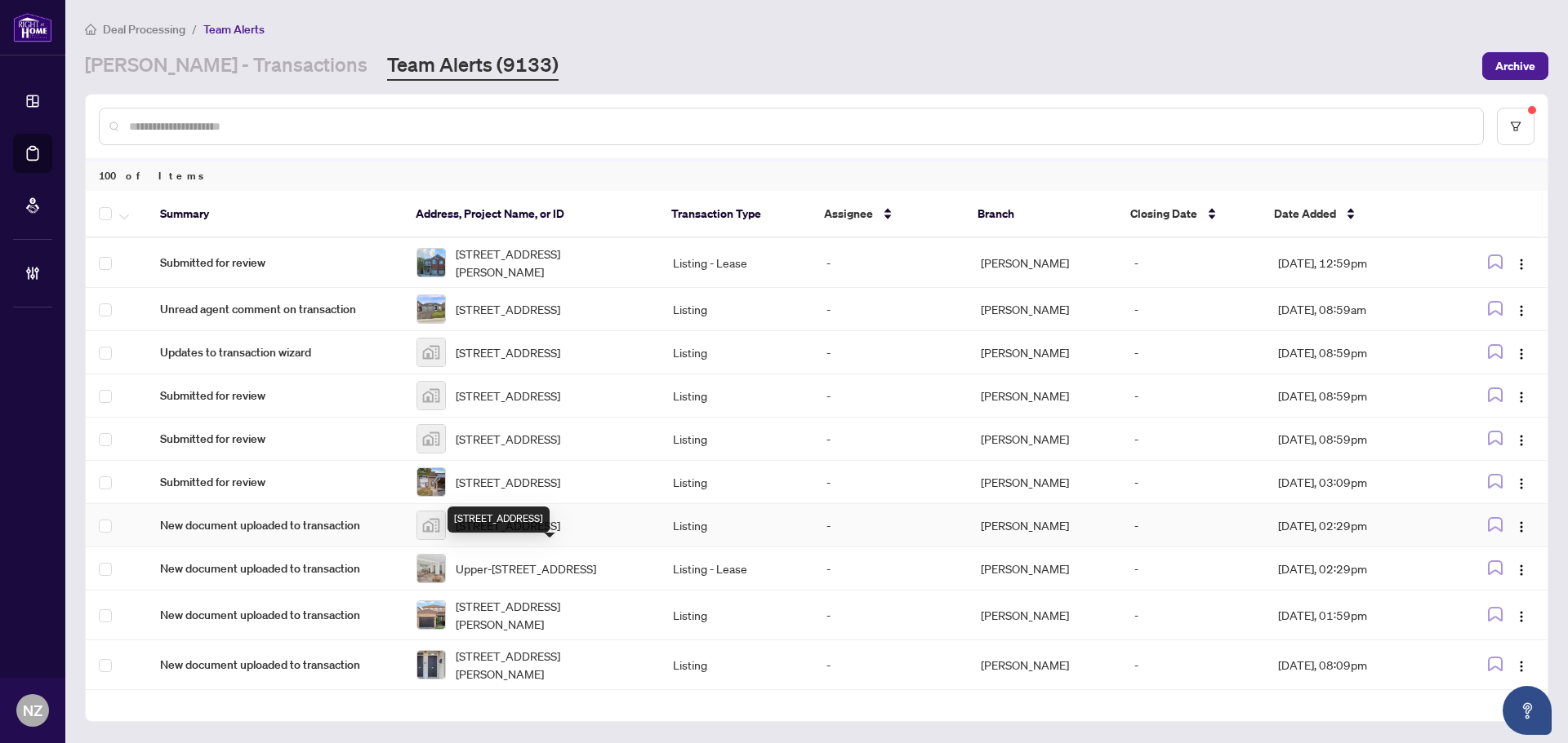
click at [494, 534] on span "317-12 Woodstream Boulevard, Vaughan, ON, Canada" at bounding box center [507, 525] width 104 height 18
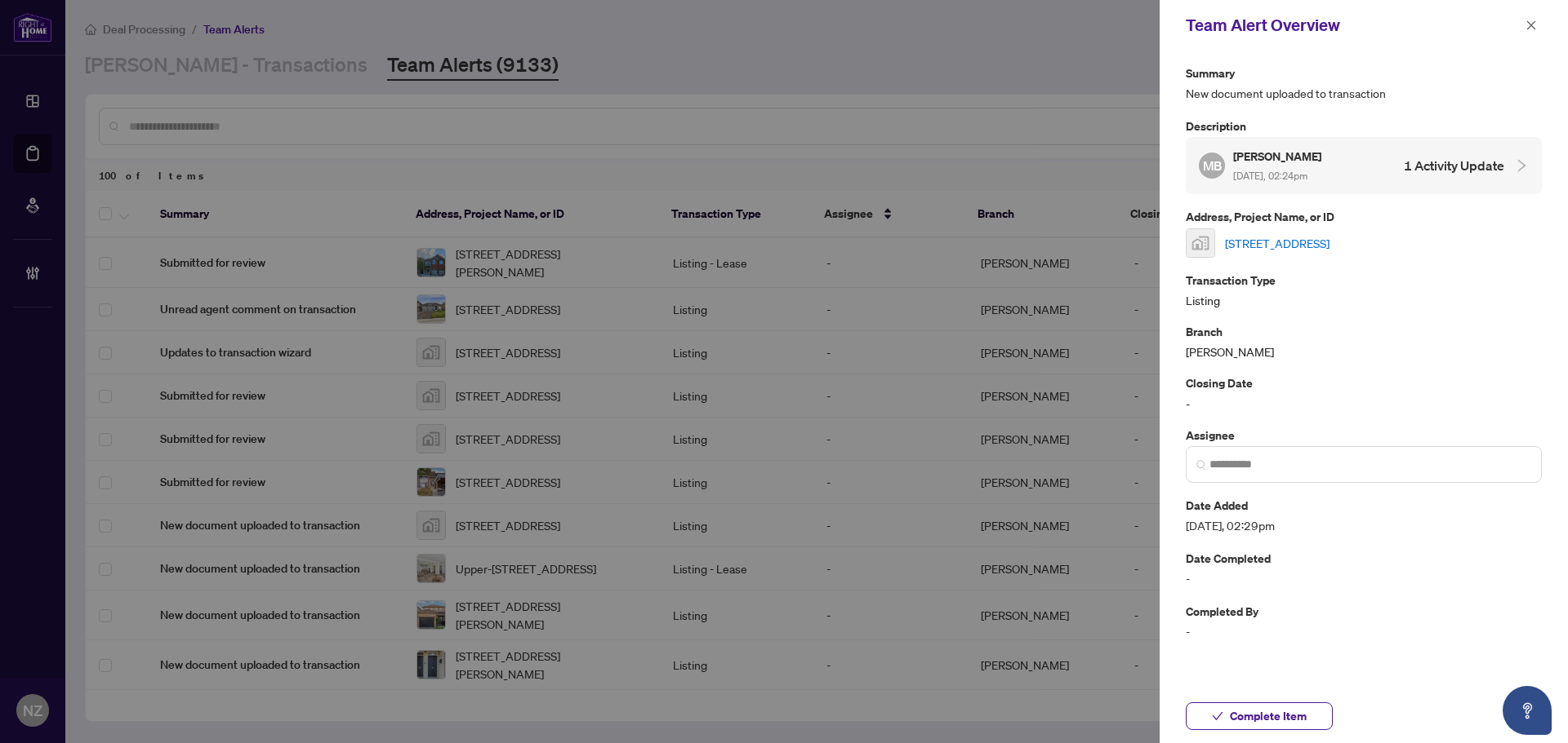
click at [1307, 247] on link "317-12 Woodstream Boulevard, Vaughan, ON, Canada" at bounding box center [1277, 242] width 104 height 18
click at [1248, 719] on span "Complete Item" at bounding box center [1268, 717] width 76 height 26
click at [1533, 28] on icon "close" at bounding box center [1532, 25] width 9 height 9
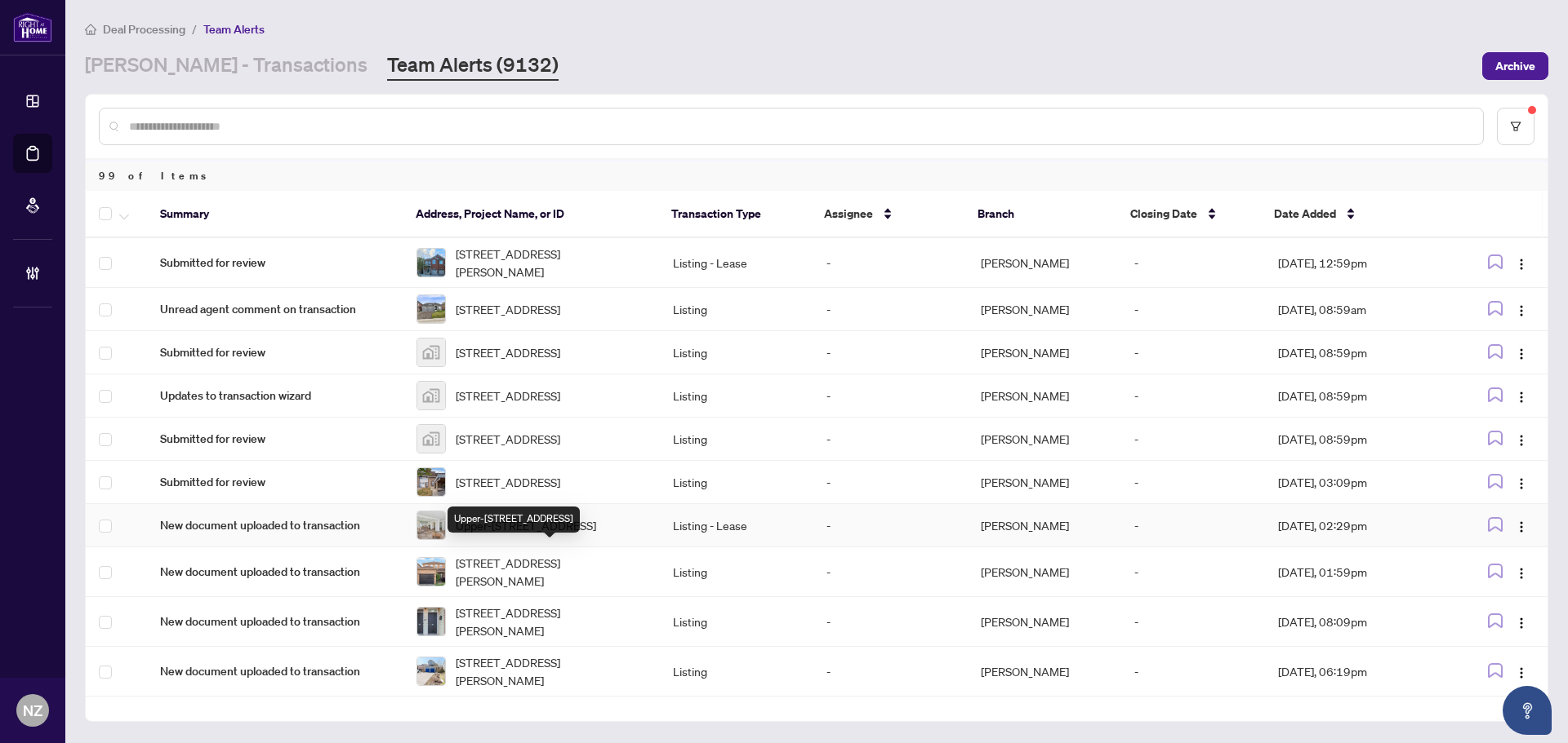
click at [514, 534] on span "Upper-35 Ingleside Dr, Toronto, Ontario M3K 1V2, Canada" at bounding box center [525, 525] width 141 height 18
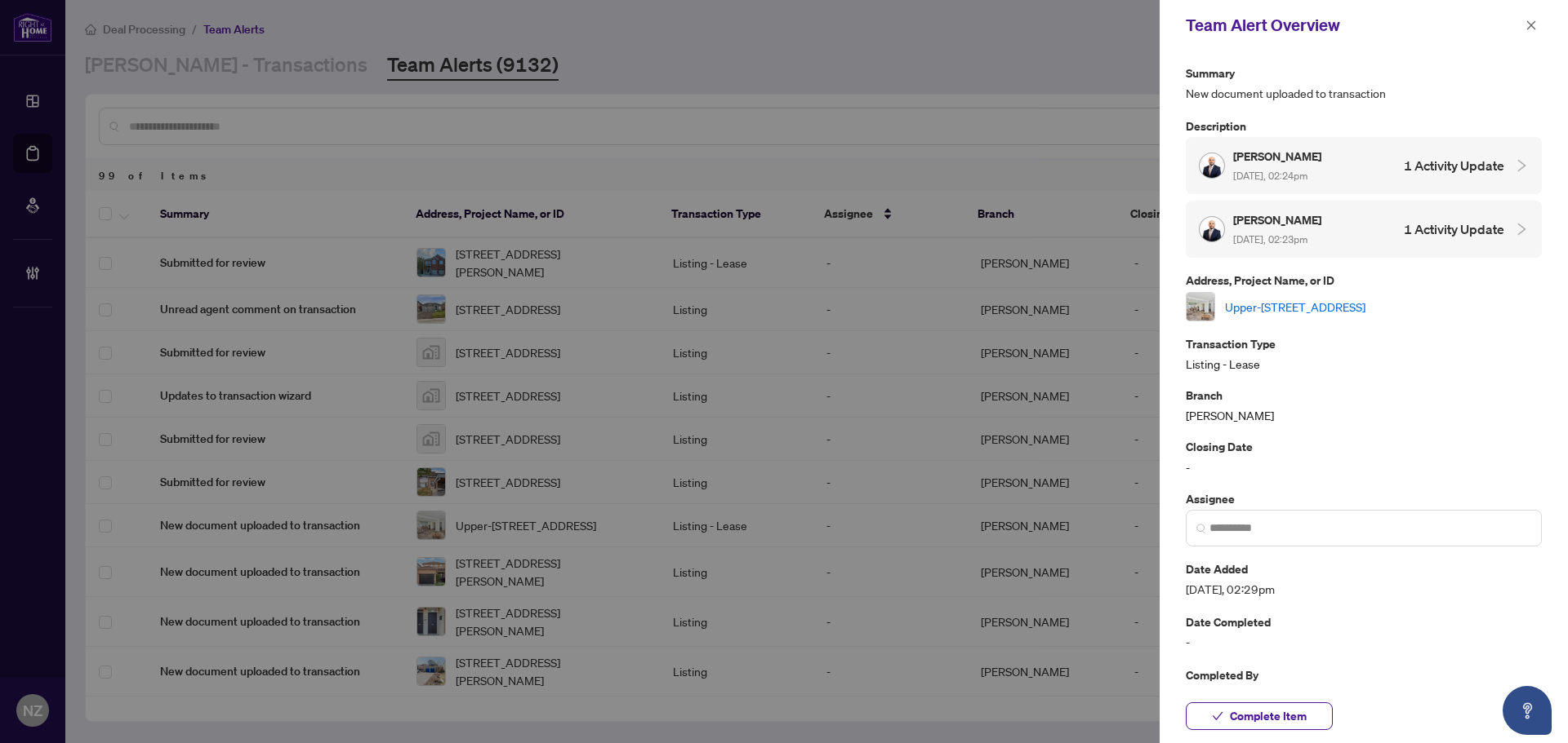
click at [1313, 305] on link "Upper-35 Ingleside Dr, Toronto, Ontario M3K 1V2, Canada" at bounding box center [1295, 307] width 141 height 18
click at [1304, 712] on span "Complete Item" at bounding box center [1268, 717] width 76 height 26
click at [1533, 26] on icon "close" at bounding box center [1531, 25] width 11 height 11
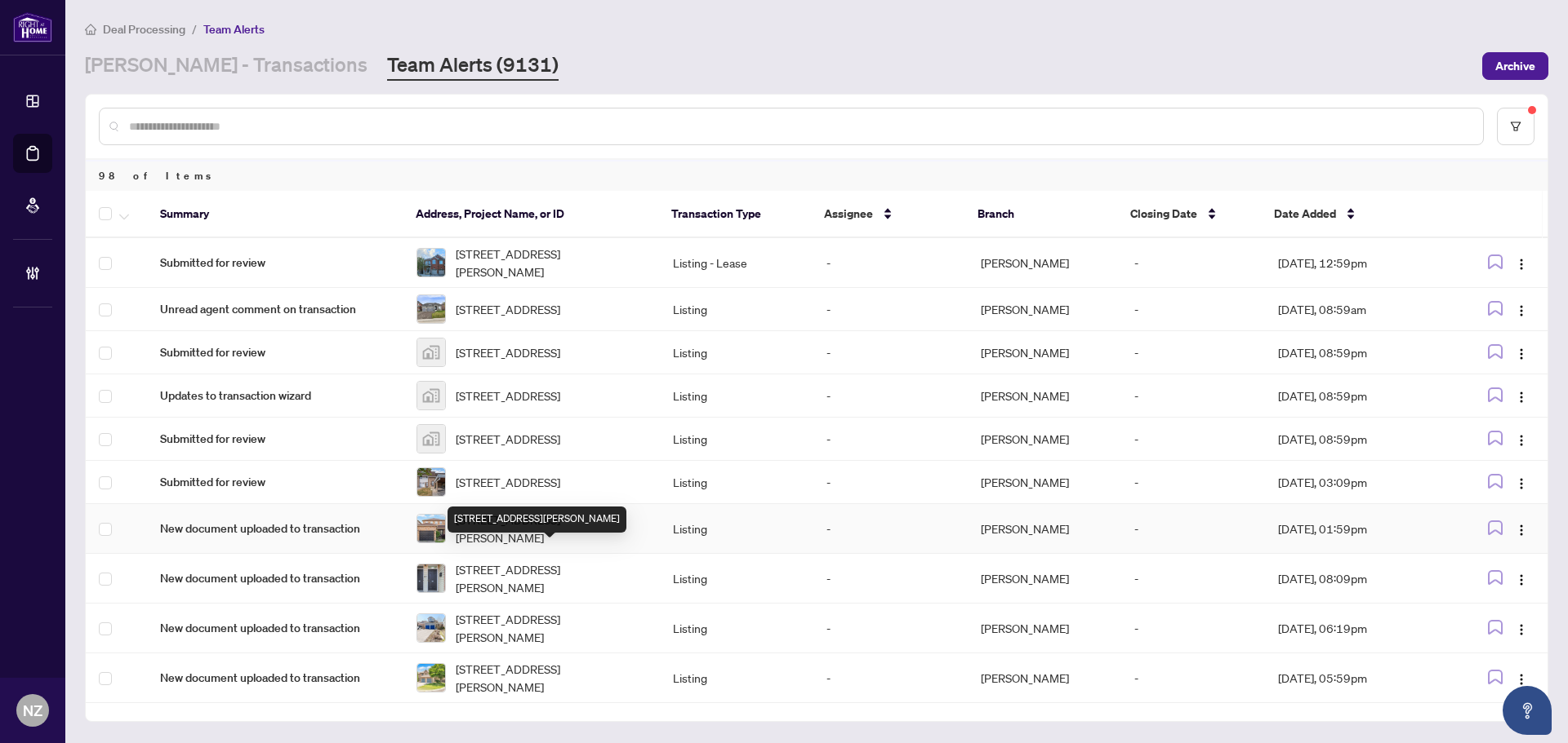
click at [486, 547] on span "1186 Andrade Lane, Innisfil, Ontario L9S 4X6, Canada" at bounding box center [550, 529] width 191 height 36
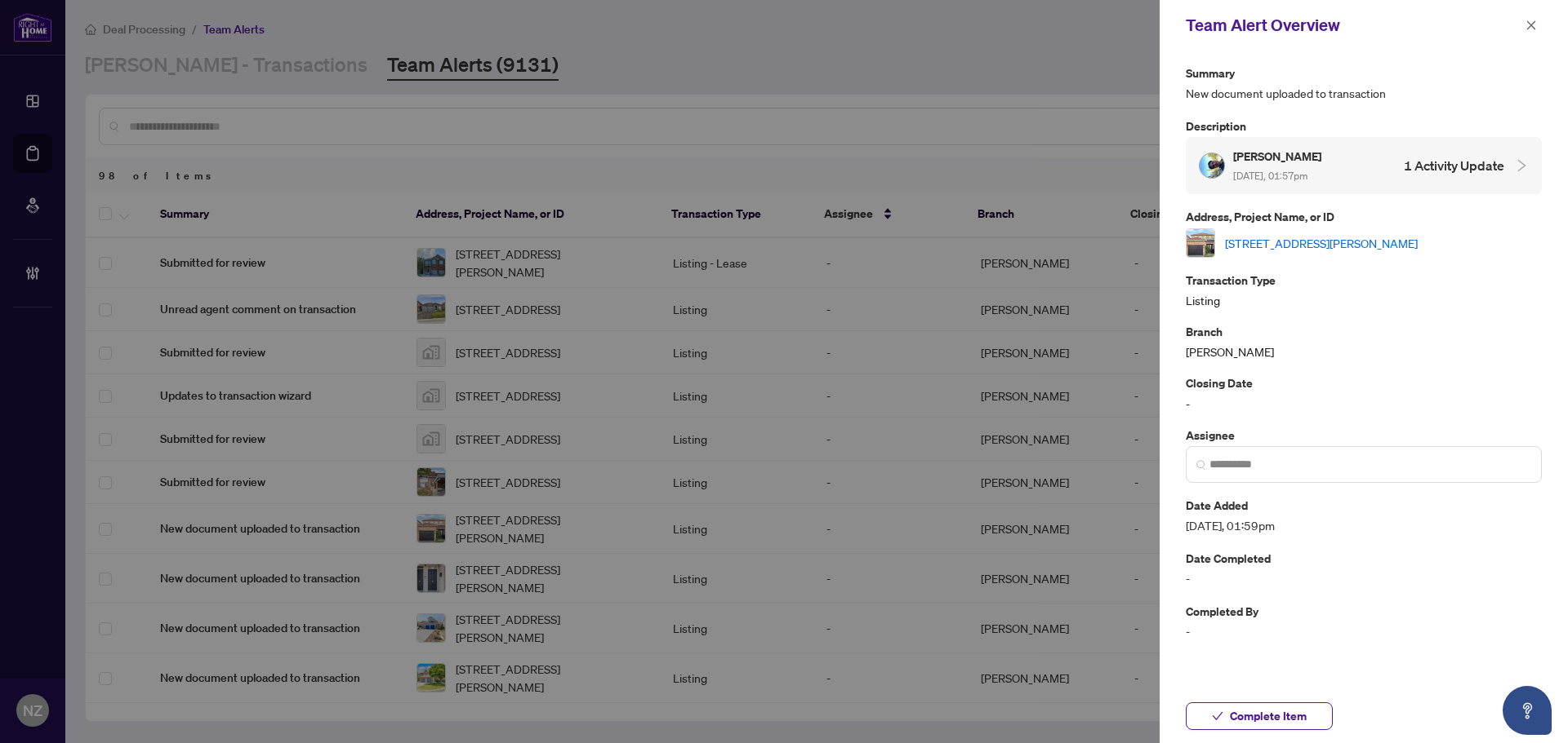
click at [1333, 241] on link "1186 Andrade Lane, Innisfil, Ontario L9S 4X6, Canada" at bounding box center [1321, 242] width 193 height 18
click at [1236, 719] on span "Complete Item" at bounding box center [1268, 717] width 76 height 26
click at [1530, 31] on icon "close" at bounding box center [1531, 25] width 11 height 11
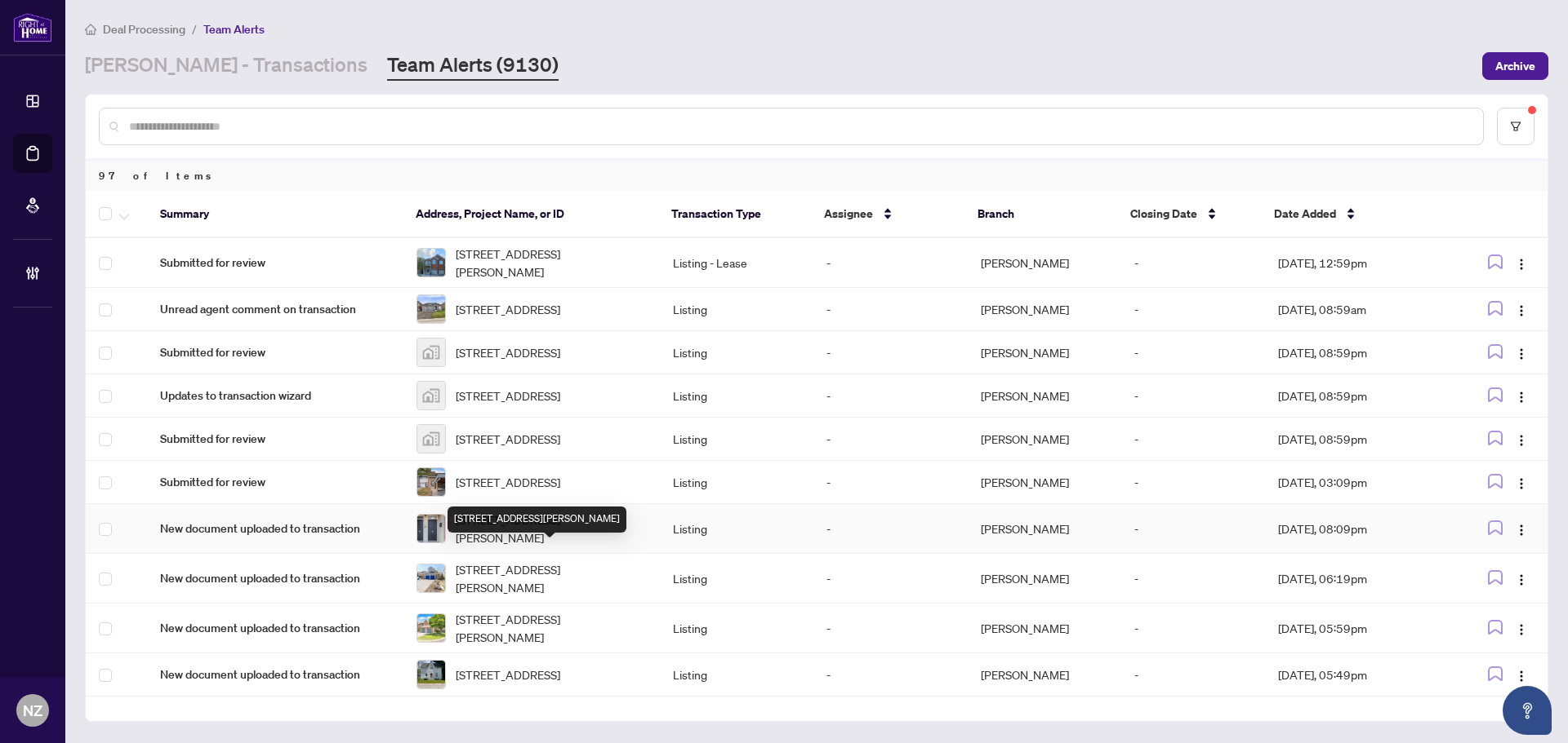
click at [518, 547] on span "78-760 Lawrence Ave, Toronto, Ontario M6A 3E7, Canada" at bounding box center [550, 529] width 191 height 36
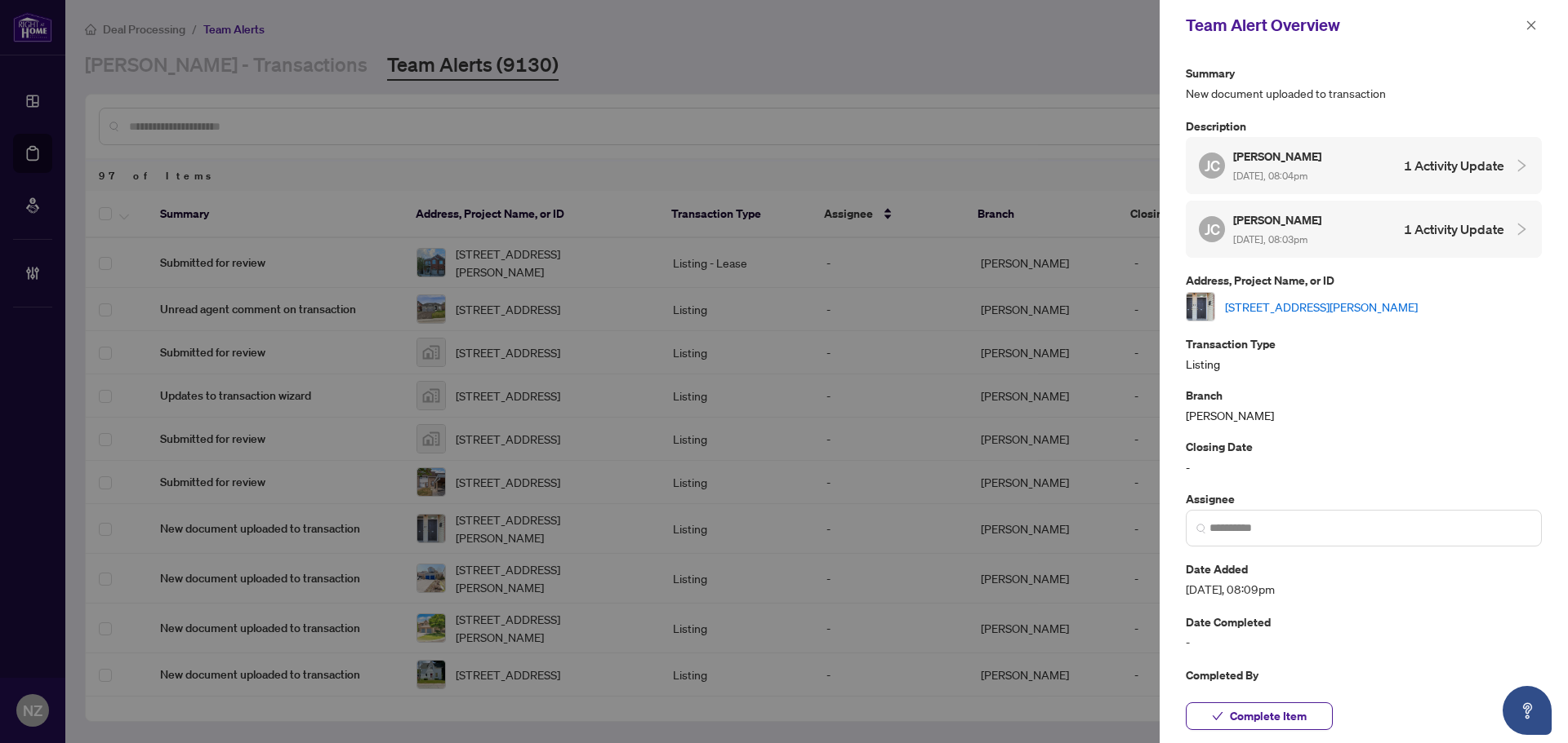
click at [1334, 312] on link "78-760 Lawrence Ave, Toronto, Ontario M6A 3E7, Canada" at bounding box center [1321, 307] width 193 height 18
click at [1287, 709] on span "Complete Item" at bounding box center [1268, 717] width 76 height 26
click at [1530, 24] on icon "close" at bounding box center [1532, 25] width 9 height 9
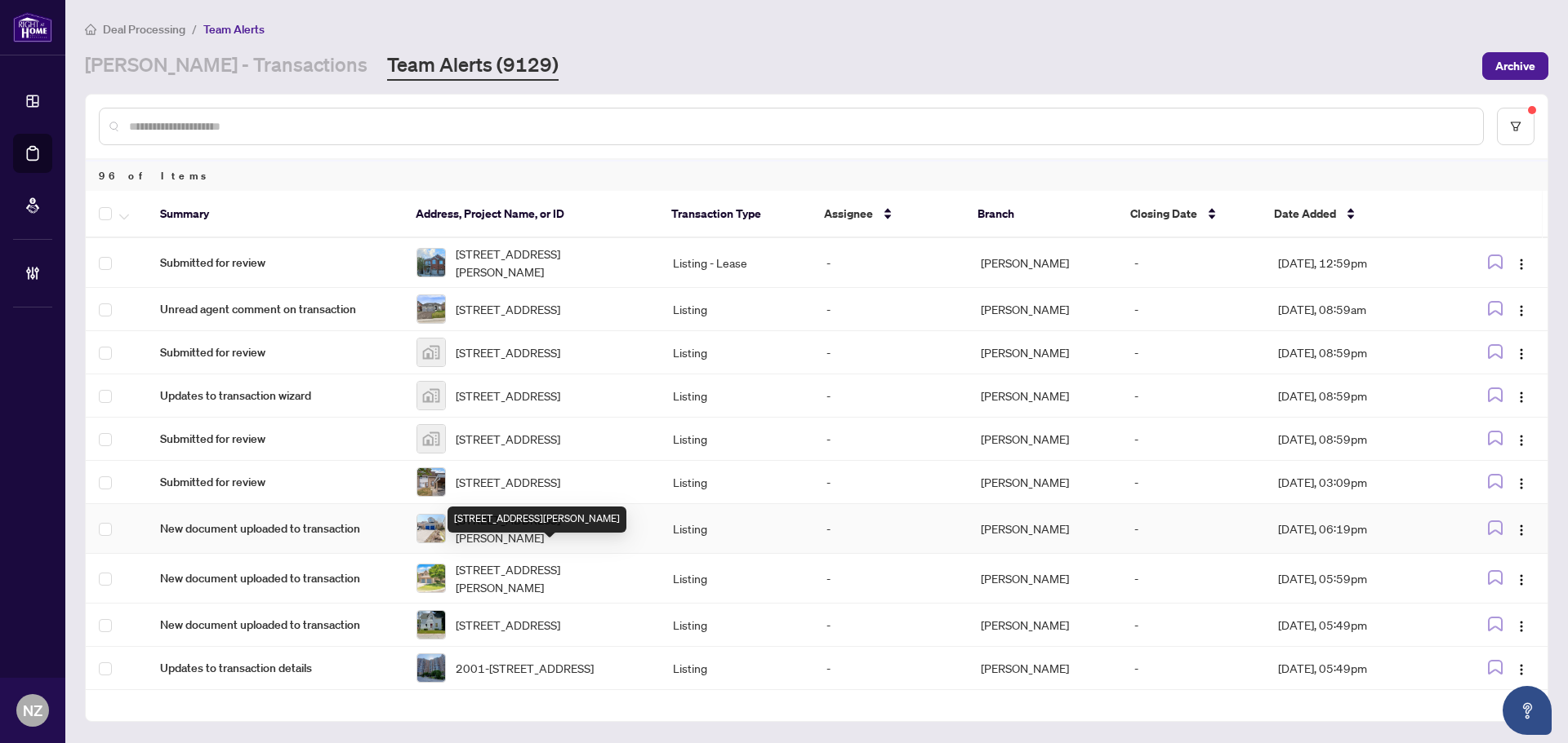
click at [506, 547] on span "2072 Wilson St, Innisfil, Ontario L9S 4Y2, Canada" at bounding box center [550, 529] width 191 height 36
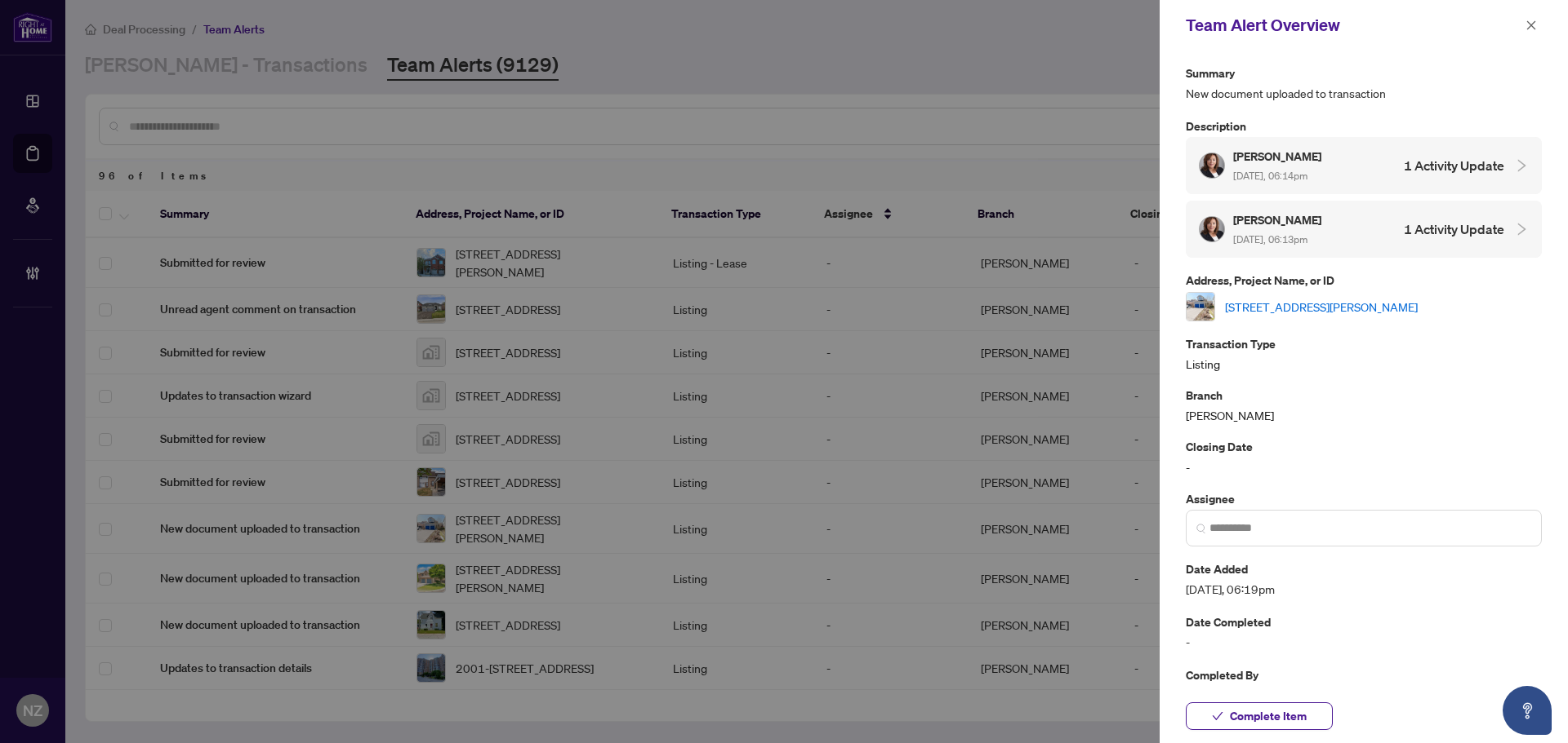
click at [1273, 303] on link "2072 Wilson St, Innisfil, Ontario L9S 4Y2, Canada" at bounding box center [1321, 307] width 193 height 18
click at [1269, 719] on span "Complete Item" at bounding box center [1268, 717] width 76 height 26
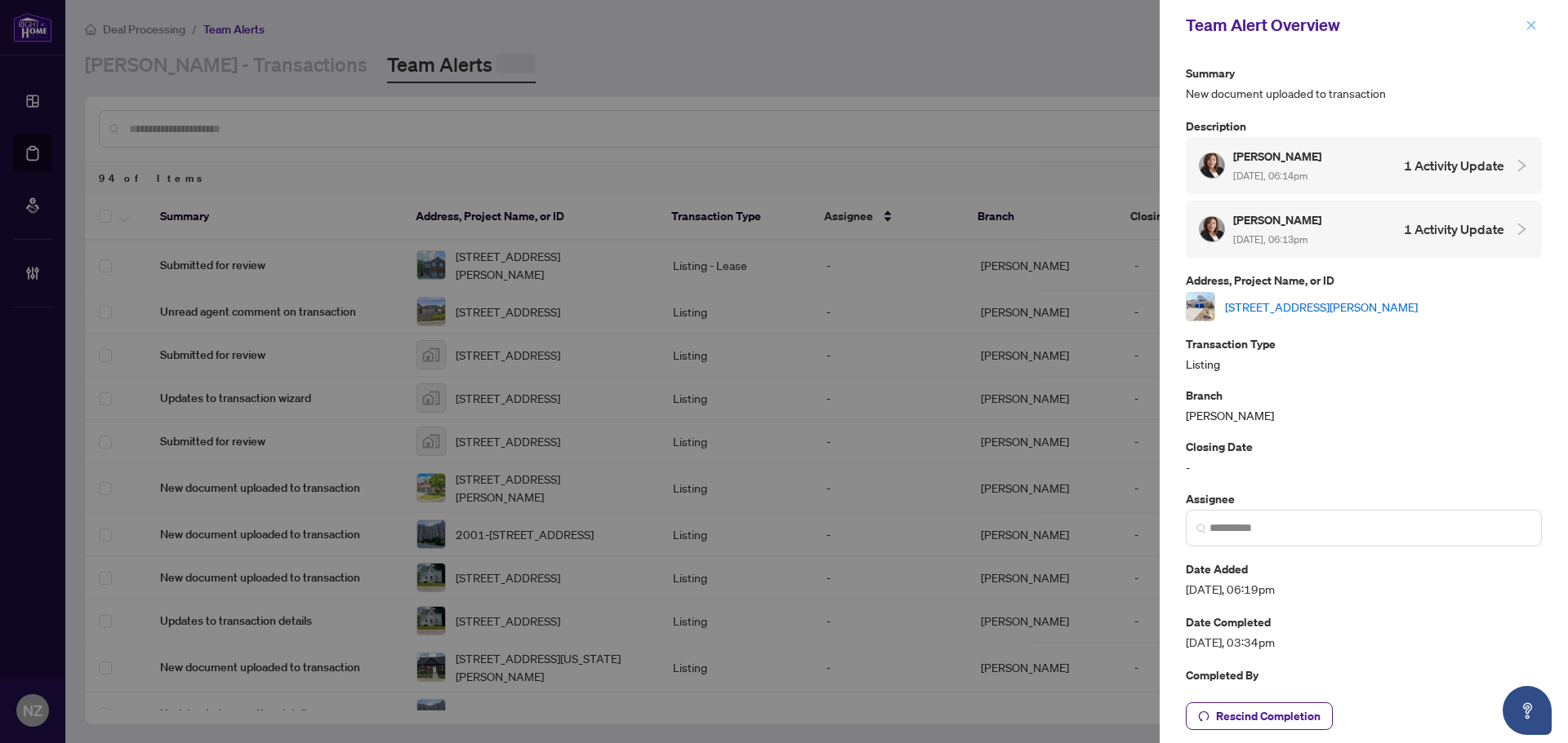
click at [1531, 26] on icon "close" at bounding box center [1532, 25] width 9 height 9
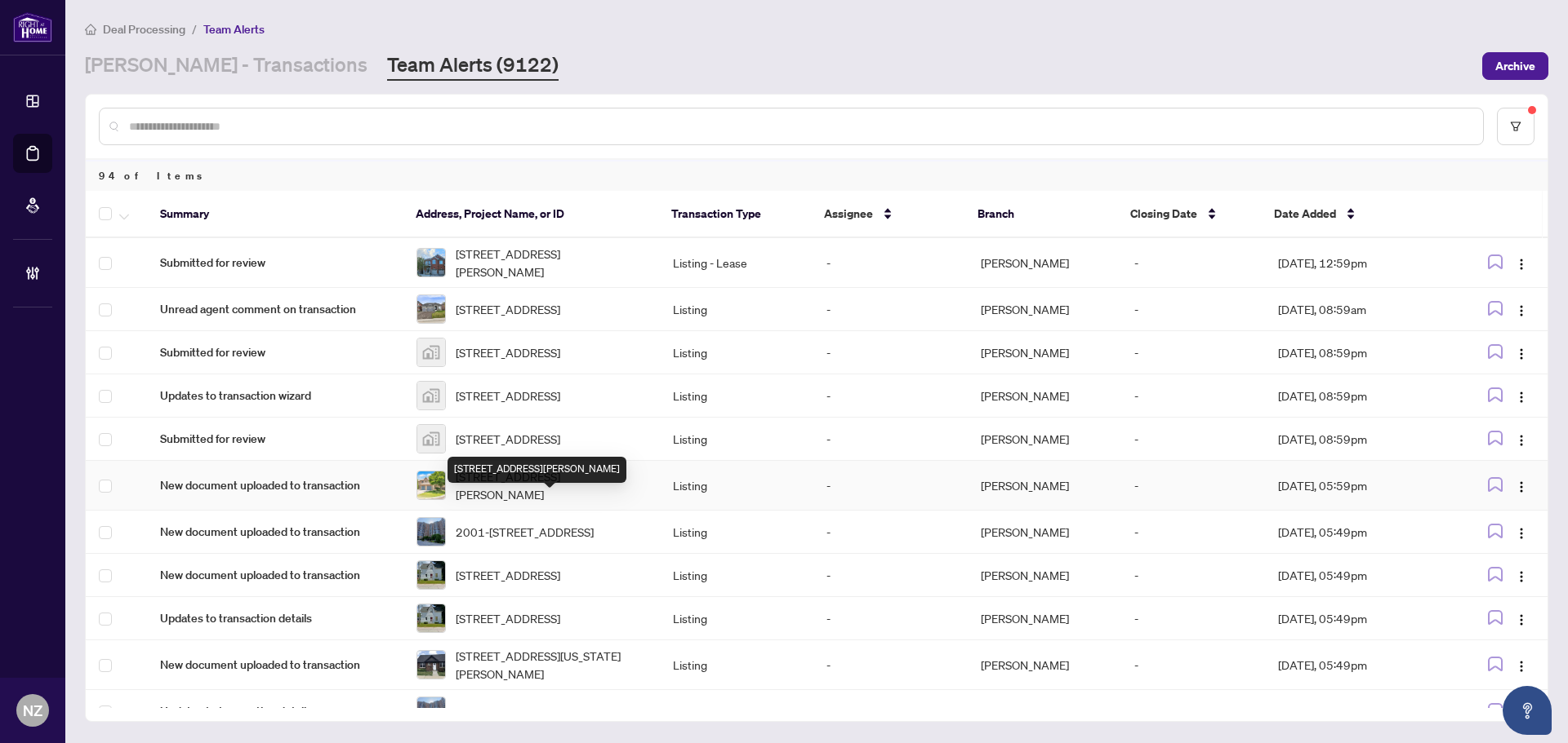
click at [500, 500] on span "64 Macintyre Lane, Ajax, Ontario L1T 3X3, Canada" at bounding box center [550, 486] width 191 height 36
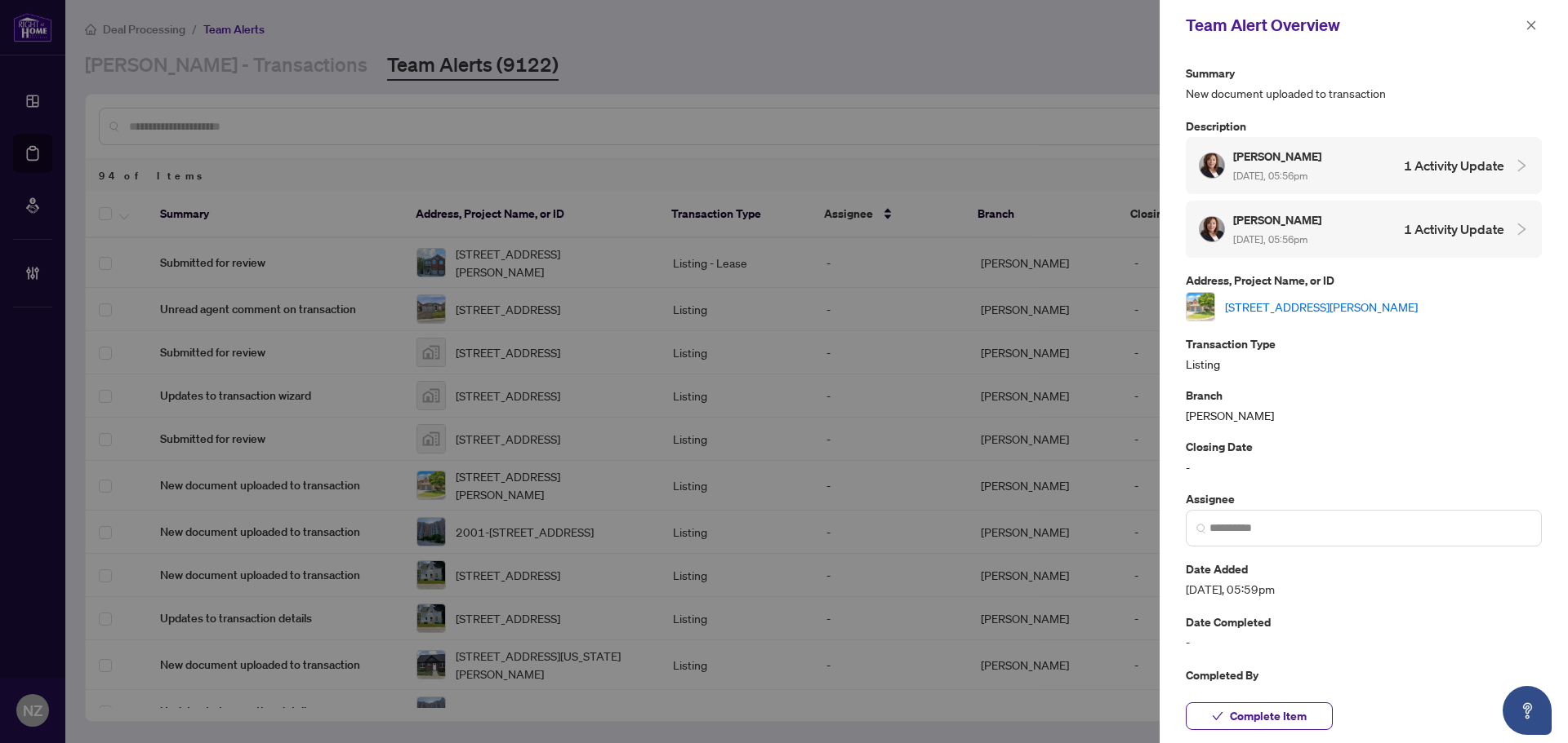
click at [1298, 305] on link "64 Macintyre Lane, Ajax, Ontario L1T 3X3, Canada" at bounding box center [1321, 307] width 193 height 18
click at [1268, 723] on span "Complete Item" at bounding box center [1268, 717] width 76 height 26
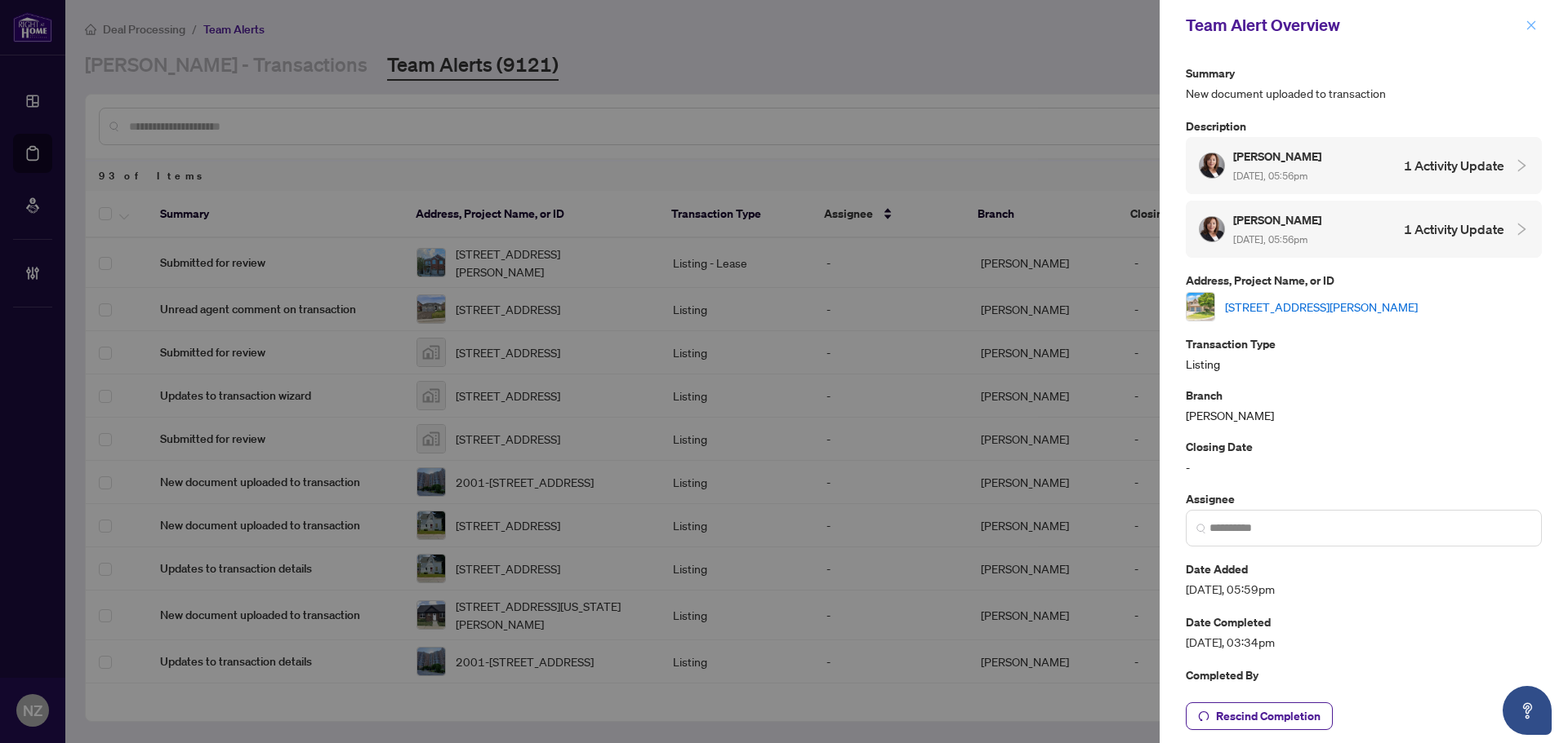
click at [1523, 32] on button "button" at bounding box center [1531, 25] width 21 height 20
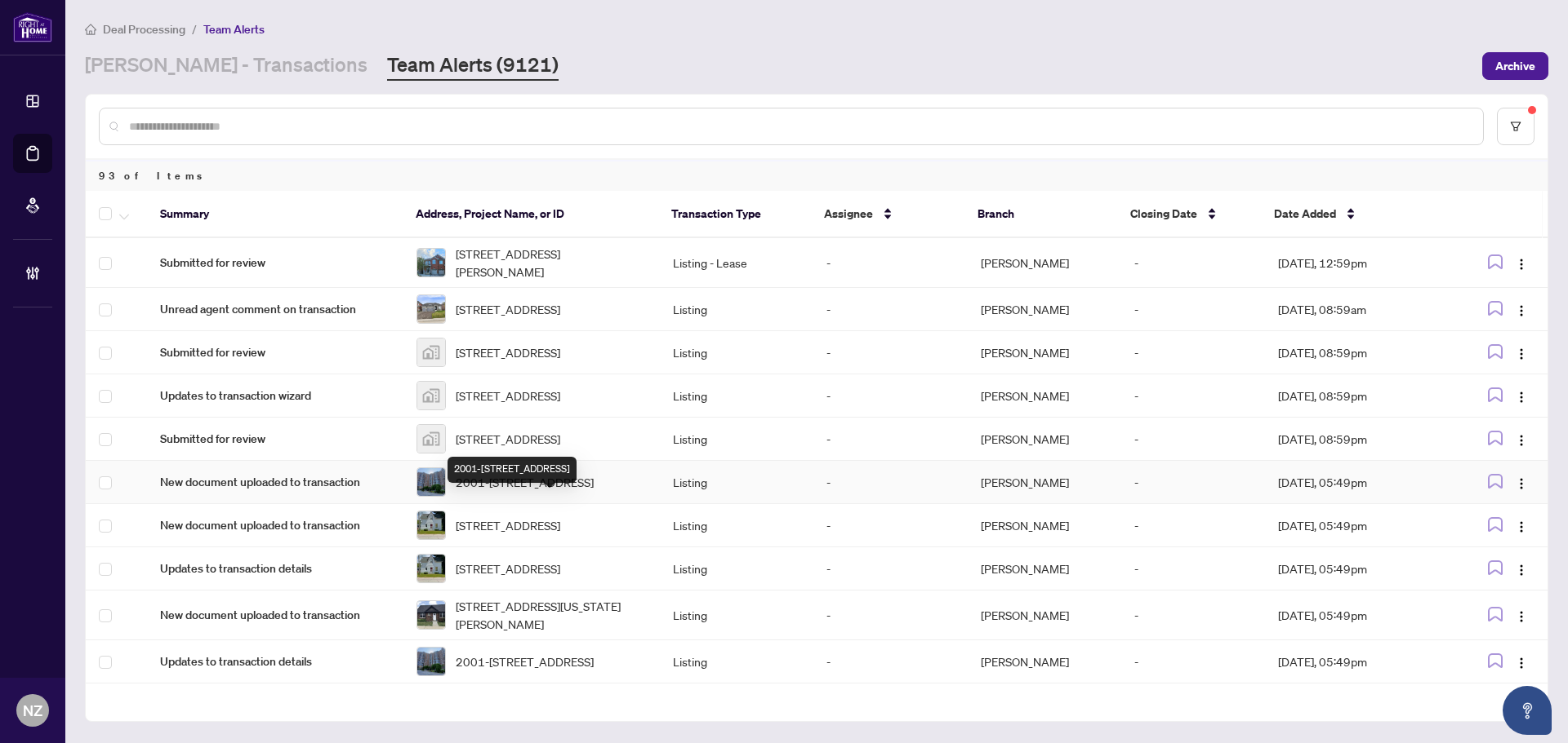
click at [513, 491] on span "2001-627 The West Mall, Toronto, Ontario M9C 4X5, Canada" at bounding box center [524, 482] width 138 height 18
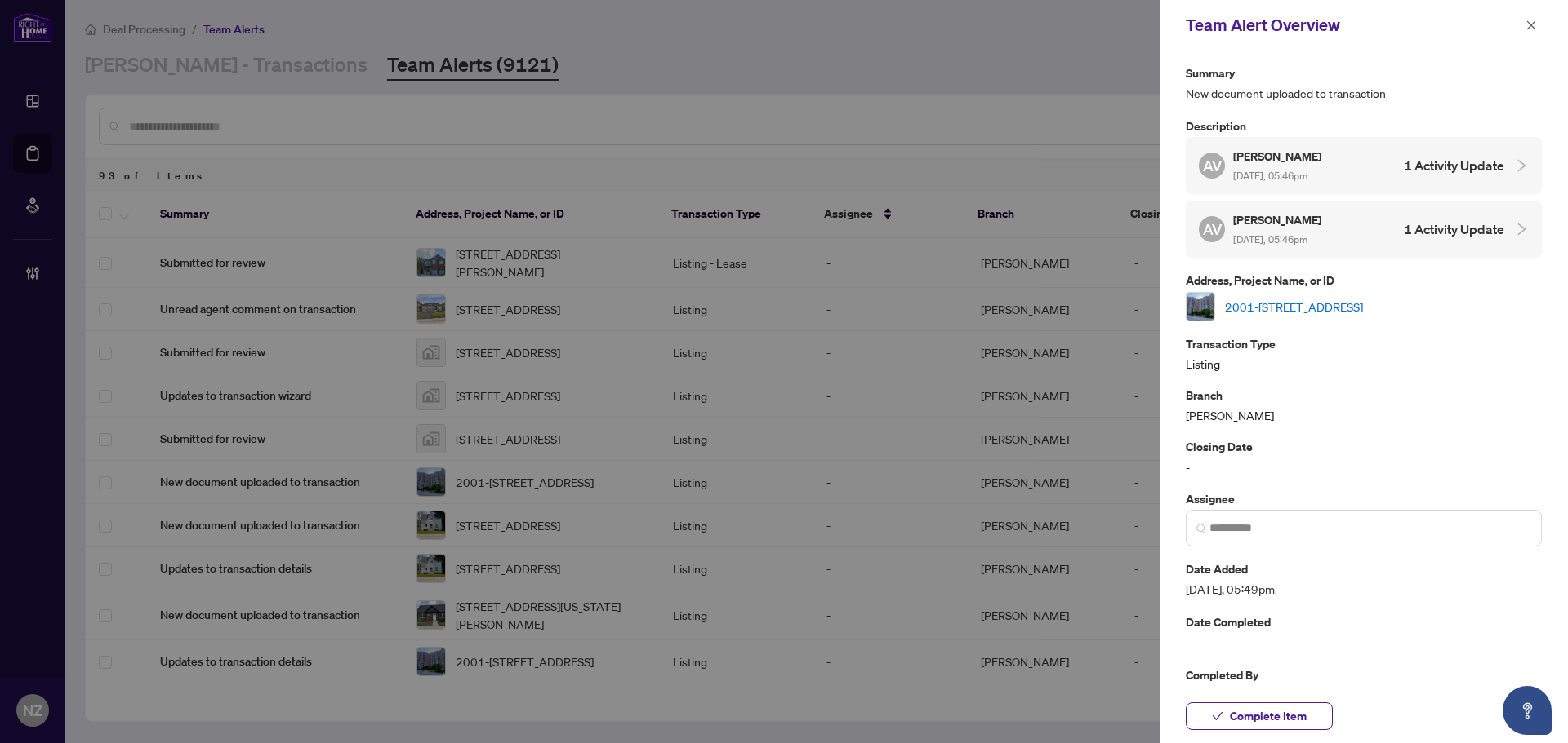
click at [1323, 306] on link "2001-627 The West Mall, Toronto, Ontario M9C 4X5, Canada" at bounding box center [1294, 307] width 138 height 18
click at [1264, 717] on span "Complete Item" at bounding box center [1268, 717] width 76 height 26
drag, startPoint x: 1529, startPoint y: 27, endPoint x: 1484, endPoint y: 58, distance: 54.6
click at [1528, 27] on icon "close" at bounding box center [1531, 25] width 11 height 11
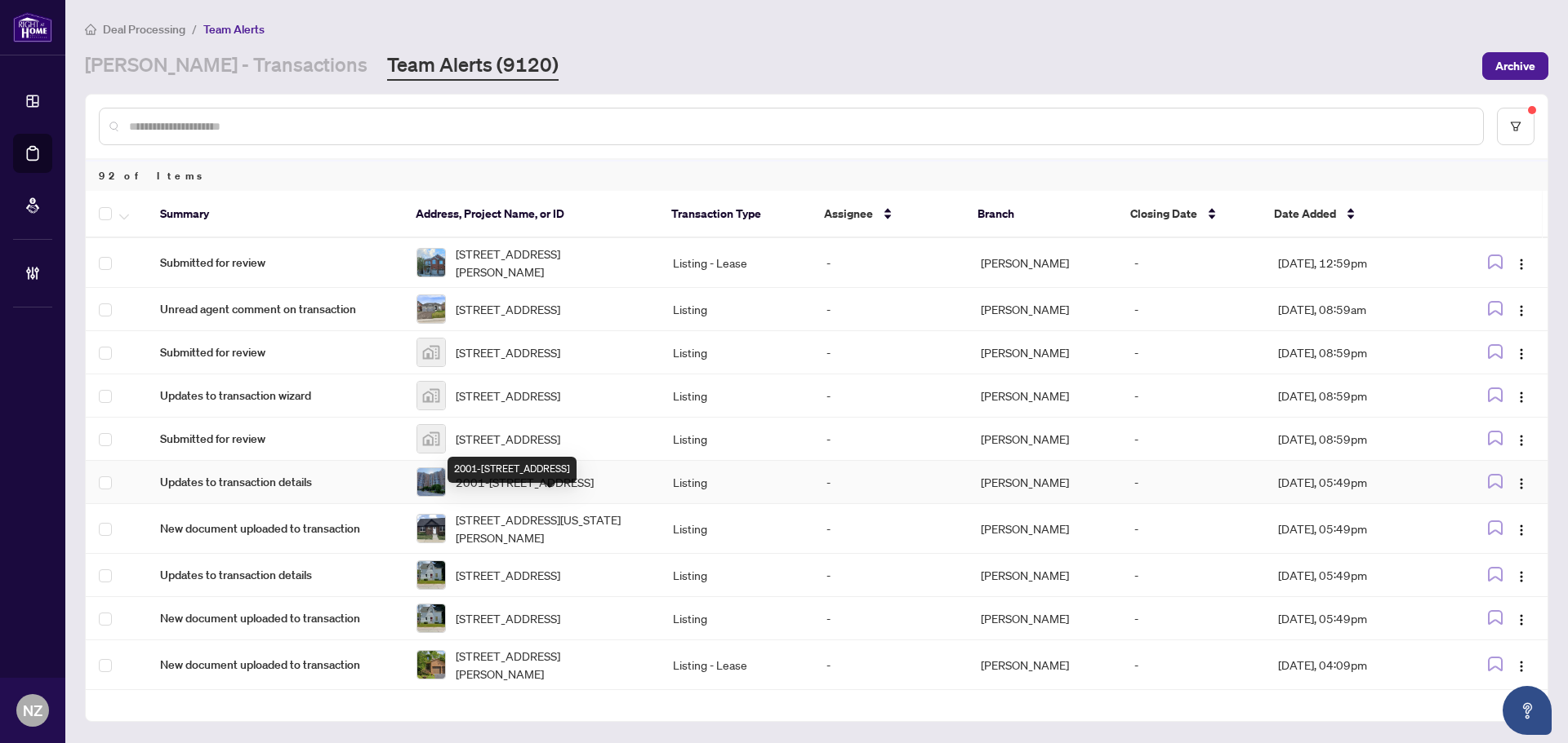
click at [556, 491] on span "2001-627 The West Mall, Toronto, Ontario M9C 4X5, Canada" at bounding box center [524, 482] width 138 height 18
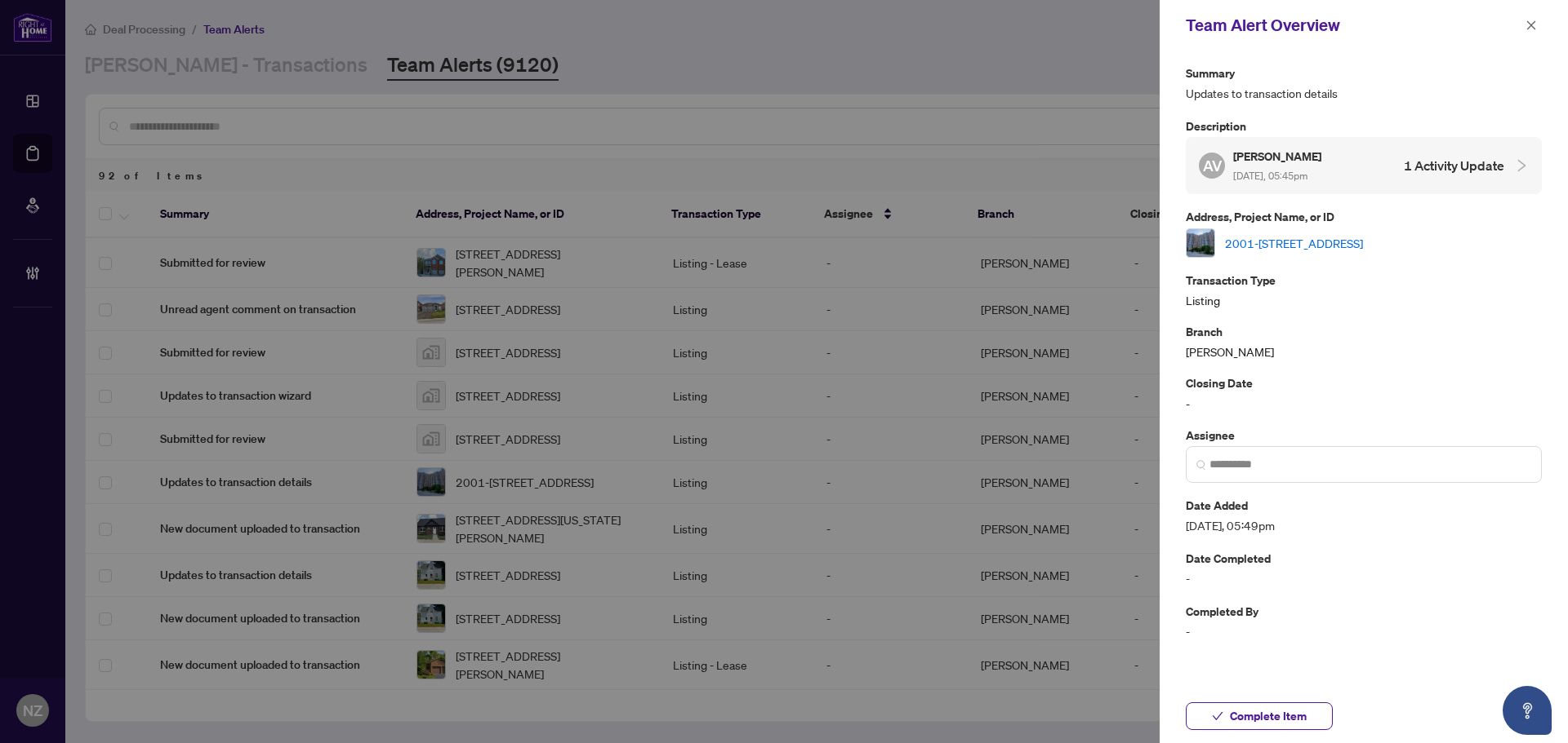
click at [1305, 242] on link "2001-627 The West Mall, Toronto, Ontario M9C 4X5, Canada" at bounding box center [1294, 242] width 138 height 18
click at [1251, 718] on span "Complete Item" at bounding box center [1268, 717] width 76 height 26
click at [1536, 23] on icon "close" at bounding box center [1531, 25] width 11 height 11
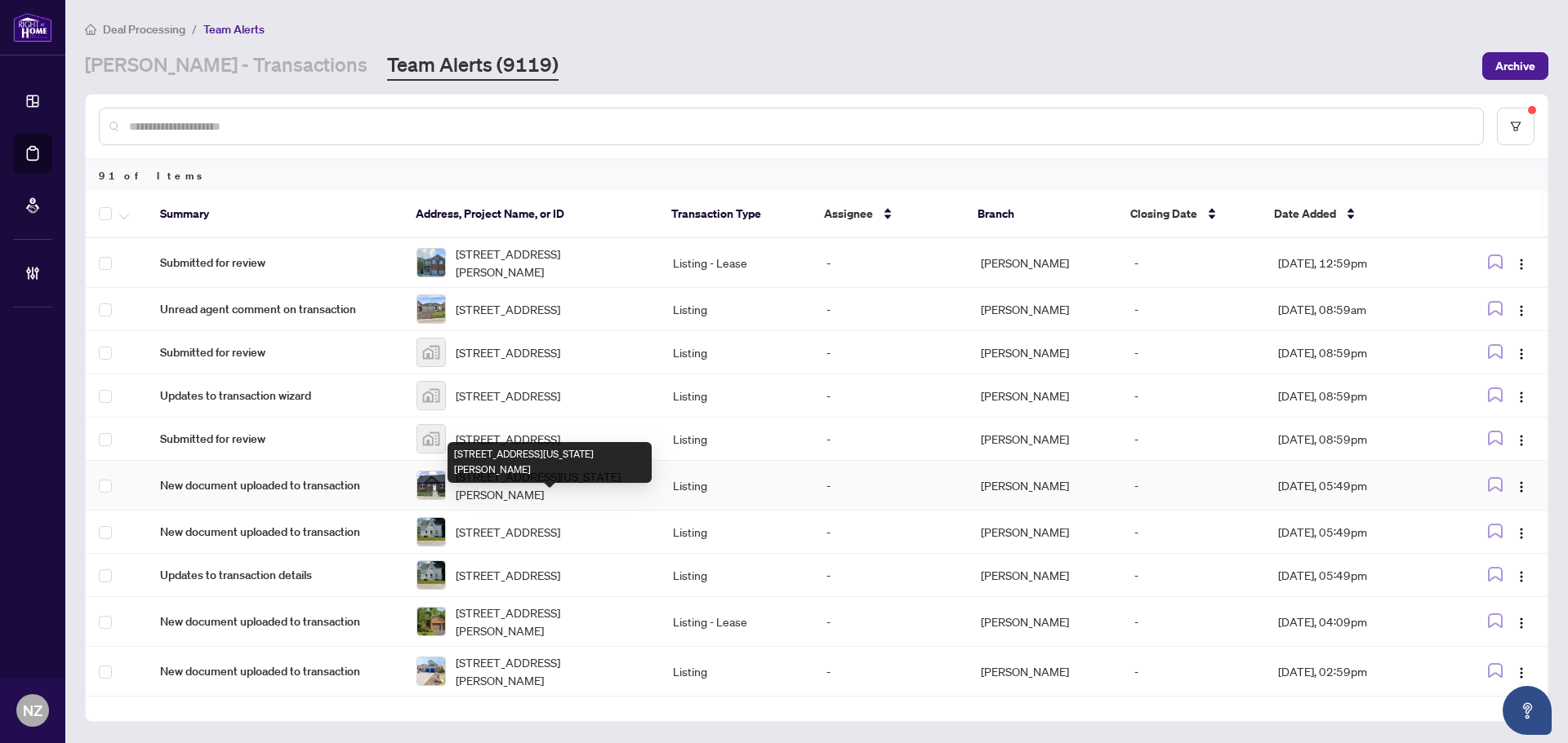
click at [475, 501] on span "38 Washington St, Brant, Ontario N3L 2A7, Canada" at bounding box center [550, 486] width 191 height 36
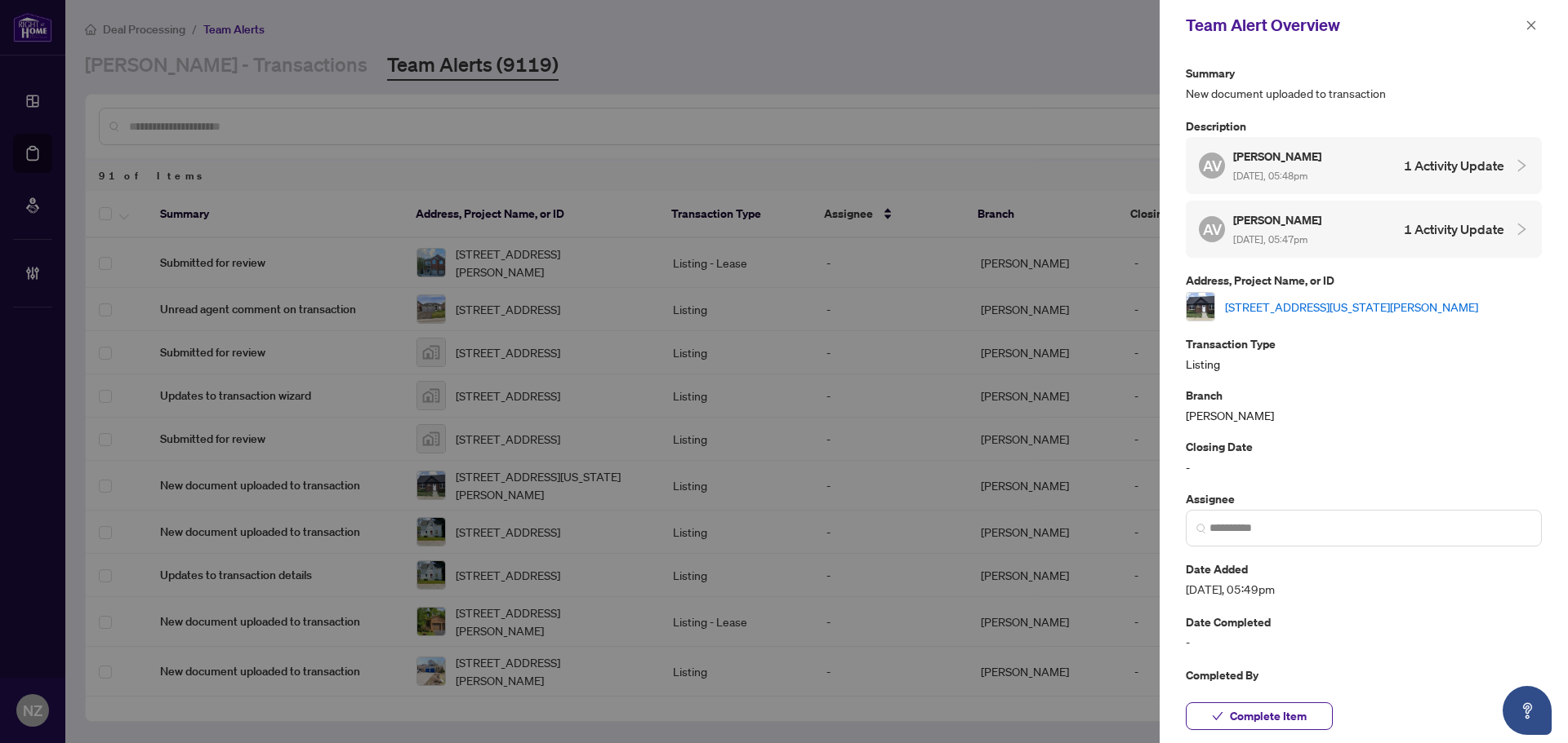
click at [1320, 298] on link "38 Washington St, Brant, Ontario N3L 2A7, Canada" at bounding box center [1351, 307] width 253 height 18
click at [1303, 716] on span "Complete Item" at bounding box center [1268, 717] width 76 height 26
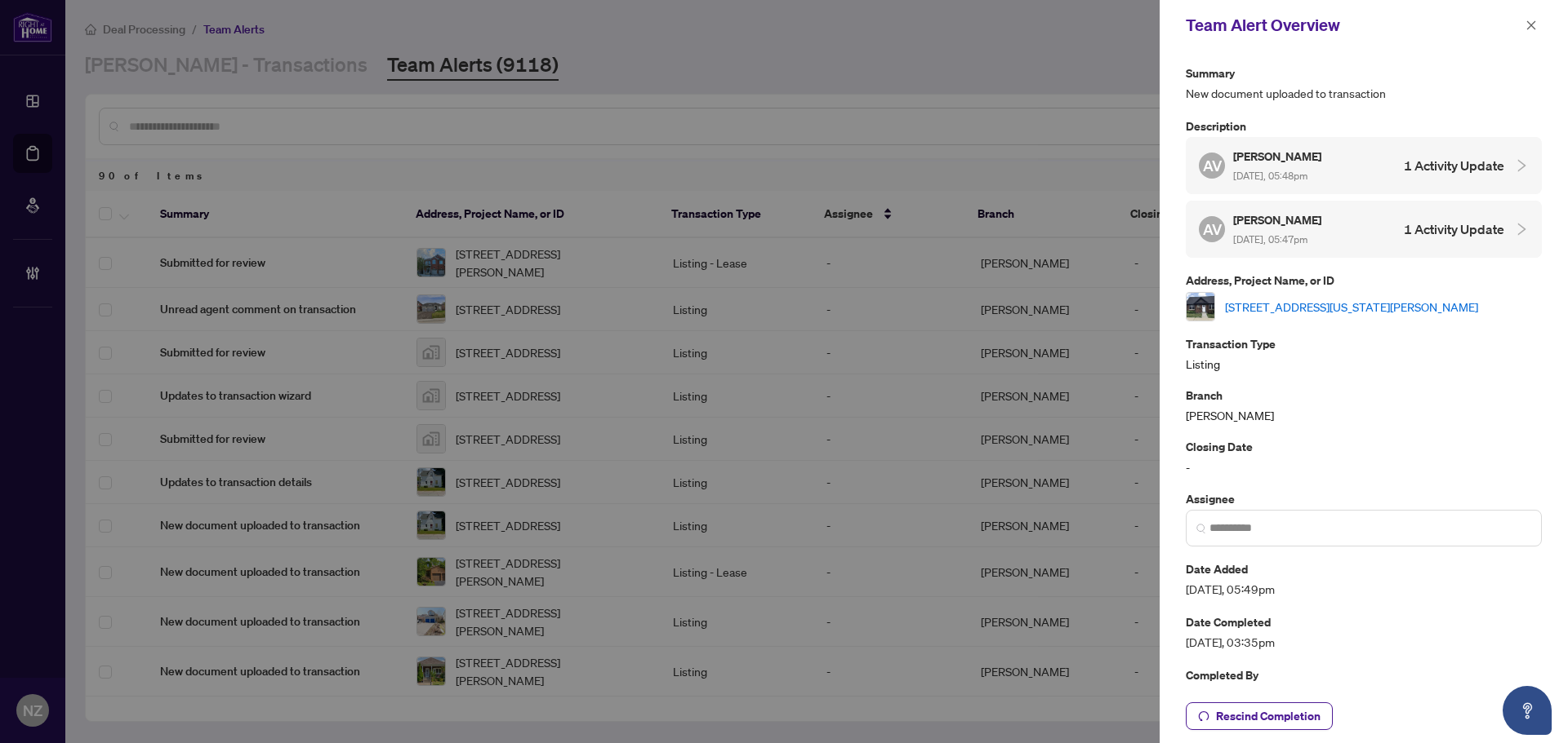
drag, startPoint x: 1531, startPoint y: 21, endPoint x: 1514, endPoint y: 44, distance: 28.6
click at [1531, 21] on icon "close" at bounding box center [1531, 25] width 11 height 11
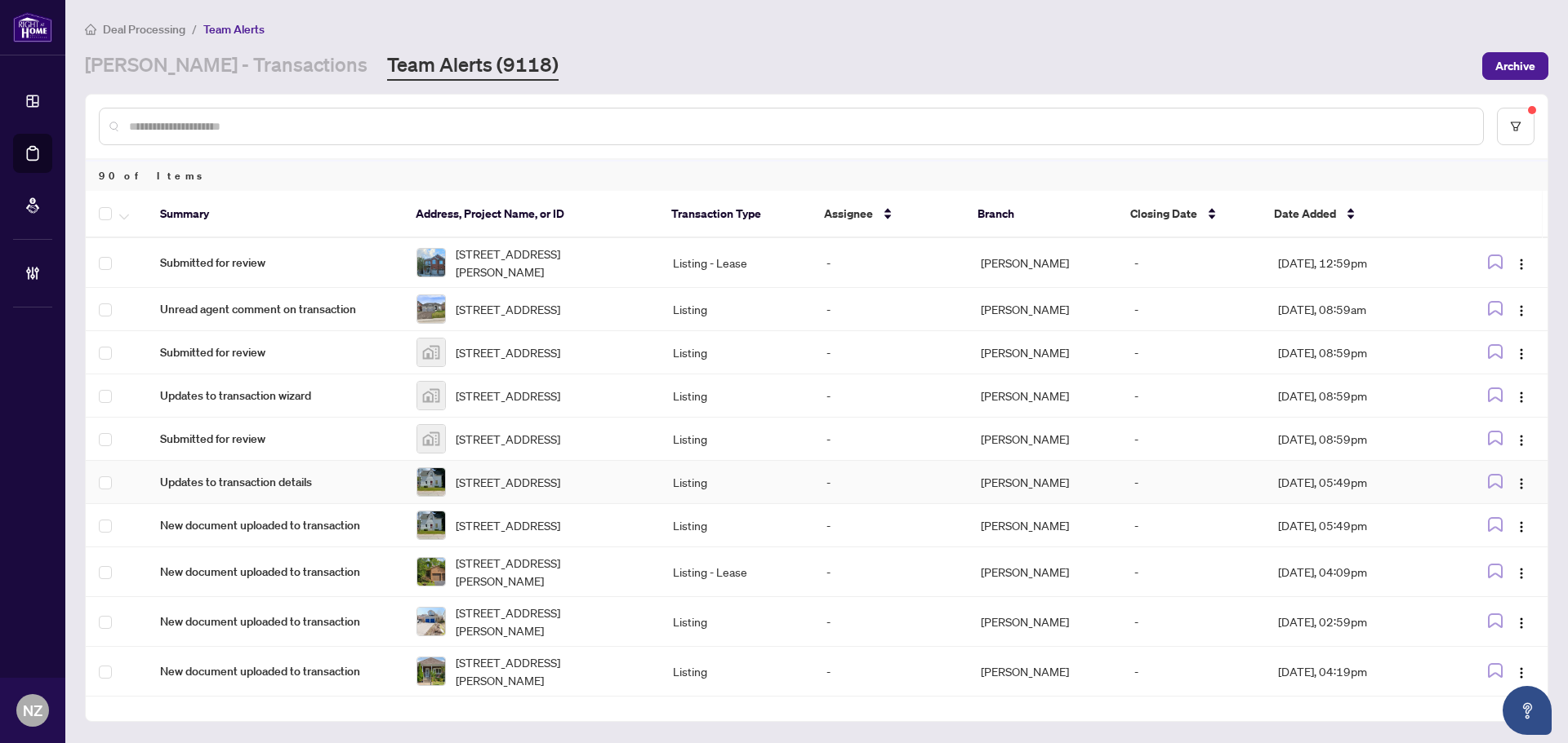
click at [554, 491] on span "136177 Concession 8, Chatsworth, Ontario N0H 1K0, Canada" at bounding box center [507, 482] width 104 height 18
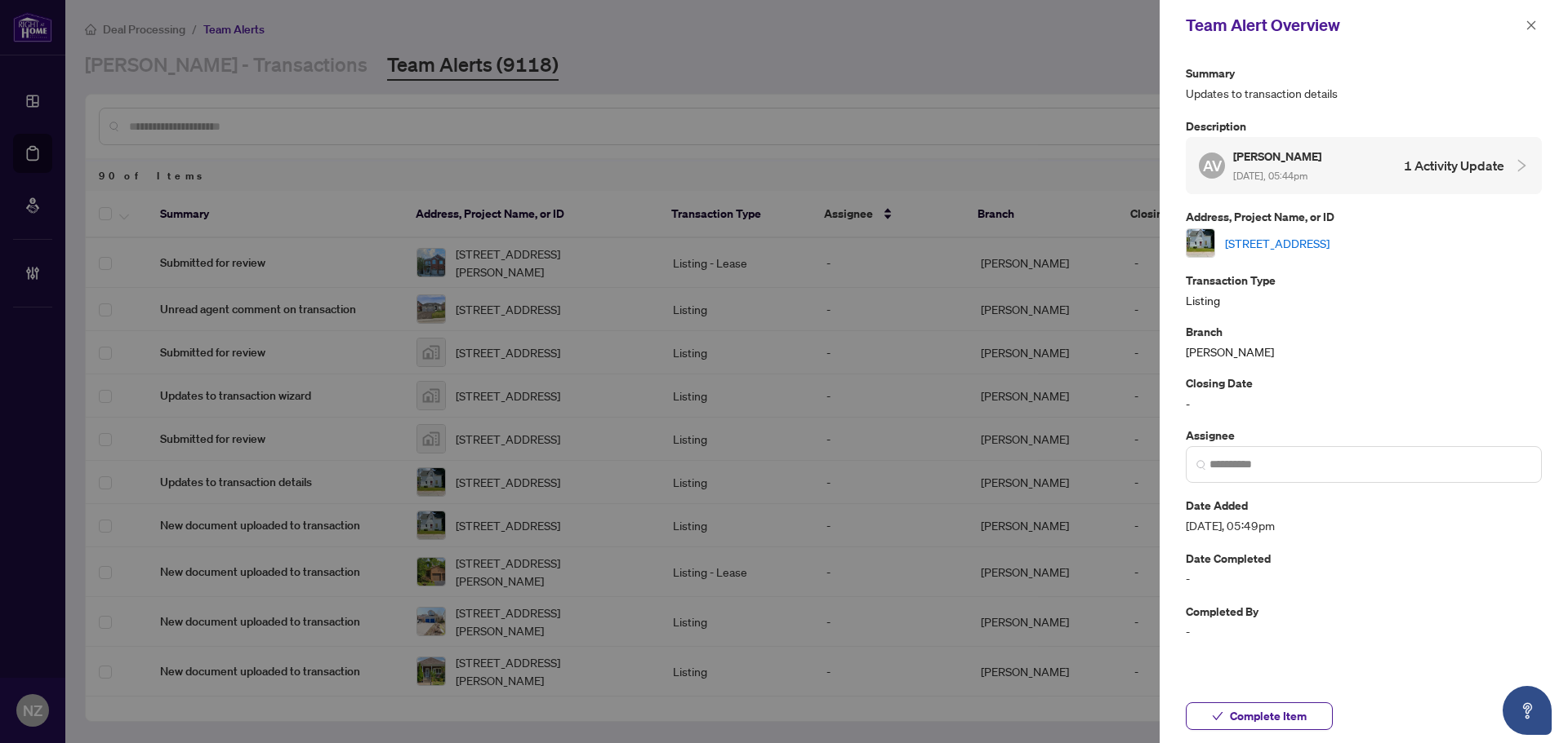
click at [1294, 242] on link "136177 Concession 8, Chatsworth, Ontario N0H 1K0, Canada" at bounding box center [1277, 242] width 104 height 18
click at [1528, 31] on icon "close" at bounding box center [1531, 25] width 11 height 11
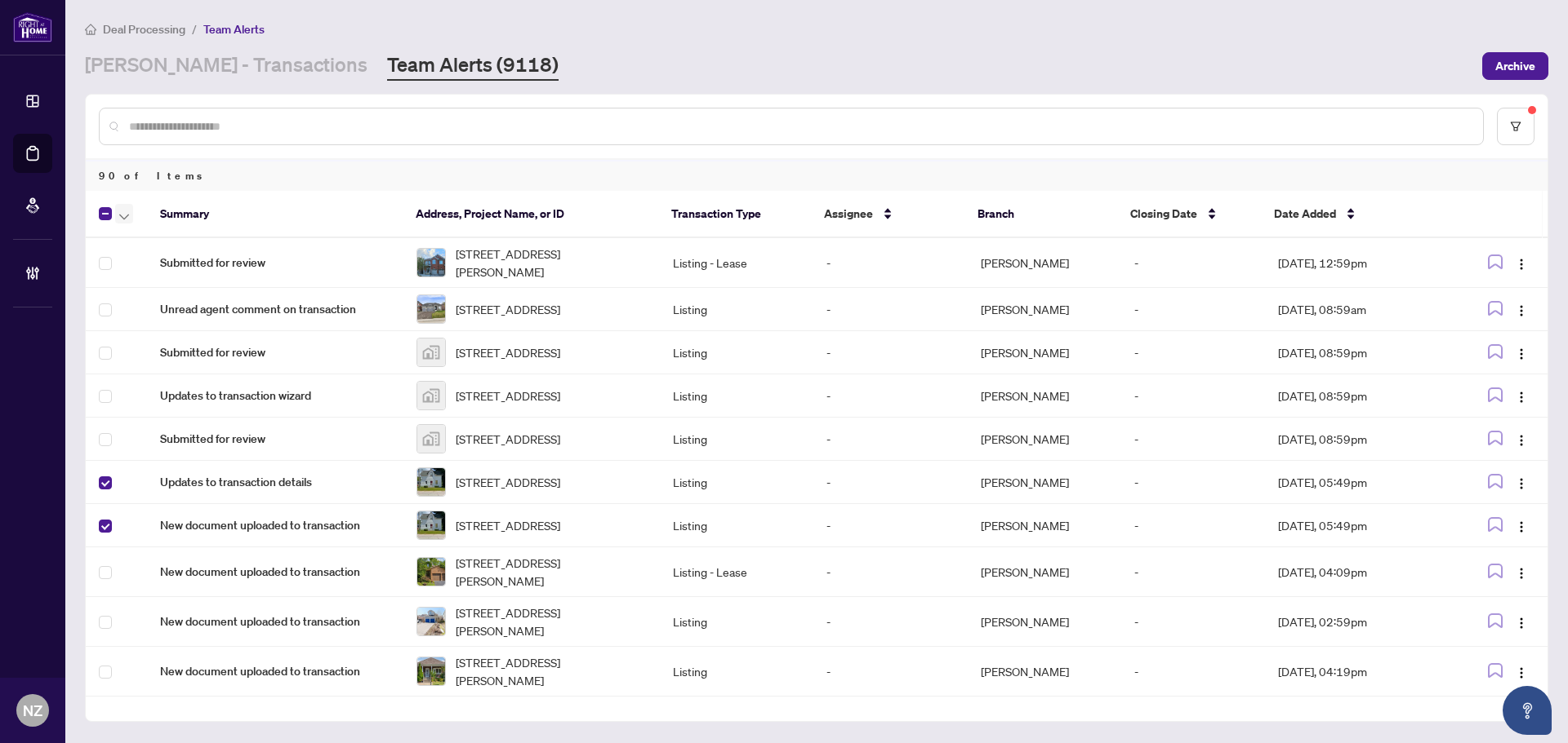
click at [126, 206] on span "button" at bounding box center [124, 213] width 10 height 18
click at [164, 348] on span "Complete Item" at bounding box center [178, 346] width 102 height 18
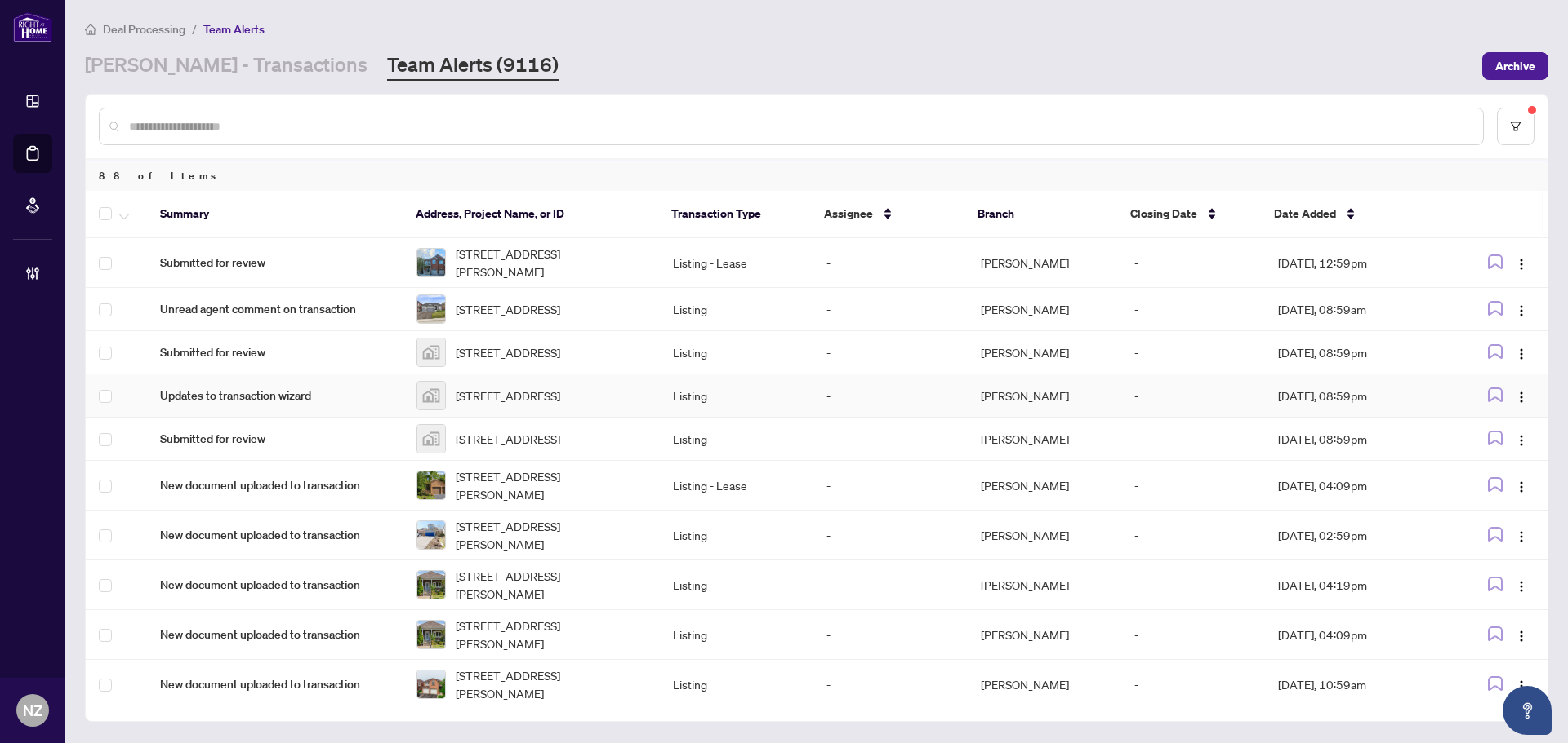
click at [519, 404] on span "140 Black Willow Crescent, The Blue Mountains, ON, Canada" at bounding box center [507, 395] width 104 height 18
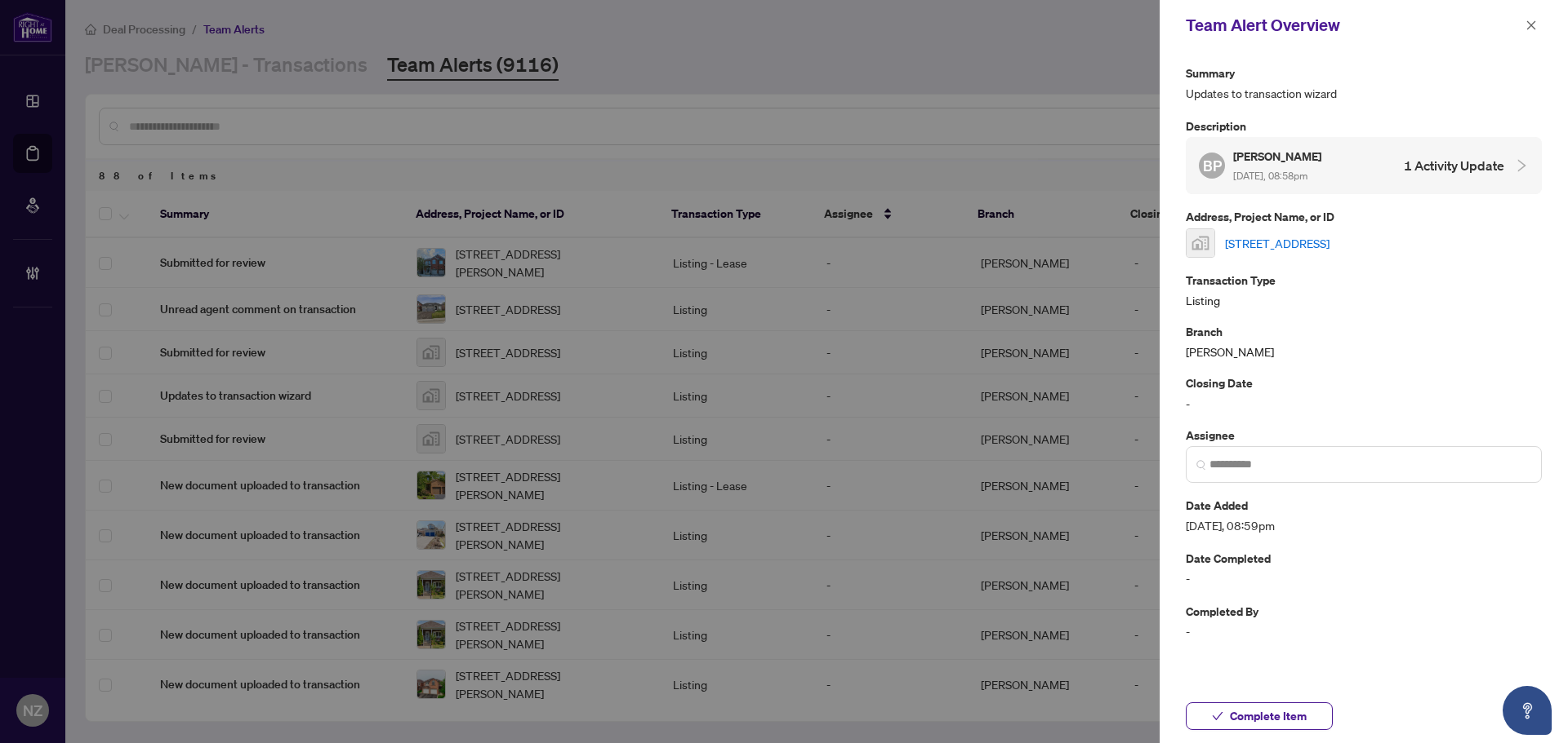
click at [1287, 241] on link "140 Black Willow Crescent, The Blue Mountains, ON, Canada" at bounding box center [1277, 242] width 104 height 18
click at [1525, 23] on icon "close" at bounding box center [1531, 25] width 11 height 11
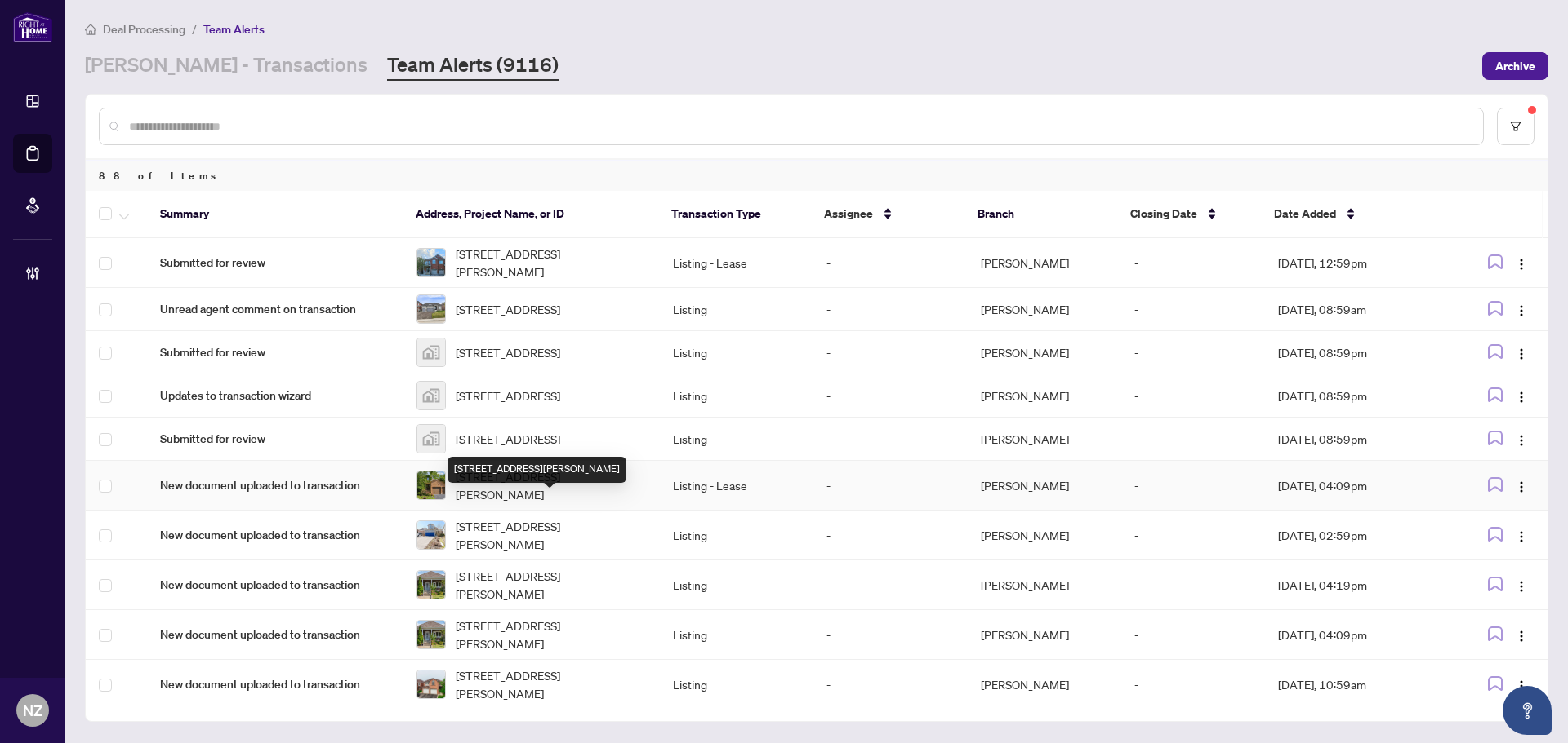
click at [540, 503] on span "97 Topham Cres, Richmond Hill, Ontario L4C 9E9, Canada" at bounding box center [550, 486] width 191 height 36
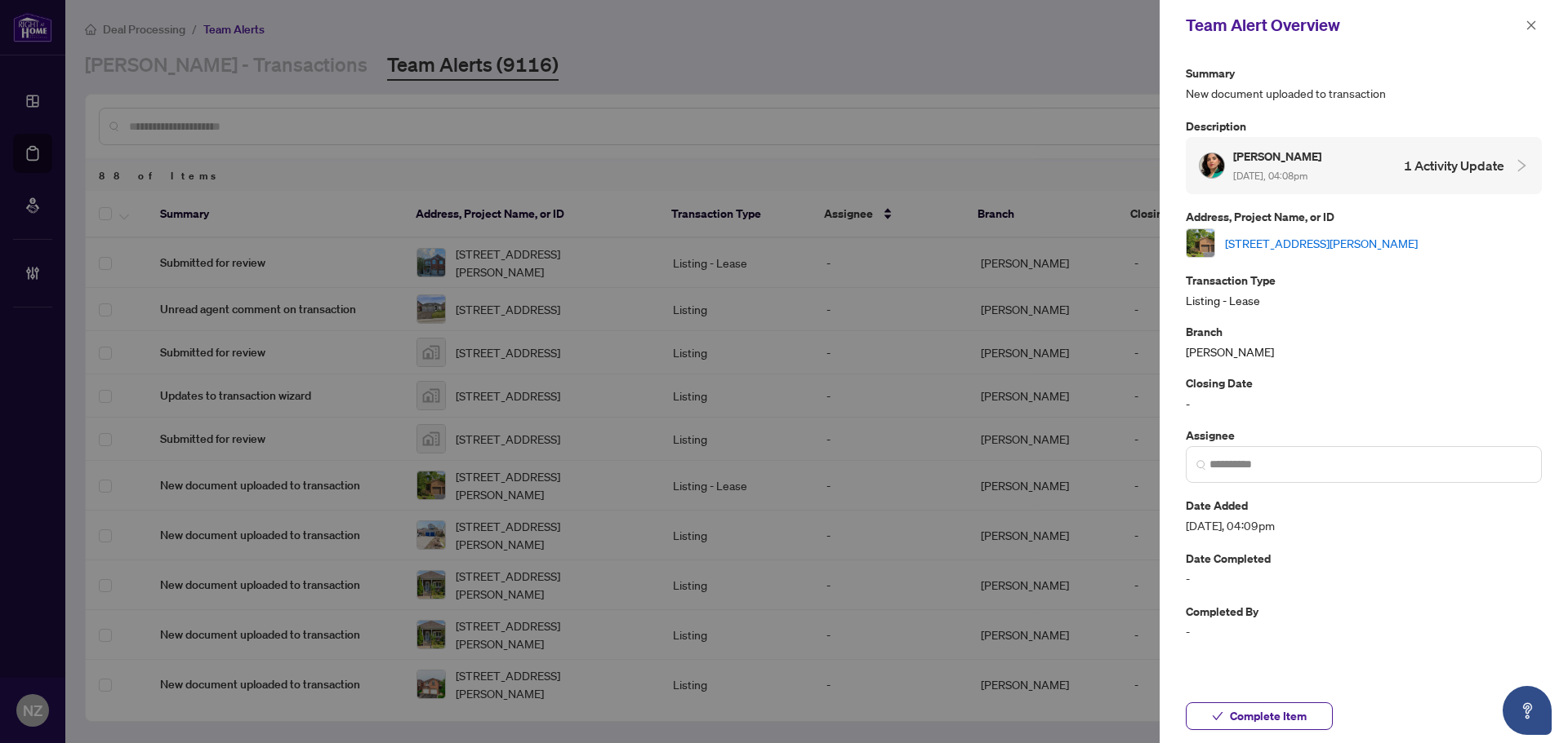
click at [1346, 246] on link "97 Topham Cres, Richmond Hill, Ontario L4C 9E9, Canada" at bounding box center [1321, 242] width 193 height 18
click at [1284, 718] on span "Complete Item" at bounding box center [1268, 717] width 76 height 26
click at [1531, 30] on icon "close" at bounding box center [1531, 25] width 11 height 11
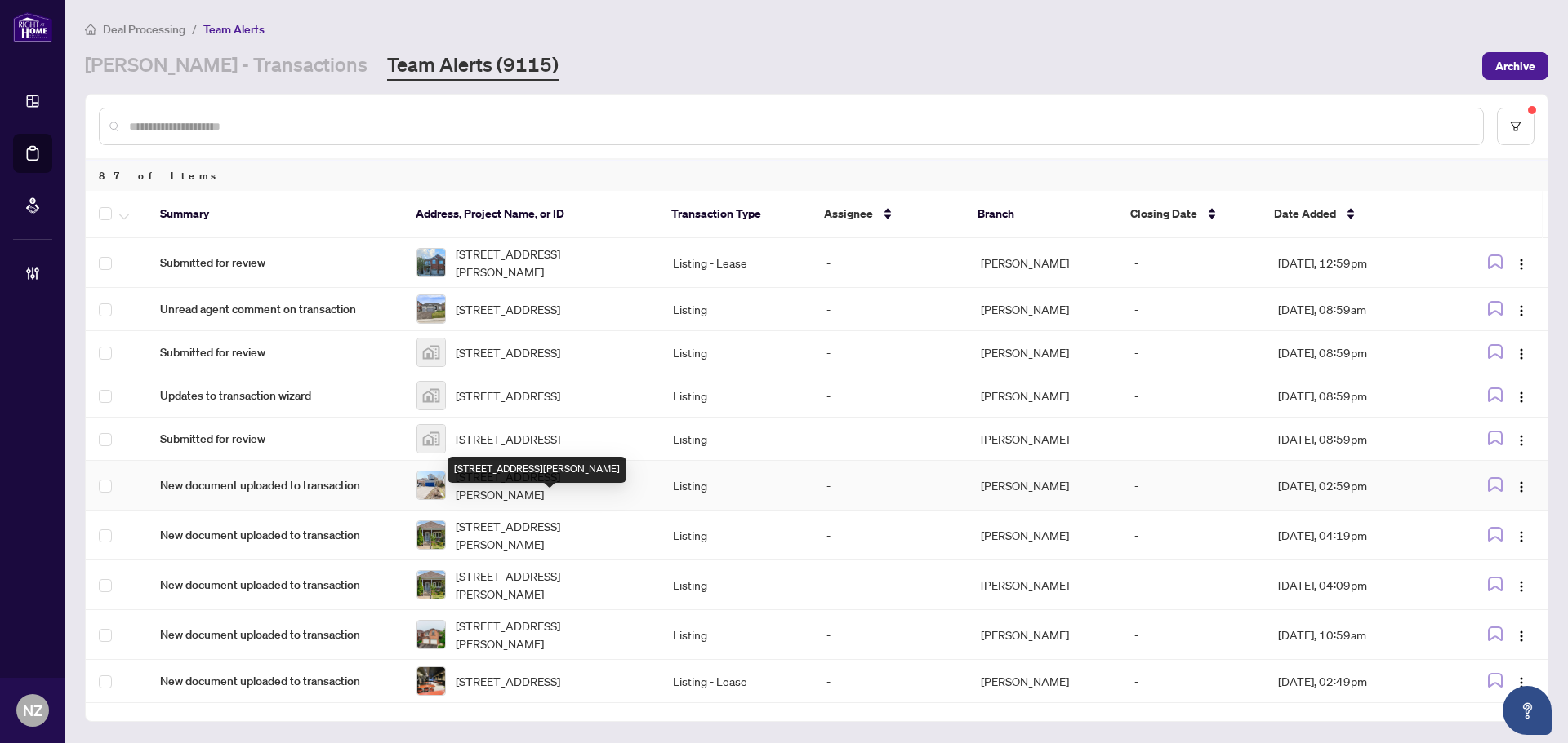
click at [524, 500] on span "2072 Wilson St, Innisfil, Ontario L9S 4Y2, Canada" at bounding box center [550, 486] width 191 height 36
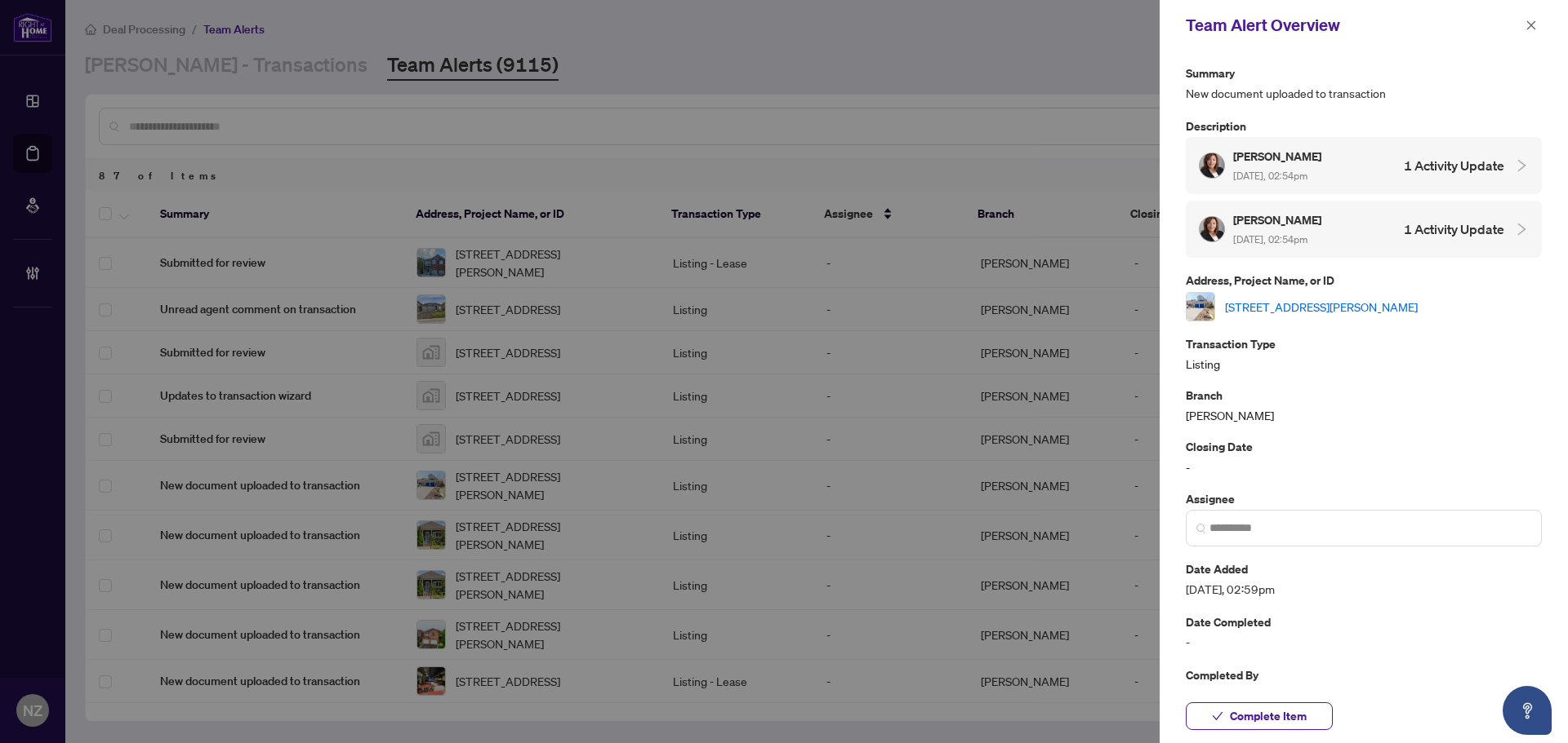
click at [1300, 303] on link "2072 Wilson St, Innisfil, Ontario L9S 4Y2, Canada" at bounding box center [1321, 307] width 193 height 18
click at [1248, 718] on span "Complete Item" at bounding box center [1268, 717] width 76 height 26
drag, startPoint x: 1529, startPoint y: 29, endPoint x: 1477, endPoint y: 71, distance: 66.8
click at [1529, 29] on icon "close" at bounding box center [1532, 25] width 9 height 9
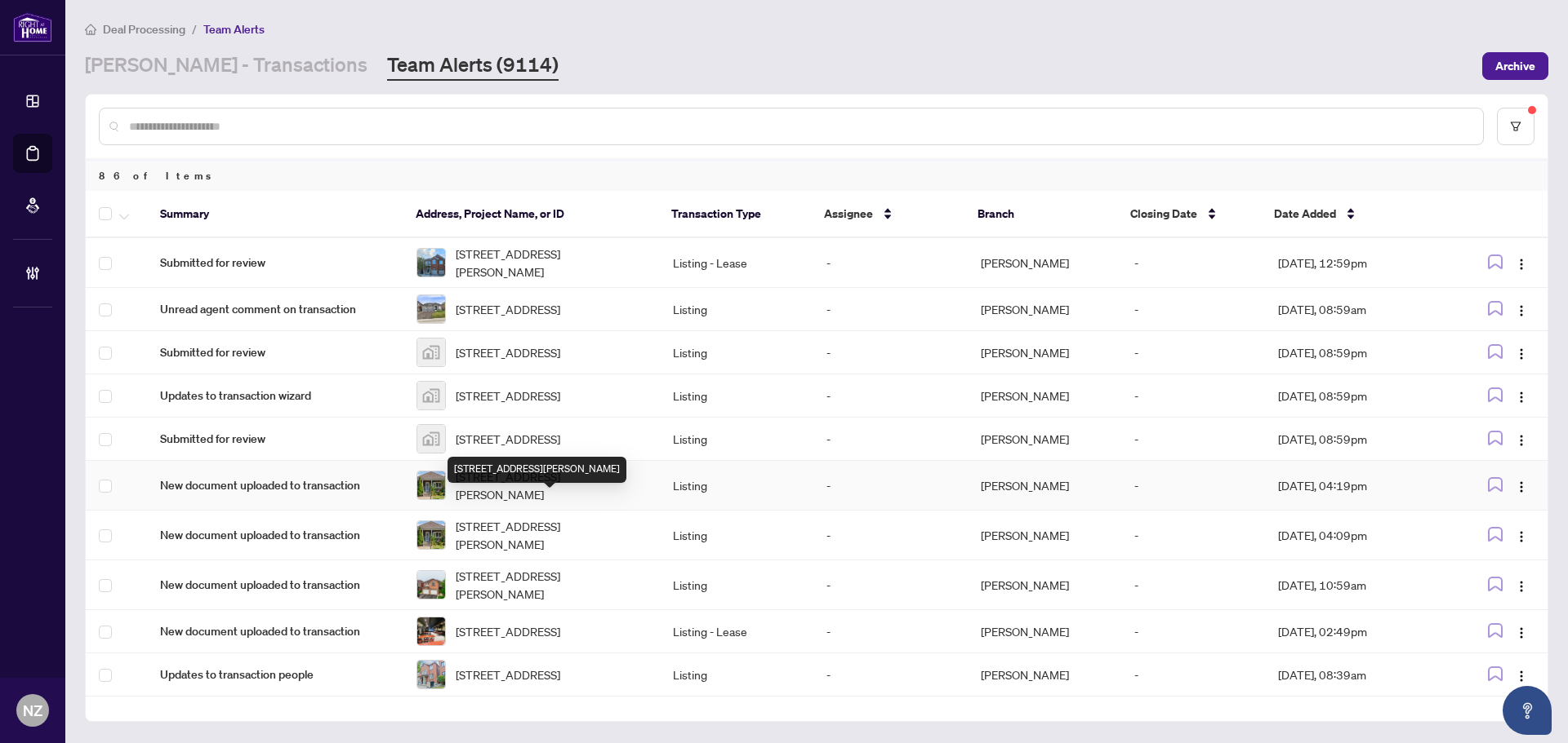
click at [502, 503] on span "57 Chamberlain Ave, Toronto, Ontario M6E 4J9, Canada" at bounding box center [550, 486] width 191 height 36
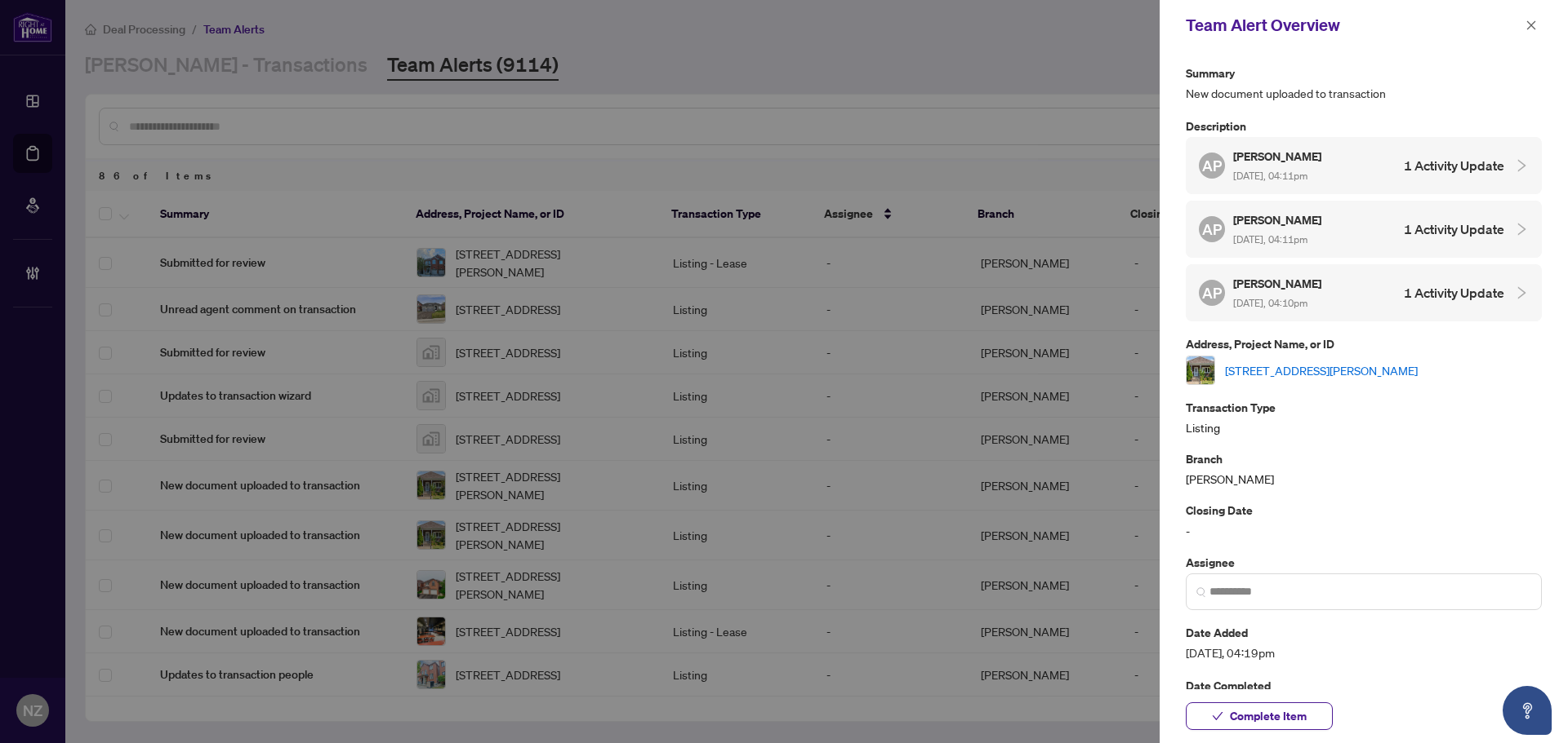
click at [1256, 369] on link "57 Chamberlain Ave, Toronto, Ontario M6E 4J9, Canada" at bounding box center [1321, 370] width 193 height 18
click at [1524, 21] on button "button" at bounding box center [1531, 25] width 21 height 20
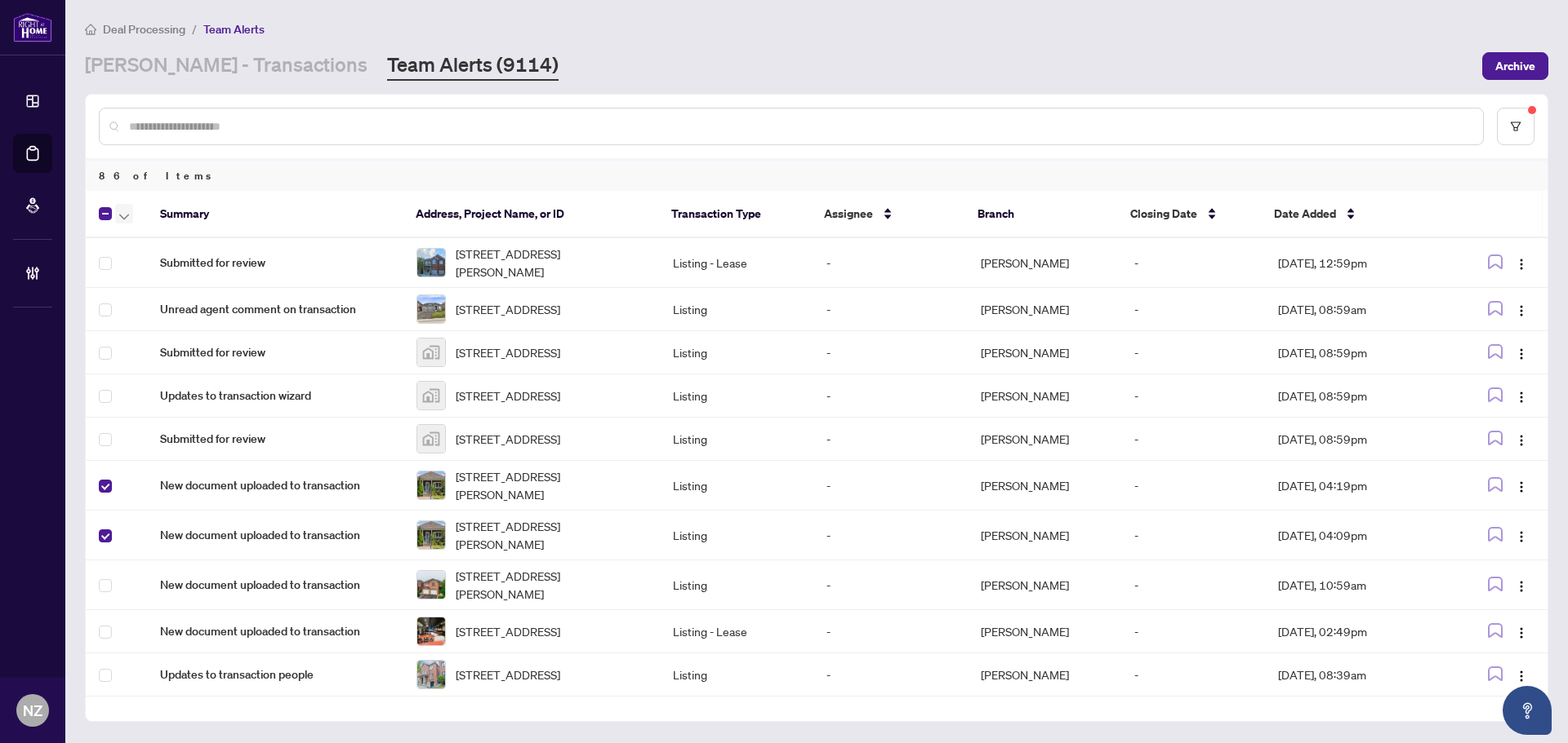
click at [128, 212] on span "button" at bounding box center [124, 213] width 10 height 18
click at [163, 347] on span "Complete Item" at bounding box center [178, 346] width 102 height 18
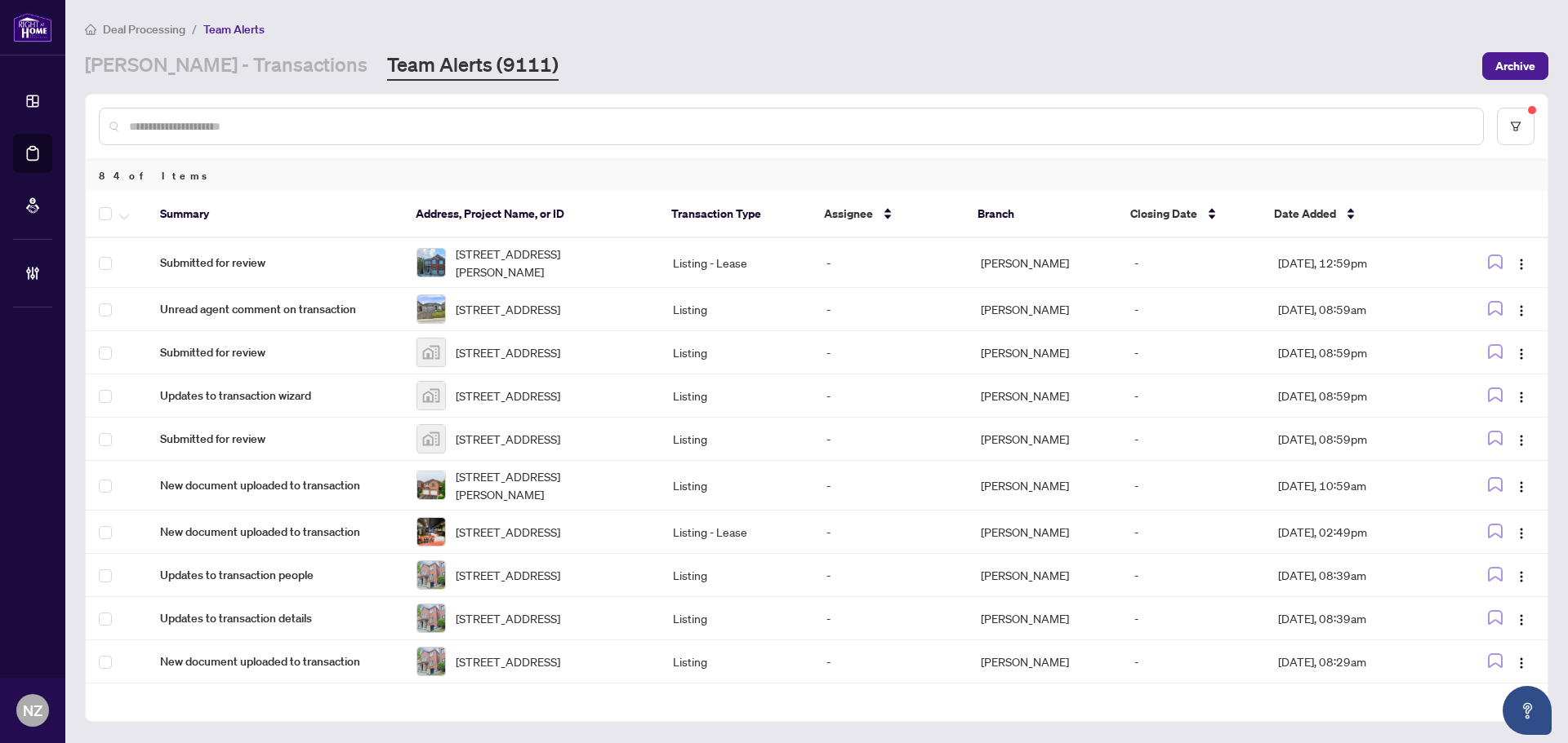
click at [136, 25] on span "Deal Processing" at bounding box center [144, 30] width 82 height 15
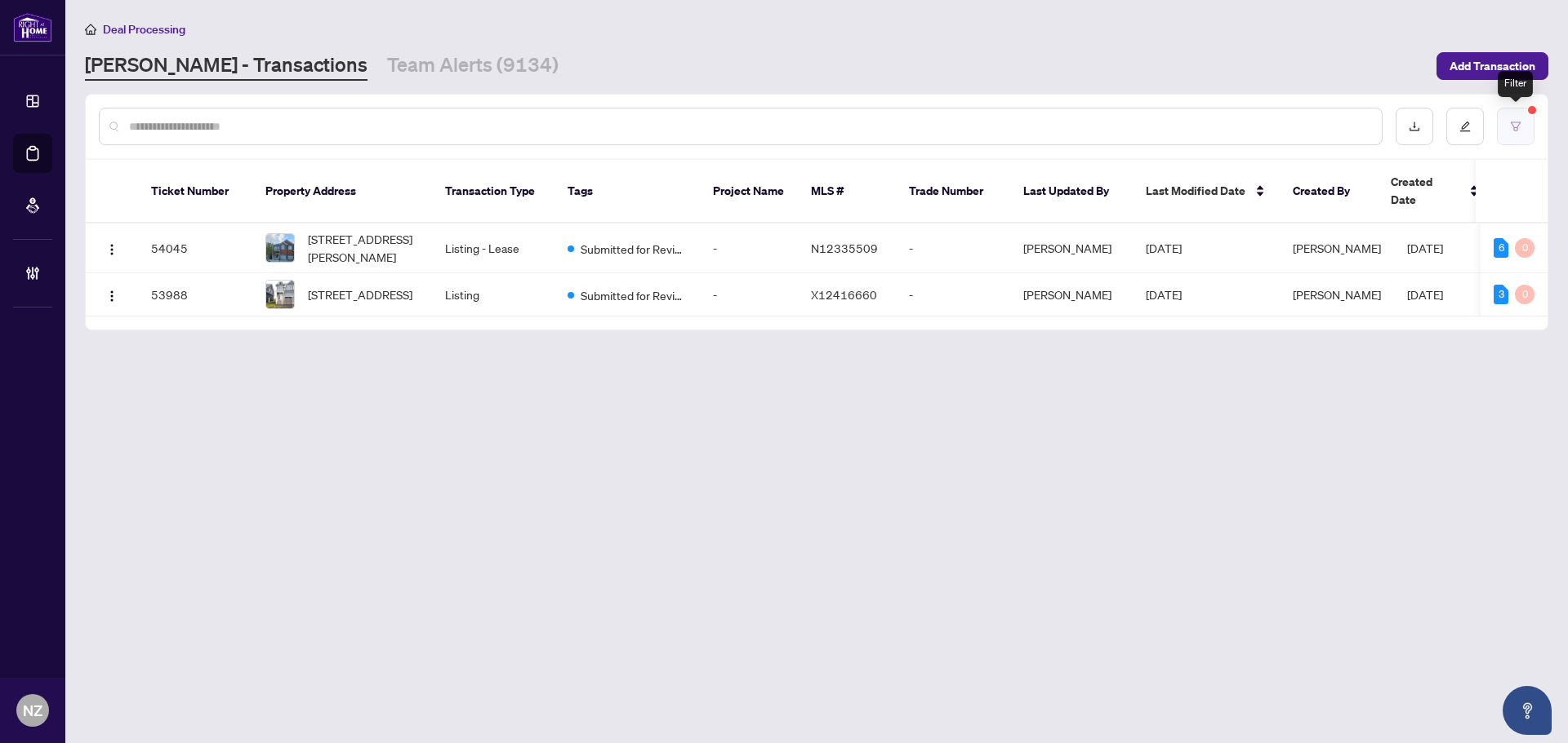
click at [1509, 129] on button "button" at bounding box center [1516, 127] width 37 height 37
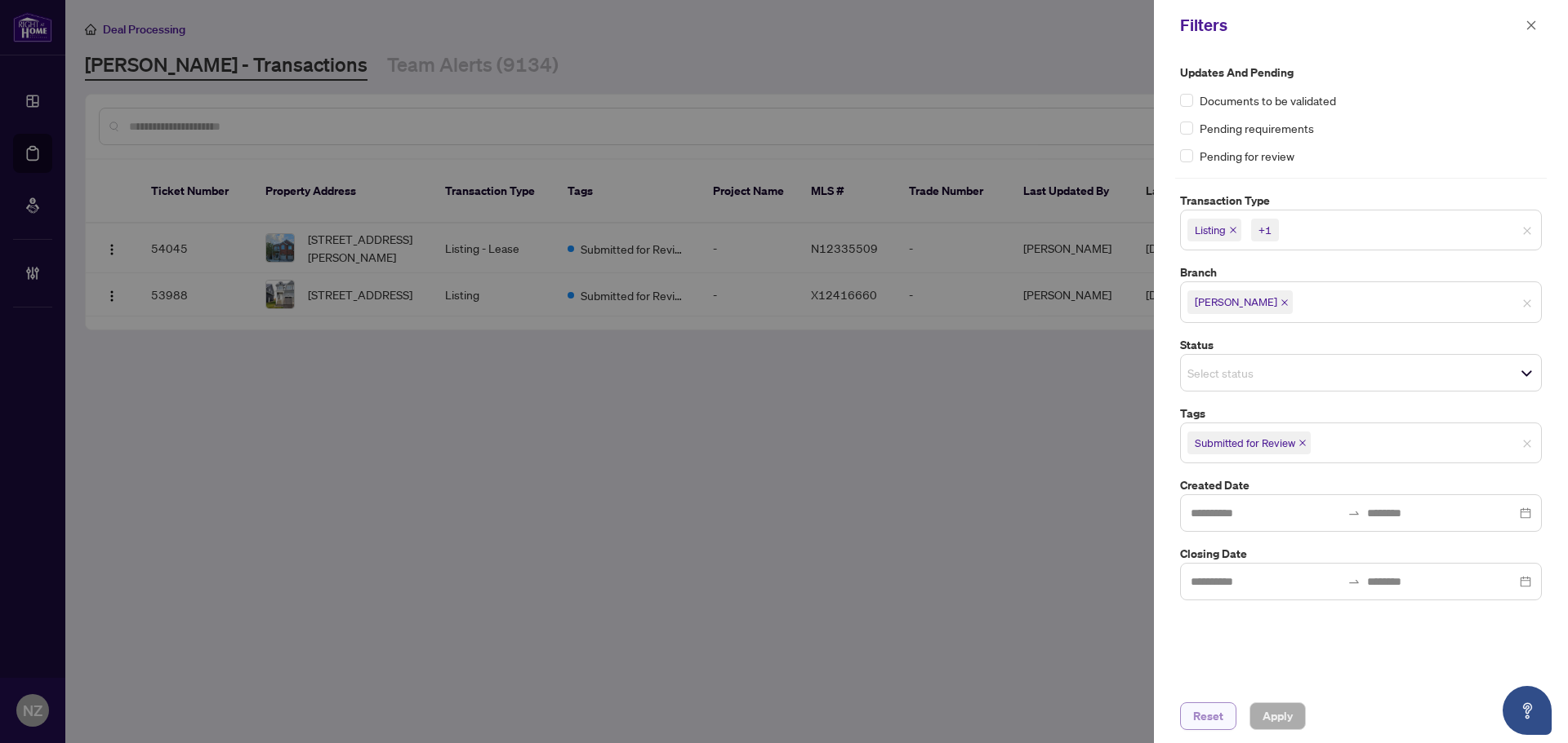
click at [1207, 727] on span "Reset" at bounding box center [1208, 717] width 30 height 26
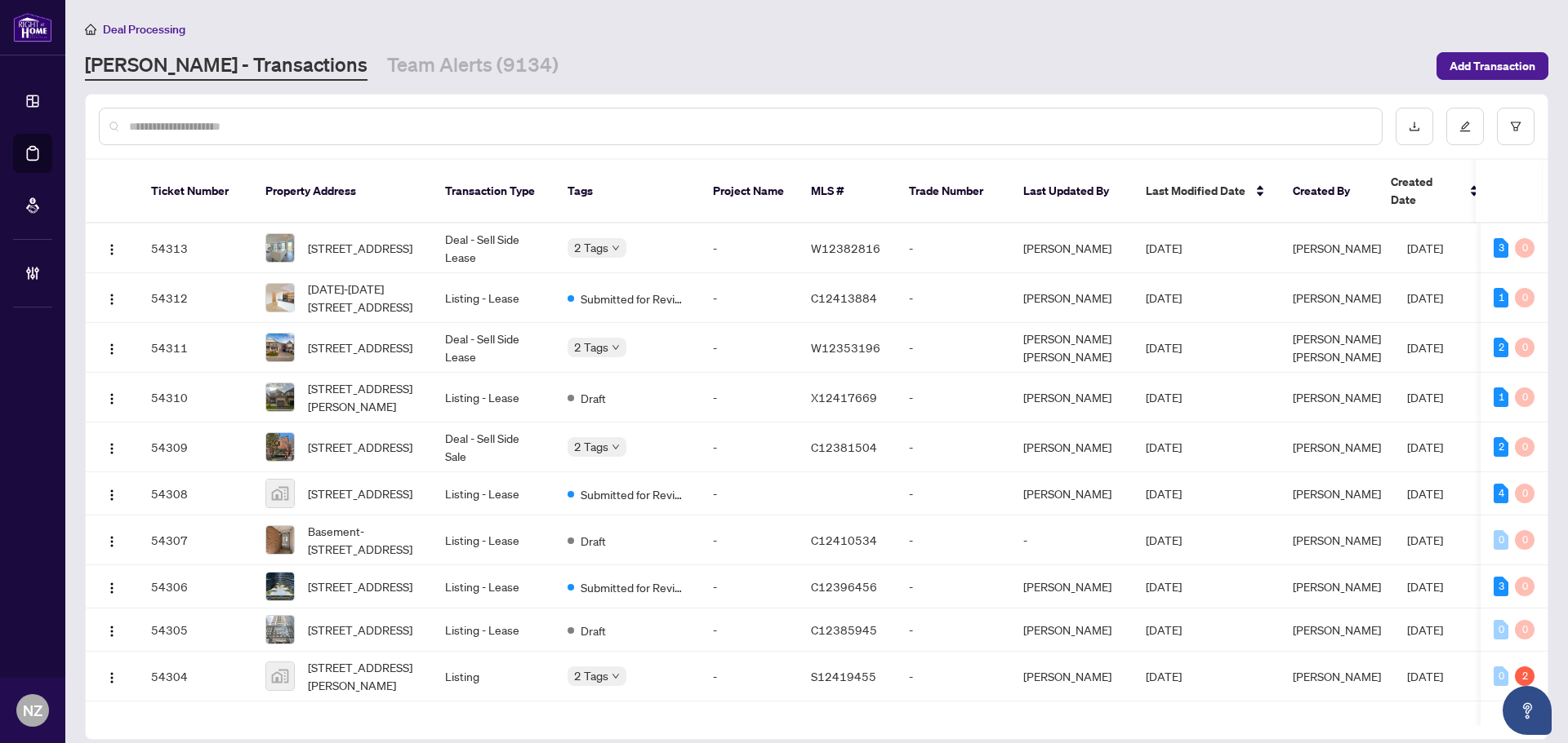
click at [189, 125] on input "text" at bounding box center [748, 126] width 1240 height 18
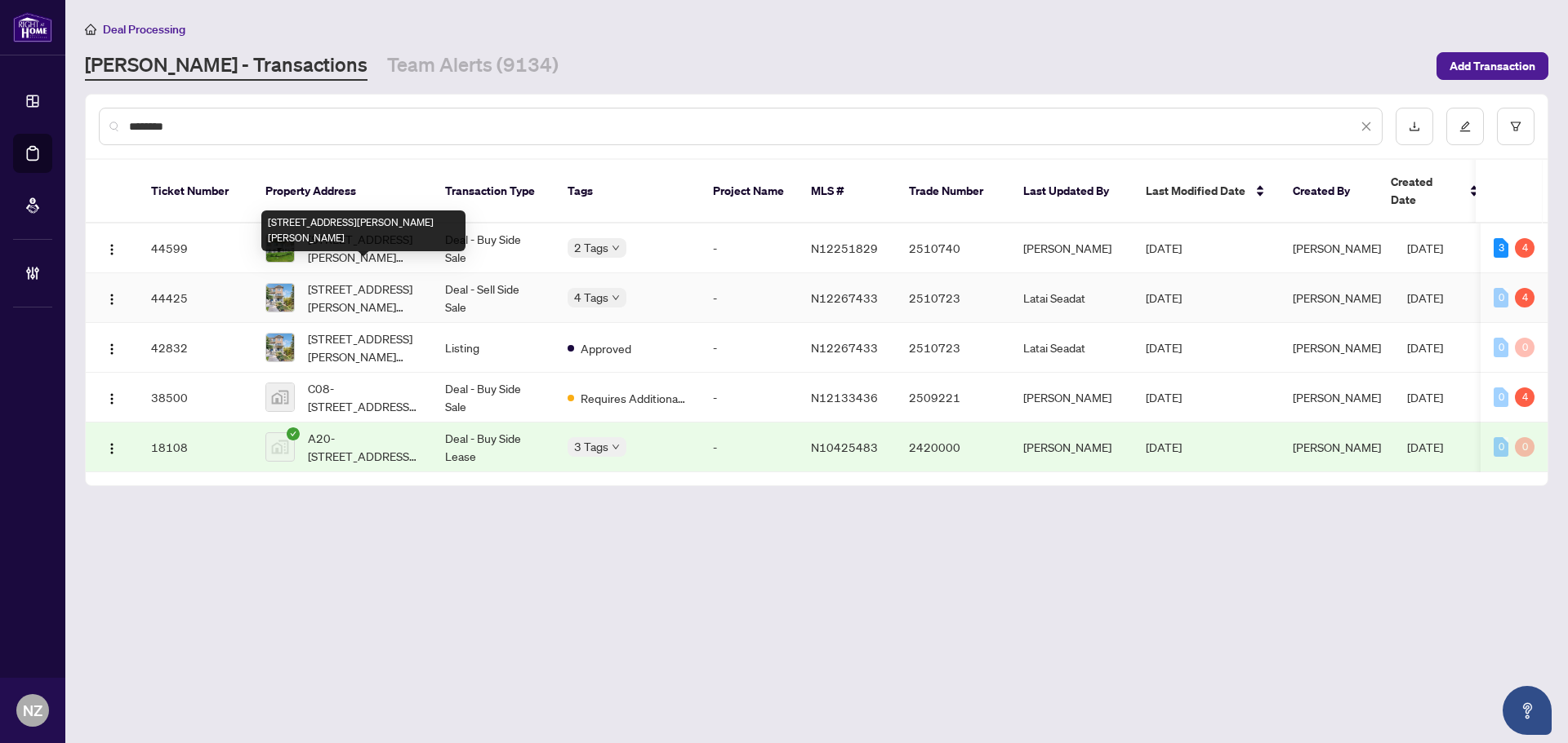
type input "********"
click at [347, 280] on span "B14-26 Bruce St, Vaughan, Ontario L4L 0H4, Canada" at bounding box center [363, 297] width 111 height 36
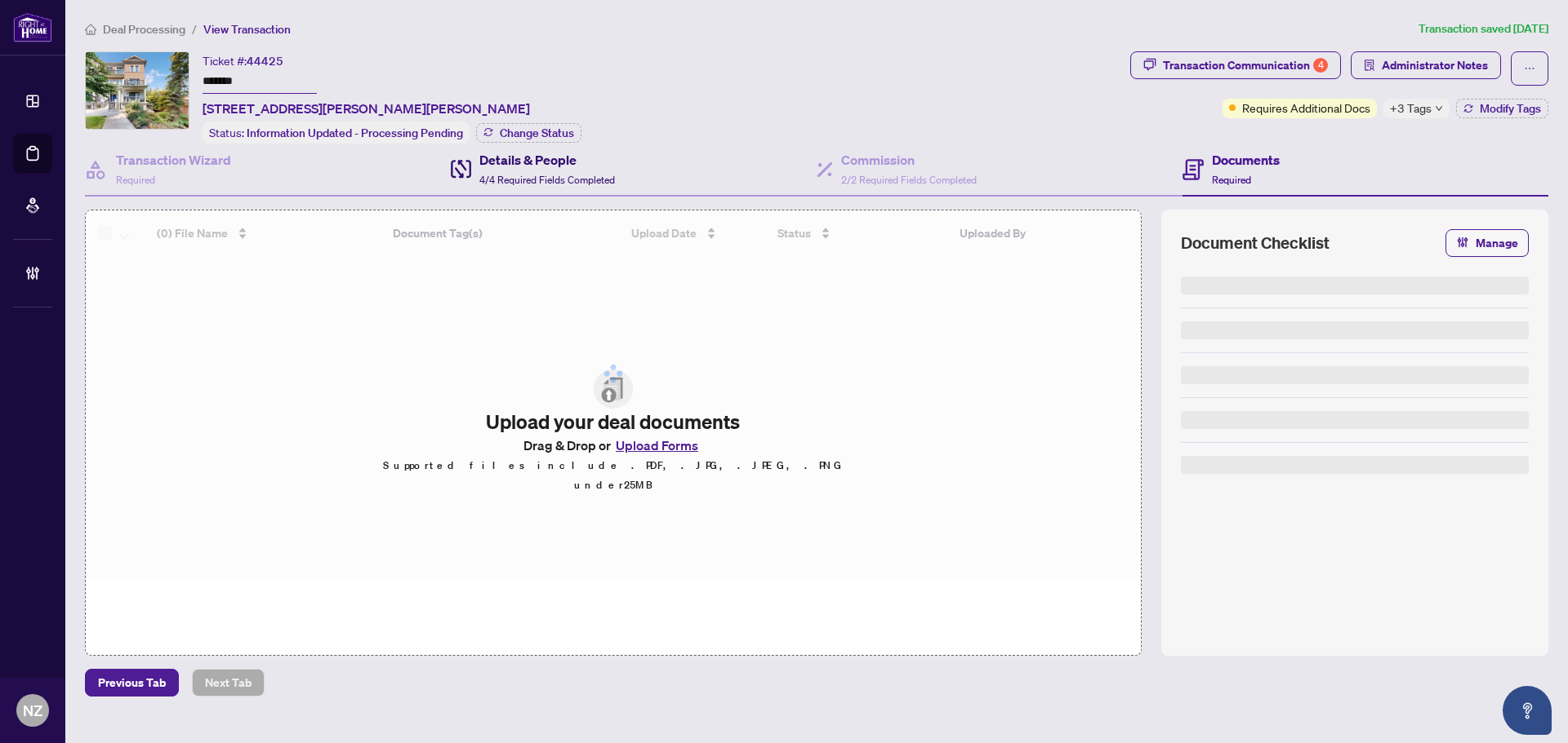
click at [534, 169] on div "Details & People 4/4 Required Fields Completed" at bounding box center [547, 169] width 135 height 38
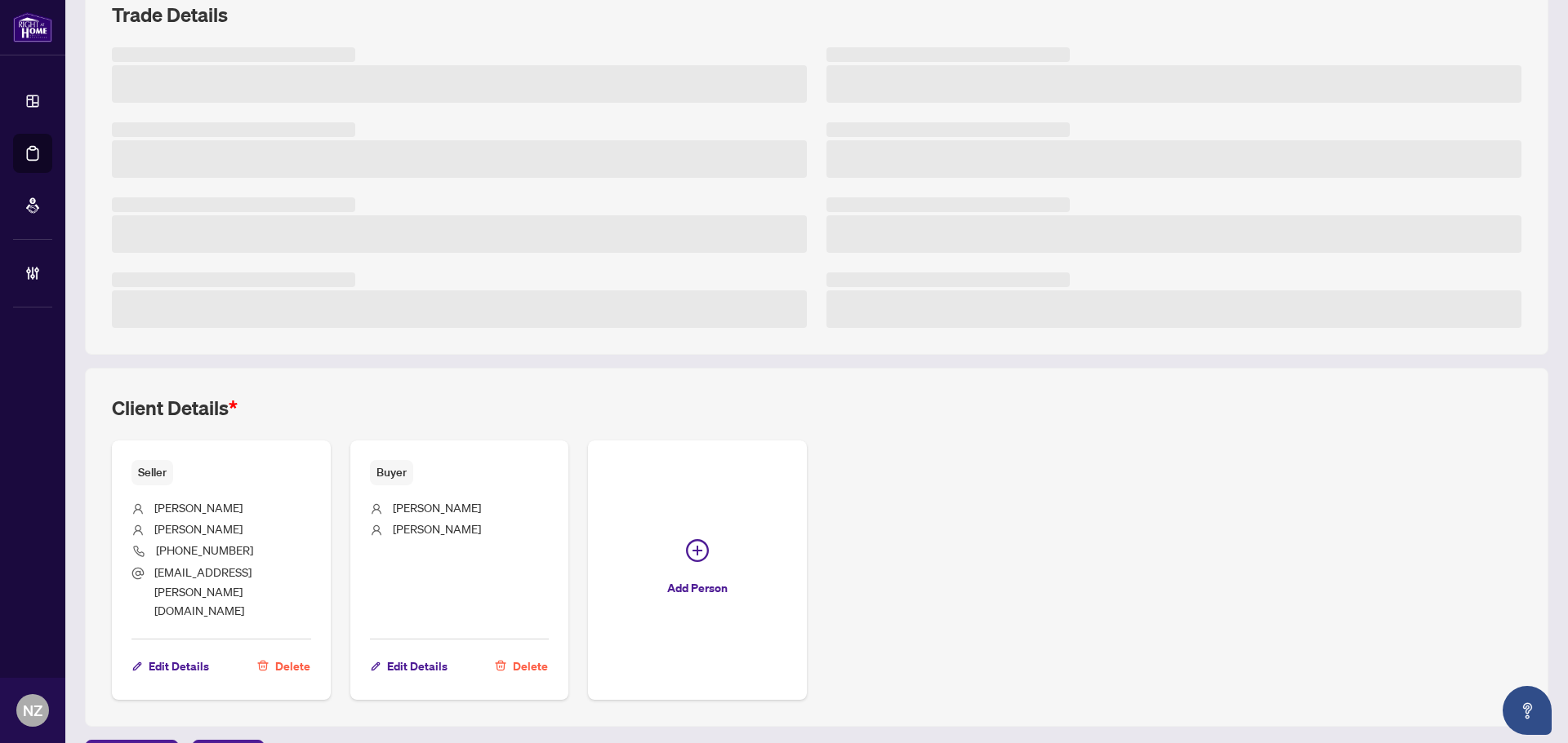
scroll to position [240, 0]
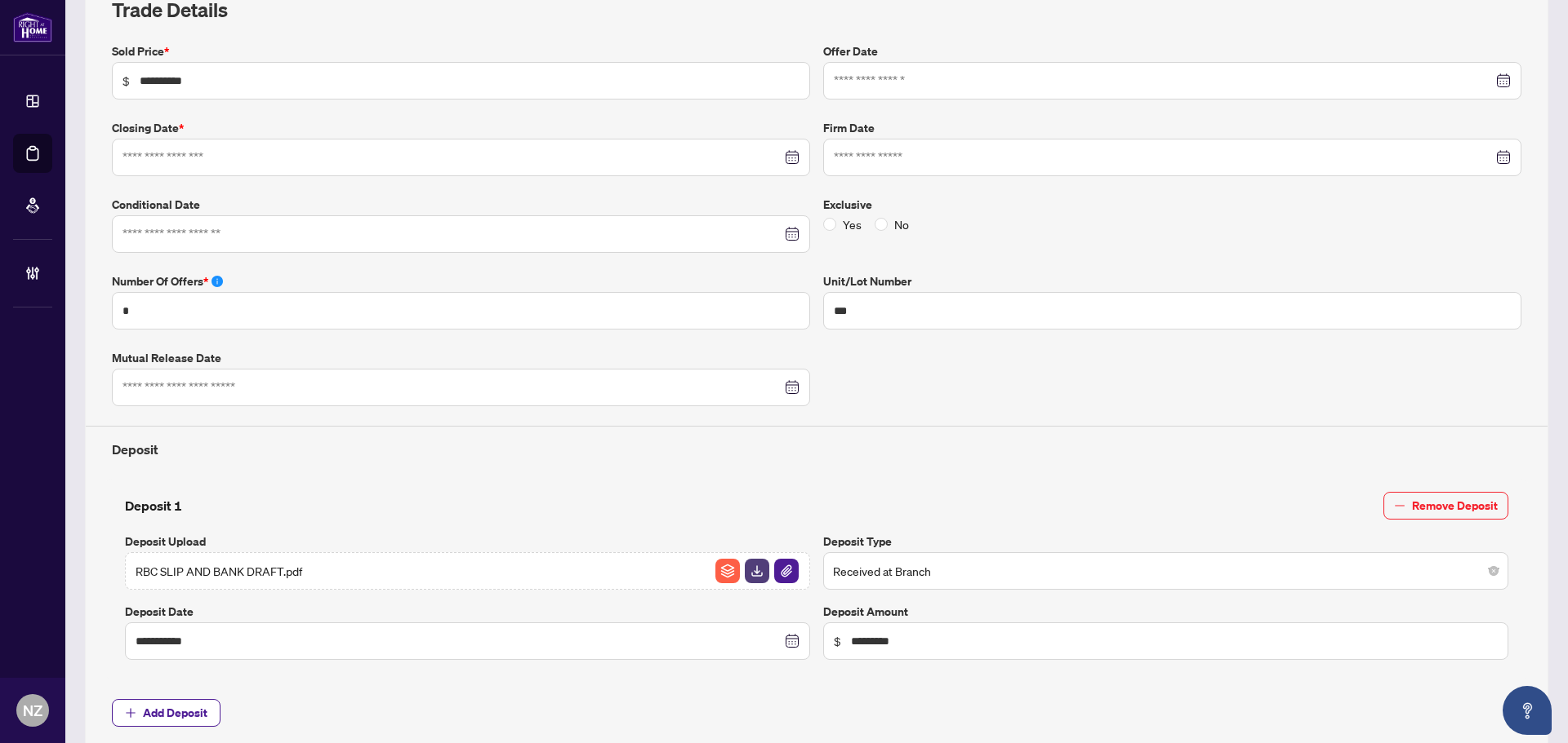
type input "**********"
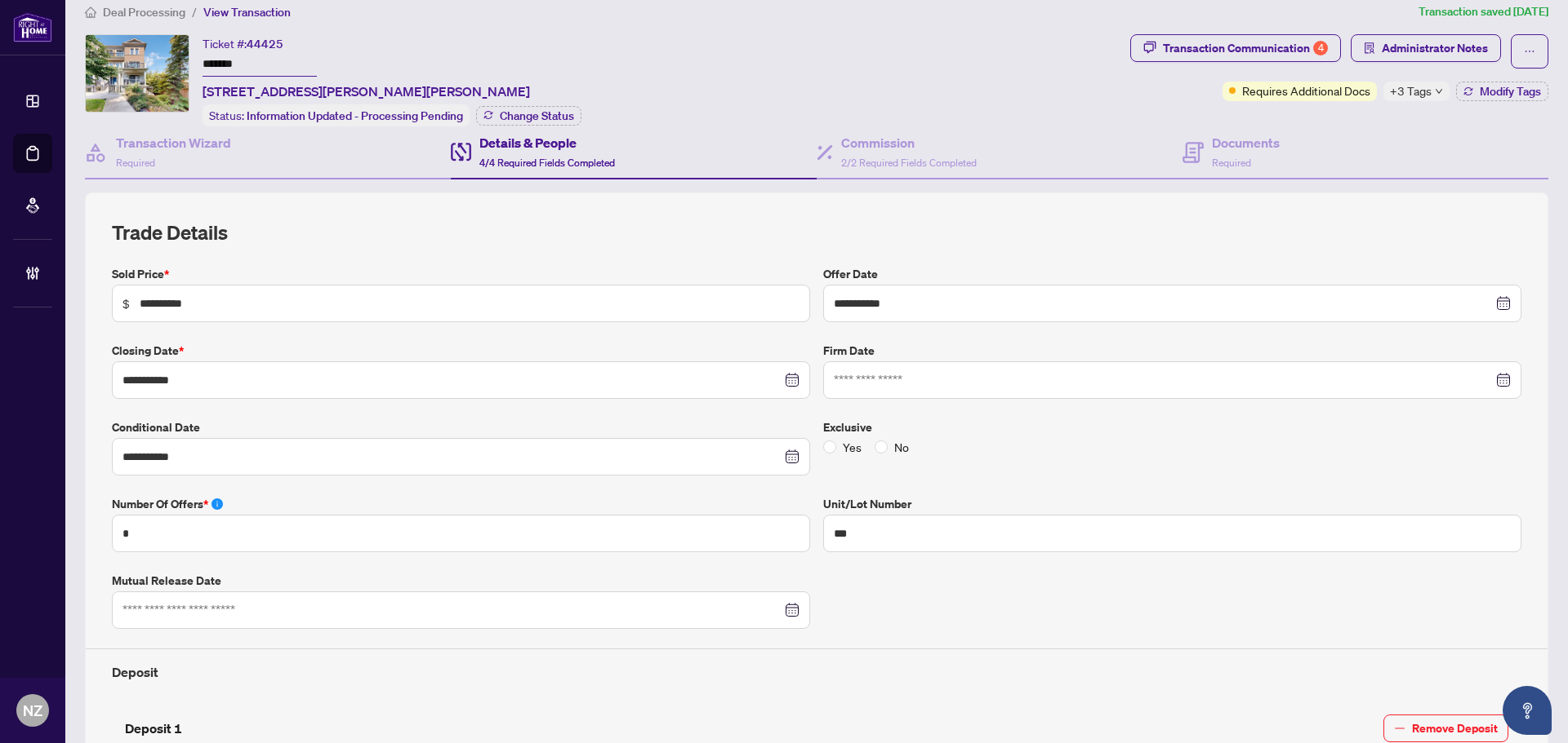
scroll to position [0, 0]
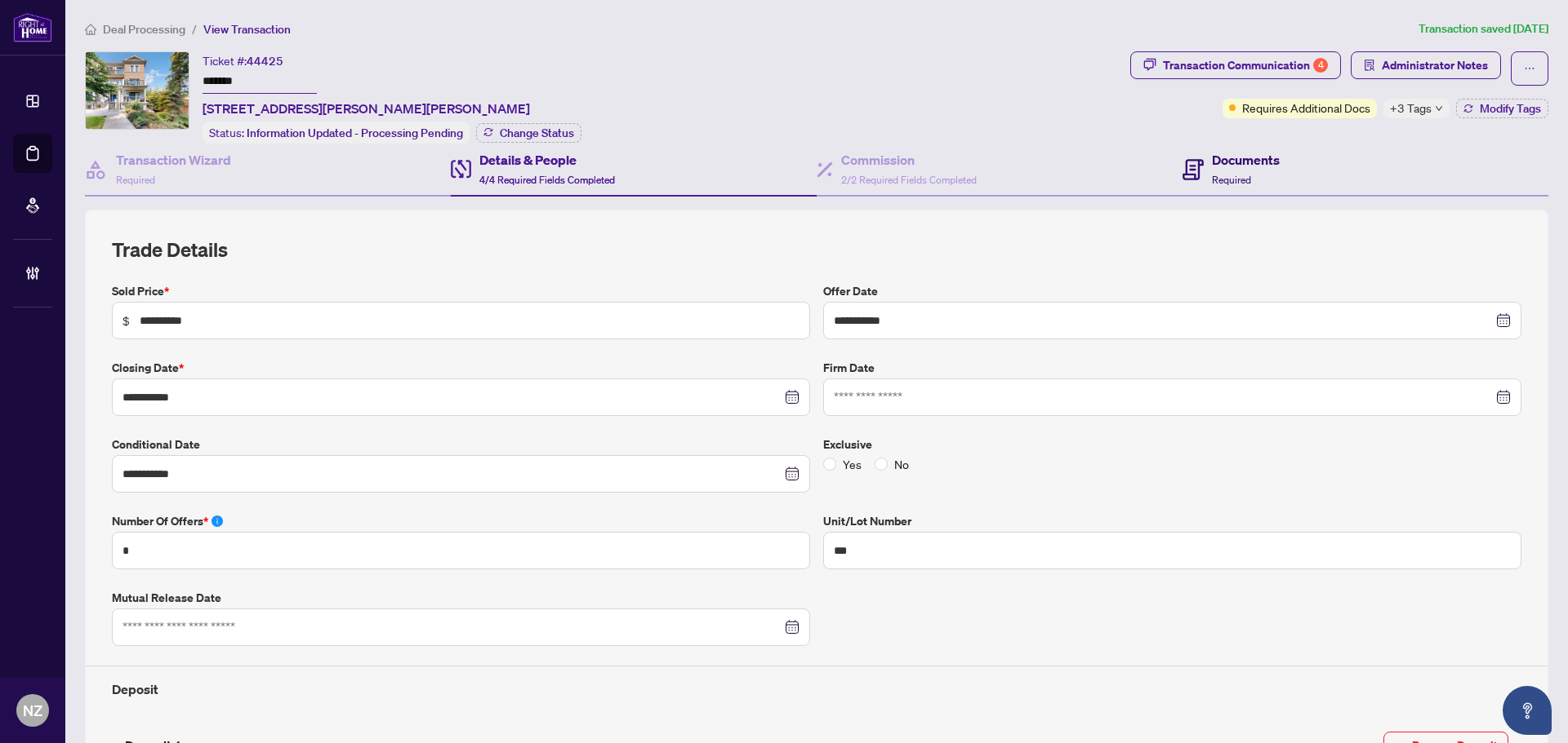
click at [1195, 160] on div "Documents Required" at bounding box center [1231, 169] width 97 height 38
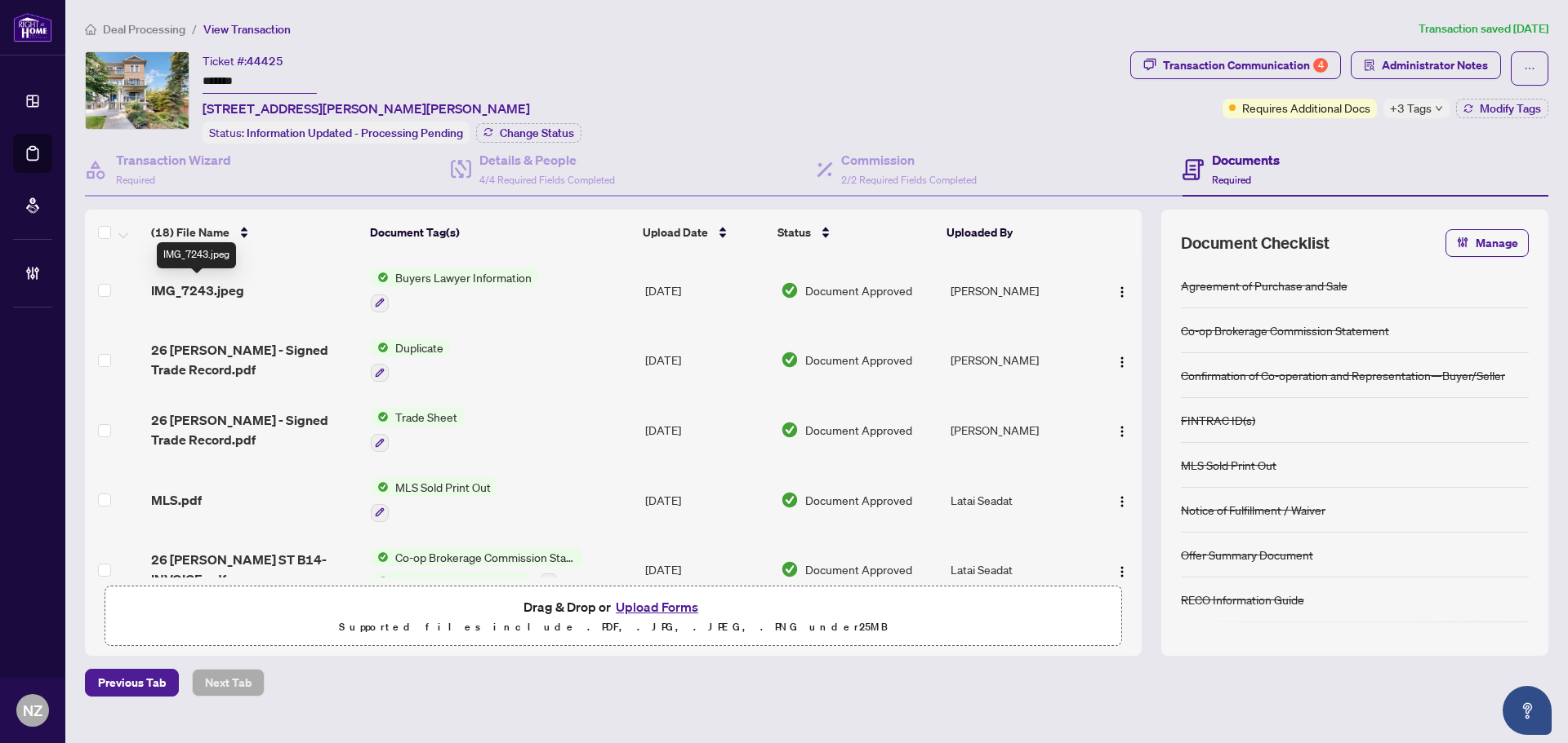
click at [220, 285] on span "IMG_7243.jpeg" at bounding box center [198, 290] width 93 height 20
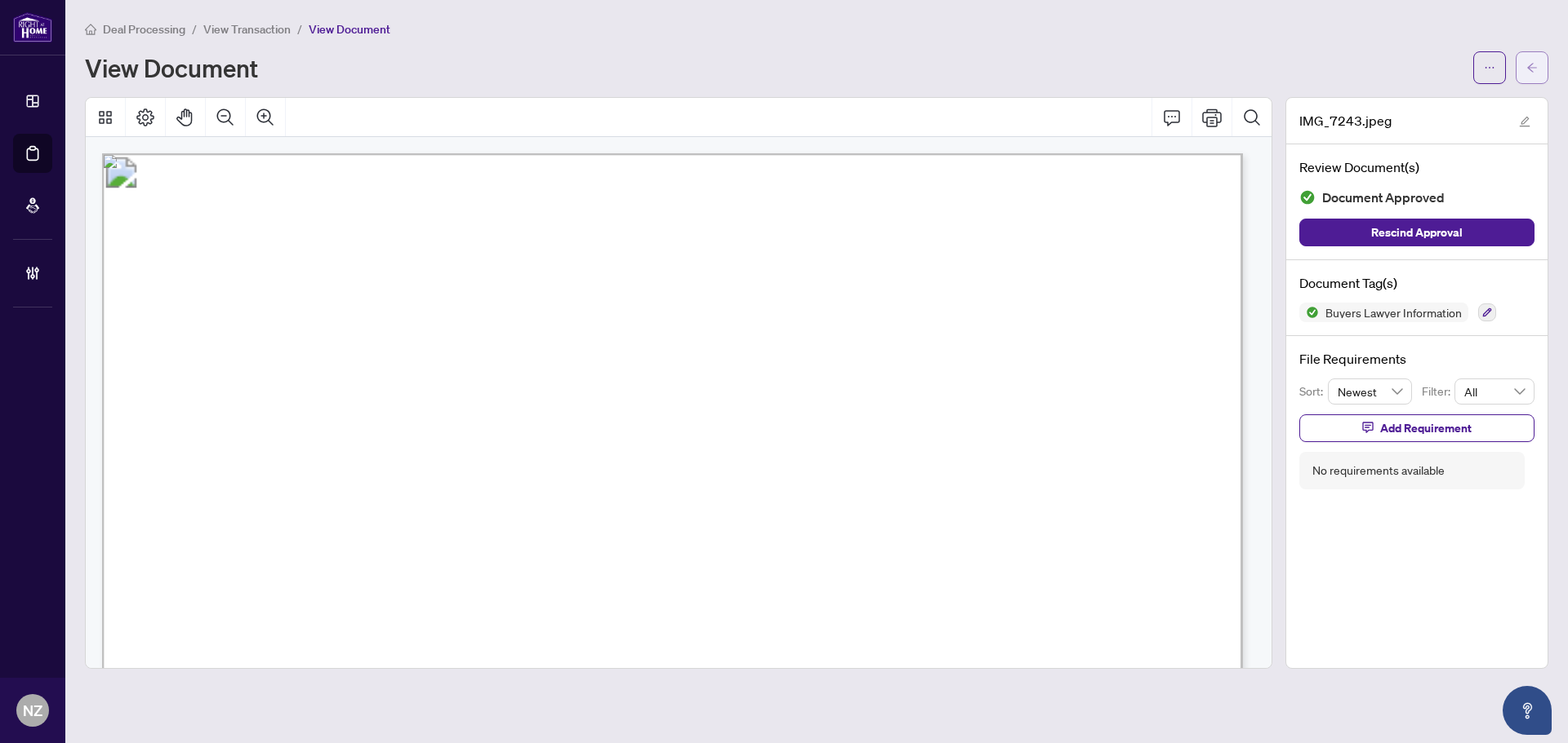
click at [1527, 68] on icon "arrow-left" at bounding box center [1532, 68] width 11 height 11
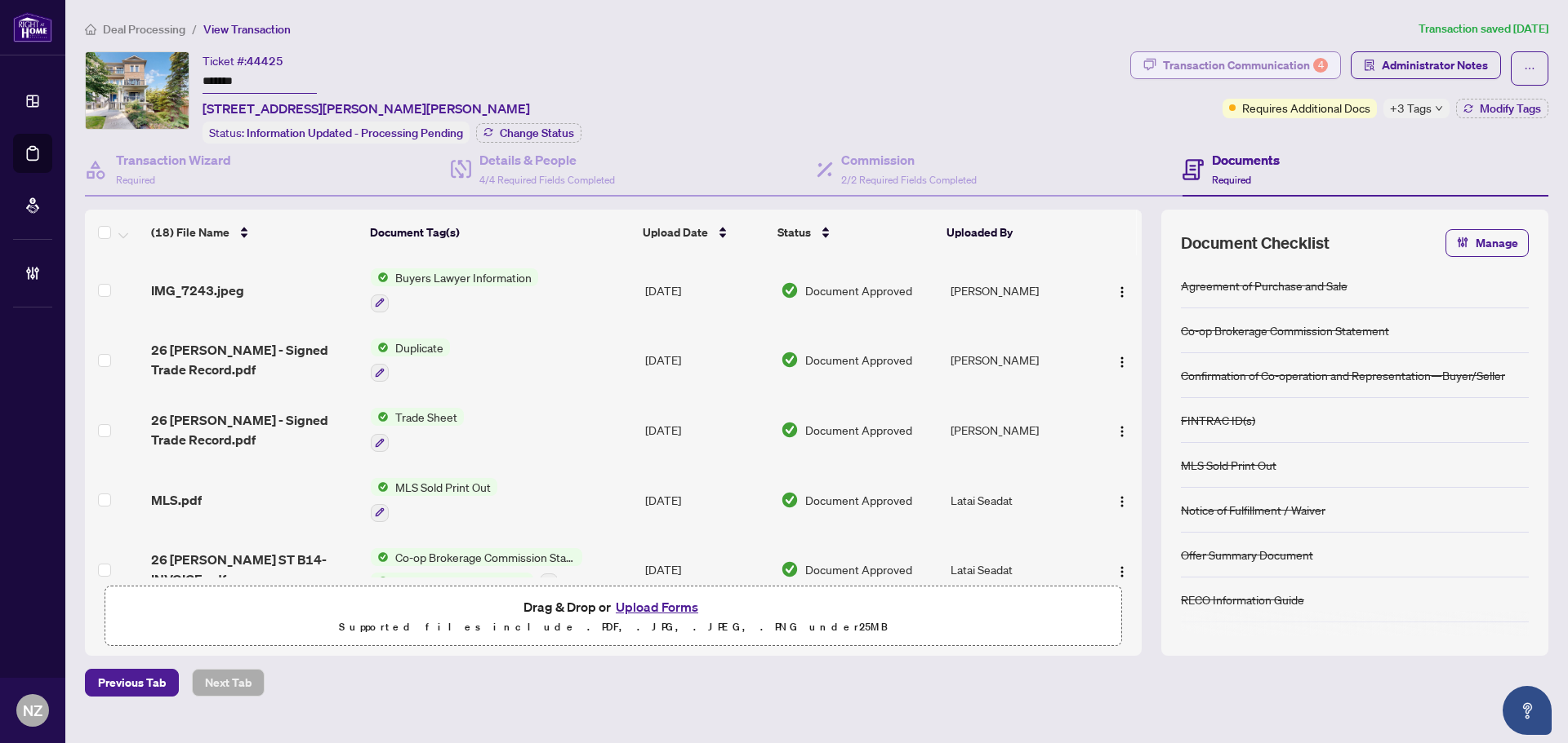
click at [1220, 65] on div "Transaction Communication 4" at bounding box center [1245, 65] width 165 height 26
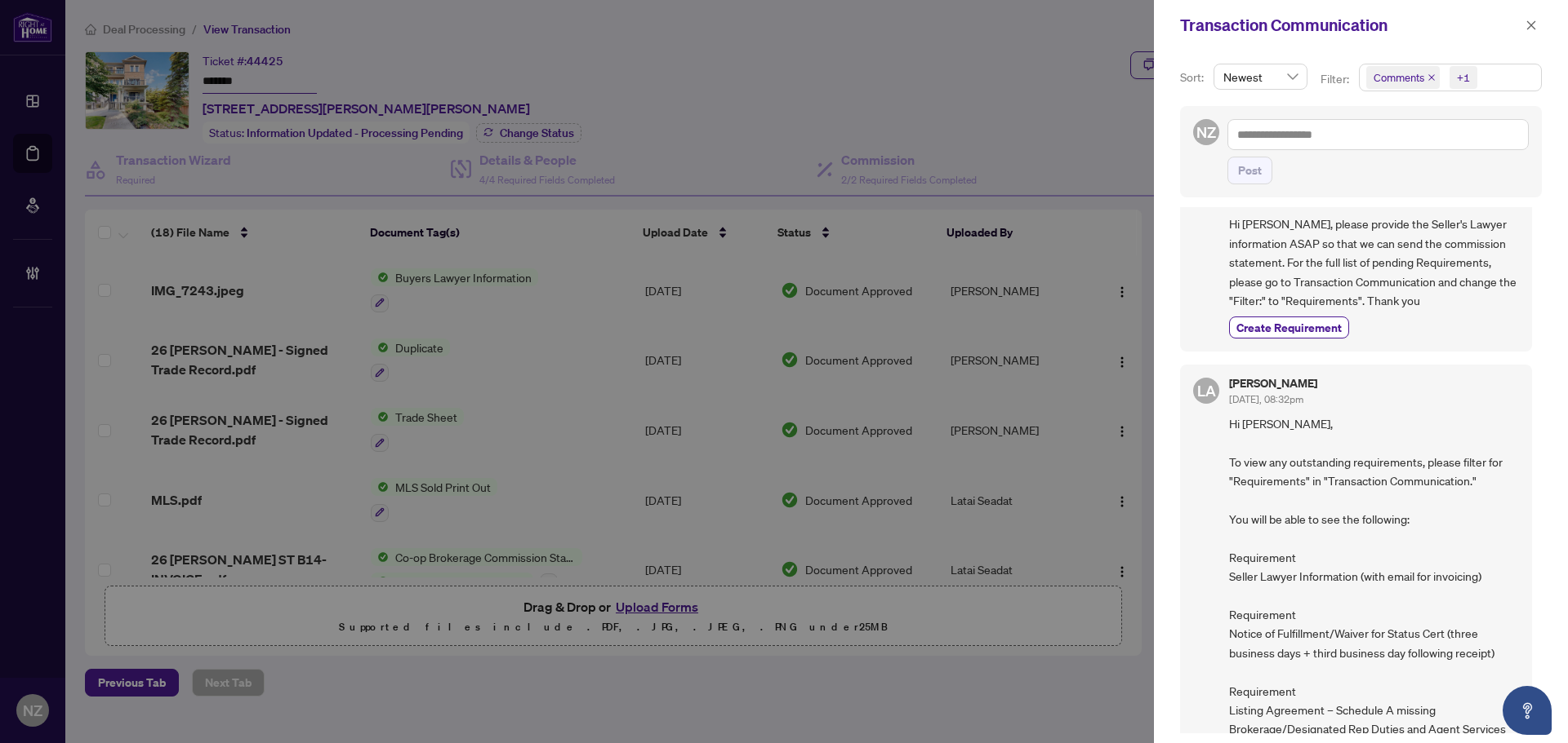
scroll to position [82, 0]
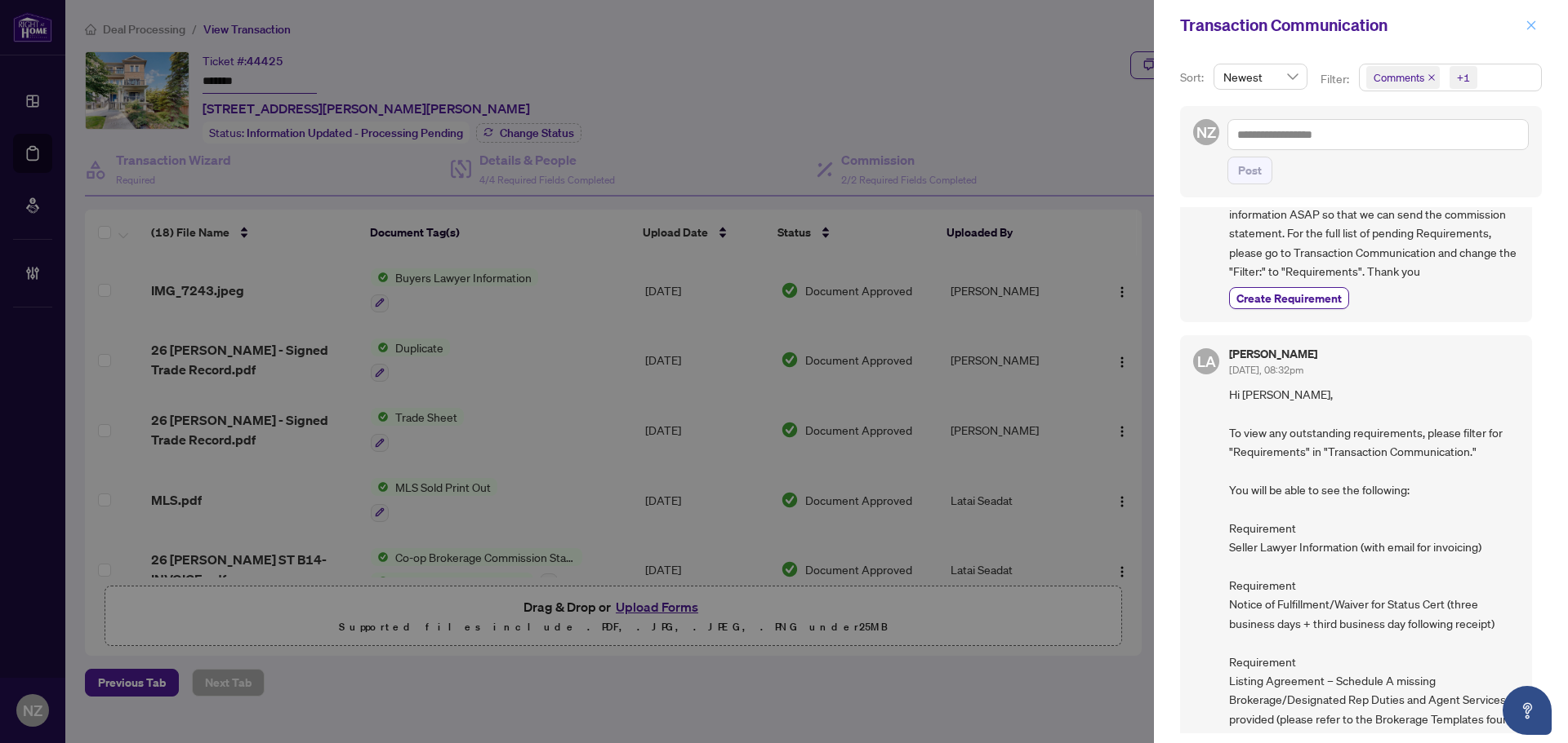
click at [1523, 23] on button "button" at bounding box center [1531, 25] width 21 height 20
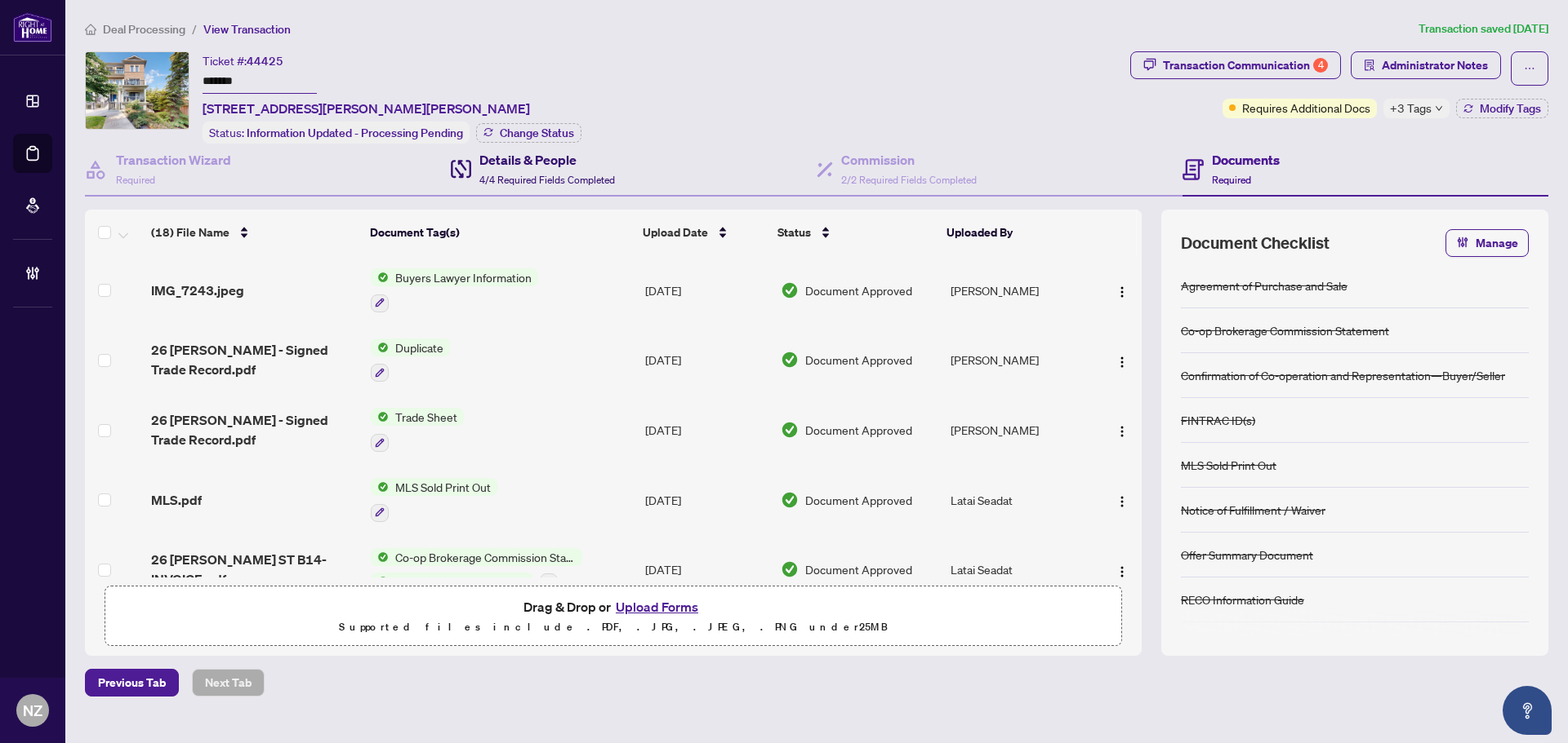
click at [526, 165] on h4 "Details & People" at bounding box center [547, 159] width 135 height 20
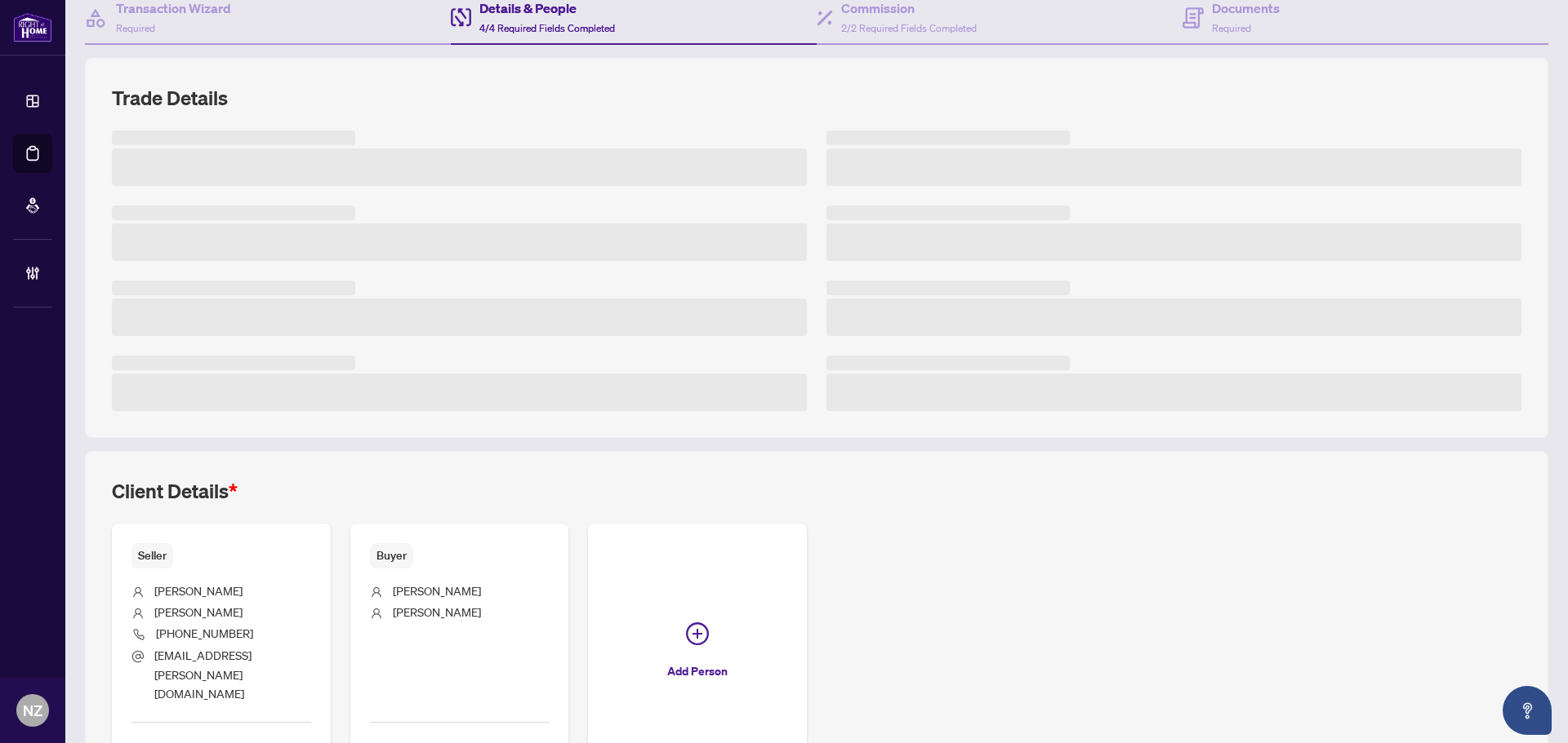
scroll to position [240, 0]
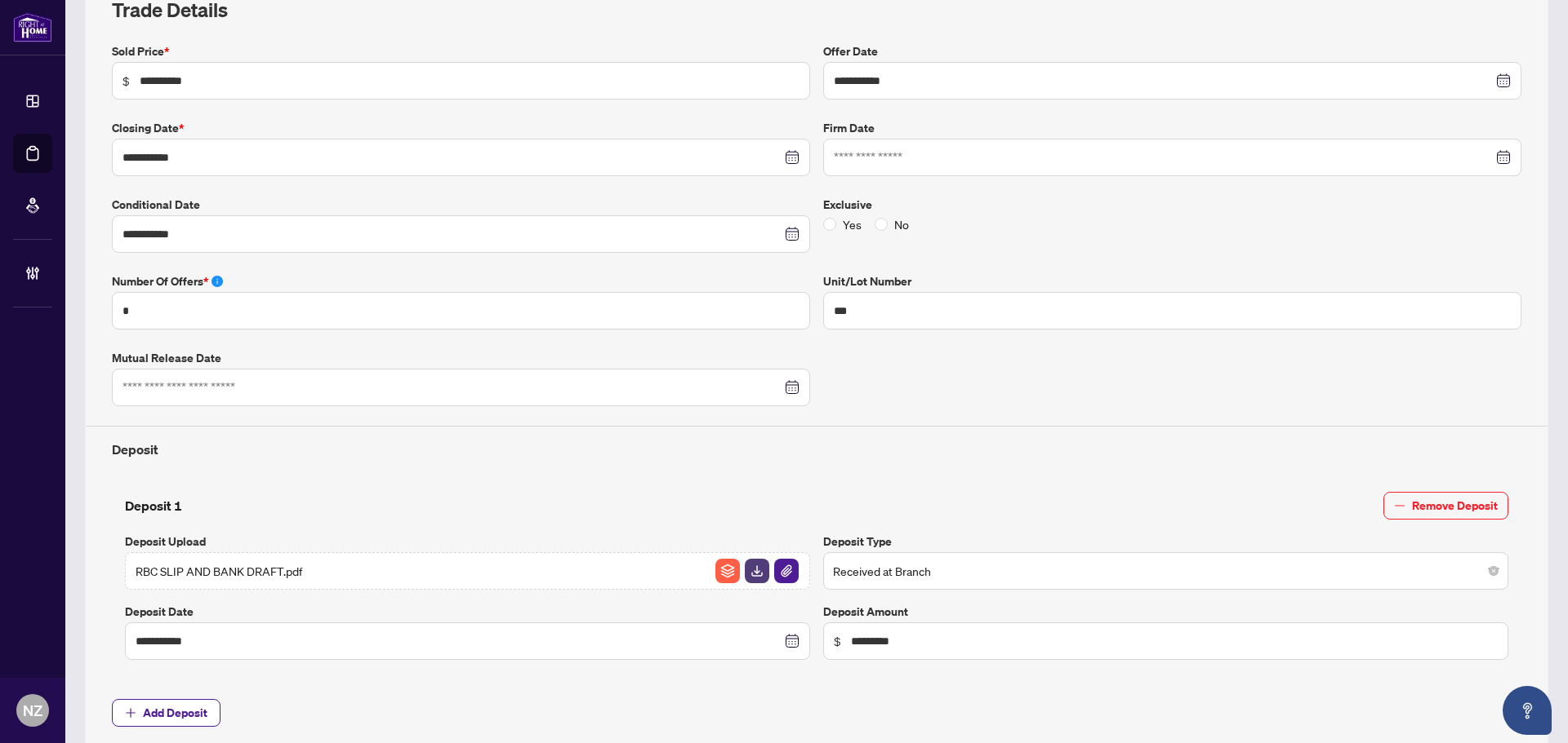
click at [703, 533] on label "Deposit Upload" at bounding box center [467, 542] width 685 height 18
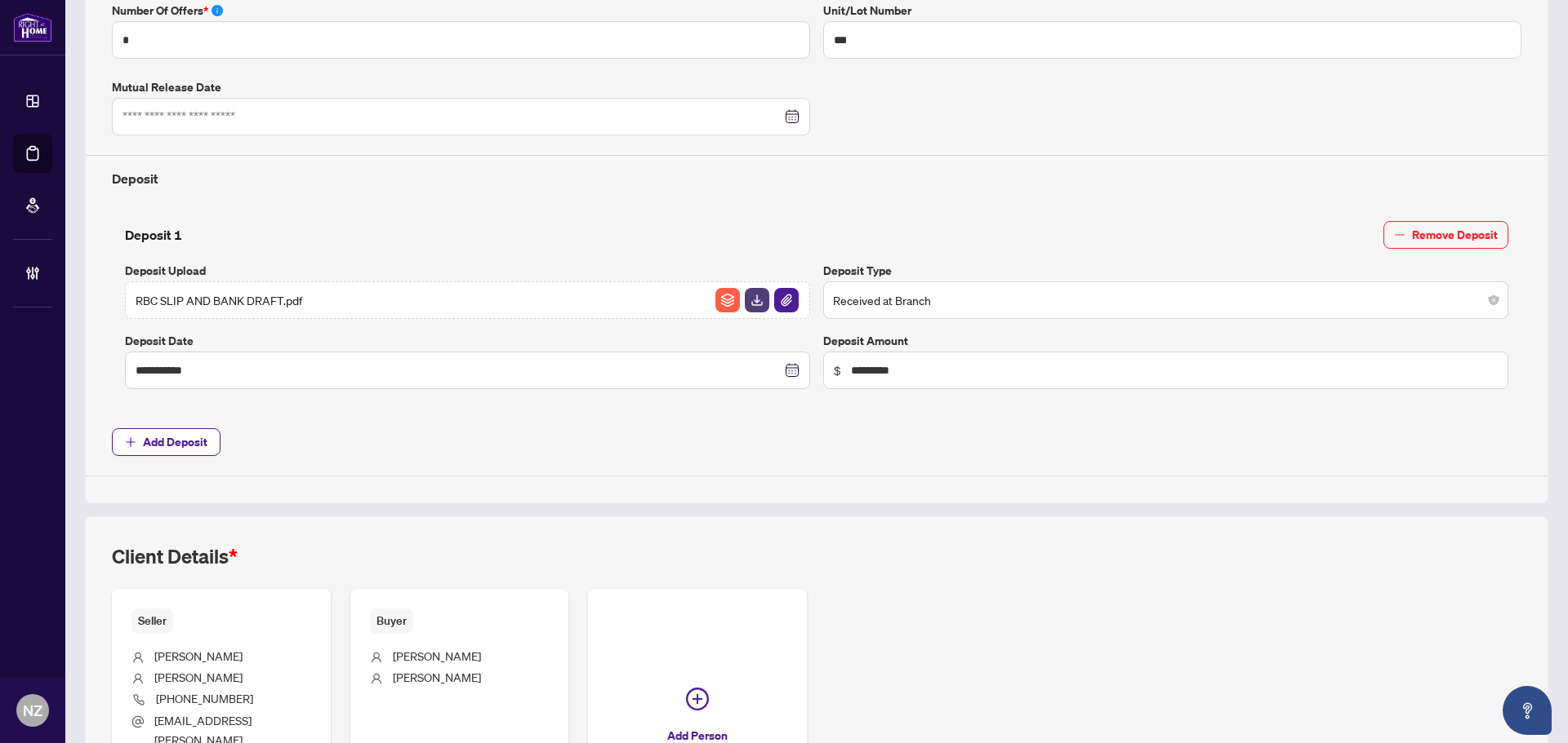
scroll to position [567, 0]
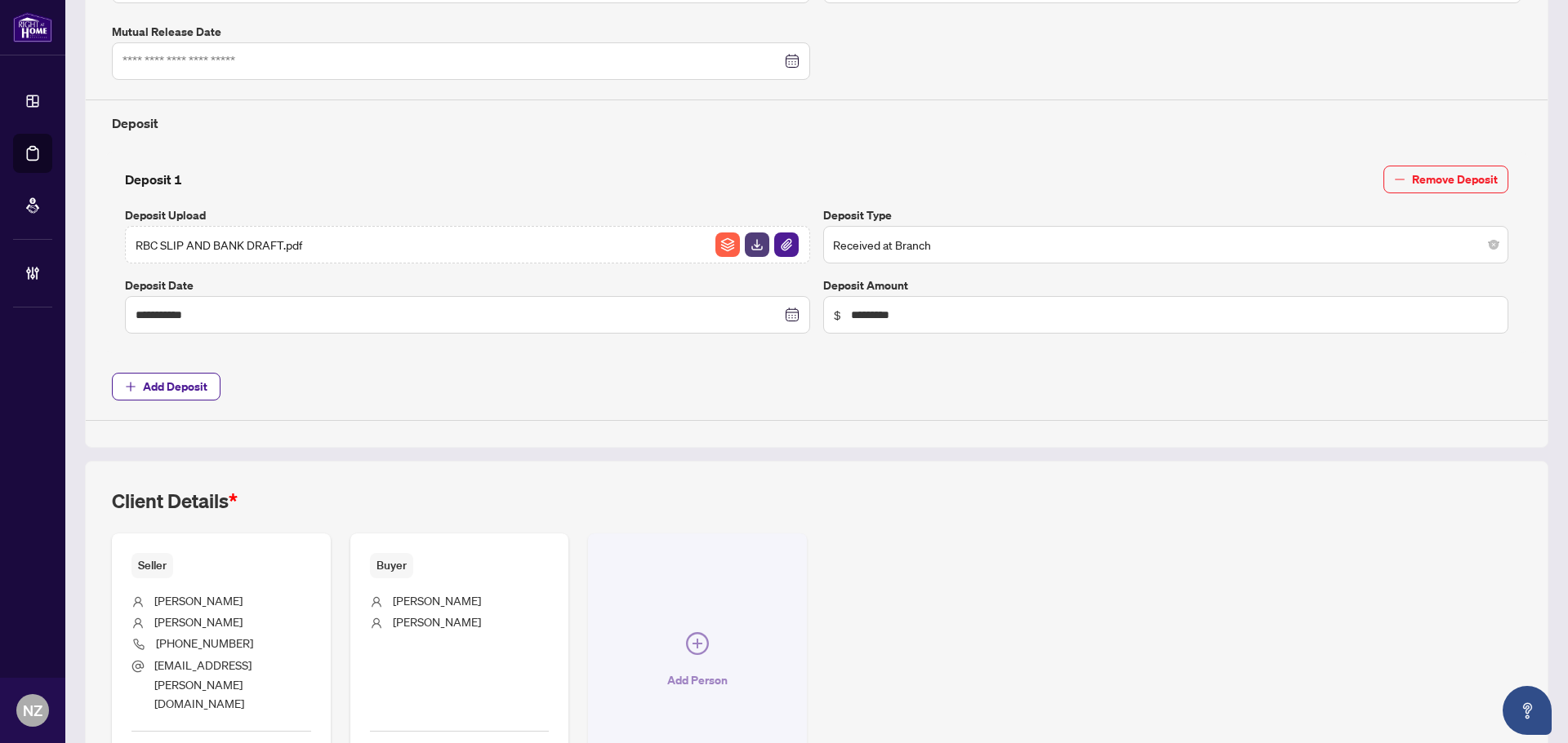
click at [678, 626] on button "Add Person" at bounding box center [697, 663] width 219 height 259
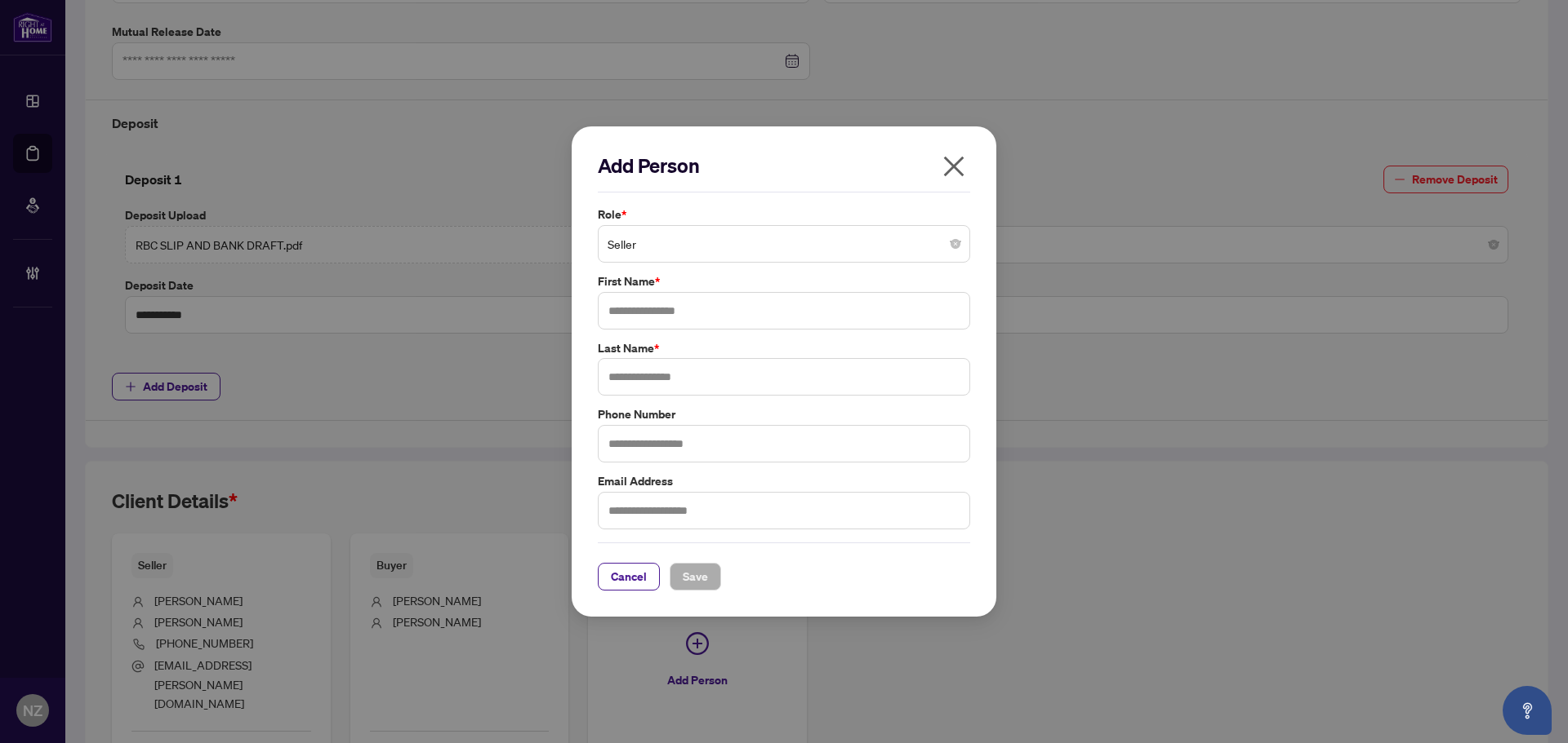
click at [688, 239] on span "Seller" at bounding box center [784, 243] width 353 height 31
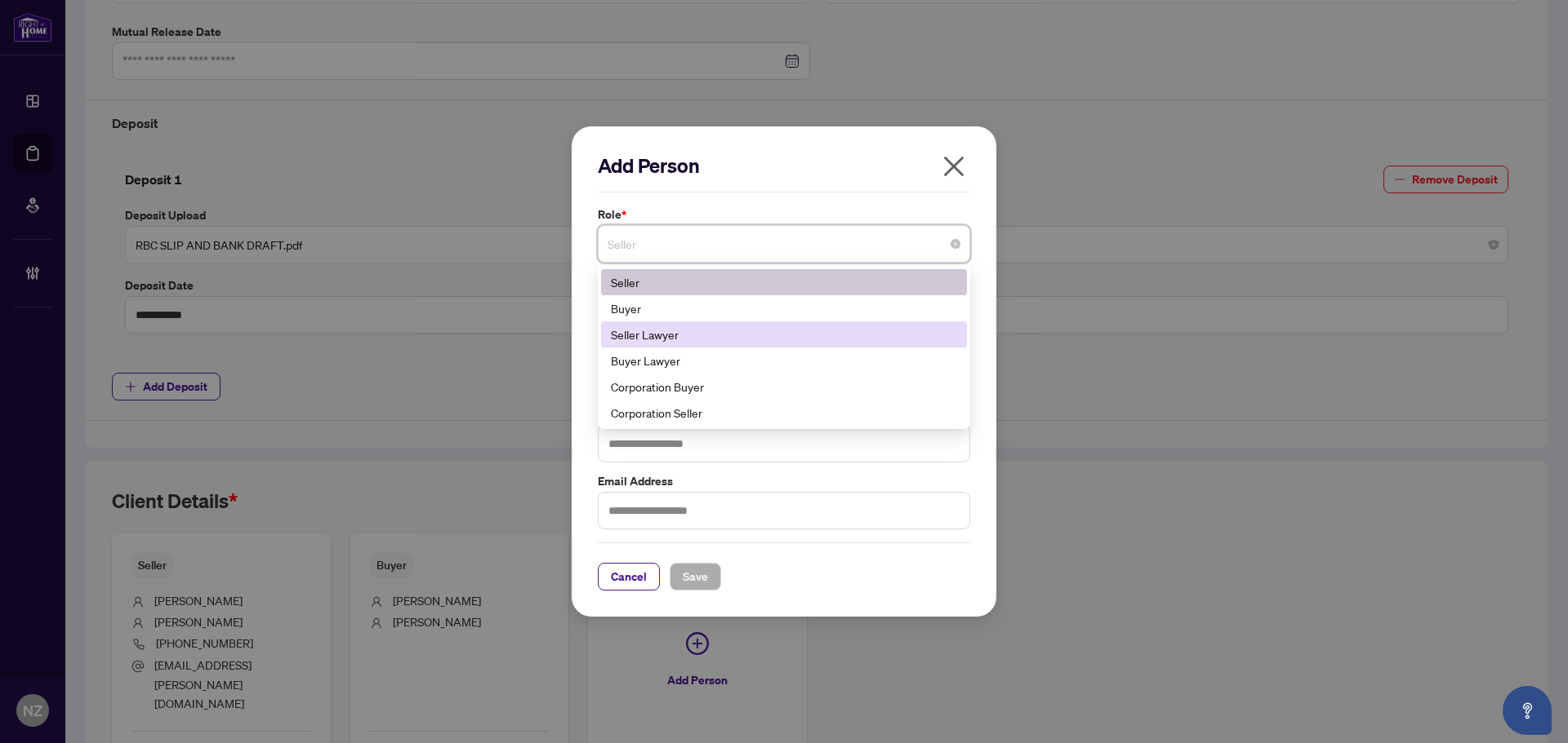
click at [669, 337] on div "Seller Lawyer" at bounding box center [784, 334] width 346 height 18
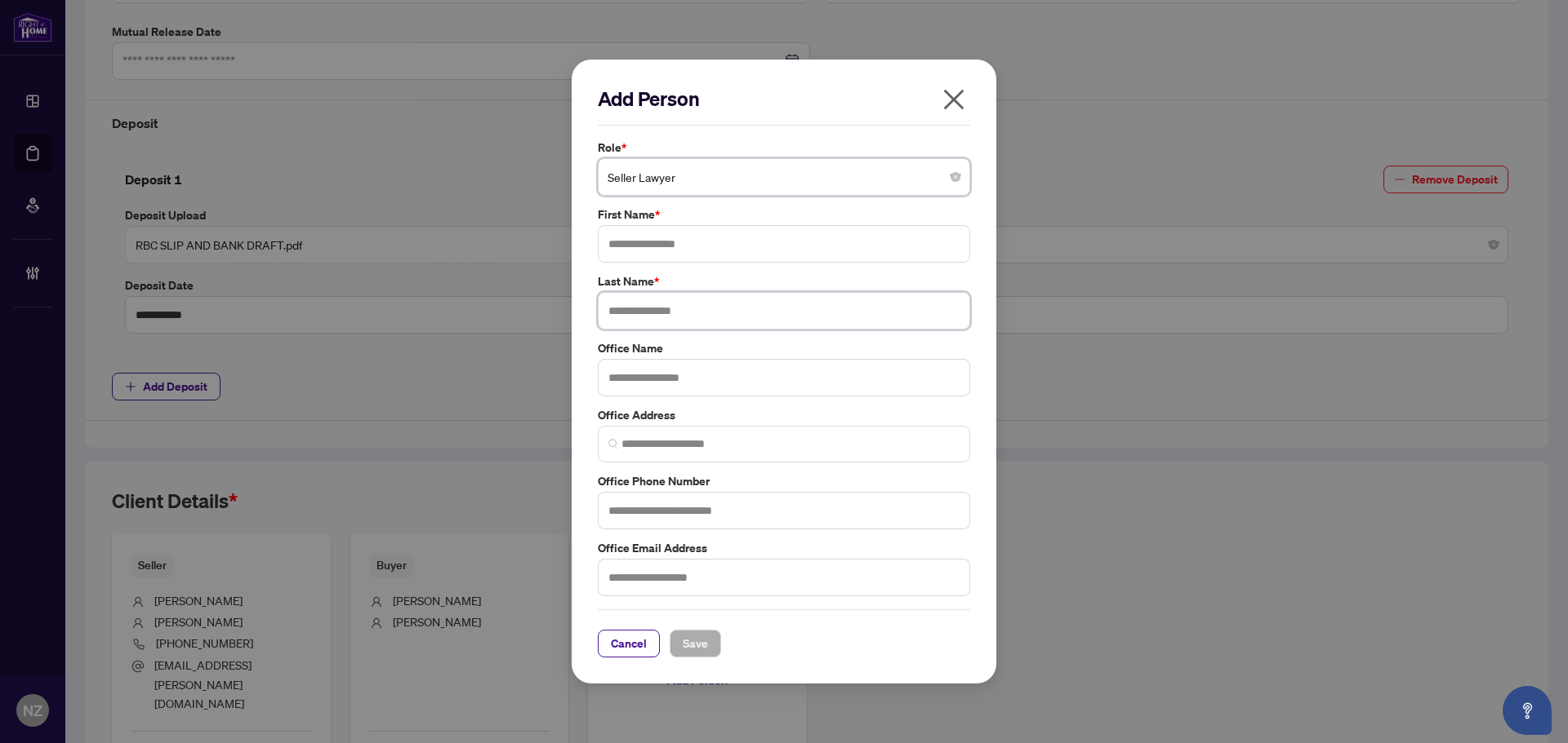
click at [636, 323] on input "text" at bounding box center [784, 310] width 372 height 37
click at [665, 232] on input "text" at bounding box center [784, 244] width 372 height 37
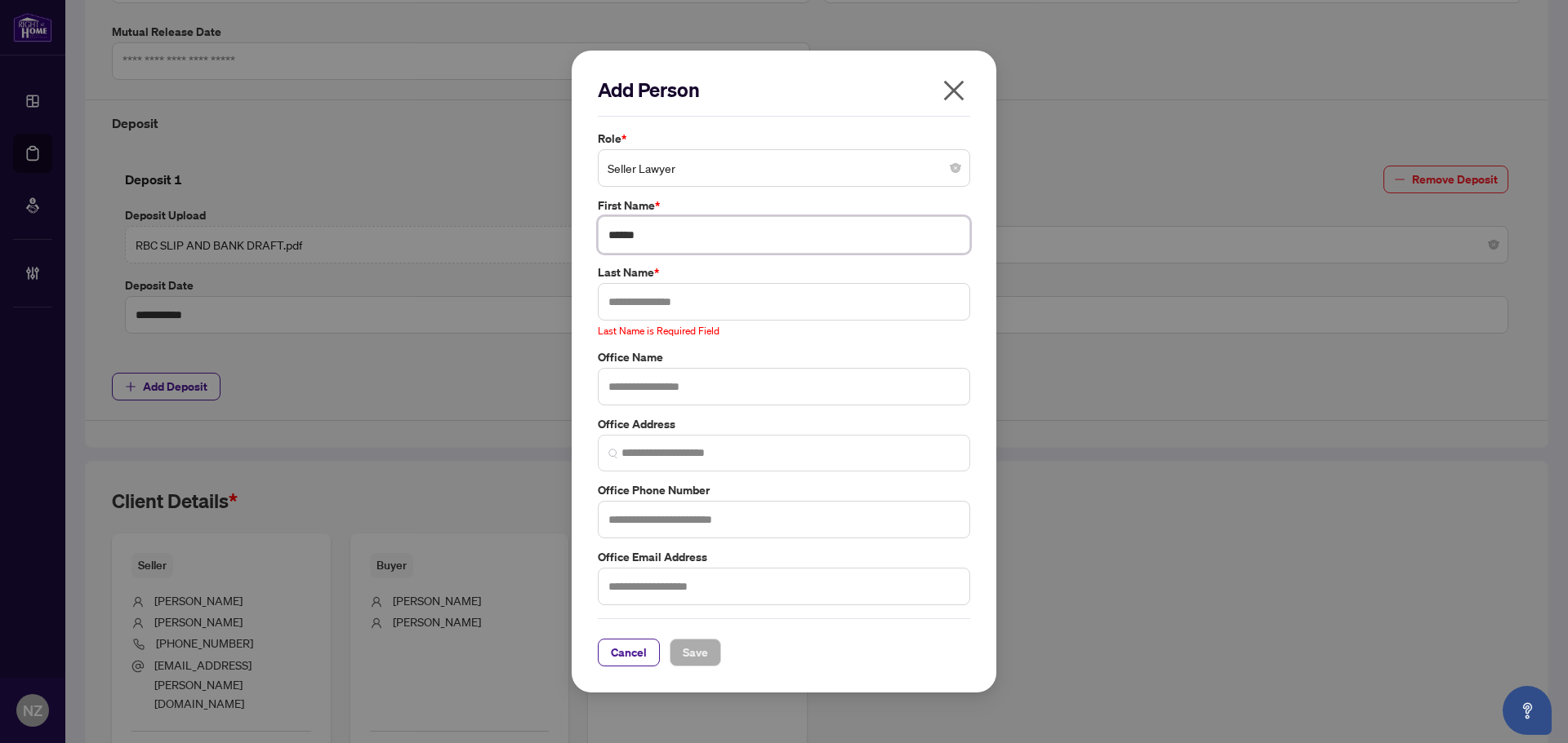
type input "******"
click at [640, 296] on input "text" at bounding box center [784, 302] width 372 height 37
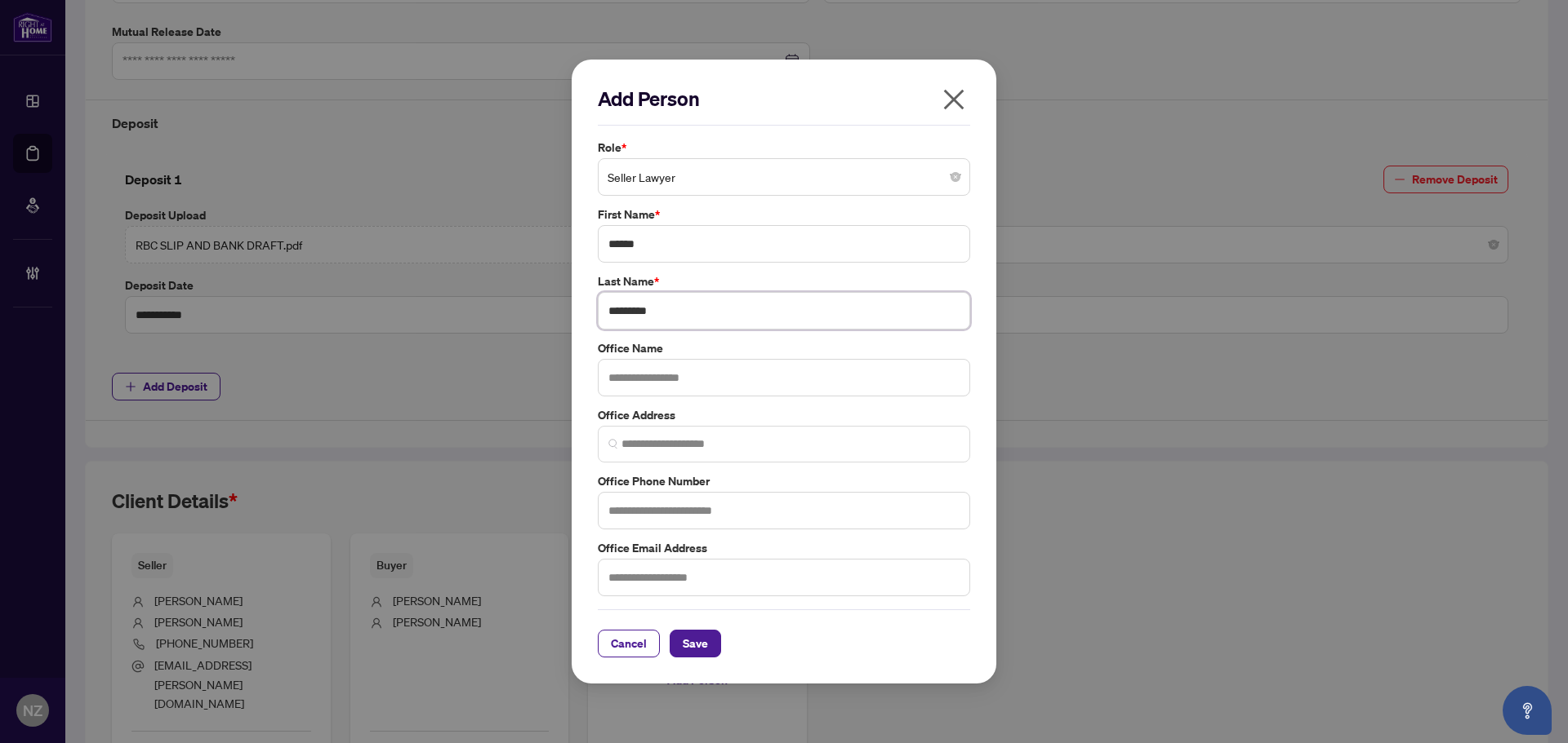
type input "*********"
drag, startPoint x: 642, startPoint y: 514, endPoint x: 728, endPoint y: 507, distance: 86.3
click at [642, 514] on input "text" at bounding box center [784, 511] width 372 height 37
click at [614, 507] on input "text" at bounding box center [784, 511] width 372 height 37
type input "**********"
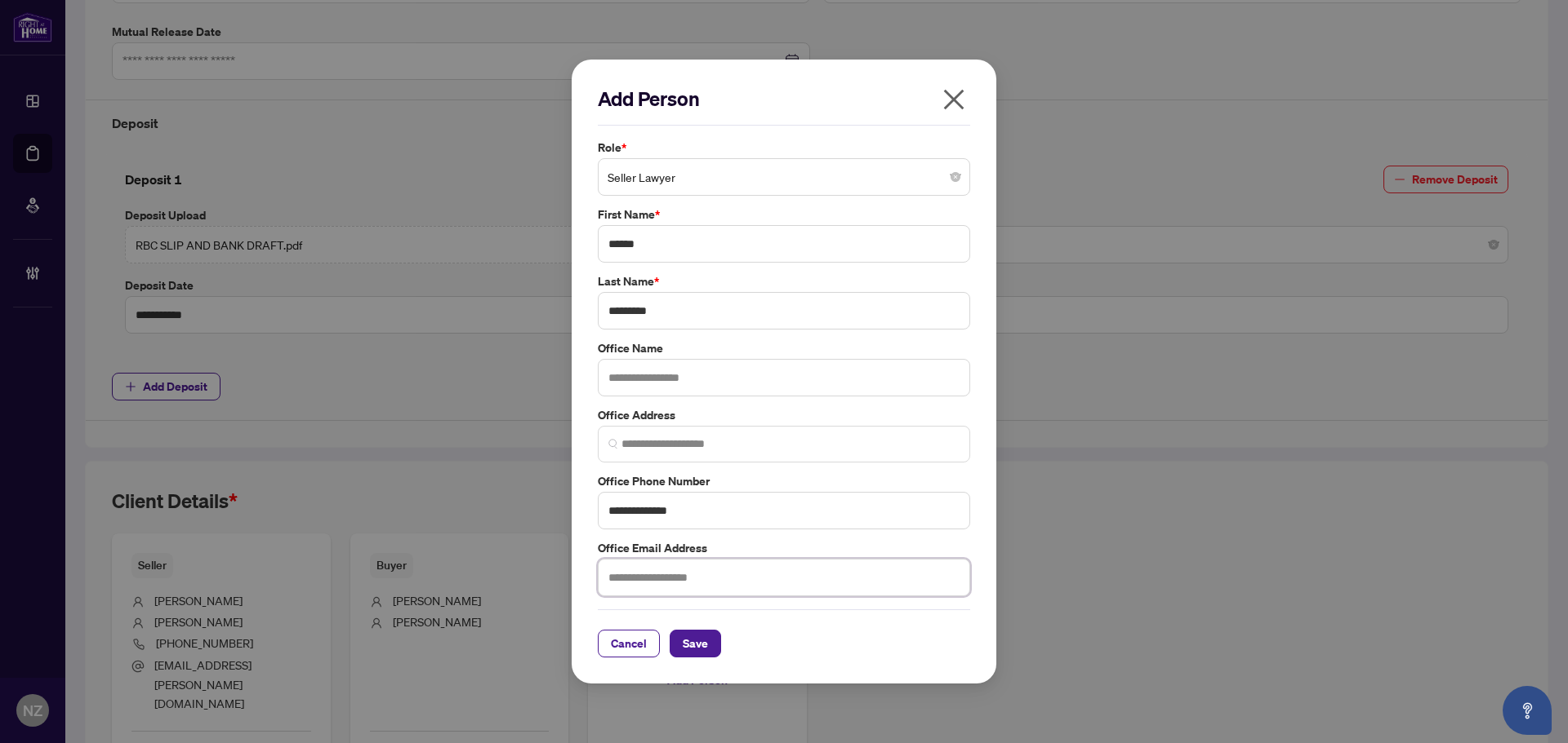
click at [637, 581] on input "text" at bounding box center [784, 578] width 372 height 37
type input "*"
click at [645, 578] on input "**********" at bounding box center [784, 578] width 372 height 37
type input "**********"
click at [709, 642] on button "Save" at bounding box center [695, 644] width 51 height 28
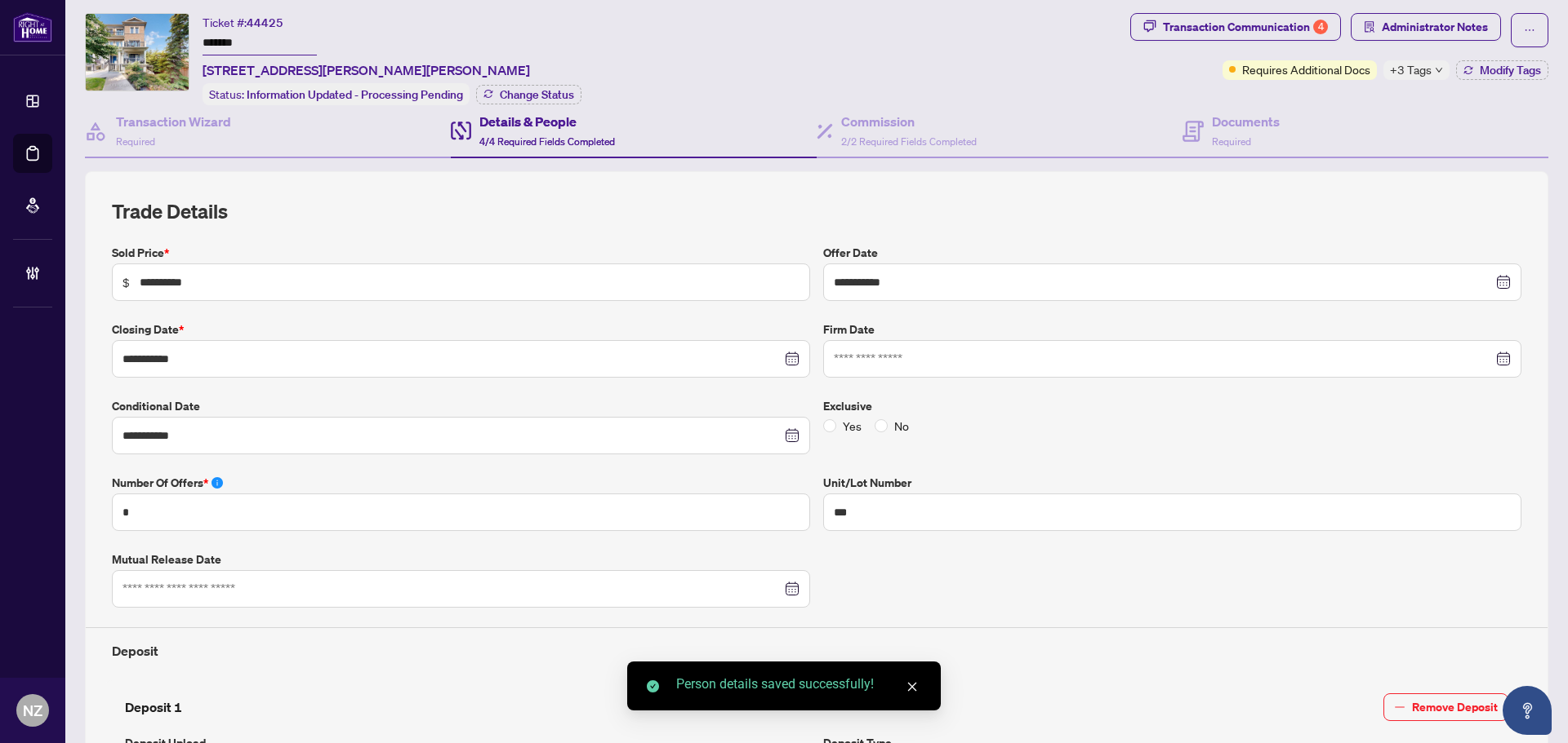
scroll to position [0, 0]
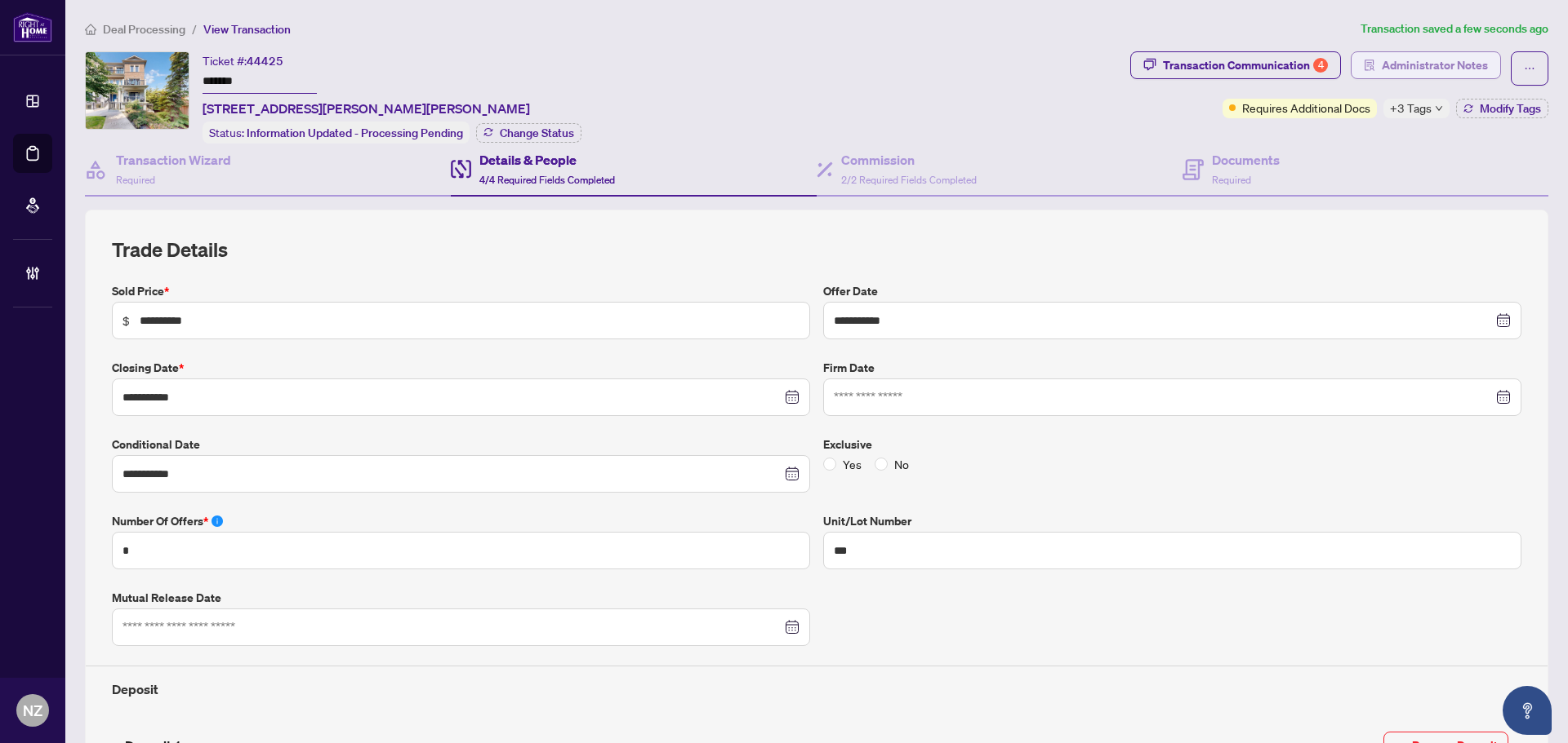
click at [1393, 64] on span "Administrator Notes" at bounding box center [1435, 65] width 106 height 26
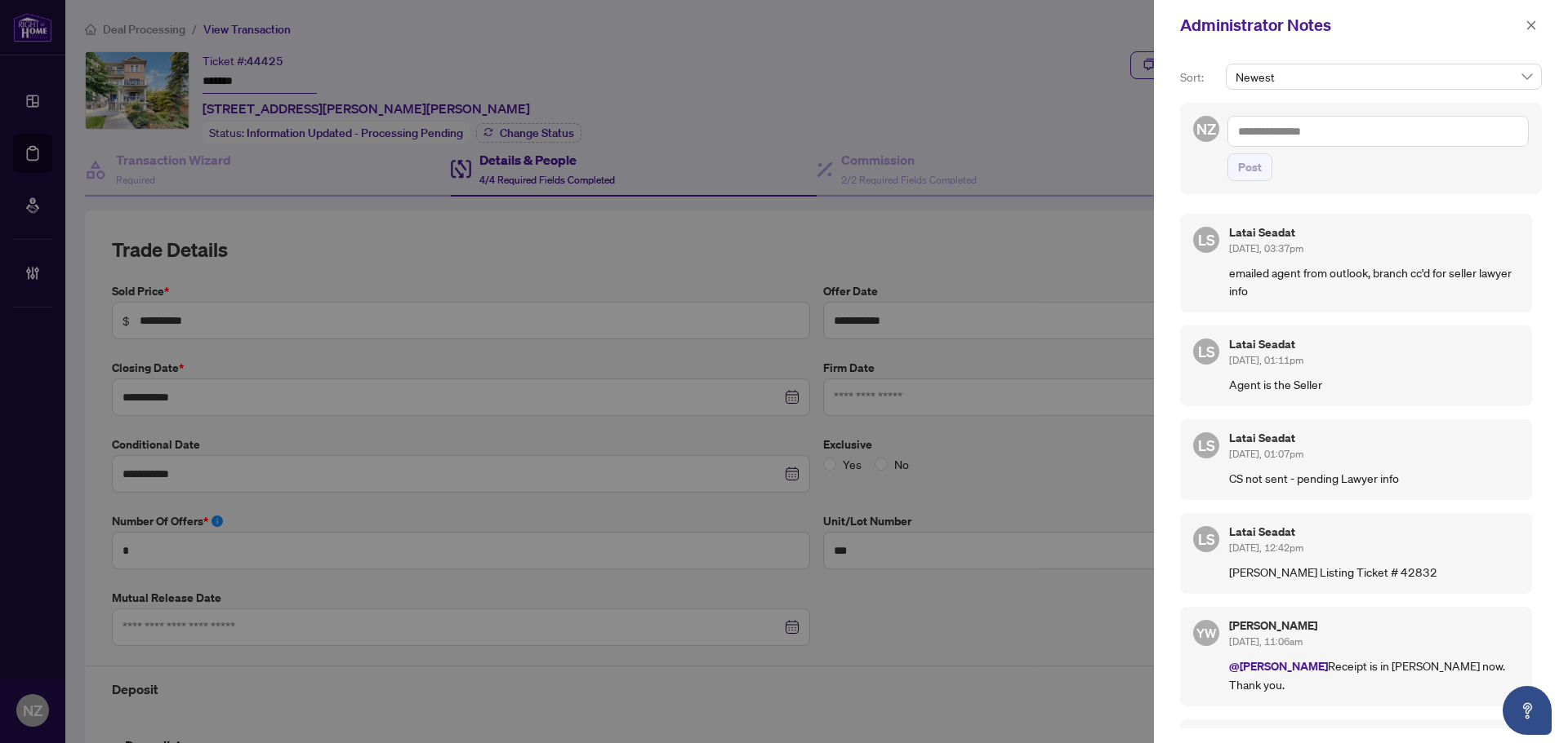
click at [1300, 131] on textarea at bounding box center [1378, 131] width 301 height 31
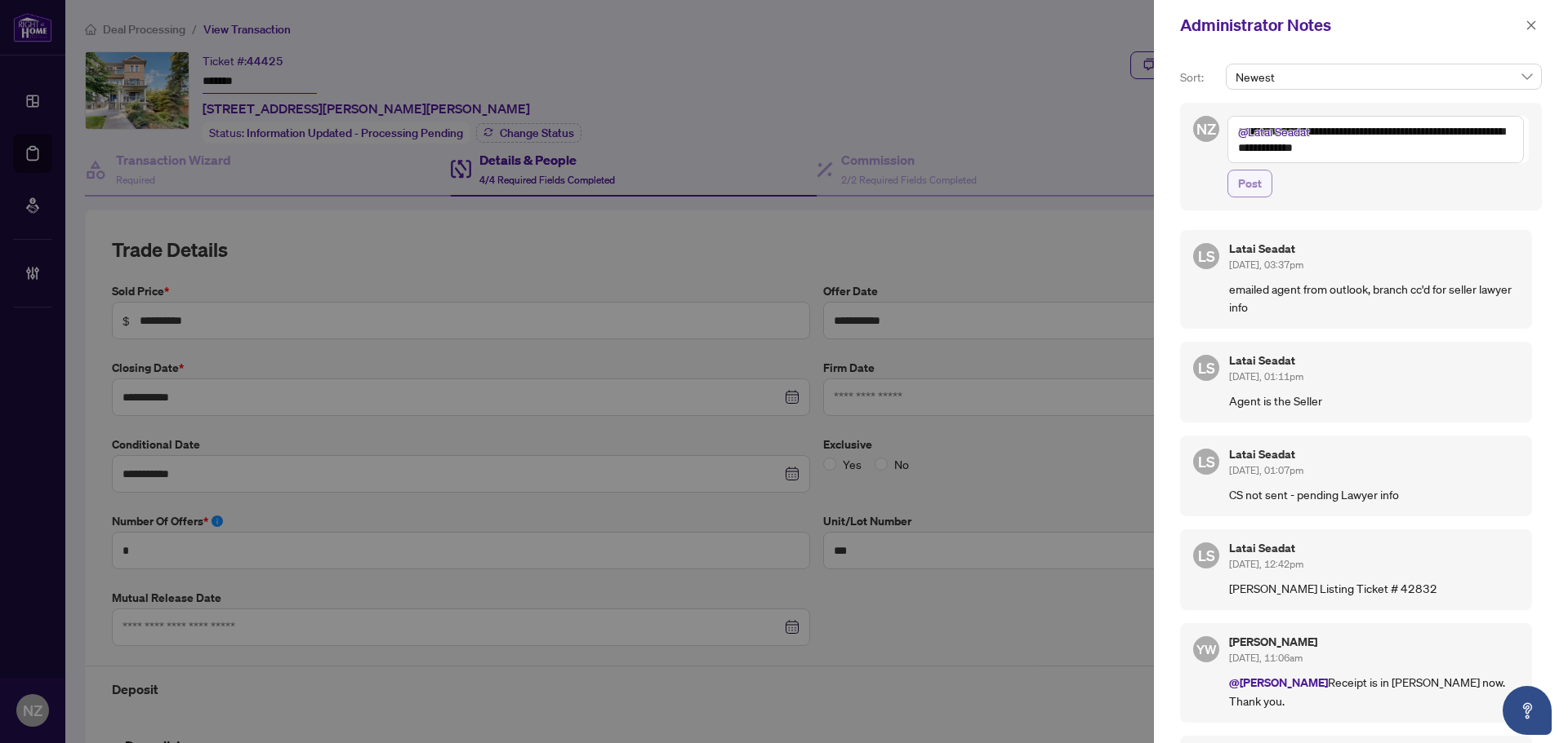
type textarea "**********"
click at [1261, 184] on span "Post" at bounding box center [1249, 184] width 23 height 26
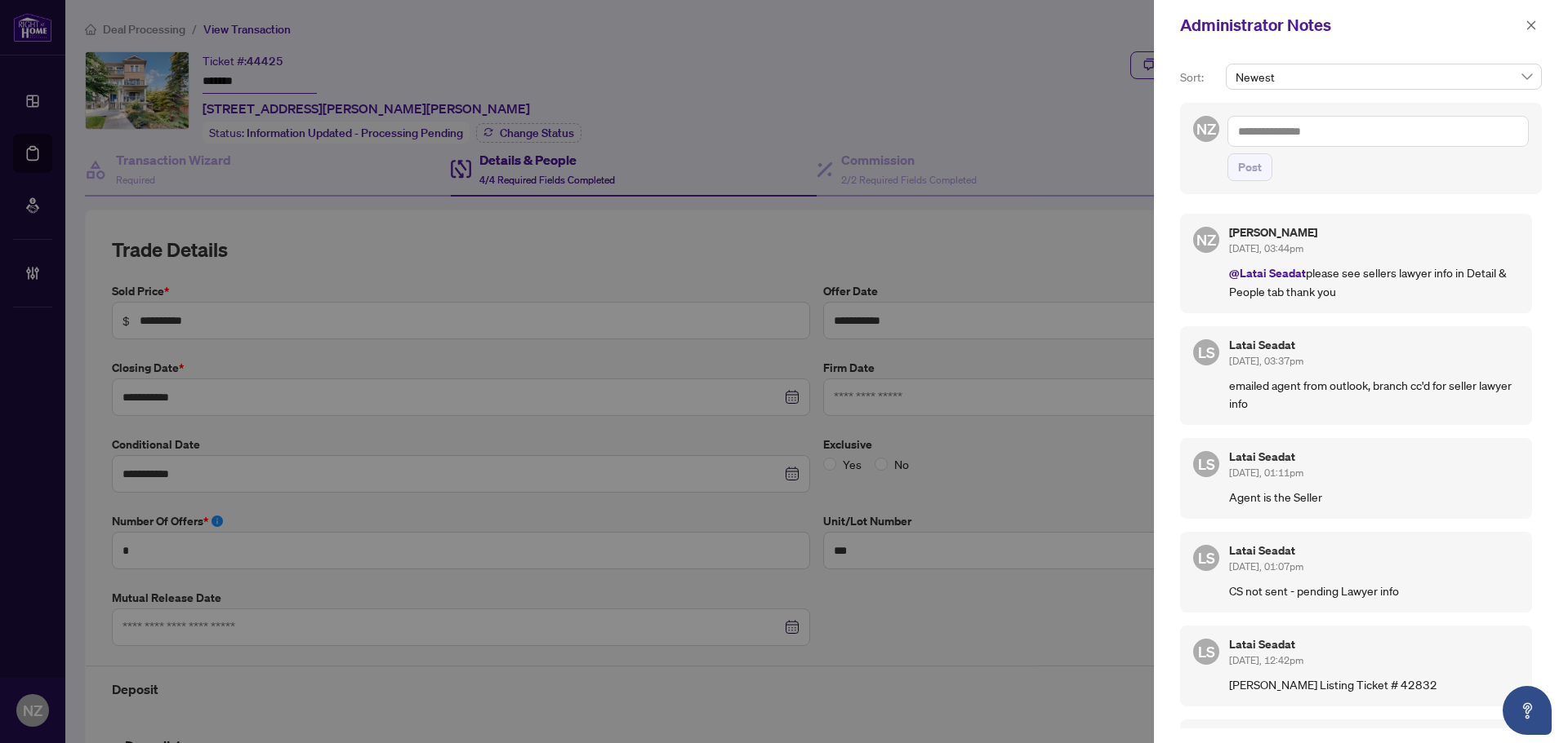
drag, startPoint x: 1531, startPoint y: 24, endPoint x: 1523, endPoint y: 71, distance: 47.7
click at [1531, 25] on icon "close" at bounding box center [1531, 25] width 11 height 11
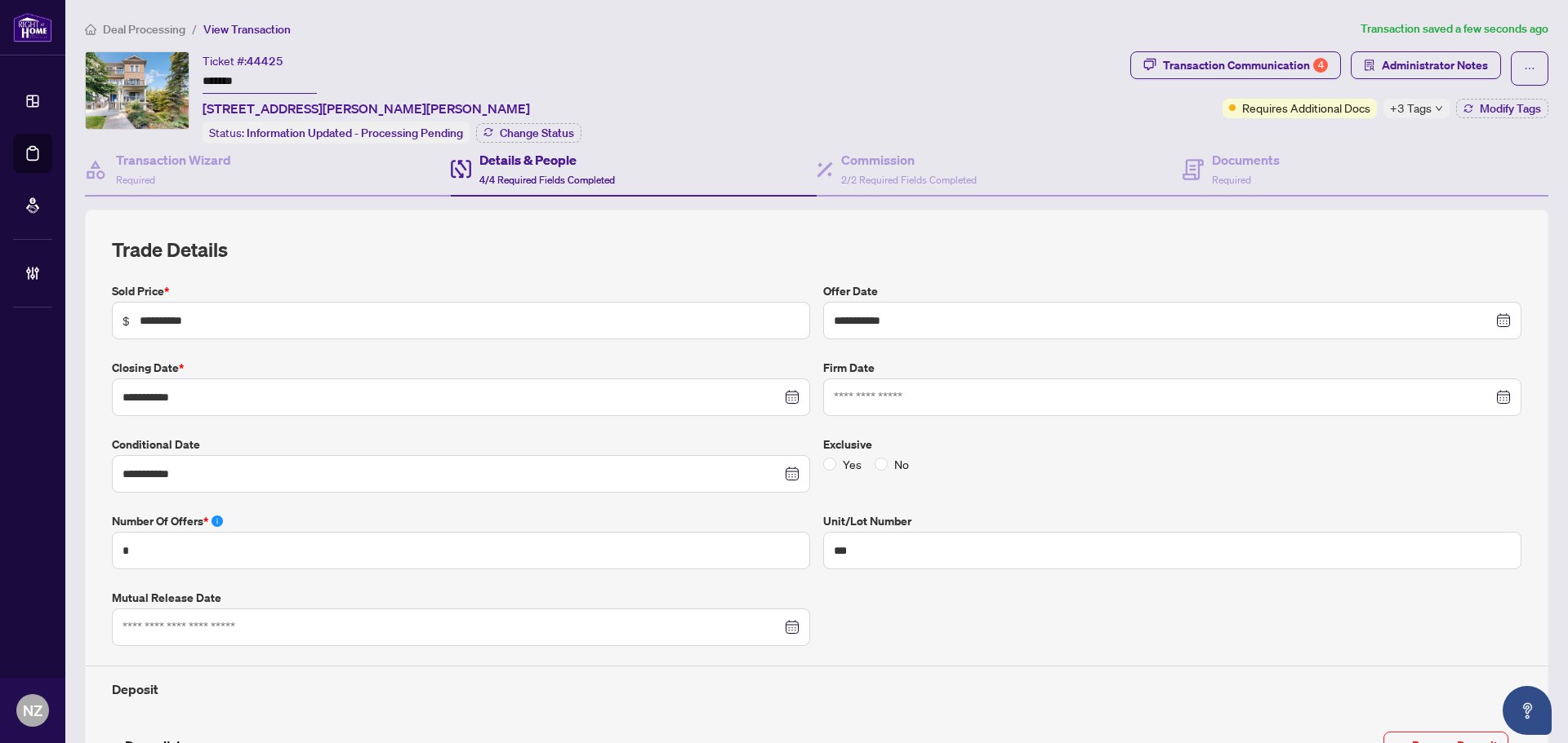
click at [513, 177] on span "4/4 Required Fields Completed" at bounding box center [547, 179] width 135 height 12
click at [527, 170] on div "Details & People 4/4 Required Fields Completed" at bounding box center [547, 169] width 135 height 38
click at [1229, 60] on div "Transaction Communication 4" at bounding box center [1245, 65] width 165 height 26
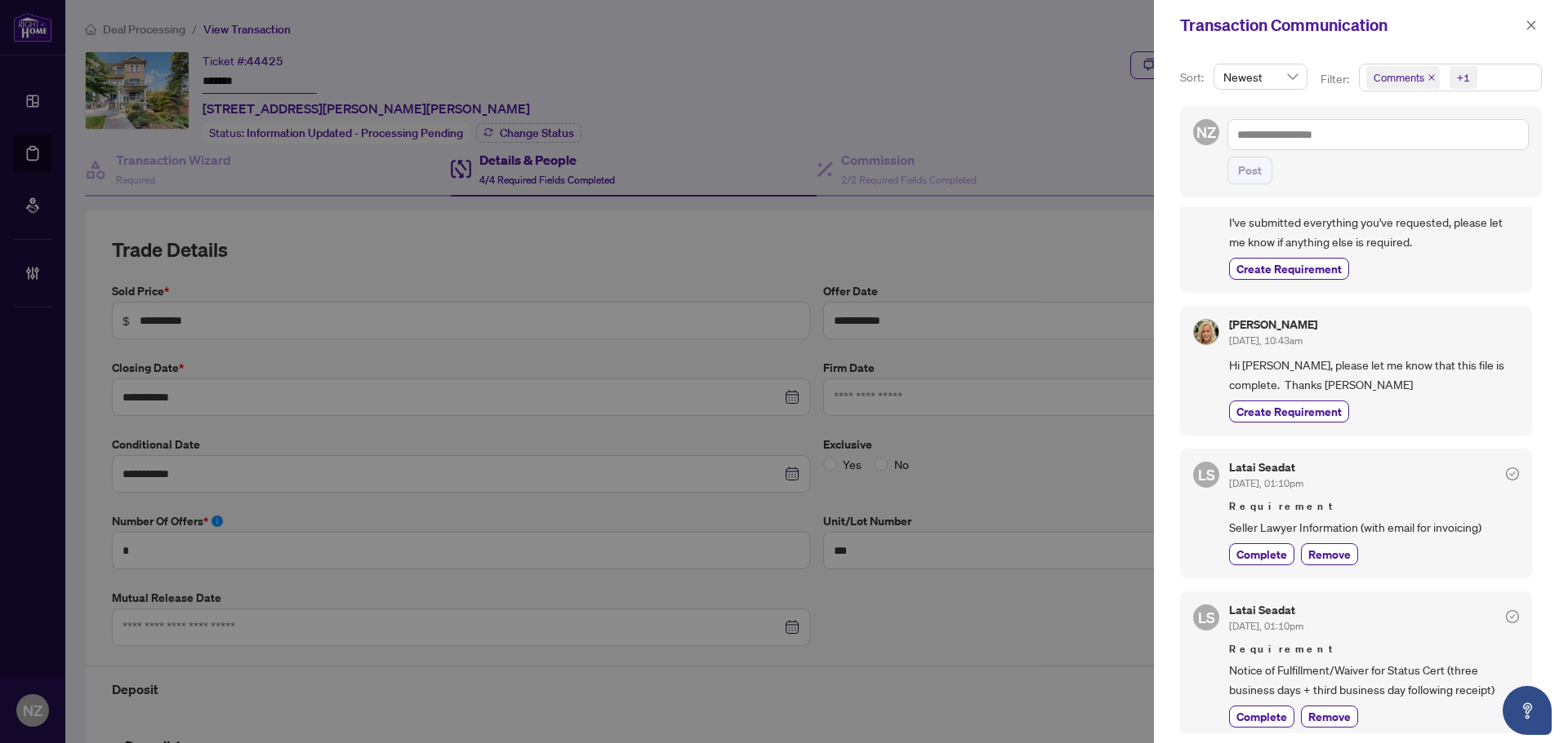
scroll to position [898, 0]
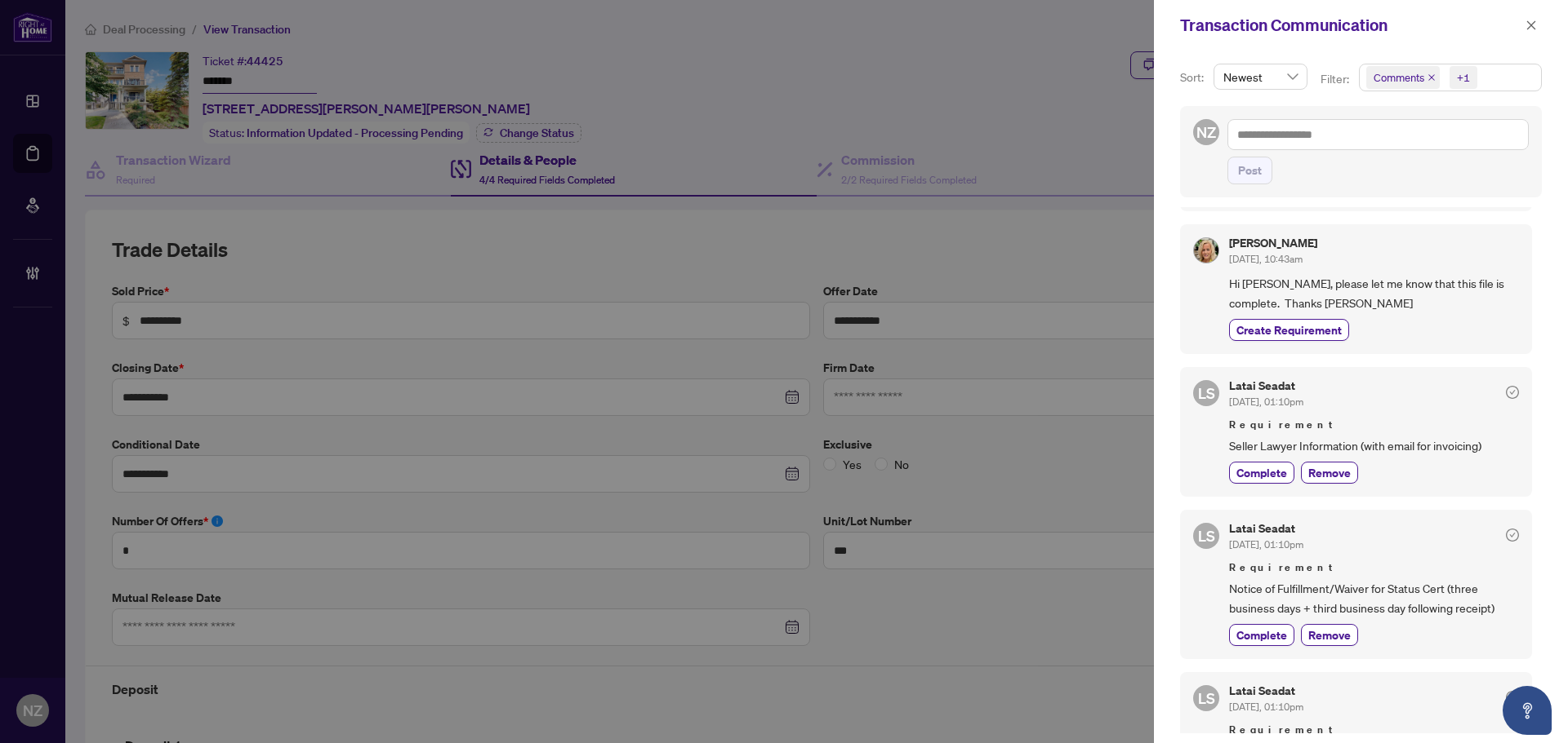
drag, startPoint x: 1537, startPoint y: 28, endPoint x: 1536, endPoint y: 67, distance: 39.0
click at [1537, 28] on button "button" at bounding box center [1531, 25] width 21 height 20
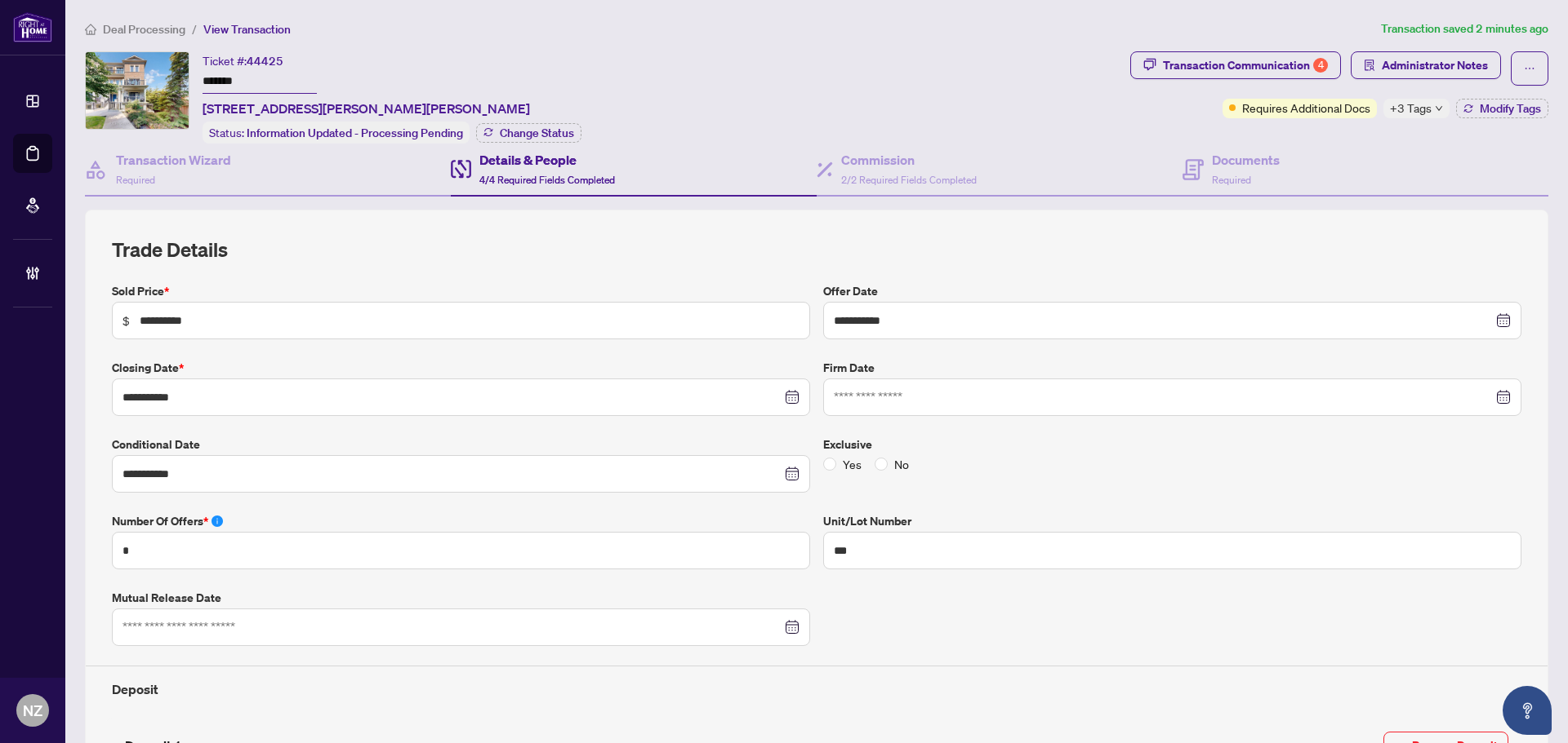
click at [132, 30] on span "Deal Processing" at bounding box center [144, 30] width 82 height 15
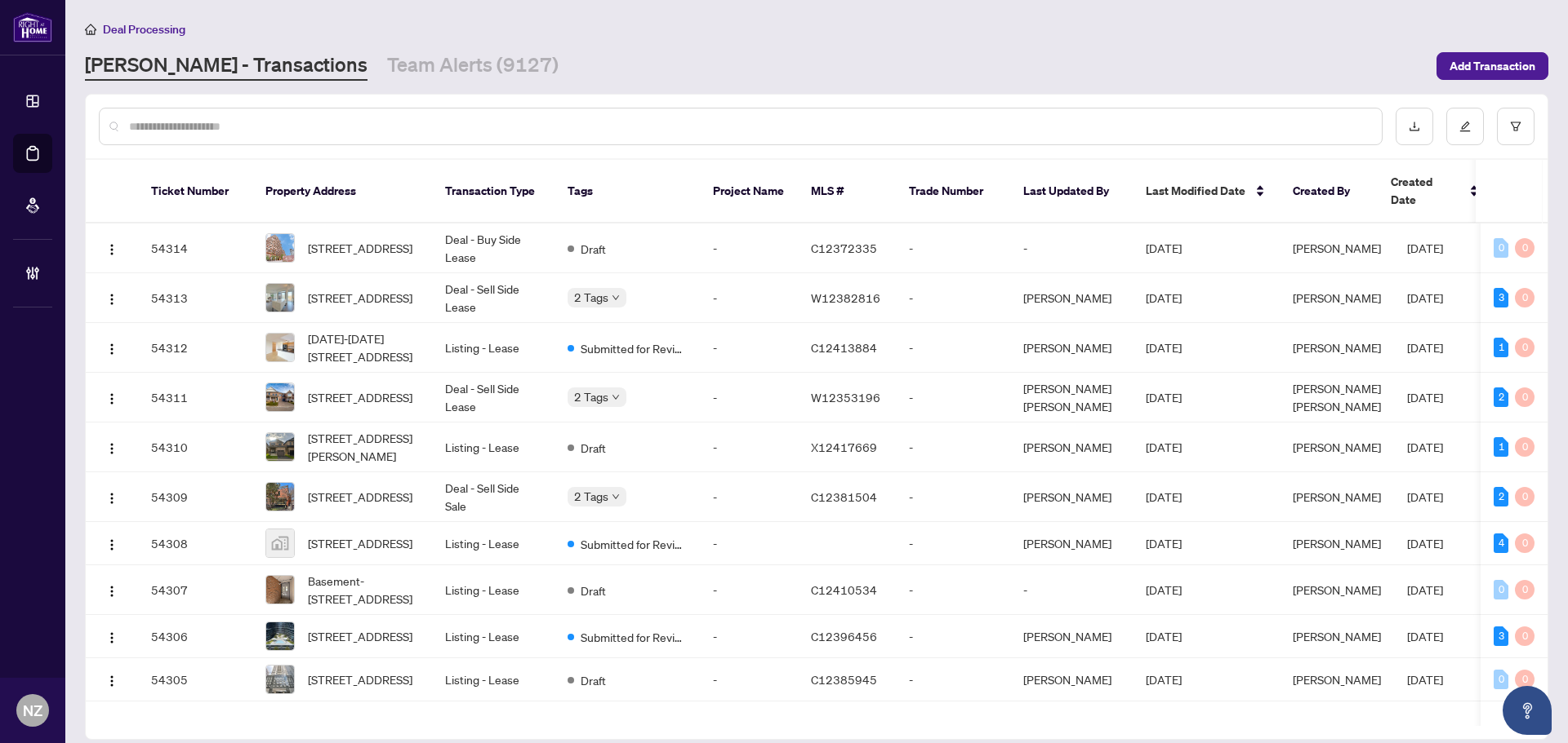
click at [216, 118] on input "text" at bounding box center [748, 126] width 1240 height 18
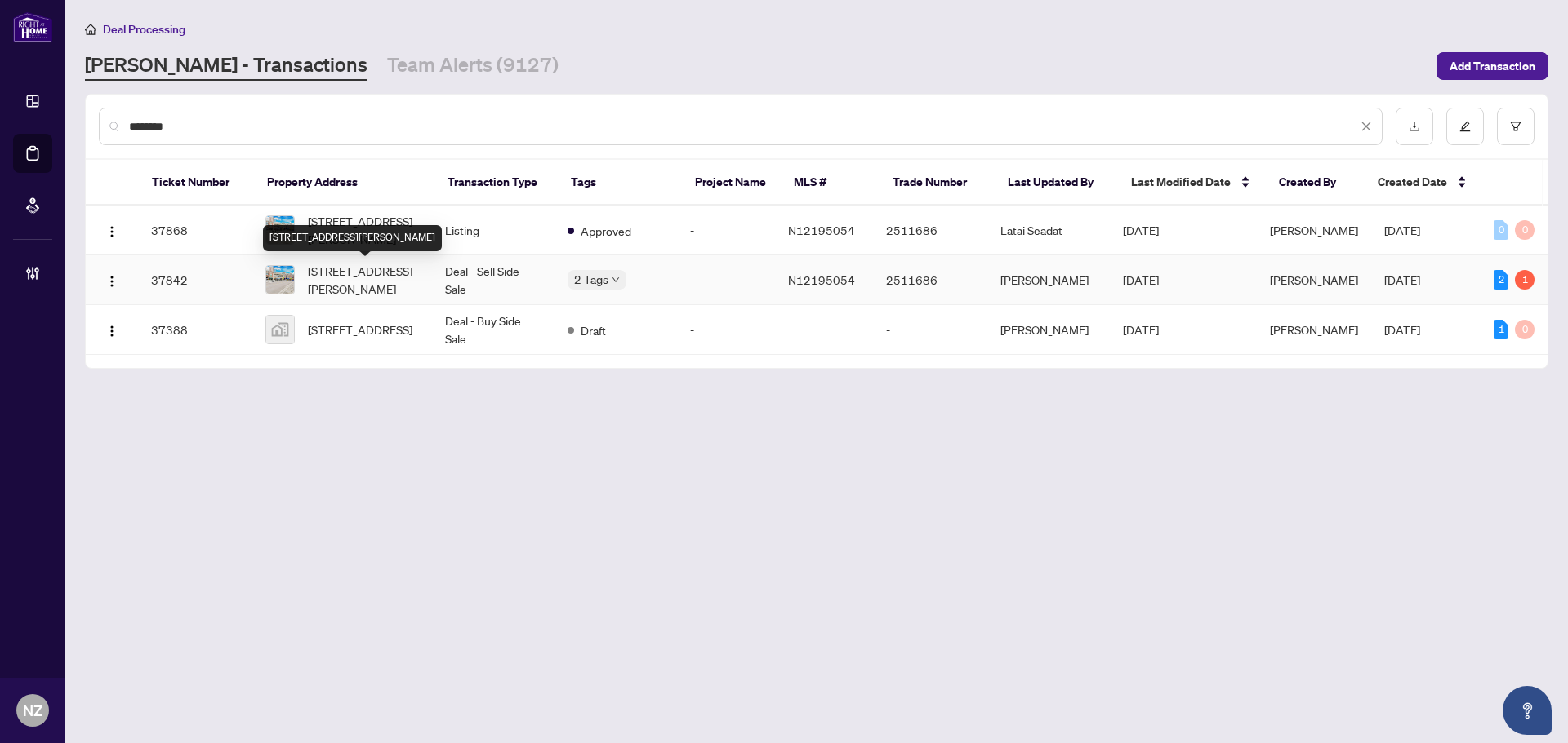
type input "********"
click at [365, 273] on span "221-121 Woodbridge Ave, Vaughan, Ontario L4L 9E3, Canada" at bounding box center [363, 280] width 111 height 36
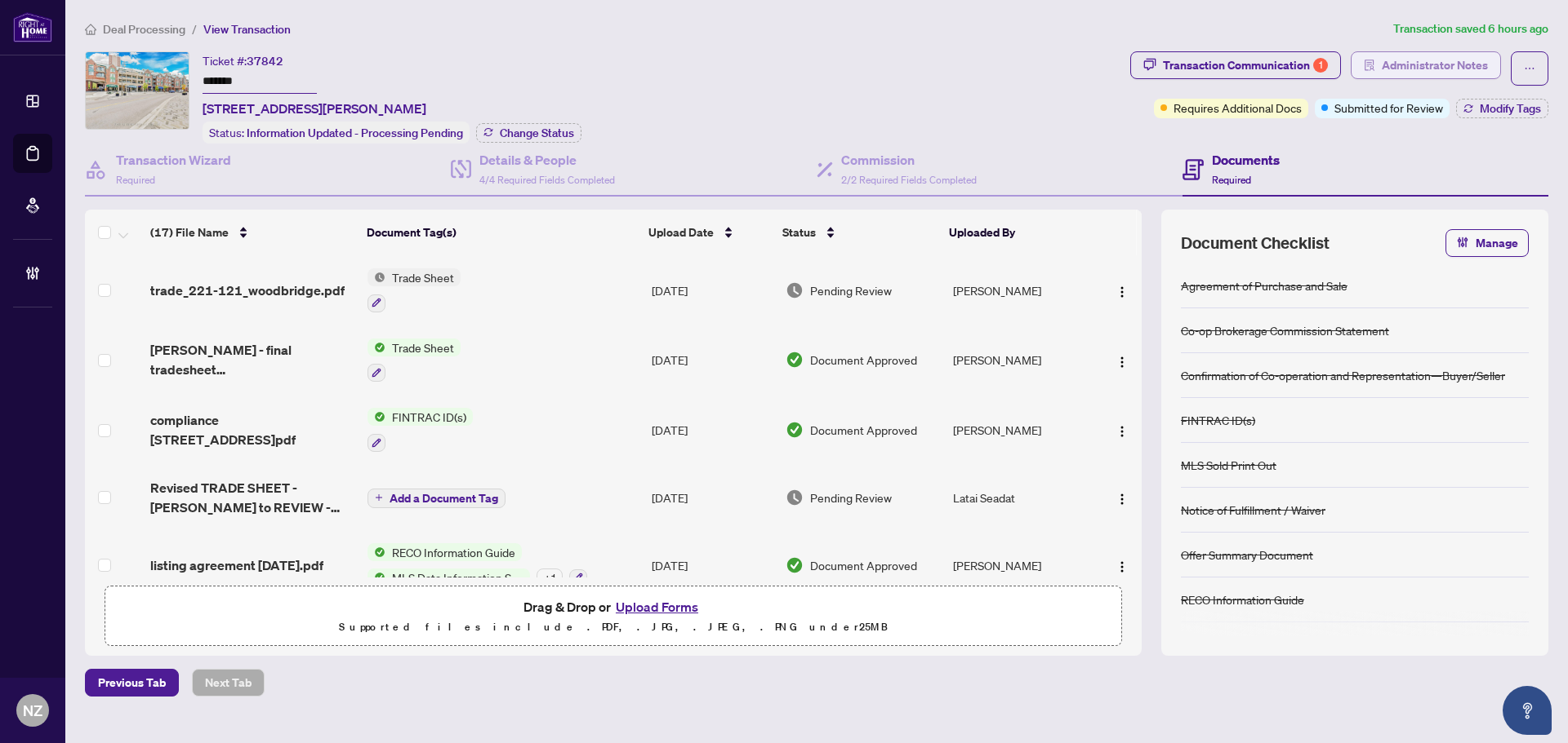
click at [1439, 60] on span "Administrator Notes" at bounding box center [1435, 65] width 106 height 26
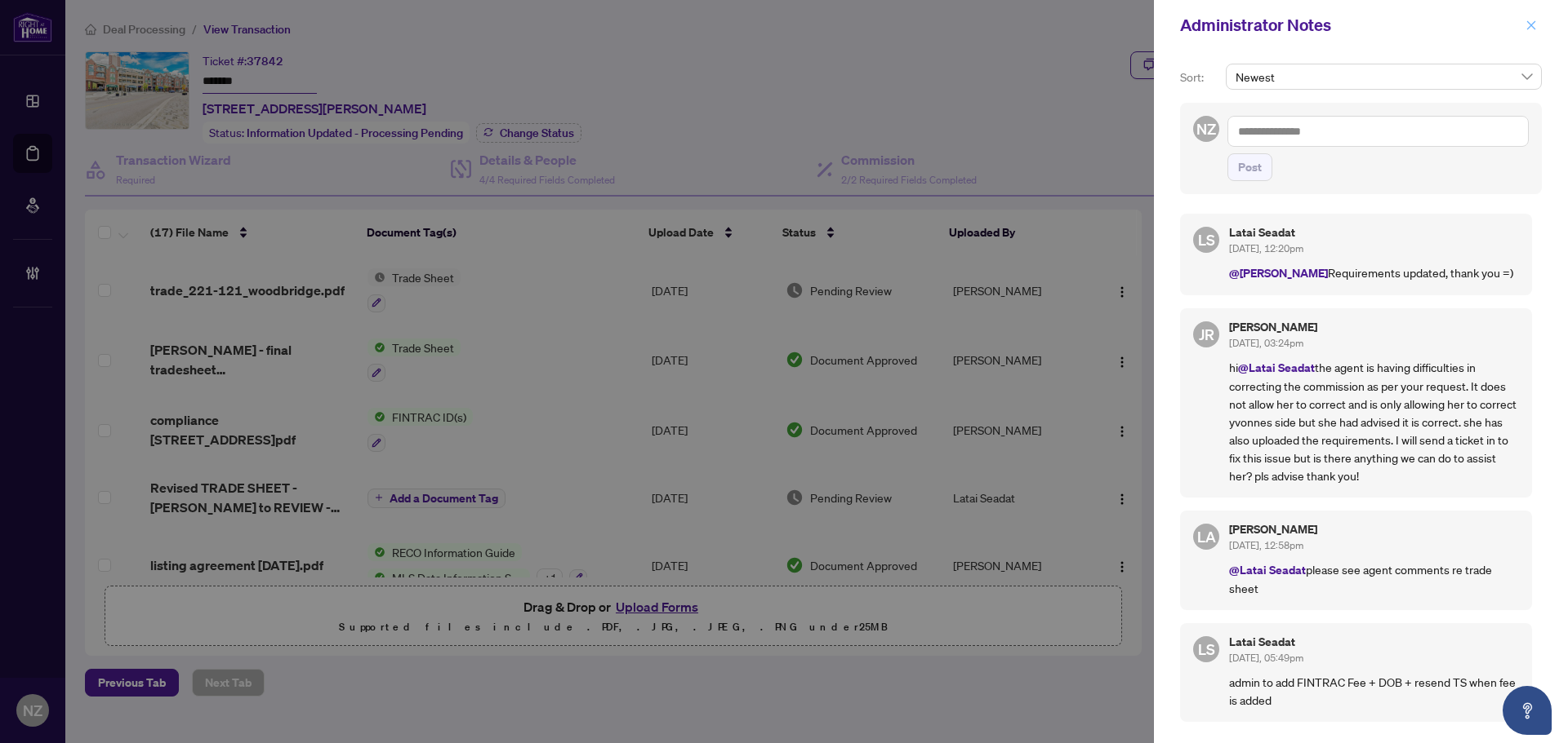
click at [1529, 29] on icon "close" at bounding box center [1532, 25] width 9 height 9
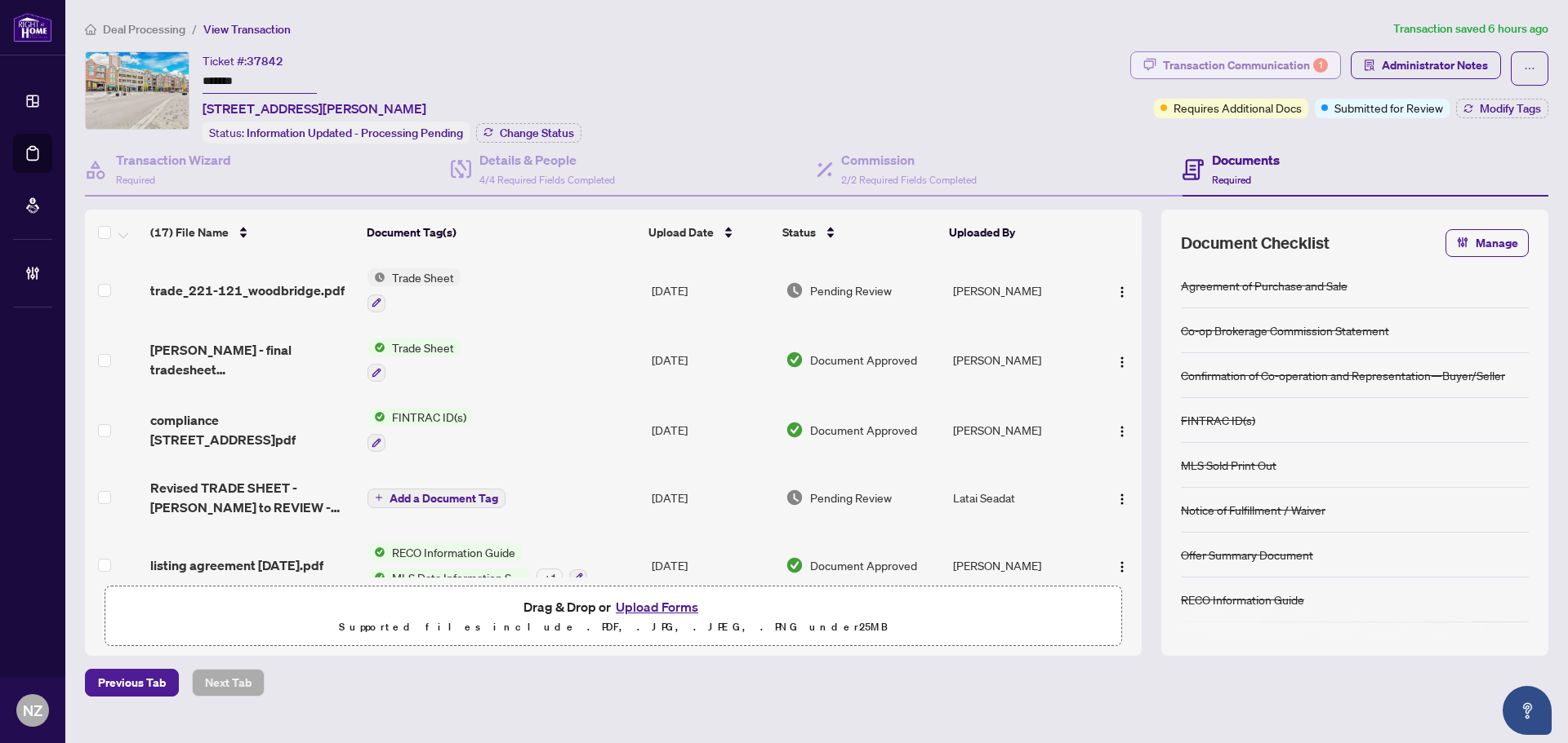
click at [1221, 60] on div "Transaction Communication 1" at bounding box center [1245, 65] width 165 height 26
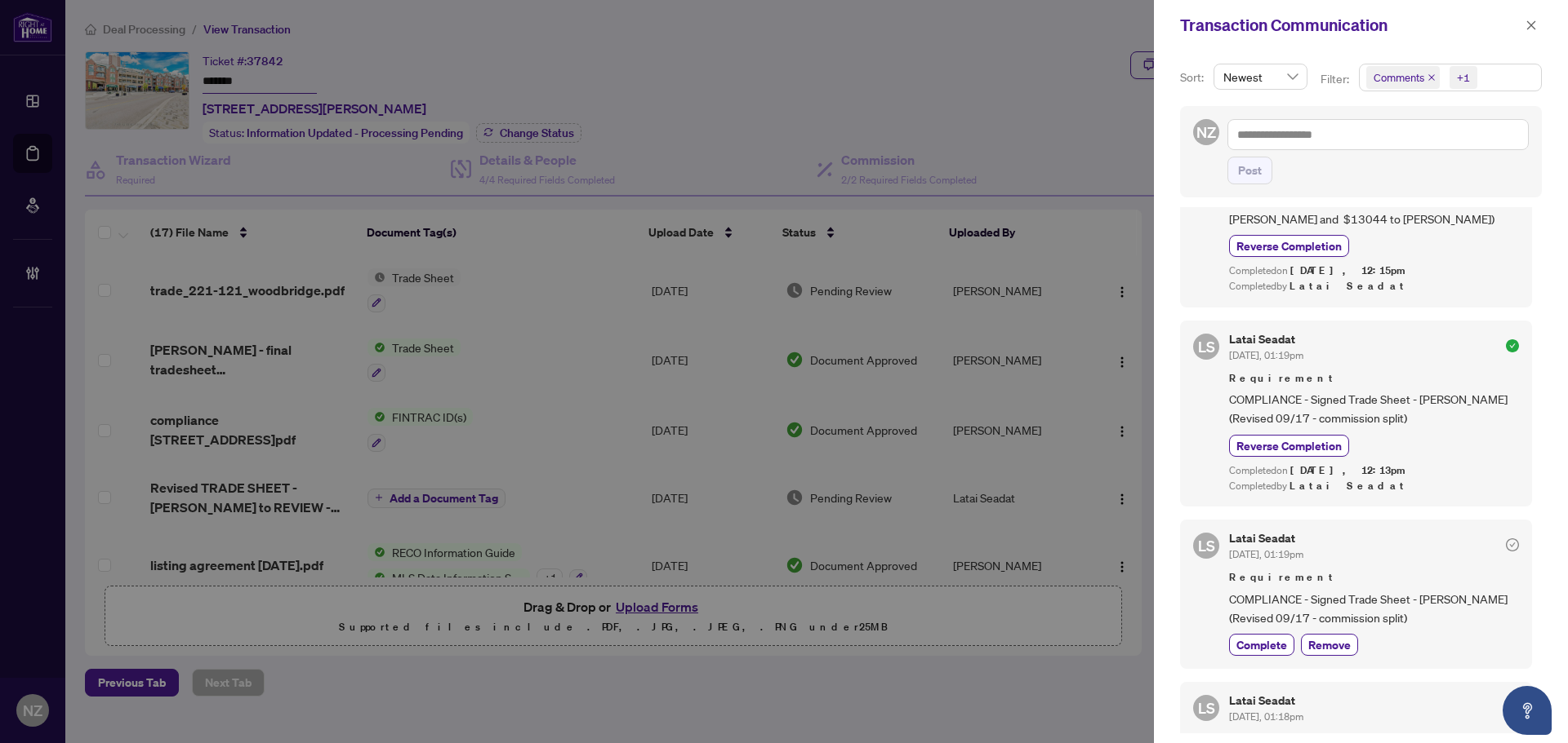
scroll to position [1061, 0]
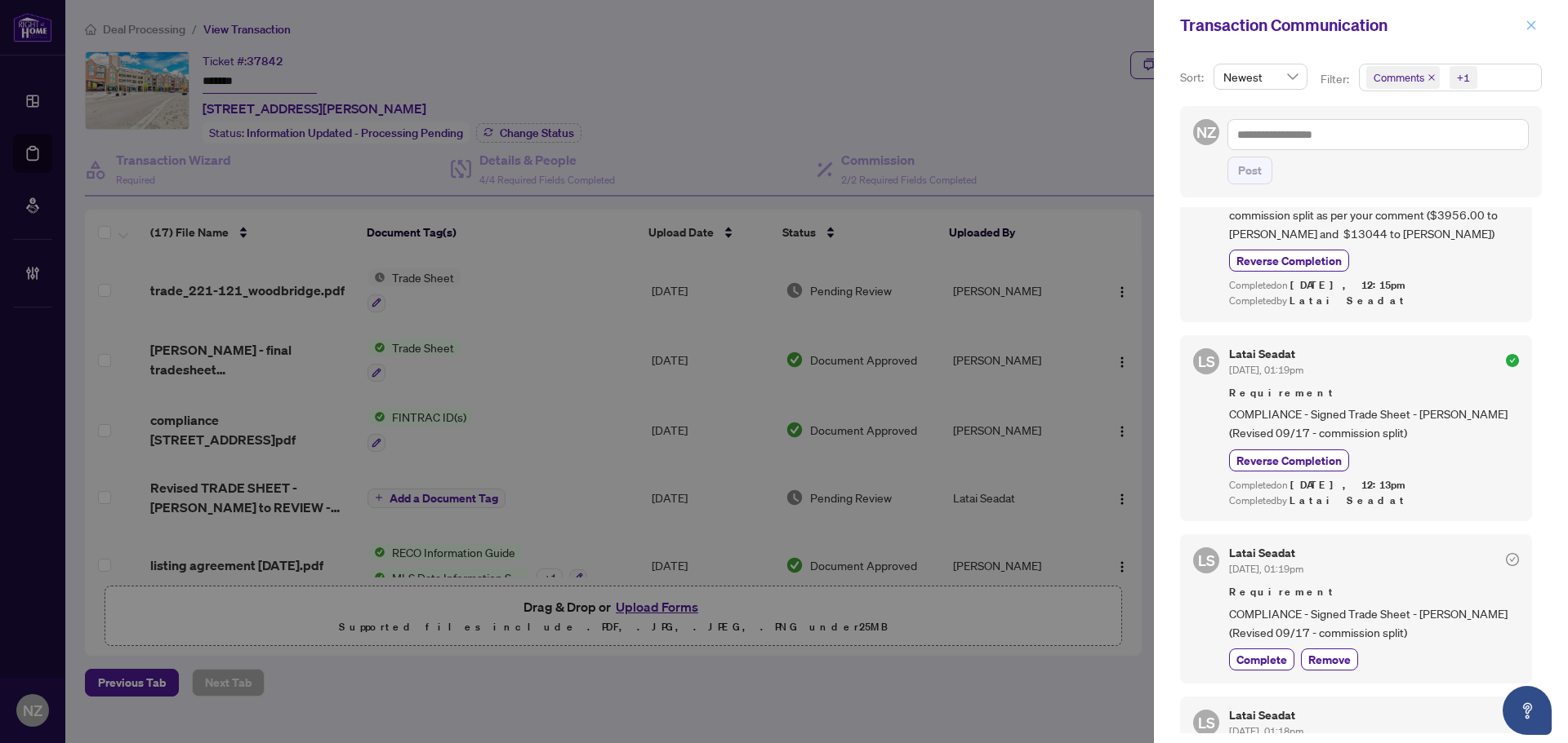
click at [1530, 30] on icon "close" at bounding box center [1531, 25] width 11 height 11
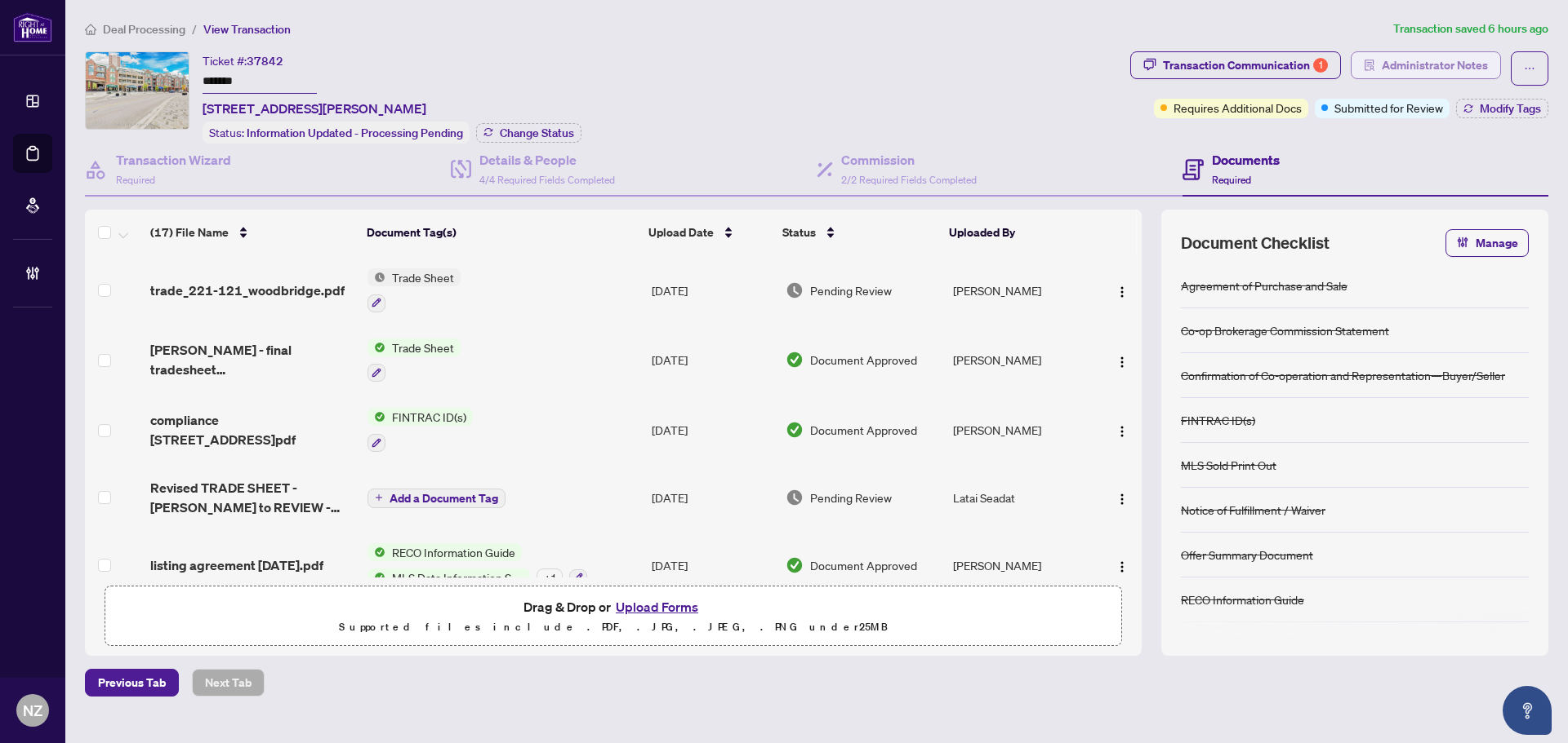
click at [1419, 65] on span "Administrator Notes" at bounding box center [1435, 65] width 106 height 26
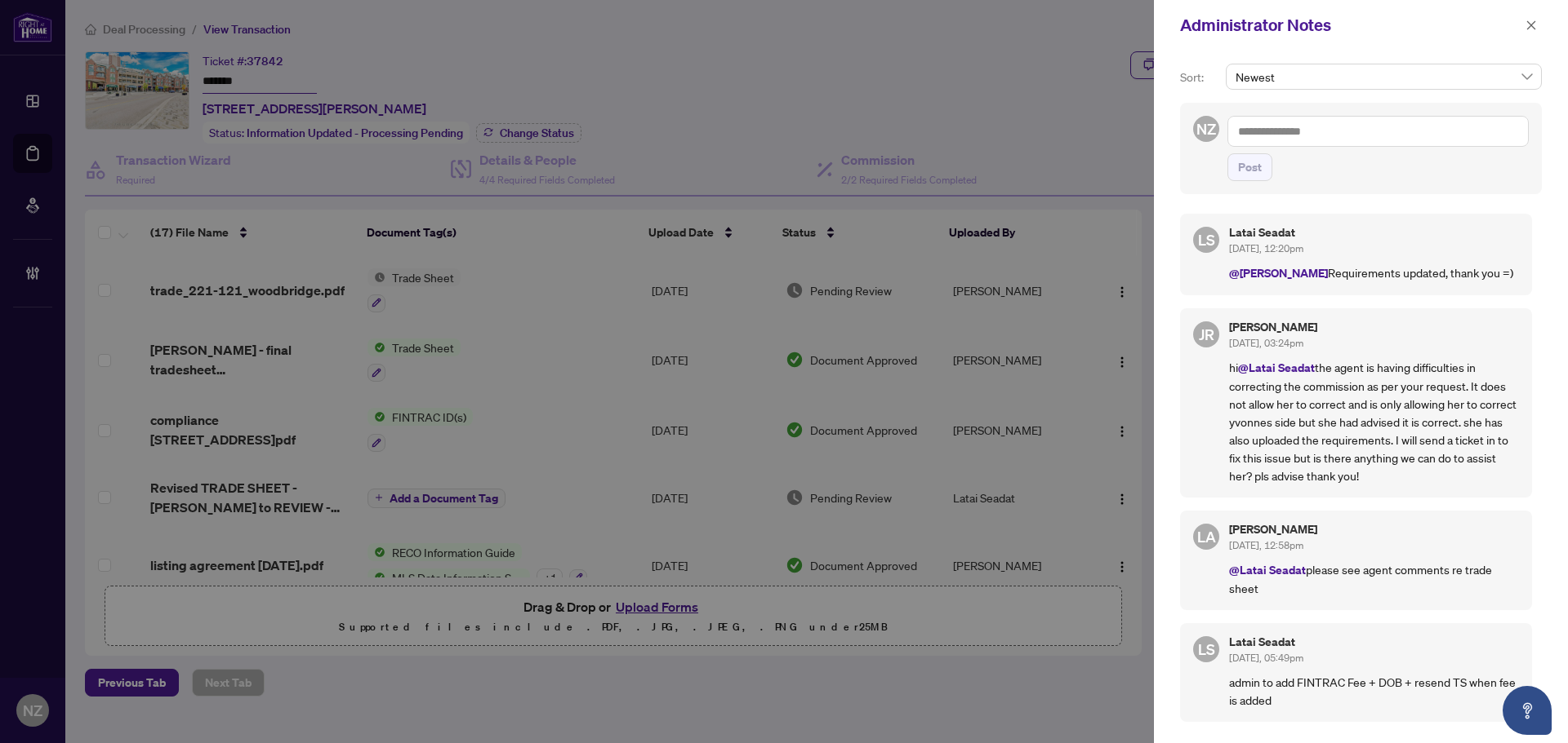
click at [1289, 131] on textarea at bounding box center [1378, 131] width 301 height 31
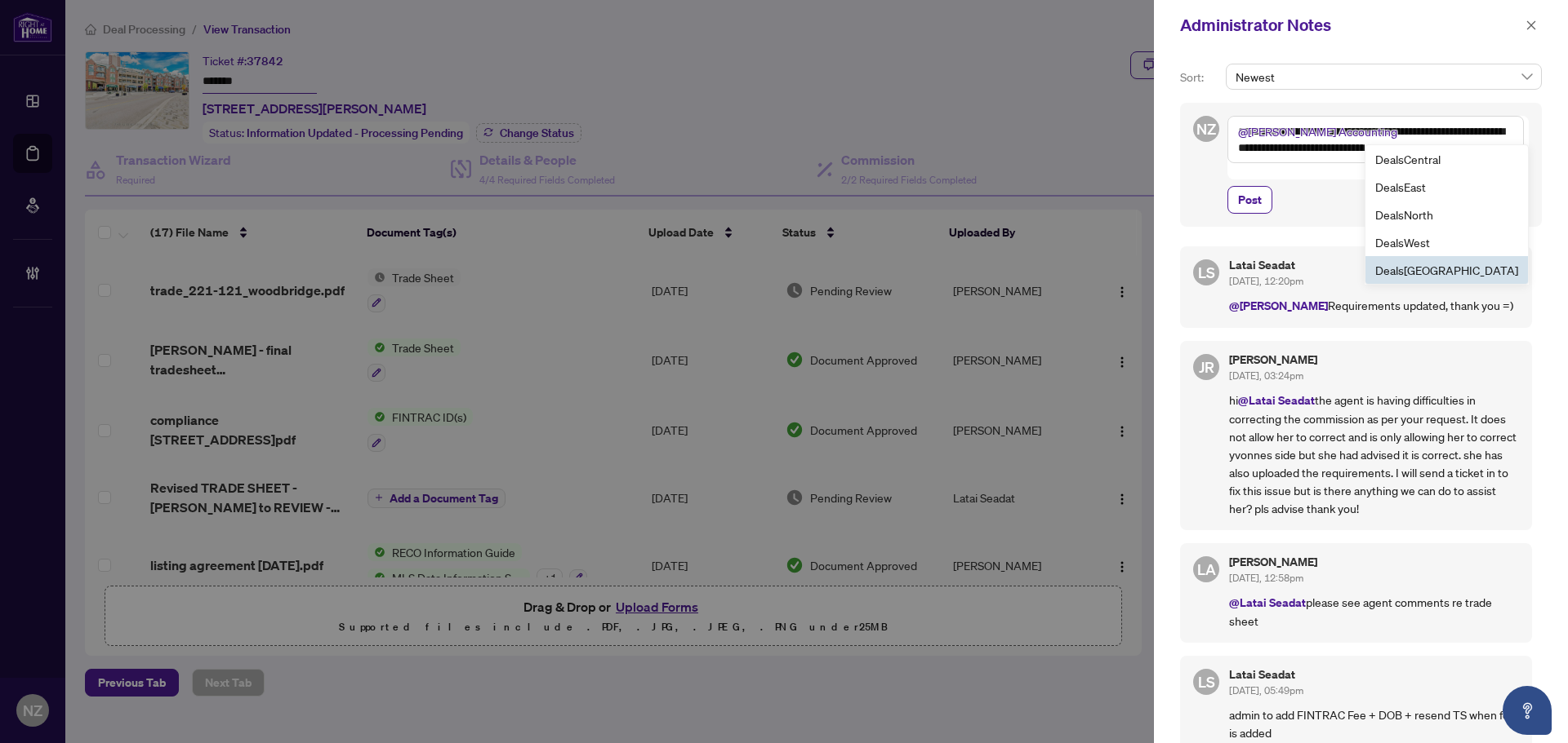
click at [1404, 270] on b "Deals" at bounding box center [1389, 270] width 29 height 15
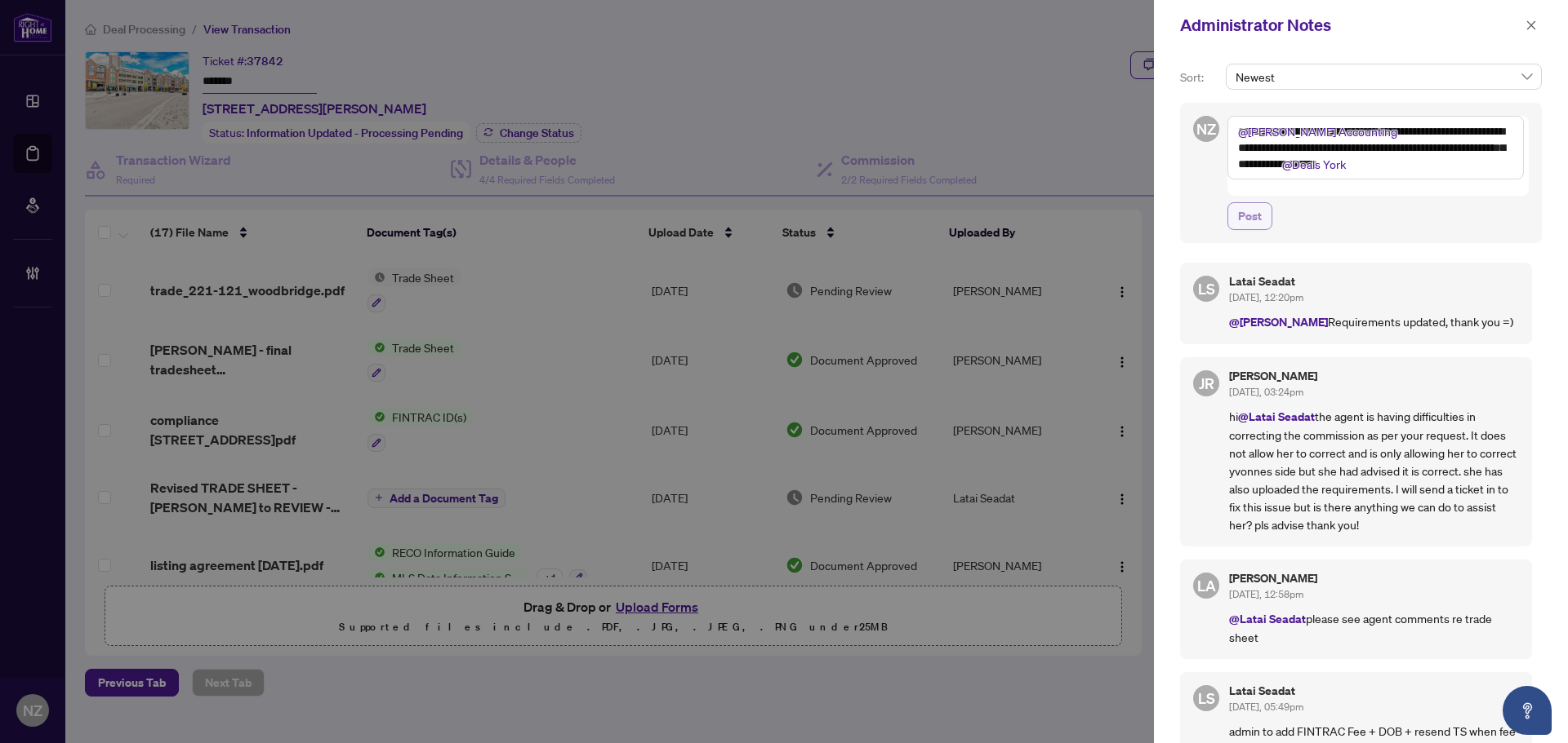
type textarea "**********"
click at [1251, 203] on span "Post" at bounding box center [1249, 216] width 23 height 26
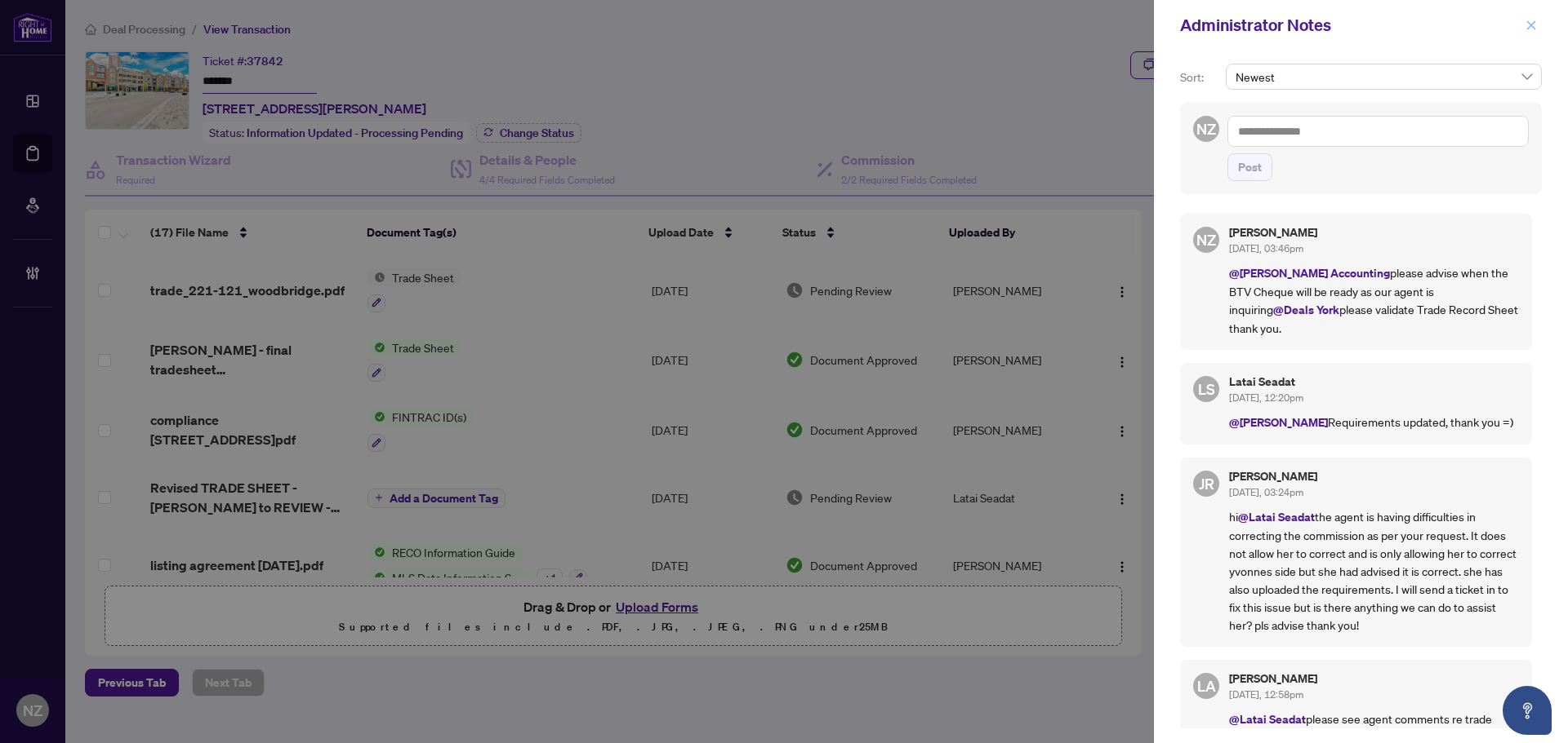
click at [1529, 20] on icon "close" at bounding box center [1531, 25] width 11 height 11
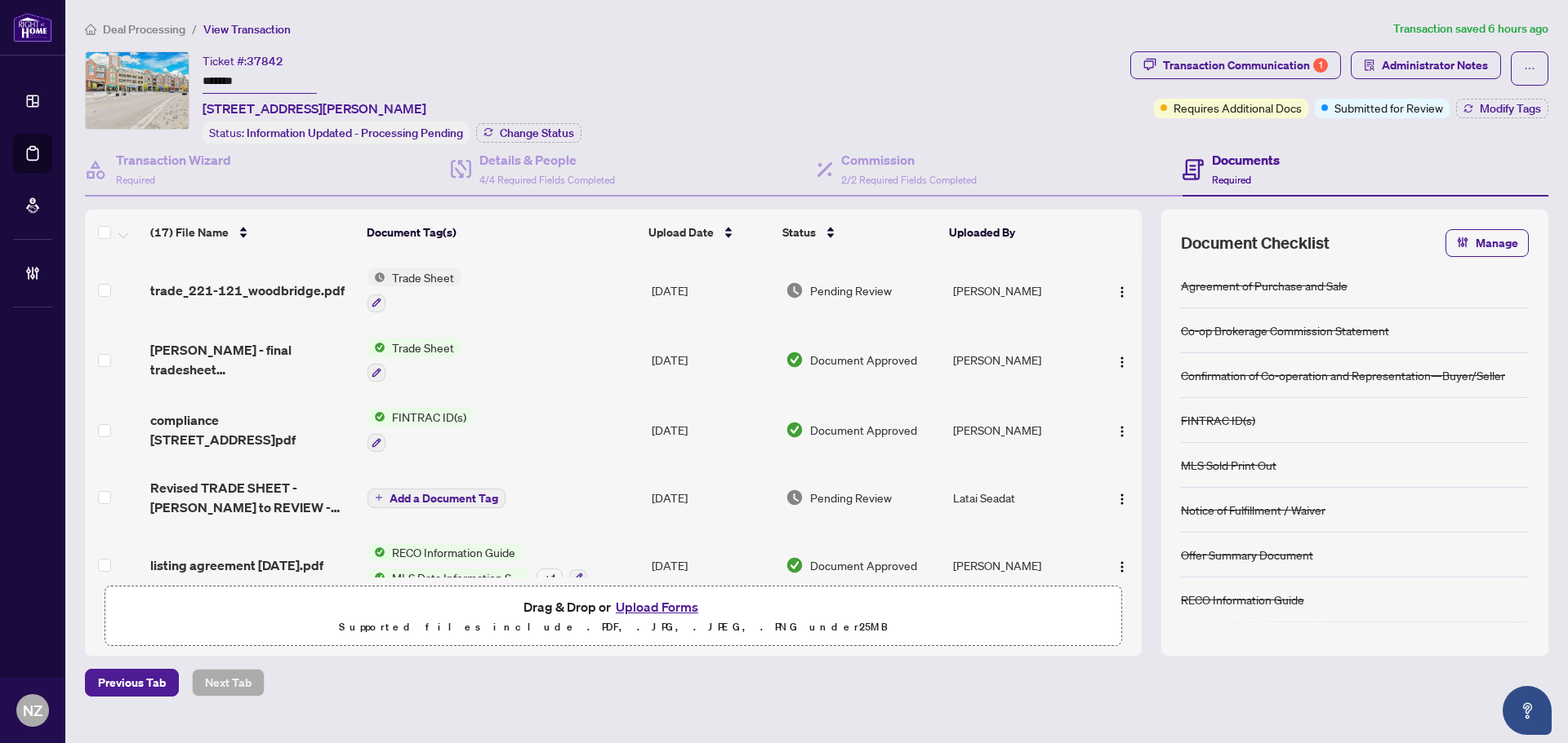
click at [139, 31] on span "Deal Processing" at bounding box center [144, 30] width 82 height 15
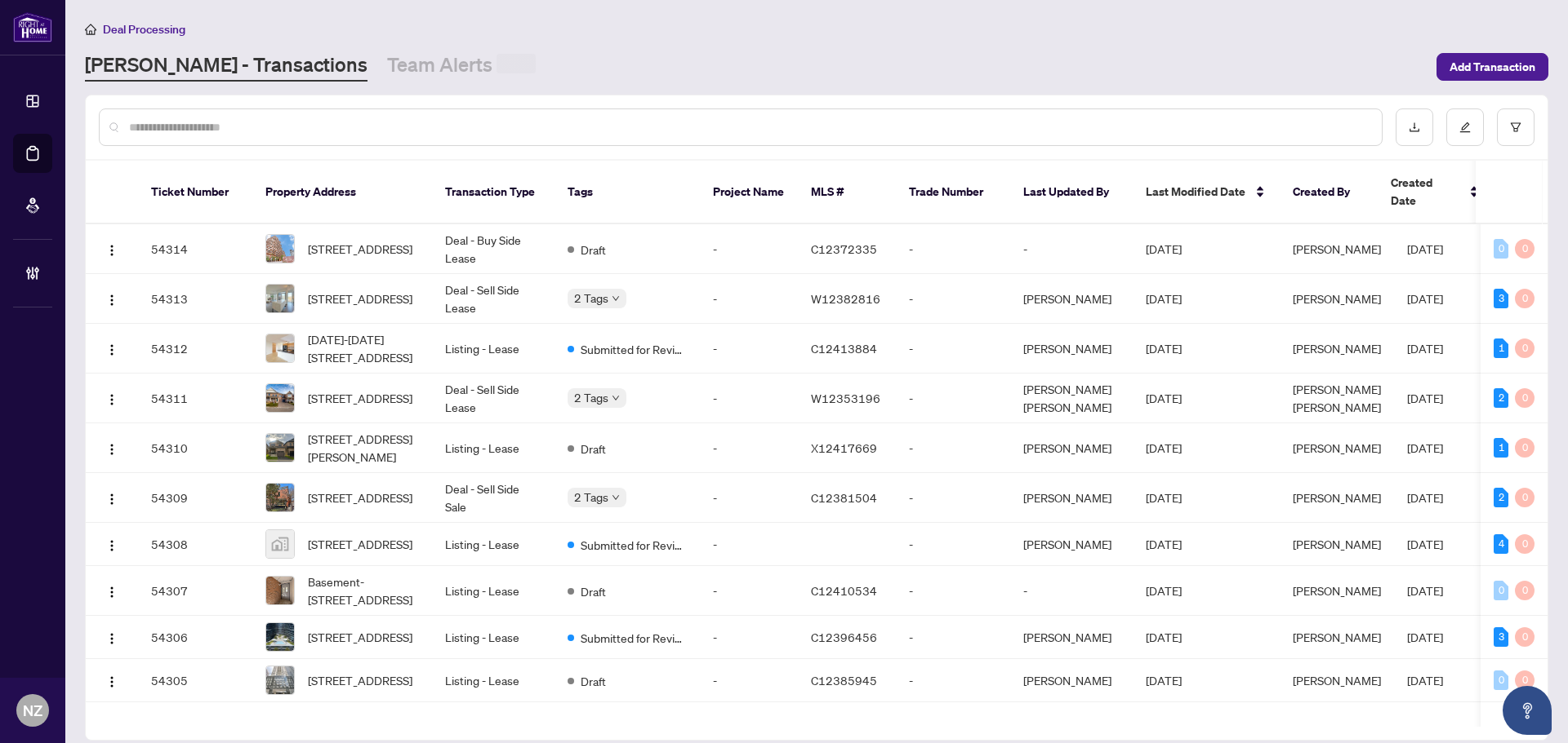
drag, startPoint x: 364, startPoint y: 64, endPoint x: 376, endPoint y: 86, distance: 25.1
click at [387, 64] on link "Team Alerts" at bounding box center [461, 66] width 148 height 30
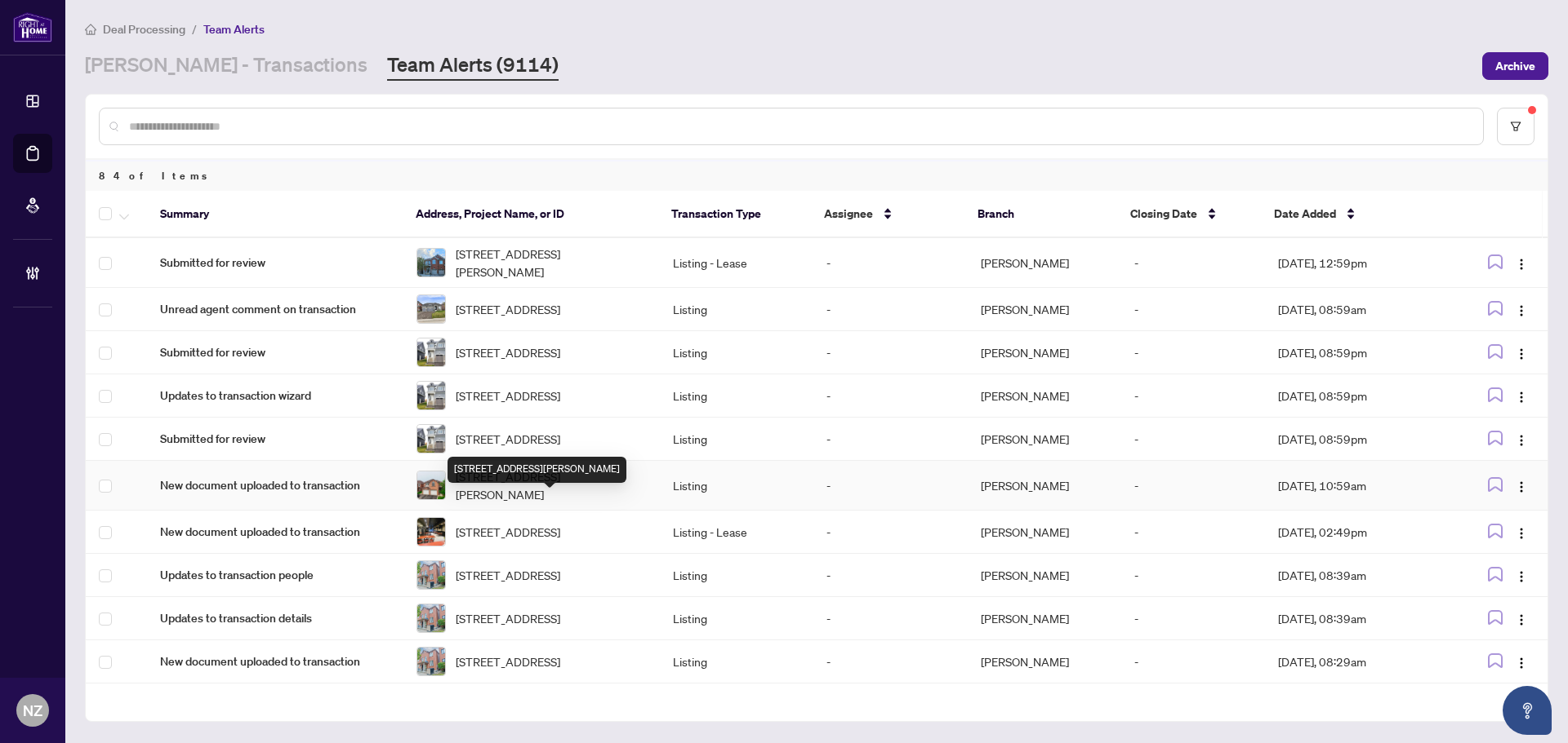
click at [536, 501] on span "7031 Graydon Crt, Mississauga, Ontario L5N 7H4, Canada" at bounding box center [550, 486] width 191 height 36
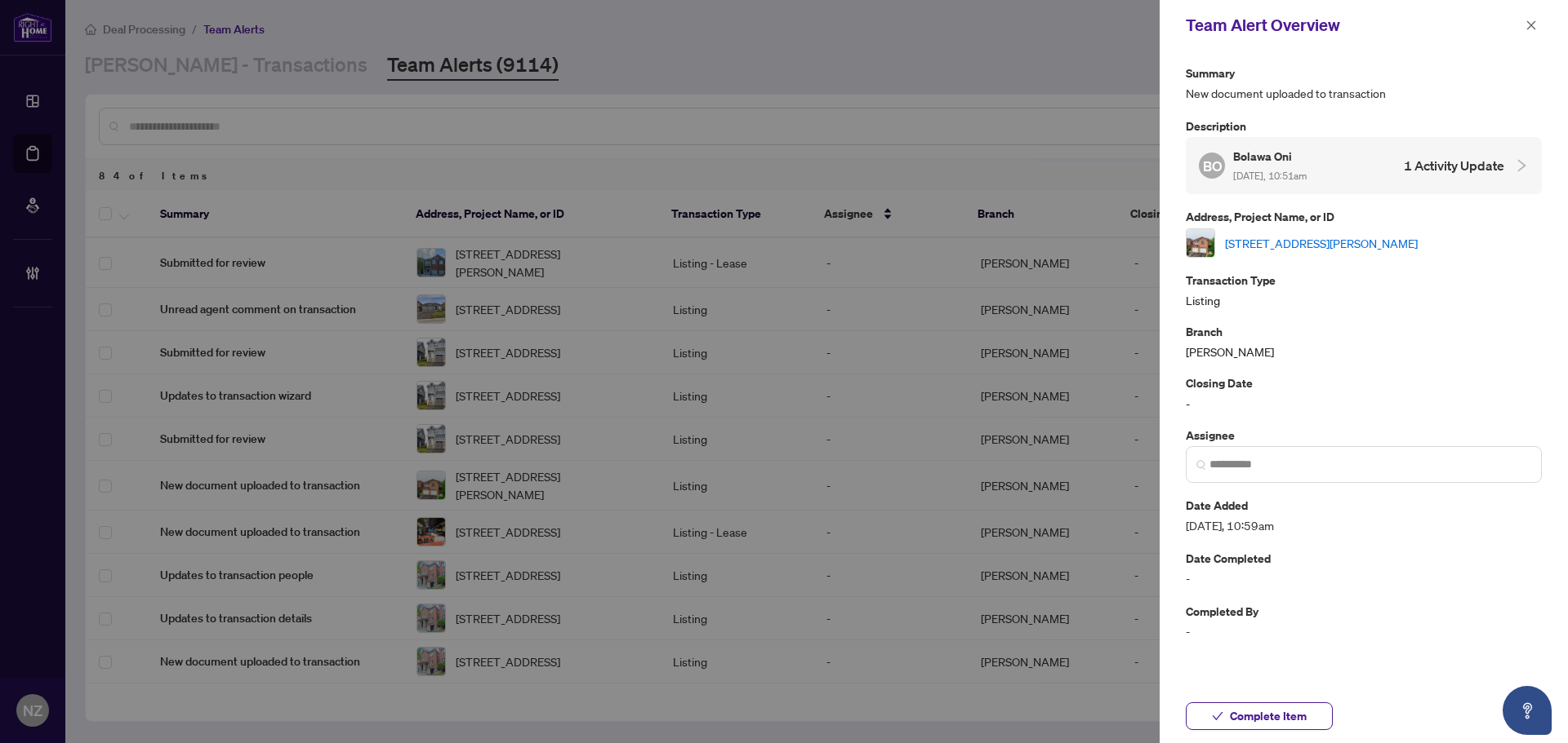
click at [1317, 242] on link "7031 Graydon Crt, Mississauga, Ontario L5N 7H4, Canada" at bounding box center [1321, 242] width 193 height 18
click at [1271, 712] on span "Complete Item" at bounding box center [1268, 717] width 76 height 26
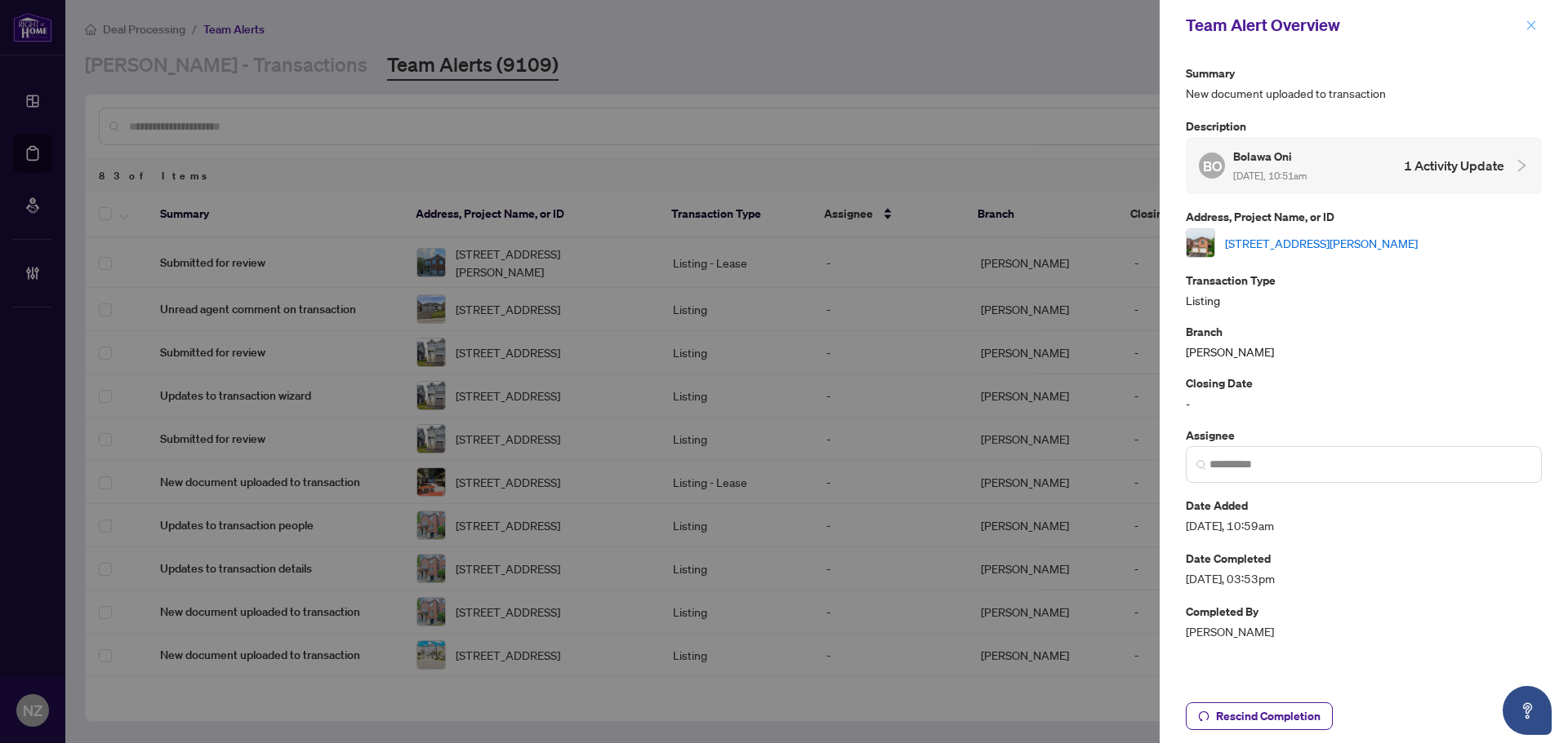
click at [1534, 23] on icon "close" at bounding box center [1531, 25] width 11 height 11
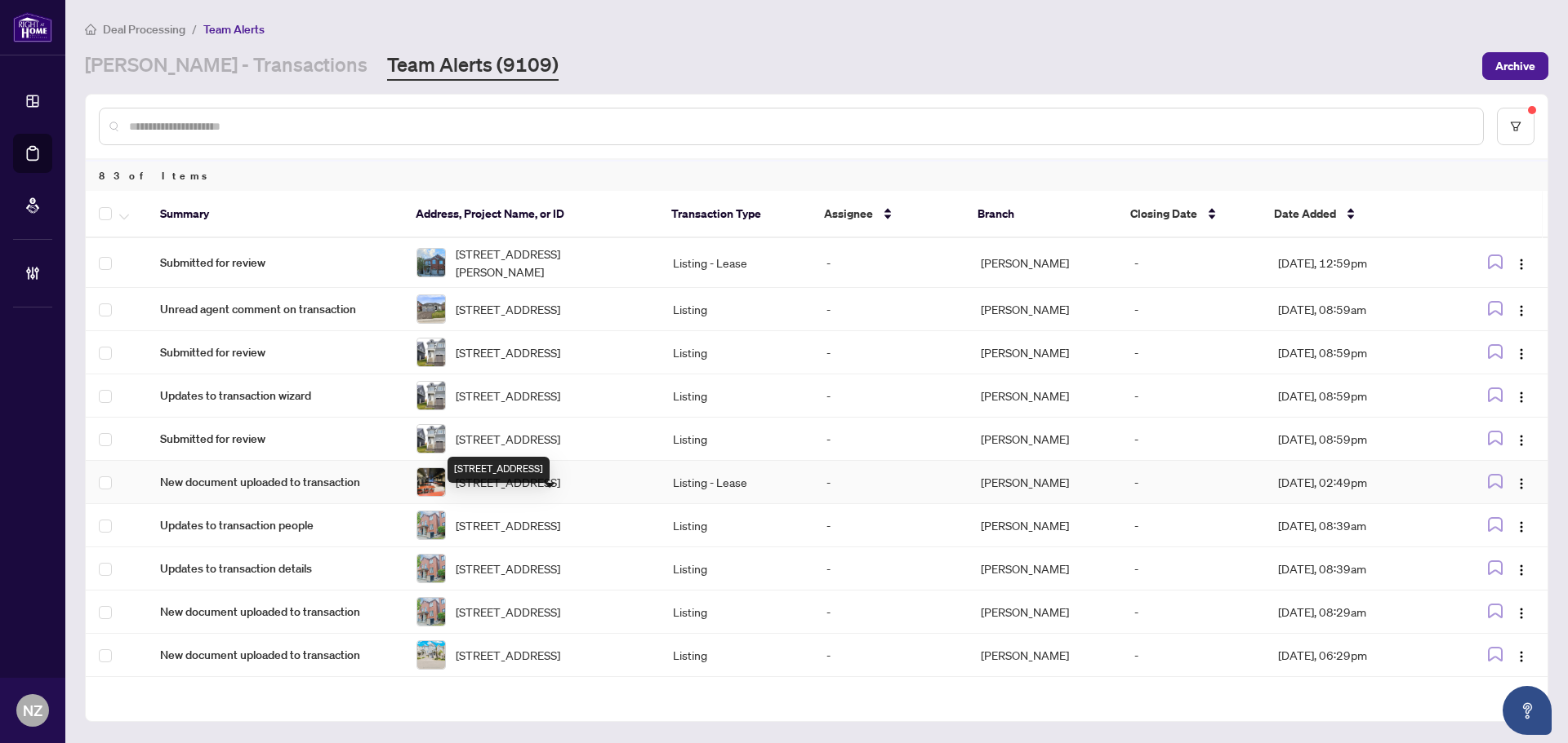
click at [516, 491] on span "825 Runnymede Rd, Toronto, Ontario M6N 3V8, Canada" at bounding box center [507, 482] width 104 height 18
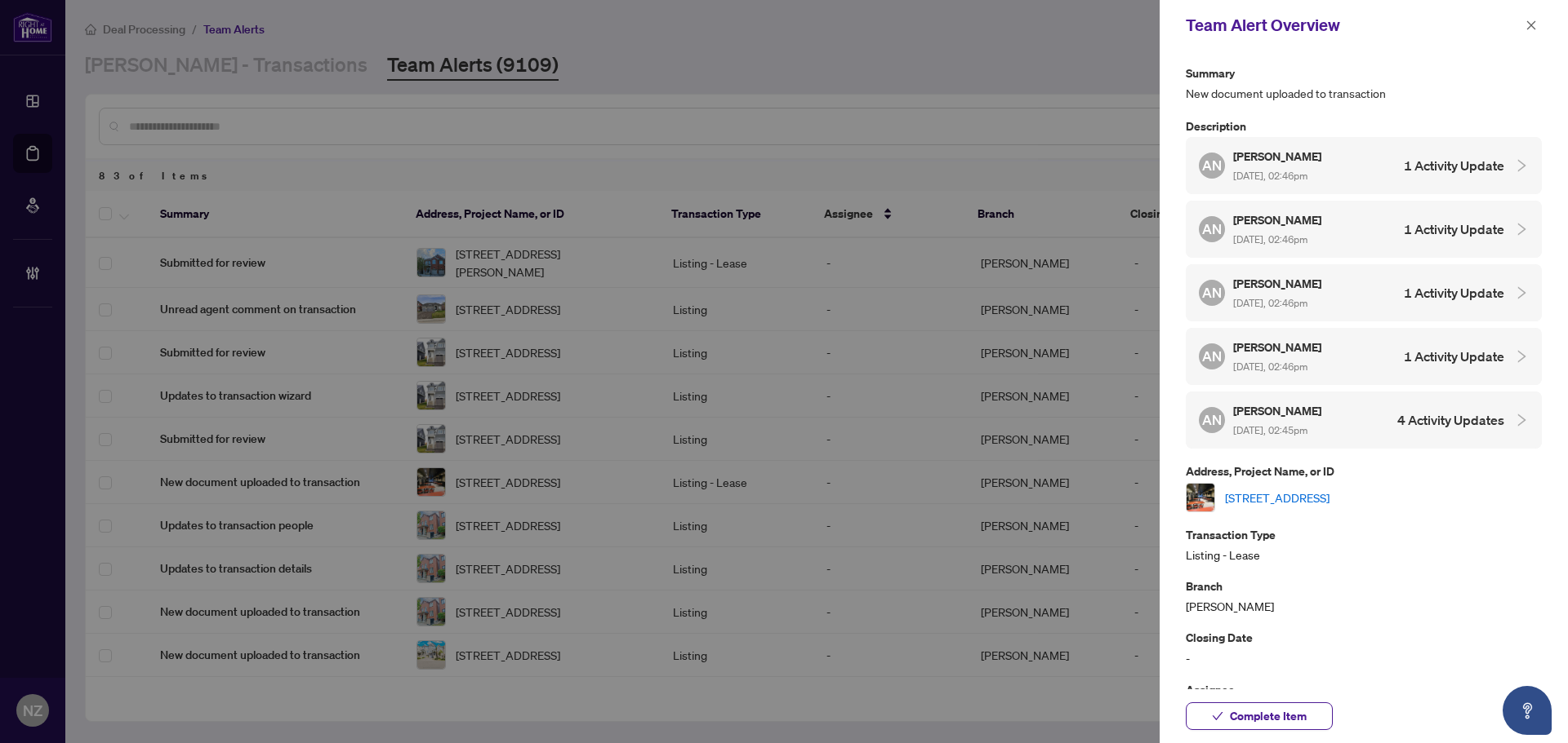
click at [1271, 499] on link "825 Runnymede Rd, Toronto, Ontario M6N 3V8, Canada" at bounding box center [1277, 497] width 104 height 18
click at [1261, 710] on span "Complete Item" at bounding box center [1268, 717] width 76 height 26
click at [1519, 23] on div "Team Alert Overview" at bounding box center [1353, 25] width 335 height 24
click at [1523, 23] on button "button" at bounding box center [1531, 25] width 21 height 20
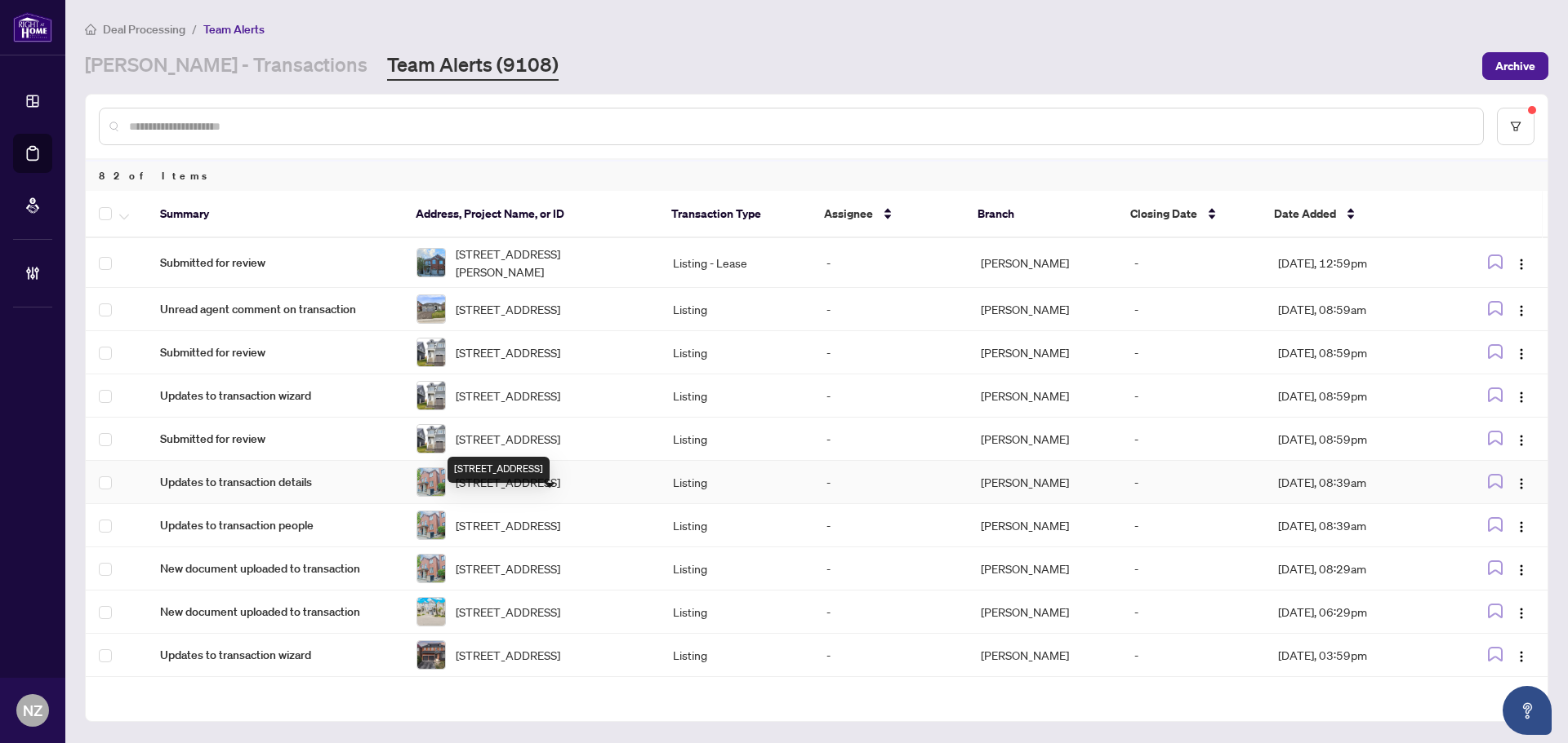
click at [503, 491] on span "45 Rutland St, Toronto, Ontario M6N 5G1, Canada" at bounding box center [507, 482] width 104 height 18
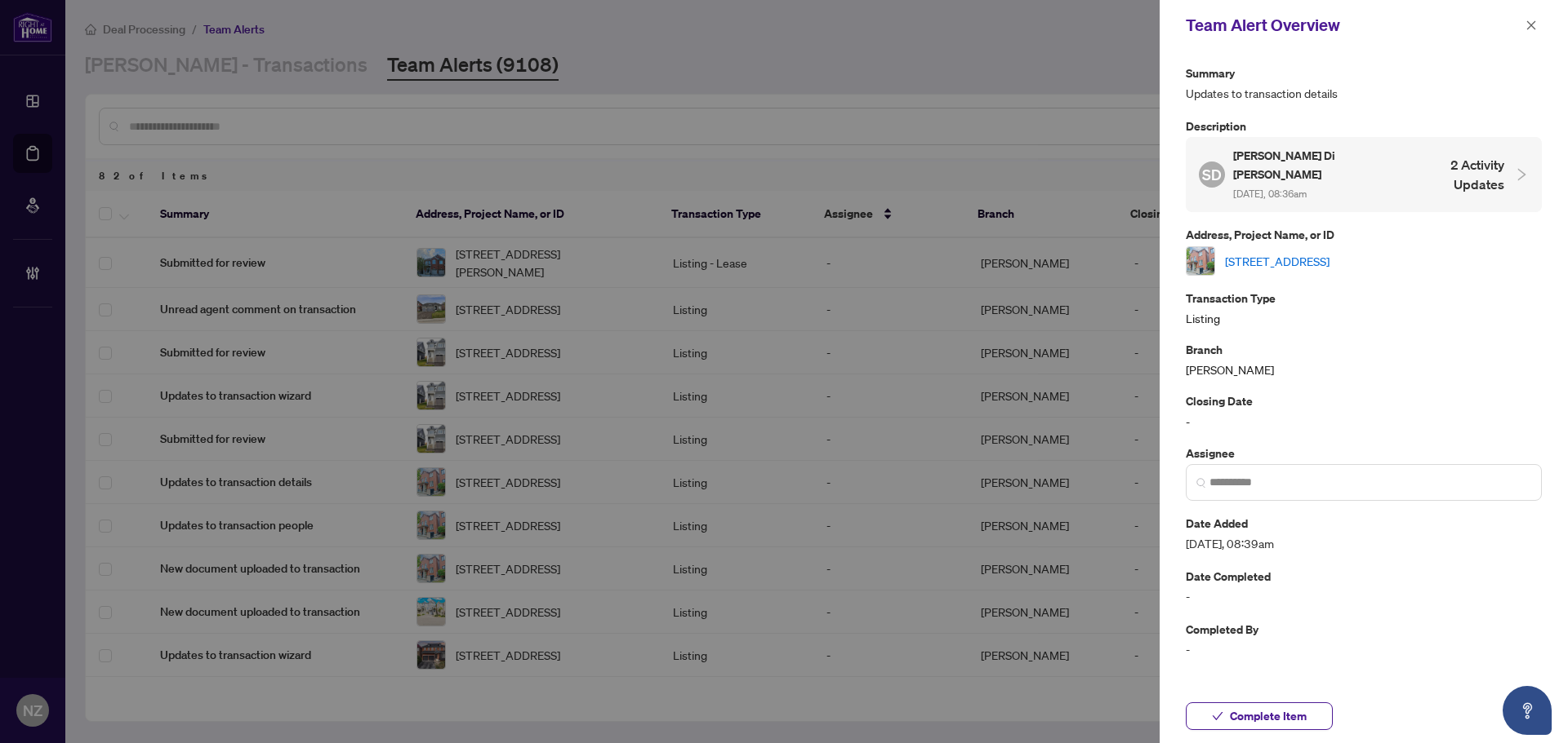
click at [1277, 252] on link "45 Rutland St, Toronto, Ontario M6N 5G1, Canada" at bounding box center [1277, 260] width 104 height 18
click at [1529, 23] on icon "close" at bounding box center [1532, 25] width 9 height 9
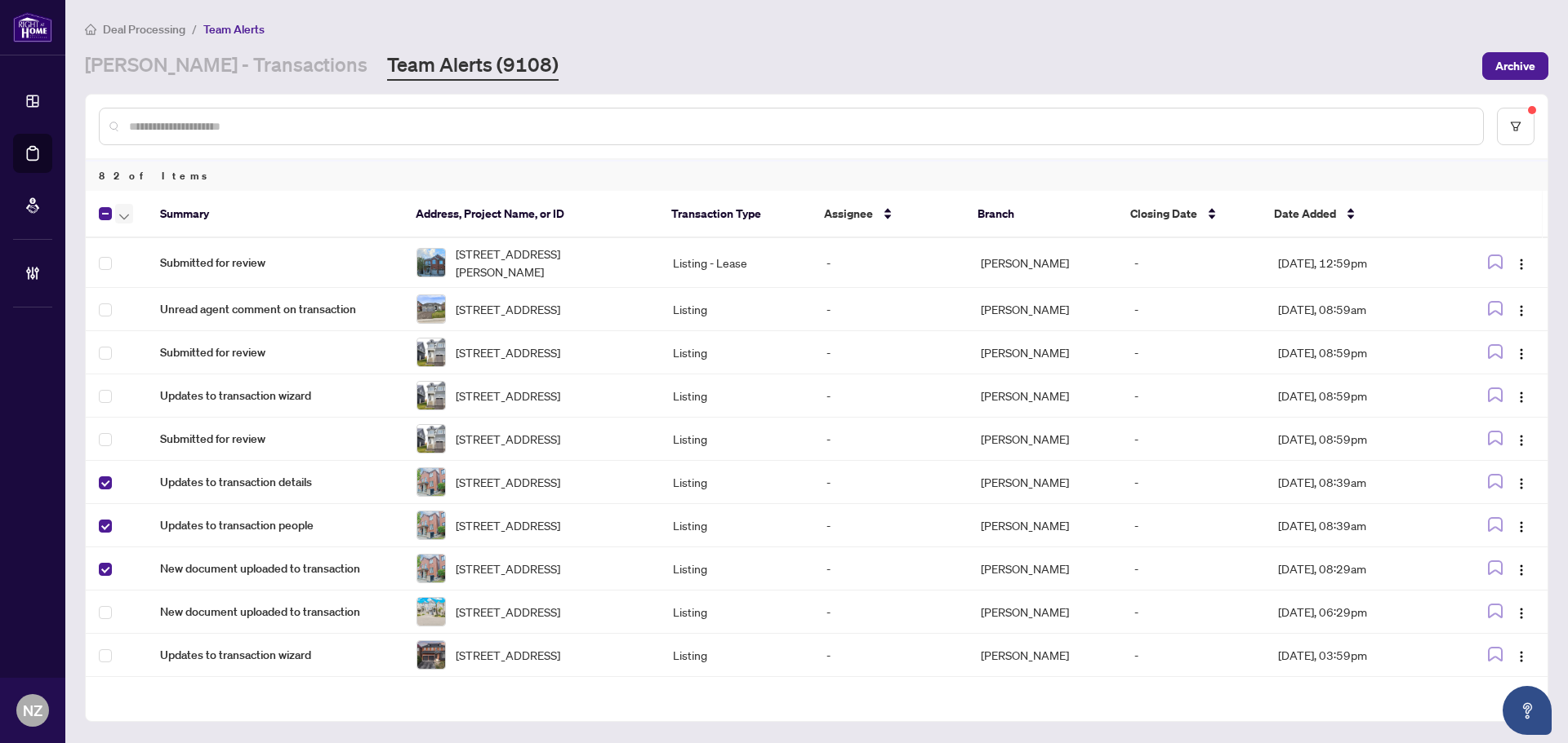
click at [122, 215] on icon "button" at bounding box center [124, 216] width 10 height 7
click at [180, 345] on span "Complete Item" at bounding box center [178, 346] width 102 height 18
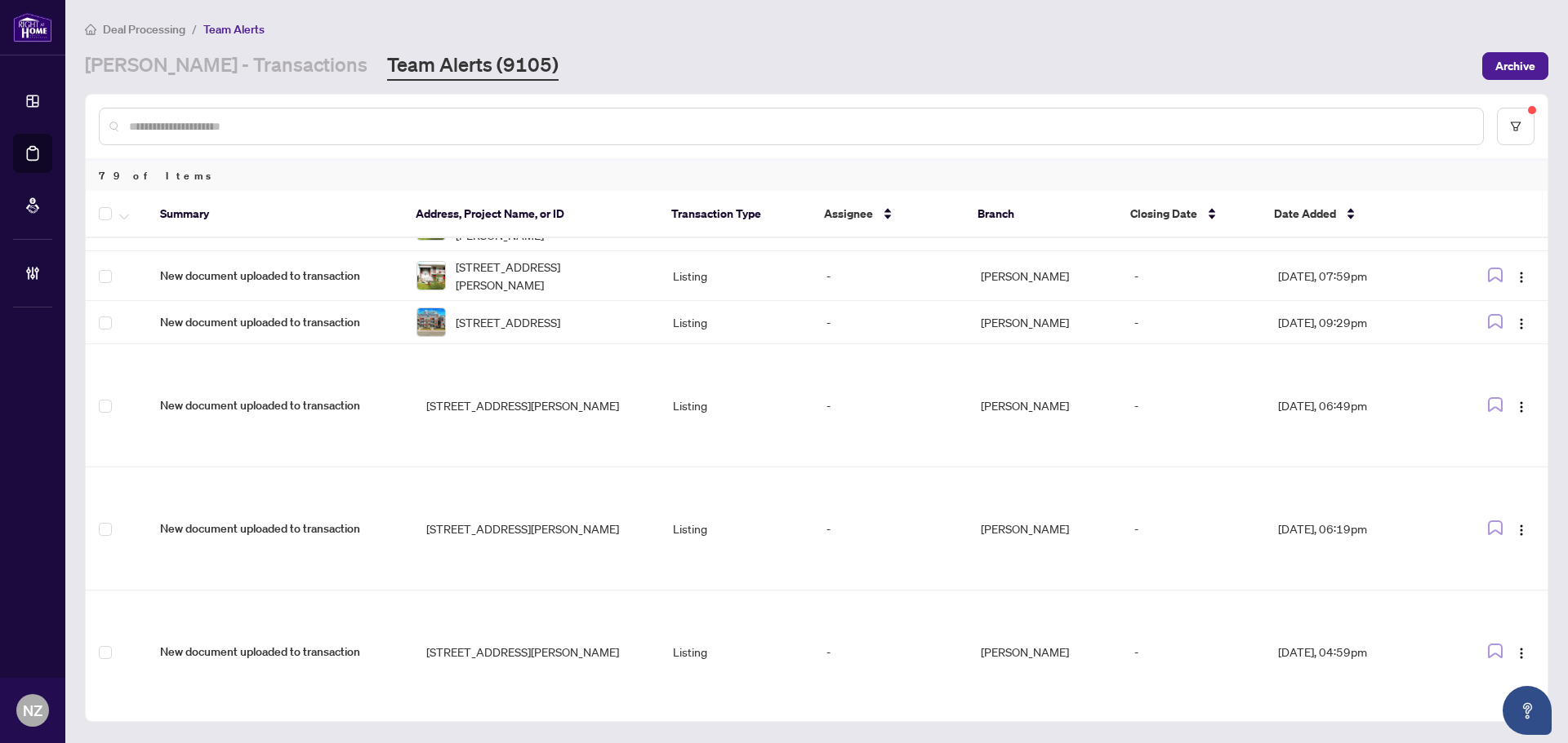
scroll to position [3443, 0]
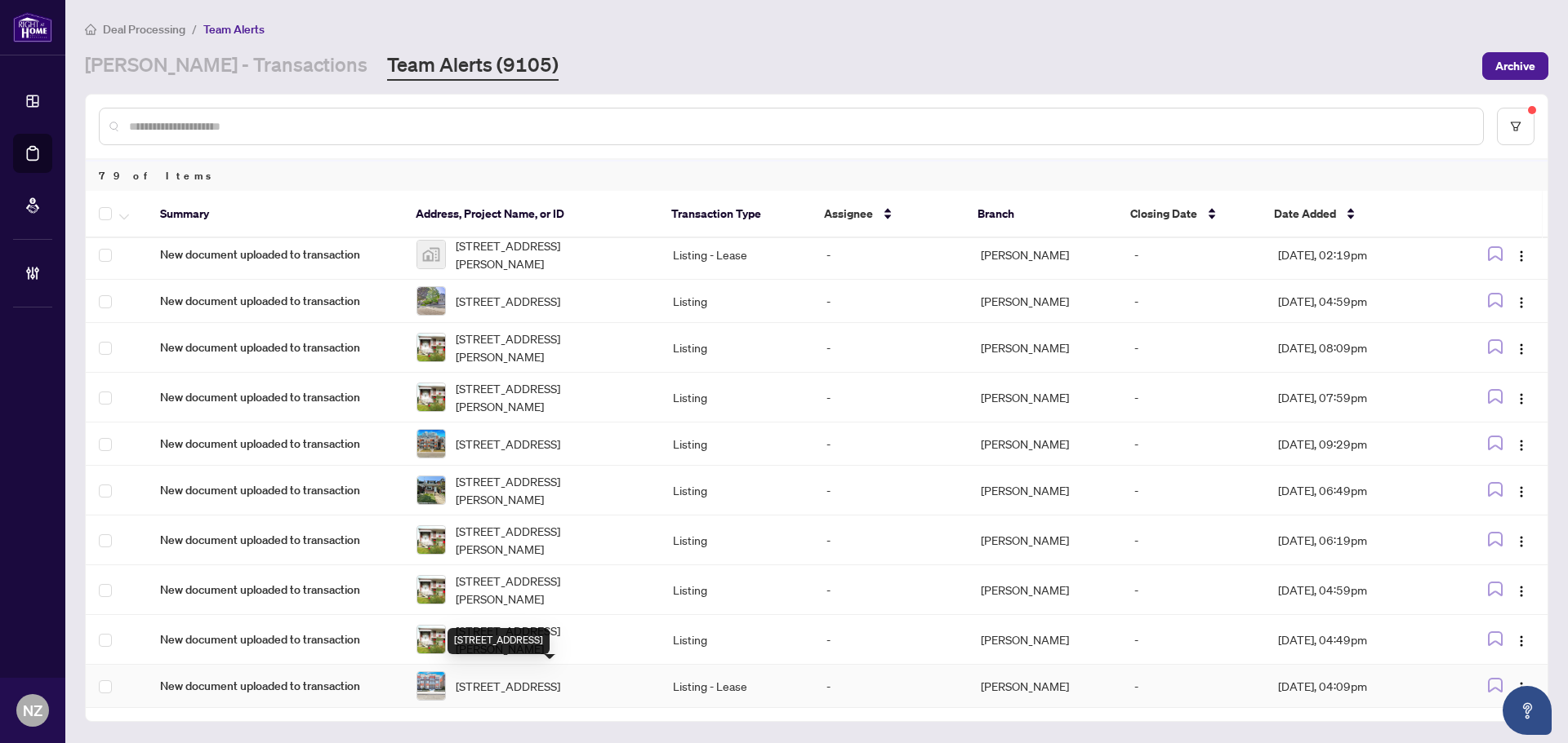
click at [516, 678] on span "135 High St, Mississauga, Ontario L5H 1K4, Canada" at bounding box center [507, 686] width 104 height 18
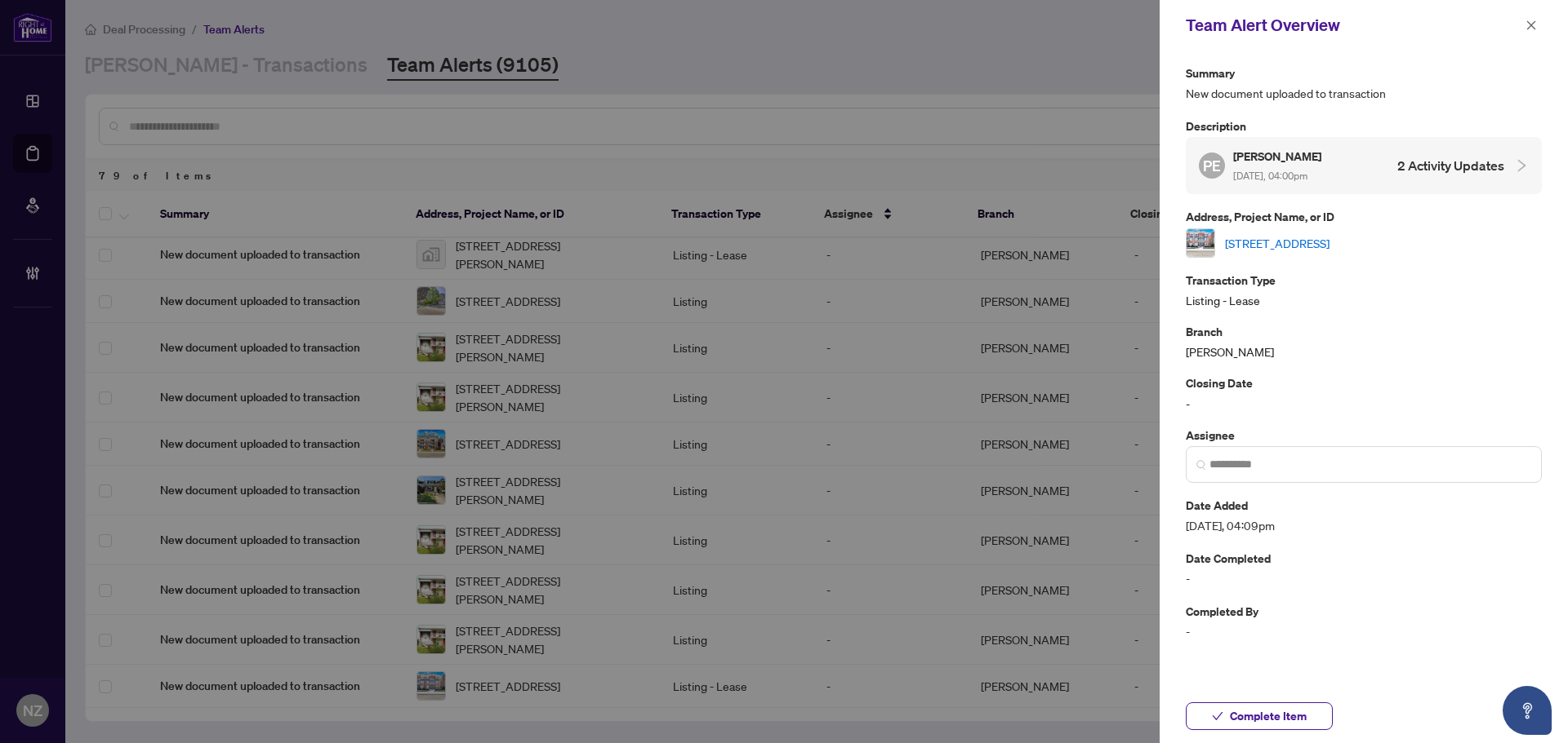
click at [1329, 243] on link "135 High St, Mississauga, Ontario L5H 1K4, Canada" at bounding box center [1277, 242] width 104 height 18
click at [1528, 22] on icon "close" at bounding box center [1532, 25] width 9 height 9
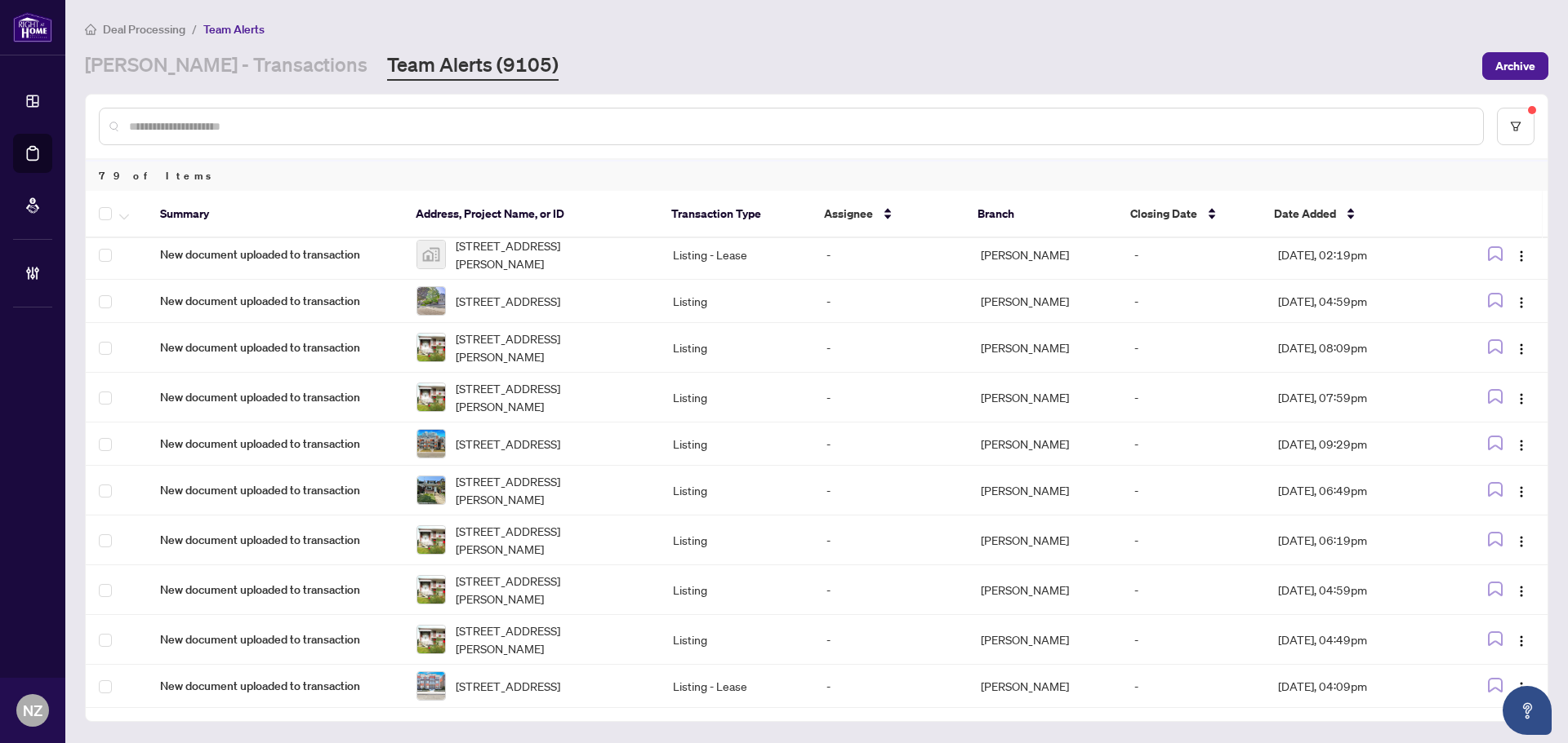
click at [235, 120] on input "text" at bounding box center [798, 126] width 1340 height 18
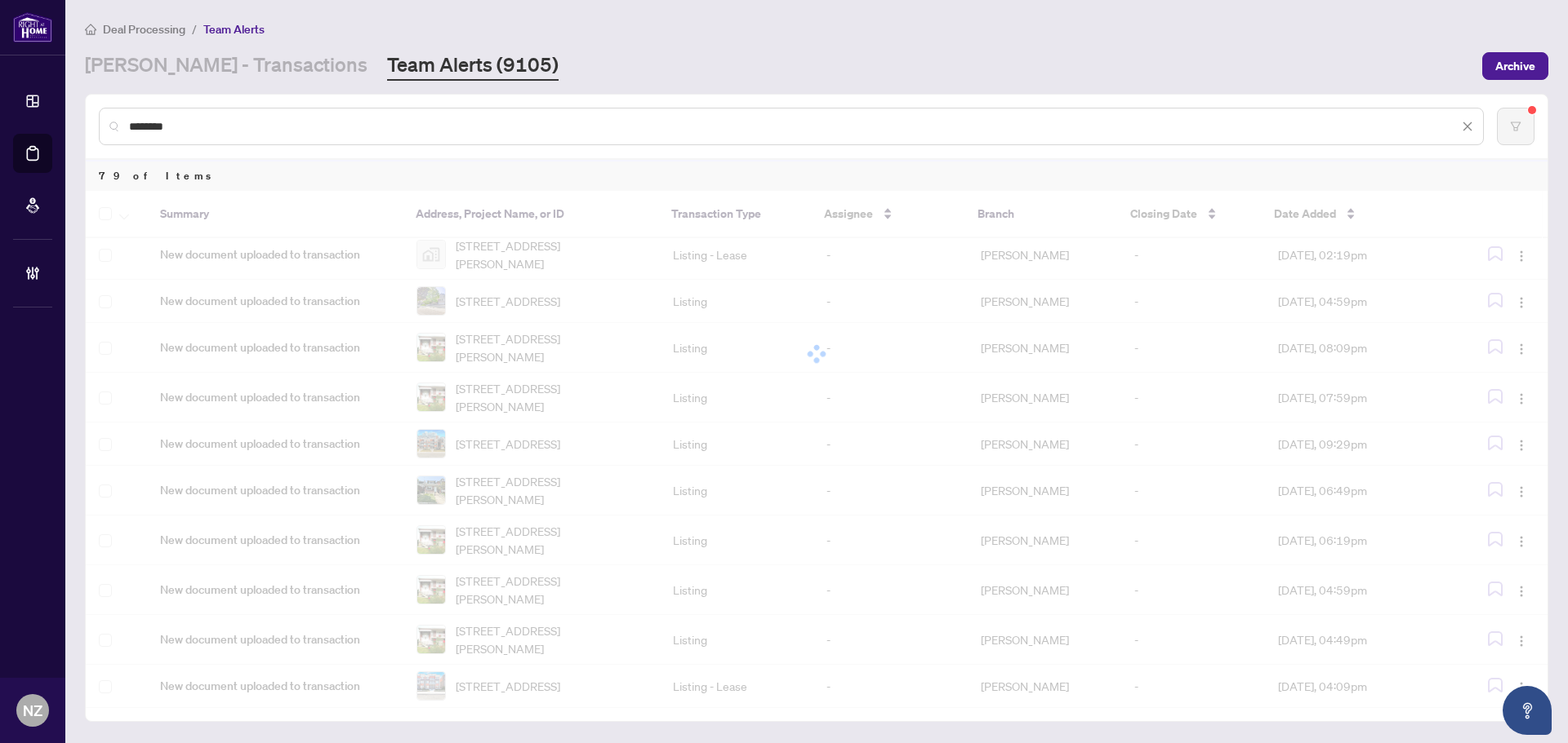
scroll to position [0, 0]
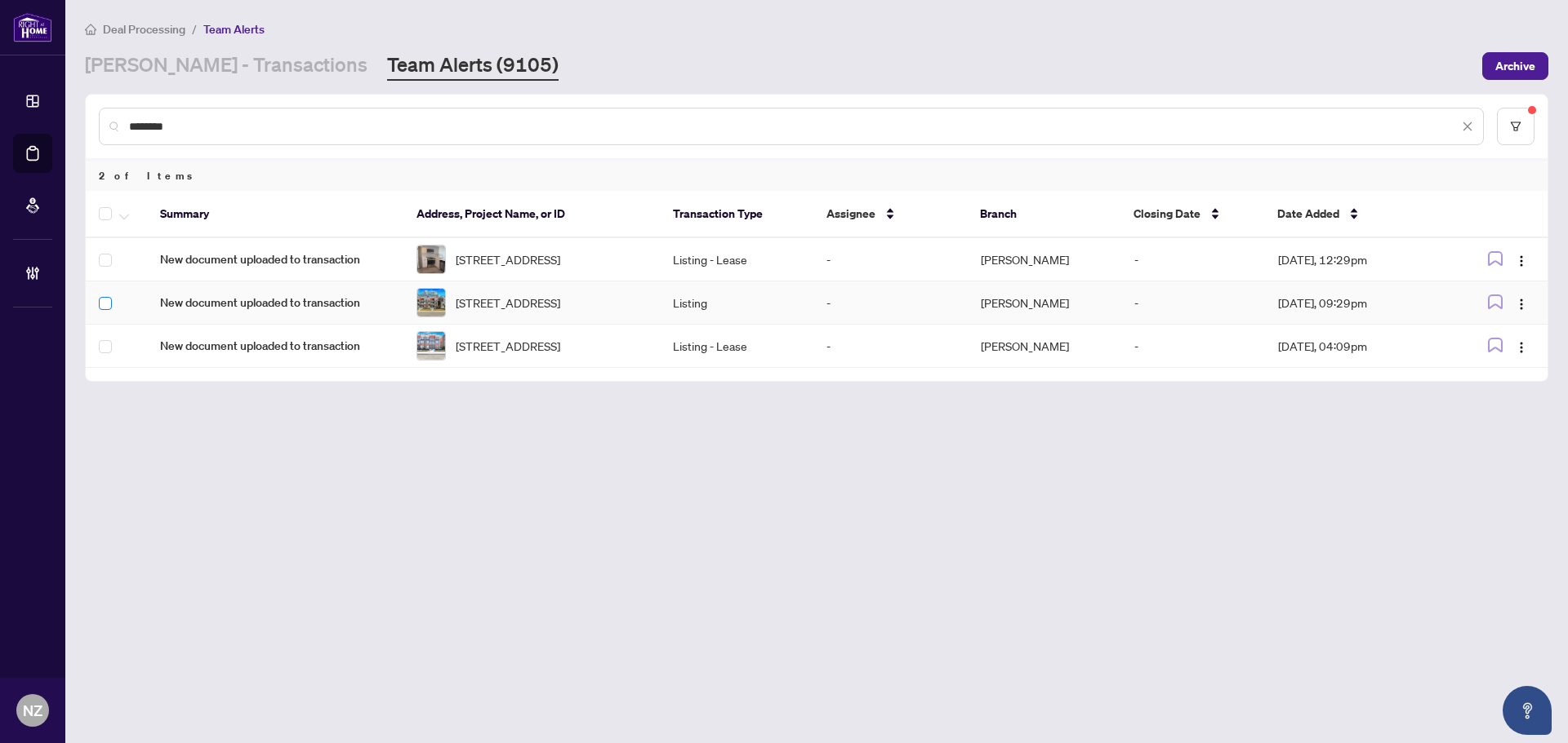
type input "********"
click at [122, 213] on icon "button" at bounding box center [124, 216] width 10 height 7
click at [151, 349] on span "Complete Item" at bounding box center [178, 346] width 102 height 18
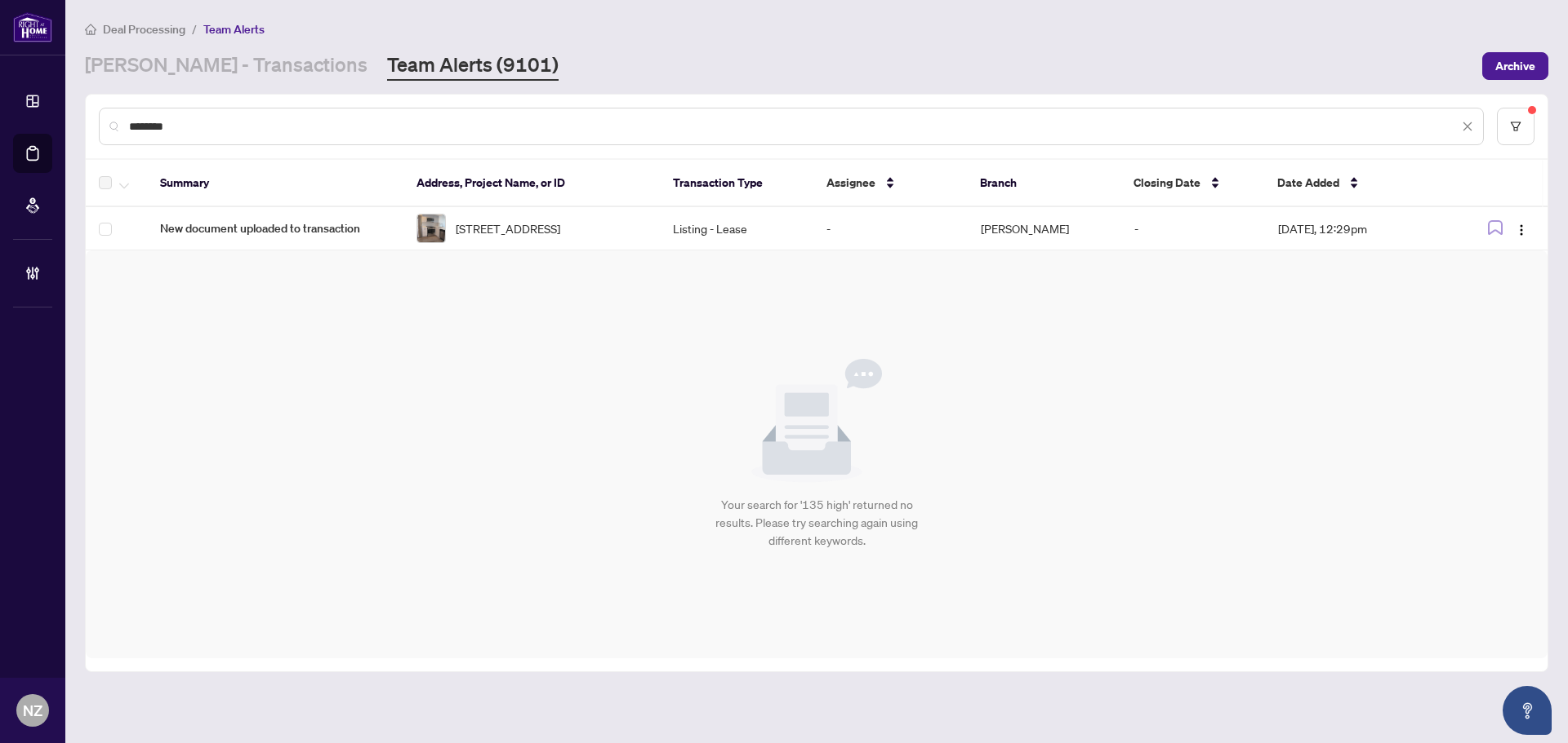
drag, startPoint x: 189, startPoint y: 131, endPoint x: 61, endPoint y: 118, distance: 128.7
click at [61, 118] on div "Dashboard Deal Processing Mortgage Referrals Brokerage Management NZ Nadia Zucc…" at bounding box center [784, 371] width 1568 height 743
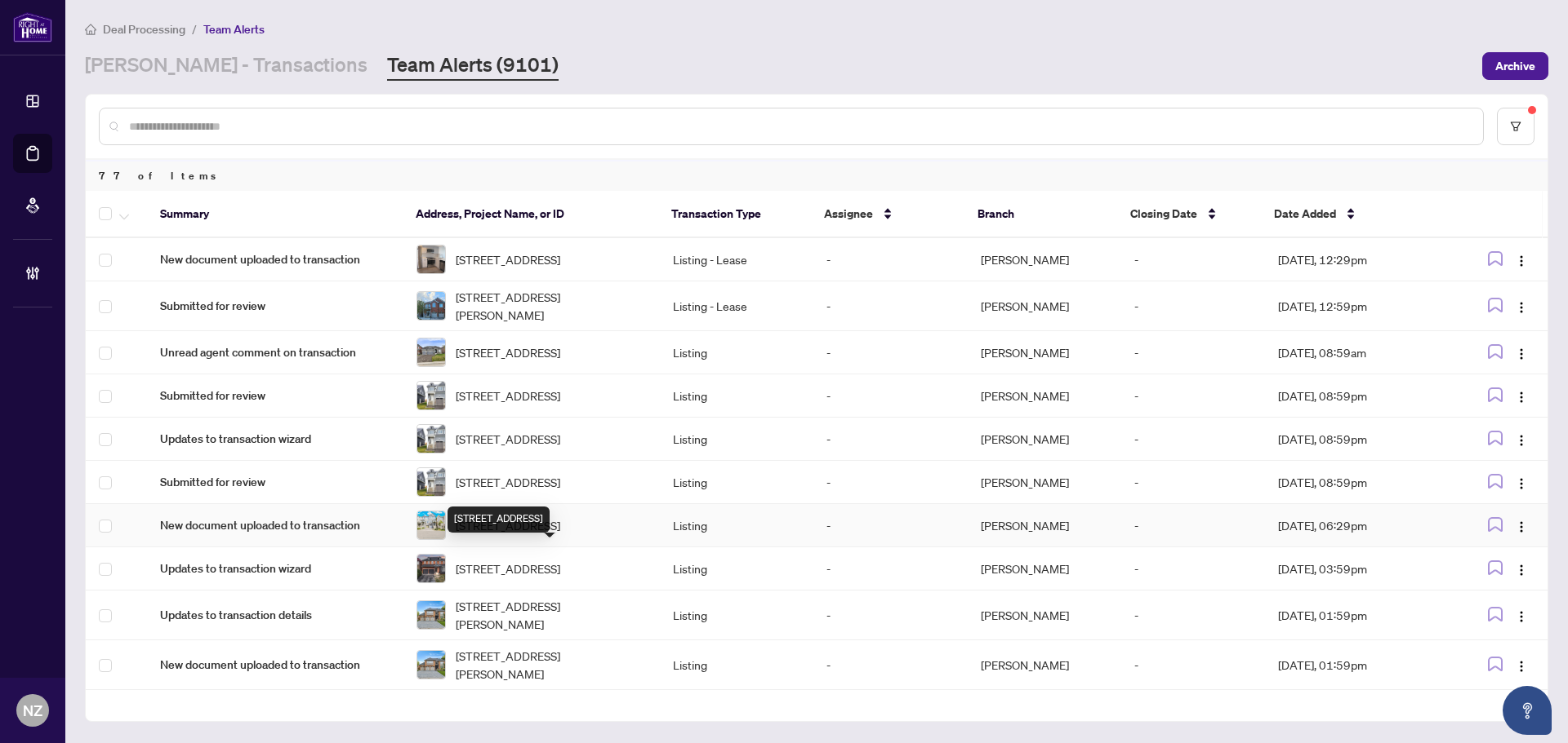
click at [540, 534] on span "16 Lasalle Lane, Richmond Hill, Ontario L4C 7V6, Canada" at bounding box center [507, 525] width 104 height 18
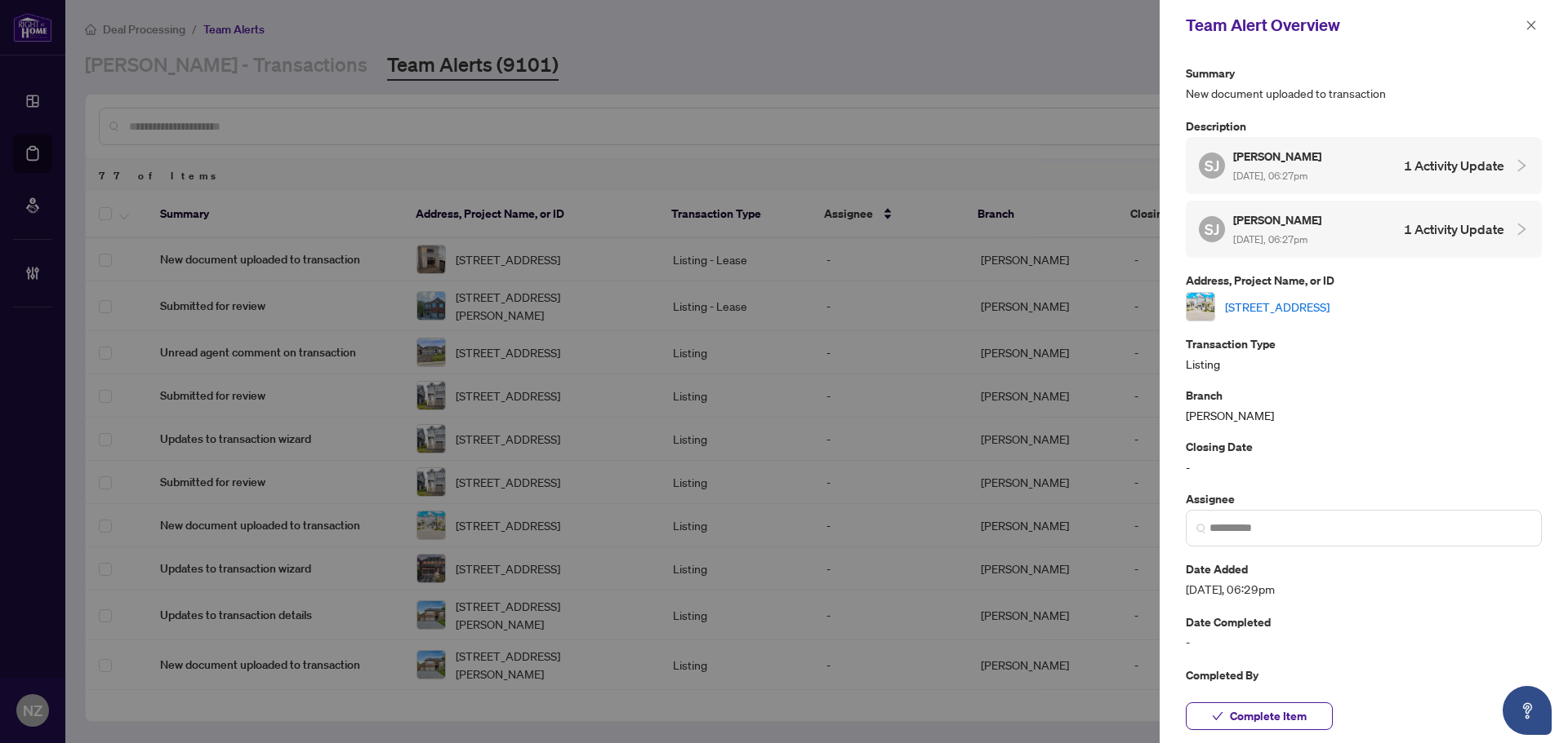
click at [1326, 310] on link "16 Lasalle Lane, Richmond Hill, Ontario L4C 7V6, Canada" at bounding box center [1277, 307] width 104 height 18
drag, startPoint x: 1533, startPoint y: 23, endPoint x: 1019, endPoint y: 75, distance: 516.6
click at [1531, 24] on icon "close" at bounding box center [1531, 25] width 11 height 11
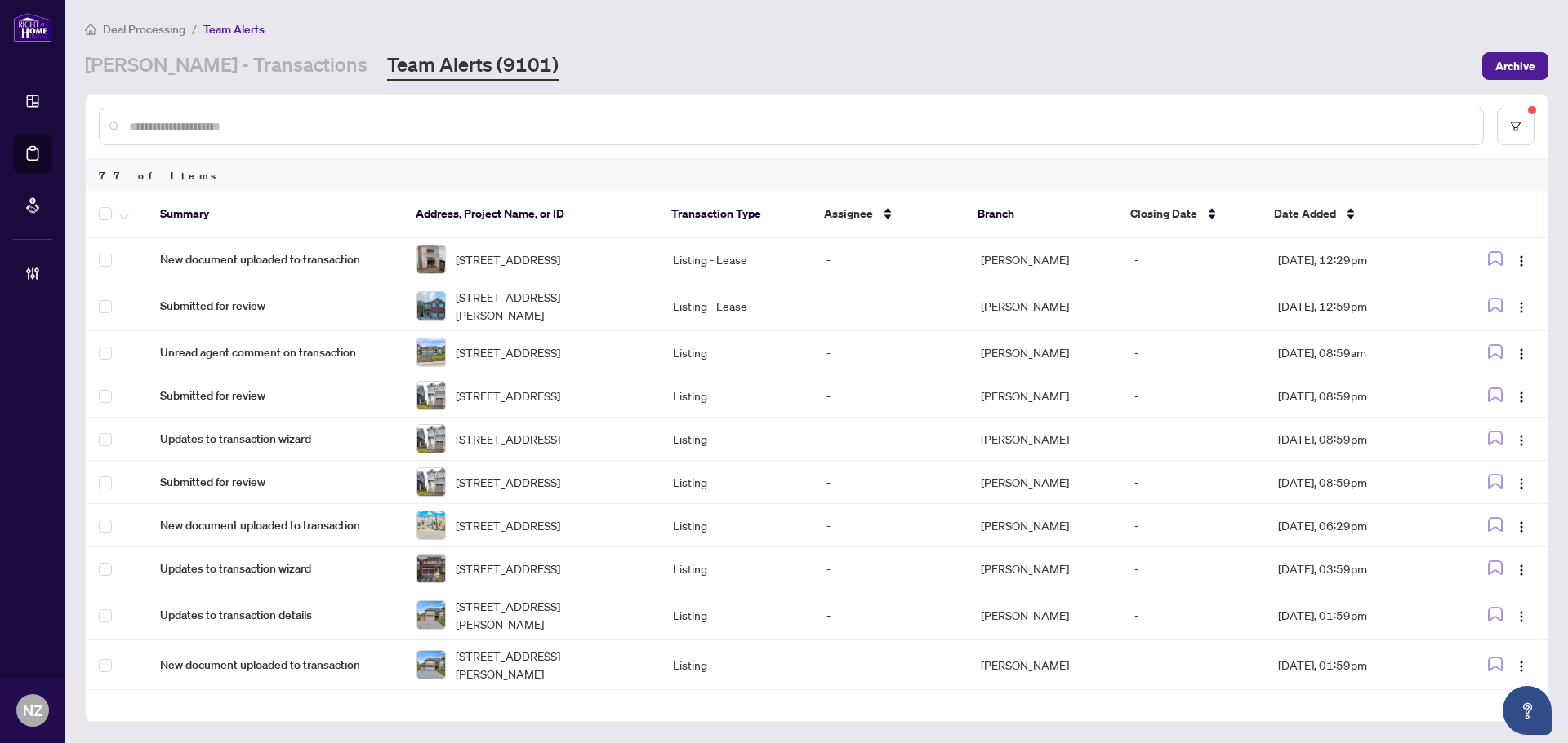
click at [423, 121] on input "text" at bounding box center [798, 126] width 1340 height 18
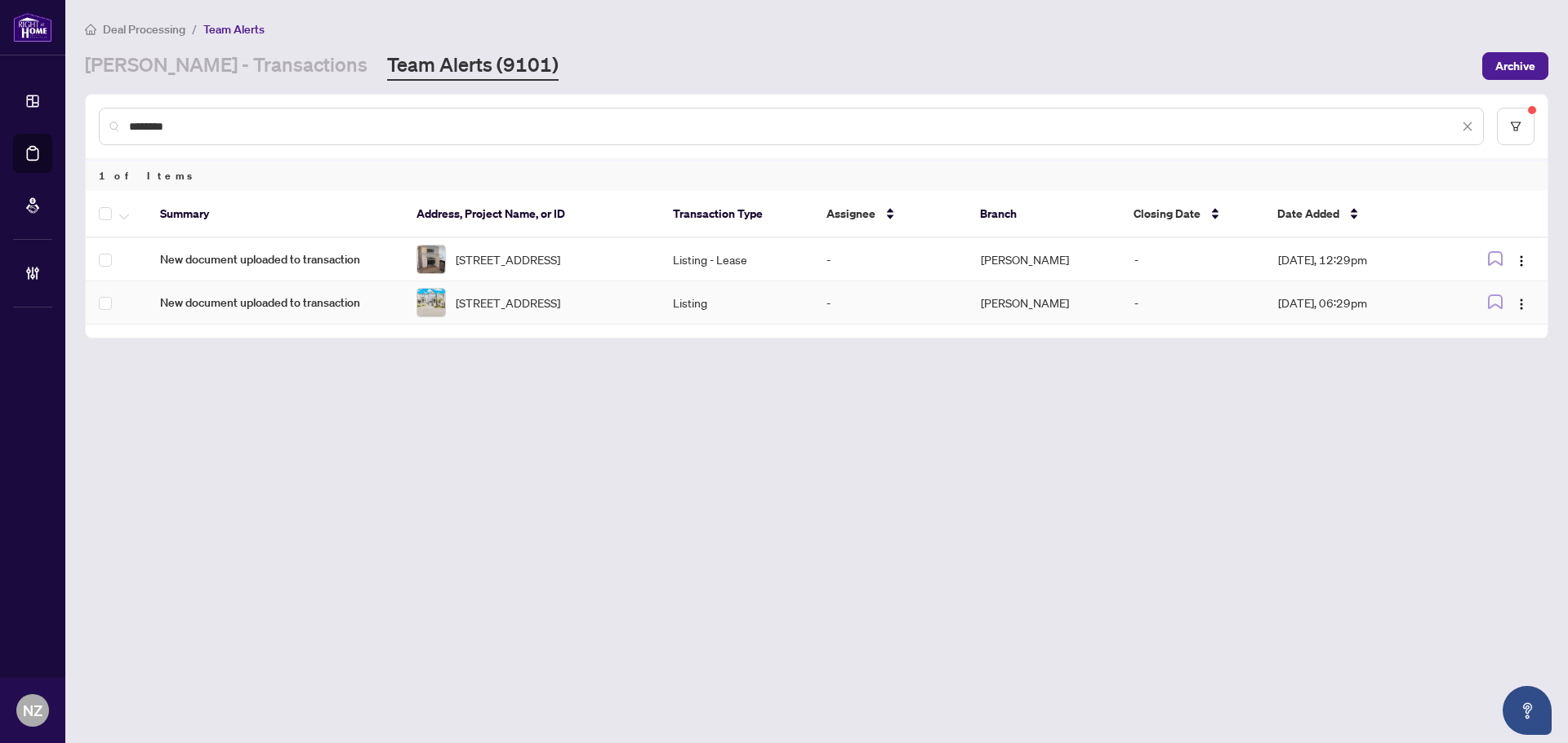
type input "********"
click at [121, 216] on icon "button" at bounding box center [124, 216] width 10 height 6
click at [153, 342] on span "Complete Item" at bounding box center [178, 346] width 102 height 18
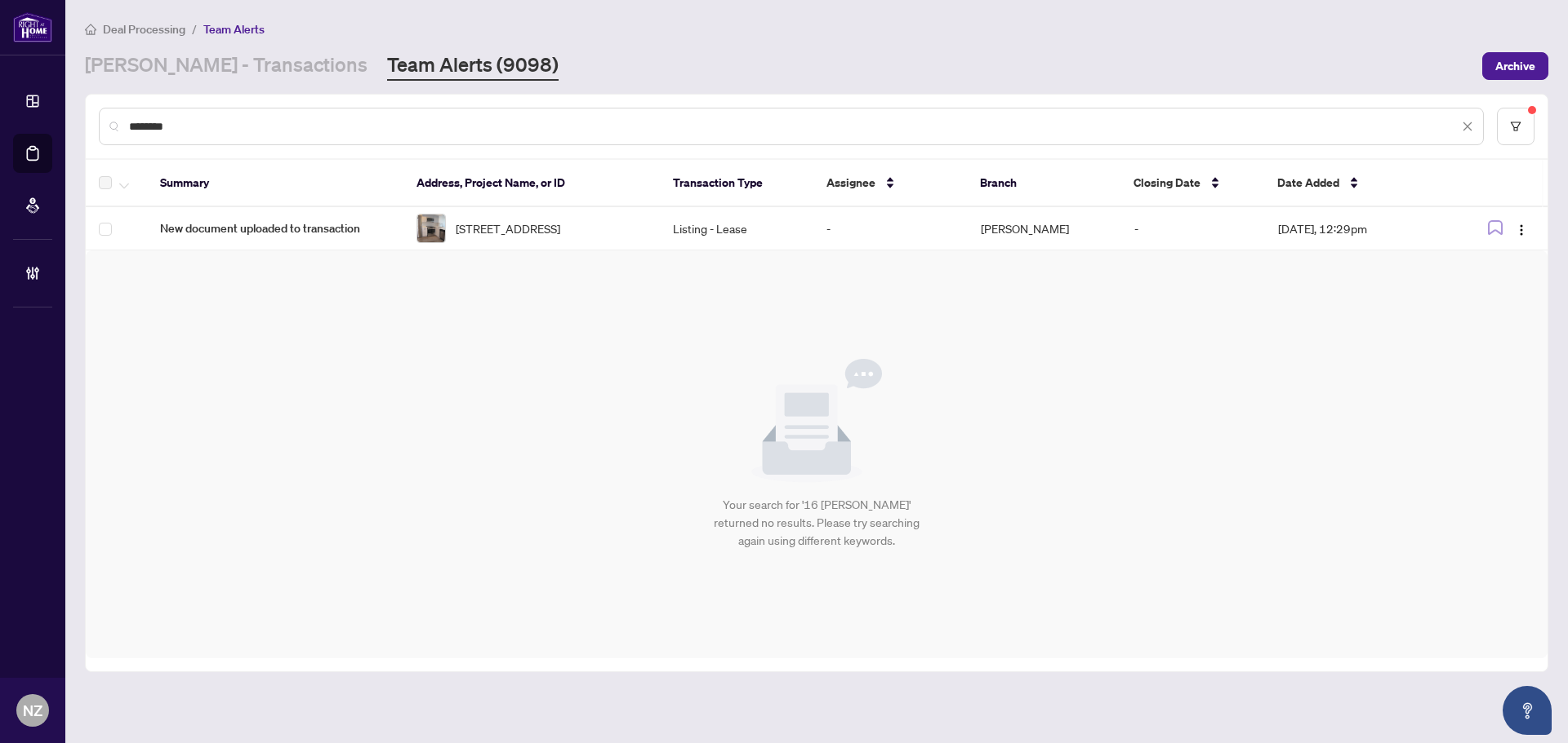
drag, startPoint x: 195, startPoint y: 121, endPoint x: 83, endPoint y: 129, distance: 112.3
click at [83, 129] on main "Deal Processing / Team Alerts RAHR - Transactions Team Alerts (9098) Archive **…" at bounding box center [816, 371] width 1503 height 743
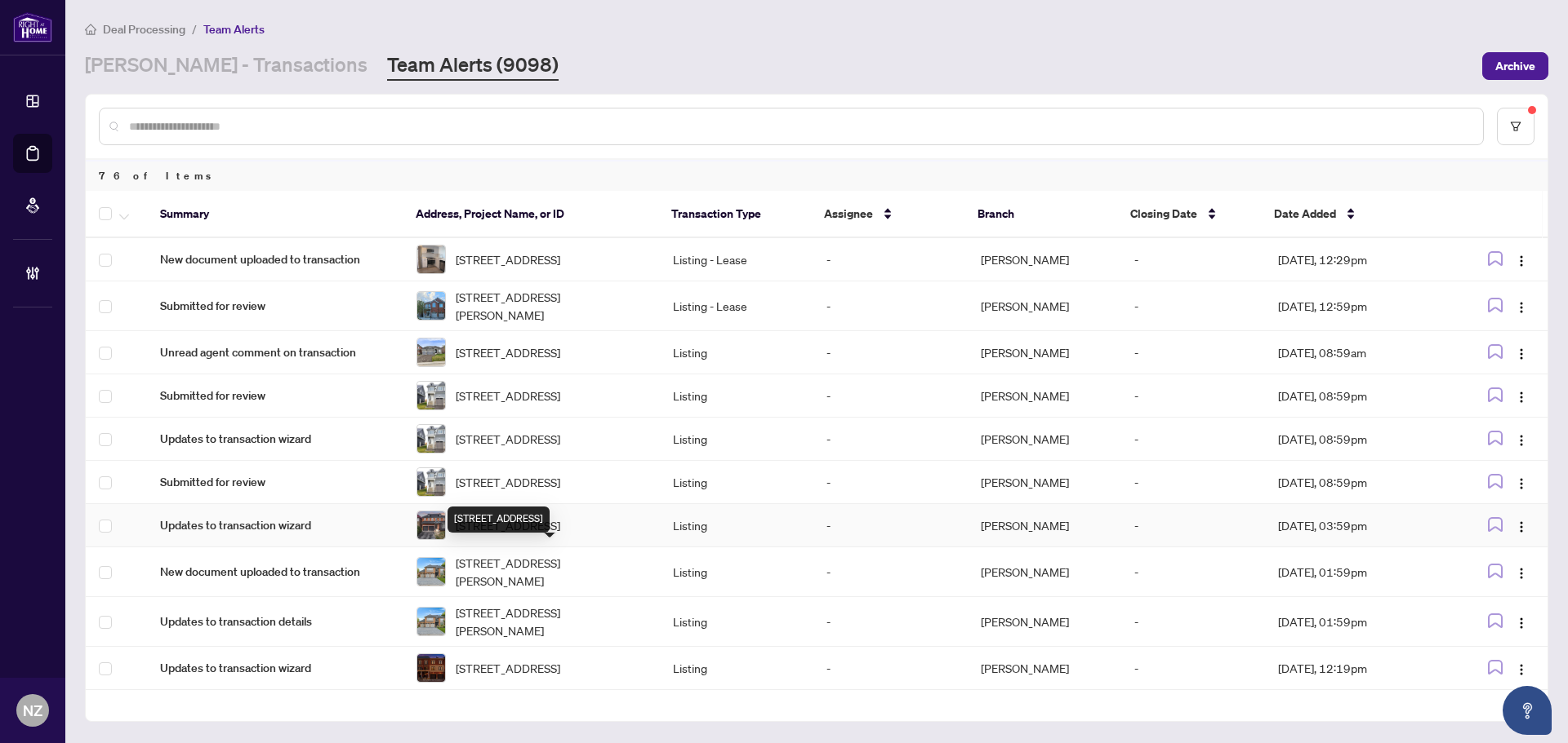
click at [531, 534] on span "18 McQueen Cres, Ajax, Ontario L1T 4Y8, Canada" at bounding box center [507, 525] width 104 height 18
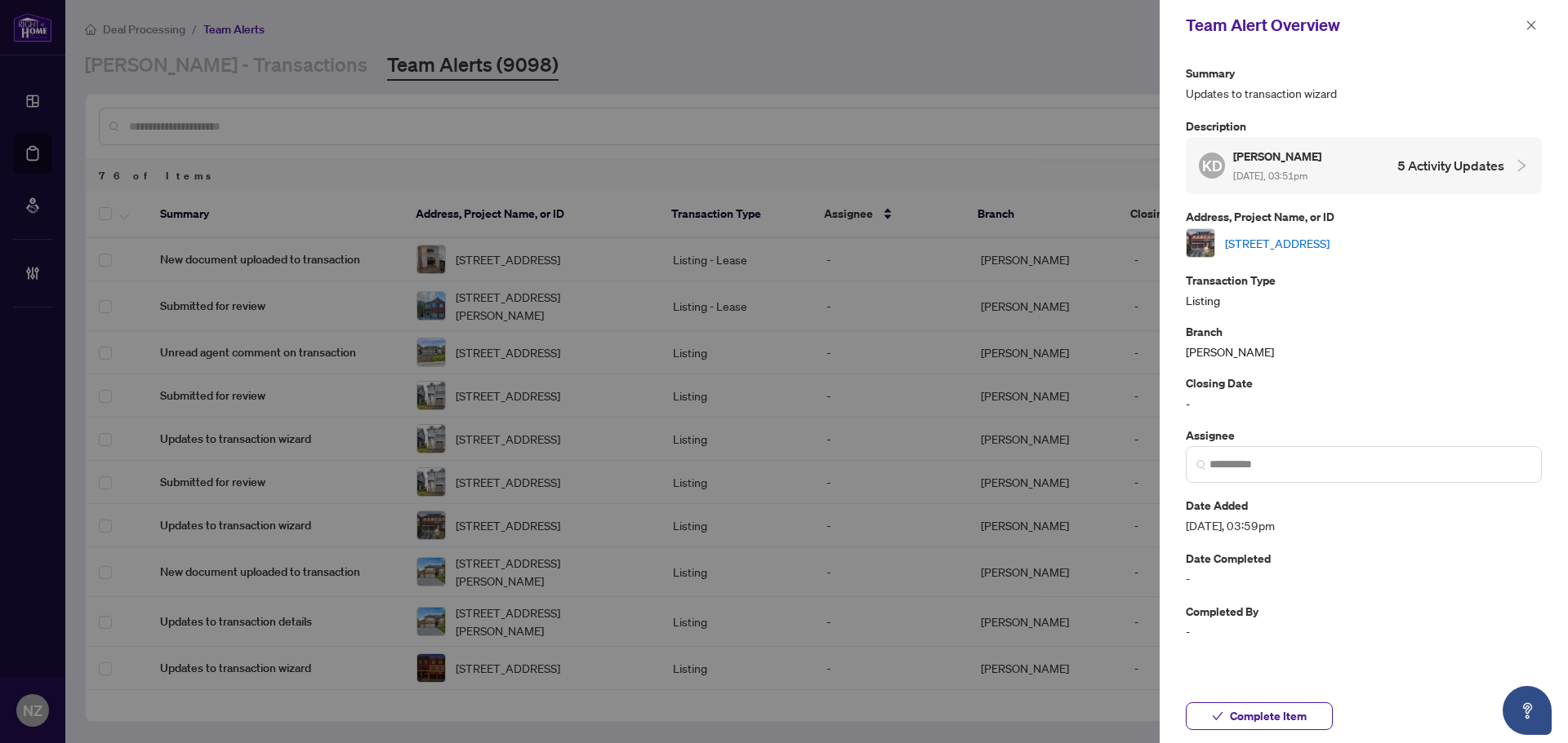
click at [1325, 240] on link "18 McQueen Cres, Ajax, Ontario L1T 4Y8, Canada" at bounding box center [1277, 242] width 104 height 18
click at [1536, 26] on icon "close" at bounding box center [1531, 25] width 11 height 11
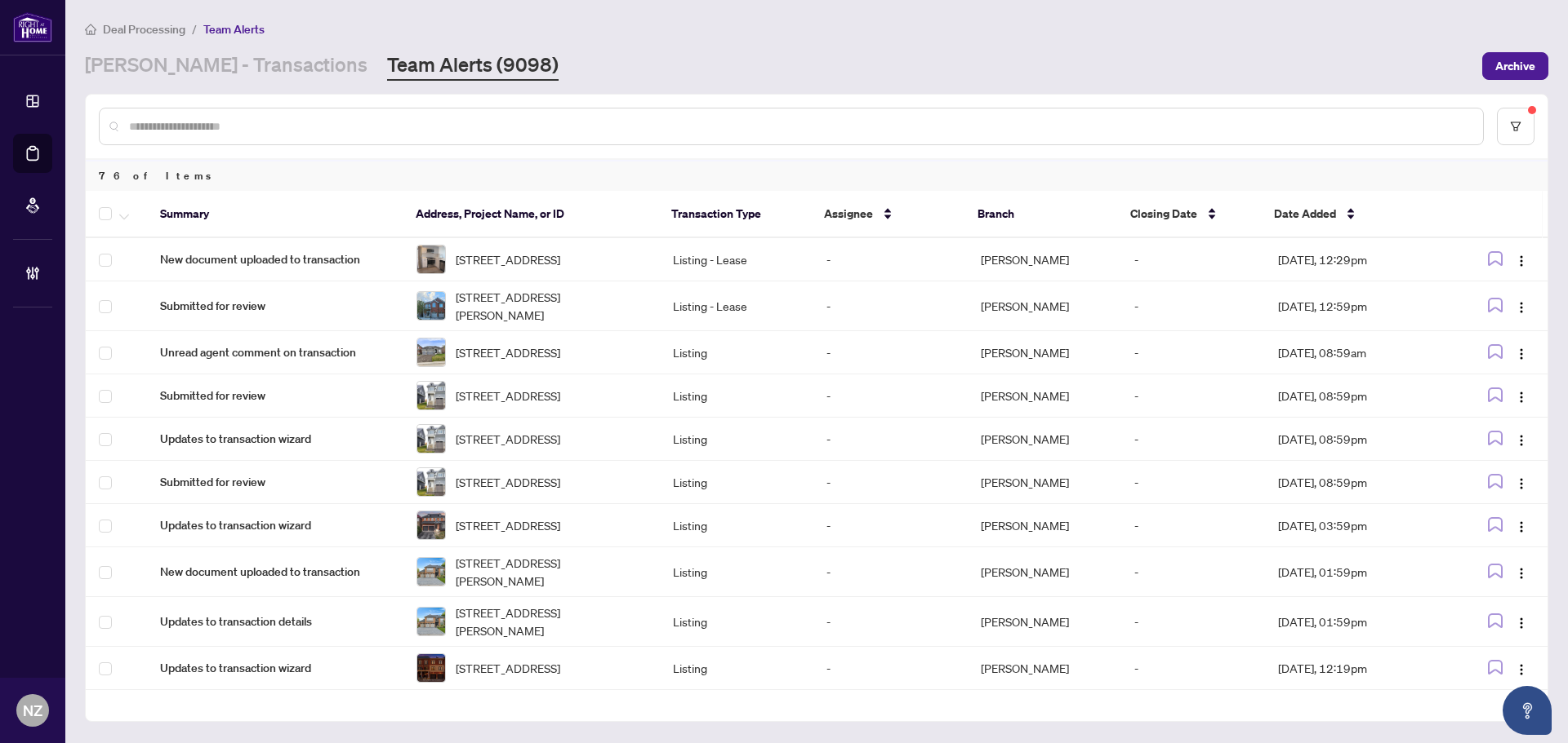
click at [228, 121] on input "text" at bounding box center [798, 126] width 1340 height 18
paste input "**********"
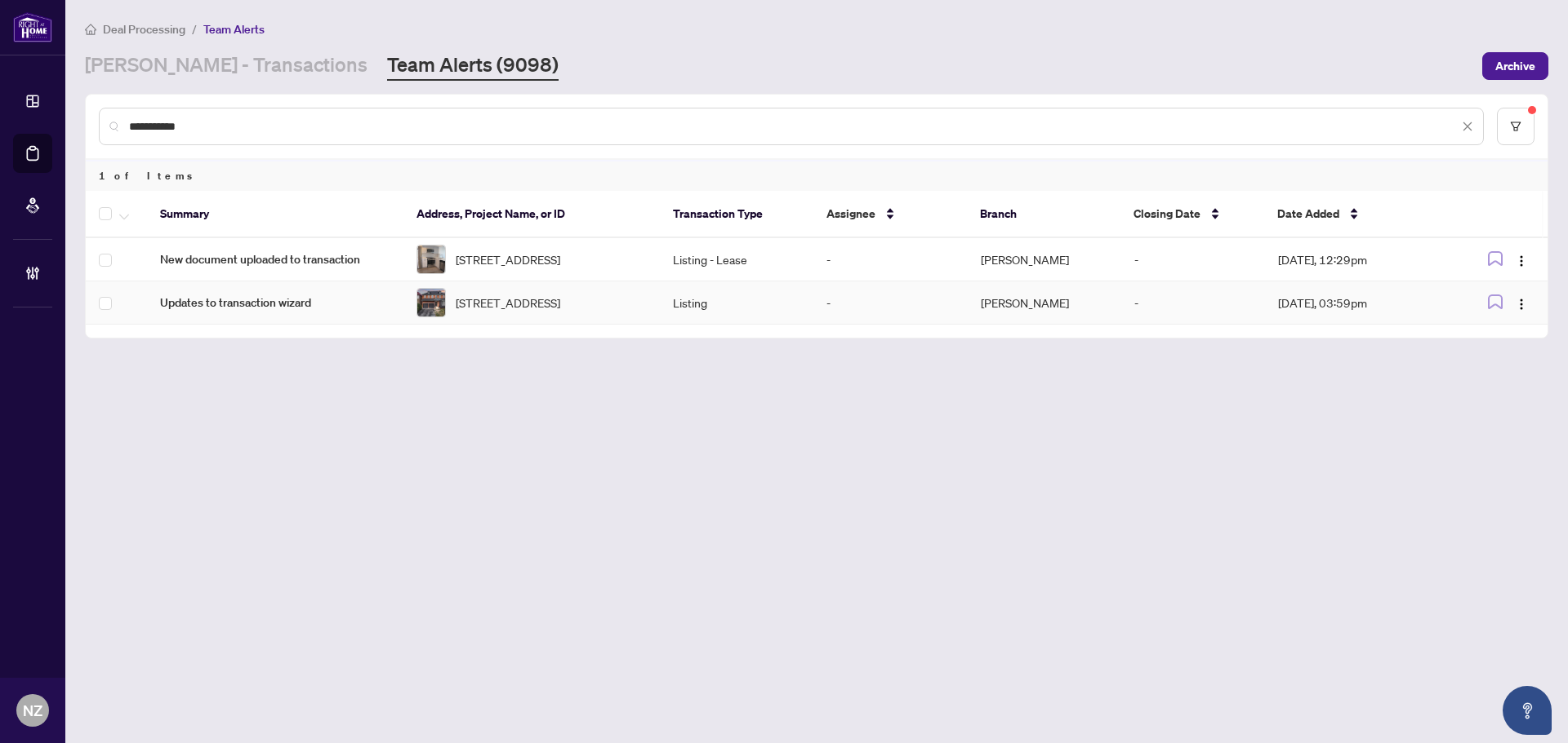
type input "**********"
click at [121, 205] on span "button" at bounding box center [124, 213] width 10 height 18
click at [154, 334] on li "Complete Item" at bounding box center [179, 347] width 121 height 26
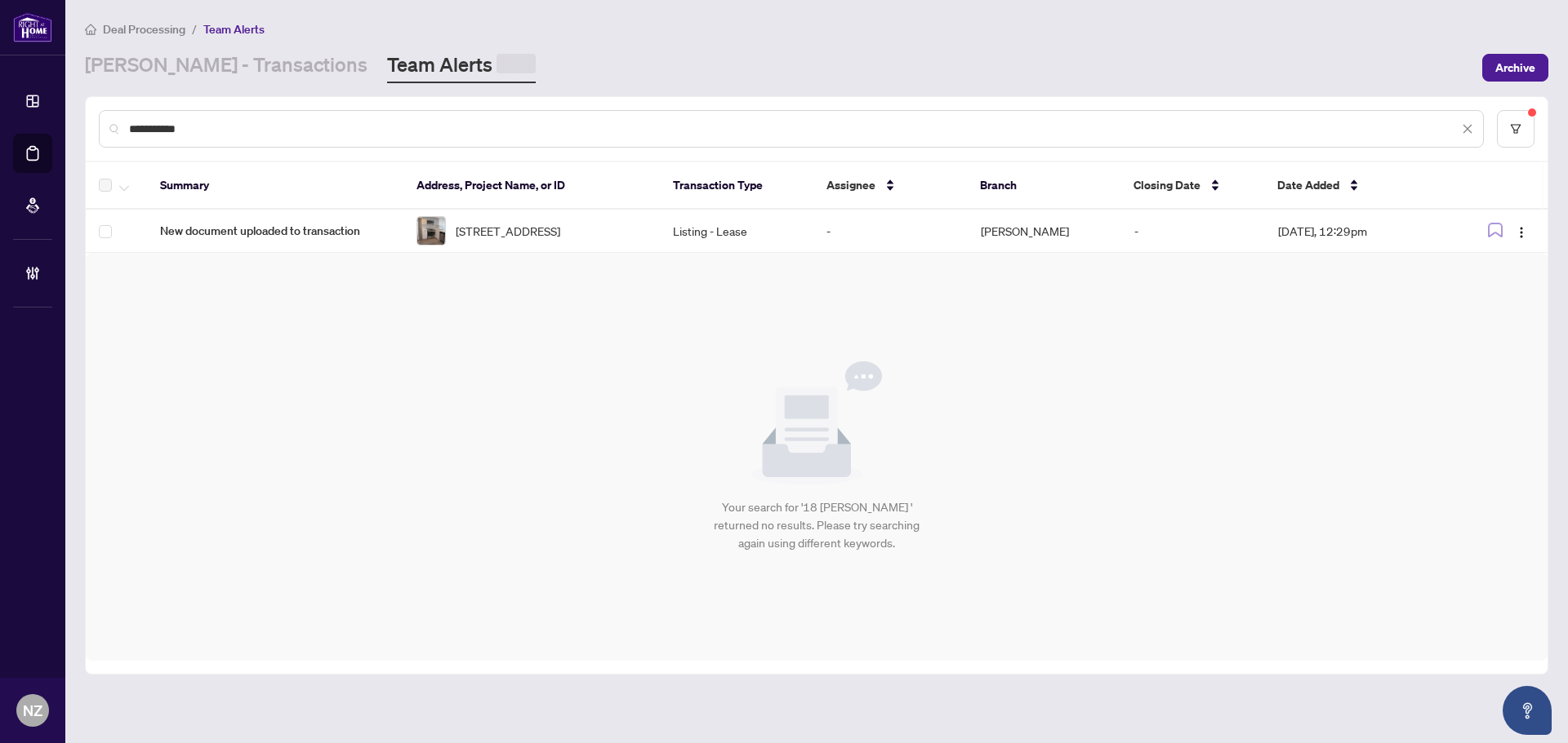
drag, startPoint x: 229, startPoint y: 127, endPoint x: 125, endPoint y: 126, distance: 104.0
click at [125, 126] on div "**********" at bounding box center [791, 129] width 1385 height 37
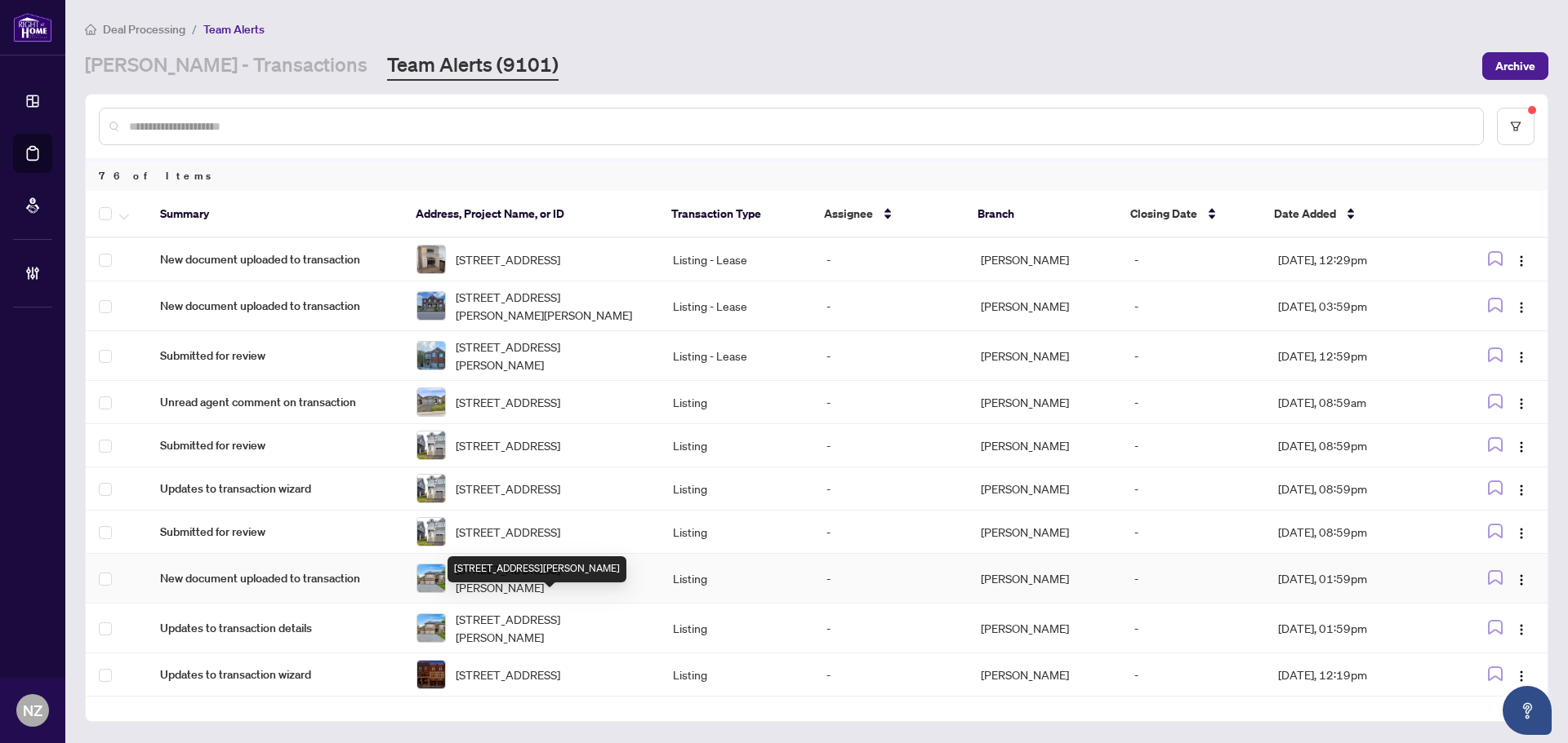
click at [524, 597] on span "101 Woodgreen Dr, Vaughan, Ontario L4L 3B2, Canada" at bounding box center [550, 578] width 191 height 36
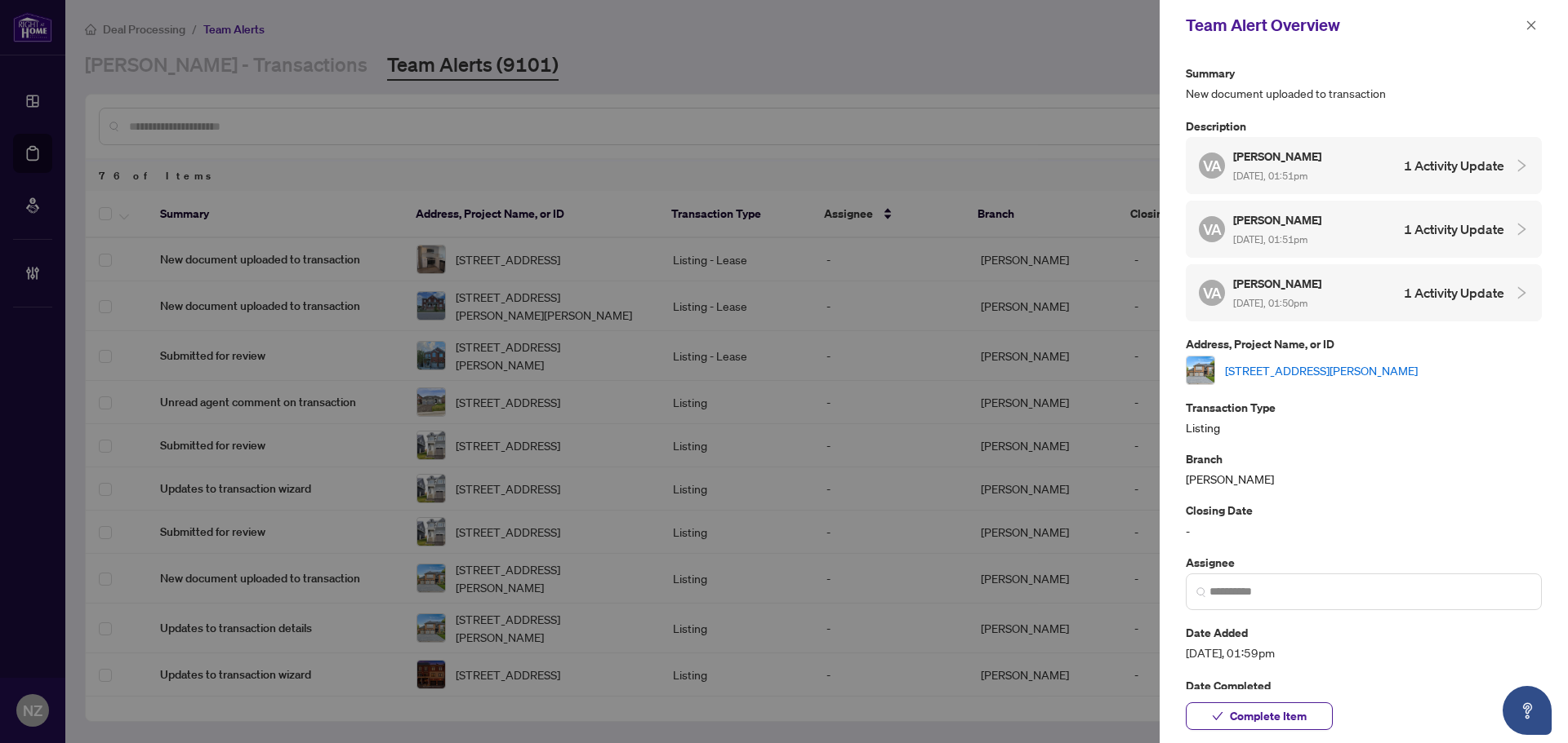
click at [1271, 372] on link "101 Woodgreen Dr, Vaughan, Ontario L4L 3B2, Canada" at bounding box center [1321, 370] width 193 height 18
click at [1527, 30] on icon "close" at bounding box center [1532, 25] width 9 height 9
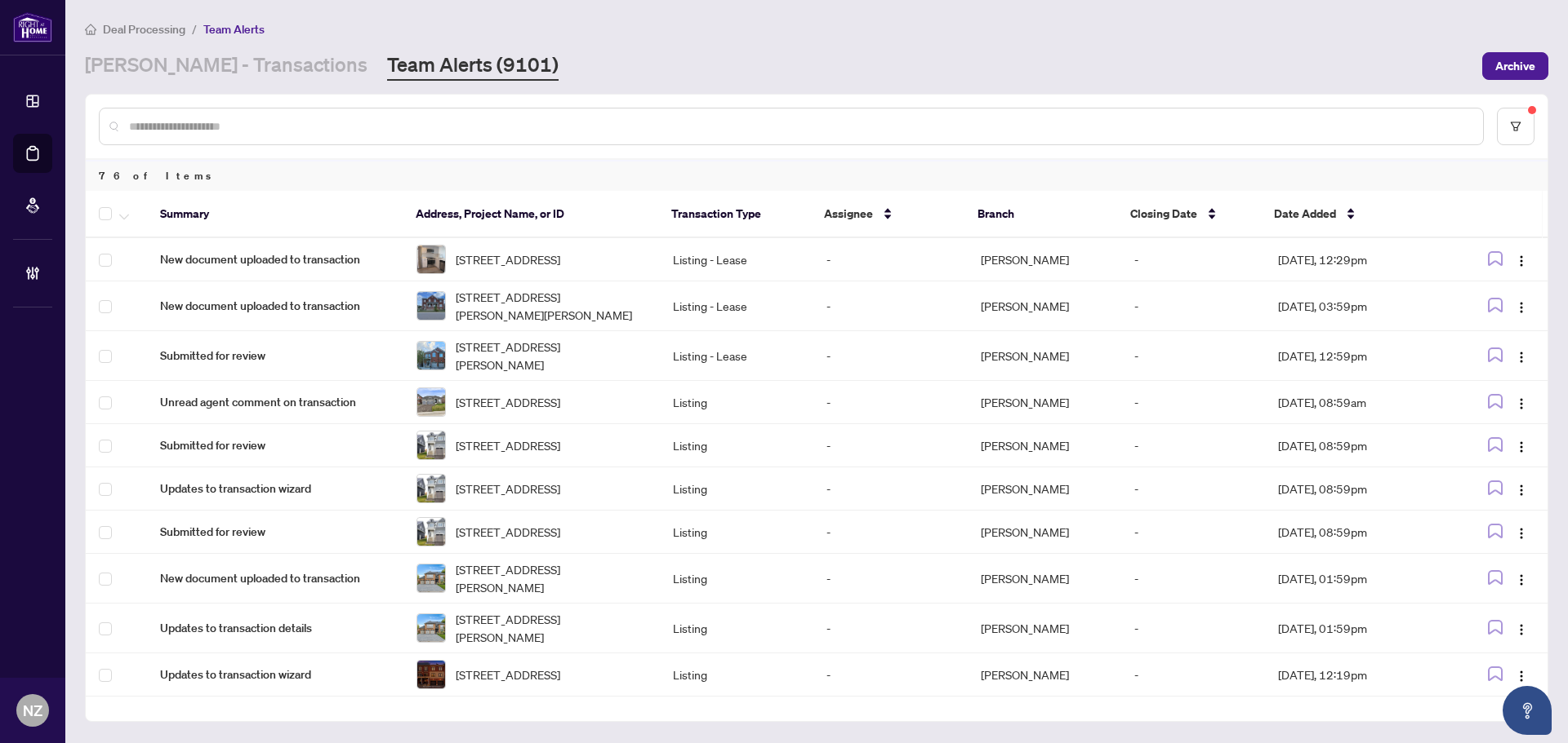
click at [298, 125] on input "text" at bounding box center [798, 126] width 1340 height 18
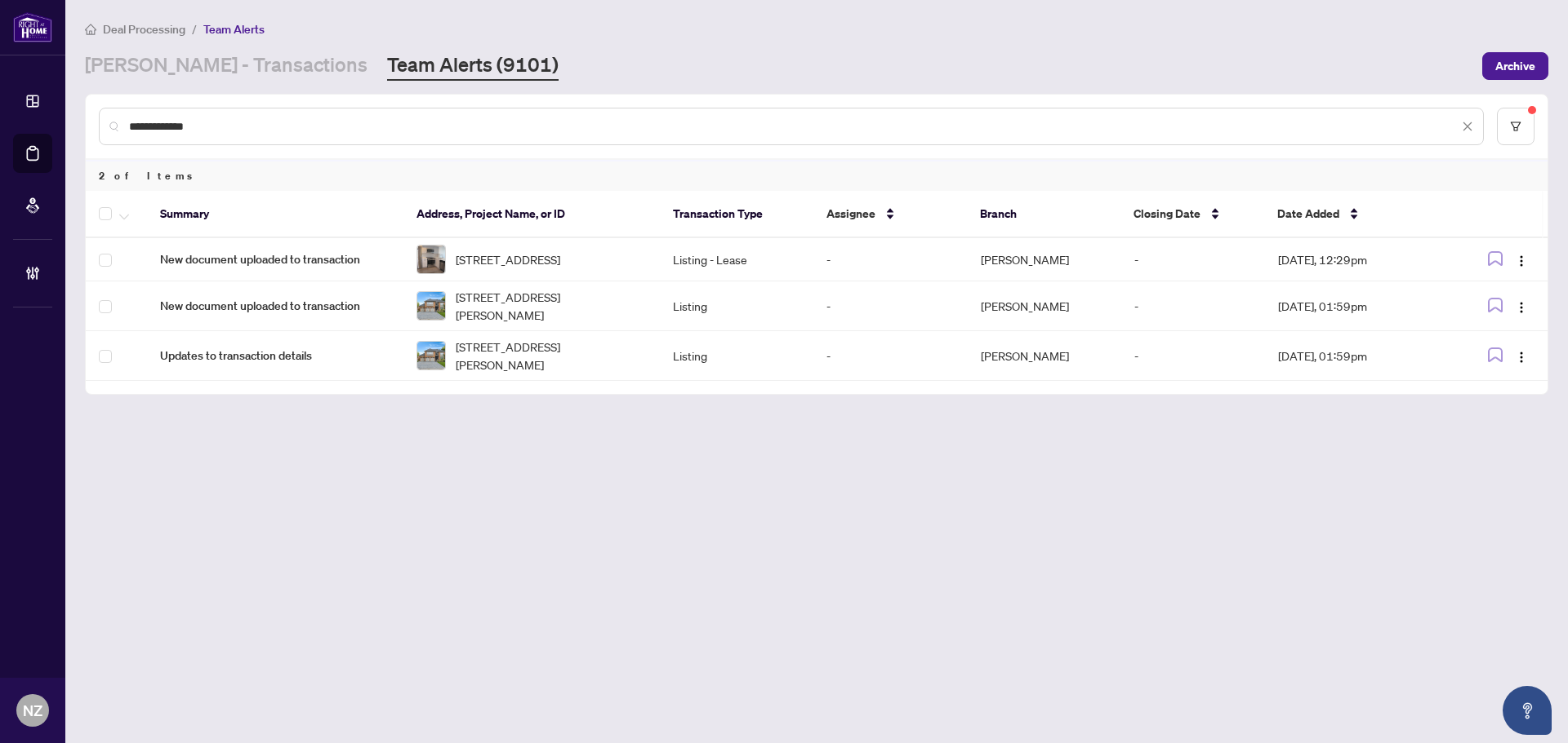
type input "**********"
click at [129, 211] on button "button" at bounding box center [123, 213] width 18 height 20
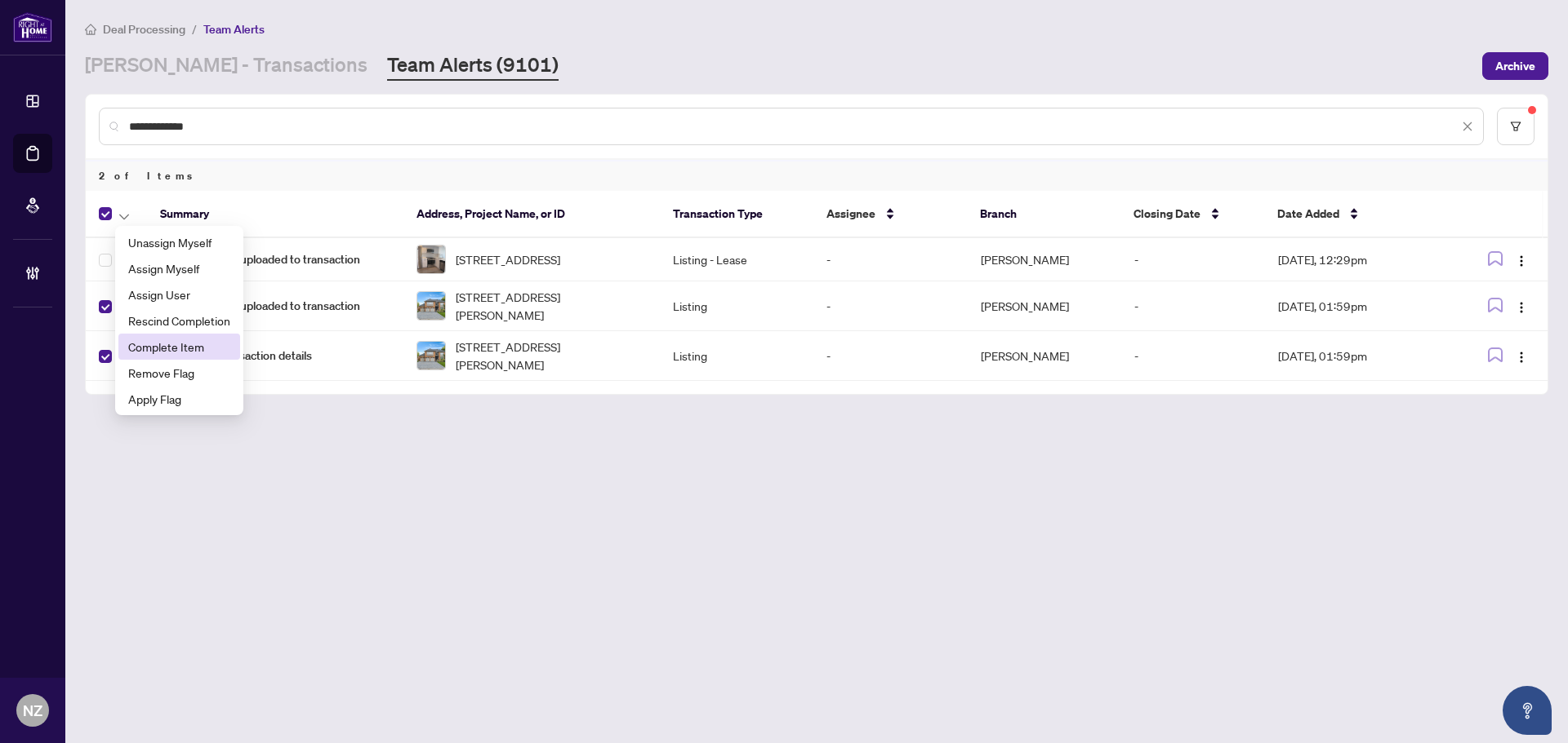
click at [183, 344] on span "Complete Item" at bounding box center [178, 346] width 102 height 18
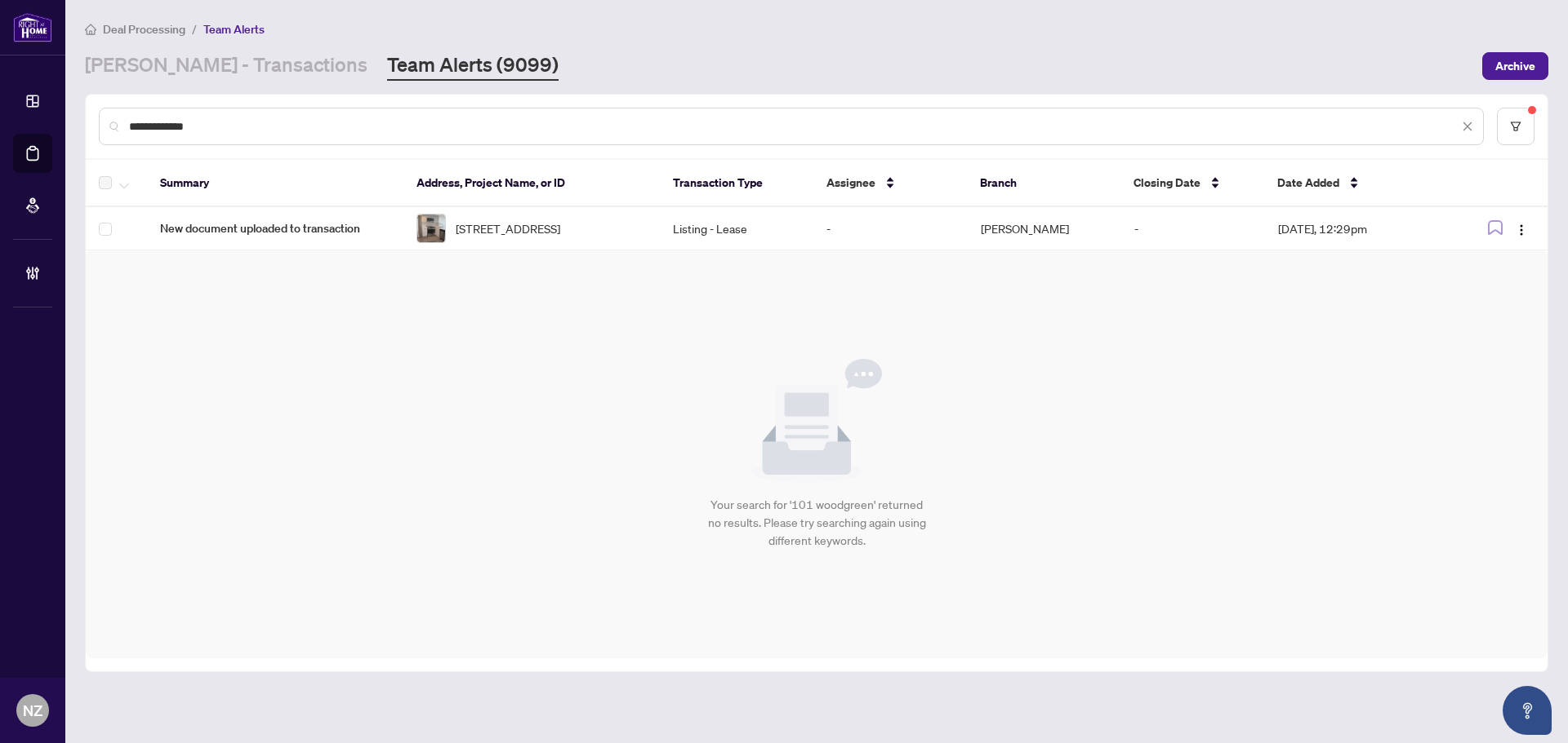
drag, startPoint x: 241, startPoint y: 129, endPoint x: -19, endPoint y: 113, distance: 260.5
click at [0, 113] on html "**********" at bounding box center [784, 371] width 1568 height 743
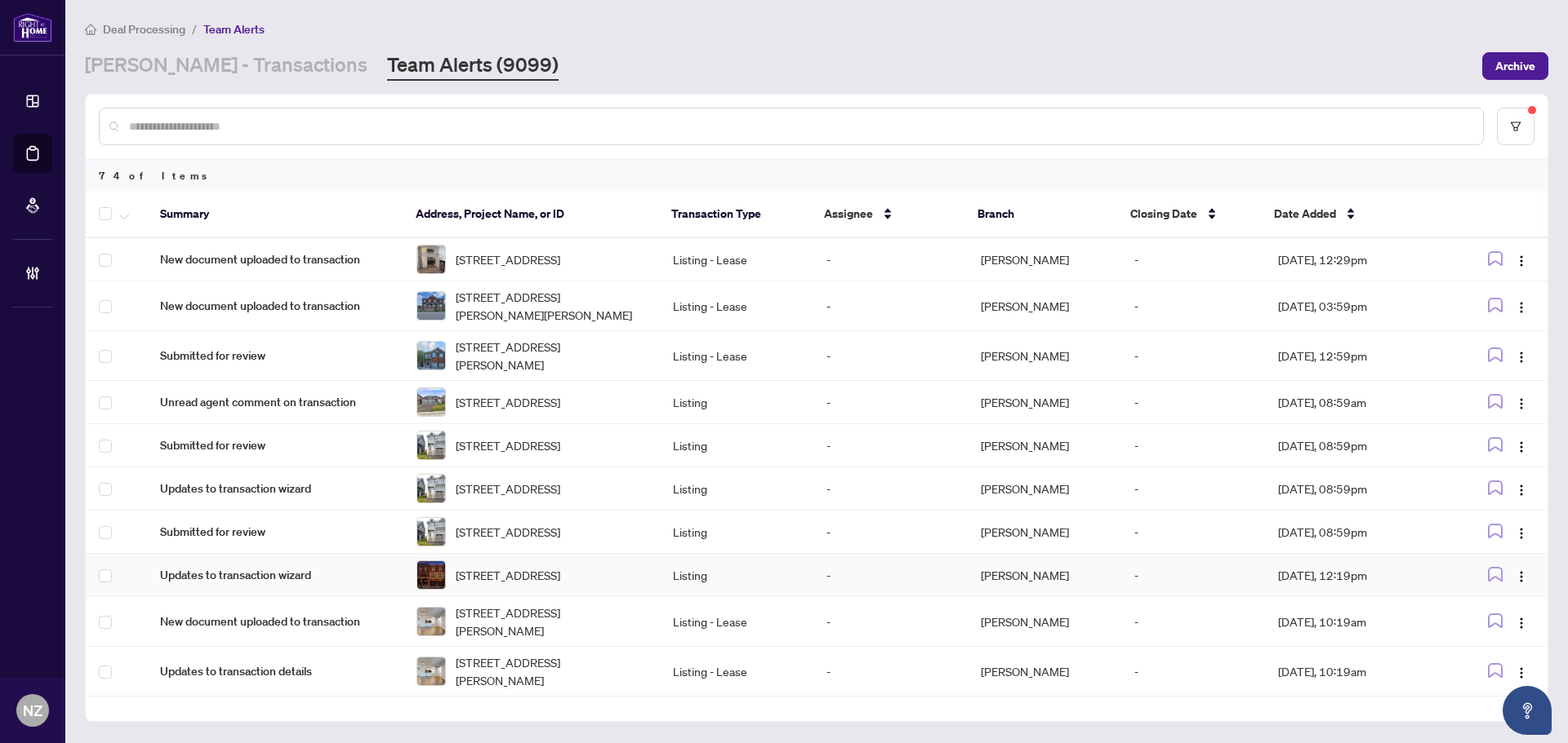
click at [506, 585] on span "36 Nordic Lane, Whitchurch-Stouffville, Ontario L4A 4W8, Canada" at bounding box center [507, 575] width 104 height 18
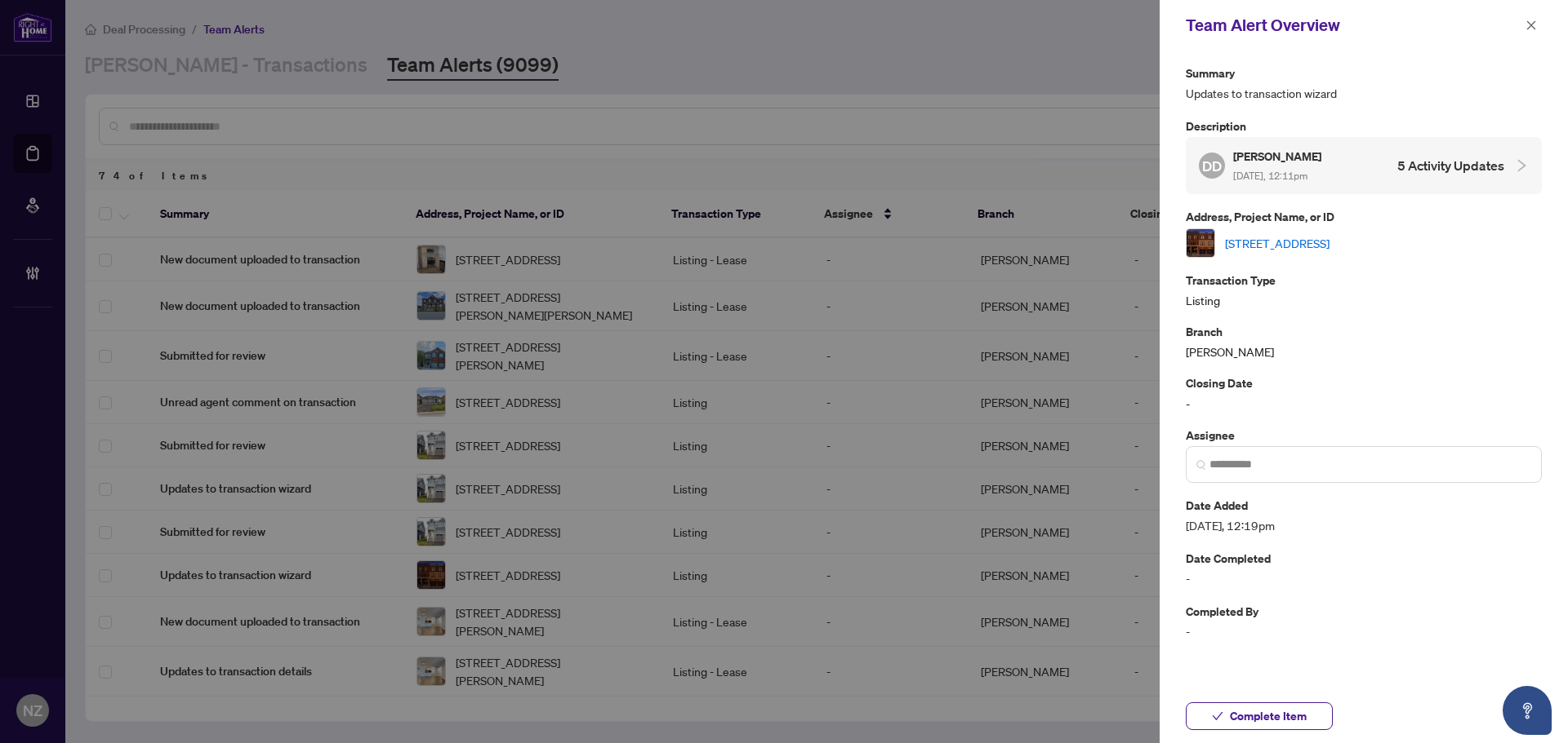
click at [1329, 234] on link "36 Nordic Lane, Whitchurch-Stouffville, Ontario L4A 4W8, Canada" at bounding box center [1277, 242] width 104 height 18
click at [1529, 27] on icon "close" at bounding box center [1531, 25] width 11 height 11
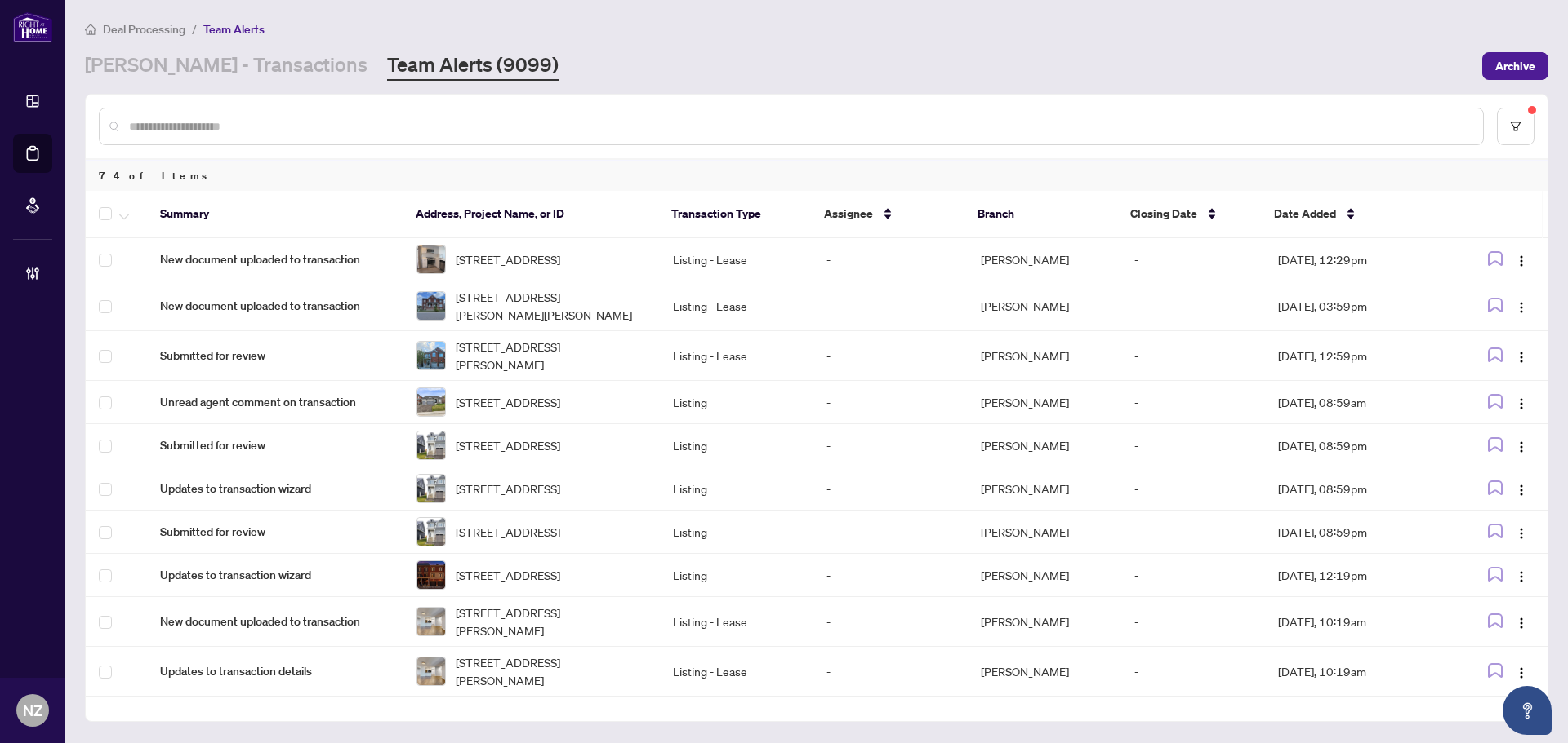
click at [196, 126] on input "text" at bounding box center [798, 126] width 1340 height 18
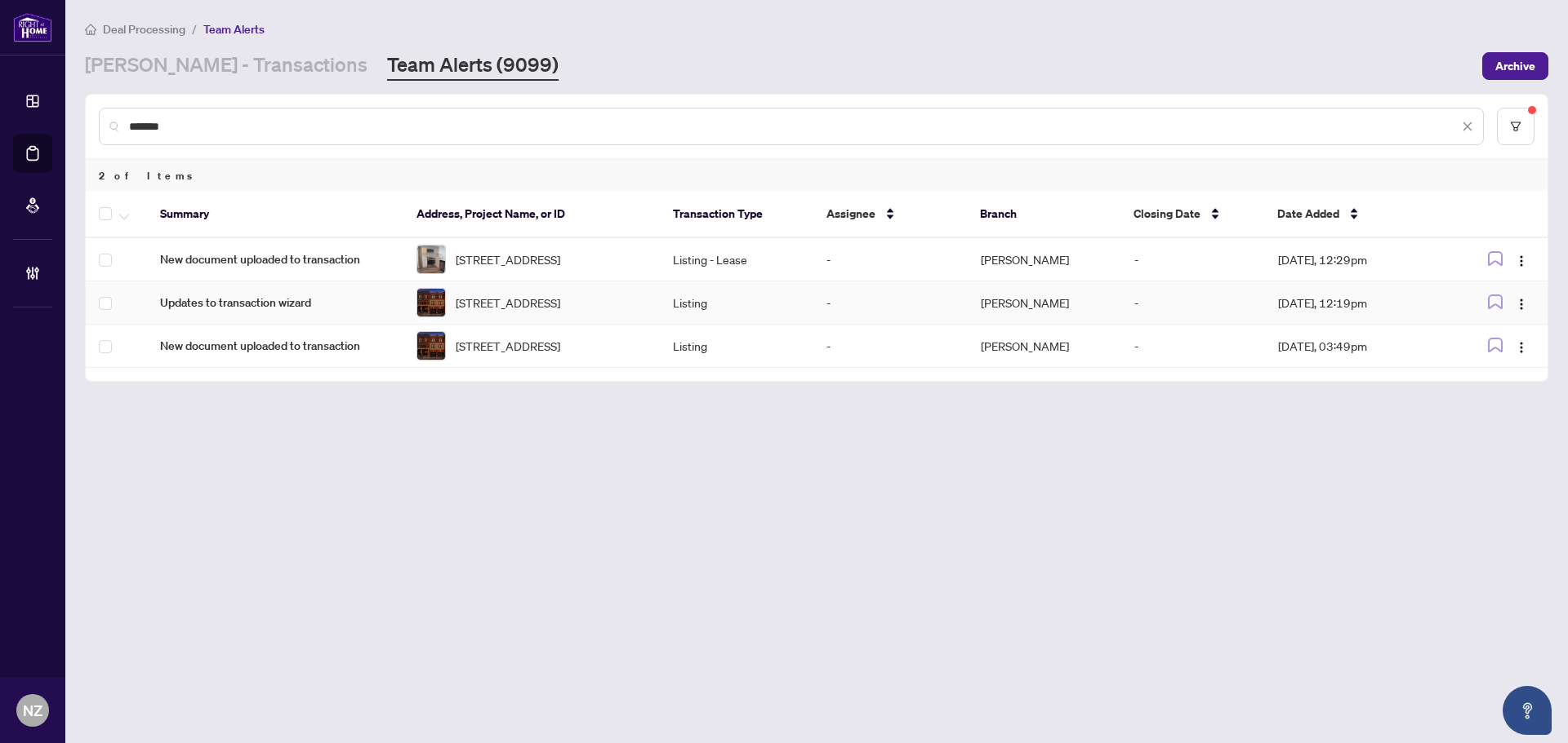
type input "*******"
click at [119, 221] on span "button" at bounding box center [124, 213] width 10 height 18
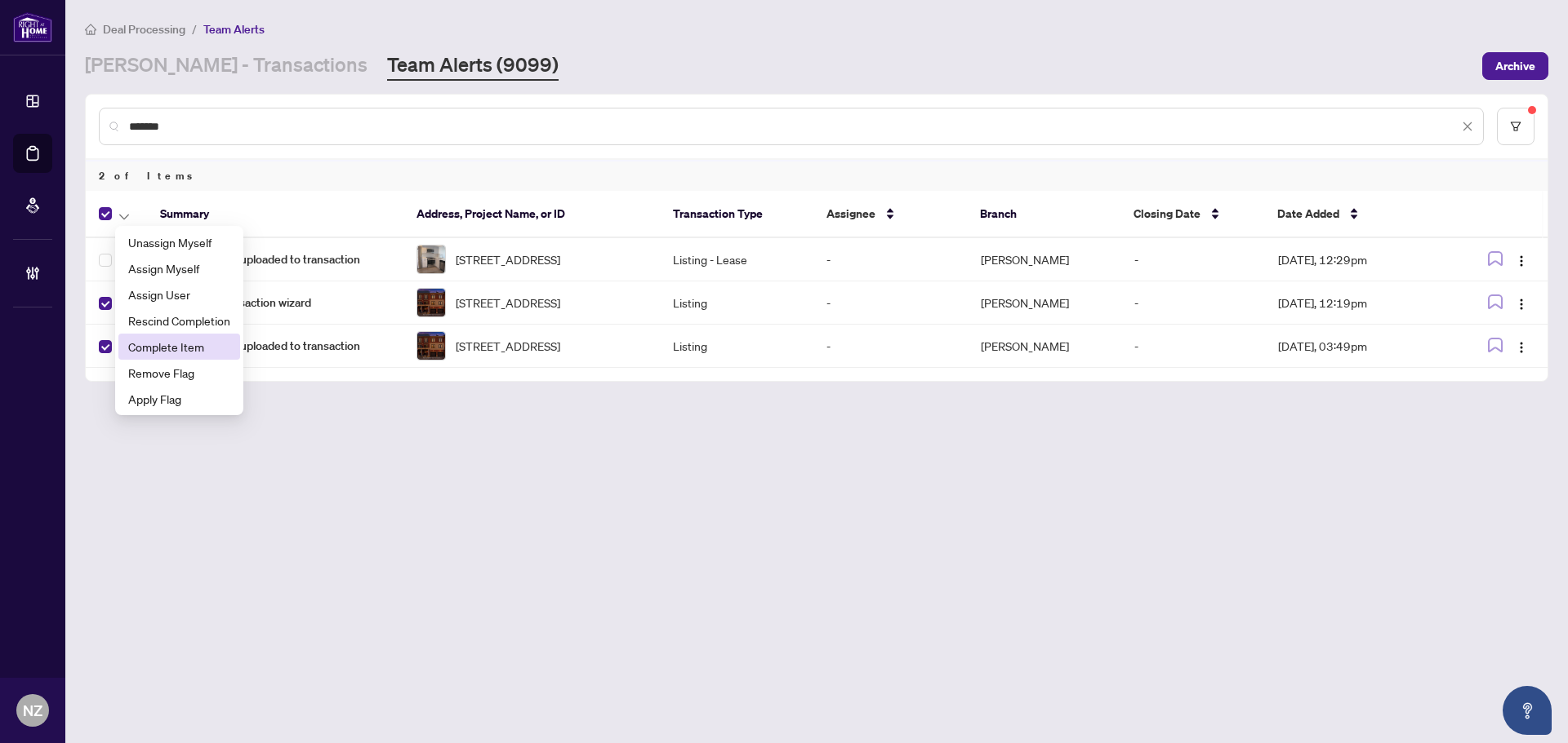
click at [167, 343] on span "Complete Item" at bounding box center [178, 346] width 102 height 18
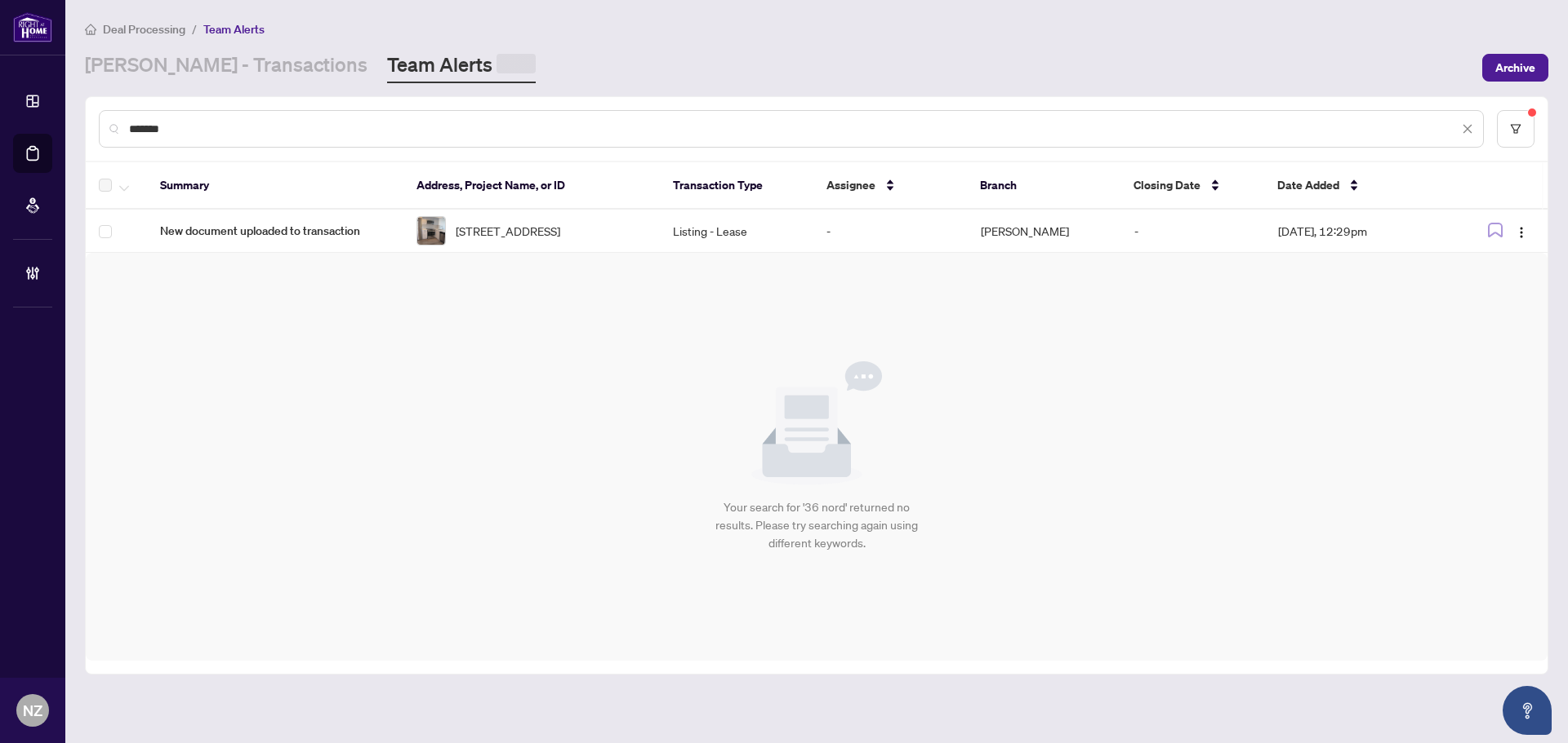
drag, startPoint x: 193, startPoint y: 125, endPoint x: 89, endPoint y: 127, distance: 104.0
click at [89, 127] on div "*******" at bounding box center [816, 129] width 1462 height 63
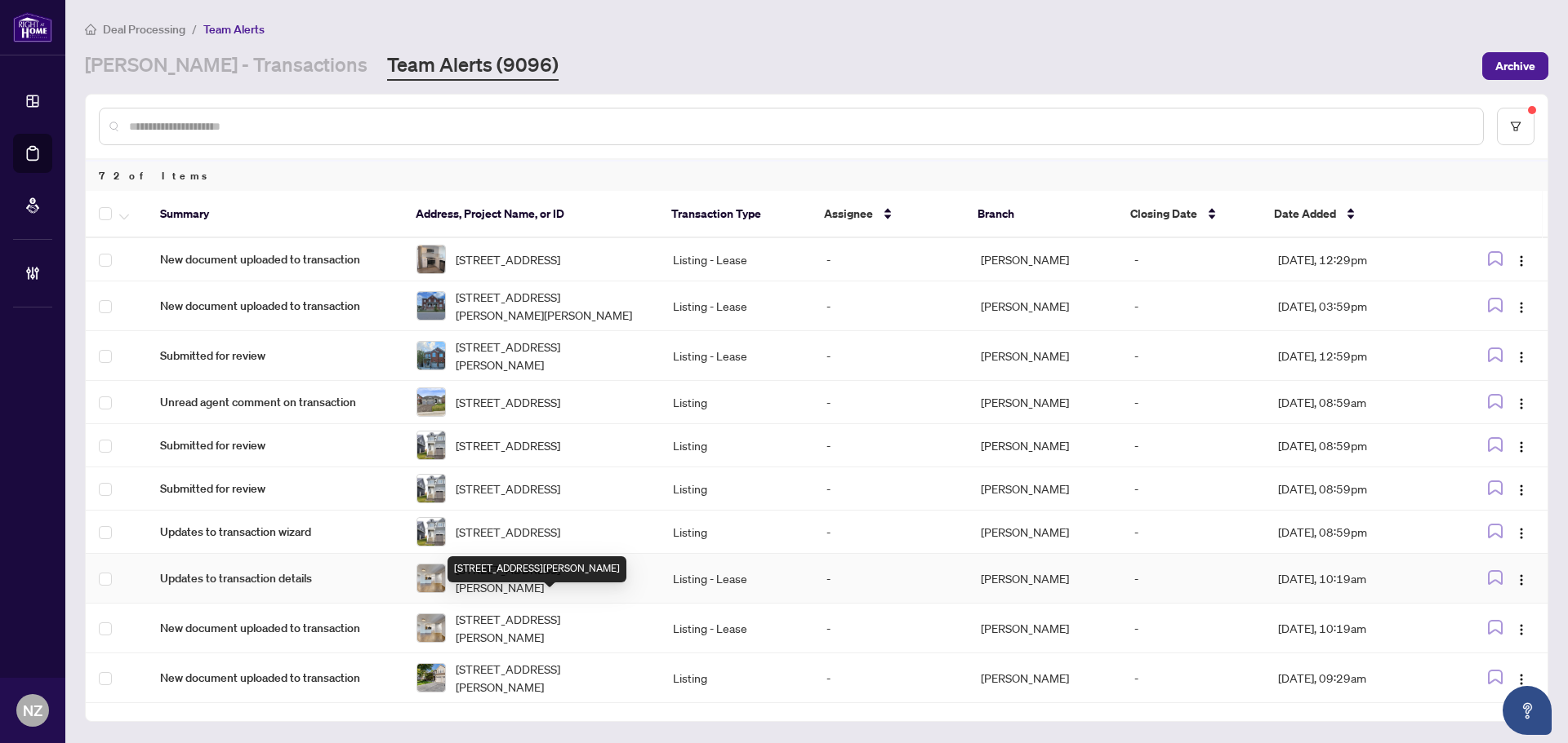
click at [514, 597] on span "709-10 Delisle Ave, Toronto, Ontario M4V 3C6, Canada" at bounding box center [550, 578] width 191 height 36
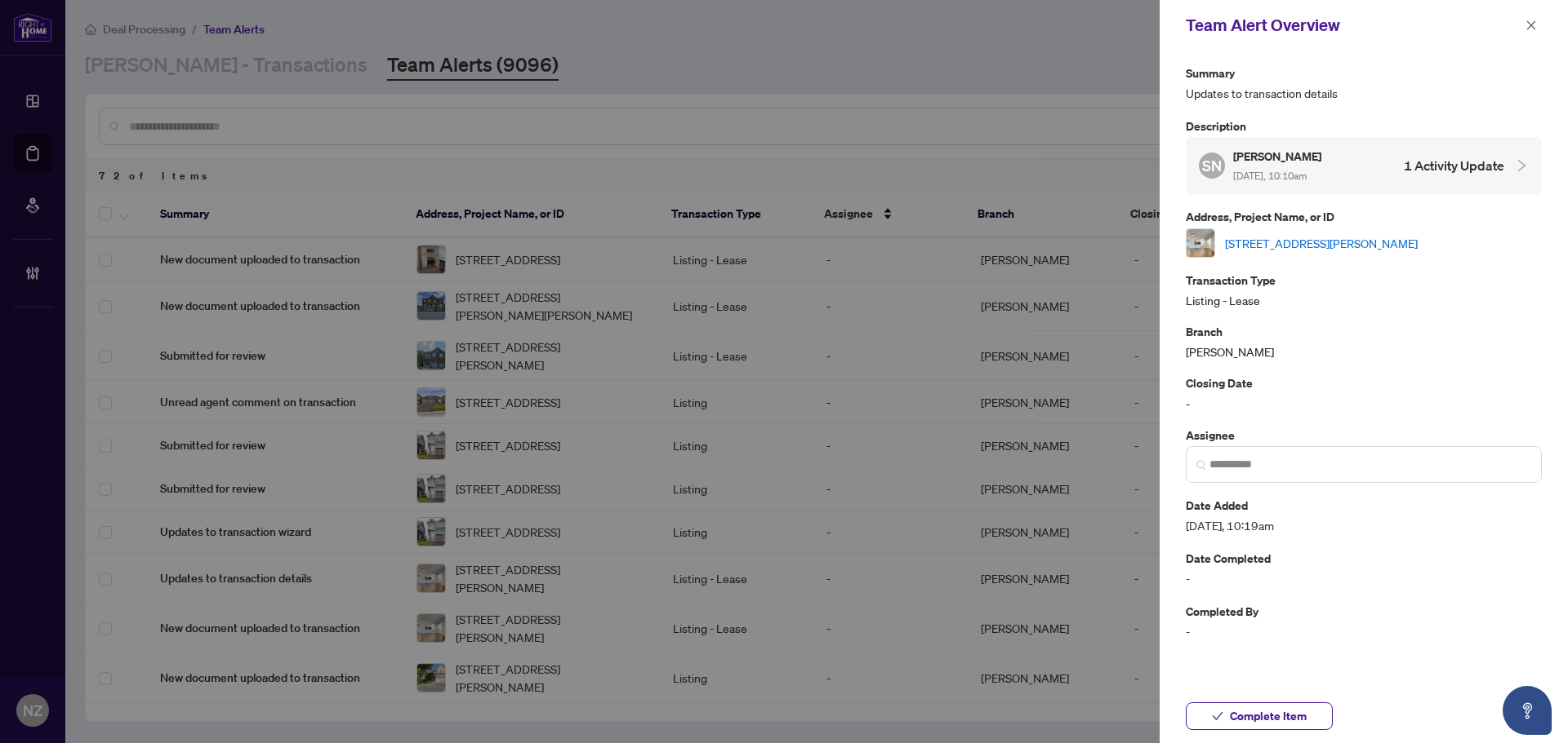
click at [1295, 242] on link "709-10 Delisle Ave, Toronto, Ontario M4V 3C6, Canada" at bounding box center [1321, 242] width 193 height 18
click at [1530, 23] on icon "close" at bounding box center [1531, 25] width 11 height 11
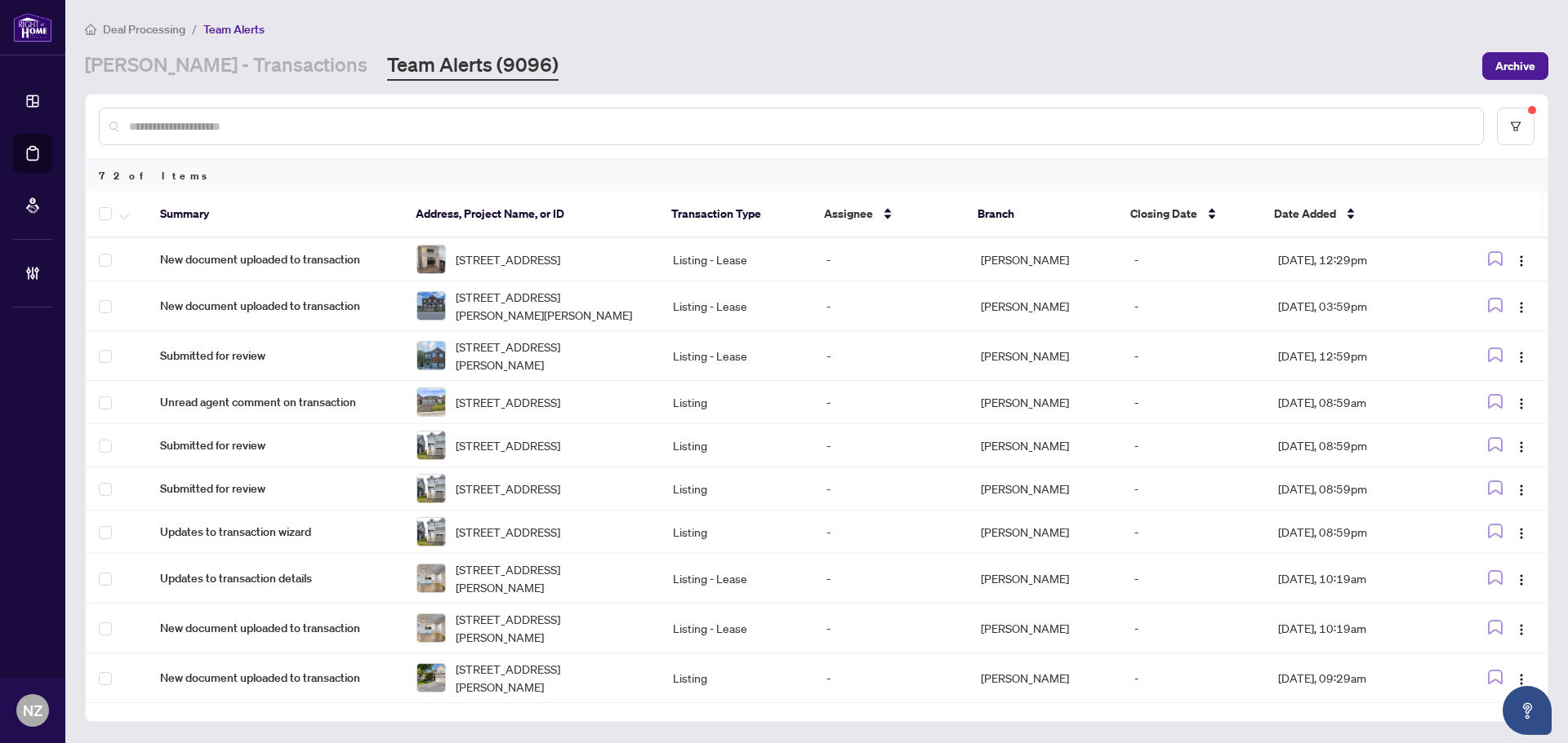
click at [188, 121] on input "text" at bounding box center [798, 126] width 1340 height 18
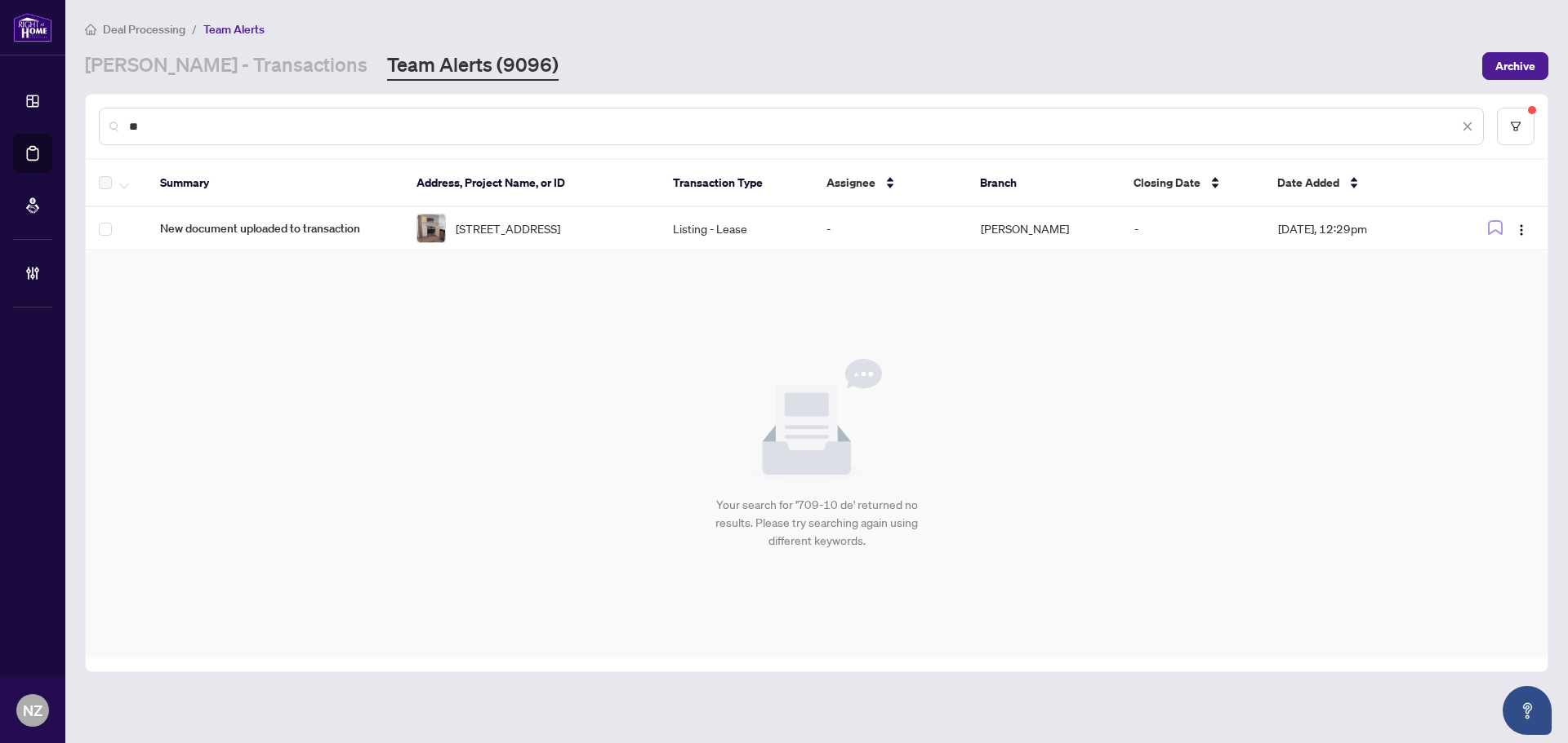
type input "*"
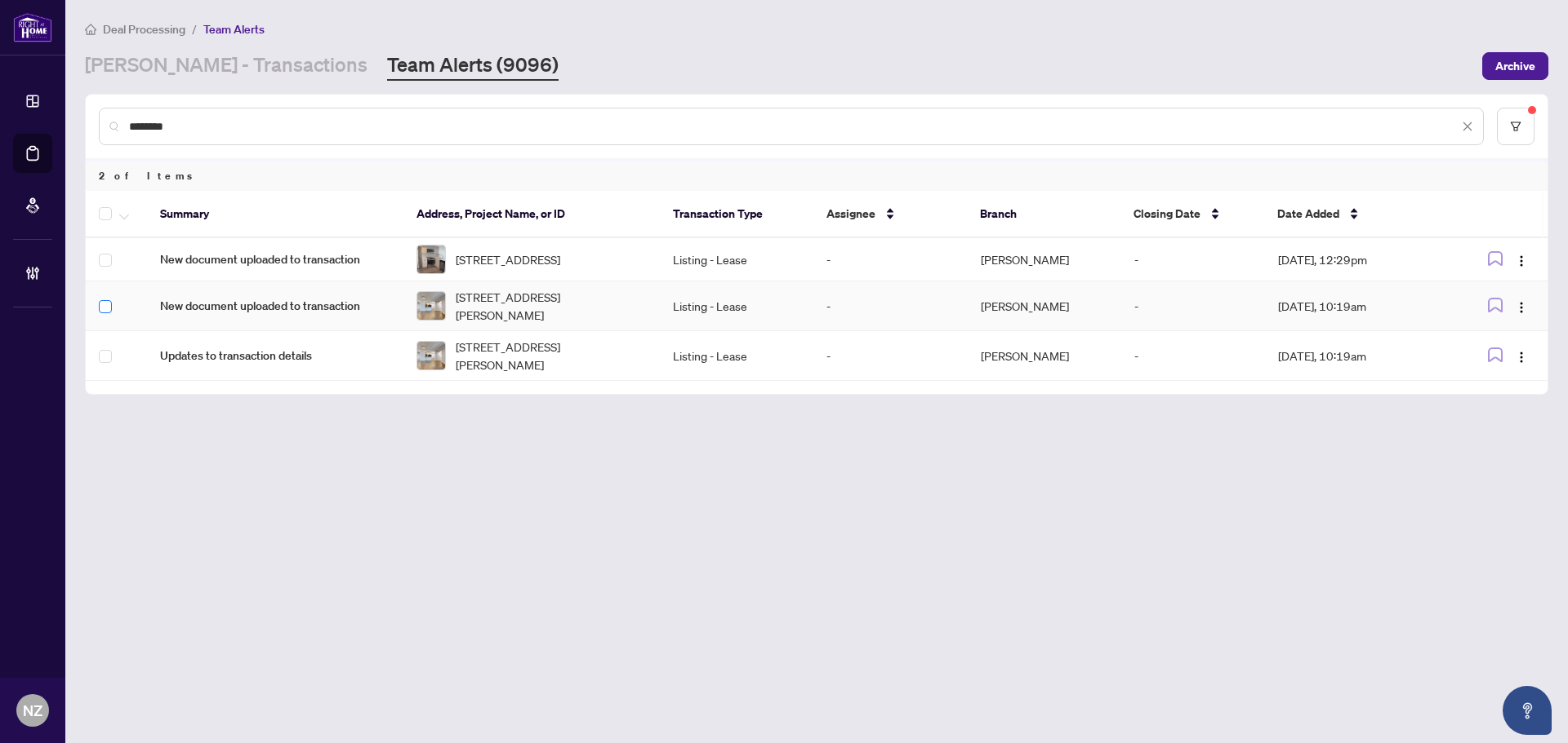
type input "********"
click at [133, 221] on div at bounding box center [119, 213] width 42 height 20
click at [124, 216] on icon "button" at bounding box center [124, 216] width 10 height 7
click at [151, 345] on span "Complete Item" at bounding box center [178, 346] width 102 height 18
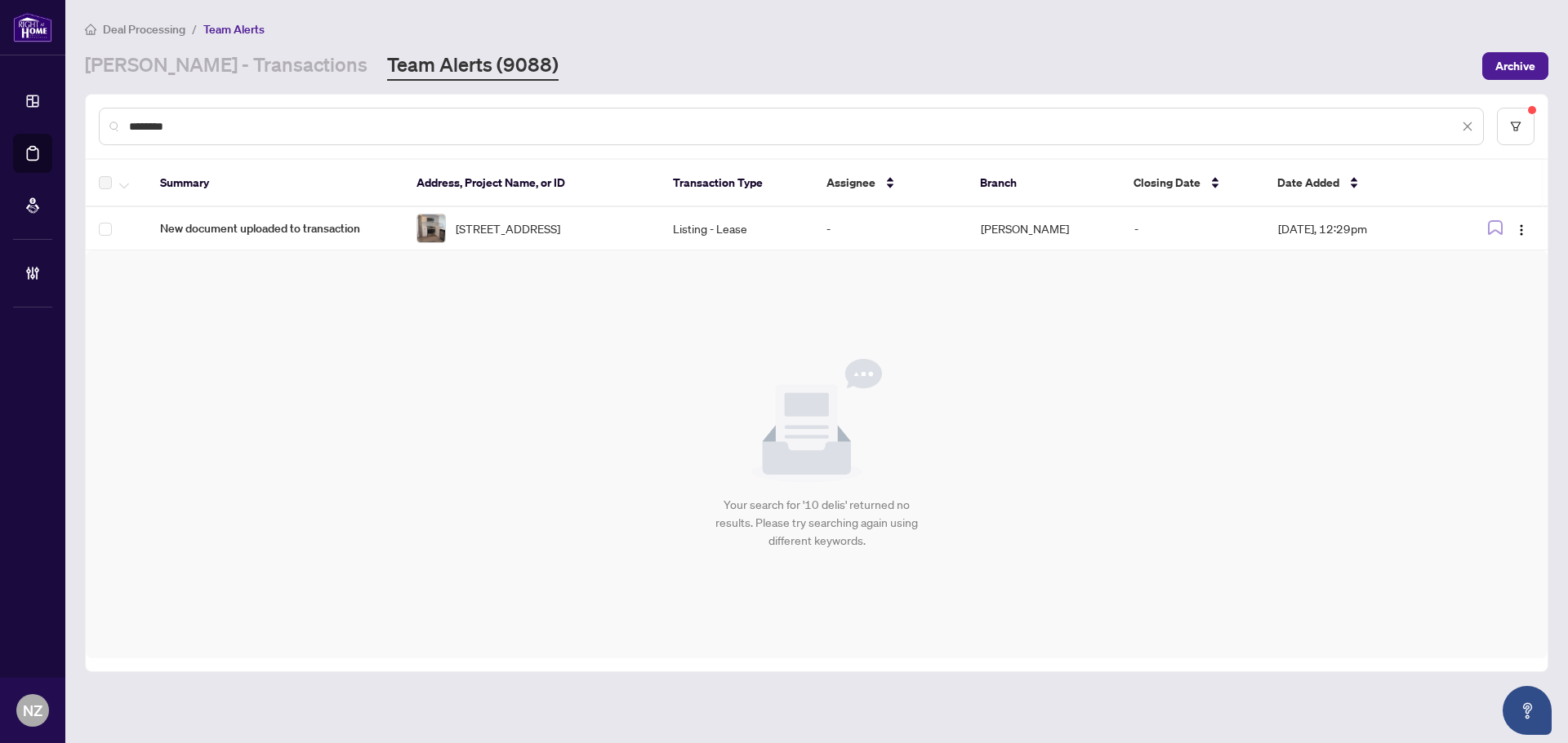
drag, startPoint x: 199, startPoint y: 121, endPoint x: 97, endPoint y: 121, distance: 102.0
click at [97, 121] on div "********" at bounding box center [816, 127] width 1462 height 63
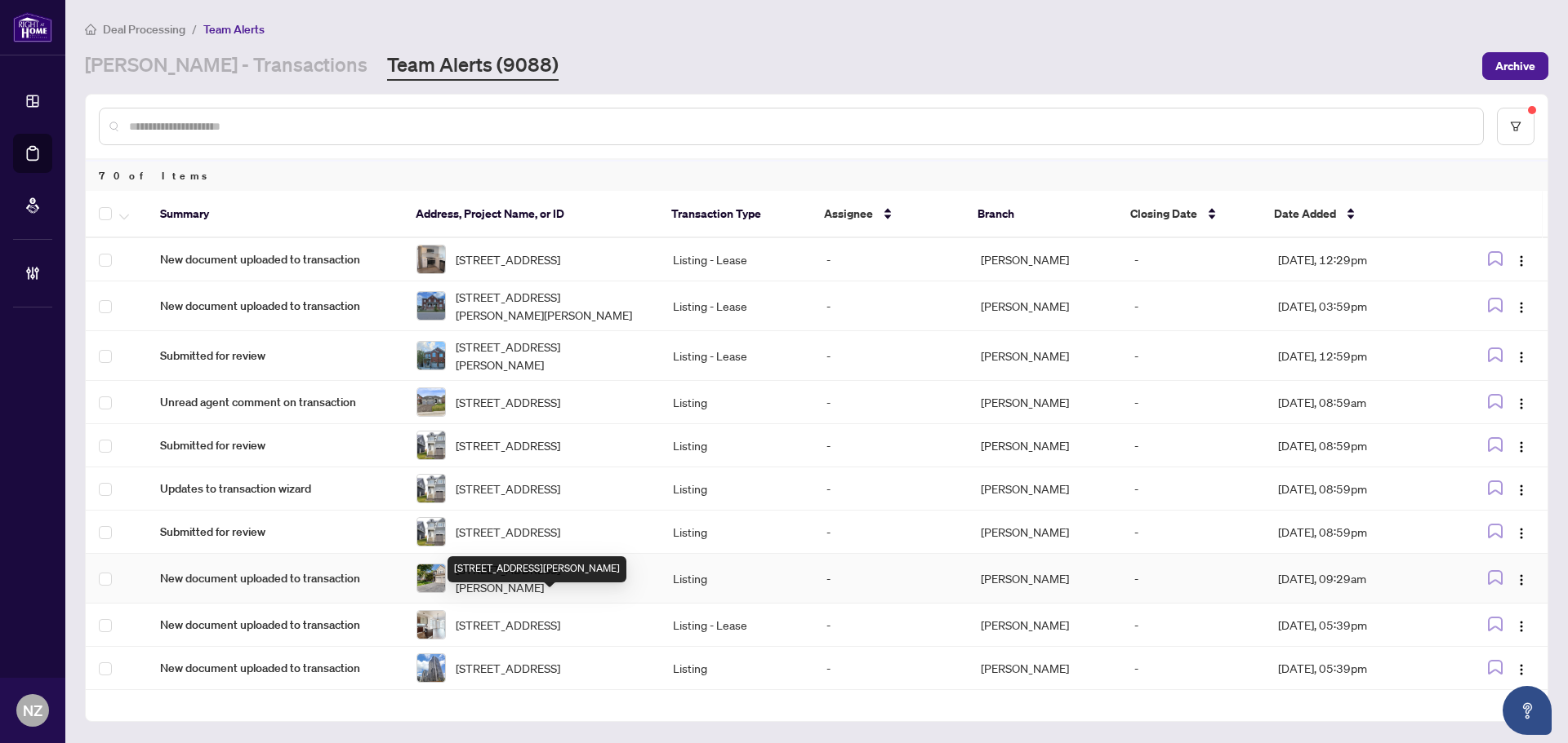
click at [517, 597] on span "58 Johnston Ave, Toronto, Ontario M2N 1G8, Canada" at bounding box center [550, 578] width 191 height 36
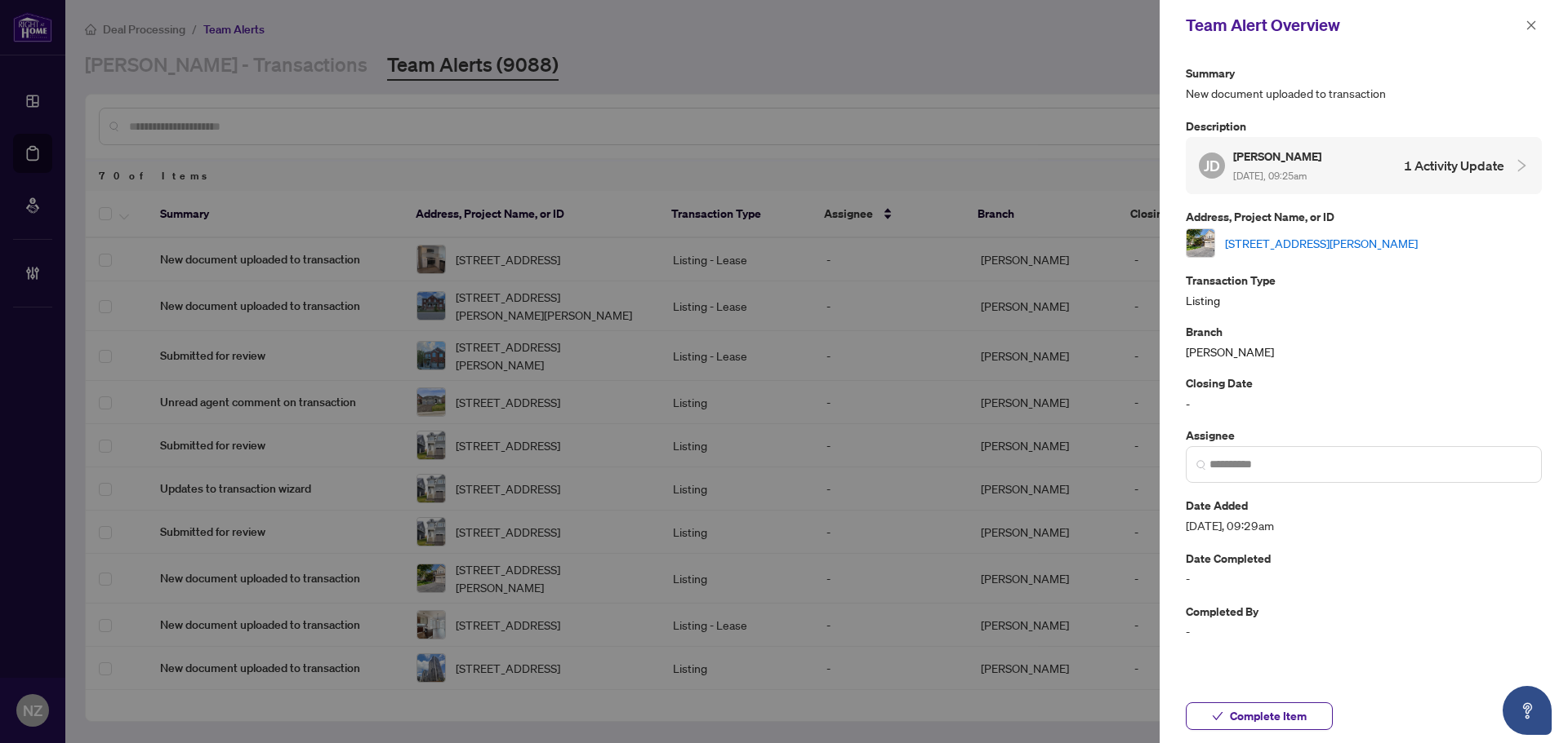
click at [1302, 250] on link "58 Johnston Ave, Toronto, Ontario M2N 1G8, Canada" at bounding box center [1321, 242] width 193 height 18
click at [1530, 28] on icon "close" at bounding box center [1531, 25] width 11 height 11
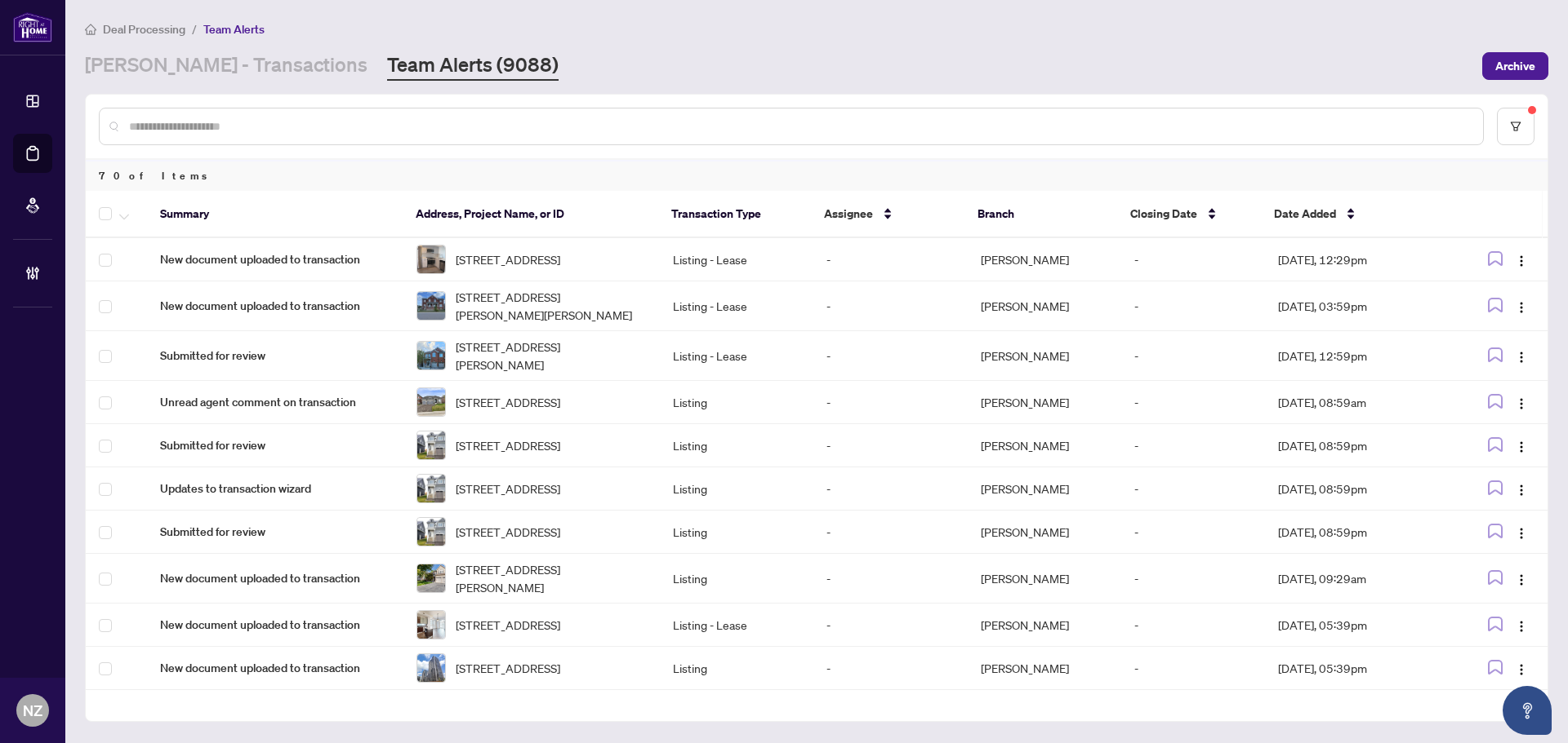
click at [204, 117] on input "text" at bounding box center [798, 126] width 1340 height 18
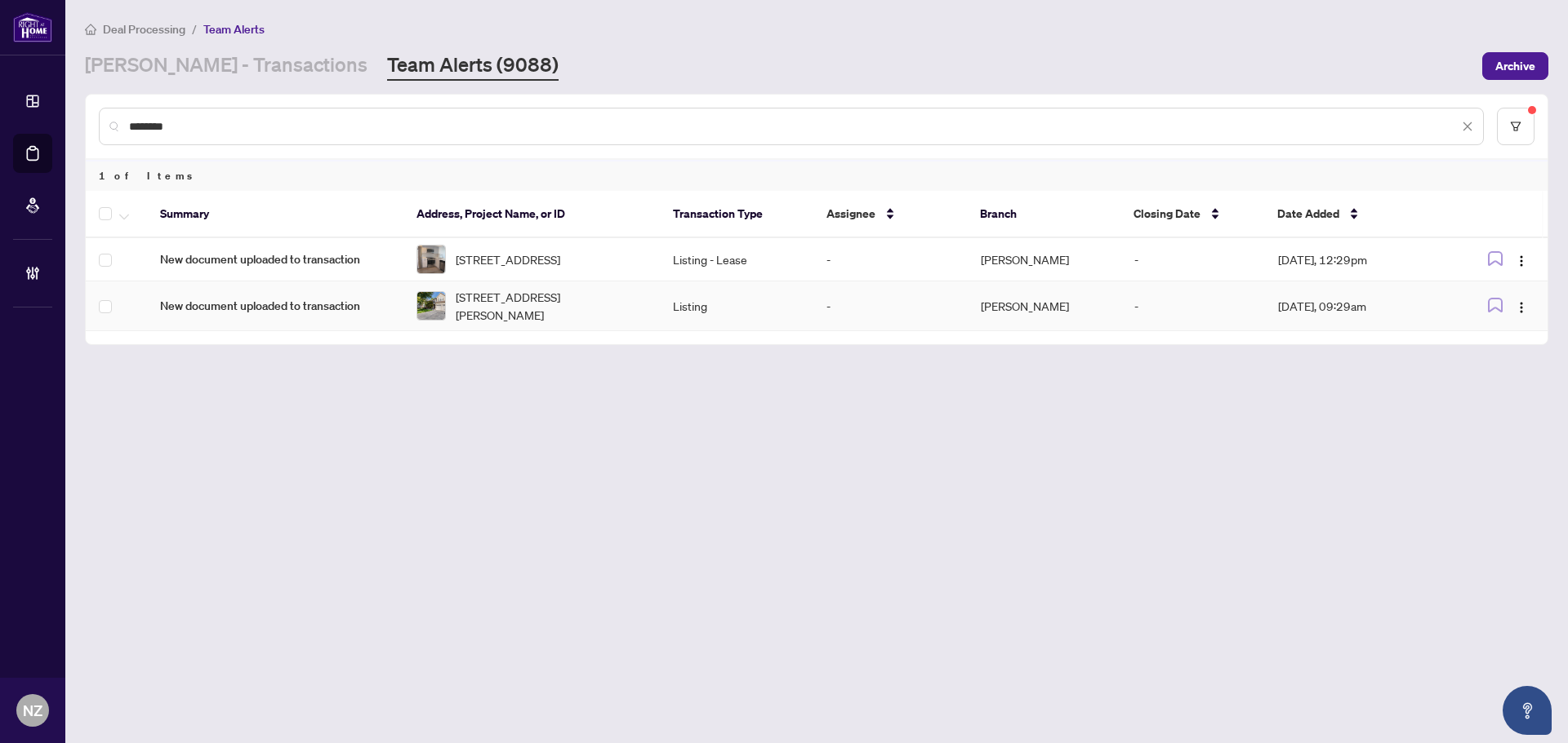
type input "********"
click at [123, 212] on span "button" at bounding box center [124, 213] width 10 height 18
click at [146, 349] on span "Complete Item" at bounding box center [178, 346] width 102 height 18
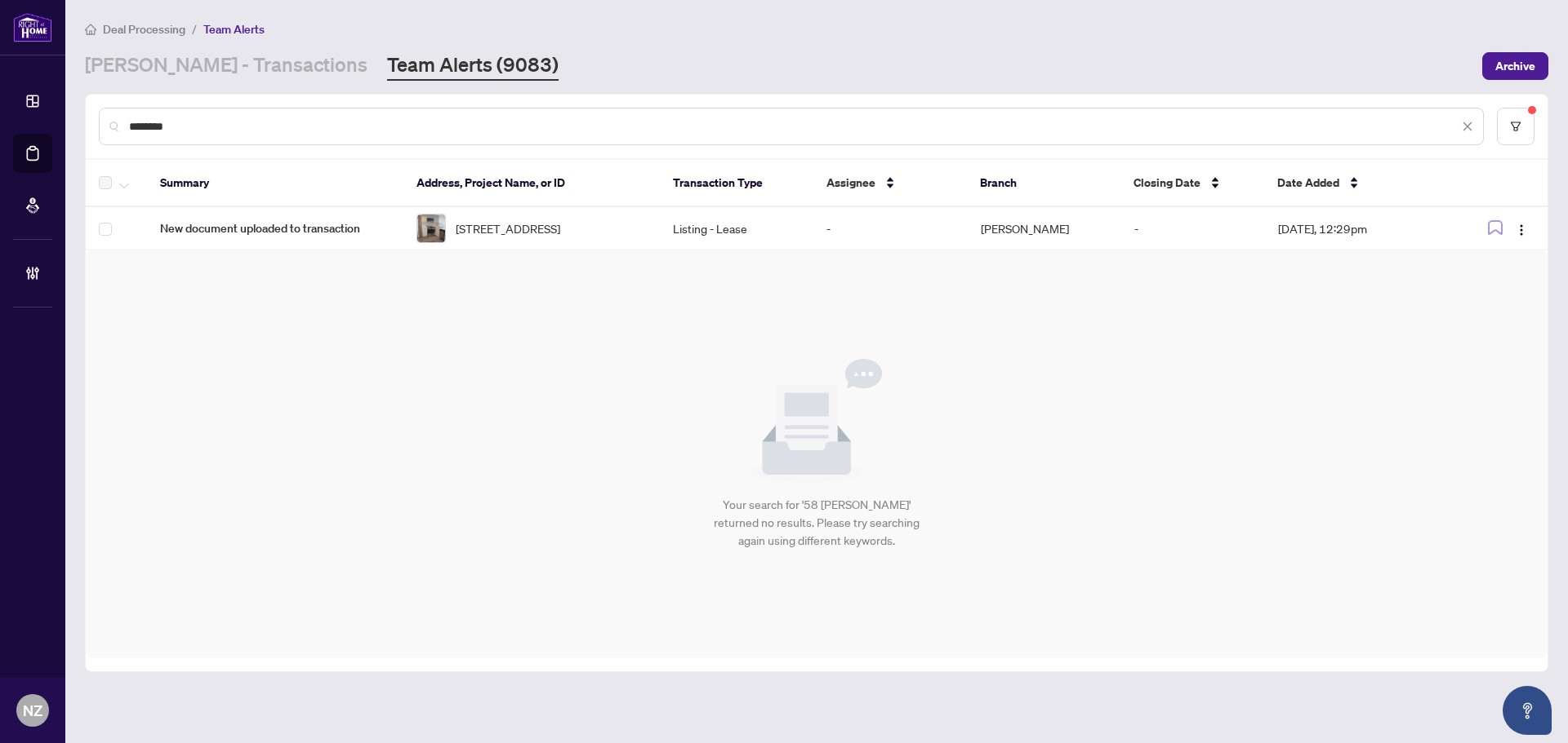
drag, startPoint x: 205, startPoint y: 130, endPoint x: 38, endPoint y: 126, distance: 167.0
click at [38, 126] on div "Dashboard Deal Processing Mortgage Referrals Brokerage Management NZ Nadia Zucc…" at bounding box center [784, 371] width 1568 height 743
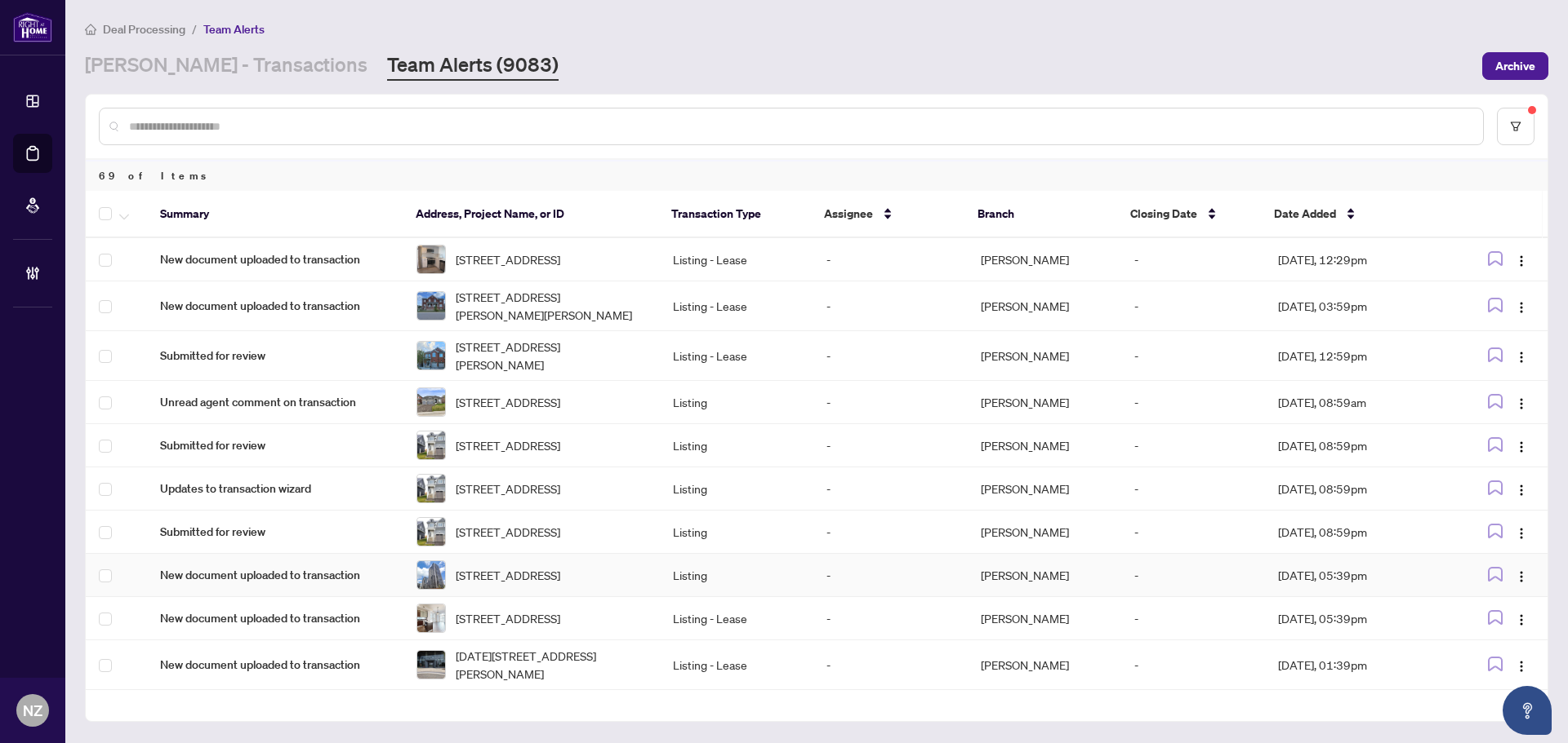
click at [524, 585] on span "201-145 Columbia St, Waterloo, Ontario N2L 3L2, Canada" at bounding box center [507, 575] width 104 height 18
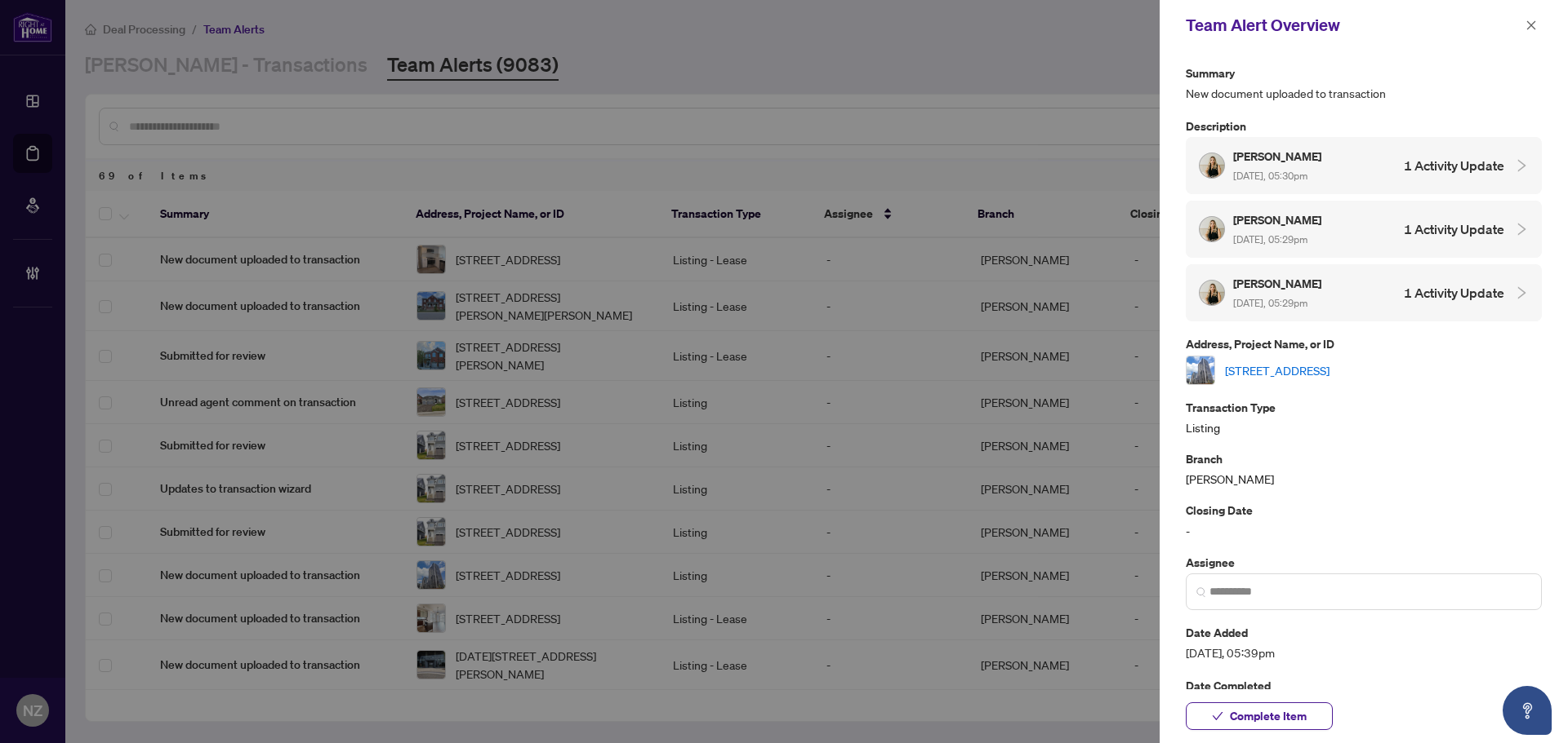
click at [1324, 367] on link "201-145 Columbia St, Waterloo, Ontario N2L 3L2, Canada" at bounding box center [1277, 370] width 104 height 18
click at [1528, 22] on icon "close" at bounding box center [1532, 25] width 9 height 9
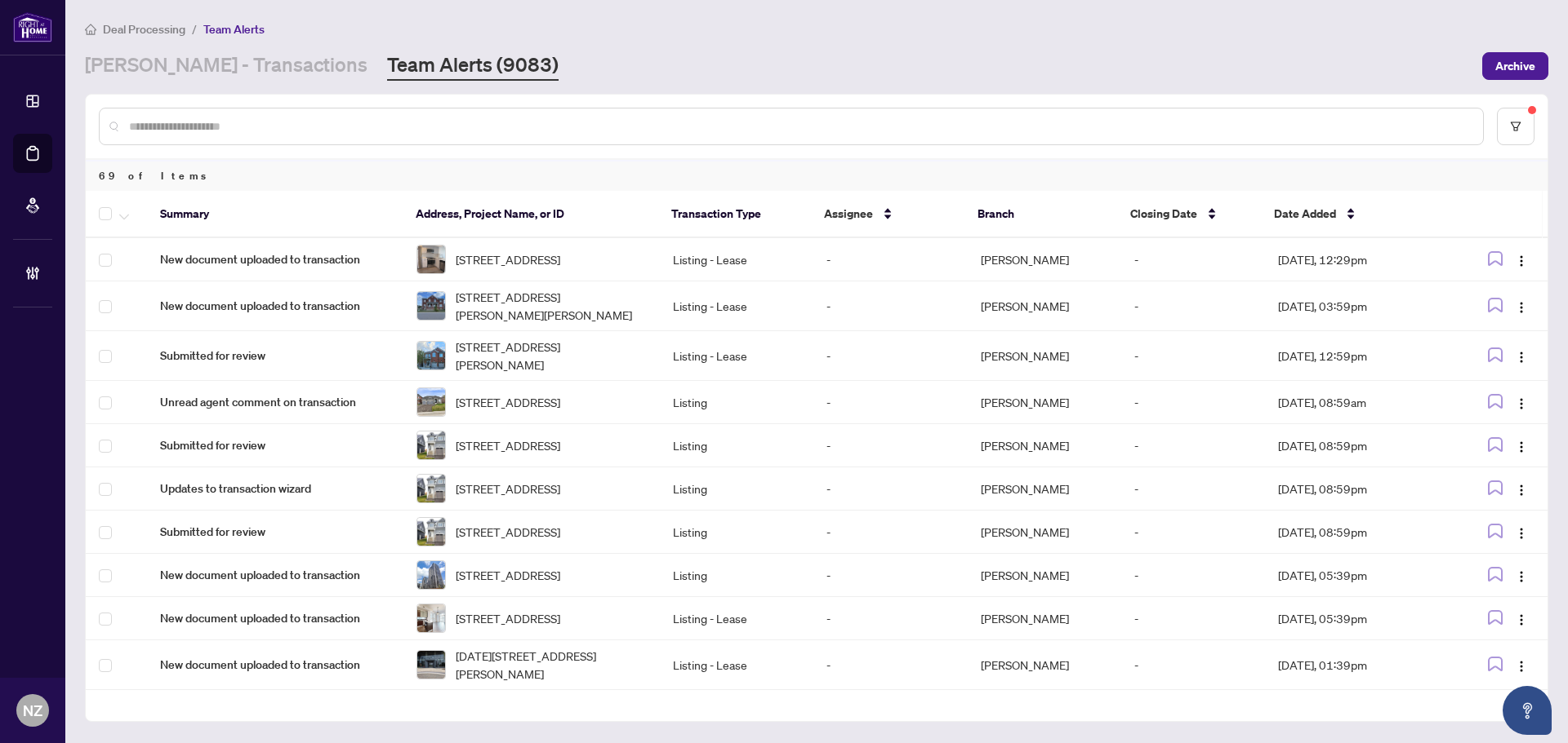
click at [259, 127] on input "text" at bounding box center [798, 126] width 1340 height 18
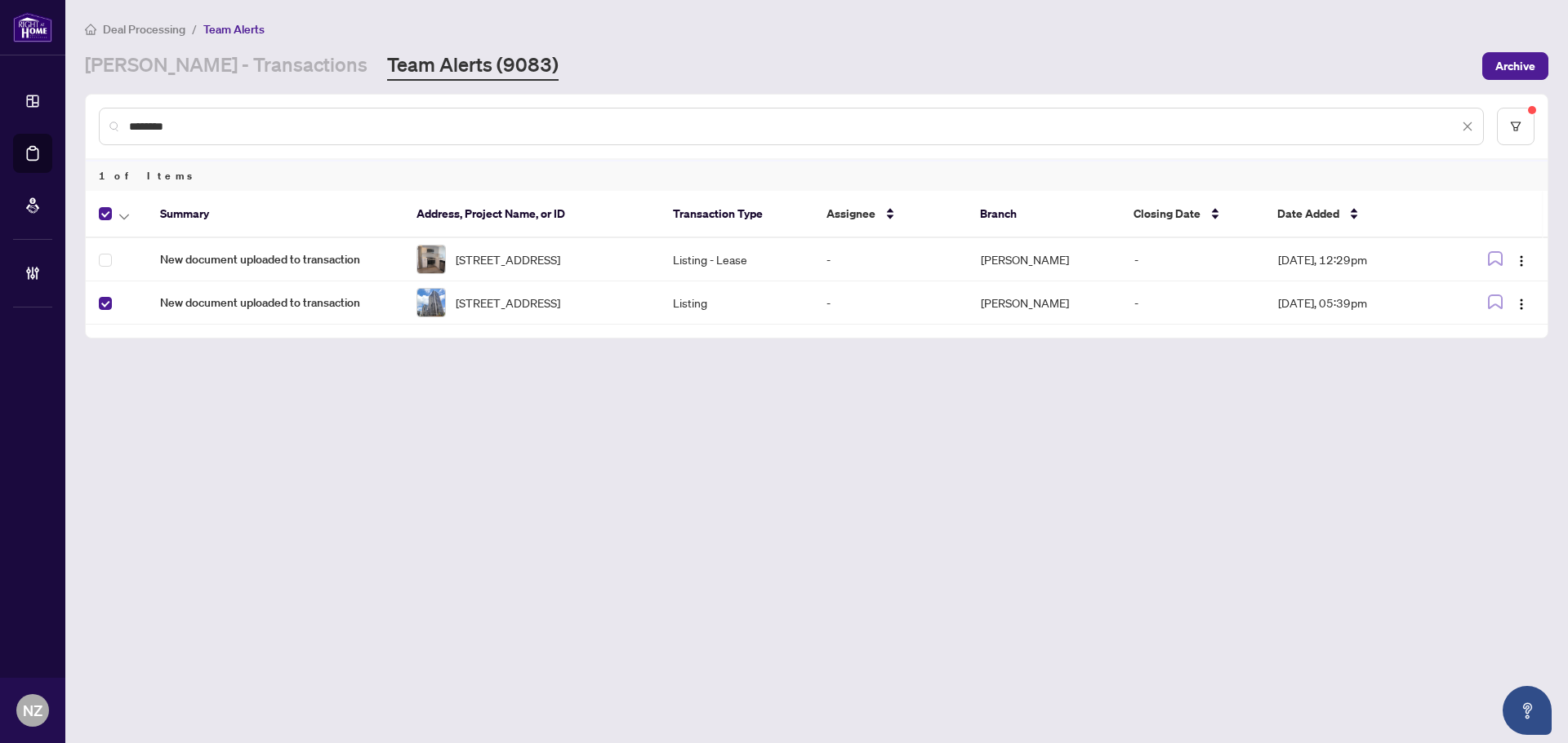
click at [133, 214] on div at bounding box center [119, 213] width 42 height 20
click at [129, 214] on button "button" at bounding box center [123, 213] width 18 height 20
click at [160, 345] on span "Complete Item" at bounding box center [178, 346] width 102 height 18
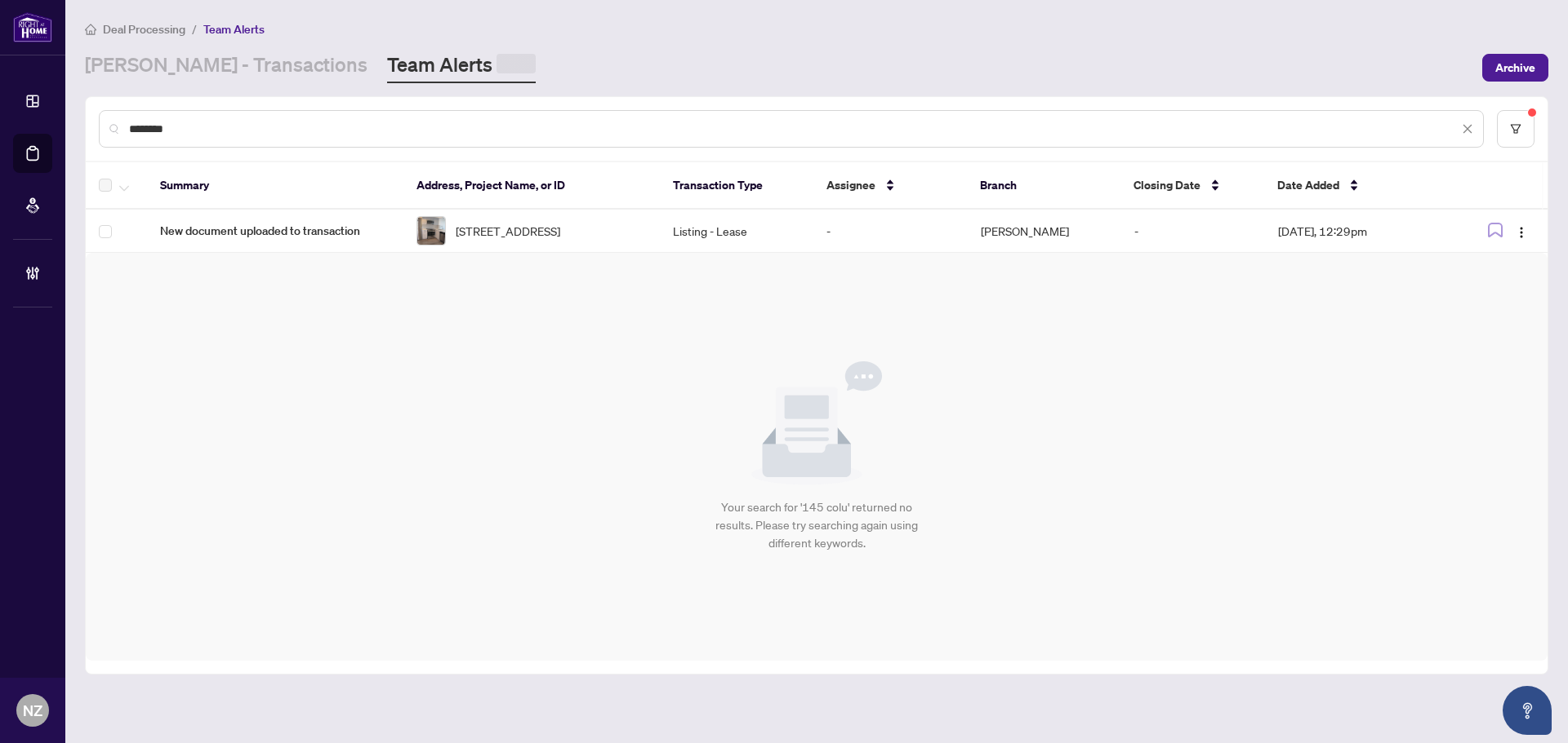
drag, startPoint x: 211, startPoint y: 124, endPoint x: 141, endPoint y: 121, distance: 70.1
click at [141, 121] on input "********" at bounding box center [793, 129] width 1329 height 18
type input "*"
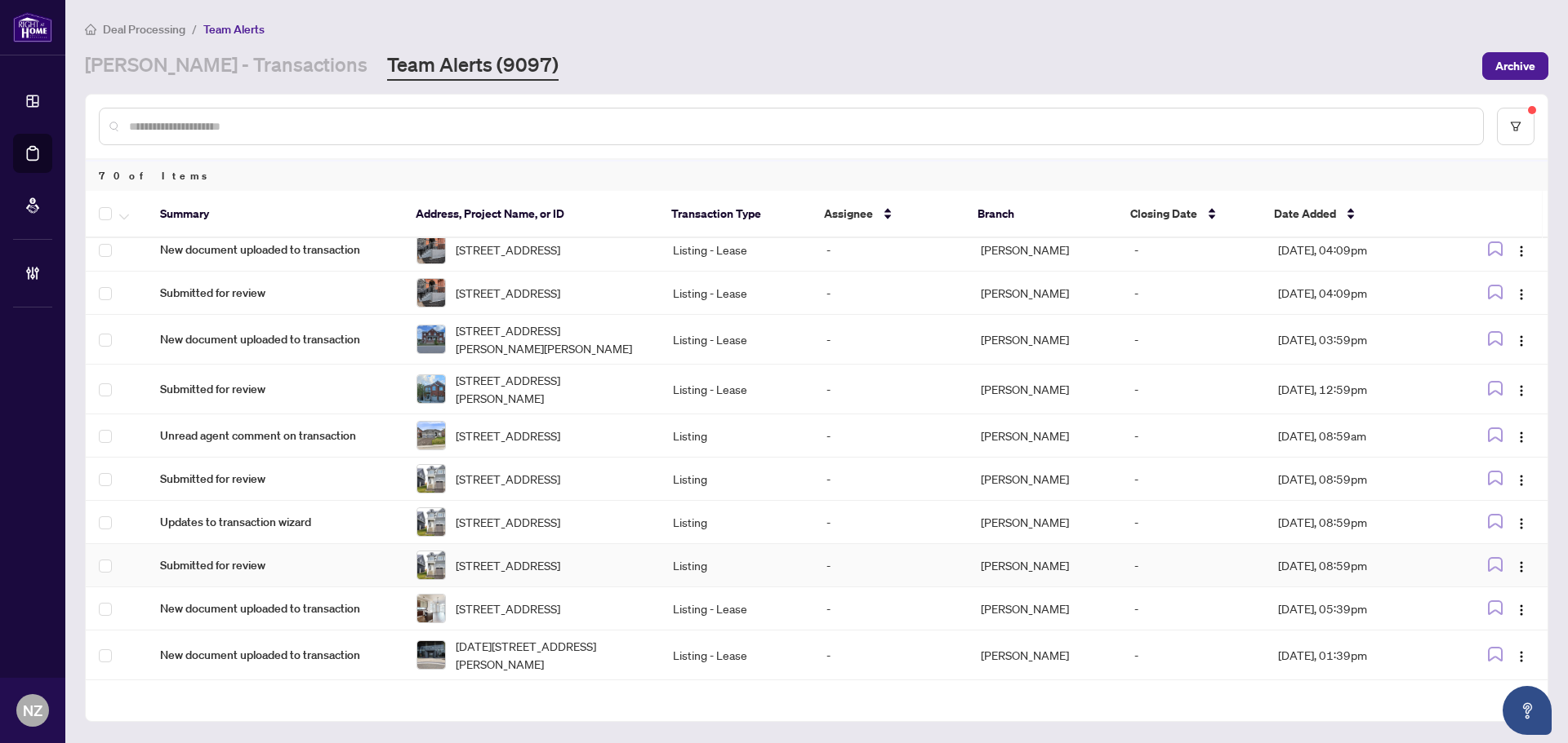
scroll to position [82, 0]
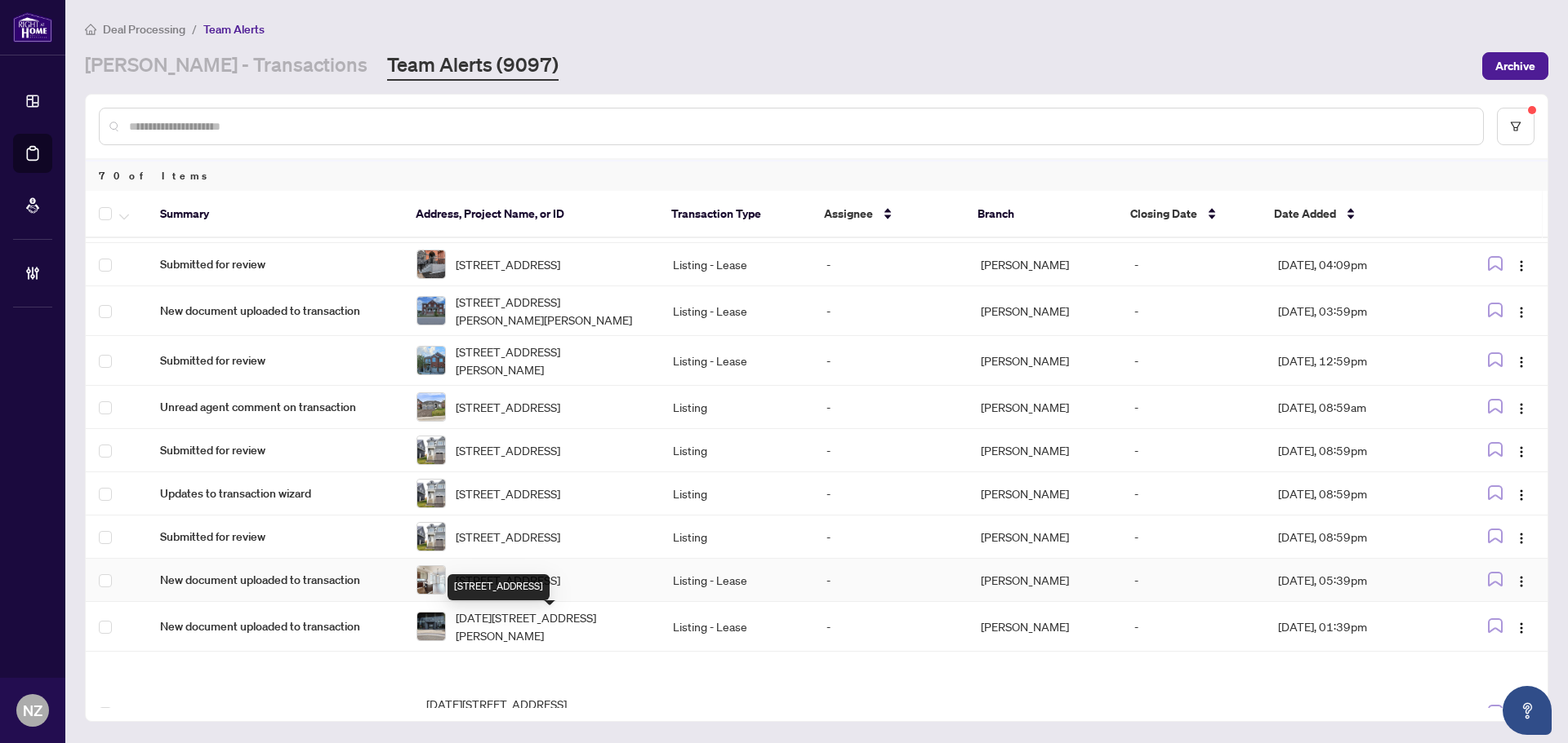
click at [501, 589] on span "1901-21 Balmuto St, Toronto, Ontario M4Y 1W4, Canada" at bounding box center [507, 580] width 104 height 18
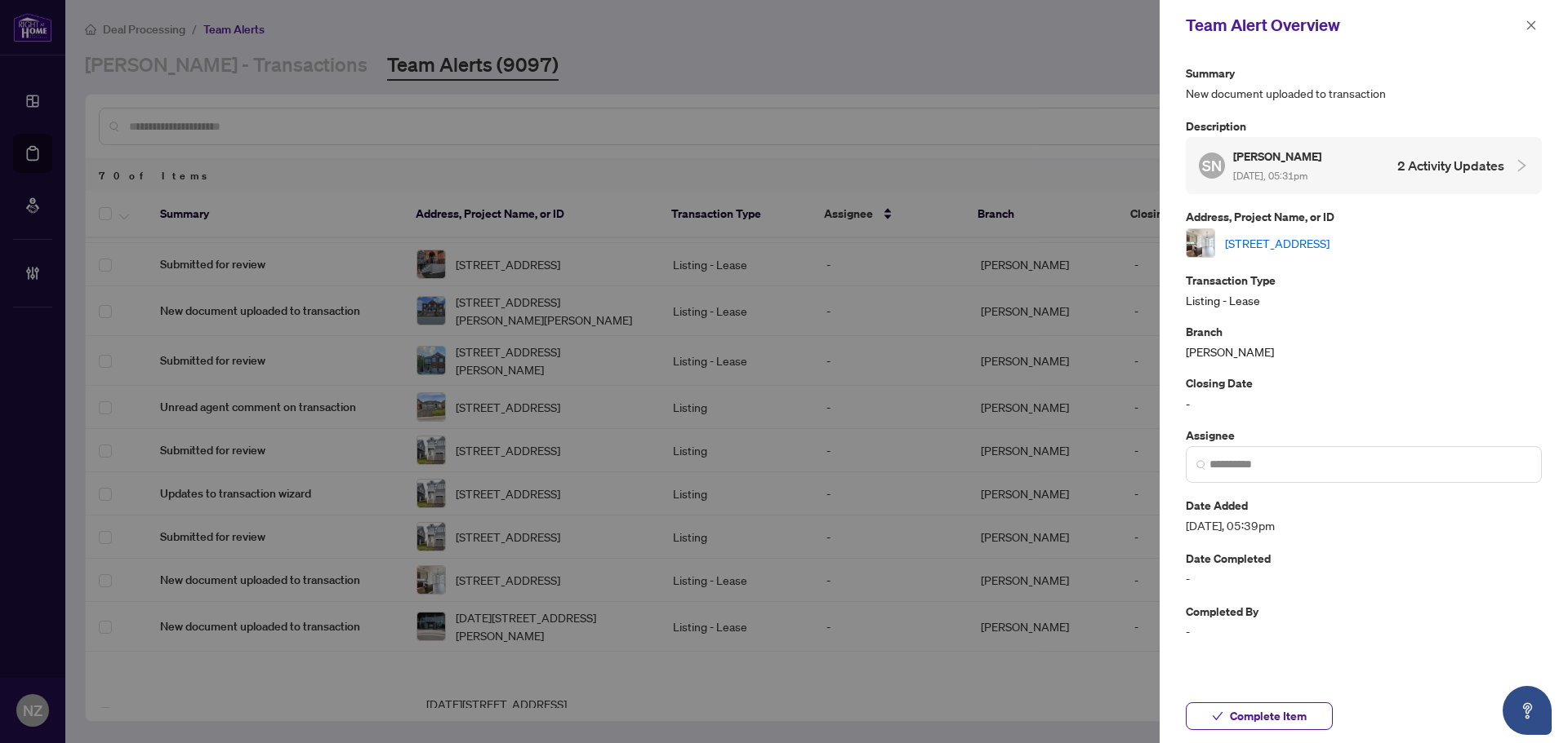
click at [1277, 239] on link "1901-21 Balmuto St, Toronto, Ontario M4Y 1W4, Canada" at bounding box center [1277, 242] width 104 height 18
click at [1233, 720] on span "Complete Item" at bounding box center [1268, 717] width 76 height 26
click at [1530, 26] on icon "close" at bounding box center [1531, 25] width 11 height 11
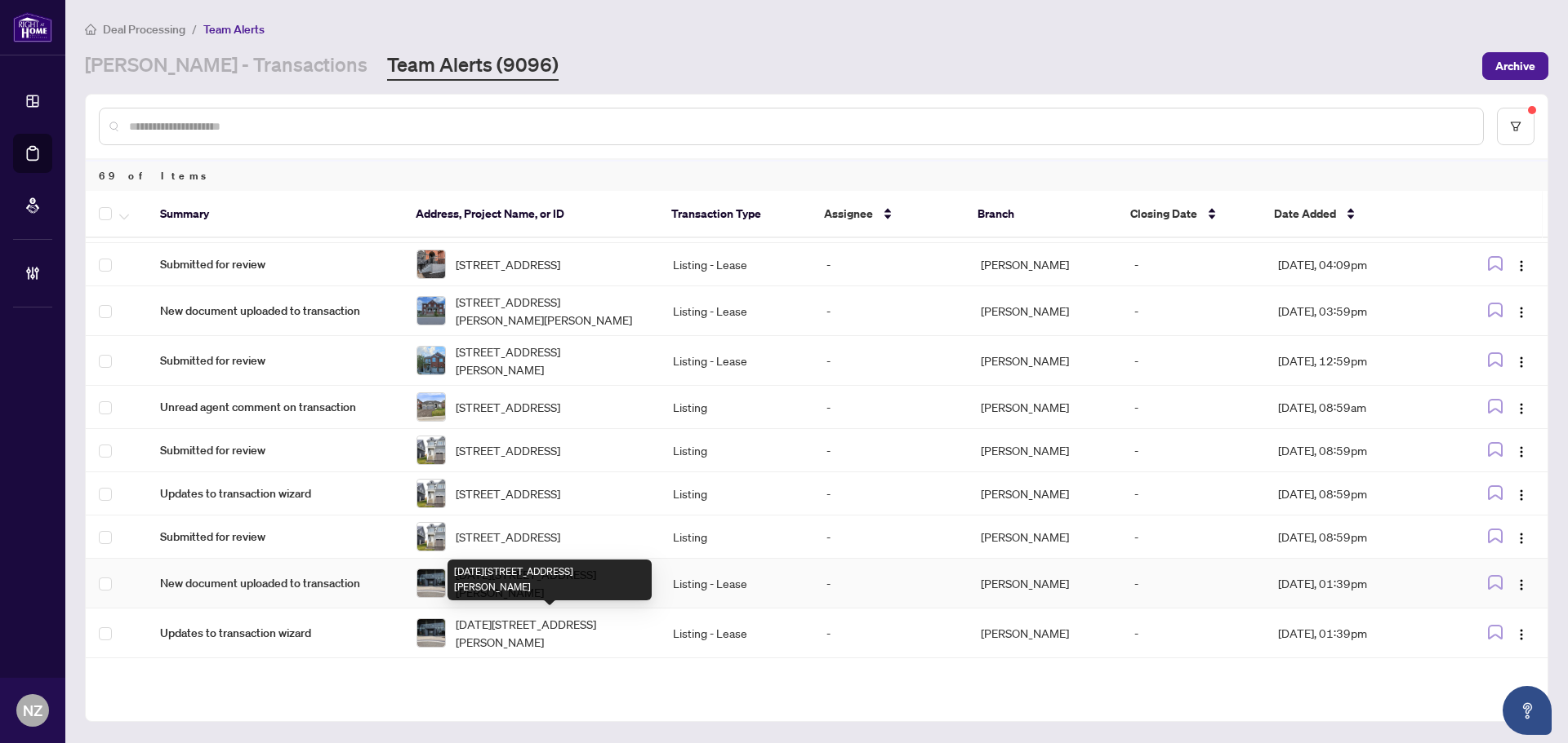
click at [520, 601] on span "1312-2920 Hwy 7, Vaughan, Ontario L4K 0P4, Canada" at bounding box center [550, 584] width 191 height 36
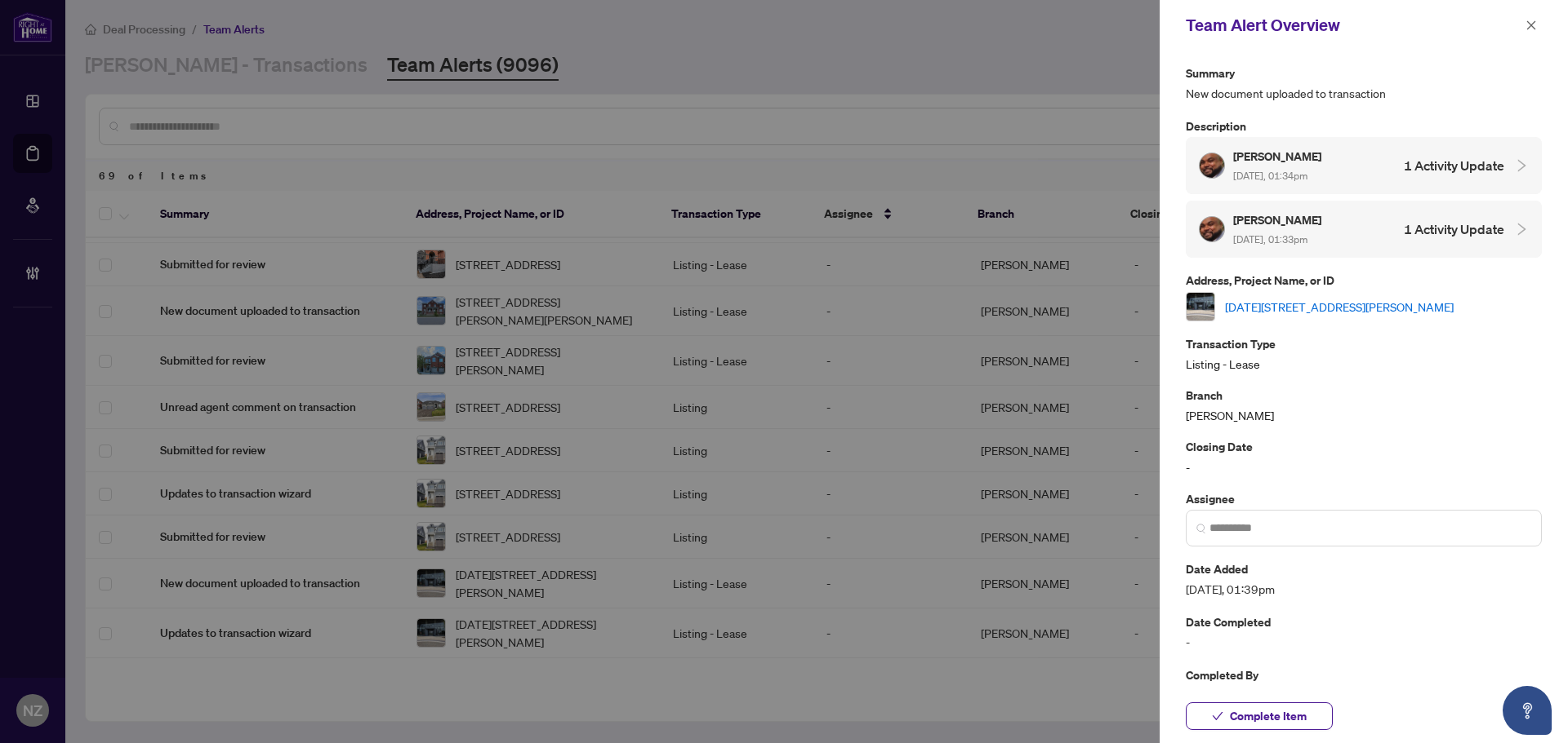
click at [1278, 310] on link "1312-2920 Hwy 7, Vaughan, Ontario L4K 0P4, Canada" at bounding box center [1339, 307] width 229 height 18
click at [1527, 21] on icon "close" at bounding box center [1531, 25] width 11 height 11
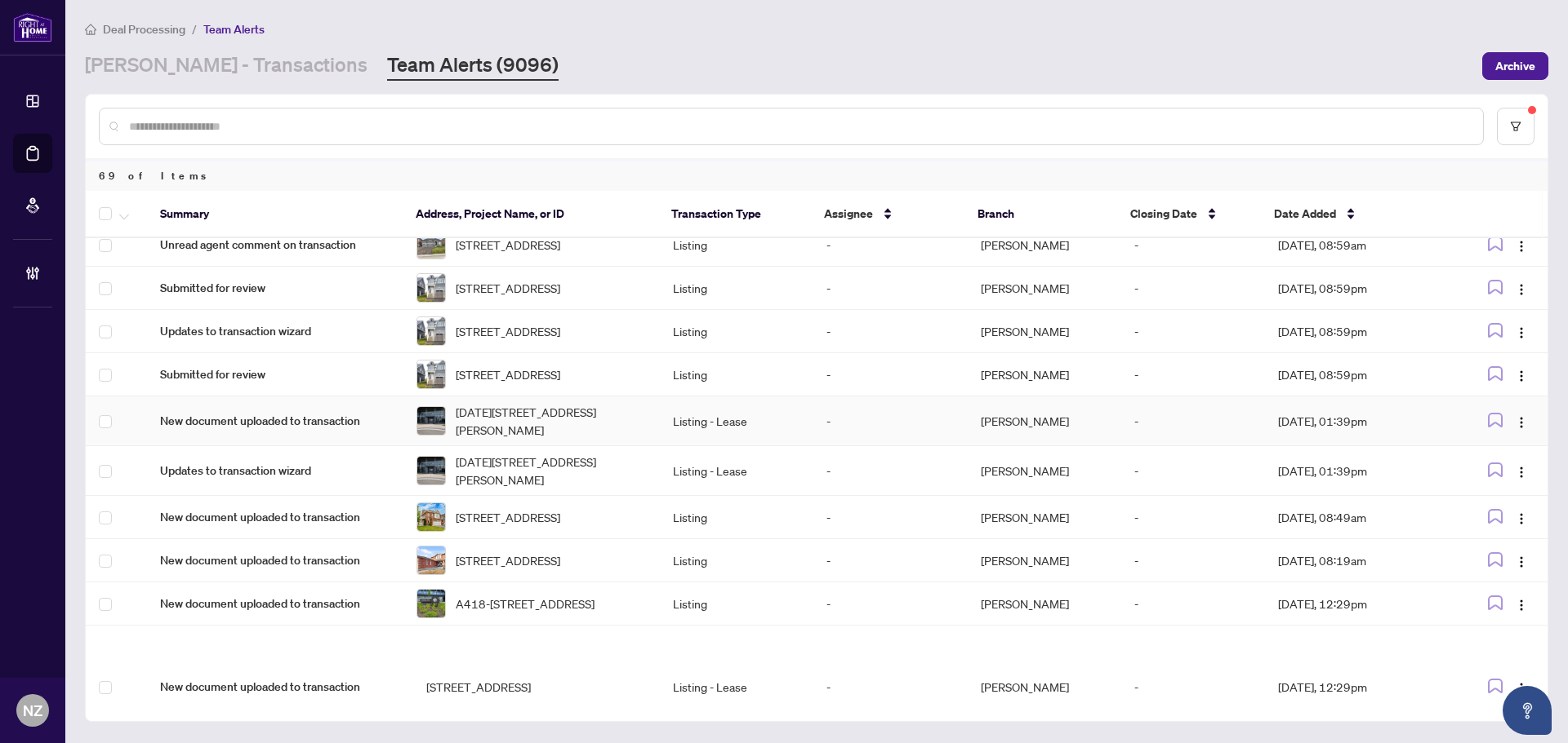
scroll to position [245, 0]
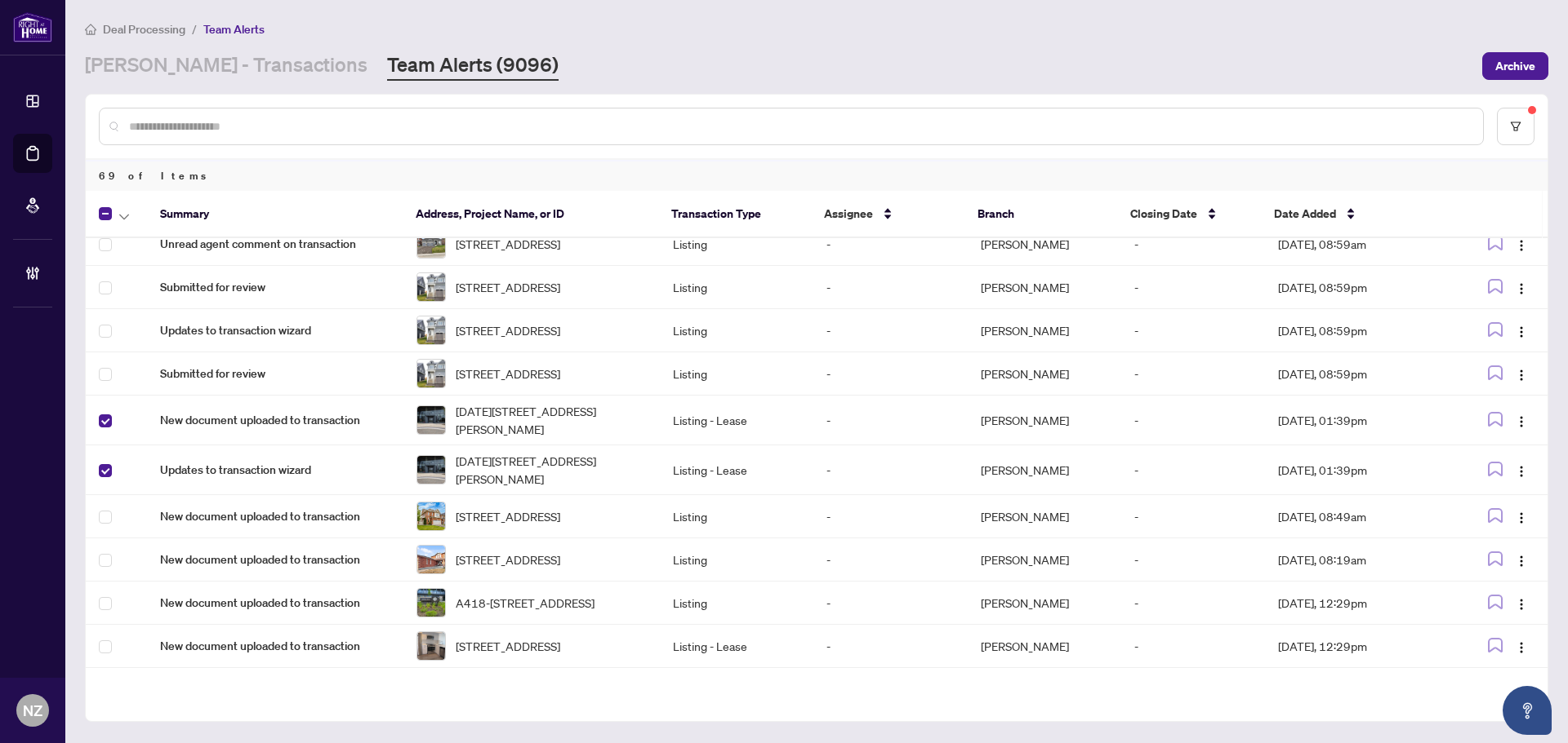
click at [112, 204] on div at bounding box center [119, 213] width 42 height 20
click at [119, 213] on icon "button" at bounding box center [124, 216] width 10 height 7
click at [177, 352] on span "Complete Item" at bounding box center [178, 346] width 102 height 18
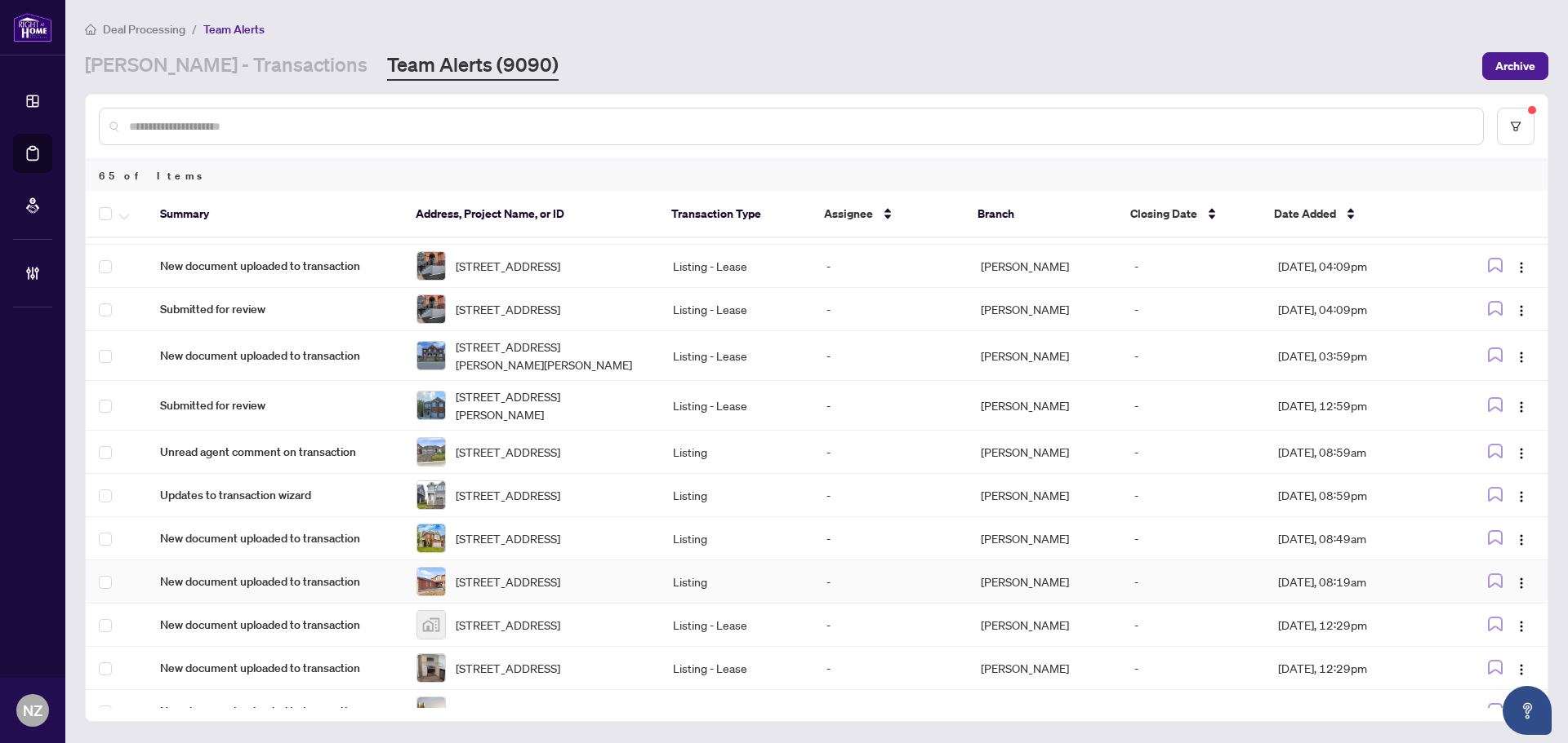
scroll to position [0, 0]
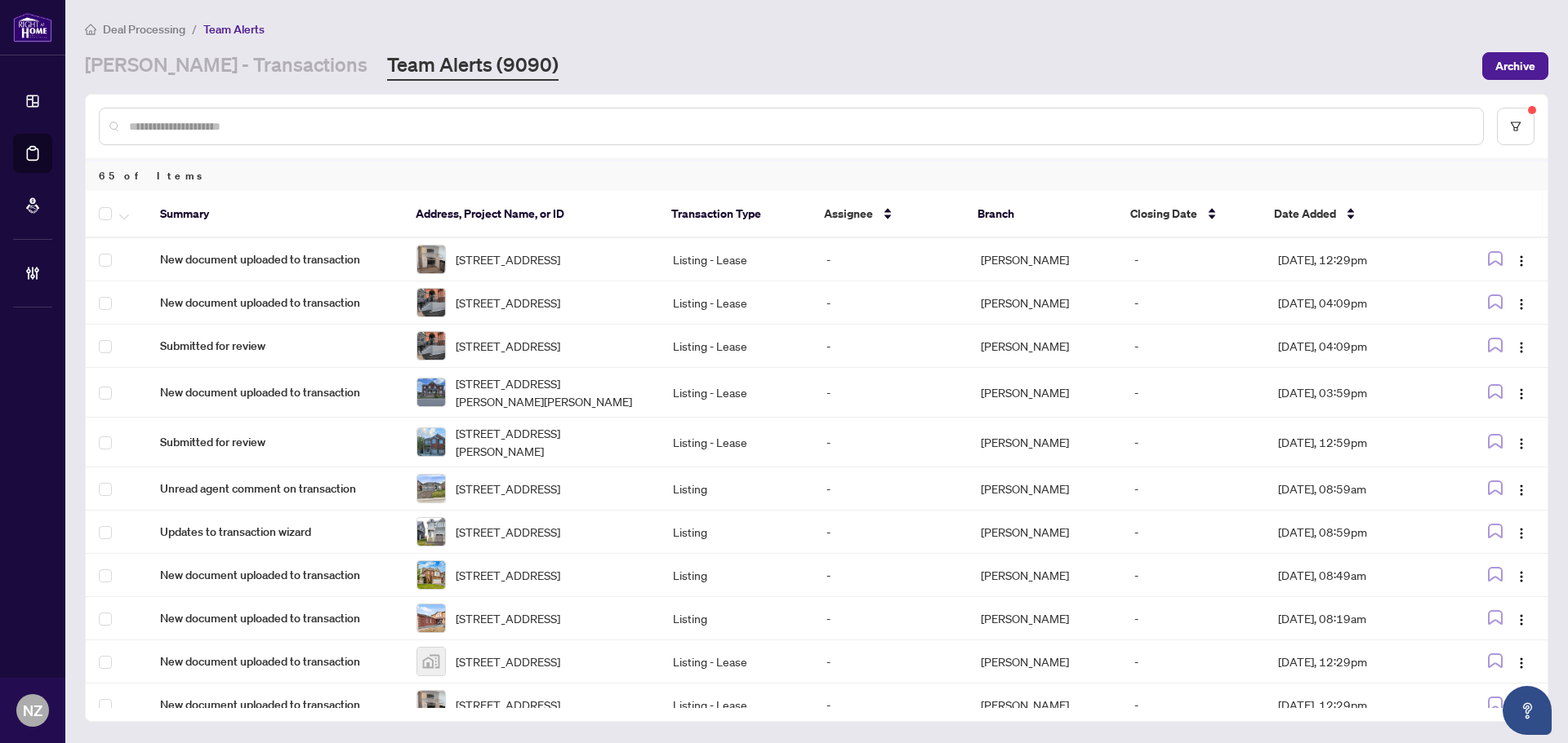
click at [561, 258] on span "212-385 Osler St, Toronto, Ontario M6N 0B2, Canada" at bounding box center [507, 259] width 104 height 18
click at [517, 252] on span "212-385 Osler St, Toronto, Ontario M6N 0B2, Canada" at bounding box center [507, 259] width 104 height 18
click at [541, 251] on span "212-385 Osler St, Toronto, Ontario M6N 0B2, Canada" at bounding box center [507, 259] width 104 height 18
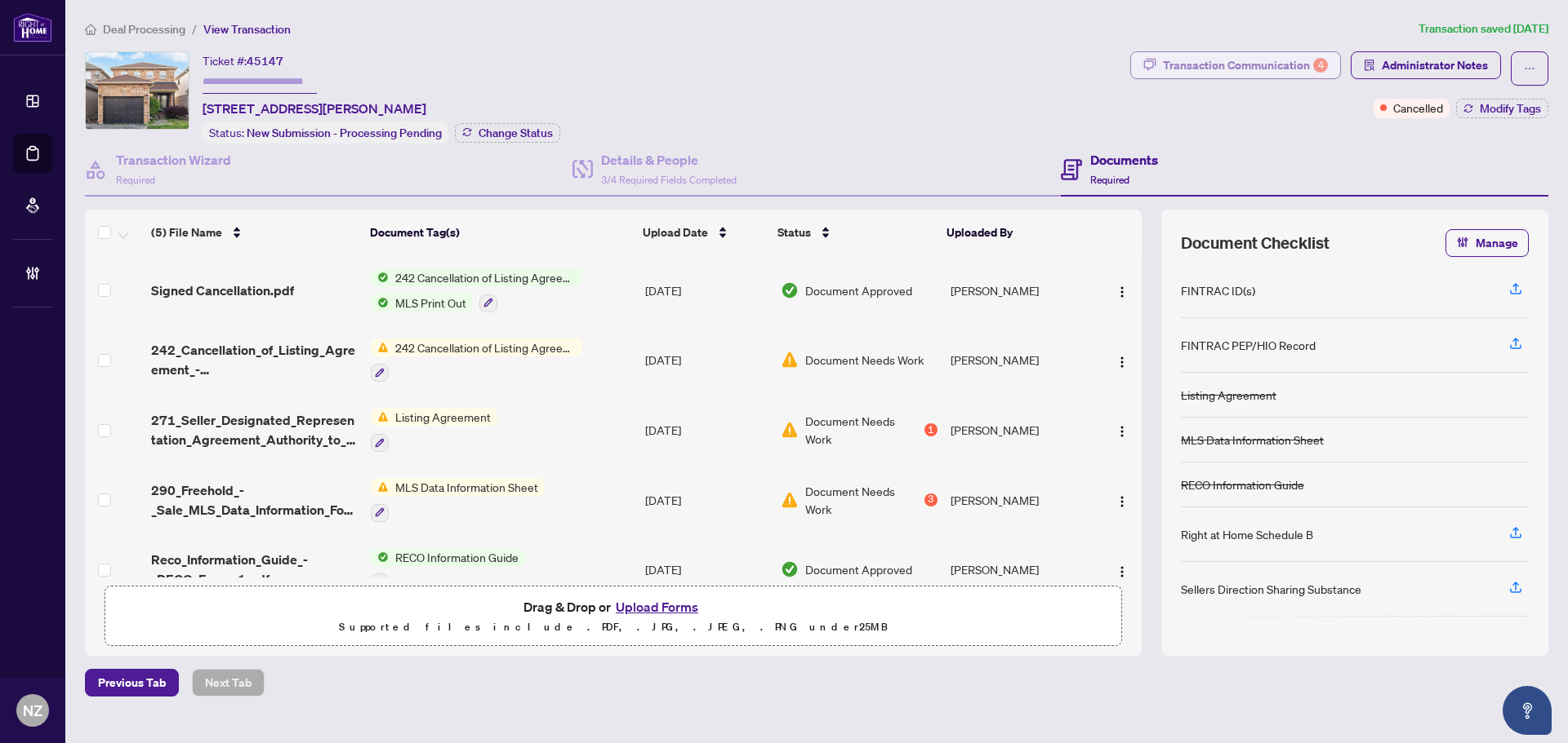
click at [1224, 60] on div "Transaction Communication 4" at bounding box center [1245, 65] width 165 height 26
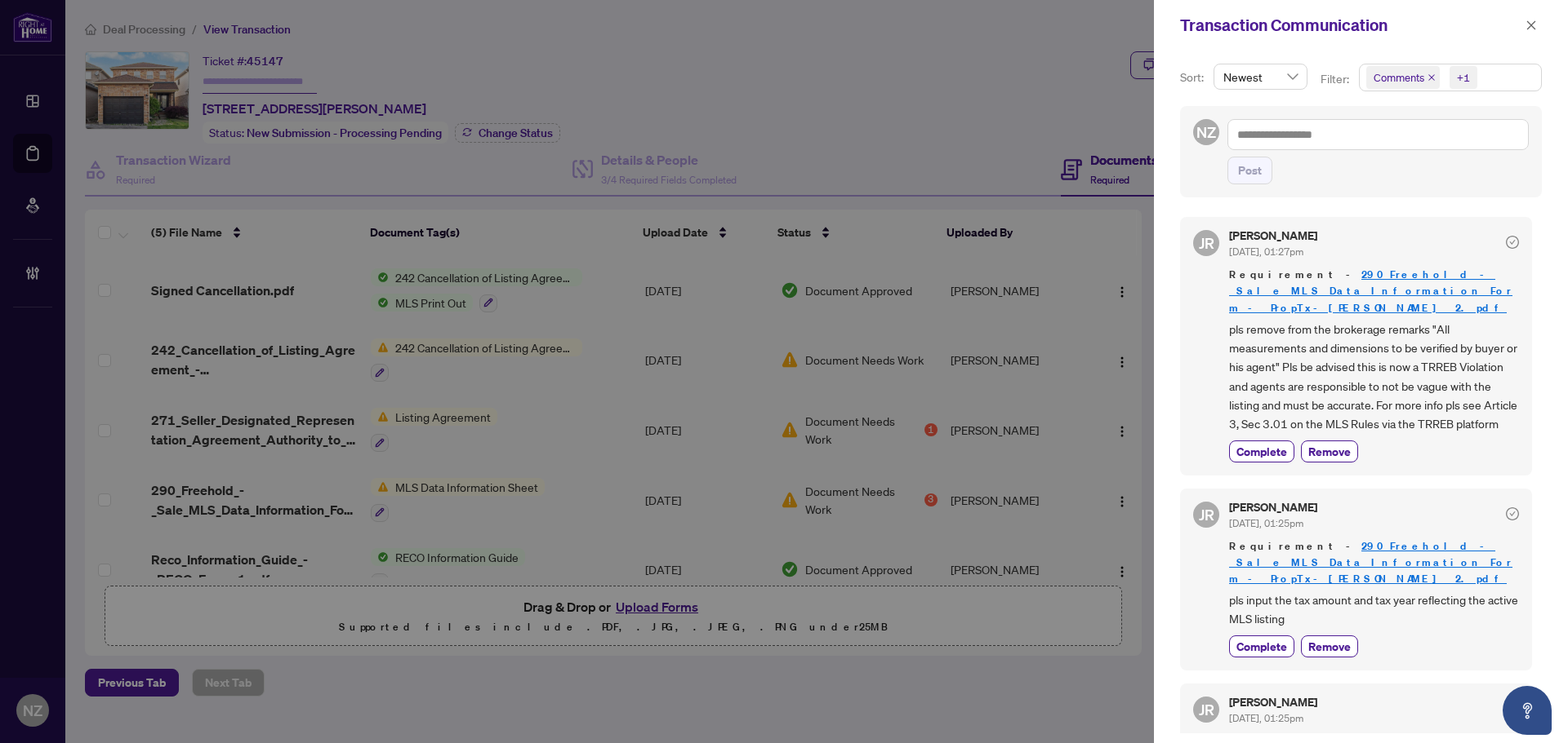
drag, startPoint x: 1529, startPoint y: 26, endPoint x: 1510, endPoint y: 102, distance: 78.3
click at [1529, 26] on icon "close" at bounding box center [1531, 25] width 11 height 11
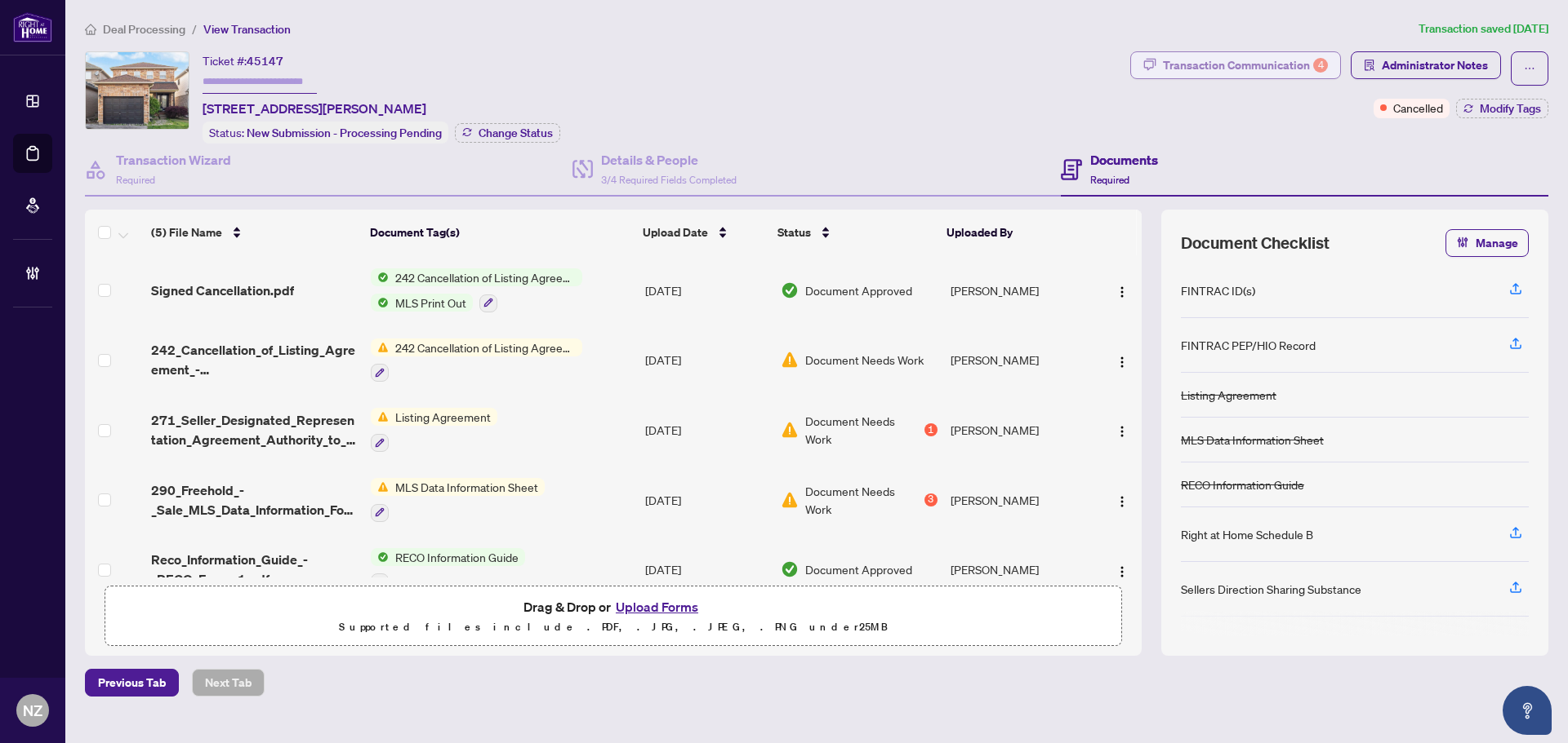
click at [1305, 56] on div "Transaction Communication 4" at bounding box center [1245, 65] width 165 height 26
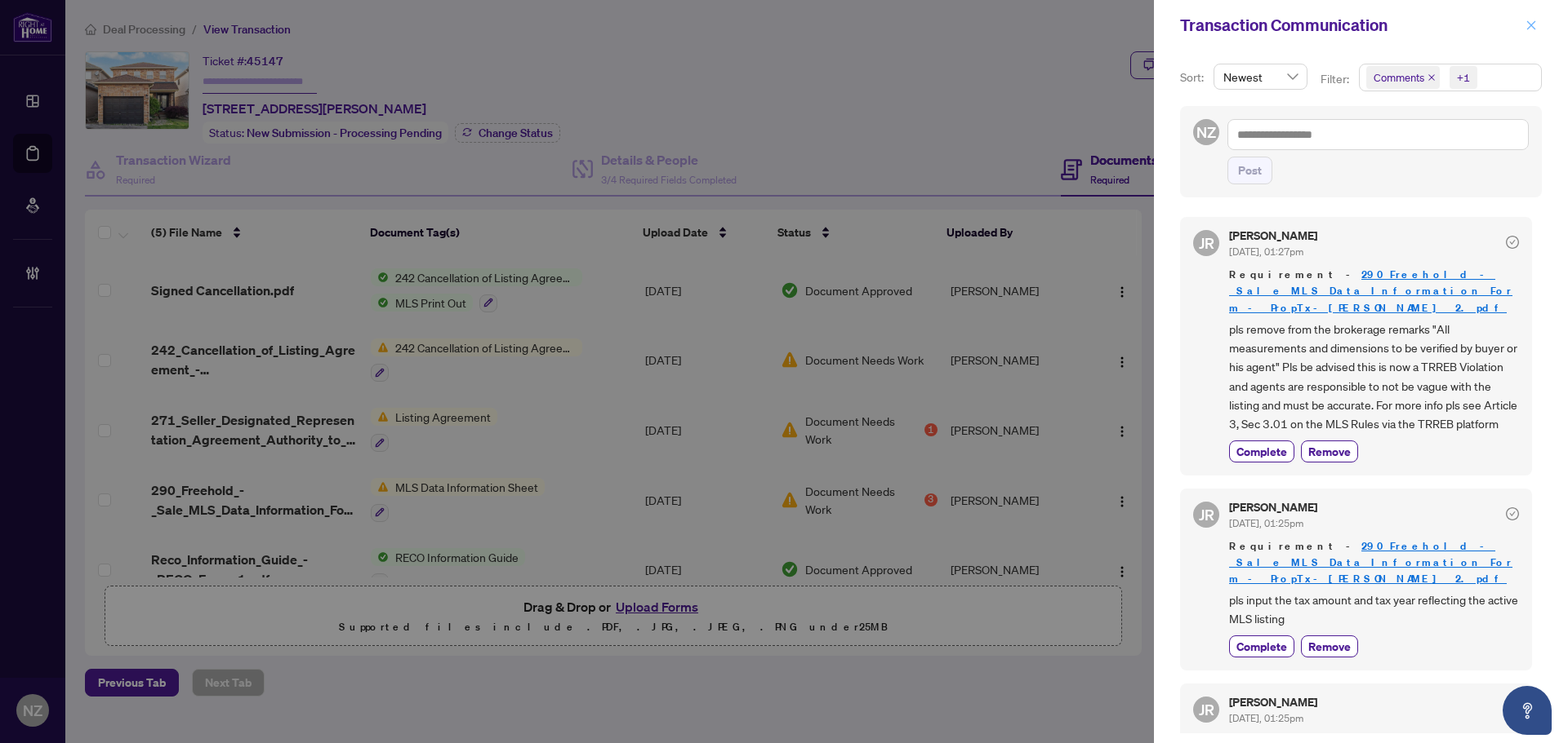
click at [1532, 23] on icon "close" at bounding box center [1531, 25] width 11 height 11
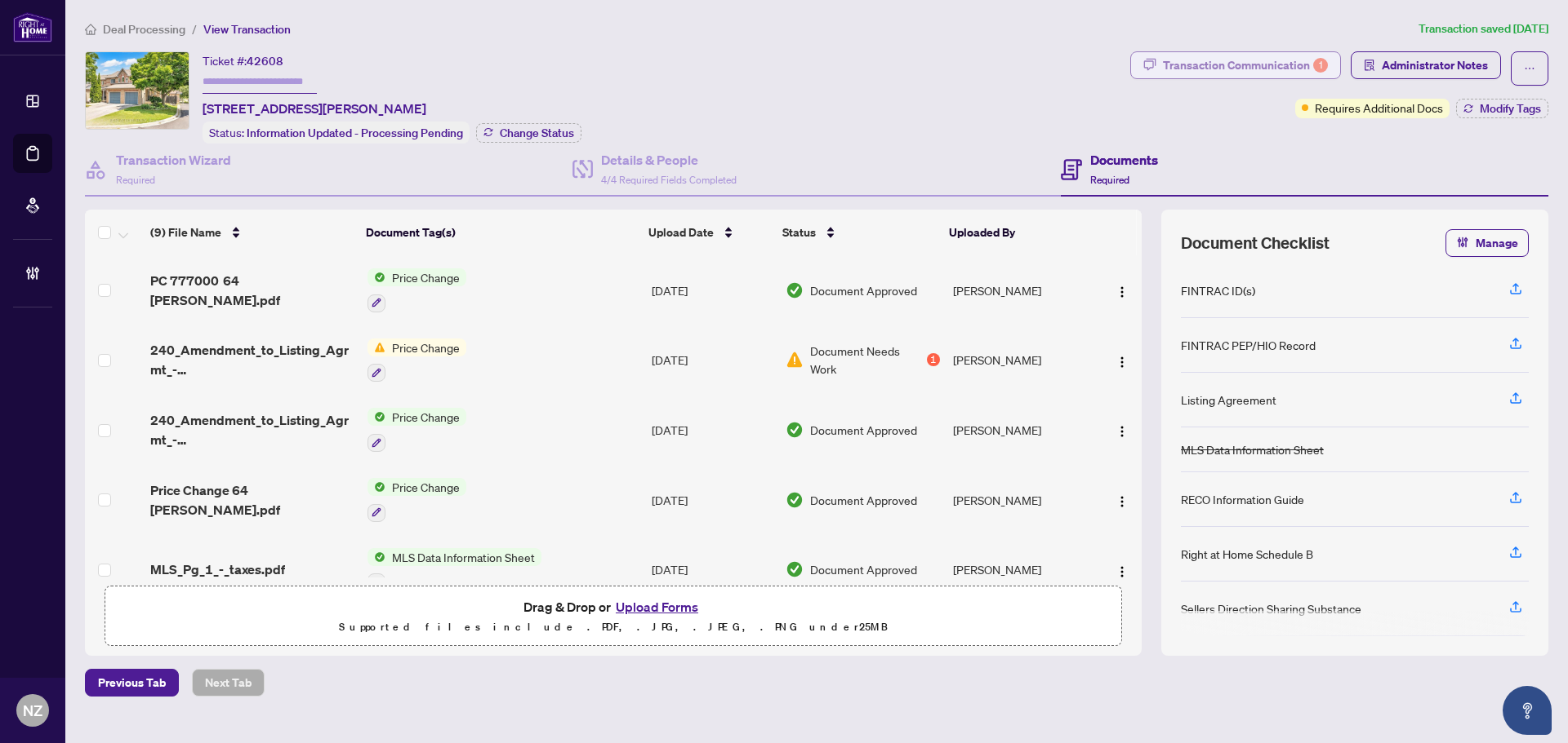
click at [1259, 76] on div "Transaction Communication 1" at bounding box center [1245, 65] width 165 height 26
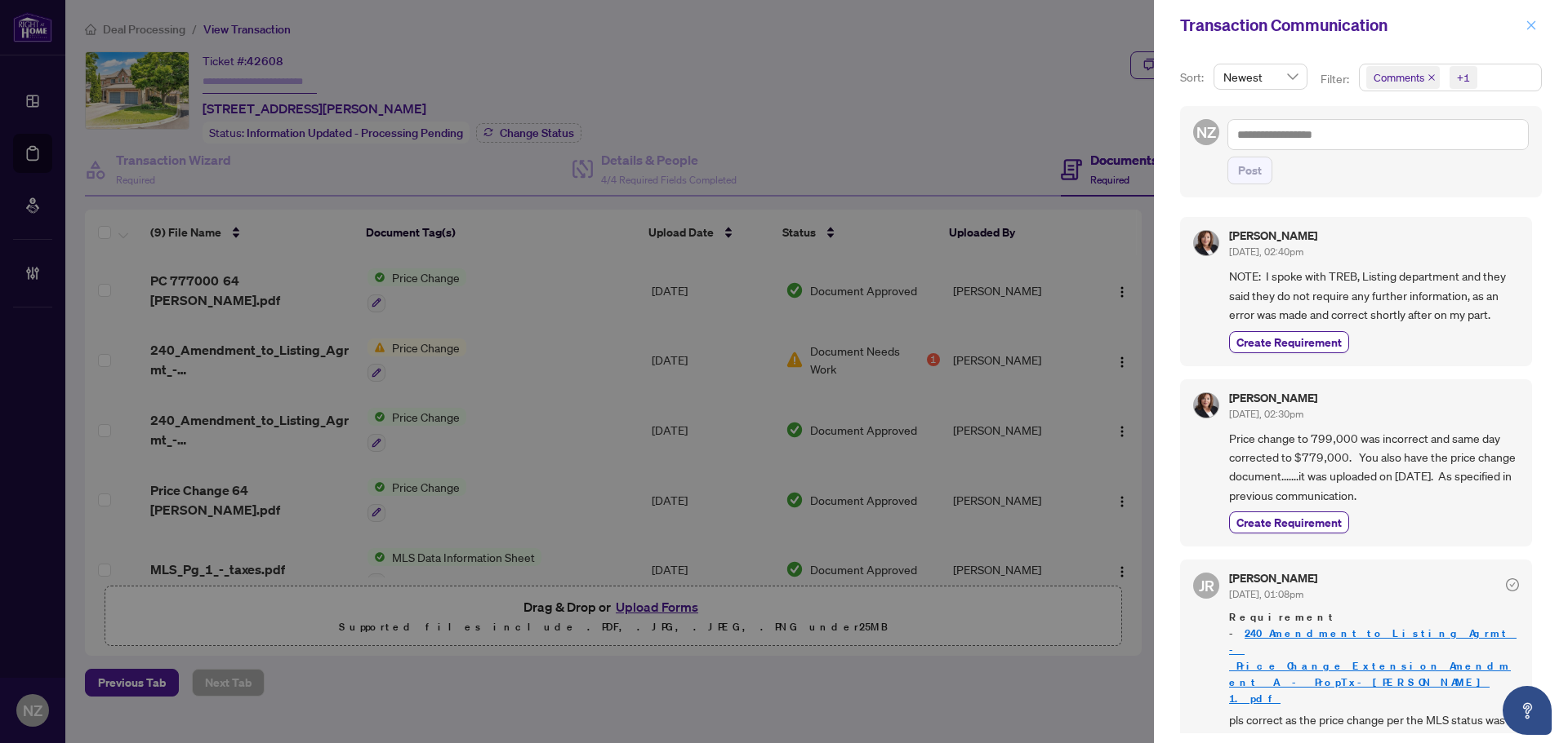
click at [1533, 29] on icon "close" at bounding box center [1531, 25] width 11 height 11
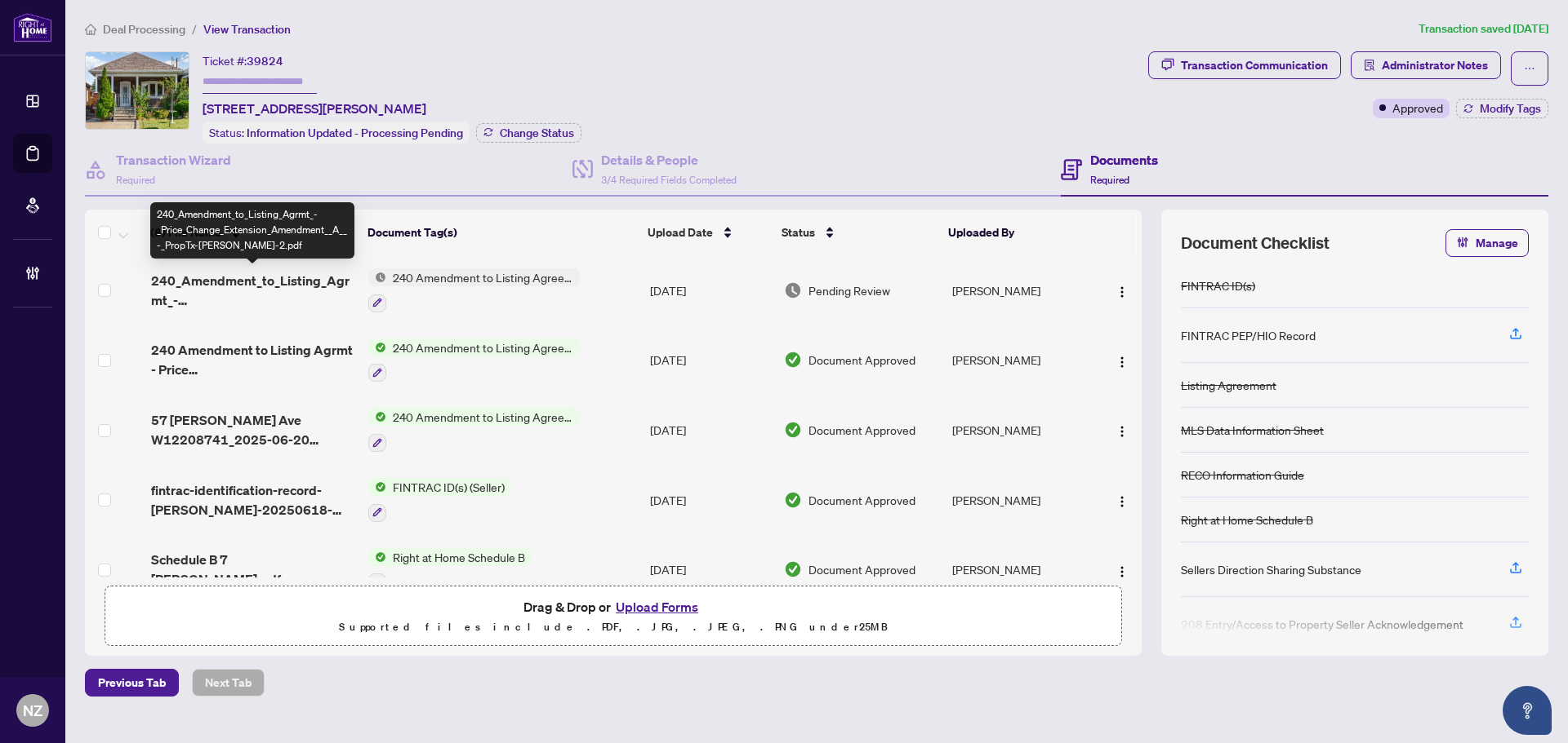
click at [258, 276] on span "240_Amendment_to_Listing_Agrmt_-_Price_Change_Extension_Amendment__A__-_PropTx-…" at bounding box center [253, 291] width 204 height 39
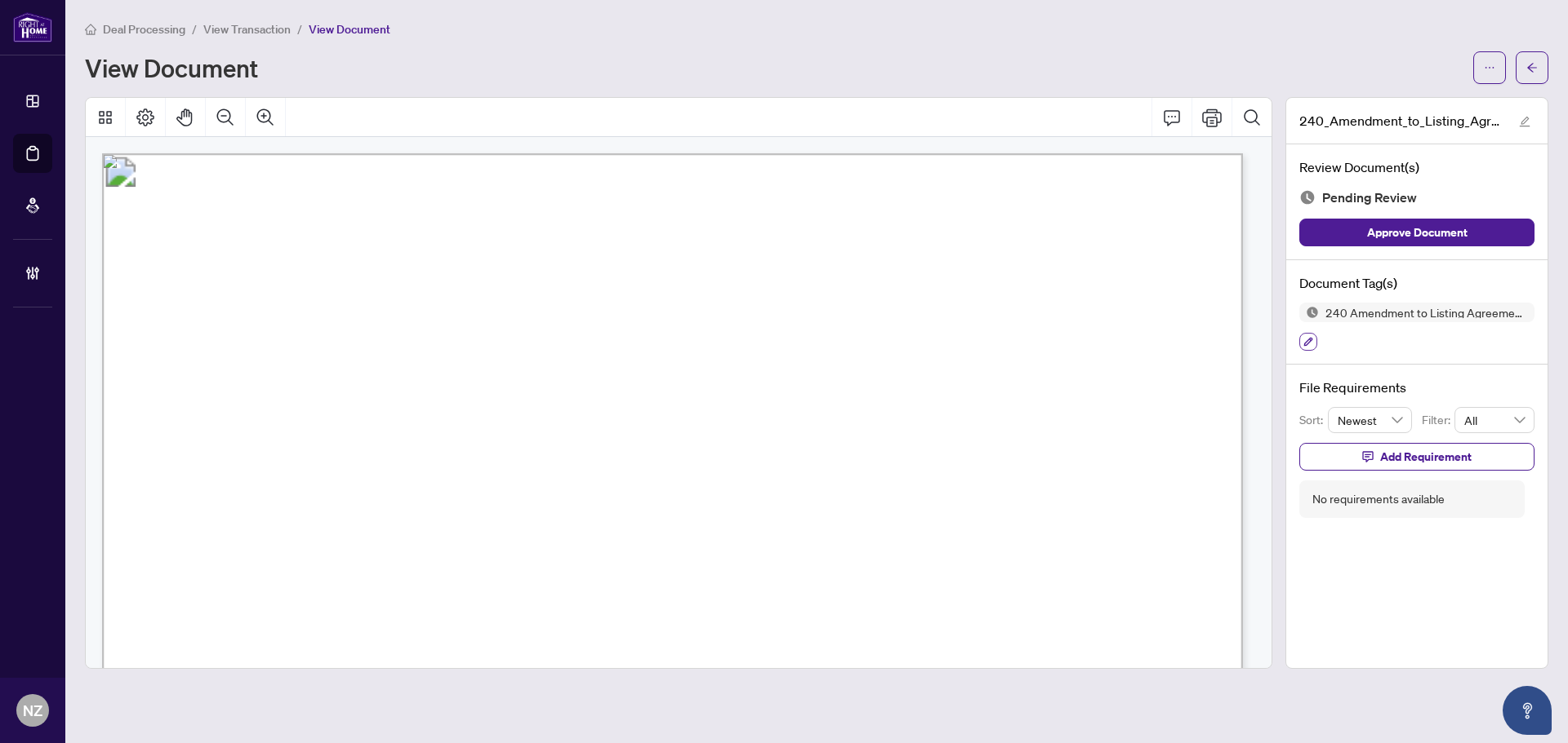
click at [1308, 337] on icon "button" at bounding box center [1308, 342] width 10 height 10
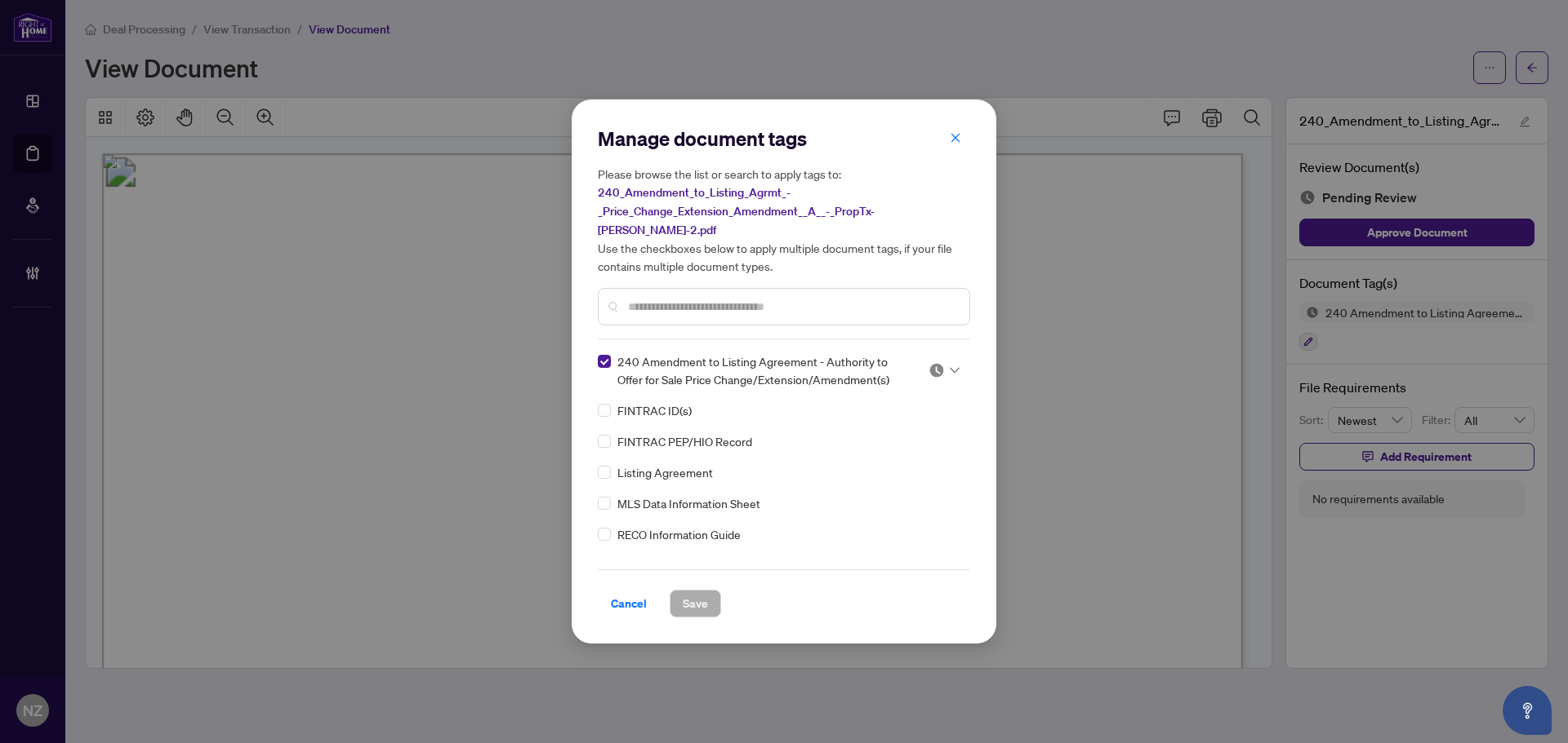
click at [937, 363] on img at bounding box center [937, 371] width 17 height 17
click at [895, 442] on div "Approved" at bounding box center [890, 440] width 104 height 18
click at [711, 590] on button "Save" at bounding box center [695, 604] width 51 height 28
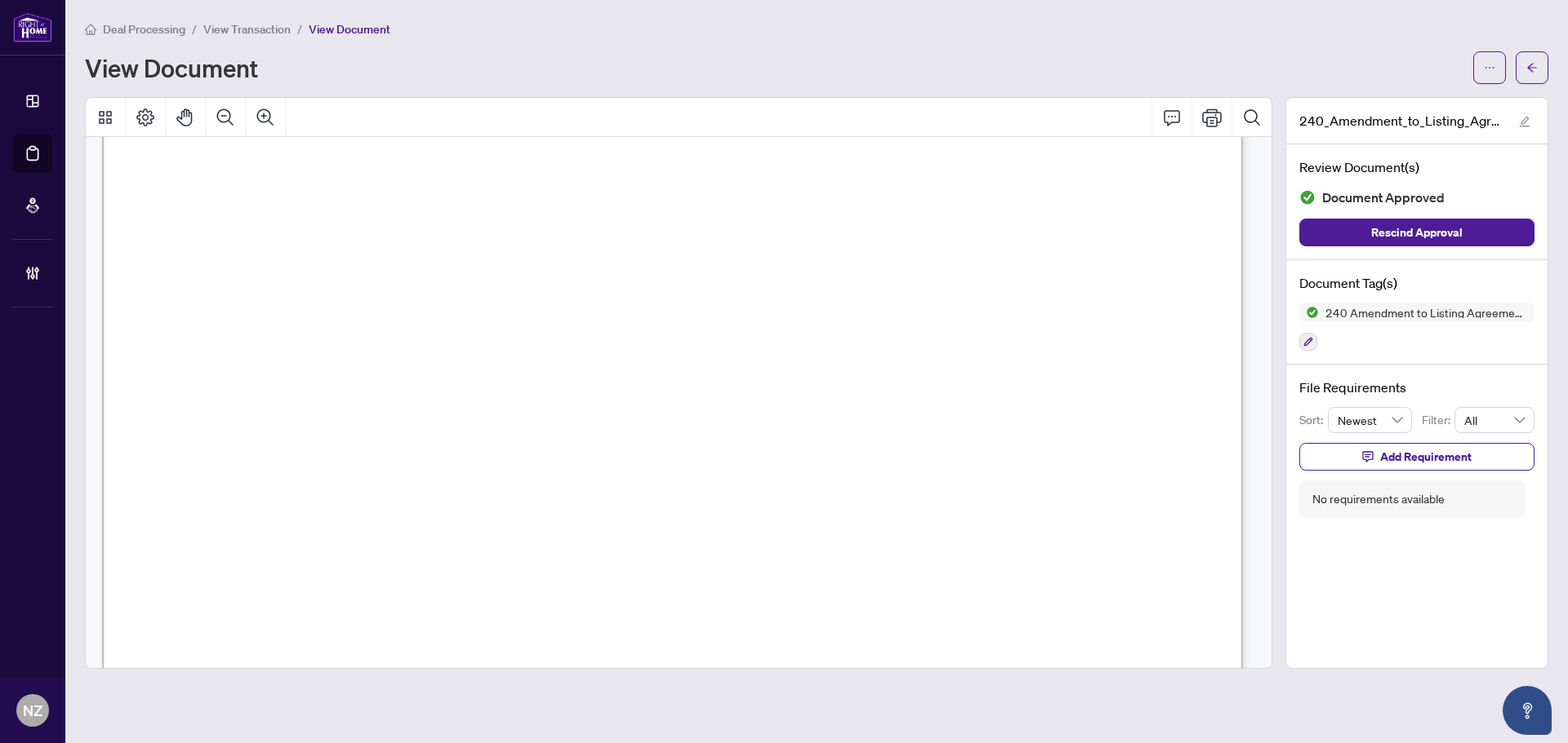
scroll to position [898, 0]
click at [1544, 72] on button "button" at bounding box center [1532, 67] width 33 height 33
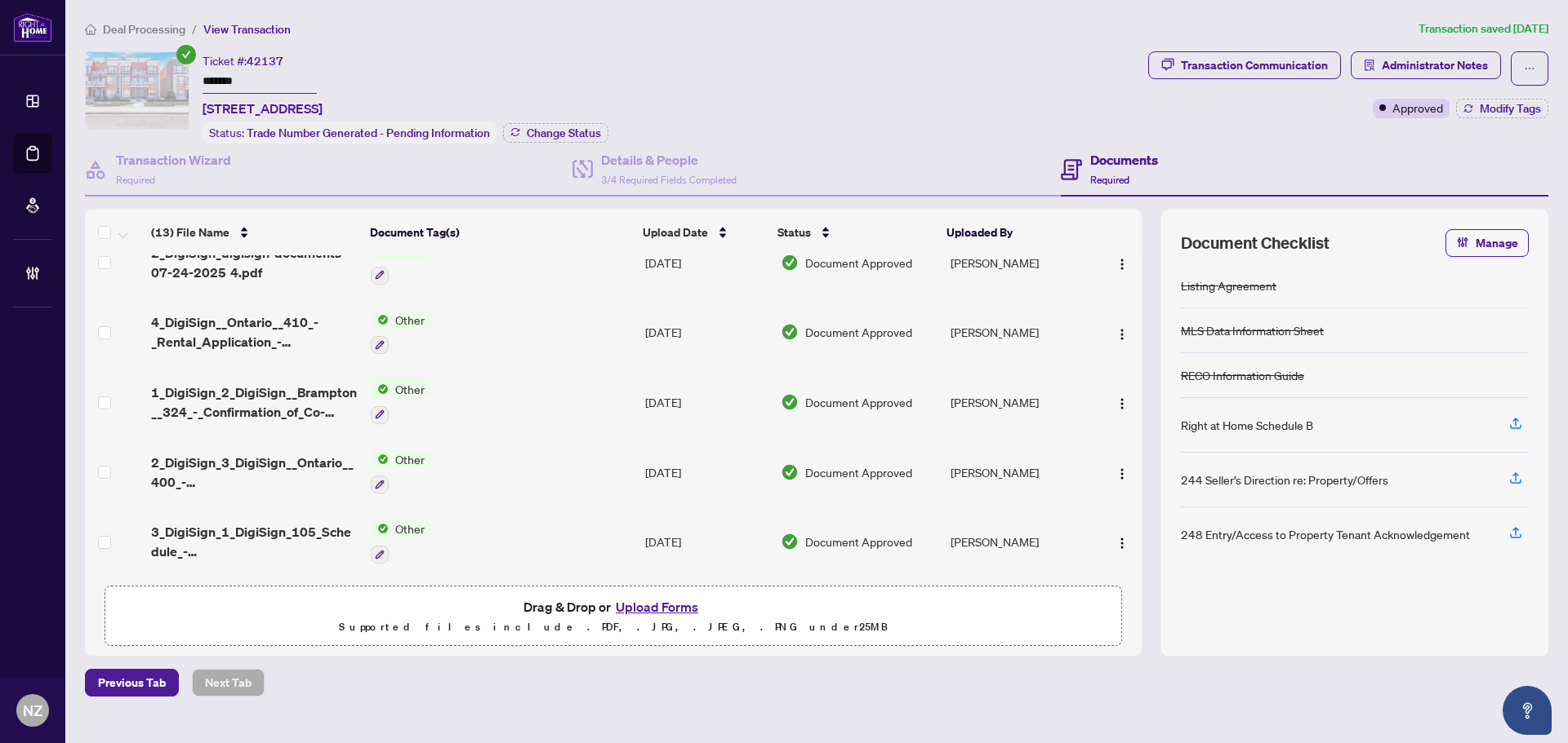
scroll to position [98, 0]
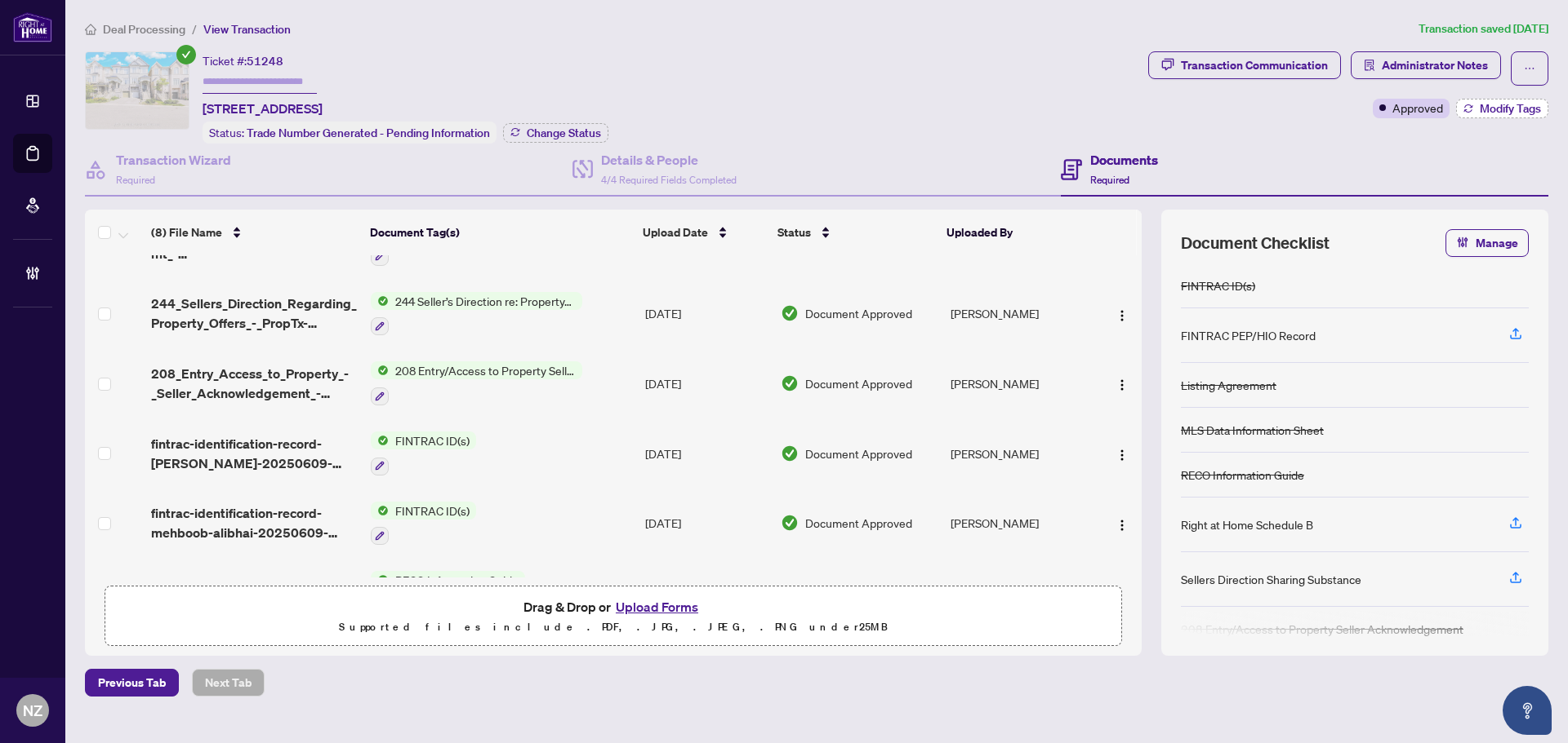
scroll to position [163, 0]
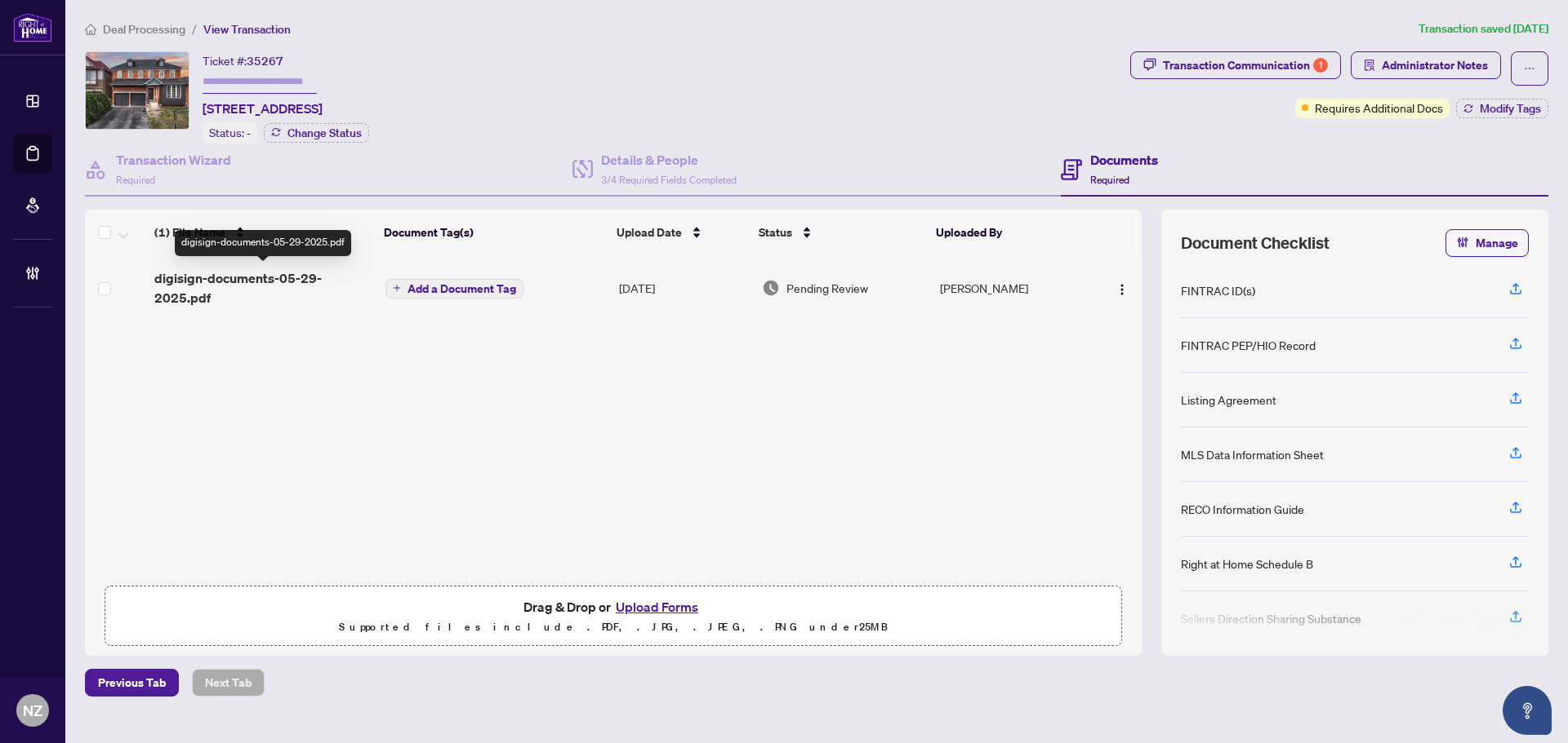
click at [230, 280] on span "digisign-documents-05-29-2025.pdf" at bounding box center [263, 288] width 218 height 39
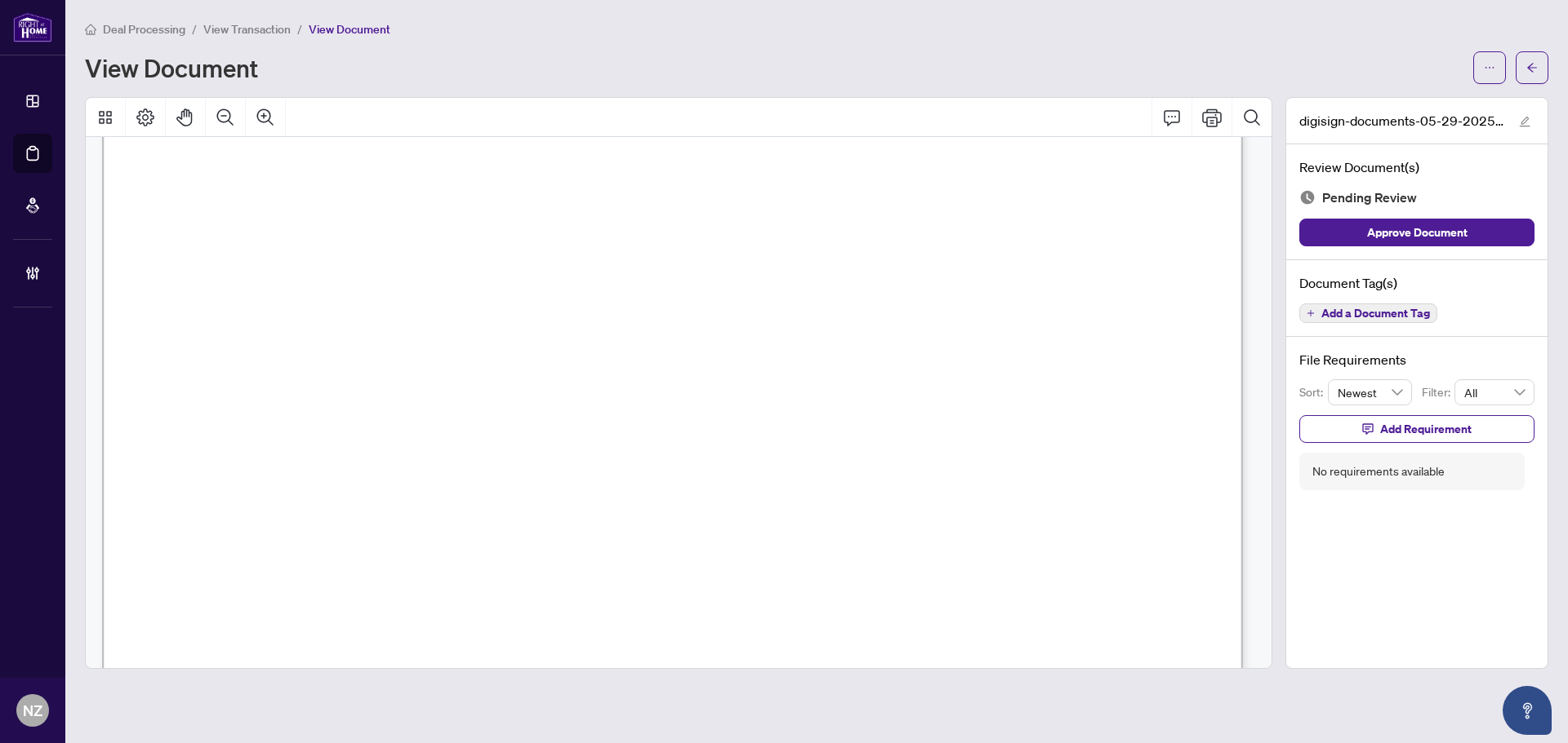
scroll to position [735, 0]
click at [1543, 62] on button "button" at bounding box center [1532, 67] width 33 height 33
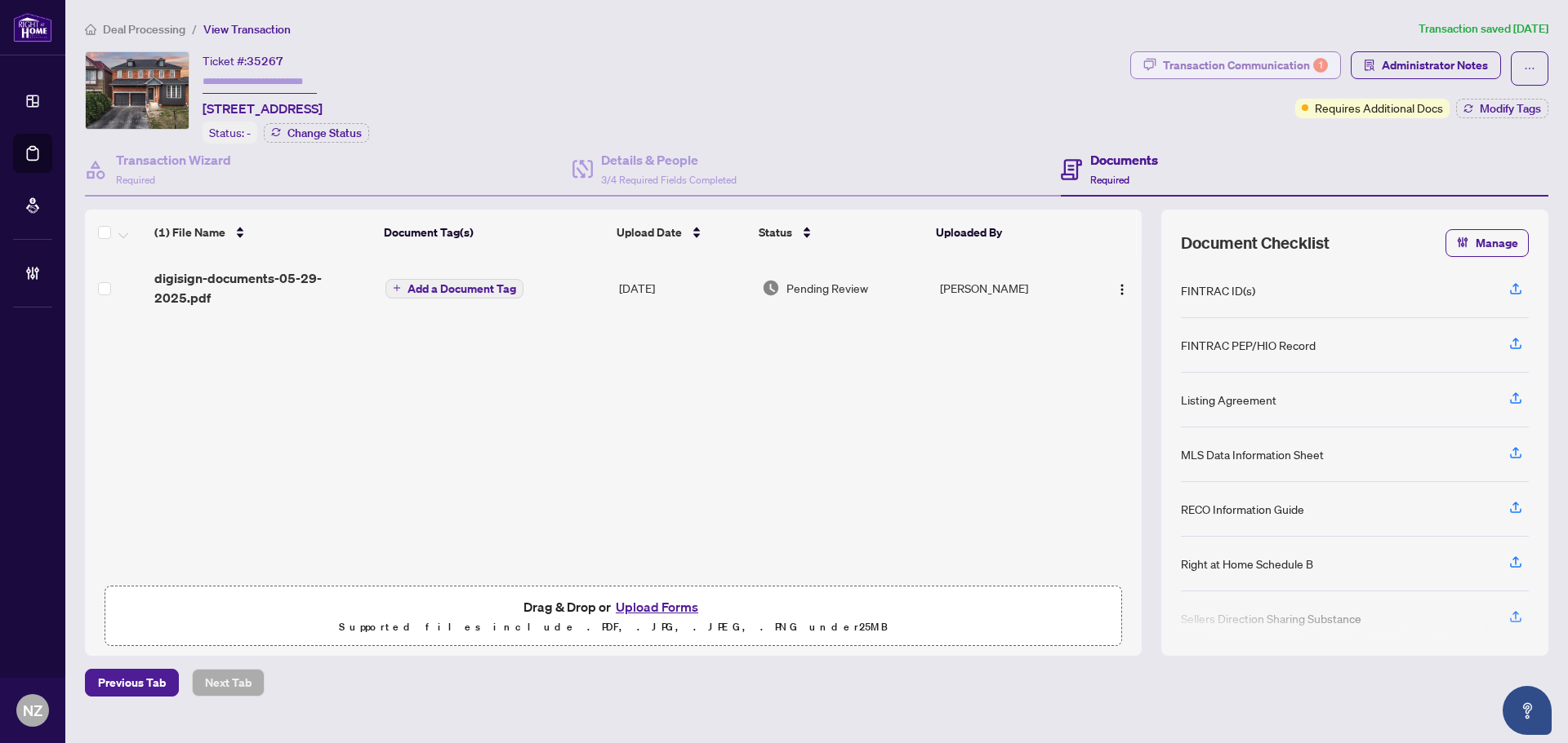
click at [1234, 61] on div "Transaction Communication 1" at bounding box center [1245, 65] width 165 height 26
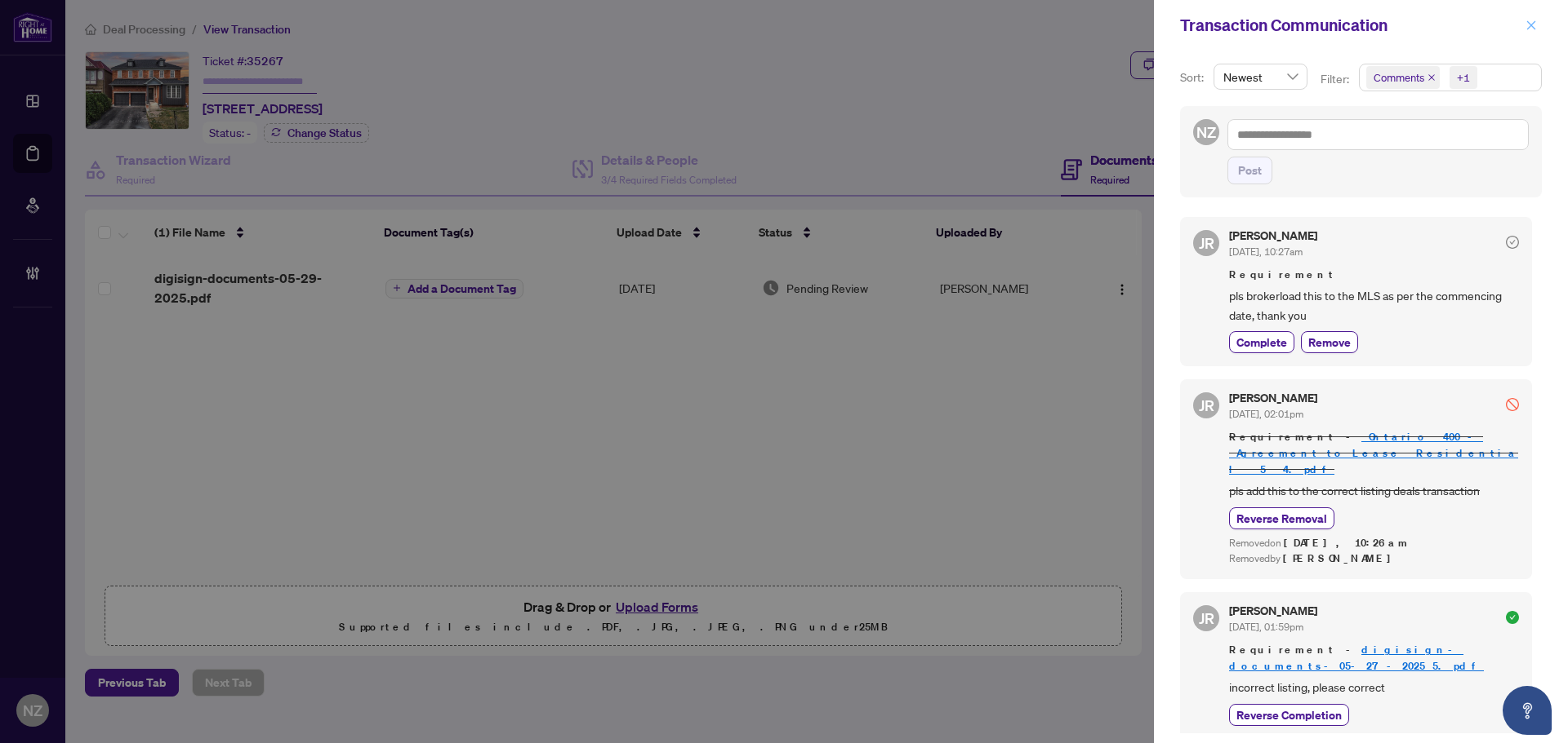
click at [1535, 27] on icon "close" at bounding box center [1531, 25] width 11 height 11
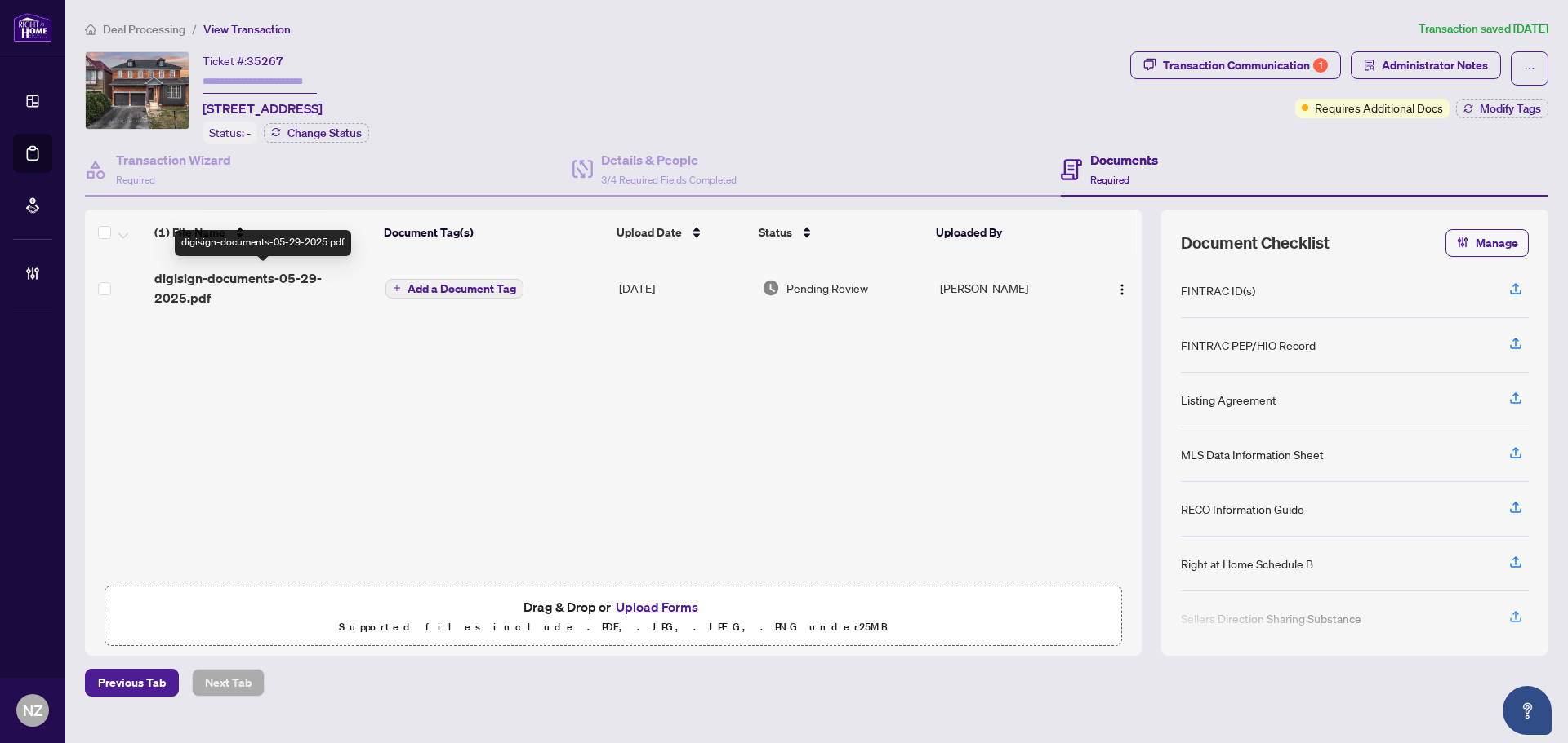
click at [296, 269] on span "digisign-documents-05-29-2025.pdf" at bounding box center [263, 288] width 218 height 39
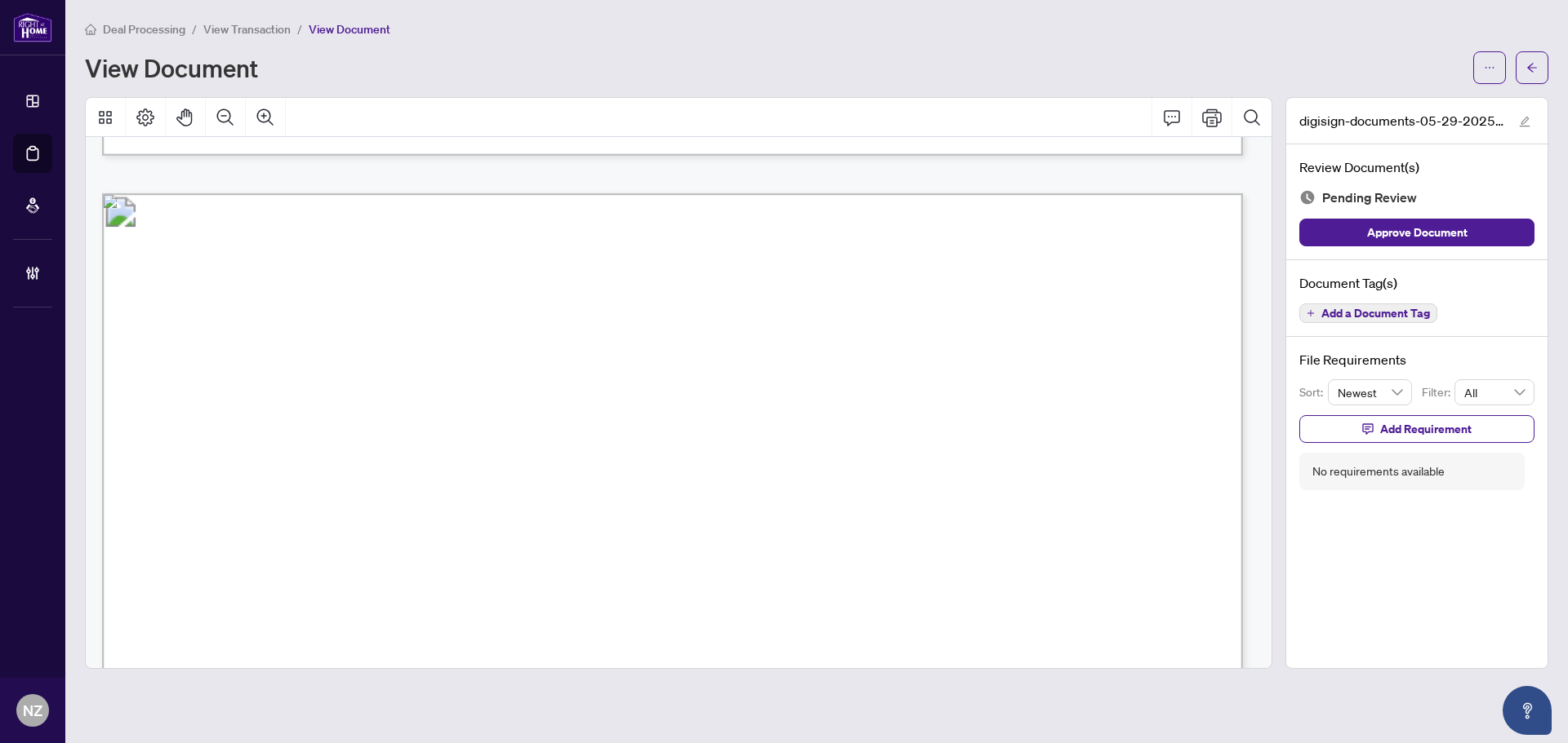
scroll to position [4570, 0]
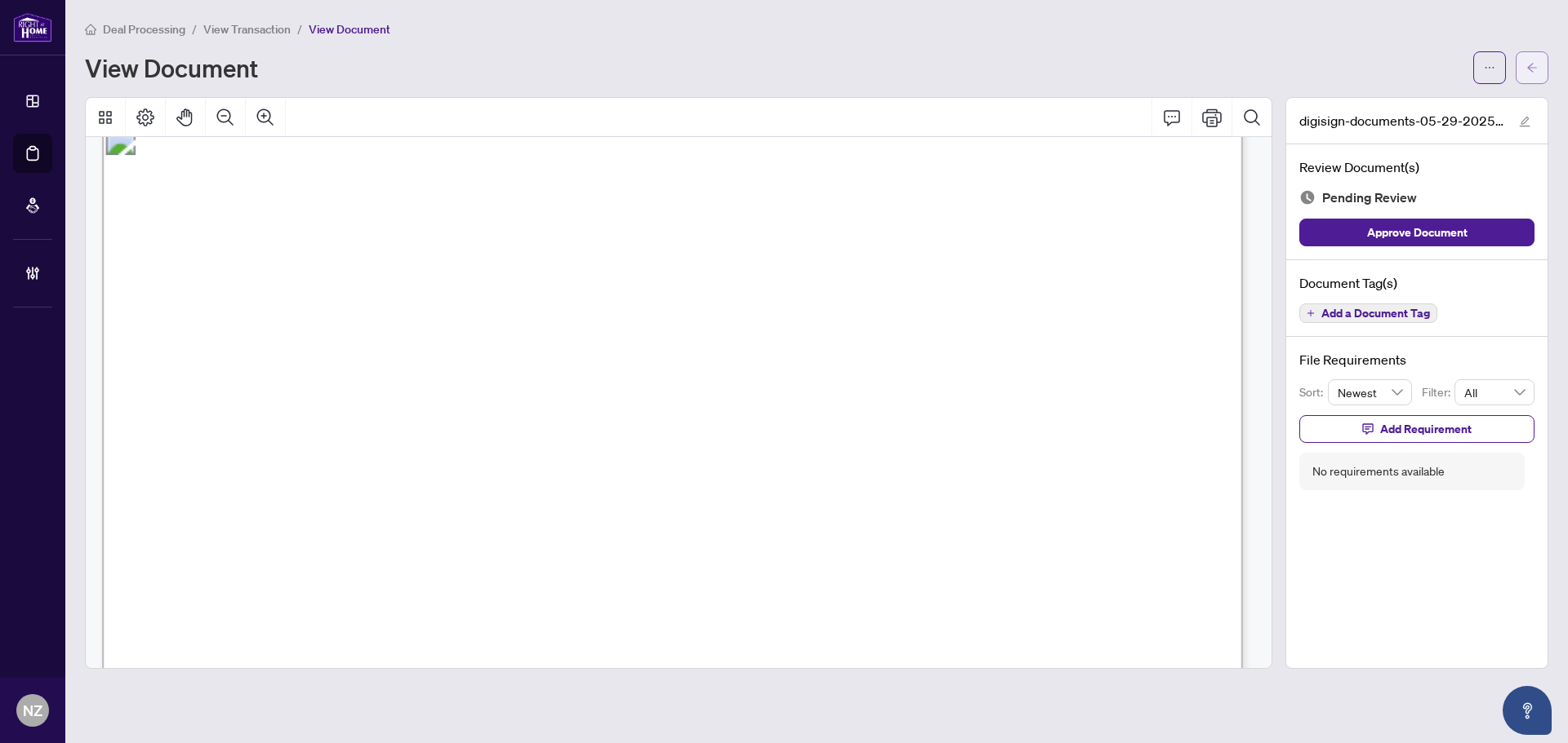
click at [1536, 67] on icon "arrow-left" at bounding box center [1532, 68] width 11 height 11
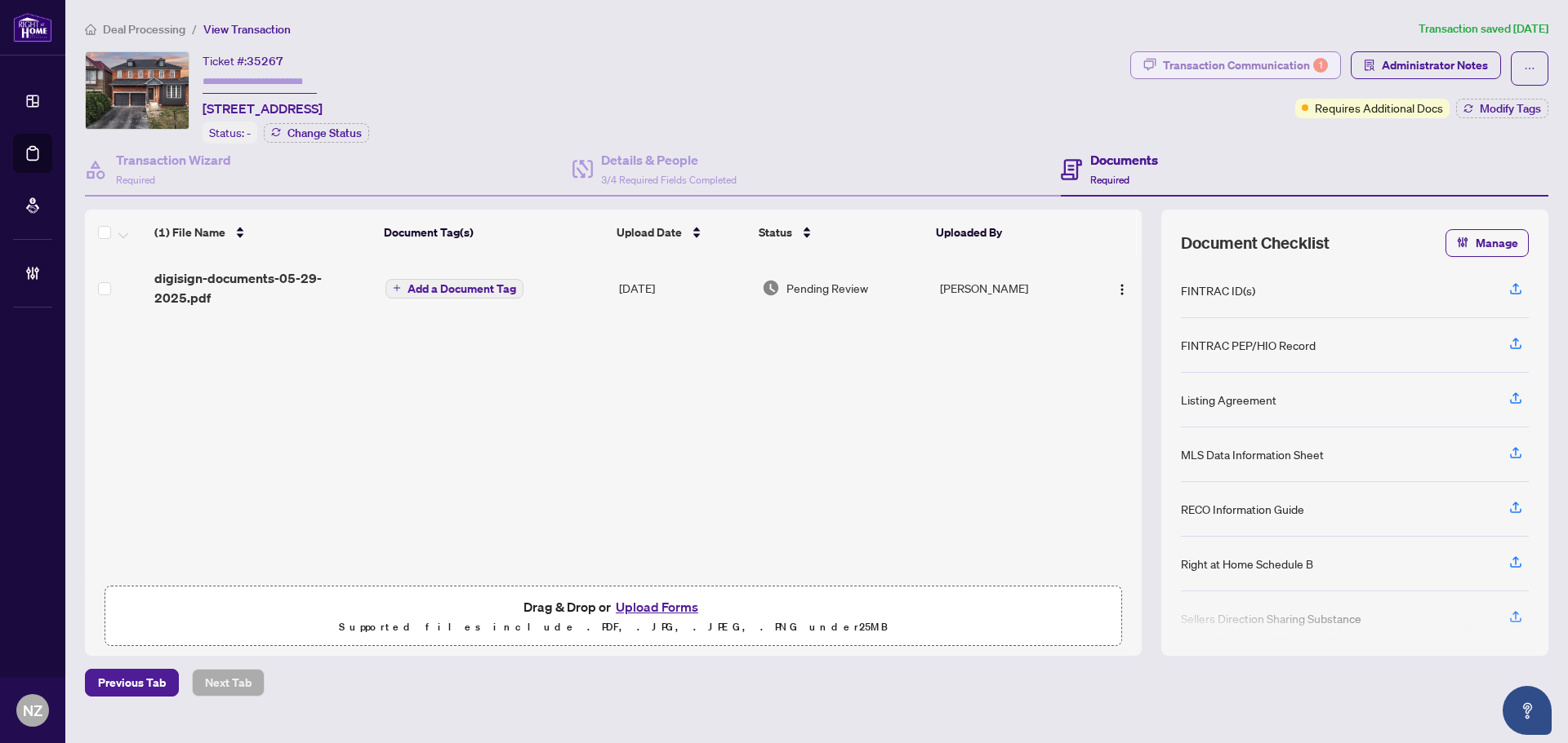
click at [1256, 68] on div "Transaction Communication 1" at bounding box center [1245, 65] width 165 height 26
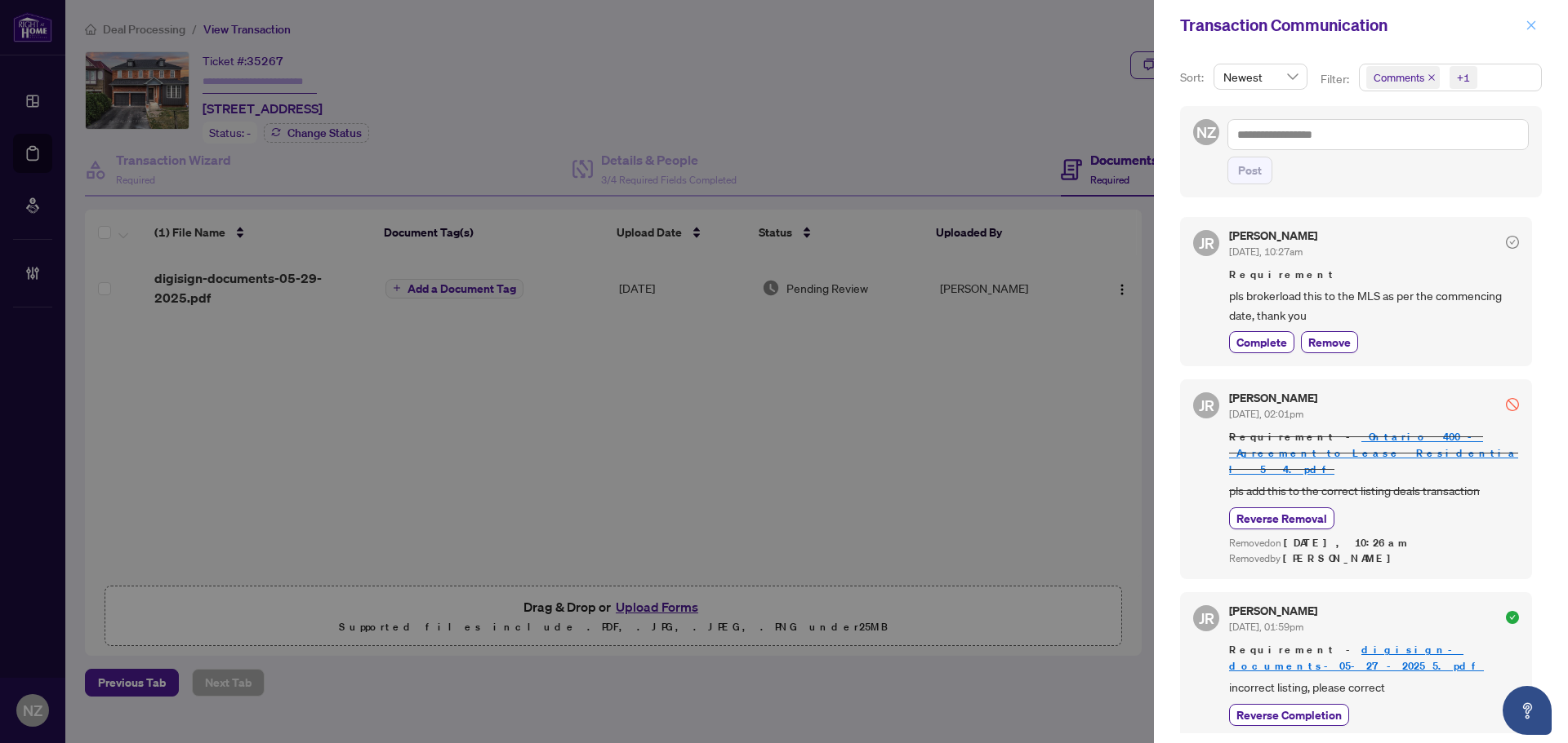
click at [1531, 25] on icon "close" at bounding box center [1532, 25] width 9 height 9
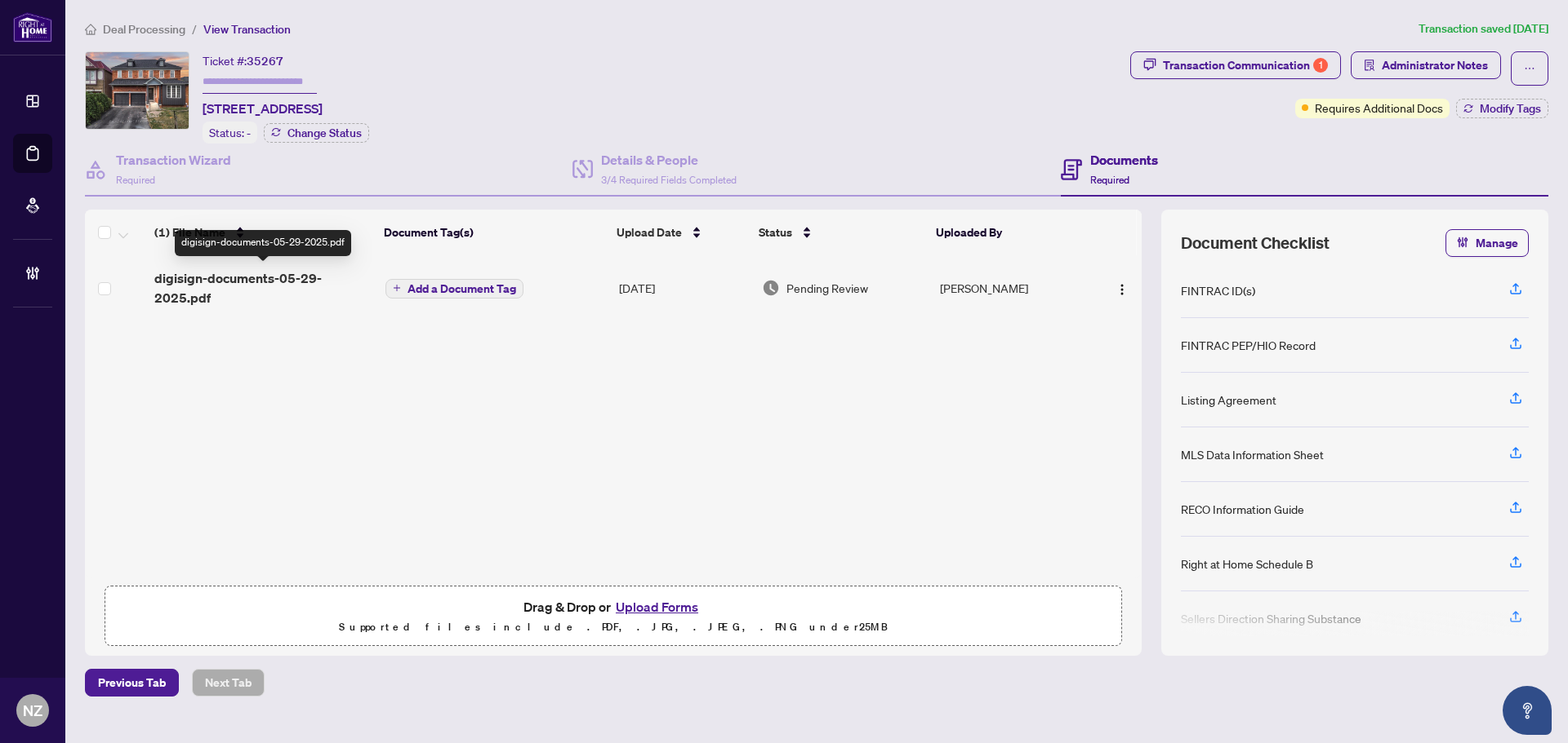
click at [224, 270] on span "digisign-documents-05-29-2025.pdf" at bounding box center [263, 288] width 218 height 39
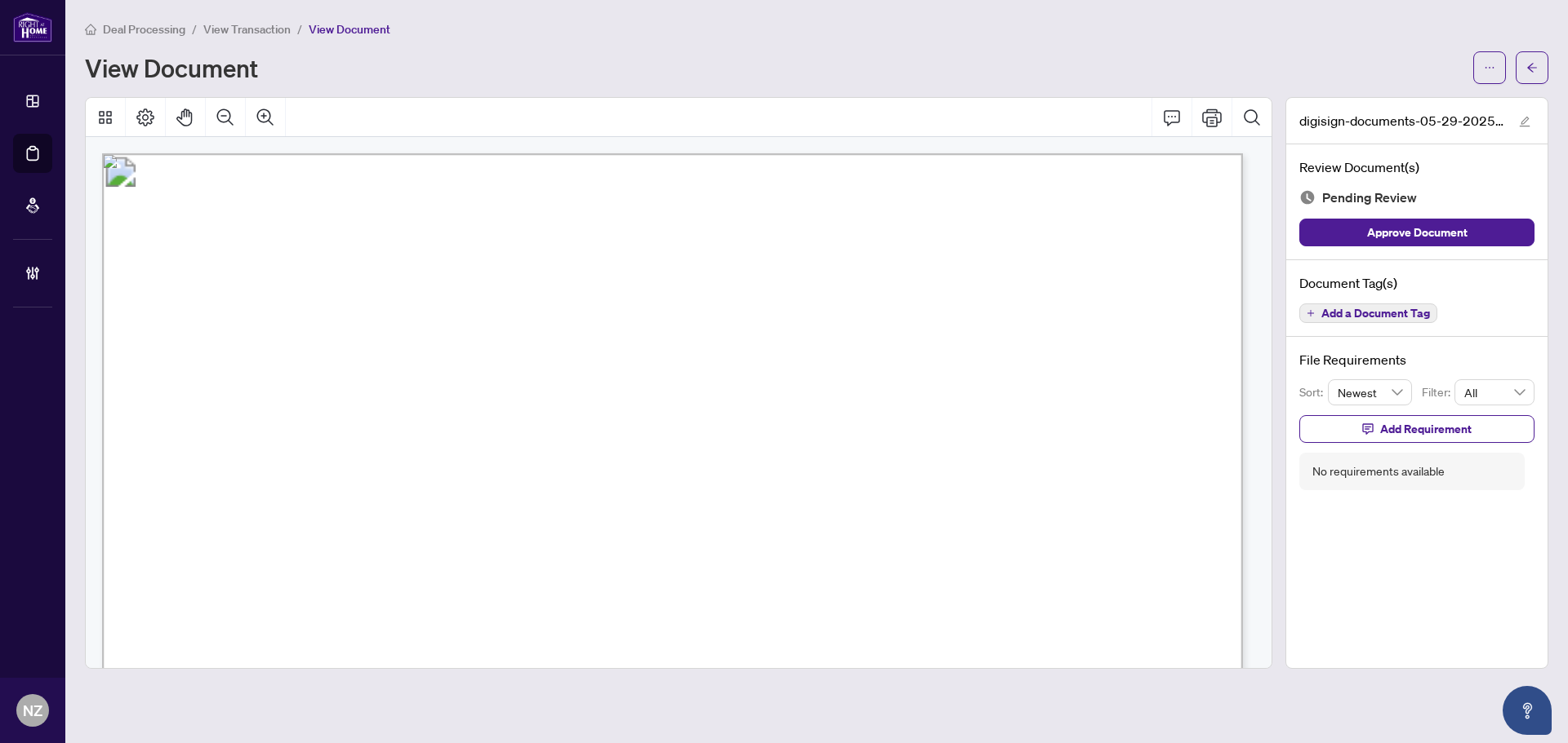
scroll to position [245, 0]
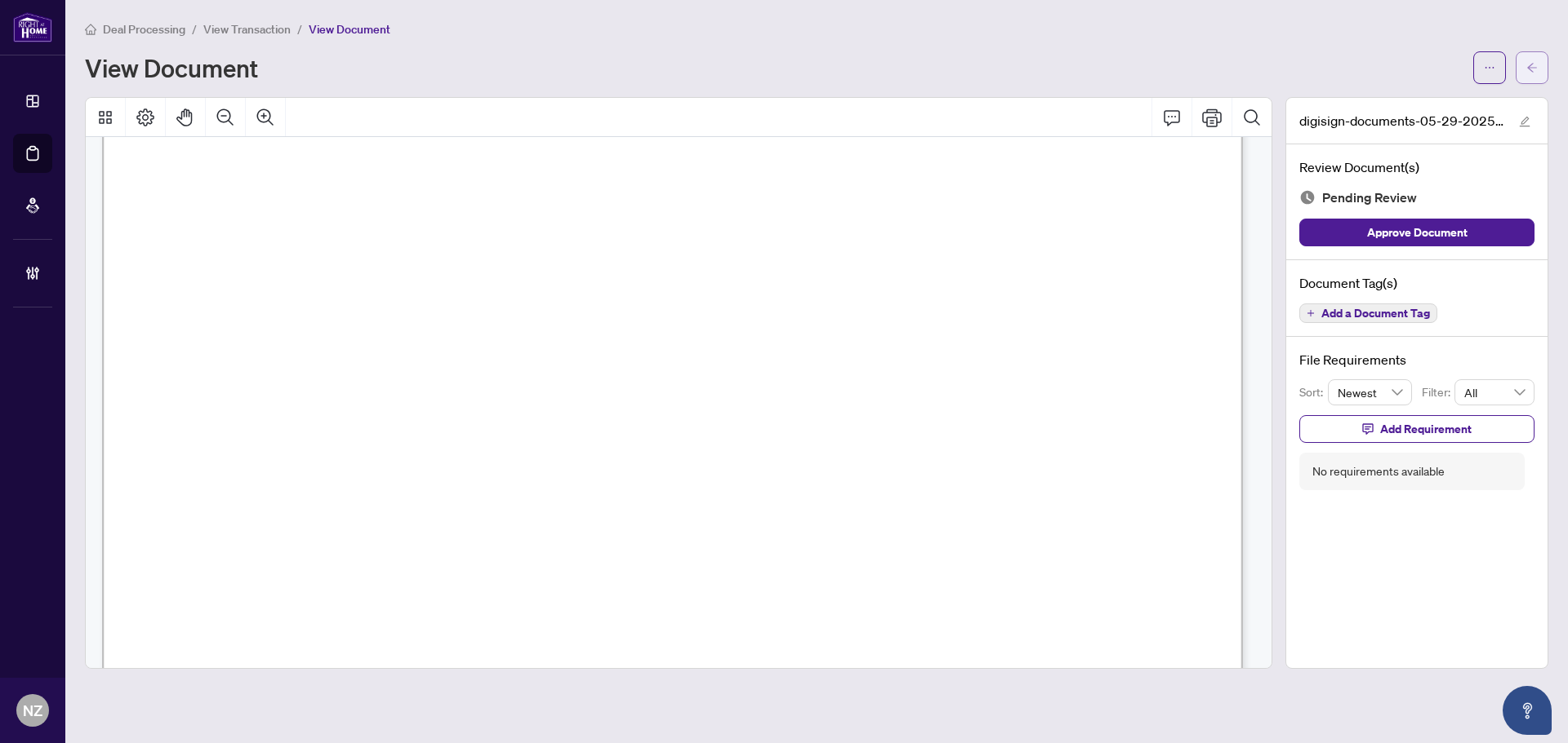
click at [1523, 69] on button "button" at bounding box center [1532, 67] width 33 height 33
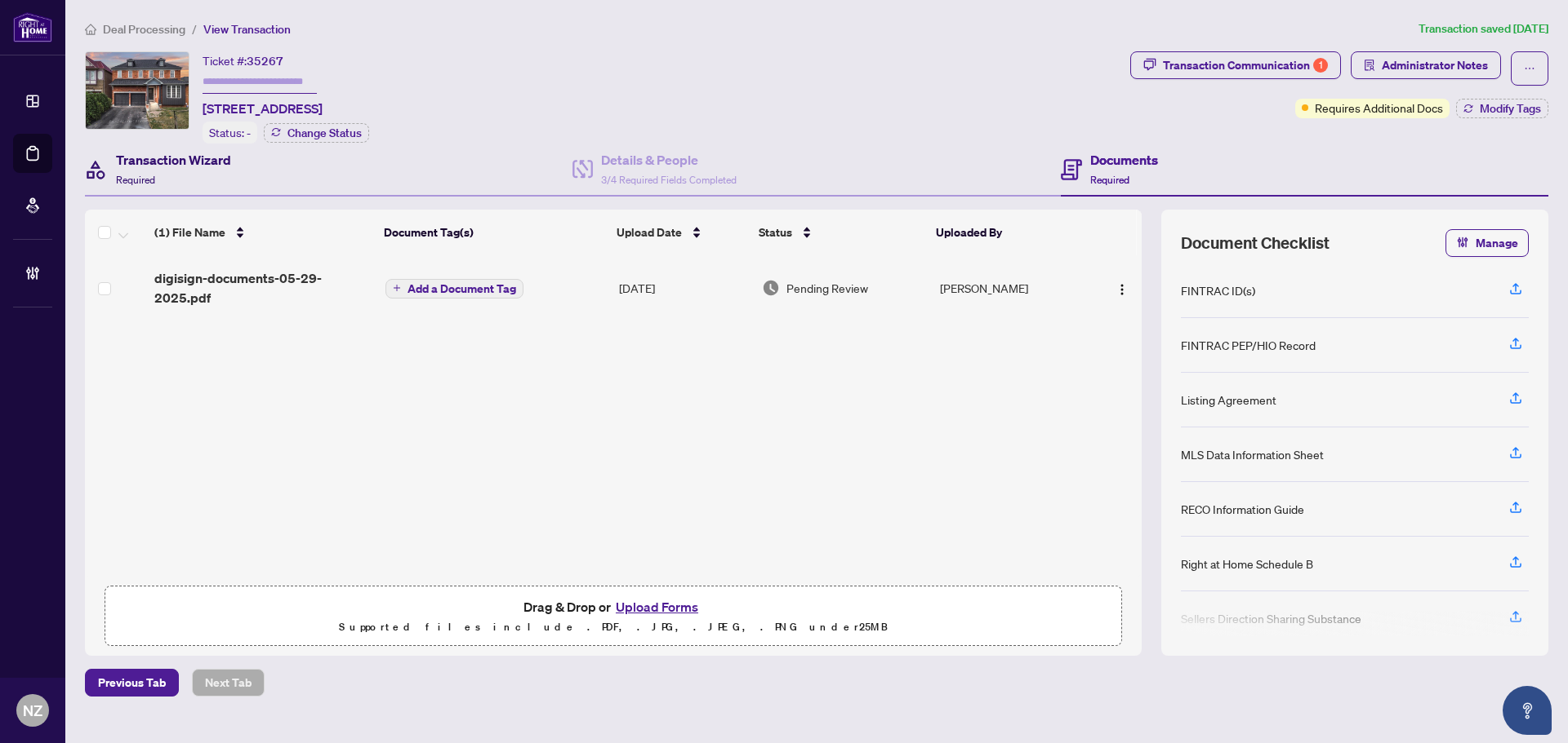
click at [148, 171] on div "Transaction Wizard Required" at bounding box center [173, 169] width 115 height 38
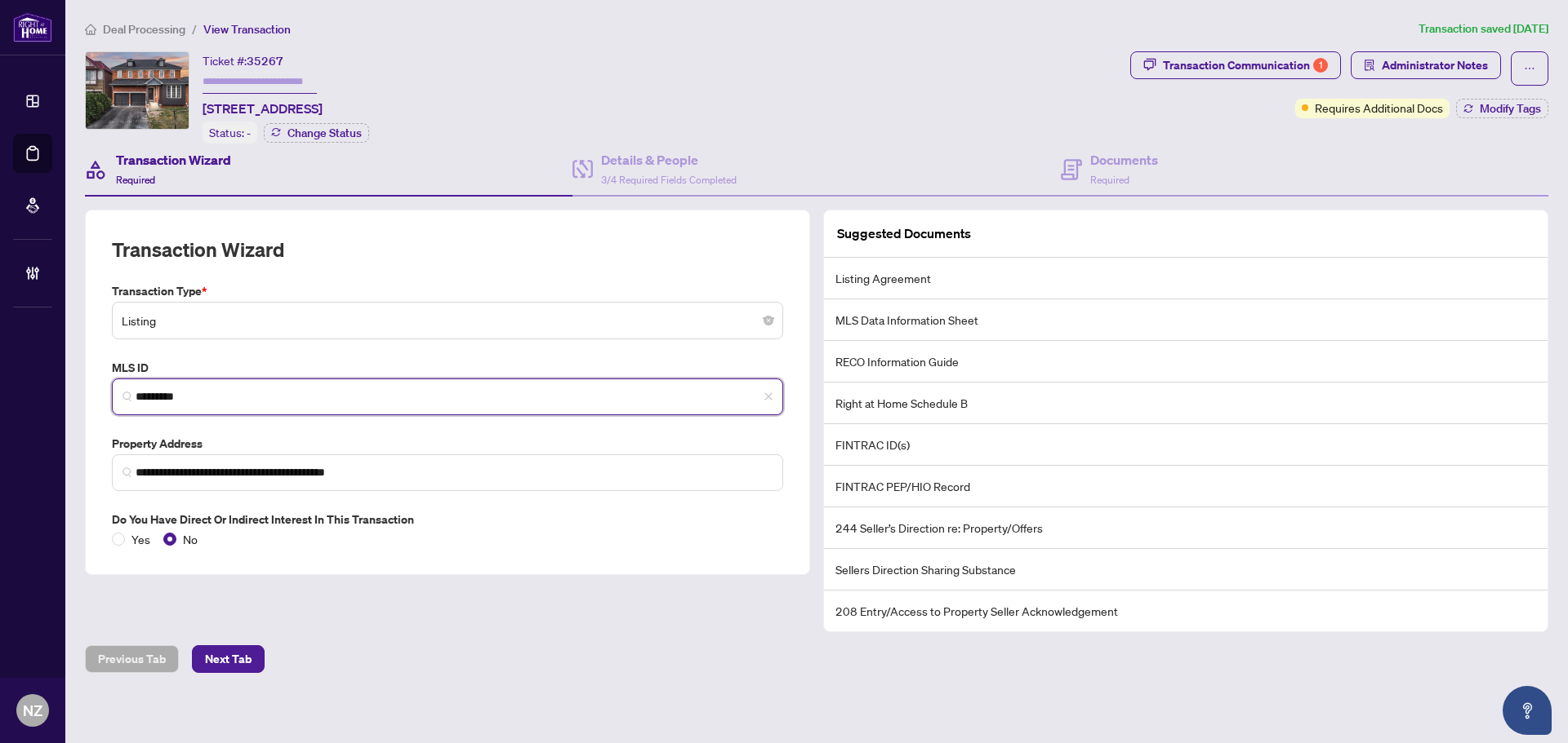
drag, startPoint x: 248, startPoint y: 393, endPoint x: 206, endPoint y: 396, distance: 42.1
click at [247, 393] on input "*********" at bounding box center [453, 397] width 637 height 17
drag, startPoint x: 199, startPoint y: 390, endPoint x: 84, endPoint y: 415, distance: 117.7
click at [62, 377] on div "**********" at bounding box center [784, 371] width 1568 height 743
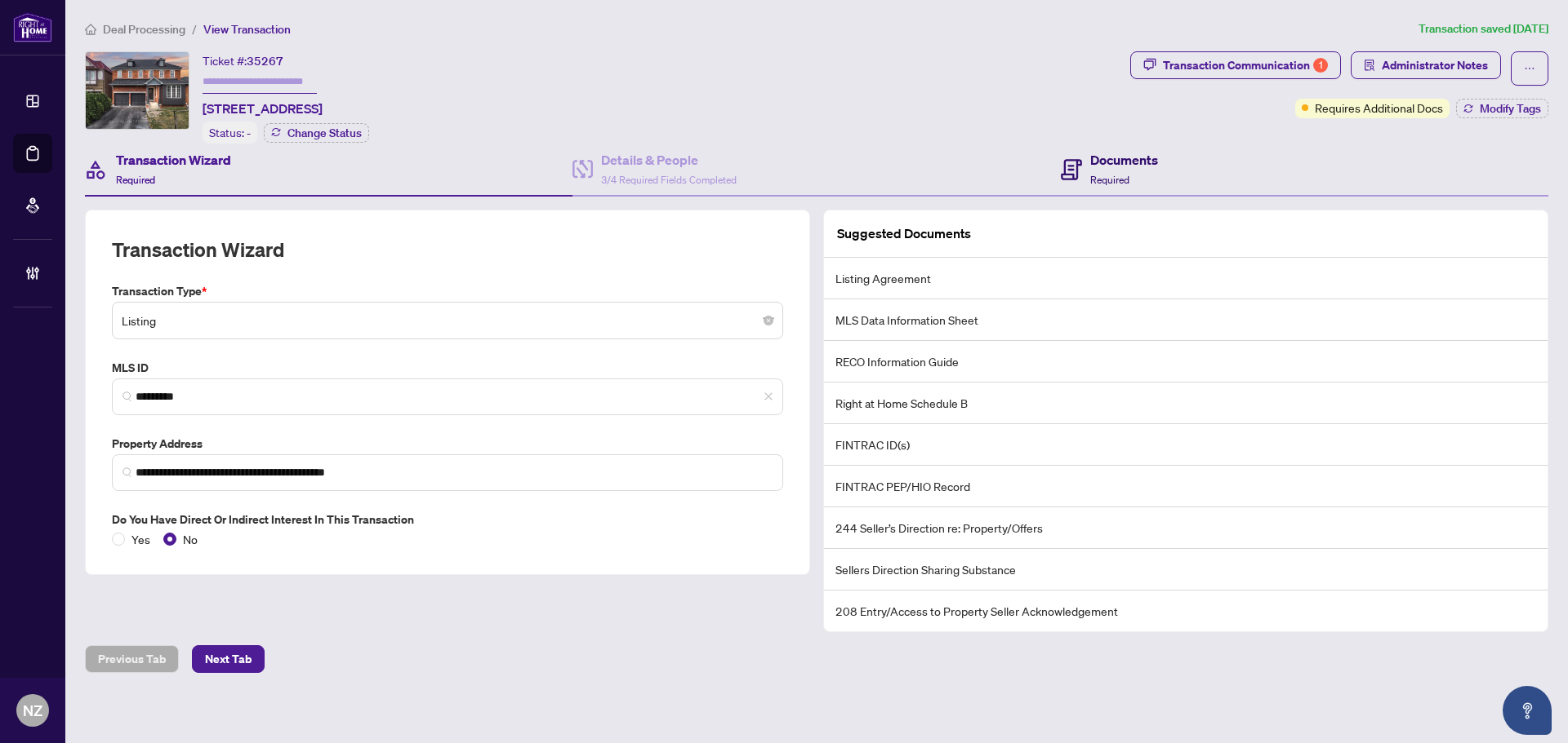
click at [1104, 165] on h4 "Documents" at bounding box center [1124, 159] width 68 height 20
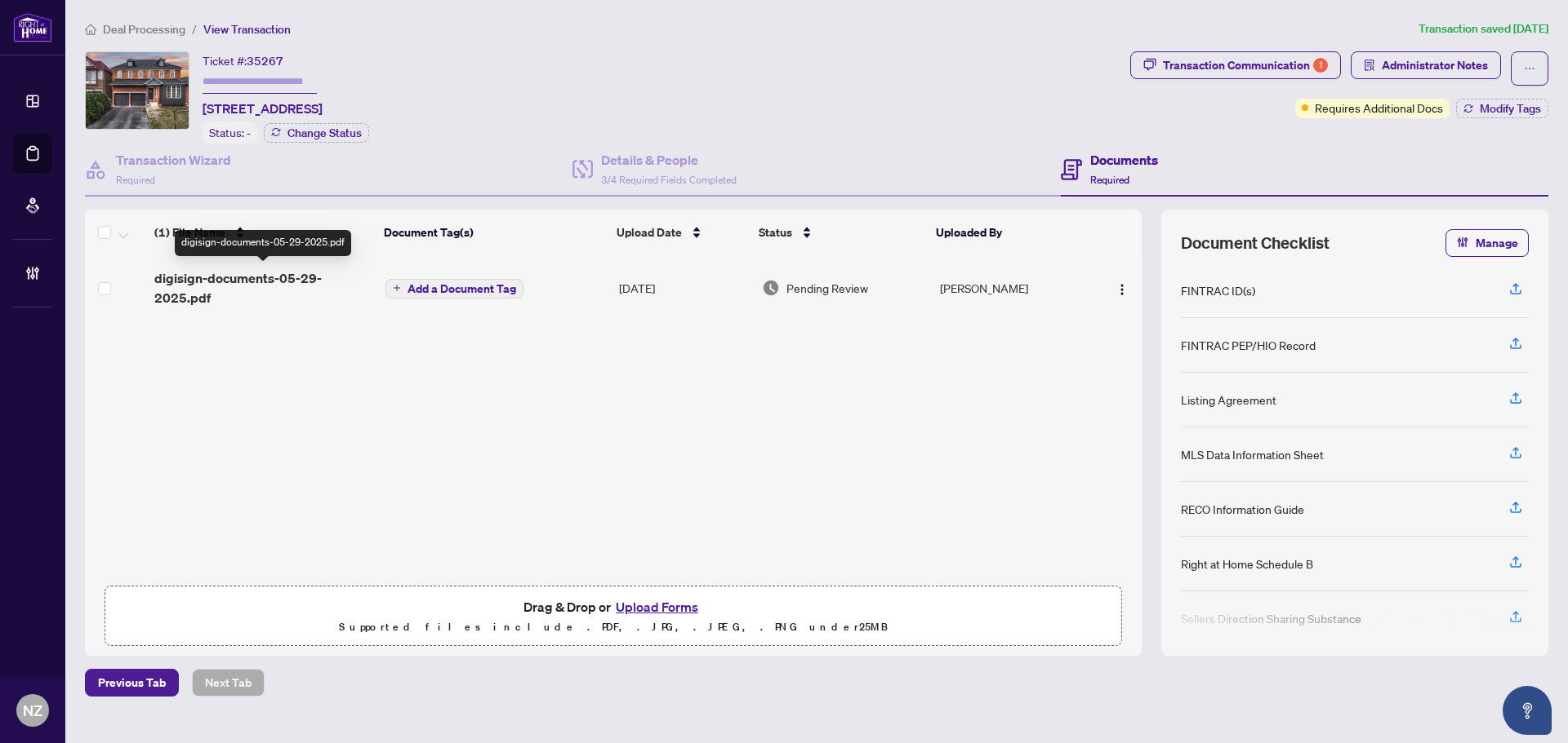
click at [243, 275] on span "digisign-documents-05-29-2025.pdf" at bounding box center [263, 288] width 218 height 39
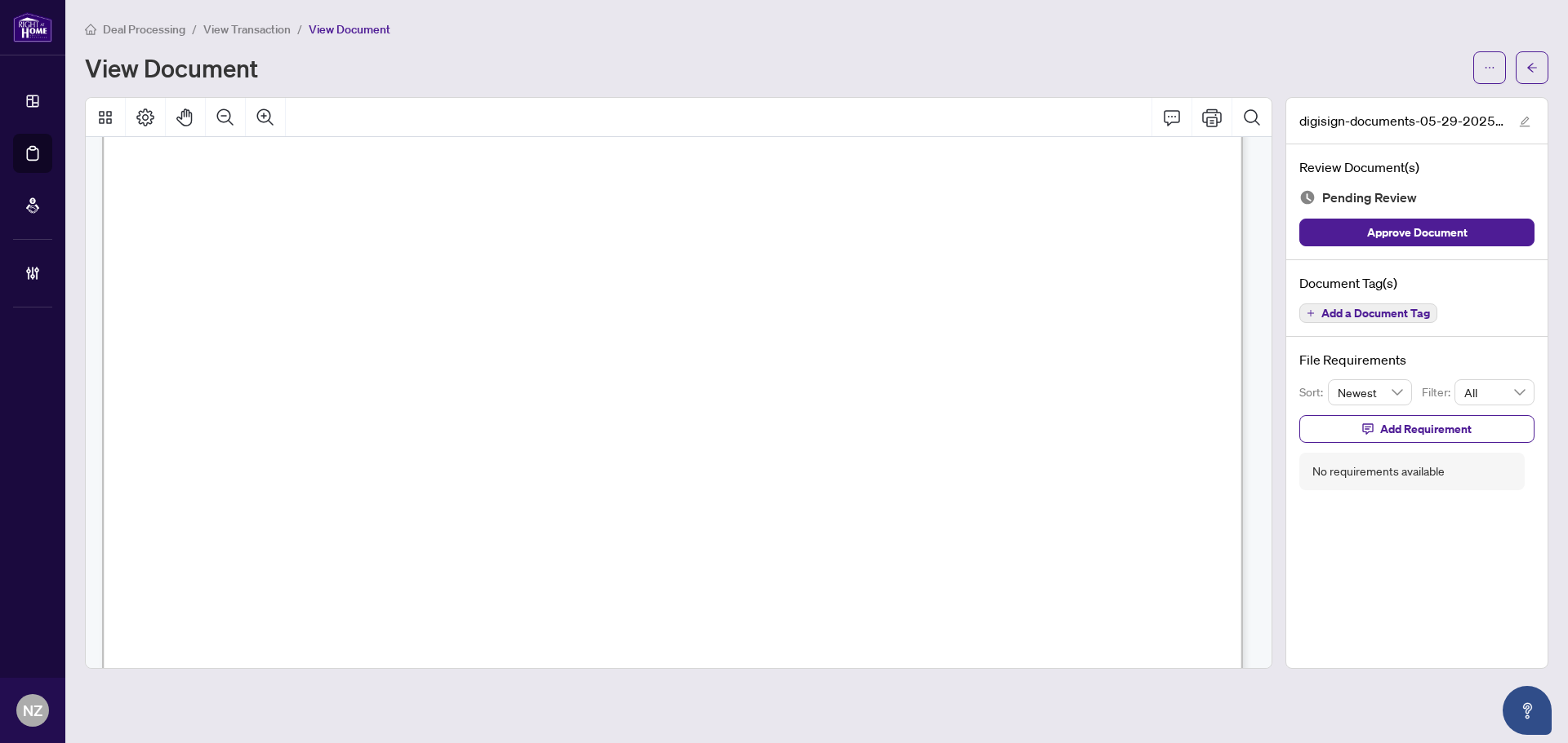
scroll to position [245, 0]
click at [1170, 116] on icon "Comment" at bounding box center [1172, 117] width 20 height 20
click at [744, 586] on p "**********" at bounding box center [778, 580] width 239 height 14
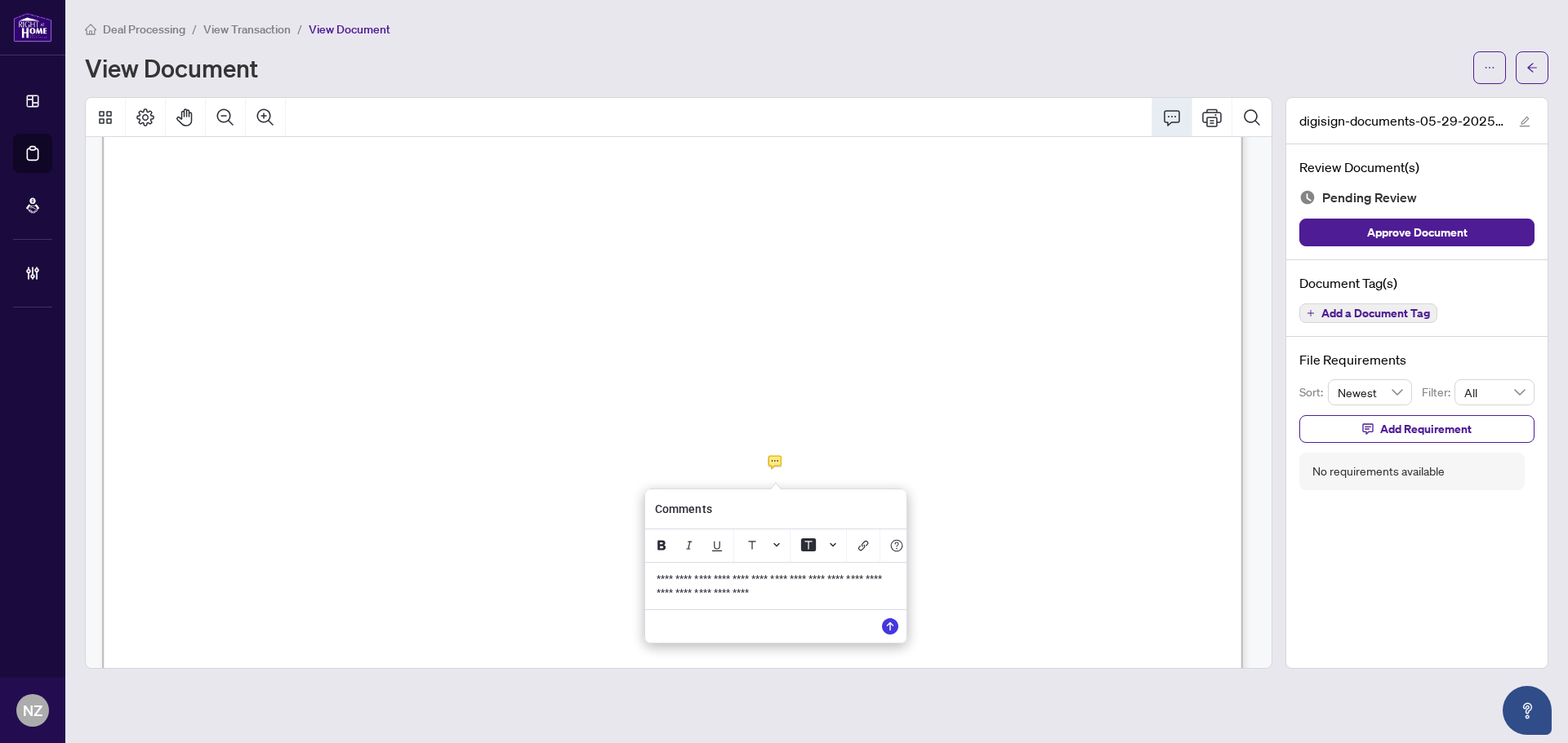
drag, startPoint x: 811, startPoint y: 606, endPoint x: 619, endPoint y: 576, distance: 194.3
click at [0, 0] on div "**********" at bounding box center [0, 0] width 0 height 0
click at [888, 627] on icon "Save" at bounding box center [890, 627] width 17 height 17
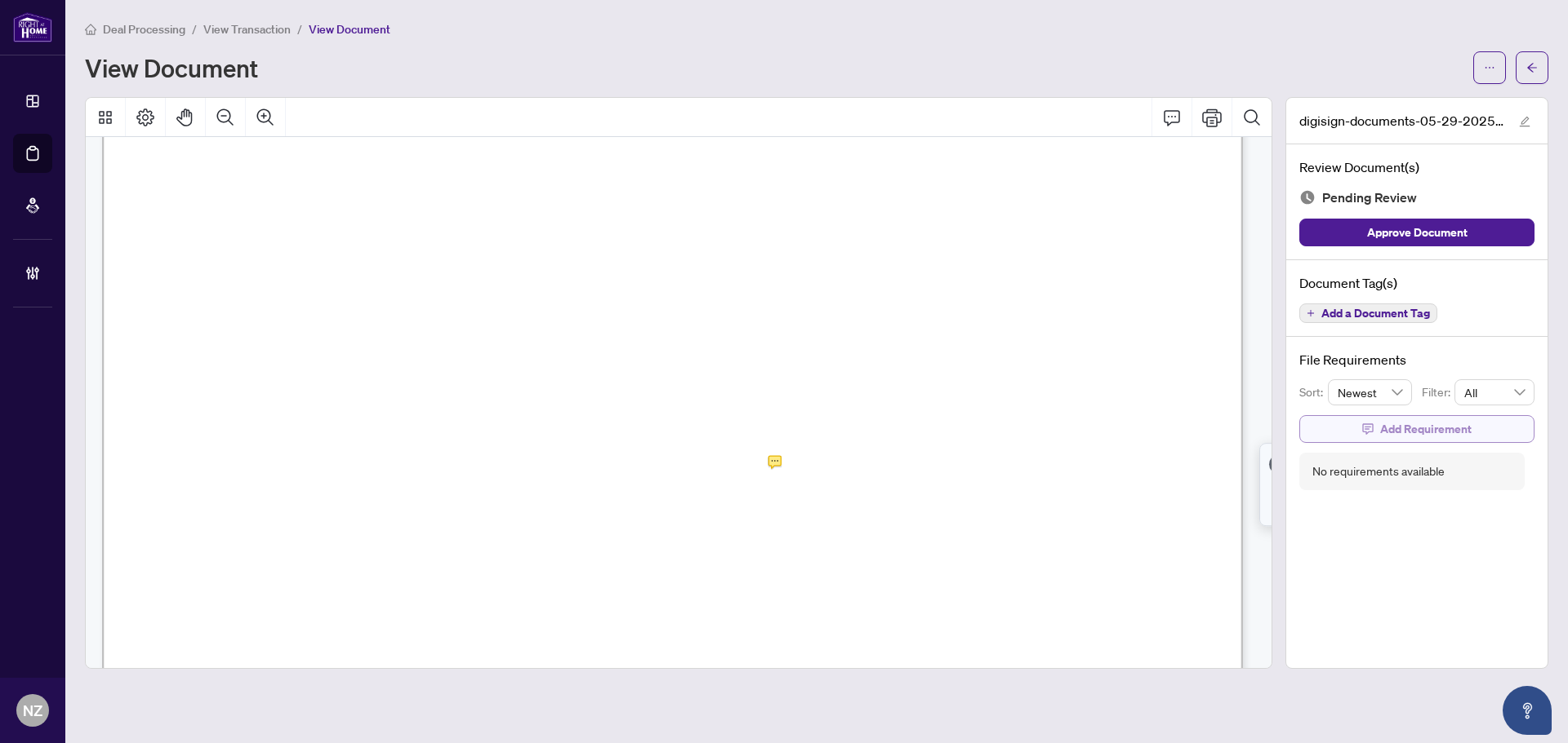
click at [1403, 424] on span "Add Requirement" at bounding box center [1425, 429] width 91 height 26
click at [1407, 439] on textarea at bounding box center [1433, 444] width 174 height 31
paste textarea "**********"
type textarea "**********"
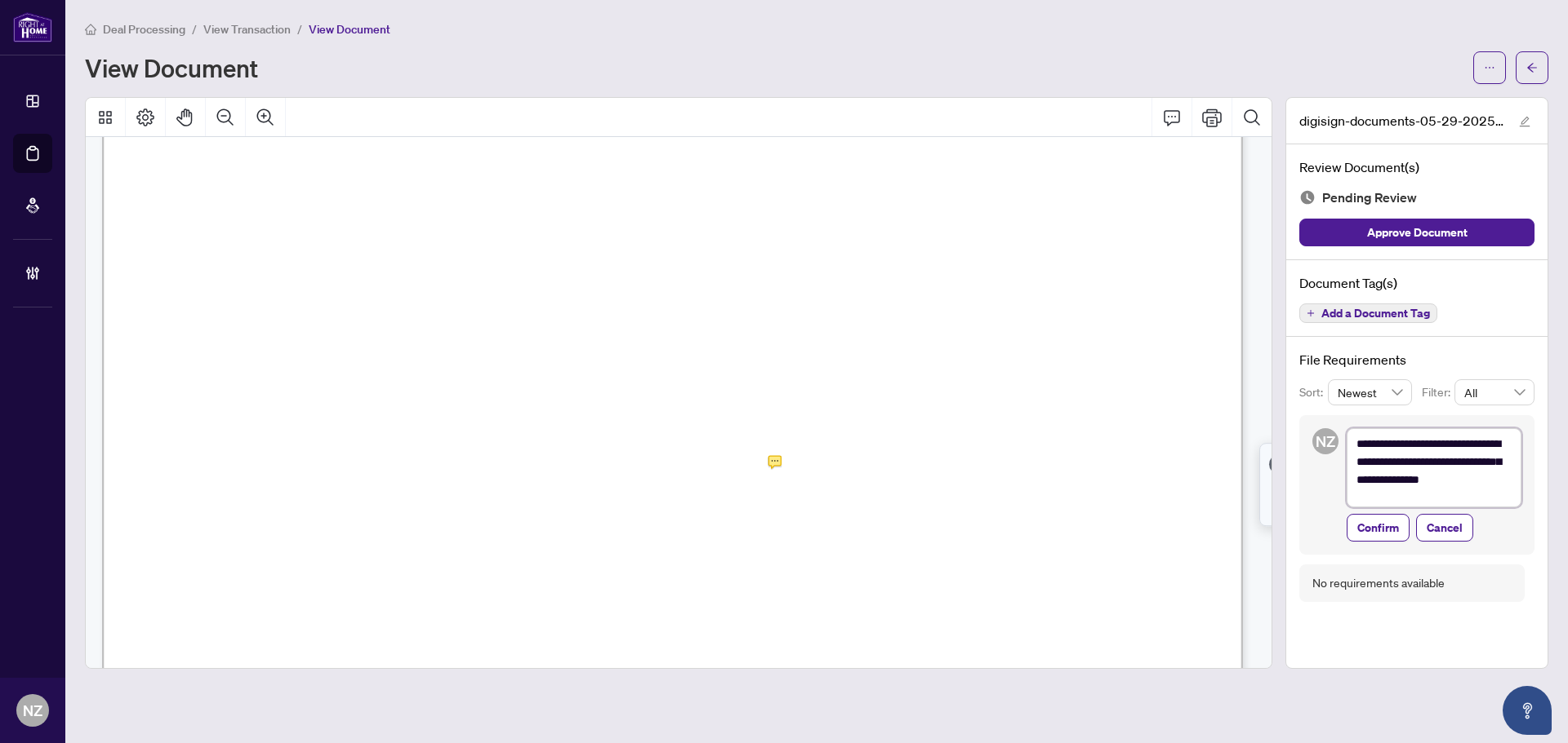
scroll to position [0, 0]
type textarea "**********"
click at [1378, 533] on span "Confirm" at bounding box center [1378, 533] width 42 height 26
type textarea "**********"
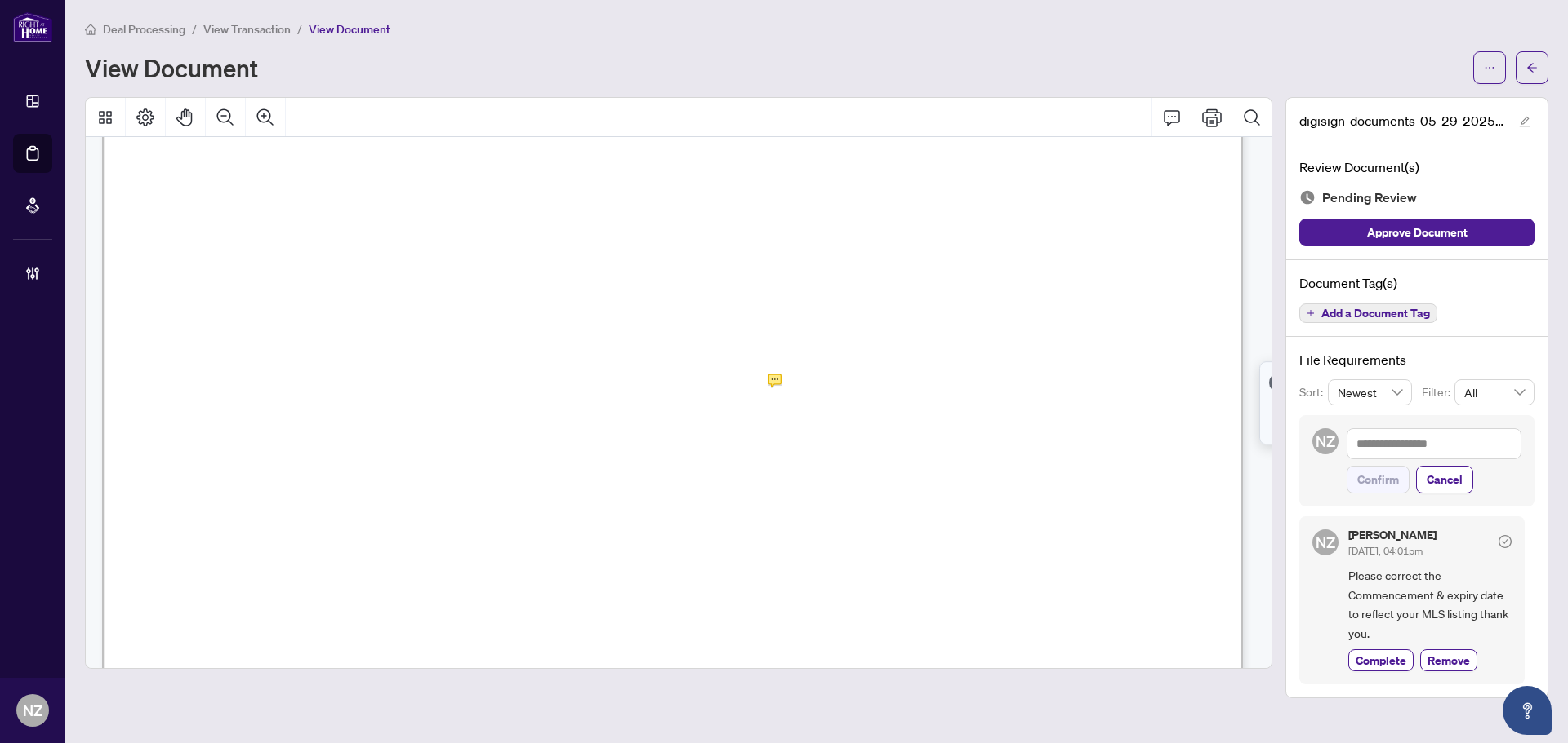
scroll to position [571, 0]
click at [1172, 115] on icon "Comment" at bounding box center [1172, 117] width 20 height 20
click at [953, 377] on p "**********" at bounding box center [973, 370] width 239 height 14
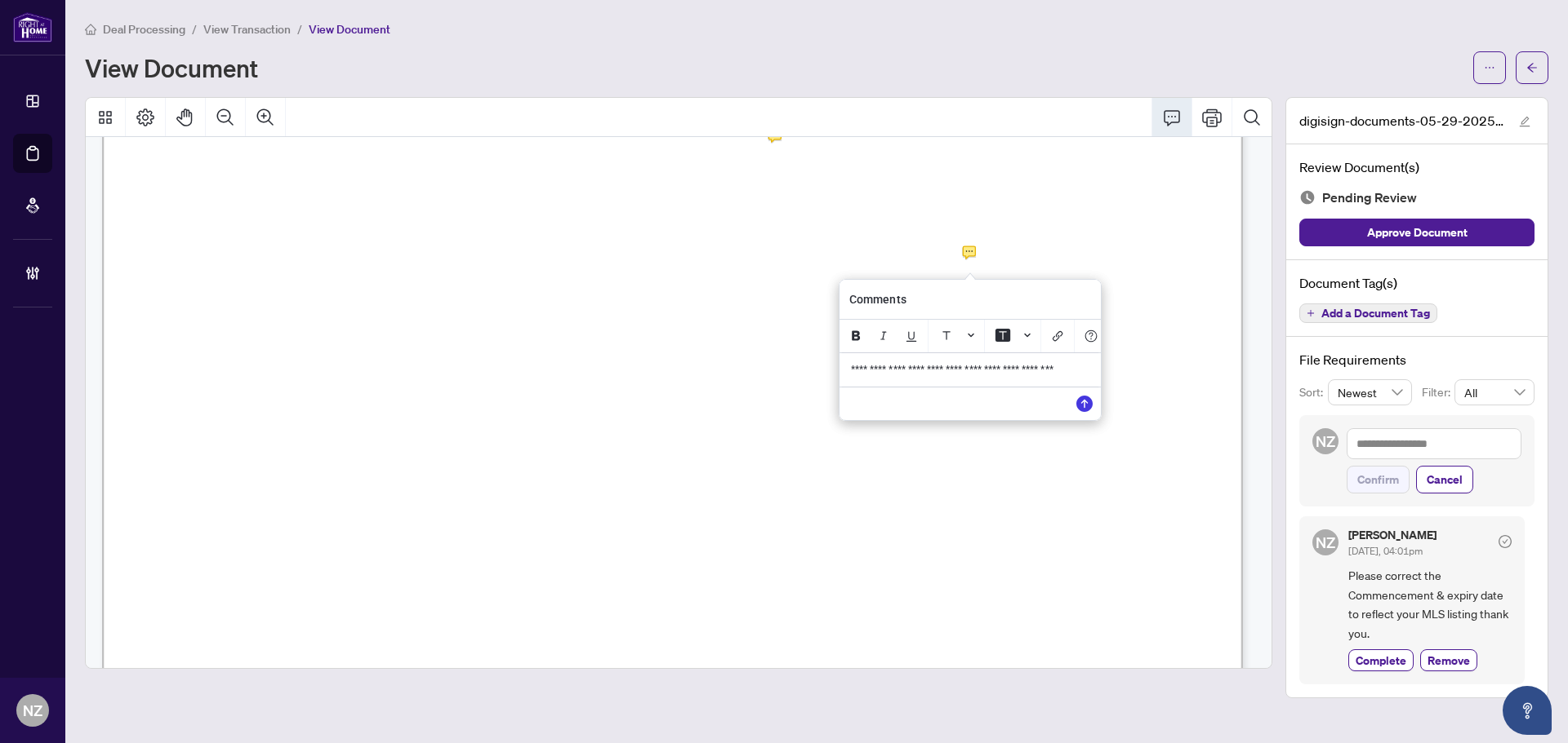
click at [914, 371] on span "**********" at bounding box center [953, 369] width 205 height 11
click at [932, 374] on span "**********" at bounding box center [953, 369] width 205 height 11
drag, startPoint x: 850, startPoint y: 392, endPoint x: 888, endPoint y: 394, distance: 38.1
click at [888, 390] on span "**********" at bounding box center [964, 376] width 228 height 25
drag, startPoint x: 964, startPoint y: 395, endPoint x: 825, endPoint y: 362, distance: 142.9
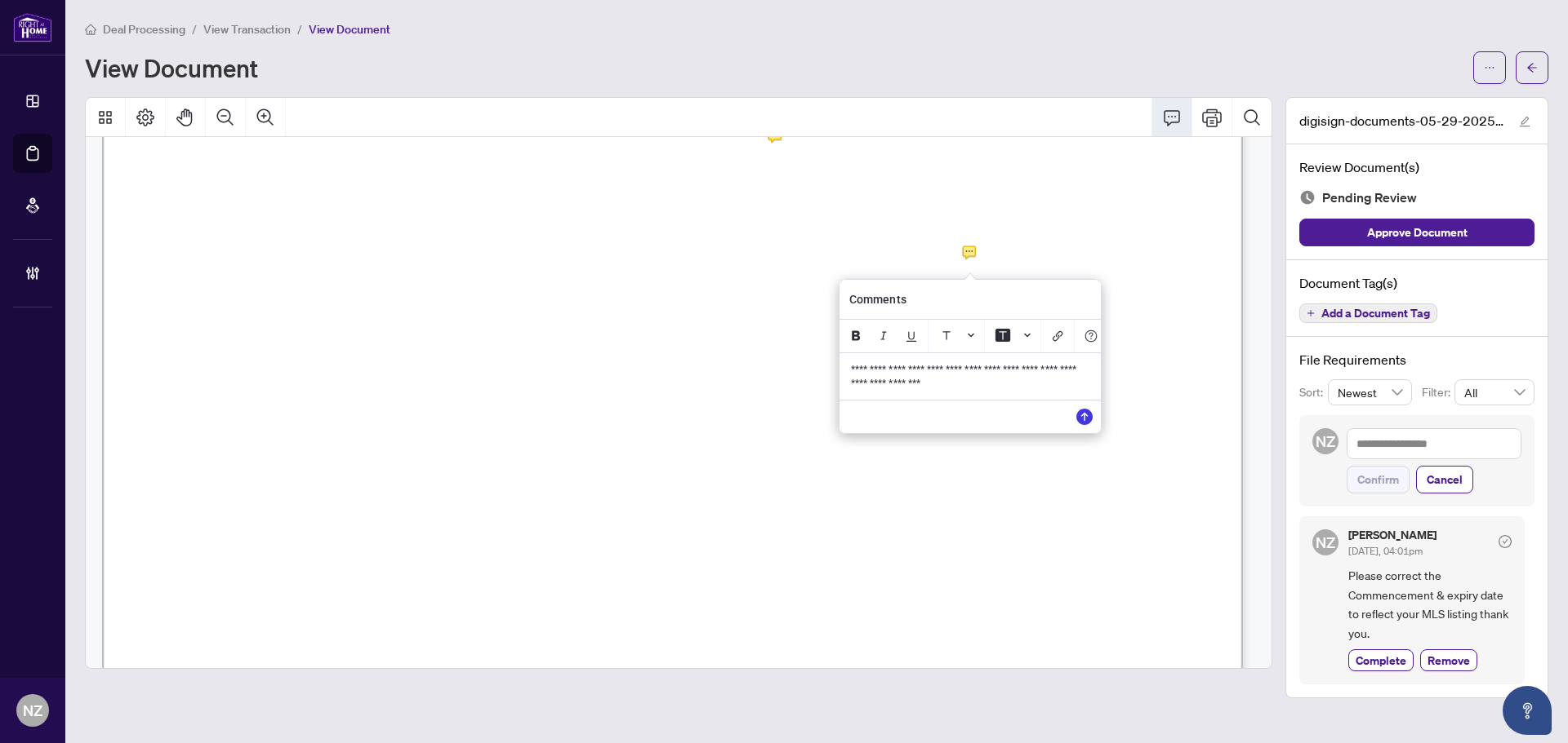
click at [0, 0] on div "**********" at bounding box center [0, 0] width 0 height 0
click at [1079, 421] on icon "Save" at bounding box center [1085, 418] width 17 height 17
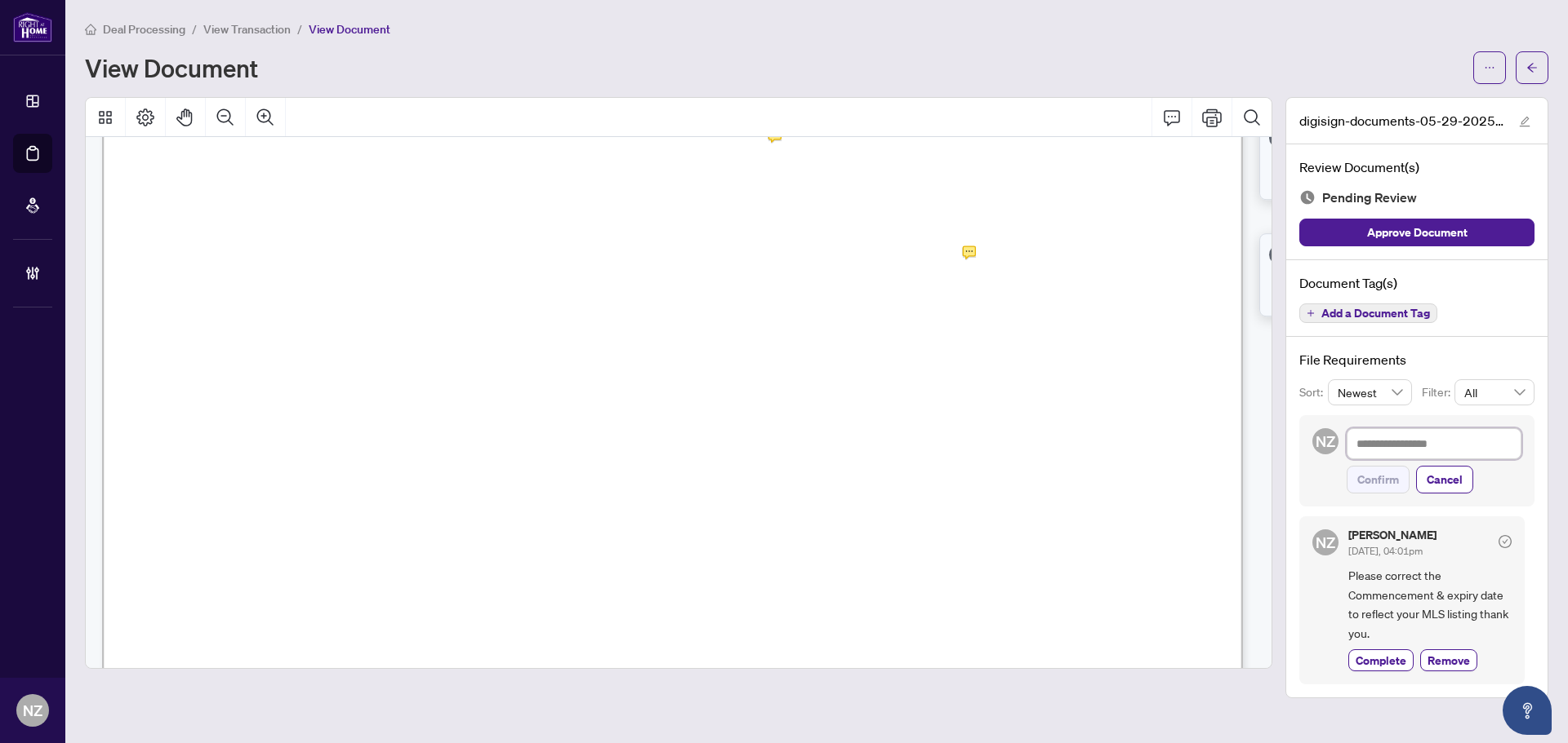
click at [1381, 441] on textarea at bounding box center [1433, 444] width 174 height 31
paste textarea "**********"
type textarea "**********"
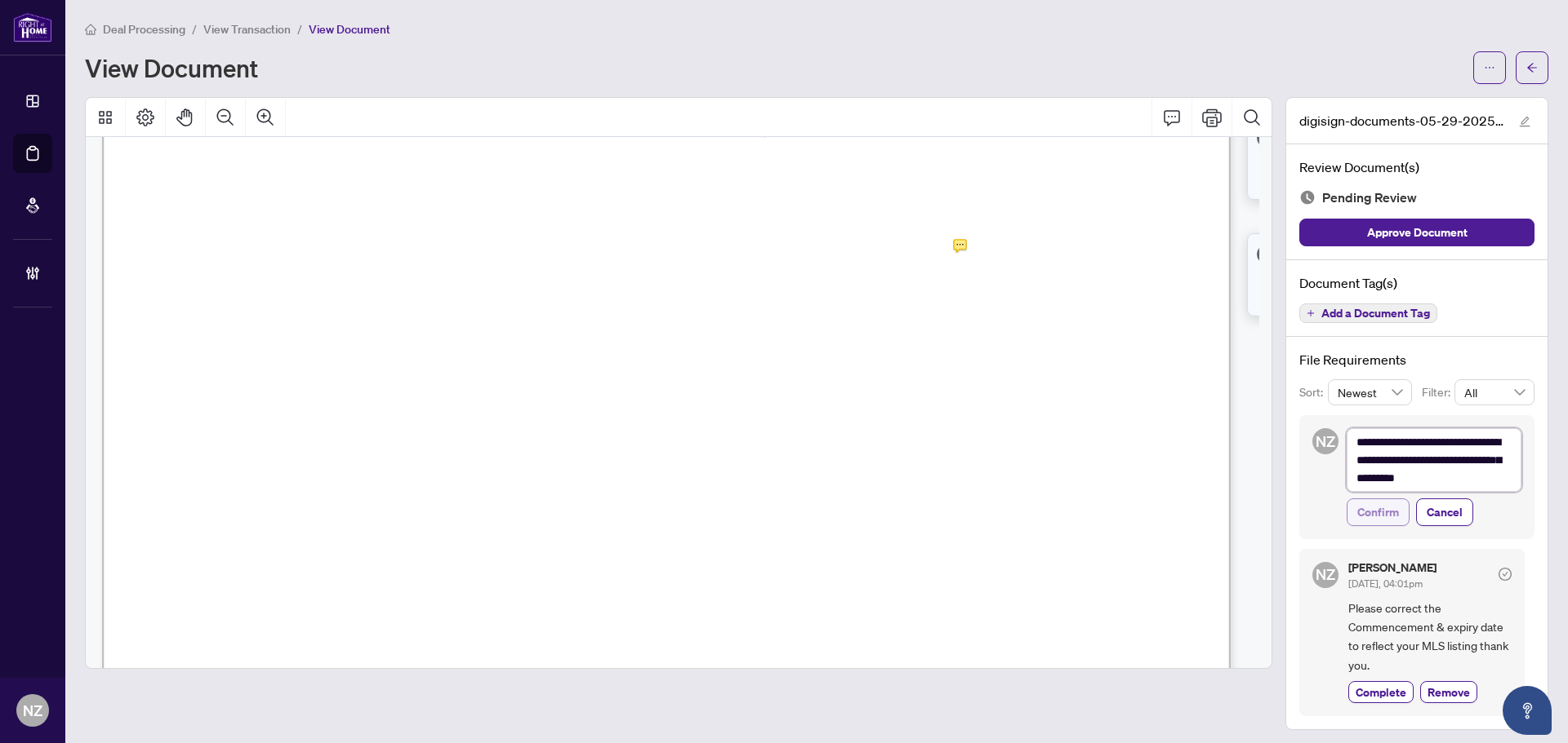
scroll to position [0, 0]
type textarea "**********"
click at [1367, 515] on span "Confirm" at bounding box center [1378, 516] width 42 height 26
type textarea "**********"
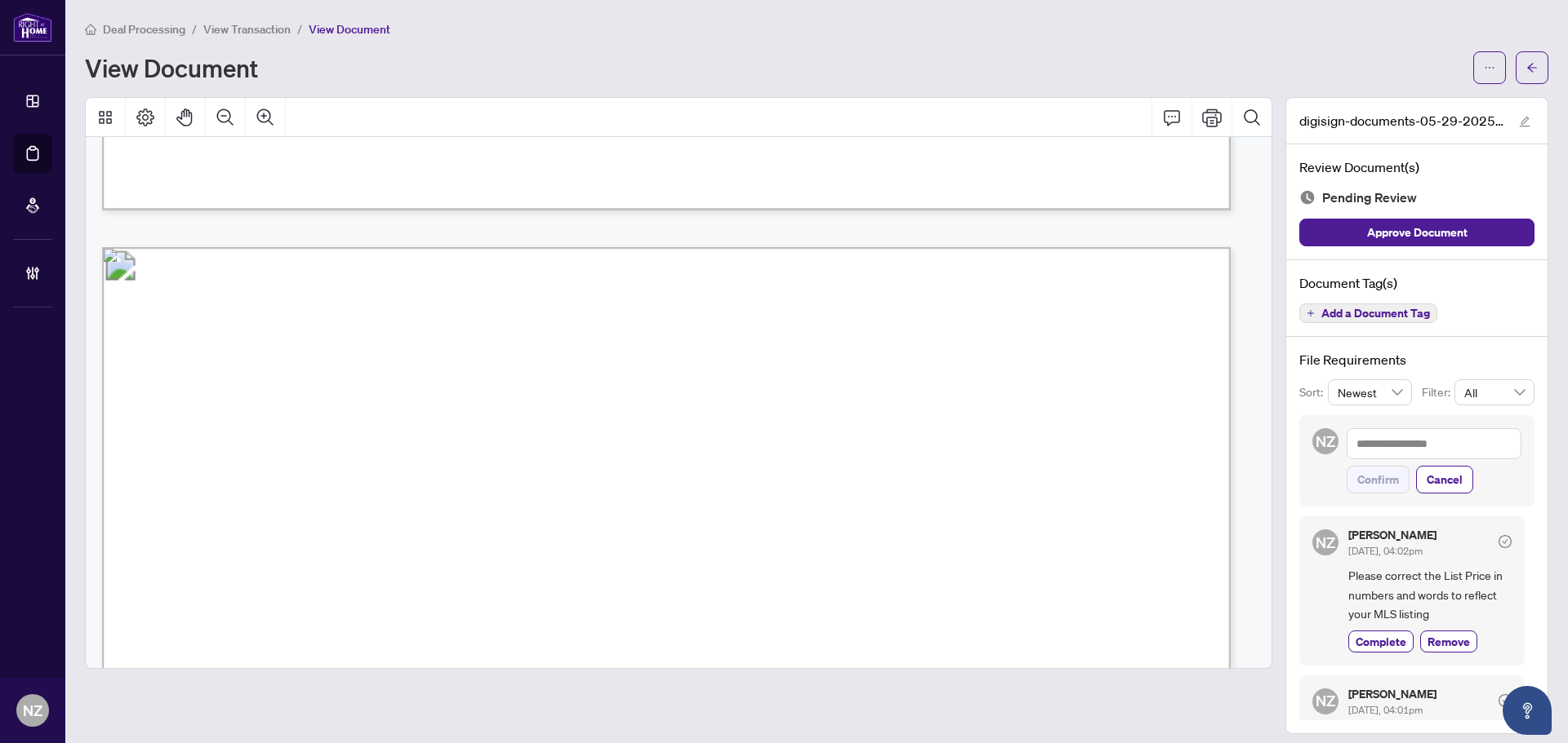
scroll to position [8889, 0]
click at [1380, 317] on span "Add a Document Tag" at bounding box center [1375, 313] width 108 height 11
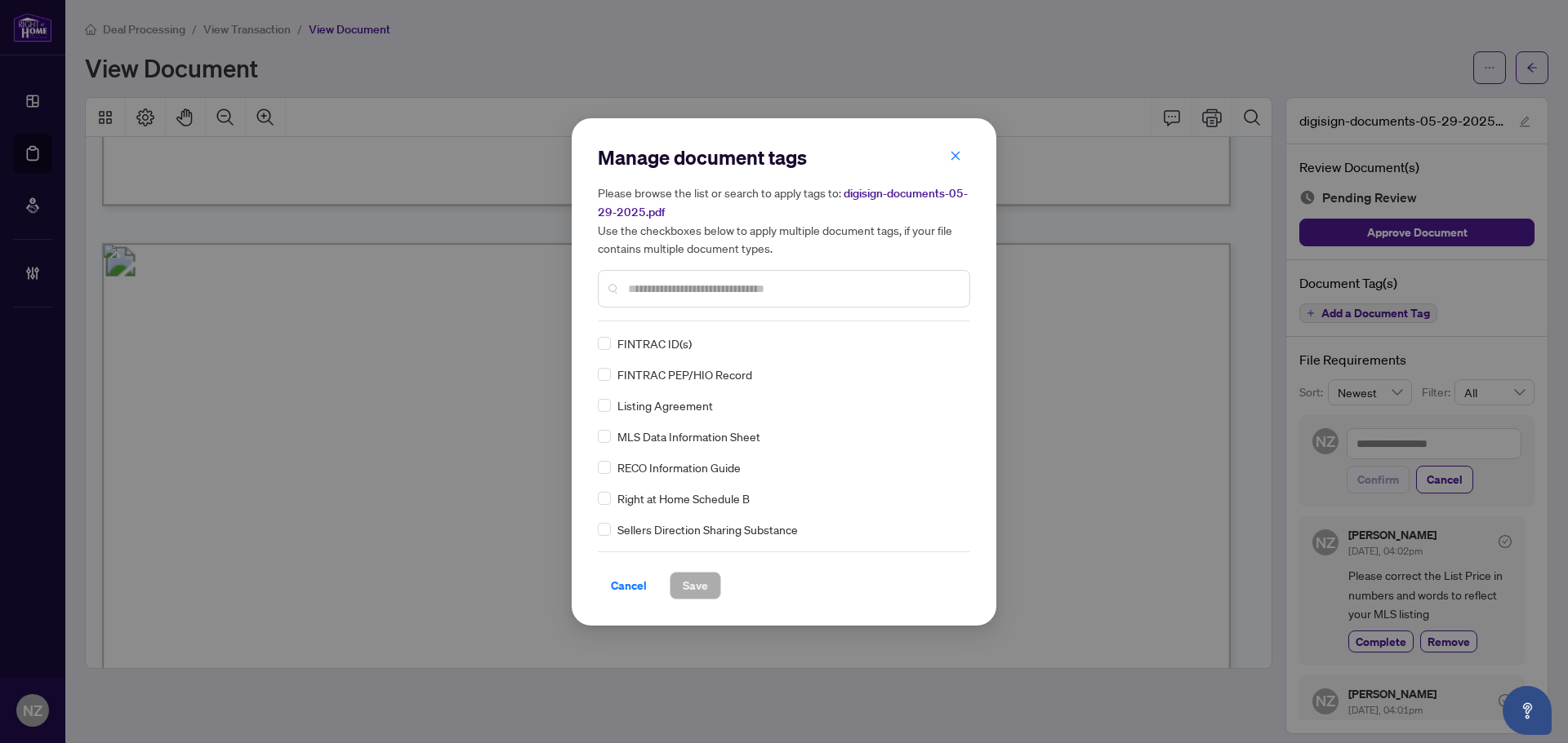
click at [655, 292] on input "text" at bounding box center [792, 288] width 328 height 18
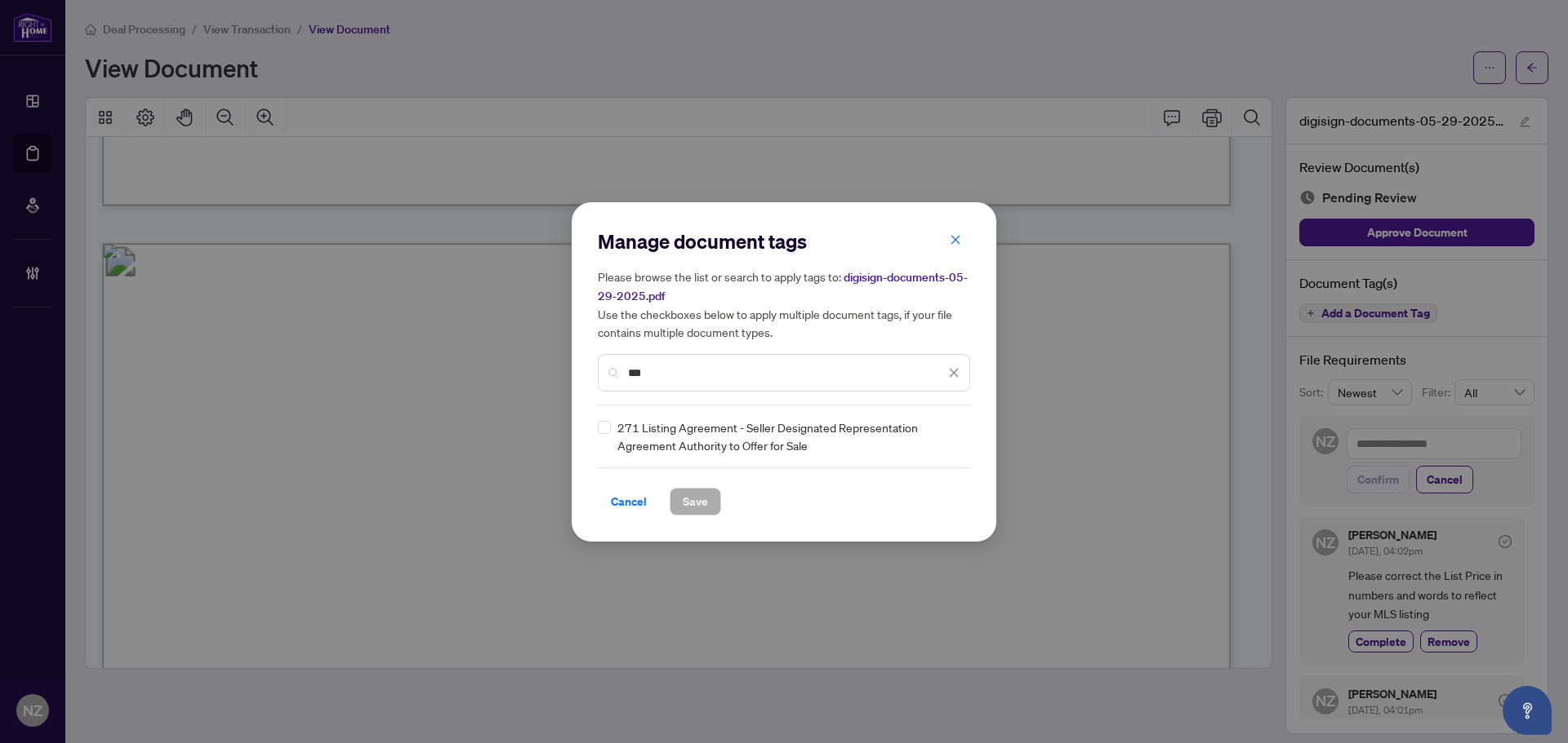
type input "***"
drag, startPoint x: 960, startPoint y: 431, endPoint x: 952, endPoint y: 440, distance: 12.0
click at [960, 431] on div "271 Listing Agreement - Seller Designated Representation Agreement Authority to…" at bounding box center [784, 436] width 372 height 36
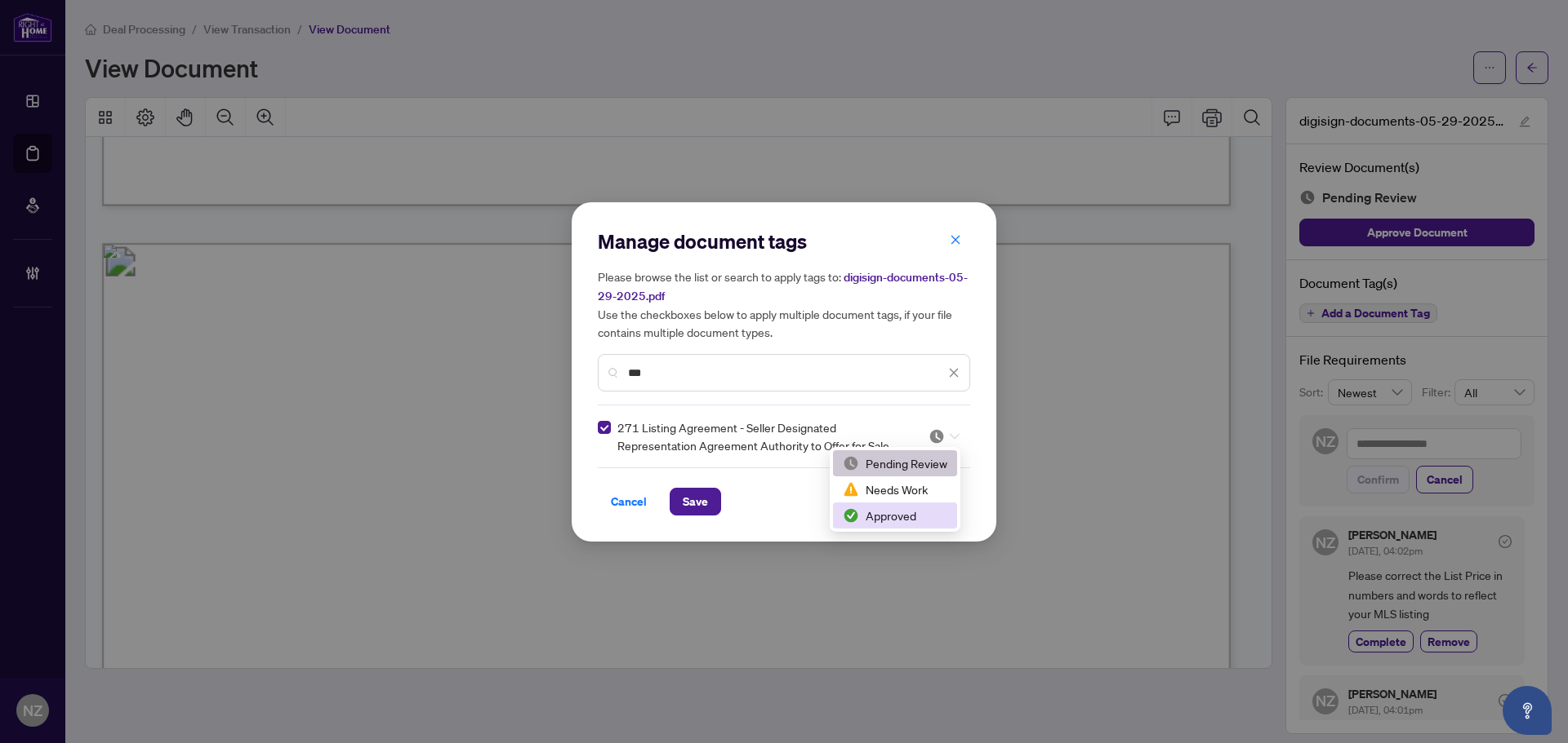
click at [877, 518] on div "Approved" at bounding box center [895, 516] width 104 height 18
click at [947, 436] on div at bounding box center [943, 437] width 31 height 17
click at [896, 494] on div "Needs Work" at bounding box center [895, 489] width 104 height 18
click at [696, 501] on span "Save" at bounding box center [695, 502] width 25 height 26
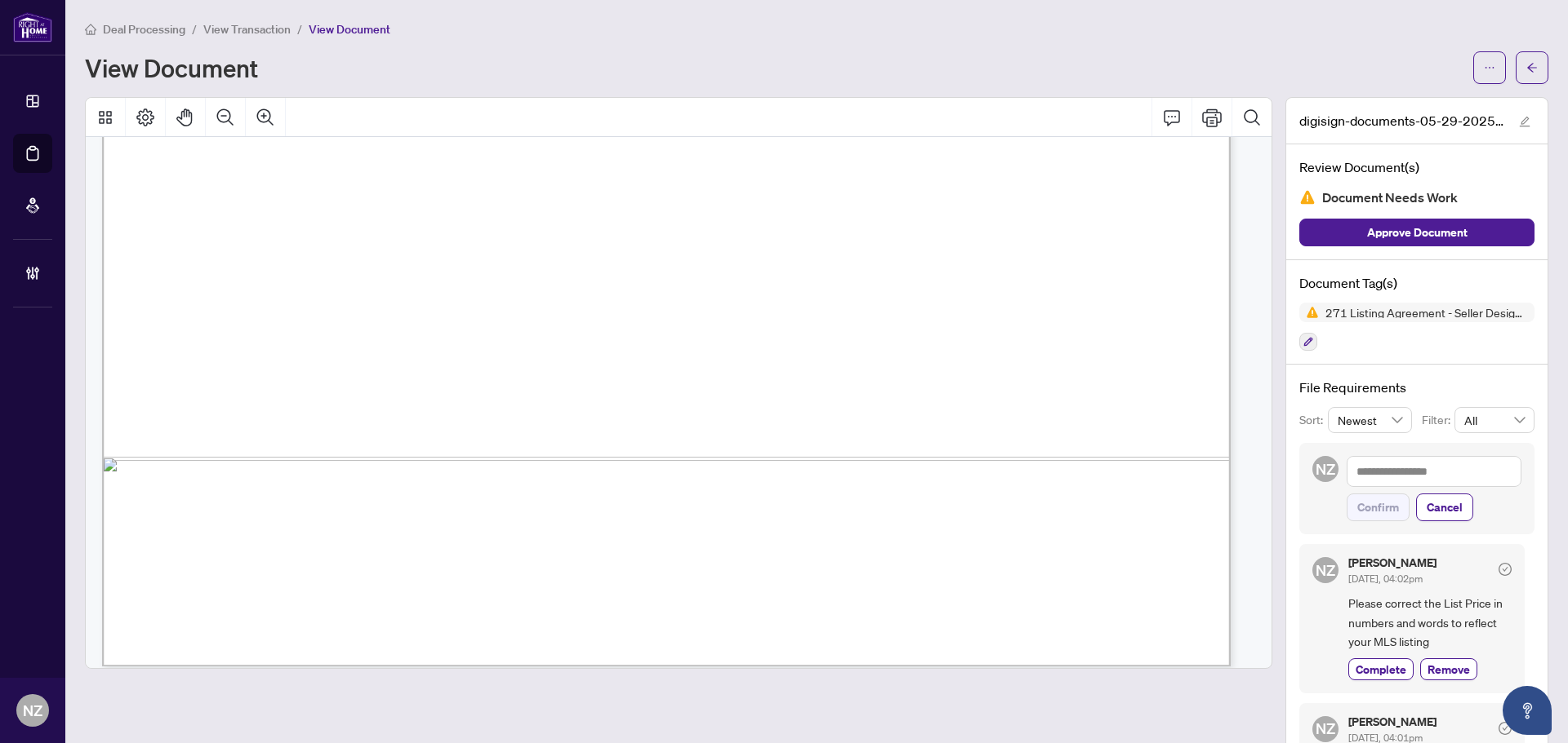
scroll to position [9950, 0]
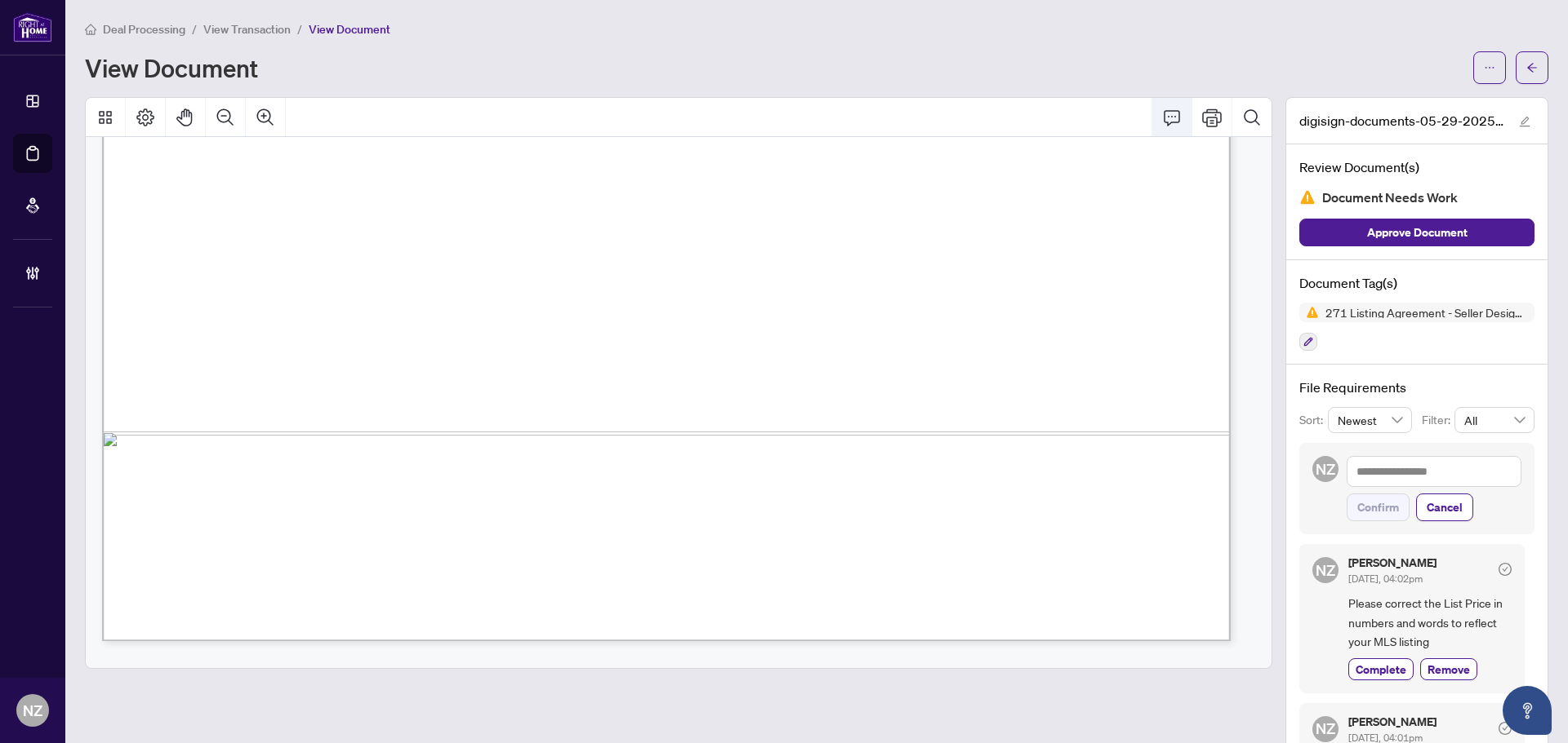
click at [1162, 120] on icon "Comment" at bounding box center [1172, 117] width 20 height 20
click at [416, 460] on p "**********" at bounding box center [409, 452] width 239 height 14
drag, startPoint x: 527, startPoint y: 461, endPoint x: 281, endPoint y: 451, distance: 246.2
click at [281, 451] on div "**********" at bounding box center [407, 452] width 258 height 34
click at [518, 494] on icon "Save" at bounding box center [521, 487] width 17 height 17
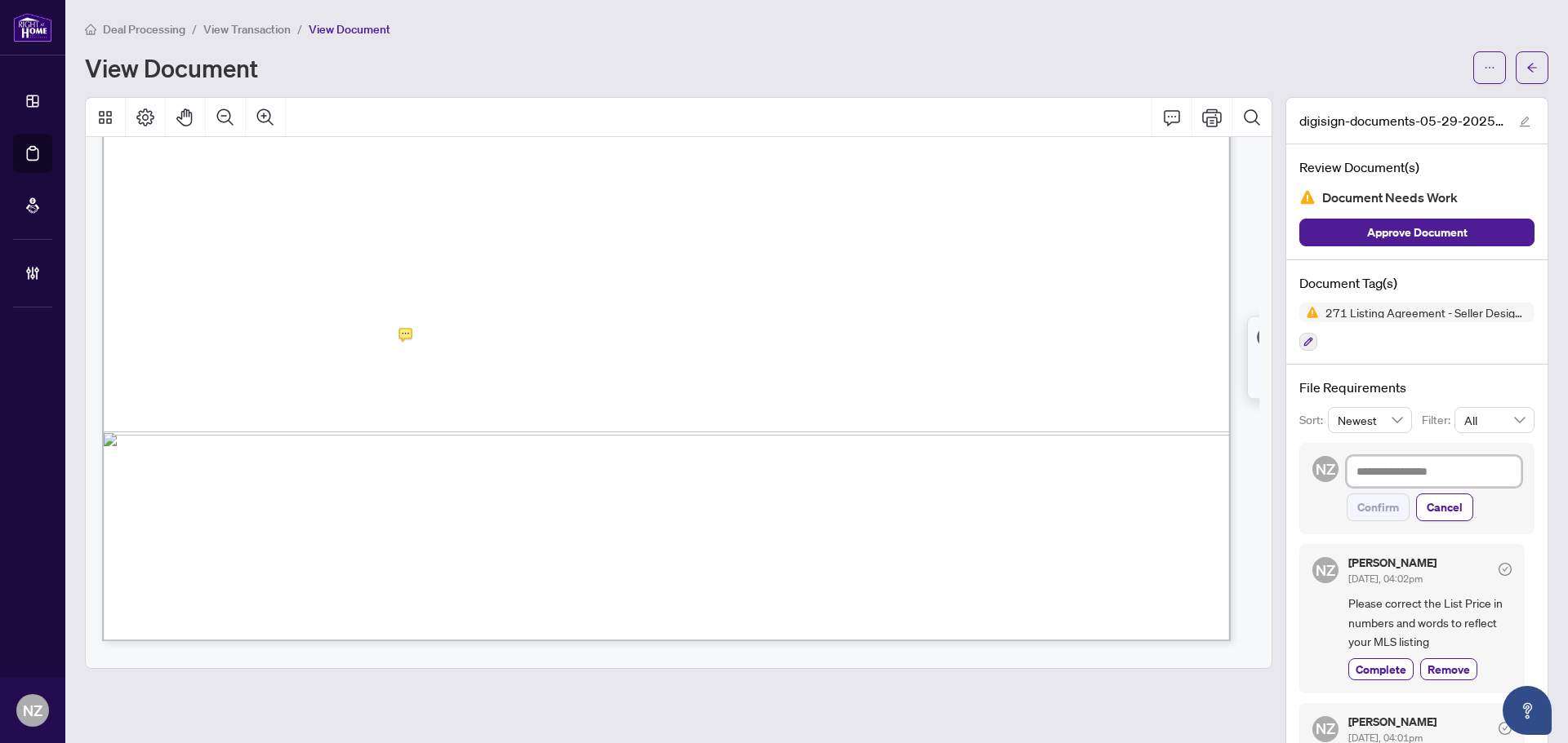
click at [1370, 475] on textarea at bounding box center [1433, 471] width 174 height 31
paste textarea "**********"
type textarea "**********"
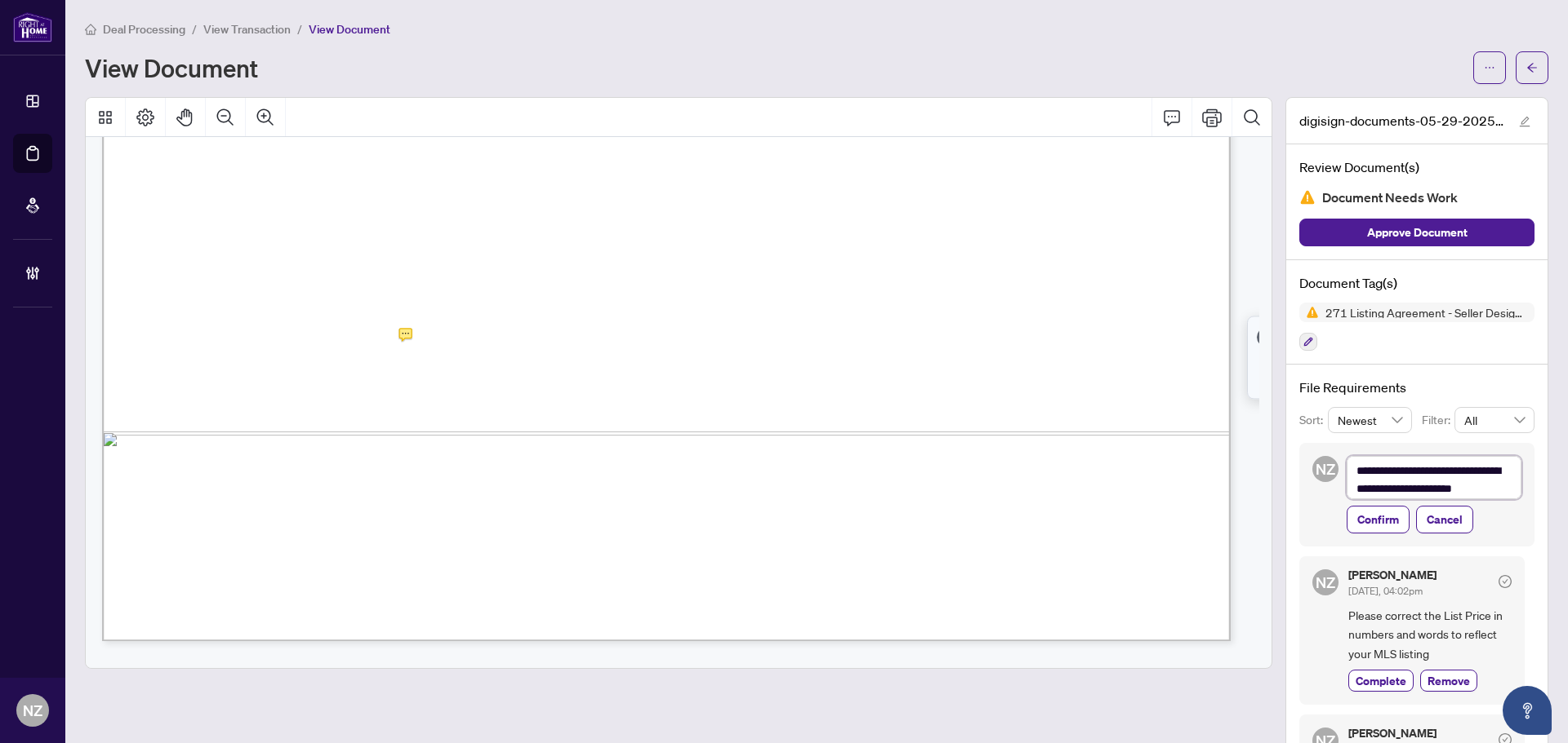
scroll to position [0, 0]
type textarea "**********"
click at [1365, 532] on span "Confirm" at bounding box center [1378, 526] width 42 height 26
type textarea "**********"
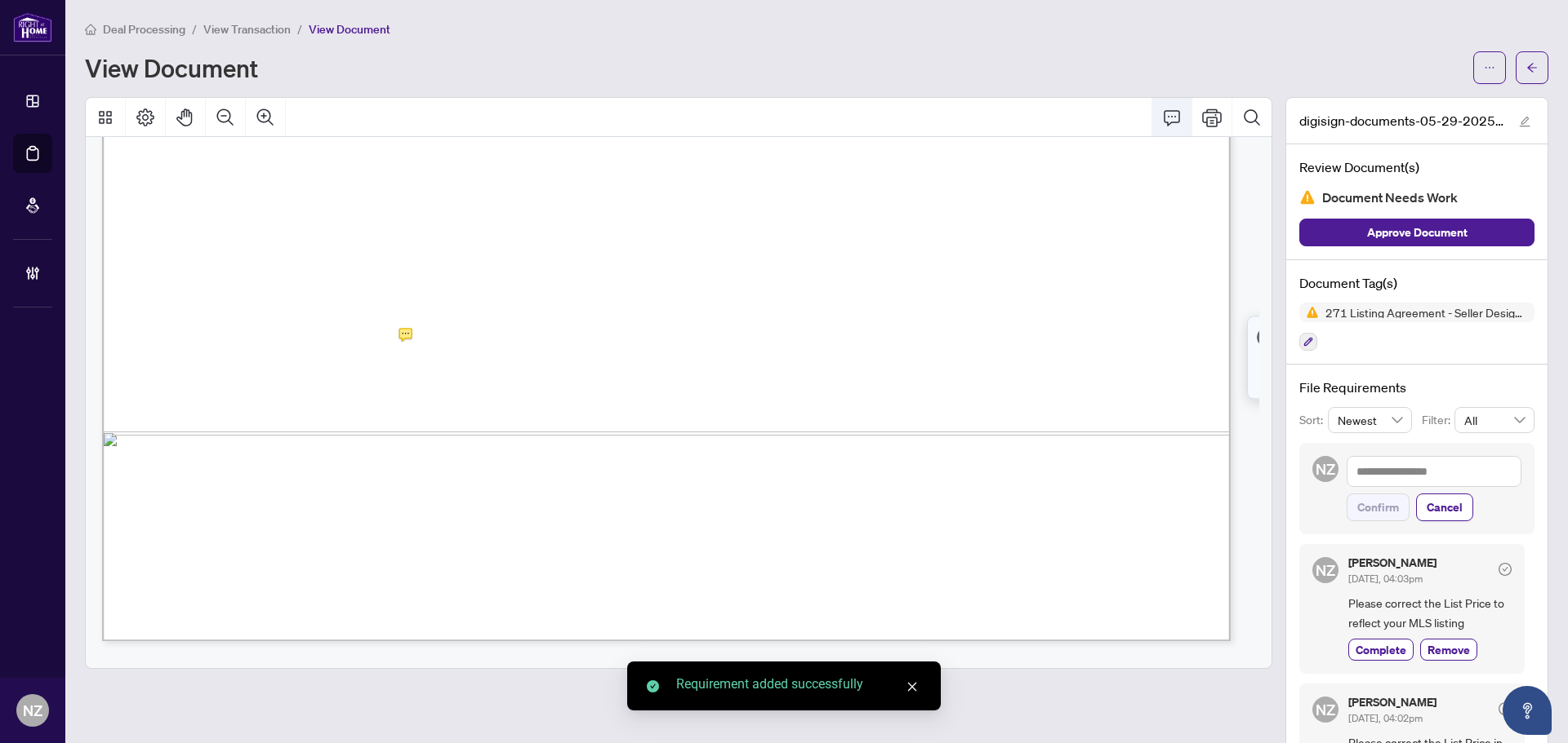
click at [1162, 114] on icon "Comment" at bounding box center [1172, 117] width 20 height 20
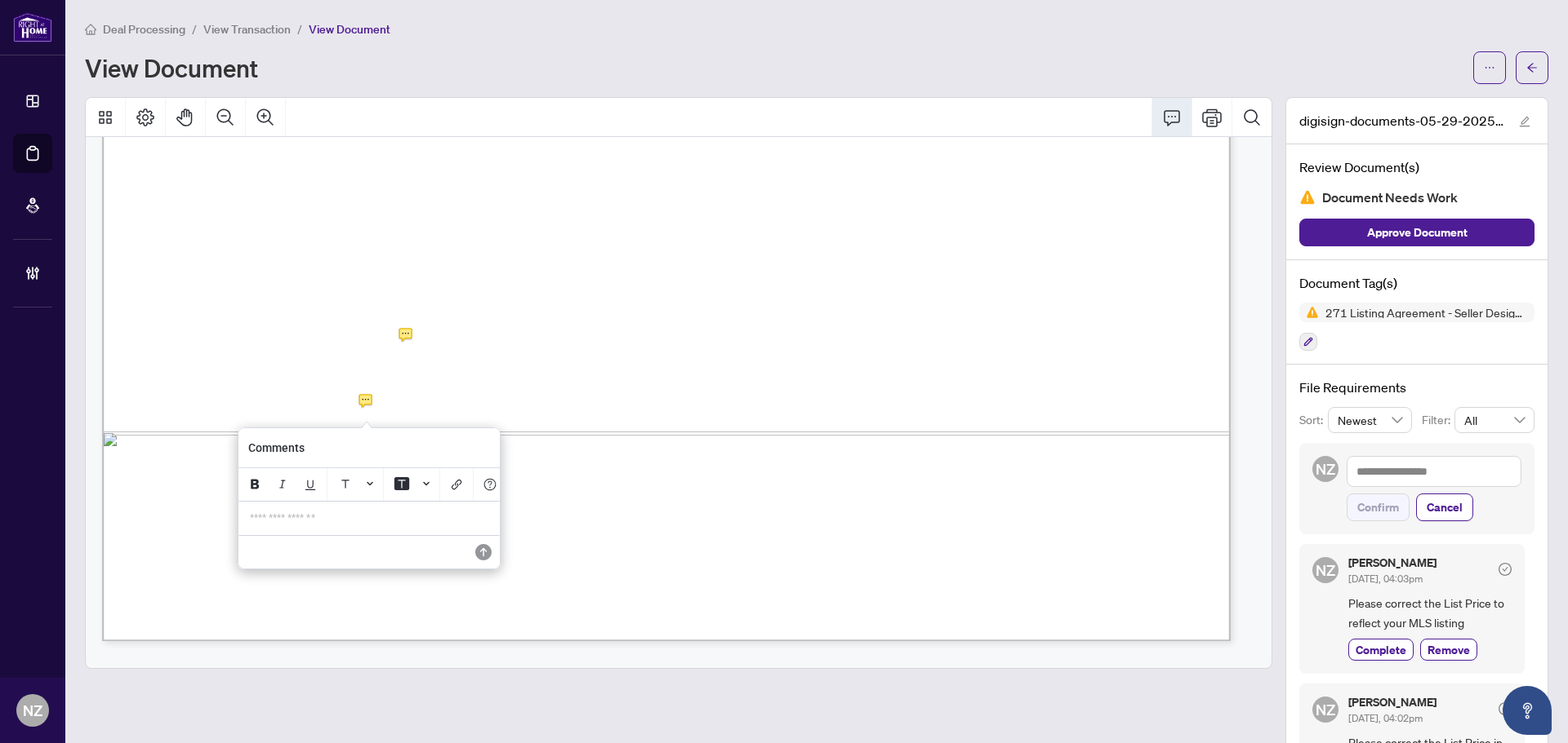
click at [436, 535] on div "**********" at bounding box center [368, 518] width 258 height 34
drag, startPoint x: 285, startPoint y: 539, endPoint x: 215, endPoint y: 518, distance: 73.1
click at [0, 0] on div "**********" at bounding box center [0, 0] width 0 height 0
click at [479, 560] on icon "Save" at bounding box center [481, 553] width 17 height 17
click at [1364, 475] on textarea at bounding box center [1433, 471] width 174 height 31
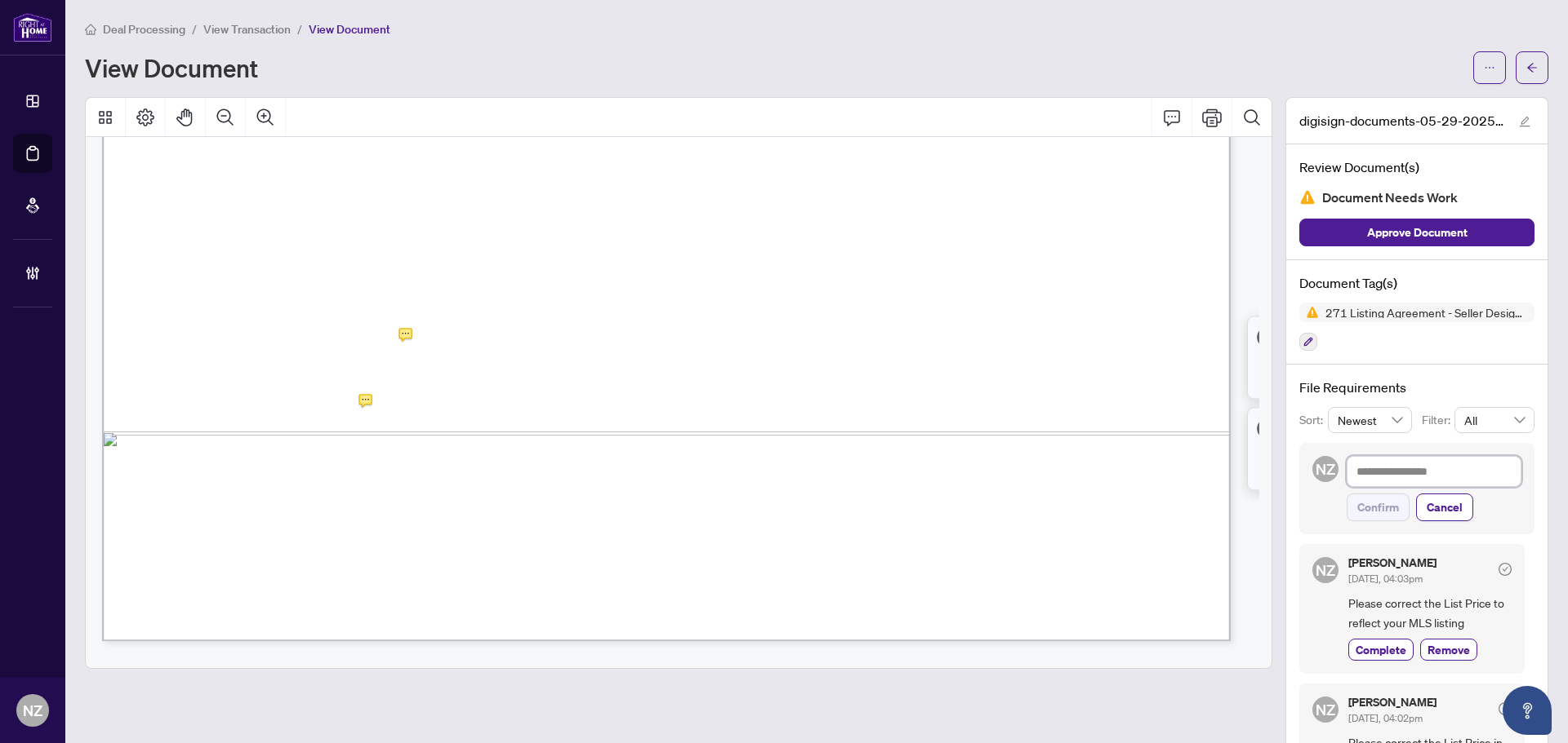
paste textarea "**********"
type textarea "**********"
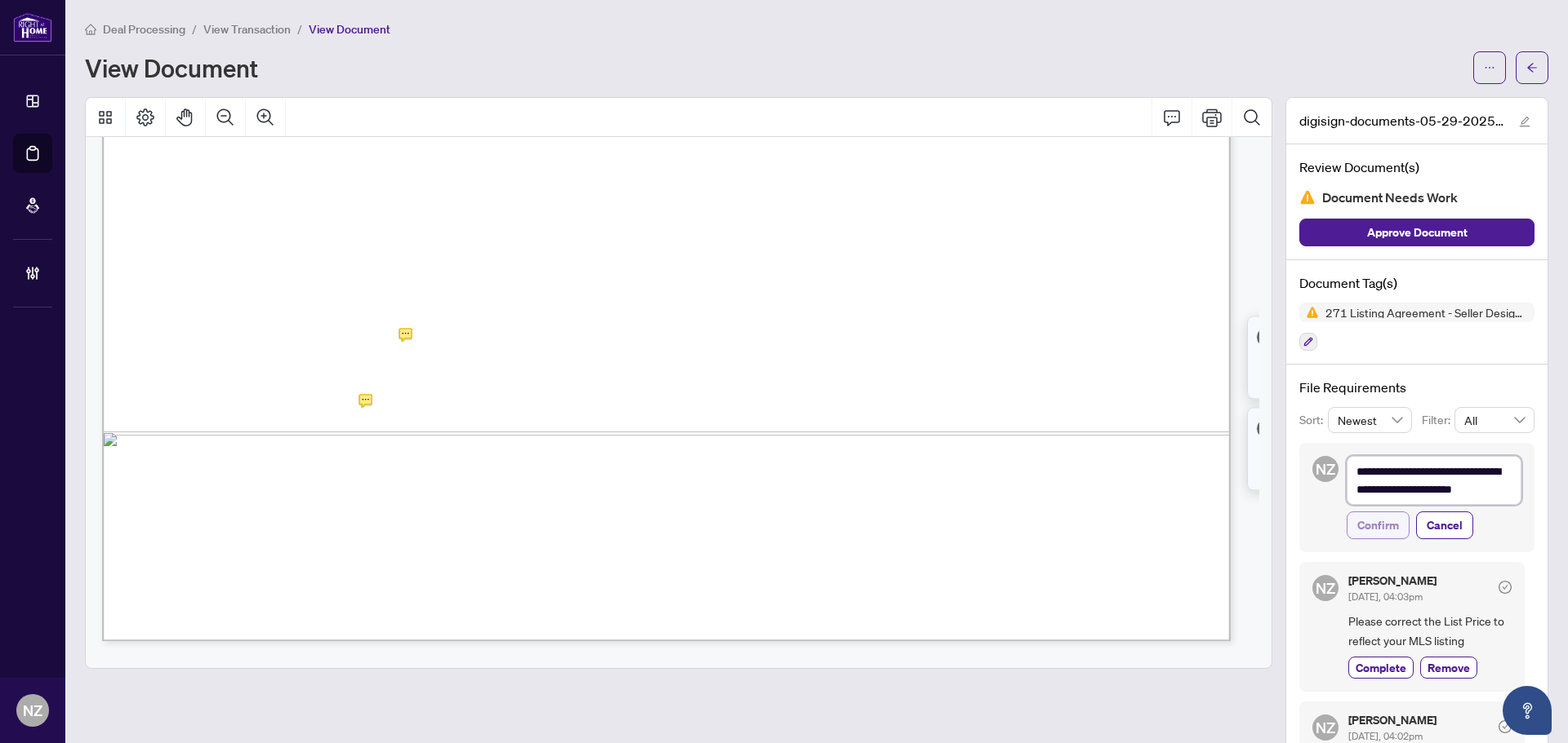
type textarea "**********"
click at [1357, 518] on span "Confirm" at bounding box center [1378, 526] width 42 height 26
type textarea "**********"
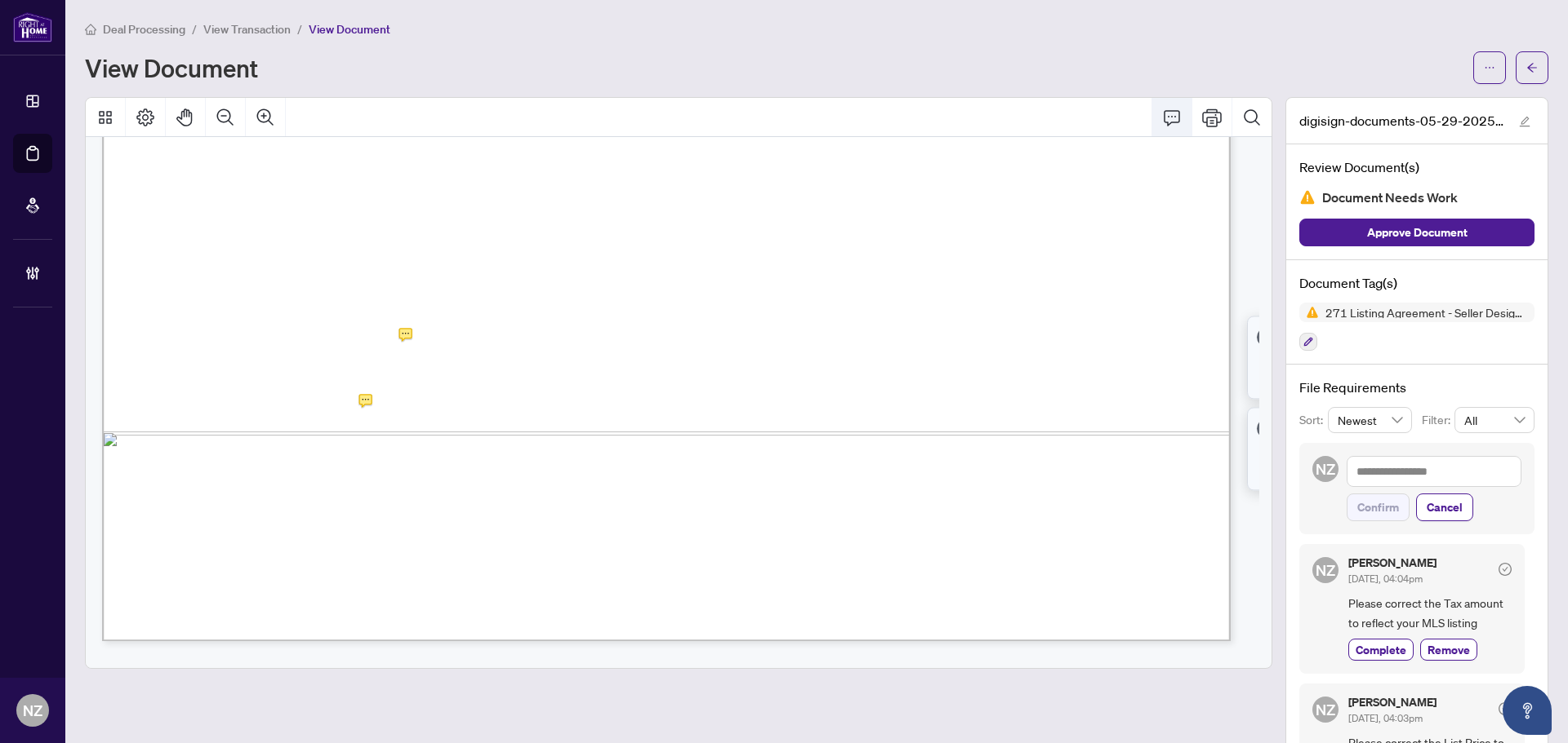
click at [1162, 121] on icon "Comment" at bounding box center [1172, 117] width 20 height 20
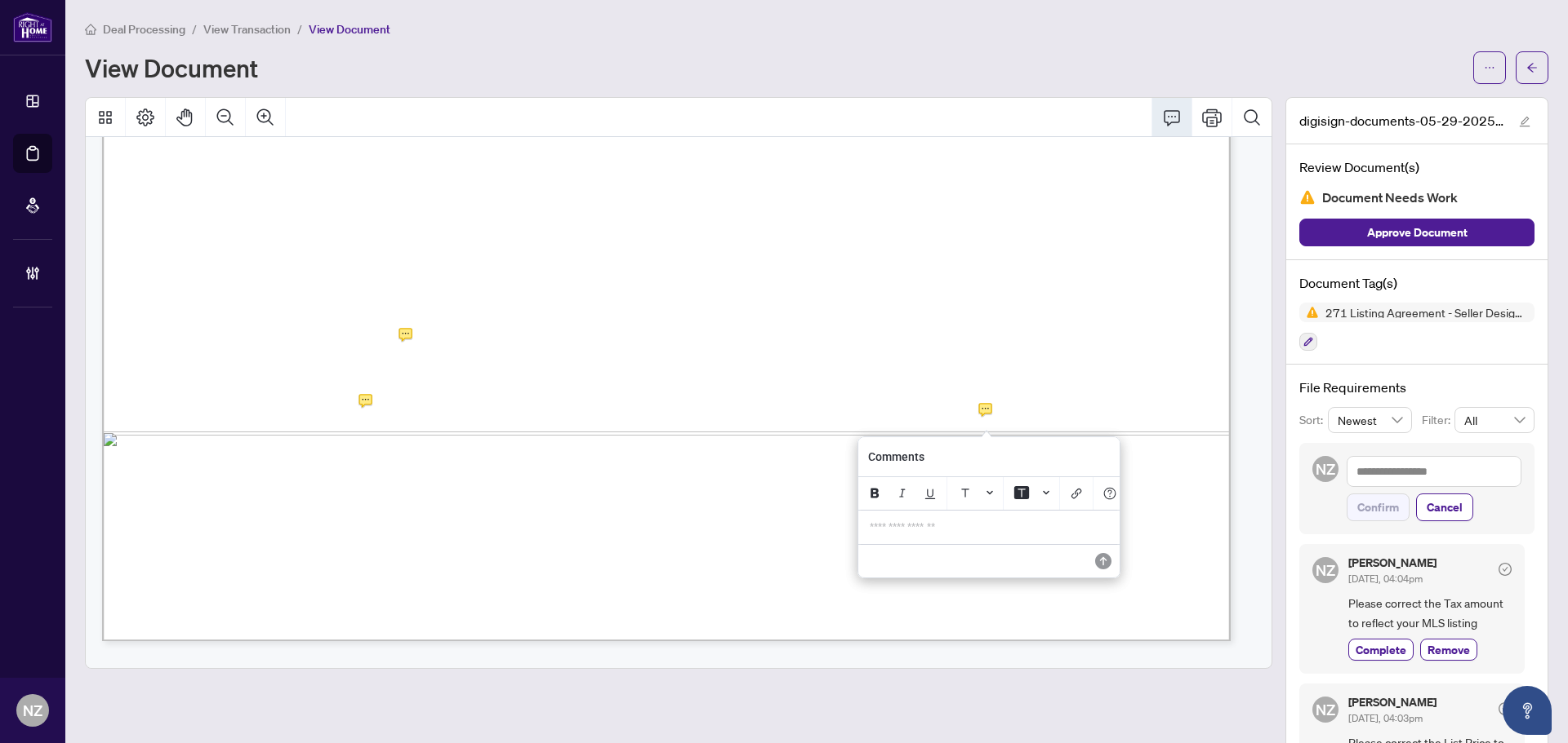
drag, startPoint x: 928, startPoint y: 546, endPoint x: 923, endPoint y: 533, distance: 13.9
click at [929, 544] on div "**********" at bounding box center [989, 528] width 258 height 34
drag, startPoint x: 981, startPoint y: 547, endPoint x: 836, endPoint y: 526, distance: 146.5
click at [0, 0] on div "**********" at bounding box center [0, 0] width 0 height 0
click at [1101, 583] on icon "Save" at bounding box center [1101, 575] width 17 height 17
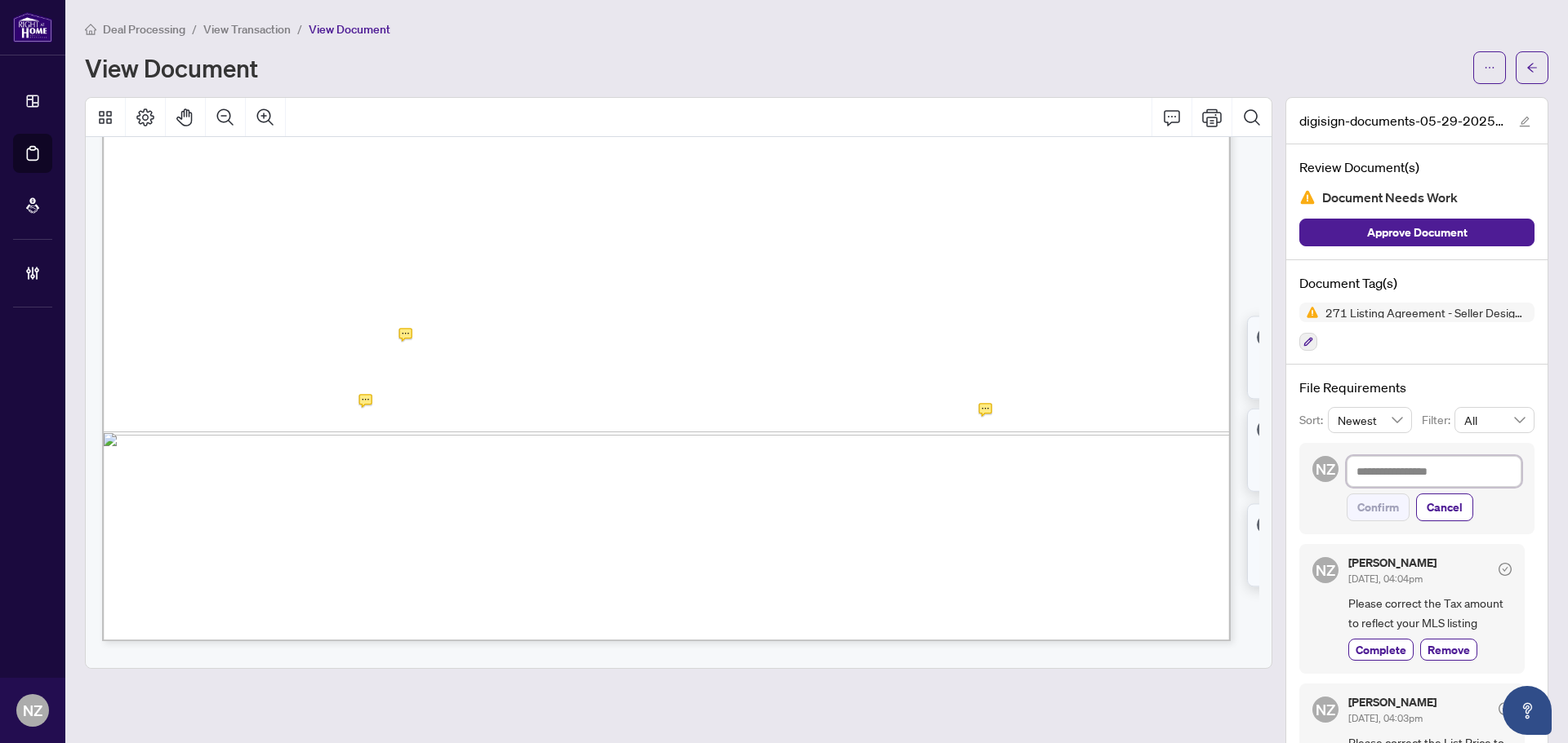
click at [1375, 475] on textarea at bounding box center [1433, 471] width 174 height 31
paste textarea "**********"
type textarea "**********"
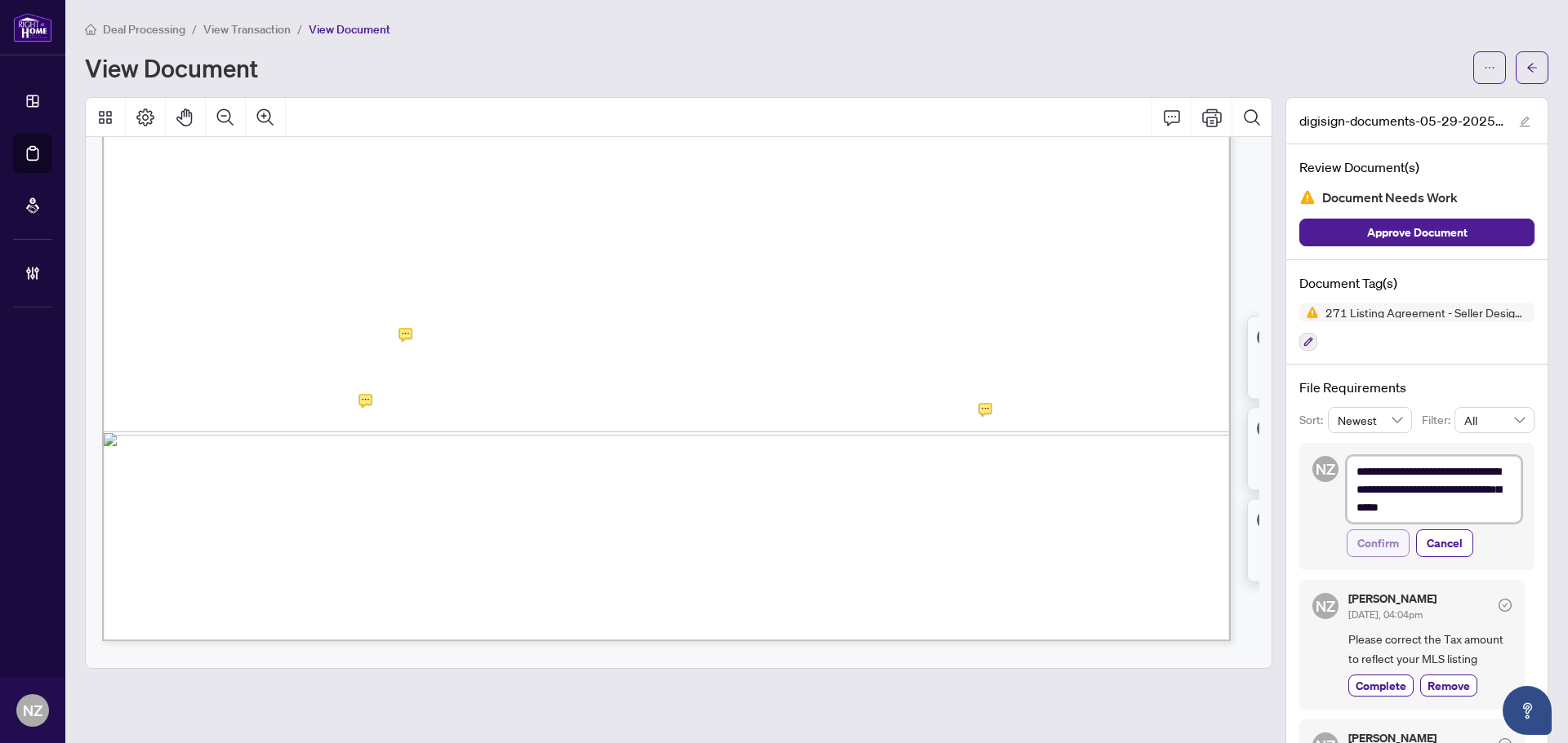
type textarea "**********"
click at [1346, 545] on button "Confirm" at bounding box center [1377, 543] width 62 height 28
type textarea "**********"
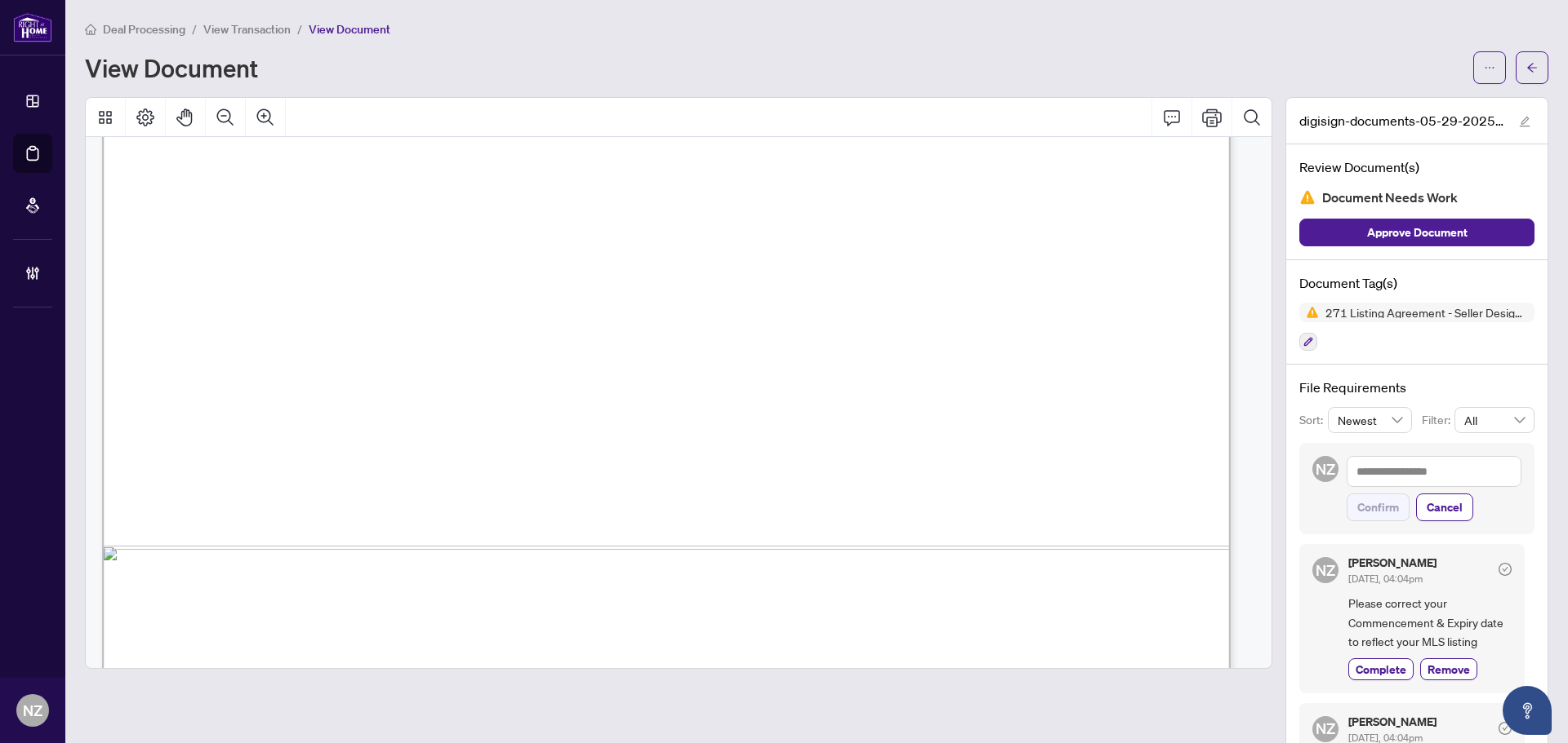
scroll to position [24801, 0]
click at [1299, 347] on button "button" at bounding box center [1308, 341] width 18 height 18
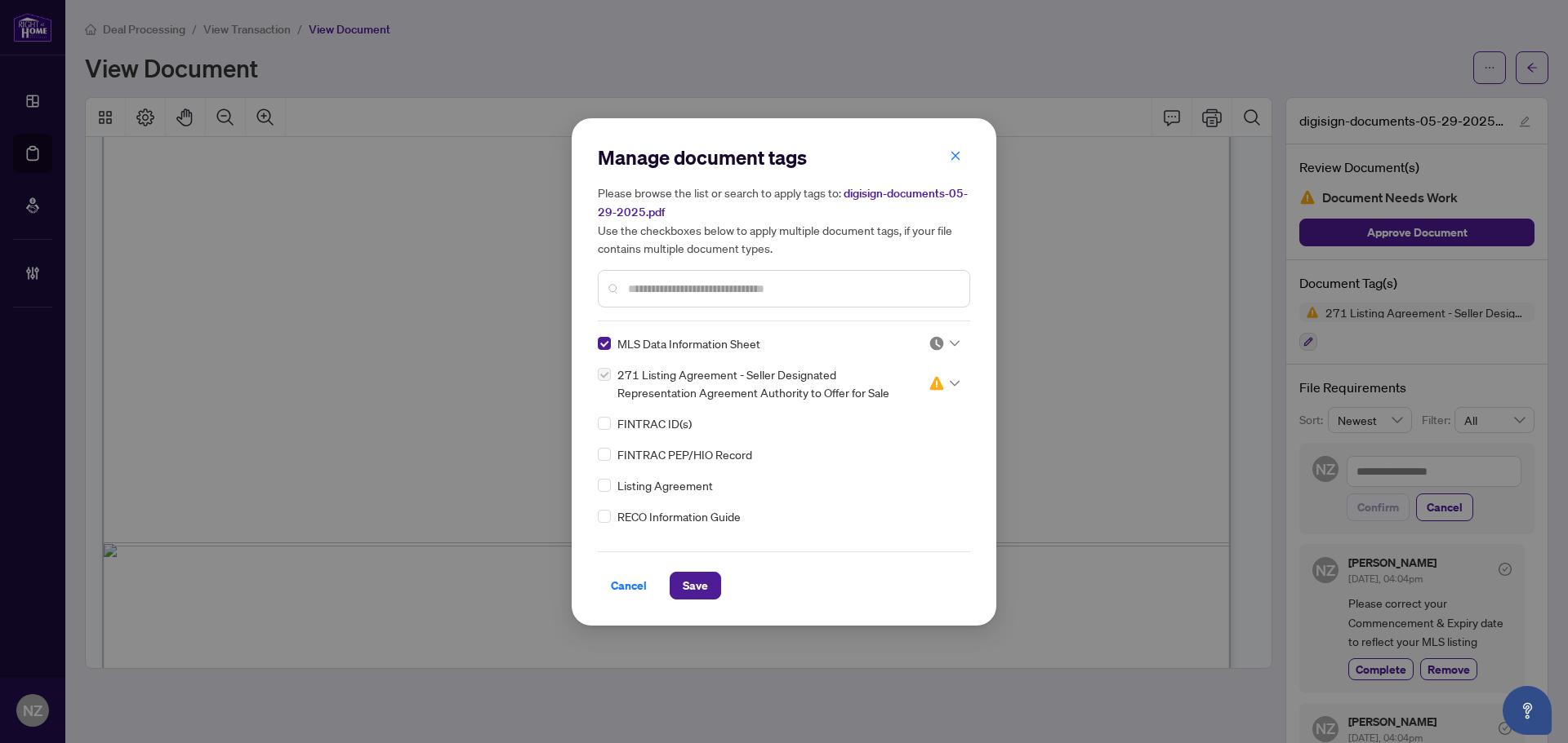
click at [940, 345] on div at bounding box center [943, 344] width 31 height 17
click at [888, 392] on div "Needs Work" at bounding box center [890, 396] width 104 height 18
click at [714, 579] on button "Save" at bounding box center [695, 586] width 51 height 28
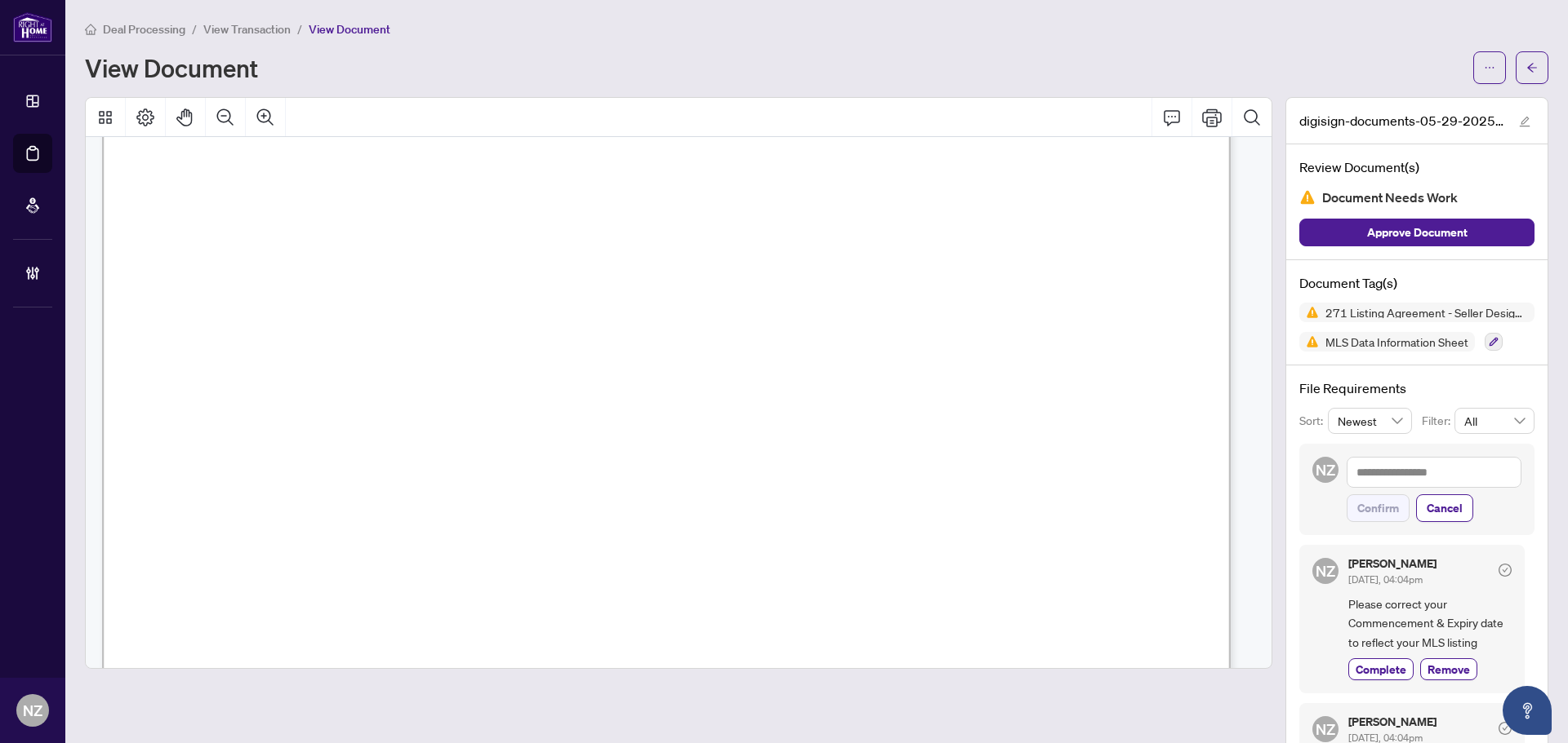
scroll to position [46763, 0]
click at [1489, 341] on icon "button" at bounding box center [1493, 342] width 10 height 10
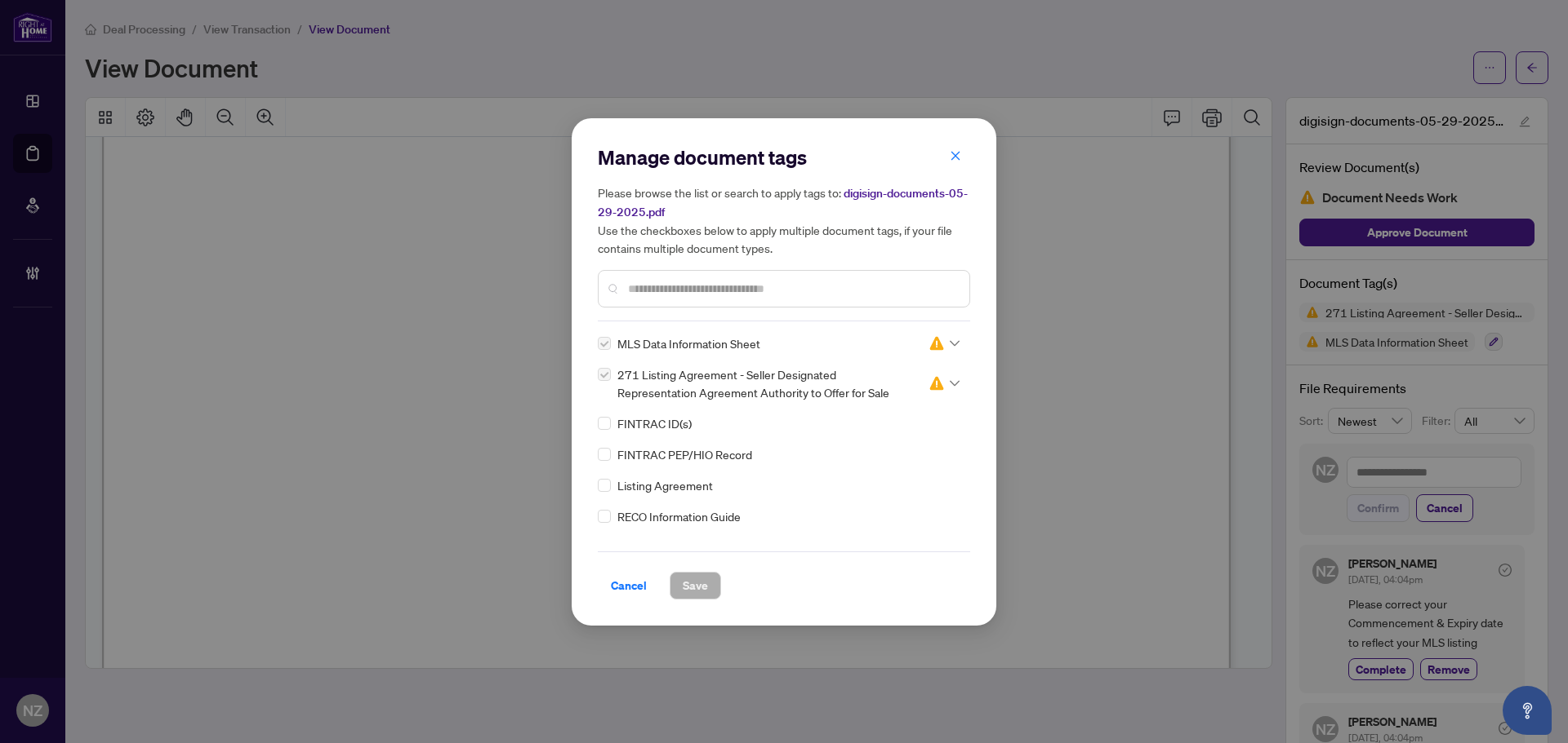
click at [657, 282] on input "text" at bounding box center [792, 288] width 328 height 18
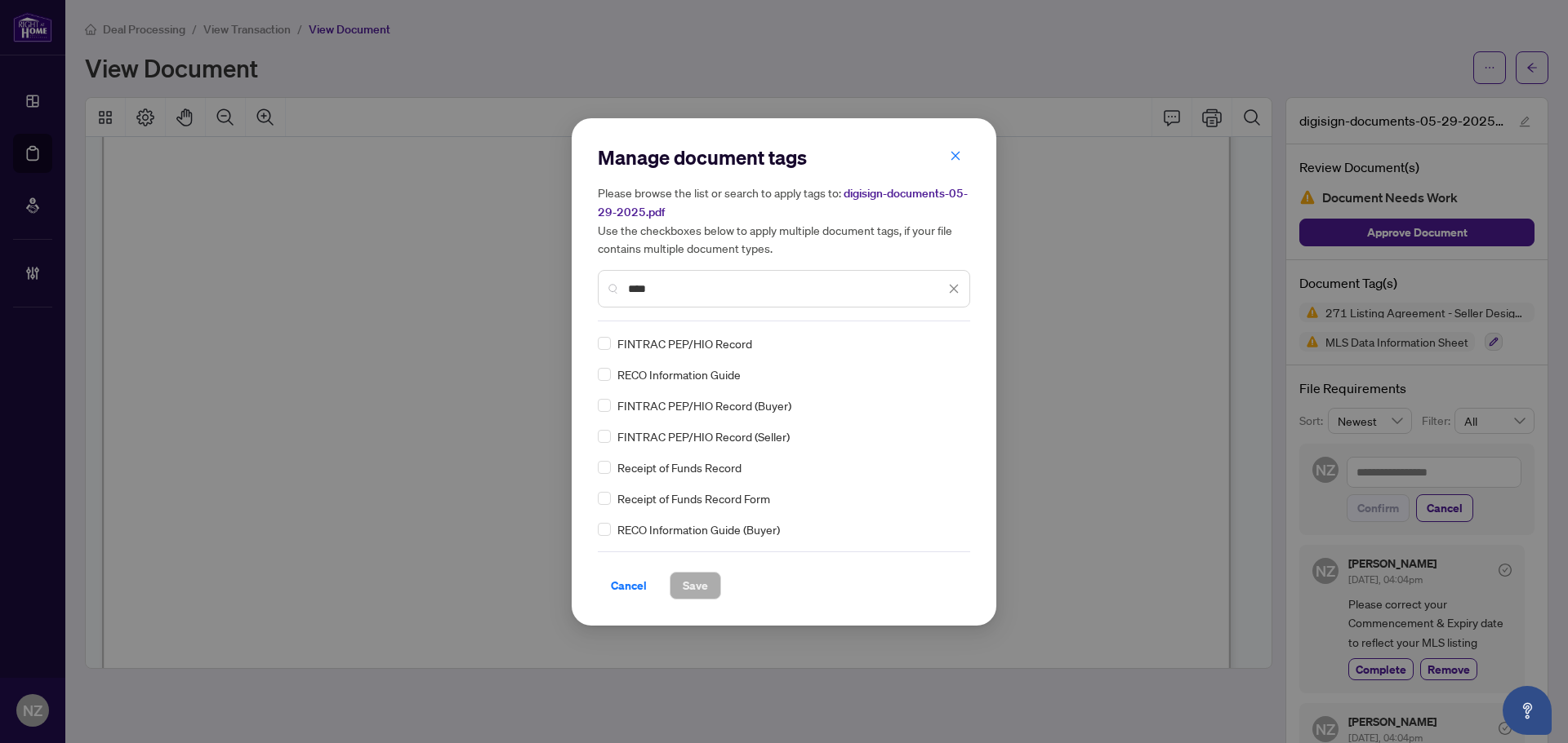
type input "****"
click at [951, 342] on icon at bounding box center [954, 343] width 10 height 7
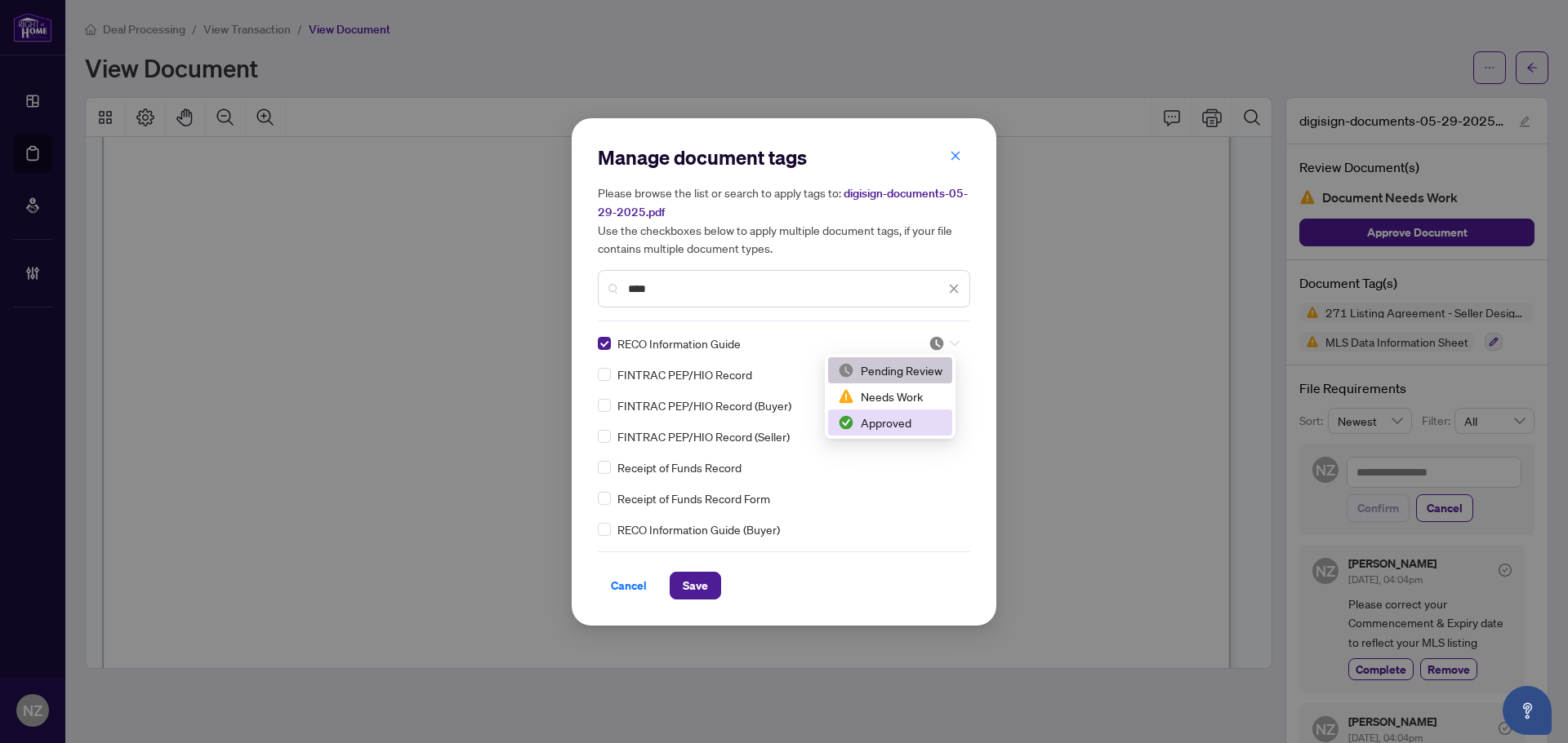
click at [910, 422] on div "Approved" at bounding box center [890, 422] width 104 height 18
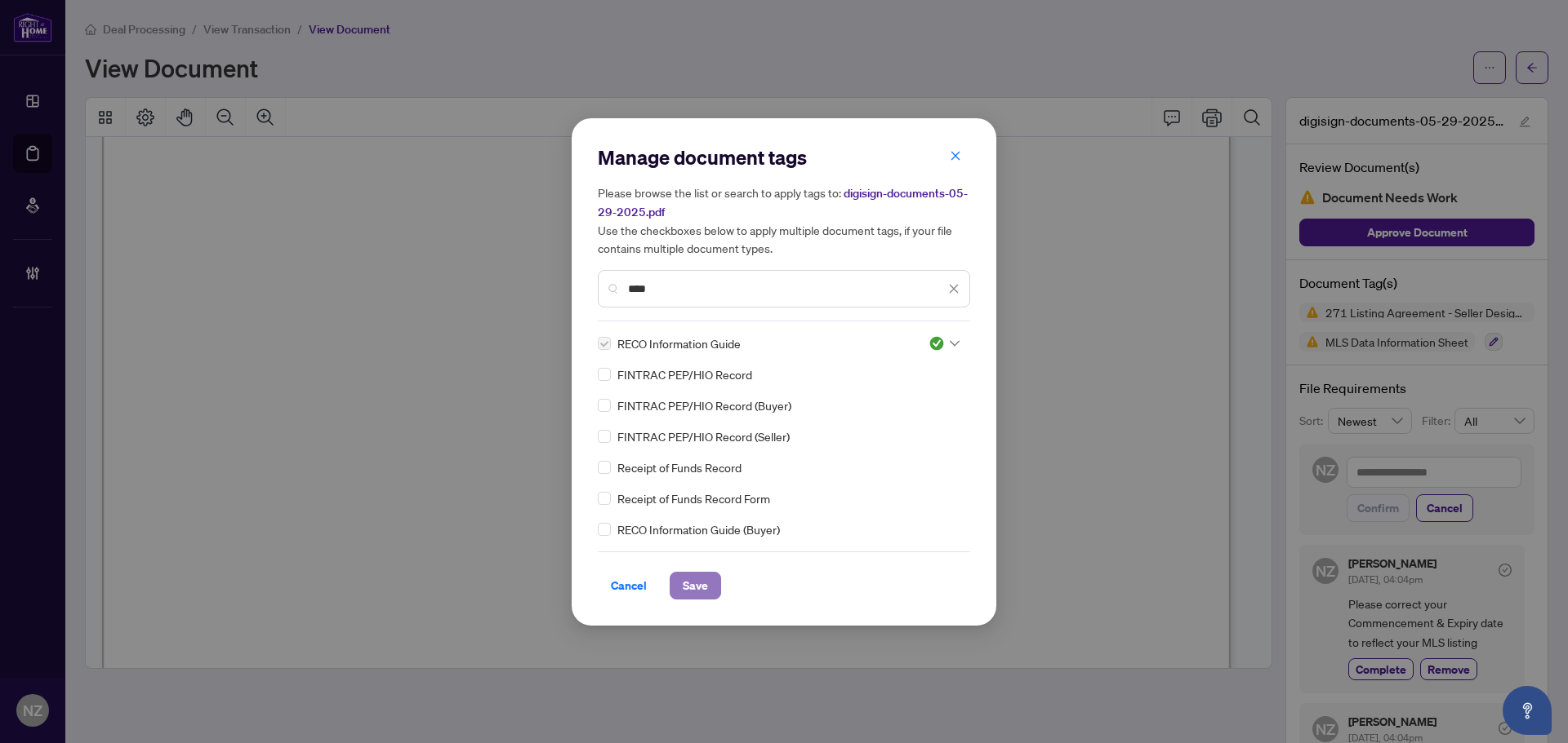
click at [691, 581] on span "Save" at bounding box center [695, 586] width 25 height 26
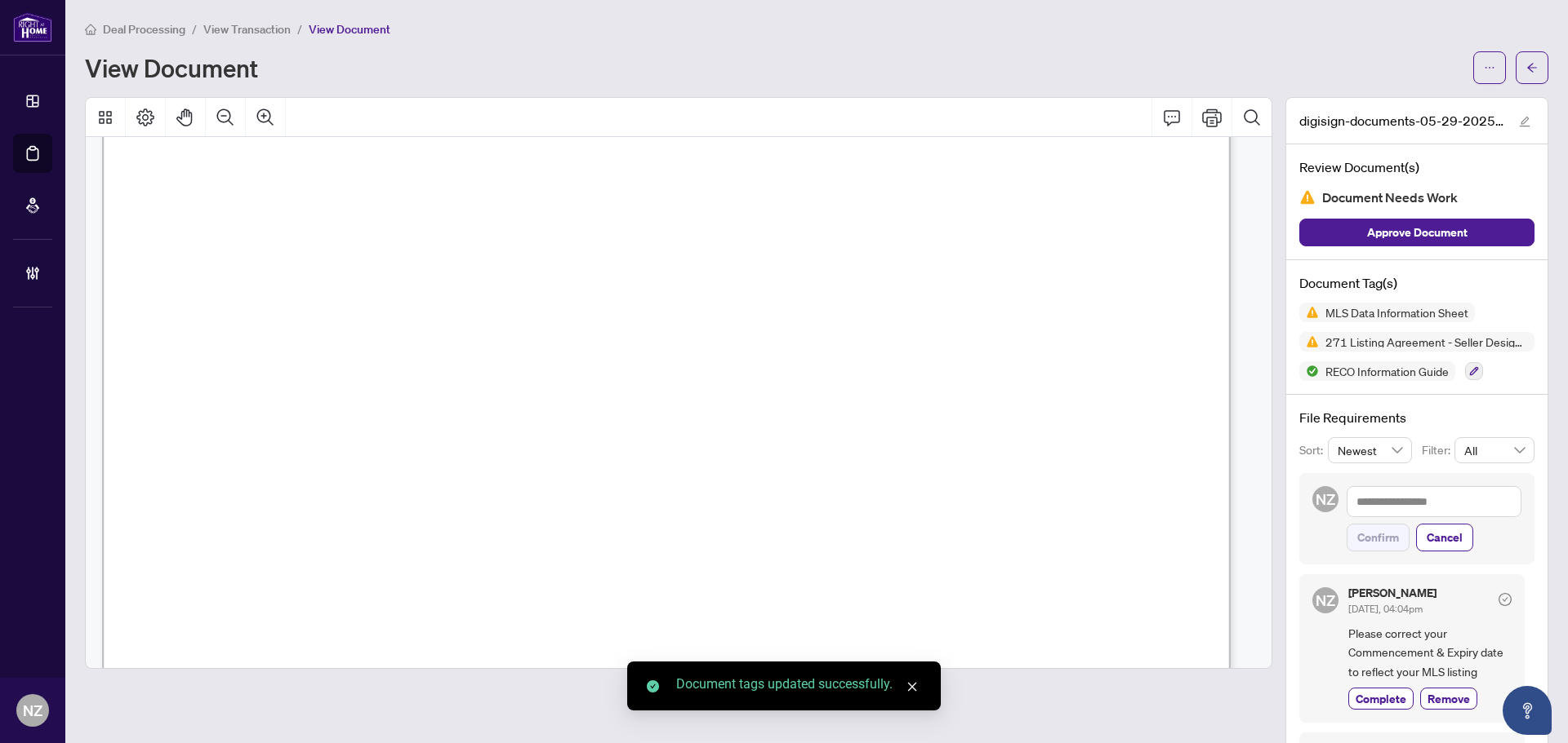
click at [1526, 76] on span "button" at bounding box center [1532, 68] width 11 height 26
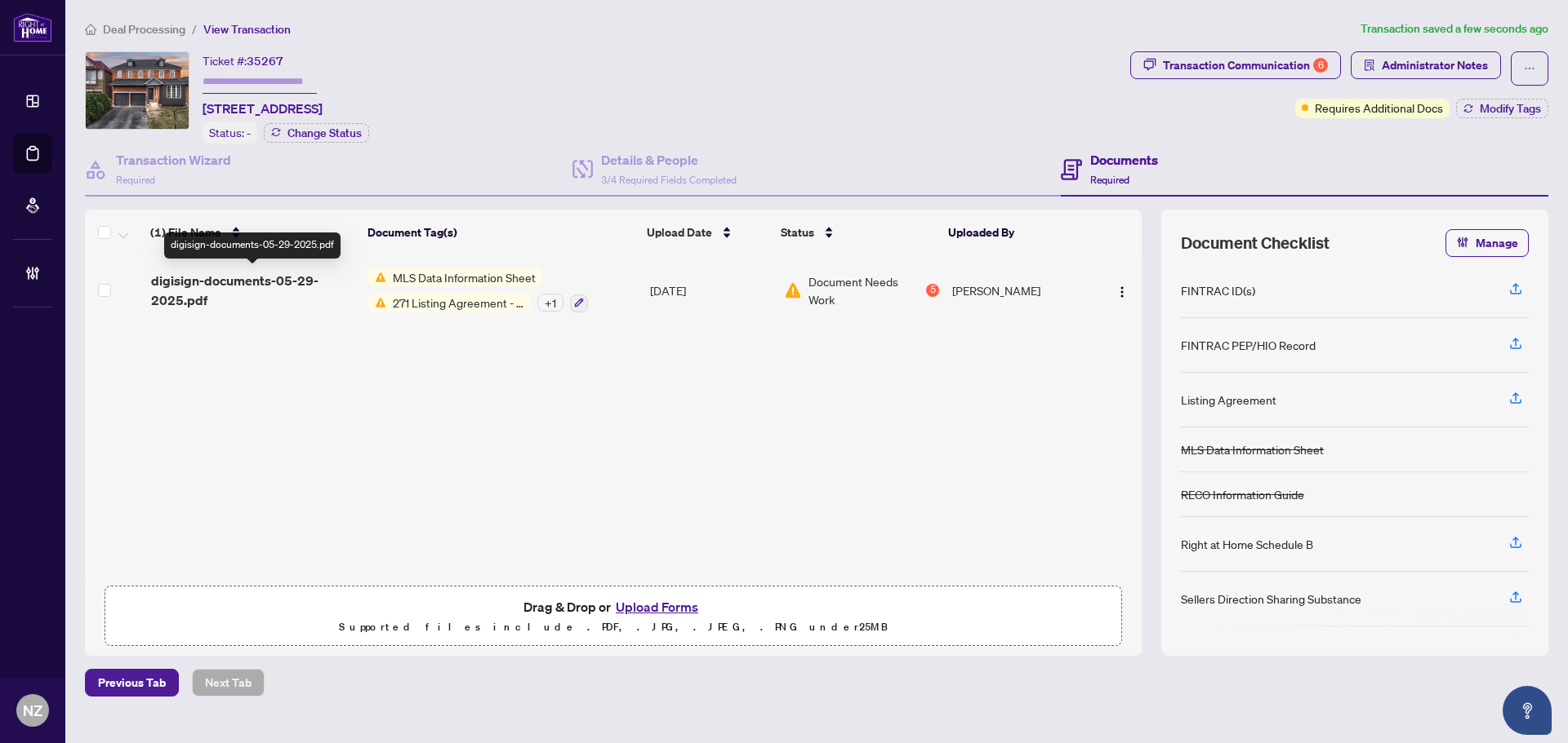
click at [240, 275] on span "digisign-documents-05-29-2025.pdf" at bounding box center [253, 291] width 204 height 39
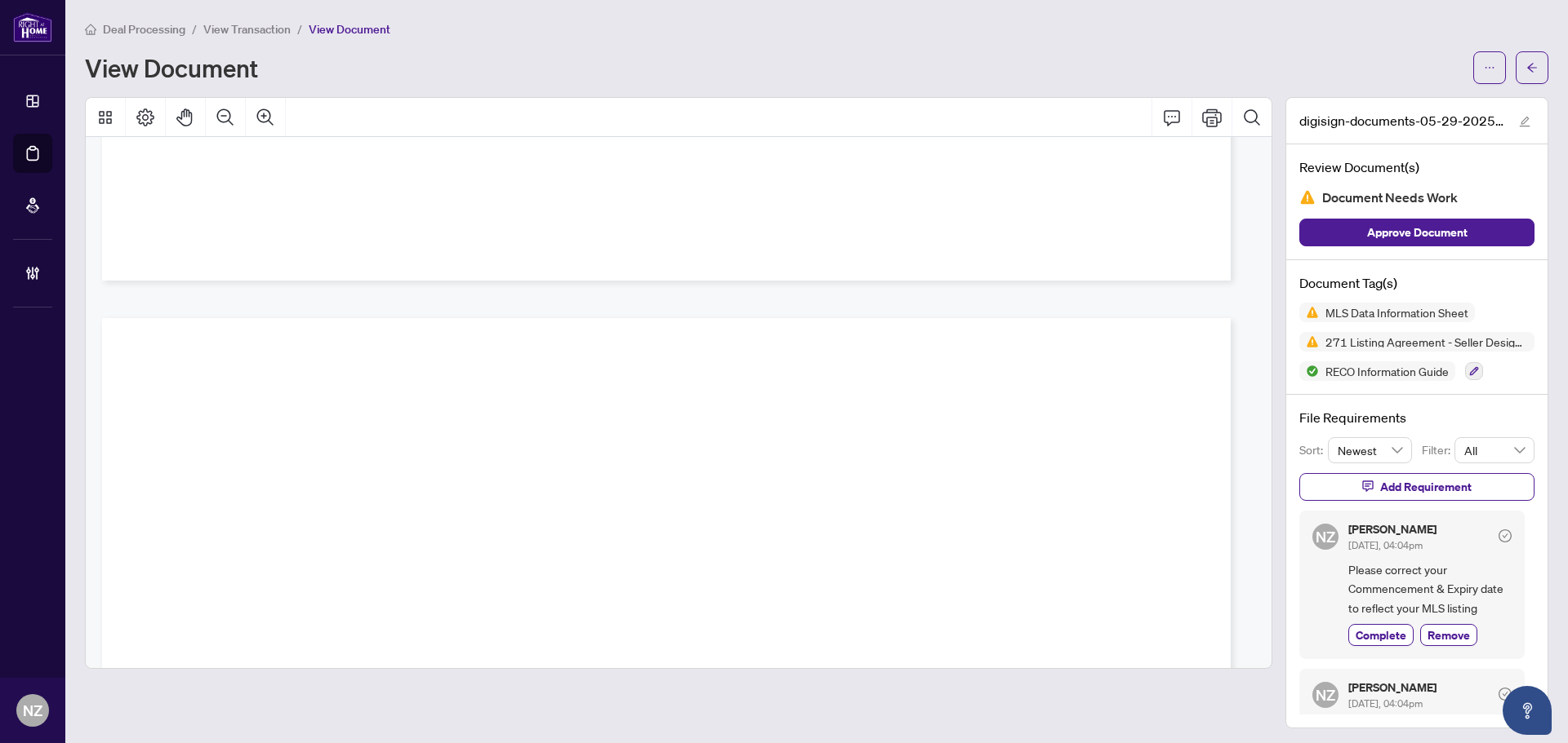
scroll to position [47198, 0]
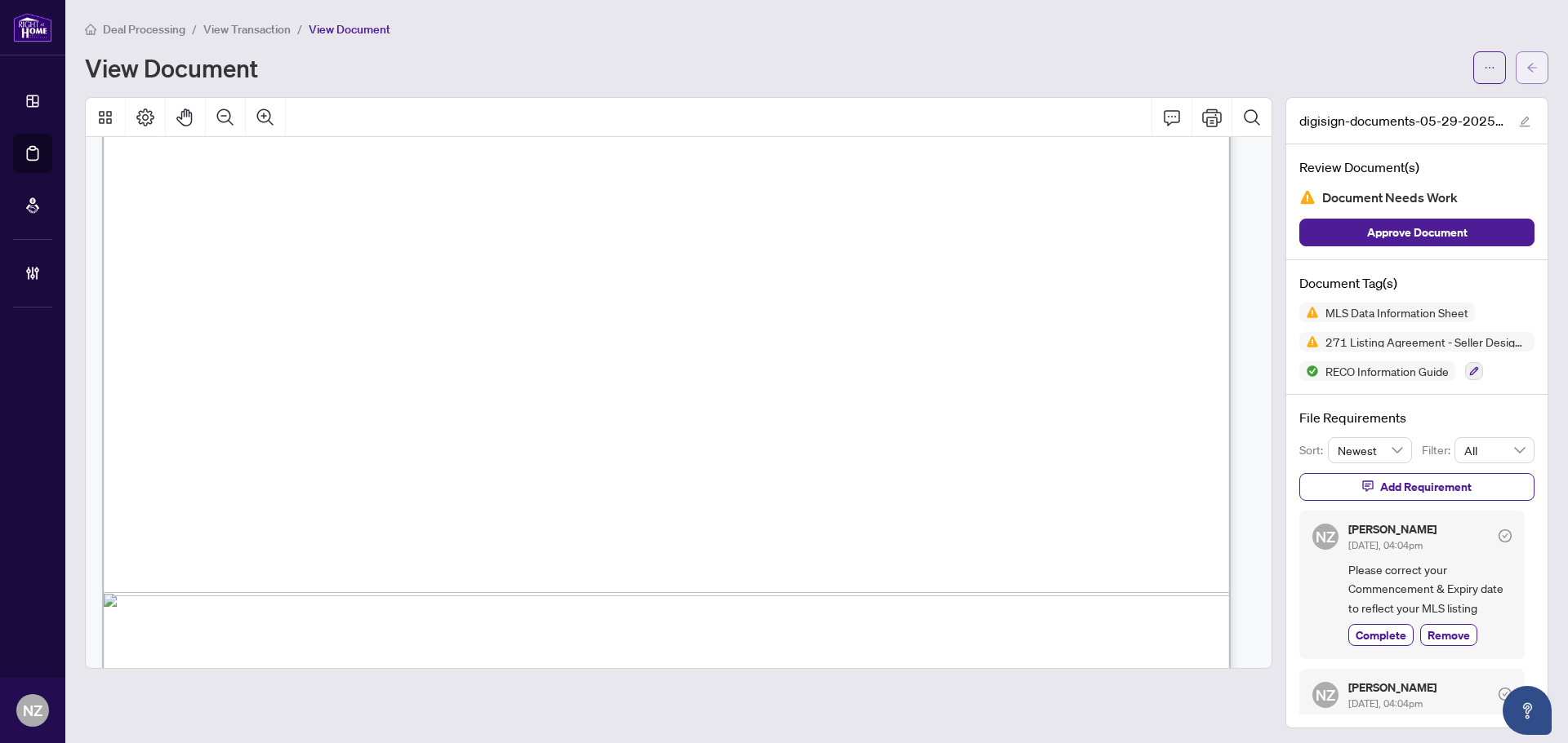
click at [1527, 68] on icon "arrow-left" at bounding box center [1532, 67] width 10 height 9
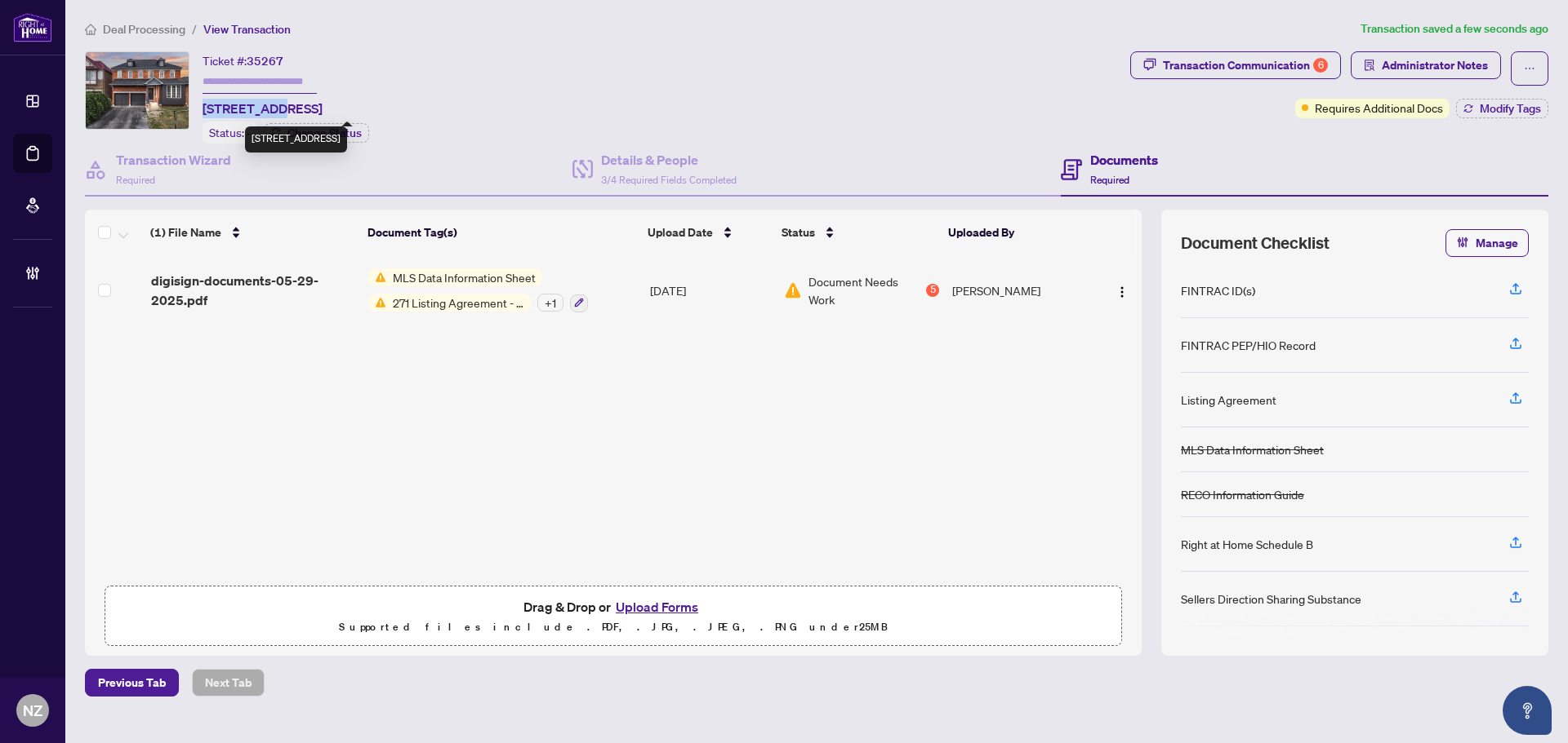
drag, startPoint x: 205, startPoint y: 107, endPoint x: 283, endPoint y: 106, distance: 78.0
click at [283, 106] on span "18 McQueen Cres, Ajax, Ontario L1T 4Y8, Canada" at bounding box center [262, 108] width 120 height 20
copy span "18 McQueen"
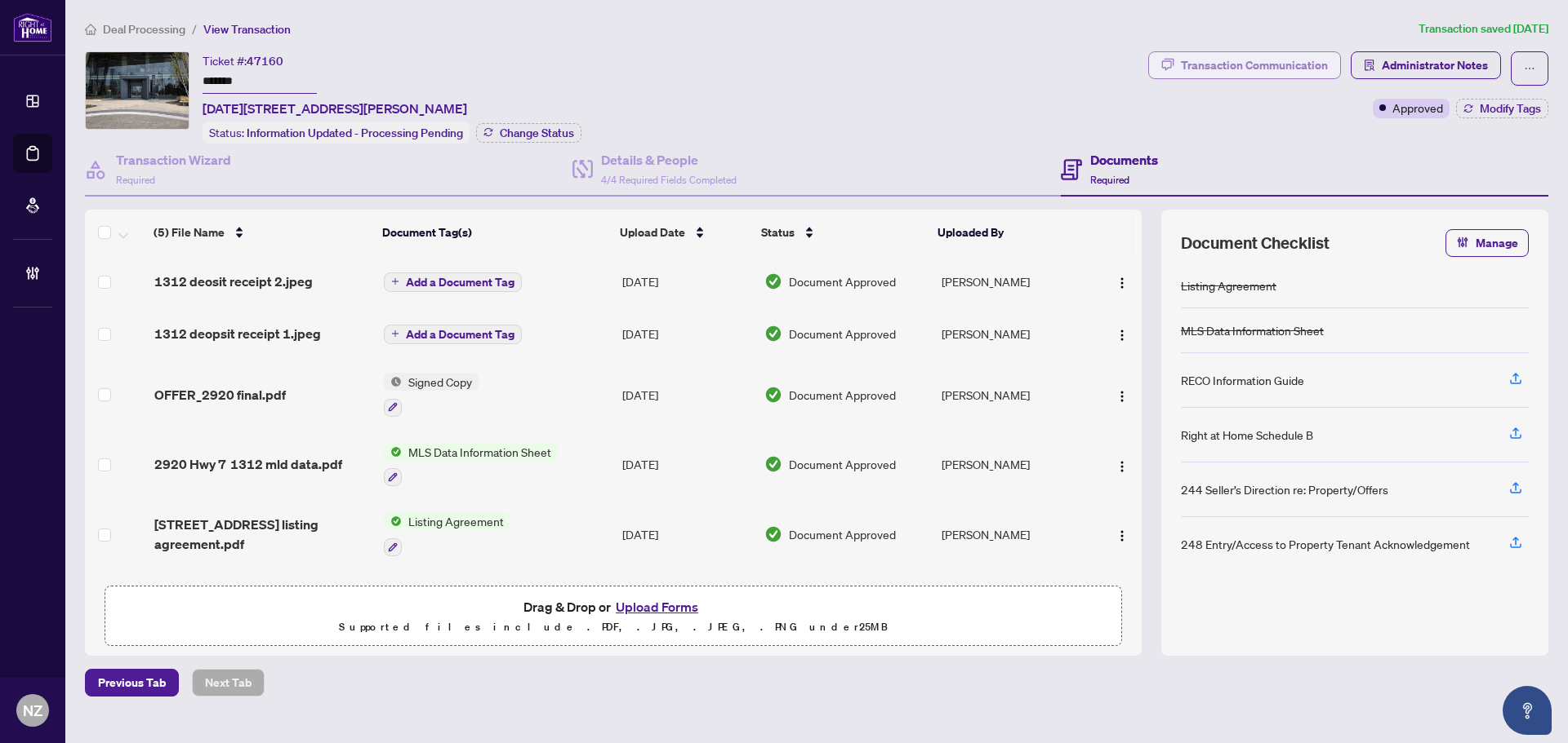
click at [1262, 60] on div "Transaction Communication" at bounding box center [1255, 65] width 147 height 26
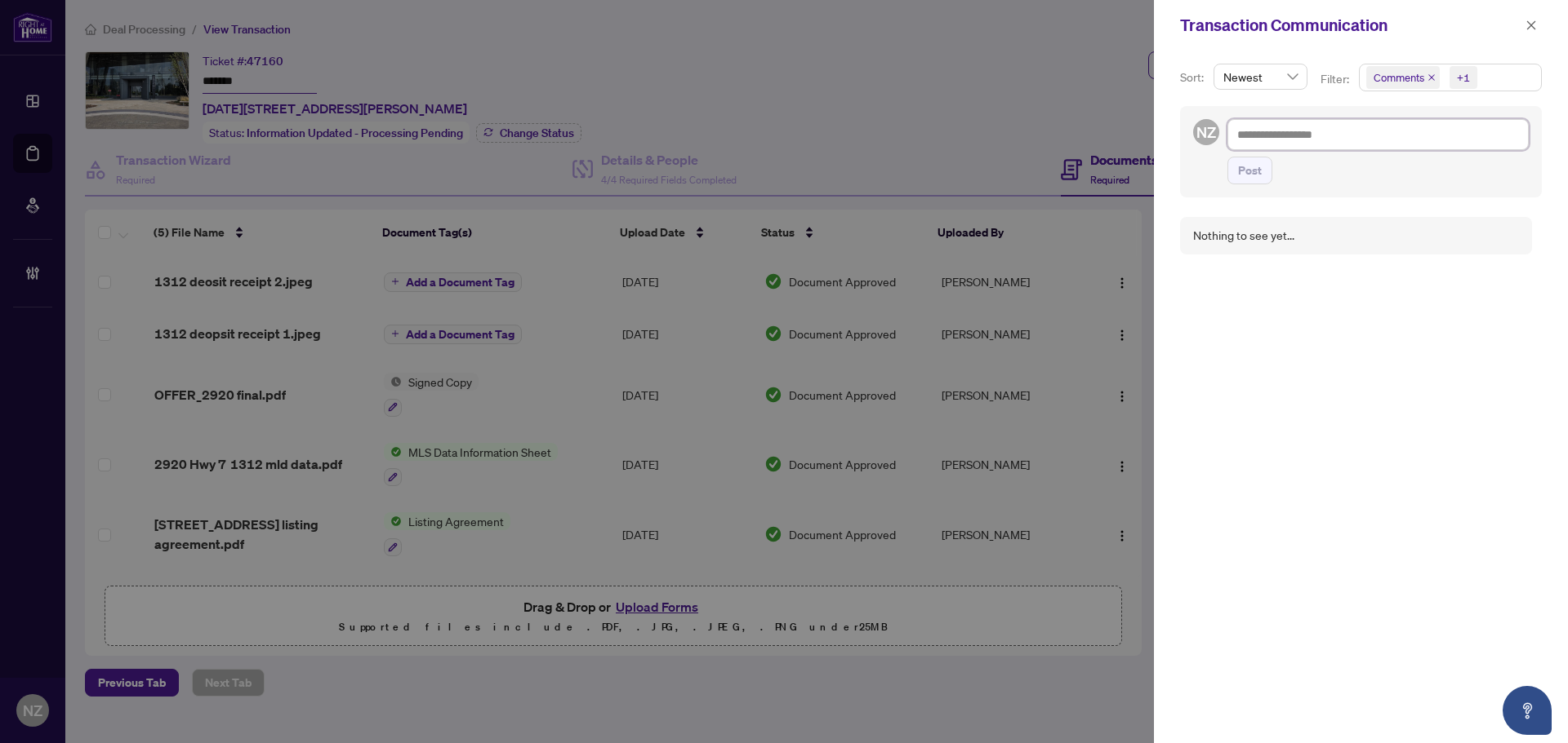
click at [1288, 131] on textarea at bounding box center [1378, 134] width 301 height 31
type textarea "*"
type textarea "**"
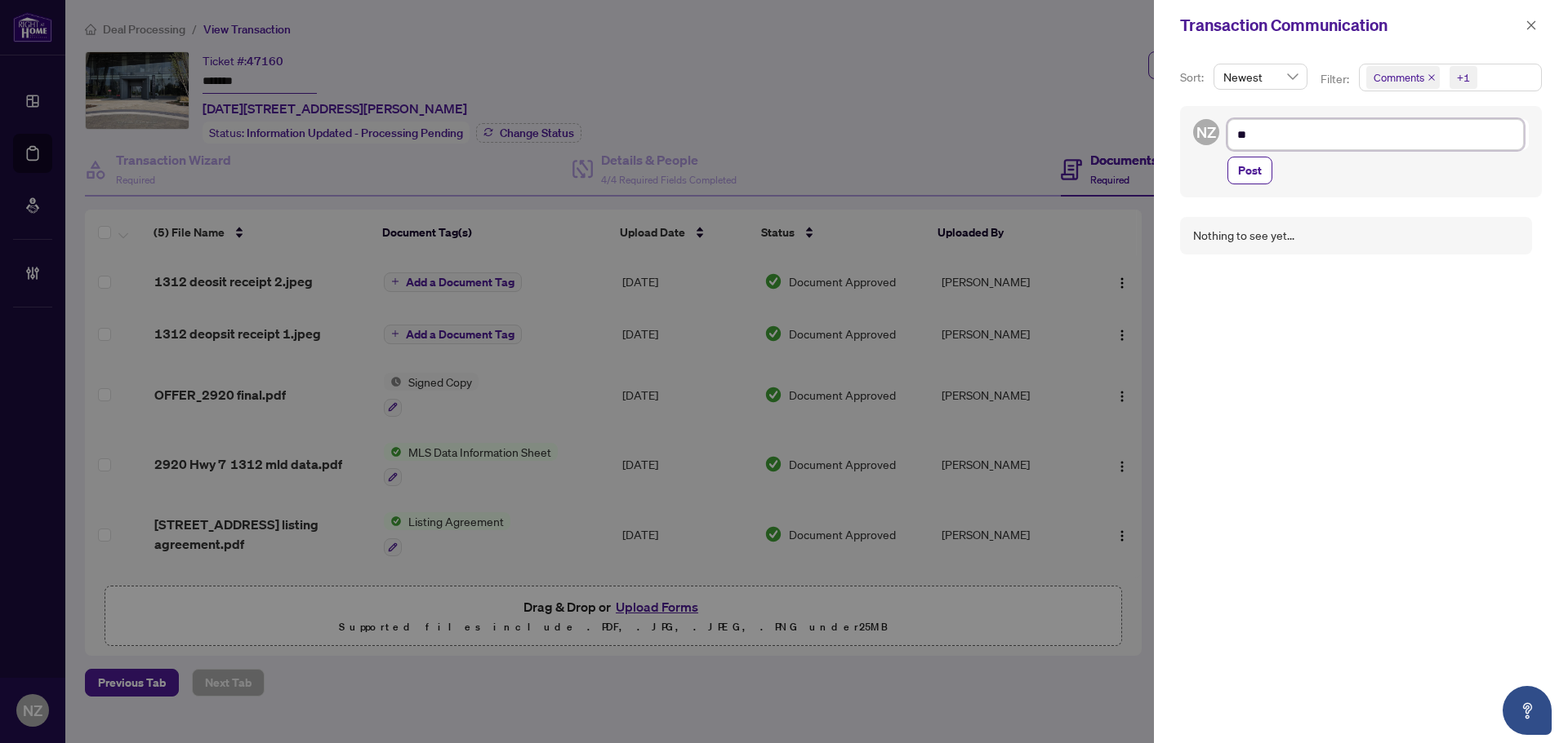
type textarea "***"
type textarea "****"
type textarea "*****"
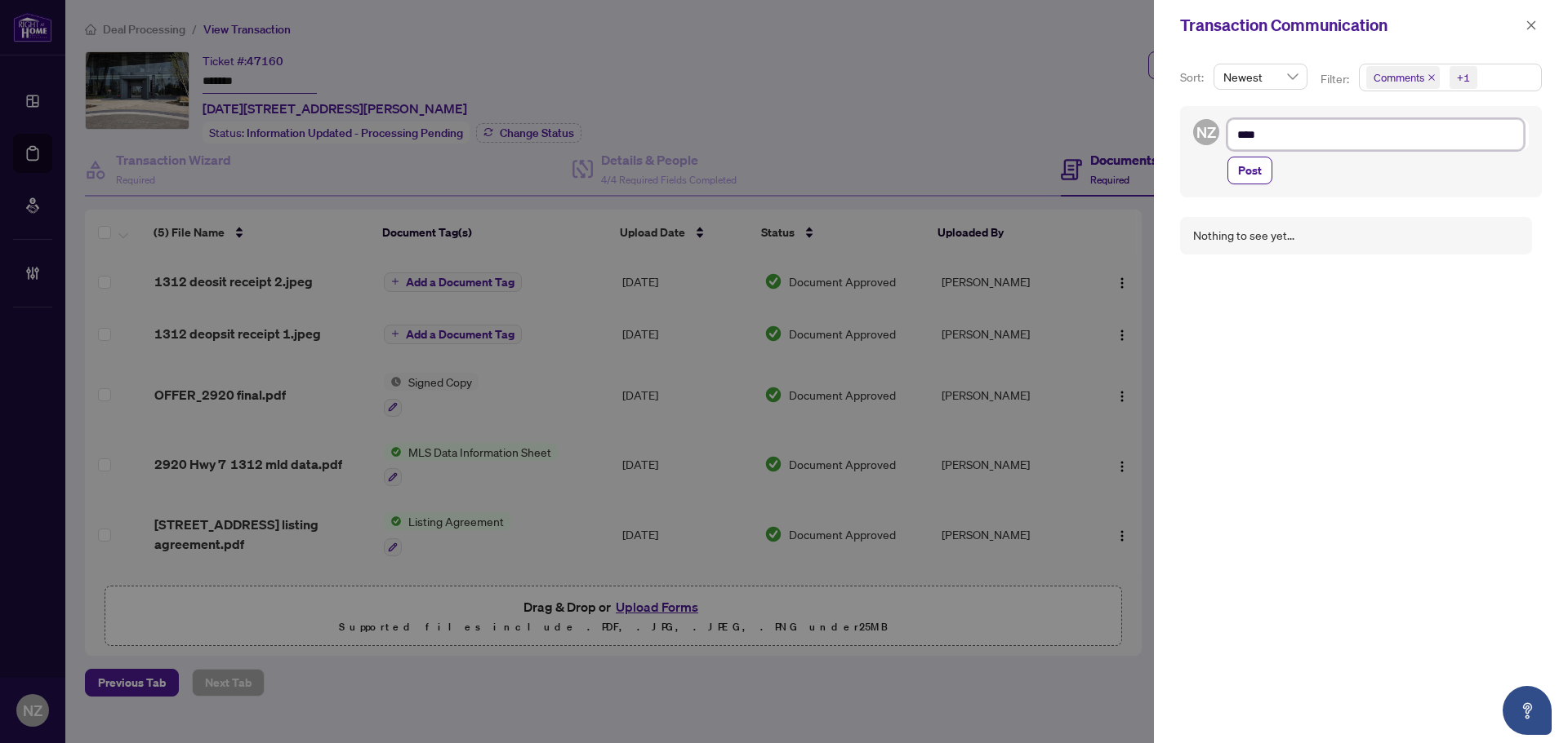
type textarea "*****"
type textarea "******"
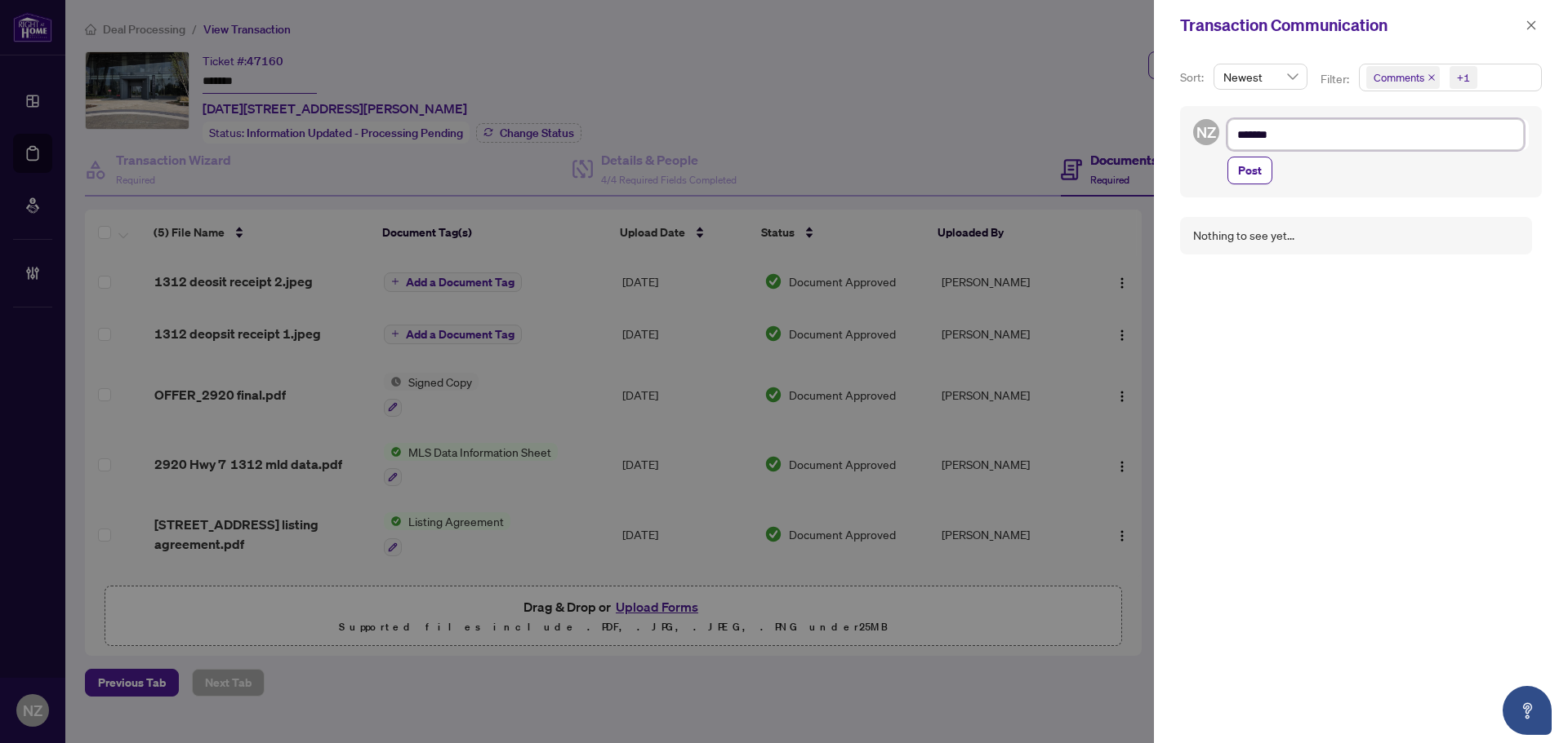
type textarea "********"
type textarea "*********"
type textarea "**********"
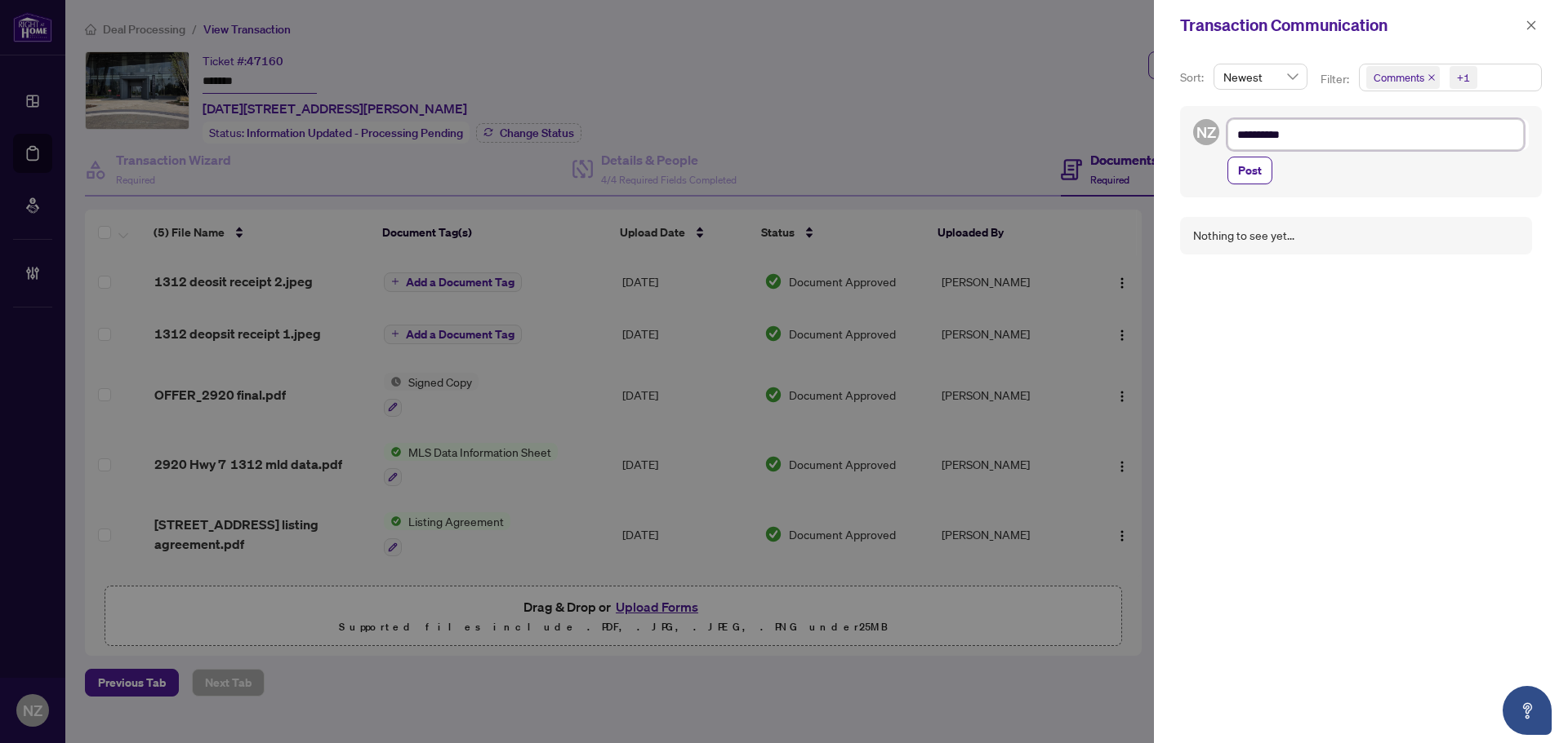
type textarea "**********"
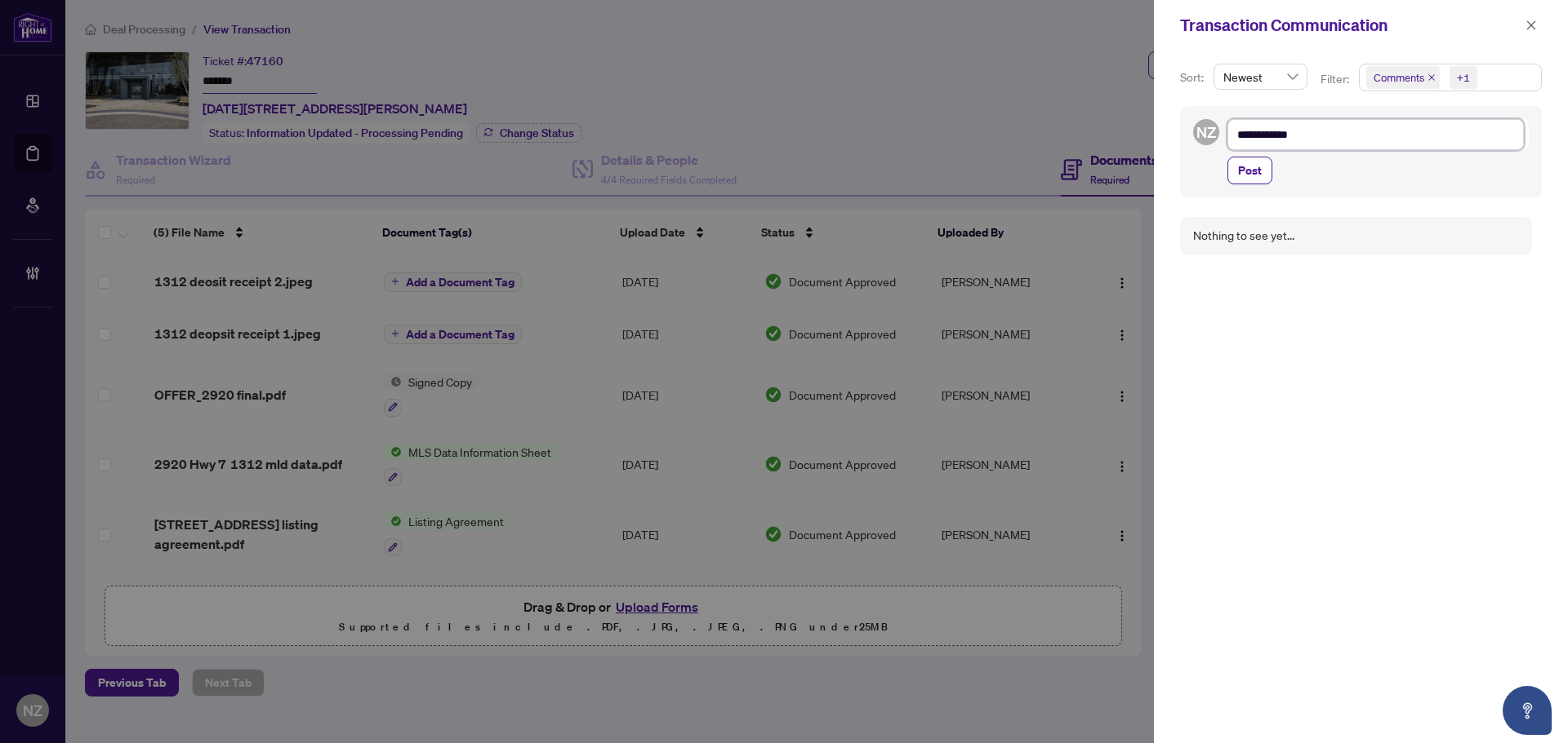
type textarea "**********"
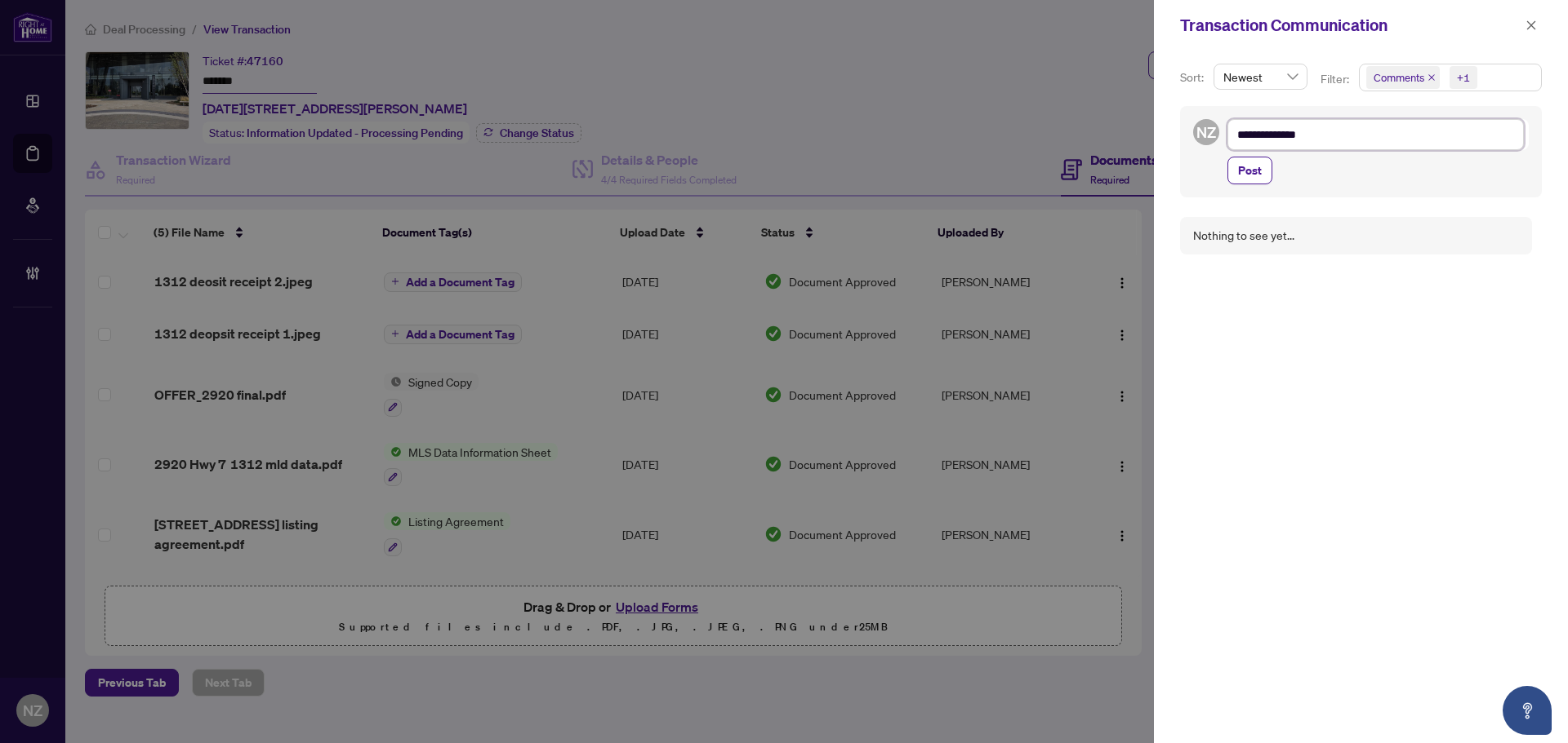
type textarea "**********"
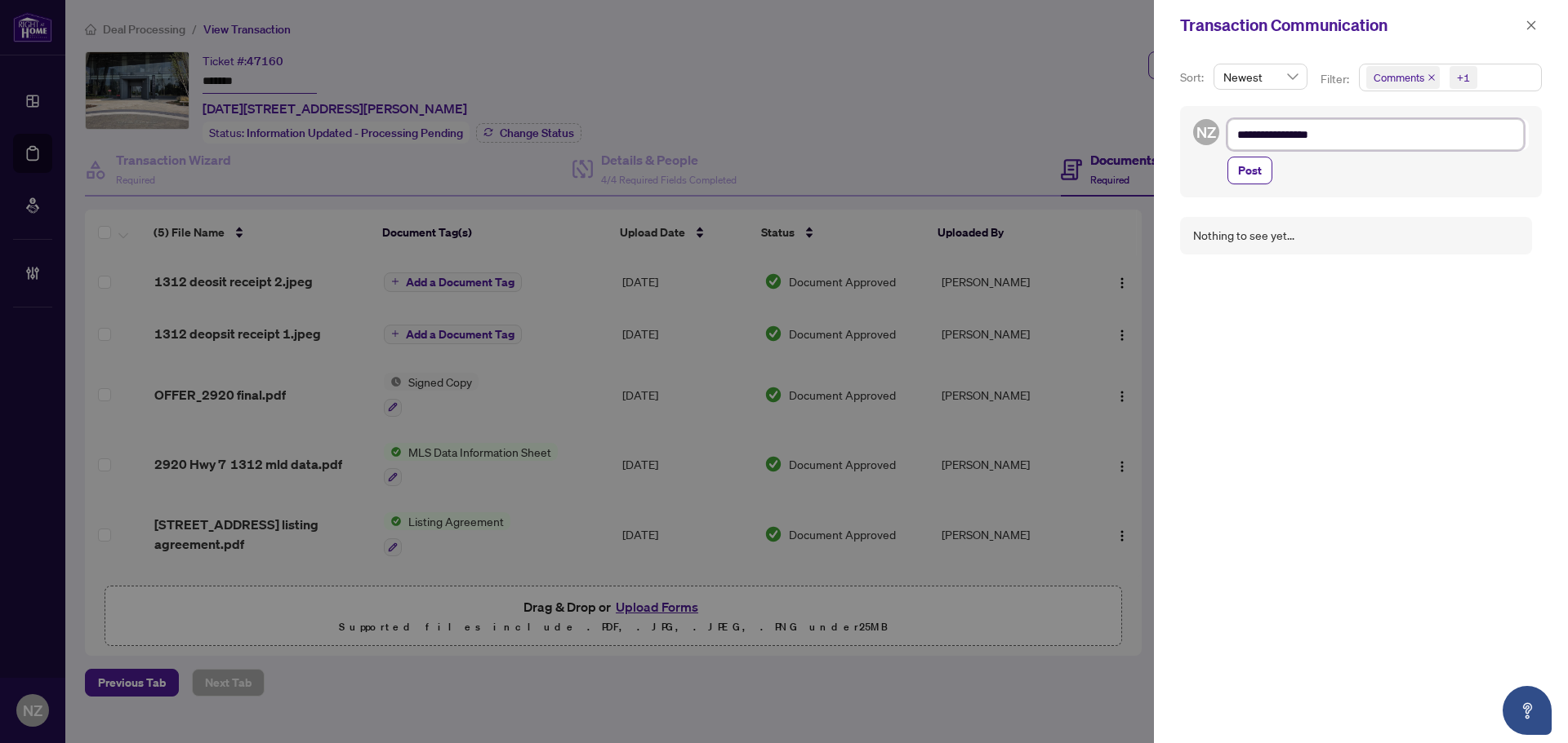
type textarea "**********"
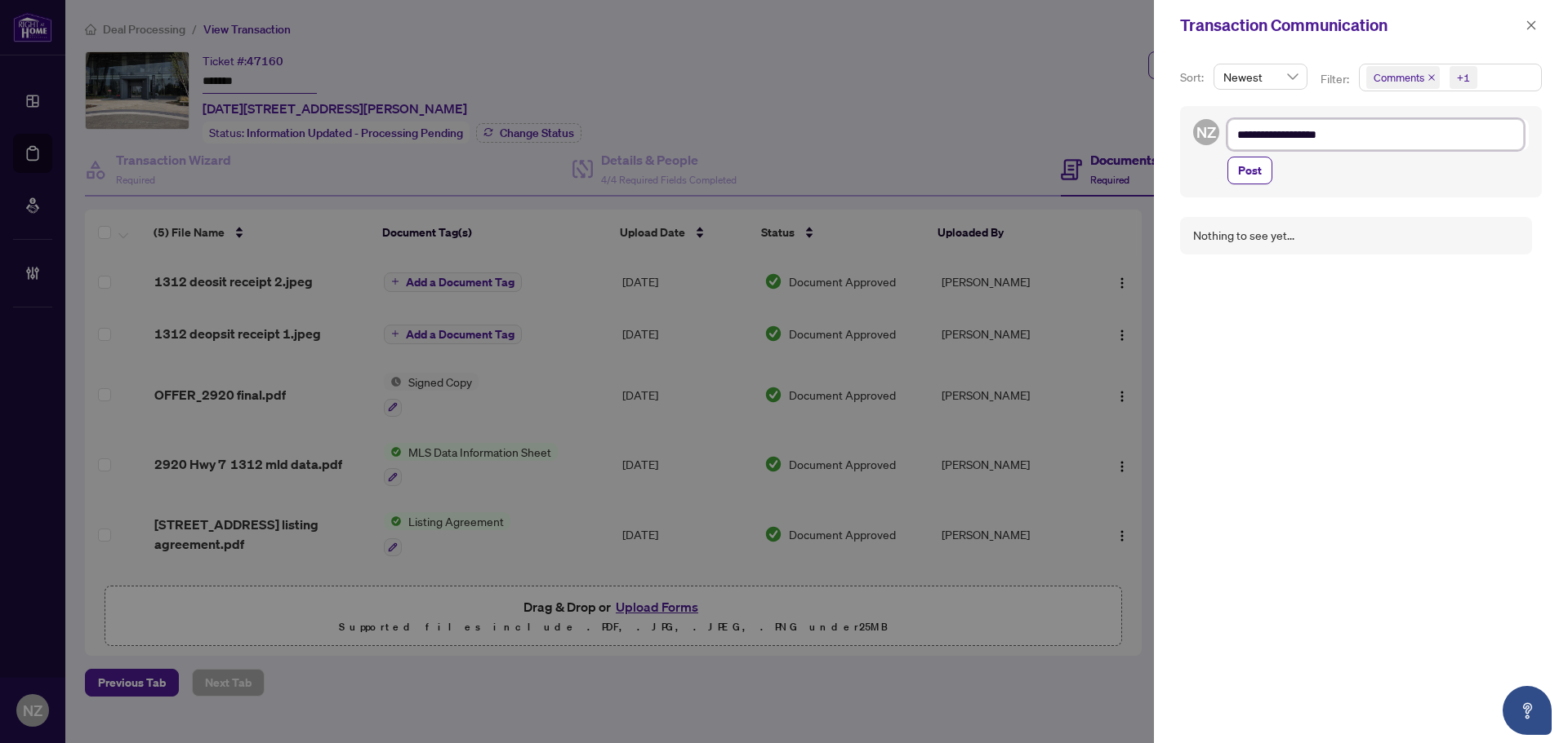
type textarea "**********"
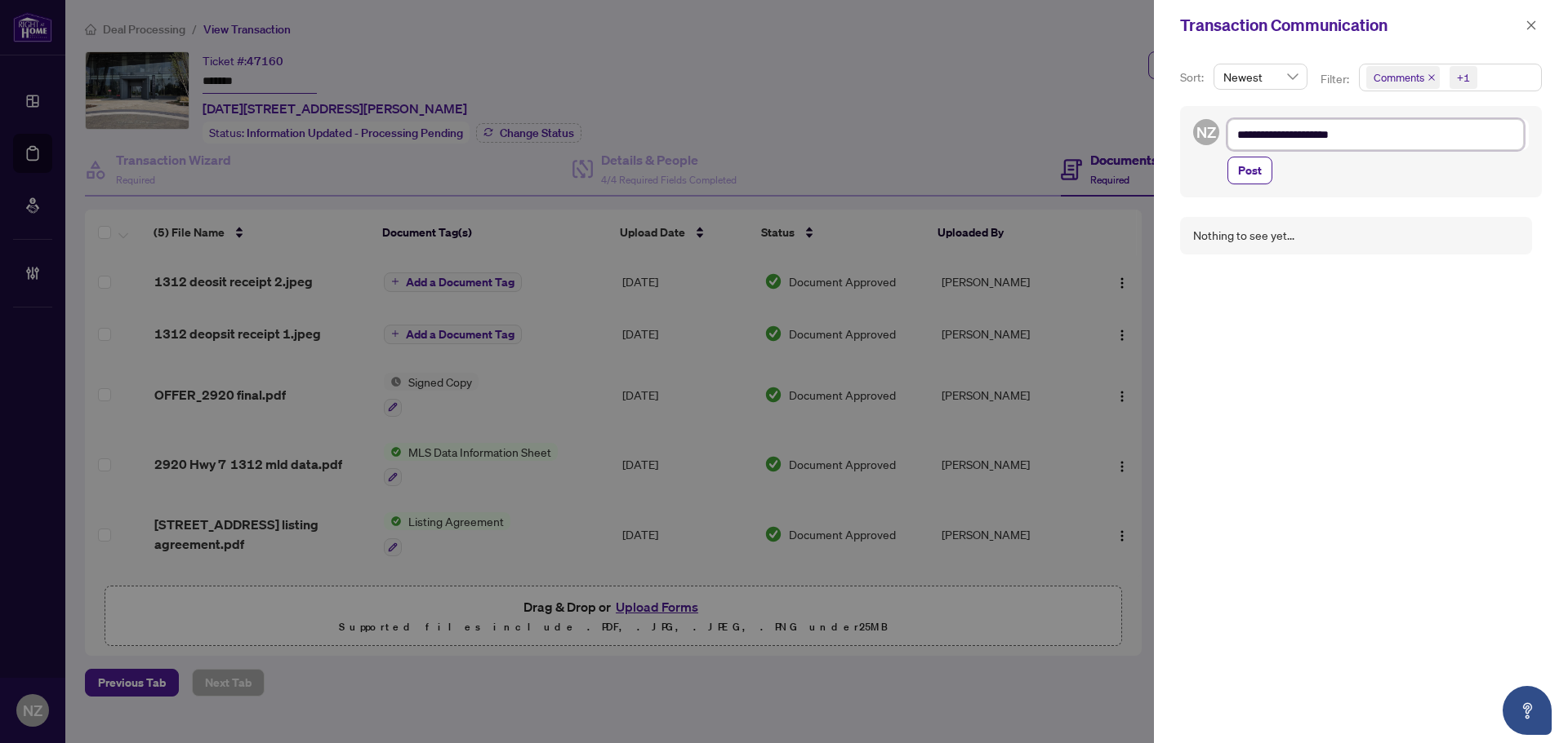
type textarea "**********"
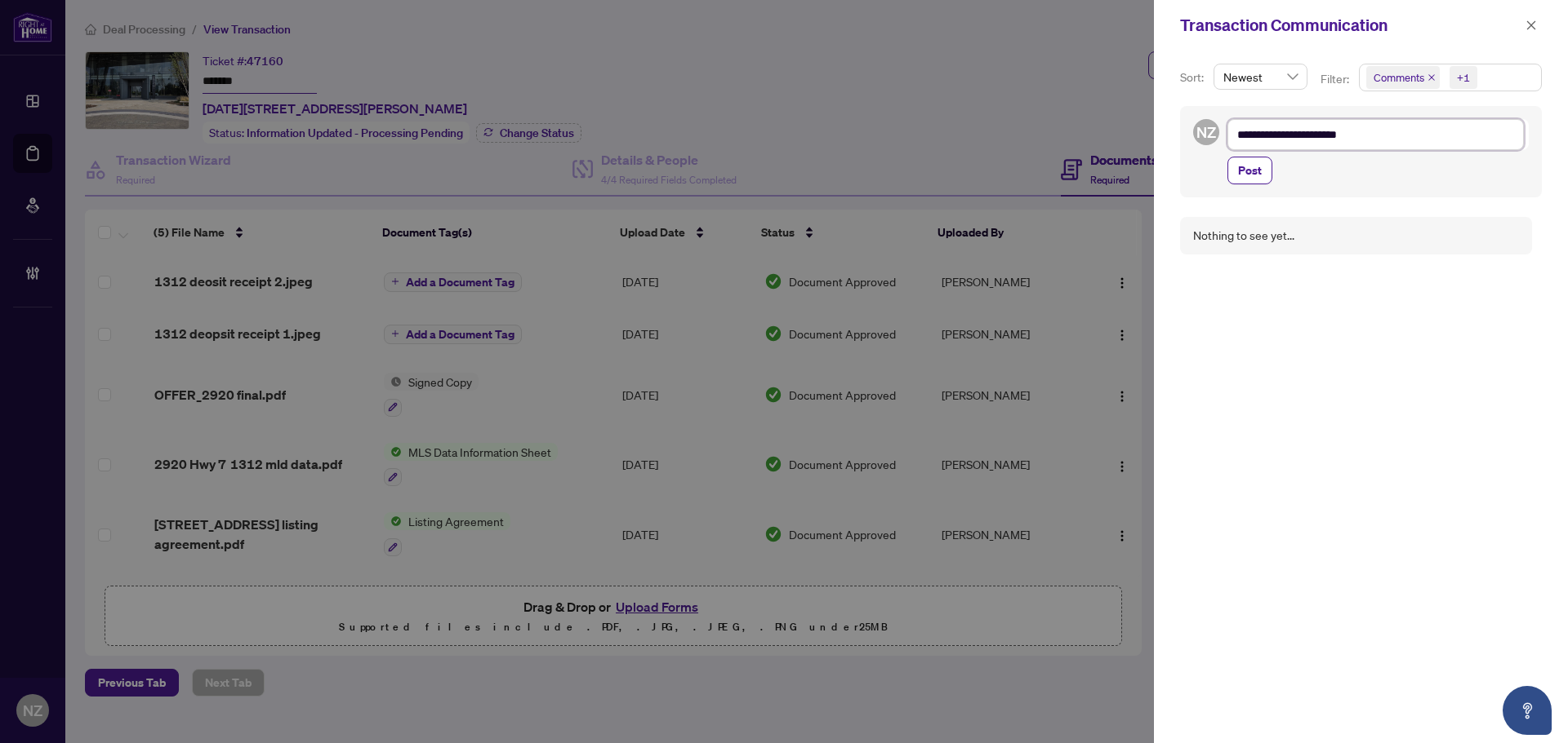
type textarea "**********"
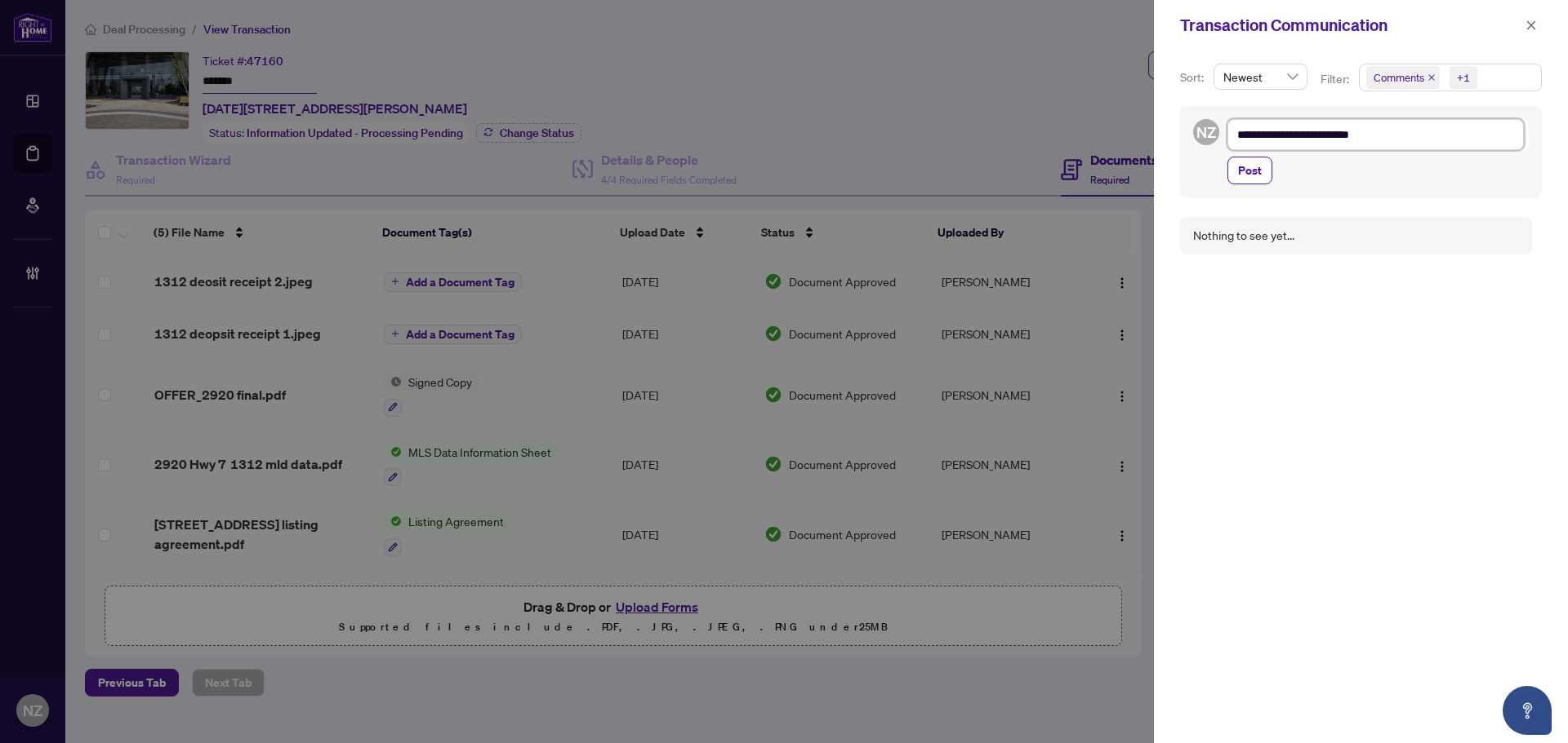
type textarea "**********"
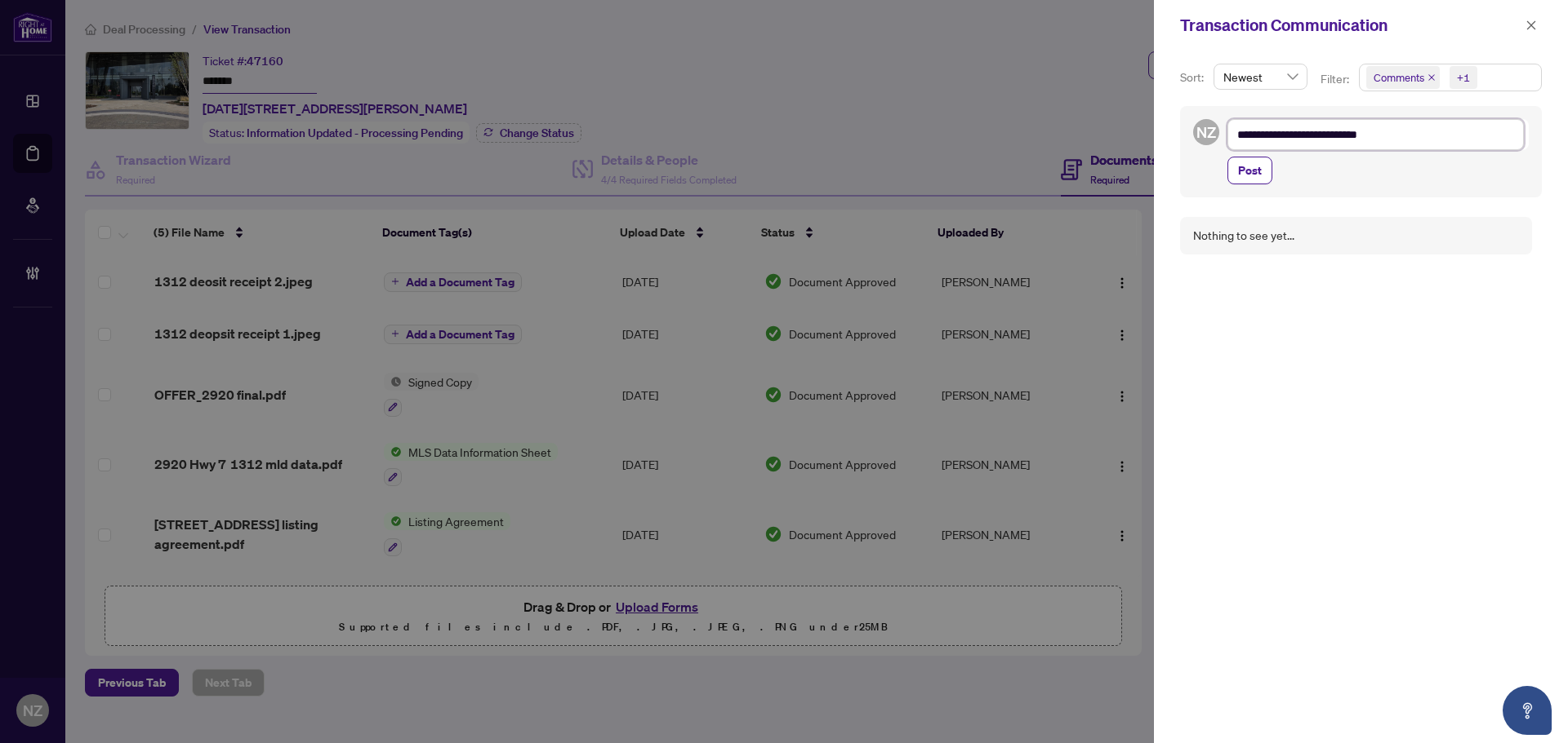
type textarea "**********"
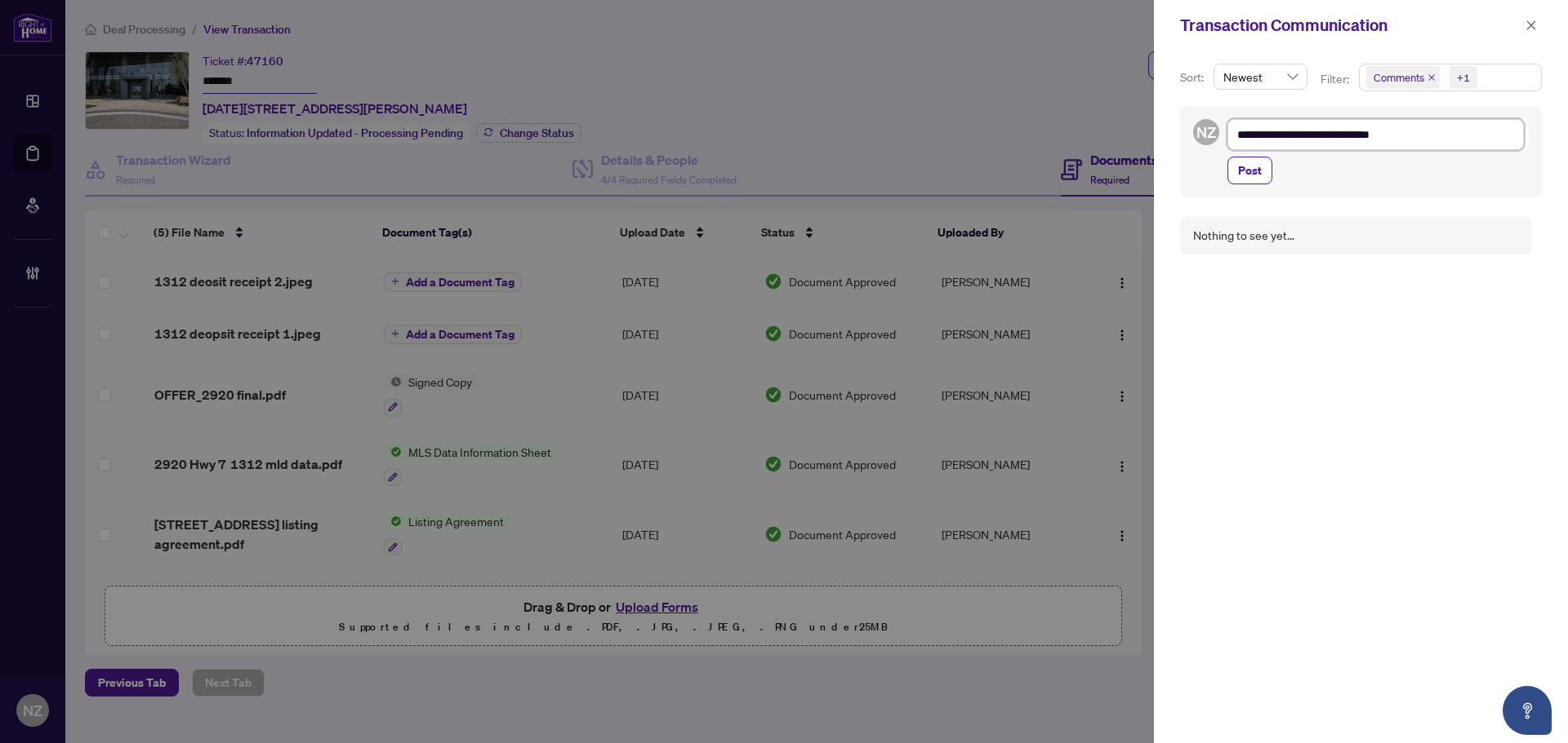
type textarea "**********"
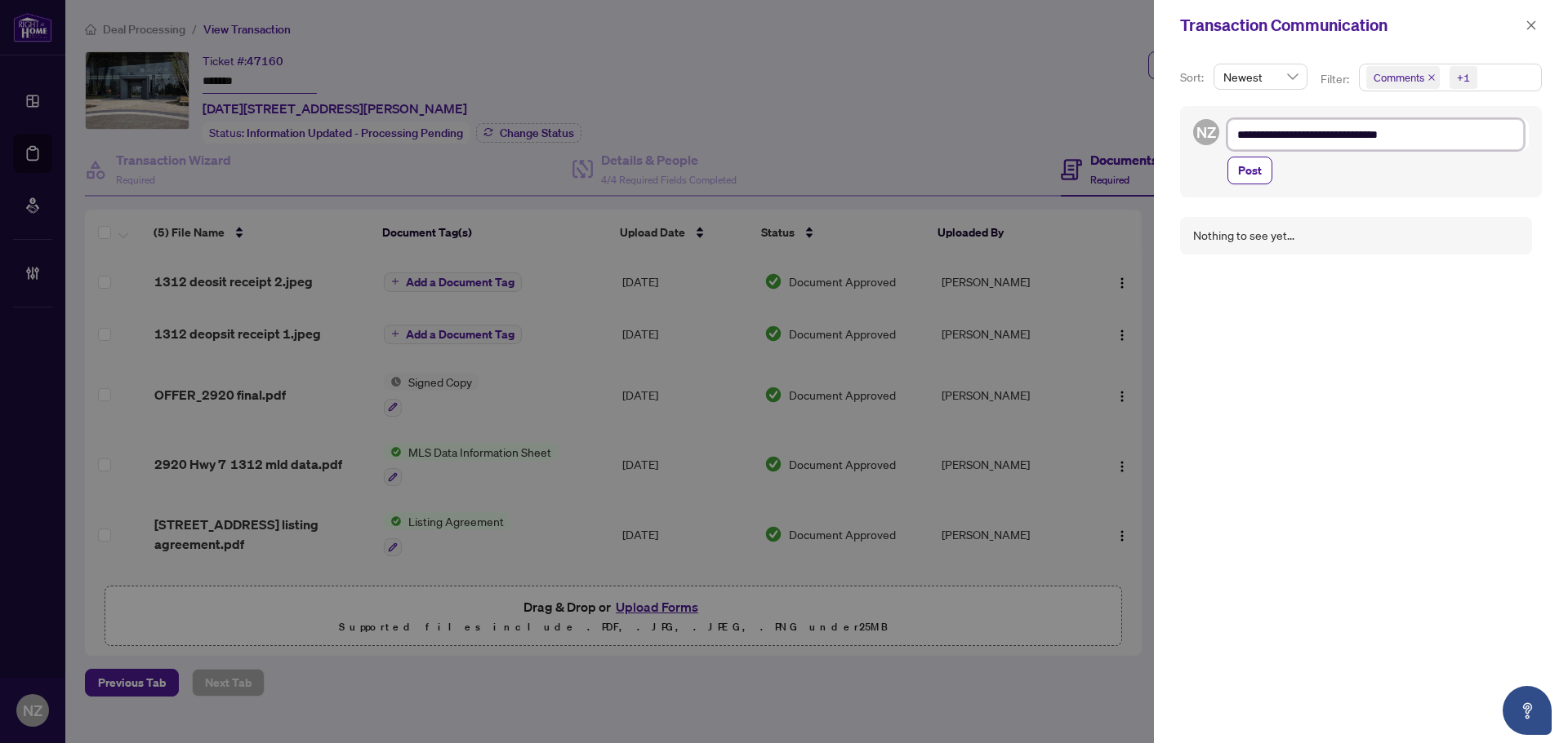
type textarea "**********"
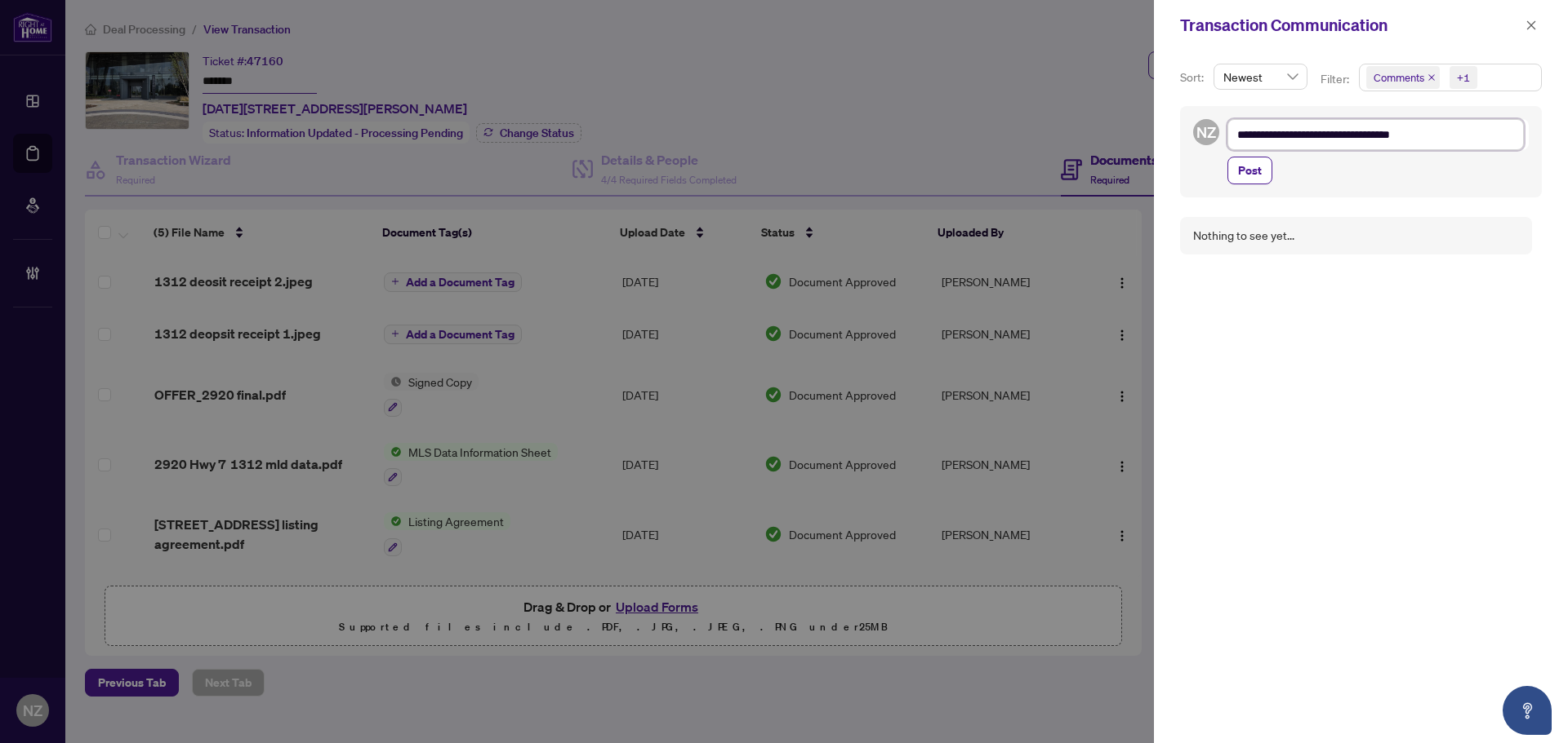
type textarea "**********"
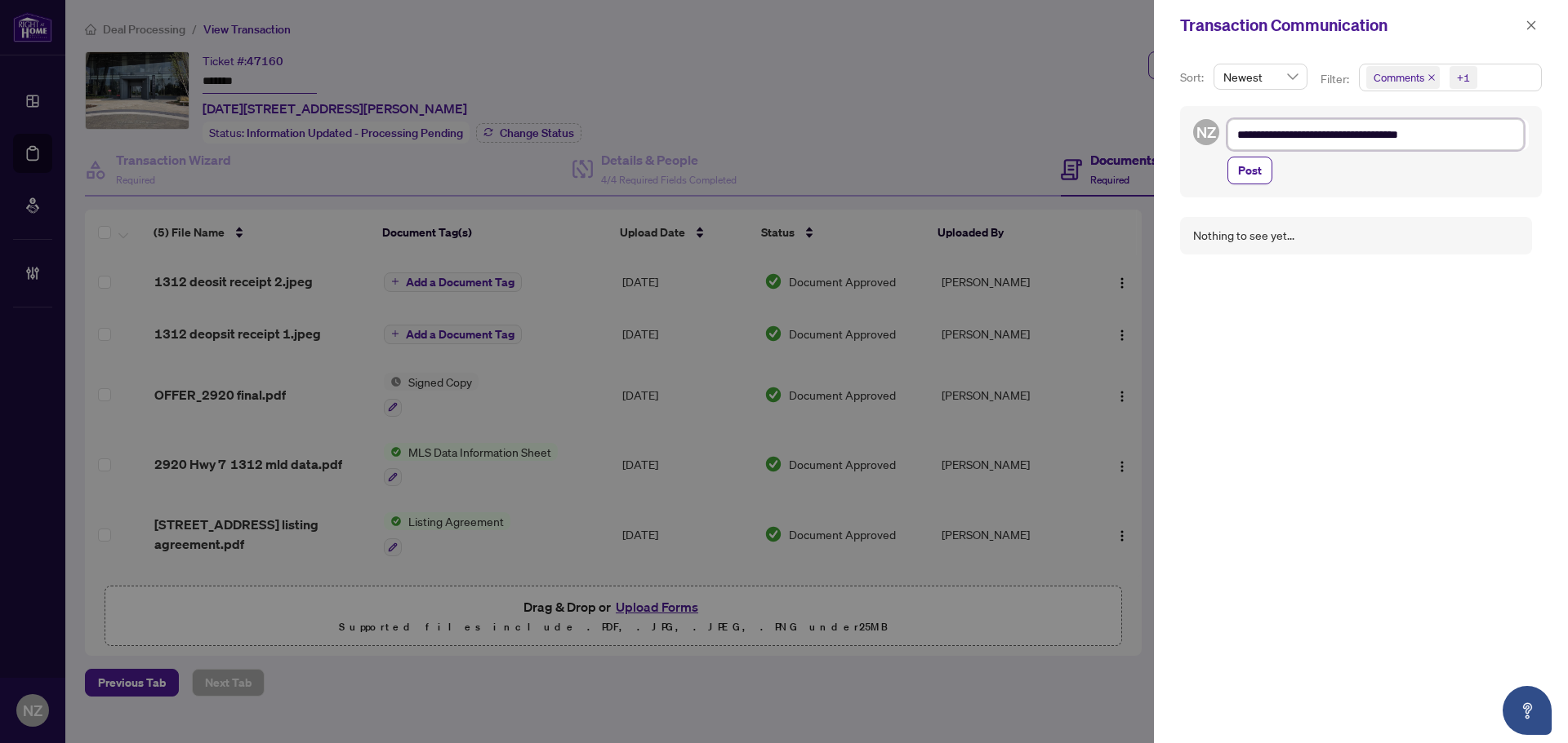
type textarea "**********"
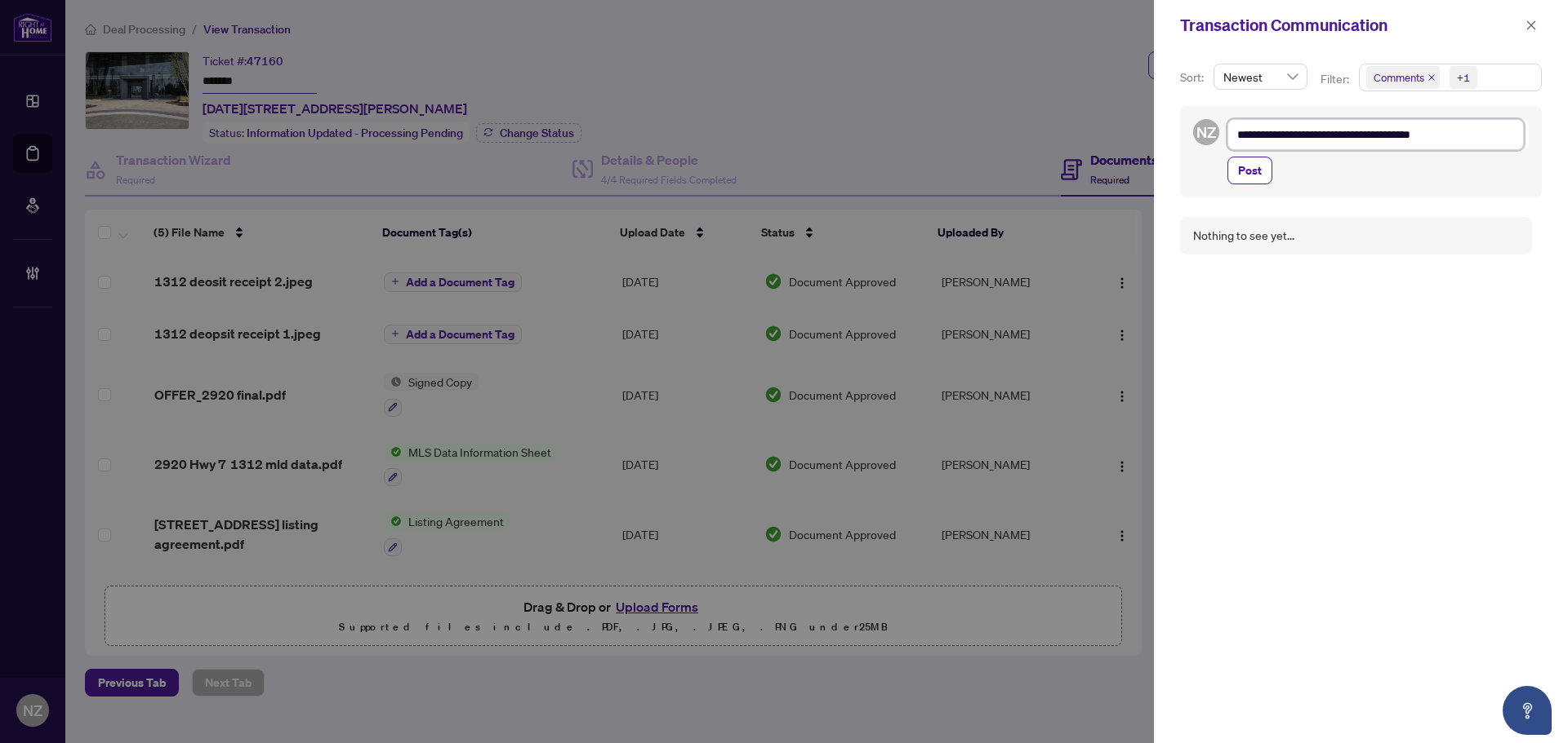
type textarea "**********"
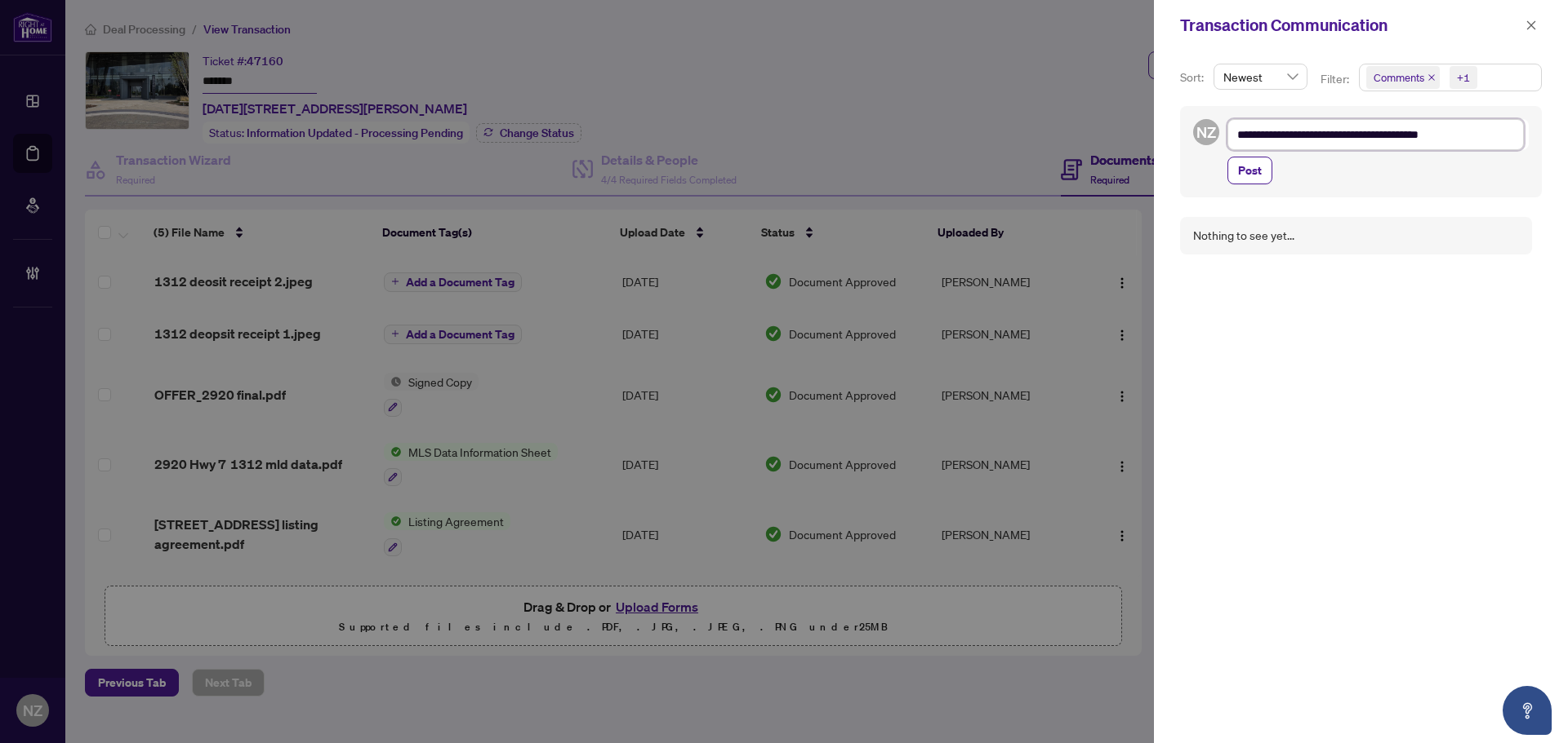
type textarea "**********"
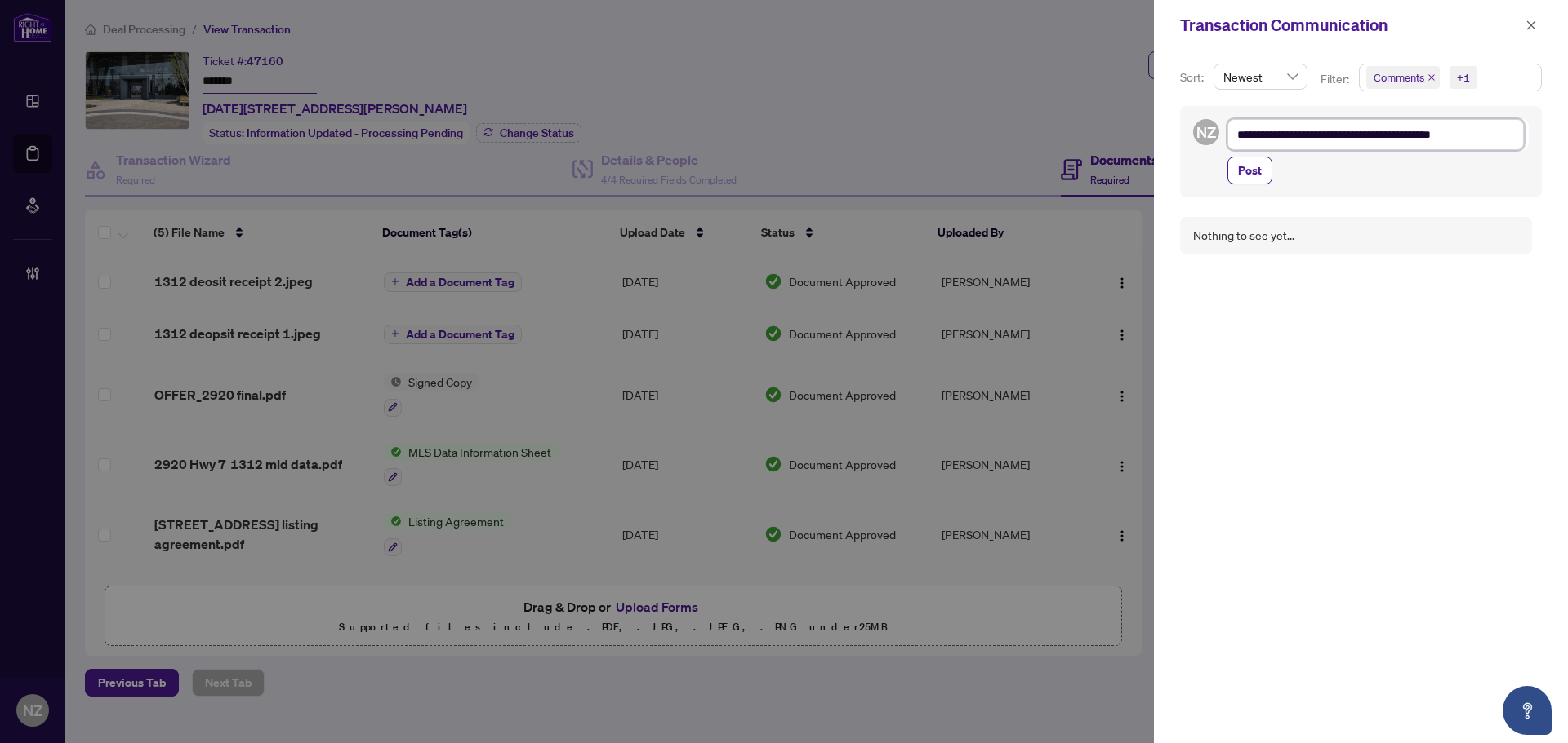
type textarea "**********"
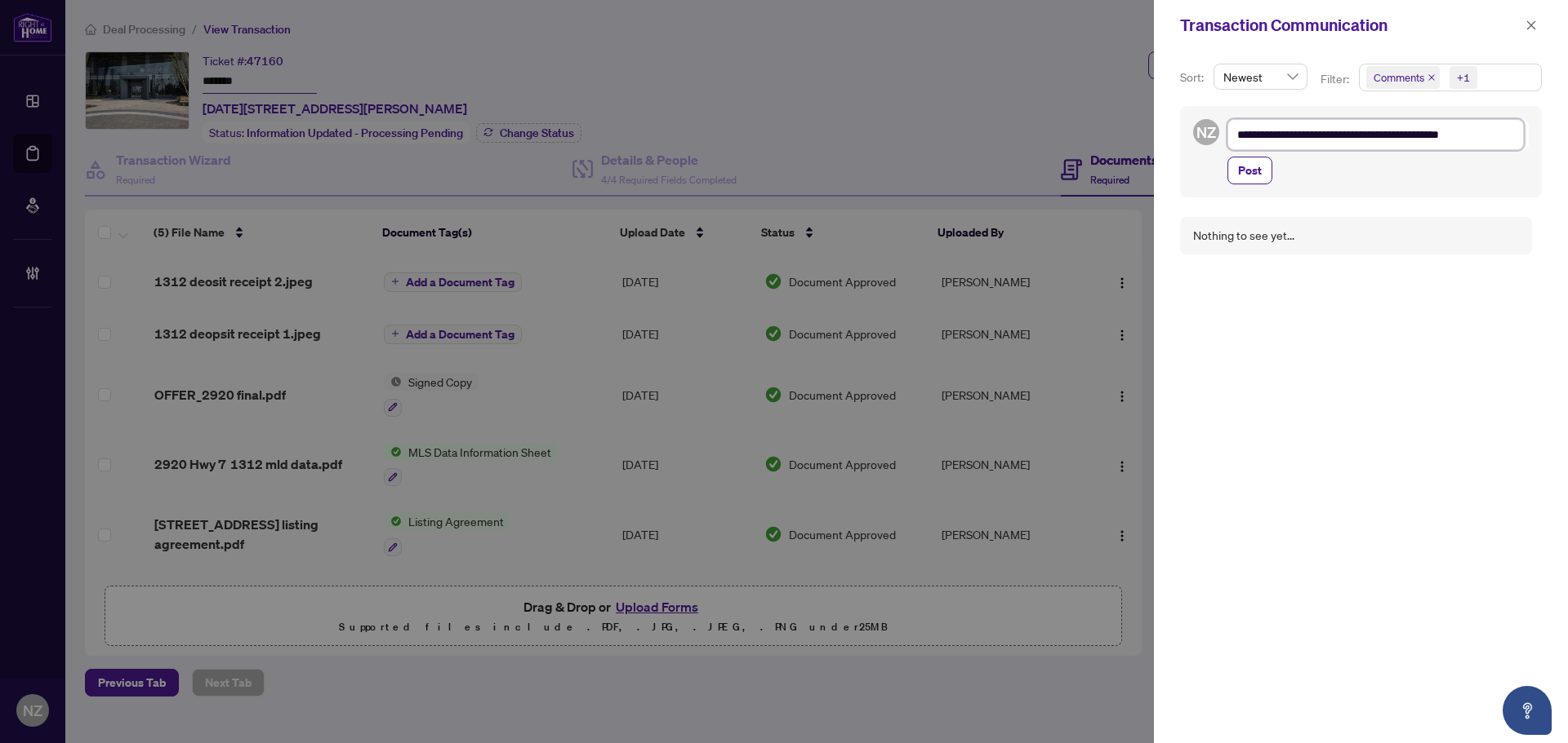
type textarea "**********"
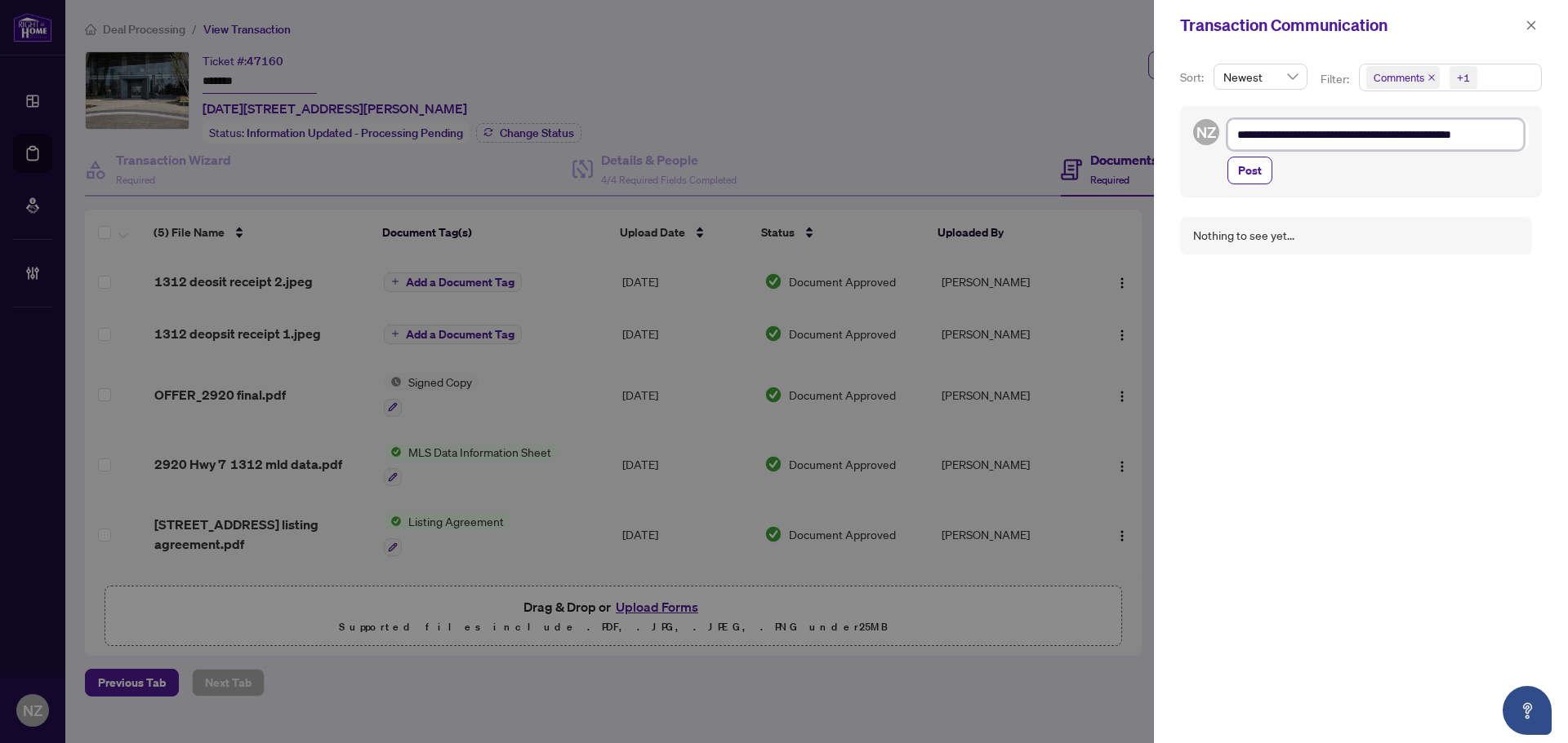
scroll to position [2, 0]
type textarea "**********"
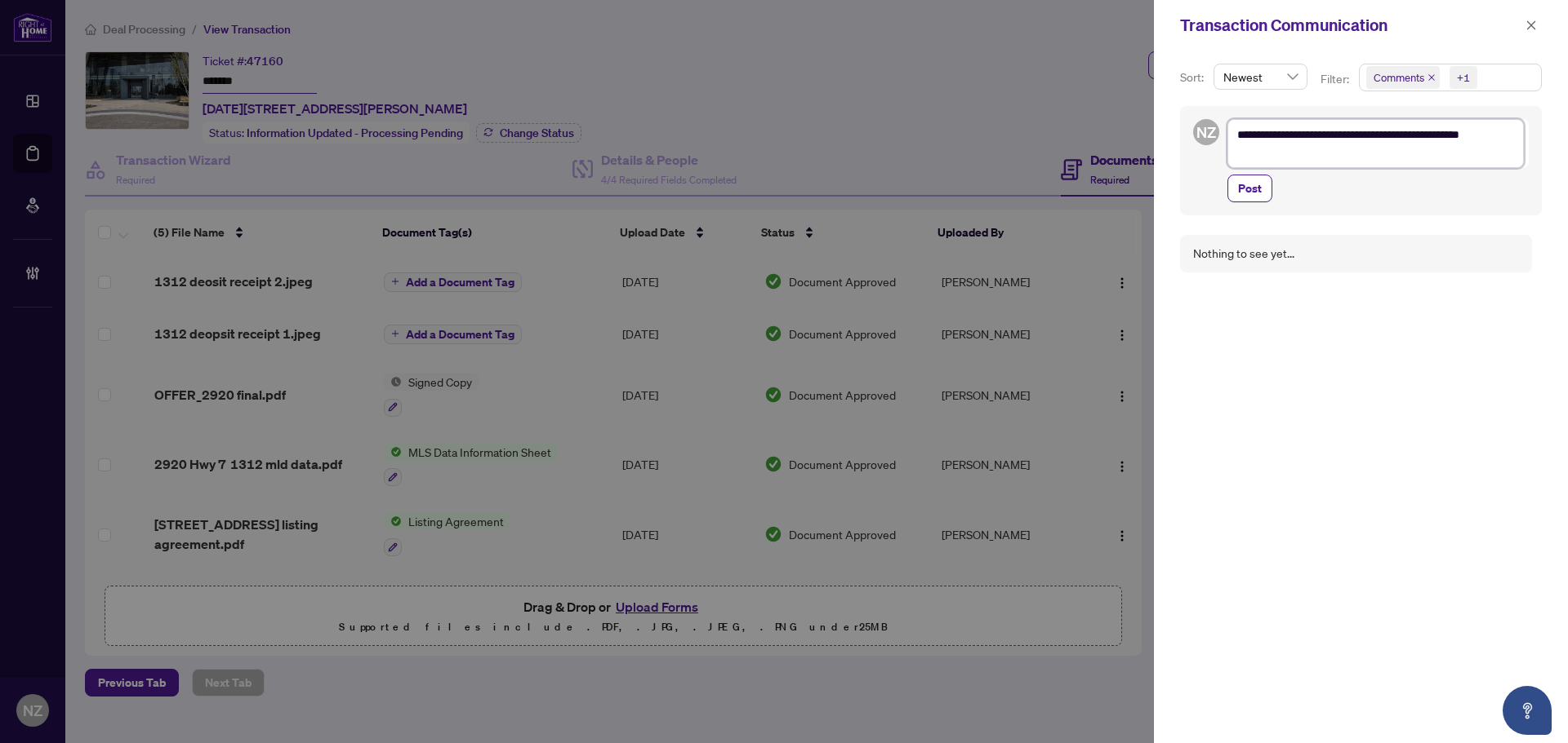
scroll to position [0, 0]
type textarea "**********"
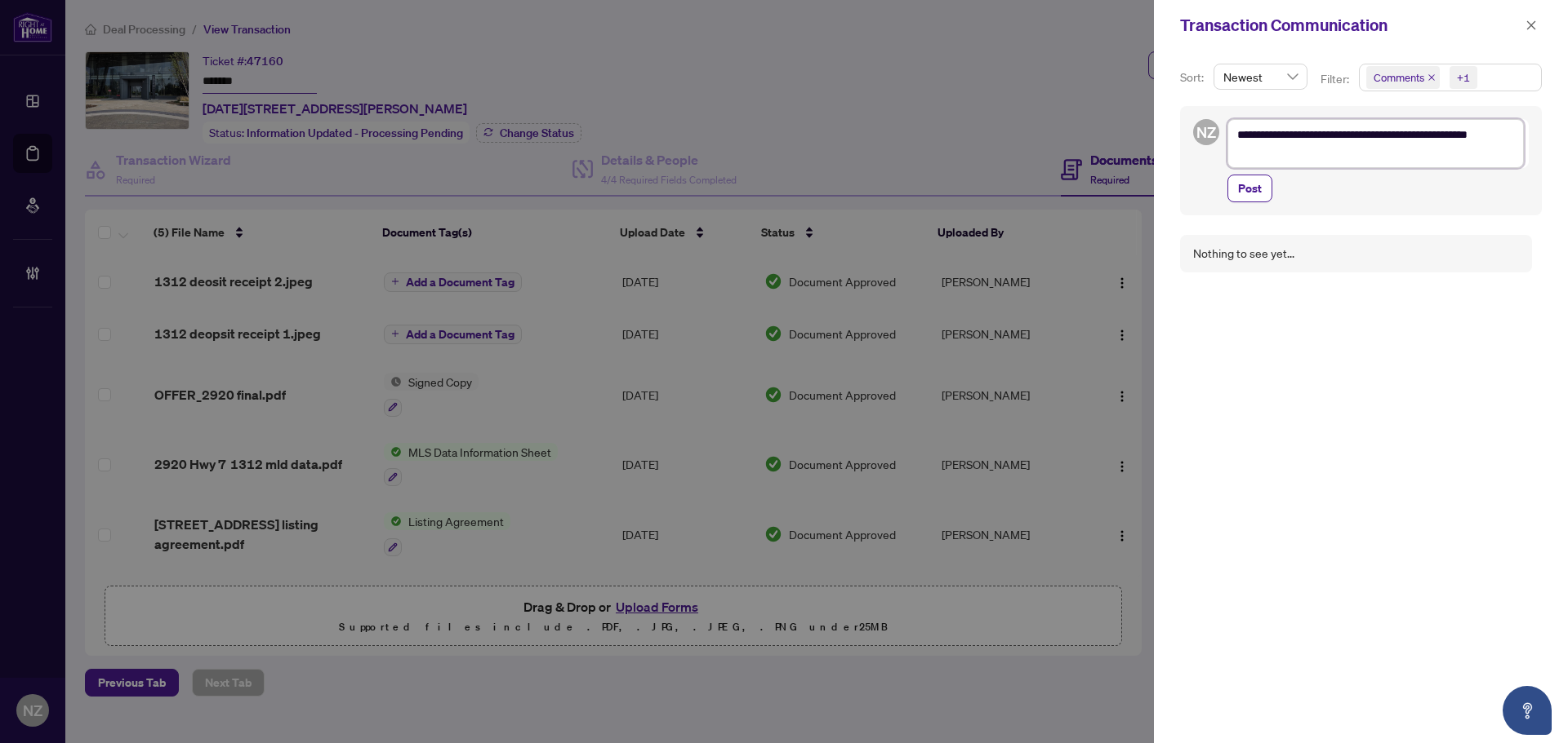
type textarea "**********"
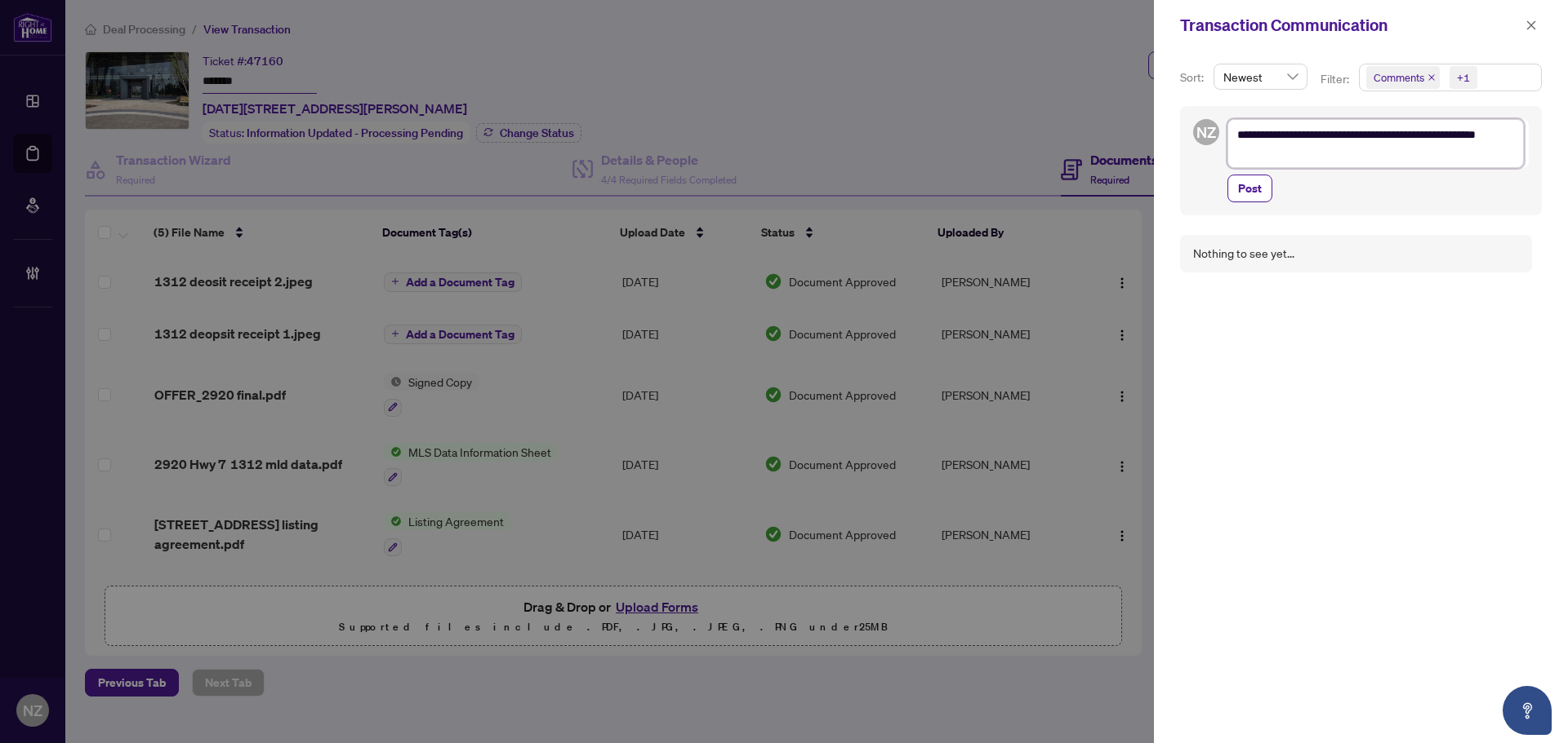
type textarea "**********"
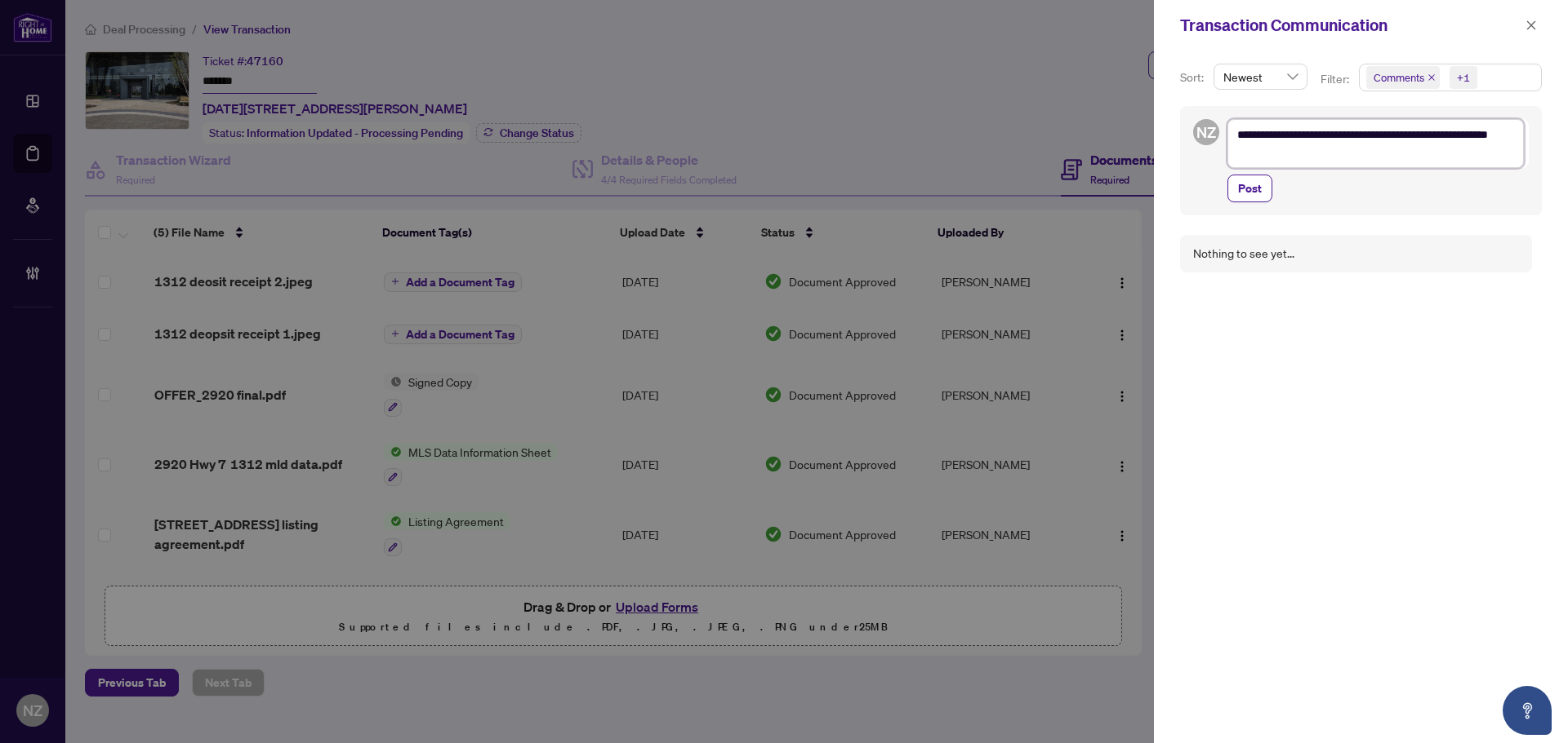
type textarea "**********"
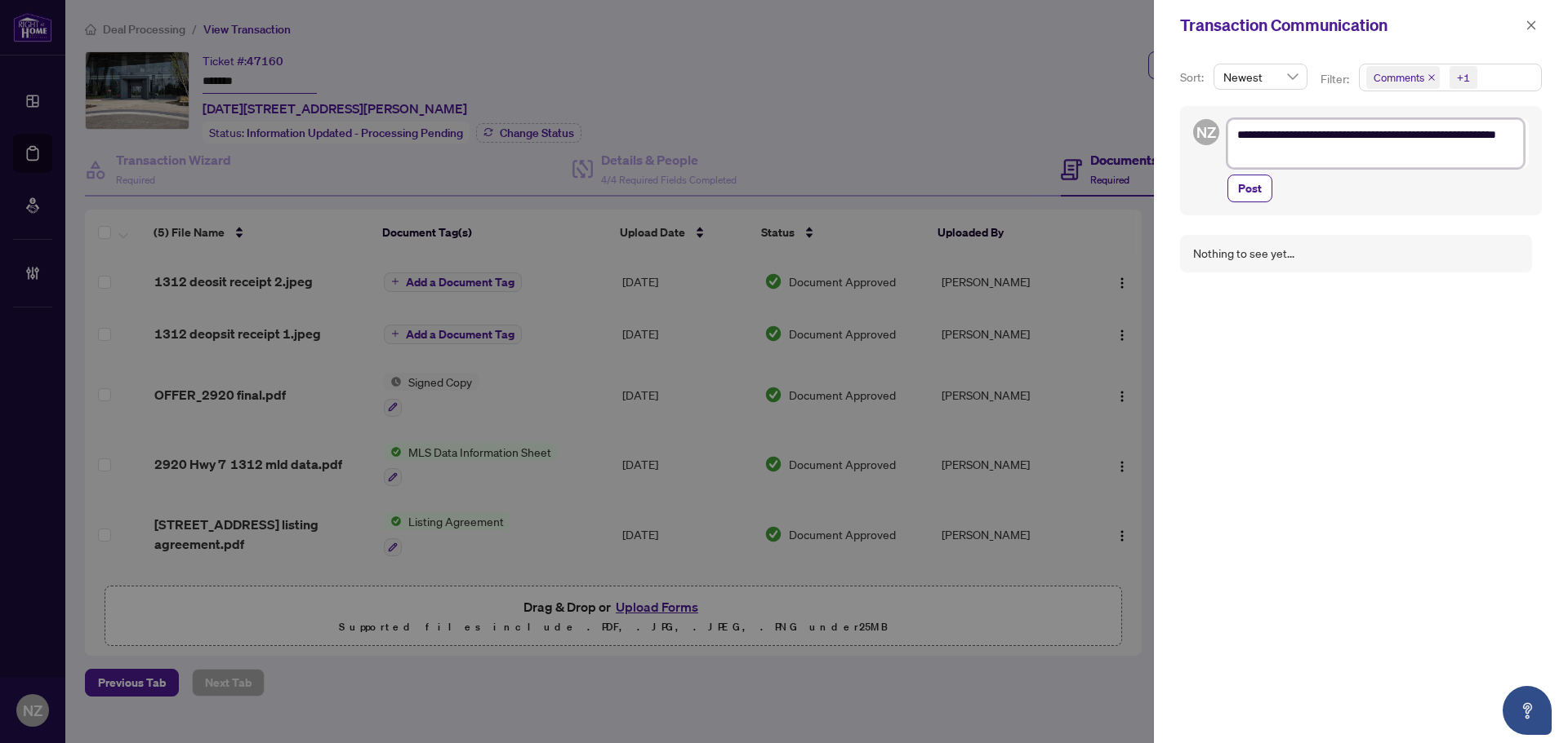
type textarea "**********"
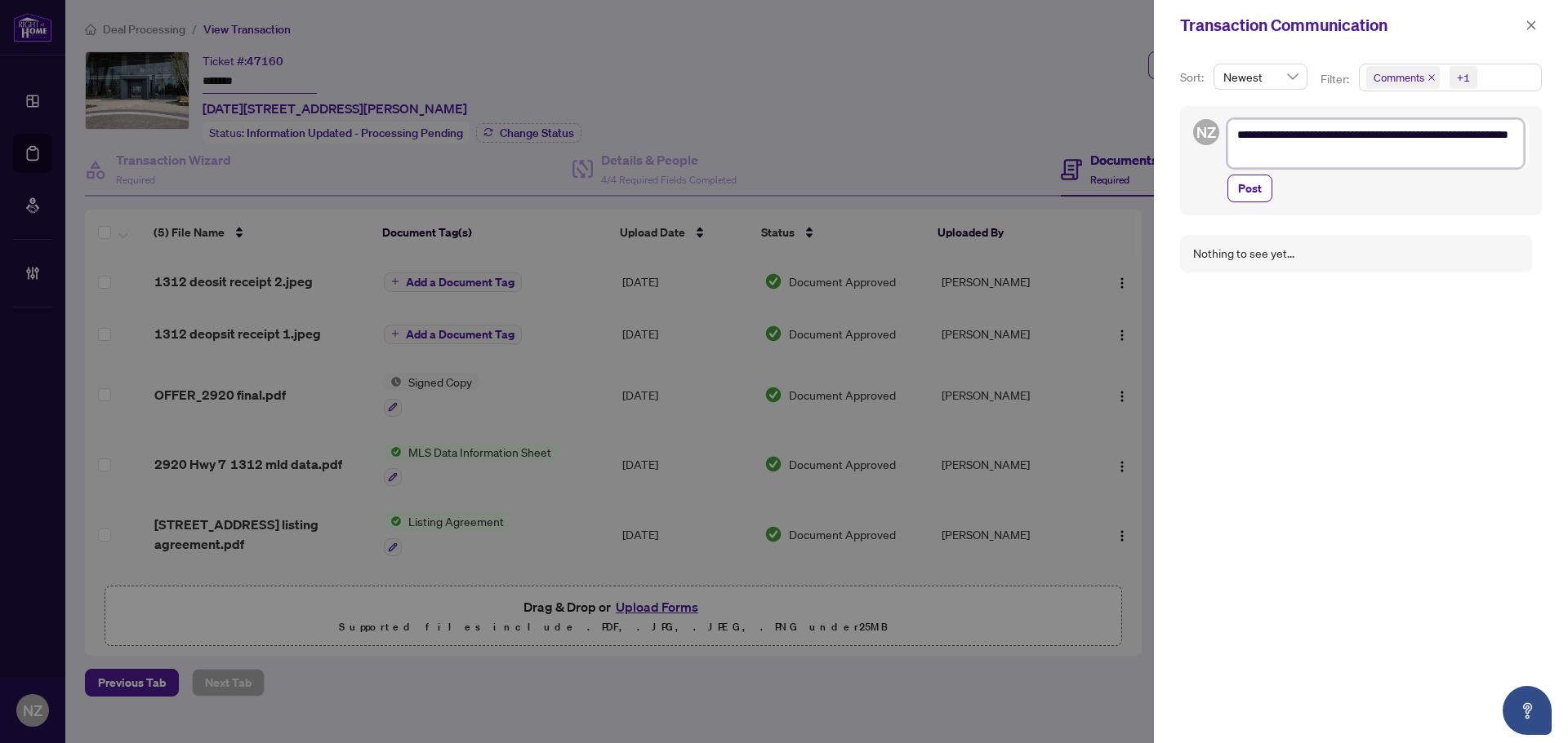
type textarea "**********"
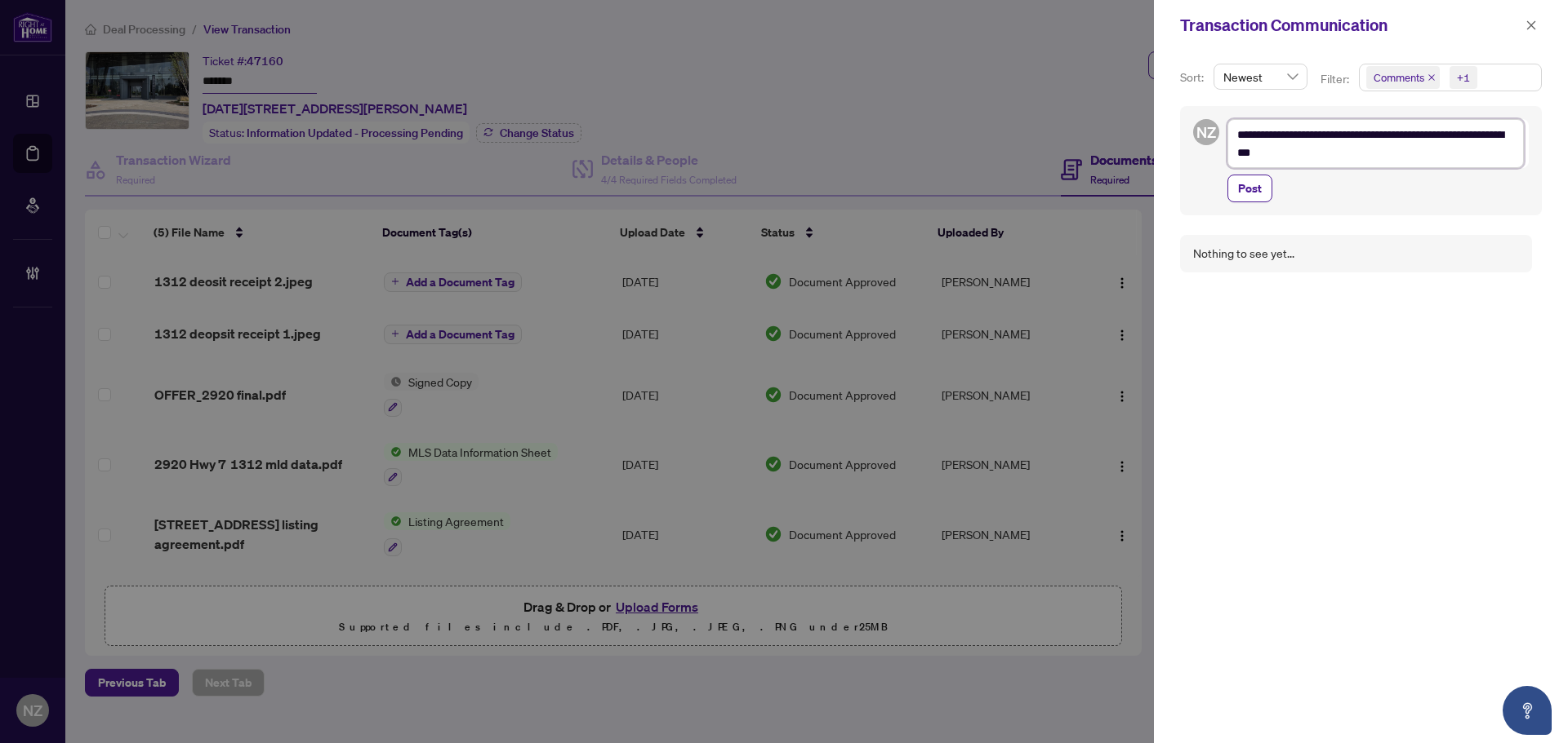
type textarea "**********"
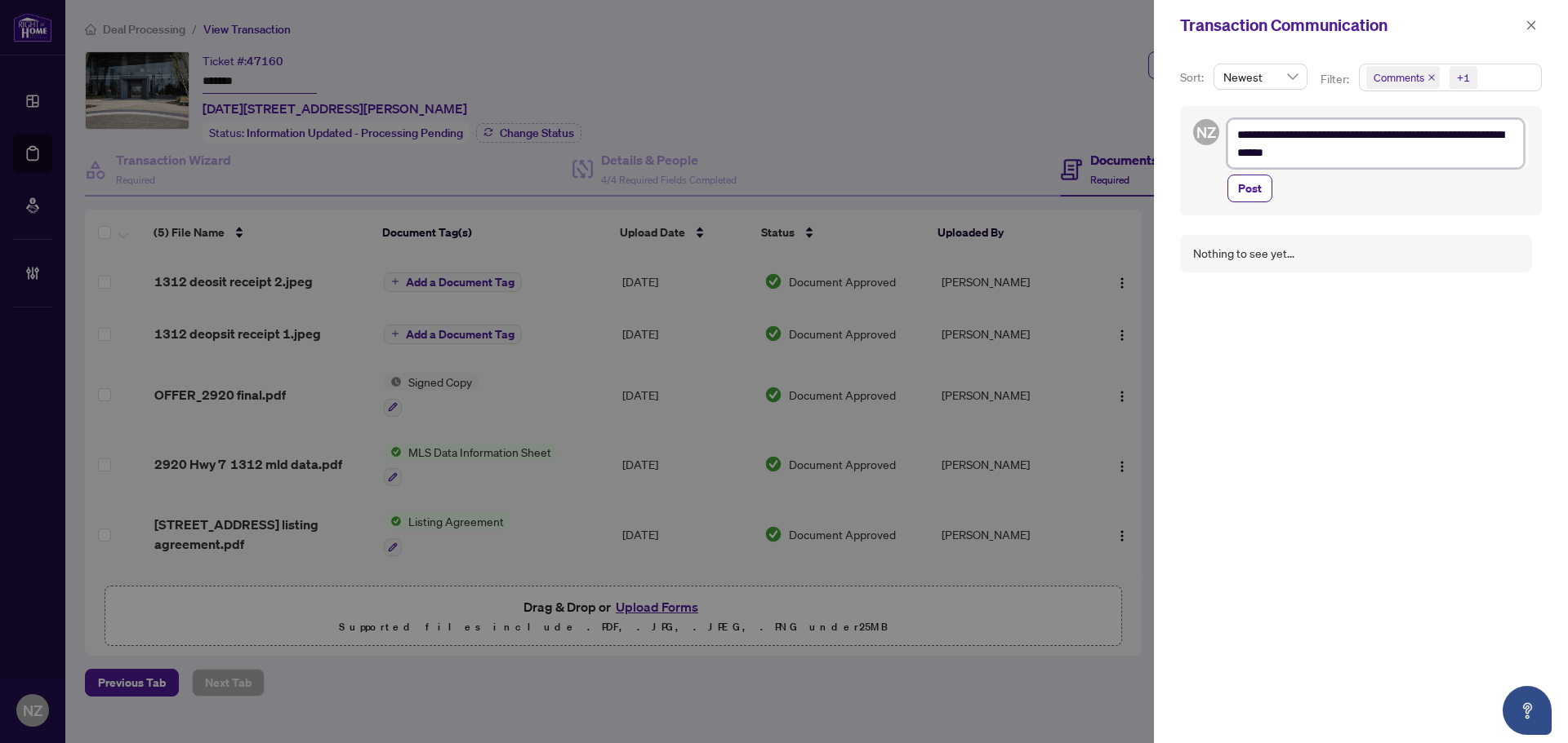
type textarea "**********"
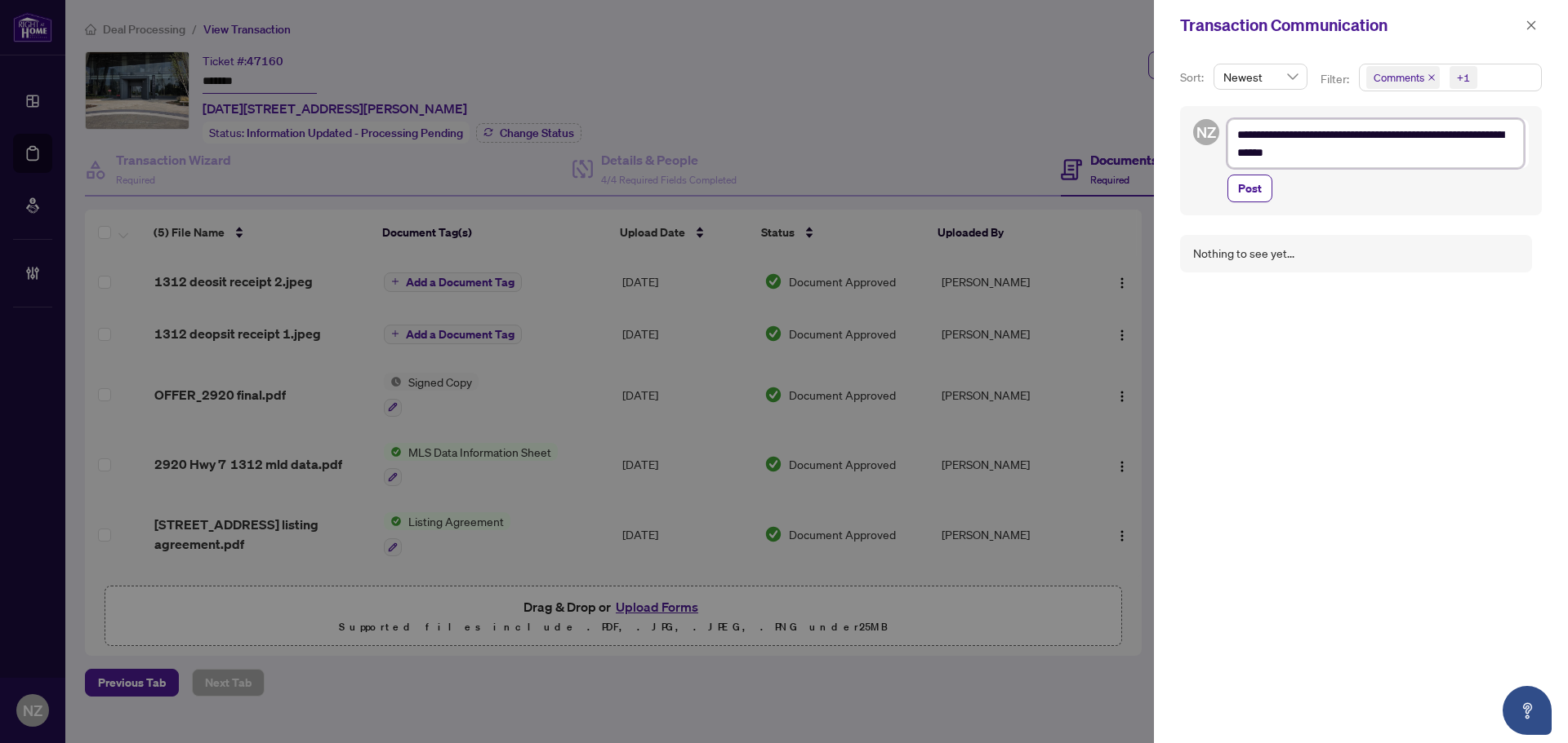
type textarea "**********"
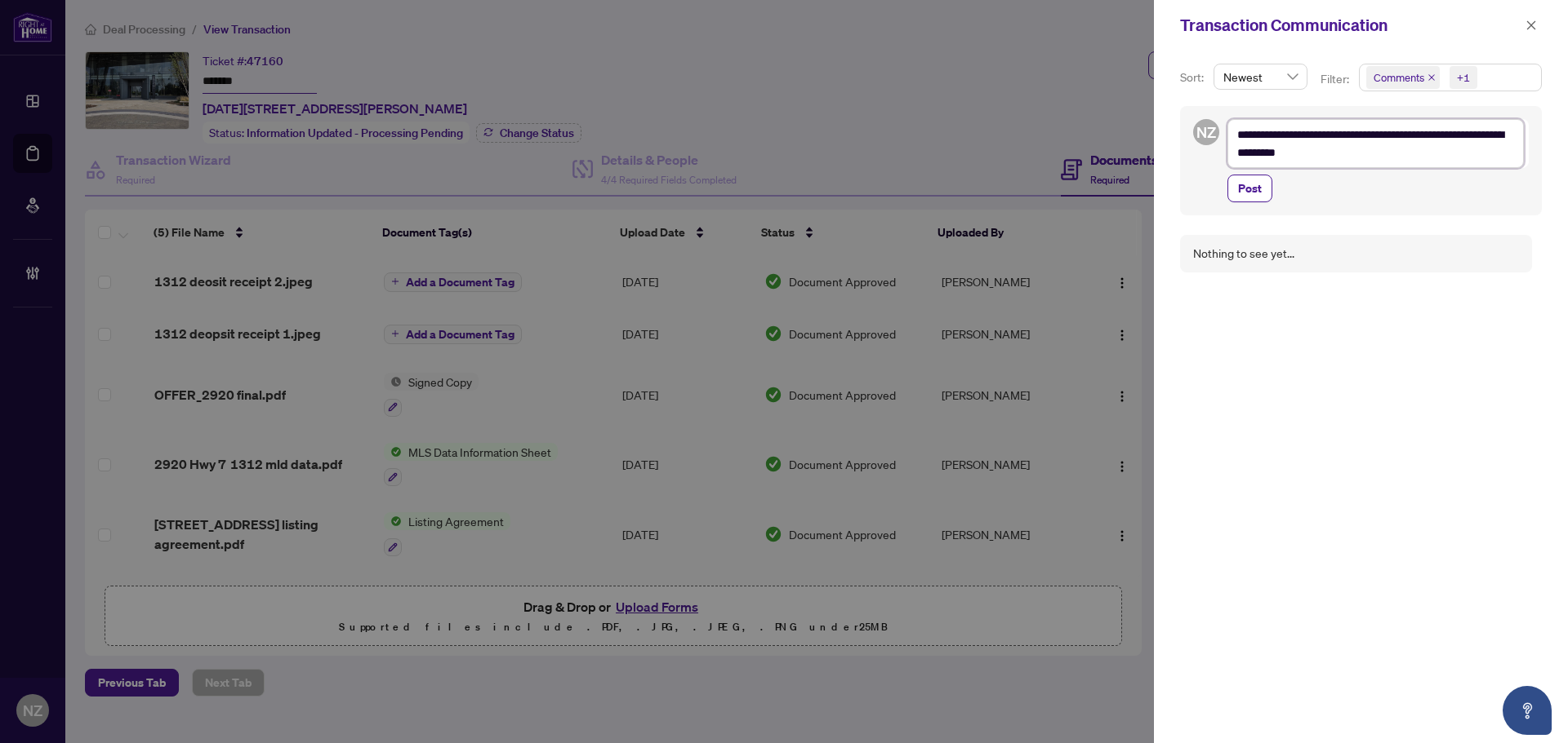
type textarea "**********"
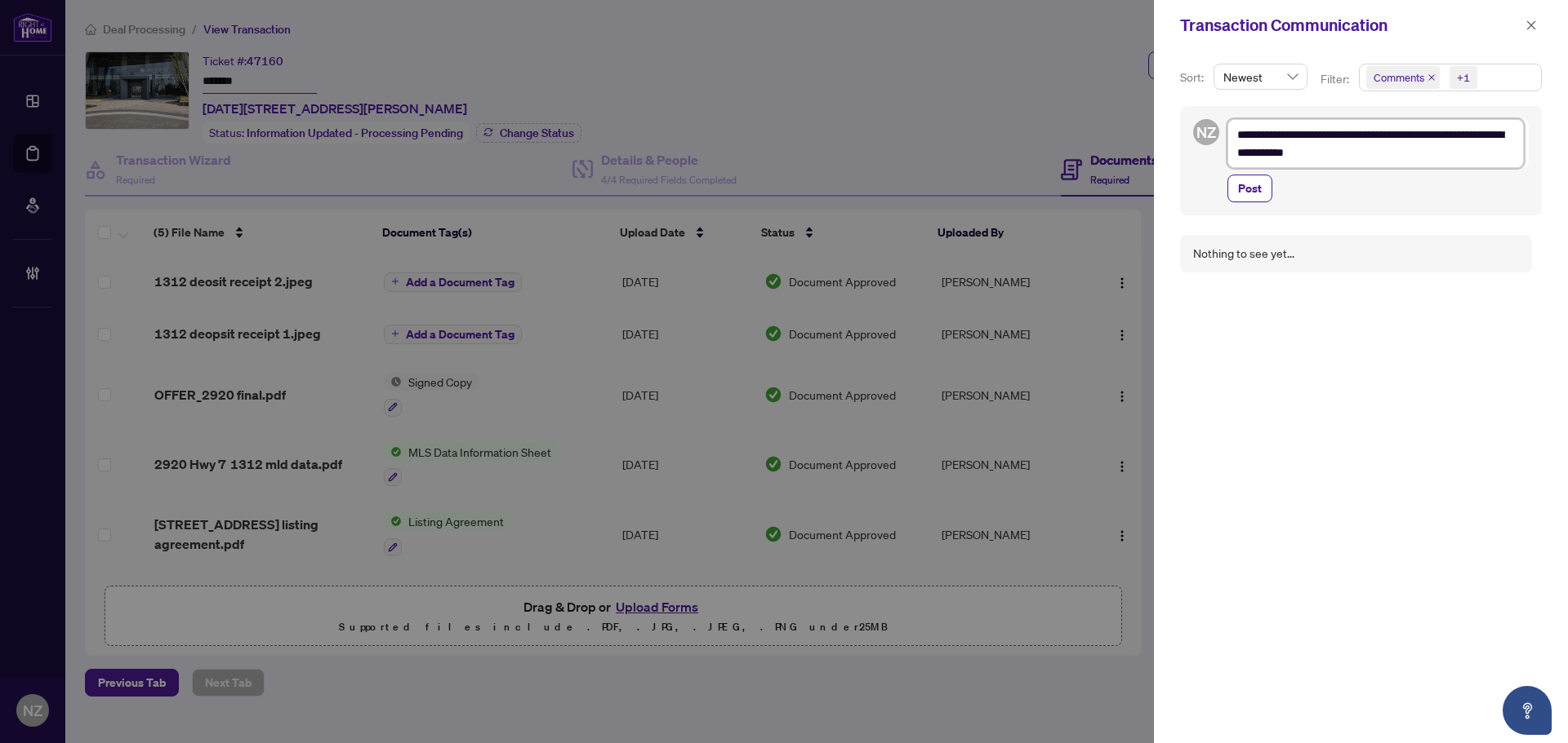
type textarea "**********"
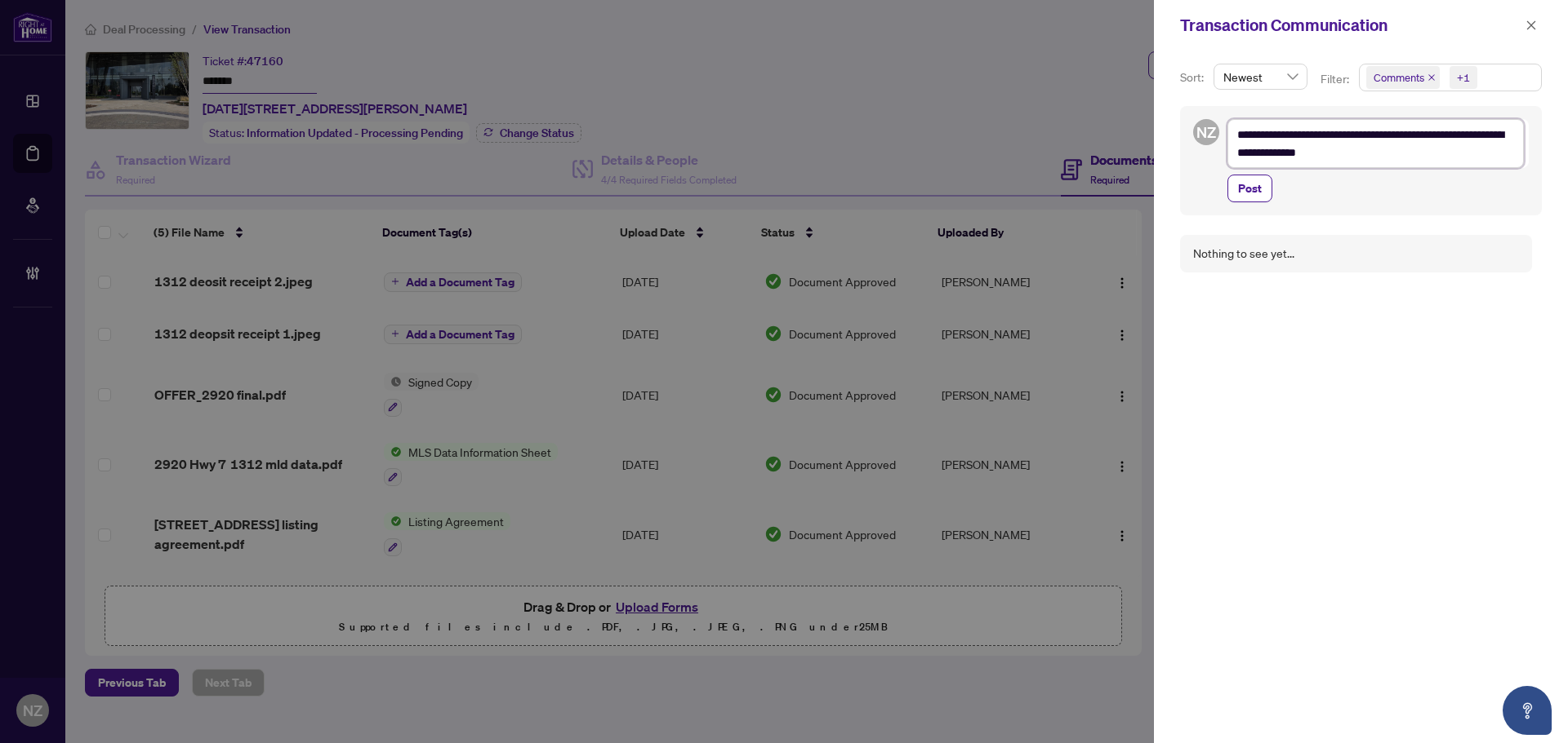
type textarea "**********"
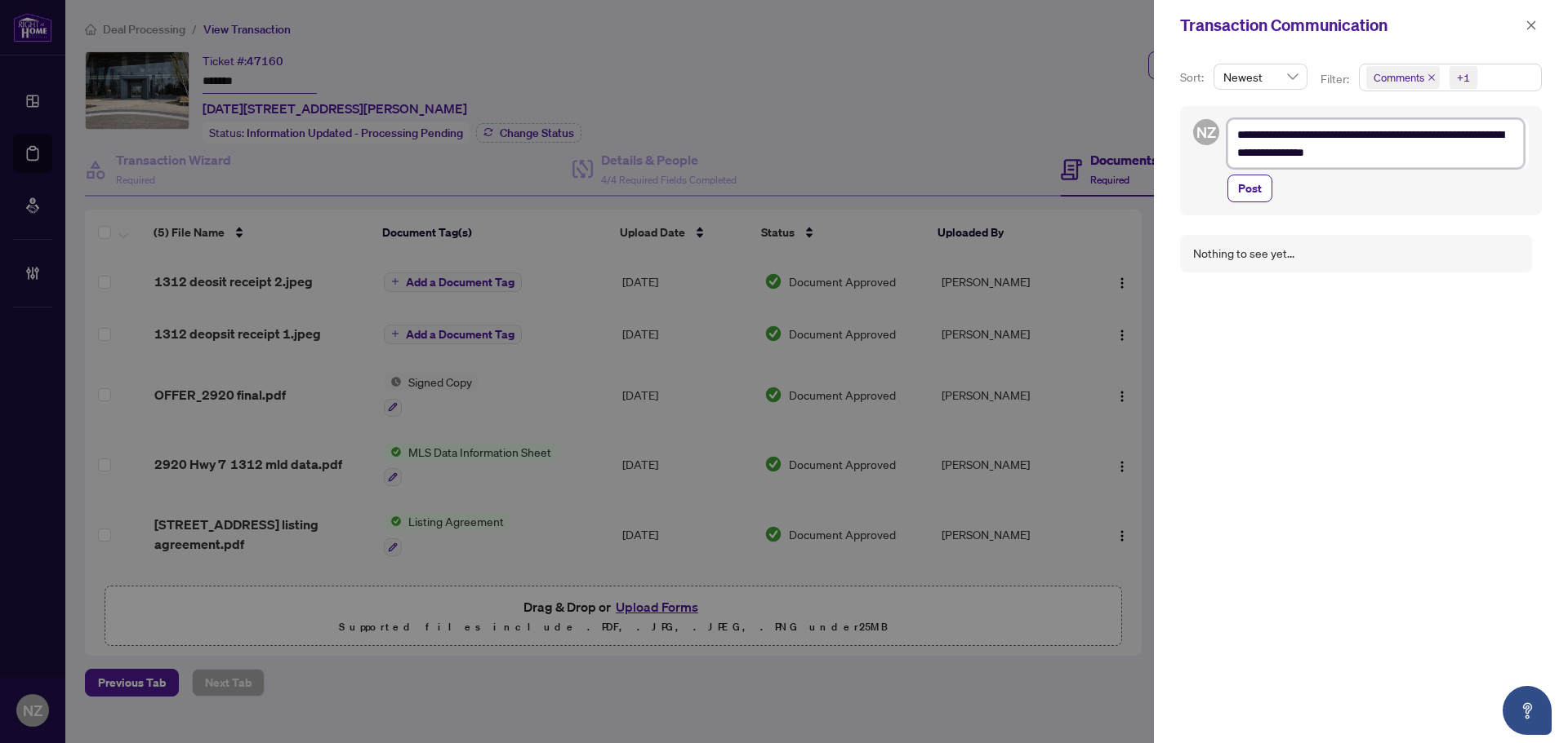
type textarea "**********"
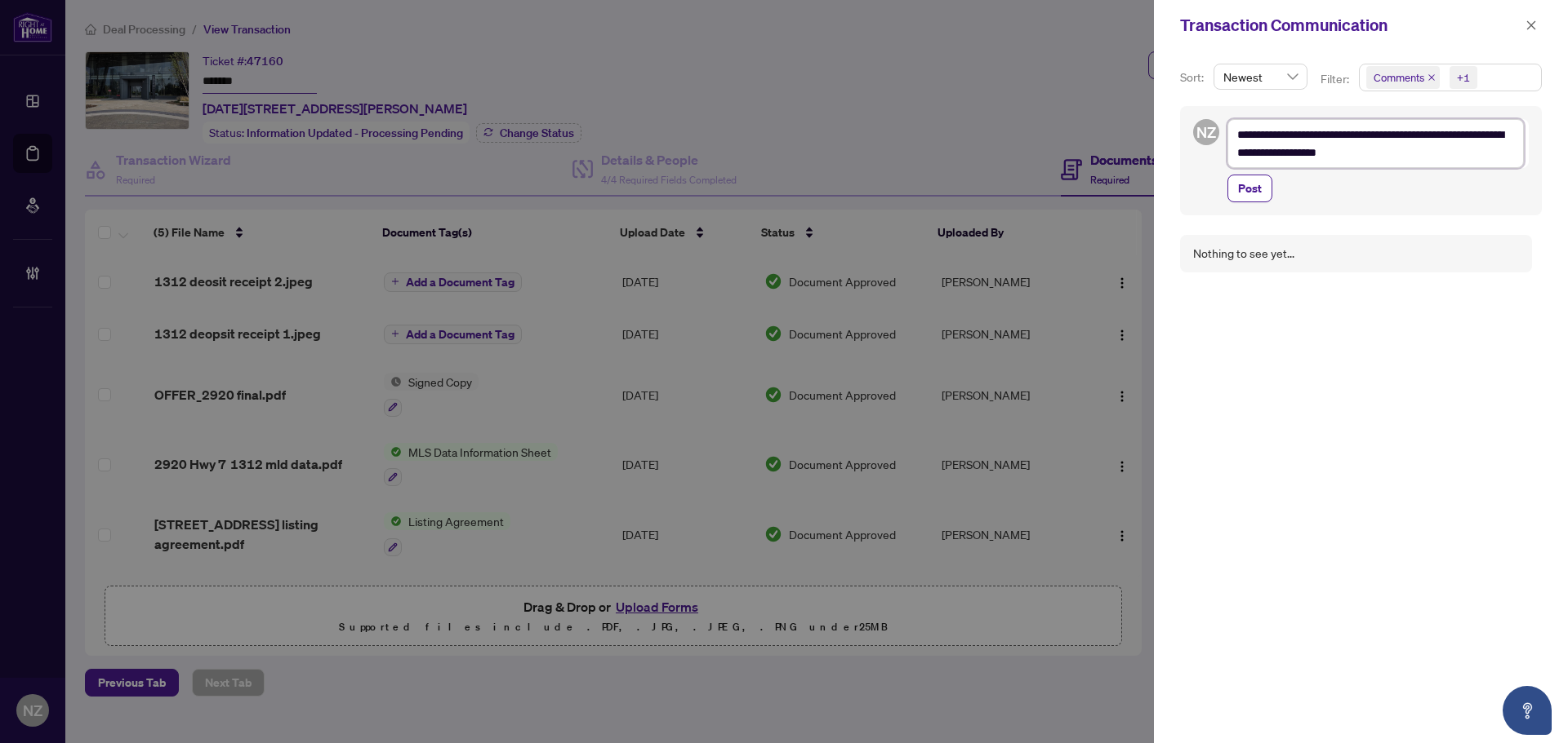
type textarea "**********"
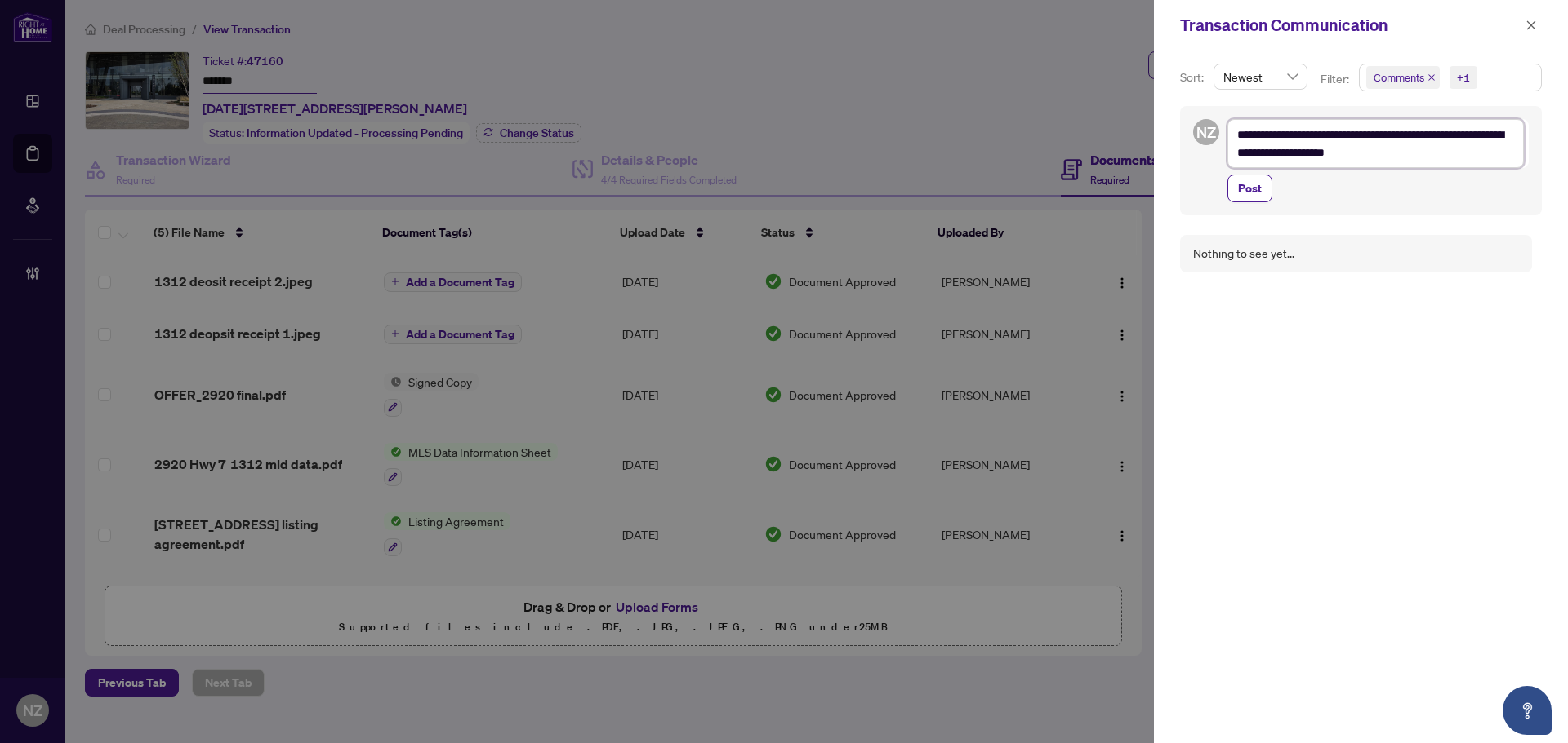
type textarea "**********"
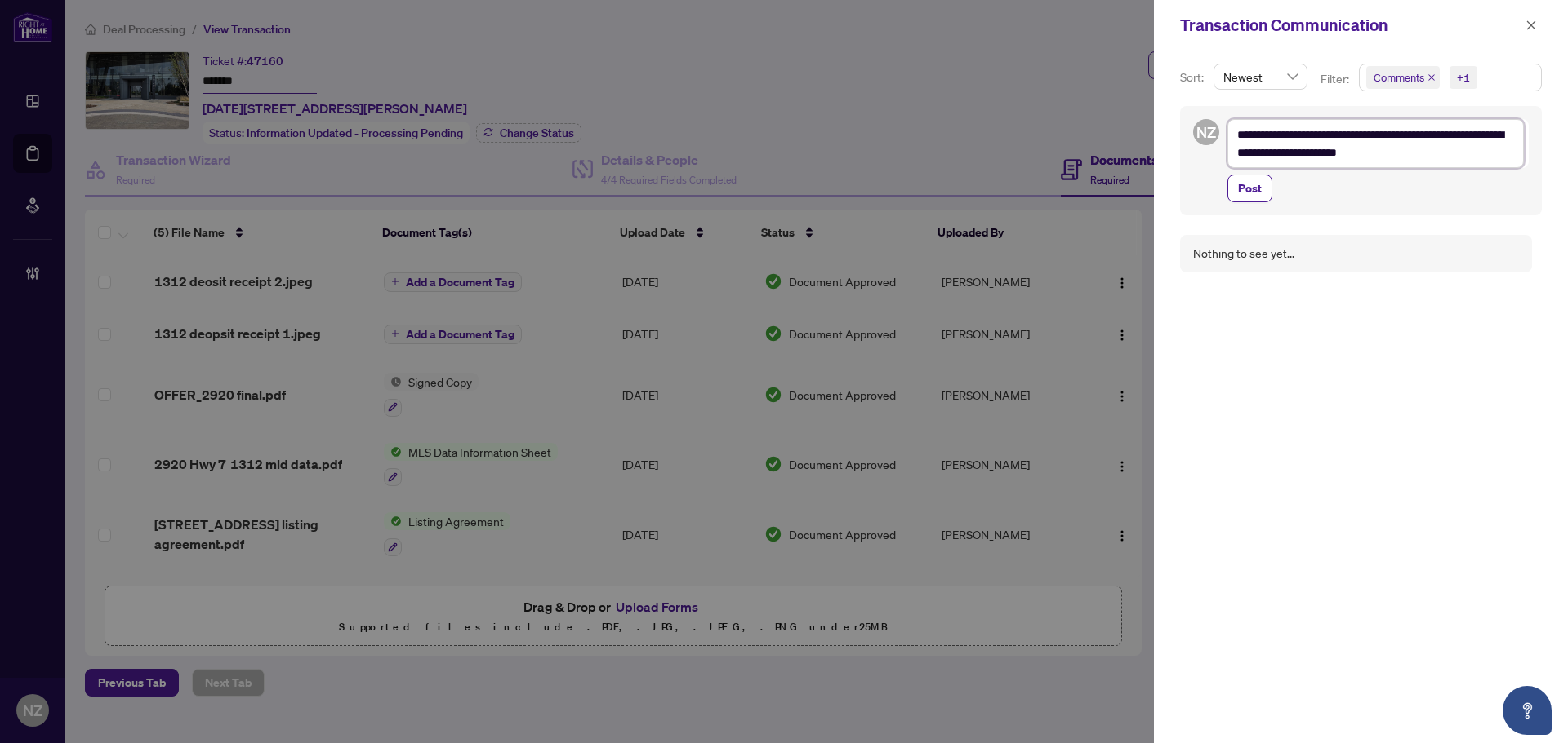
type textarea "**********"
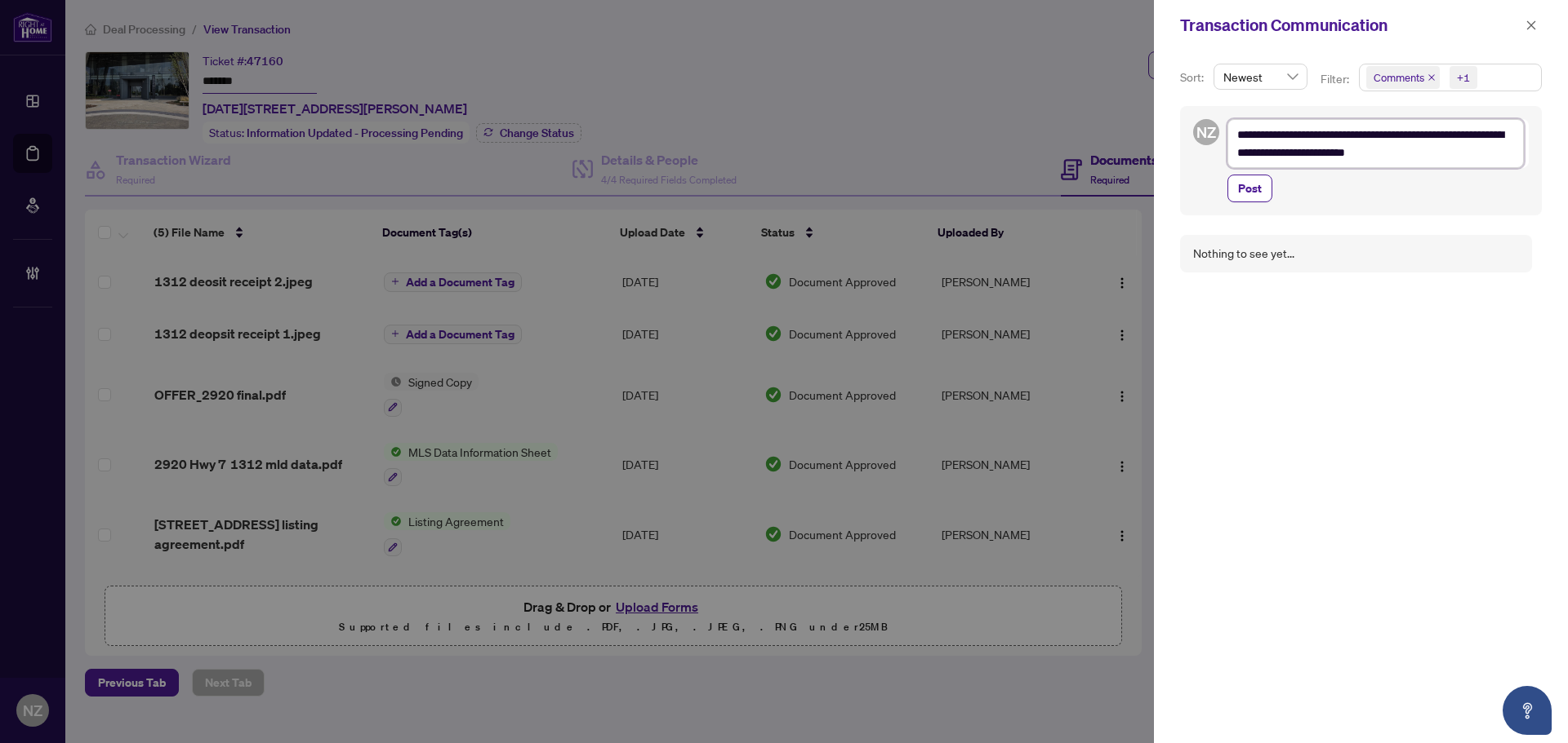
type textarea "**********"
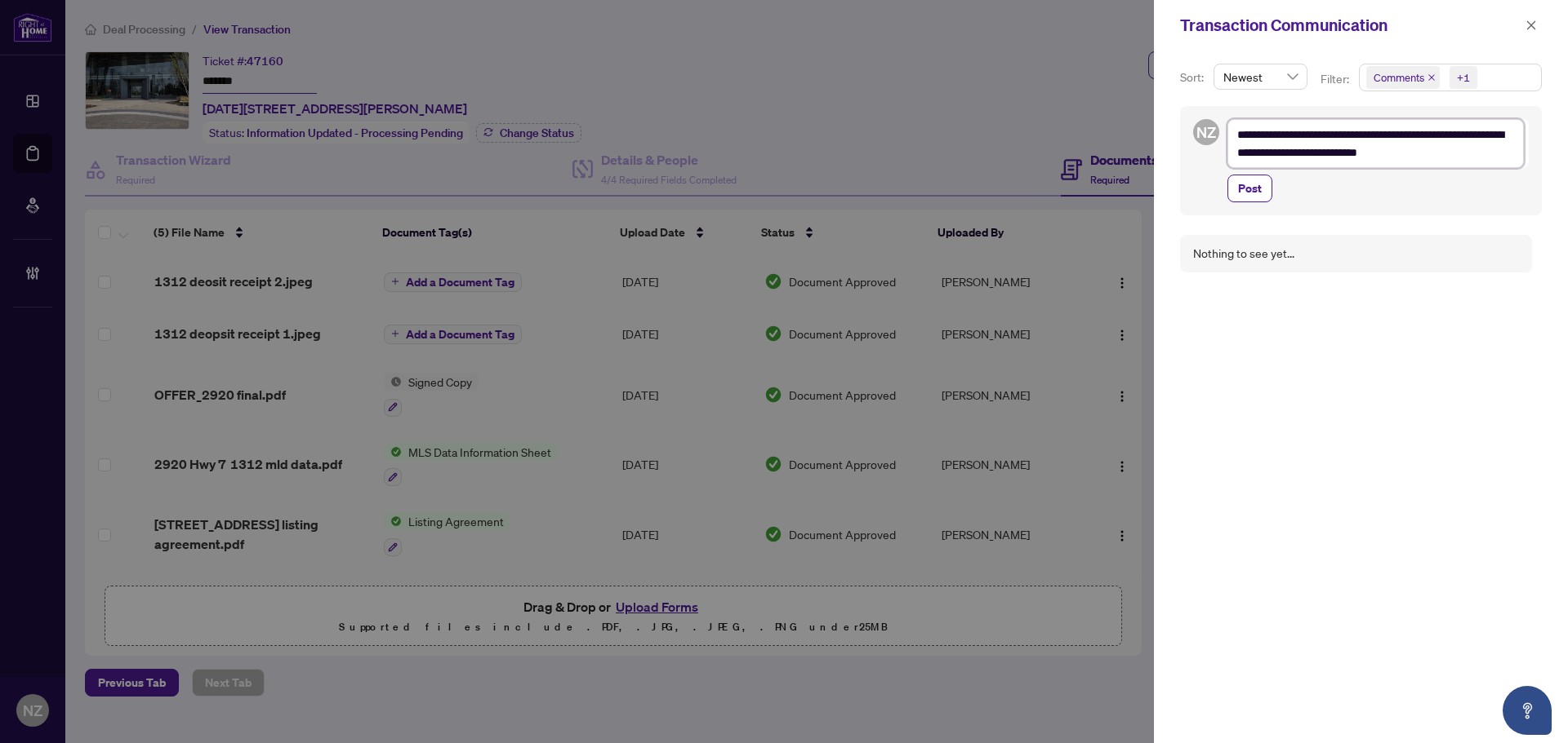
type textarea "**********"
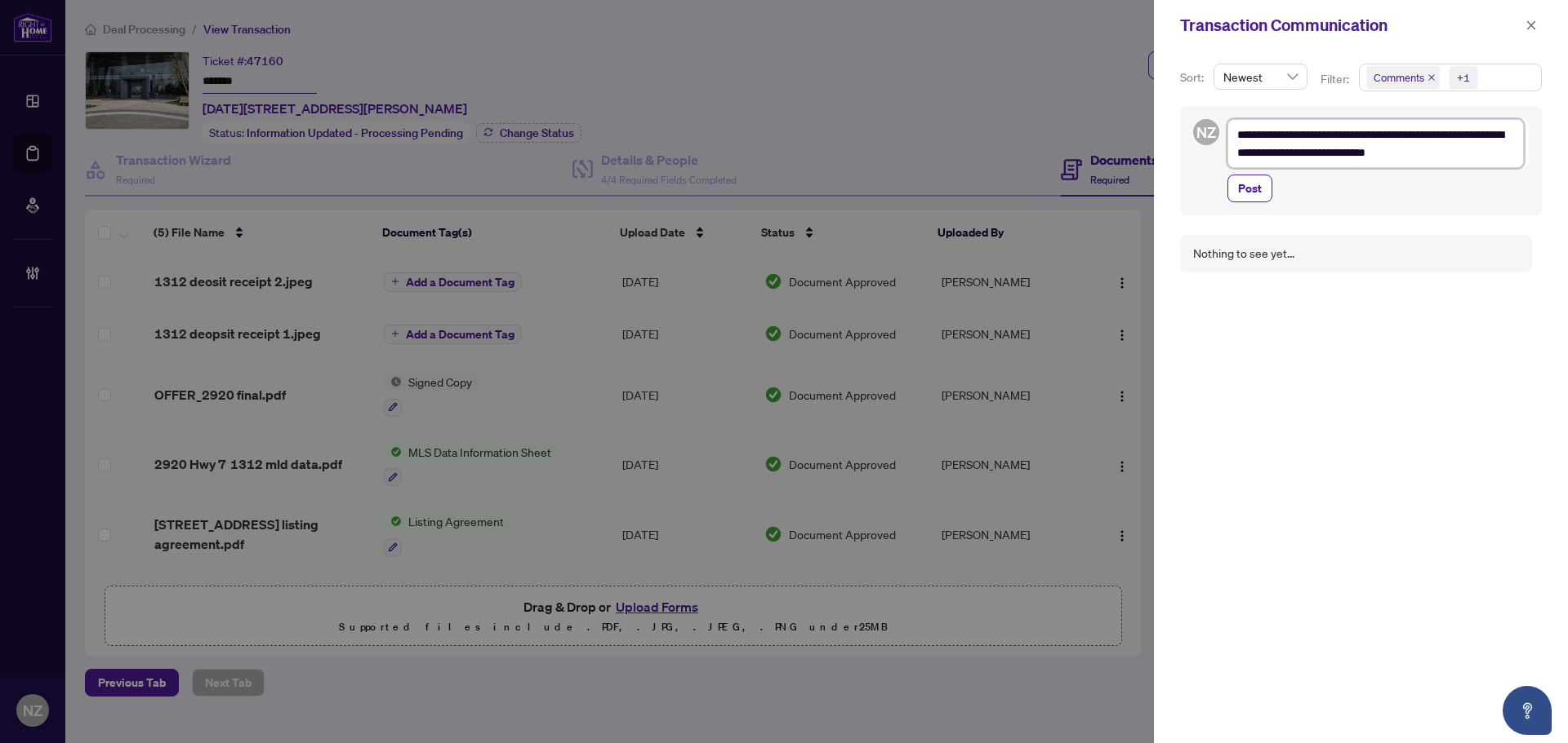
type textarea "**********"
drag, startPoint x: 1432, startPoint y: 160, endPoint x: 1436, endPoint y: 171, distance: 11.7
click at [1436, 171] on textarea "**********" at bounding box center [1376, 153] width 297 height 67
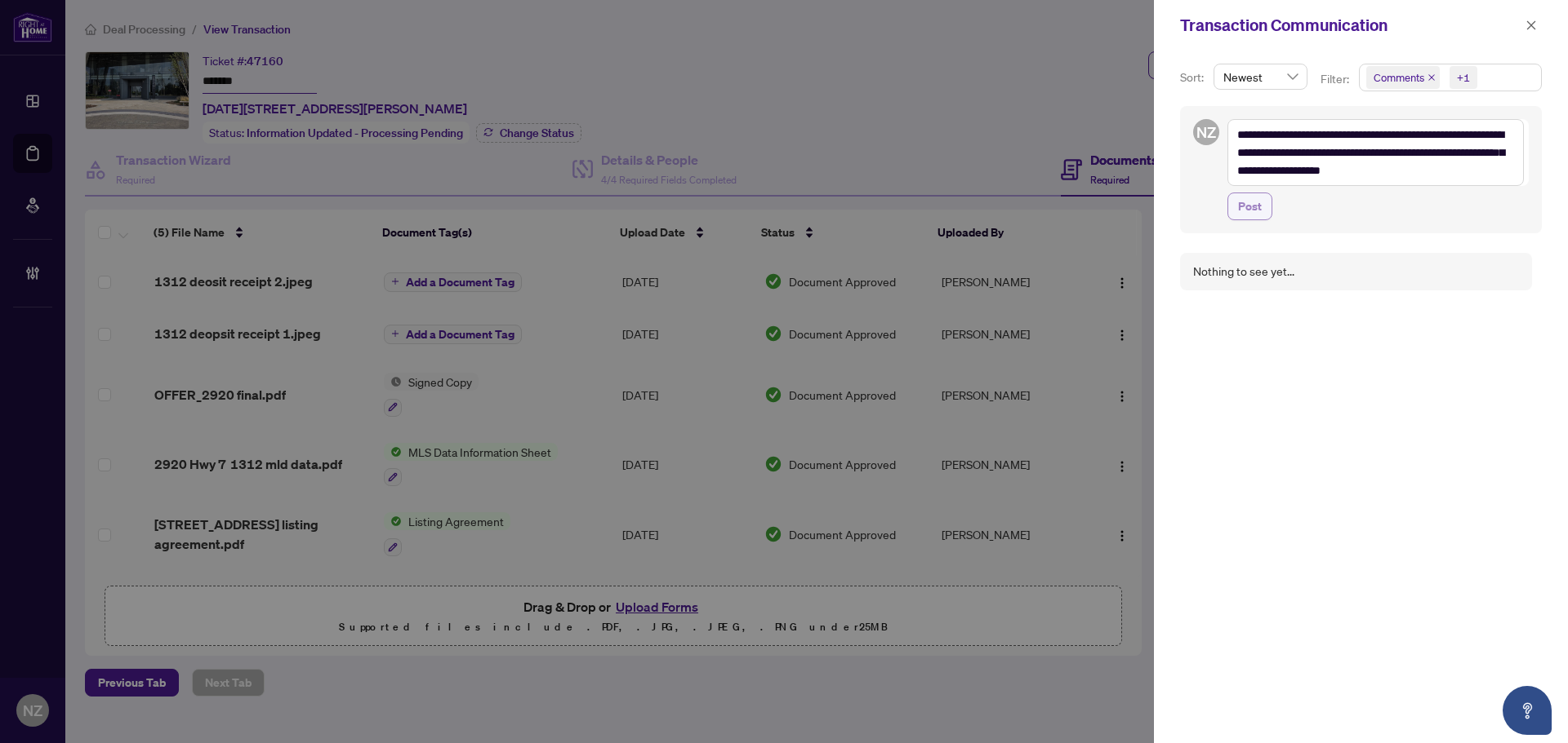
click at [1246, 210] on span "Post" at bounding box center [1249, 206] width 23 height 26
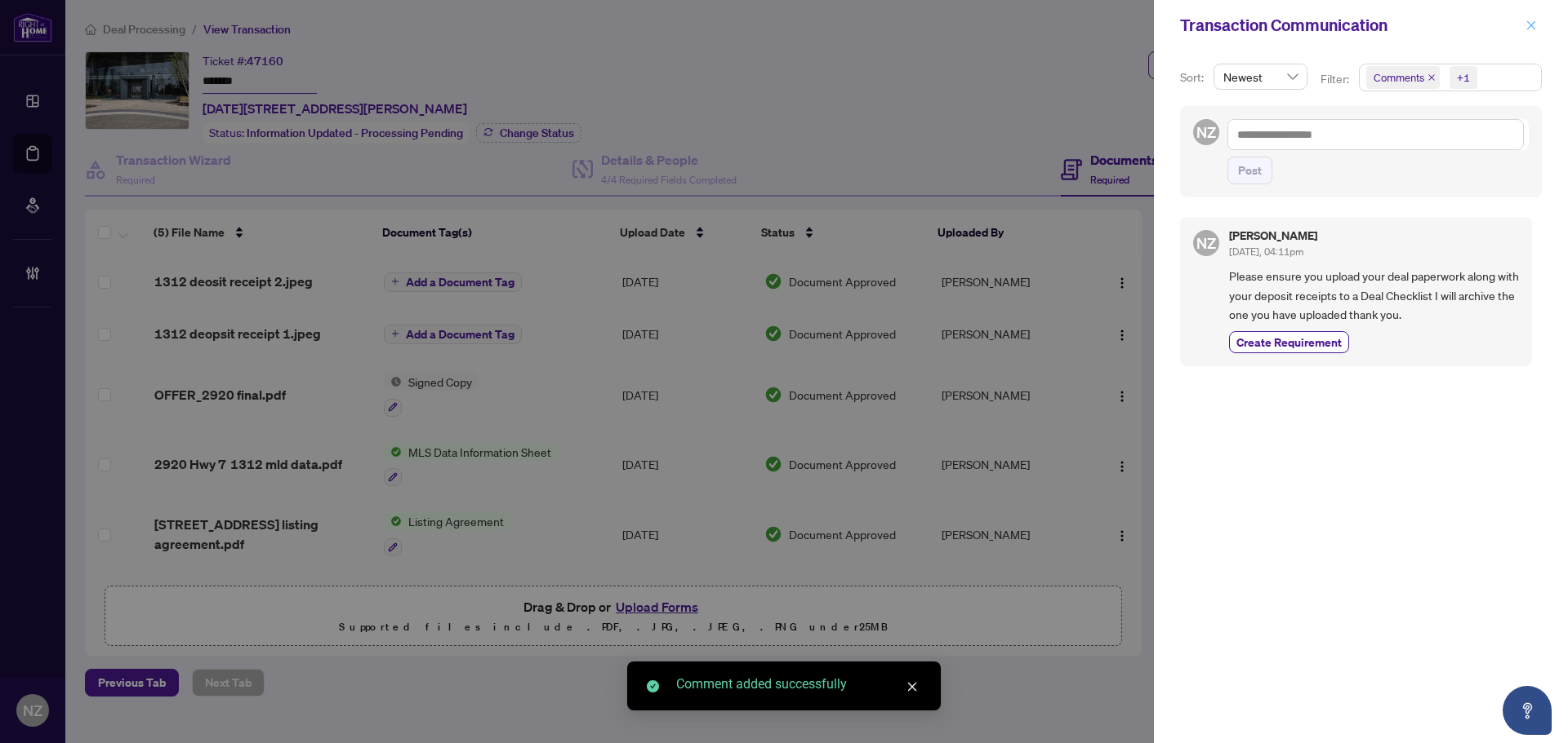
click at [1531, 23] on icon "close" at bounding box center [1531, 25] width 11 height 11
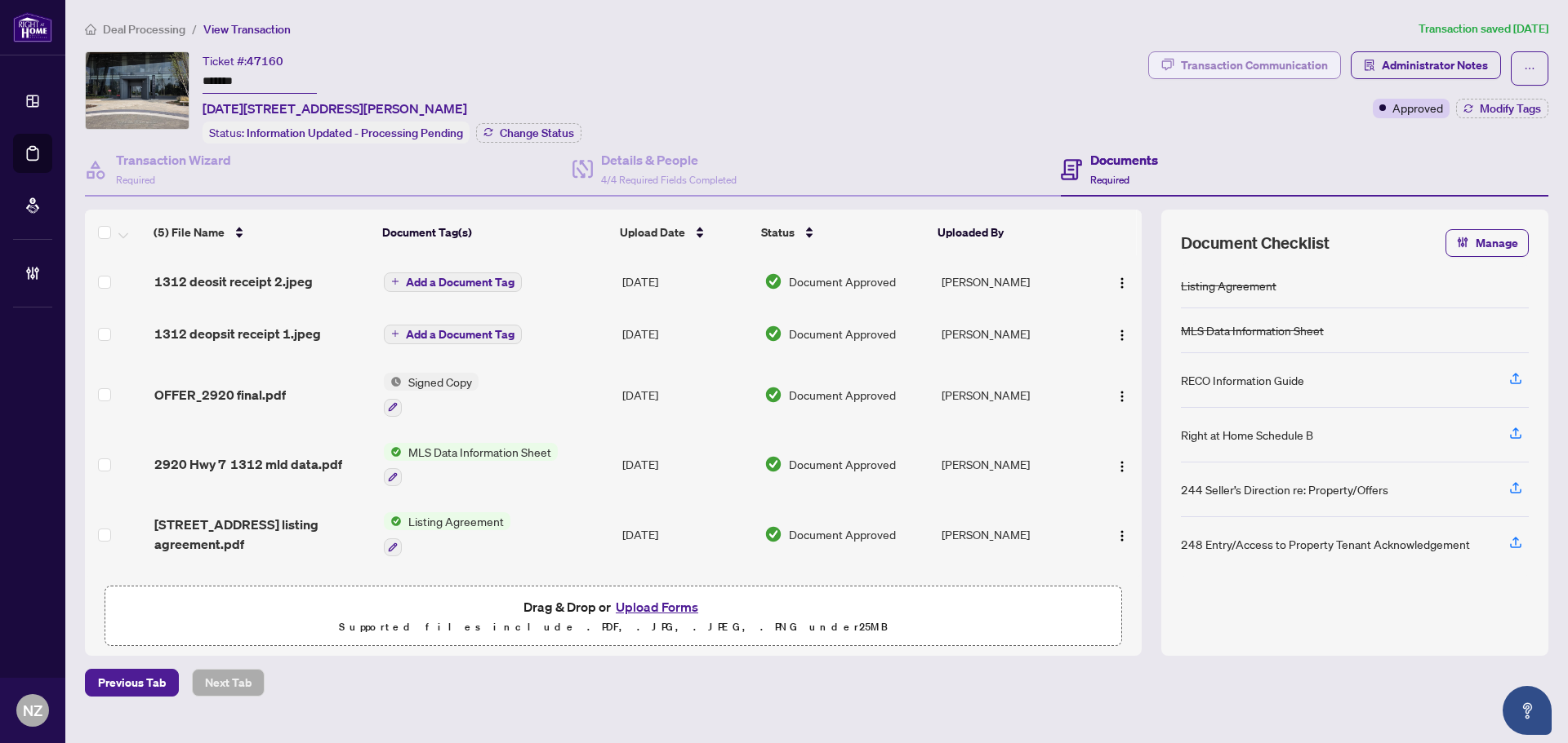
click at [1279, 67] on div "Transaction Communication" at bounding box center [1255, 65] width 147 height 26
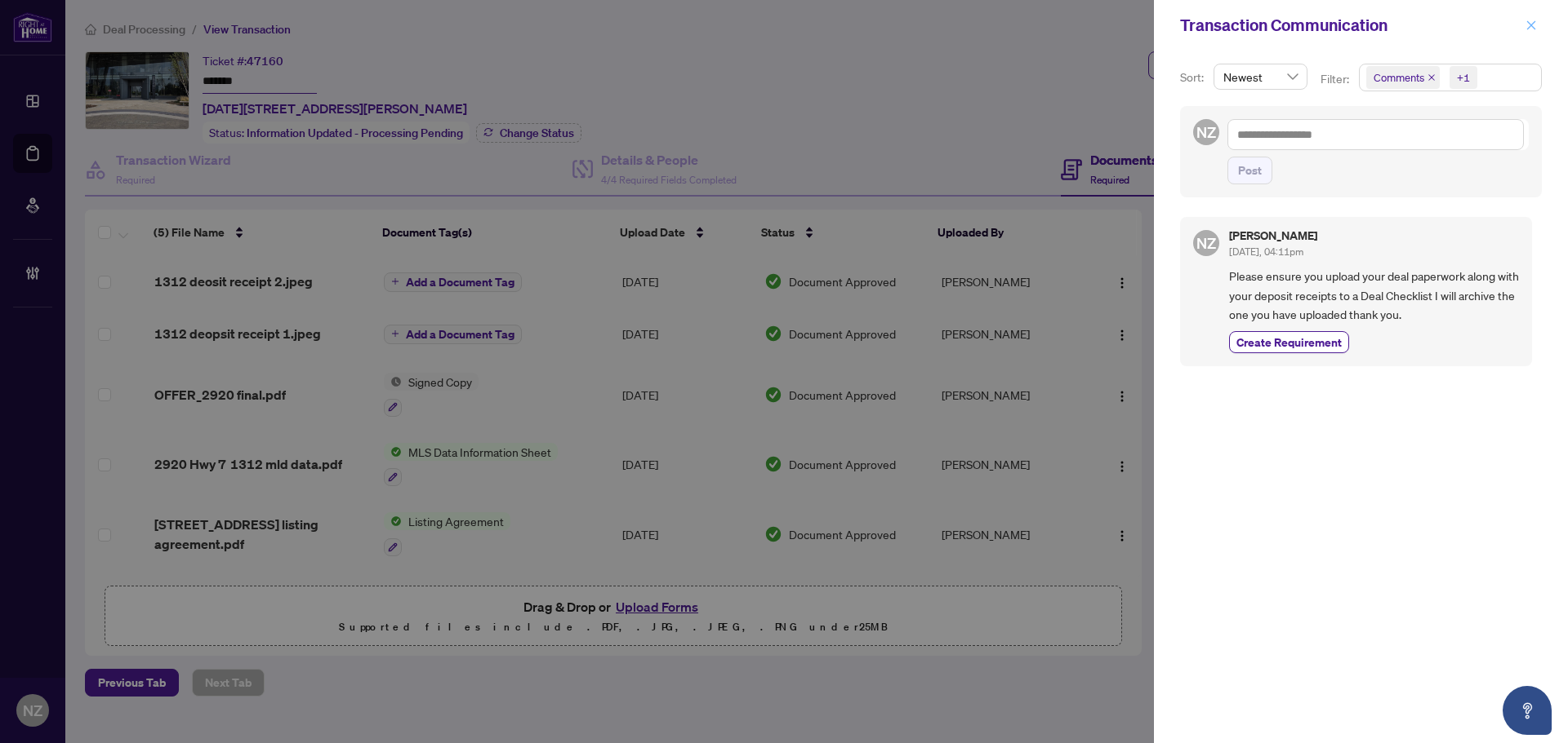
click at [1530, 21] on icon "close" at bounding box center [1531, 25] width 11 height 11
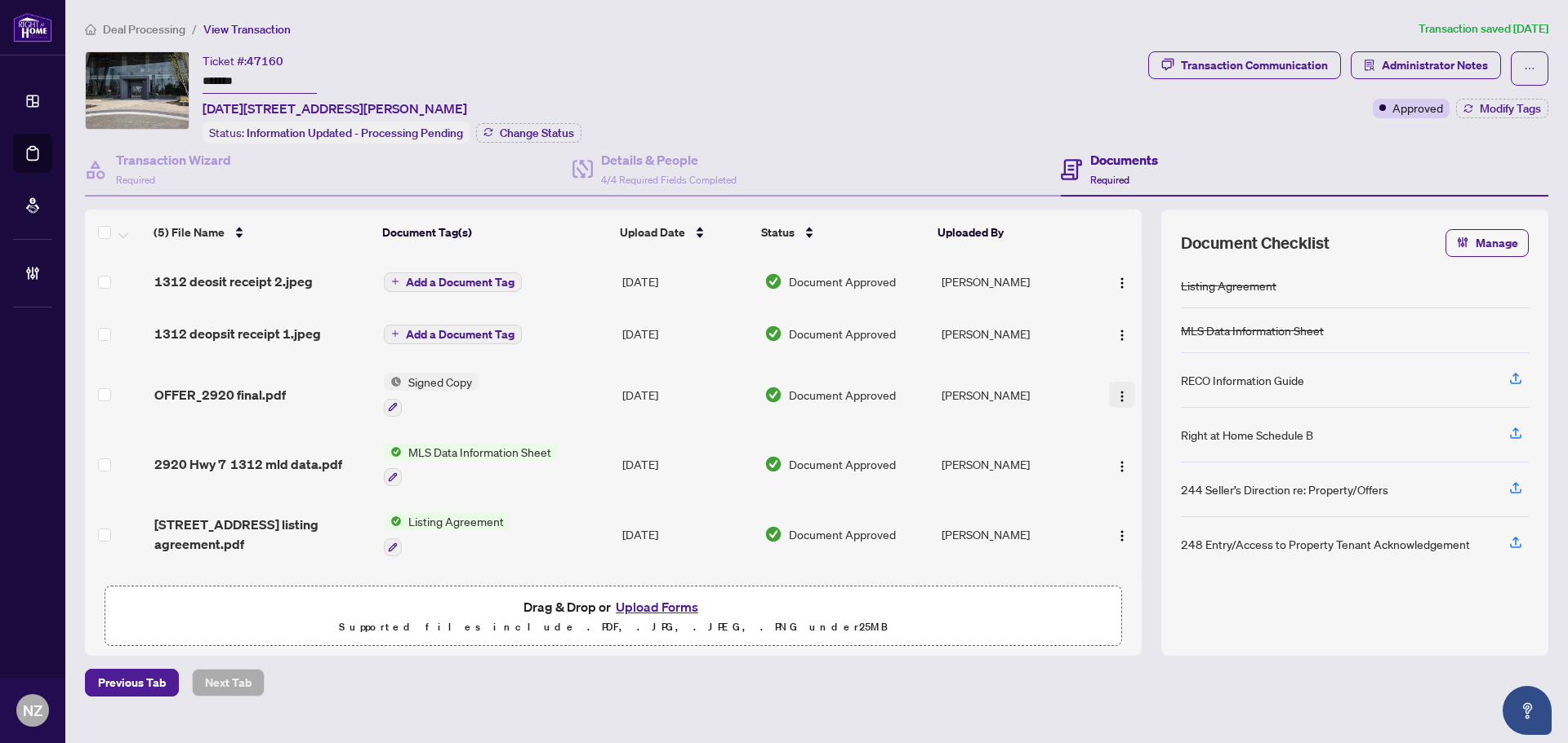
click at [1122, 390] on img "button" at bounding box center [1122, 396] width 13 height 13
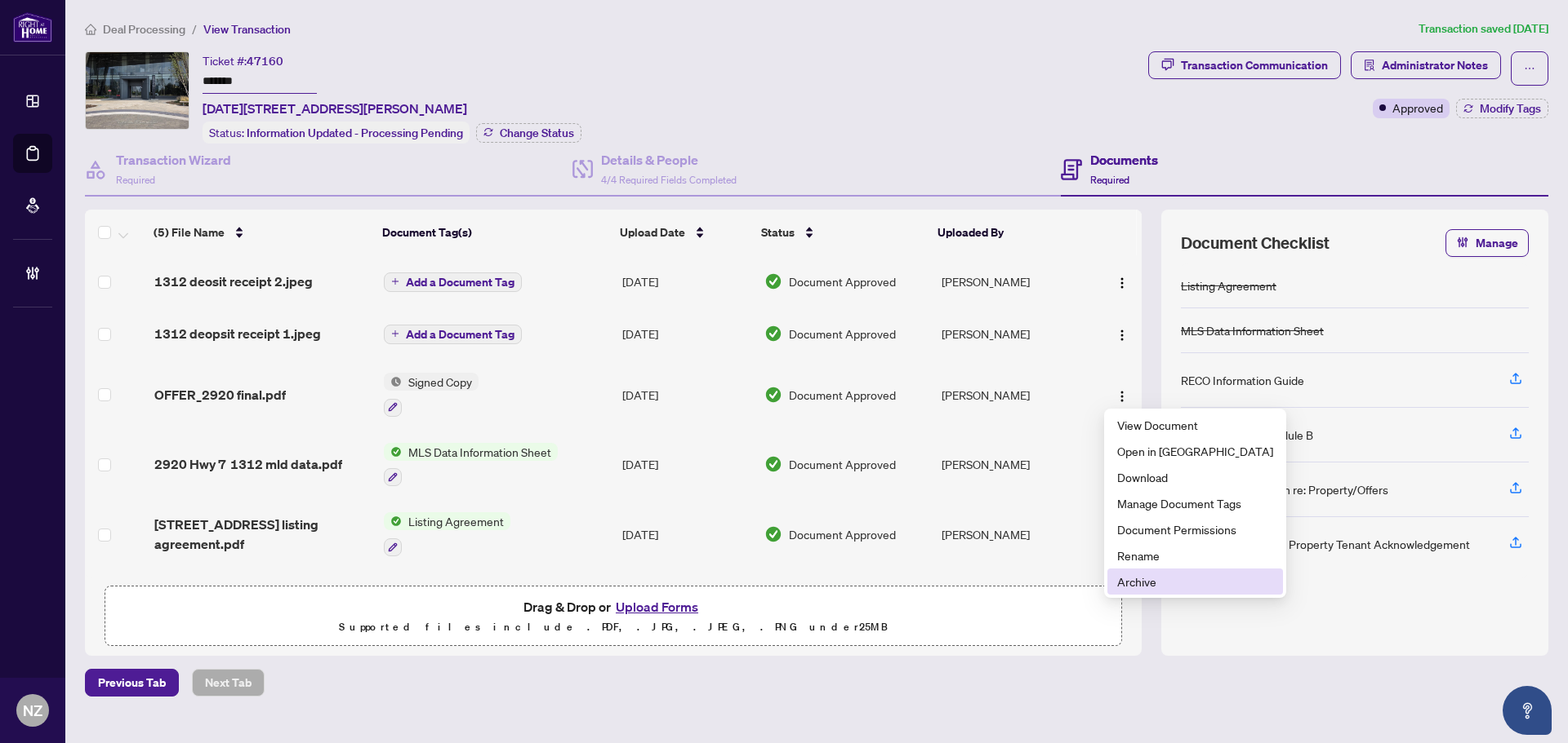
click at [1143, 586] on span "Archive" at bounding box center [1195, 582] width 156 height 18
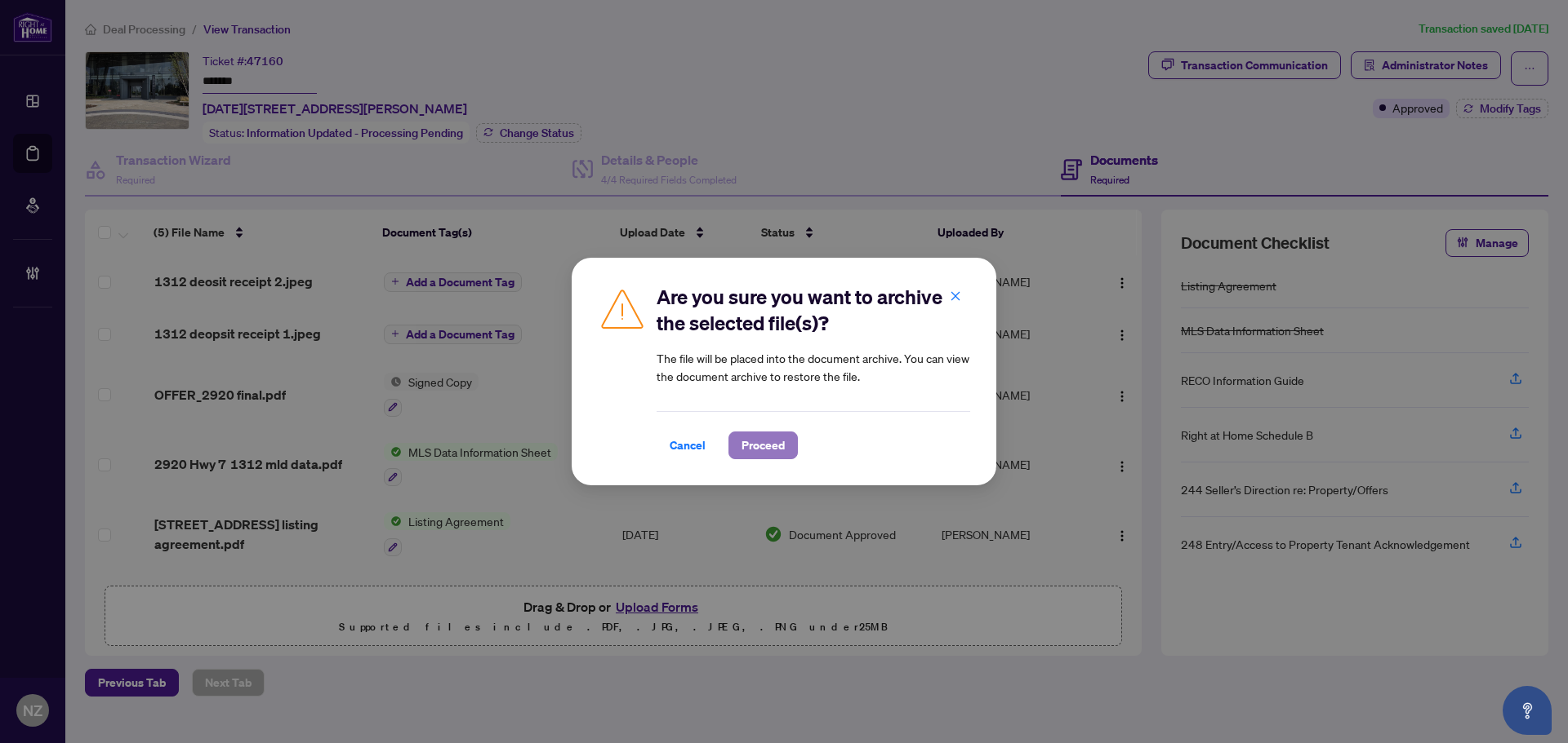
click at [745, 445] on span "Proceed" at bounding box center [763, 446] width 43 height 26
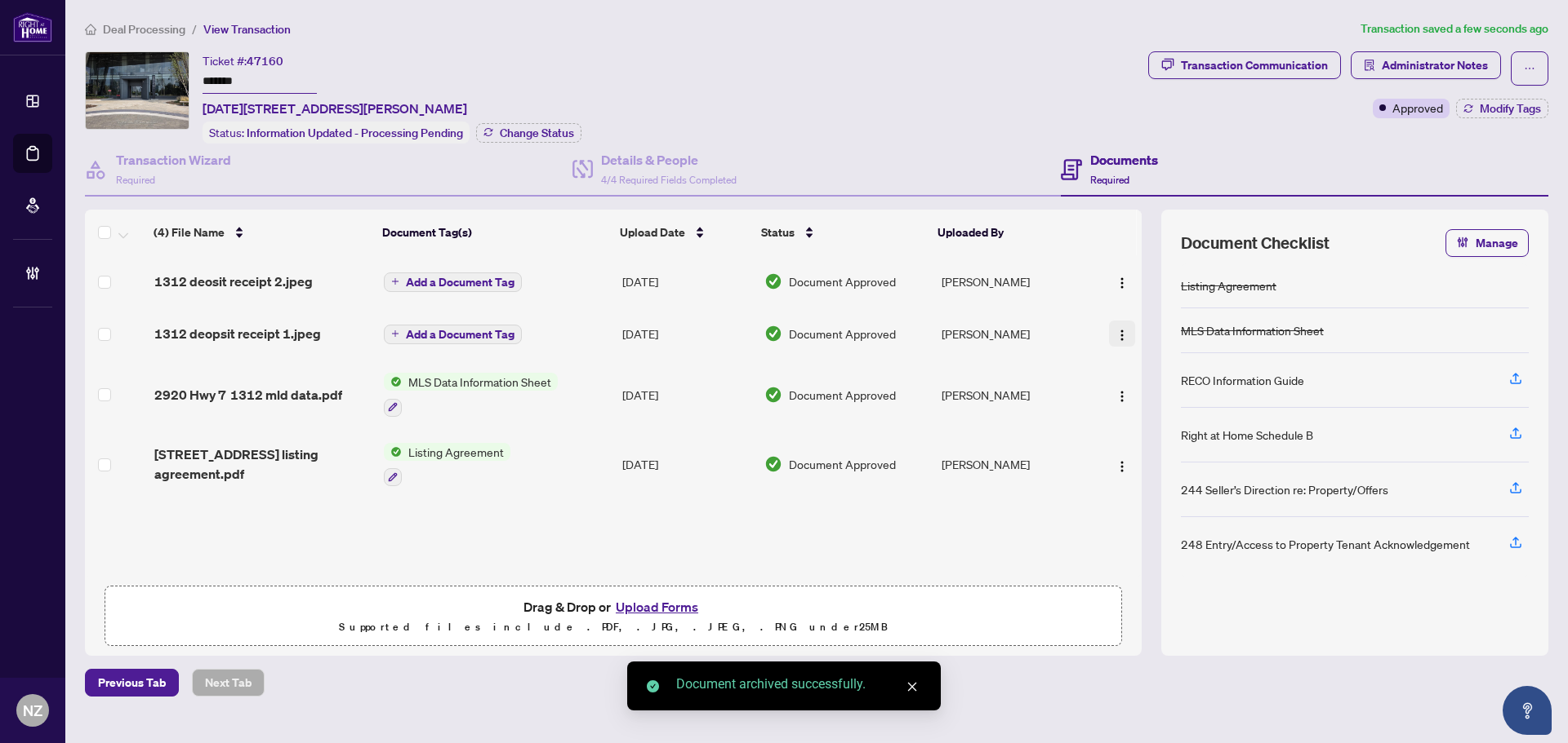
click at [1117, 336] on img "button" at bounding box center [1122, 336] width 13 height 13
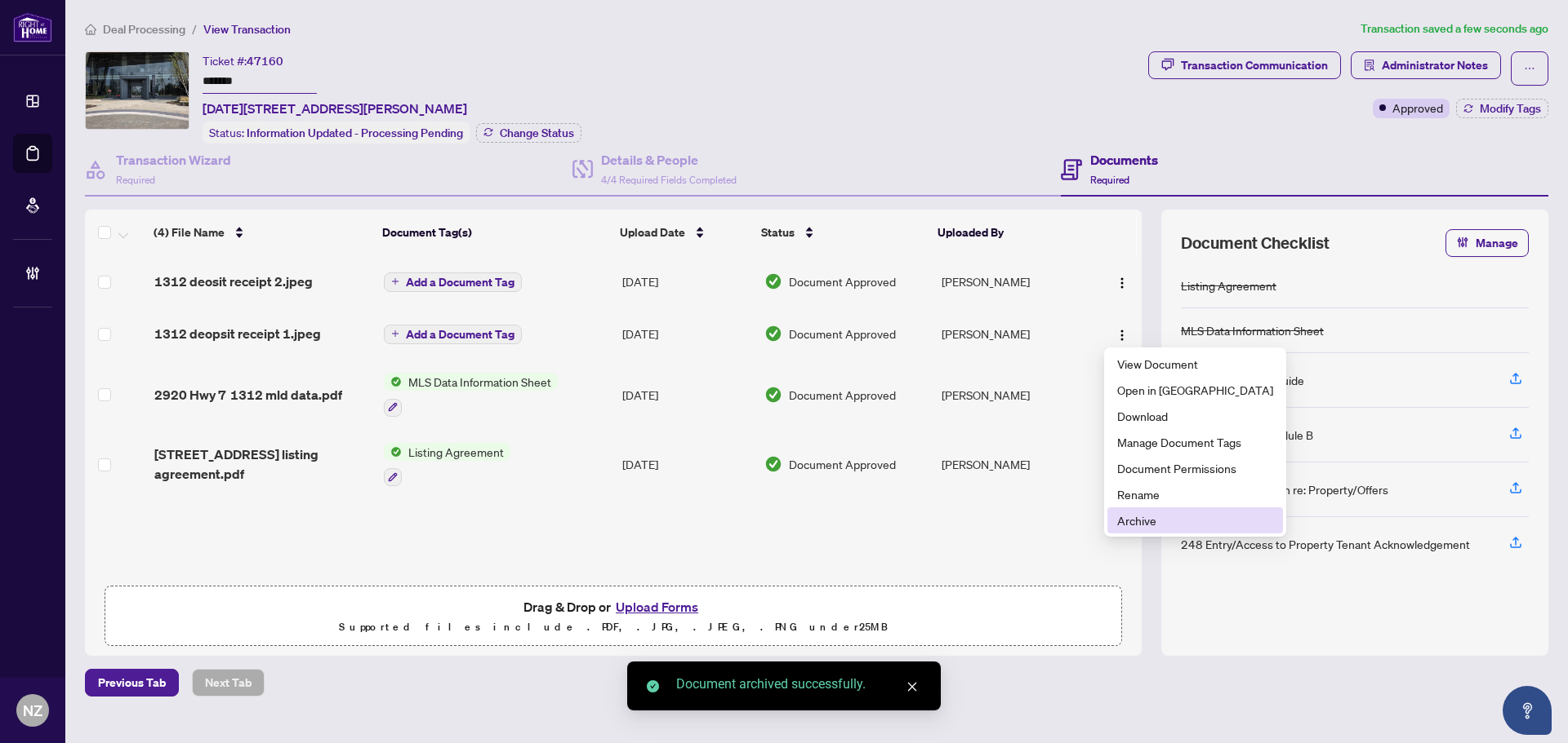
click at [1134, 524] on span "Archive" at bounding box center [1195, 520] width 156 height 18
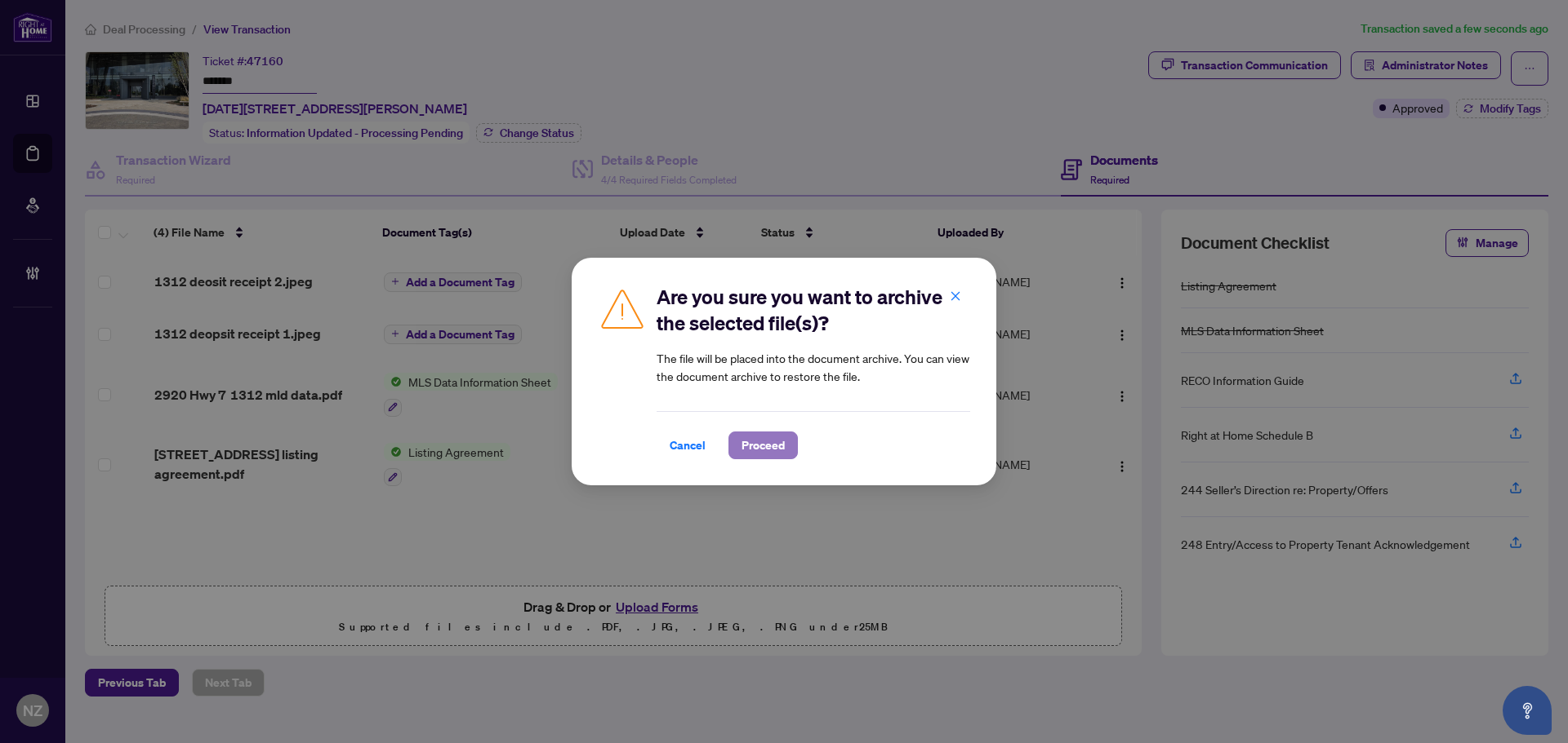
click at [765, 445] on span "Proceed" at bounding box center [763, 446] width 43 height 26
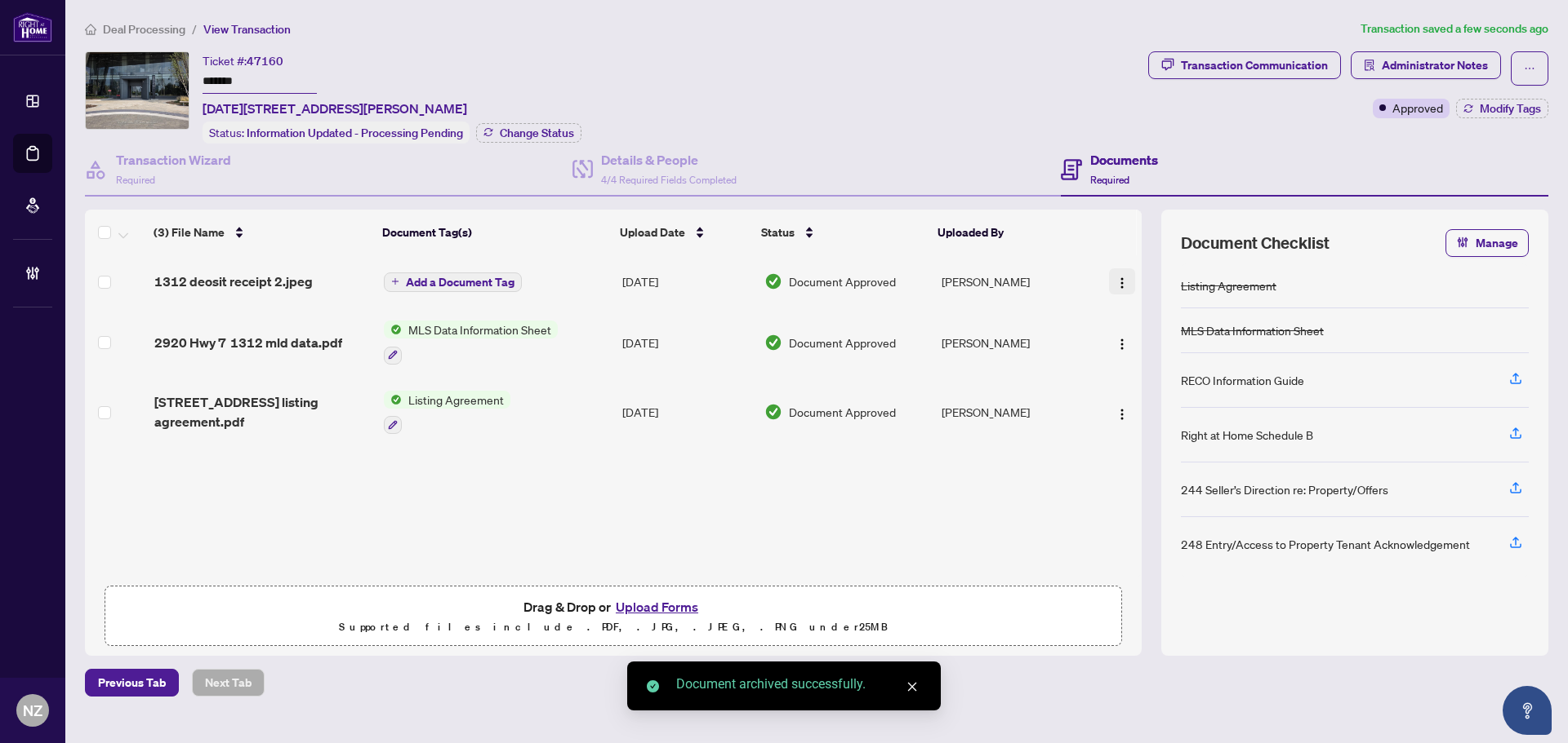
click at [1118, 280] on img "button" at bounding box center [1122, 283] width 13 height 13
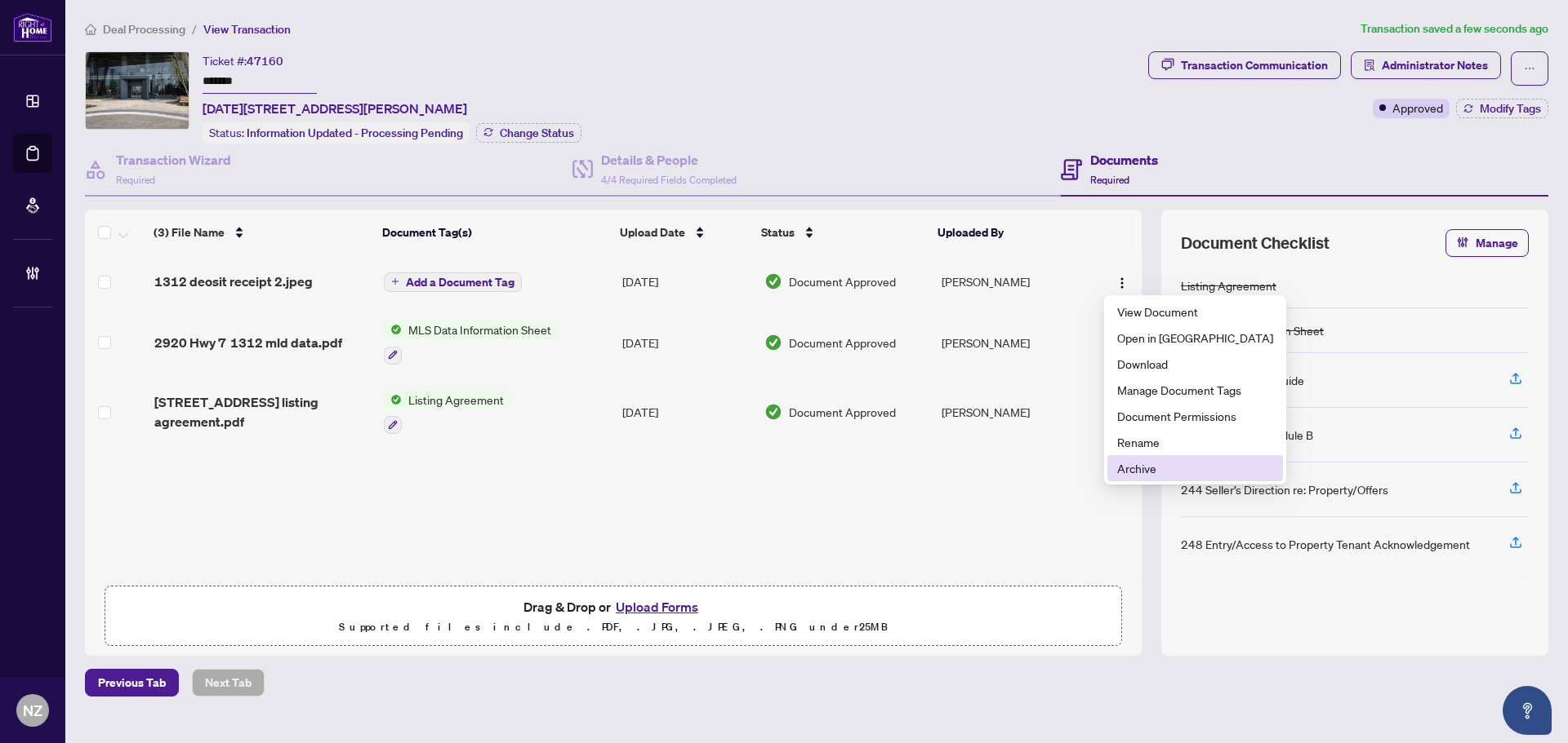
click at [1155, 468] on span "Archive" at bounding box center [1195, 468] width 156 height 18
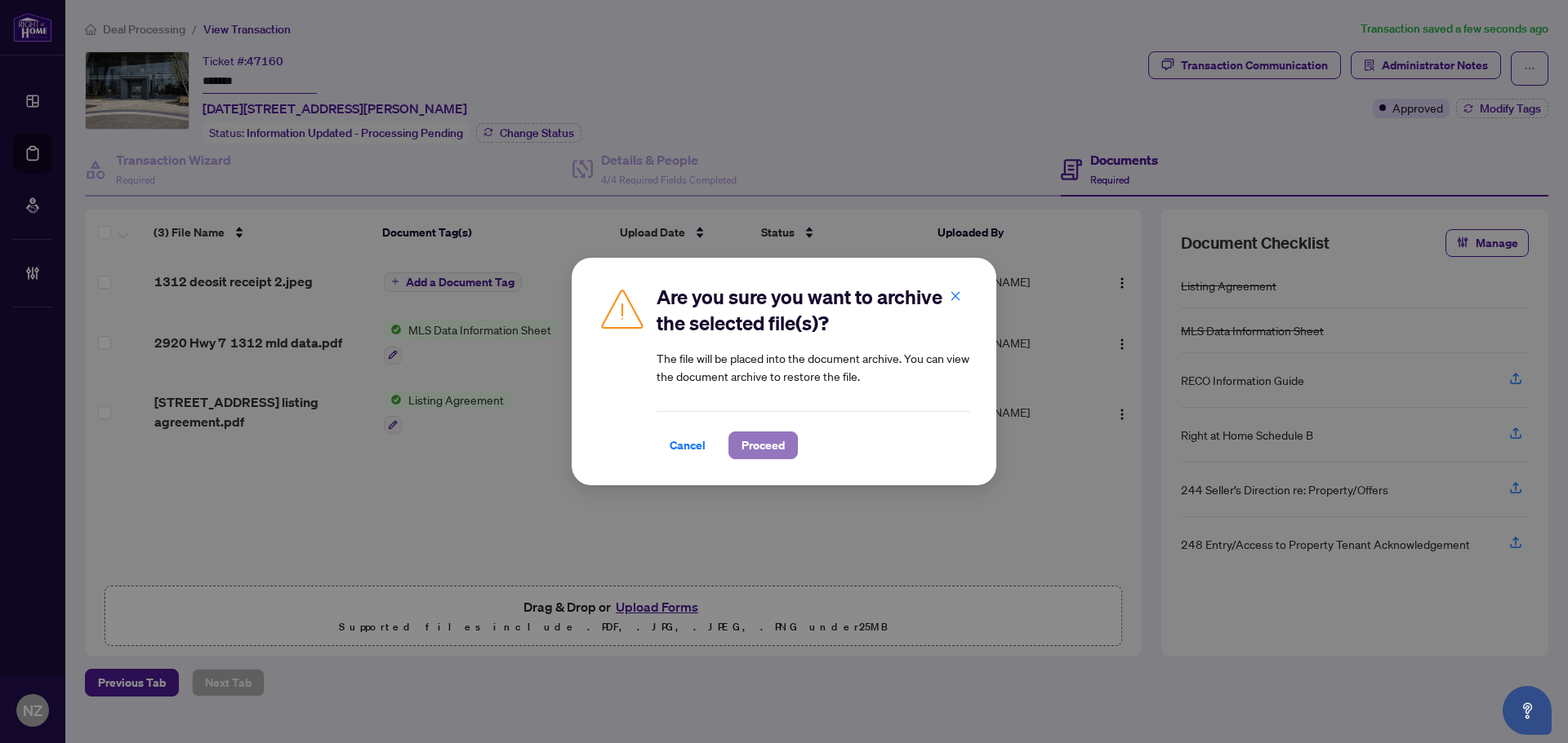
click at [754, 442] on span "Proceed" at bounding box center [763, 446] width 43 height 26
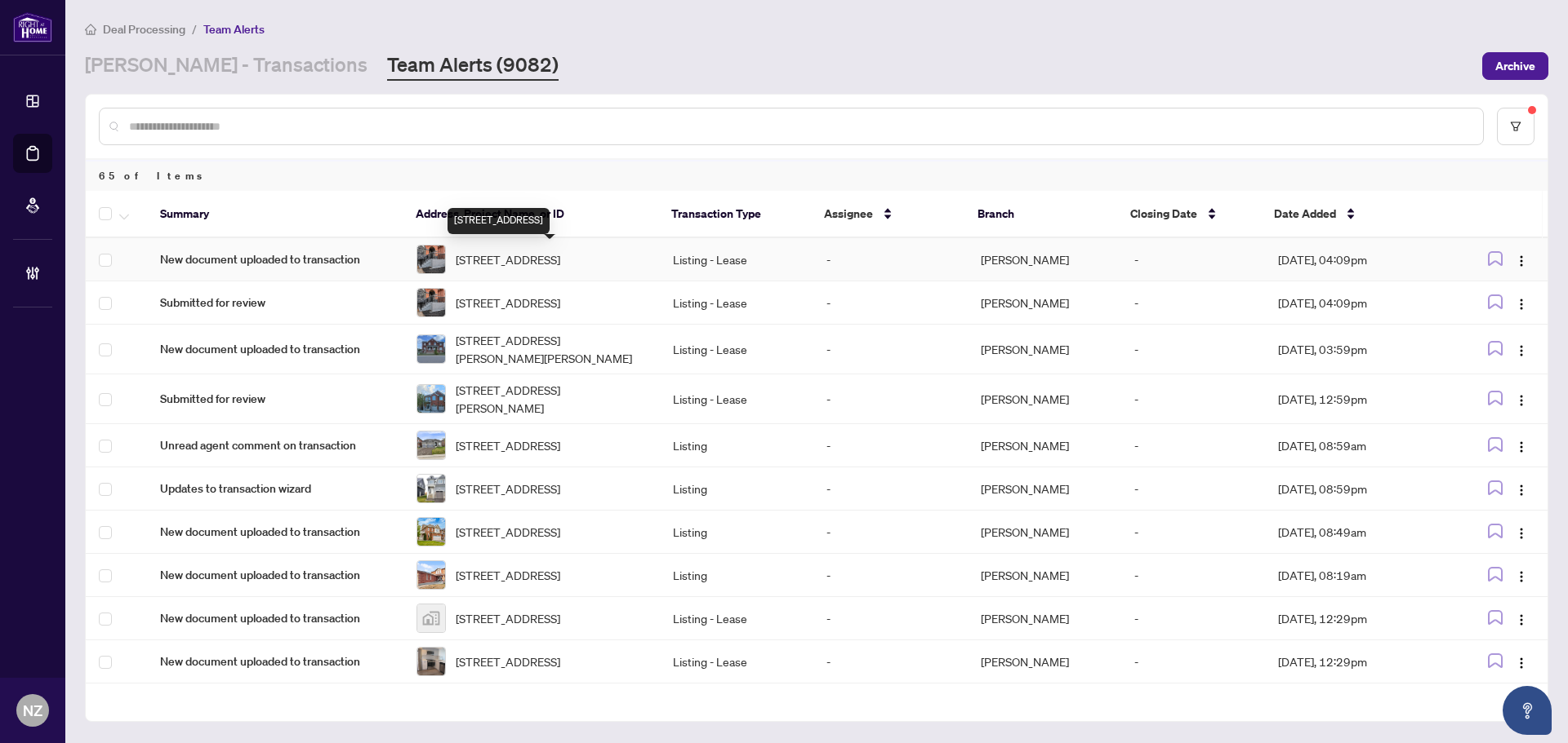
click at [544, 257] on span "[STREET_ADDRESS]" at bounding box center [507, 259] width 104 height 18
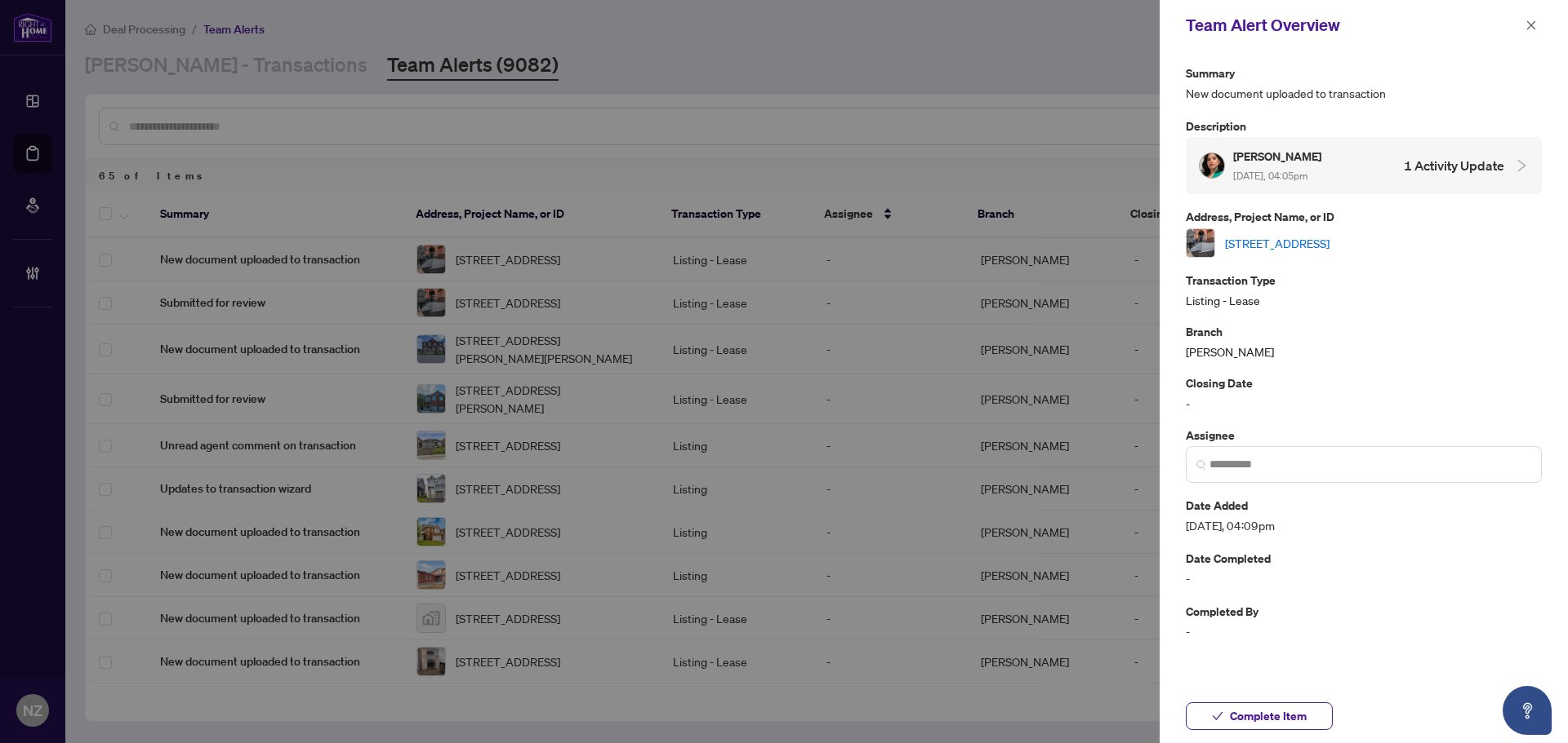
click at [1298, 226] on div "Address, Project Name, or ID [STREET_ADDRESS]" at bounding box center [1364, 231] width 356 height 49
click at [1304, 246] on link "[STREET_ADDRESS]" at bounding box center [1277, 242] width 104 height 18
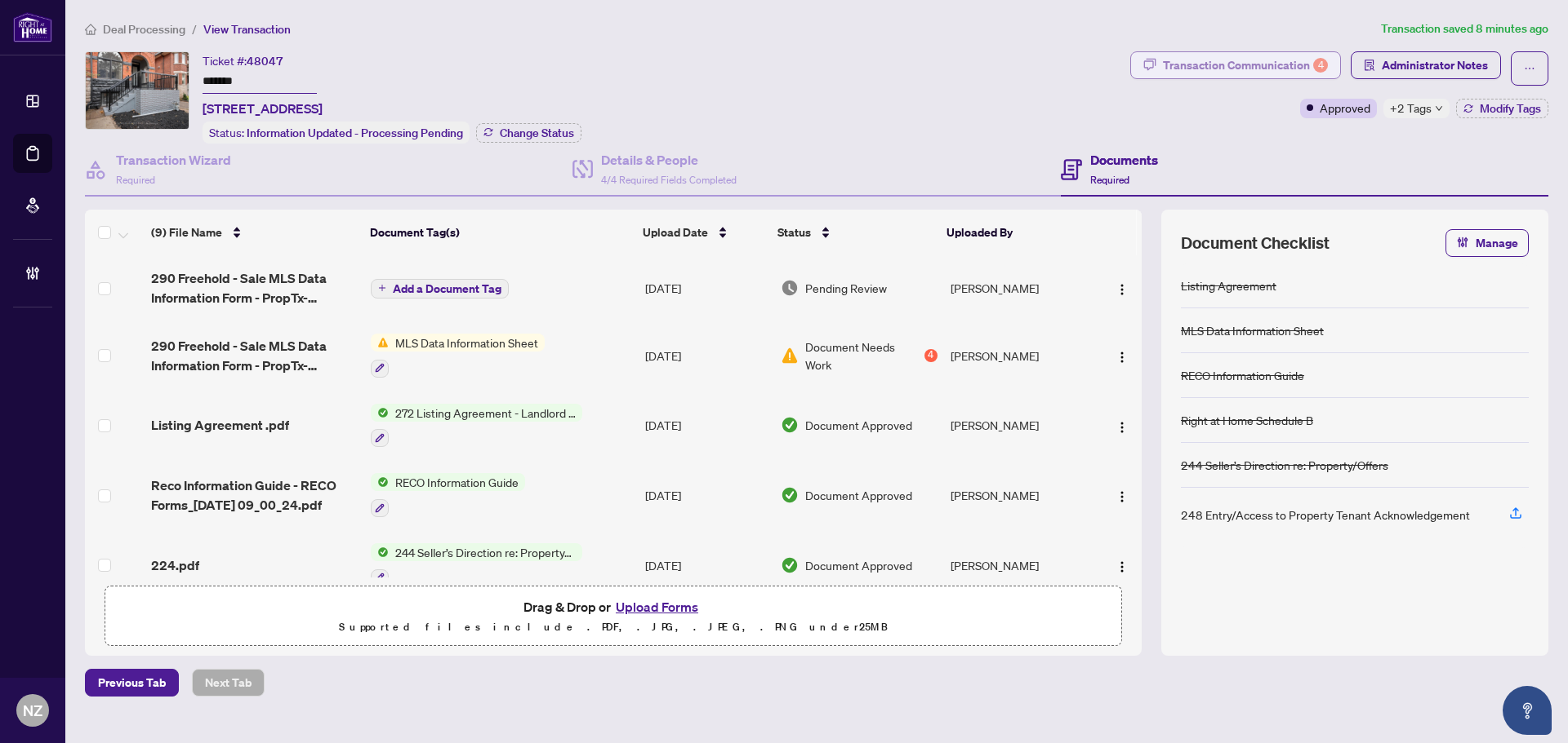
click at [1195, 63] on div "Transaction Communication 4" at bounding box center [1245, 65] width 165 height 26
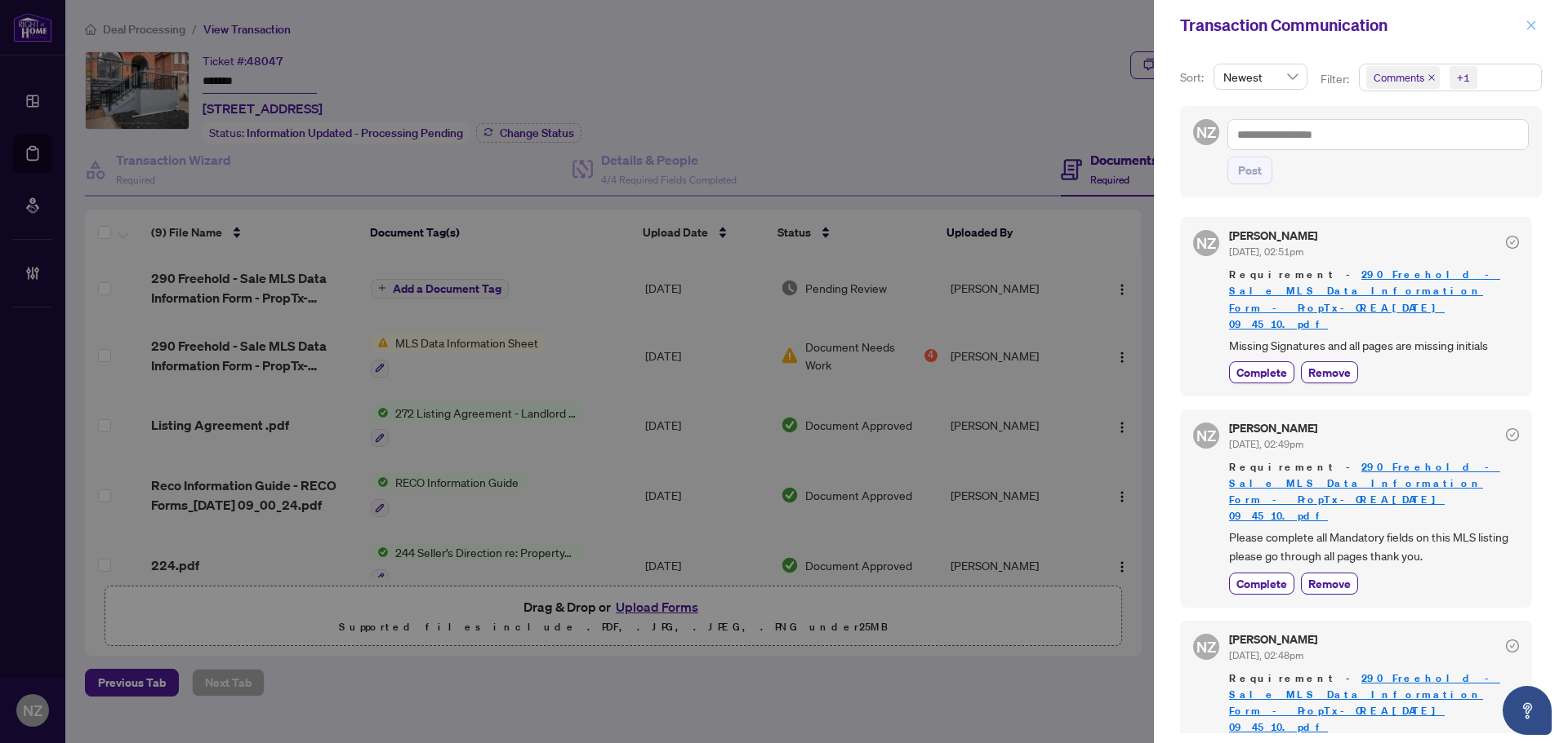
click at [1531, 28] on icon "close" at bounding box center [1531, 25] width 11 height 11
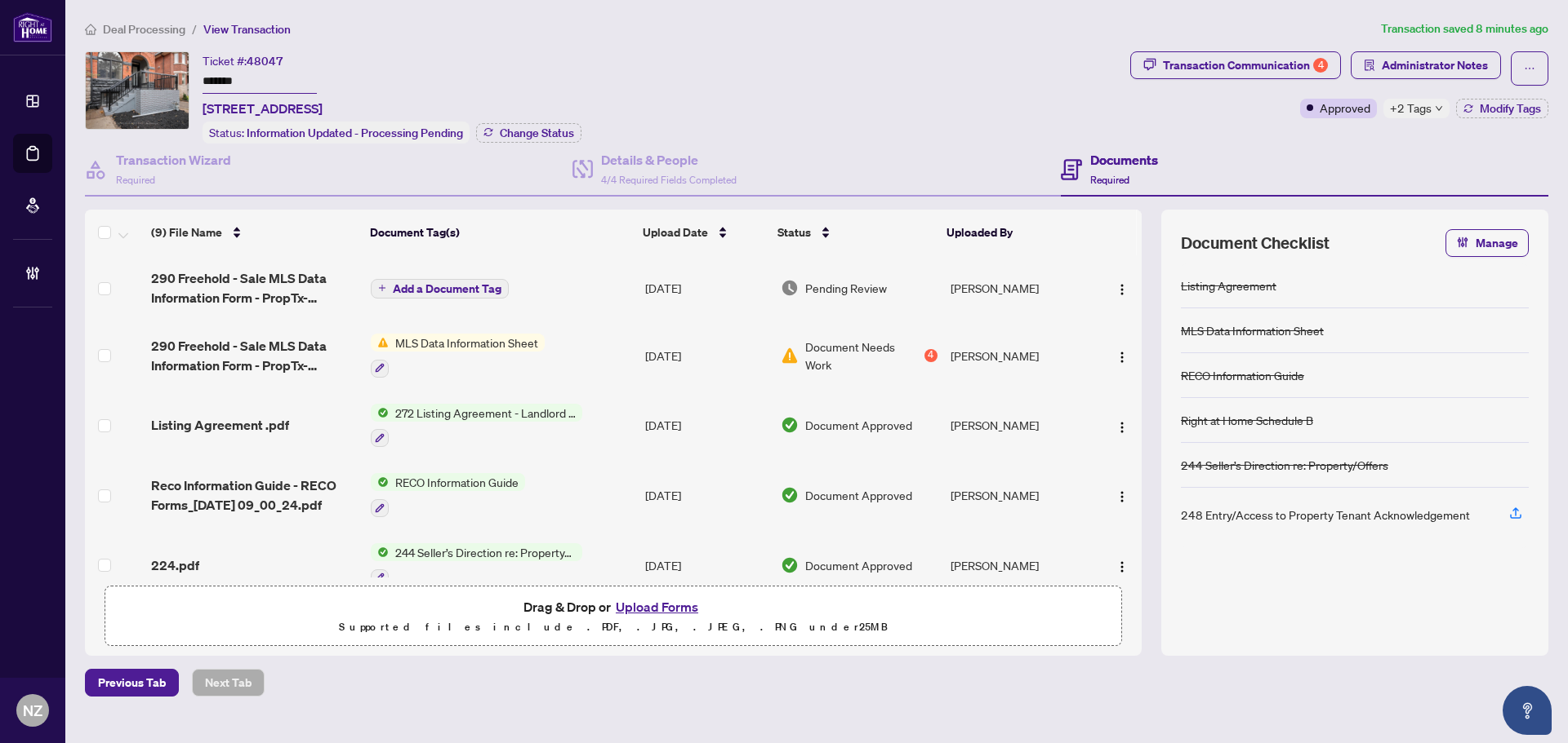
click at [146, 33] on span "Deal Processing" at bounding box center [144, 30] width 82 height 15
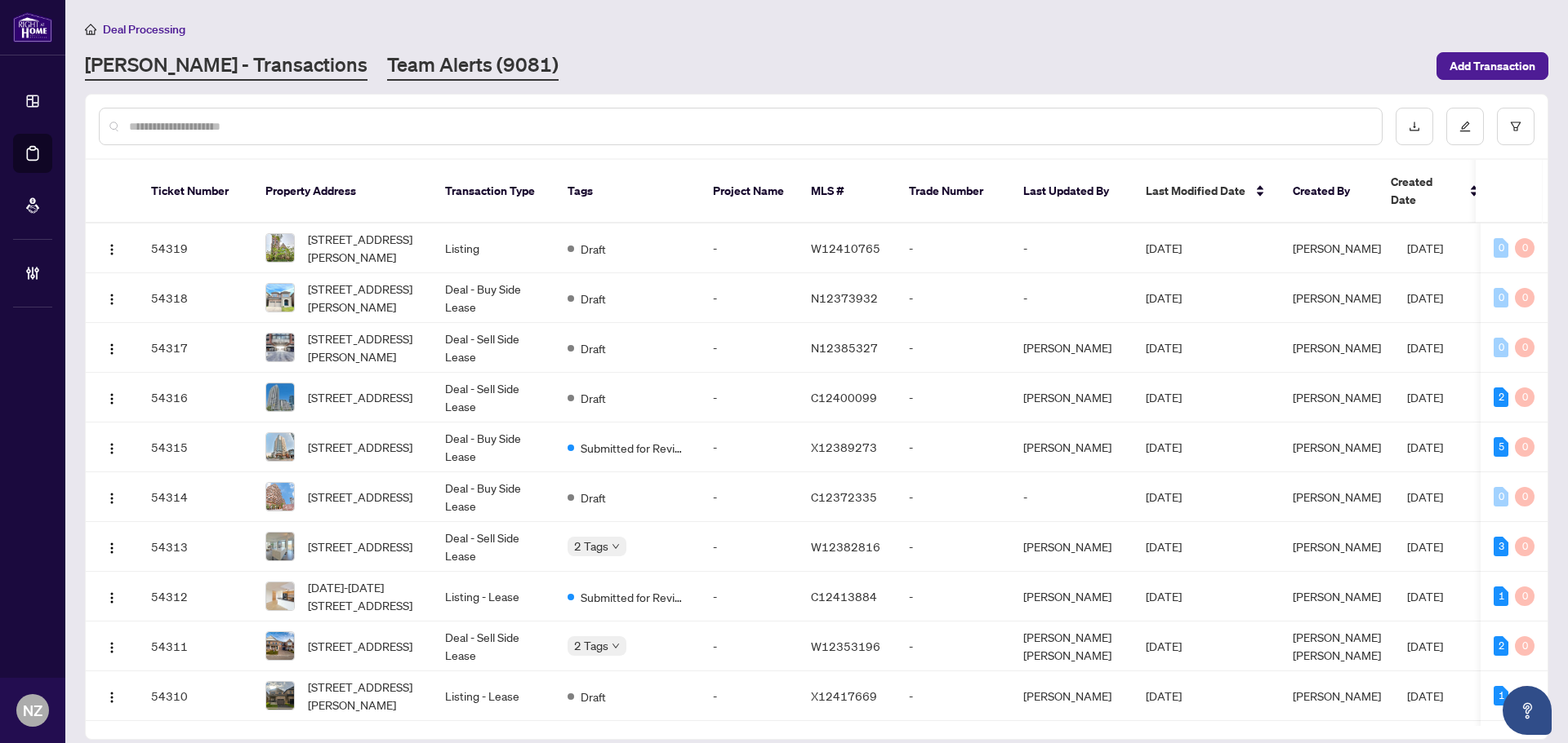
click at [387, 73] on link "Team Alerts (9081)" at bounding box center [473, 66] width 172 height 30
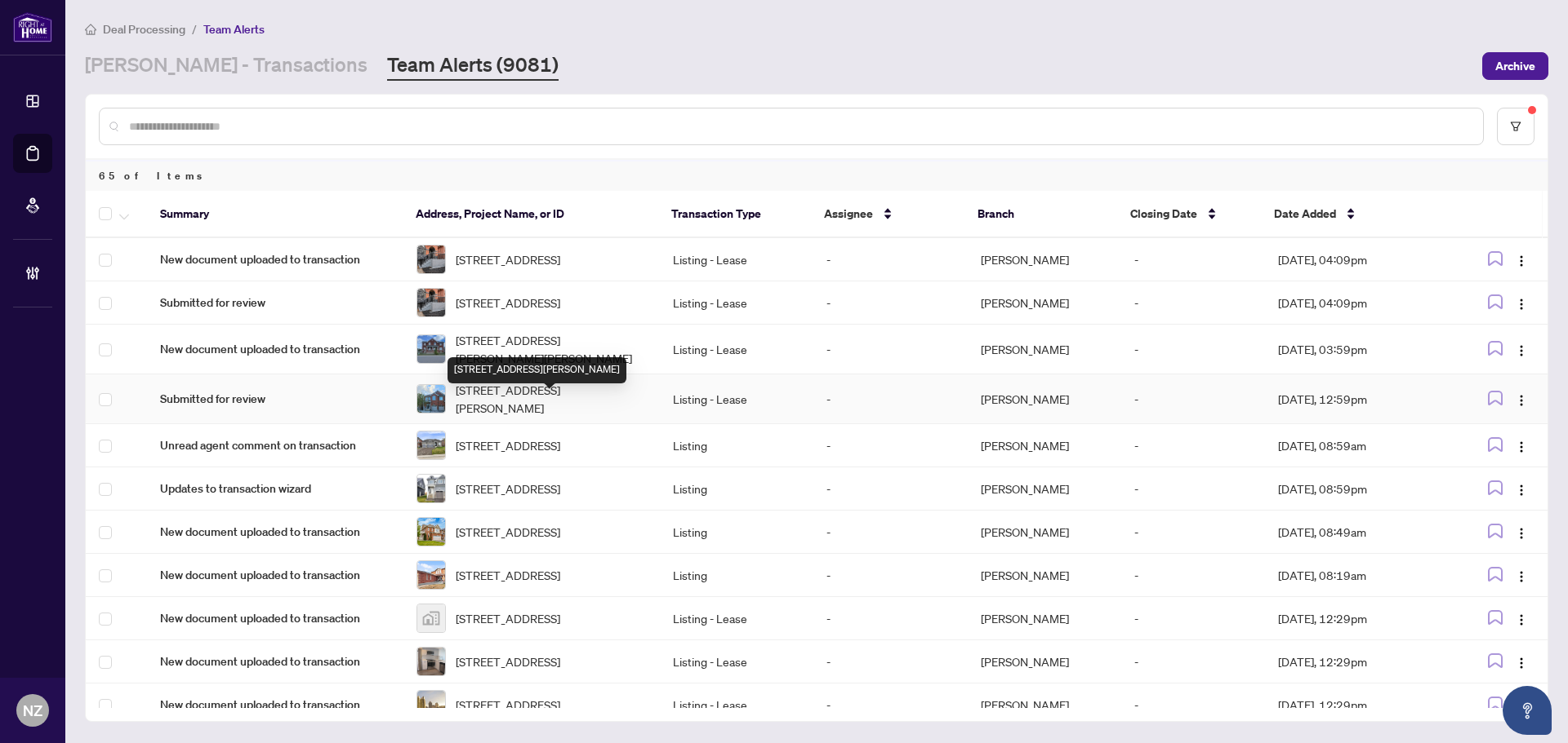
click at [529, 402] on span "24 Mediterra Dr, Vaughan, Ontario L4H 3B7, Canada" at bounding box center [550, 399] width 191 height 36
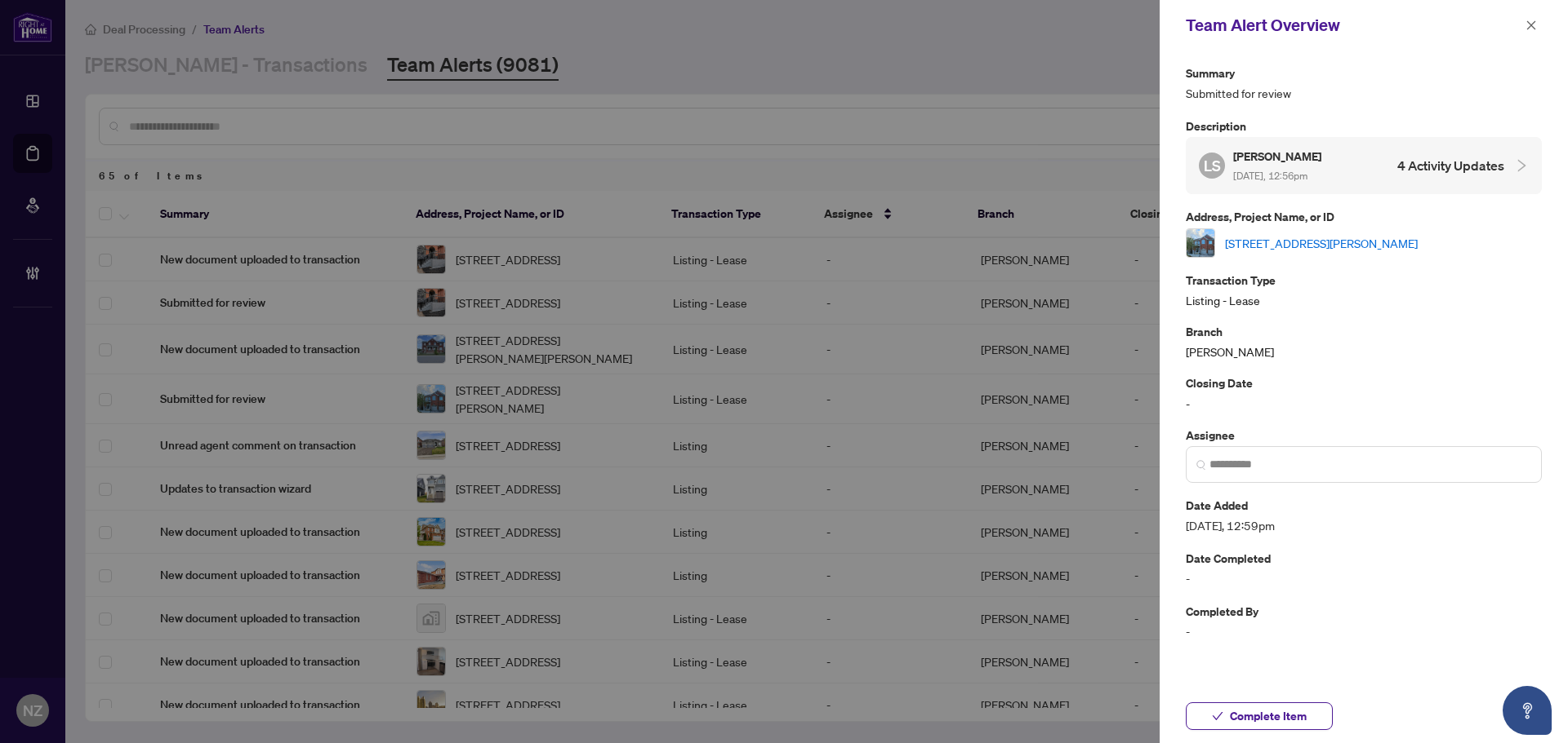
click at [1358, 254] on div "24 Mediterra Dr, Vaughan, Ontario L4H 3B7, Canada" at bounding box center [1364, 243] width 356 height 30
click at [1358, 250] on link "24 Mediterra Dr, Vaughan, Ontario L4H 3B7, Canada" at bounding box center [1321, 242] width 193 height 18
click at [1525, 23] on icon "close" at bounding box center [1531, 25] width 11 height 11
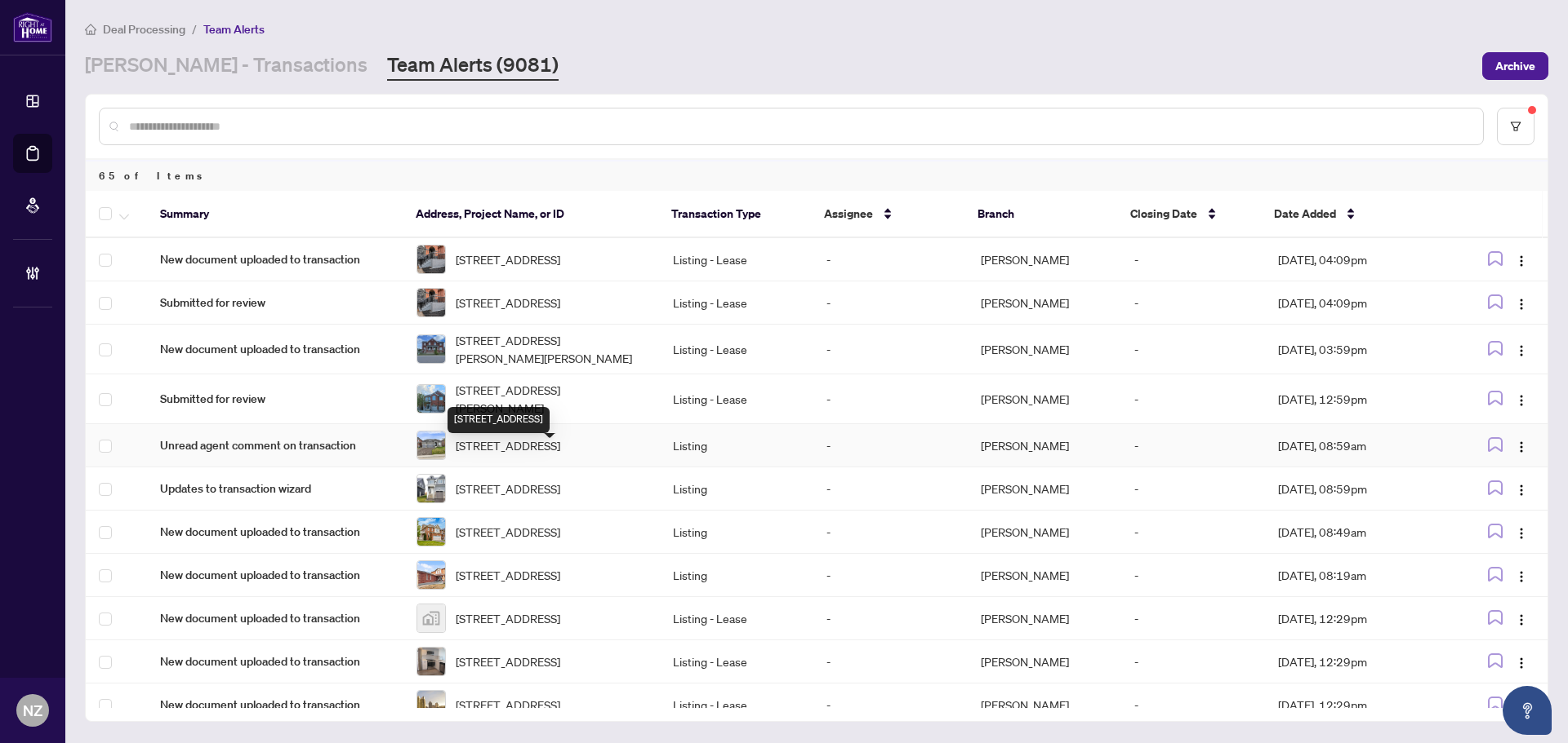
click at [513, 455] on span "96 MARIGOLD Blvd, Adjala-Tosorontio, Ontario L0G 1W0, Canada" at bounding box center [507, 445] width 104 height 18
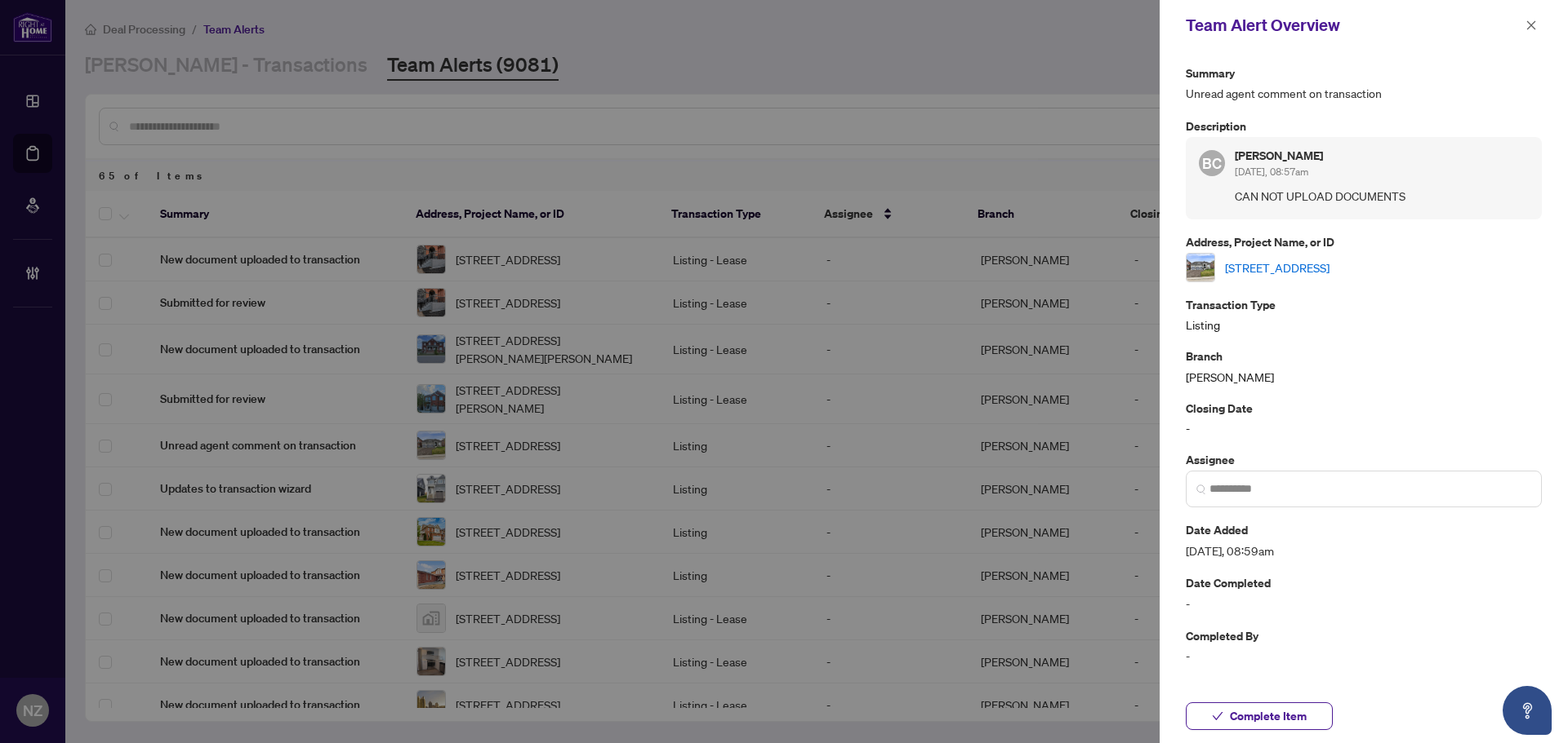
click at [1295, 264] on link "96 MARIGOLD Blvd, Adjala-Tosorontio, Ontario L0G 1W0, Canada" at bounding box center [1277, 267] width 104 height 18
click at [1538, 27] on button "button" at bounding box center [1531, 25] width 21 height 20
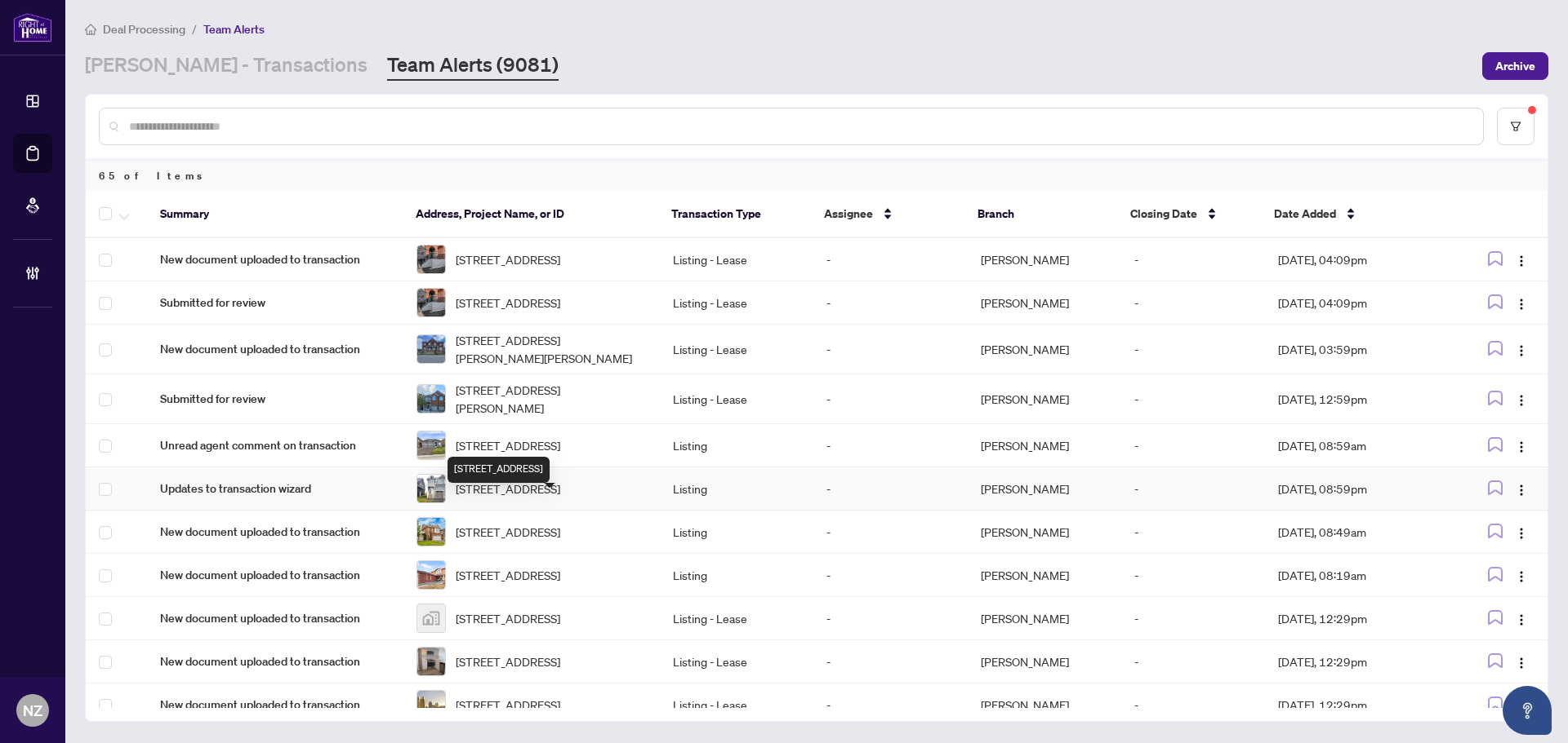
click at [518, 498] on span "140 Black Willow Cres, Blue Mountains, Ontario L9Y 4E4, Canada" at bounding box center [507, 488] width 104 height 18
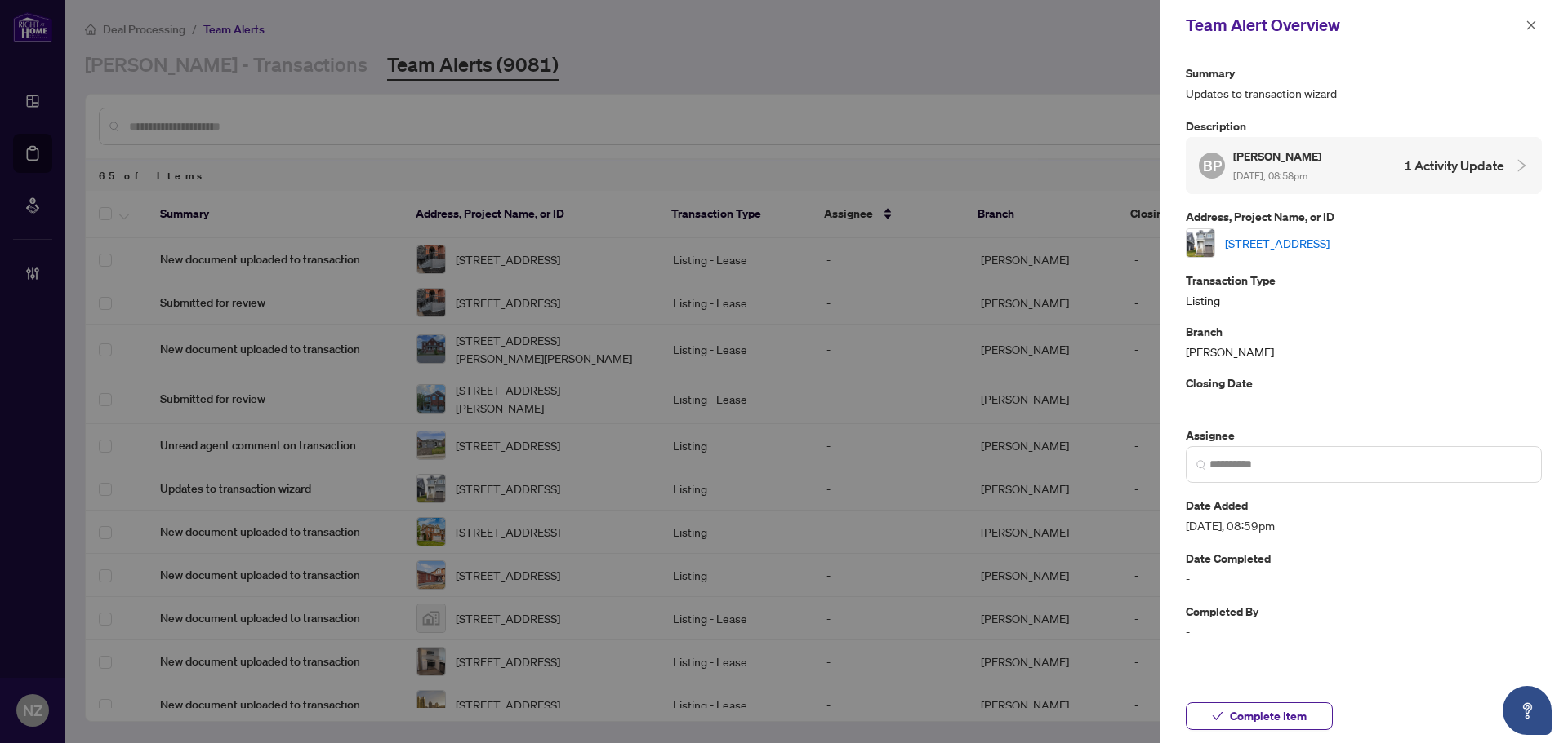
click at [1300, 234] on link "140 Black Willow Cres, Blue Mountains, Ontario L9Y 4E4, Canada" at bounding box center [1277, 242] width 104 height 18
click at [1530, 23] on icon "close" at bounding box center [1531, 25] width 11 height 11
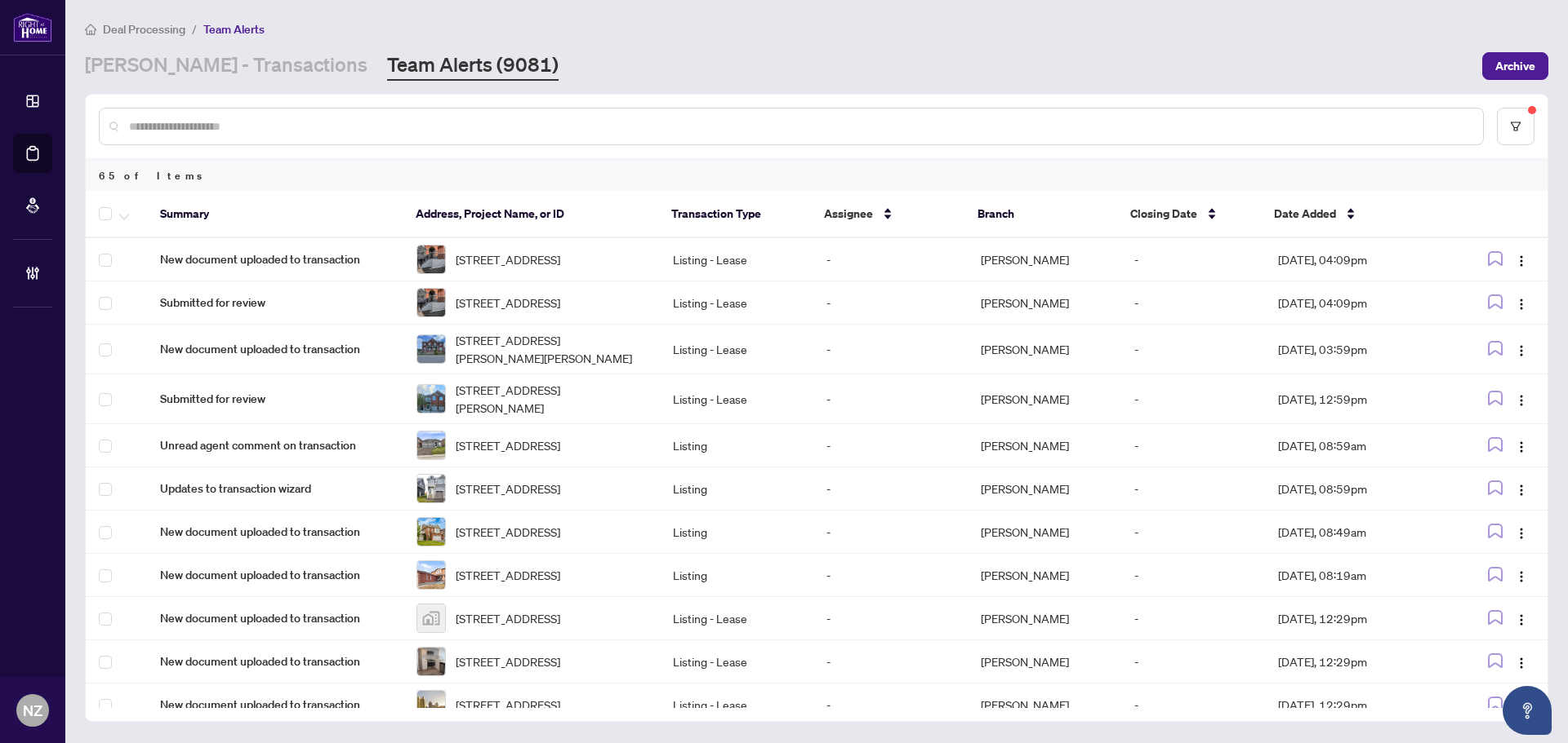
click at [154, 118] on input "text" at bounding box center [798, 126] width 1340 height 18
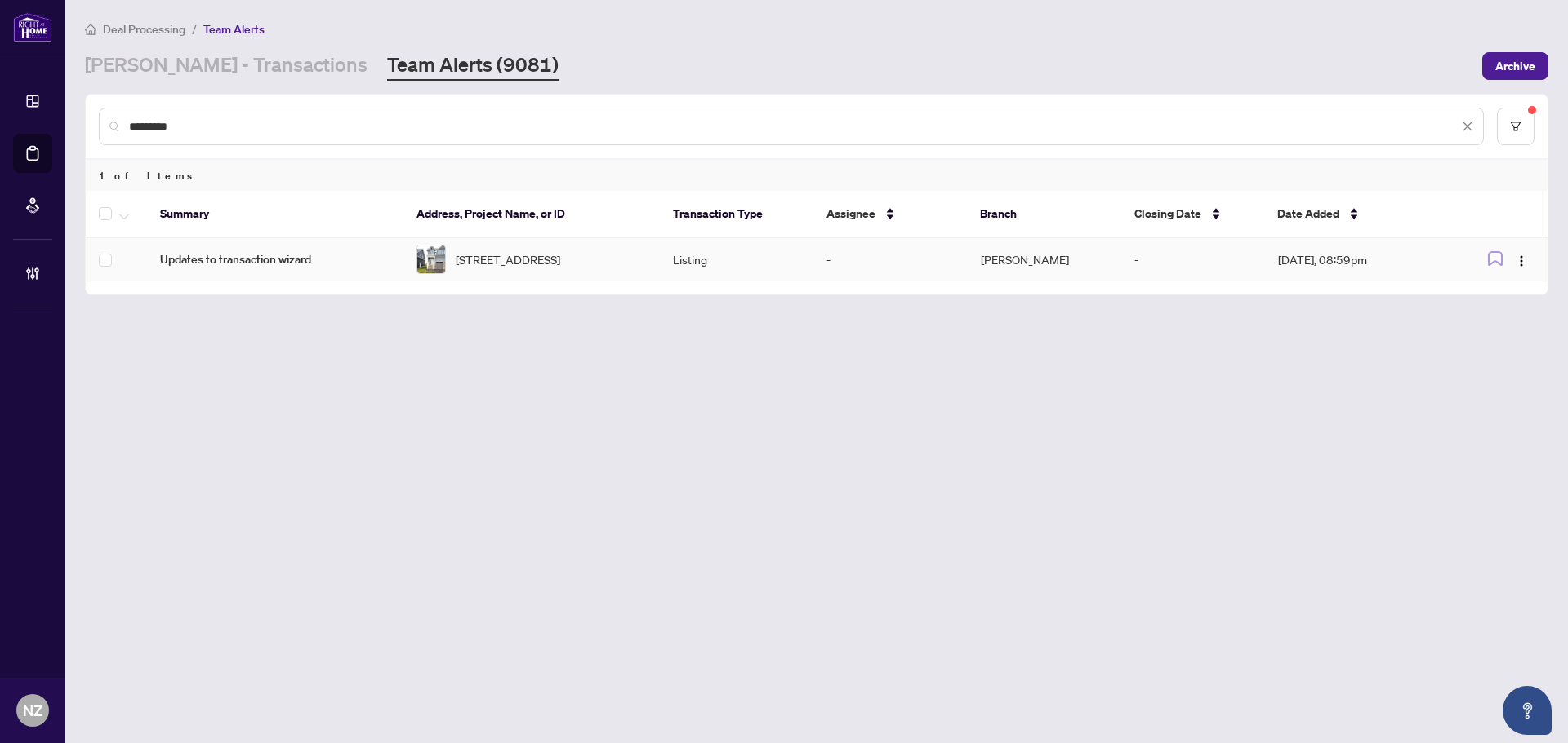
type input "*********"
drag, startPoint x: 121, startPoint y: 212, endPoint x: 128, endPoint y: 232, distance: 21.2
click at [123, 213] on span "button" at bounding box center [124, 213] width 10 height 18
click at [165, 351] on span "Complete Item" at bounding box center [178, 346] width 102 height 18
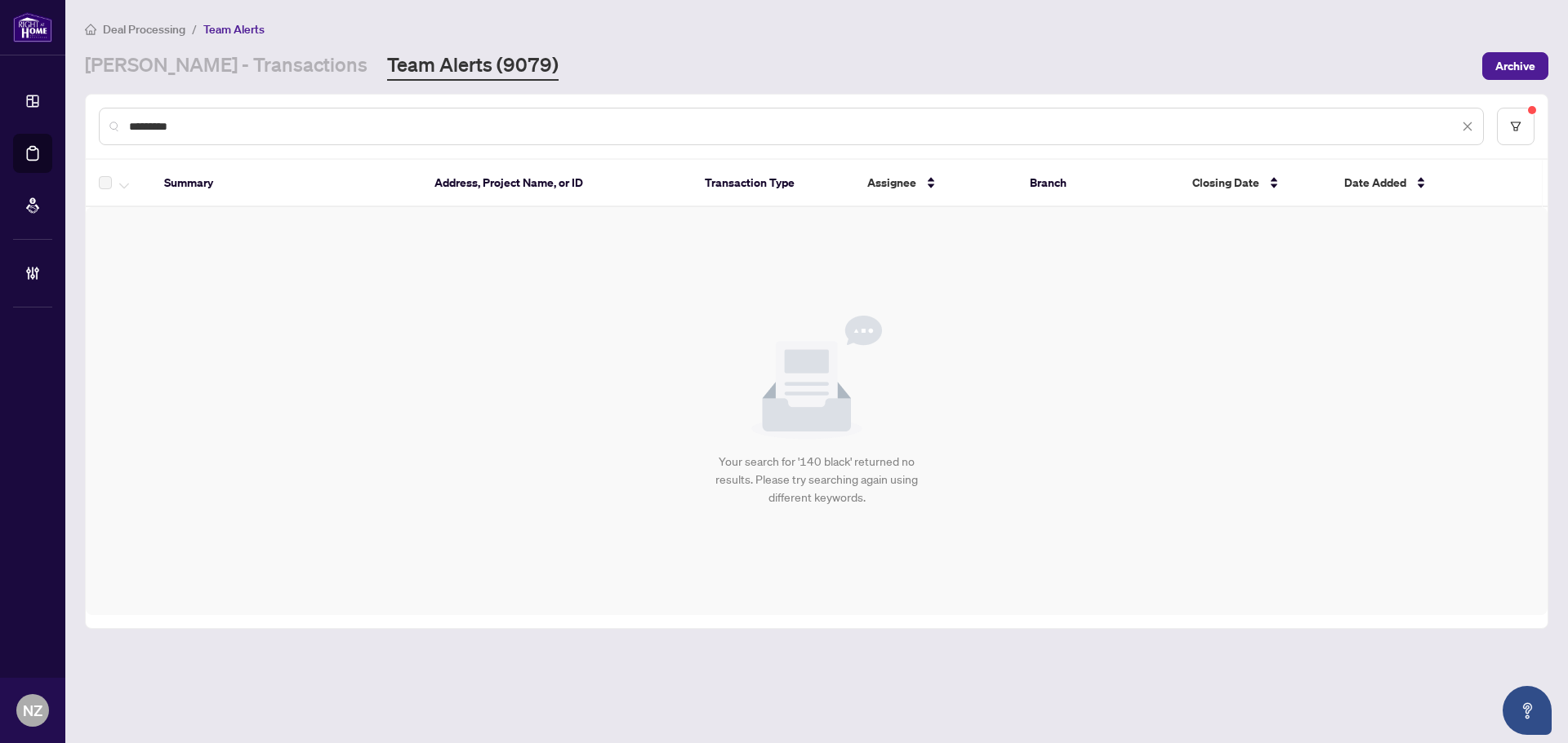
click at [217, 127] on input "*********" at bounding box center [793, 126] width 1329 height 18
drag, startPoint x: 201, startPoint y: 125, endPoint x: 59, endPoint y: 115, distance: 142.4
click at [59, 115] on div "Dashboard Deal Processing Mortgage Referrals Brokerage Management NZ Nadia Zucc…" at bounding box center [784, 371] width 1568 height 743
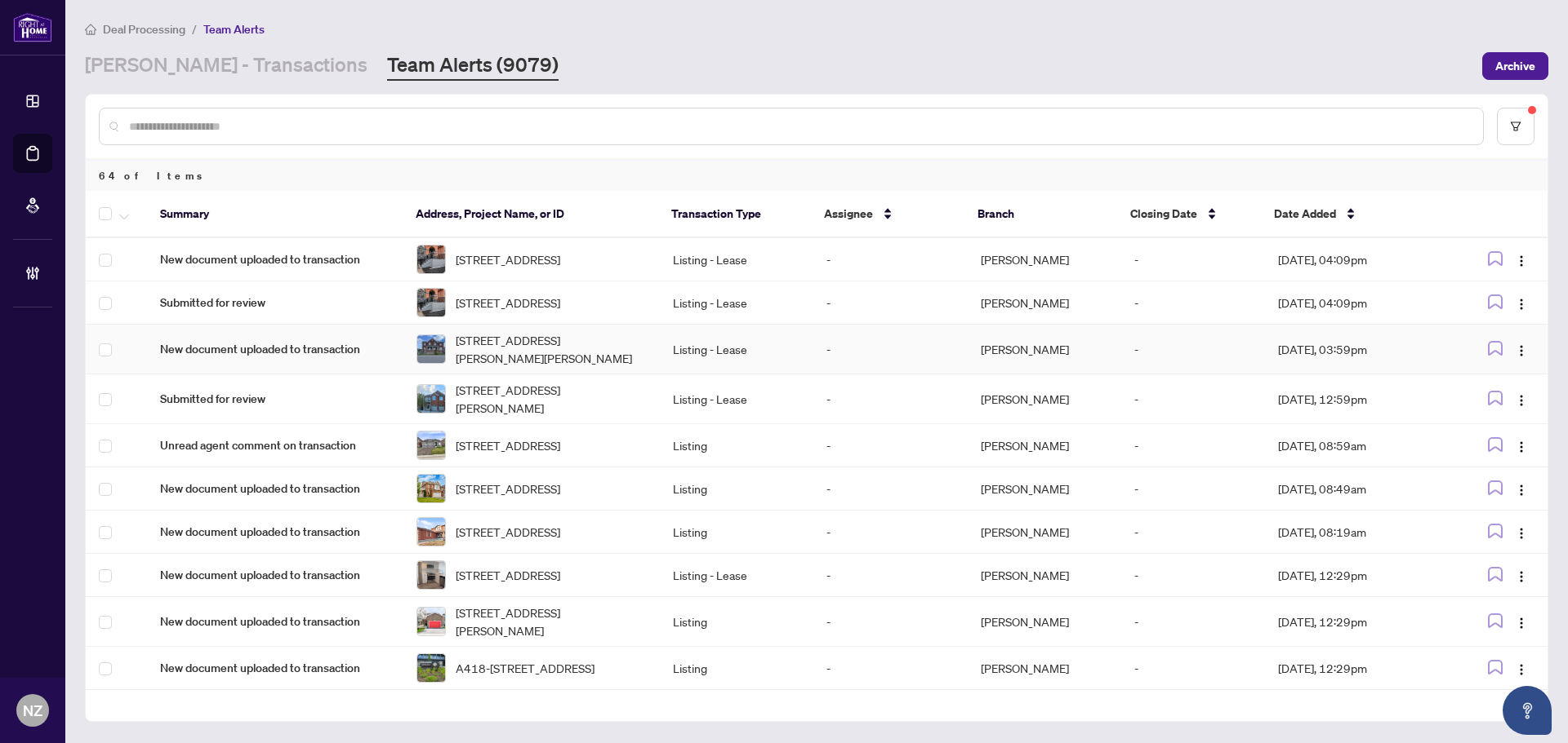
click at [517, 351] on span "2 Humphrey St, Hamilton, Ontario L0R 2H1, Canada" at bounding box center [550, 349] width 191 height 36
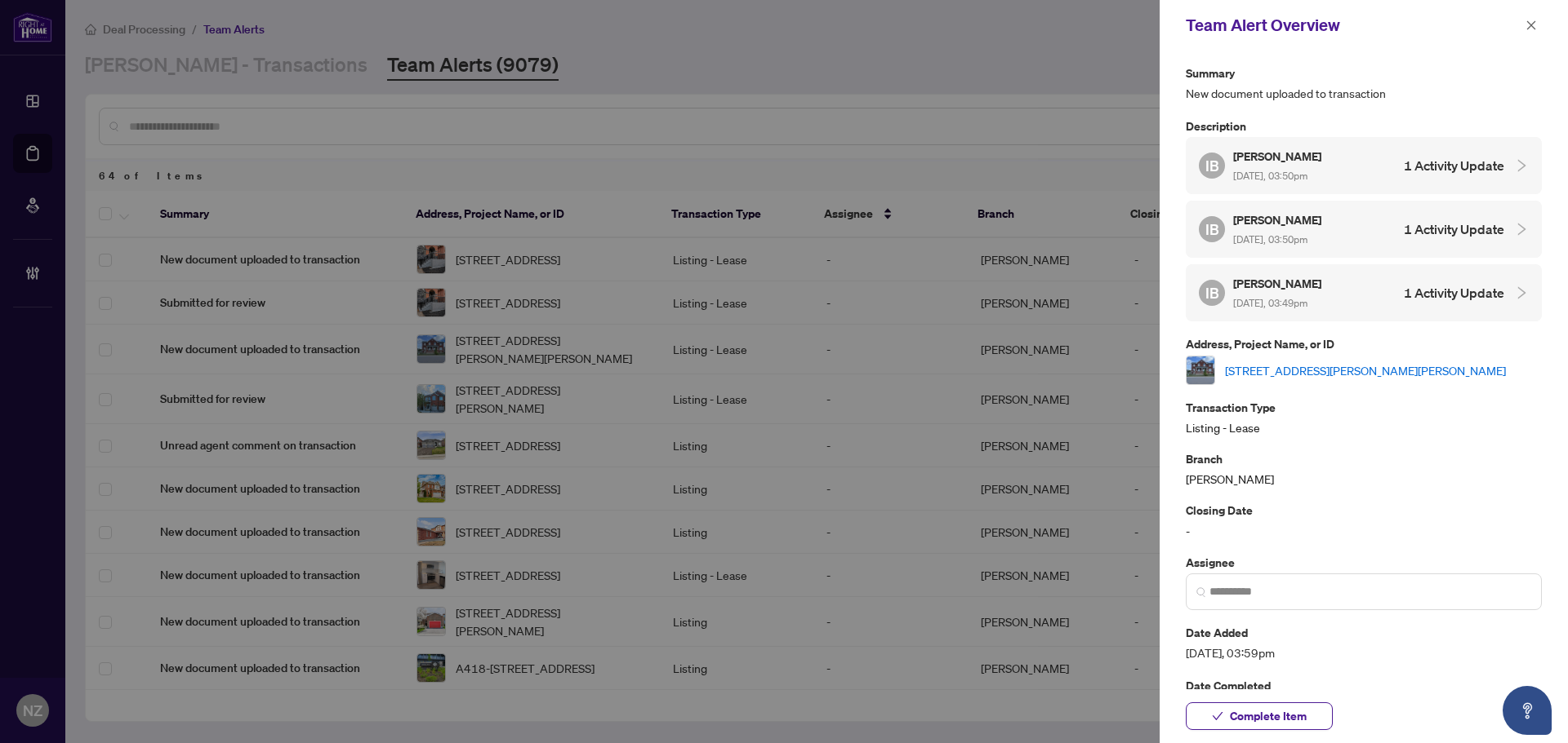
click at [1314, 368] on link "2 Humphrey St, Hamilton, Ontario L0R 2H1, Canada" at bounding box center [1365, 370] width 281 height 18
click at [1233, 713] on span "Complete Item" at bounding box center [1268, 717] width 76 height 26
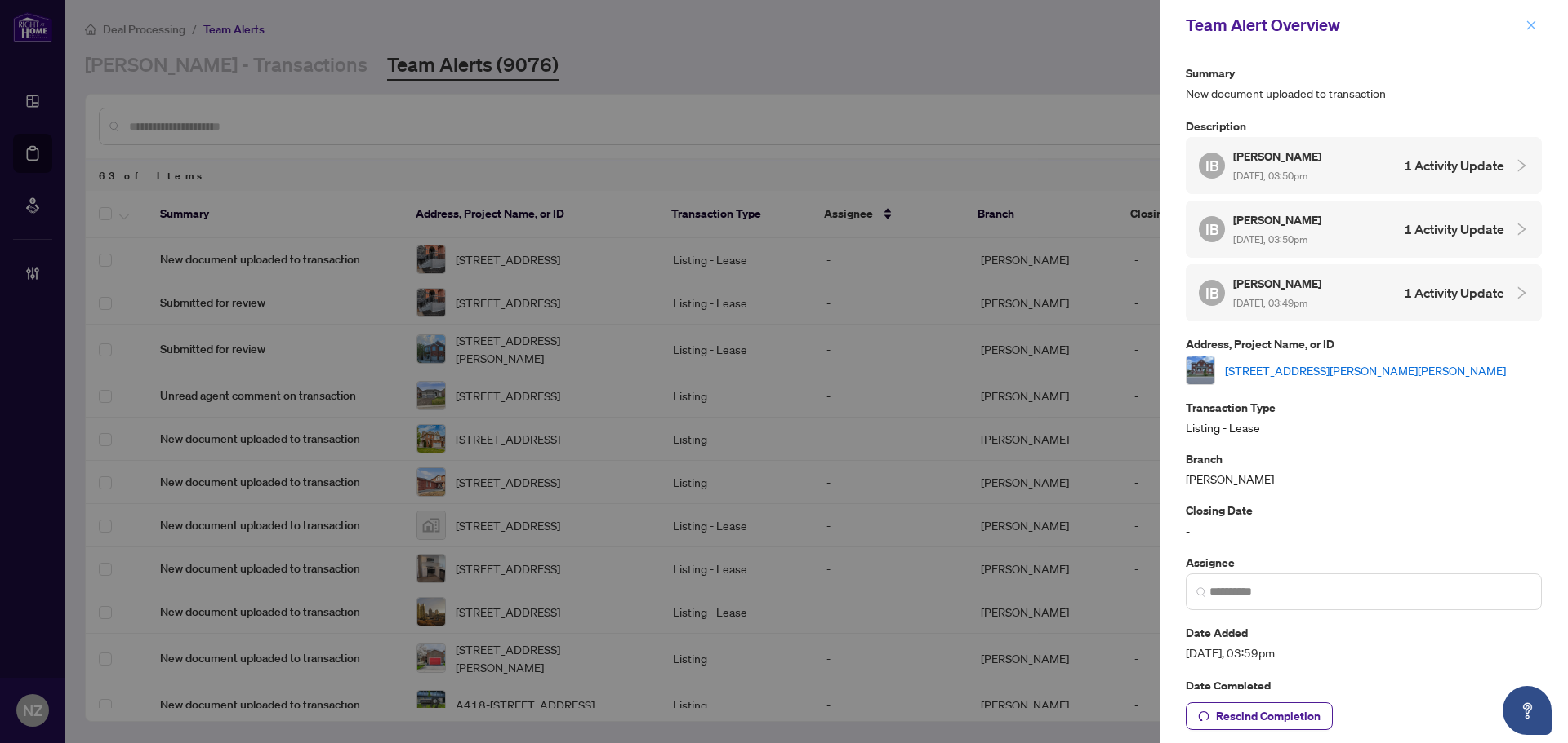
click at [1528, 31] on icon "close" at bounding box center [1531, 25] width 11 height 11
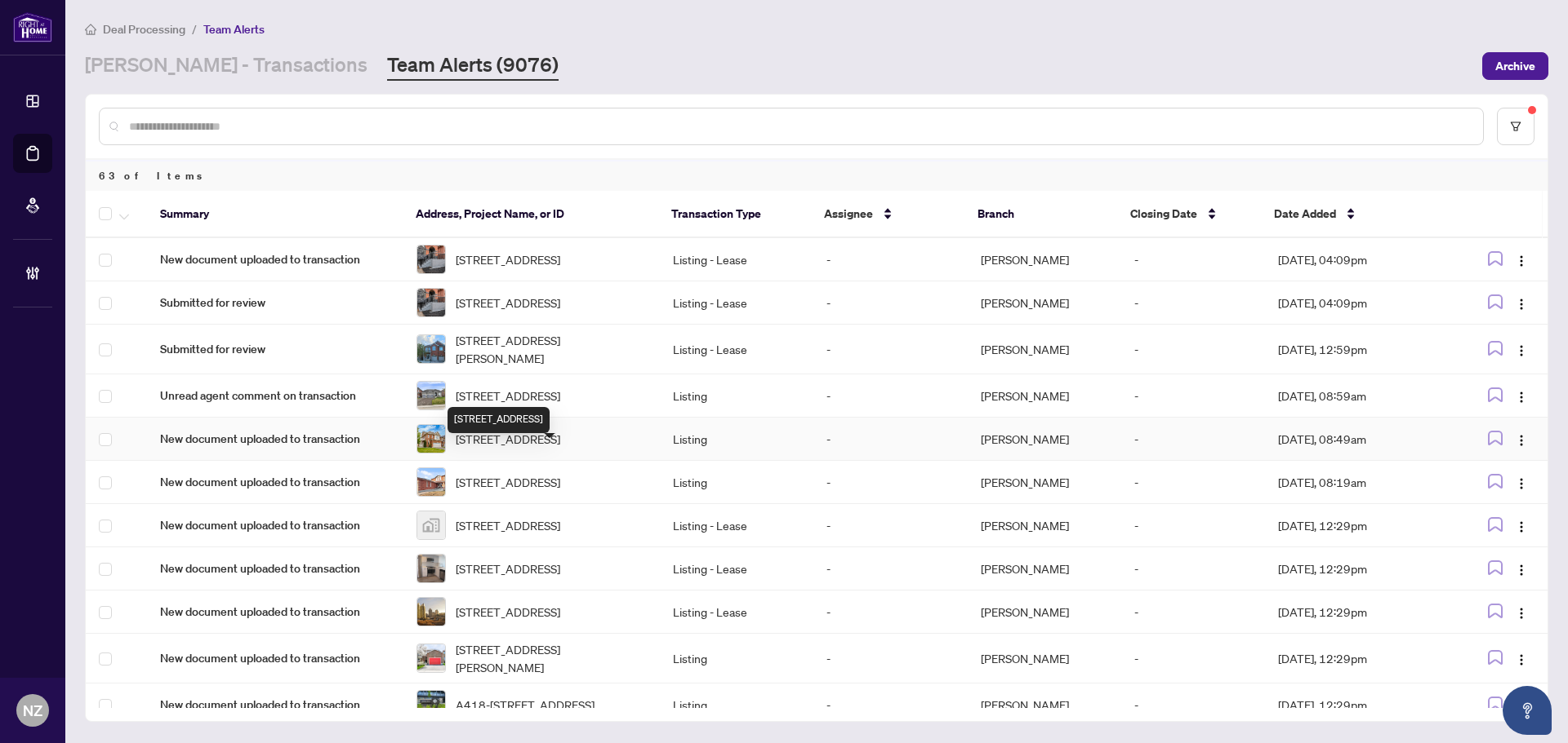
click at [531, 448] on span "41 Stedford Cres, Brampton, Ontario L7A 4P5, Canada" at bounding box center [507, 438] width 104 height 18
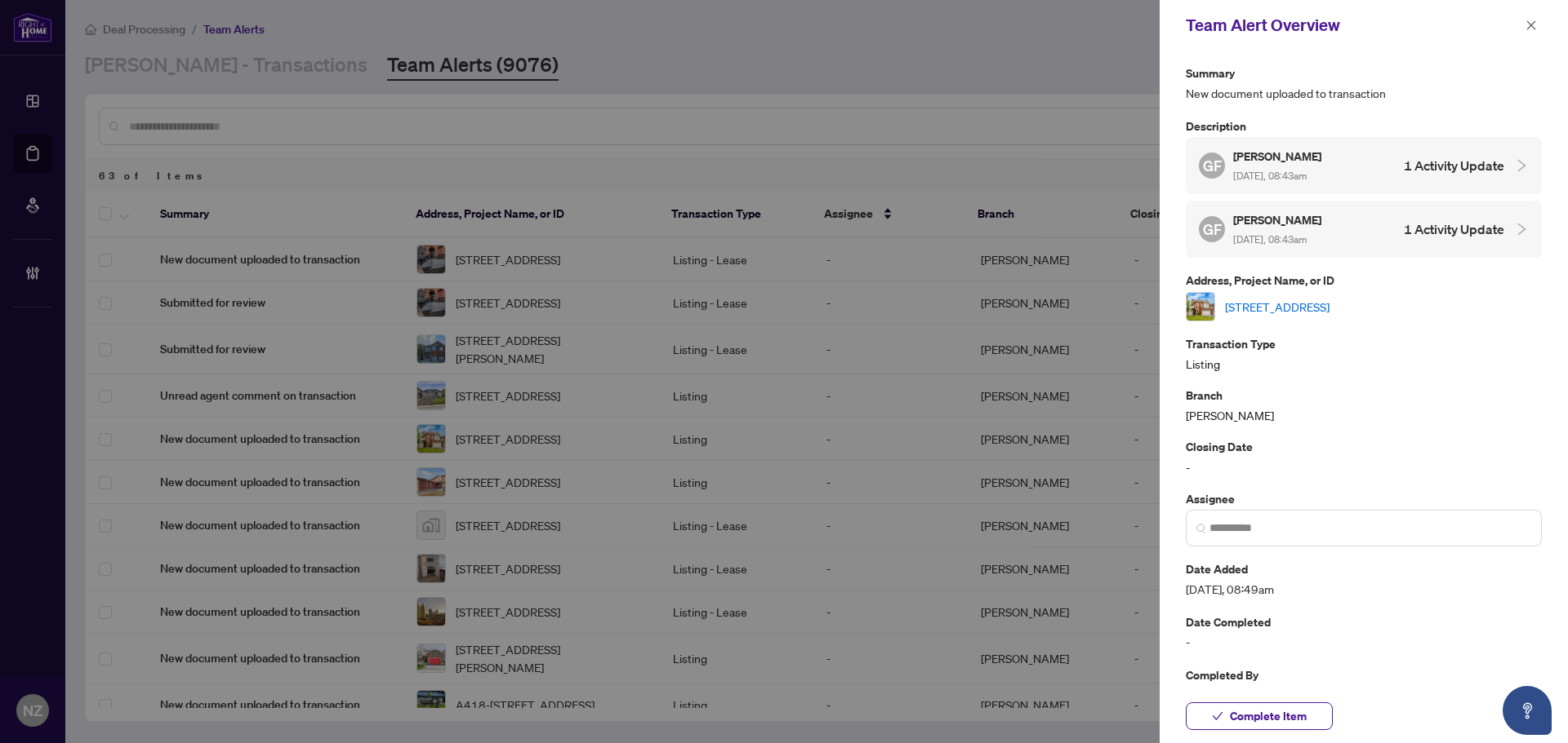
click at [1283, 303] on link "41 Stedford Cres, Brampton, Ontario L7A 4P5, Canada" at bounding box center [1277, 307] width 104 height 18
click at [1228, 723] on button "Complete Item" at bounding box center [1259, 717] width 147 height 28
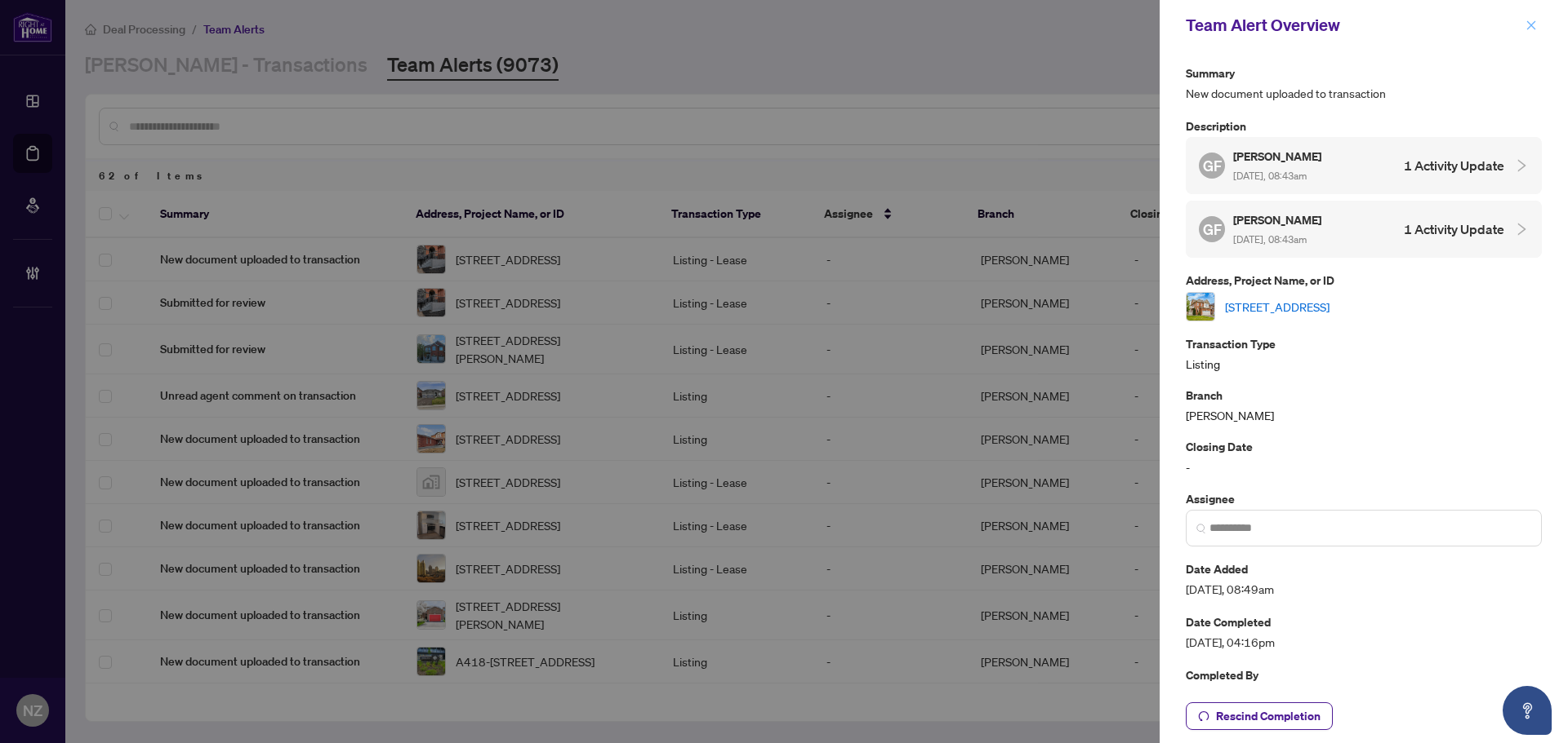
click at [1527, 29] on icon "close" at bounding box center [1531, 25] width 11 height 11
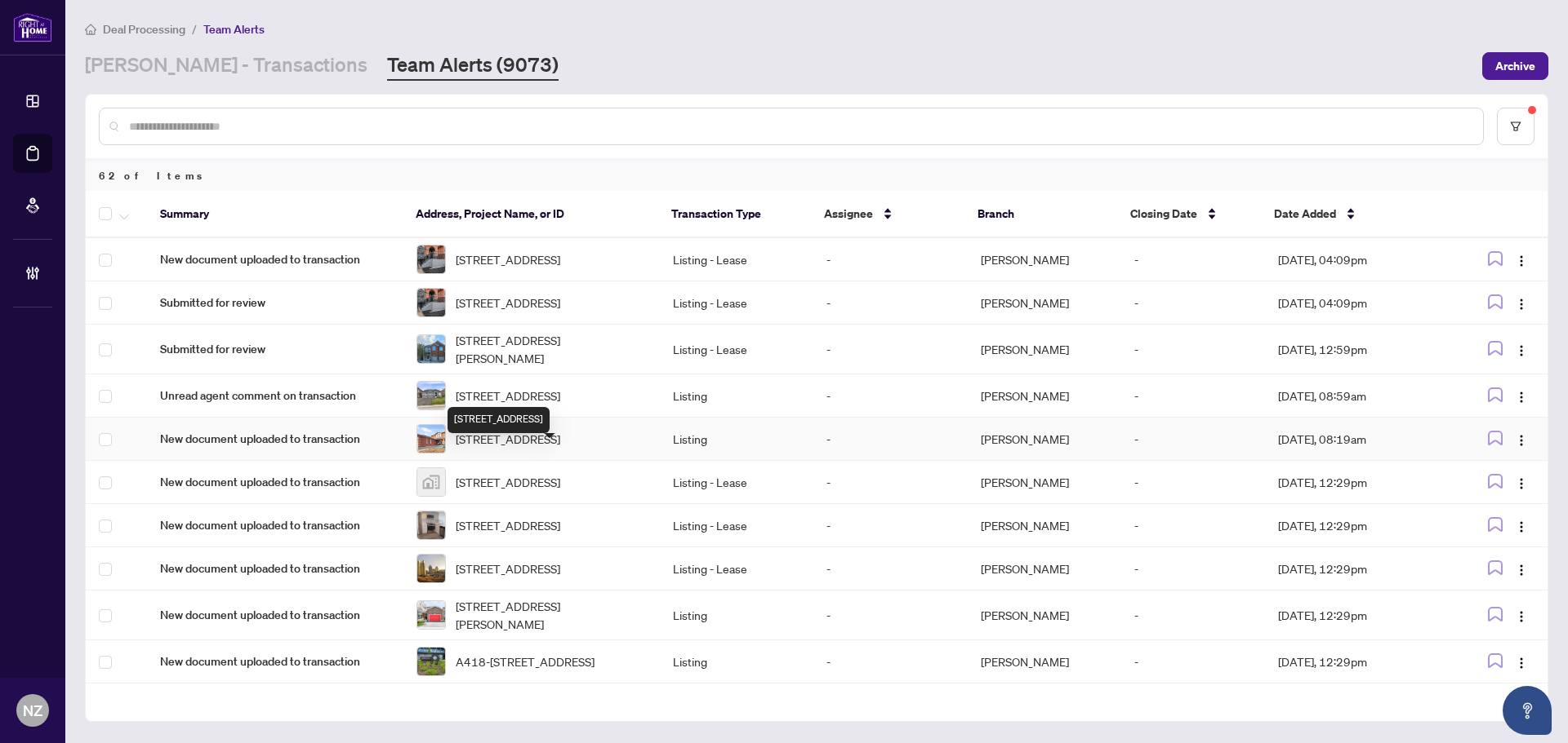
click at [524, 448] on span "99 Widgeon St, Barrie, Ontario L4N 8W3, Canada" at bounding box center [507, 438] width 104 height 18
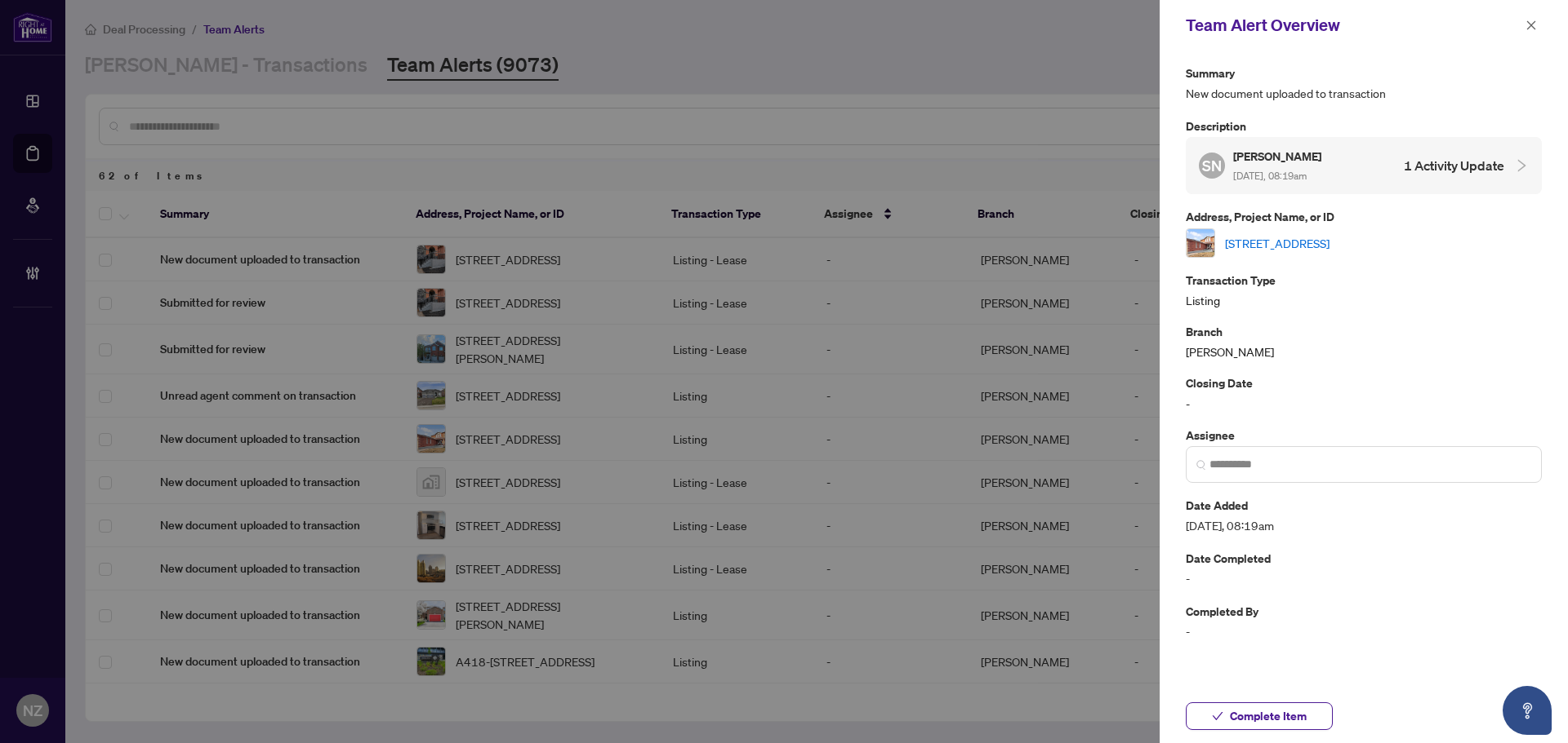
click at [1297, 249] on link "99 Widgeon St, Barrie, Ontario L4N 8W3, Canada" at bounding box center [1277, 242] width 104 height 18
click at [1281, 715] on span "Complete Item" at bounding box center [1268, 717] width 76 height 26
click at [1532, 23] on icon "close" at bounding box center [1531, 25] width 11 height 11
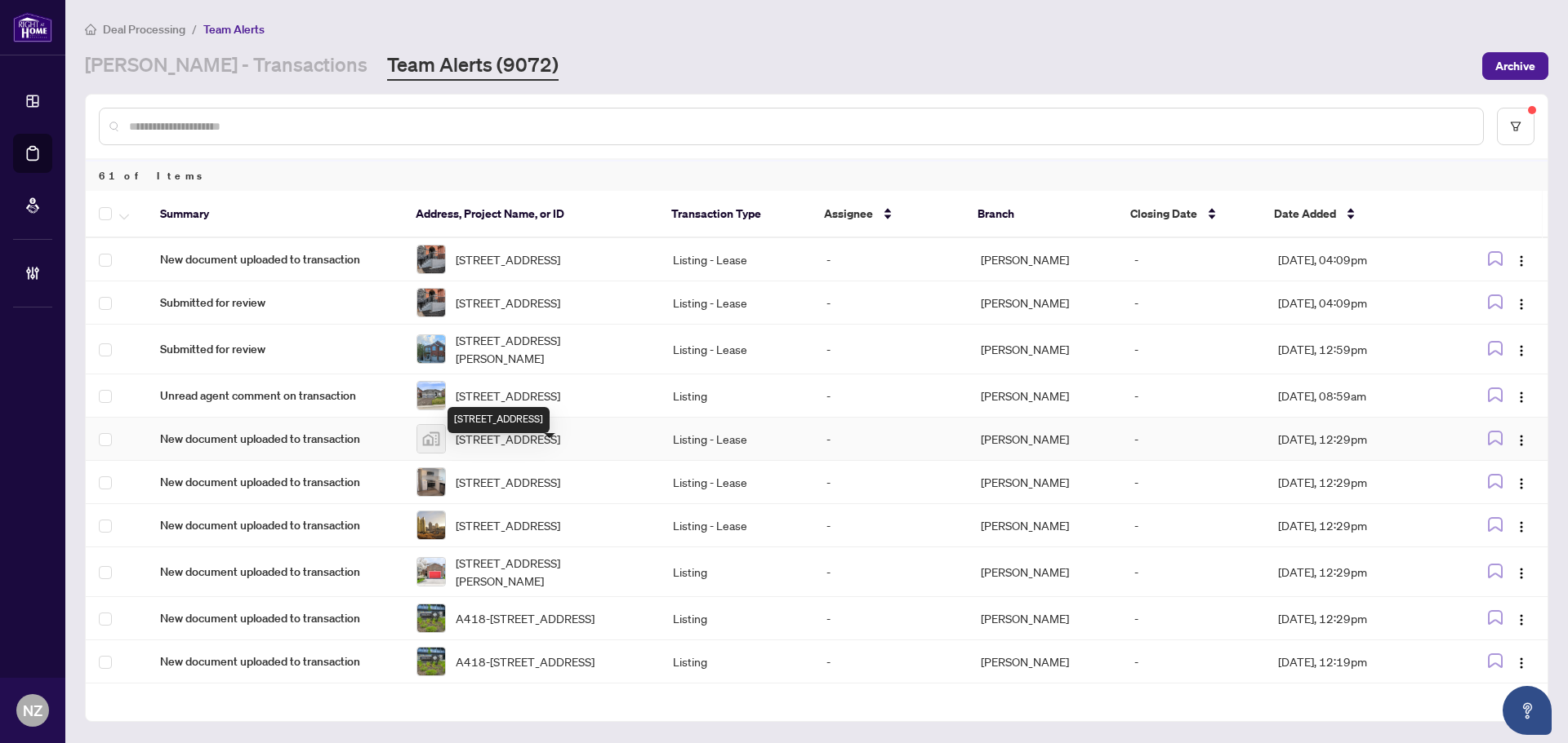
click at [531, 448] on span "4470 Tucana Court #2012, Mississauga, ON, Canada" at bounding box center [507, 438] width 104 height 18
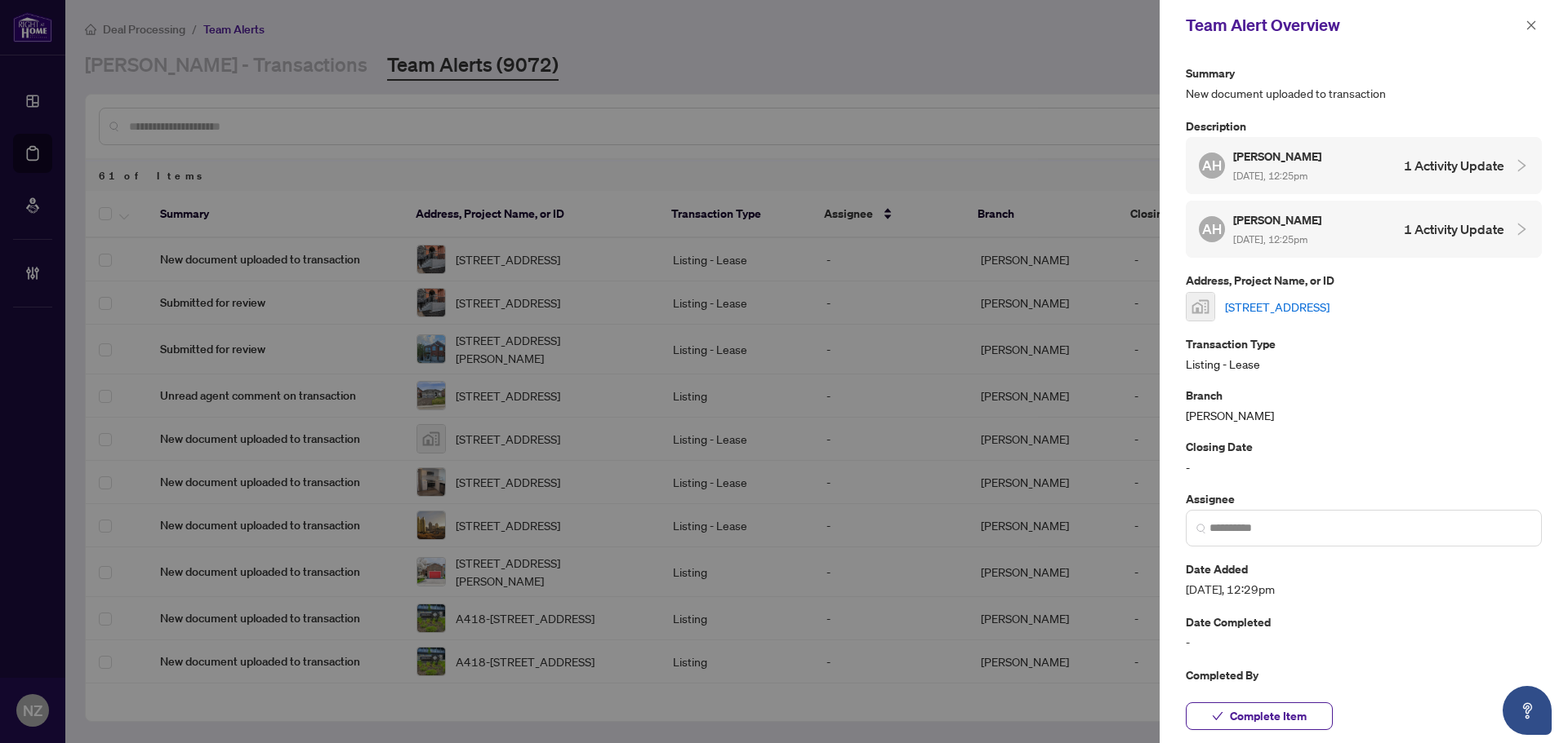
click at [1301, 303] on link "4470 Tucana Court #2012, Mississauga, ON, Canada" at bounding box center [1277, 307] width 104 height 18
click at [1241, 717] on span "Complete Item" at bounding box center [1268, 717] width 76 height 26
click at [1533, 24] on icon "close" at bounding box center [1532, 25] width 9 height 9
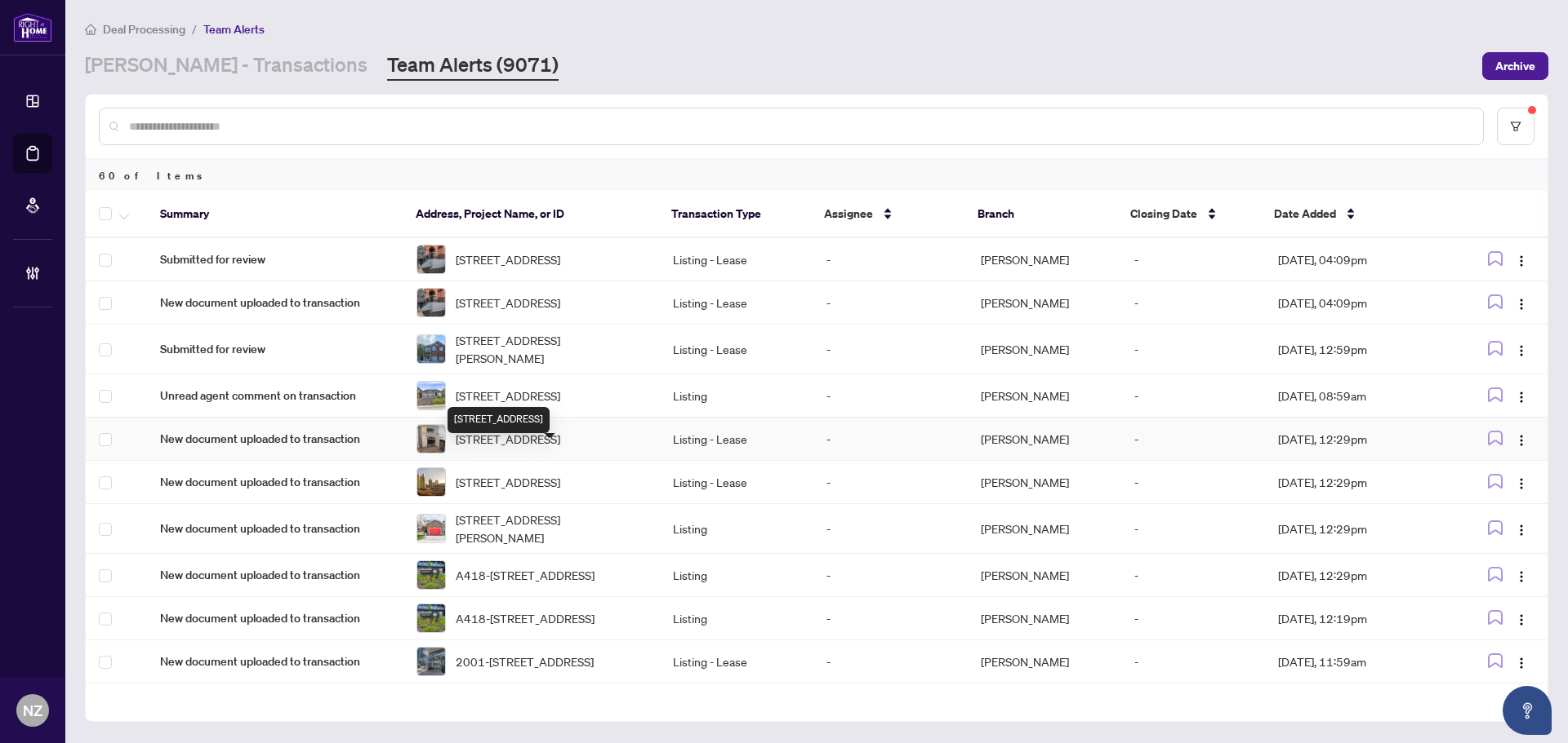
click at [499, 448] on span "212-385 Osler St, Toronto, Ontario M6N 0B2, Canada" at bounding box center [507, 438] width 104 height 18
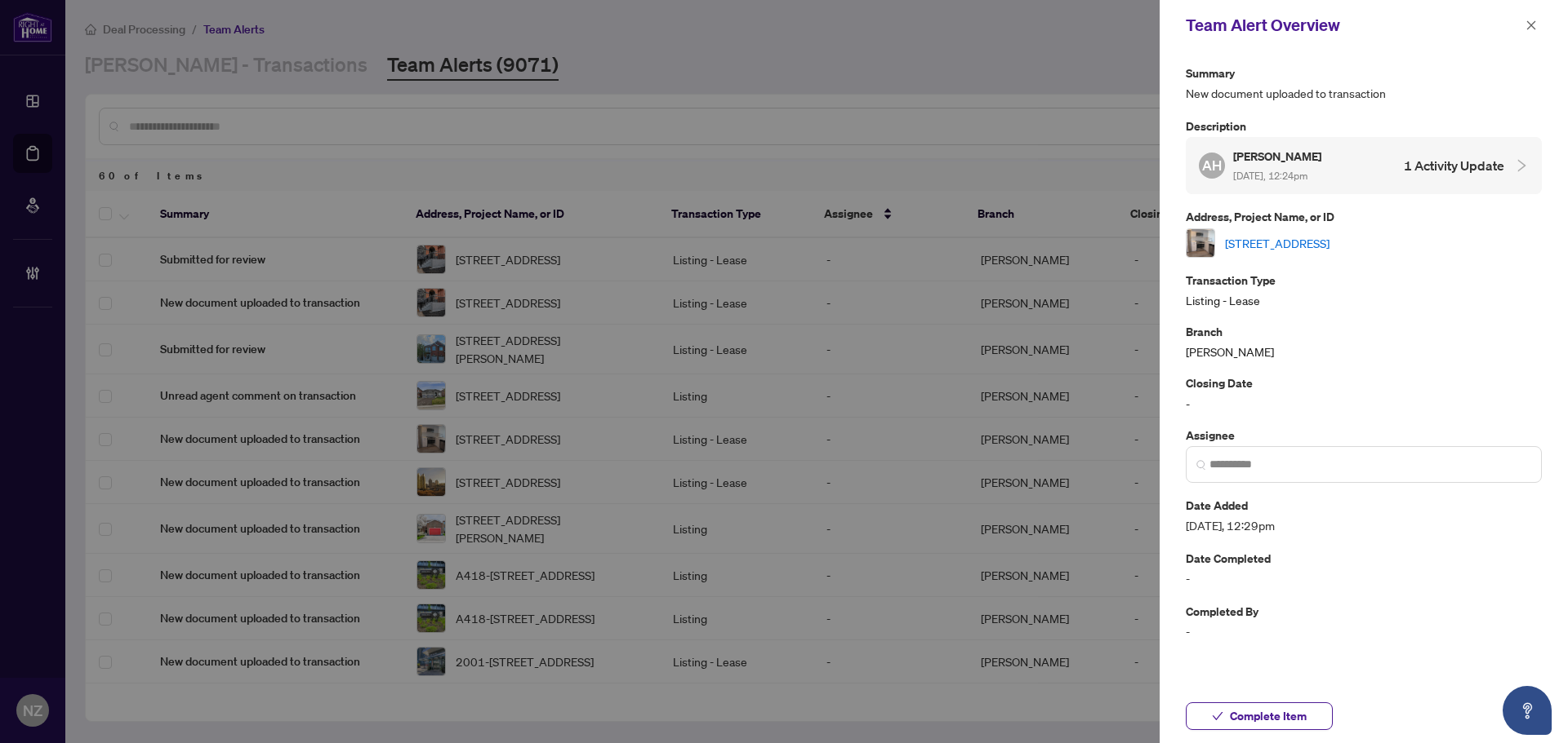
click at [1278, 235] on link "212-385 Osler St, Toronto, Ontario M6N 0B2, Canada" at bounding box center [1277, 242] width 104 height 18
click at [1531, 30] on icon "close" at bounding box center [1531, 25] width 11 height 11
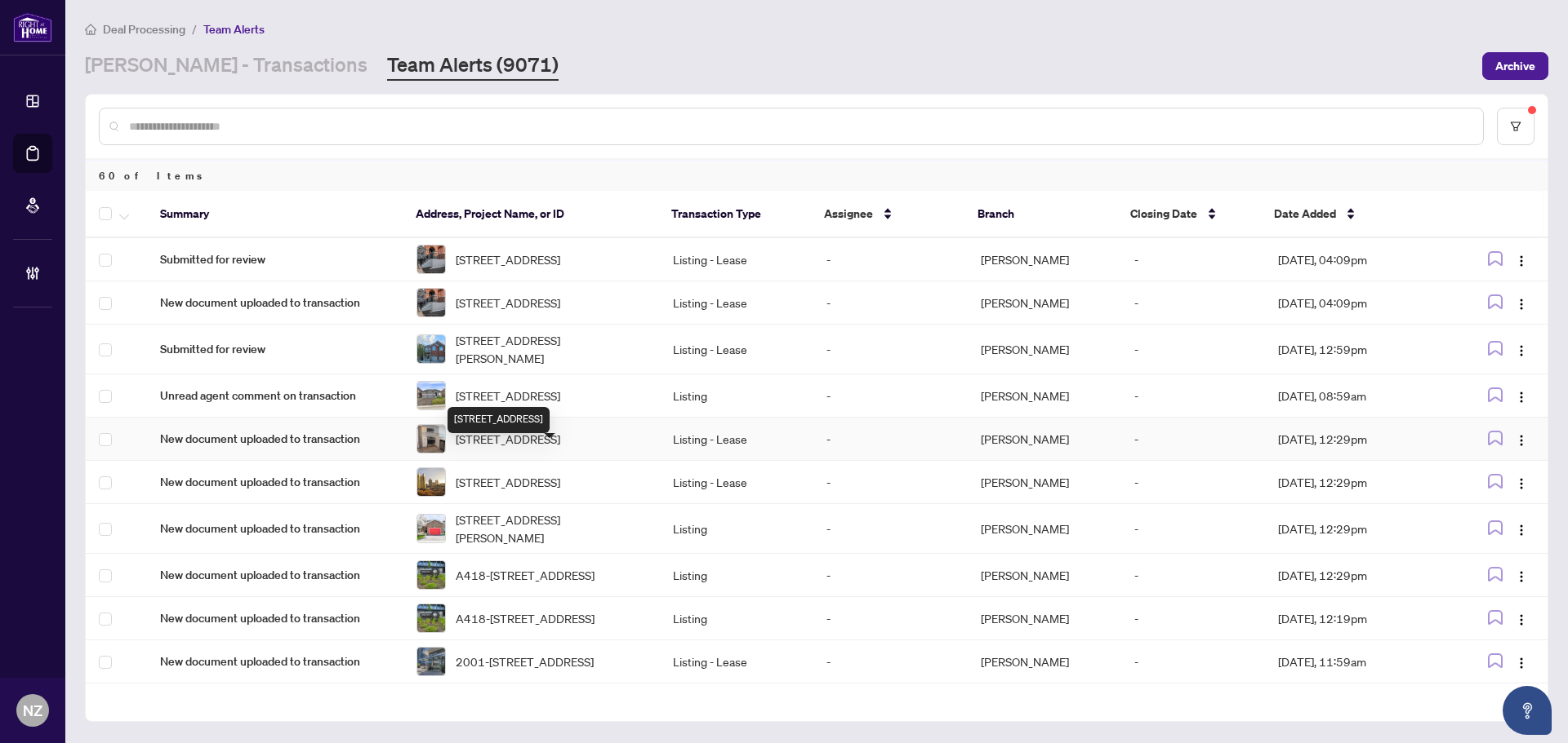
drag, startPoint x: 517, startPoint y: 456, endPoint x: 514, endPoint y: 466, distance: 10.4
click at [514, 448] on span "212-385 Osler St, Toronto, Ontario M6N 0B2, Canada" at bounding box center [507, 438] width 104 height 18
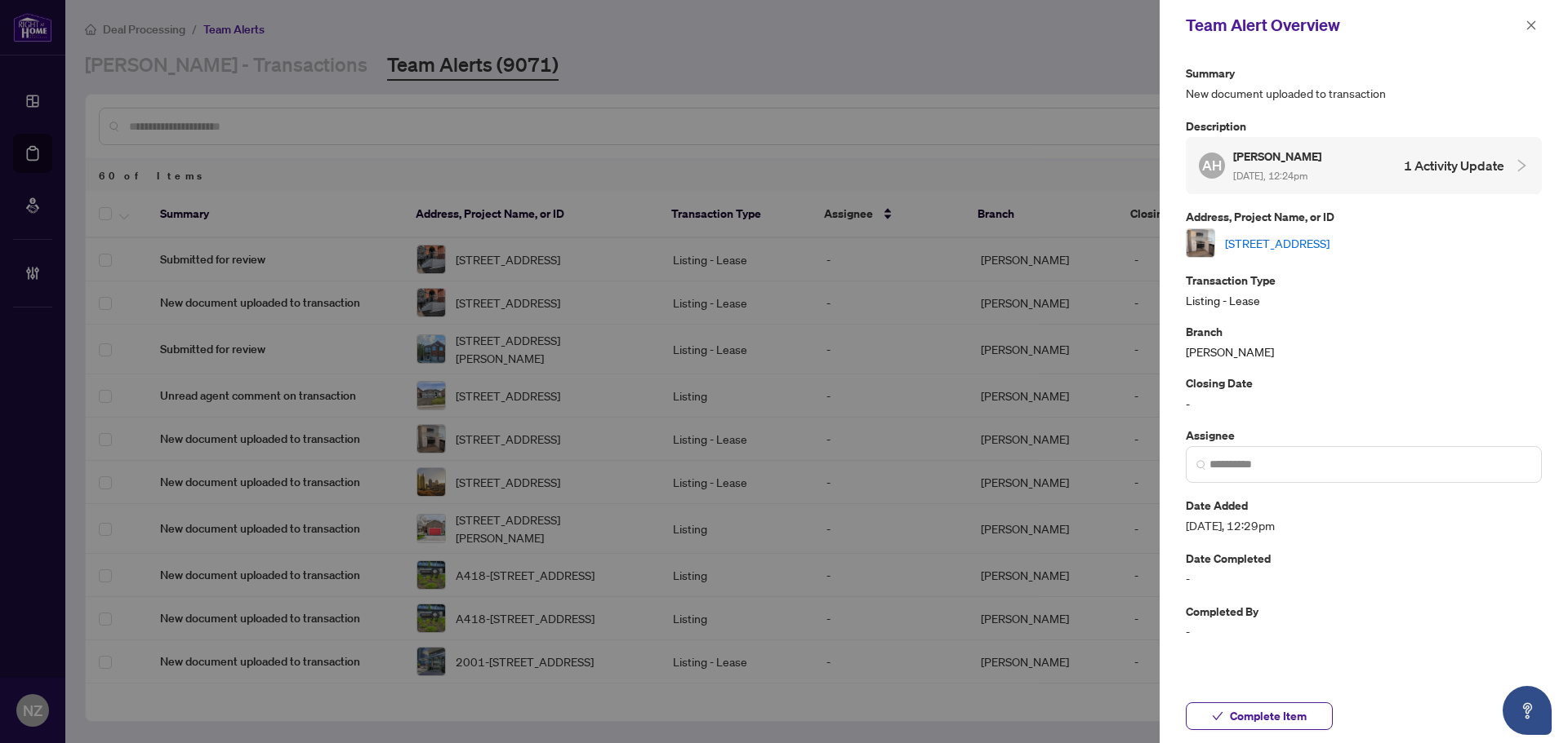
drag, startPoint x: 1278, startPoint y: 711, endPoint x: 1335, endPoint y: 583, distance: 140.1
click at [1275, 712] on span "Complete Item" at bounding box center [1268, 717] width 76 height 26
click at [1304, 238] on link "212-385 Osler St, Toronto, Ontario M6N 0B2, Canada" at bounding box center [1277, 242] width 104 height 18
click at [1528, 23] on icon "close" at bounding box center [1531, 25] width 11 height 11
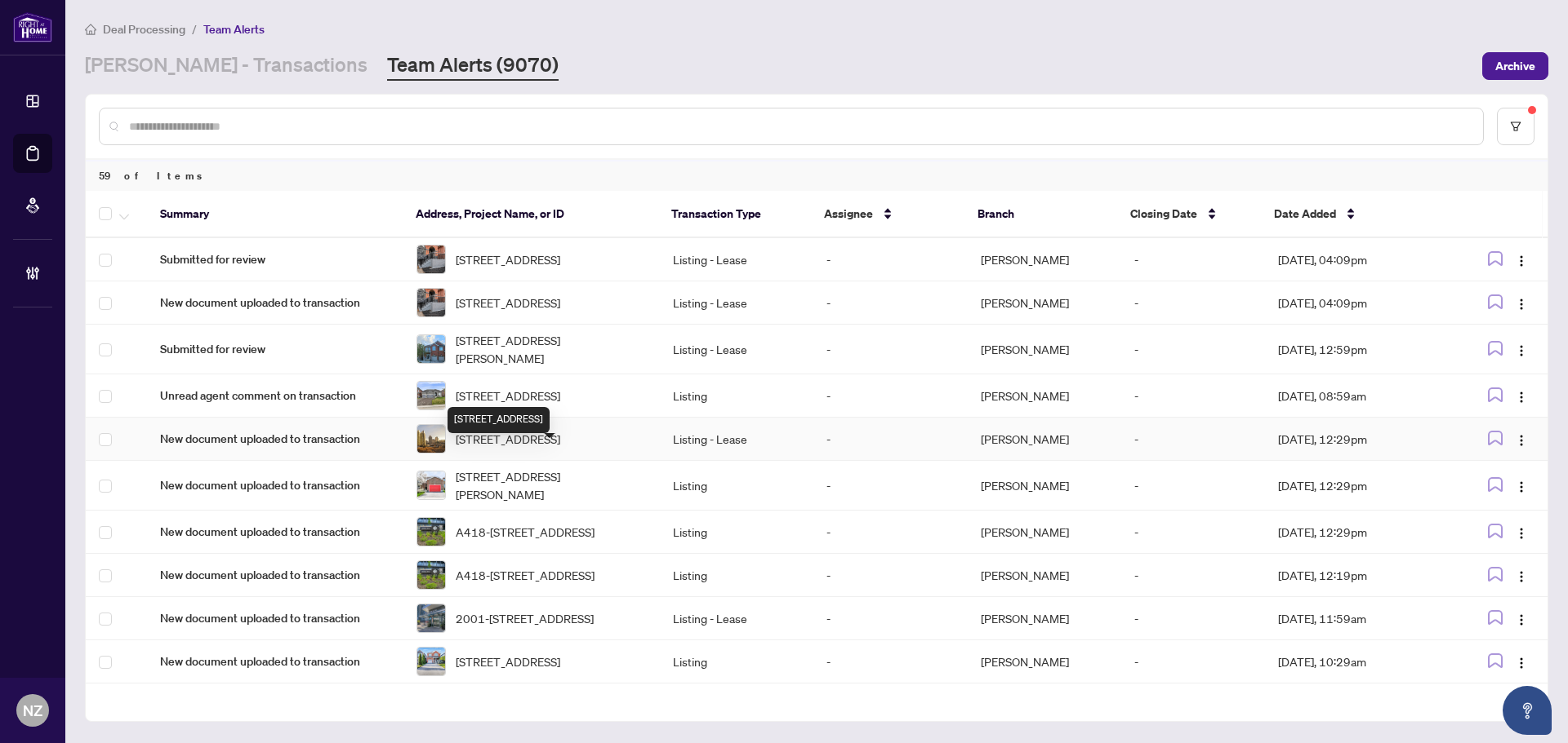
click at [505, 448] on span "[STREET_ADDRESS]" at bounding box center [507, 438] width 104 height 18
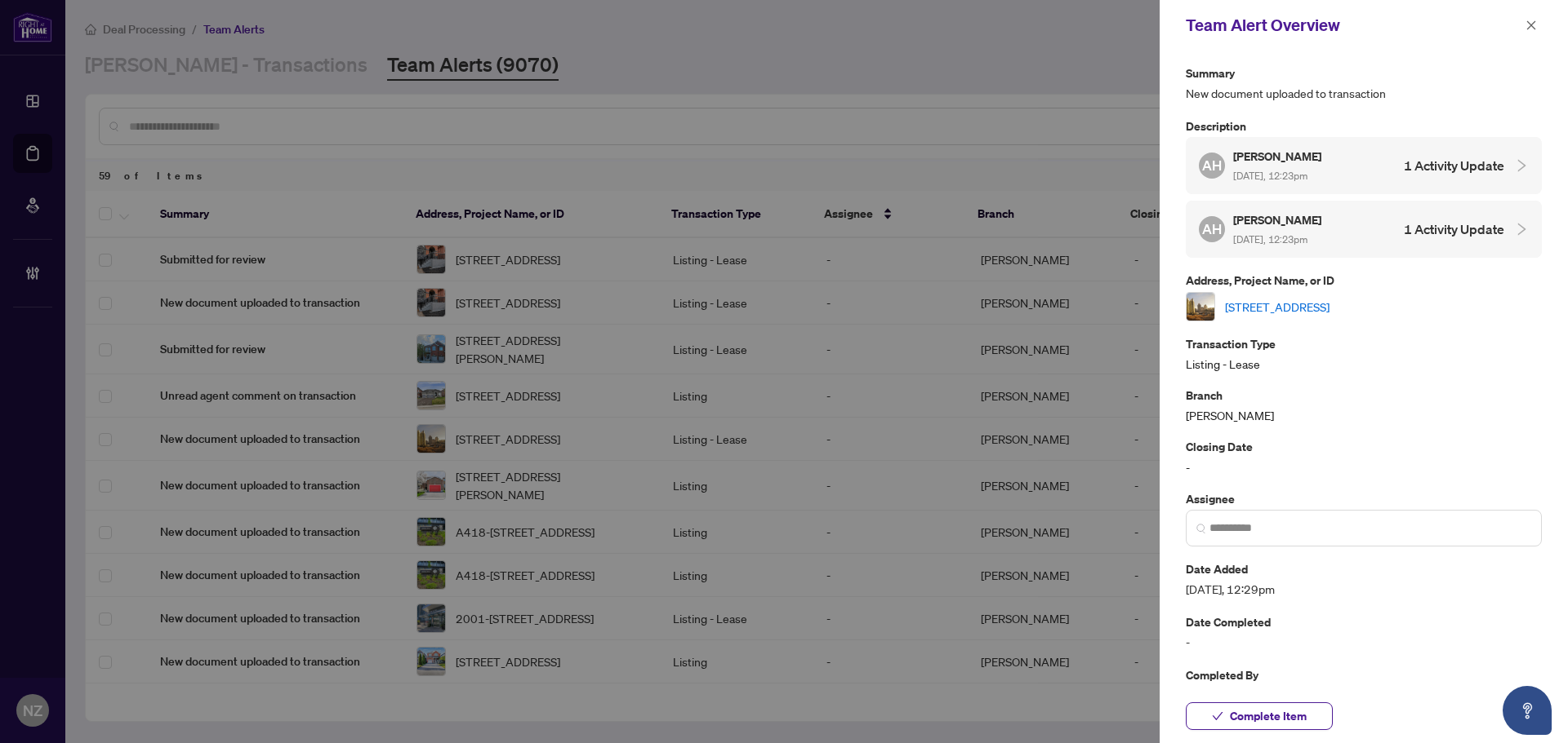
click at [1317, 305] on link "[STREET_ADDRESS]" at bounding box center [1277, 307] width 104 height 18
click at [1286, 720] on span "Complete Item" at bounding box center [1268, 717] width 76 height 26
click at [1326, 305] on link "[STREET_ADDRESS]" at bounding box center [1277, 307] width 104 height 18
click at [1283, 718] on span "Rescind Completion" at bounding box center [1268, 717] width 104 height 26
click at [1534, 21] on icon "close" at bounding box center [1531, 25] width 11 height 11
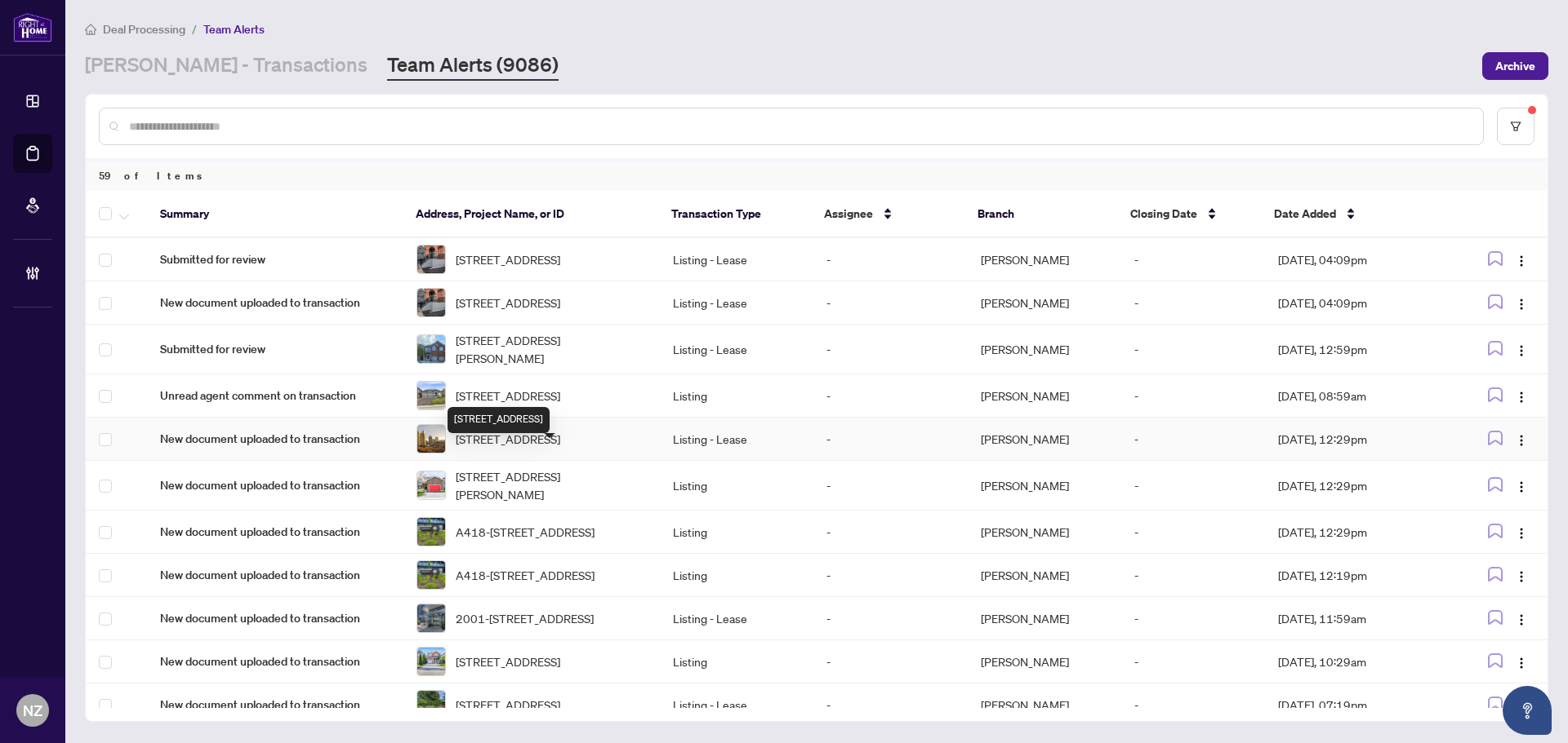
click at [524, 448] on span "[STREET_ADDRESS]" at bounding box center [507, 438] width 104 height 18
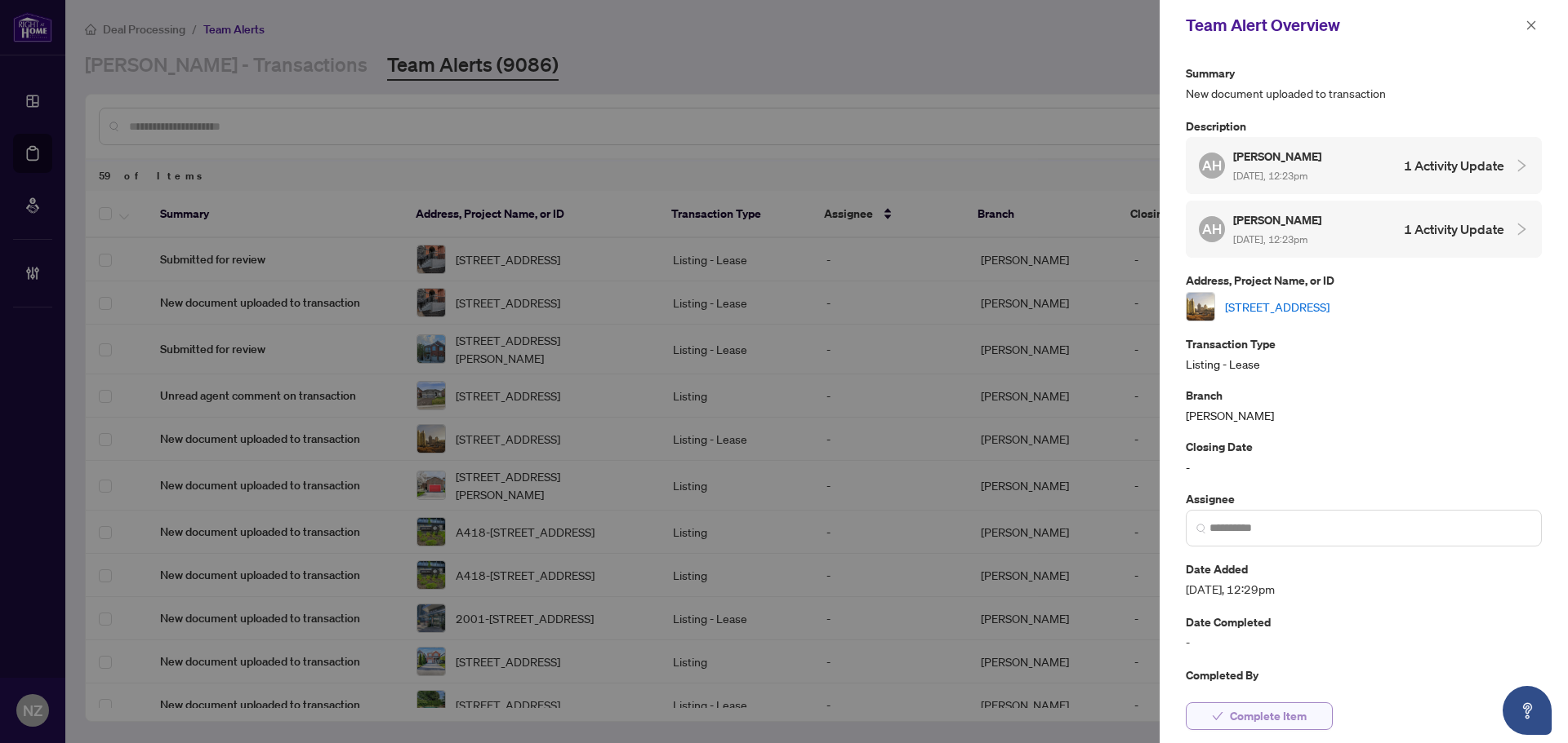
click at [1273, 724] on span "Complete Item" at bounding box center [1268, 717] width 76 height 26
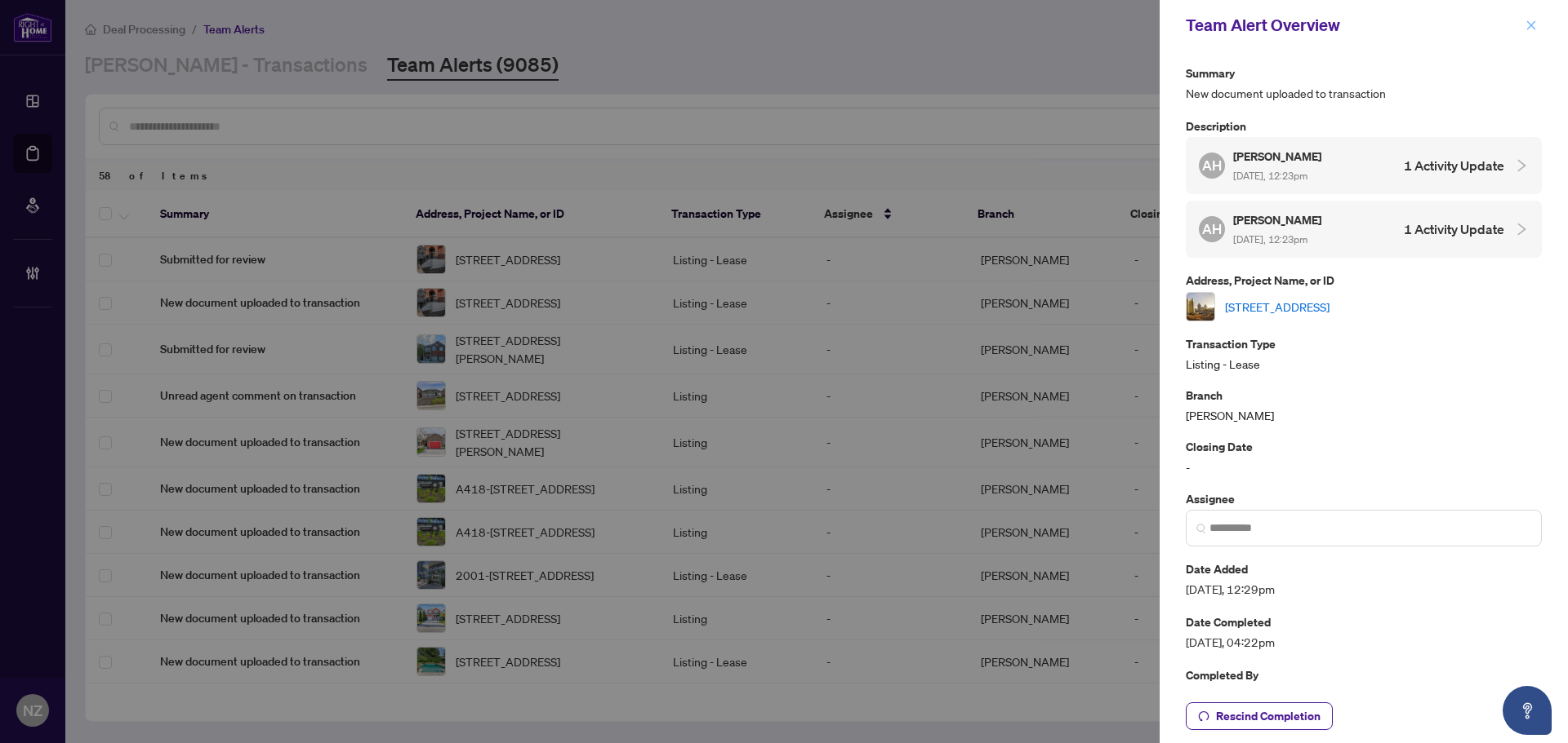
click at [1530, 29] on icon "close" at bounding box center [1531, 25] width 11 height 11
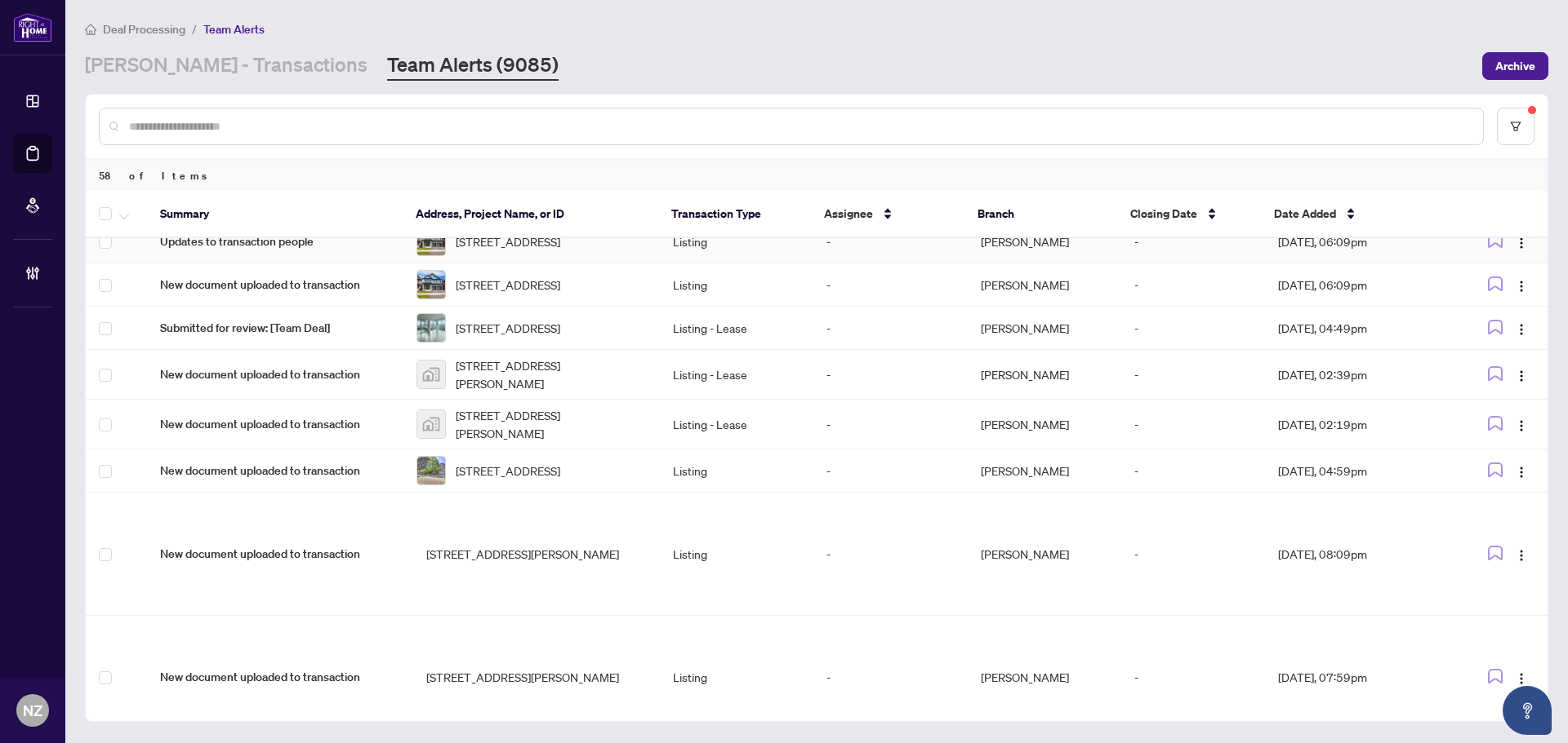
scroll to position [2398, 0]
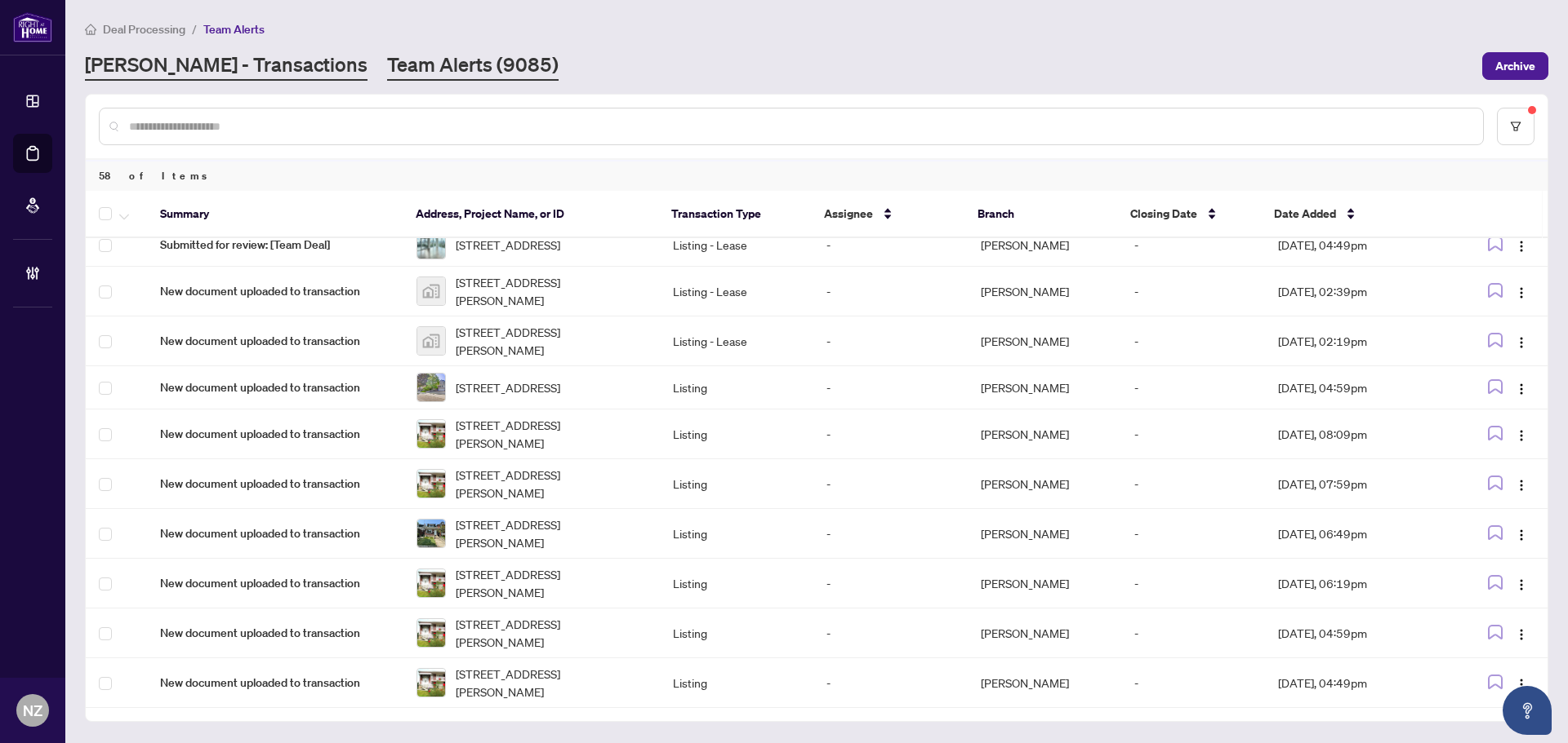
click at [184, 59] on link "RAHR - Transactions" at bounding box center [226, 66] width 283 height 30
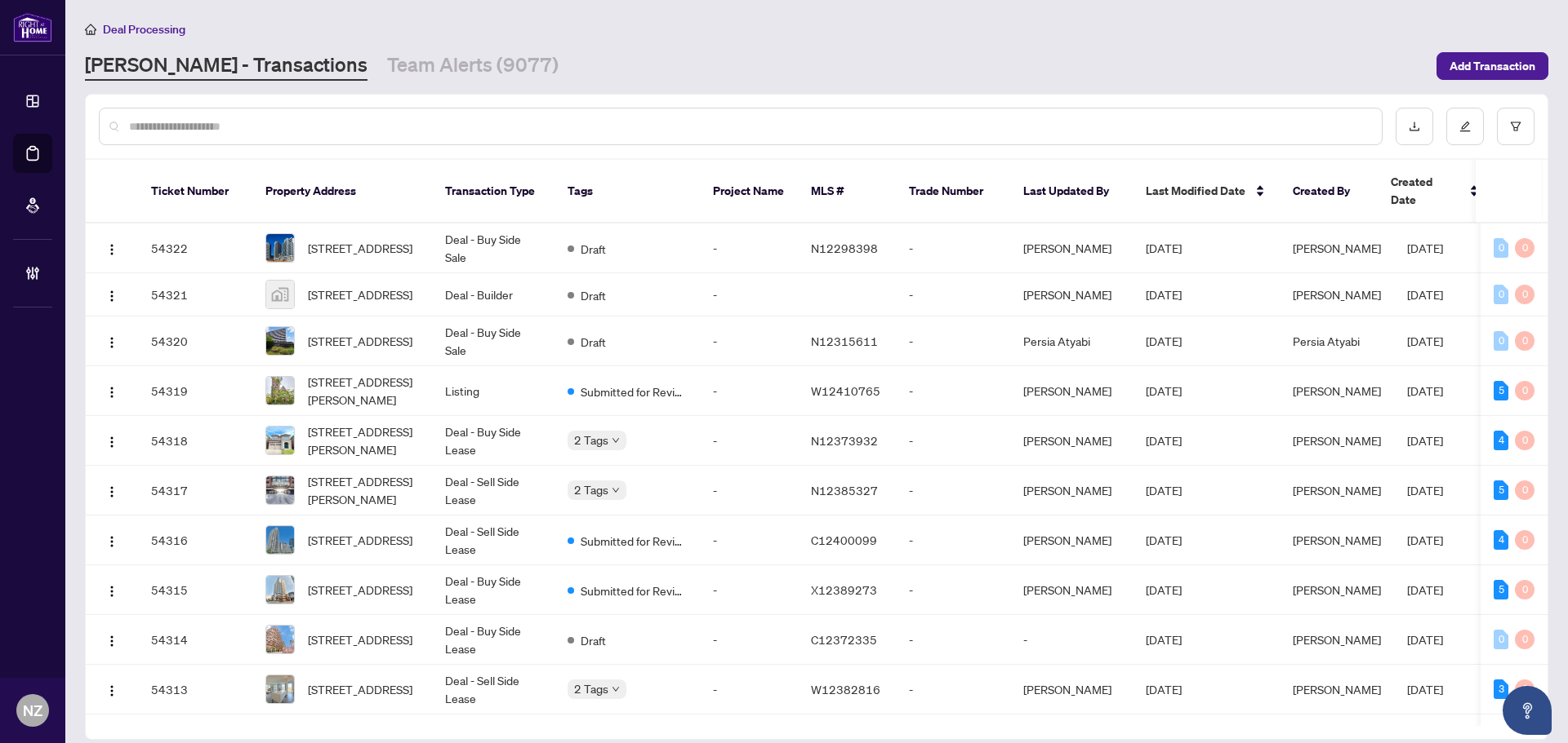
click at [251, 120] on input "text" at bounding box center [748, 126] width 1240 height 18
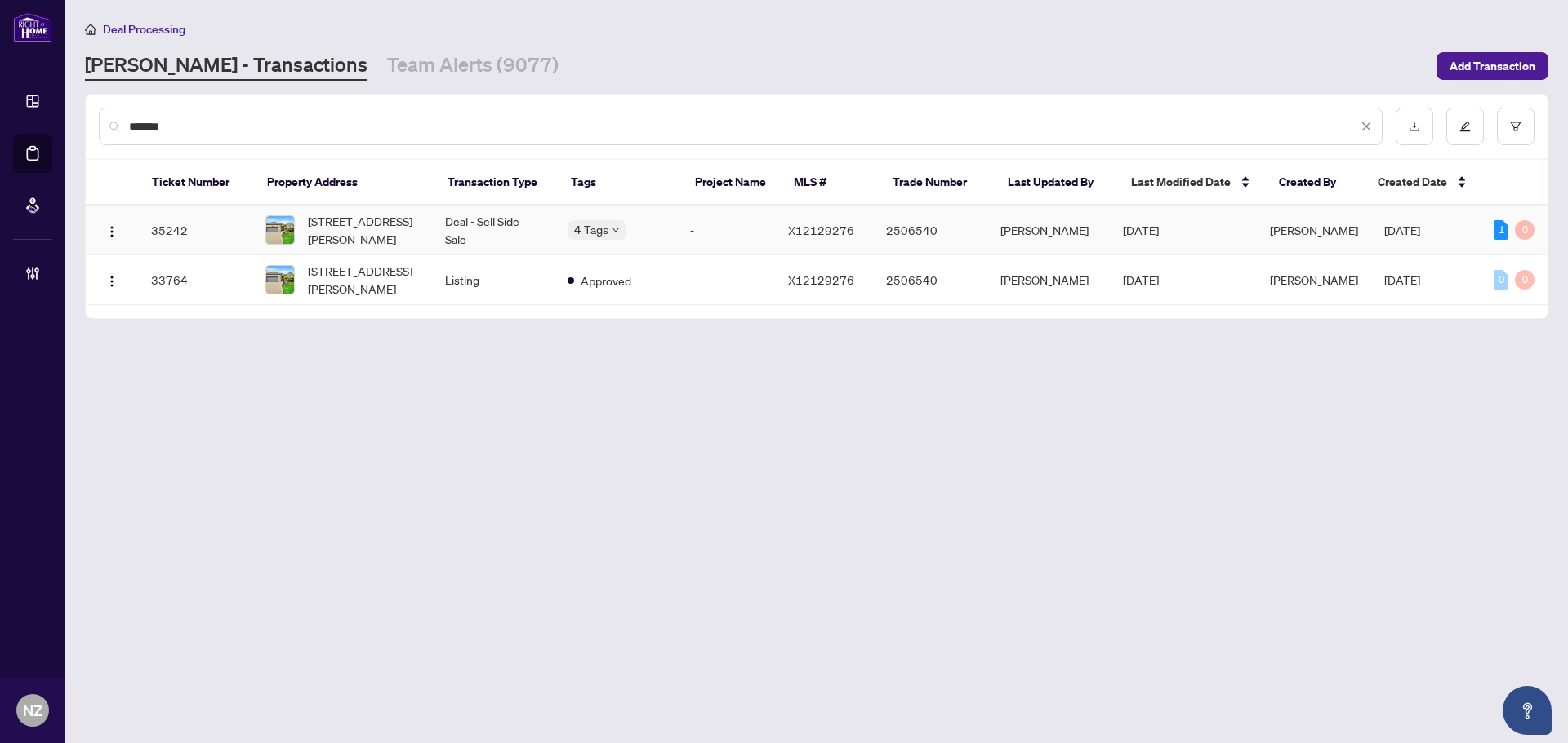
type input "*******"
click at [370, 230] on span "40 Arbour Glen Dr, St. Catharines, Ontario L2W 1C6, Canada" at bounding box center [363, 230] width 111 height 36
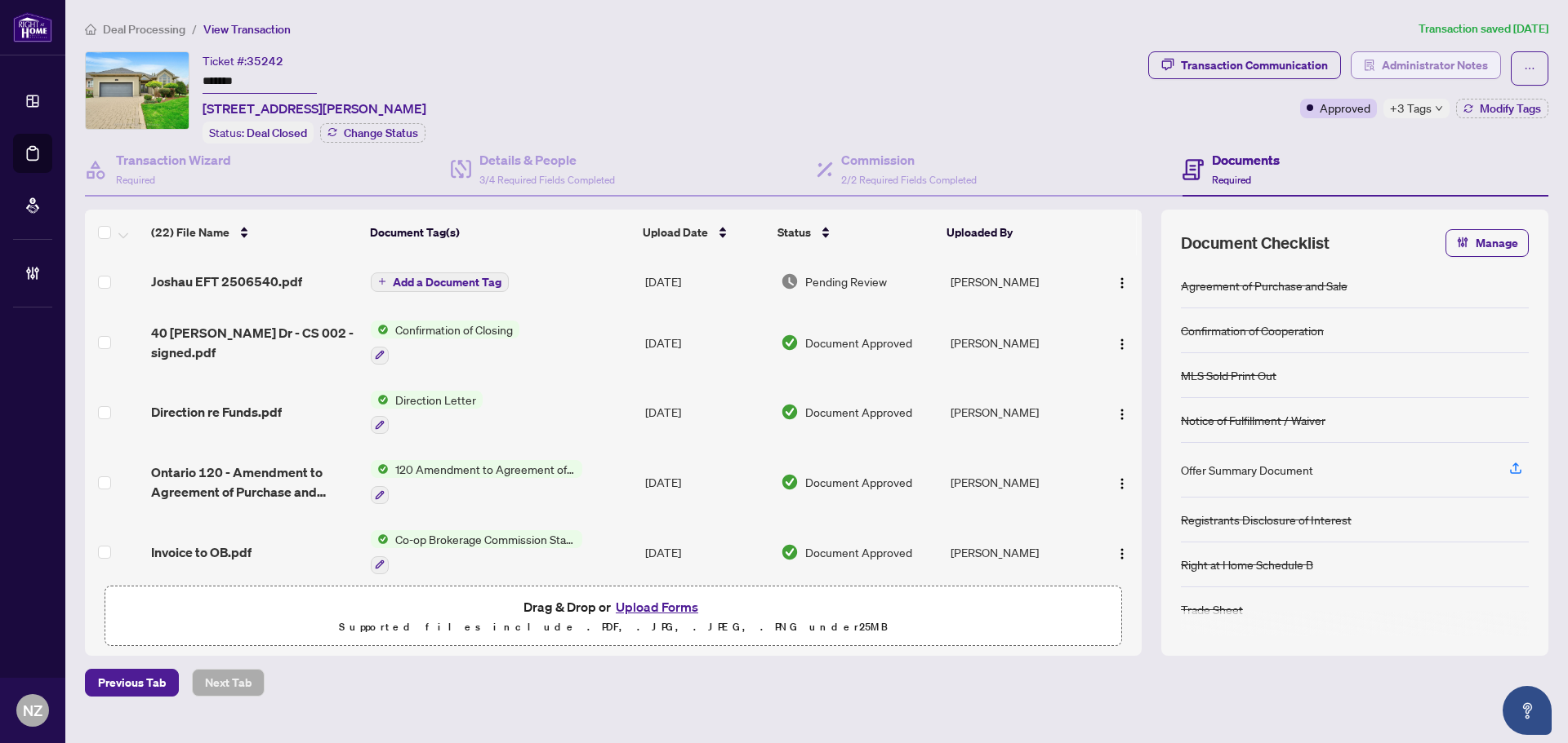
click at [1415, 66] on span "Administrator Notes" at bounding box center [1435, 65] width 106 height 26
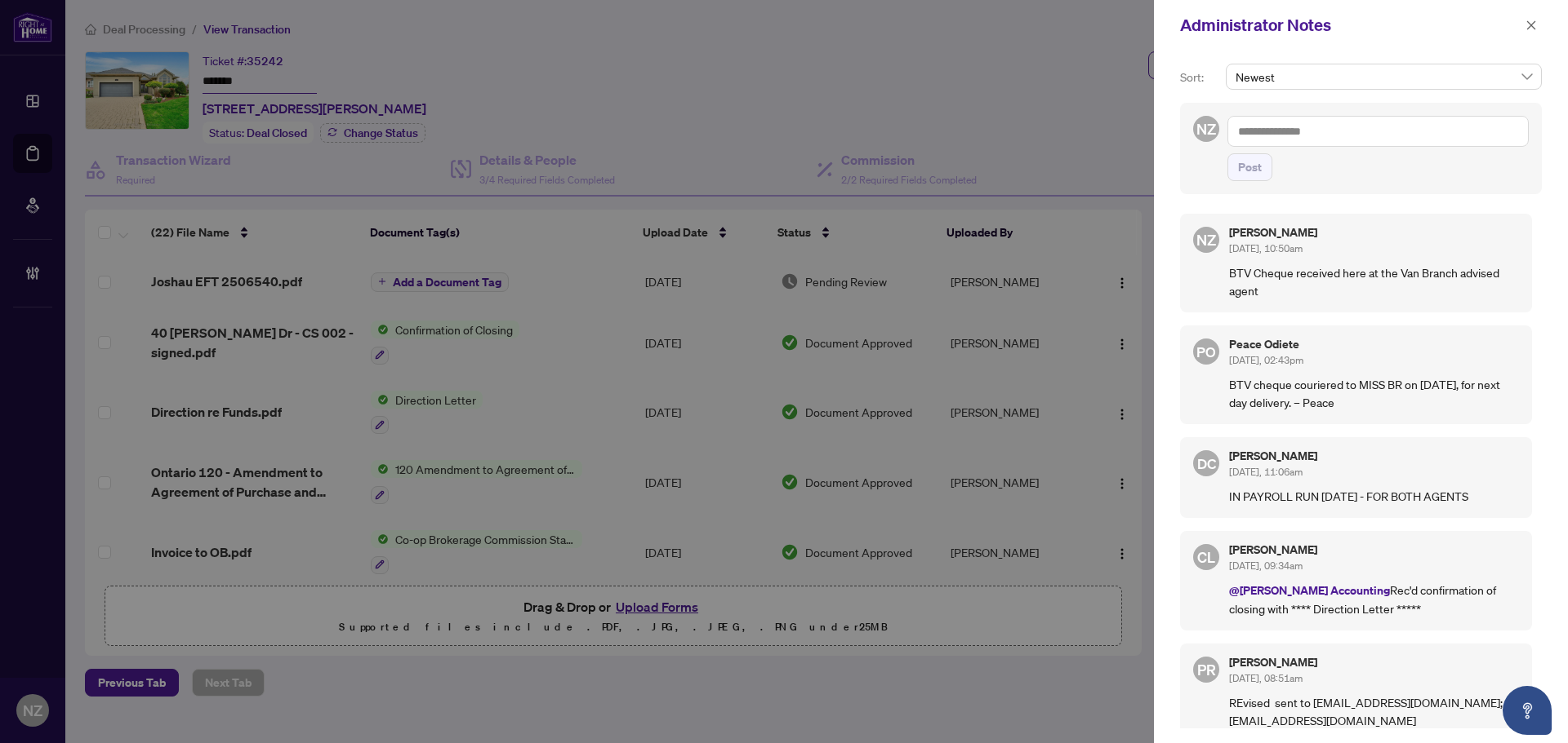
click at [1270, 133] on textarea at bounding box center [1378, 131] width 301 height 31
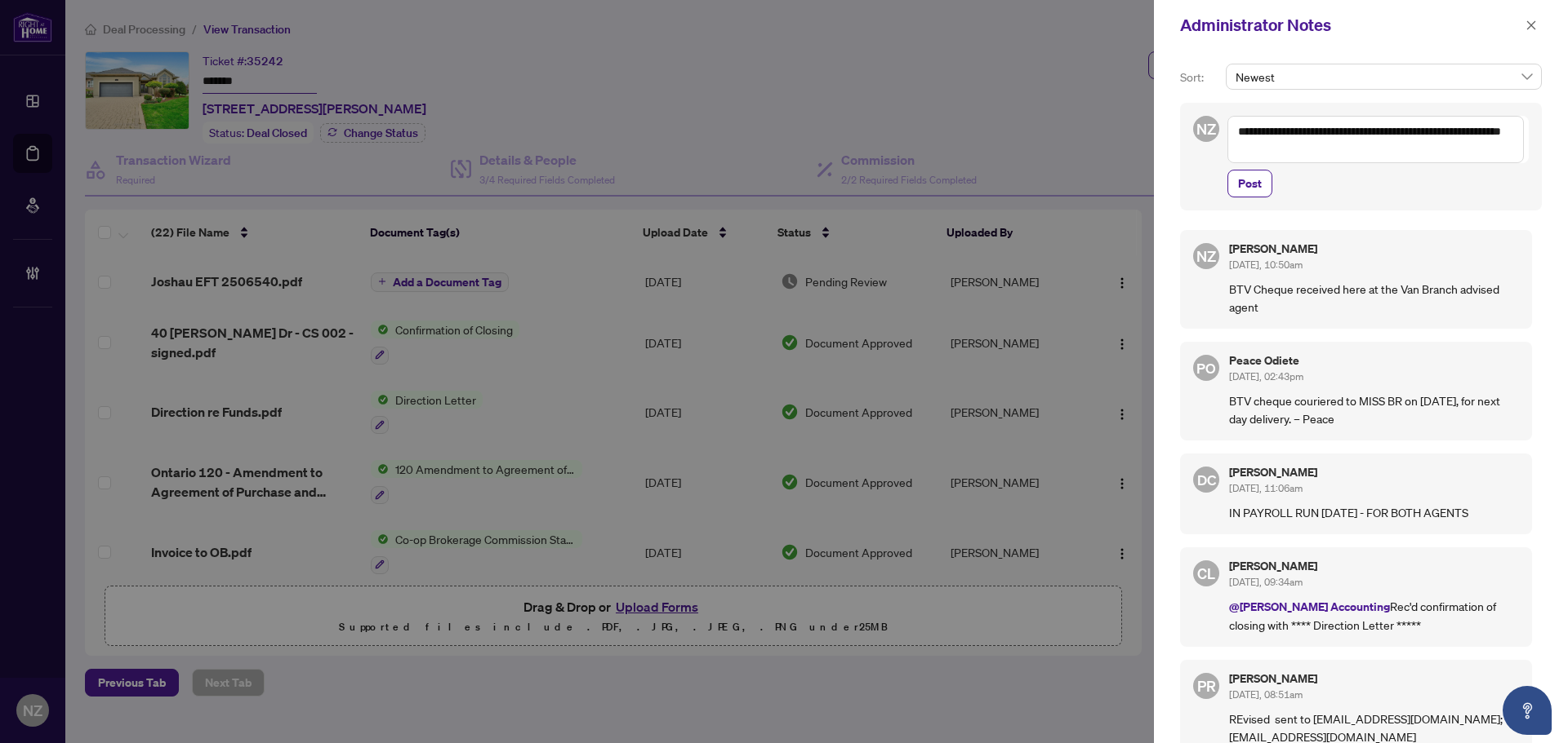
drag, startPoint x: 1236, startPoint y: 133, endPoint x: 1334, endPoint y: 157, distance: 100.9
click at [1334, 157] on textarea "**********" at bounding box center [1376, 139] width 297 height 48
type textarea "**********"
click at [1261, 186] on button "Post" at bounding box center [1250, 184] width 45 height 28
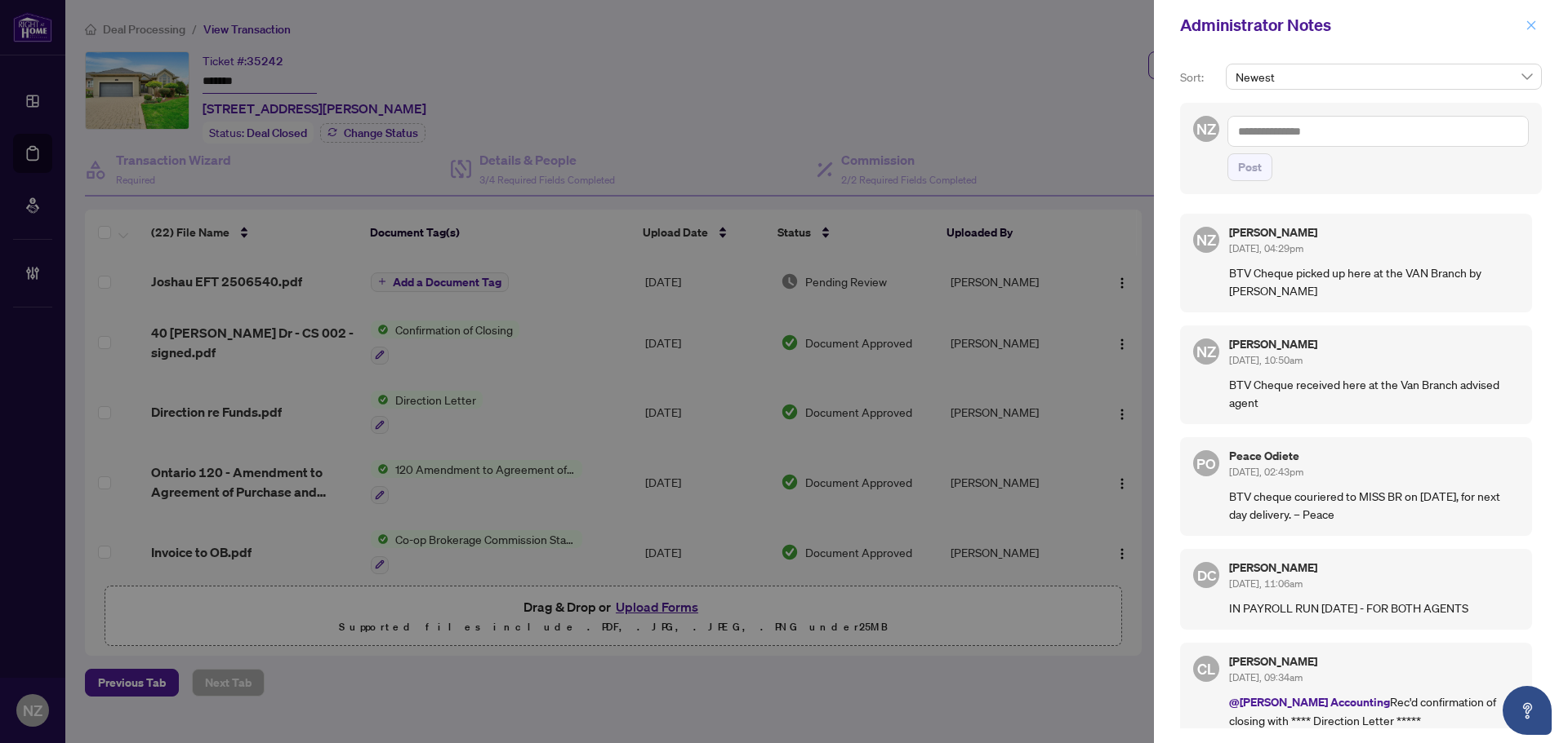
click at [1530, 27] on icon "close" at bounding box center [1532, 25] width 9 height 9
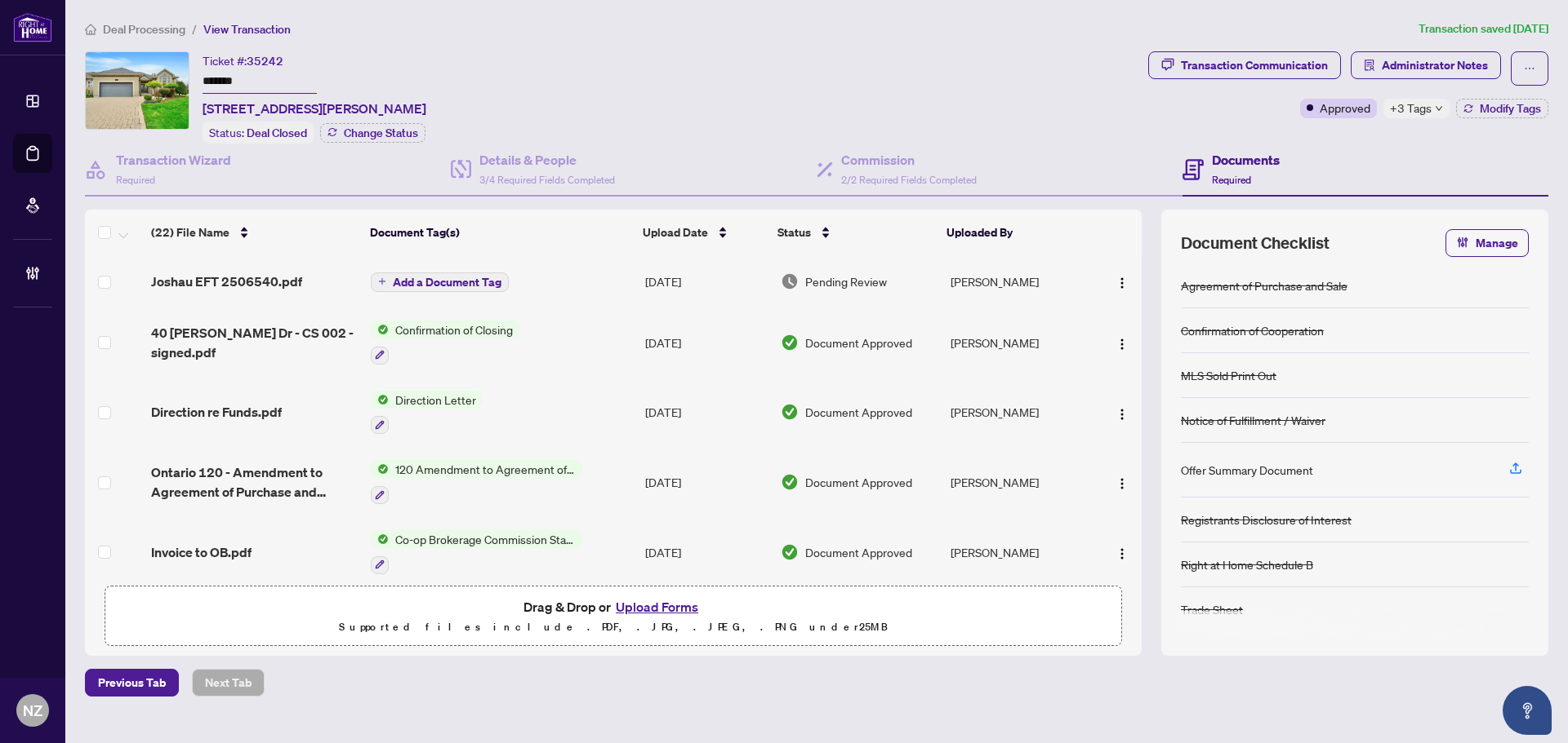
click at [150, 28] on span "Deal Processing" at bounding box center [144, 30] width 82 height 15
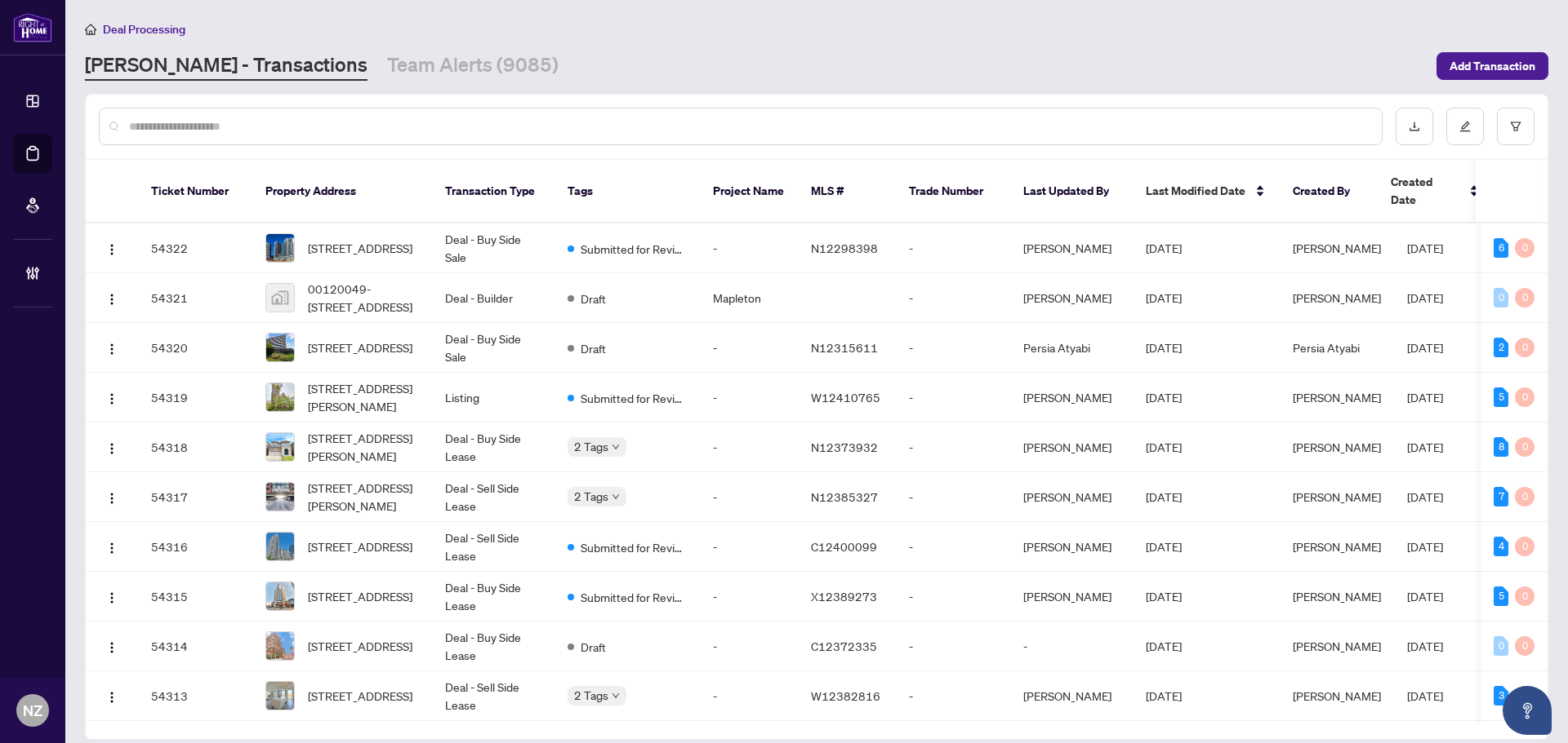
click at [204, 121] on input "text" at bounding box center [748, 126] width 1240 height 18
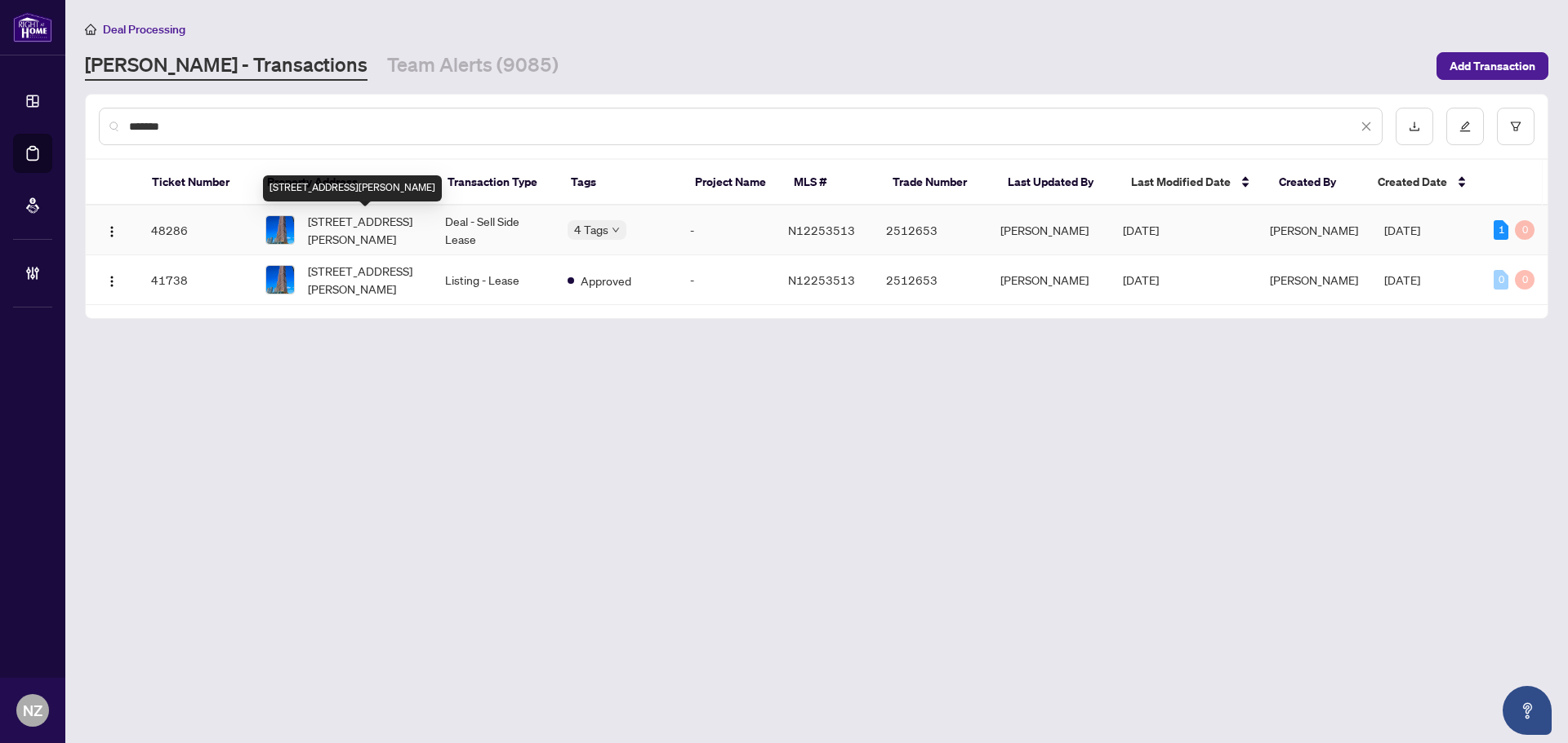
type input "*******"
click at [362, 223] on span "5008-2920 Highway 7 Rd, Vaughan, Ontario L4K 0P4, Canada" at bounding box center [363, 230] width 111 height 36
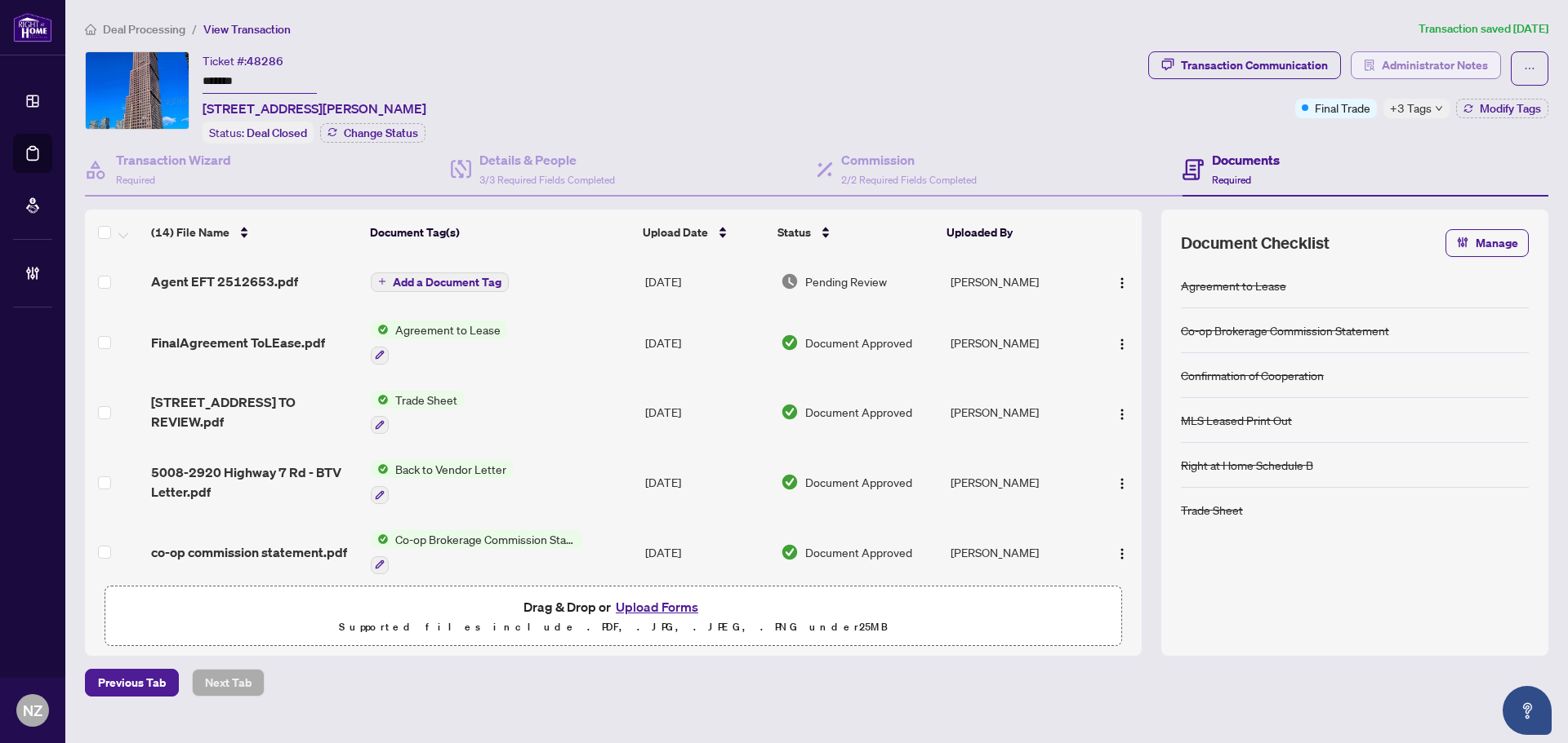
click at [1411, 62] on span "Administrator Notes" at bounding box center [1435, 65] width 106 height 26
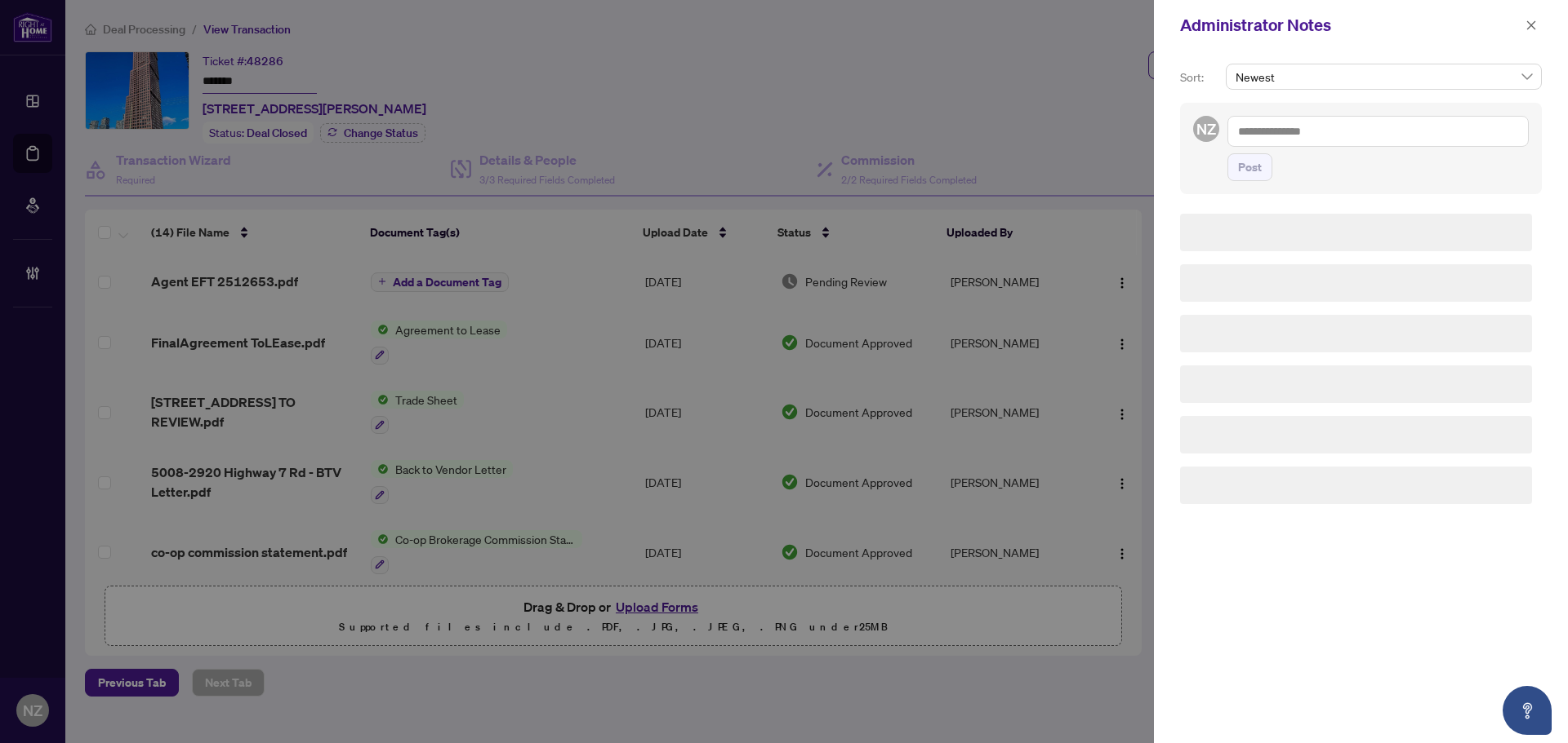
click at [1267, 131] on textarea at bounding box center [1378, 131] width 301 height 31
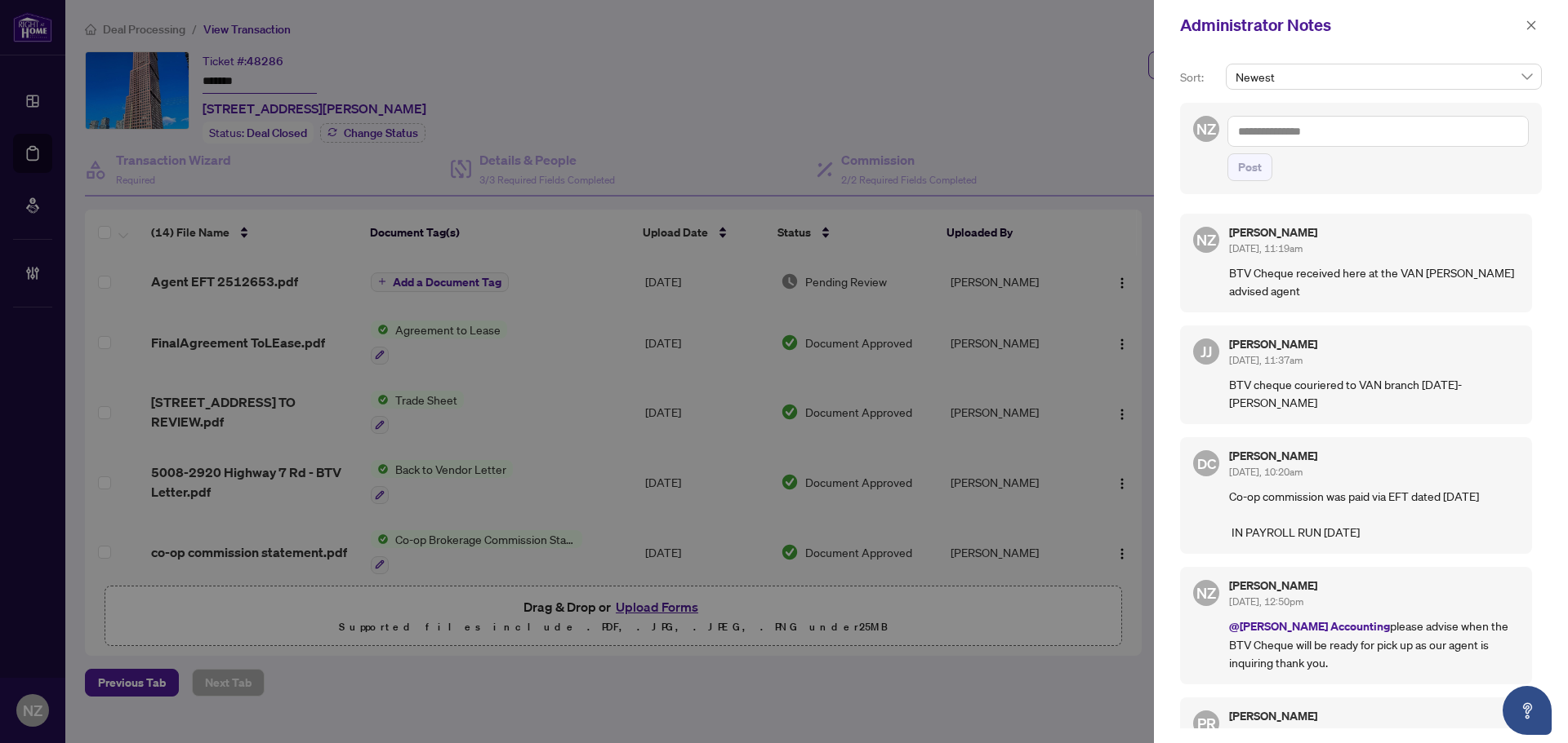
paste textarea "**********"
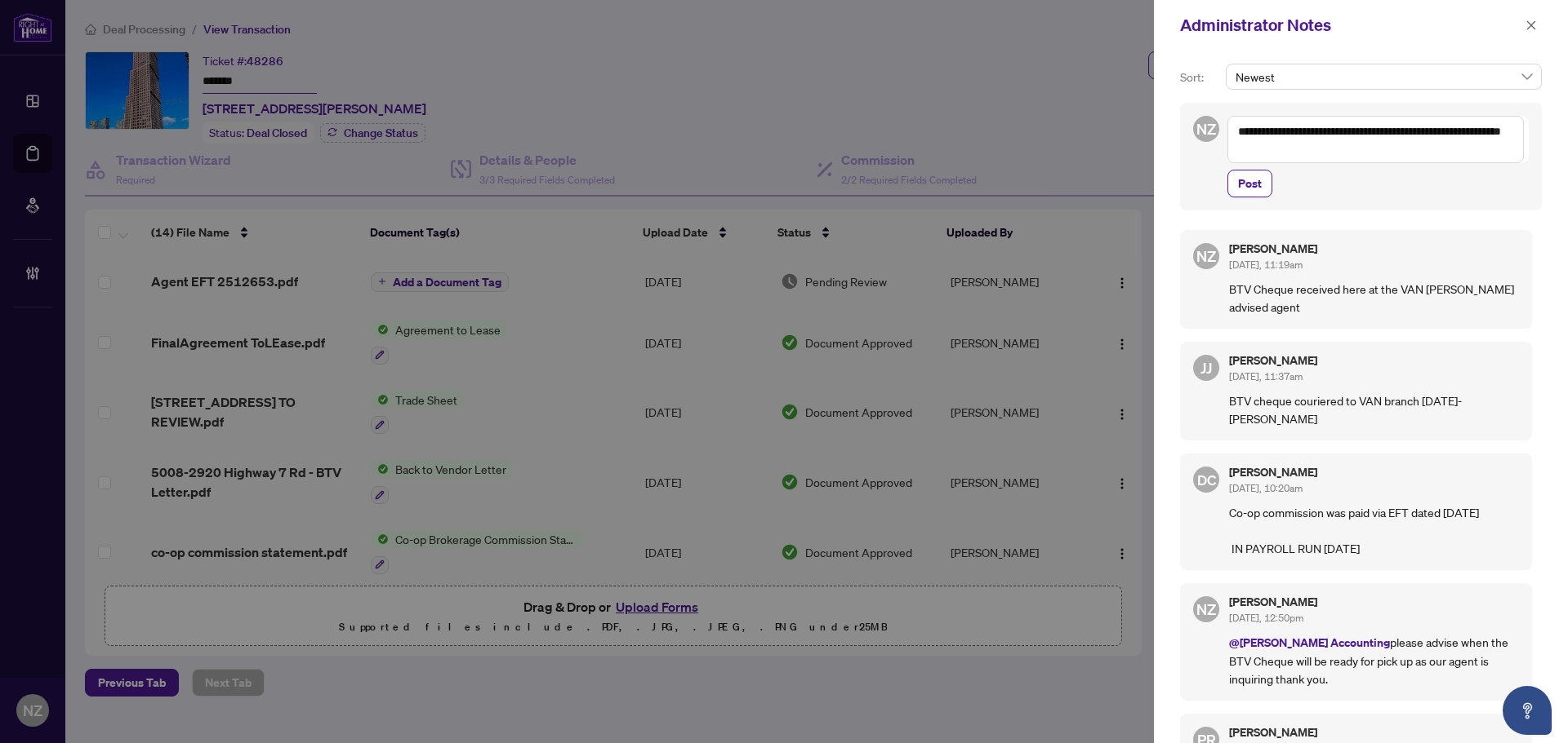
drag, startPoint x: 1239, startPoint y: 149, endPoint x: 1344, endPoint y: 149, distance: 105.0
click at [1344, 149] on textarea "**********" at bounding box center [1376, 139] width 297 height 48
drag, startPoint x: 1238, startPoint y: 135, endPoint x: 1361, endPoint y: 159, distance: 125.3
click at [1361, 159] on textarea "**********" at bounding box center [1376, 139] width 297 height 48
type textarea "**********"
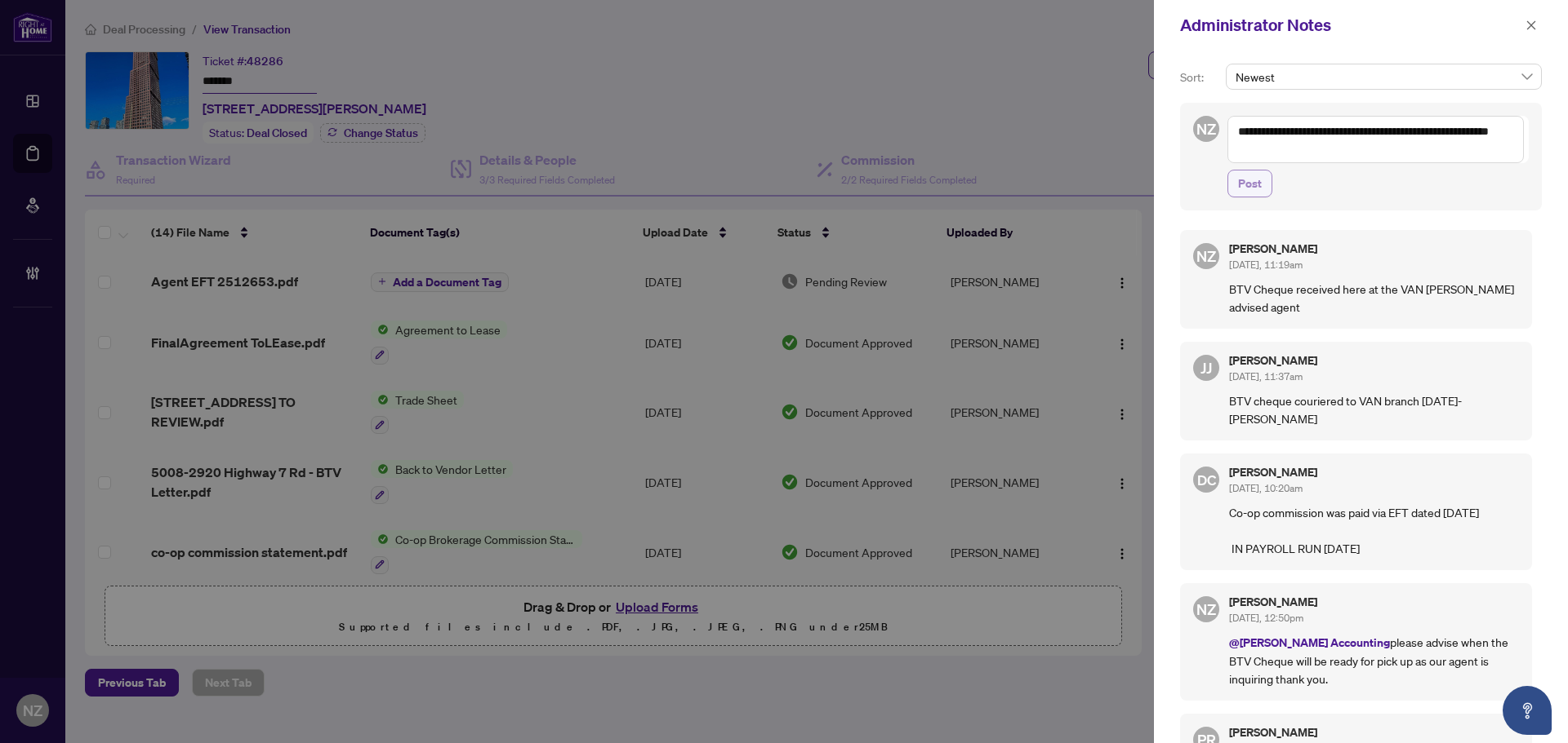
click at [1255, 187] on span "Post" at bounding box center [1249, 184] width 23 height 26
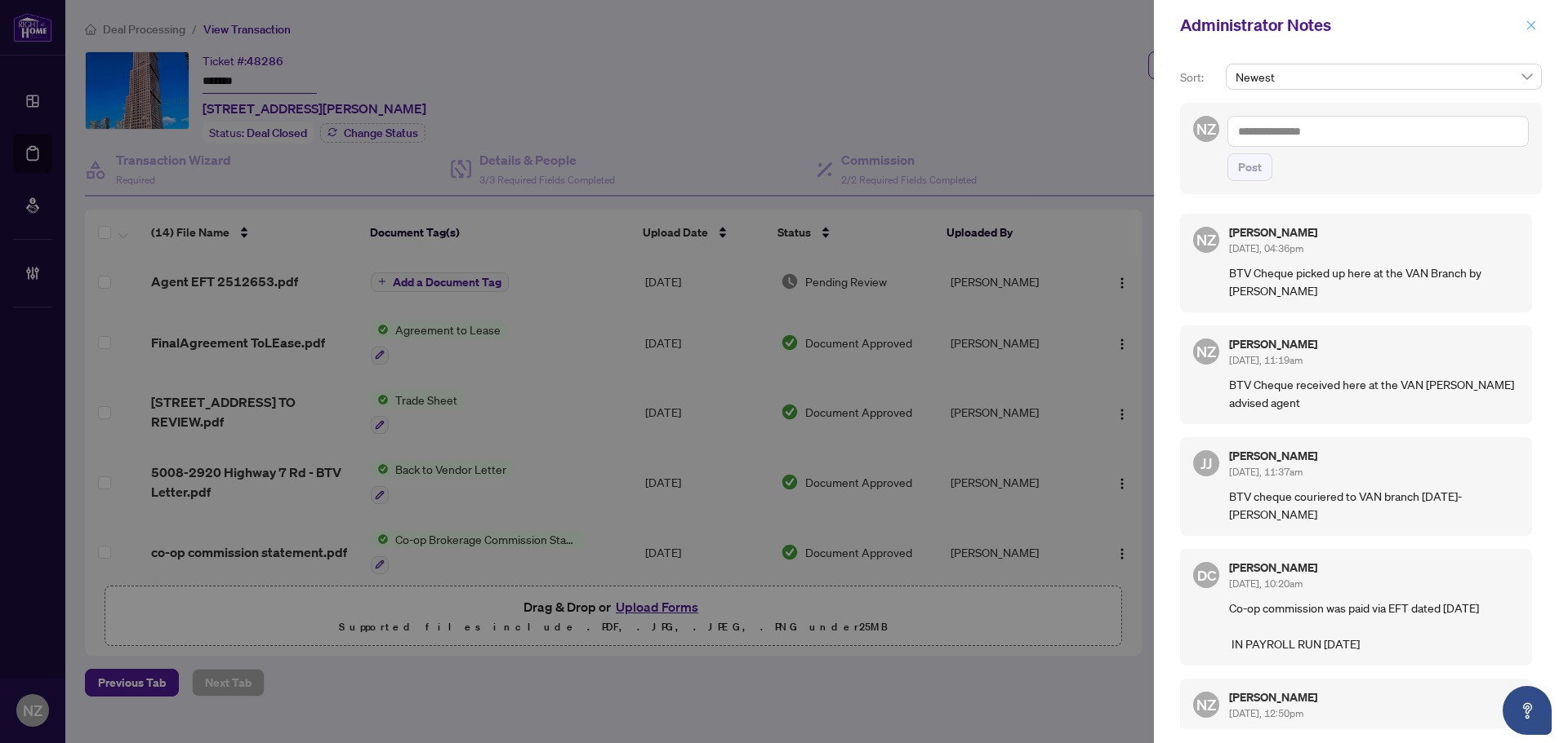
click at [1530, 30] on icon "close" at bounding box center [1531, 25] width 11 height 11
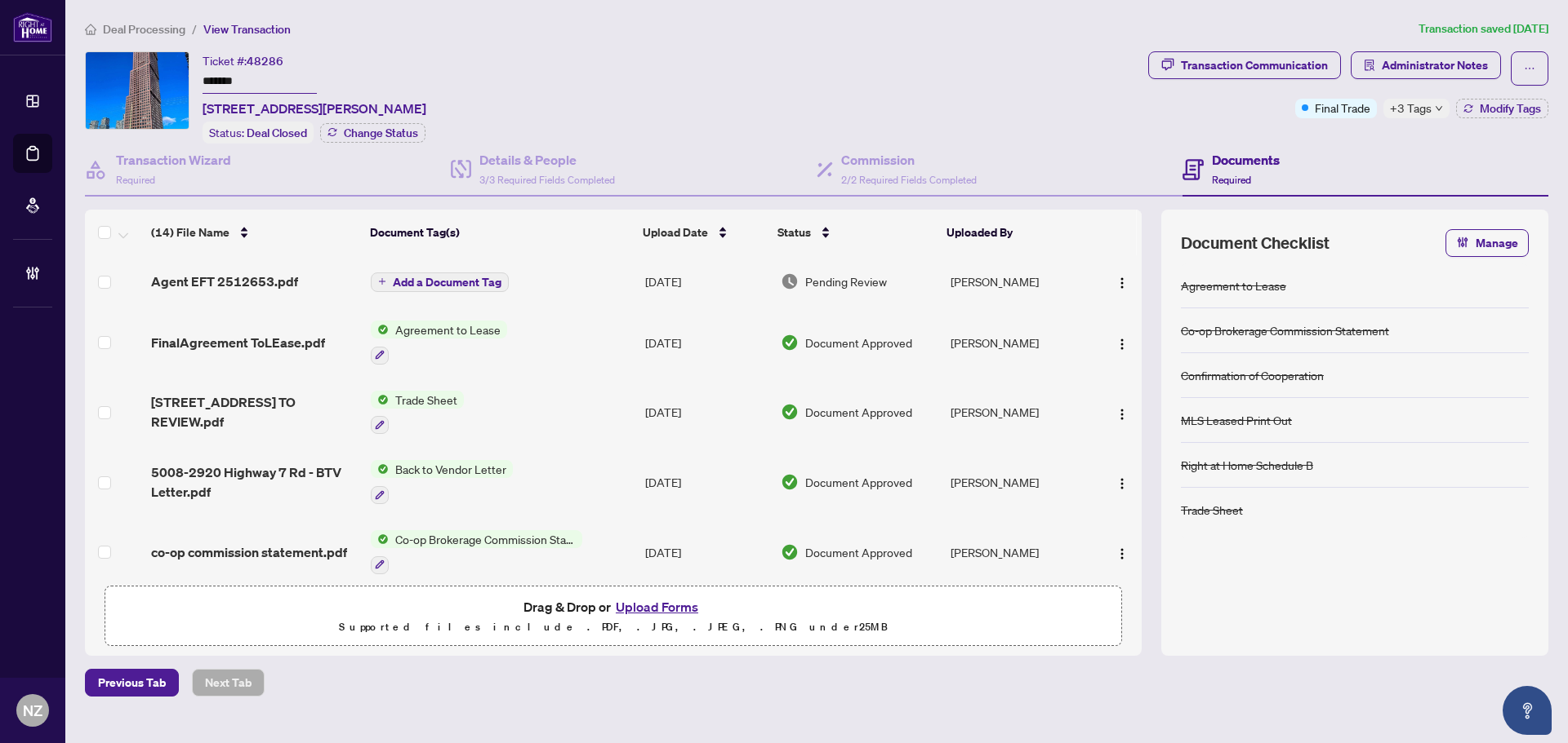
click at [156, 27] on span "Deal Processing" at bounding box center [144, 30] width 82 height 15
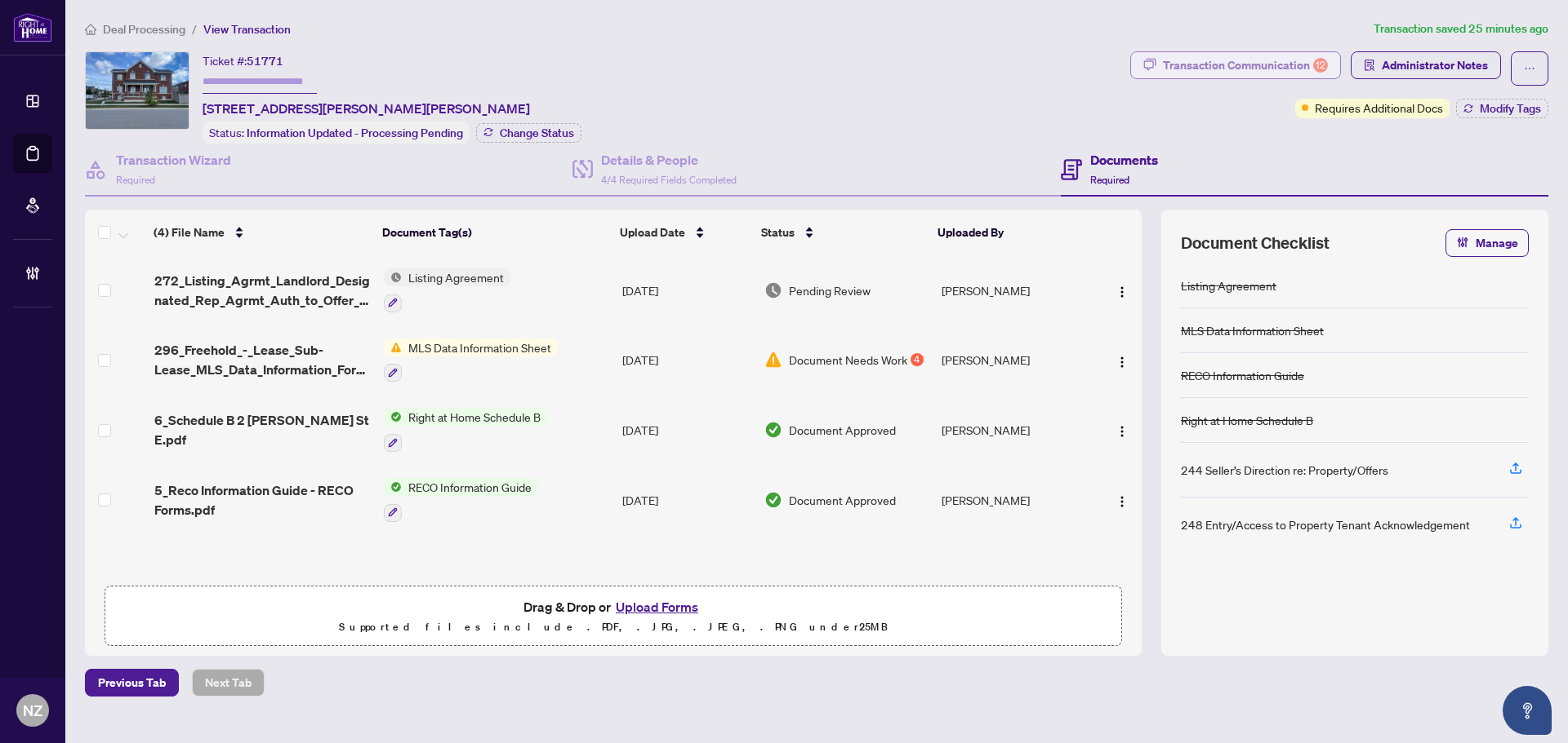
click at [1265, 62] on div "Transaction Communication 12" at bounding box center [1245, 65] width 165 height 26
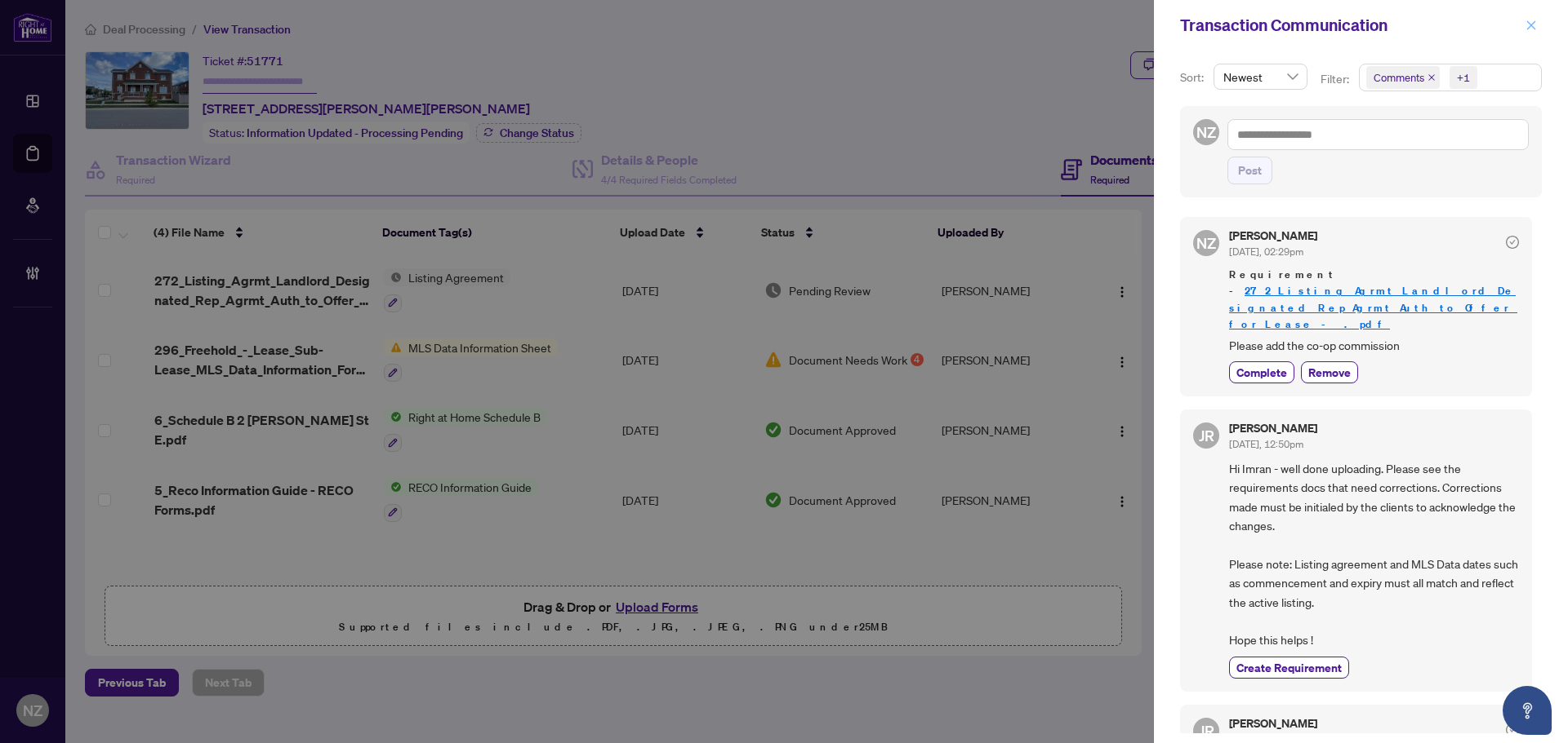
click at [1534, 27] on icon "close" at bounding box center [1531, 25] width 11 height 11
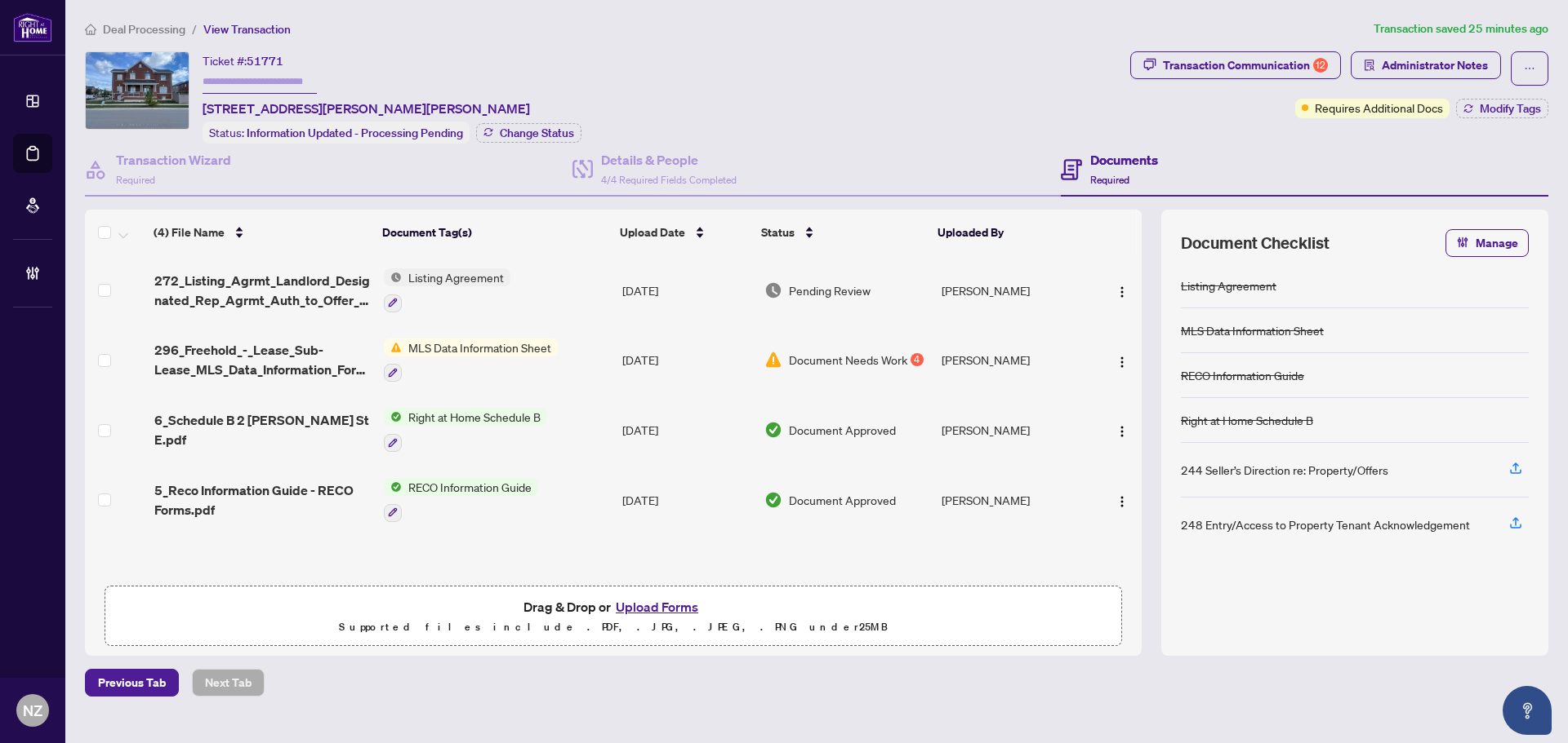
click at [262, 298] on span "272_Listing_Agrmt_Landlord_Designated_Rep_Agrmt_Auth_to_Offer_for_Lease_-_.pdf" at bounding box center [262, 291] width 216 height 39
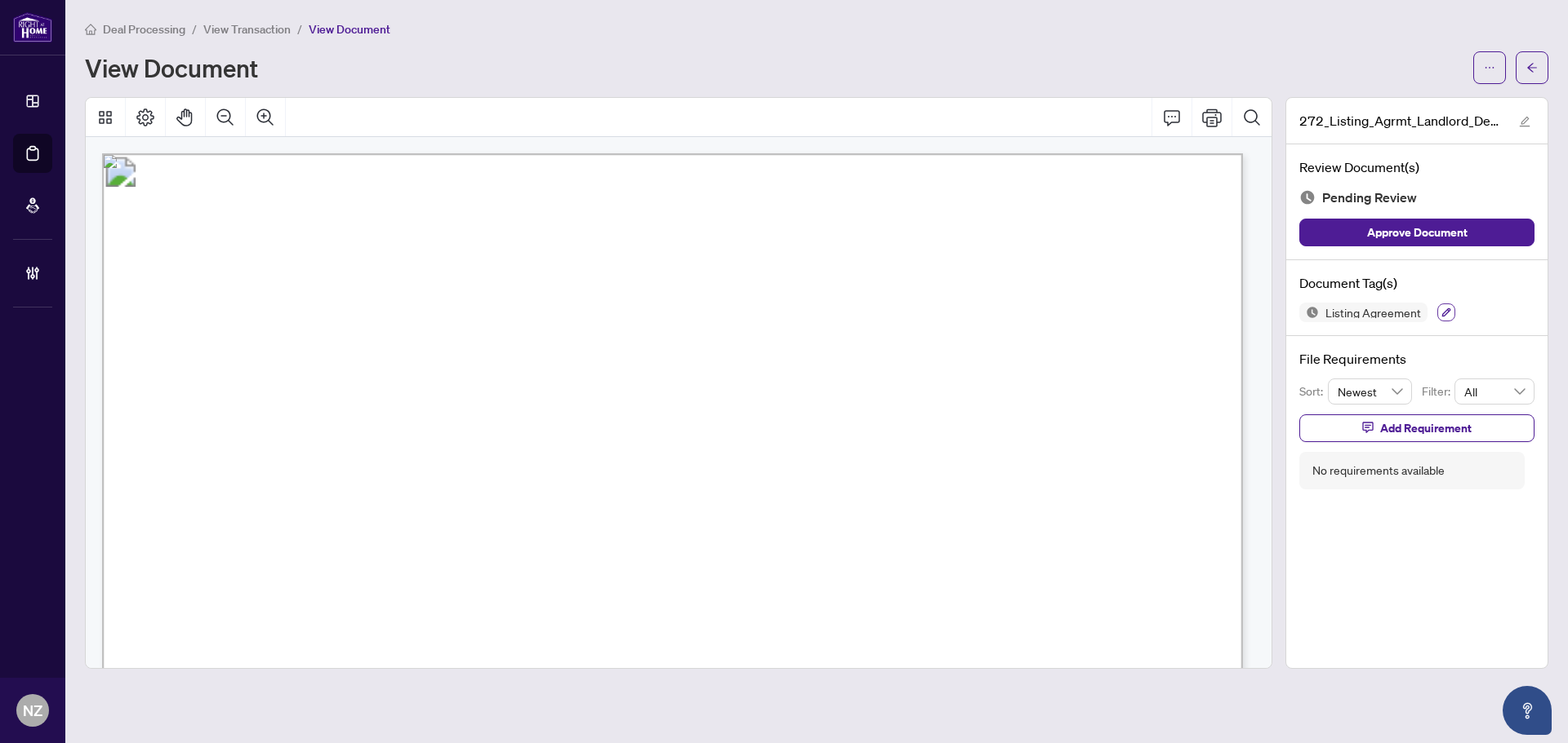
click at [1444, 311] on icon "button" at bounding box center [1447, 313] width 9 height 9
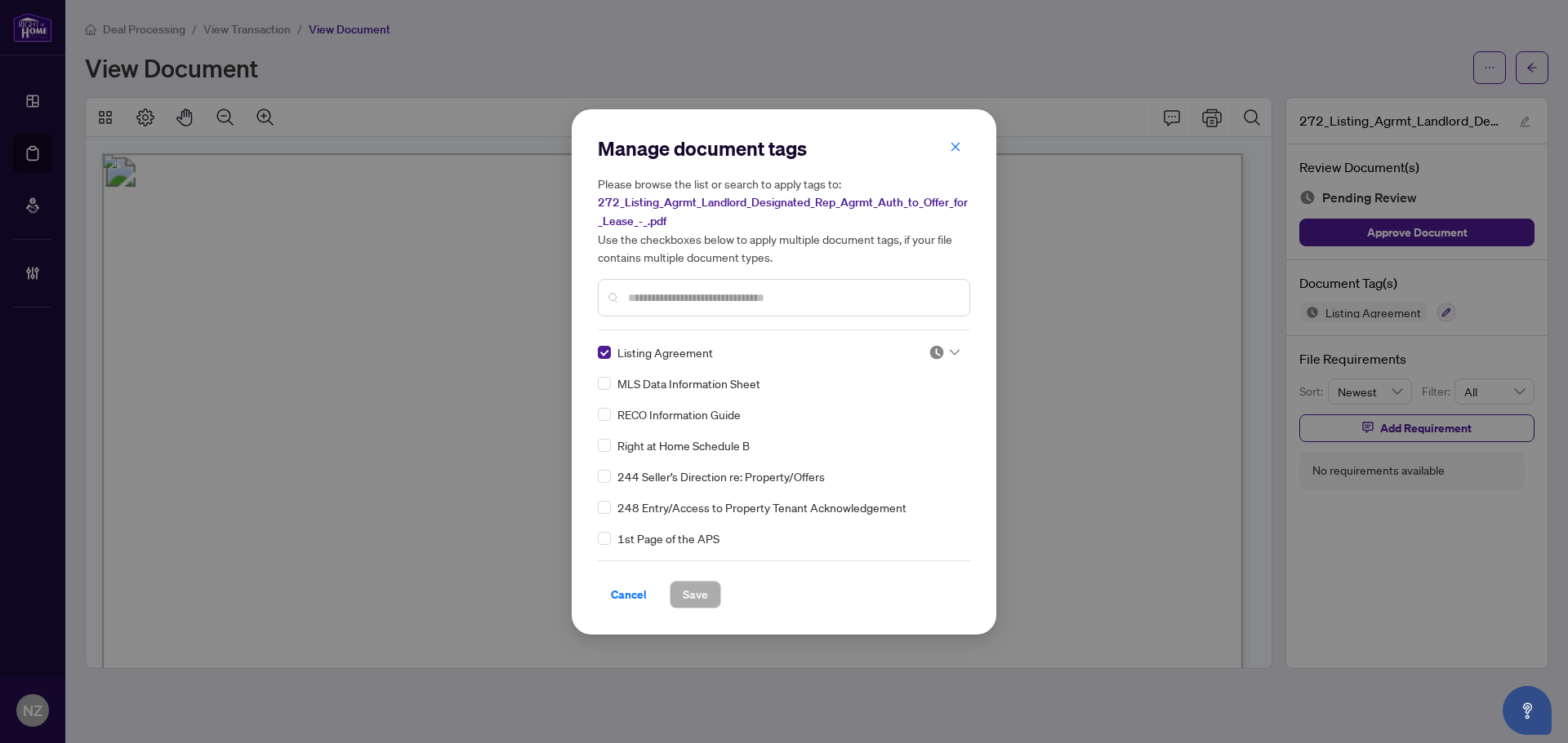
click at [941, 355] on div at bounding box center [943, 352] width 31 height 17
drag, startPoint x: 872, startPoint y: 432, endPoint x: 748, endPoint y: 482, distance: 133.7
click at [864, 444] on div "Approved" at bounding box center [890, 432] width 124 height 26
click at [687, 593] on span "Save" at bounding box center [695, 595] width 25 height 26
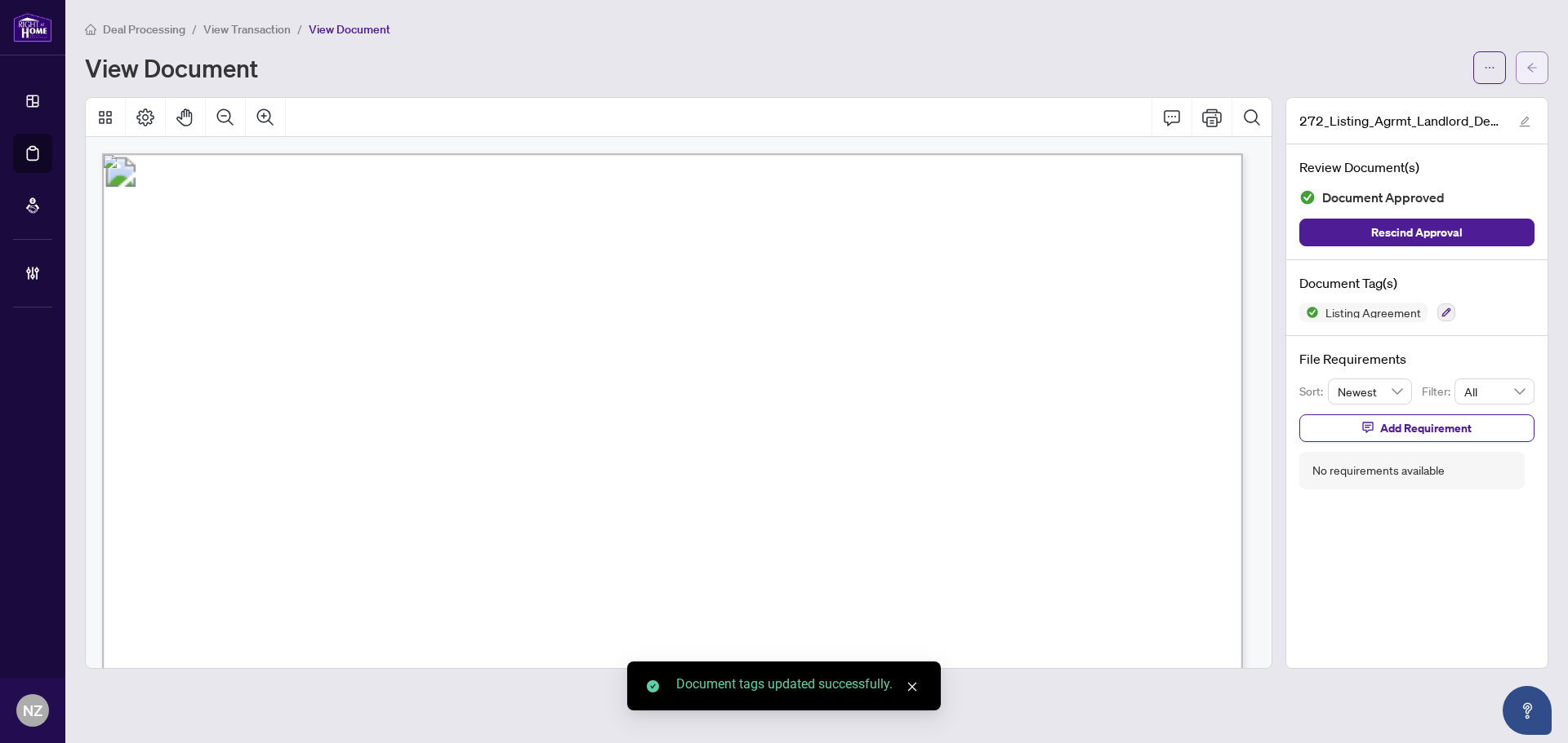
click at [1532, 67] on icon "arrow-left" at bounding box center [1532, 68] width 11 height 11
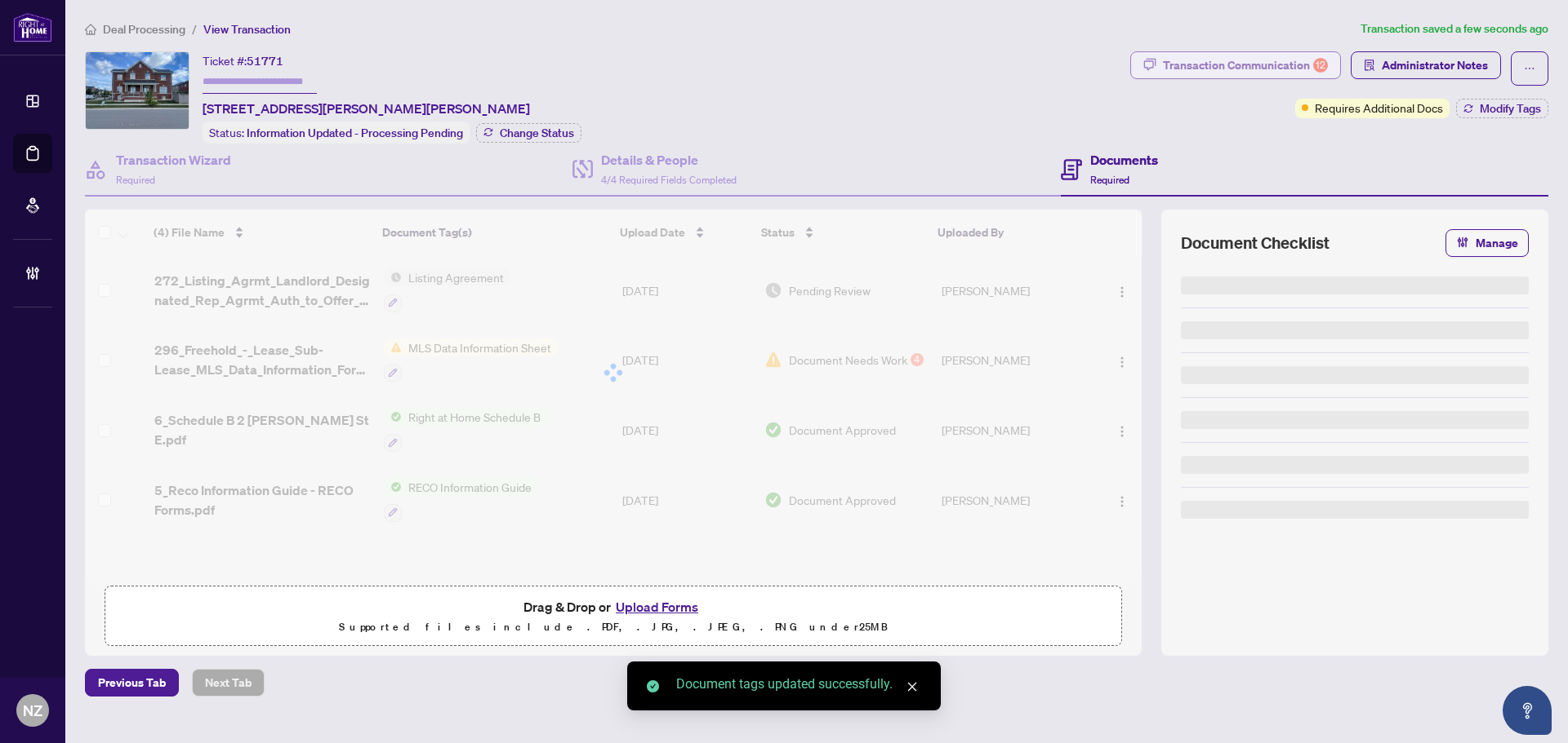
click at [1296, 57] on div "Transaction Communication 12" at bounding box center [1245, 65] width 165 height 26
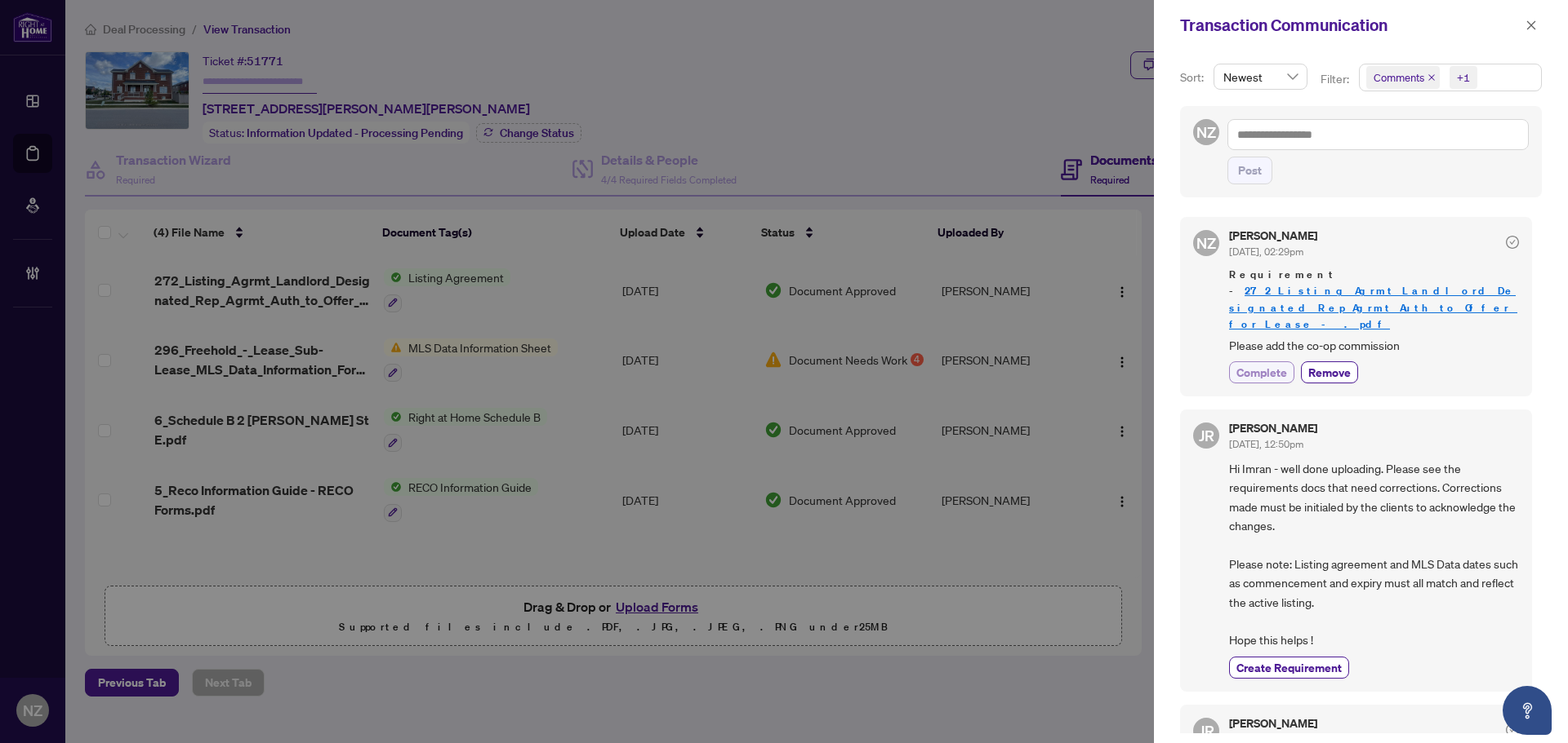
click at [1252, 364] on span "Complete" at bounding box center [1261, 372] width 50 height 17
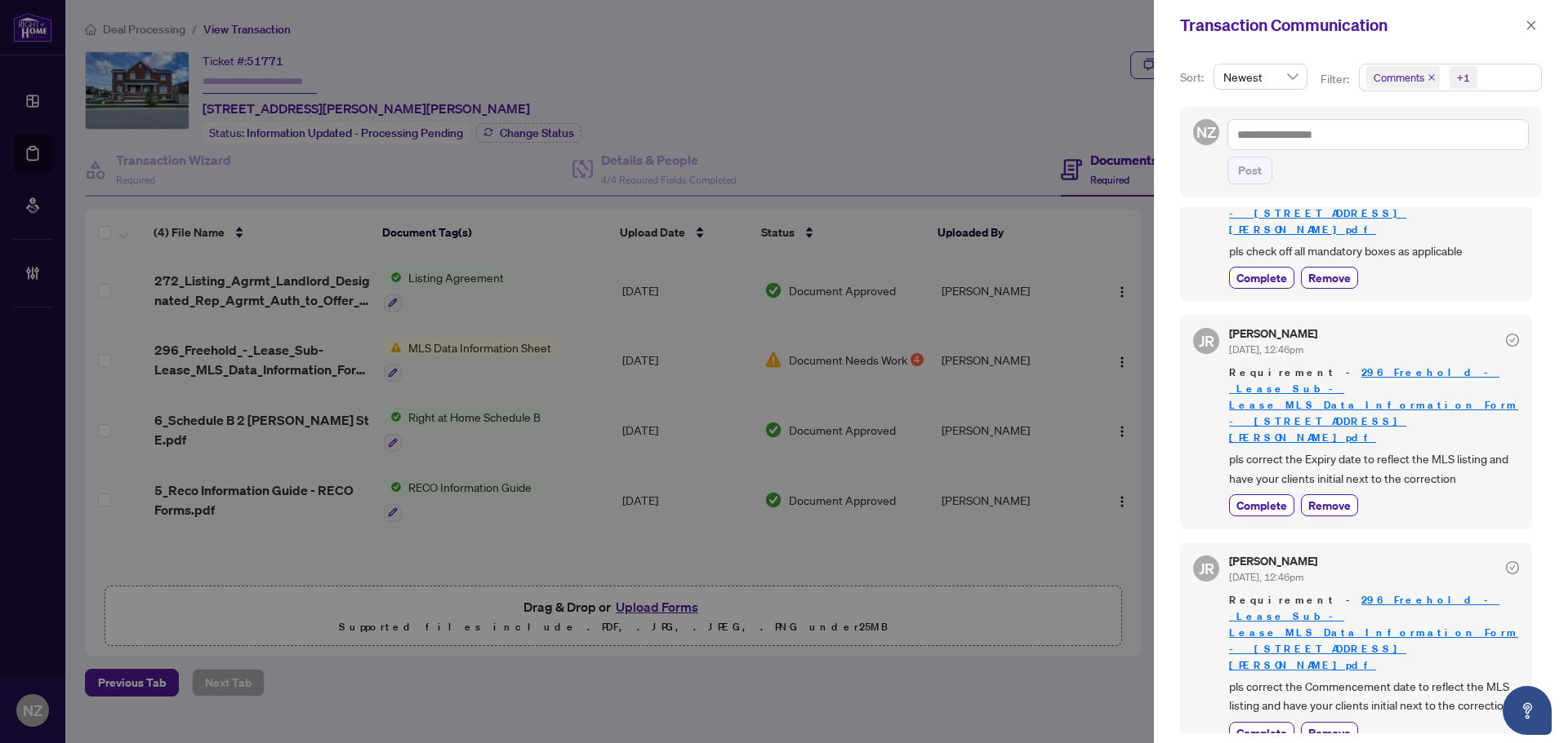
scroll to position [653, 0]
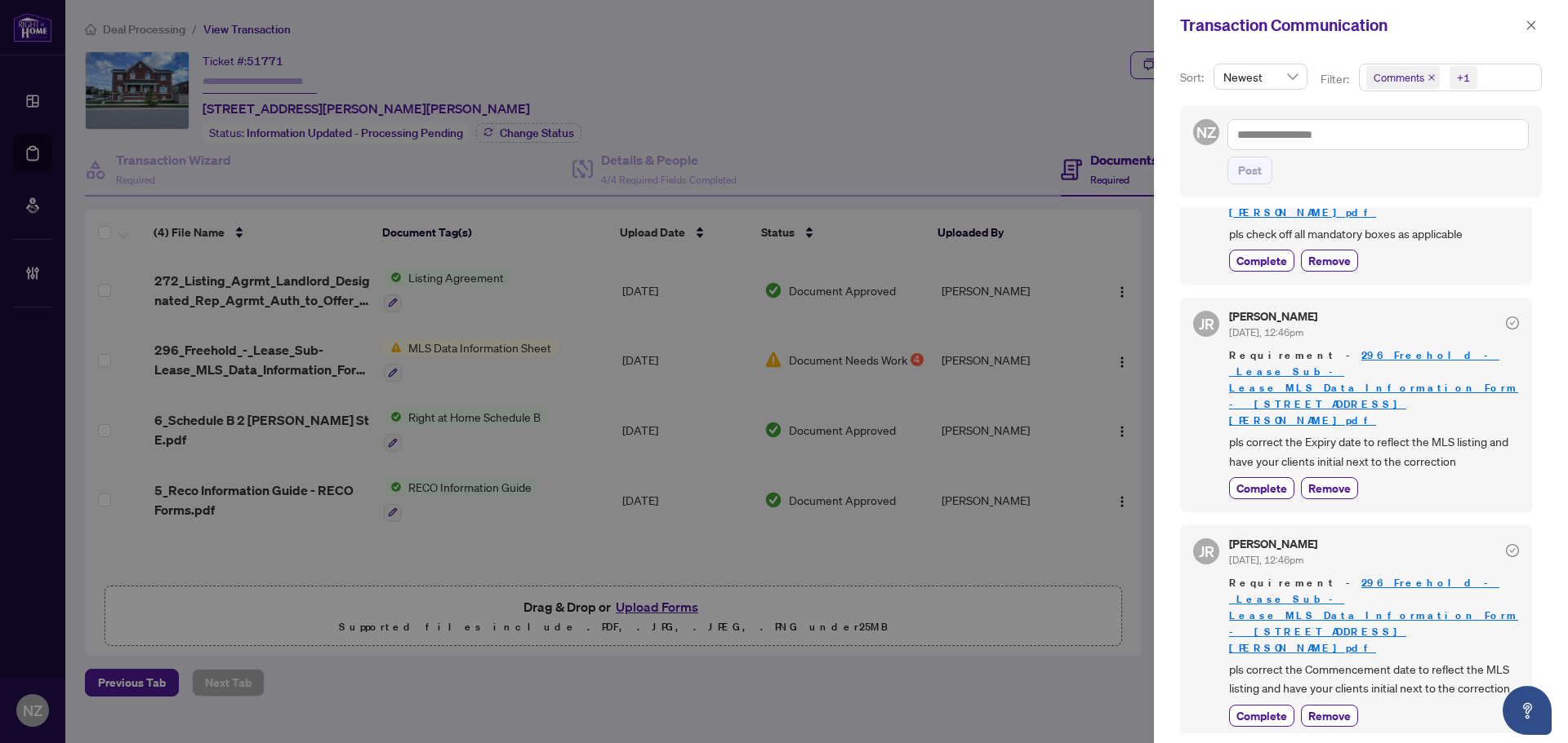
drag, startPoint x: 1534, startPoint y: 24, endPoint x: 1533, endPoint y: 44, distance: 20.0
click at [1534, 24] on icon "close" at bounding box center [1531, 25] width 11 height 11
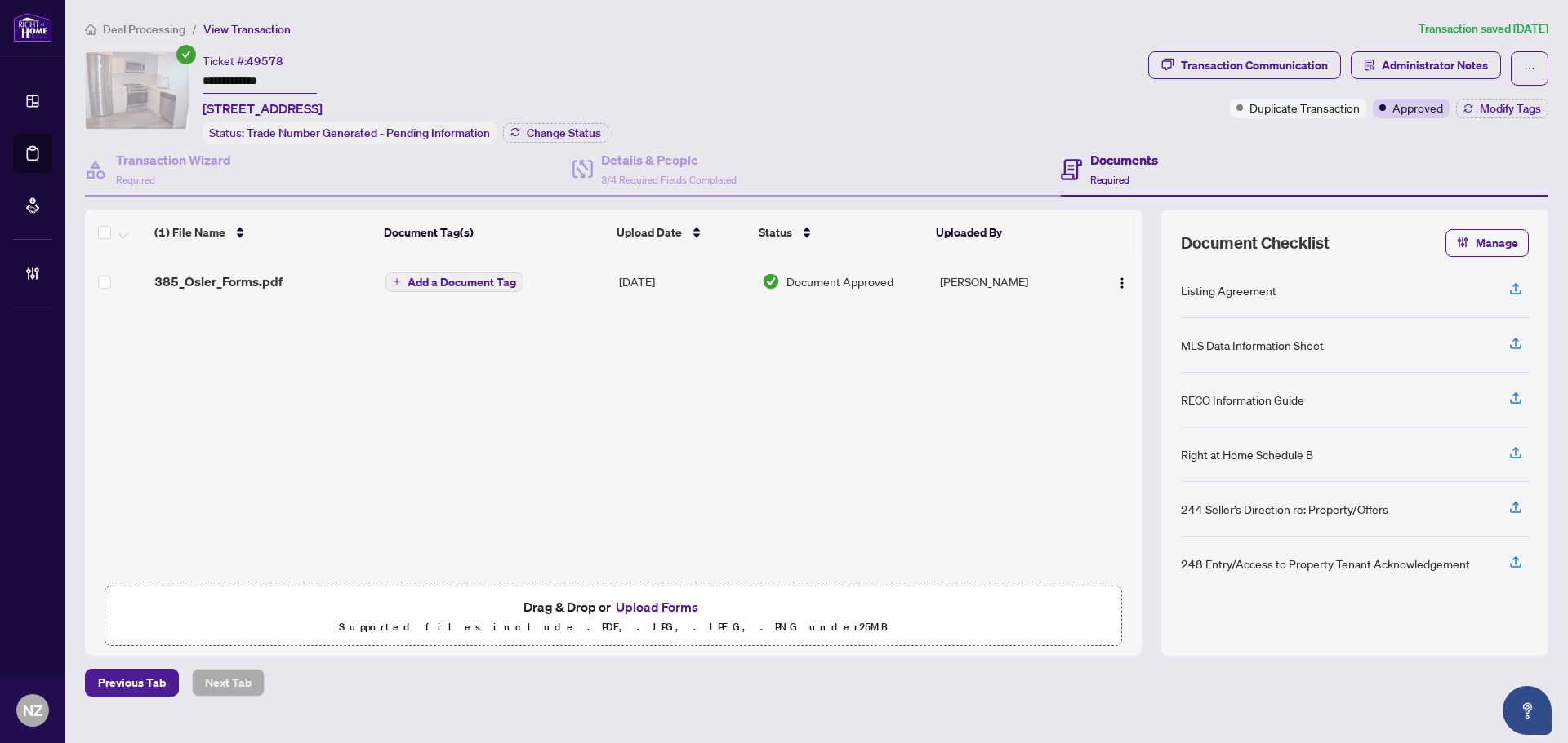
click at [249, 276] on span "385_Osler_Forms.pdf" at bounding box center [217, 281] width 128 height 20
